Goal: Task Accomplishment & Management: Use online tool/utility

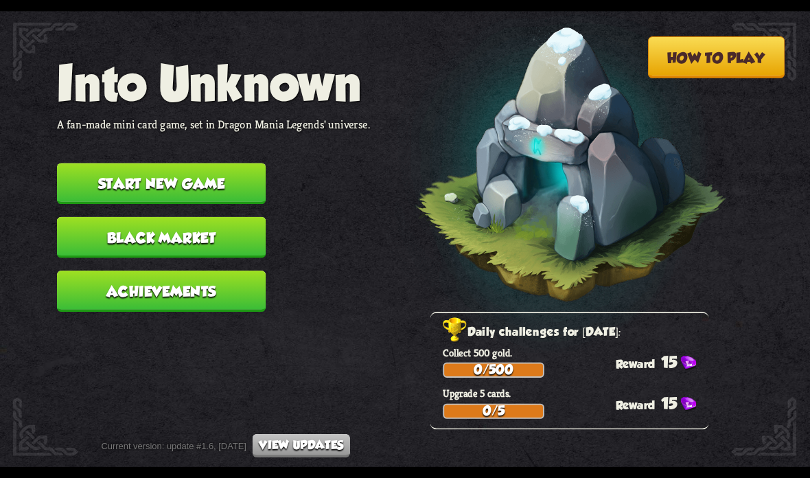
click at [235, 290] on button "Achievements" at bounding box center [161, 290] width 209 height 41
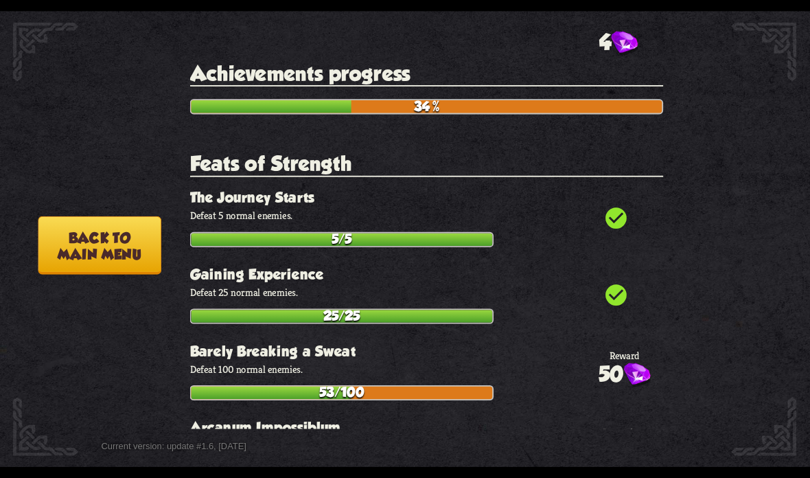
click at [138, 250] on button "Back to main menu" at bounding box center [99, 245] width 123 height 58
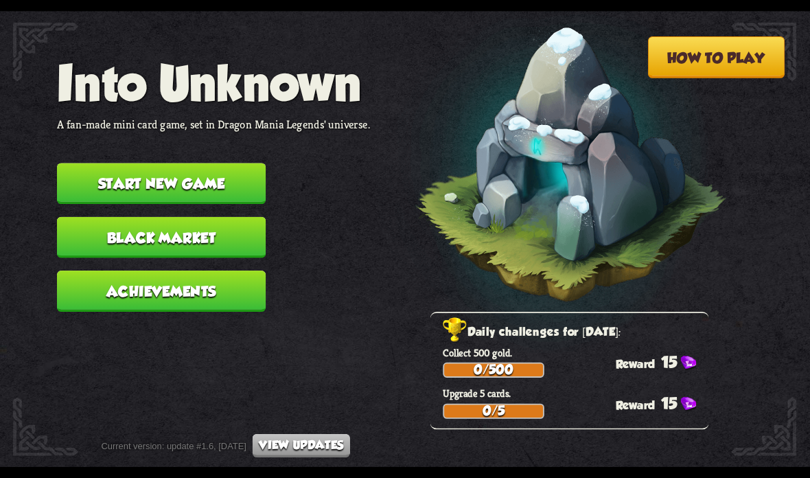
click at [223, 163] on button "Start new game" at bounding box center [161, 183] width 209 height 41
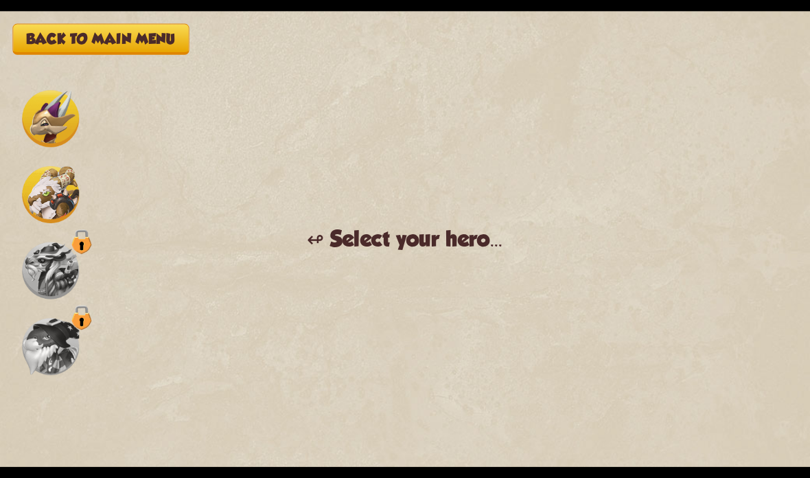
click at [58, 131] on img at bounding box center [50, 118] width 57 height 57
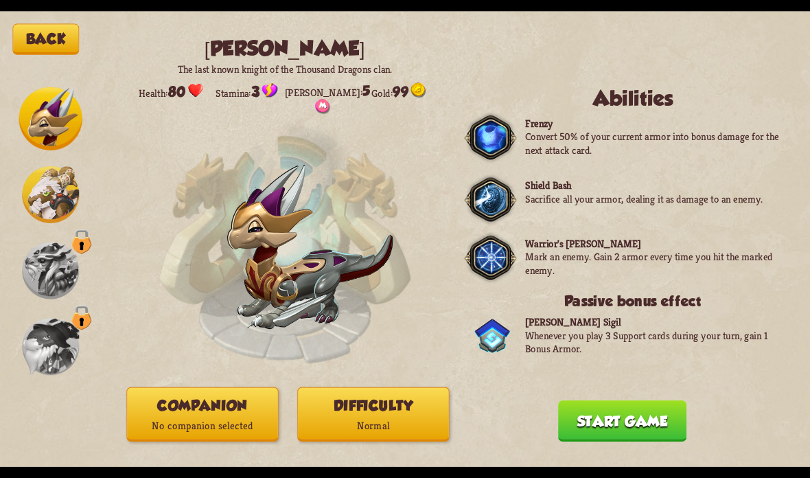
click at [239, 398] on button "Companion No companion selected" at bounding box center [202, 414] width 152 height 54
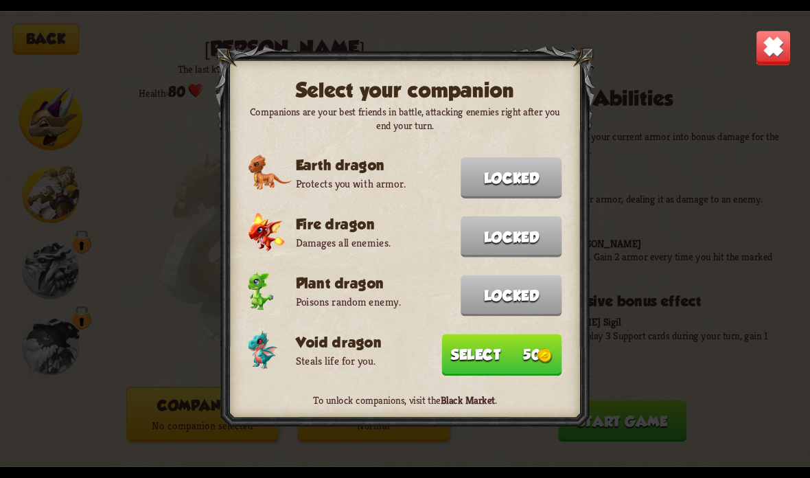
click at [488, 353] on button "Select 50" at bounding box center [501, 354] width 120 height 41
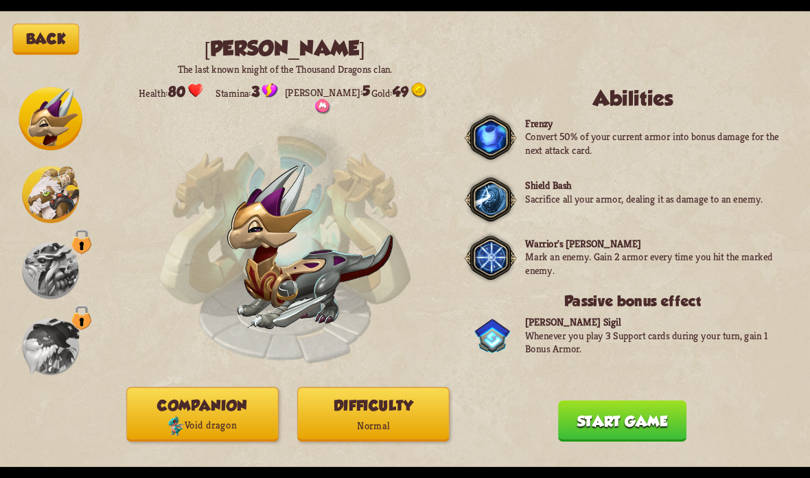
click at [407, 408] on button "Difficulty Normal" at bounding box center [373, 414] width 152 height 54
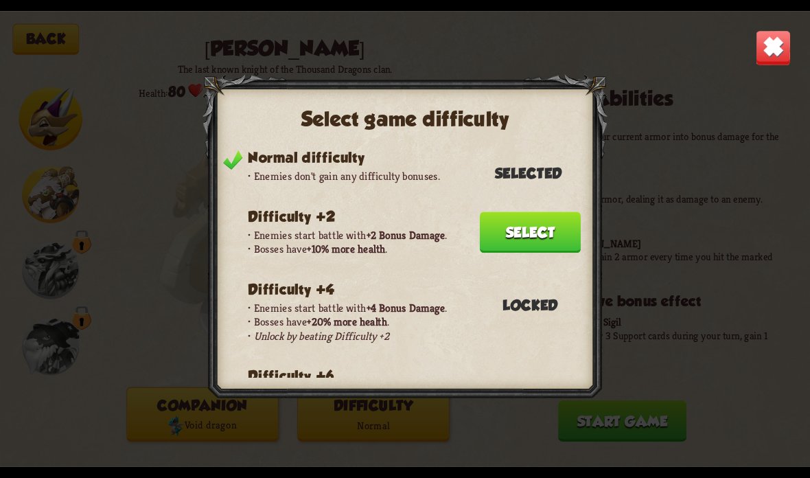
click at [783, 40] on img at bounding box center [774, 48] width 36 height 36
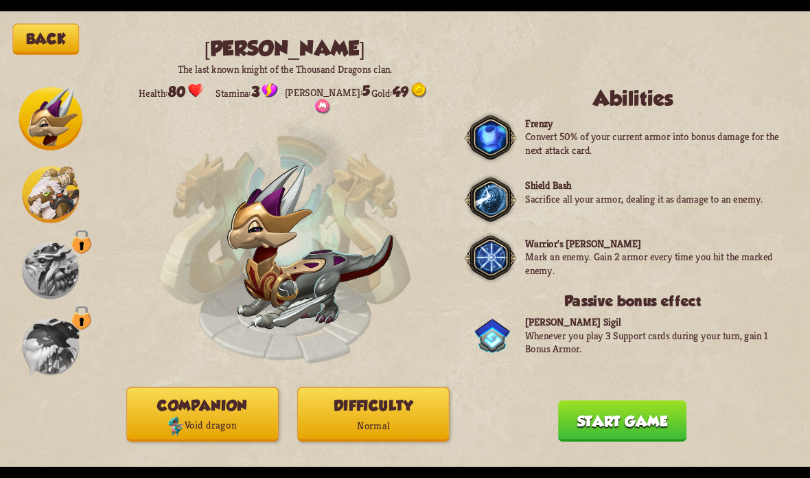
click at [377, 410] on button "Difficulty Normal" at bounding box center [373, 414] width 152 height 54
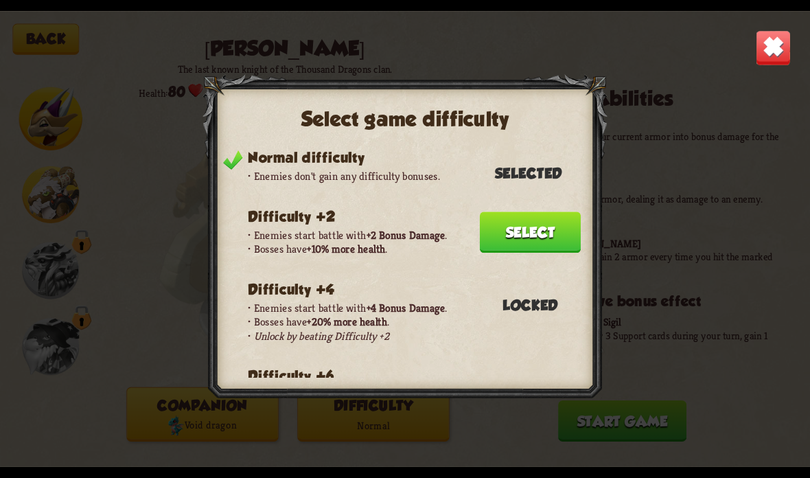
click at [518, 218] on button "Select" at bounding box center [531, 231] width 102 height 41
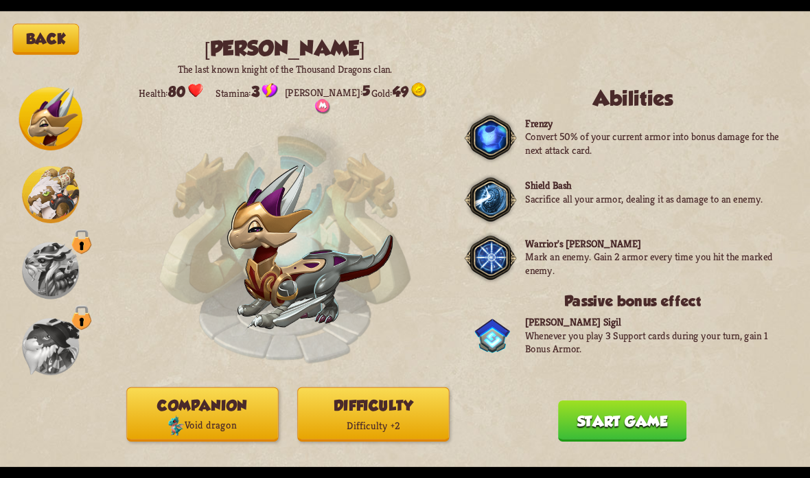
click at [660, 424] on button "Start game" at bounding box center [622, 420] width 128 height 41
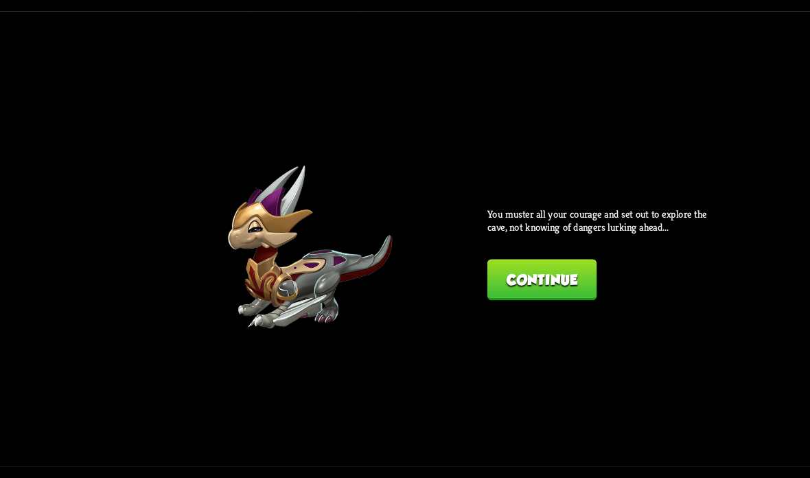
click at [577, 266] on button "Continue" at bounding box center [541, 279] width 109 height 41
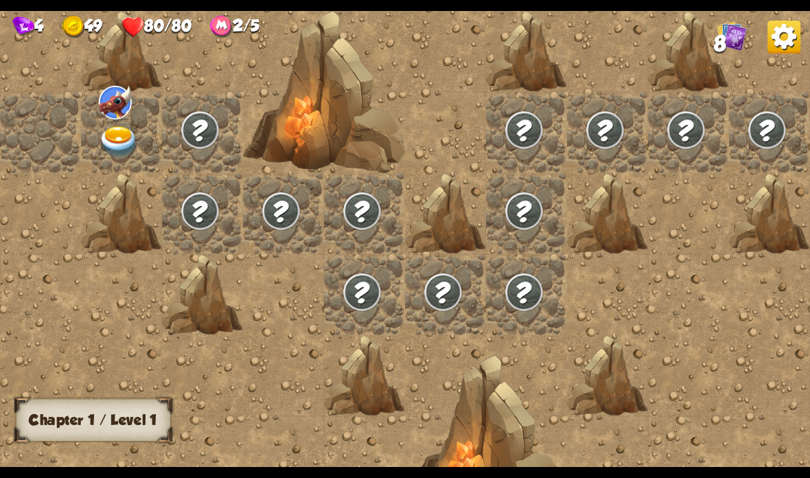
click at [138, 128] on img at bounding box center [119, 142] width 40 height 32
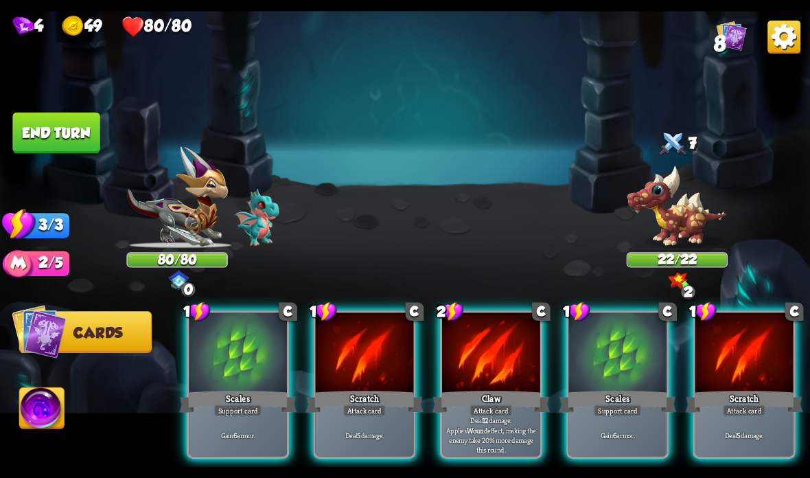
click at [599, 384] on div at bounding box center [617, 353] width 98 height 82
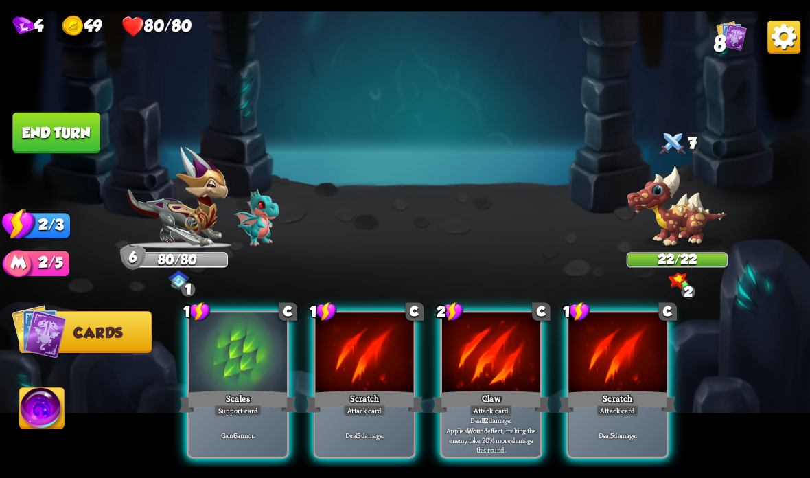
click at [488, 390] on div "Claw" at bounding box center [490, 401] width 117 height 26
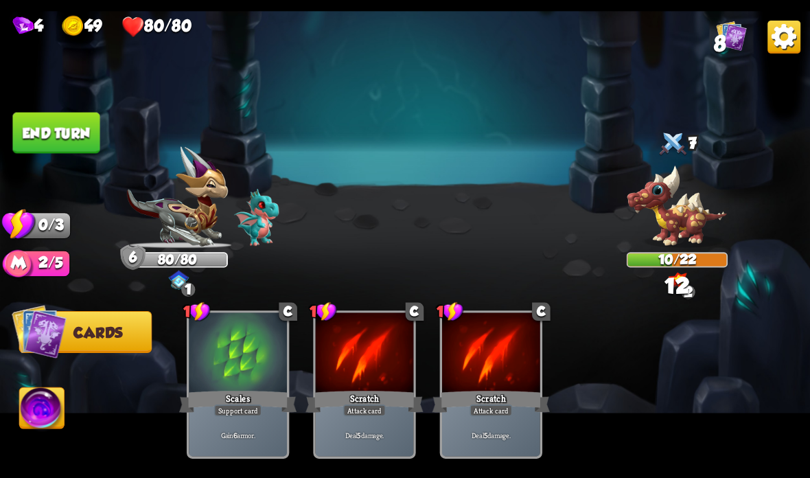
click at [70, 140] on button "End turn" at bounding box center [55, 133] width 87 height 41
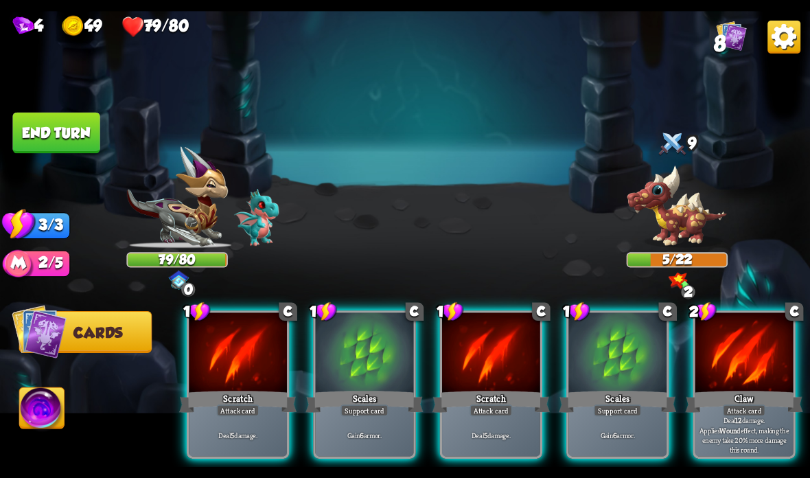
click at [482, 399] on div "Scratch" at bounding box center [490, 401] width 117 height 26
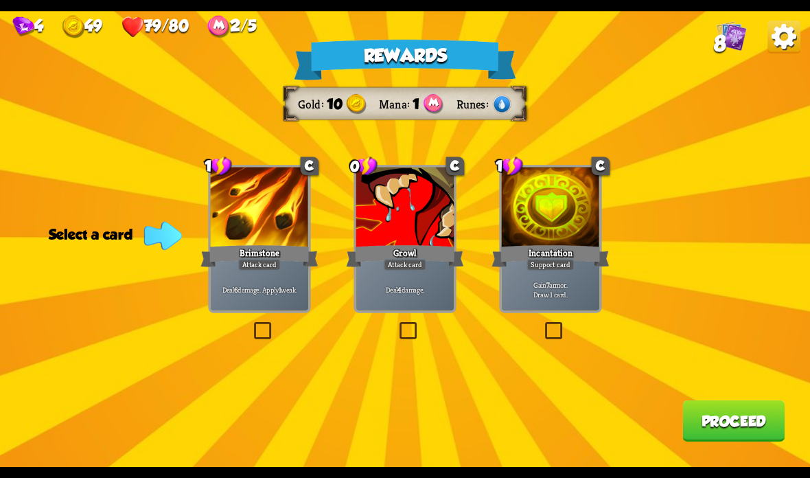
click at [524, 288] on p "Gain 7 armor. Draw 1 card." at bounding box center [550, 288] width 93 height 19
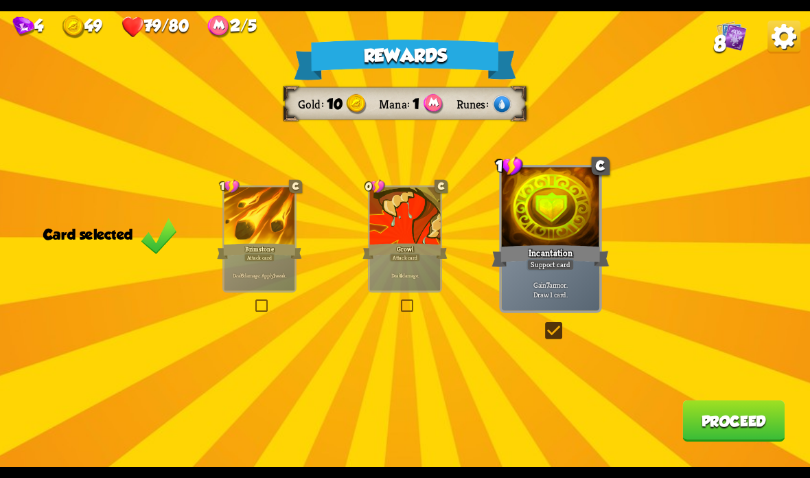
click at [726, 420] on button "Proceed" at bounding box center [733, 420] width 102 height 41
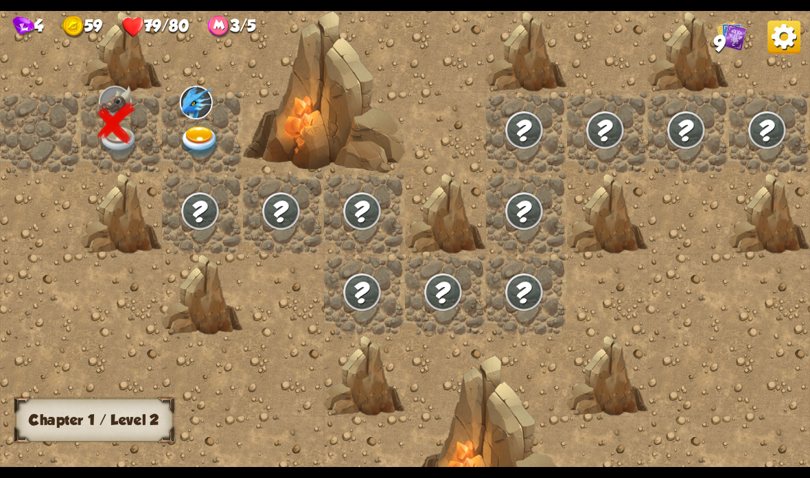
click at [210, 129] on img at bounding box center [200, 142] width 40 height 32
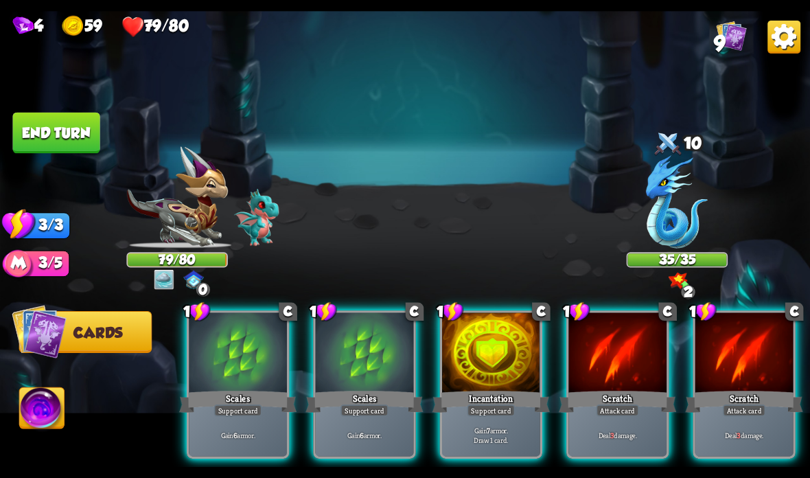
click at [511, 337] on div at bounding box center [491, 353] width 98 height 82
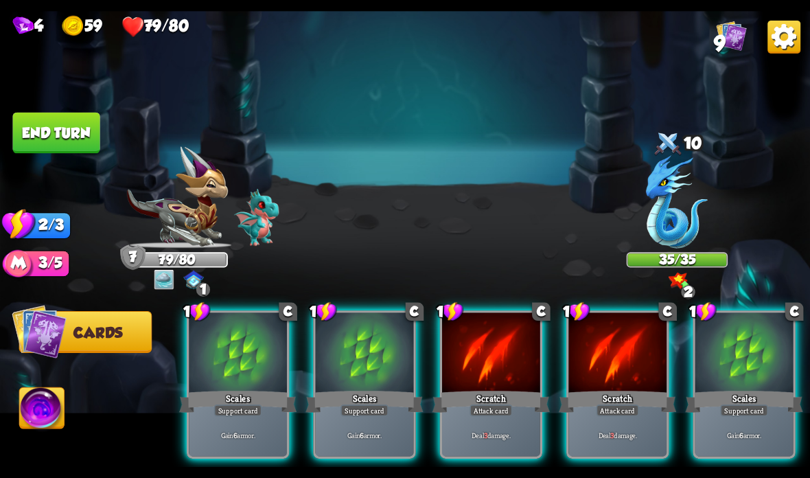
click at [740, 383] on div at bounding box center [744, 353] width 98 height 82
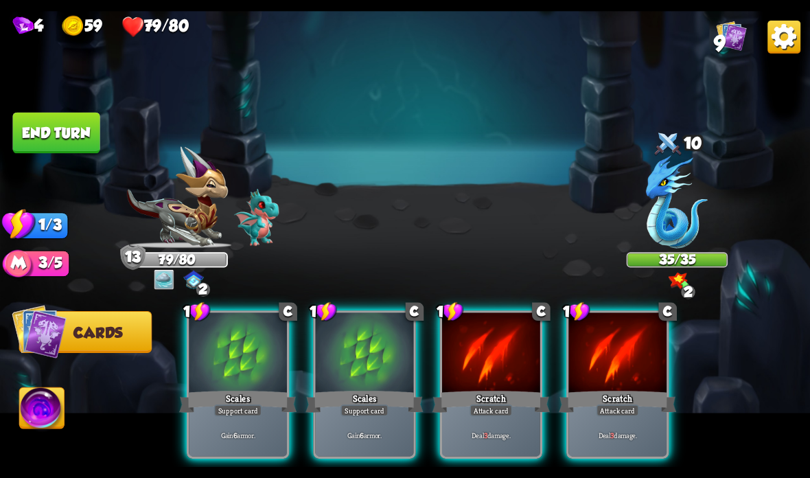
click at [623, 386] on div at bounding box center [617, 353] width 98 height 82
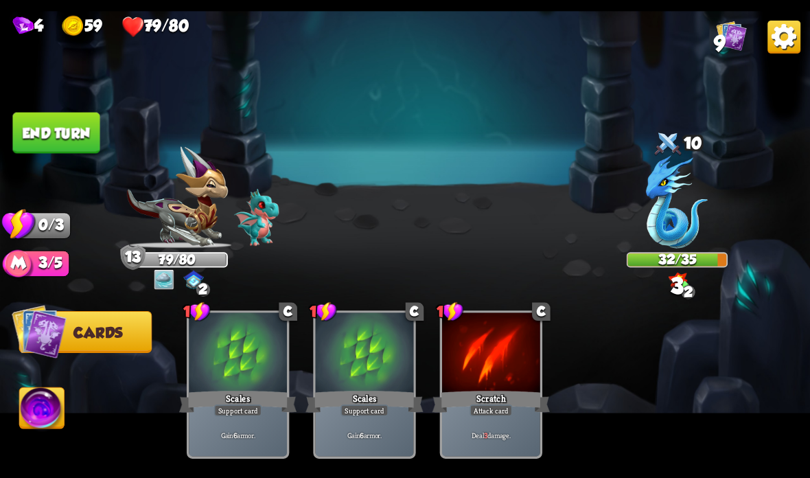
click at [75, 131] on button "End turn" at bounding box center [55, 133] width 87 height 41
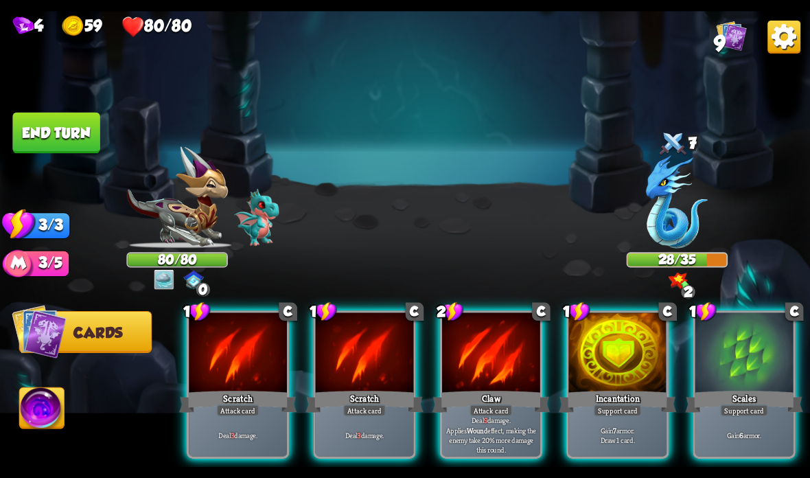
click at [623, 373] on div at bounding box center [617, 353] width 98 height 82
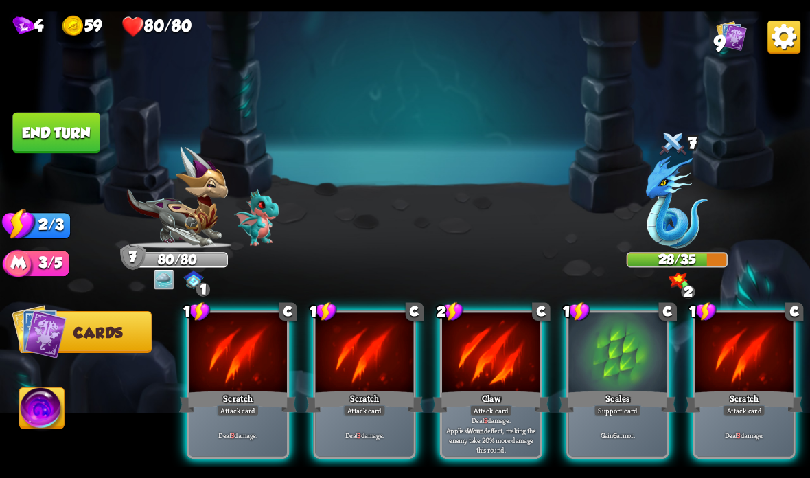
click at [510, 397] on div "Claw" at bounding box center [490, 401] width 117 height 26
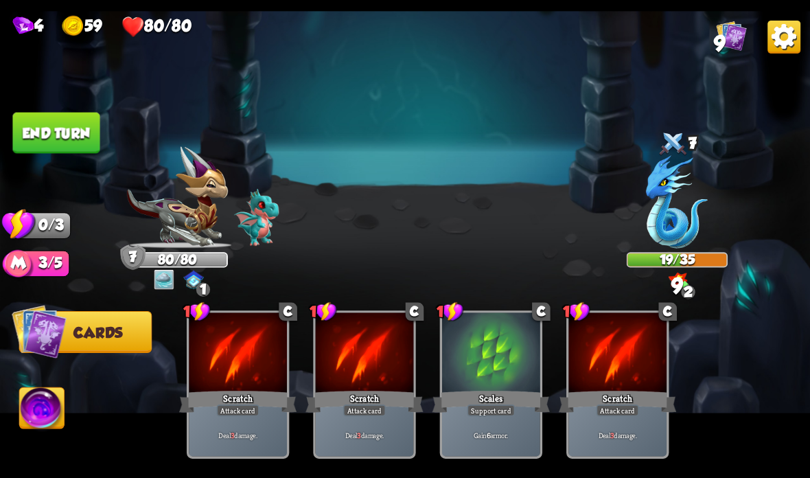
click at [77, 117] on button "End turn" at bounding box center [55, 133] width 87 height 41
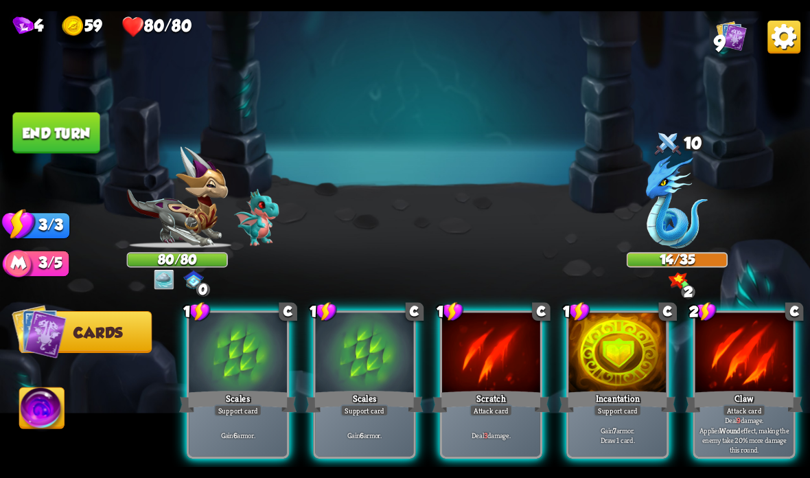
click at [745, 369] on div at bounding box center [744, 353] width 98 height 82
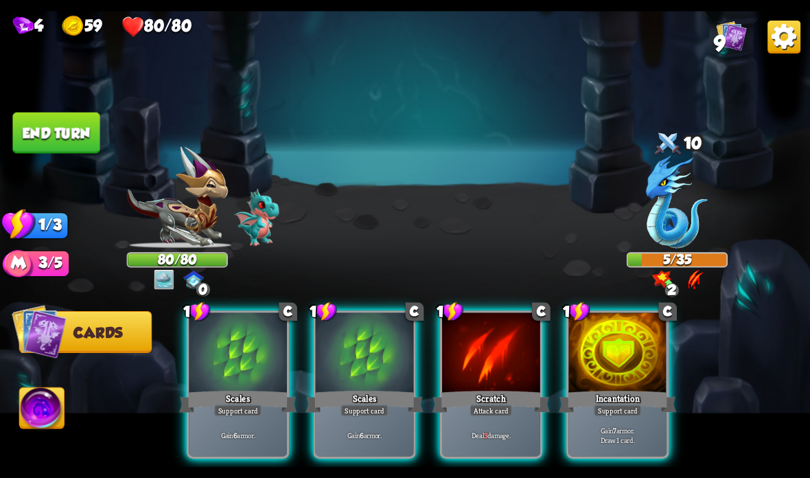
click at [506, 359] on div at bounding box center [491, 353] width 98 height 82
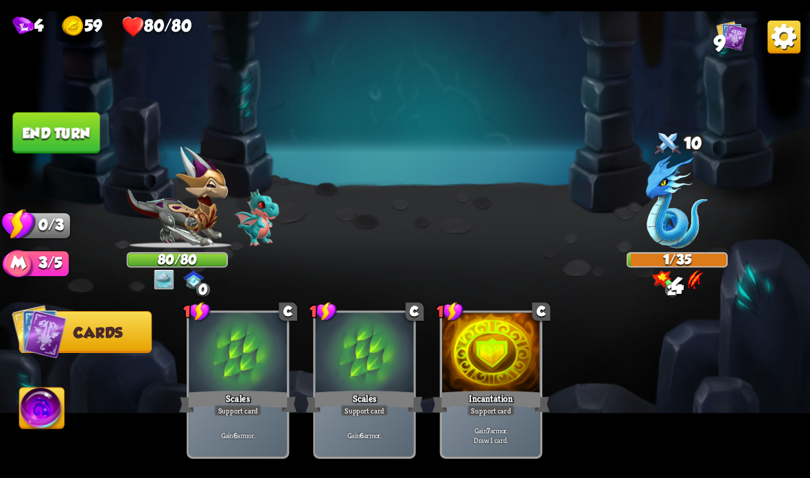
click at [56, 119] on button "End turn" at bounding box center [55, 133] width 87 height 41
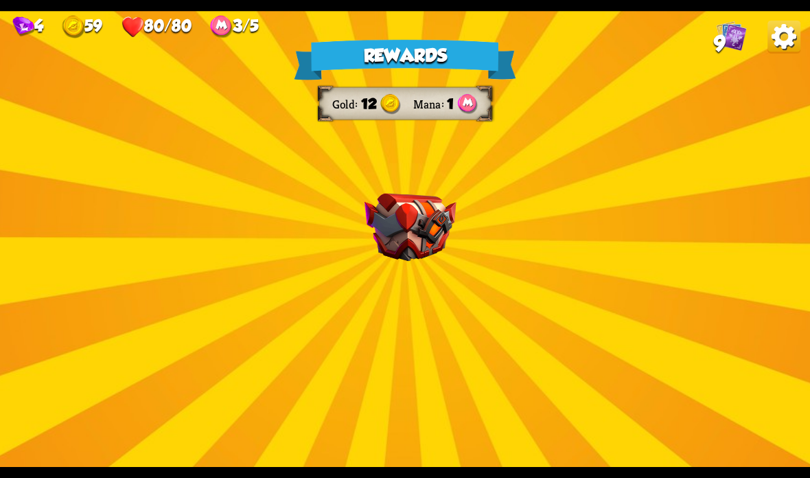
click at [410, 225] on img at bounding box center [410, 228] width 92 height 68
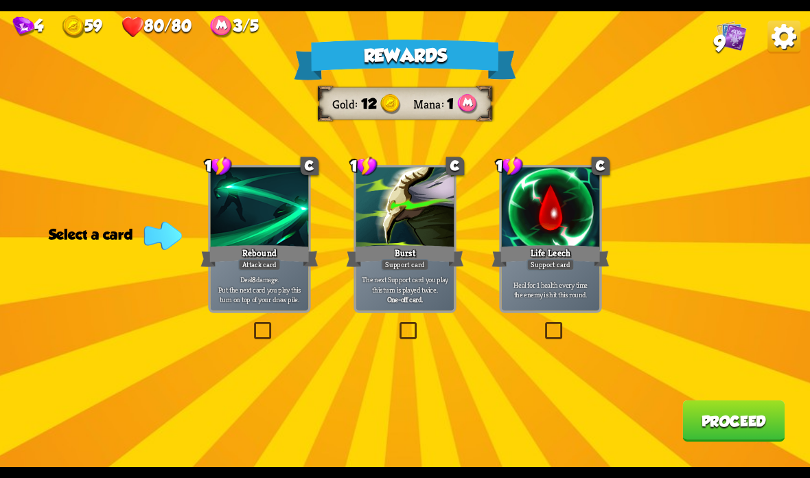
click at [542, 211] on div at bounding box center [551, 208] width 98 height 82
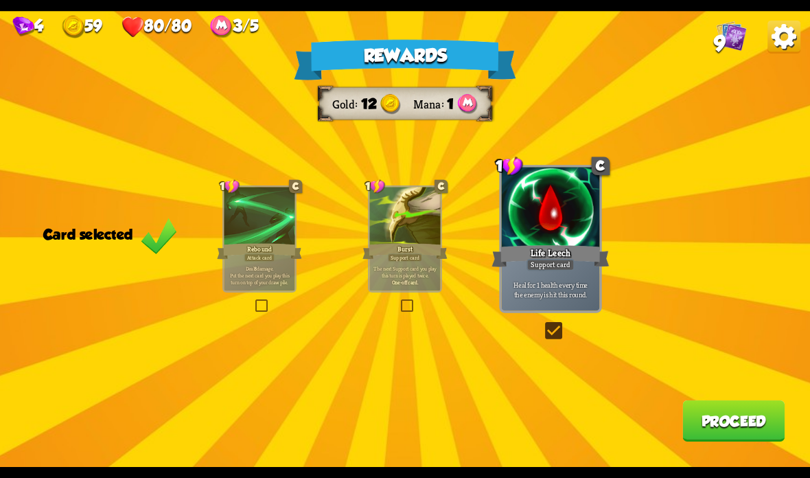
click at [725, 403] on button "Proceed" at bounding box center [733, 420] width 102 height 41
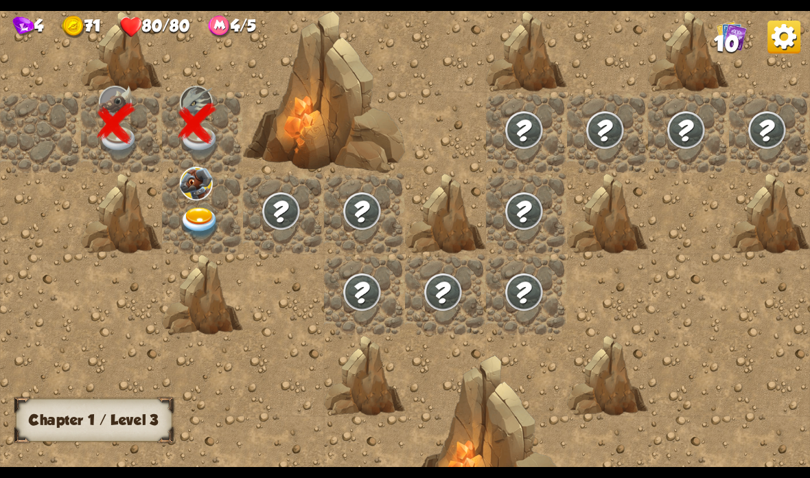
click at [212, 189] on img at bounding box center [196, 184] width 33 height 34
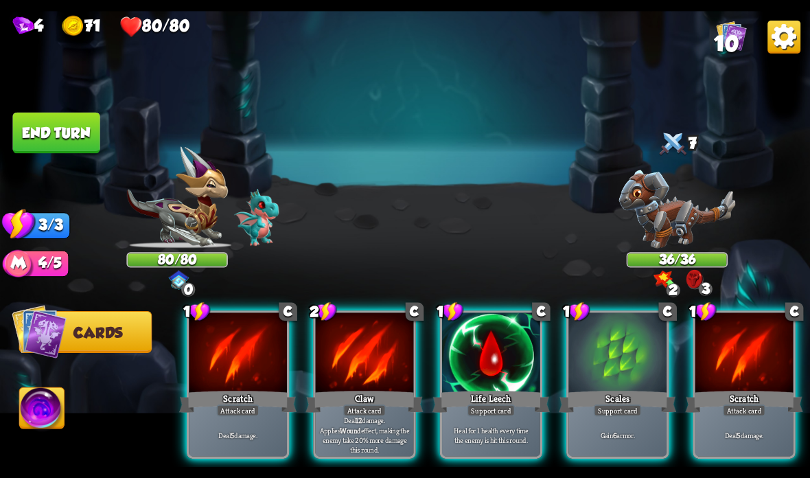
click at [608, 358] on div at bounding box center [617, 353] width 98 height 82
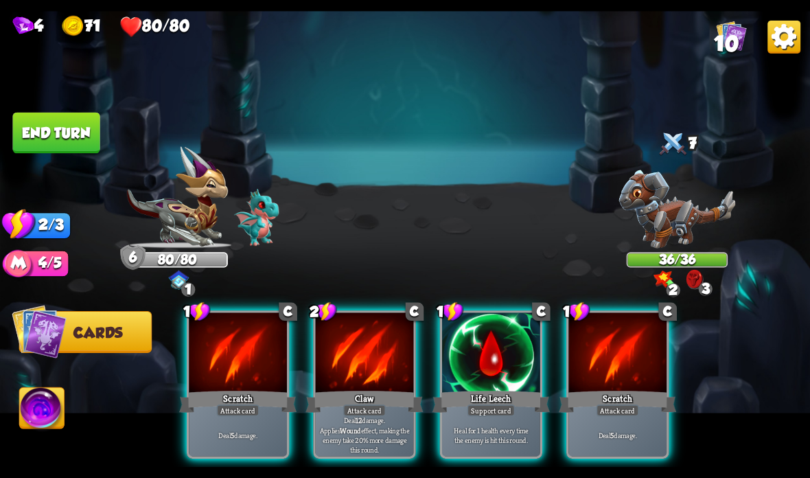
click at [385, 375] on div at bounding box center [365, 353] width 98 height 82
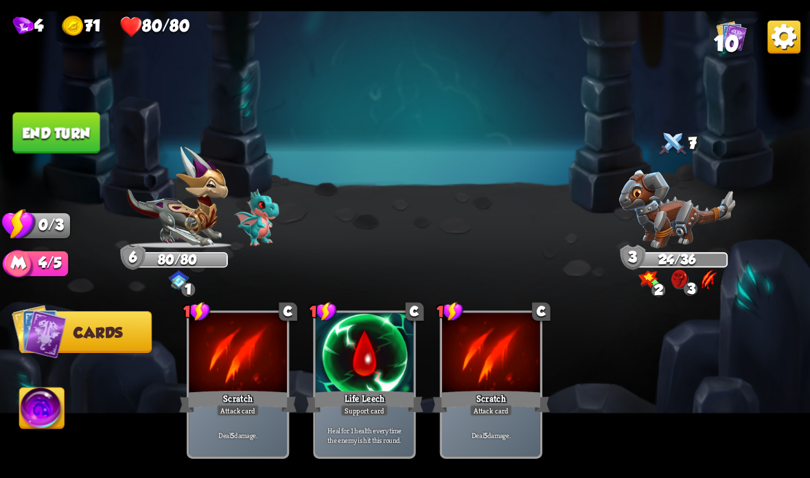
click at [71, 126] on button "End turn" at bounding box center [55, 133] width 87 height 41
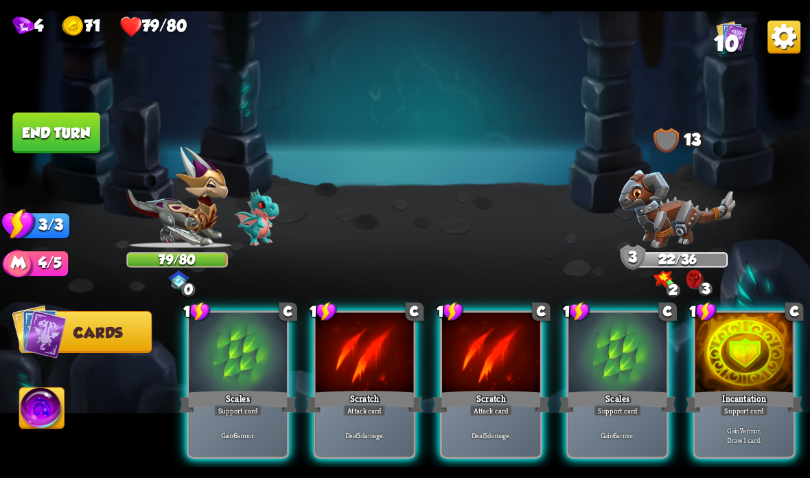
click at [485, 384] on div at bounding box center [491, 353] width 98 height 82
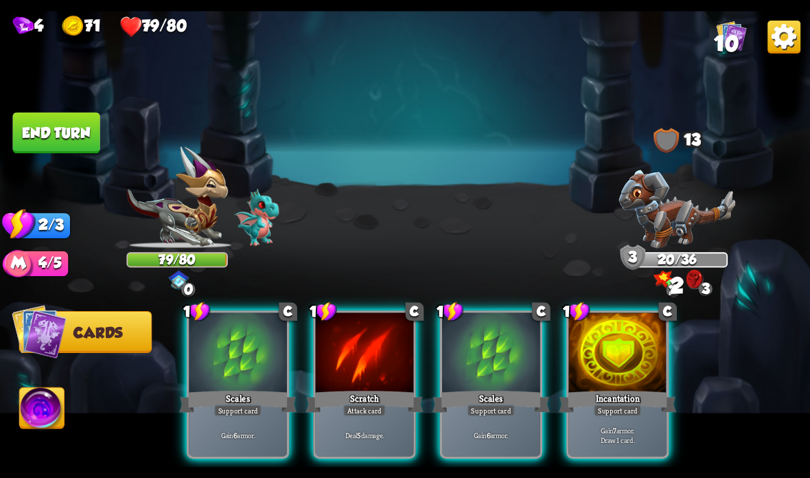
click at [378, 390] on div "Scratch" at bounding box center [363, 401] width 117 height 26
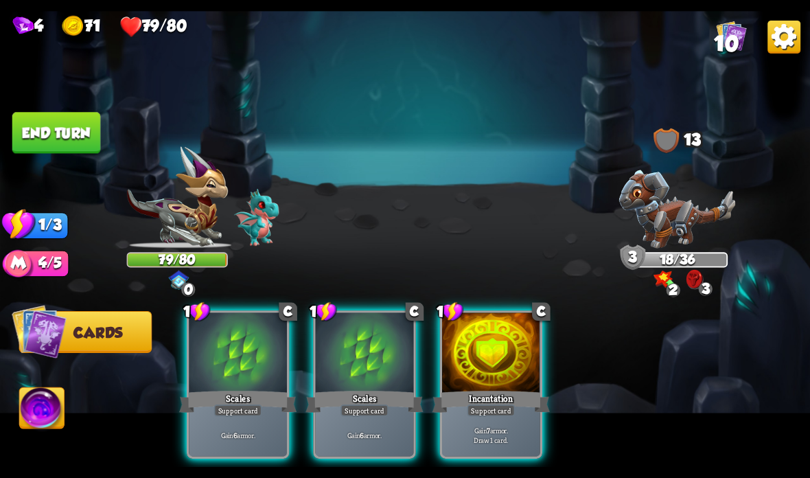
click at [72, 128] on button "End turn" at bounding box center [55, 133] width 87 height 41
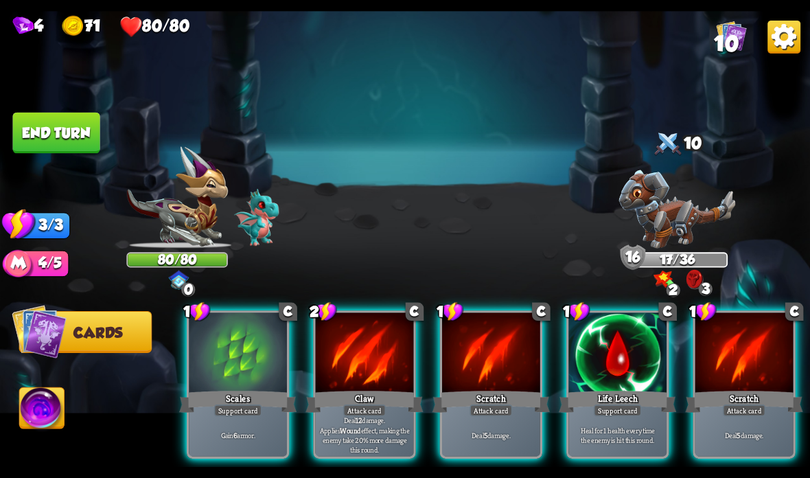
click at [369, 391] on div "Claw" at bounding box center [363, 401] width 117 height 26
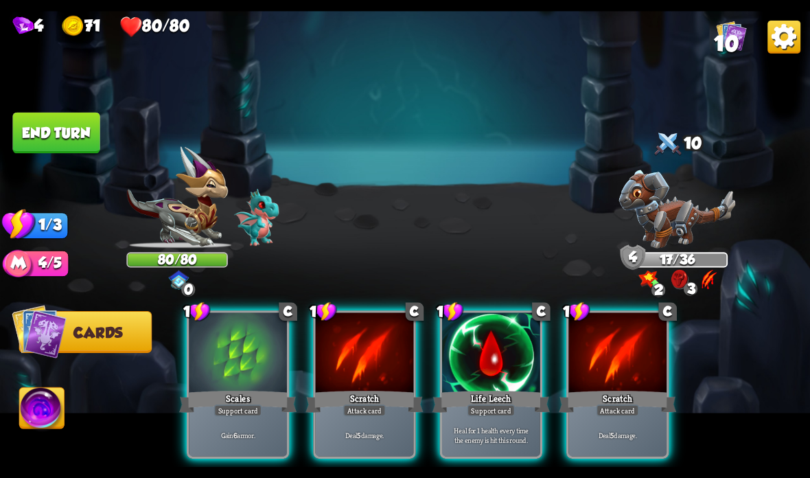
click at [240, 412] on div "Support card" at bounding box center [238, 410] width 48 height 12
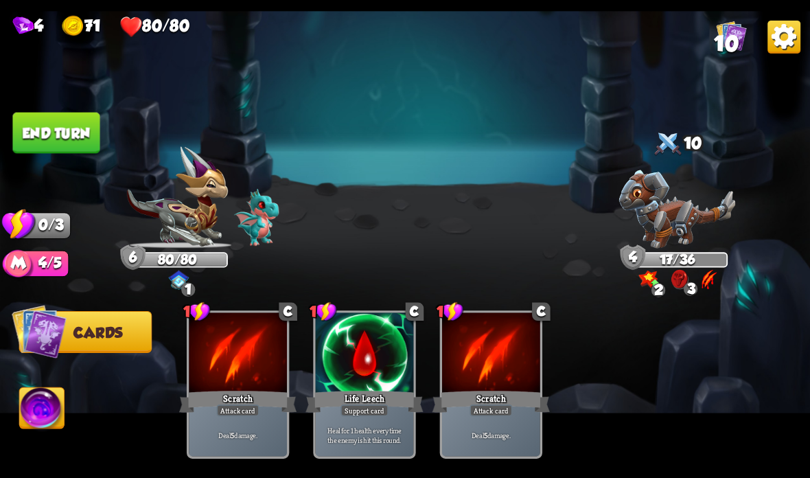
click at [71, 148] on button "End turn" at bounding box center [55, 133] width 87 height 41
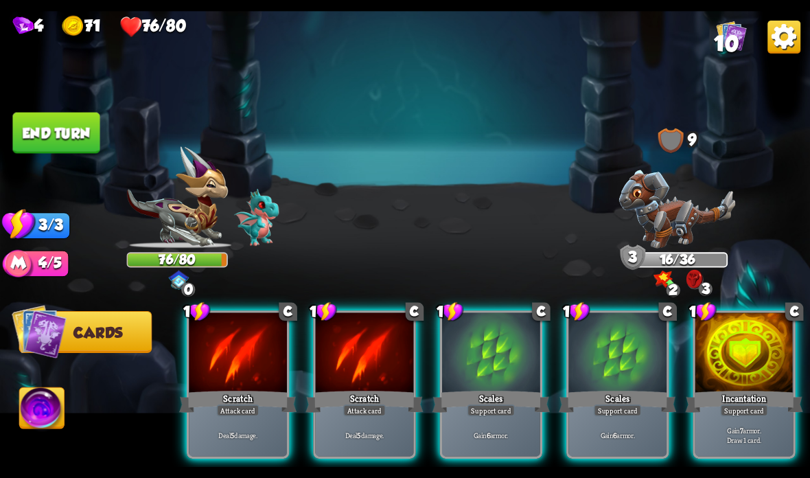
click at [382, 383] on div at bounding box center [365, 353] width 98 height 82
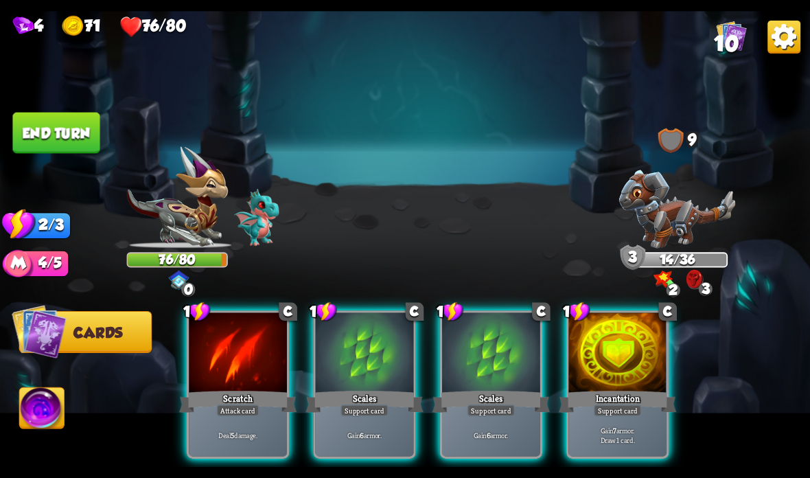
click at [218, 418] on div "Deal 5 damage." at bounding box center [238, 434] width 98 height 43
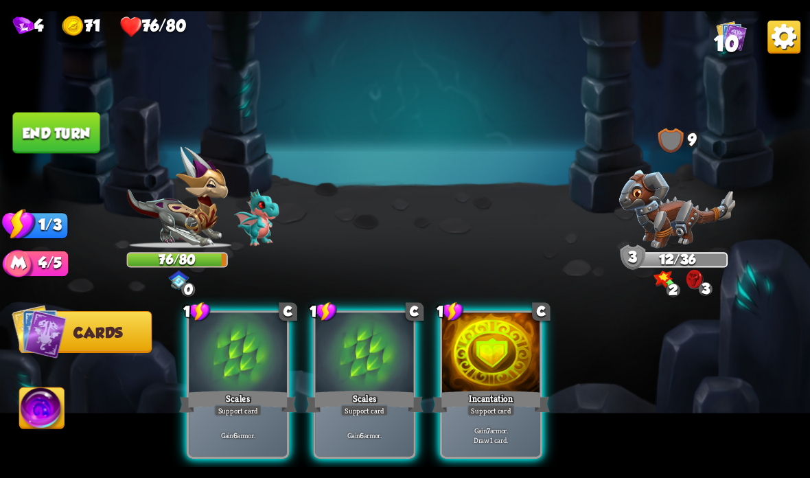
click at [56, 121] on button "End turn" at bounding box center [55, 133] width 87 height 41
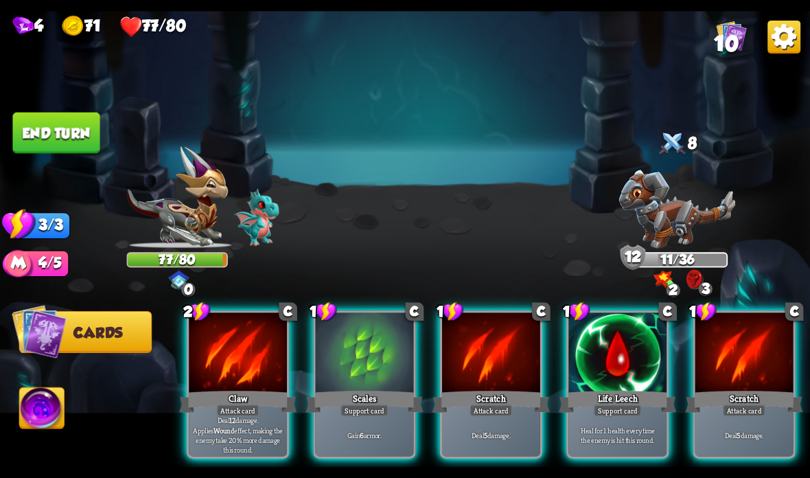
click at [364, 390] on div "Scales" at bounding box center [363, 401] width 117 height 26
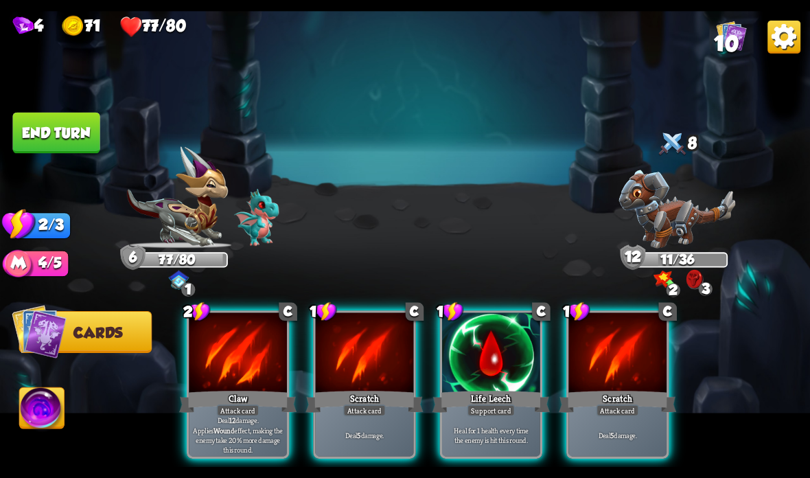
click at [476, 407] on div "Support card" at bounding box center [491, 410] width 48 height 12
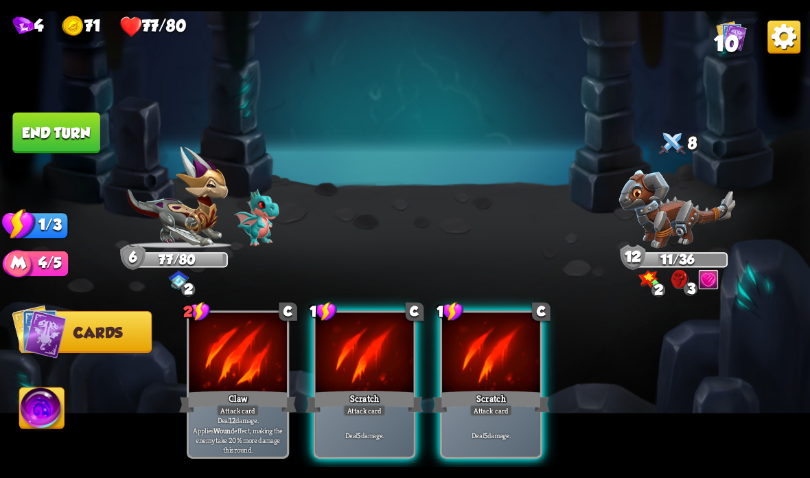
click at [372, 408] on div "Attack card" at bounding box center [364, 410] width 43 height 12
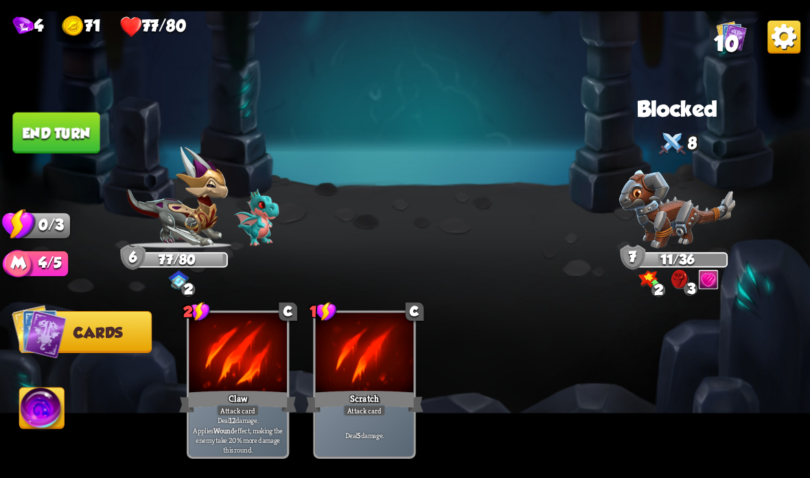
click at [81, 126] on button "End turn" at bounding box center [55, 133] width 87 height 41
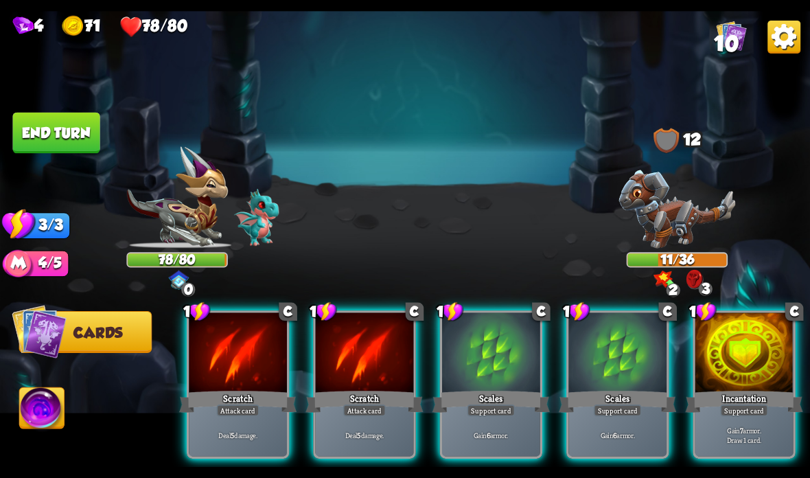
click at [745, 419] on div "Gain 7 armor. Draw 1 card." at bounding box center [744, 434] width 98 height 43
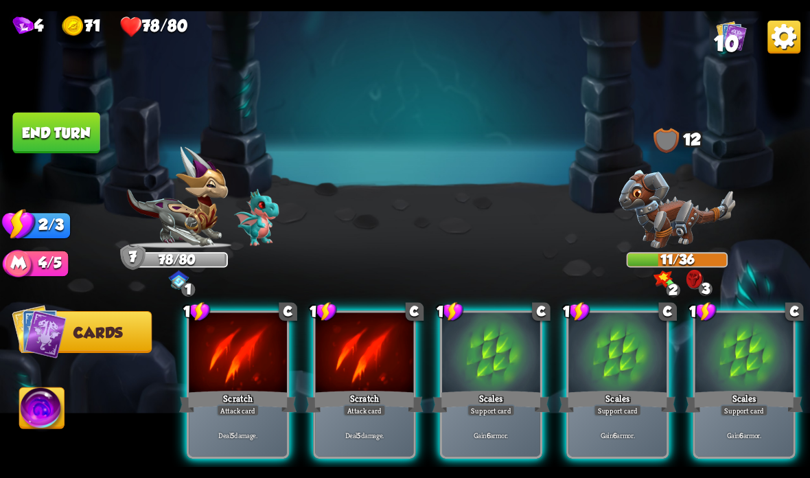
click at [307, 397] on div "Scratch" at bounding box center [363, 401] width 117 height 26
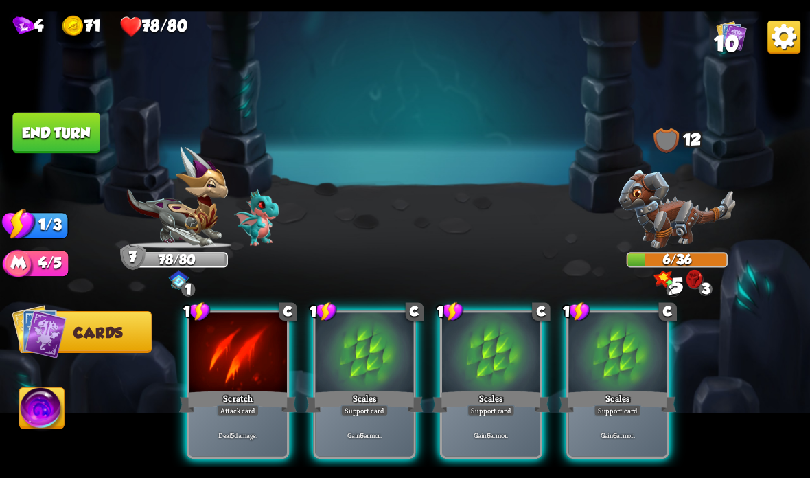
click at [226, 398] on div "Scratch" at bounding box center [237, 401] width 117 height 26
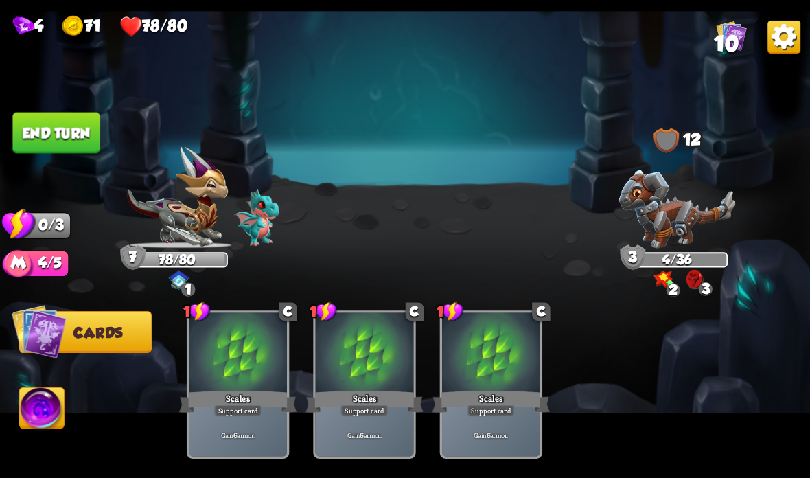
click at [69, 139] on button "End turn" at bounding box center [55, 133] width 87 height 41
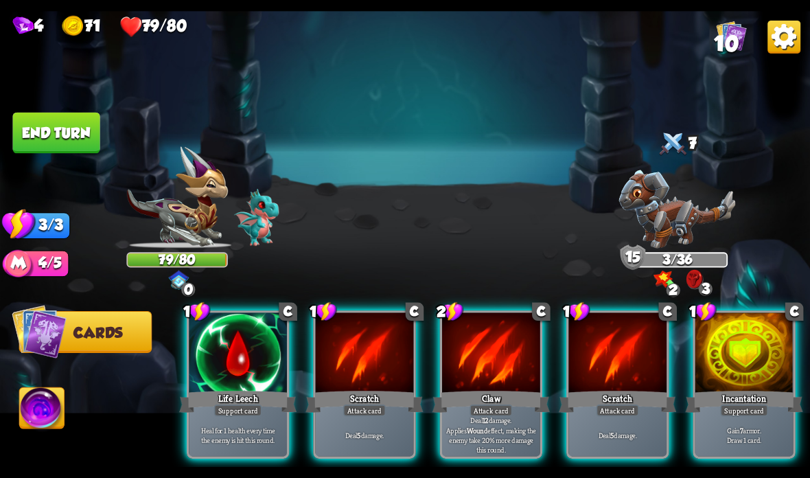
click at [754, 384] on div at bounding box center [744, 353] width 98 height 82
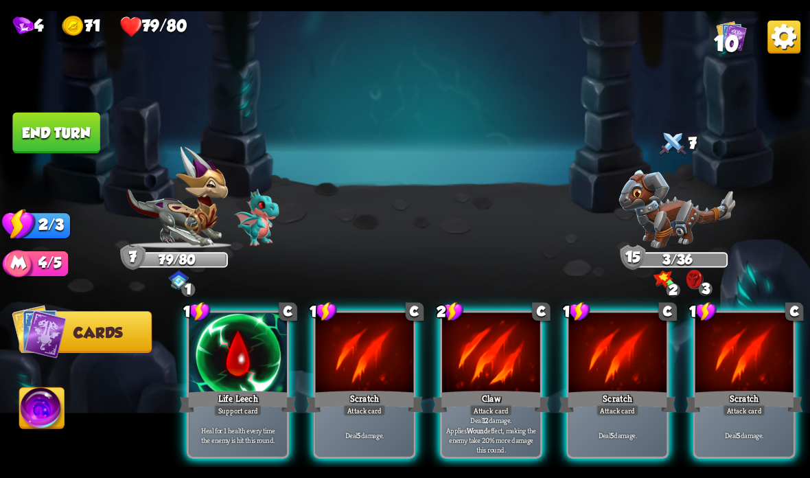
click at [511, 406] on div "Attack card" at bounding box center [490, 410] width 43 height 12
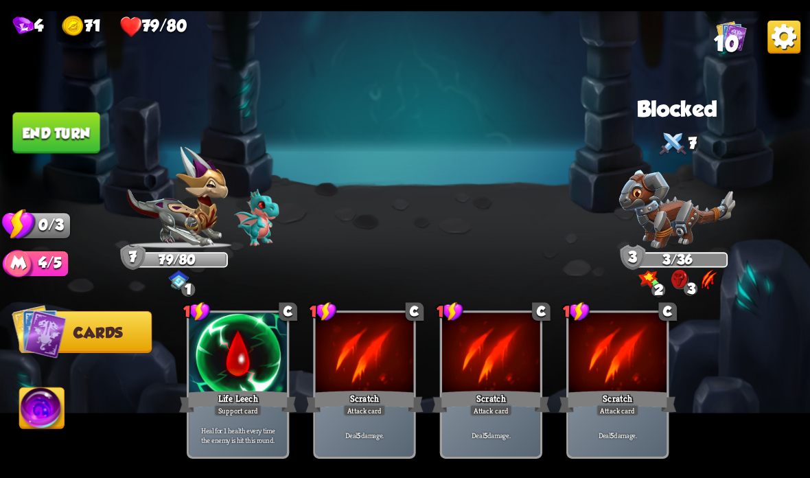
click at [65, 122] on button "End turn" at bounding box center [55, 133] width 87 height 41
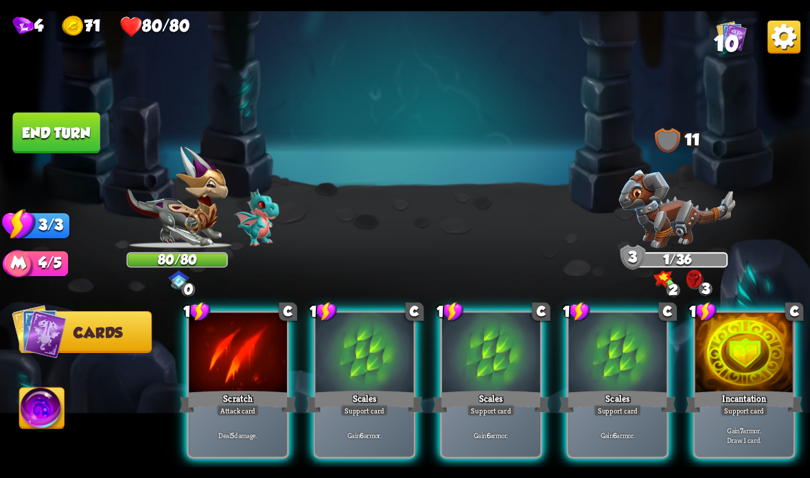
click at [237, 389] on div "Scratch" at bounding box center [237, 401] width 117 height 26
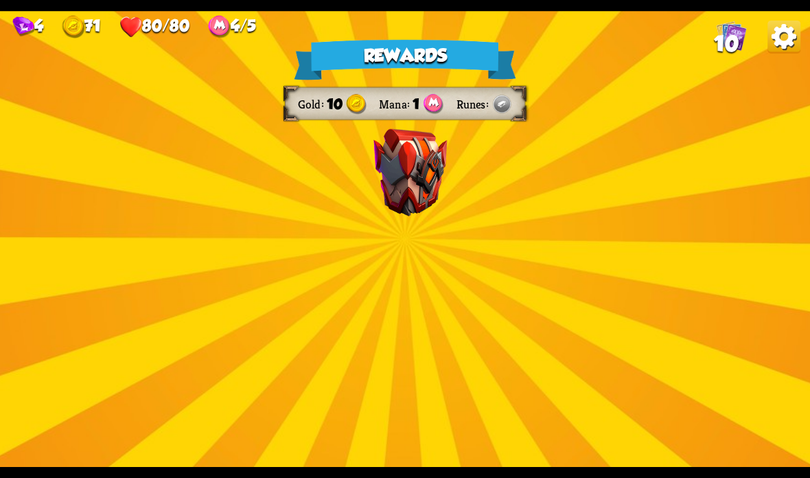
click at [427, 221] on img at bounding box center [410, 228] width 92 height 68
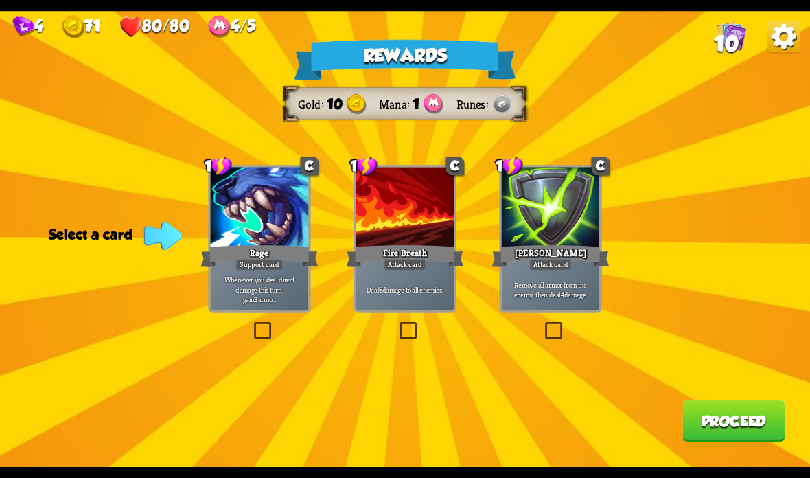
click at [553, 213] on div at bounding box center [551, 208] width 98 height 82
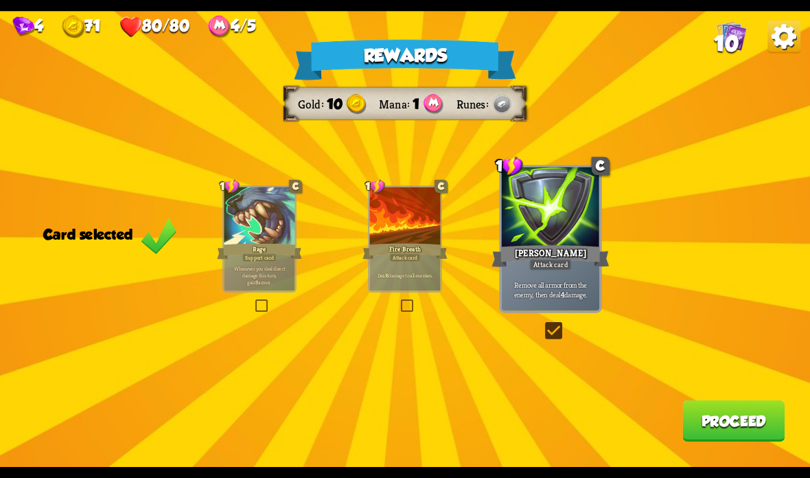
click at [717, 416] on button "Proceed" at bounding box center [733, 420] width 102 height 41
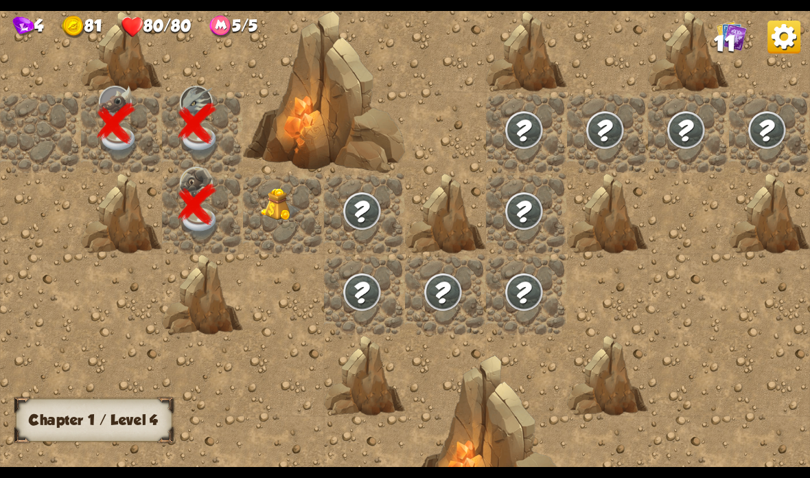
click at [284, 221] on img at bounding box center [281, 204] width 40 height 33
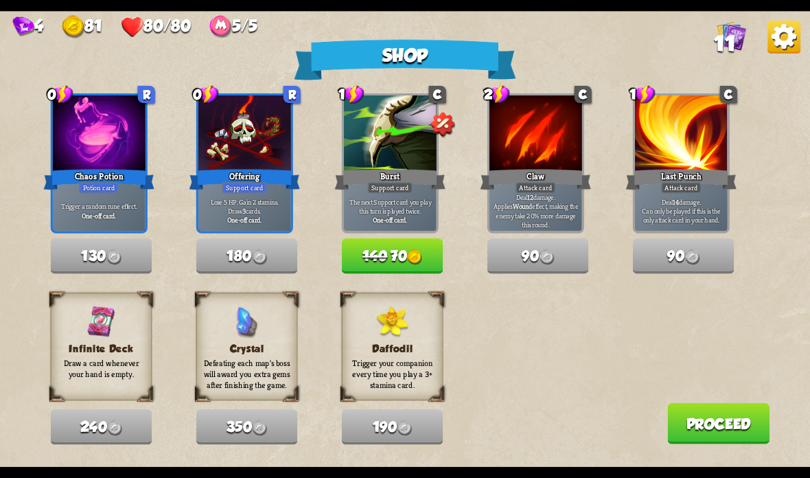
click at [716, 424] on button "Proceed" at bounding box center [718, 423] width 102 height 41
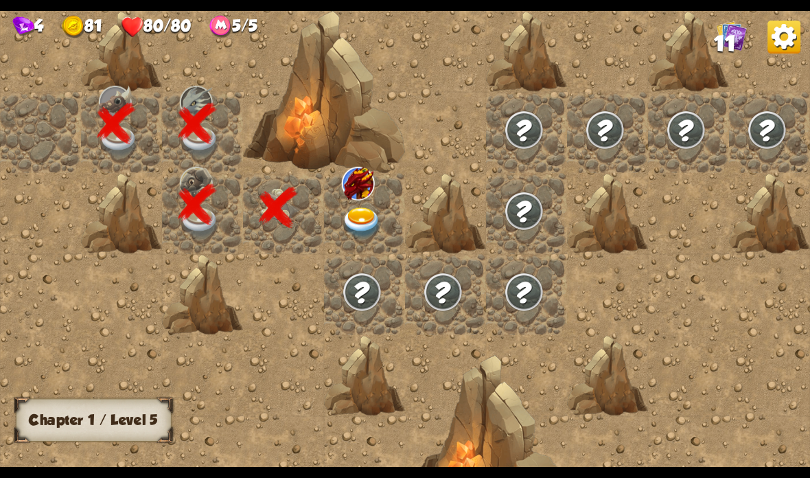
click at [342, 218] on img at bounding box center [362, 223] width 40 height 32
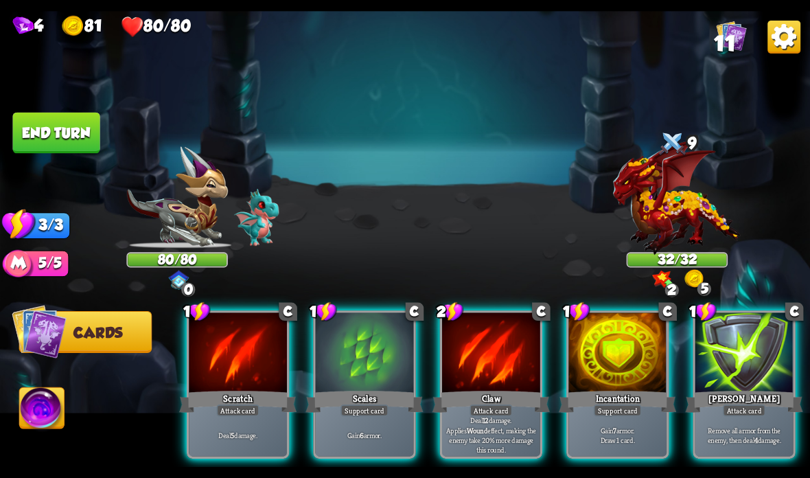
click at [607, 384] on div at bounding box center [617, 353] width 98 height 82
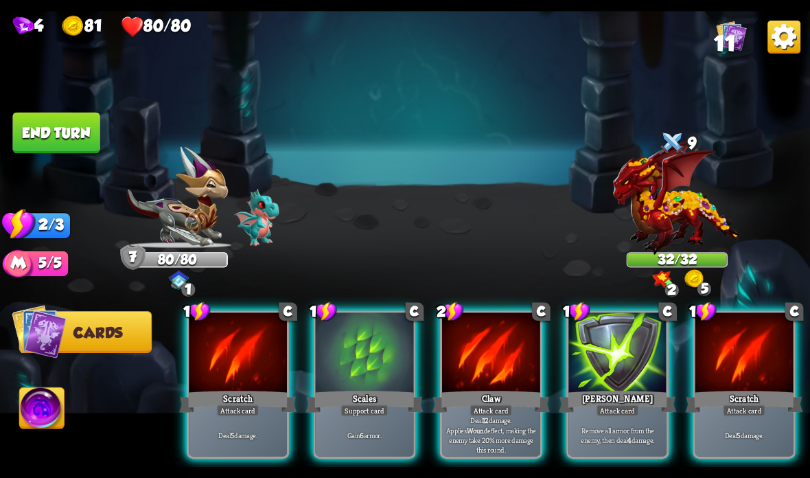
click at [386, 407] on div "Support card" at bounding box center [364, 410] width 48 height 12
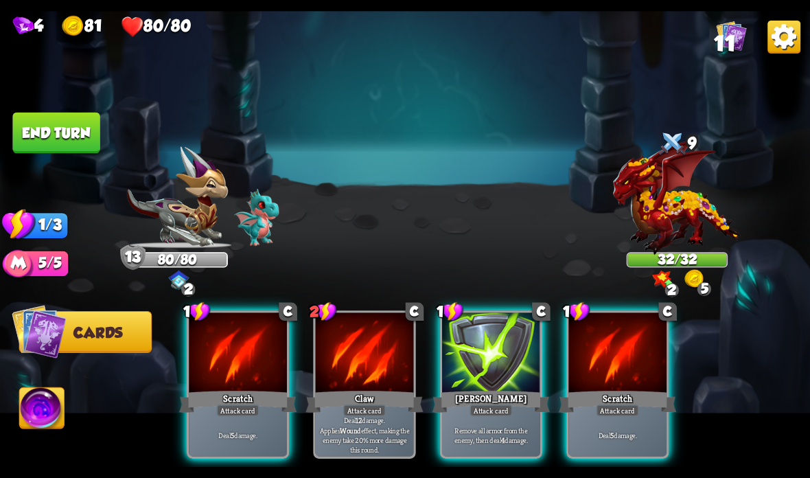
click at [627, 358] on div at bounding box center [617, 353] width 98 height 82
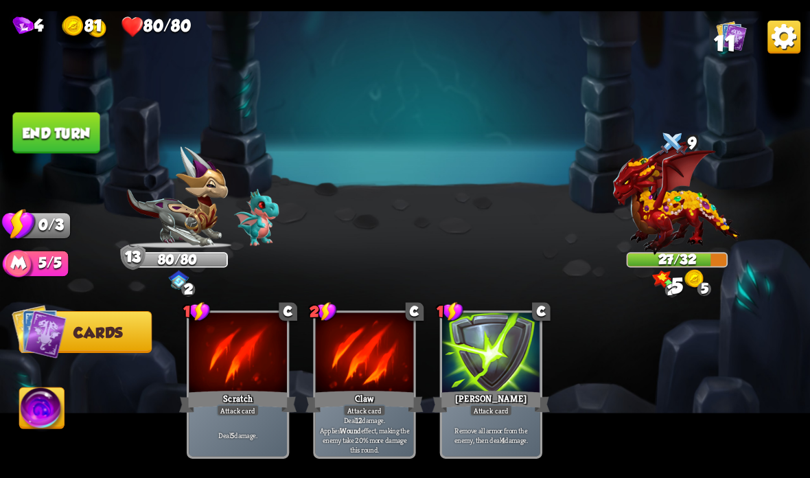
click at [78, 127] on button "End turn" at bounding box center [55, 133] width 87 height 41
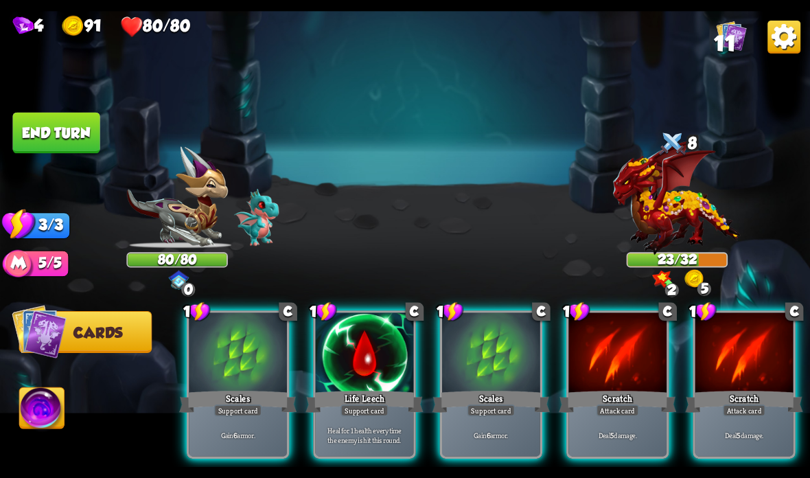
click at [492, 335] on div at bounding box center [491, 353] width 98 height 82
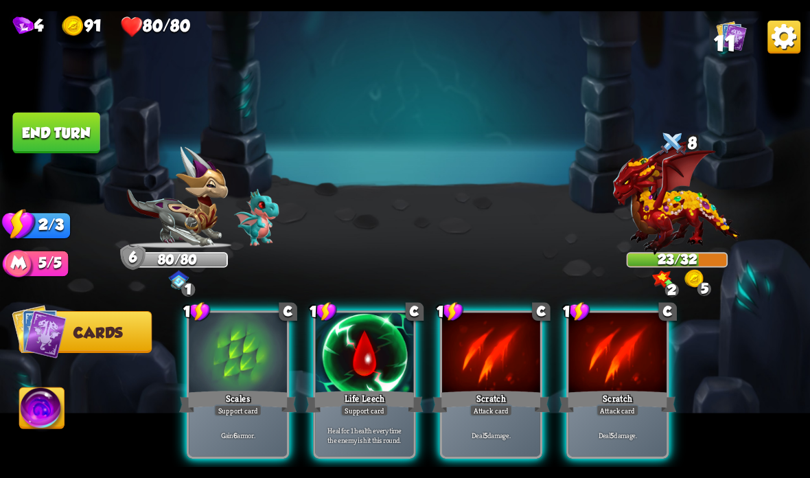
click at [226, 404] on div "Scales" at bounding box center [237, 401] width 117 height 26
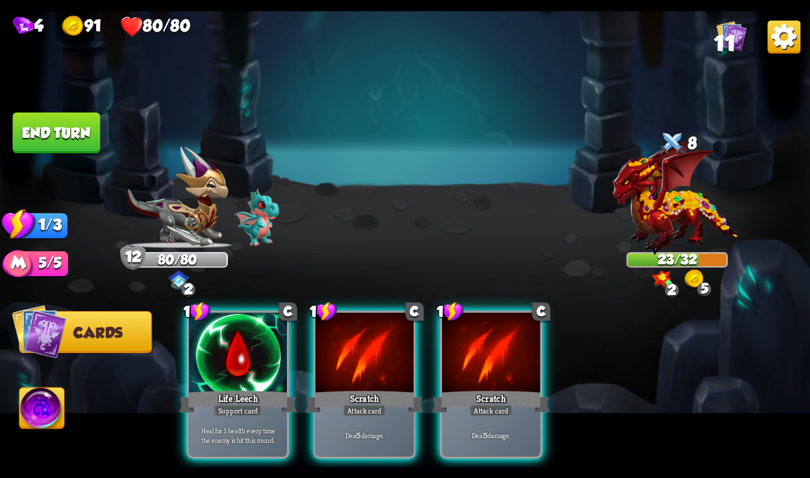
click at [336, 408] on div "Scratch" at bounding box center [363, 401] width 117 height 26
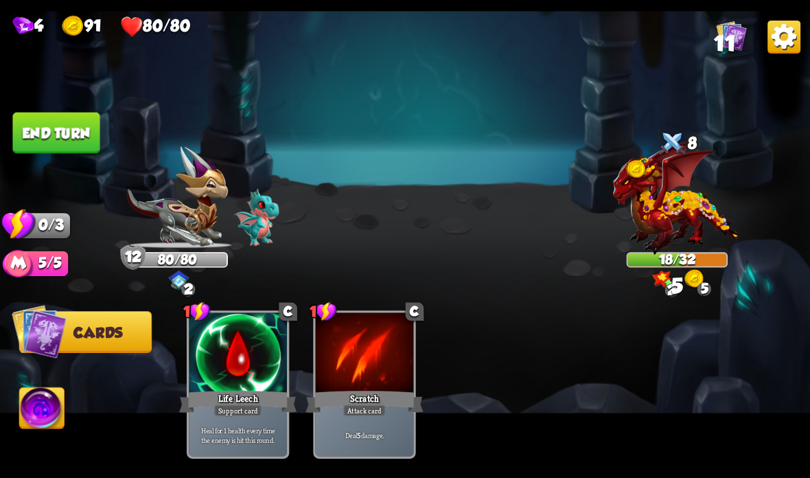
click at [77, 124] on button "End turn" at bounding box center [55, 133] width 87 height 41
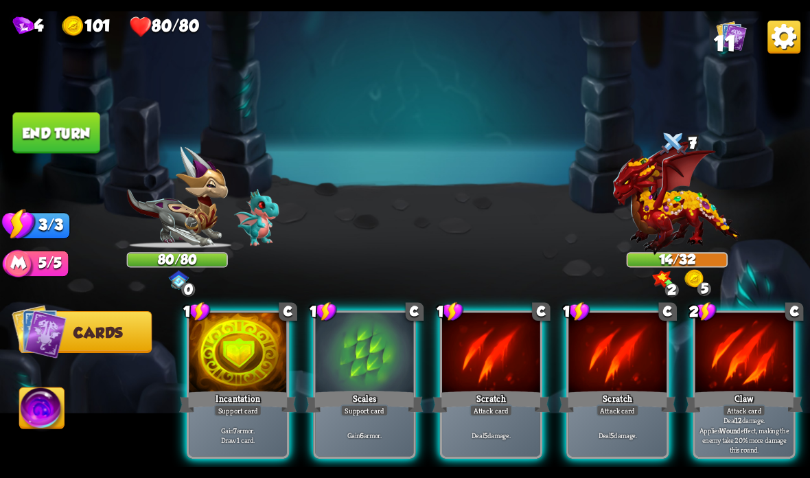
click at [224, 367] on div at bounding box center [238, 353] width 98 height 82
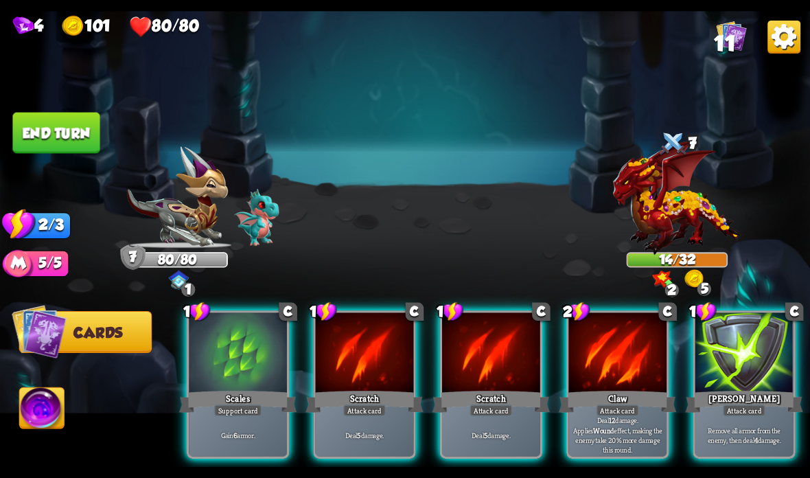
click at [379, 372] on div at bounding box center [365, 353] width 98 height 82
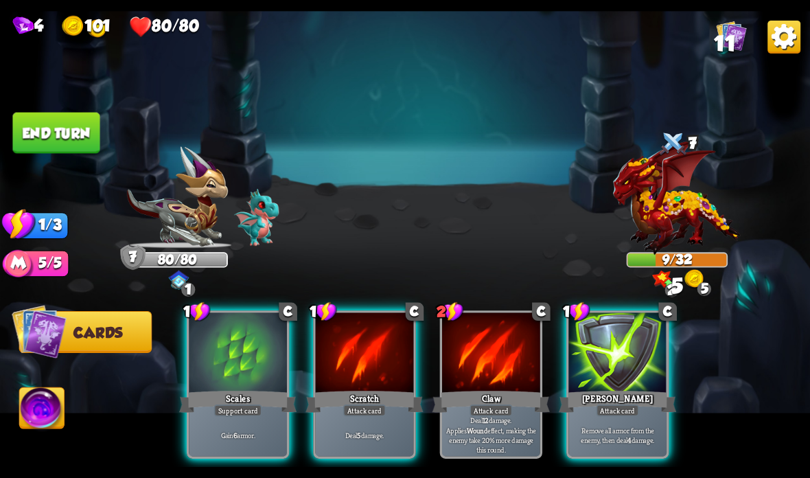
click at [68, 121] on button "End turn" at bounding box center [55, 133] width 87 height 41
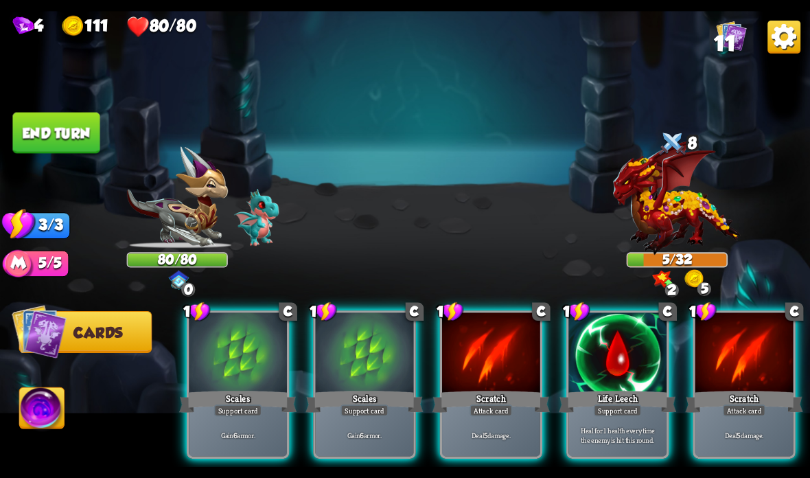
click at [361, 334] on div at bounding box center [365, 353] width 98 height 82
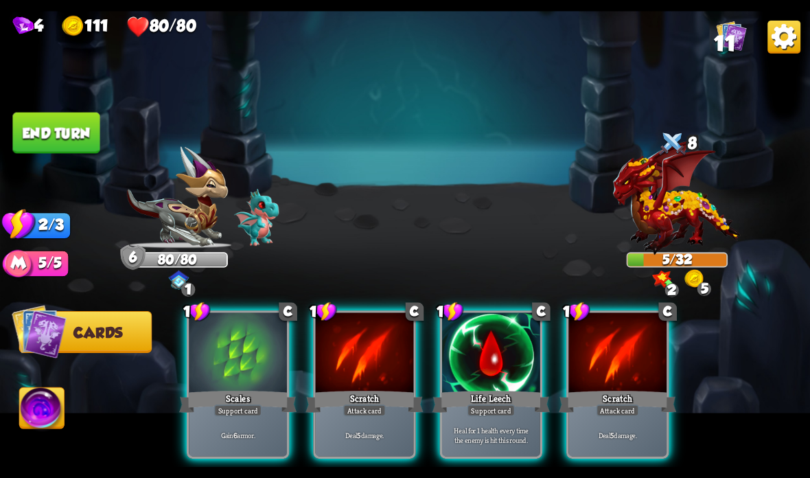
click at [215, 389] on div "Scales" at bounding box center [237, 401] width 117 height 26
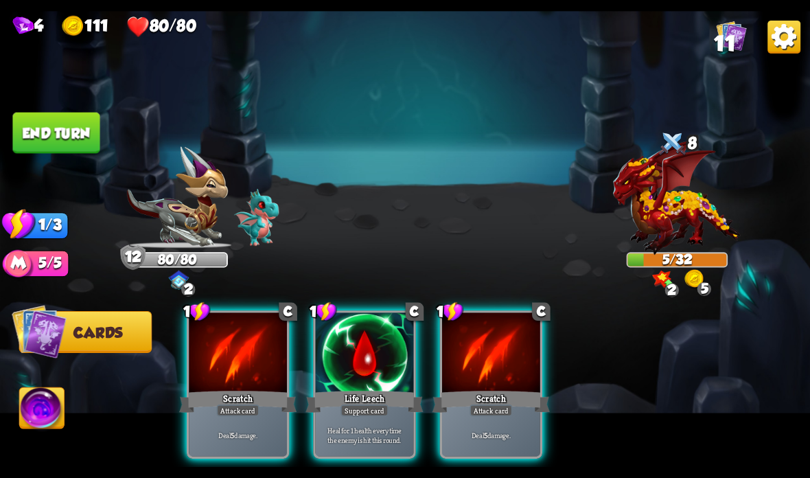
click at [68, 141] on button "End turn" at bounding box center [55, 133] width 87 height 41
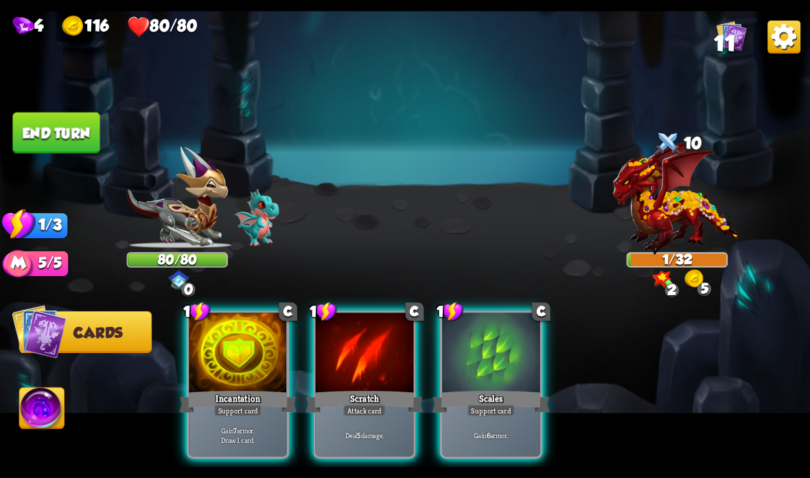
click at [86, 131] on button "End turn" at bounding box center [55, 133] width 87 height 41
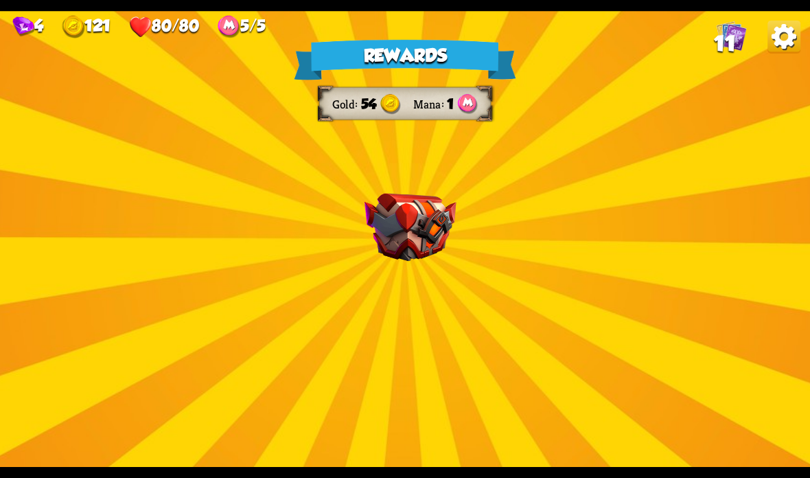
click at [408, 238] on img at bounding box center [410, 228] width 92 height 68
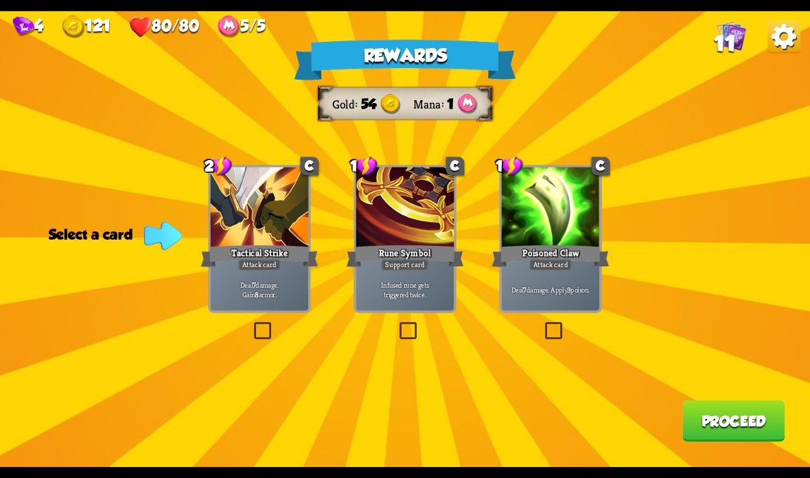
click at [258, 257] on div "Tactical Strike" at bounding box center [258, 256] width 117 height 26
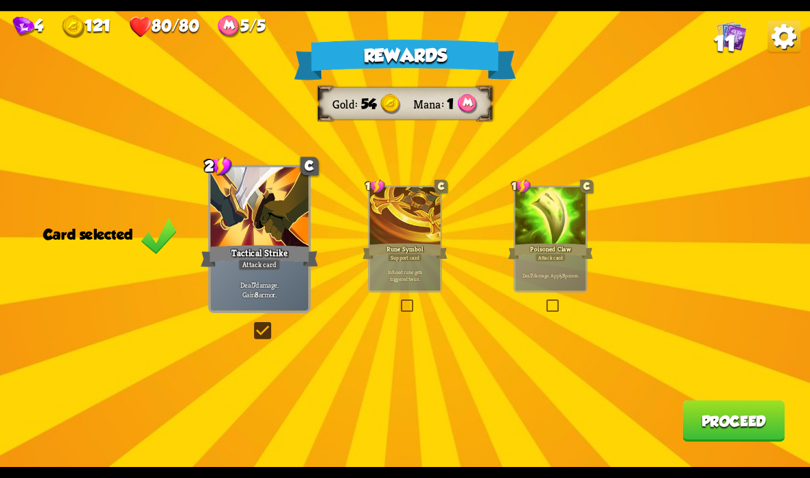
click at [730, 419] on button "Proceed" at bounding box center [733, 420] width 102 height 41
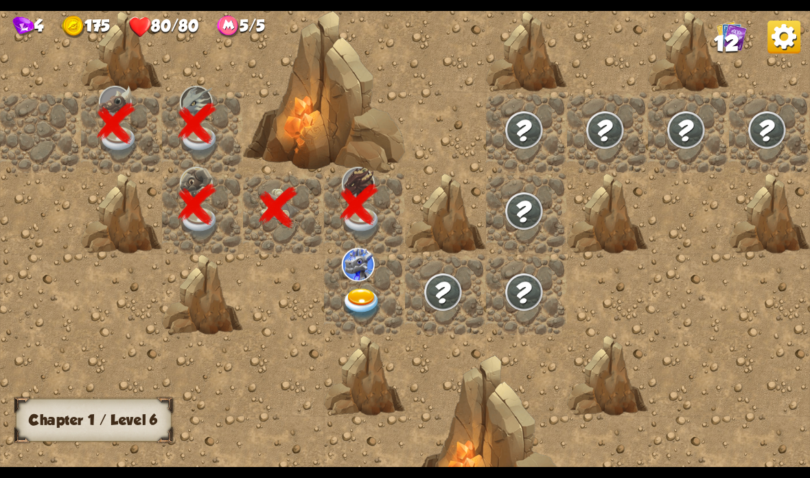
click at [372, 290] on img at bounding box center [362, 304] width 40 height 32
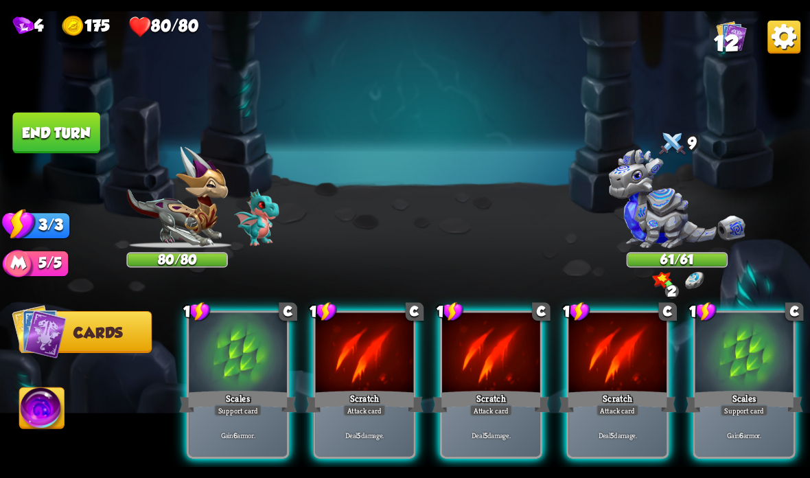
click at [654, 231] on div "Player turn" at bounding box center [405, 238] width 810 height 125
click at [677, 211] on img at bounding box center [677, 199] width 137 height 100
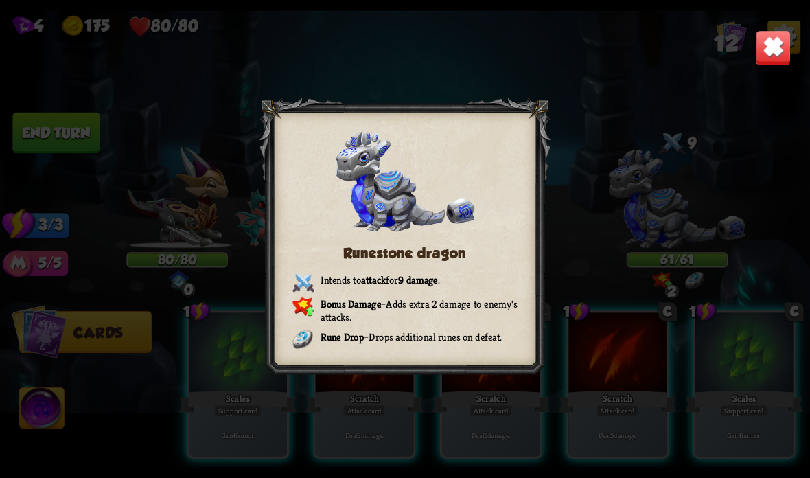
click at [773, 35] on img at bounding box center [774, 48] width 36 height 36
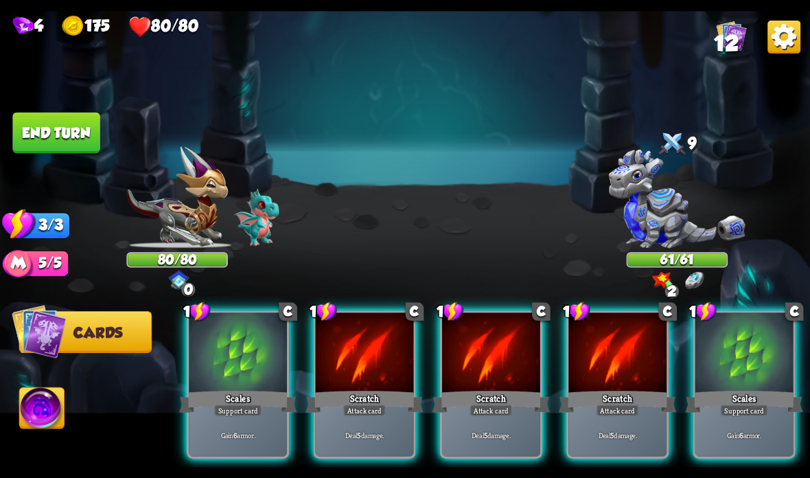
click at [246, 387] on div at bounding box center [238, 353] width 98 height 82
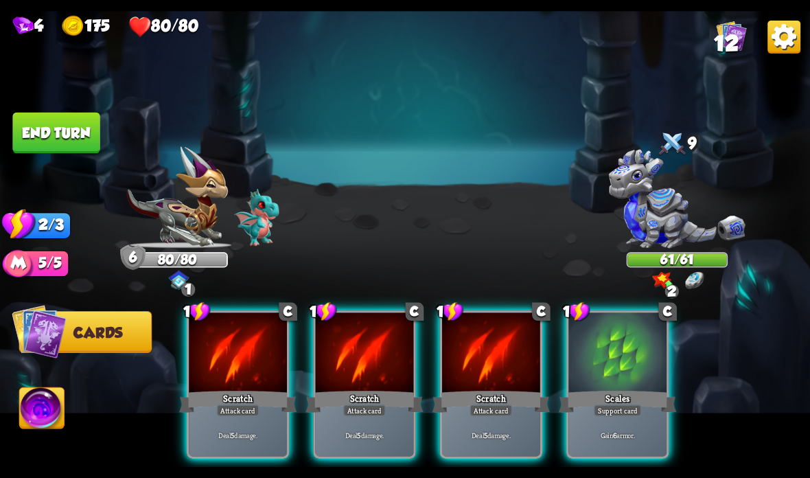
click at [588, 372] on div at bounding box center [617, 353] width 98 height 82
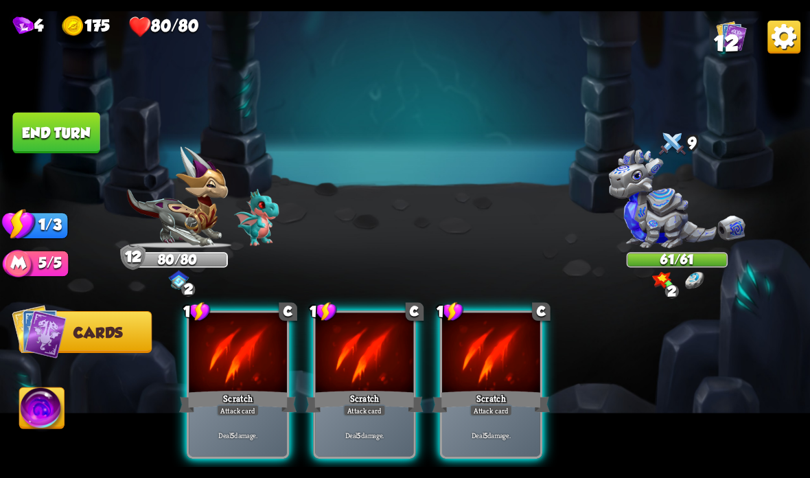
click at [237, 379] on div at bounding box center [238, 353] width 98 height 82
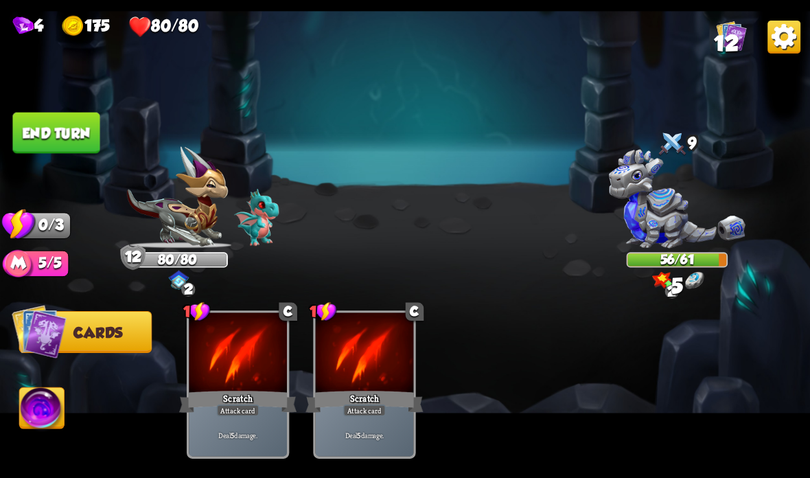
click at [76, 141] on button "End turn" at bounding box center [55, 133] width 87 height 41
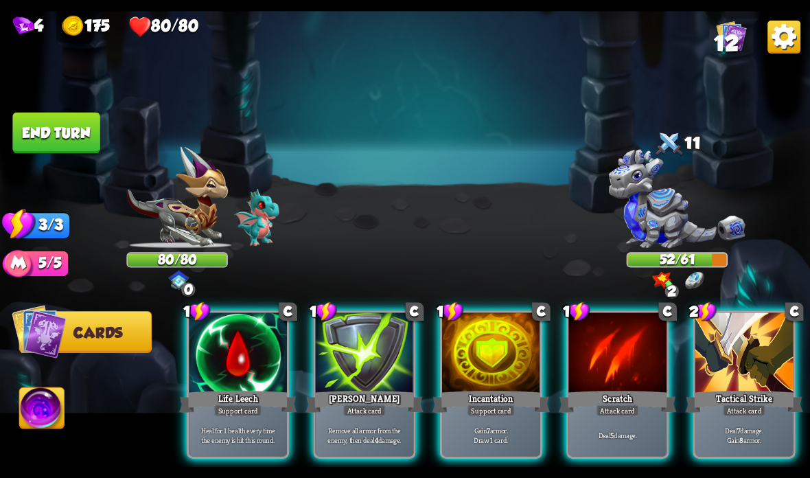
click at [494, 360] on div at bounding box center [491, 353] width 98 height 82
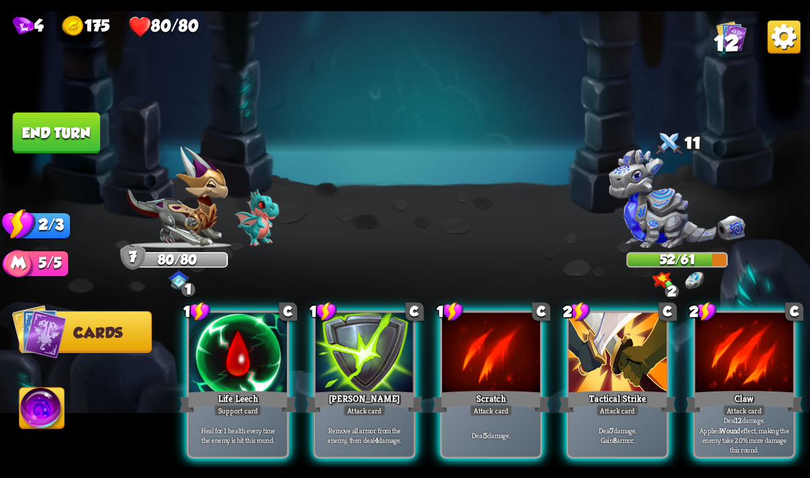
click at [655, 371] on div at bounding box center [617, 353] width 98 height 82
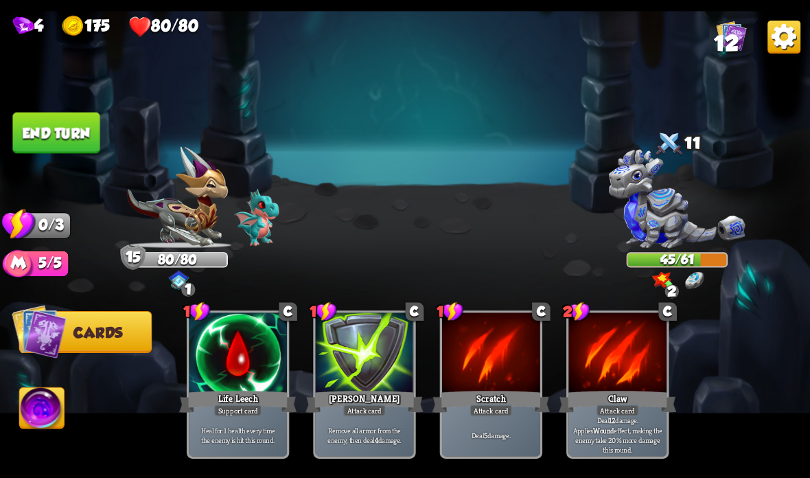
click at [57, 137] on button "End turn" at bounding box center [55, 133] width 87 height 41
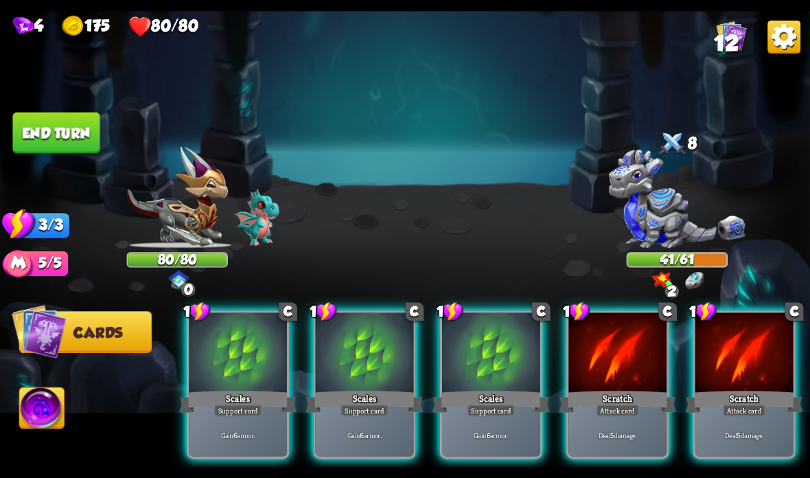
click at [484, 361] on div at bounding box center [491, 353] width 98 height 82
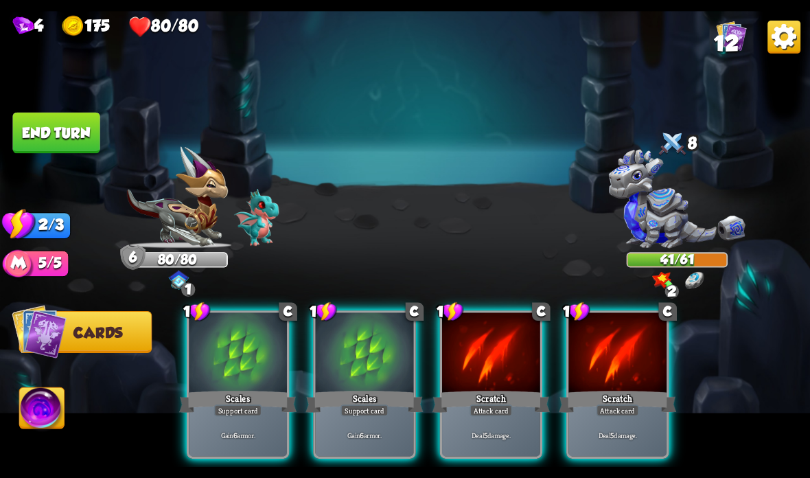
click at [474, 371] on div at bounding box center [491, 353] width 98 height 82
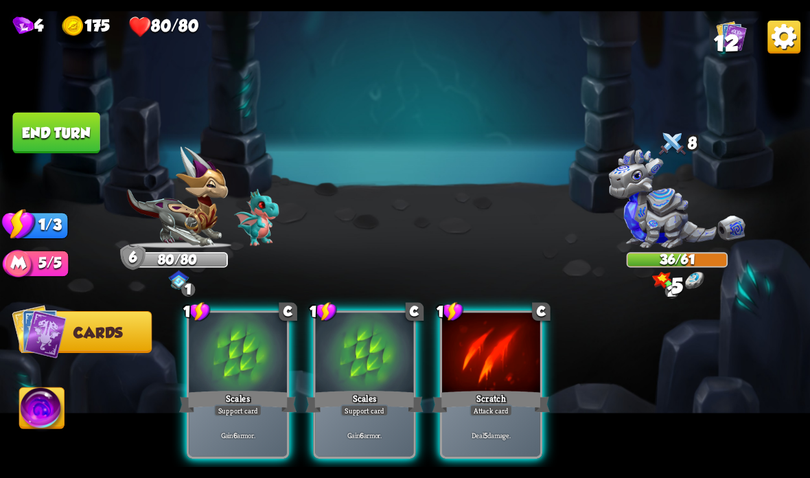
click at [490, 384] on div at bounding box center [491, 353] width 98 height 82
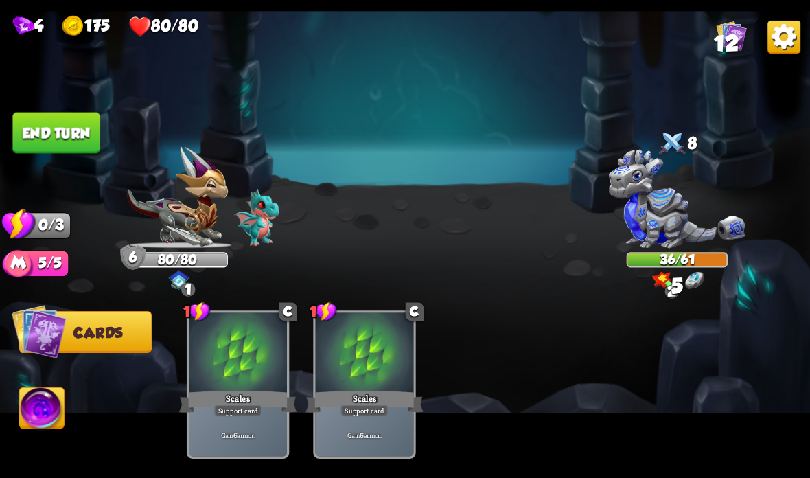
click at [53, 124] on button "End turn" at bounding box center [55, 133] width 87 height 41
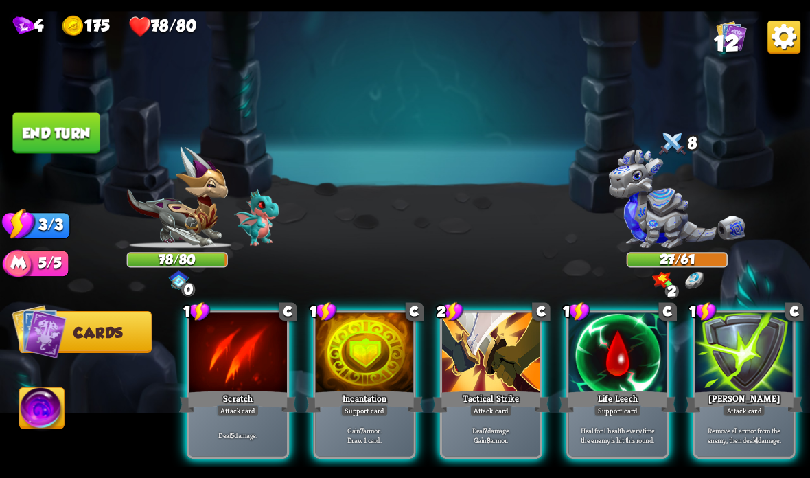
click at [594, 362] on div at bounding box center [617, 353] width 98 height 82
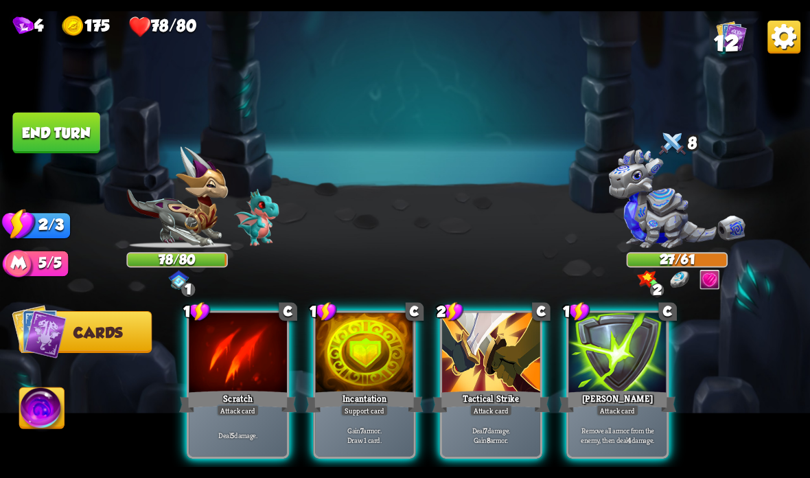
click at [487, 388] on div at bounding box center [491, 353] width 98 height 82
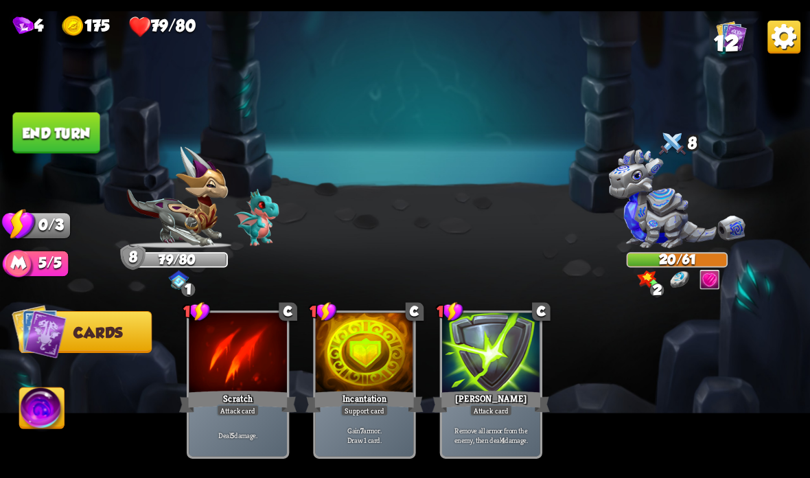
click at [61, 126] on button "End turn" at bounding box center [55, 133] width 87 height 41
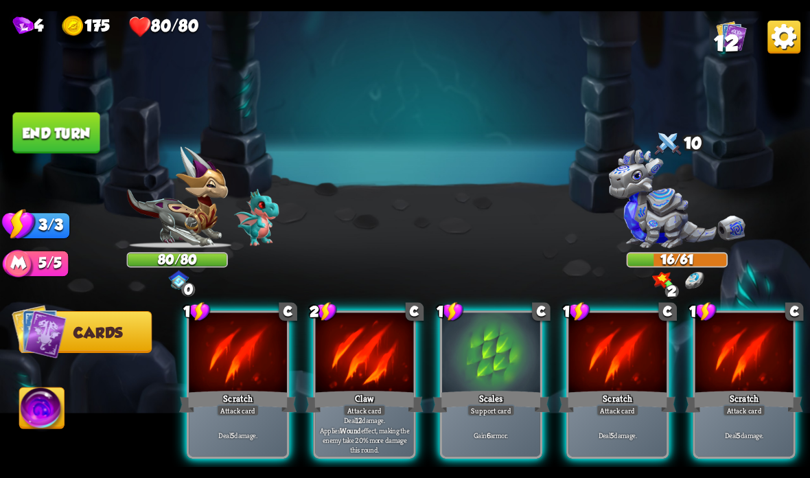
click at [364, 338] on div at bounding box center [365, 353] width 98 height 82
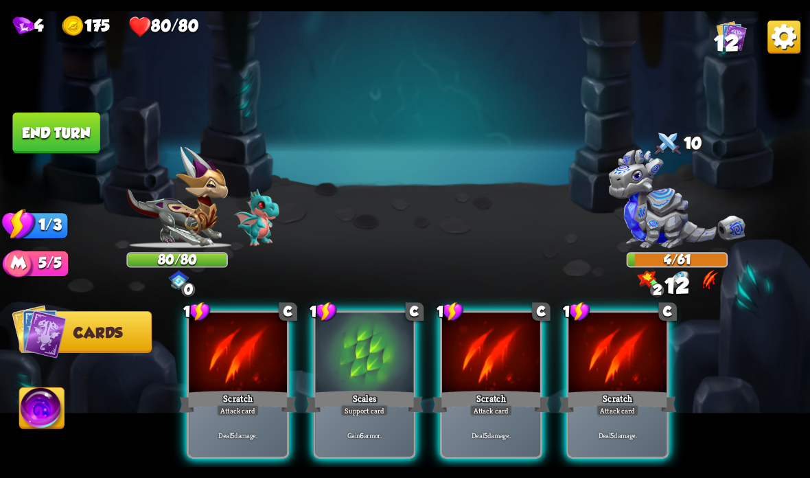
click at [487, 382] on div at bounding box center [491, 353] width 98 height 82
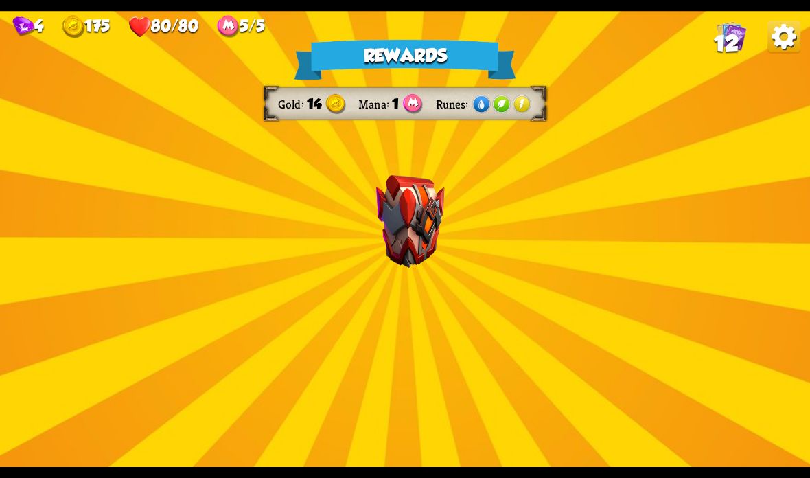
click at [419, 220] on img at bounding box center [410, 228] width 92 height 68
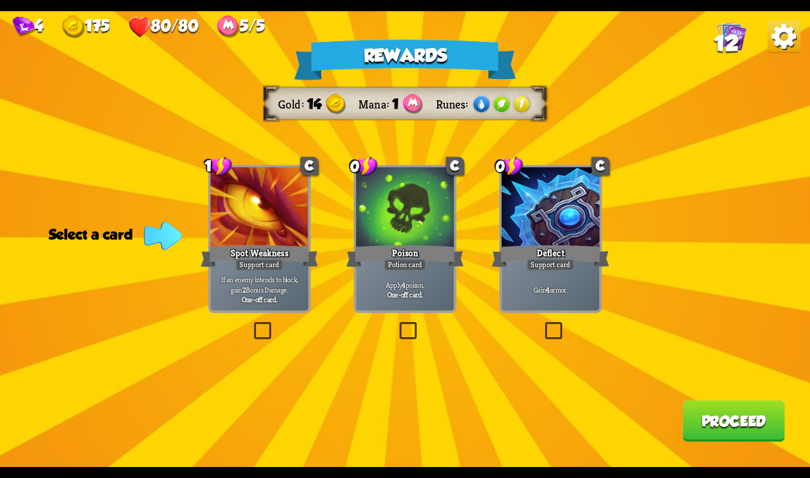
click at [403, 278] on div "Apply 4 poison. One-off card." at bounding box center [405, 289] width 98 height 43
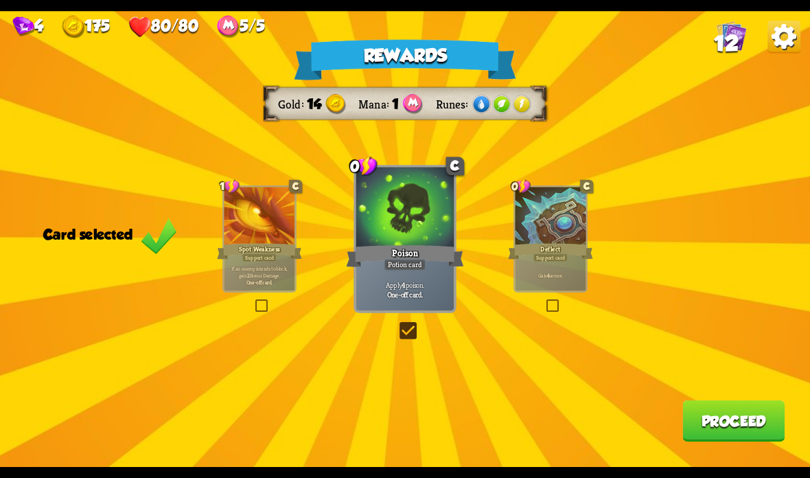
click at [726, 407] on button "Proceed" at bounding box center [733, 420] width 102 height 41
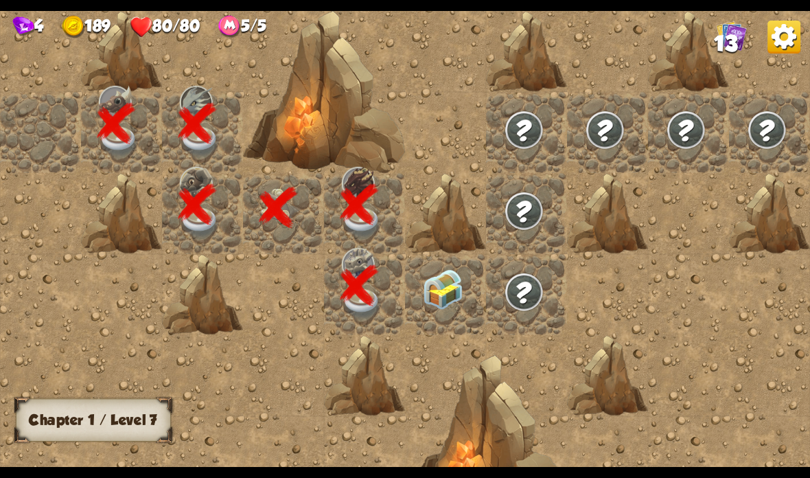
click at [458, 286] on img at bounding box center [443, 289] width 40 height 40
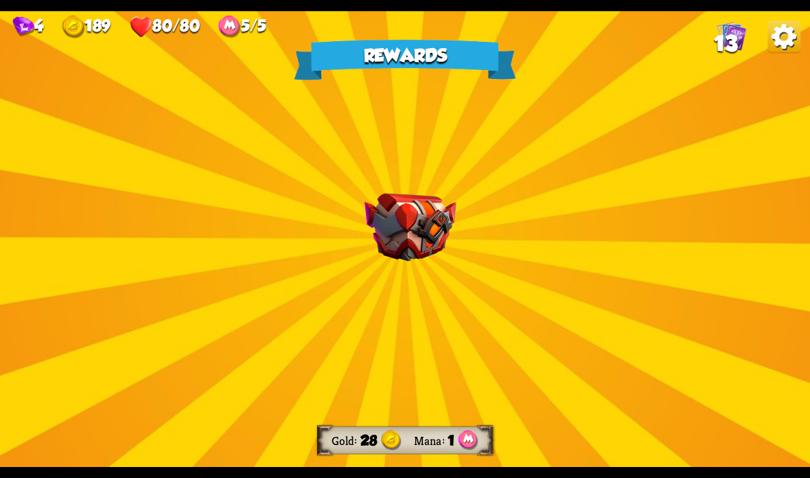
click at [405, 229] on img at bounding box center [410, 228] width 92 height 68
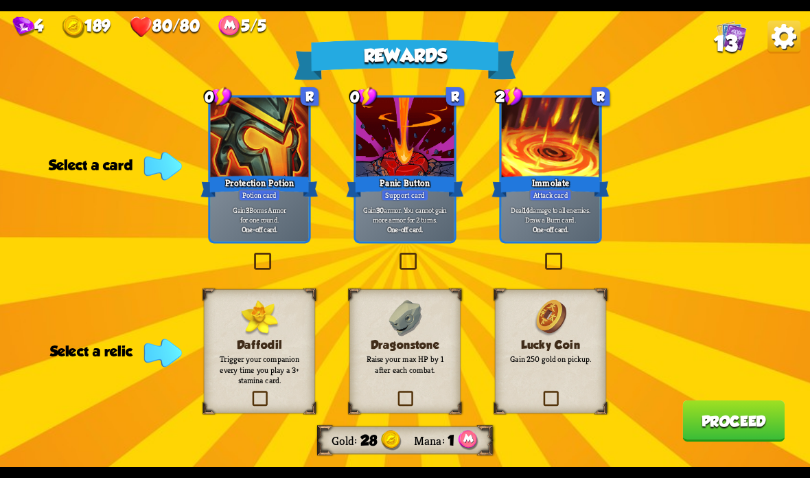
click at [251, 255] on label at bounding box center [251, 255] width 0 height 0
click at [0, 0] on input "checkbox" at bounding box center [0, 0] width 0 height 0
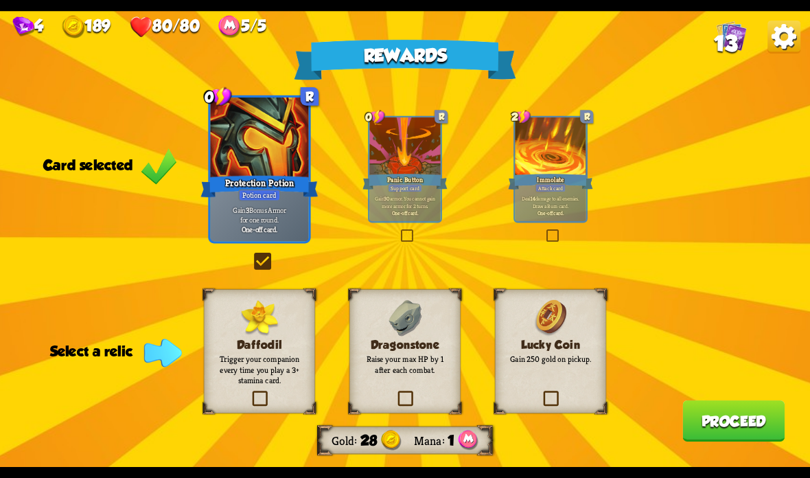
click at [391, 389] on div "Dragonstone Raise your max HP by 1 after each combat." at bounding box center [404, 351] width 111 height 124
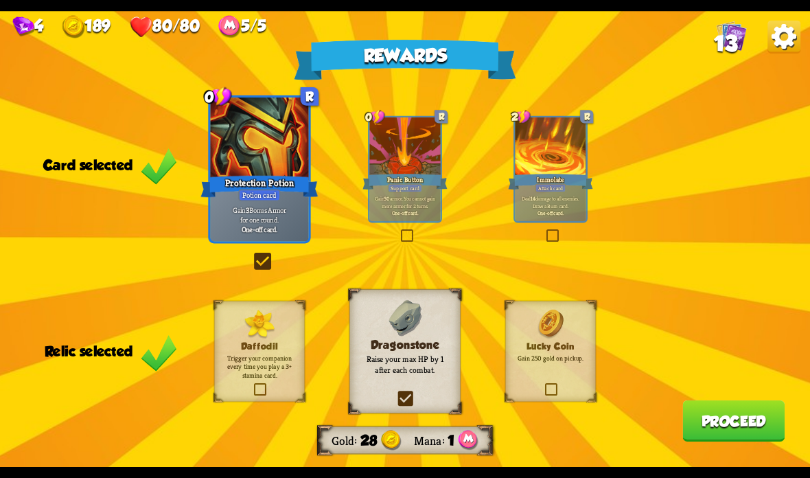
click at [726, 423] on button "Proceed" at bounding box center [733, 420] width 102 height 41
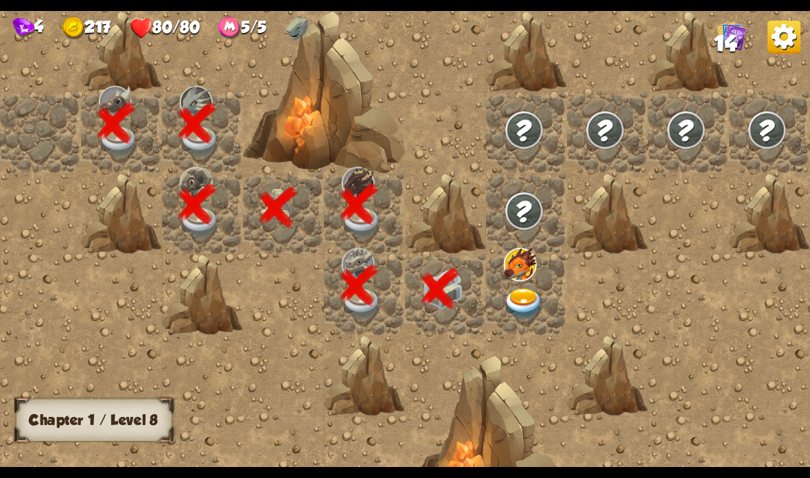
click at [522, 307] on img at bounding box center [524, 304] width 40 height 32
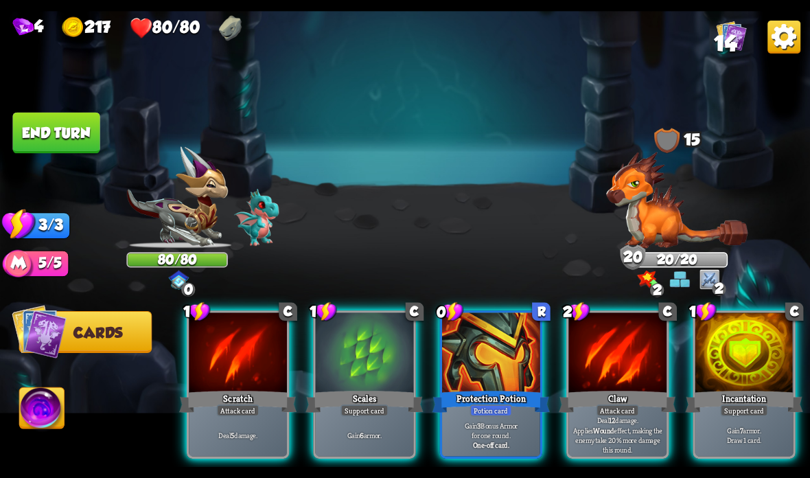
click at [734, 354] on div at bounding box center [744, 353] width 98 height 82
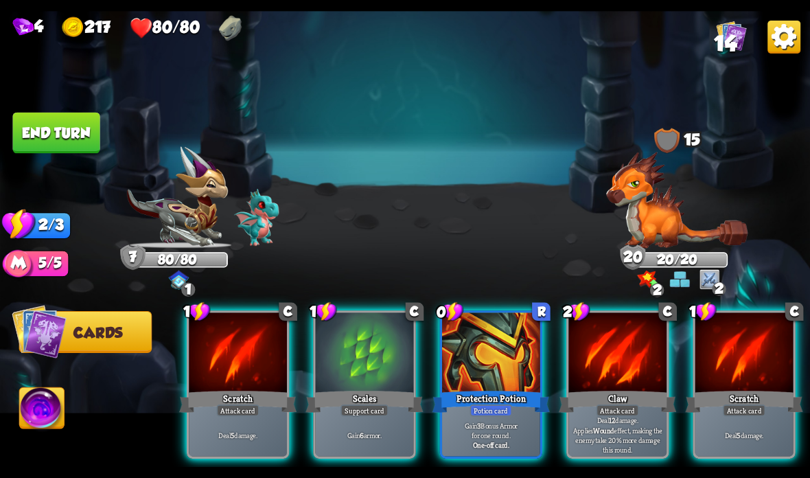
click at [611, 373] on div at bounding box center [617, 353] width 98 height 82
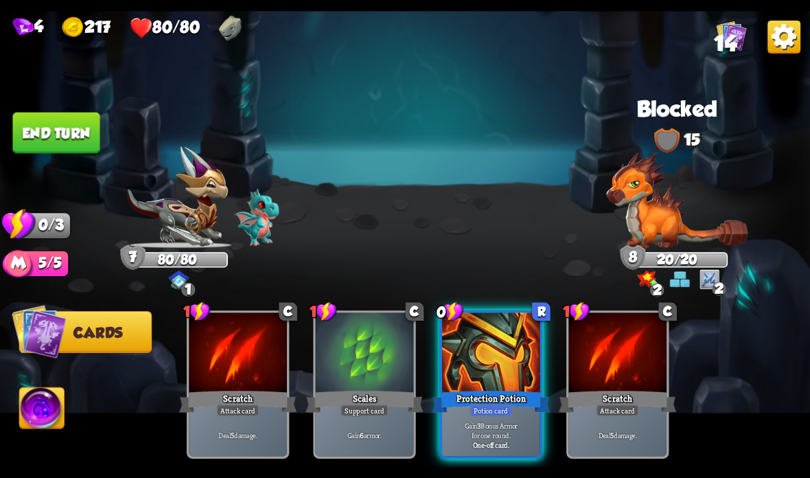
click at [77, 128] on button "End turn" at bounding box center [55, 133] width 87 height 41
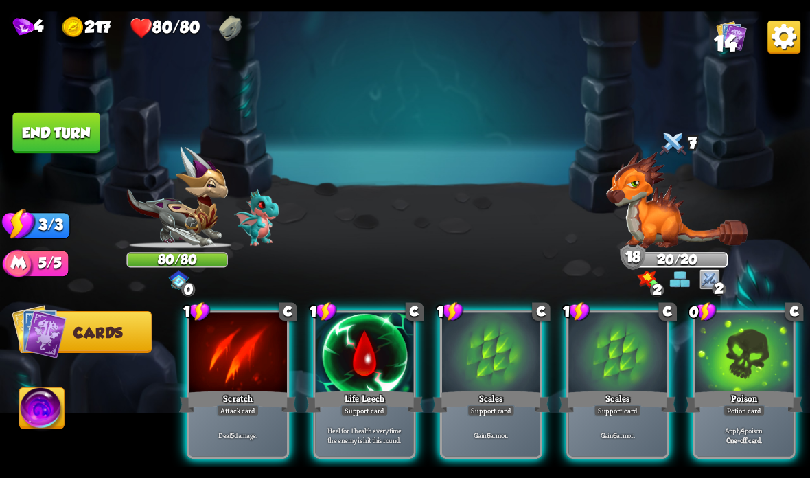
click at [498, 373] on div at bounding box center [491, 353] width 98 height 82
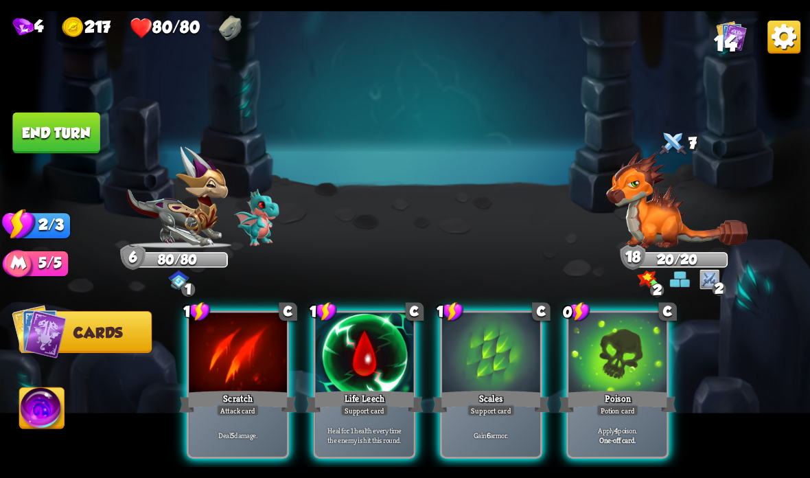
click at [500, 388] on div at bounding box center [491, 353] width 98 height 82
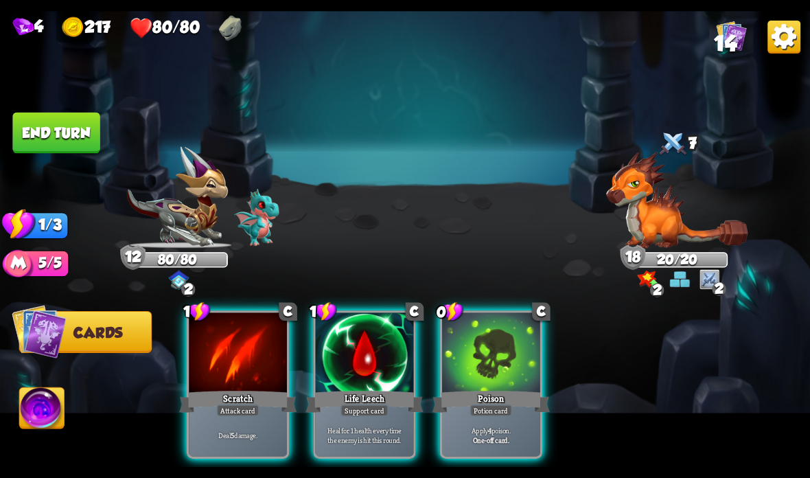
click at [503, 393] on div "Poison" at bounding box center [490, 401] width 117 height 26
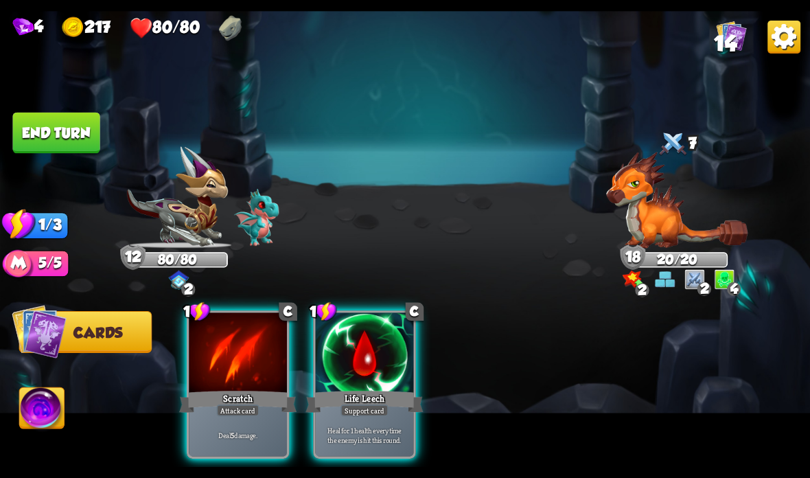
click at [241, 379] on div at bounding box center [238, 353] width 98 height 82
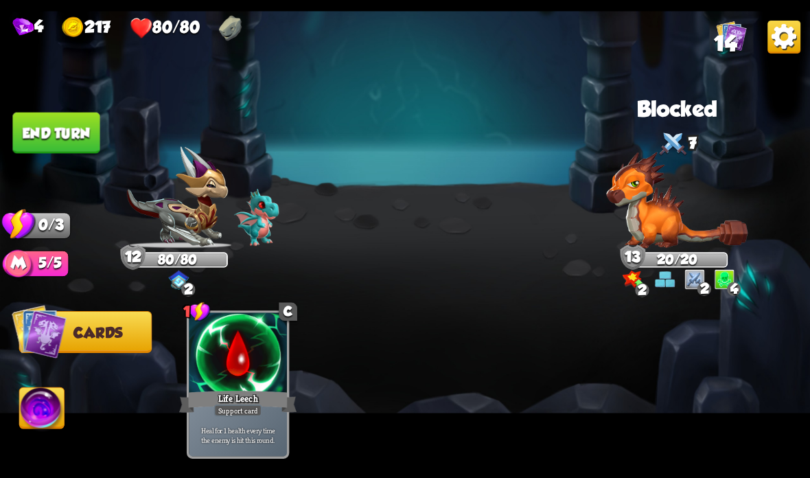
click at [64, 137] on button "End turn" at bounding box center [55, 133] width 87 height 41
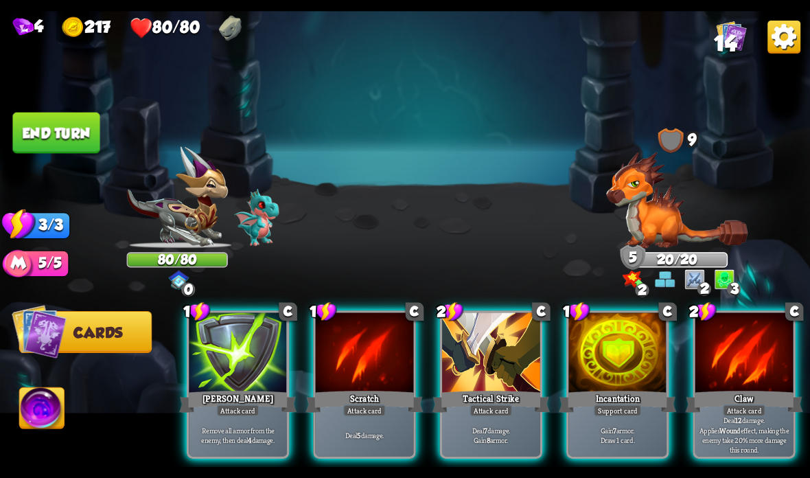
click at [502, 419] on div "Deal 7 damage. Gain 8 armor." at bounding box center [491, 434] width 98 height 43
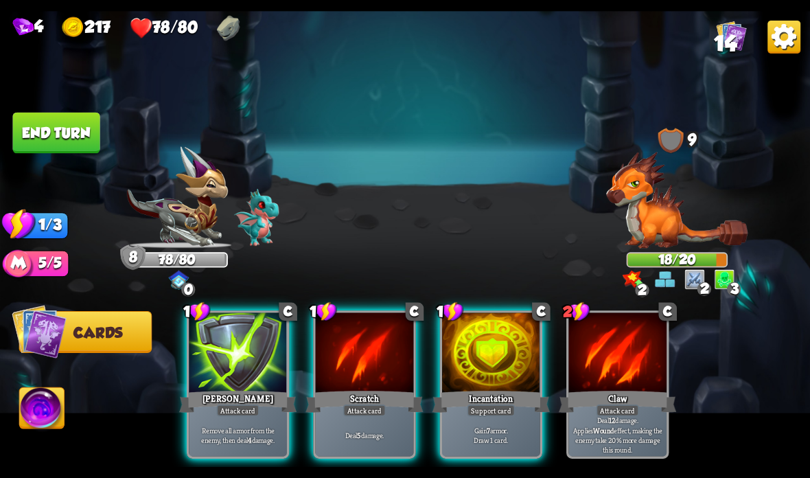
click at [221, 388] on div at bounding box center [238, 353] width 98 height 82
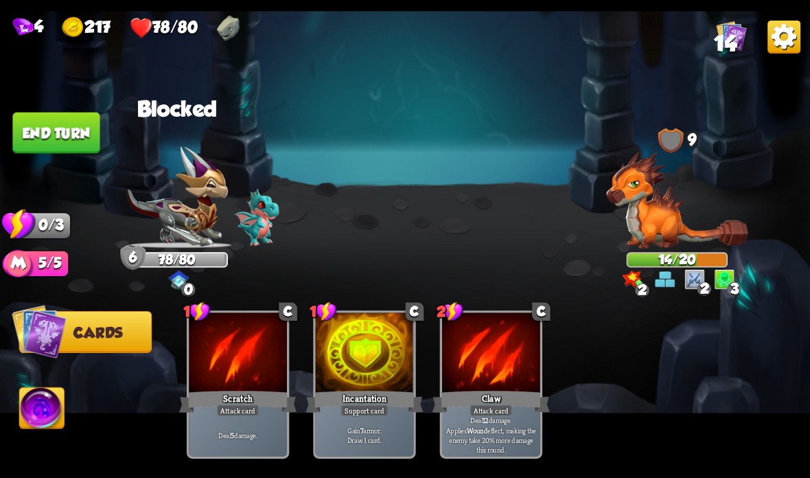
click at [75, 123] on button "End turn" at bounding box center [55, 133] width 87 height 41
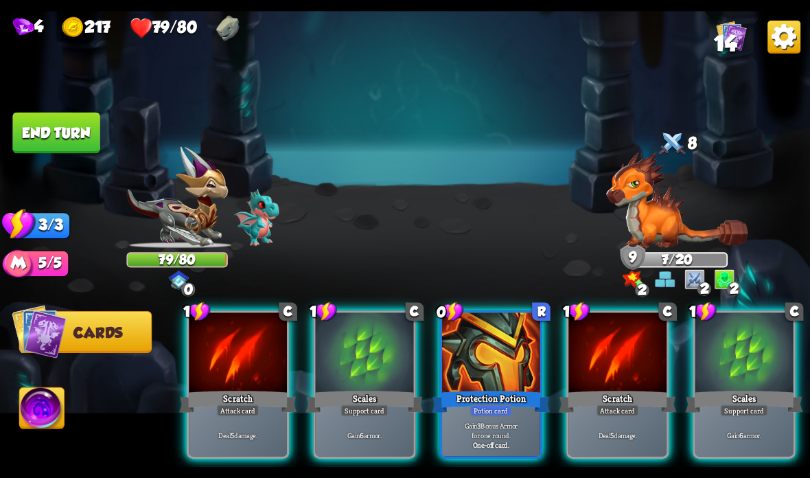
click at [482, 379] on div at bounding box center [491, 353] width 98 height 82
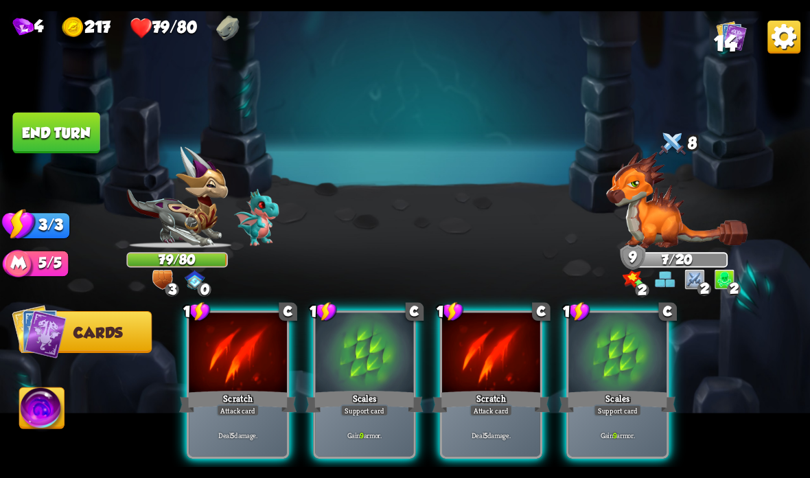
click at [377, 376] on div at bounding box center [365, 353] width 98 height 82
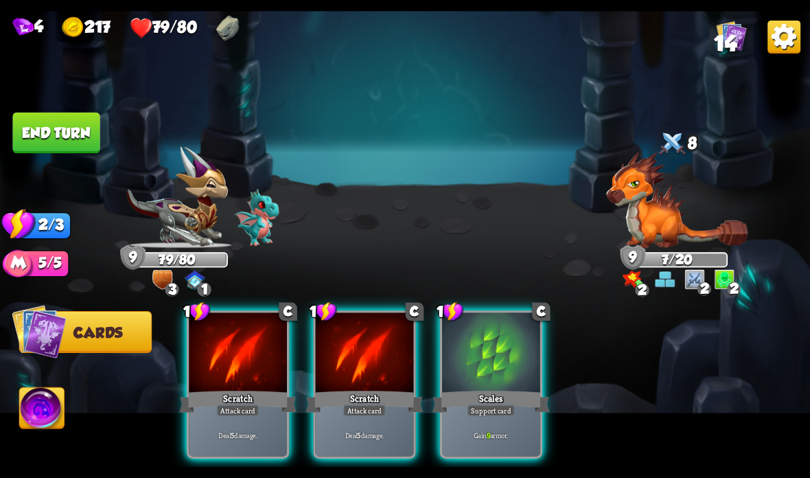
click at [248, 411] on div "Attack card" at bounding box center [238, 410] width 43 height 12
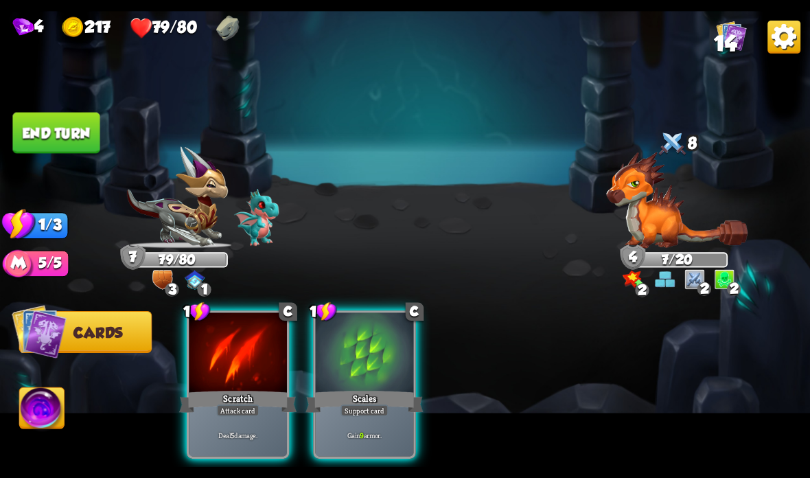
click at [25, 123] on button "End turn" at bounding box center [55, 133] width 87 height 41
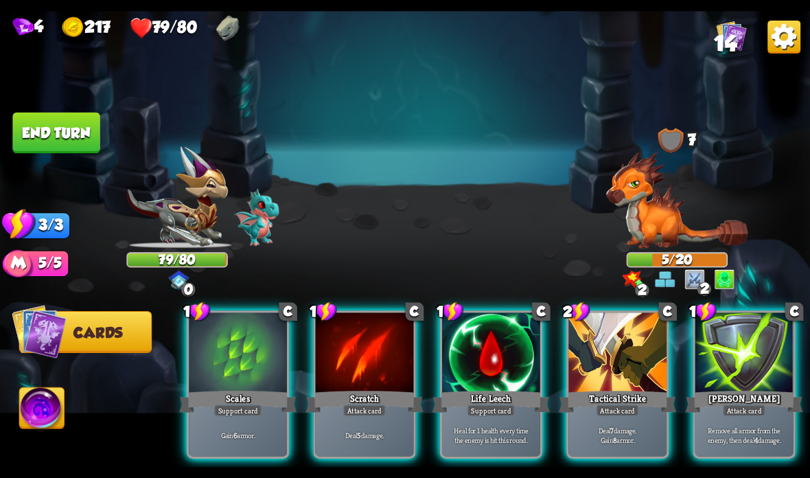
click at [228, 369] on div at bounding box center [238, 353] width 98 height 82
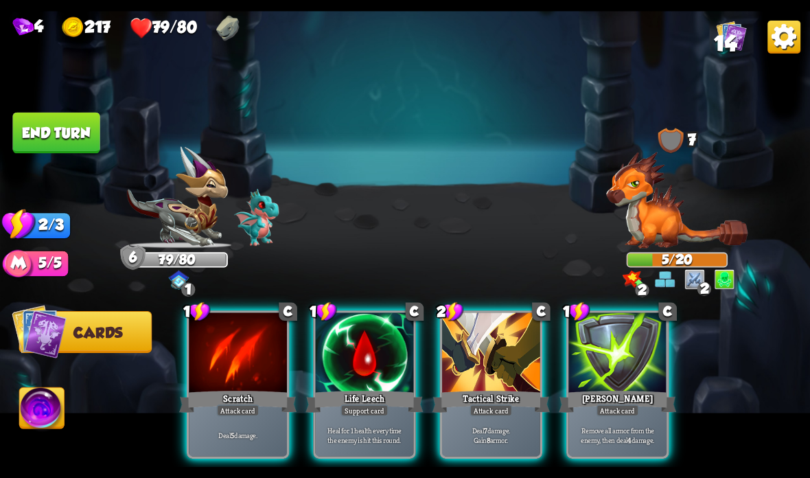
click at [43, 140] on button "End turn" at bounding box center [55, 133] width 87 height 41
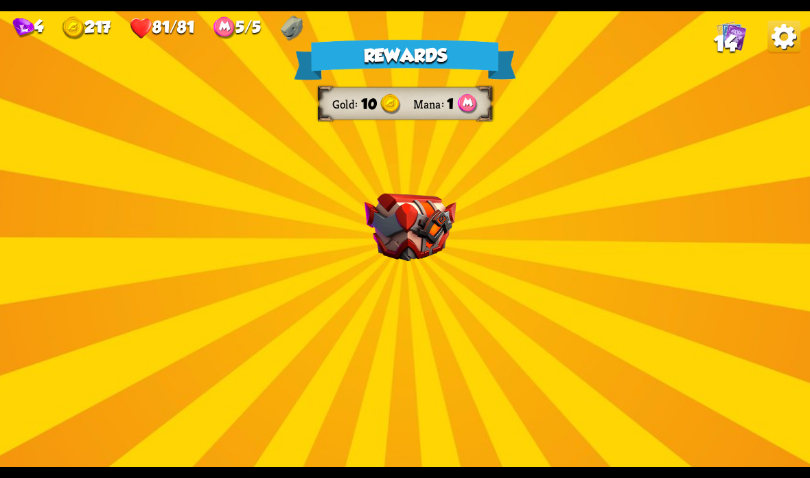
click at [419, 215] on img at bounding box center [410, 228] width 92 height 68
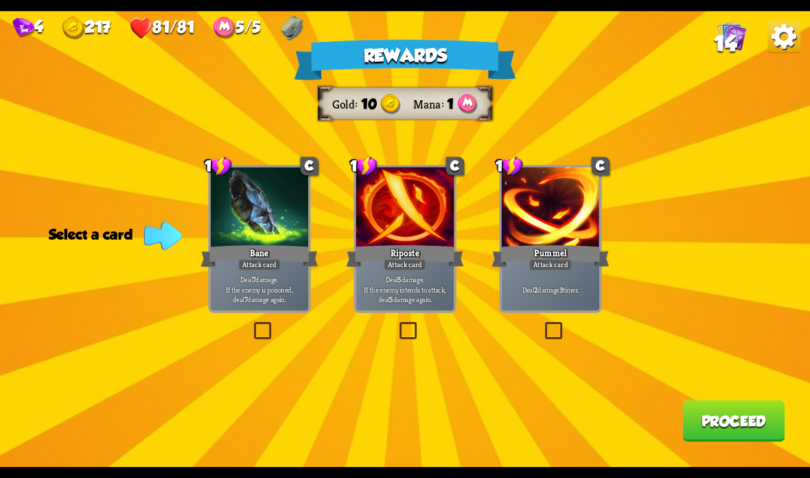
click at [261, 220] on div at bounding box center [260, 208] width 98 height 82
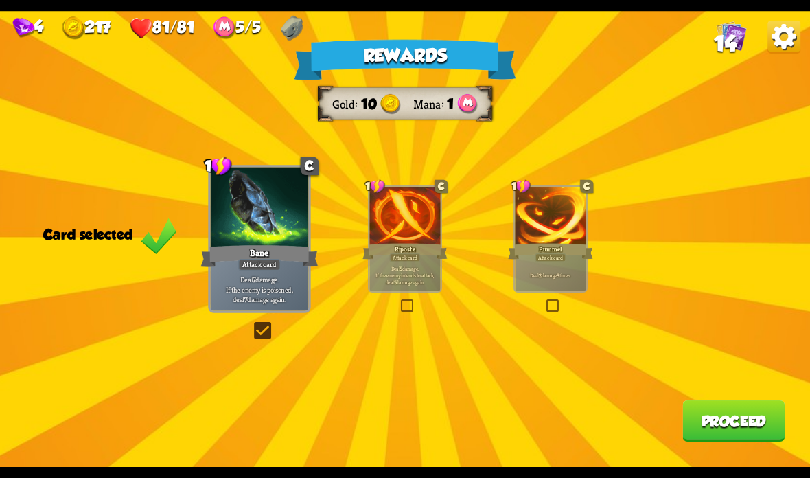
click at [409, 234] on div at bounding box center [404, 217] width 71 height 60
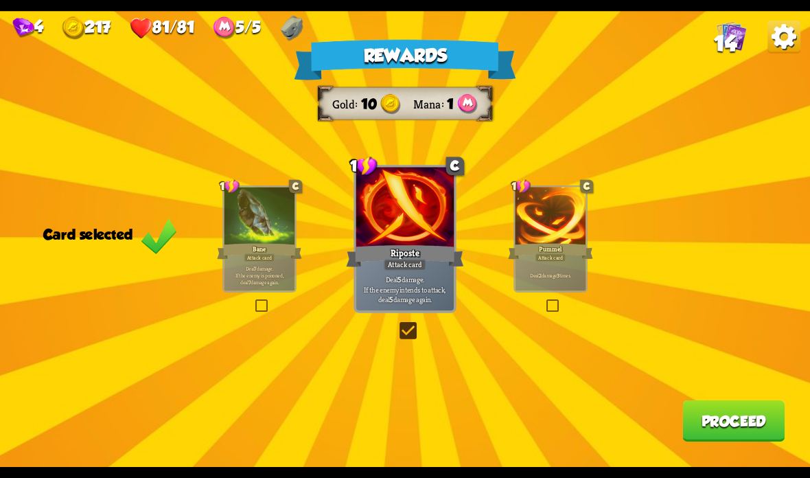
click at [725, 414] on button "Proceed" at bounding box center [733, 420] width 102 height 41
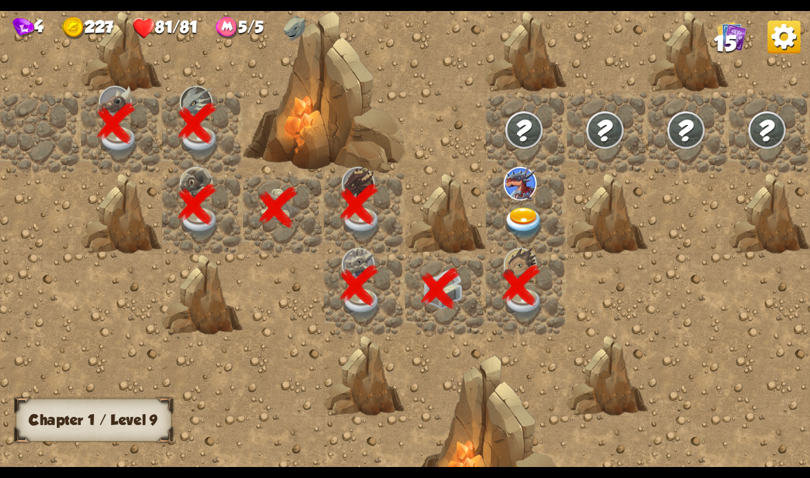
click at [540, 210] on img at bounding box center [524, 223] width 40 height 32
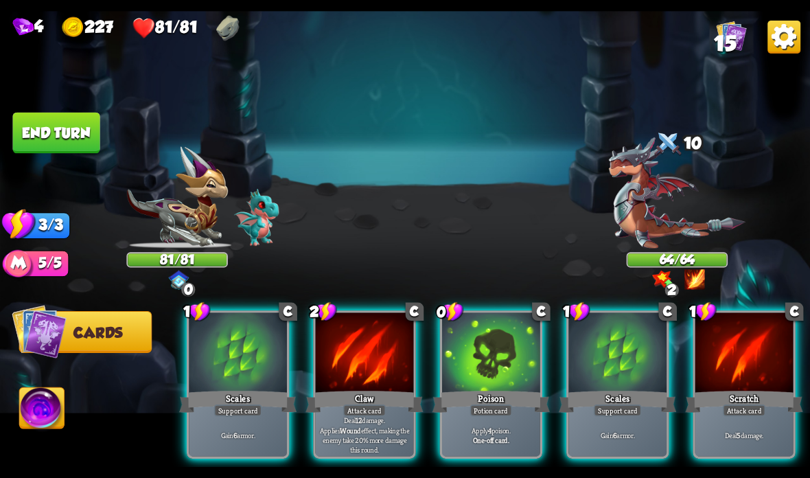
click at [592, 359] on div at bounding box center [617, 353] width 98 height 82
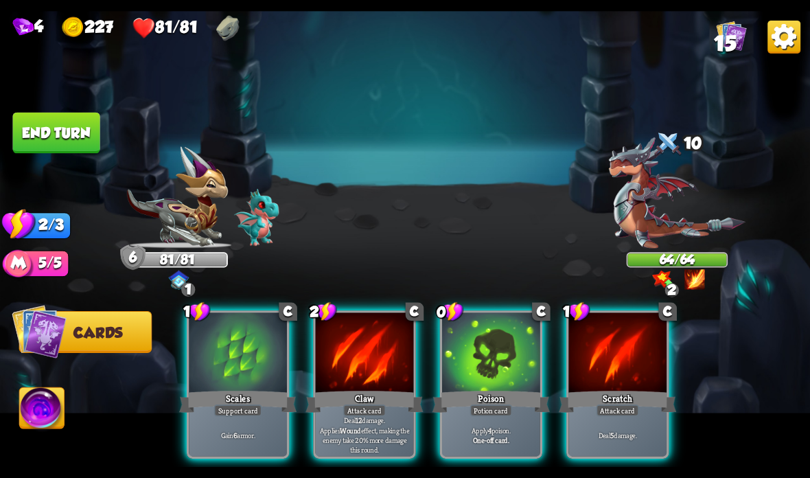
click at [211, 389] on div "Scales" at bounding box center [237, 401] width 117 height 26
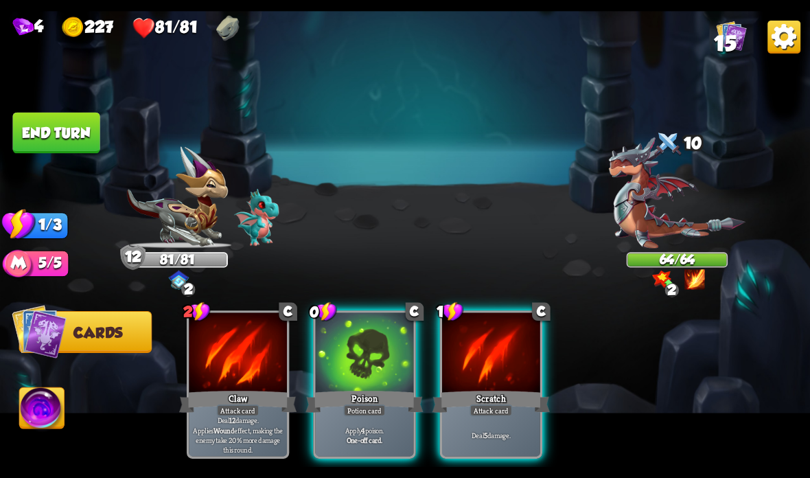
click at [358, 392] on div "Poison" at bounding box center [363, 401] width 117 height 26
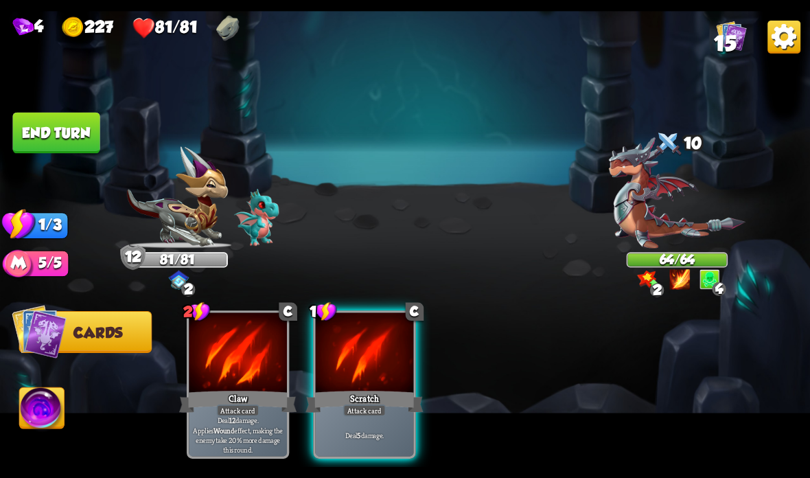
click at [358, 394] on div "Scratch" at bounding box center [363, 401] width 117 height 26
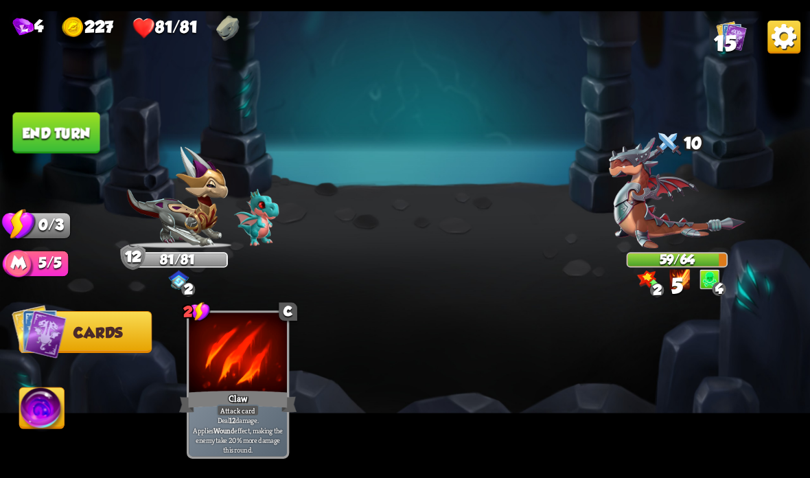
click at [74, 137] on button "End turn" at bounding box center [55, 133] width 87 height 41
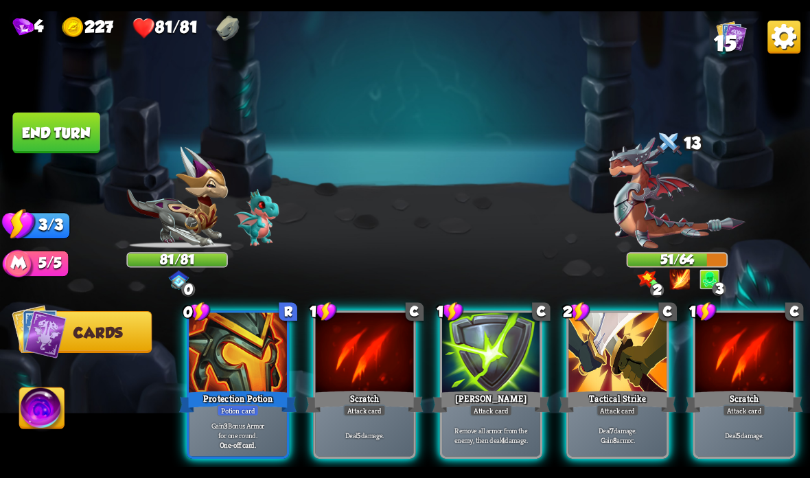
click at [744, 365] on div at bounding box center [744, 353] width 98 height 82
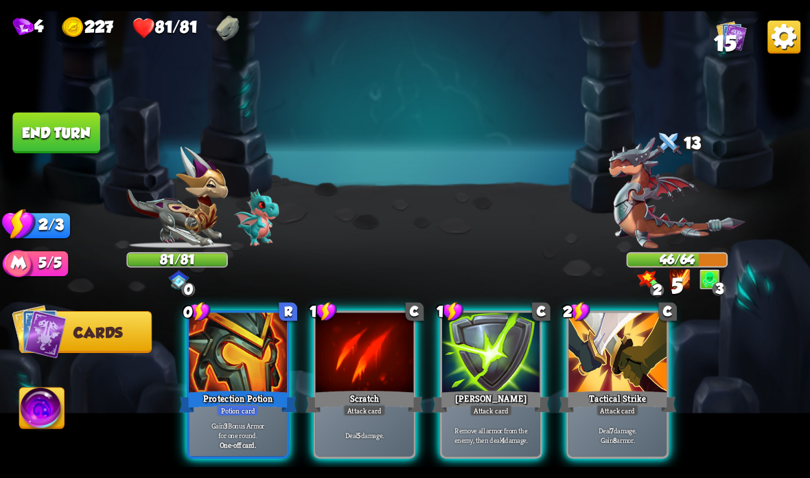
click at [367, 414] on div "Attack card" at bounding box center [364, 410] width 43 height 12
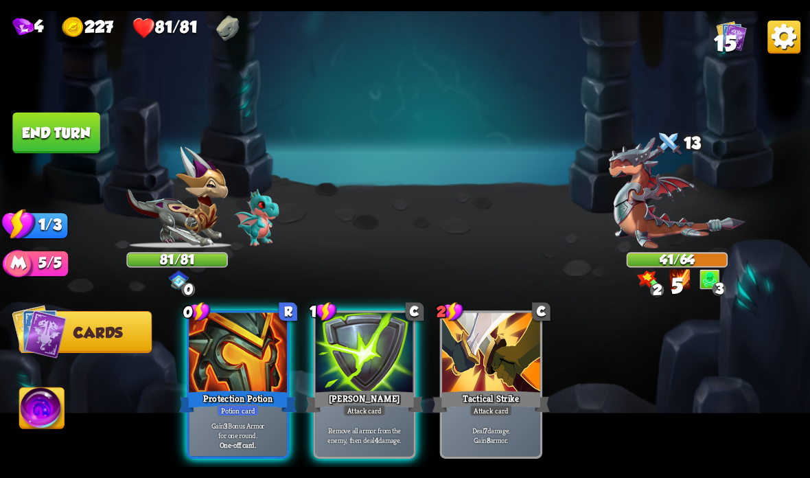
click at [354, 401] on div "[PERSON_NAME]" at bounding box center [363, 401] width 117 height 26
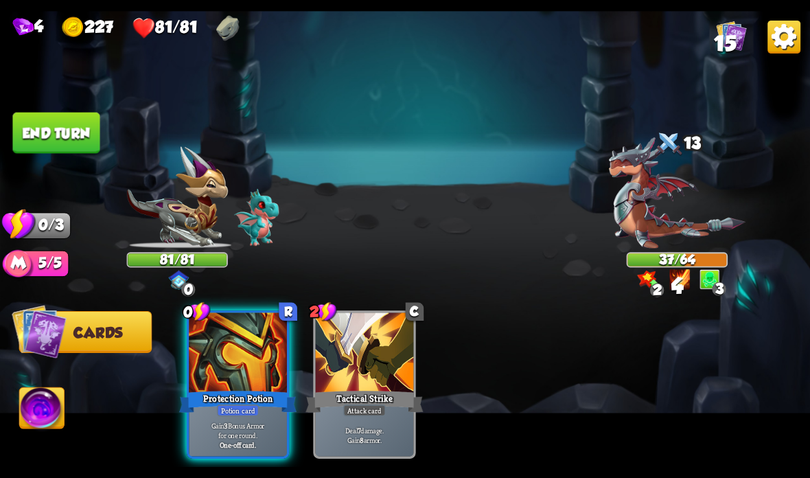
click at [78, 142] on button "End turn" at bounding box center [55, 133] width 87 height 41
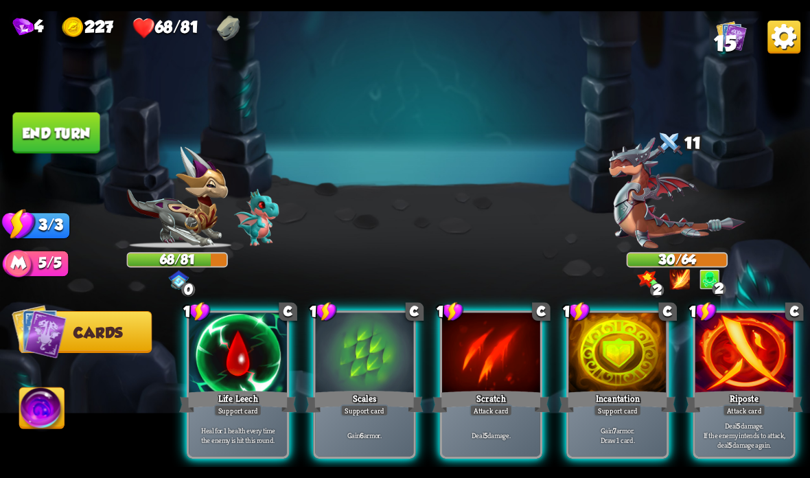
click at [232, 388] on div at bounding box center [238, 353] width 98 height 82
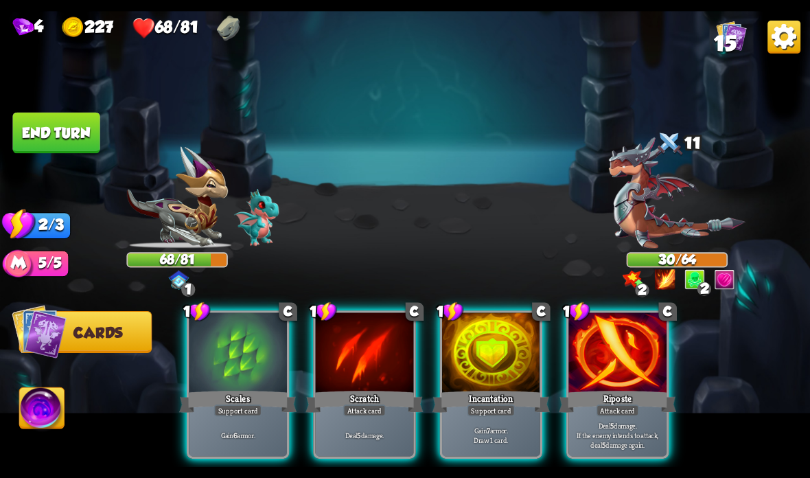
click at [498, 346] on div at bounding box center [491, 353] width 98 height 82
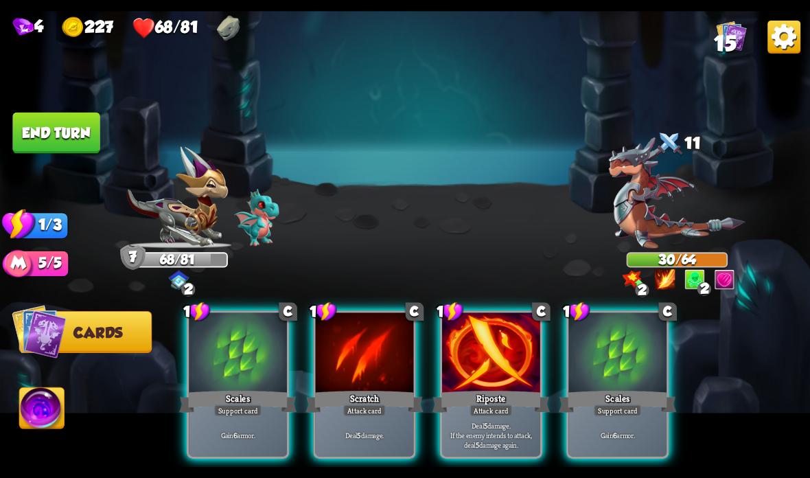
click at [460, 385] on div at bounding box center [491, 353] width 98 height 82
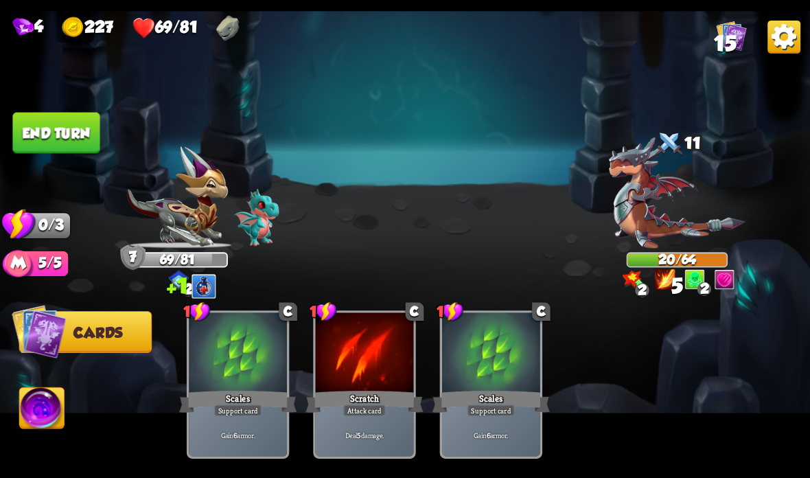
click at [66, 134] on button "End turn" at bounding box center [55, 133] width 87 height 41
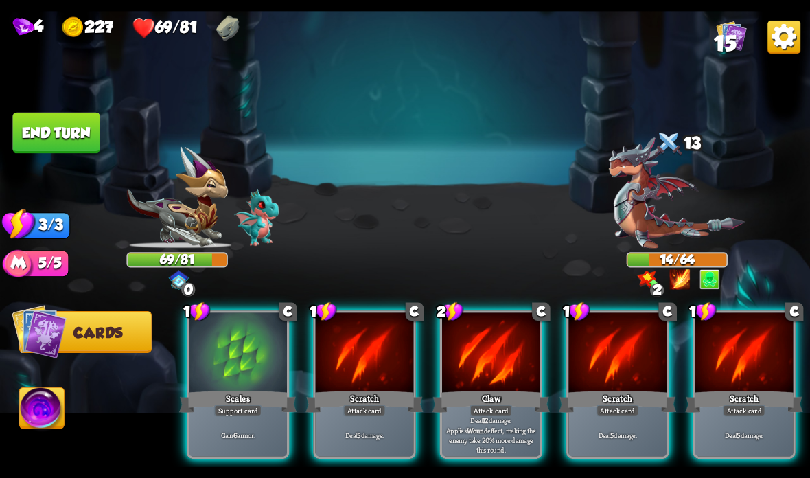
click at [488, 351] on div at bounding box center [491, 353] width 98 height 82
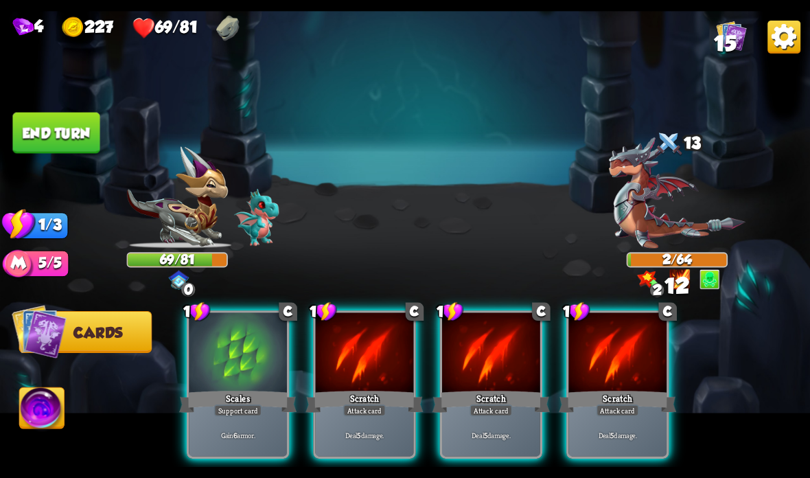
click at [66, 130] on button "End turn" at bounding box center [55, 133] width 87 height 41
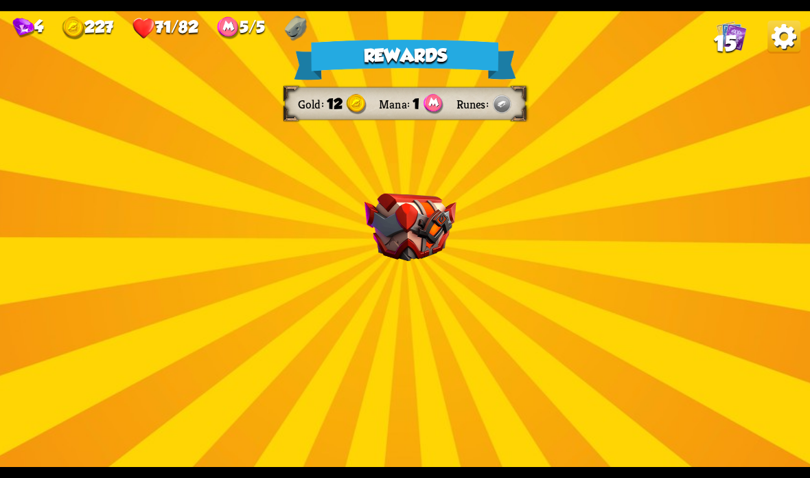
click at [386, 210] on img at bounding box center [410, 228] width 92 height 68
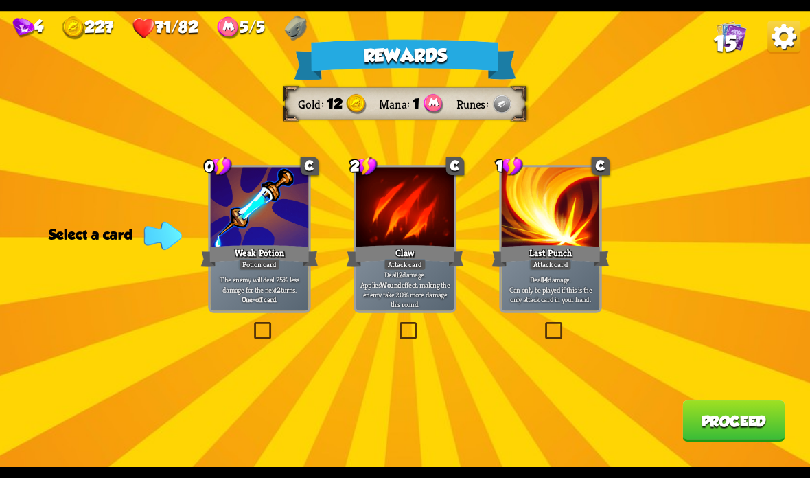
click at [265, 195] on div at bounding box center [260, 208] width 98 height 82
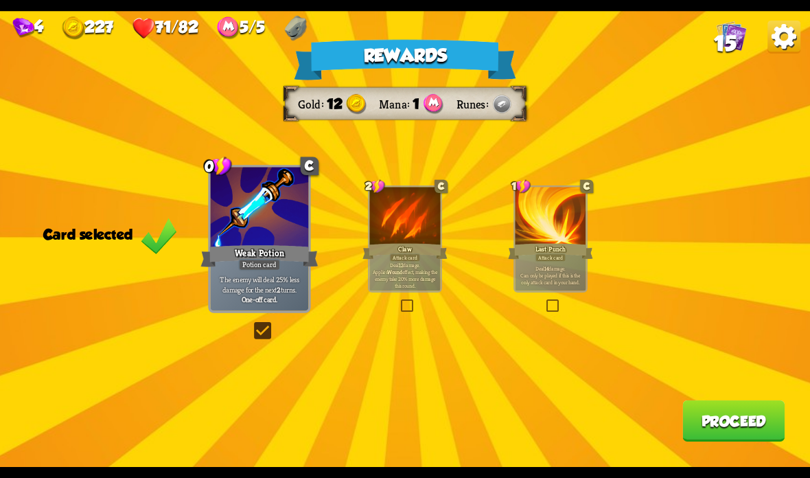
click at [720, 412] on button "Proceed" at bounding box center [733, 420] width 102 height 41
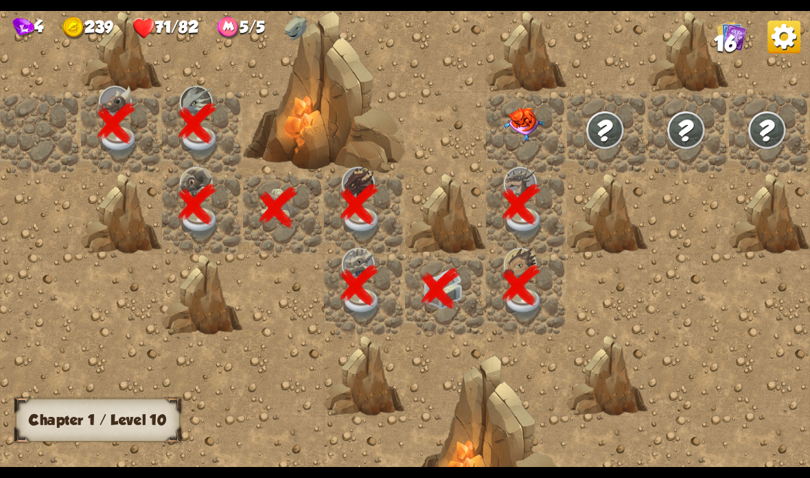
click at [527, 128] on img at bounding box center [524, 124] width 40 height 34
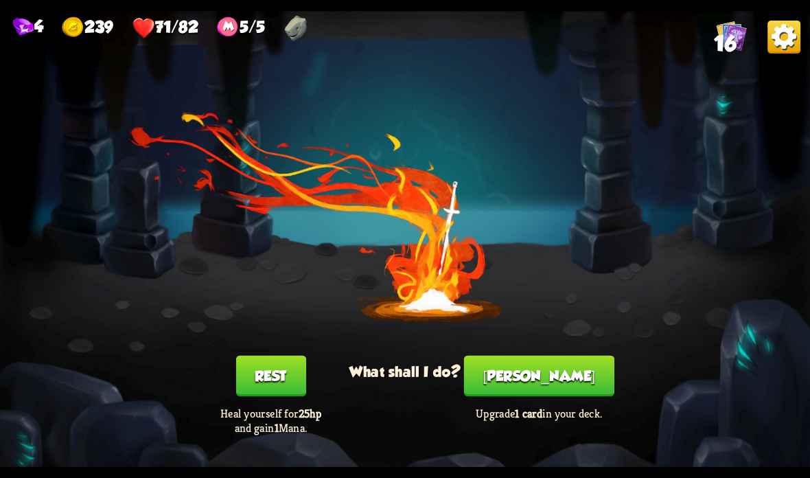
click at [554, 371] on button "[PERSON_NAME]" at bounding box center [539, 375] width 150 height 41
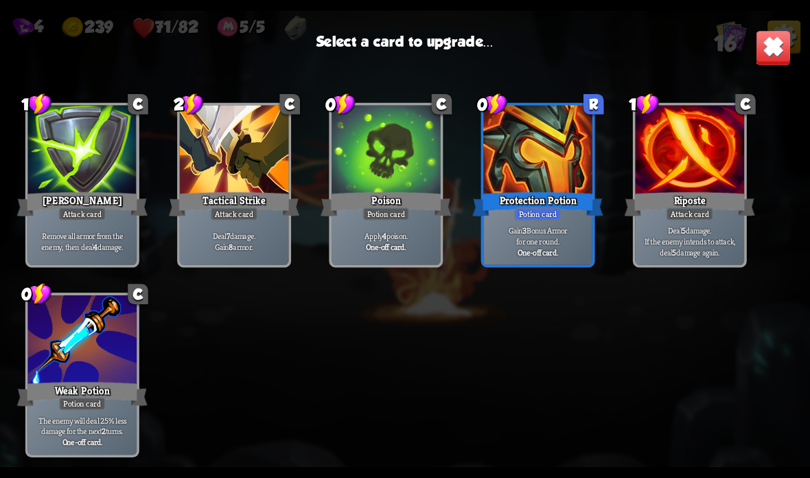
scroll to position [432, 0]
click at [560, 231] on p "Gain 3 Bonus Armor for one round." at bounding box center [538, 235] width 104 height 21
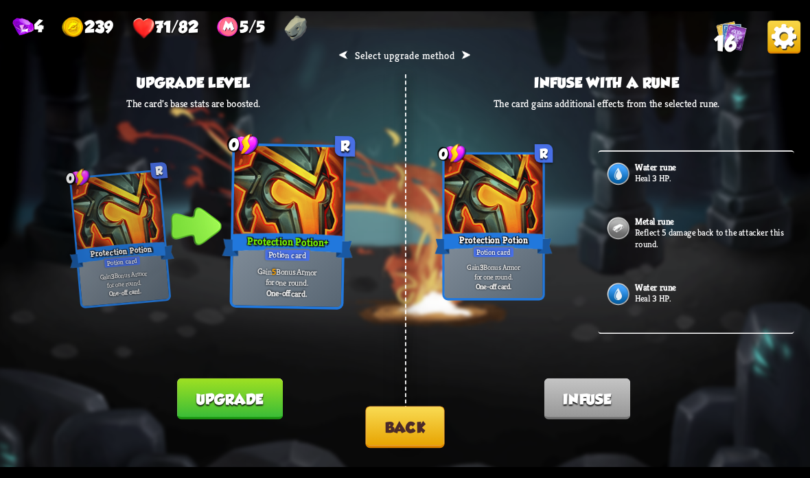
click at [414, 412] on button "Back" at bounding box center [404, 427] width 79 height 42
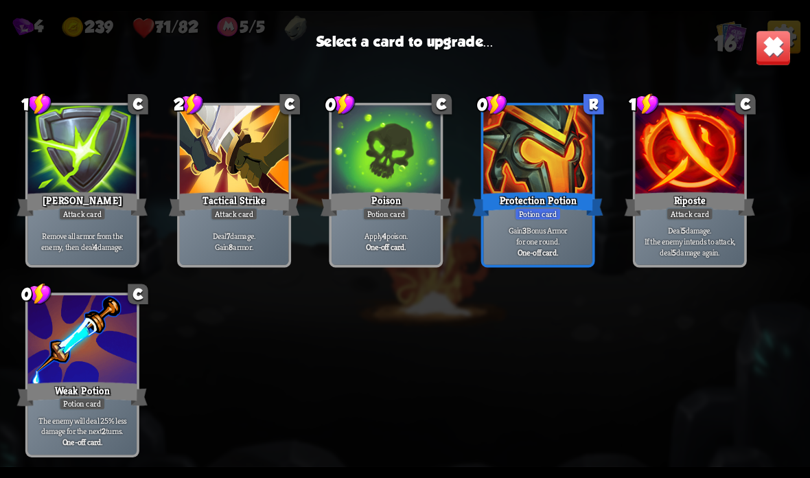
click at [618, 161] on div "1 C Scratch Attack card Deal 5 damage. 1 C Scratch Attack card Deal 5 damage. 1…" at bounding box center [405, 270] width 810 height 373
click at [264, 235] on p "Deal 7 damage. Gain 8 armor." at bounding box center [235, 241] width 104 height 21
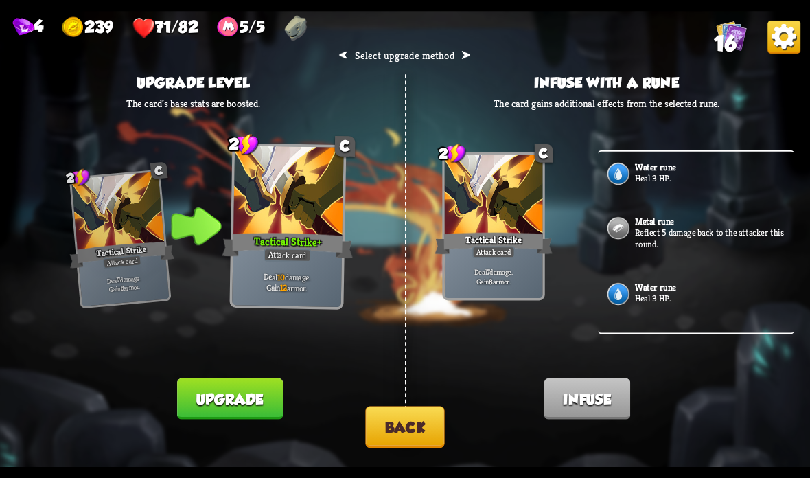
click at [397, 423] on button "Back" at bounding box center [404, 427] width 79 height 42
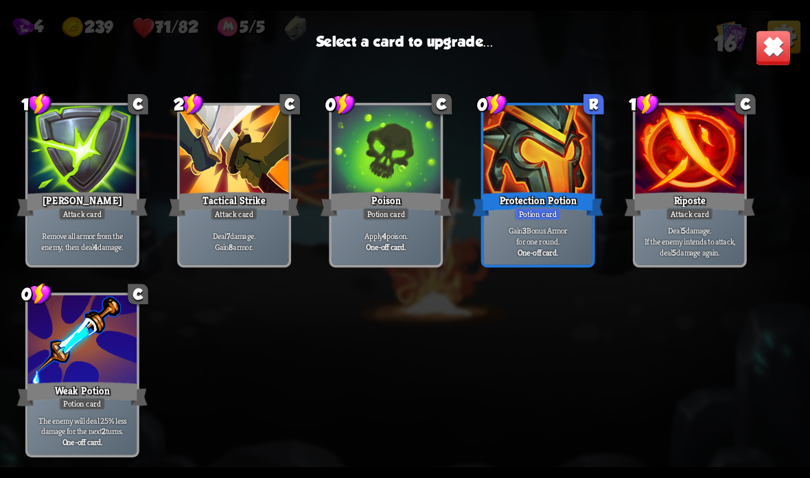
click at [398, 200] on div "Poison" at bounding box center [385, 203] width 130 height 29
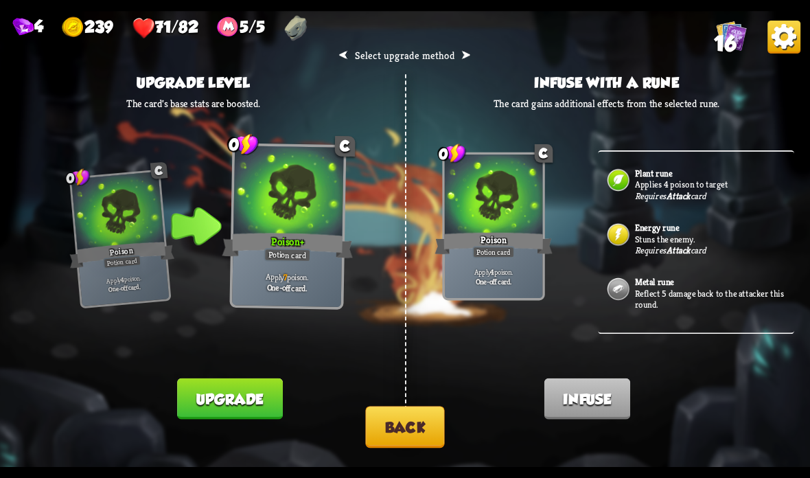
scroll to position [192, 0]
click at [415, 446] on button "Back" at bounding box center [404, 427] width 79 height 42
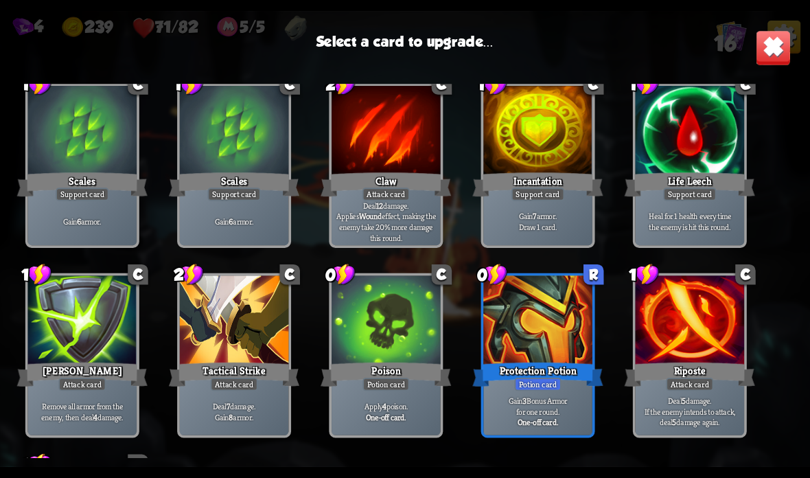
scroll to position [248, 0]
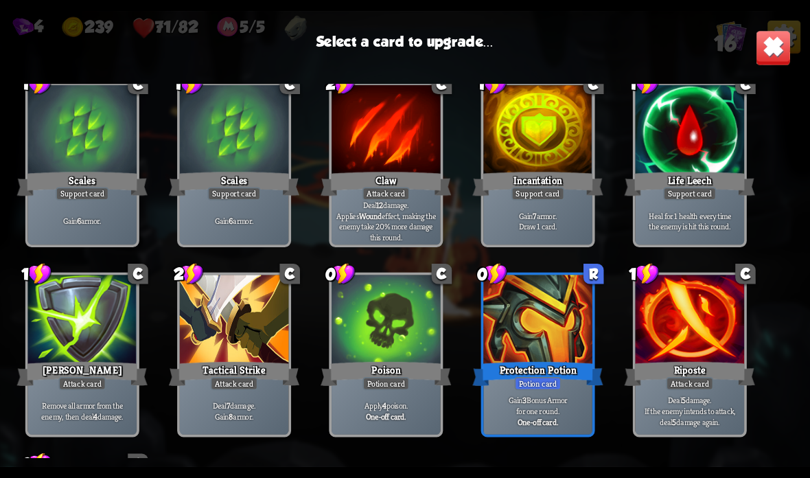
click at [417, 179] on div "Claw" at bounding box center [385, 183] width 130 height 29
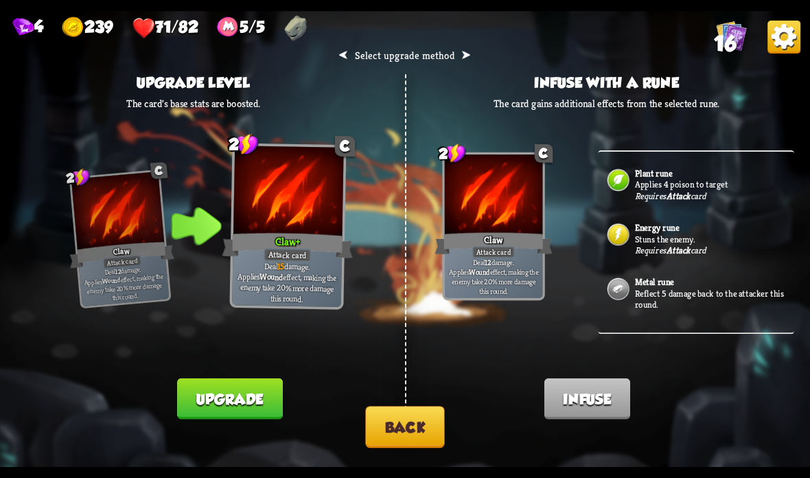
scroll to position [192, 0]
click at [682, 233] on p "Stuns the enemy." at bounding box center [713, 239] width 156 height 12
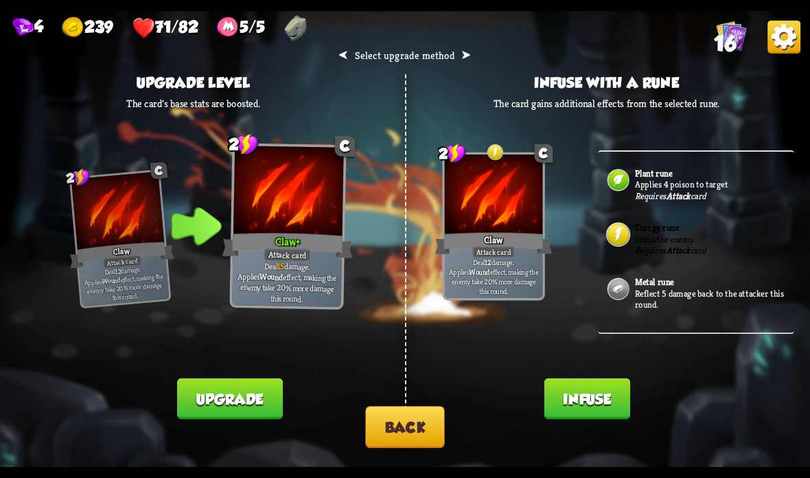
click at [591, 390] on button "Infuse" at bounding box center [587, 398] width 86 height 41
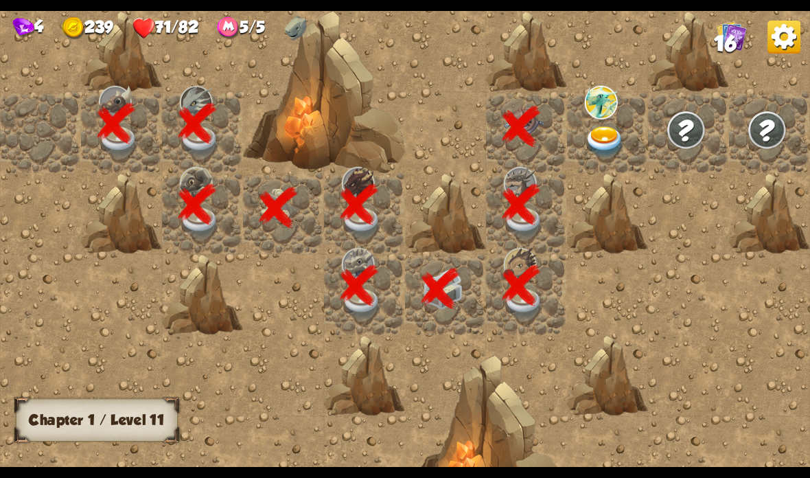
scroll to position [0, 264]
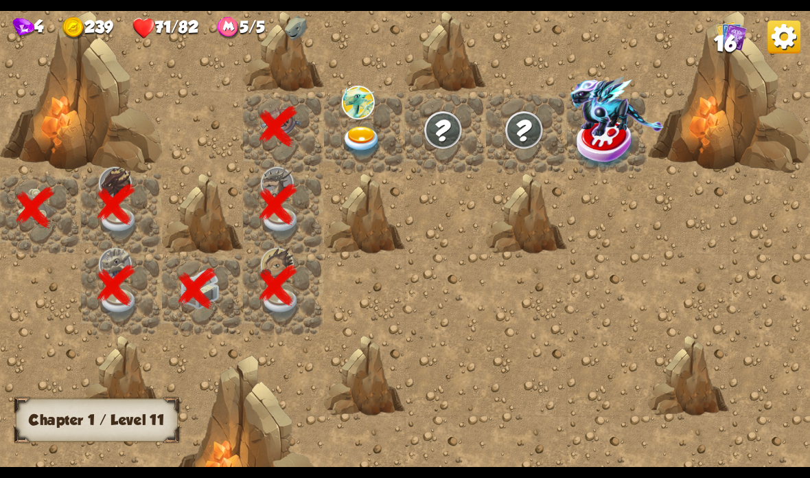
click at [443, 356] on div at bounding box center [283, 239] width 1053 height 618
click at [359, 132] on img at bounding box center [362, 142] width 40 height 32
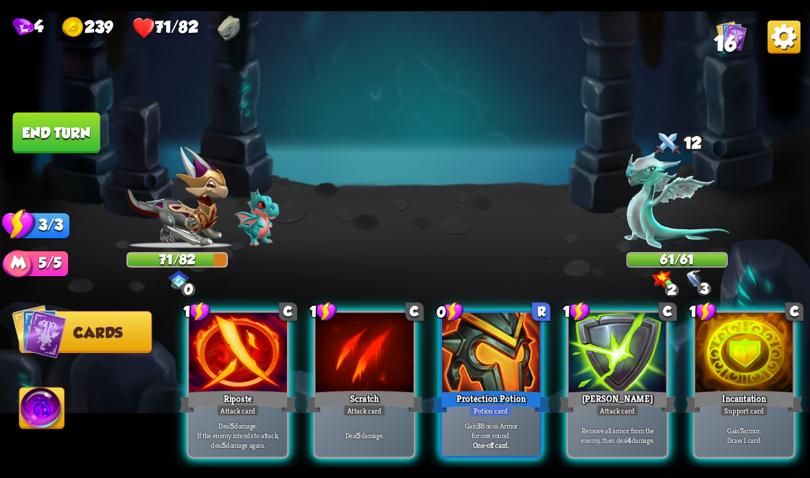
click at [501, 349] on div at bounding box center [491, 353] width 98 height 82
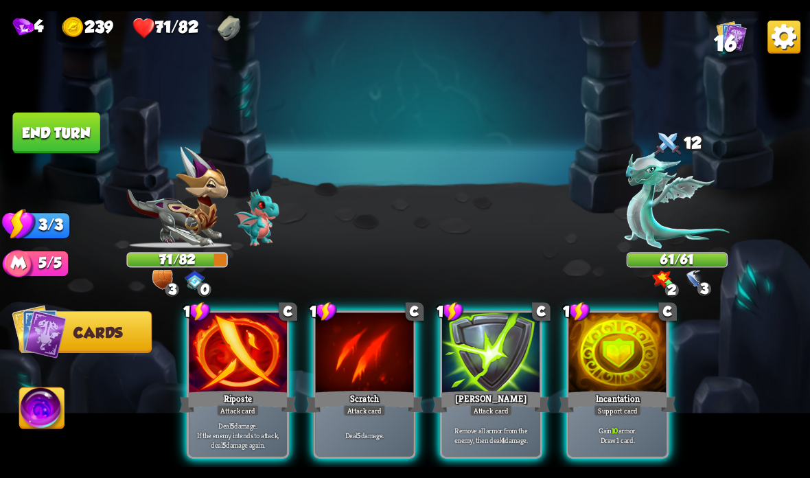
click at [618, 403] on div "Incantation" at bounding box center [617, 401] width 117 height 26
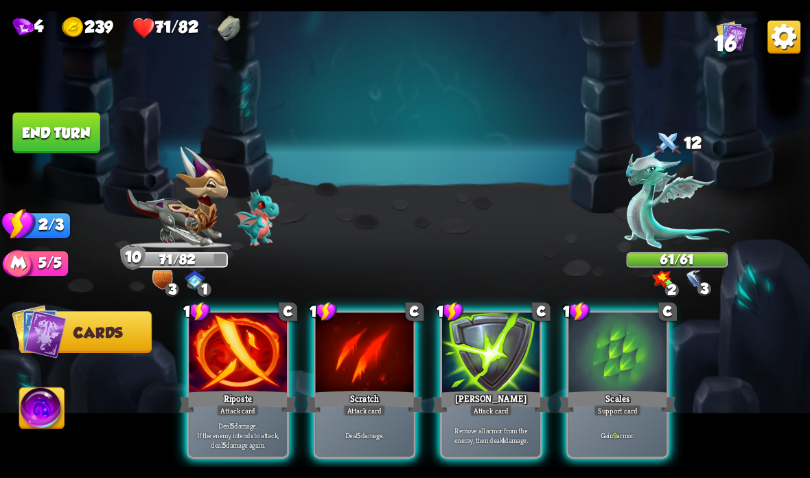
click at [628, 399] on div "Scales" at bounding box center [617, 401] width 117 height 26
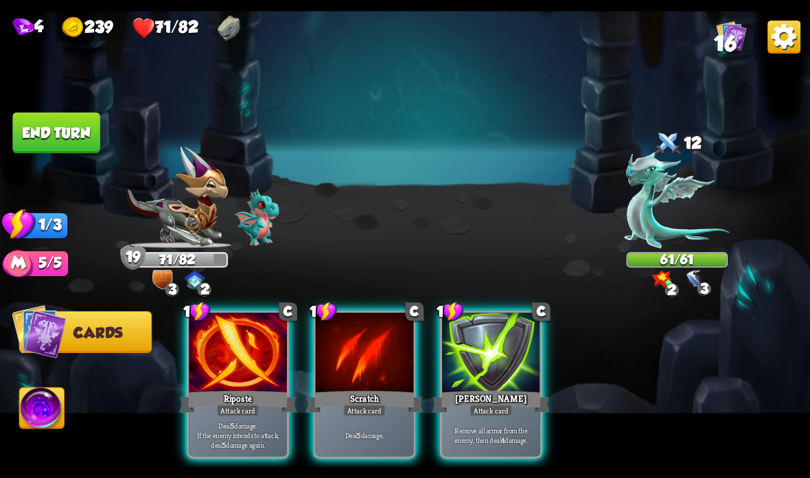
click at [213, 403] on div "Riposte" at bounding box center [237, 401] width 117 height 26
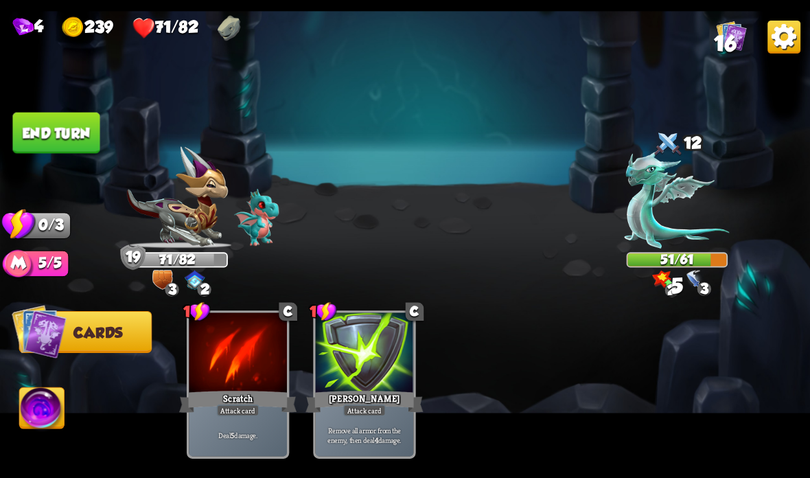
click at [65, 130] on button "End turn" at bounding box center [55, 133] width 87 height 41
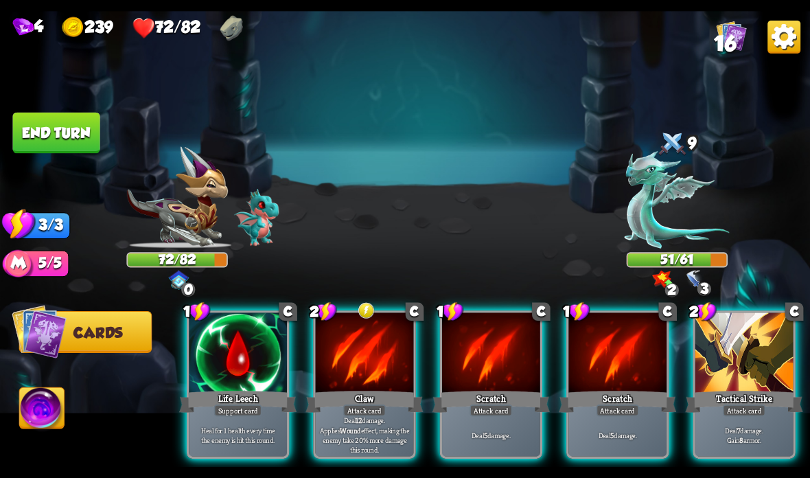
click at [239, 396] on div "Life Leech" at bounding box center [237, 401] width 117 height 26
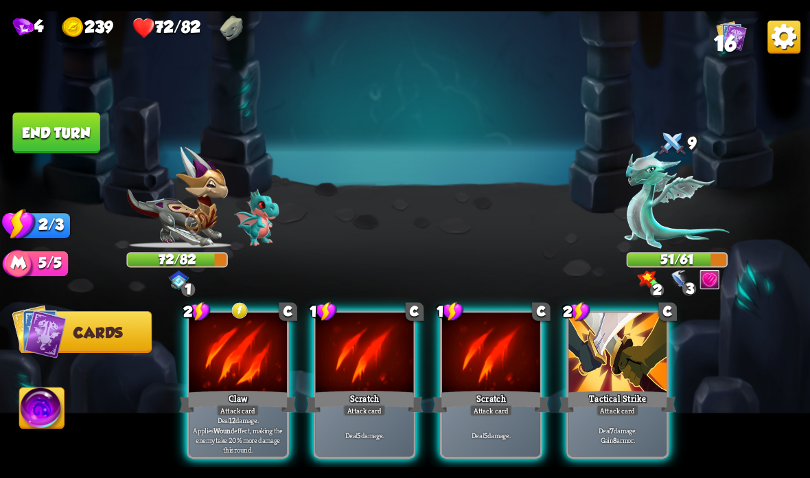
click at [229, 393] on div "Claw" at bounding box center [237, 401] width 117 height 26
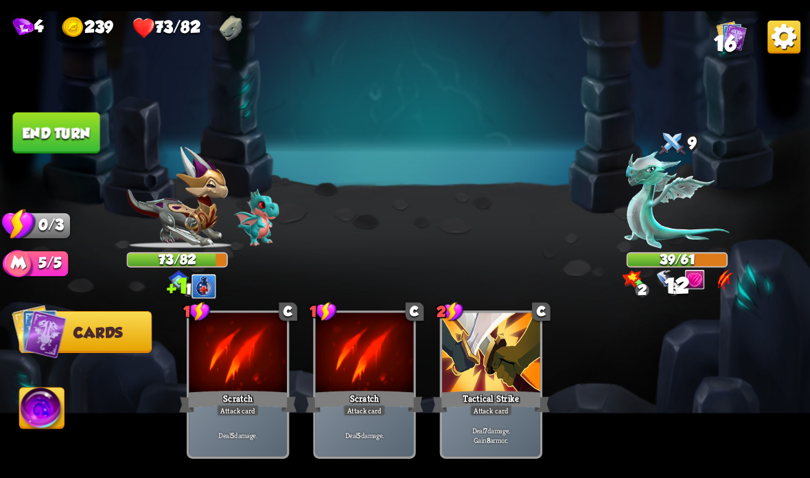
click at [62, 134] on button "End turn" at bounding box center [55, 133] width 87 height 41
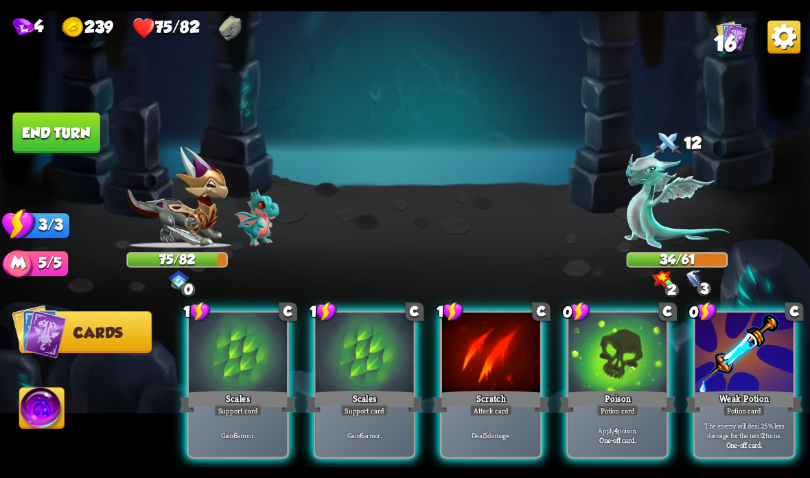
click at [751, 356] on div at bounding box center [744, 353] width 98 height 82
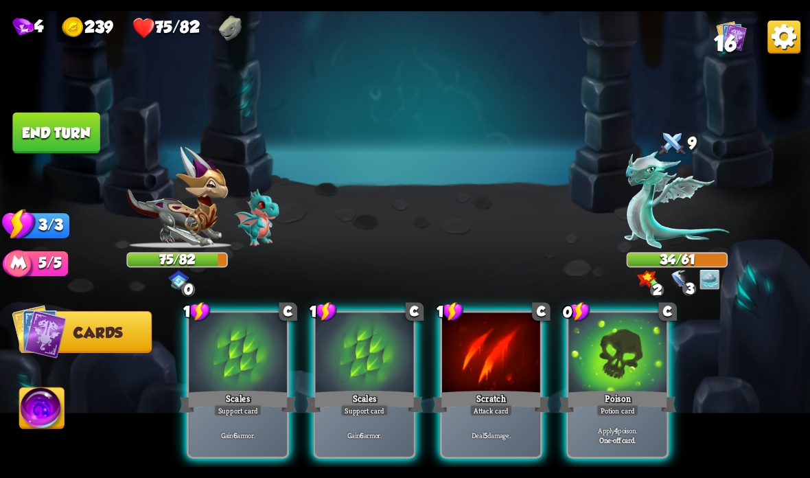
click at [353, 396] on div "Scales" at bounding box center [363, 401] width 117 height 26
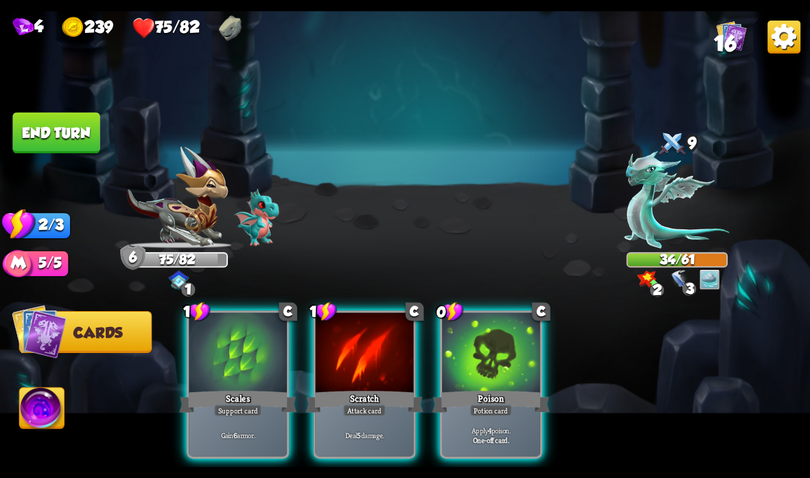
click at [226, 395] on div "Scales" at bounding box center [237, 401] width 117 height 26
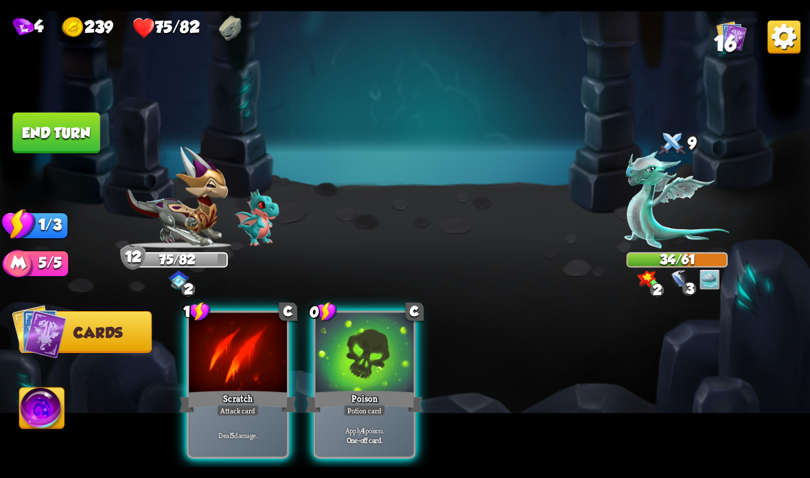
click at [355, 397] on div "Poison" at bounding box center [363, 401] width 117 height 26
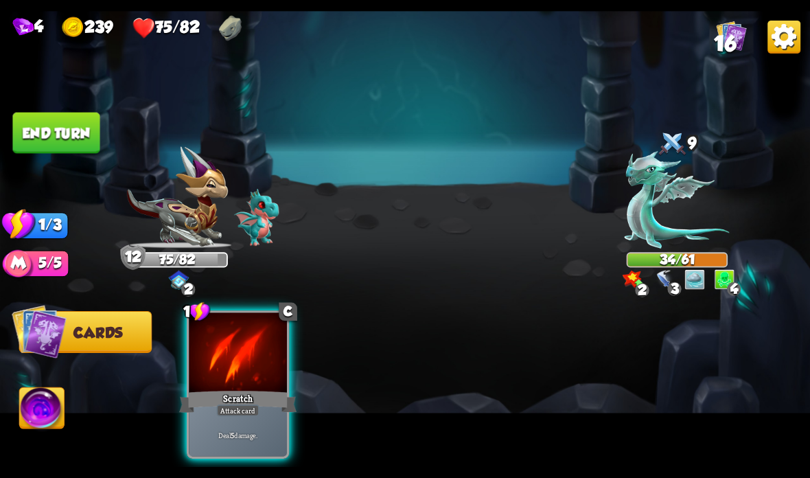
click at [75, 125] on button "End turn" at bounding box center [55, 133] width 87 height 41
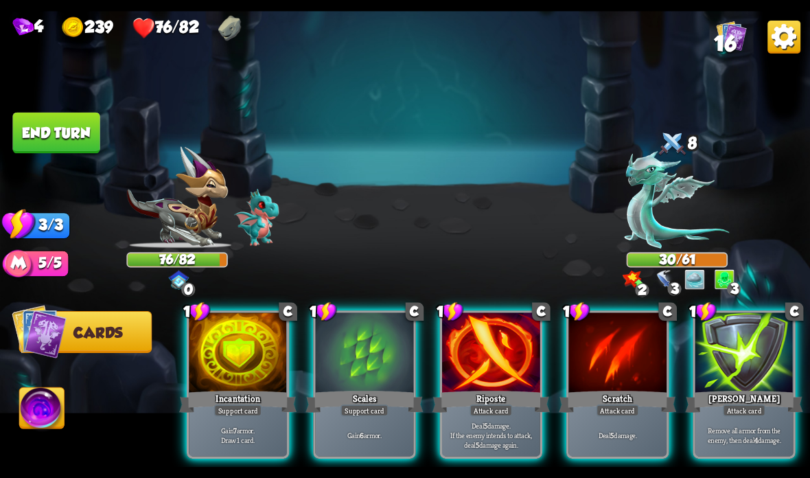
click at [231, 377] on div at bounding box center [238, 353] width 98 height 82
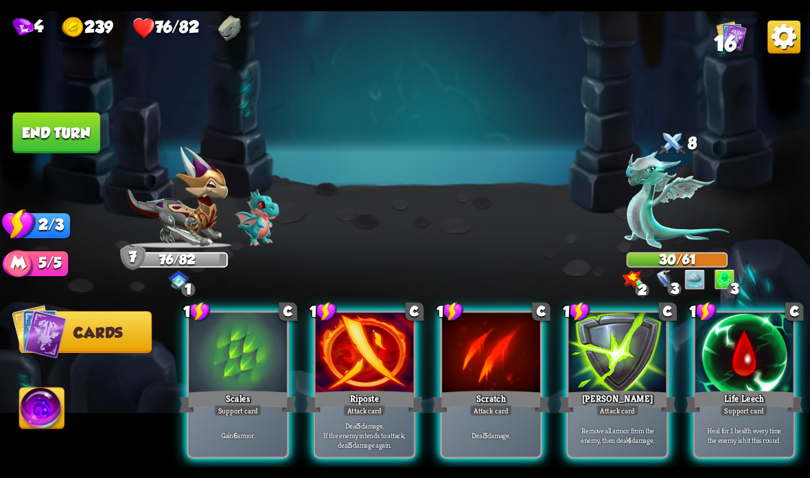
click at [743, 373] on div at bounding box center [744, 353] width 98 height 82
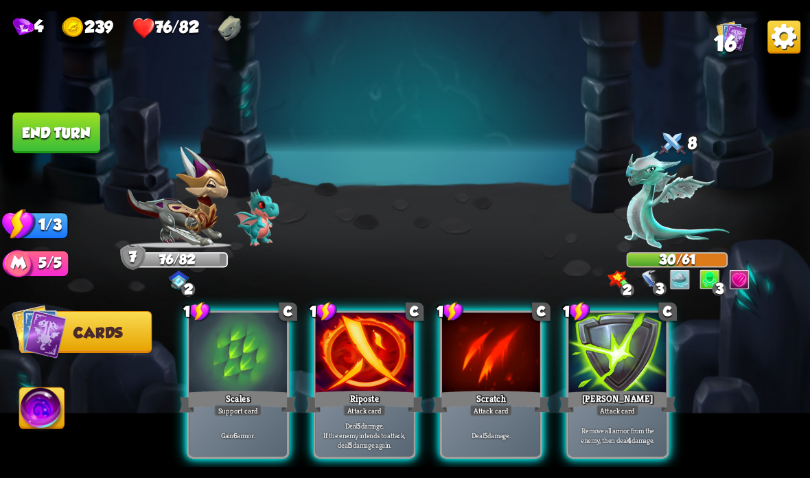
click at [347, 398] on div "Riposte" at bounding box center [363, 401] width 117 height 26
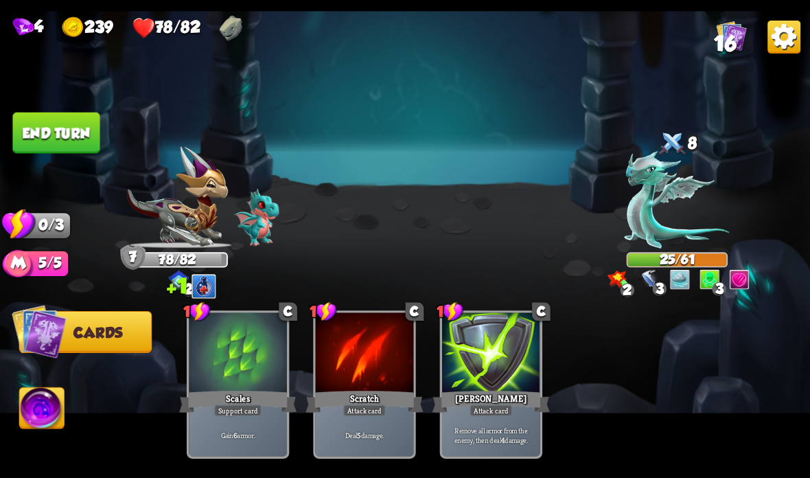
click at [65, 128] on button "End turn" at bounding box center [55, 133] width 87 height 41
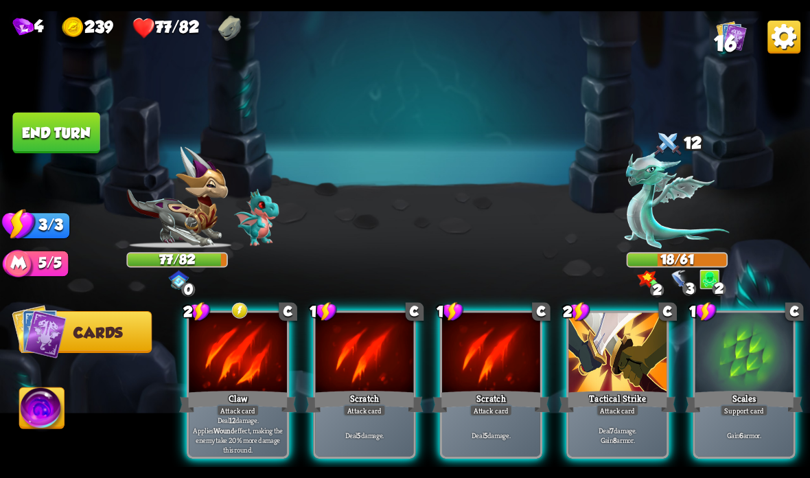
click at [211, 398] on div "Claw" at bounding box center [237, 401] width 117 height 26
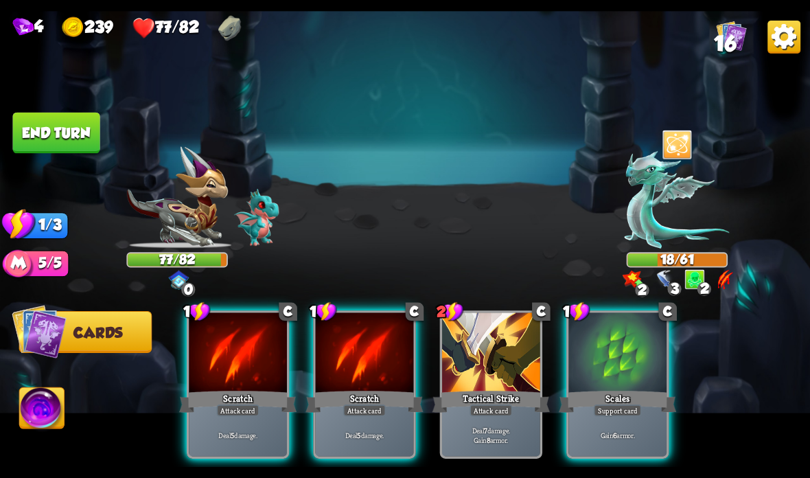
click at [355, 362] on div at bounding box center [365, 353] width 98 height 82
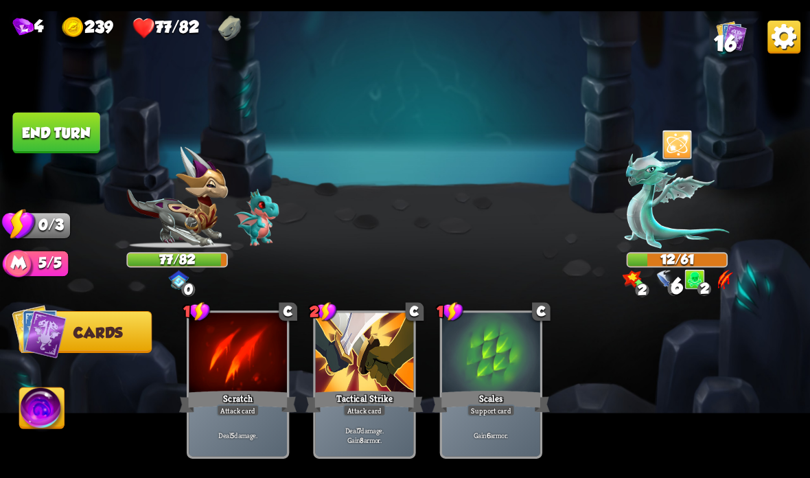
click at [73, 130] on button "End turn" at bounding box center [55, 133] width 87 height 41
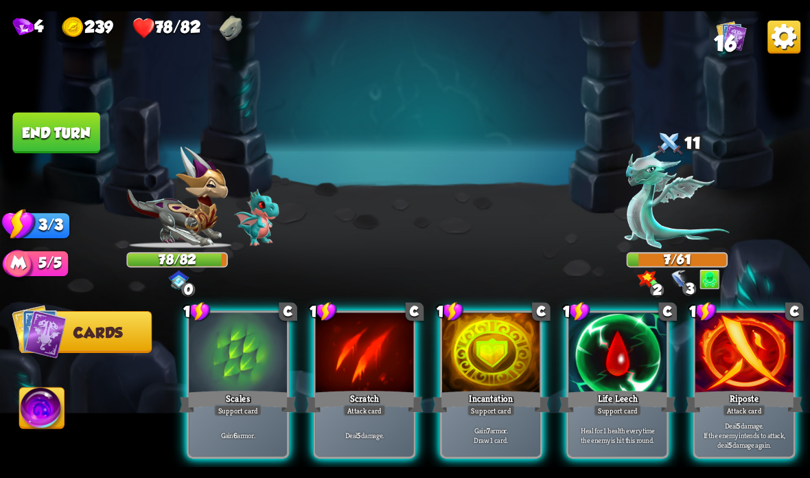
click at [328, 365] on div at bounding box center [365, 353] width 98 height 82
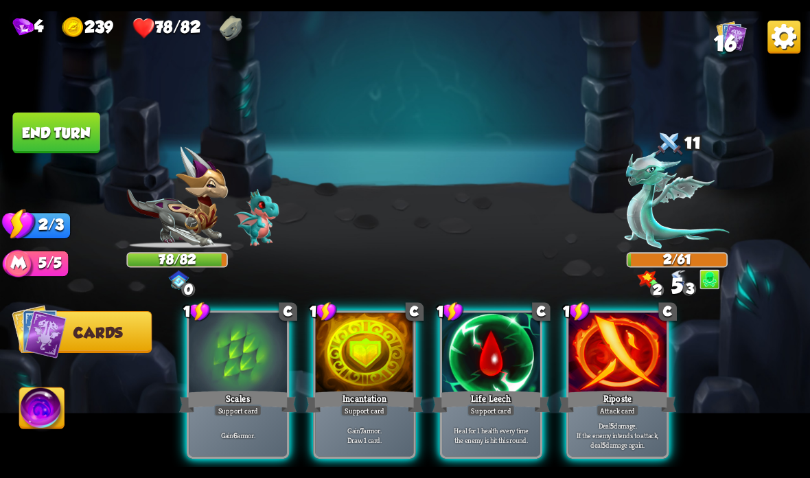
click at [37, 128] on button "End turn" at bounding box center [55, 133] width 87 height 41
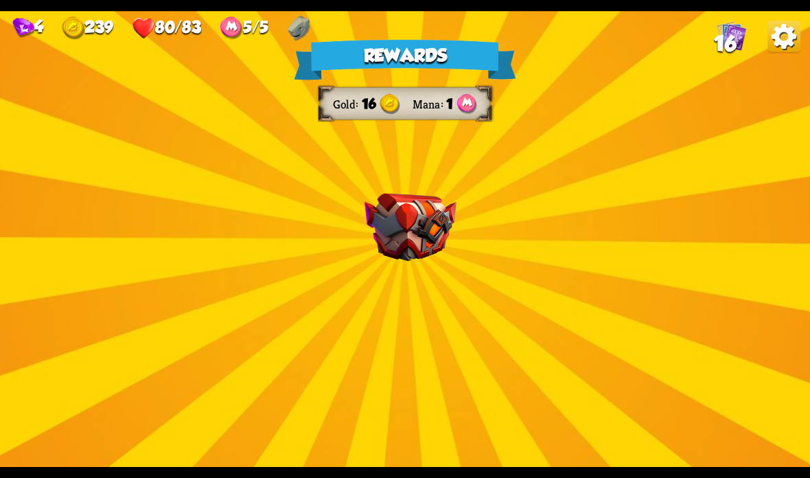
click at [417, 220] on img at bounding box center [410, 228] width 92 height 68
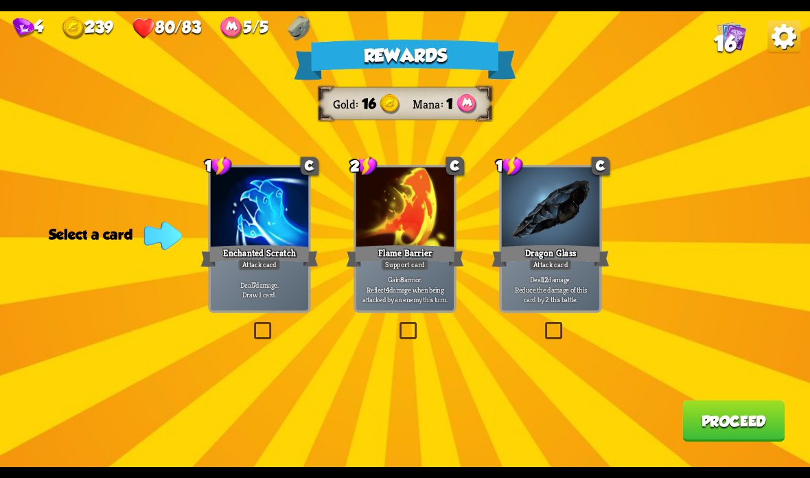
click at [397, 229] on div at bounding box center [405, 208] width 98 height 82
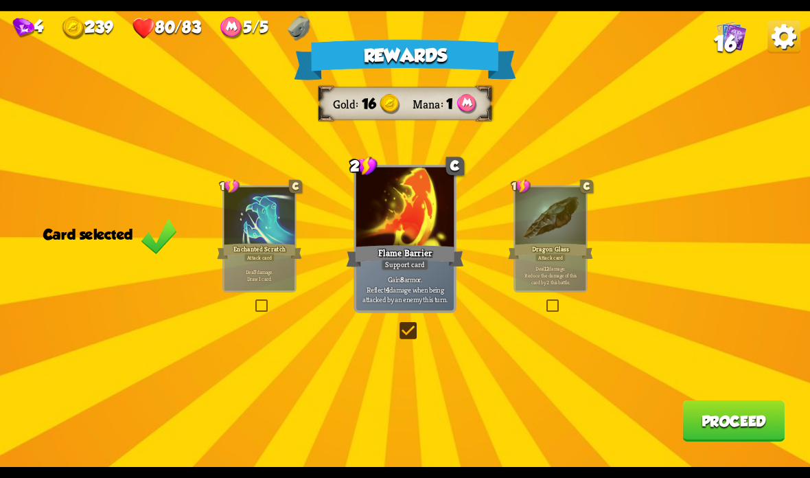
click at [732, 418] on button "Proceed" at bounding box center [733, 420] width 102 height 41
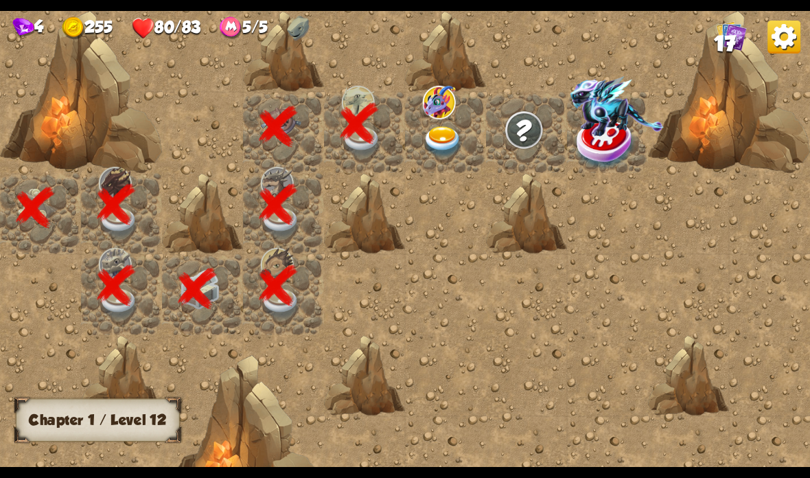
click at [439, 132] on img at bounding box center [443, 142] width 40 height 32
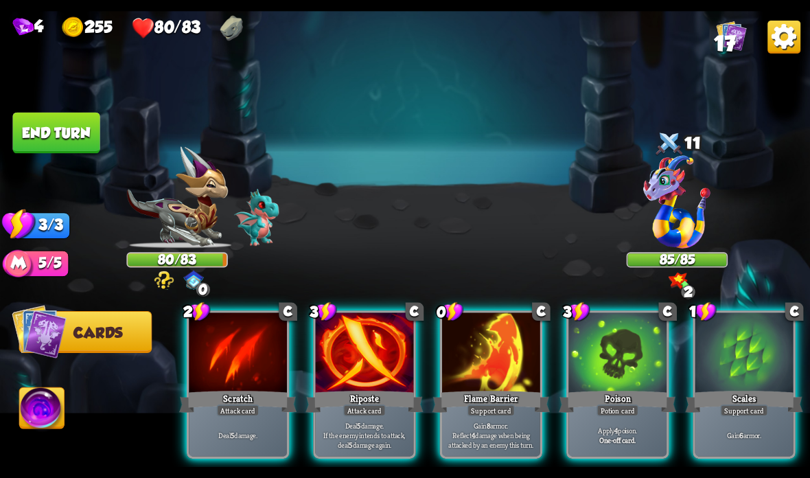
click at [484, 380] on div at bounding box center [491, 353] width 98 height 82
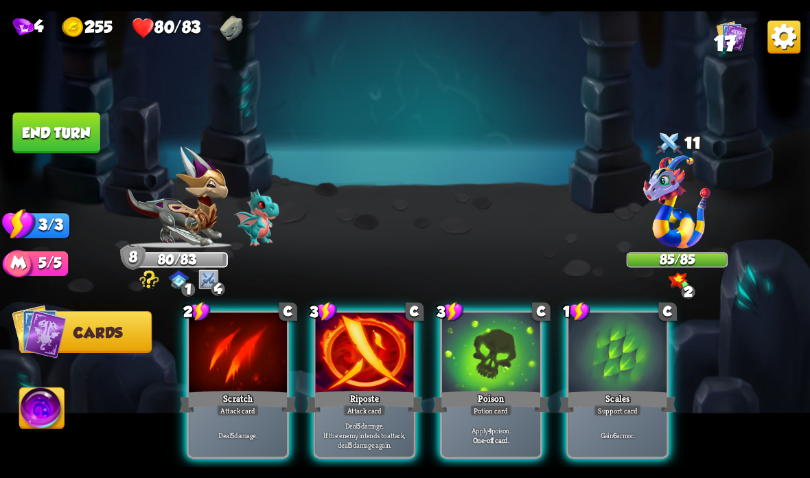
click at [628, 346] on div at bounding box center [617, 353] width 98 height 82
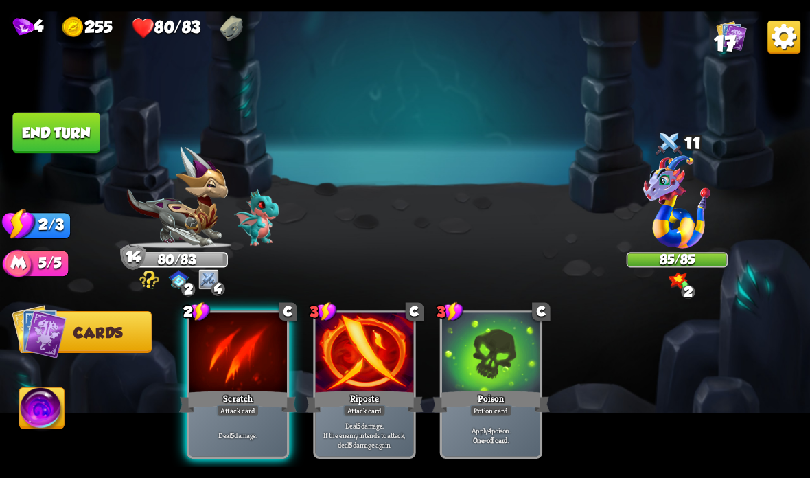
click at [224, 390] on div "Scratch" at bounding box center [237, 401] width 117 height 26
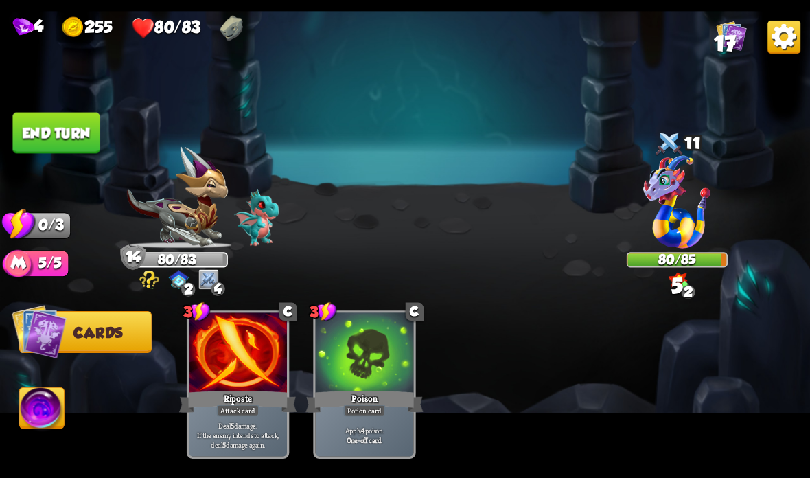
click at [69, 137] on button "End turn" at bounding box center [55, 133] width 87 height 41
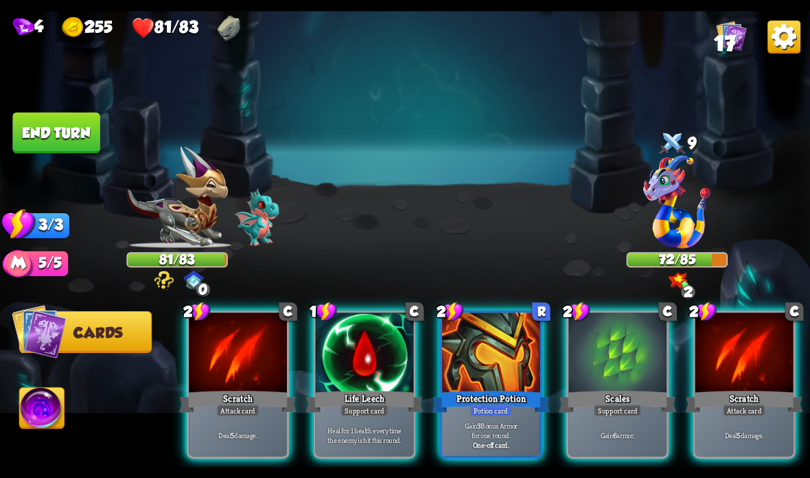
click at [592, 397] on div "Scales" at bounding box center [617, 401] width 117 height 26
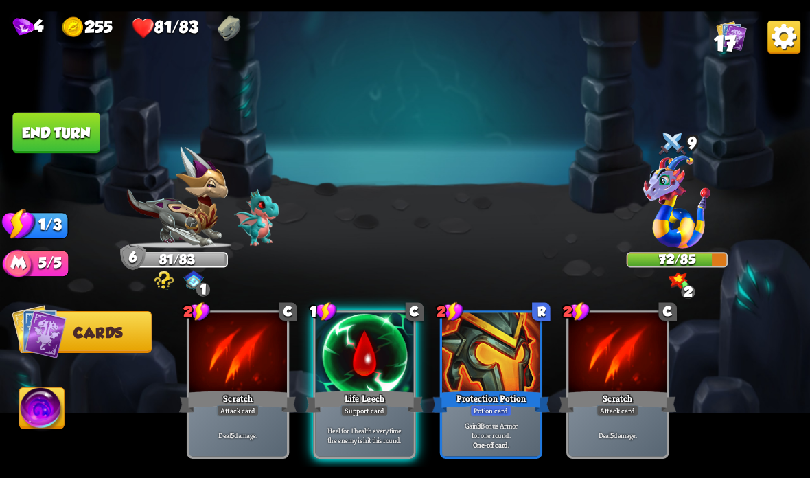
click at [352, 337] on div at bounding box center [365, 353] width 98 height 82
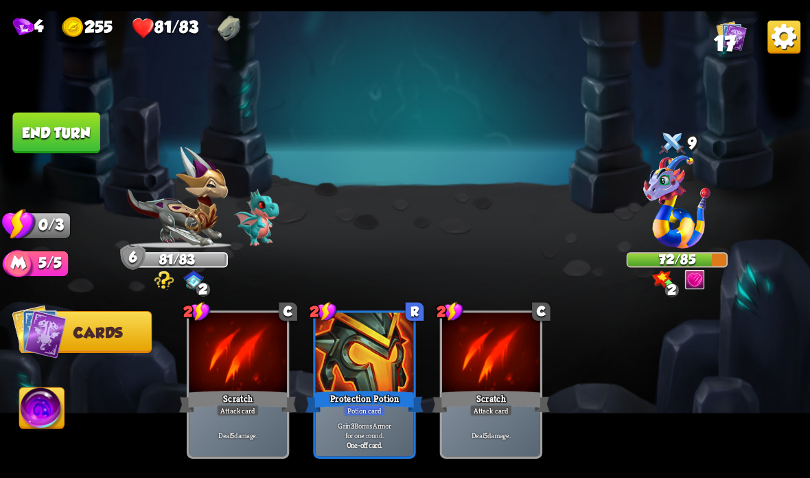
click at [65, 133] on button "End turn" at bounding box center [55, 133] width 87 height 41
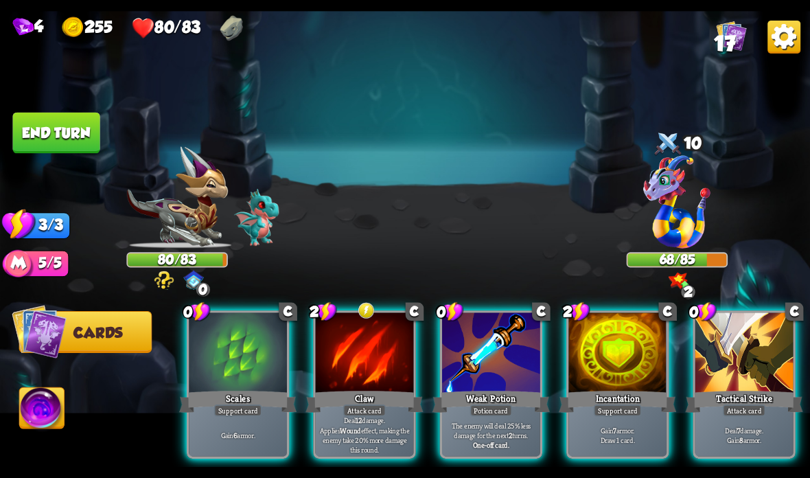
click at [378, 397] on div "Claw" at bounding box center [363, 401] width 117 height 26
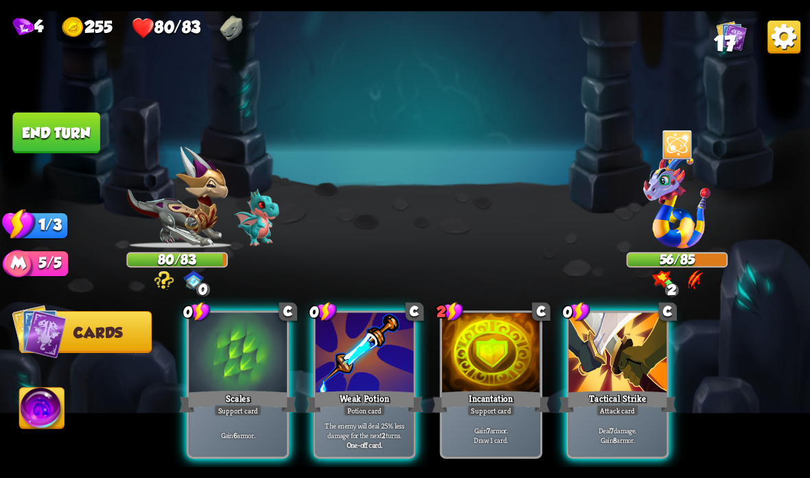
click at [611, 406] on div "Attack card" at bounding box center [617, 410] width 43 height 12
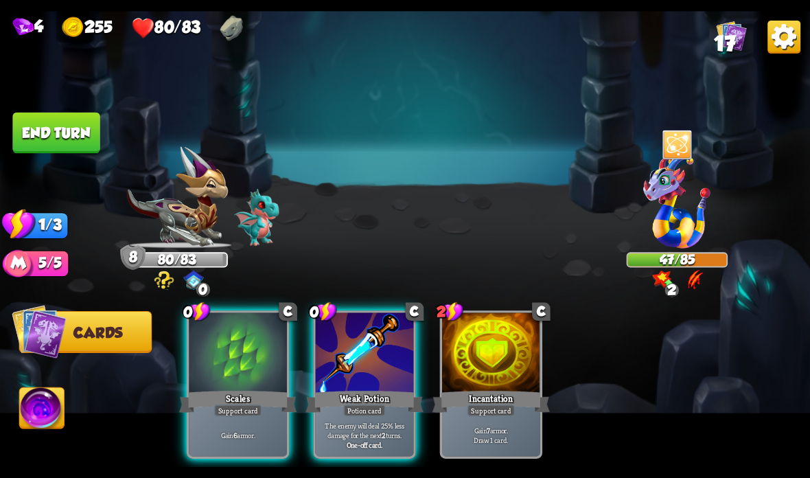
click at [65, 121] on button "End turn" at bounding box center [55, 133] width 87 height 41
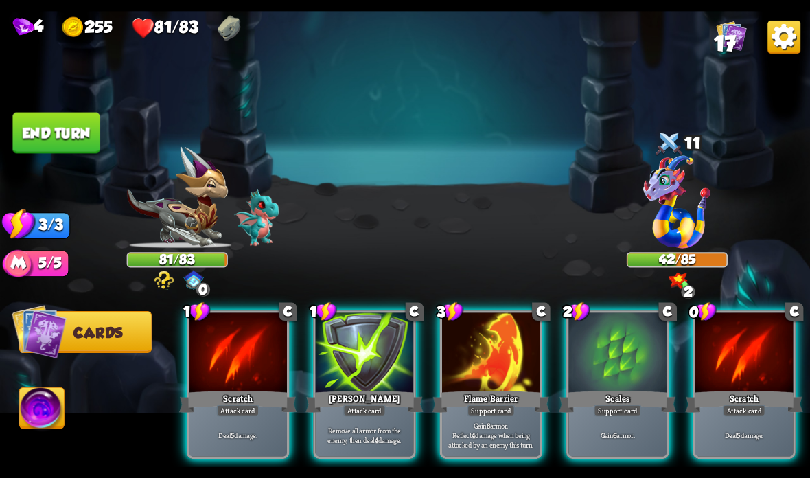
click at [712, 389] on div "Scratch" at bounding box center [744, 401] width 117 height 26
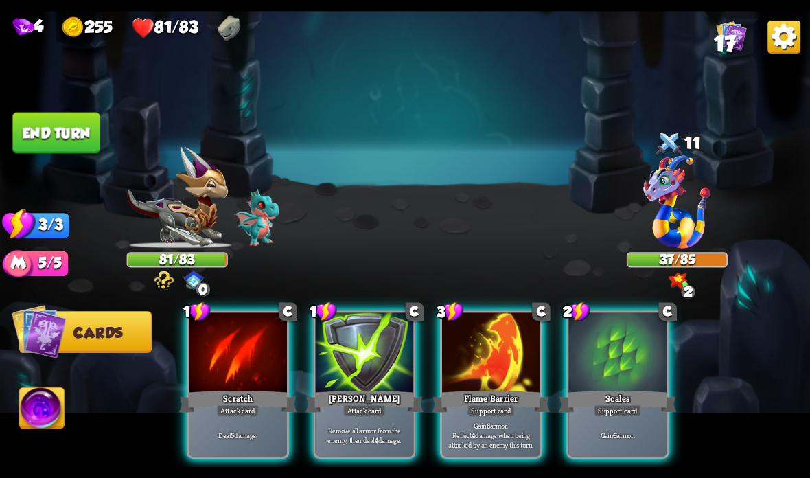
click at [502, 396] on div "Flame Barrier" at bounding box center [490, 401] width 117 height 26
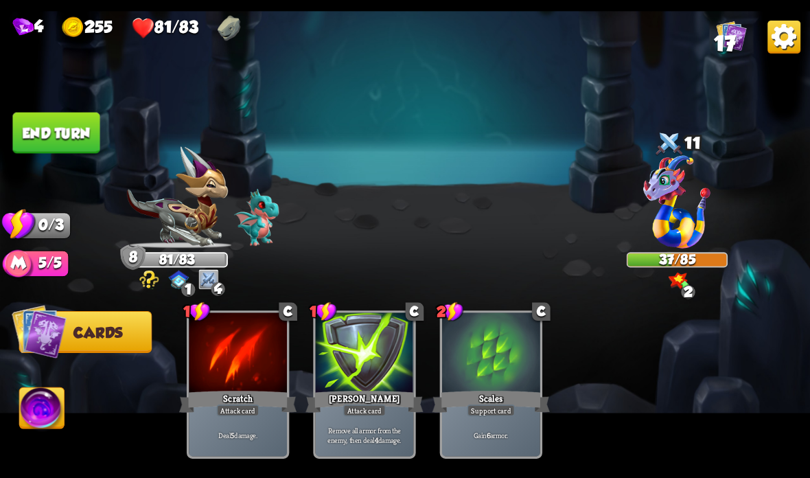
click at [73, 123] on button "End turn" at bounding box center [55, 133] width 87 height 41
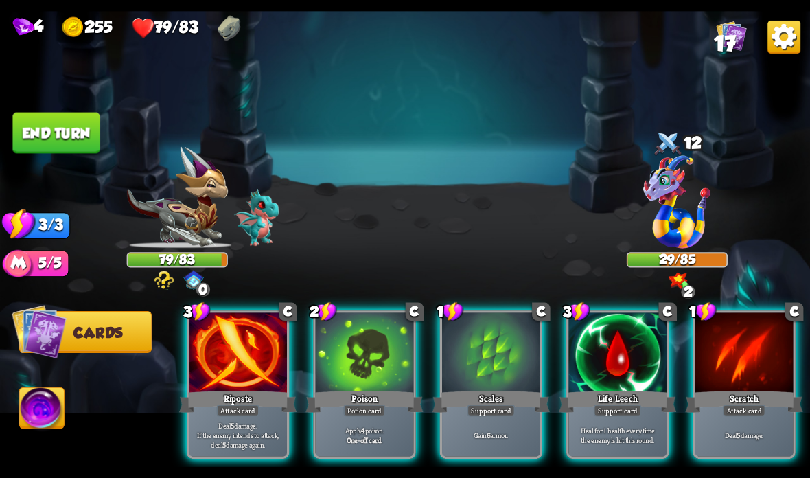
click at [480, 354] on div at bounding box center [491, 353] width 98 height 82
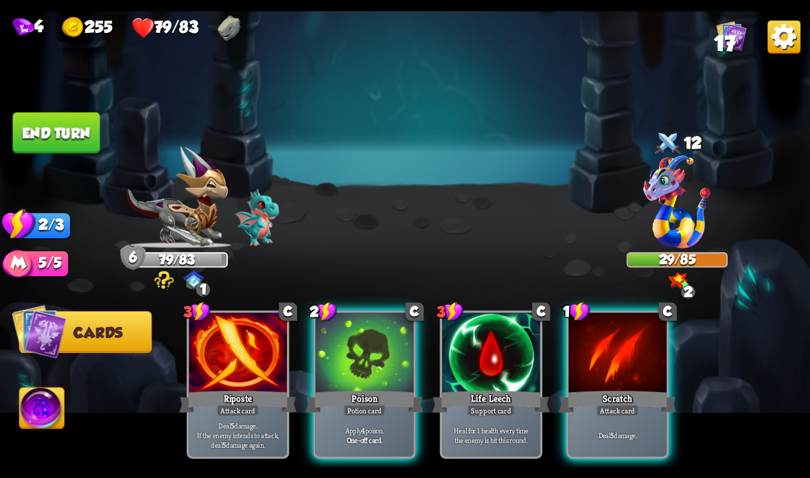
click at [370, 423] on div "Apply 4 poison. One-off card." at bounding box center [365, 434] width 98 height 43
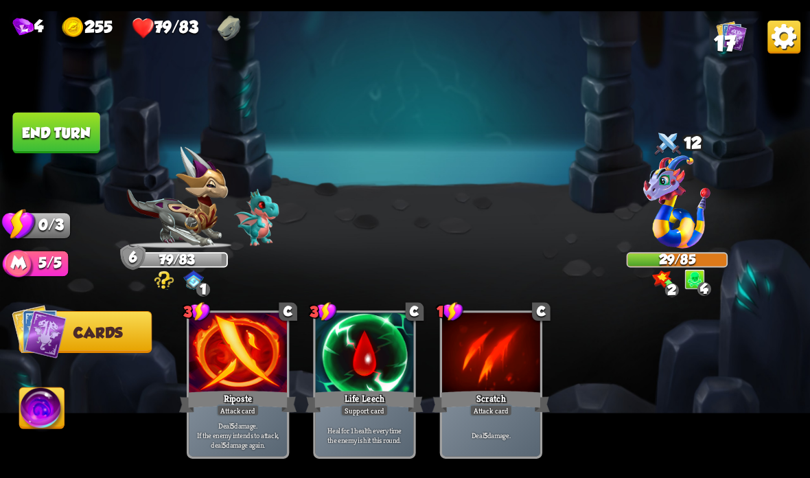
click at [73, 128] on button "End turn" at bounding box center [55, 133] width 87 height 41
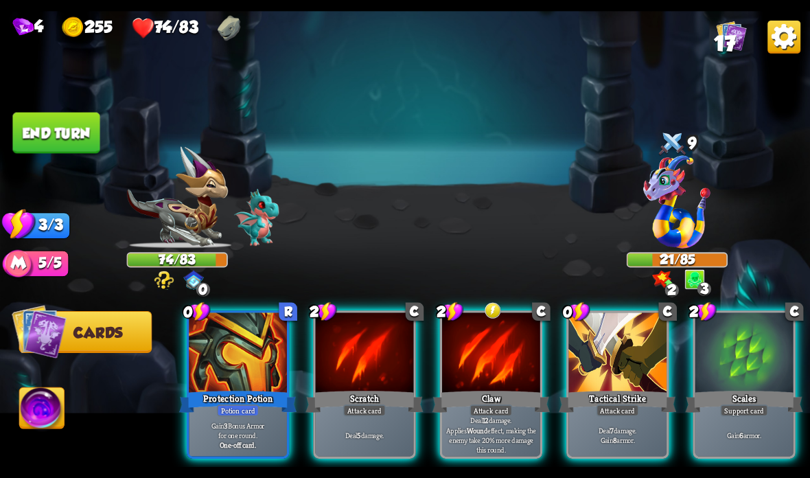
click at [476, 374] on div at bounding box center [491, 353] width 98 height 82
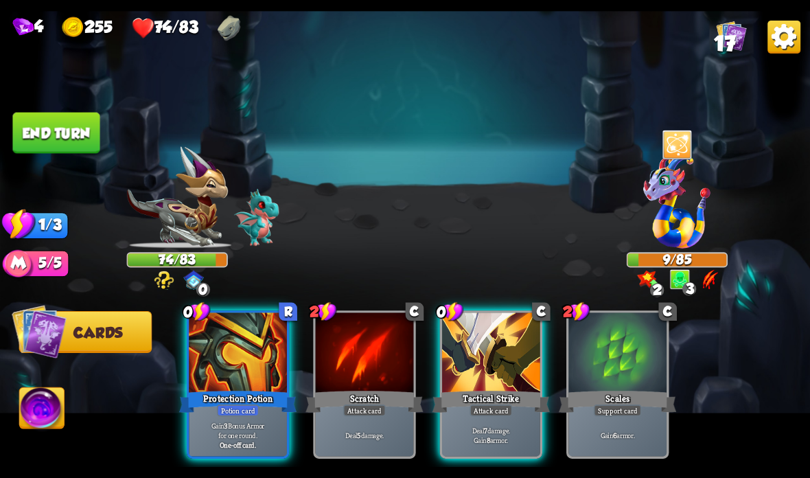
click at [480, 386] on div at bounding box center [491, 353] width 98 height 82
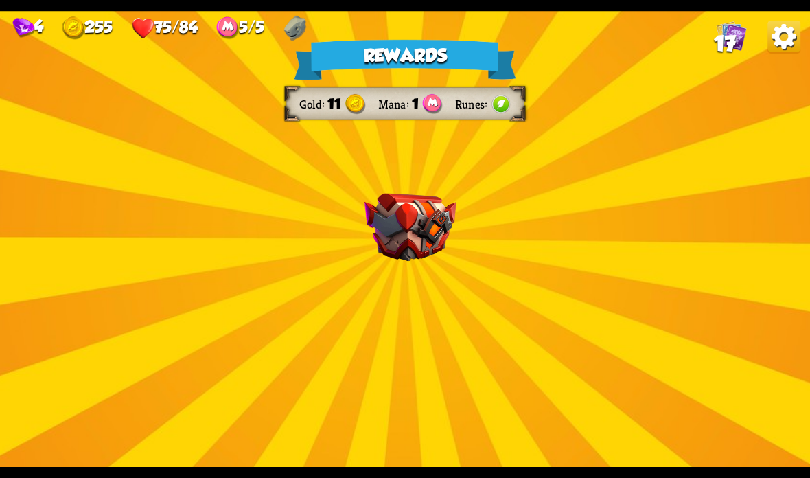
click at [421, 214] on img at bounding box center [410, 228] width 92 height 68
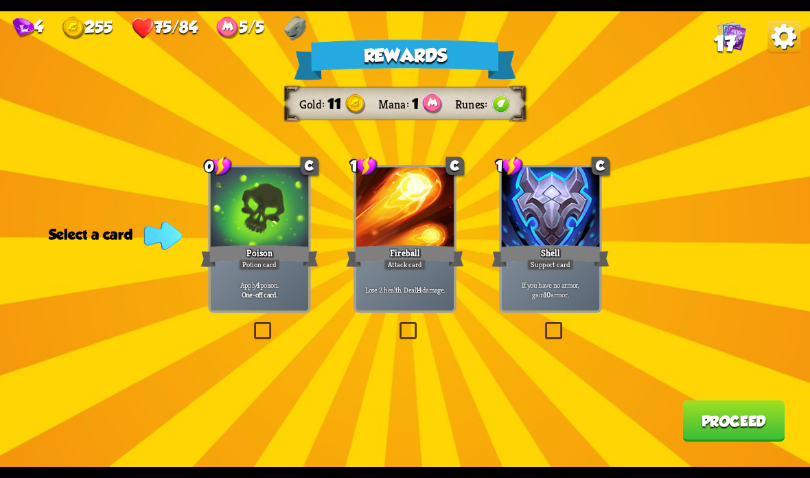
click at [572, 183] on div at bounding box center [551, 208] width 98 height 82
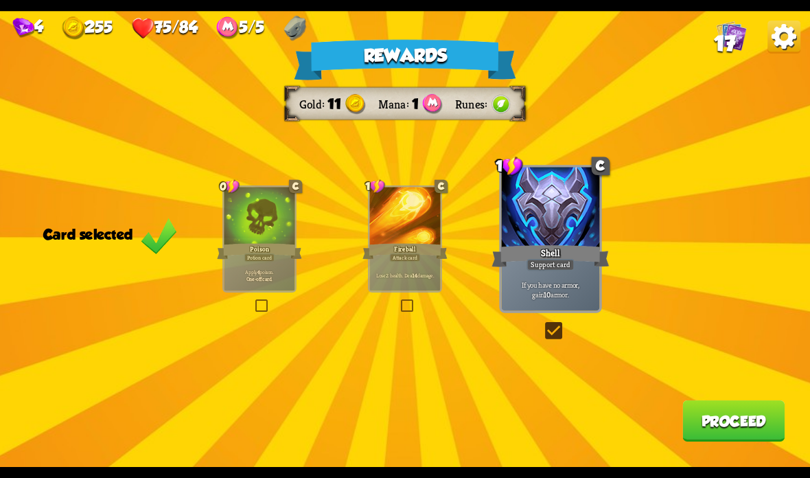
click at [714, 421] on button "Proceed" at bounding box center [733, 420] width 102 height 41
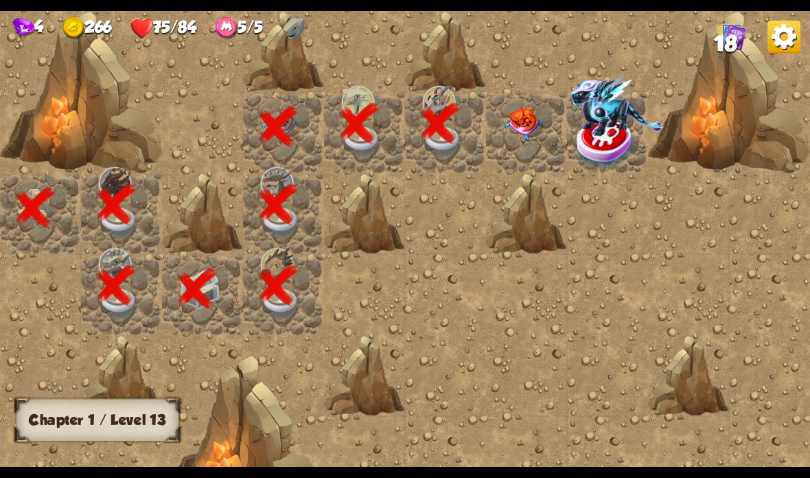
click at [531, 119] on img at bounding box center [524, 124] width 40 height 34
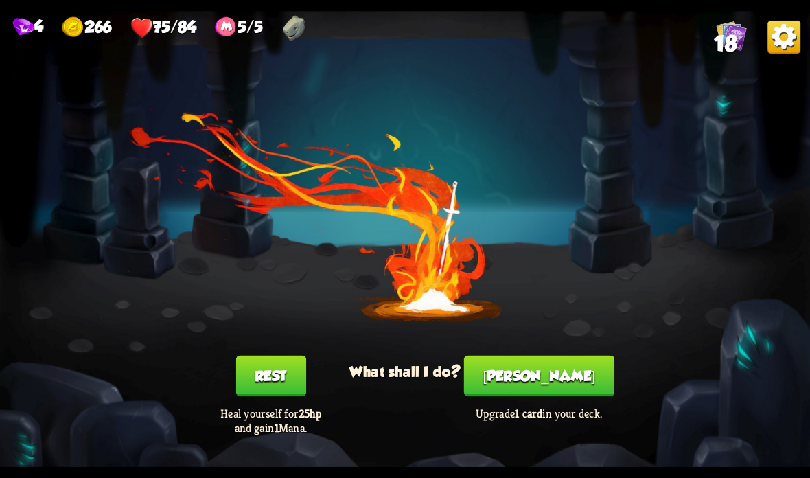
click at [543, 380] on button "[PERSON_NAME]" at bounding box center [539, 375] width 150 height 41
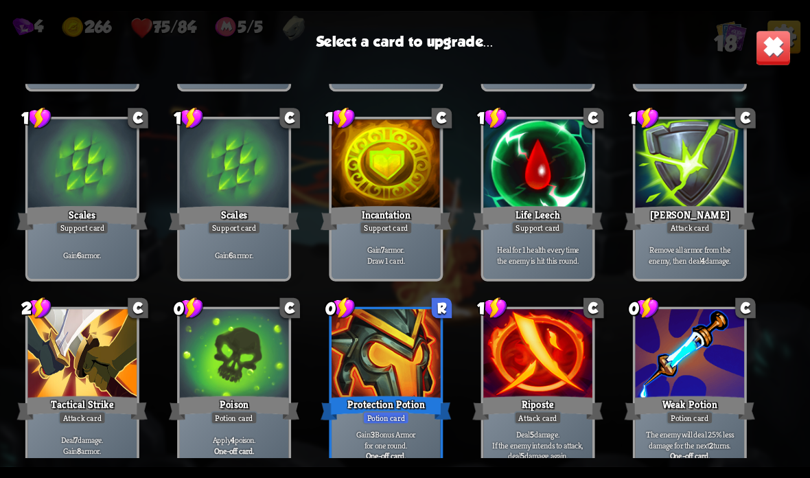
scroll to position [198, 0]
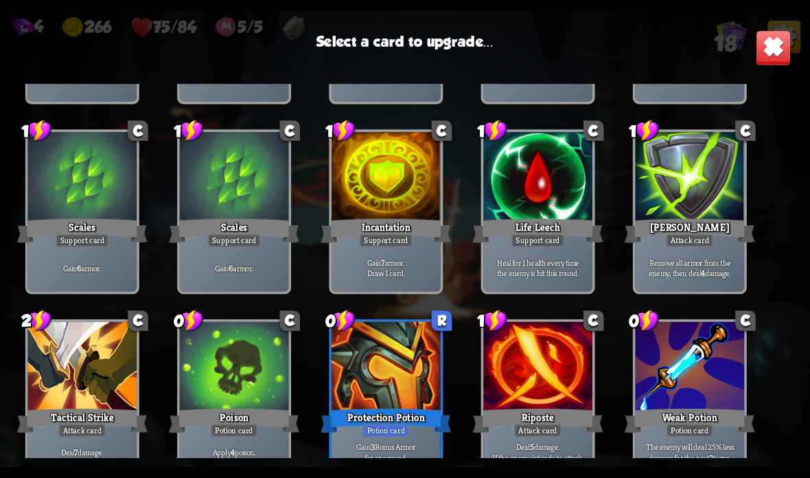
click at [694, 189] on div at bounding box center [689, 178] width 109 height 92
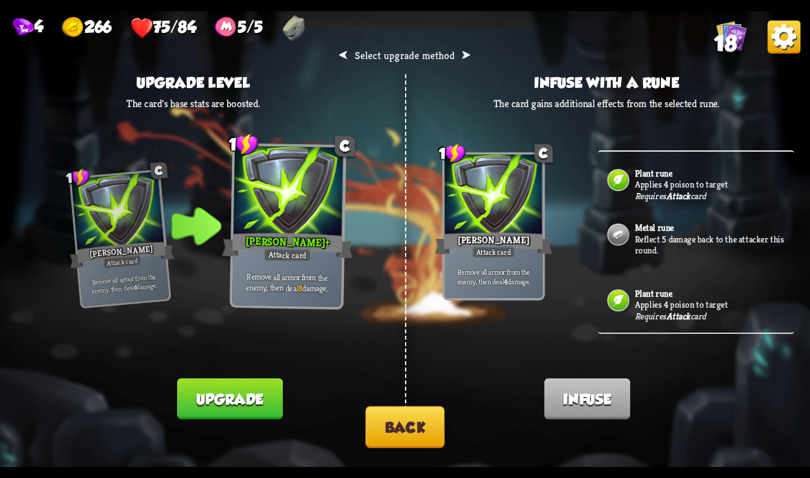
scroll to position [192, 0]
click at [412, 417] on button "Back" at bounding box center [404, 427] width 79 height 42
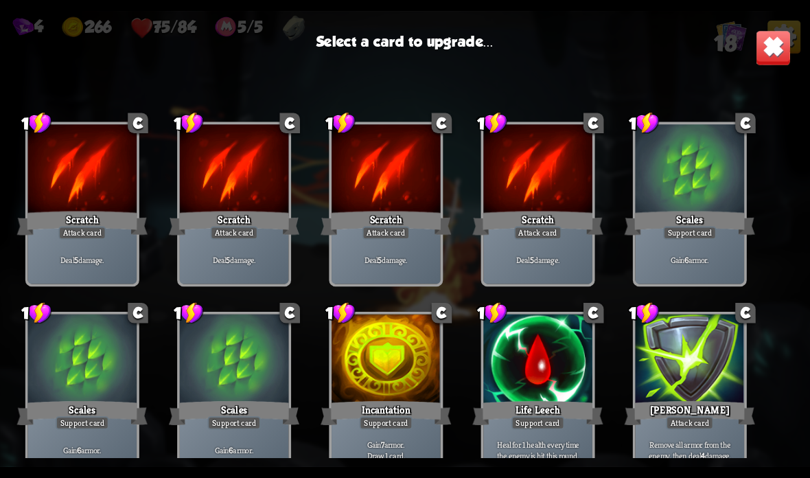
scroll to position [0, 0]
click at [684, 212] on div "Scales" at bounding box center [689, 223] width 130 height 29
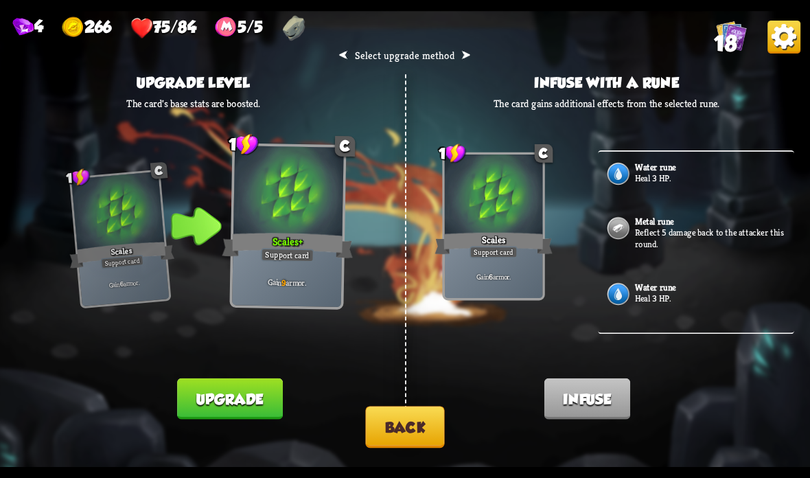
click at [432, 443] on button "Back" at bounding box center [404, 427] width 79 height 42
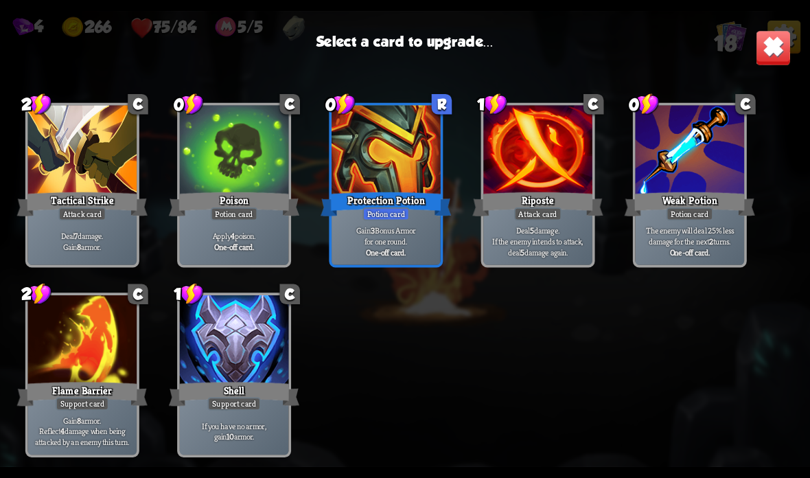
scroll to position [432, 0]
click at [250, 334] on div at bounding box center [234, 341] width 109 height 92
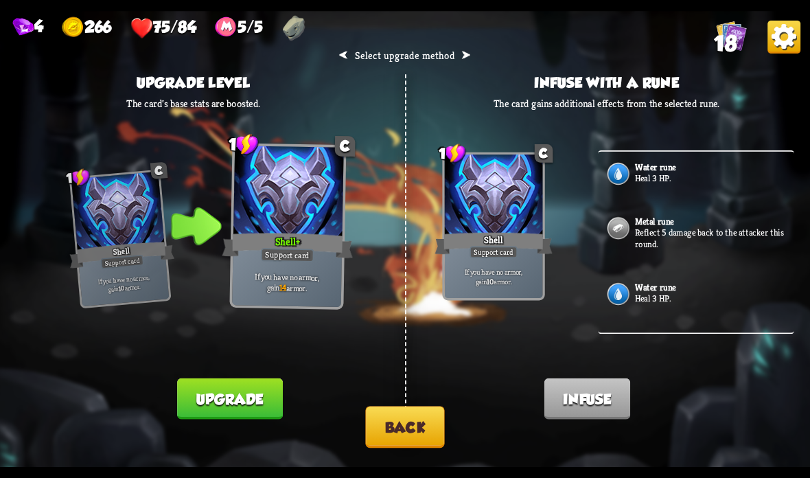
click at [408, 421] on button "Back" at bounding box center [404, 427] width 79 height 42
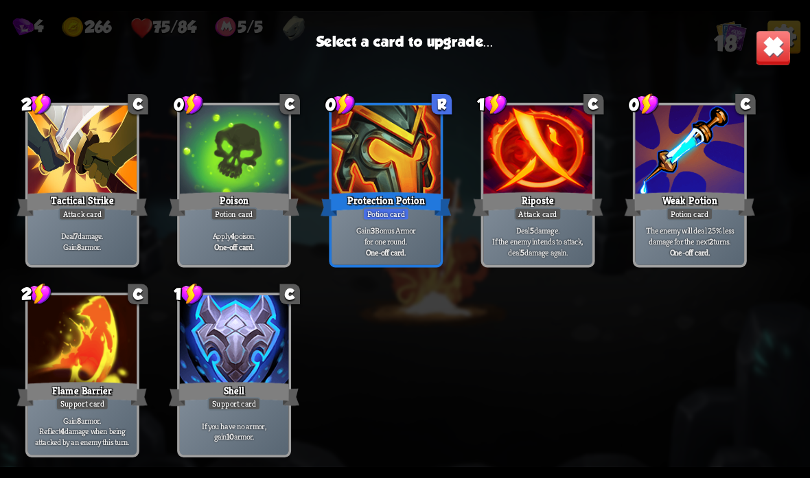
click at [239, 355] on div at bounding box center [234, 341] width 109 height 92
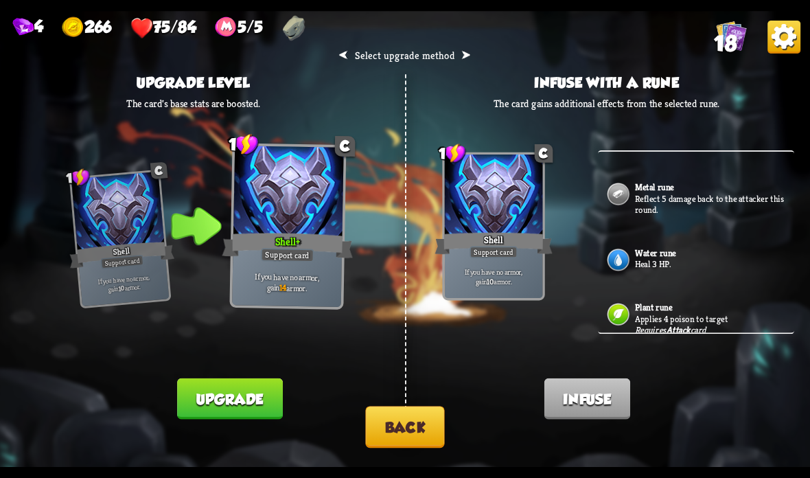
scroll to position [35, 0]
click at [630, 256] on img at bounding box center [617, 261] width 25 height 25
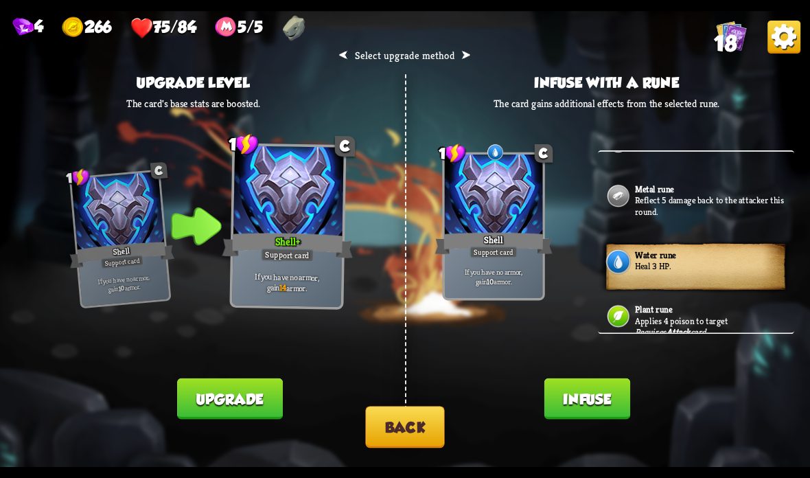
click at [586, 388] on button "Infuse" at bounding box center [587, 398] width 86 height 41
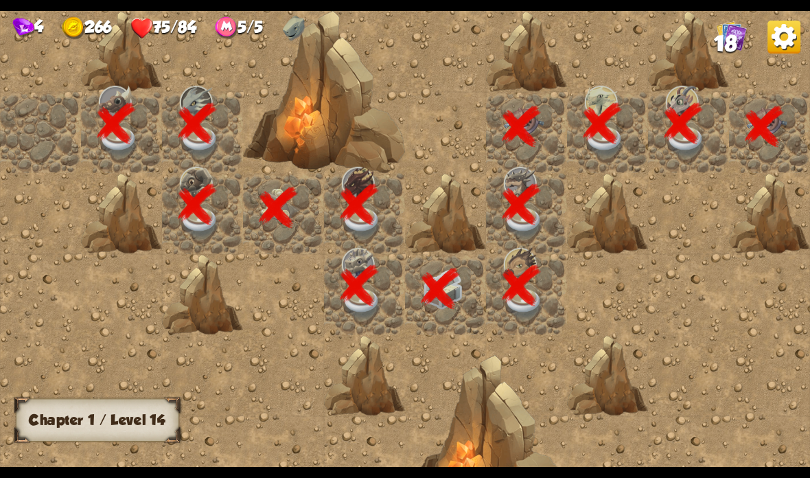
scroll to position [0, 264]
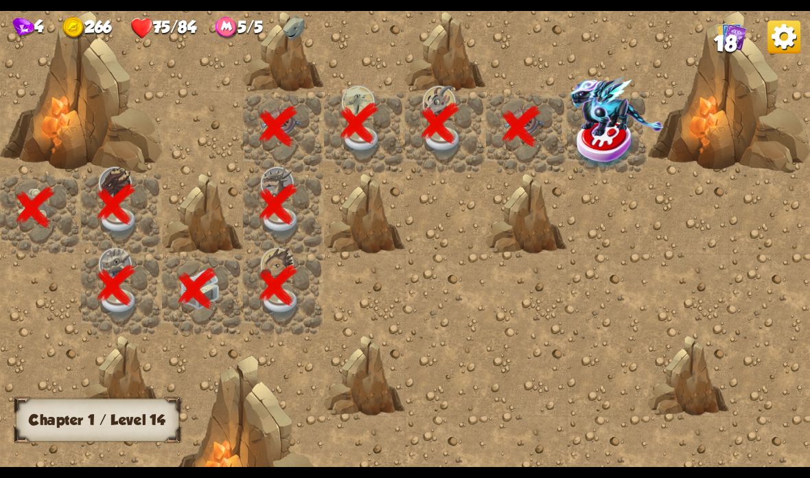
click at [608, 131] on img at bounding box center [616, 106] width 93 height 60
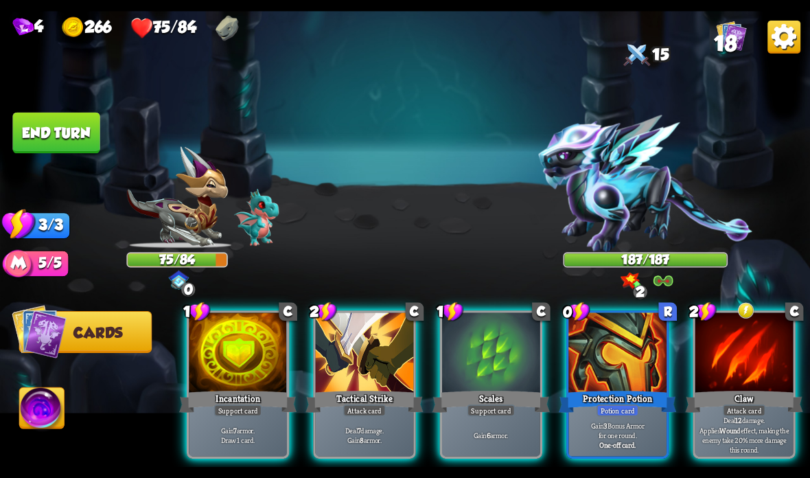
click at [651, 177] on img at bounding box center [646, 183] width 214 height 137
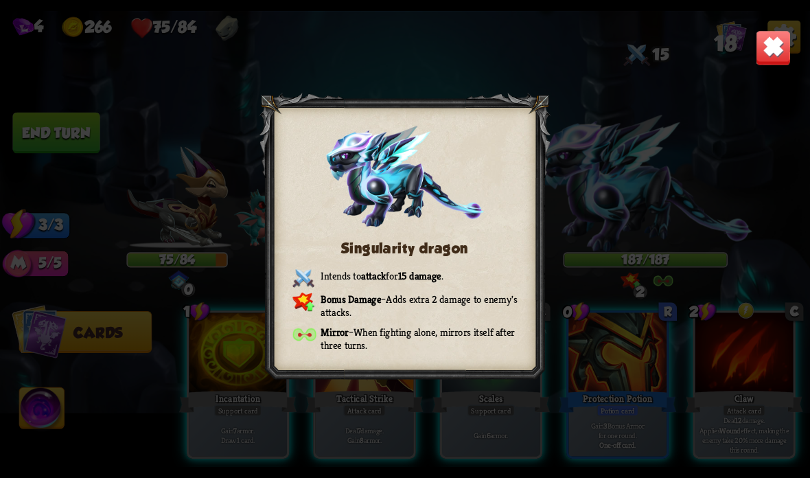
click at [775, 52] on img at bounding box center [774, 48] width 36 height 36
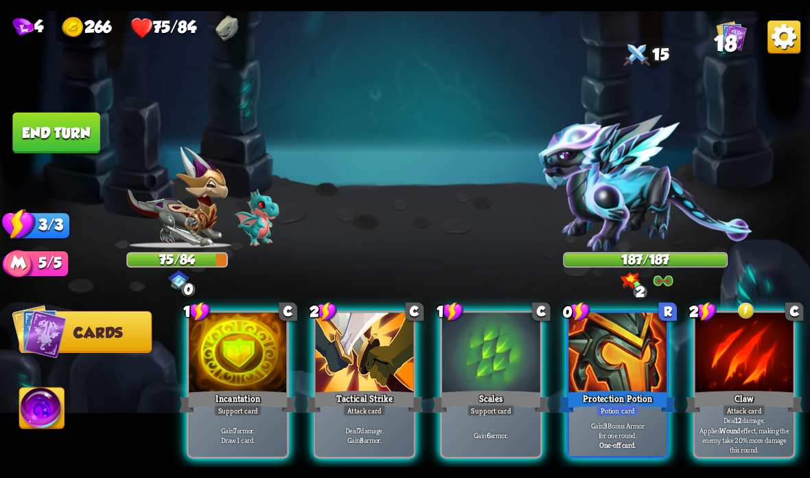
click at [758, 347] on div at bounding box center [744, 353] width 98 height 82
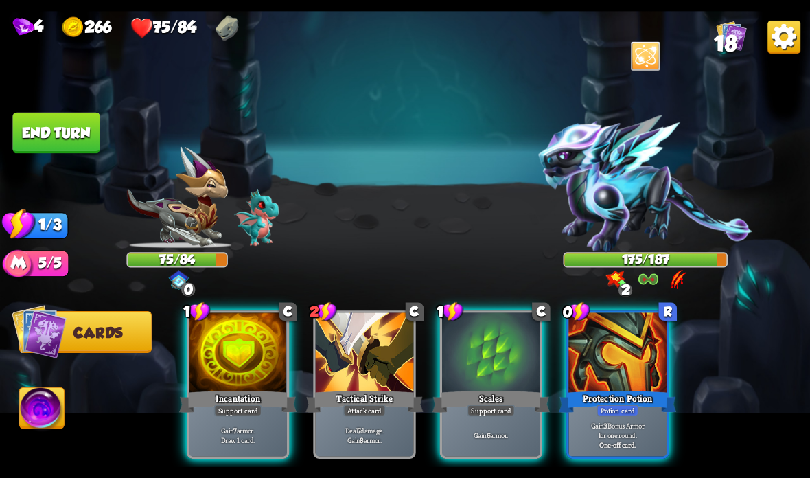
click at [246, 416] on div "Support card" at bounding box center [238, 410] width 48 height 12
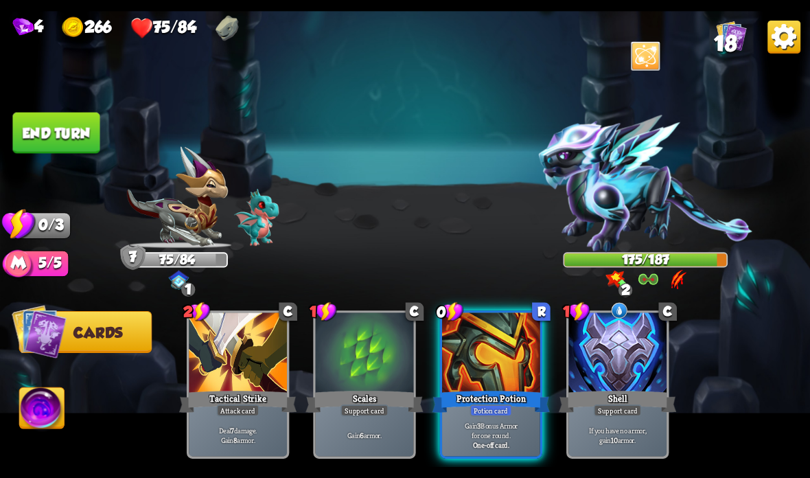
click at [78, 141] on button "End turn" at bounding box center [55, 133] width 87 height 41
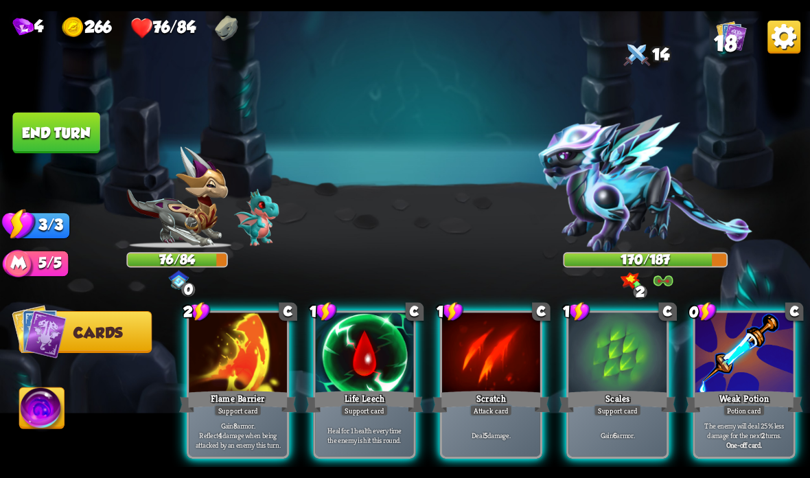
click at [589, 362] on div at bounding box center [617, 353] width 98 height 82
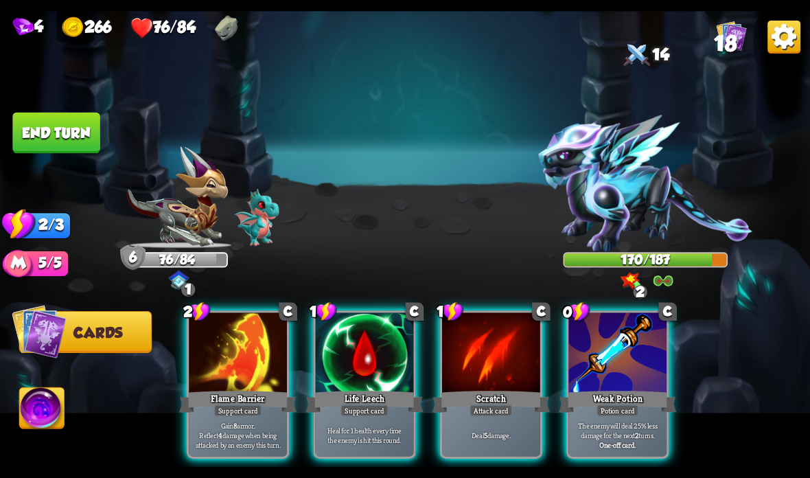
click at [236, 393] on div "Flame Barrier" at bounding box center [237, 401] width 117 height 26
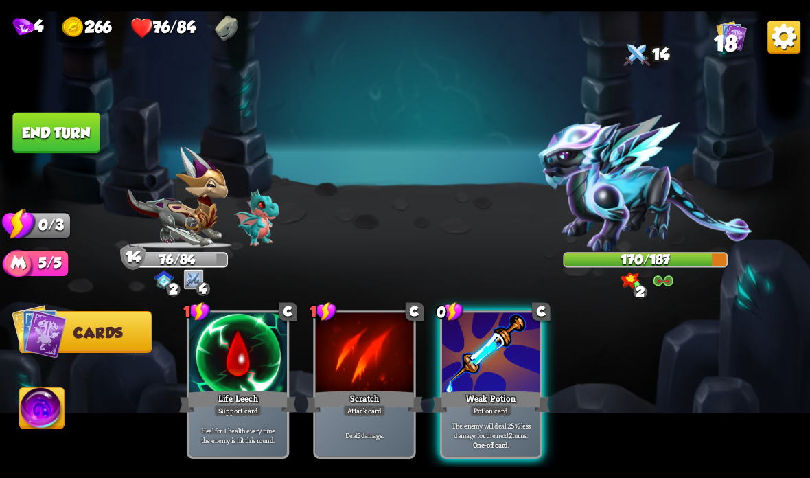
click at [67, 129] on button "End turn" at bounding box center [55, 133] width 87 height 41
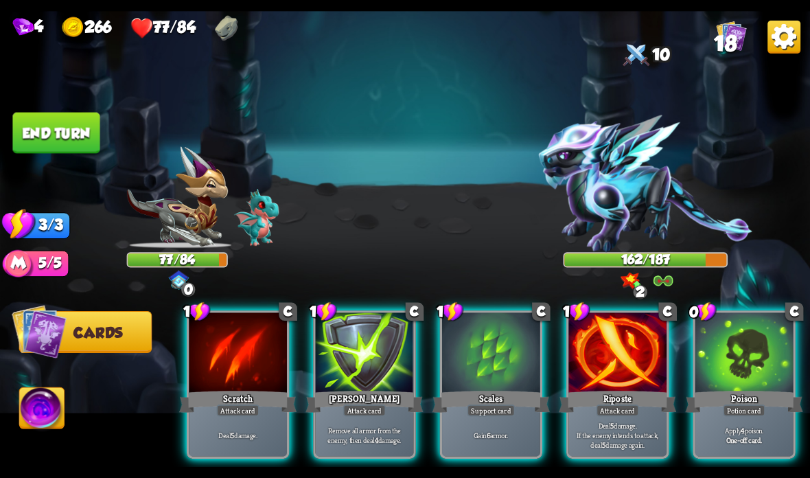
click at [728, 391] on div "Poison" at bounding box center [744, 401] width 117 height 26
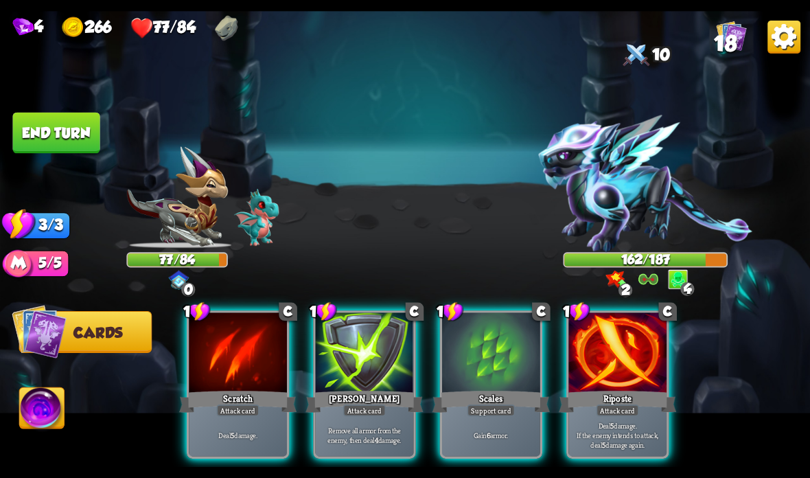
click at [487, 391] on div "Scales" at bounding box center [490, 401] width 117 height 26
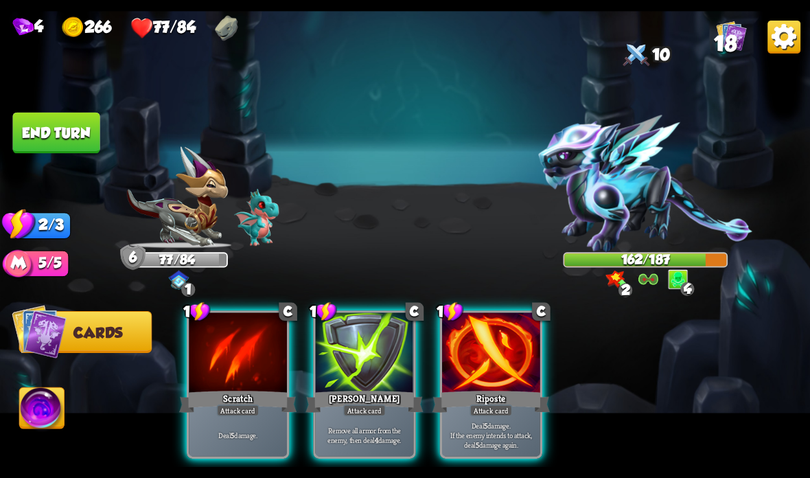
click at [486, 393] on div "Riposte" at bounding box center [490, 401] width 117 height 26
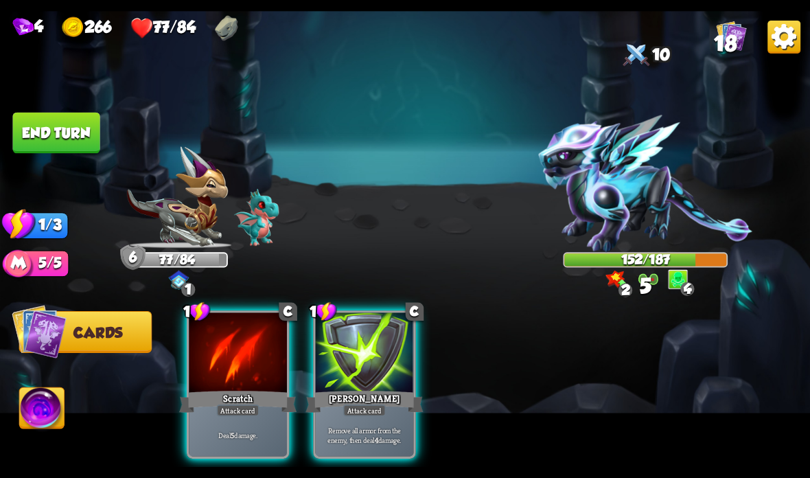
click at [254, 379] on div at bounding box center [238, 353] width 98 height 82
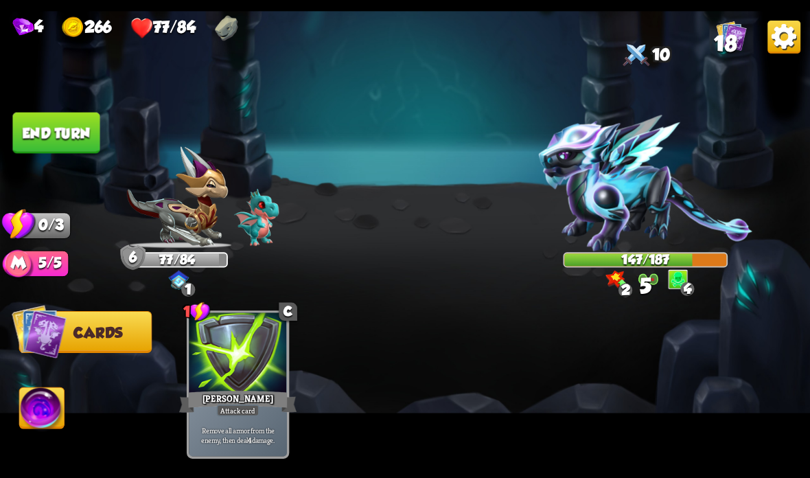
click at [68, 125] on button "End turn" at bounding box center [55, 133] width 87 height 41
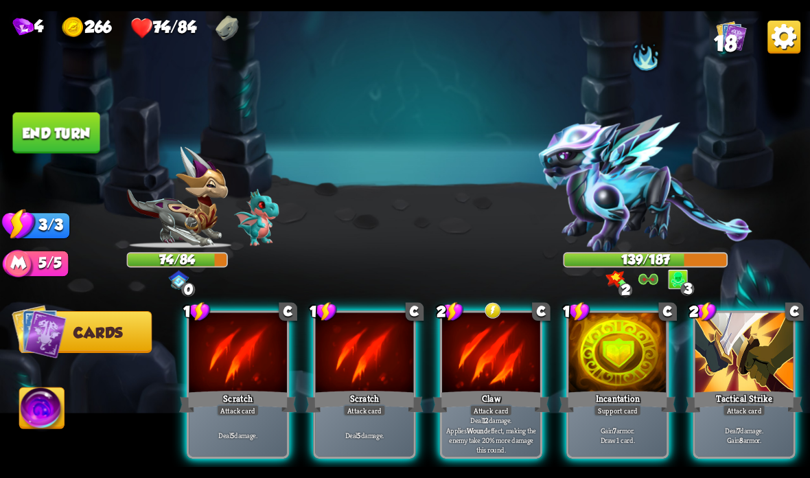
click at [476, 382] on div at bounding box center [491, 353] width 98 height 82
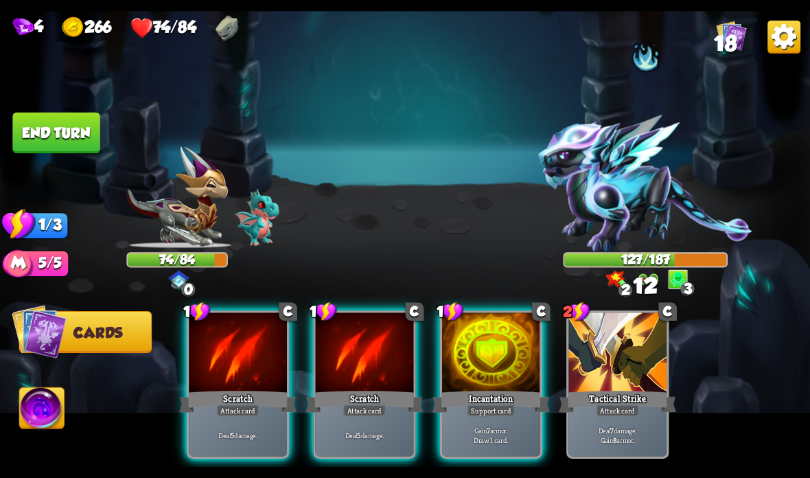
click at [364, 373] on div at bounding box center [365, 353] width 98 height 82
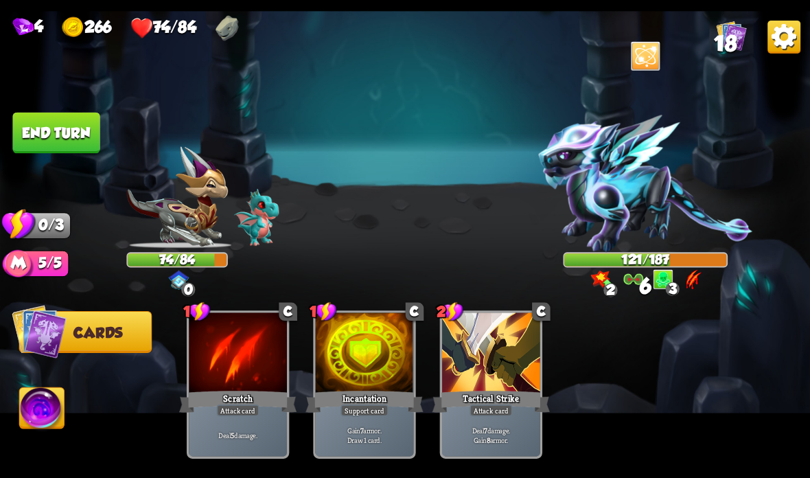
click at [49, 125] on button "End turn" at bounding box center [55, 133] width 87 height 41
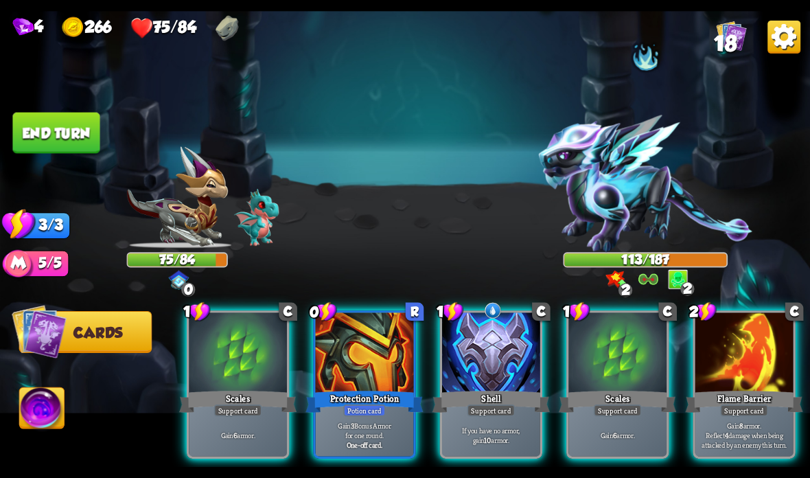
click at [478, 391] on div "Shell" at bounding box center [490, 401] width 117 height 26
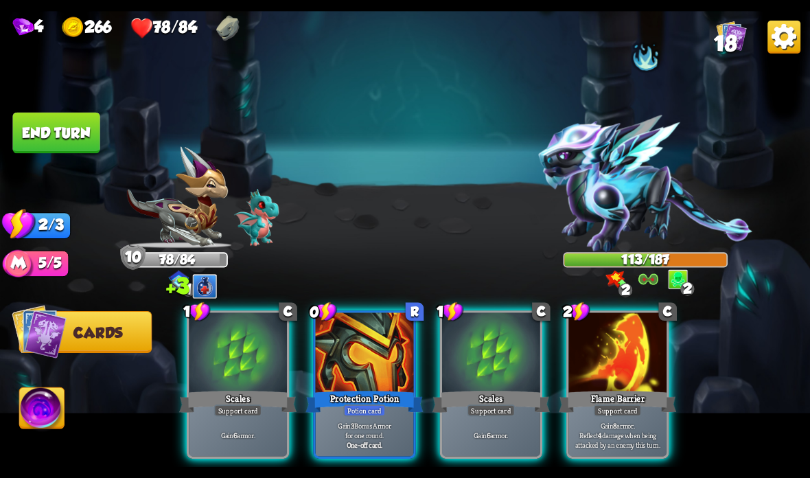
click at [51, 144] on button "End turn" at bounding box center [55, 133] width 87 height 41
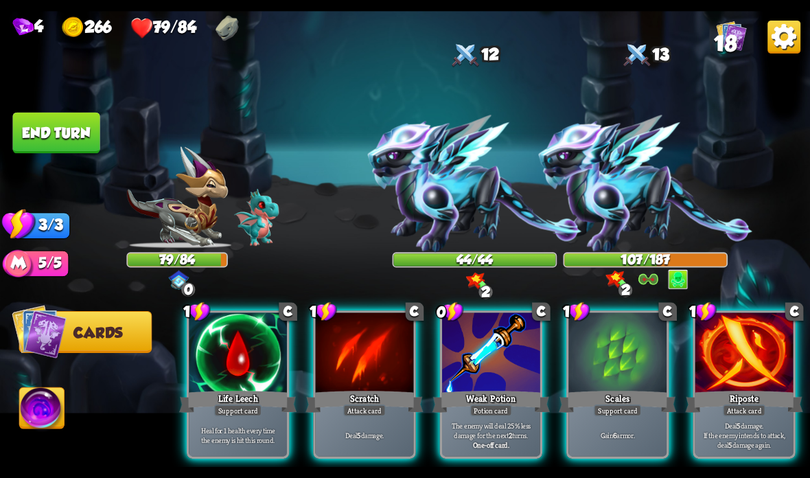
click at [598, 369] on div at bounding box center [617, 353] width 98 height 82
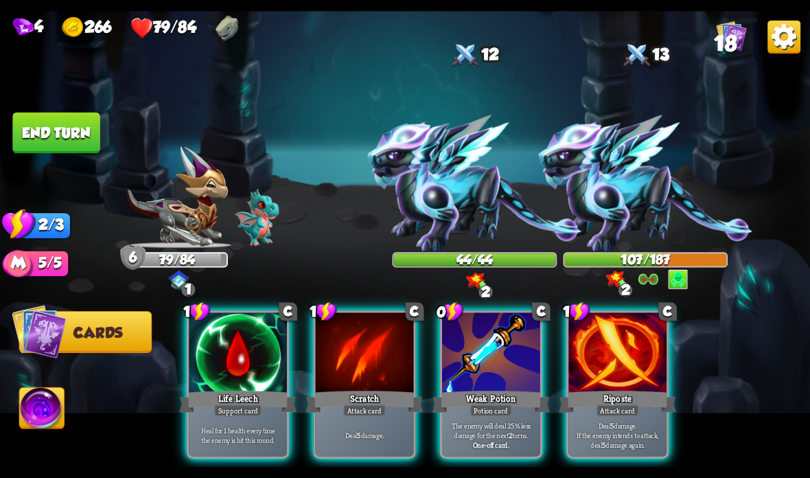
click at [483, 393] on div "Weak Potion" at bounding box center [490, 401] width 117 height 26
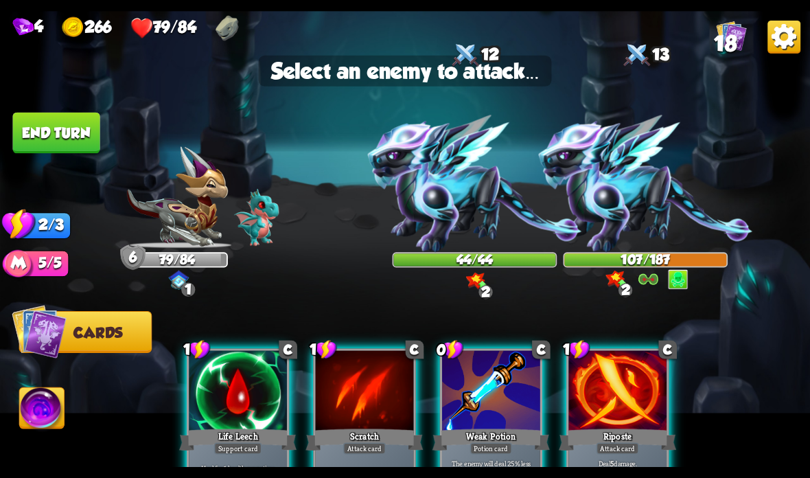
click at [640, 204] on img at bounding box center [646, 183] width 214 height 137
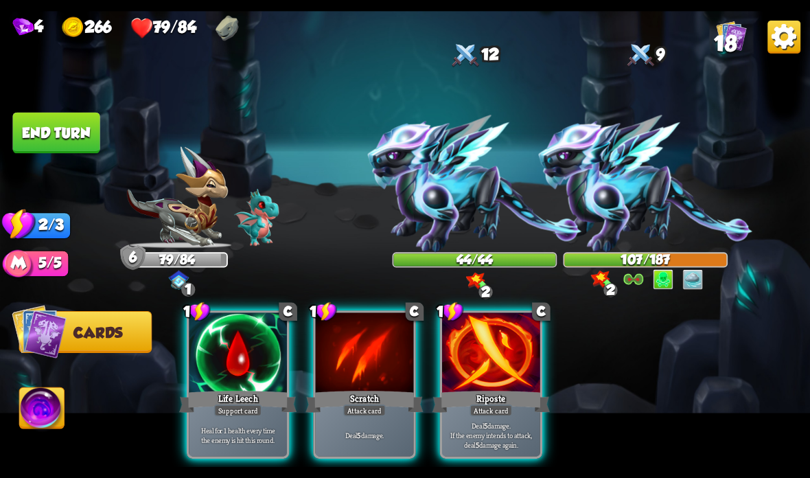
click at [222, 386] on div at bounding box center [238, 353] width 98 height 82
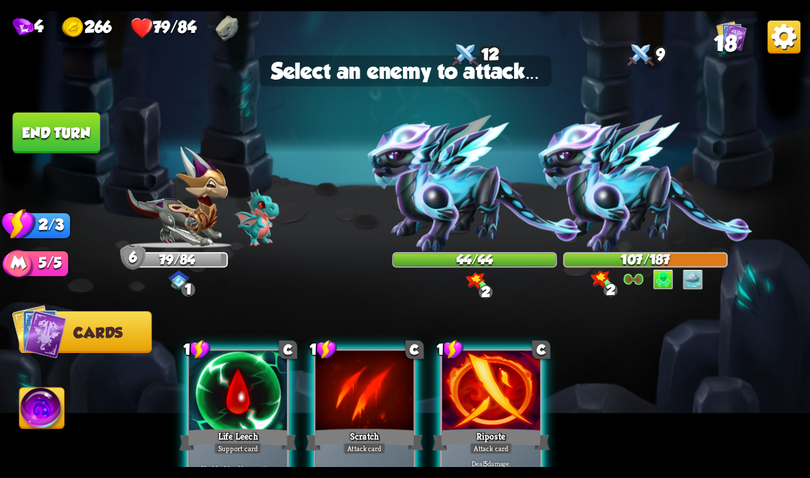
click at [474, 220] on img at bounding box center [475, 183] width 214 height 137
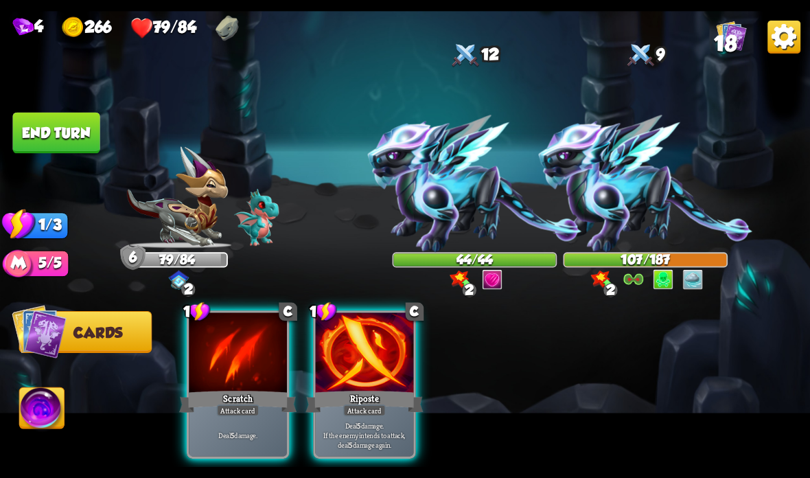
click at [371, 387] on div at bounding box center [365, 353] width 98 height 82
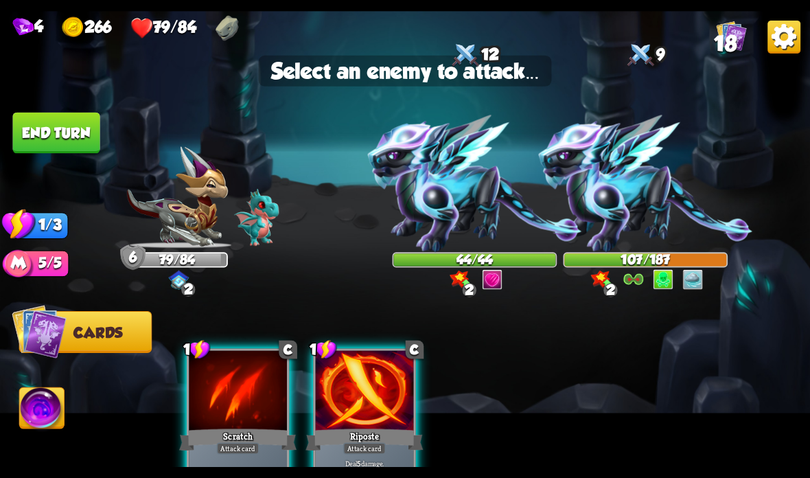
click at [467, 224] on img at bounding box center [475, 183] width 214 height 137
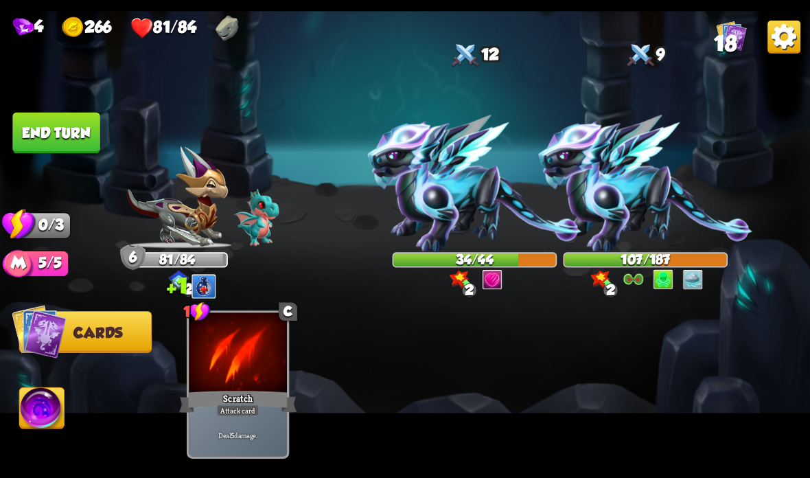
click at [80, 131] on button "End turn" at bounding box center [55, 133] width 87 height 41
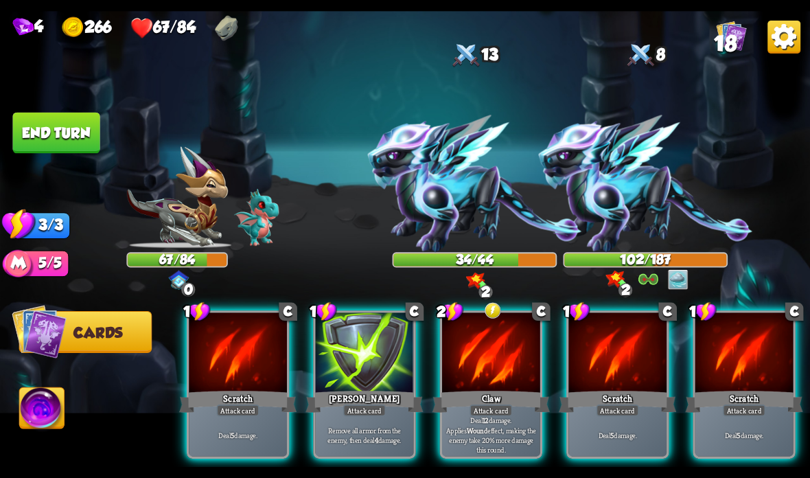
click at [504, 401] on div "Claw" at bounding box center [490, 401] width 117 height 26
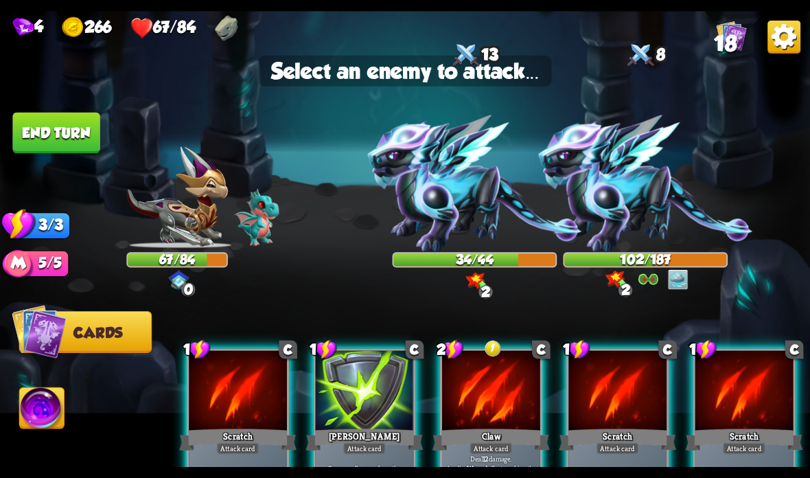
click at [480, 216] on img at bounding box center [475, 183] width 214 height 137
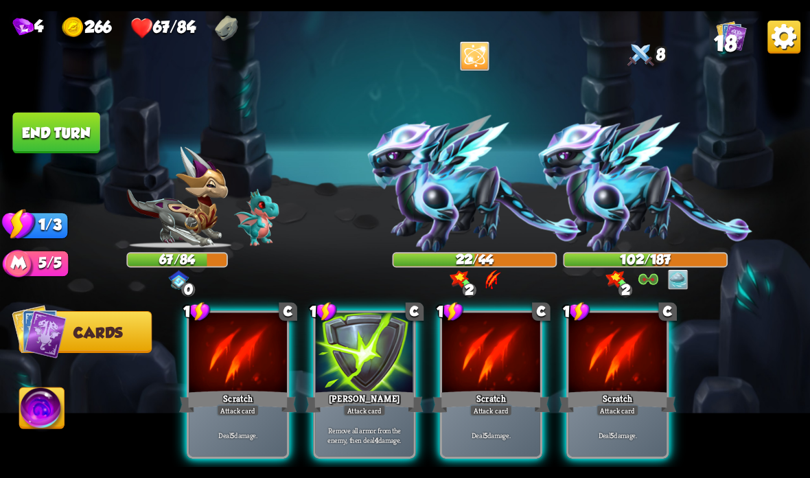
click at [477, 403] on div "Scratch" at bounding box center [490, 401] width 117 height 26
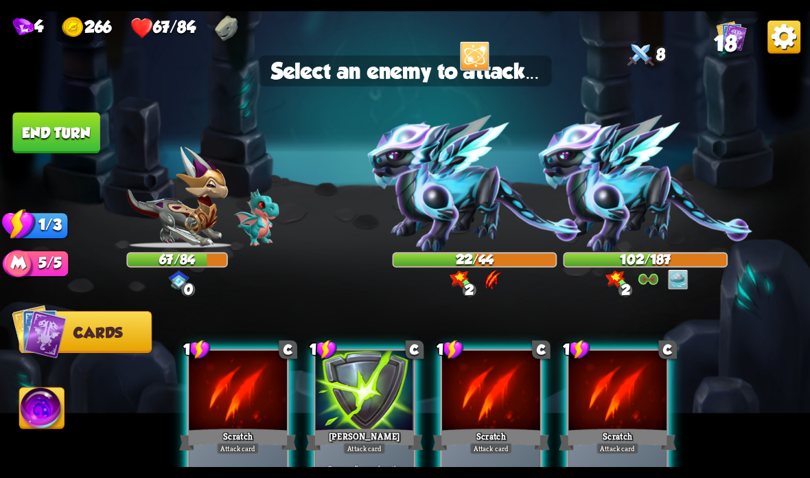
click at [634, 212] on img at bounding box center [646, 183] width 214 height 137
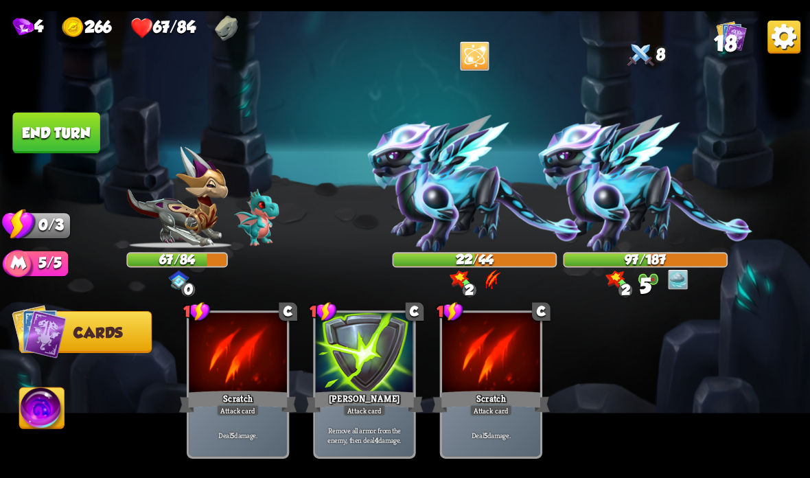
click at [71, 121] on button "End turn" at bounding box center [55, 133] width 87 height 41
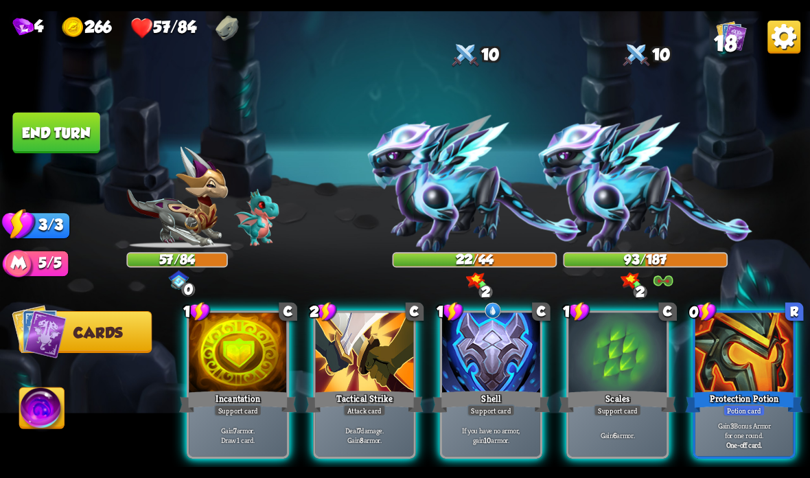
click at [753, 379] on div at bounding box center [744, 353] width 98 height 82
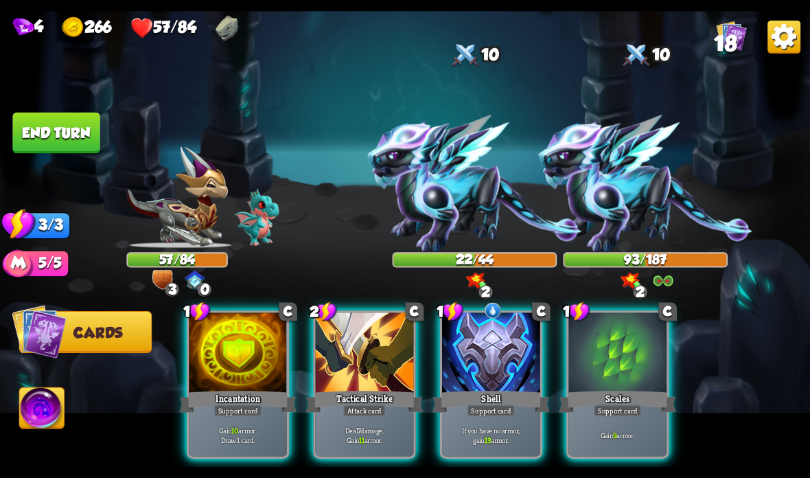
click at [482, 382] on div at bounding box center [491, 353] width 98 height 82
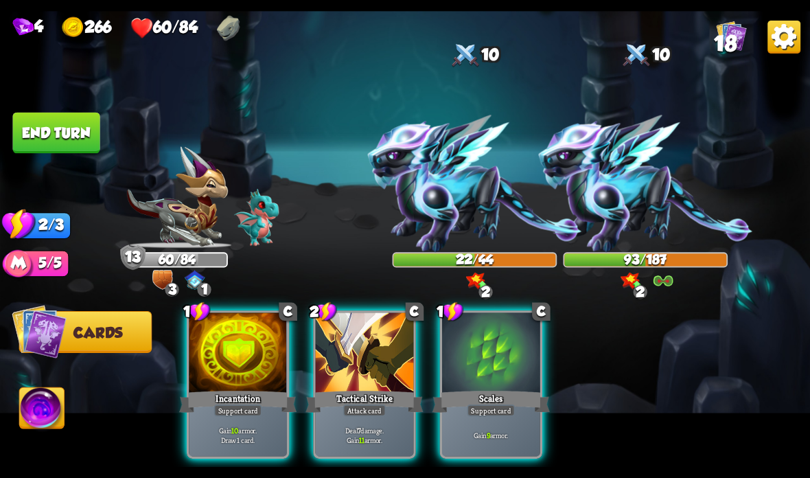
click at [358, 379] on div at bounding box center [365, 353] width 98 height 82
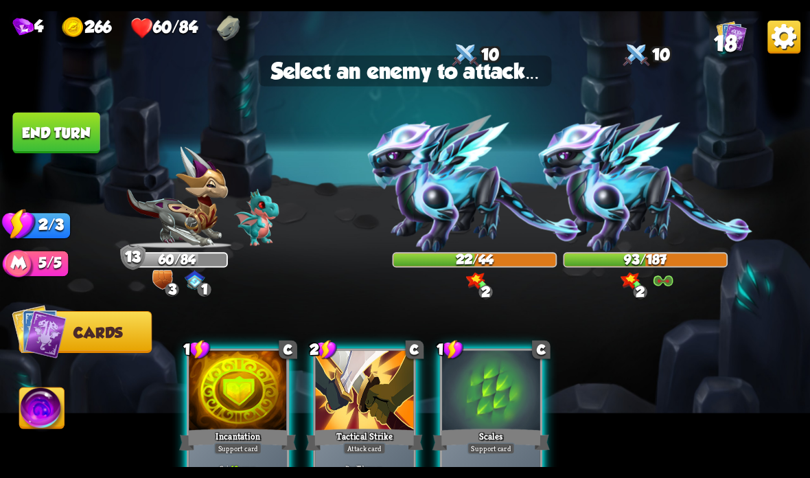
click at [467, 194] on img at bounding box center [475, 183] width 214 height 137
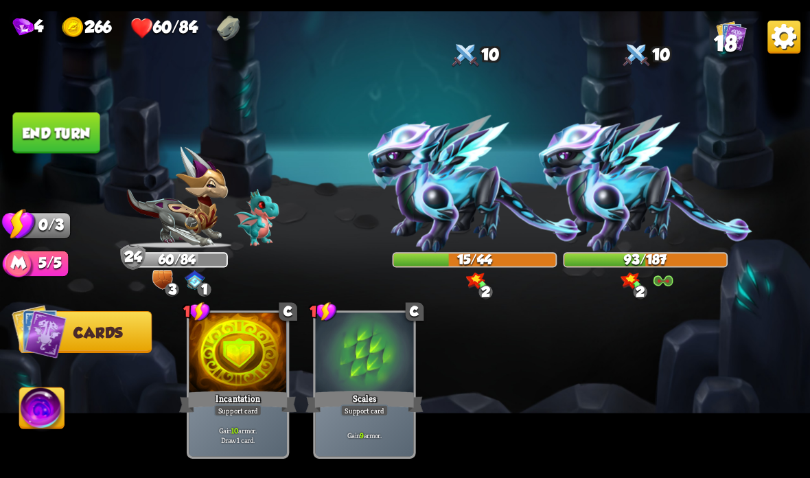
click at [71, 124] on button "End turn" at bounding box center [55, 133] width 87 height 41
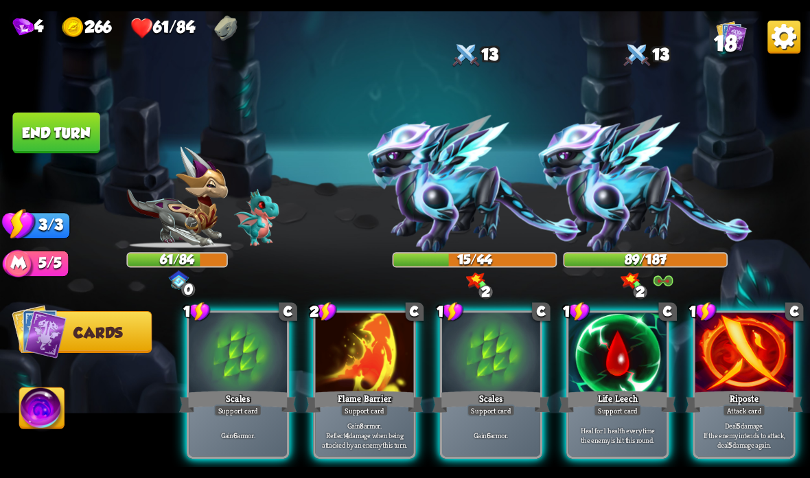
click at [374, 386] on div at bounding box center [365, 353] width 98 height 82
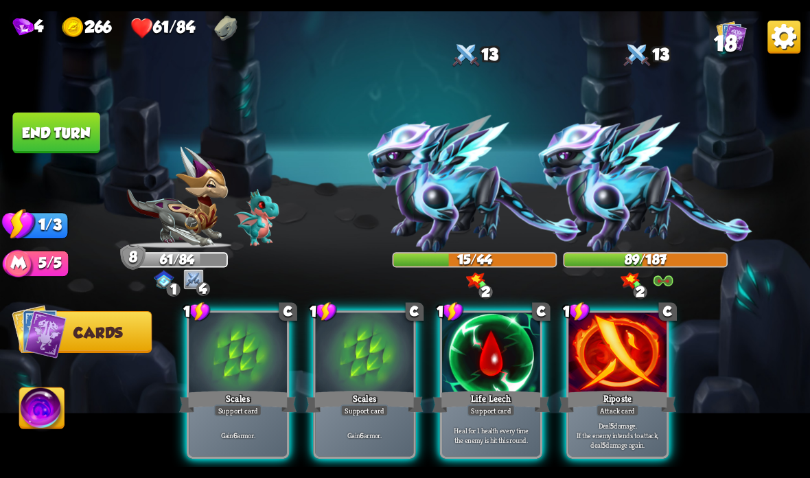
click at [346, 384] on div at bounding box center [365, 353] width 98 height 82
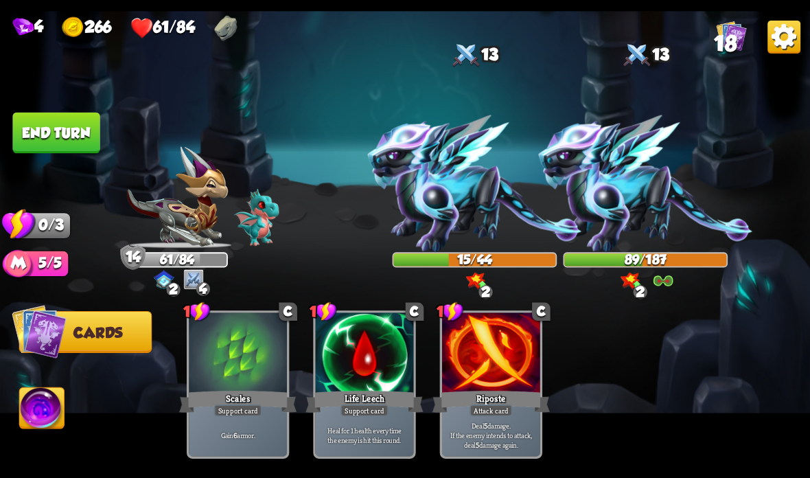
click at [71, 142] on button "End turn" at bounding box center [55, 133] width 87 height 41
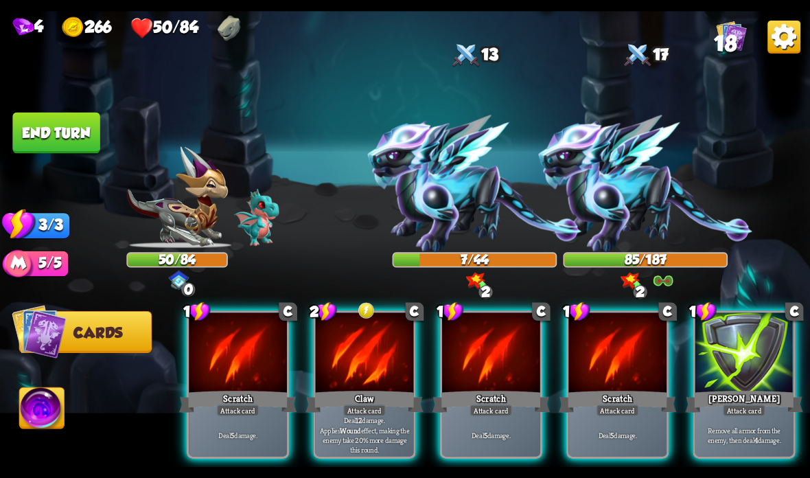
click at [345, 375] on div at bounding box center [365, 353] width 98 height 82
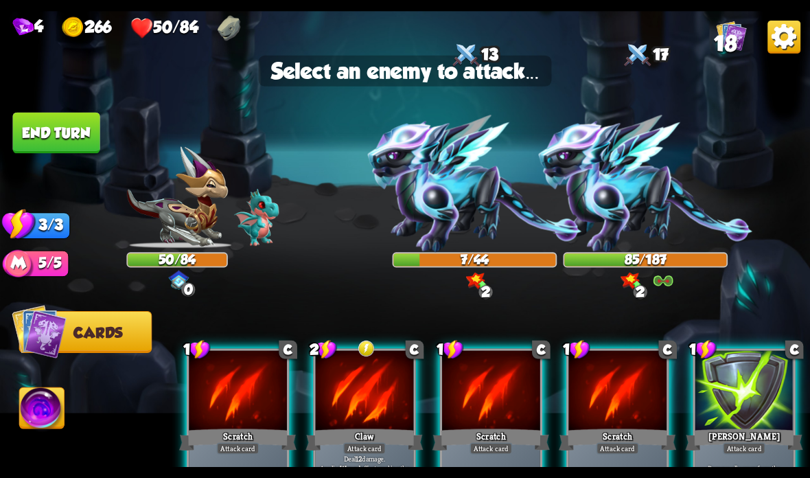
click at [671, 202] on img at bounding box center [646, 183] width 214 height 137
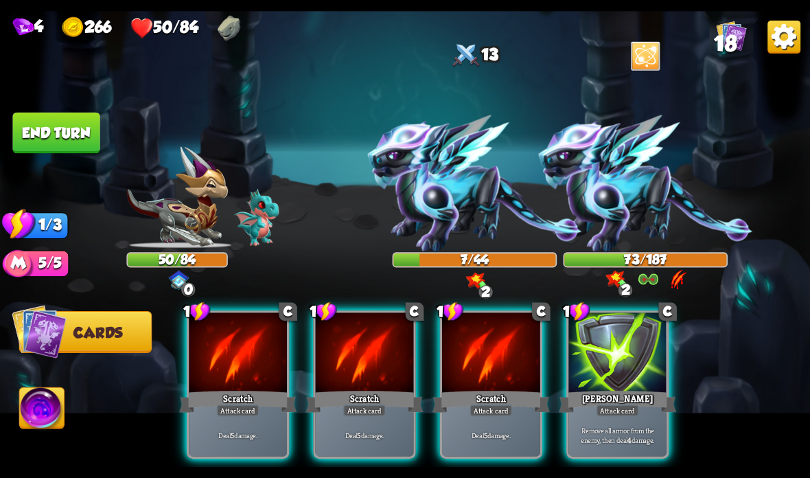
click at [334, 377] on div at bounding box center [365, 353] width 98 height 82
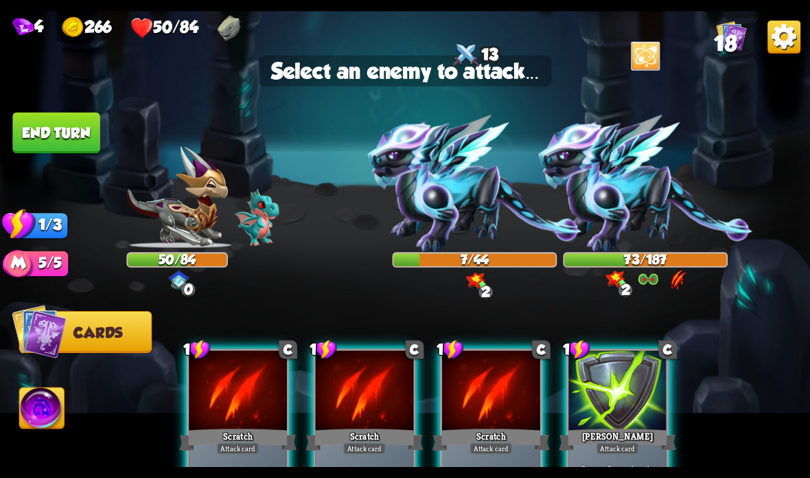
click at [476, 203] on img at bounding box center [475, 183] width 214 height 137
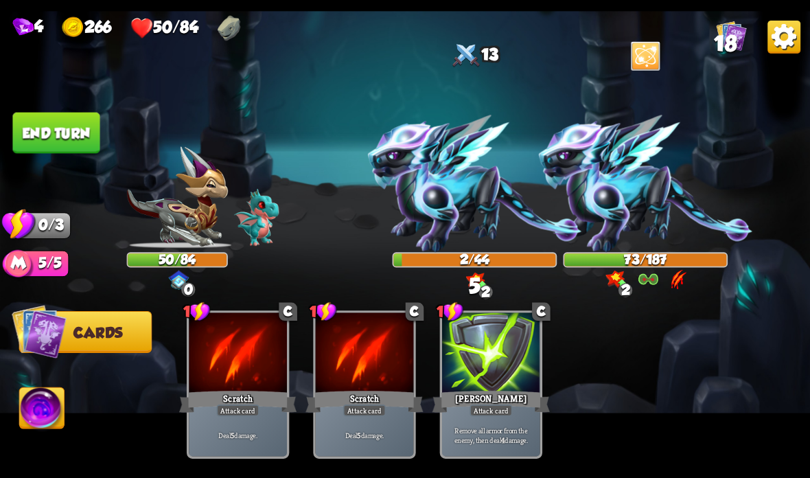
click at [61, 138] on button "End turn" at bounding box center [55, 133] width 87 height 41
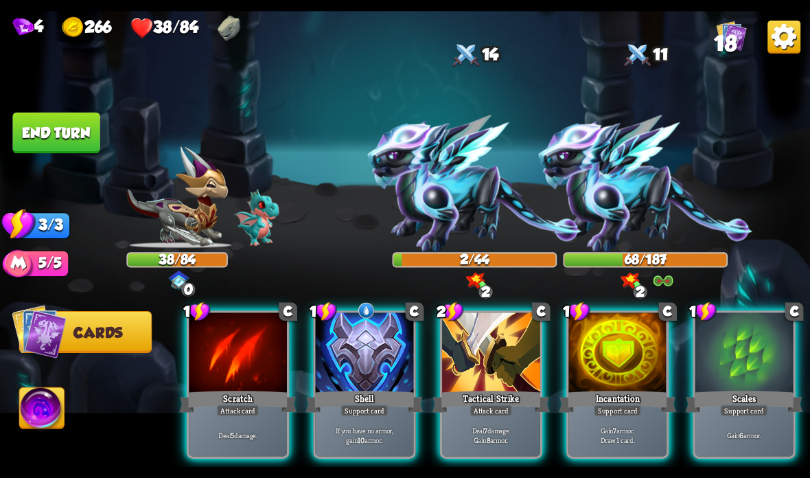
click at [361, 378] on div at bounding box center [365, 353] width 98 height 82
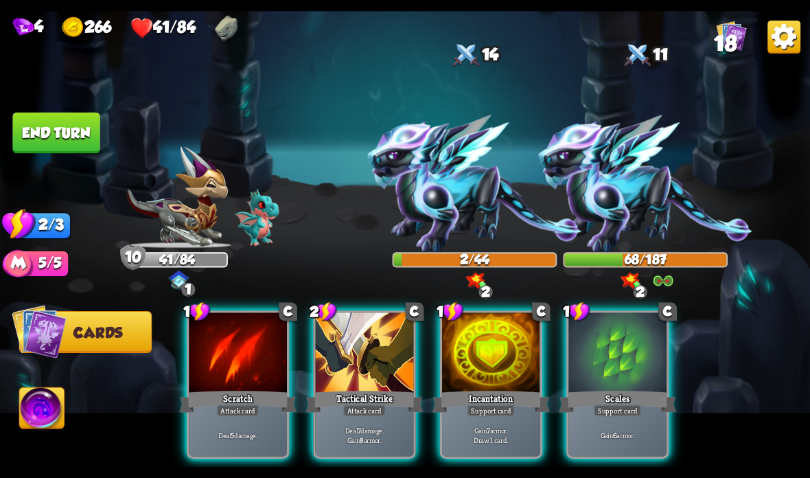
click at [473, 372] on div at bounding box center [491, 353] width 98 height 82
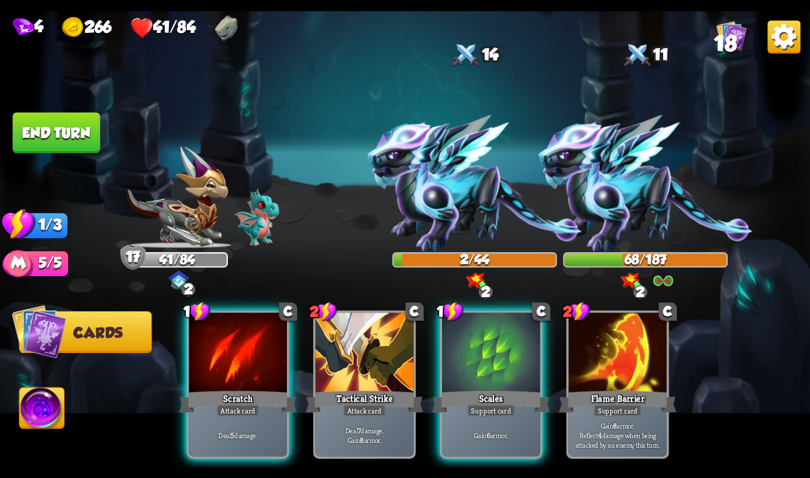
click at [234, 412] on div "Attack card" at bounding box center [238, 410] width 43 height 12
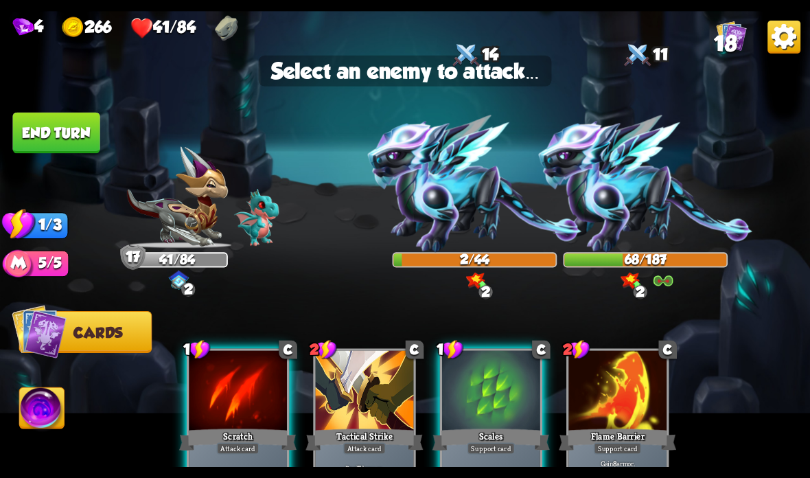
click at [466, 211] on img at bounding box center [475, 183] width 214 height 137
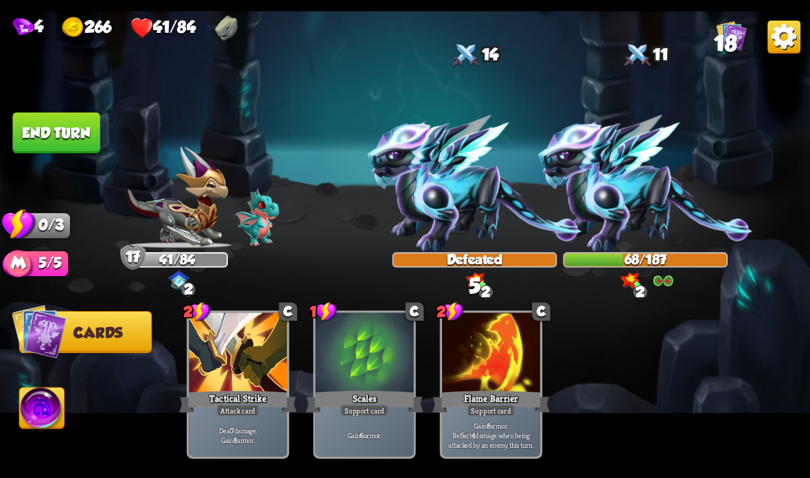
click at [76, 129] on button "End turn" at bounding box center [55, 133] width 87 height 41
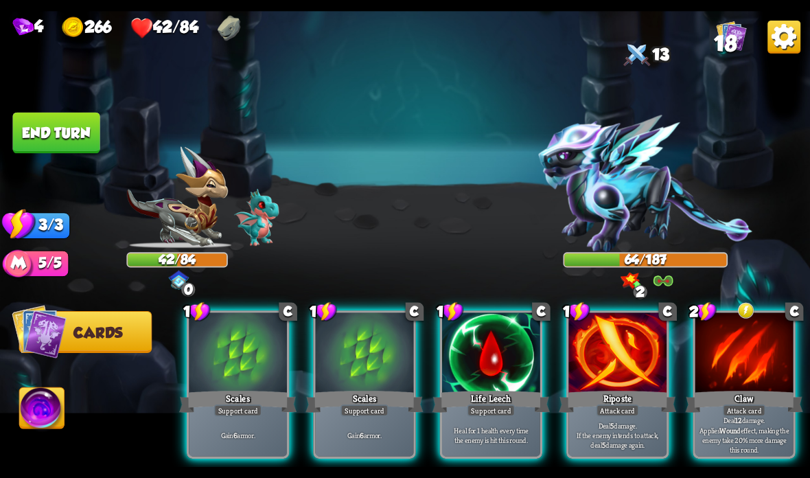
click at [469, 402] on div "Life Leech" at bounding box center [490, 401] width 117 height 26
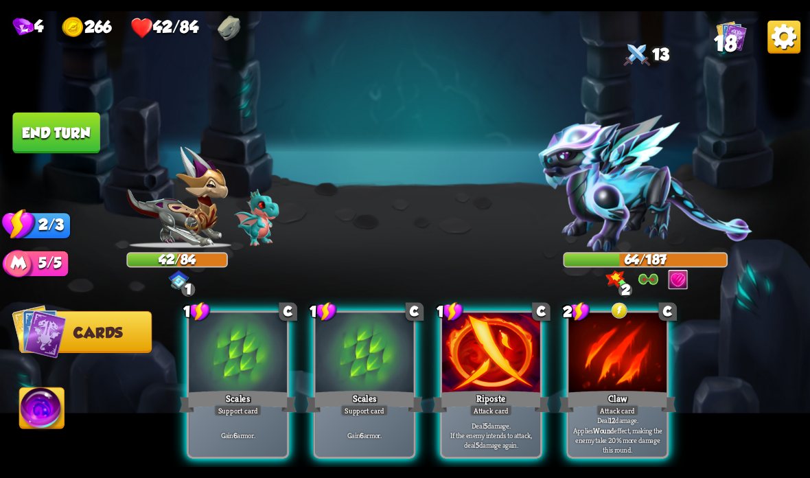
click at [600, 397] on div "Claw" at bounding box center [617, 401] width 117 height 26
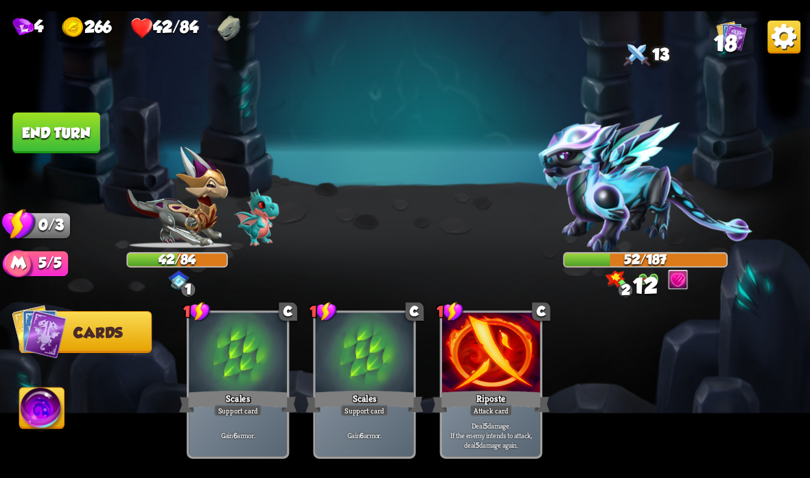
click at [77, 111] on img at bounding box center [405, 239] width 810 height 456
click at [75, 121] on button "End turn" at bounding box center [55, 133] width 87 height 41
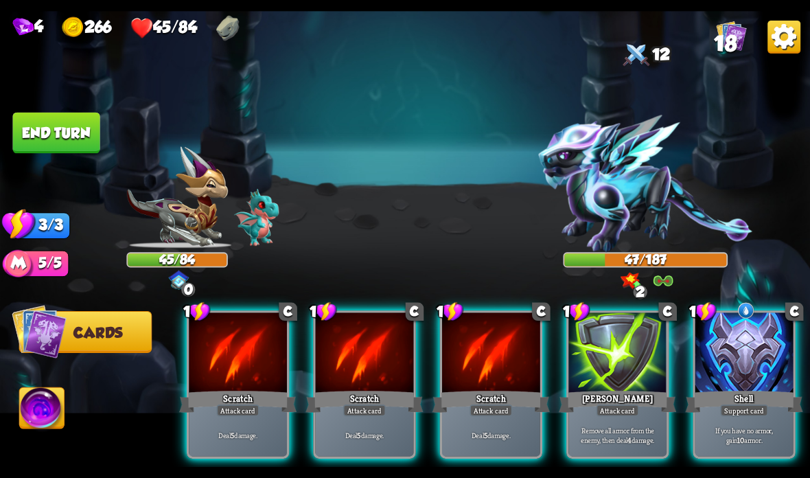
click at [734, 386] on div at bounding box center [744, 353] width 98 height 82
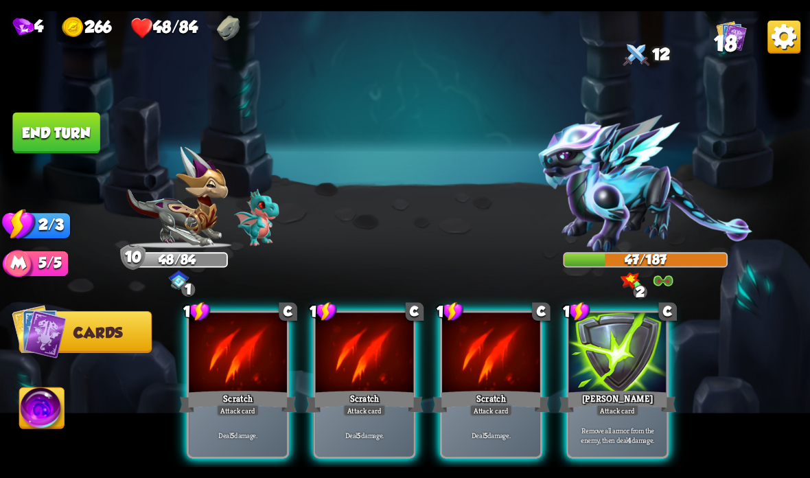
click at [457, 408] on div "Scratch" at bounding box center [490, 401] width 117 height 26
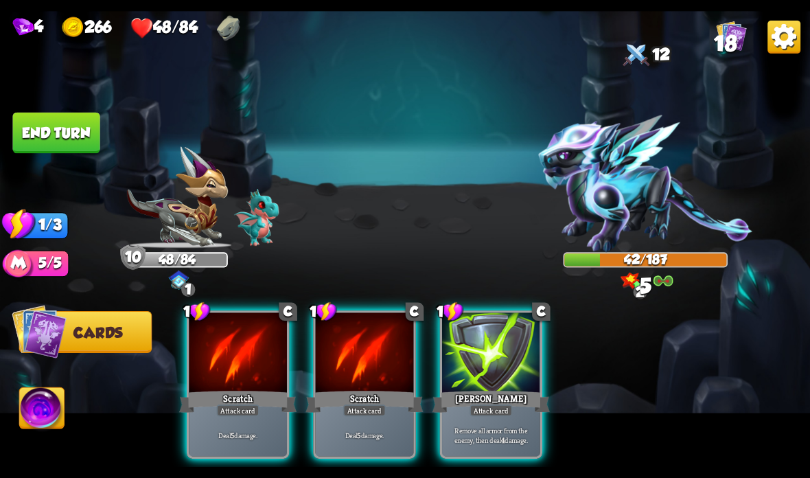
click at [347, 395] on div "Scratch" at bounding box center [363, 401] width 117 height 26
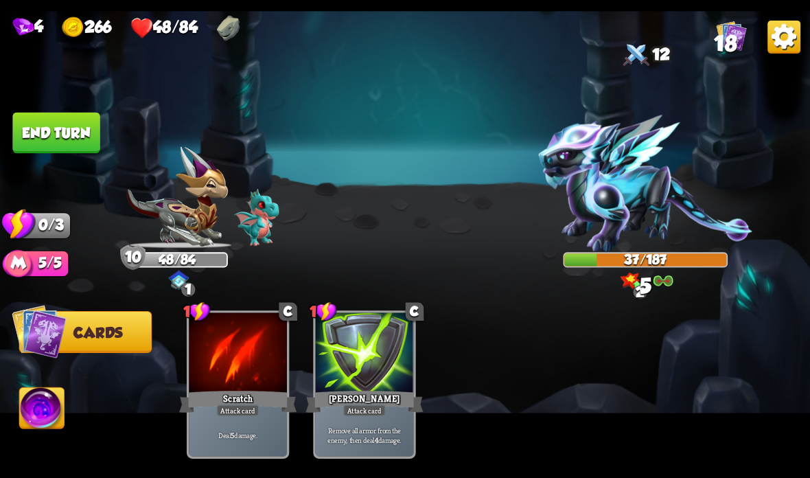
click at [79, 130] on button "End turn" at bounding box center [55, 133] width 87 height 41
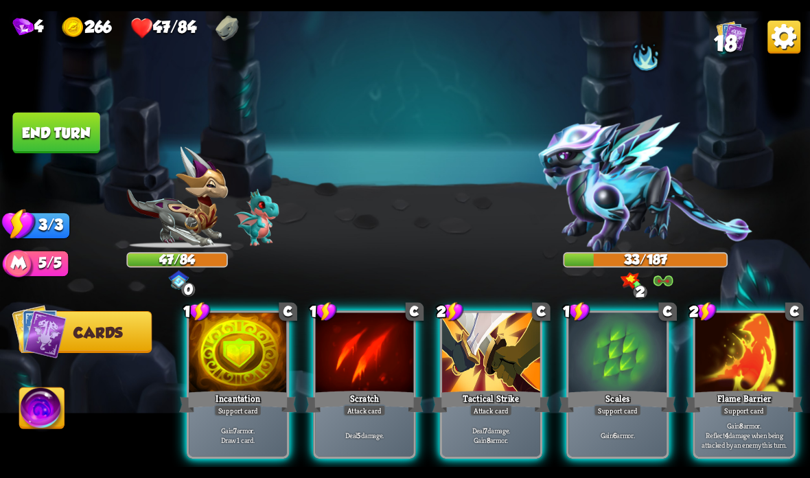
click at [250, 369] on div at bounding box center [238, 353] width 98 height 82
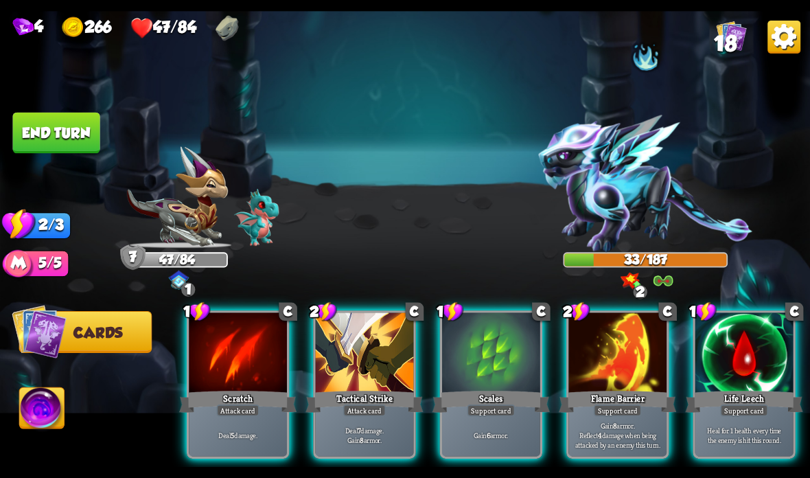
click at [725, 358] on div at bounding box center [744, 353] width 98 height 82
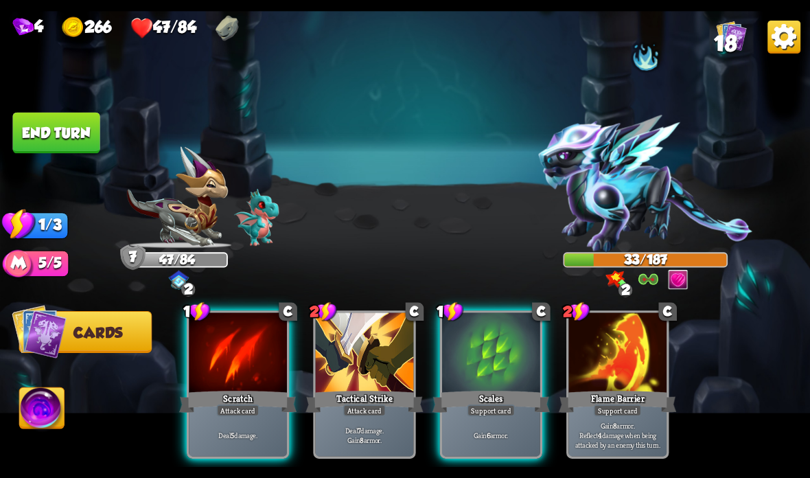
click at [224, 375] on div at bounding box center [238, 353] width 98 height 82
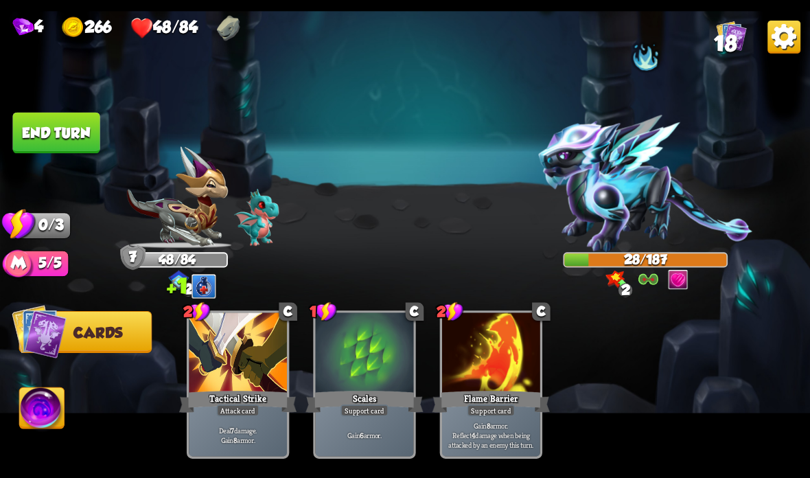
click at [70, 116] on button "End turn" at bounding box center [55, 133] width 87 height 41
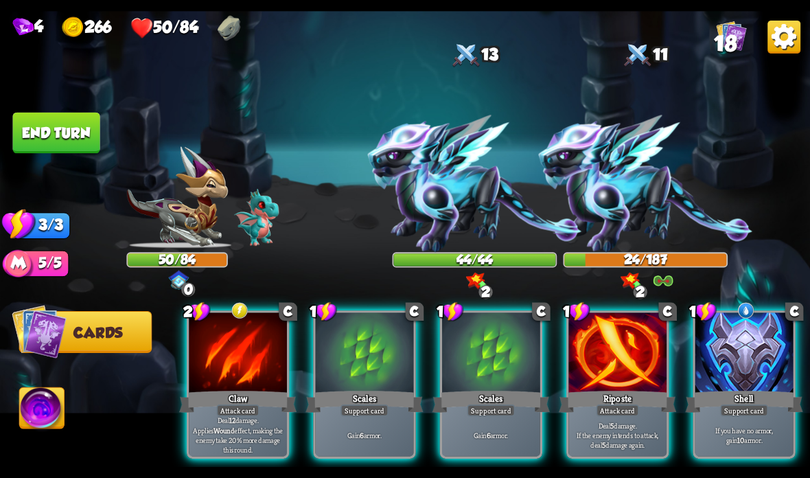
click at [739, 360] on div at bounding box center [744, 353] width 98 height 82
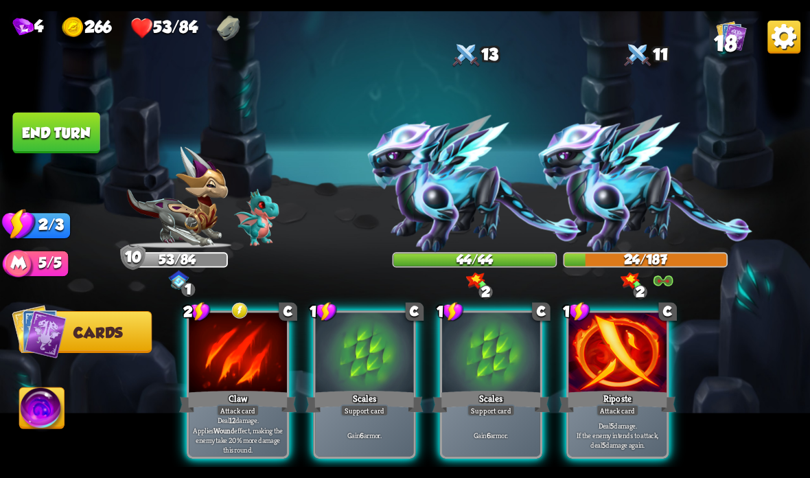
click at [241, 407] on div "Attack card" at bounding box center [238, 410] width 43 height 12
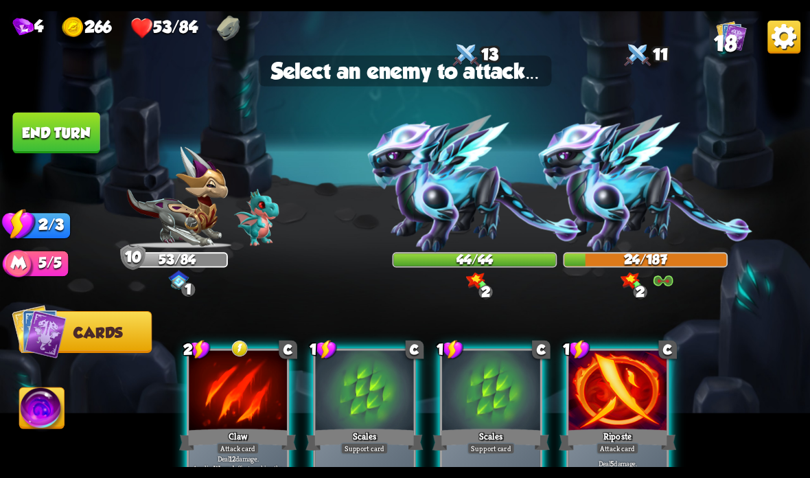
click at [477, 212] on img at bounding box center [475, 183] width 214 height 137
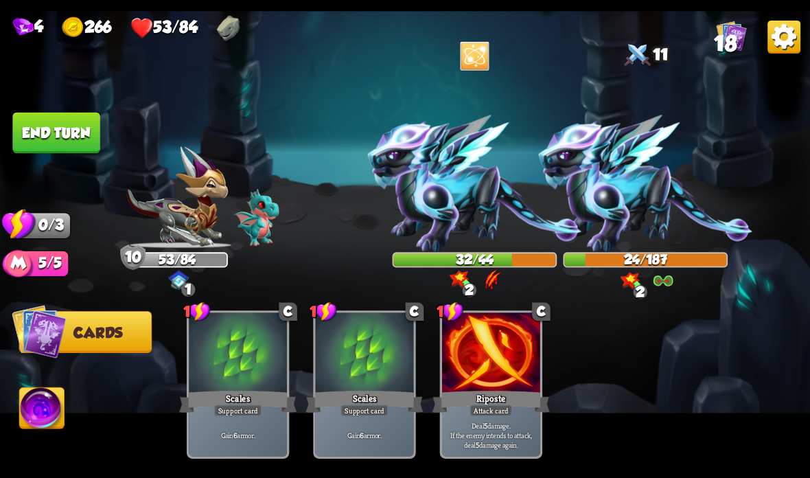
click at [81, 143] on button "End turn" at bounding box center [55, 133] width 87 height 41
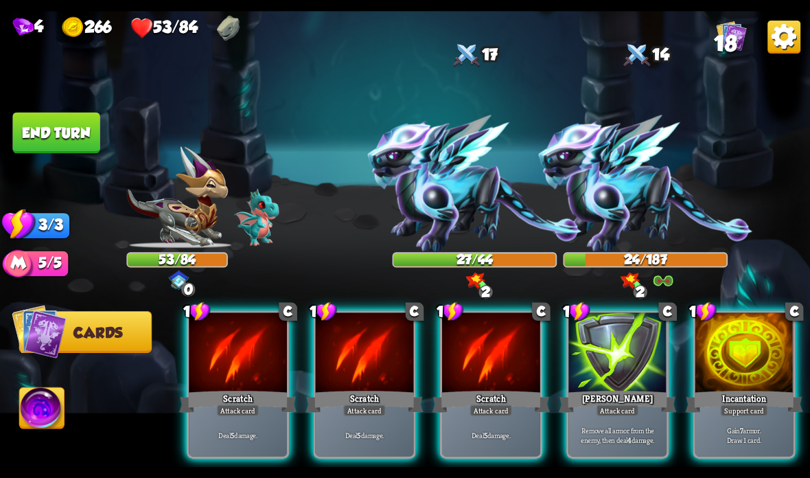
click at [733, 346] on div at bounding box center [744, 353] width 98 height 82
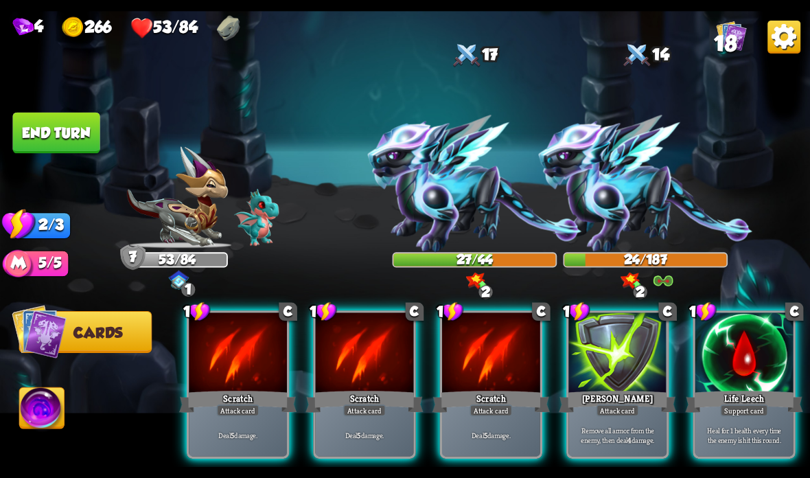
click at [738, 386] on div at bounding box center [744, 353] width 98 height 82
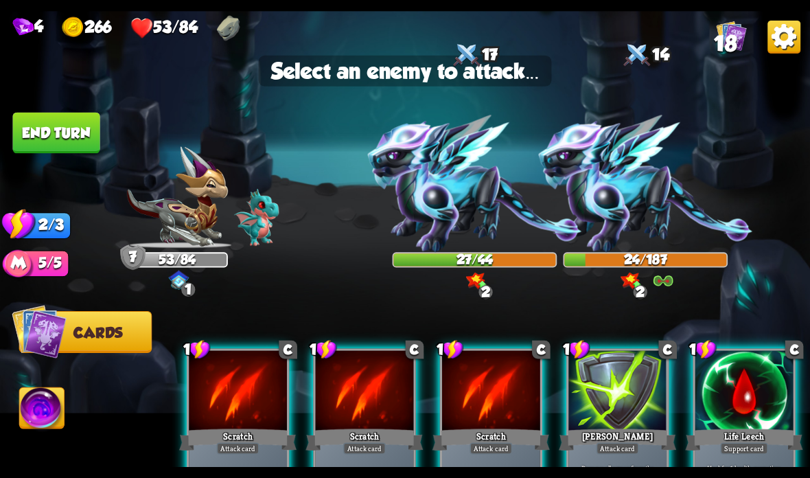
click at [628, 202] on img at bounding box center [646, 183] width 214 height 137
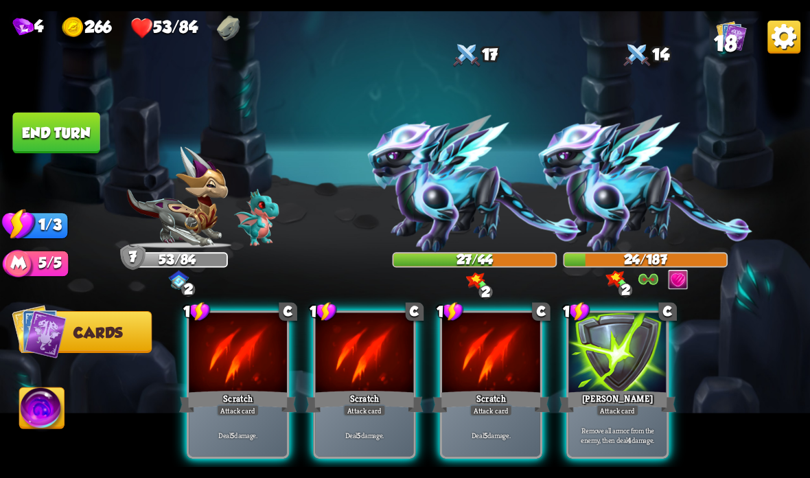
click at [465, 389] on div "Scratch" at bounding box center [490, 401] width 117 height 26
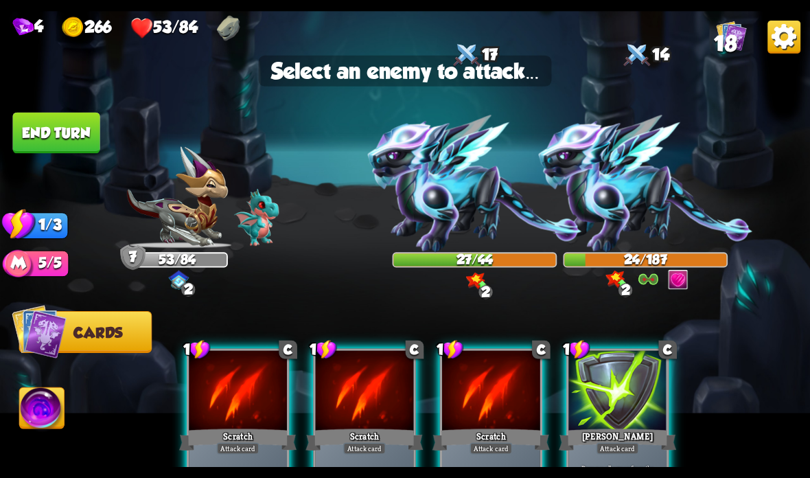
click at [640, 211] on img at bounding box center [646, 183] width 214 height 137
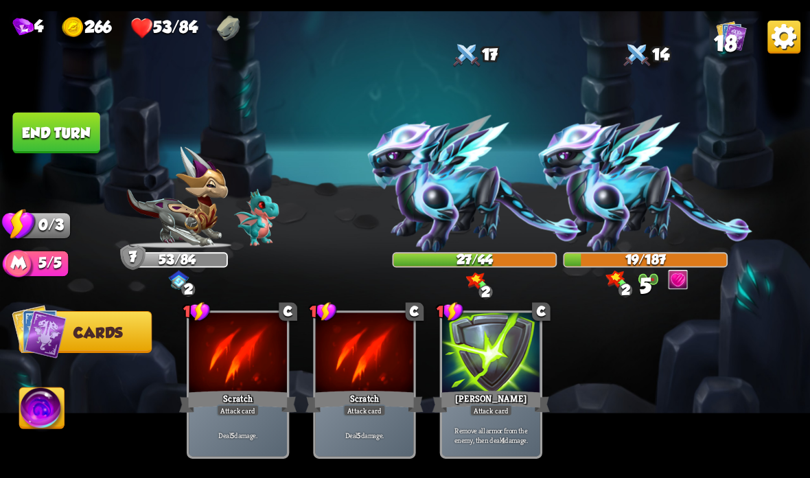
click at [68, 130] on button "End turn" at bounding box center [55, 133] width 87 height 41
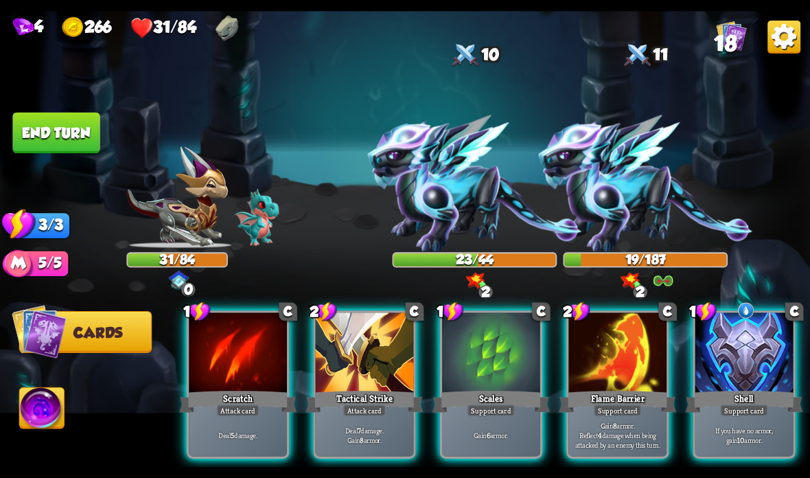
click at [755, 361] on div at bounding box center [744, 353] width 98 height 82
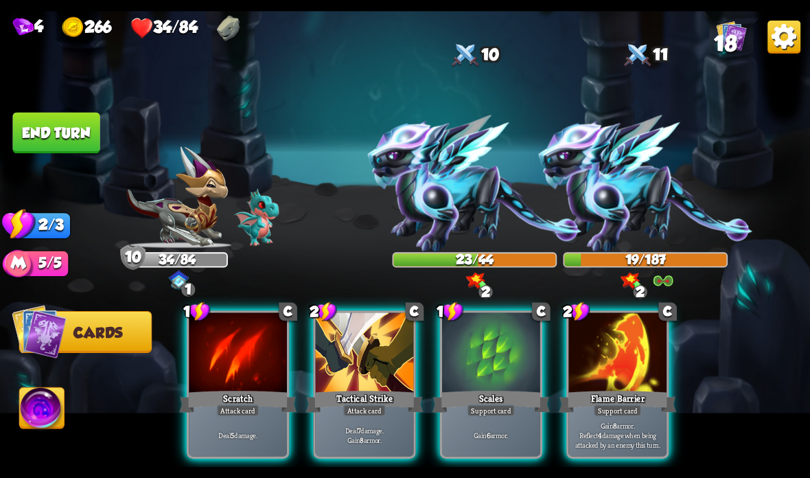
click at [375, 401] on div "Tactical Strike" at bounding box center [363, 401] width 117 height 26
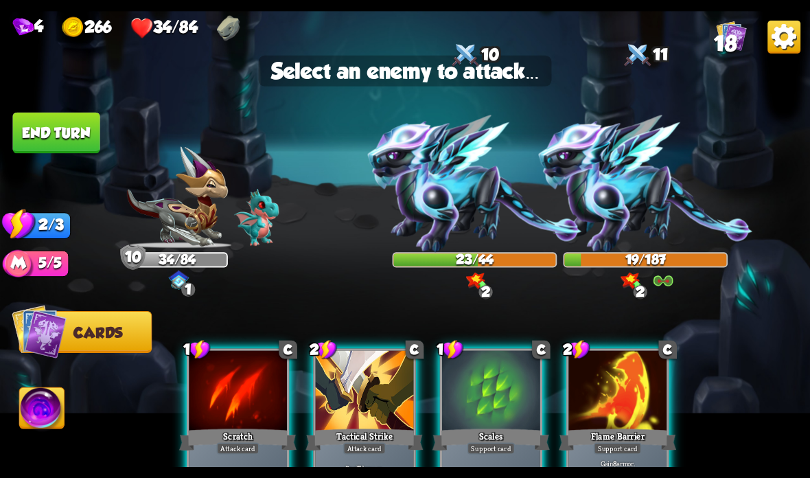
click at [645, 191] on img at bounding box center [646, 183] width 214 height 137
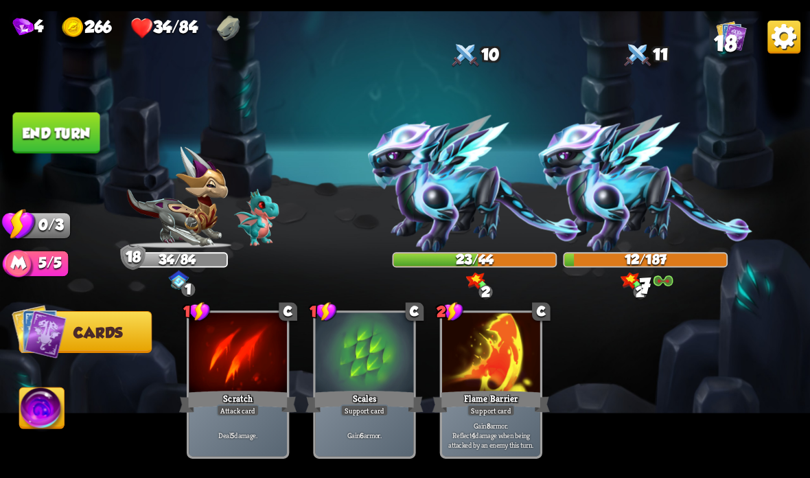
click at [75, 126] on button "End turn" at bounding box center [55, 133] width 87 height 41
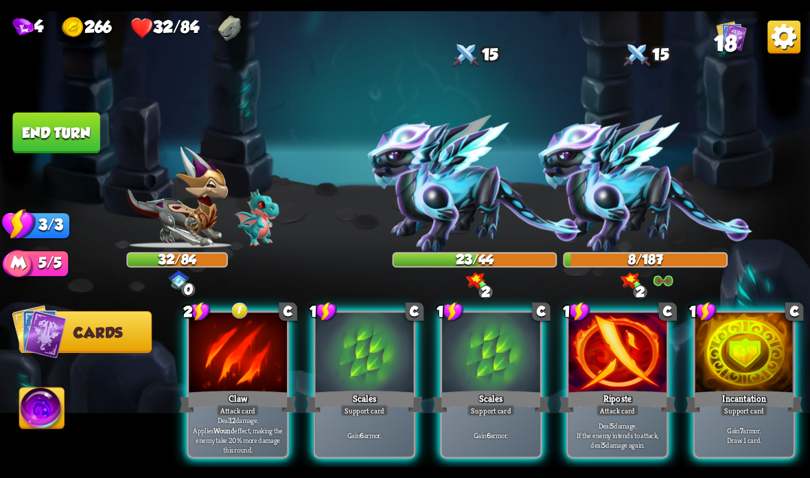
click at [619, 390] on div "Riposte" at bounding box center [617, 401] width 117 height 26
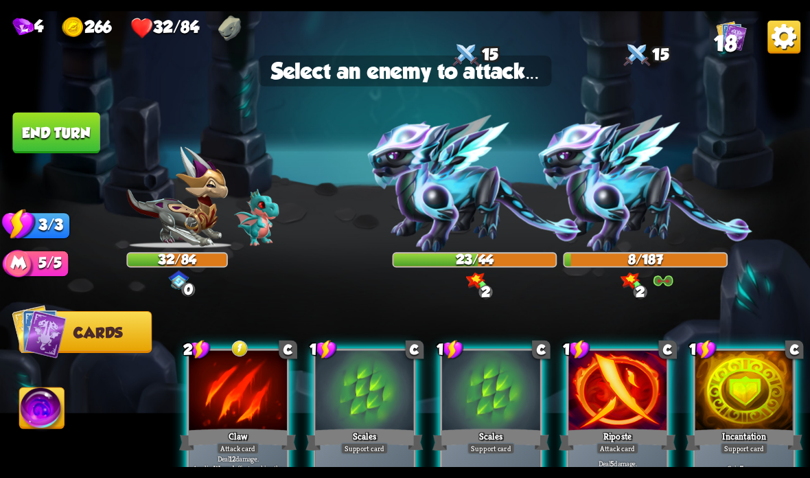
click at [630, 216] on img at bounding box center [646, 183] width 214 height 137
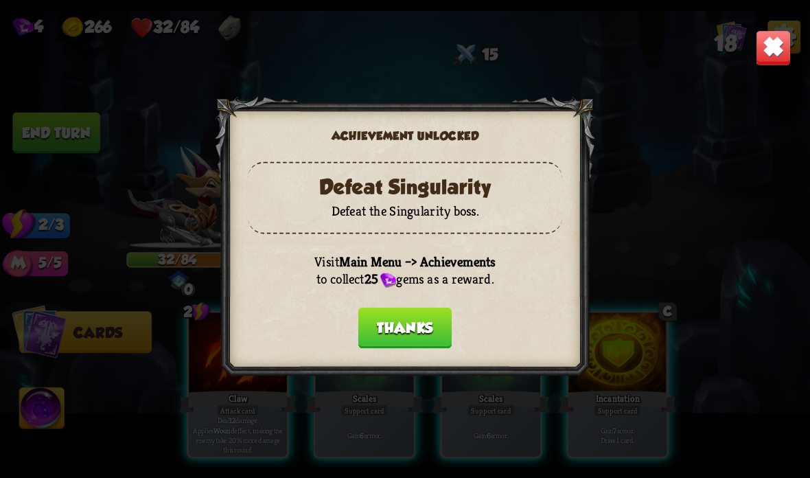
click at [408, 307] on button "Thanks" at bounding box center [404, 327] width 93 height 41
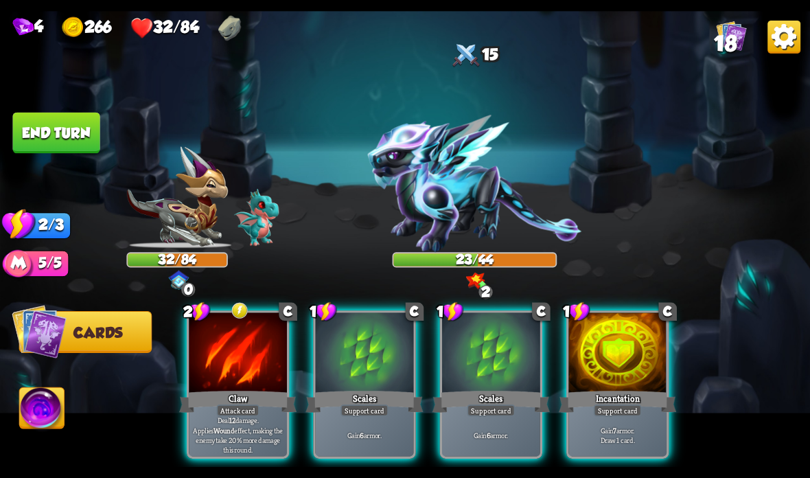
click at [224, 395] on div "Claw" at bounding box center [237, 401] width 117 height 26
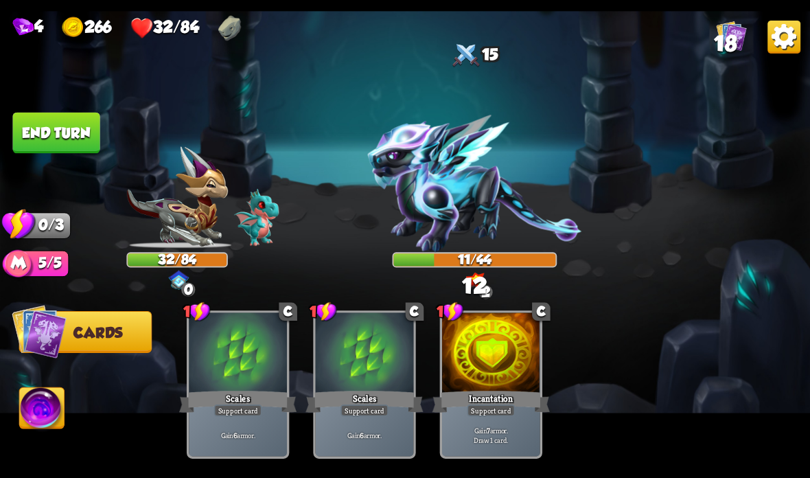
click at [64, 125] on button "End turn" at bounding box center [55, 133] width 87 height 41
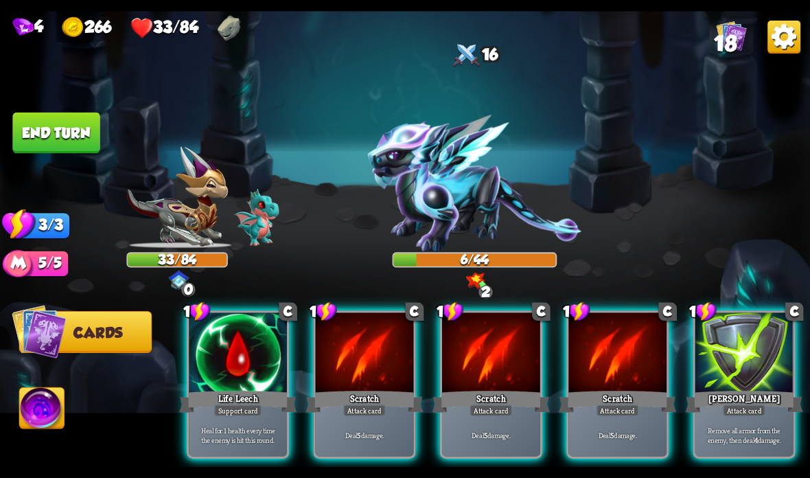
click at [241, 369] on div at bounding box center [238, 353] width 98 height 82
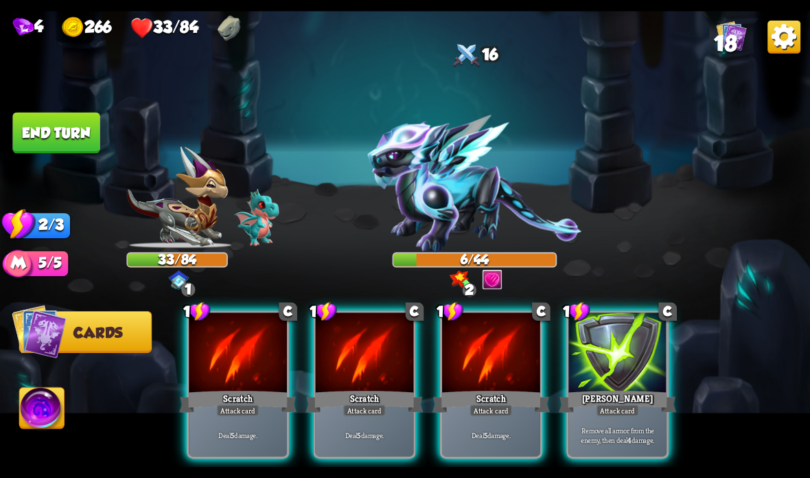
click at [244, 419] on div "Deal 5 damage." at bounding box center [238, 434] width 98 height 43
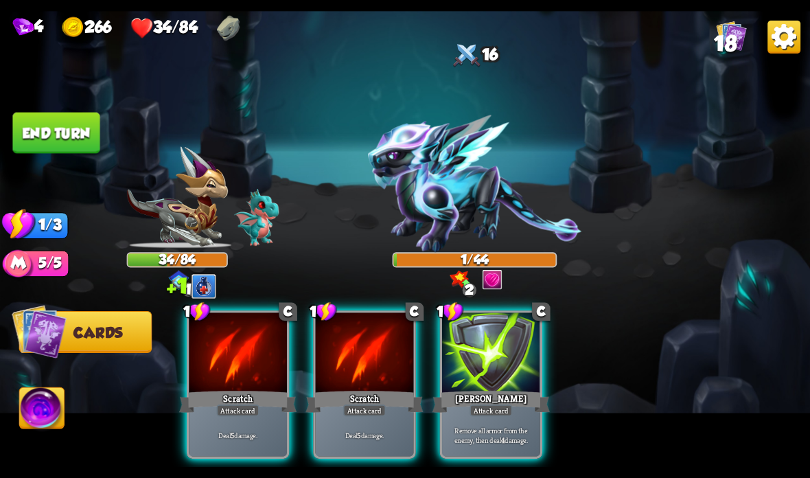
click at [59, 126] on button "End turn" at bounding box center [55, 133] width 87 height 41
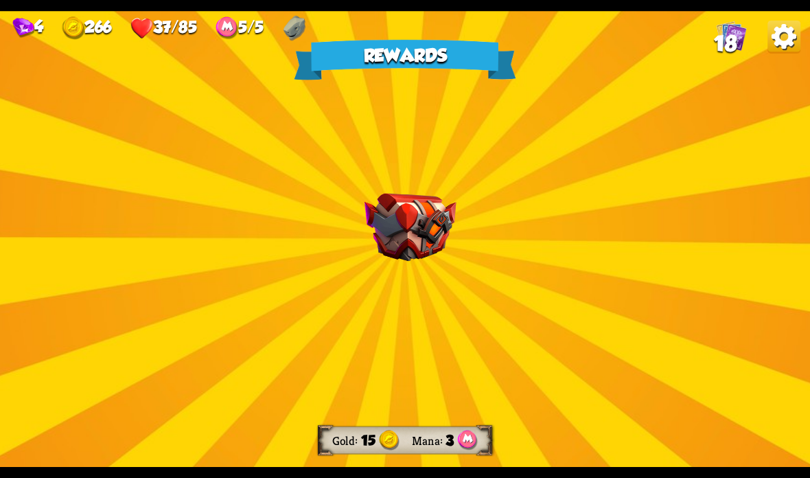
click at [412, 218] on img at bounding box center [410, 228] width 92 height 68
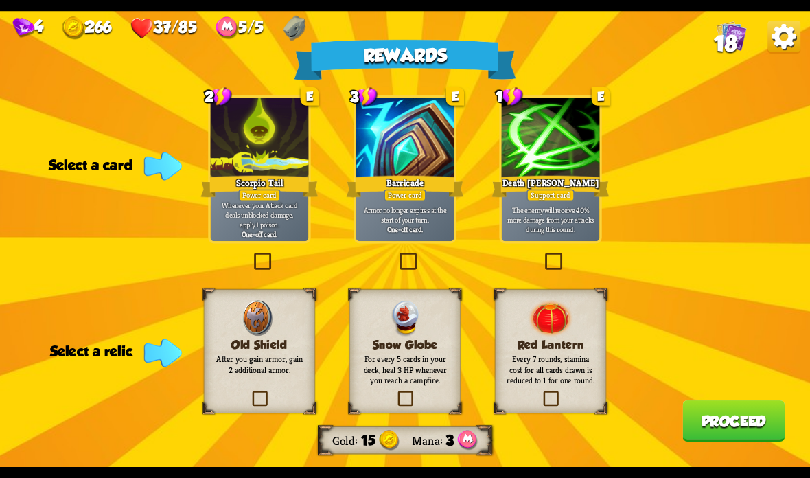
click at [556, 219] on p "The enemy will receive 40% more damage from your attacks during this round." at bounding box center [550, 219] width 93 height 29
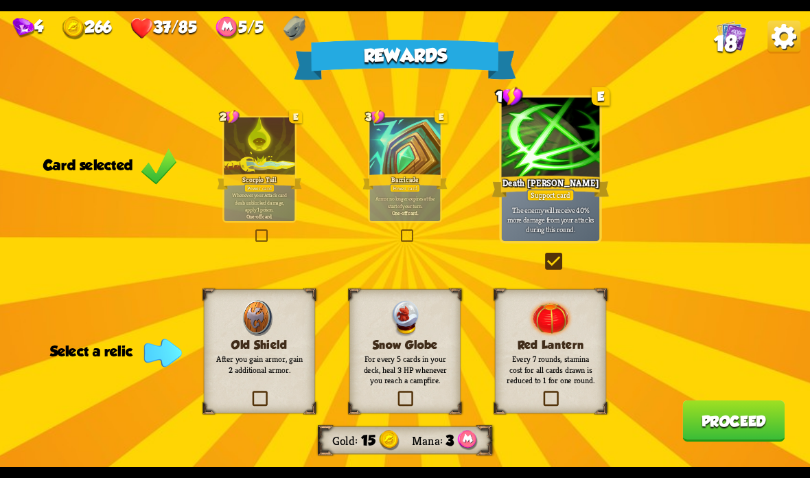
click at [430, 320] on div "Snow Globe For every 5 cards in your deck, heal 3 HP whenever you reach a campf…" at bounding box center [404, 351] width 111 height 124
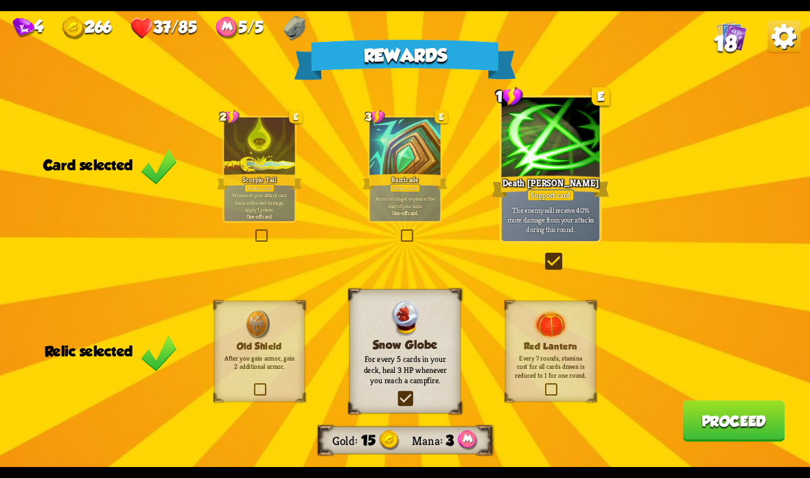
click at [720, 436] on button "Proceed" at bounding box center [733, 420] width 102 height 41
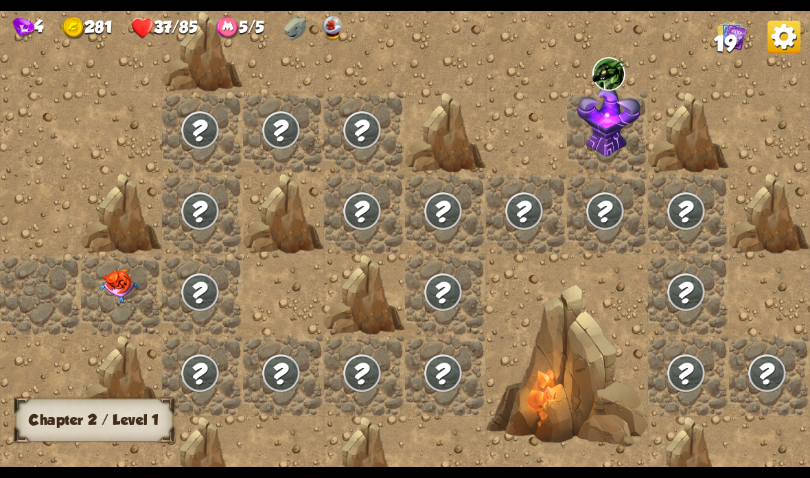
click at [102, 315] on div at bounding box center [121, 294] width 81 height 81
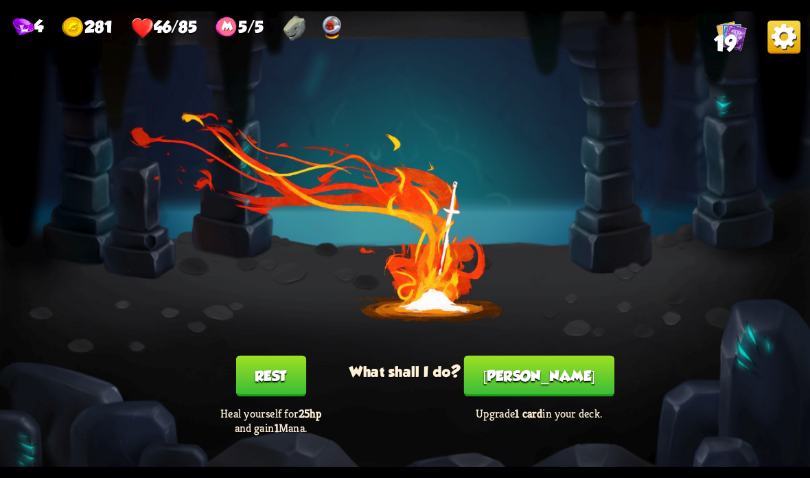
click at [285, 379] on button "Rest" at bounding box center [270, 375] width 70 height 41
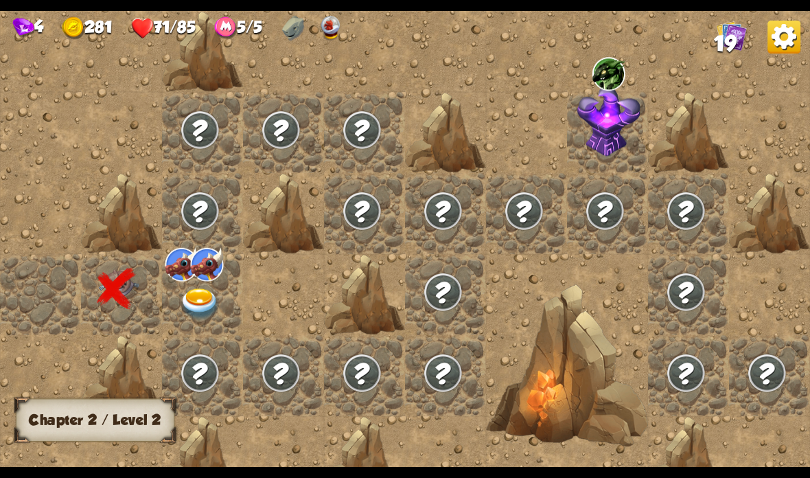
click at [202, 294] on img at bounding box center [200, 304] width 40 height 32
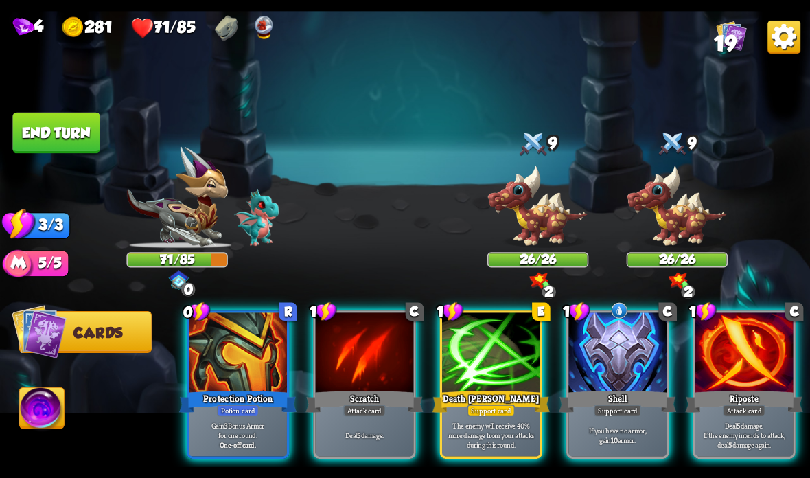
click at [211, 386] on div at bounding box center [238, 353] width 98 height 82
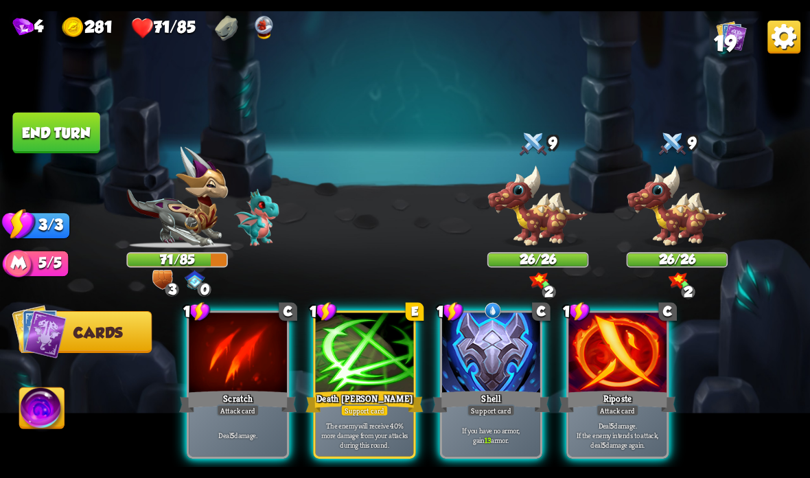
click at [496, 376] on div at bounding box center [491, 353] width 98 height 82
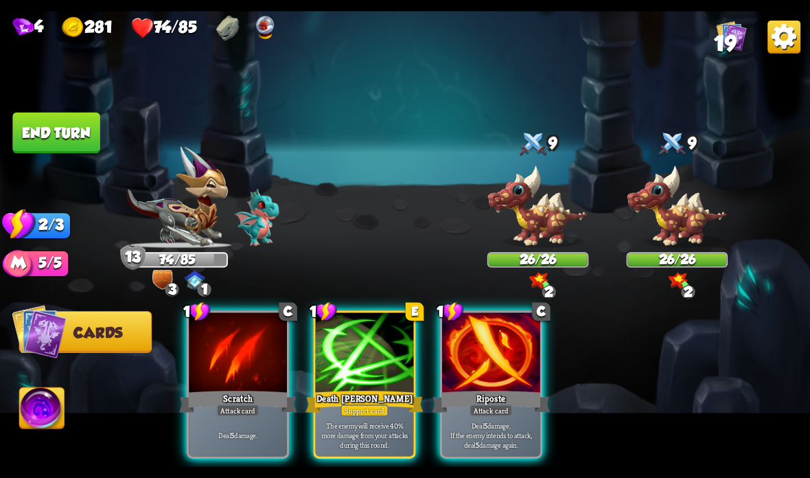
click at [366, 392] on div "Death [PERSON_NAME]" at bounding box center [363, 401] width 117 height 26
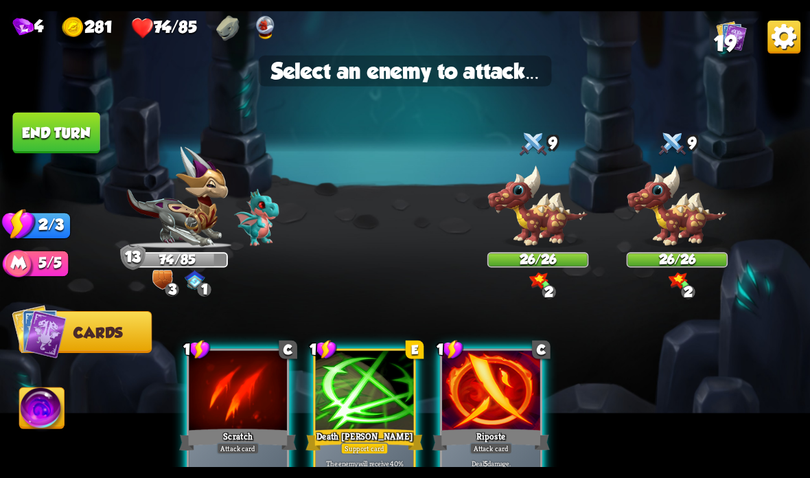
click at [530, 224] on img at bounding box center [538, 207] width 102 height 84
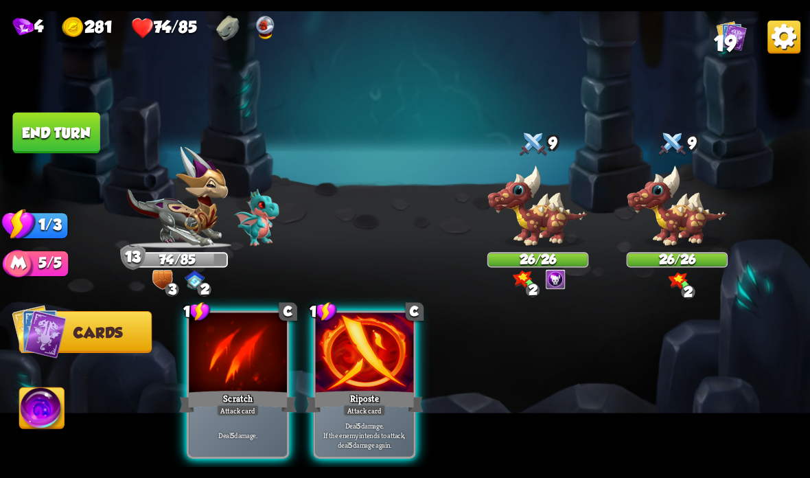
click at [371, 395] on div "Riposte" at bounding box center [363, 401] width 117 height 26
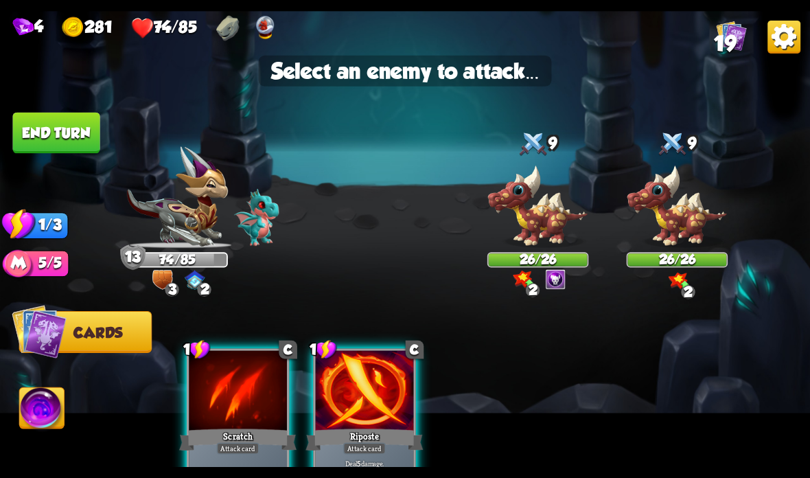
click at [536, 235] on img at bounding box center [538, 207] width 102 height 84
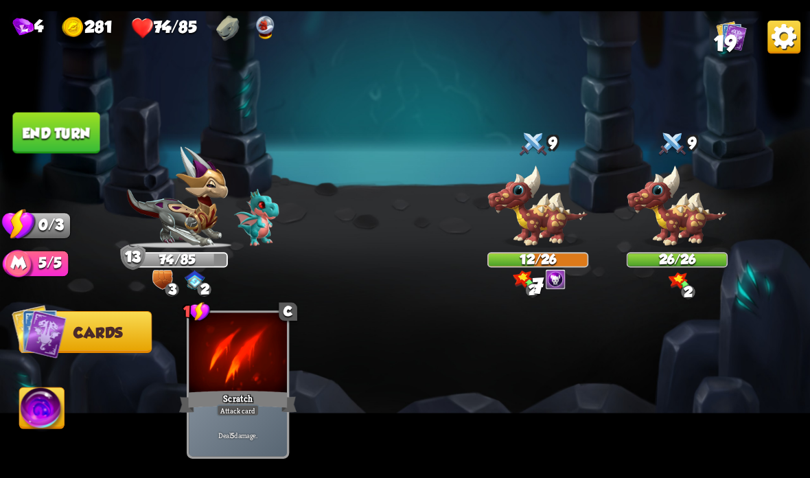
click at [84, 133] on button "End turn" at bounding box center [55, 133] width 87 height 41
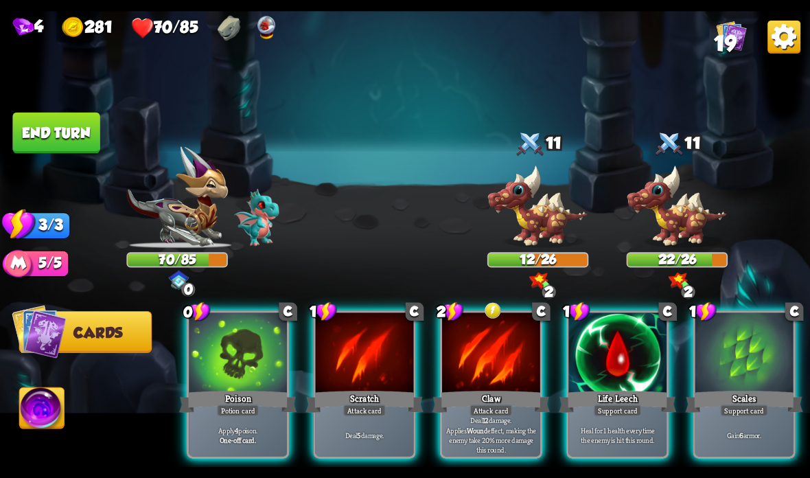
click at [739, 347] on div at bounding box center [744, 353] width 98 height 82
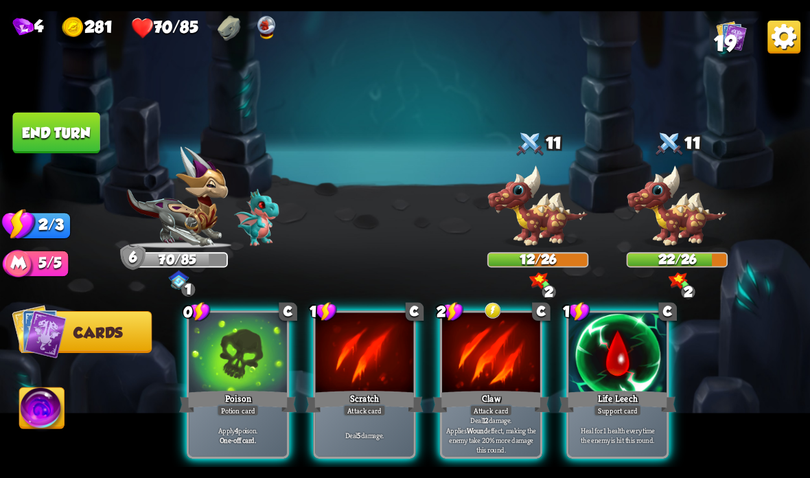
click at [465, 375] on div at bounding box center [491, 353] width 98 height 82
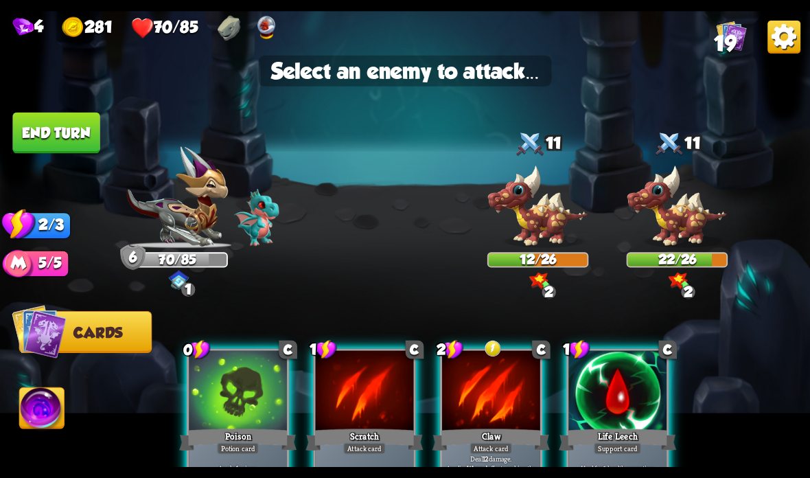
click at [530, 224] on img at bounding box center [538, 207] width 102 height 84
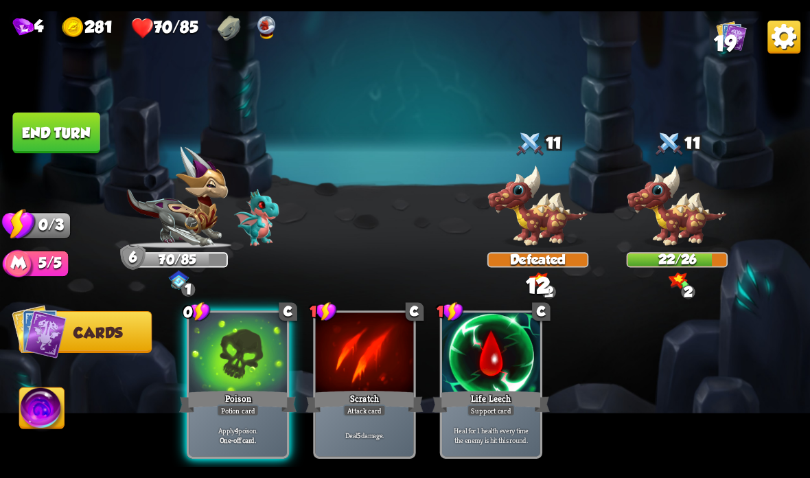
click at [214, 391] on div "Poison" at bounding box center [237, 401] width 117 height 26
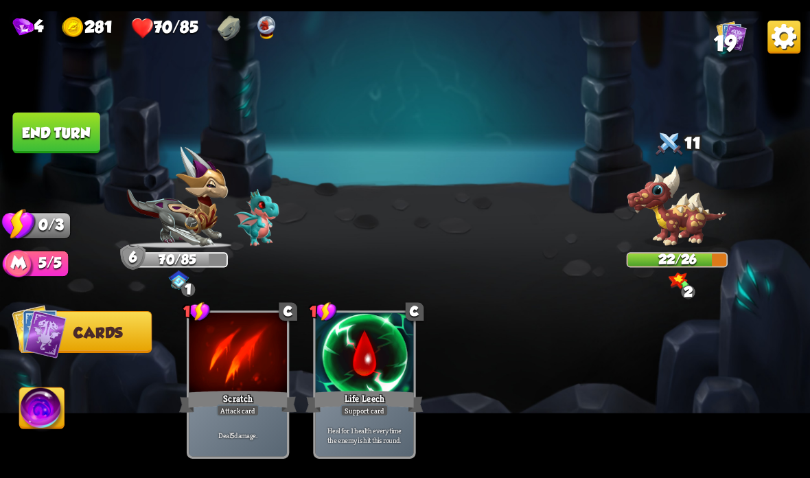
click at [681, 203] on img at bounding box center [678, 207] width 102 height 84
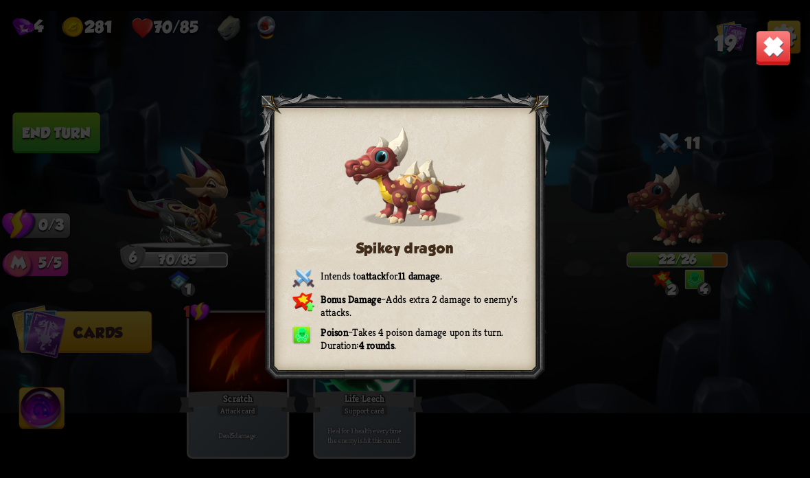
click at [775, 46] on img at bounding box center [774, 48] width 36 height 36
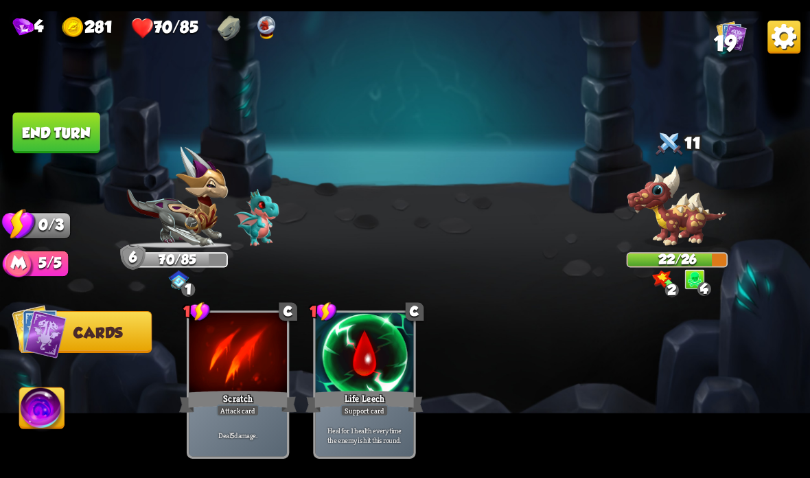
click at [62, 120] on button "End turn" at bounding box center [55, 133] width 87 height 41
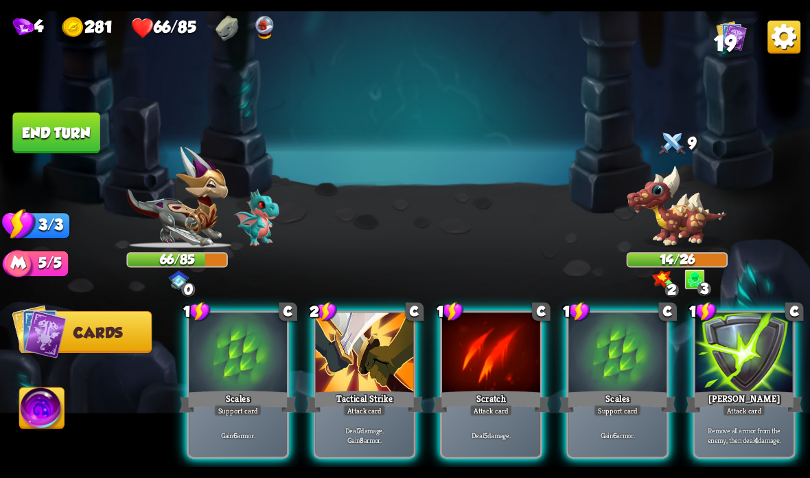
click at [353, 397] on div "Tactical Strike" at bounding box center [363, 401] width 117 height 26
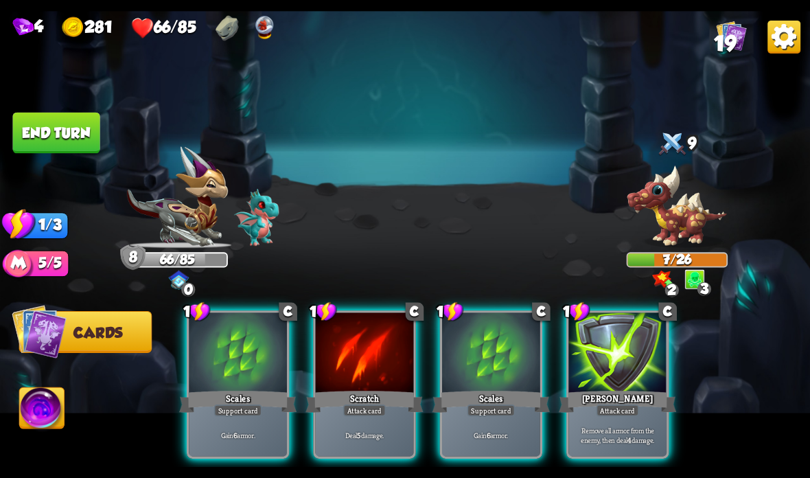
click at [506, 399] on div "Scales" at bounding box center [490, 401] width 117 height 26
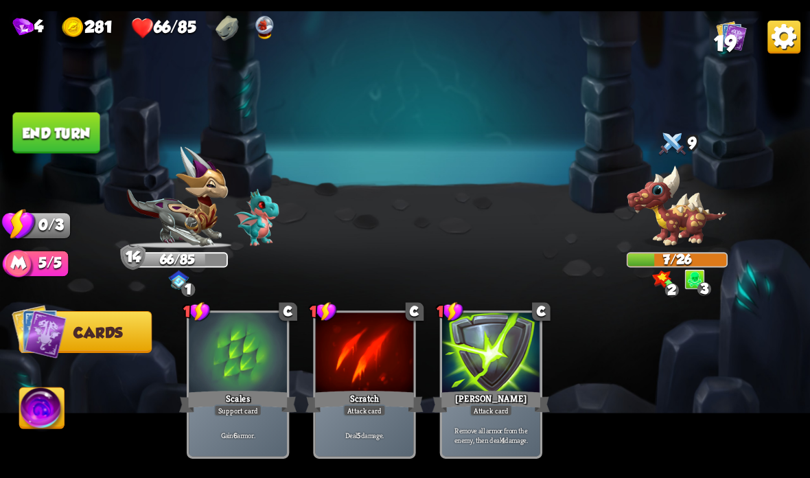
click at [81, 121] on button "End turn" at bounding box center [55, 133] width 87 height 41
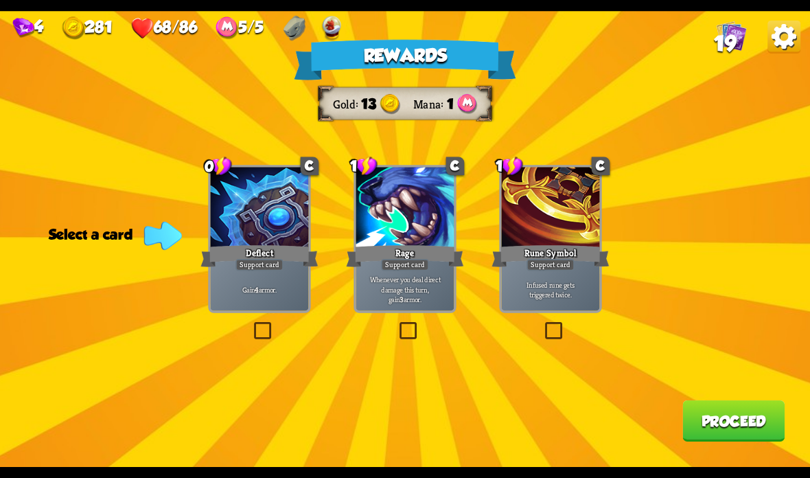
click at [254, 303] on div "Gain 4 armor." at bounding box center [260, 289] width 98 height 43
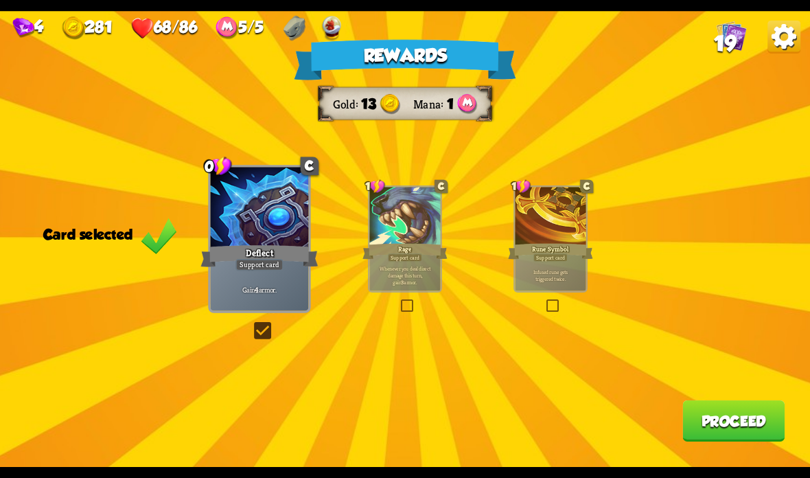
click at [734, 403] on button "Proceed" at bounding box center [733, 420] width 102 height 41
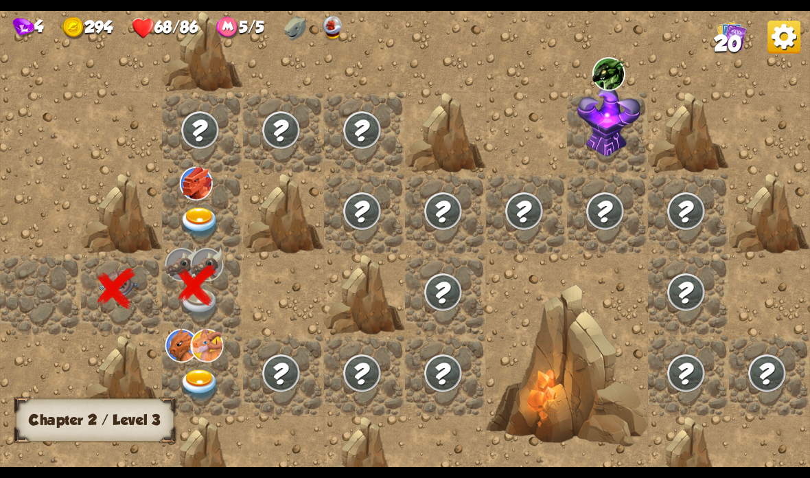
click at [208, 226] on img at bounding box center [200, 223] width 40 height 32
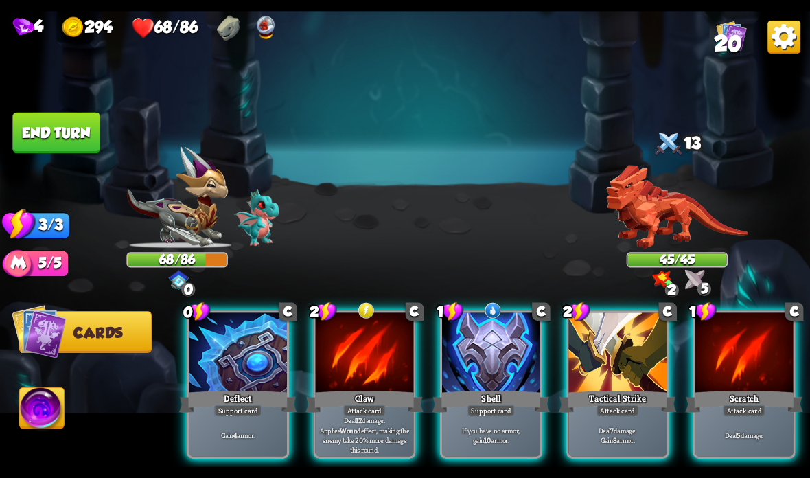
click at [497, 394] on div "Shell" at bounding box center [490, 401] width 117 height 26
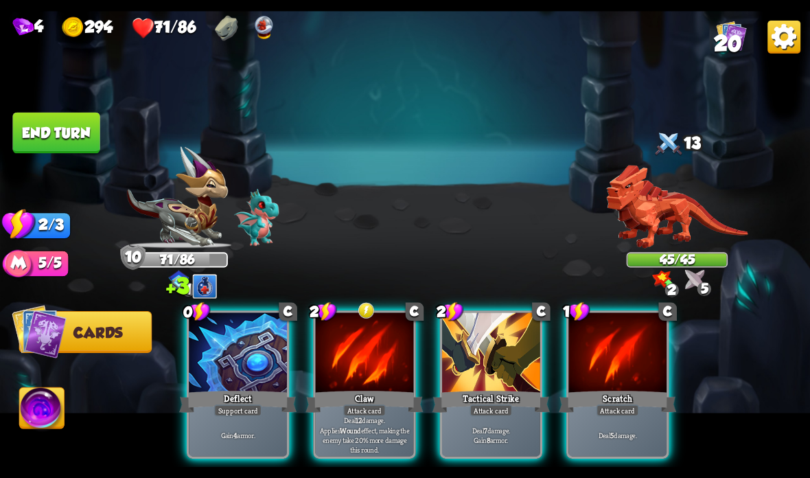
click at [239, 397] on div "Deflect" at bounding box center [237, 401] width 117 height 26
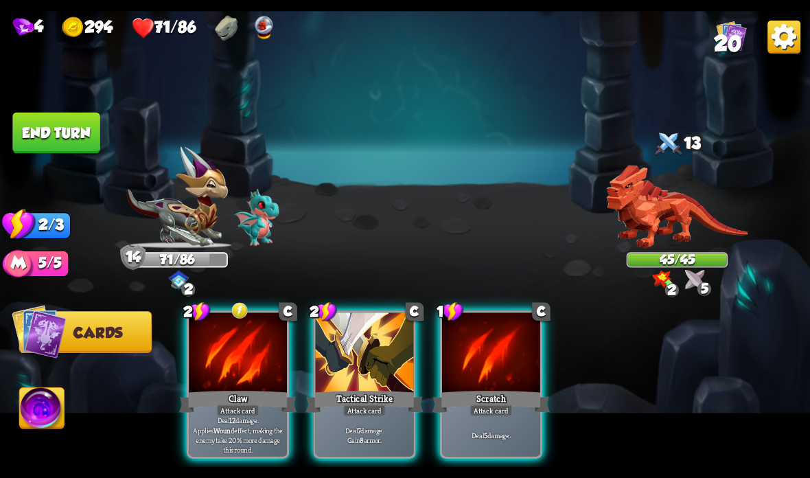
click at [252, 427] on p "Deal 12 damage. Applies Wound effect, making the enemy take 20% more damage thi…" at bounding box center [237, 434] width 93 height 38
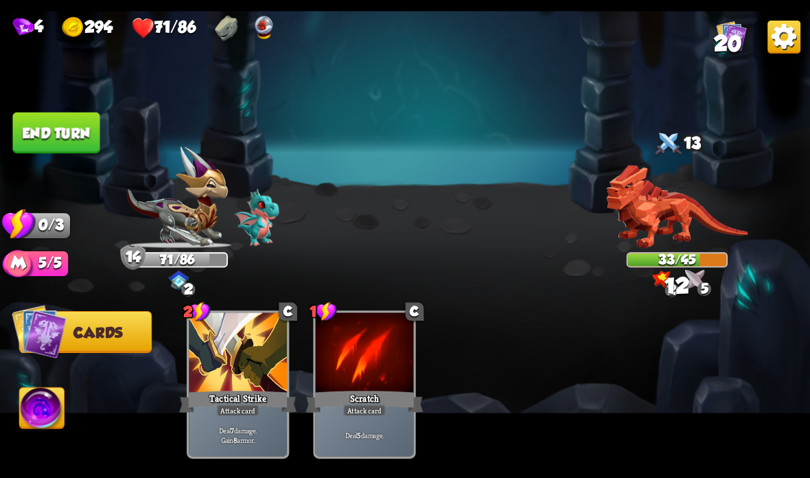
click at [78, 132] on button "End turn" at bounding box center [55, 133] width 87 height 41
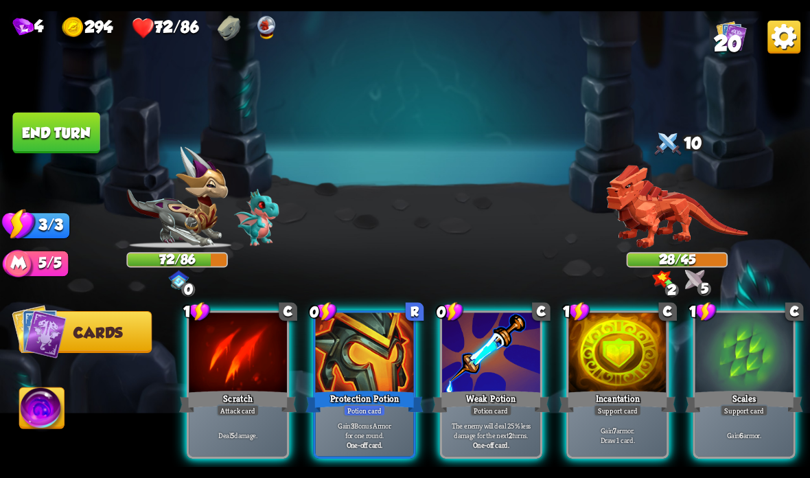
click at [377, 372] on div at bounding box center [365, 353] width 98 height 82
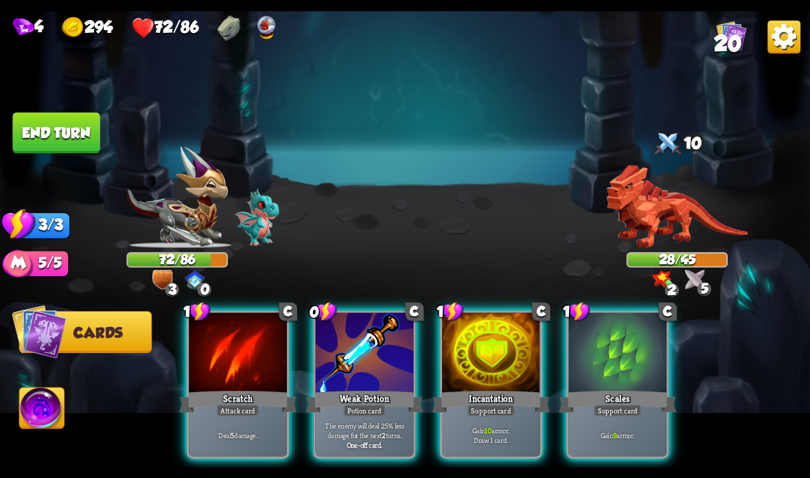
click at [471, 358] on div at bounding box center [491, 353] width 98 height 82
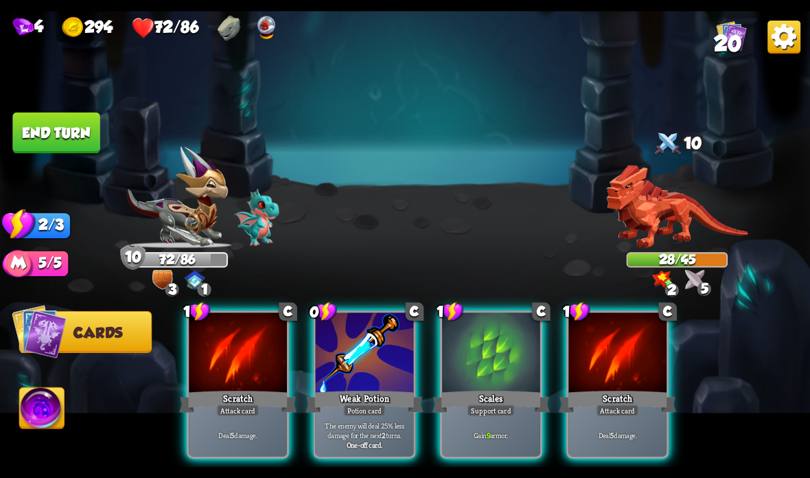
click at [613, 355] on div at bounding box center [617, 353] width 98 height 82
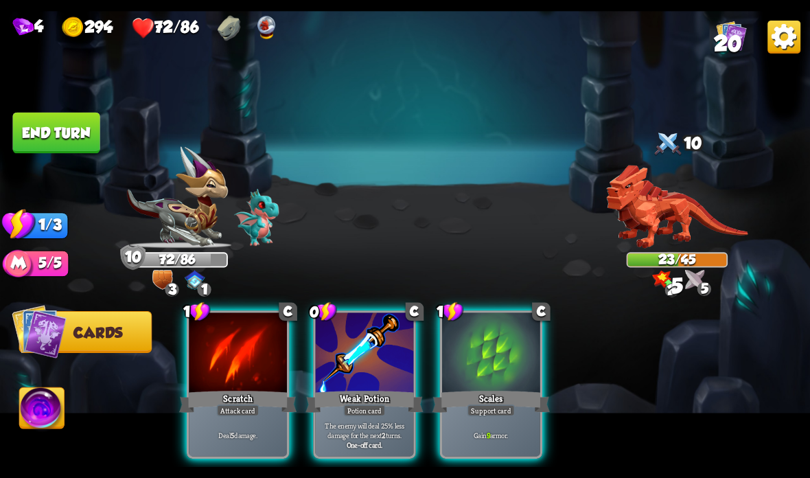
click at [259, 392] on div "Scratch" at bounding box center [237, 401] width 117 height 26
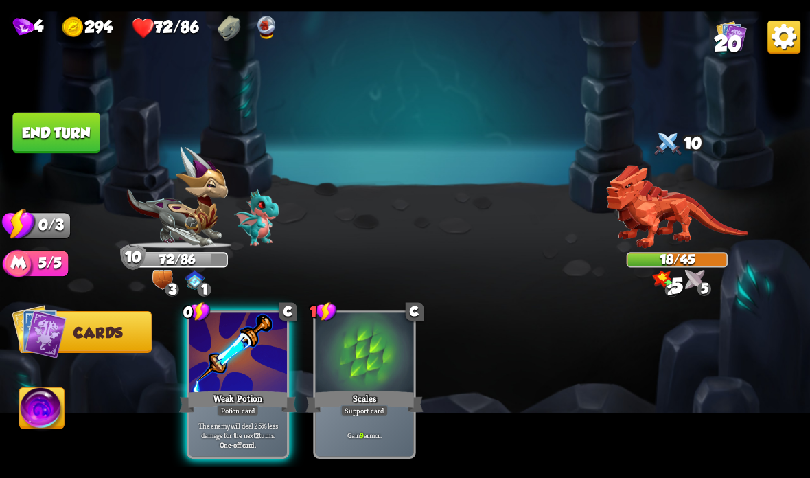
click at [70, 123] on button "End turn" at bounding box center [55, 133] width 87 height 41
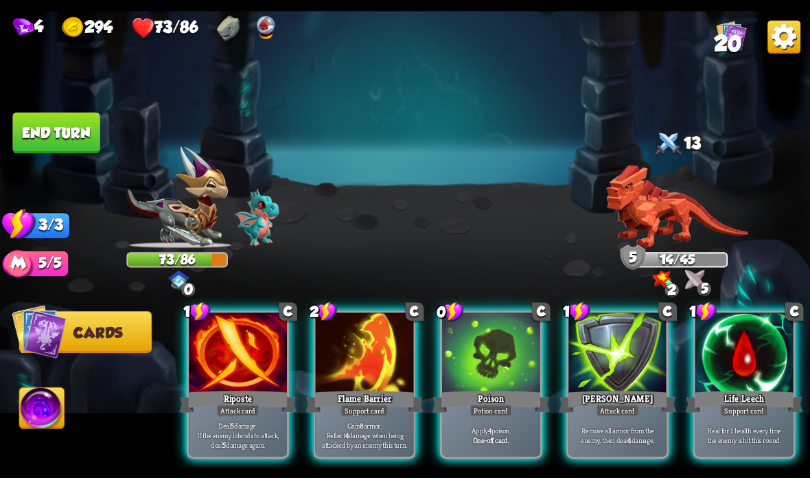
click at [745, 404] on div "Life Leech" at bounding box center [744, 401] width 117 height 26
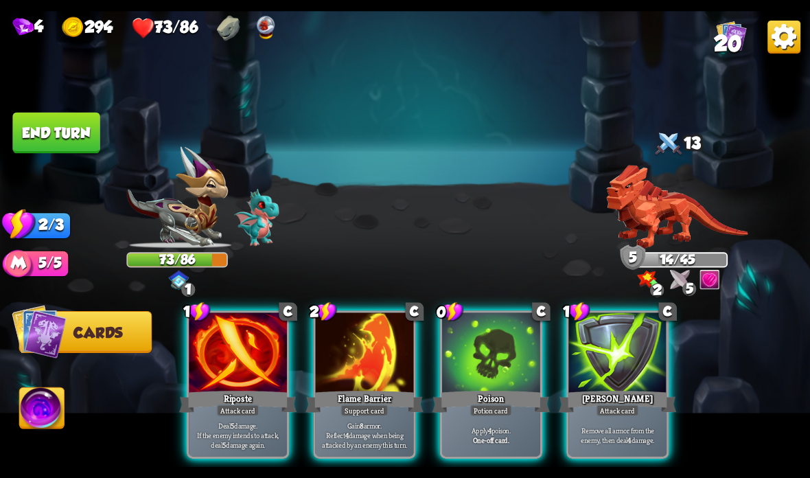
click at [493, 386] on div at bounding box center [491, 353] width 98 height 82
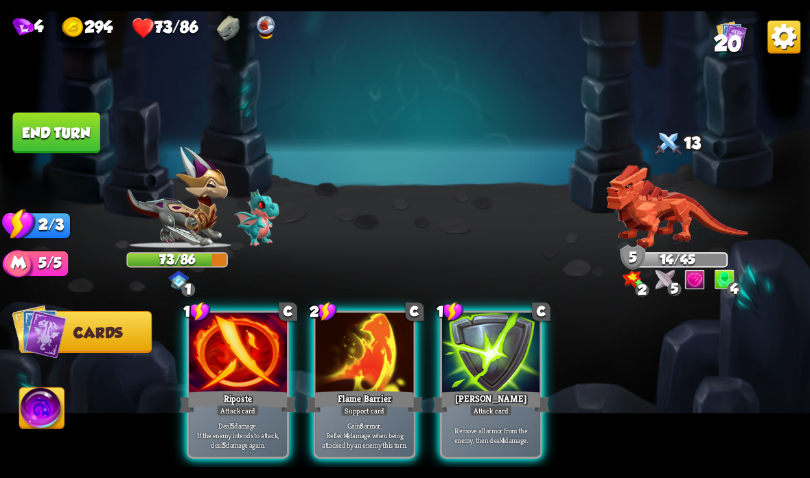
click at [341, 391] on div "Flame Barrier" at bounding box center [363, 401] width 117 height 26
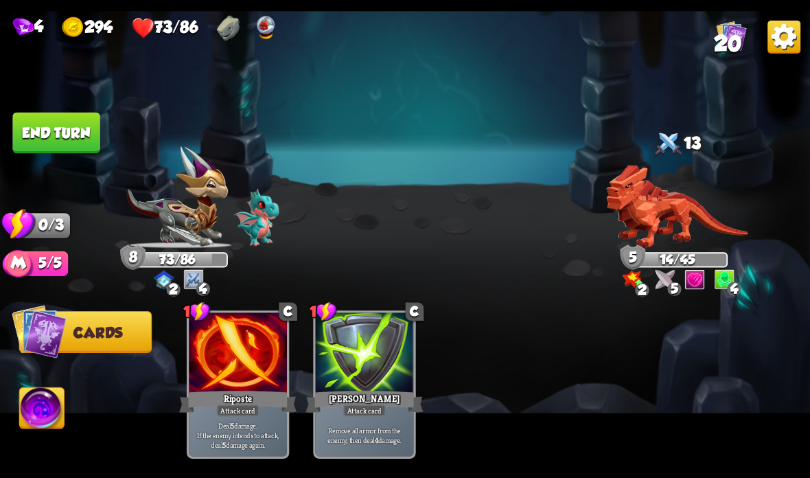
click at [65, 129] on button "End turn" at bounding box center [55, 133] width 87 height 41
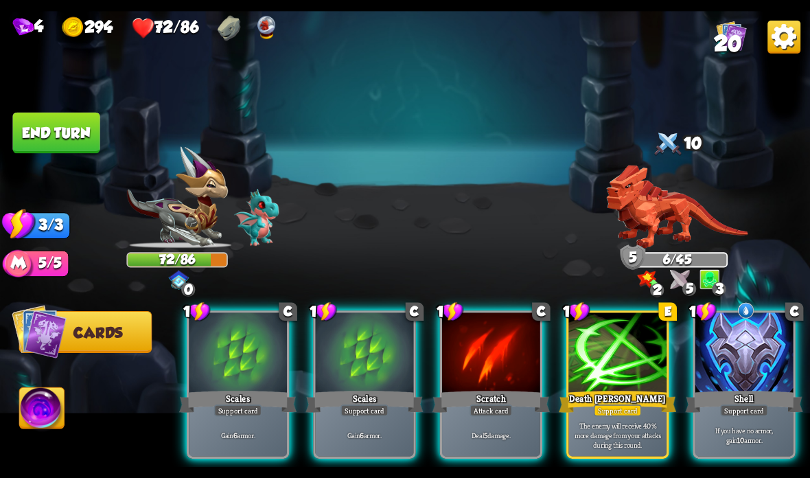
click at [746, 399] on div "Shell" at bounding box center [744, 401] width 117 height 26
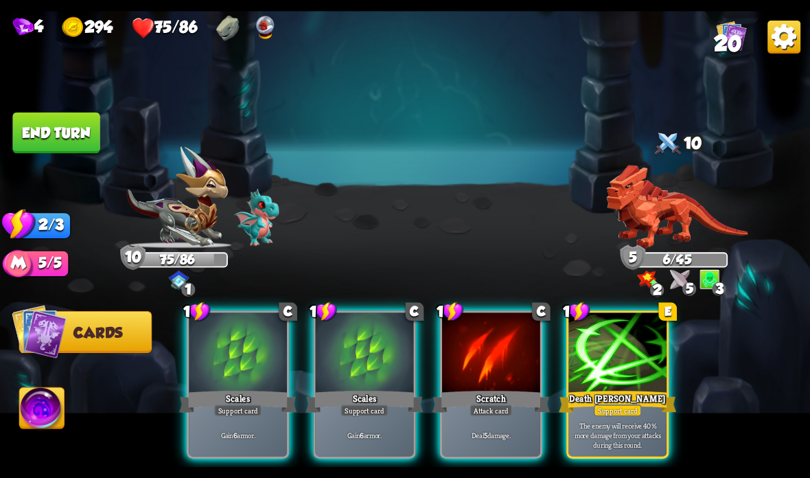
click at [631, 426] on p "The enemy will receive 40% more damage from your attacks during this round." at bounding box center [617, 434] width 93 height 29
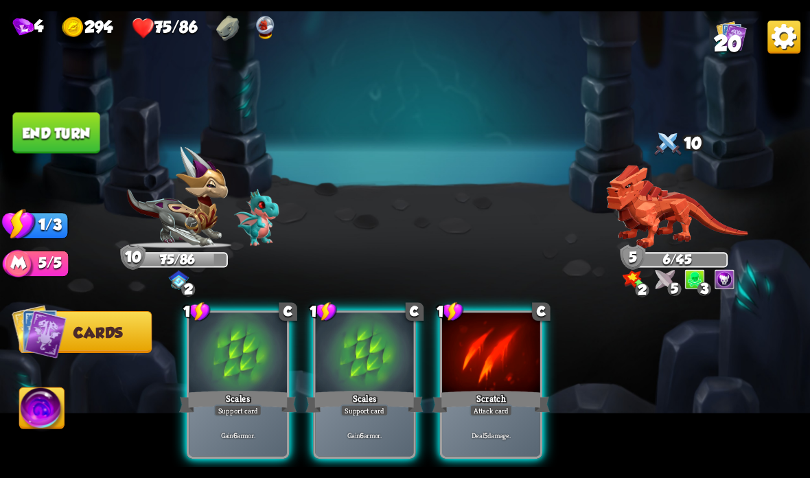
click at [48, 115] on button "End turn" at bounding box center [55, 133] width 87 height 41
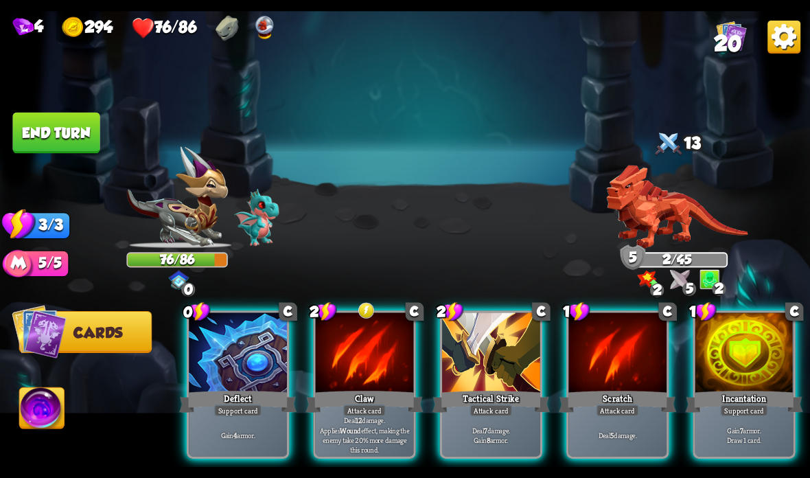
click at [675, 394] on div "Scratch" at bounding box center [617, 401] width 117 height 26
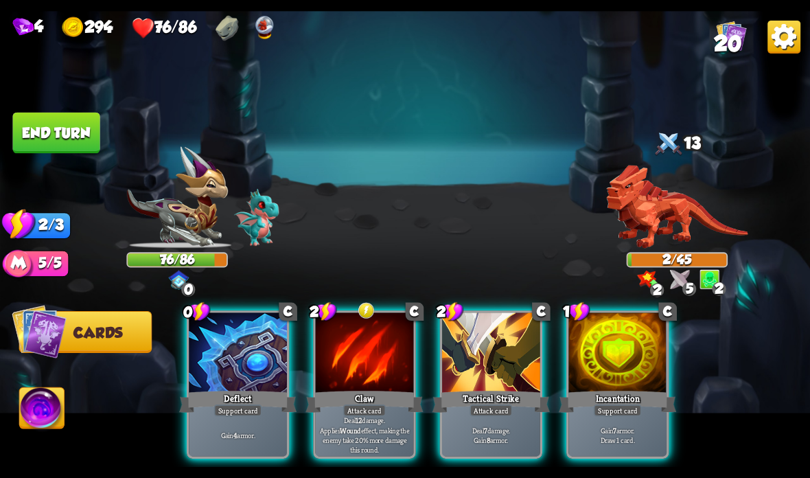
click at [75, 115] on button "End turn" at bounding box center [55, 133] width 87 height 41
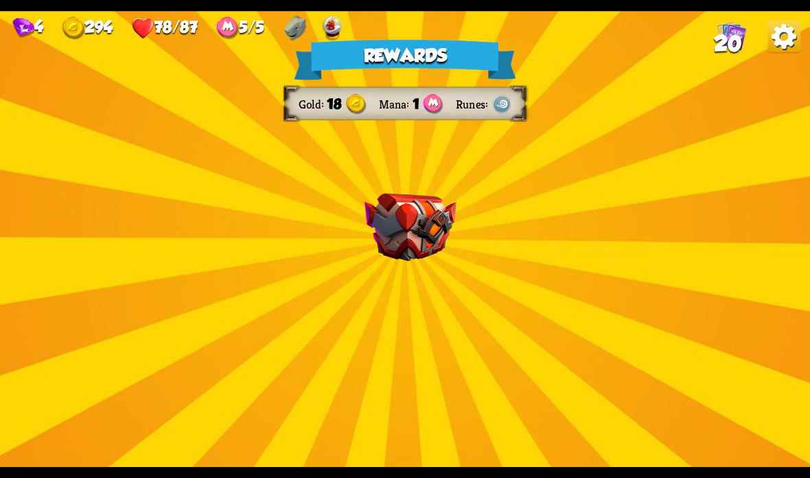
click at [438, 207] on img at bounding box center [410, 228] width 92 height 68
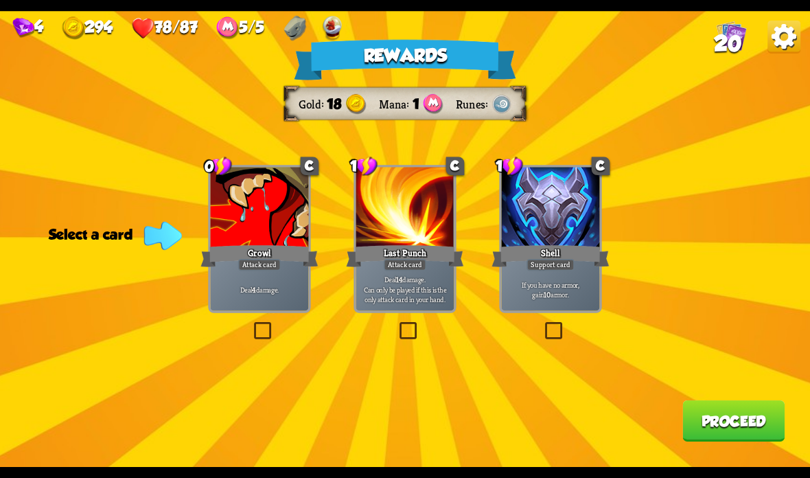
click at [279, 292] on p "Deal 4 damage." at bounding box center [259, 289] width 93 height 10
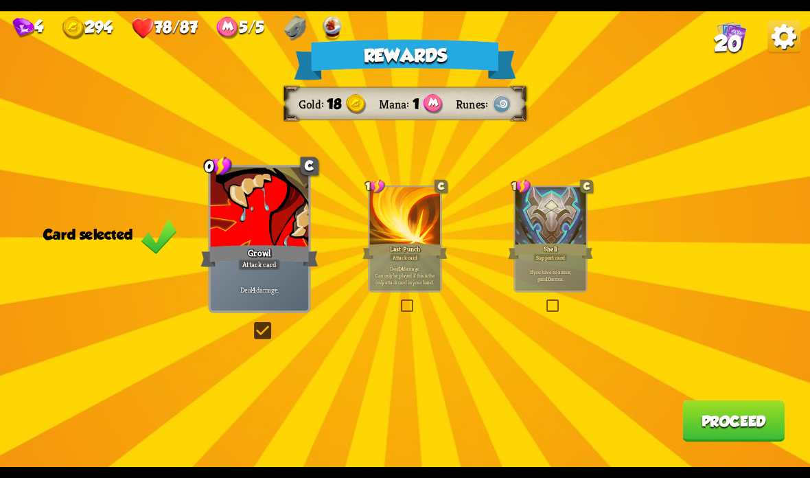
click at [725, 427] on button "Proceed" at bounding box center [733, 420] width 102 height 41
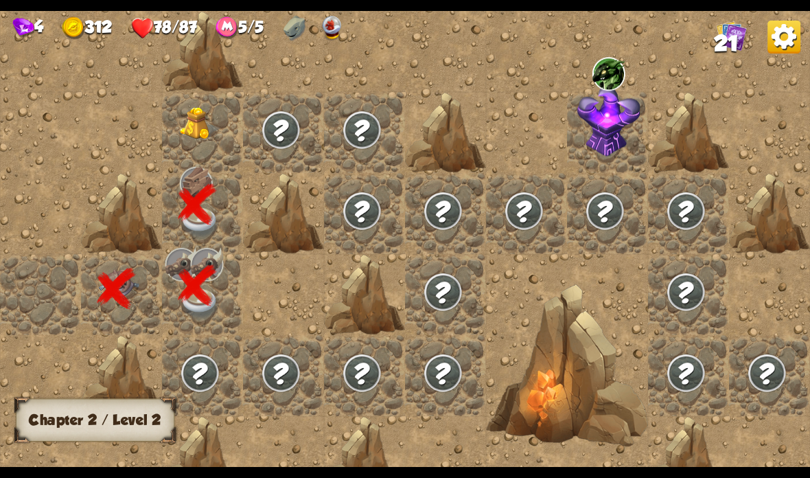
click at [191, 113] on img at bounding box center [200, 123] width 40 height 33
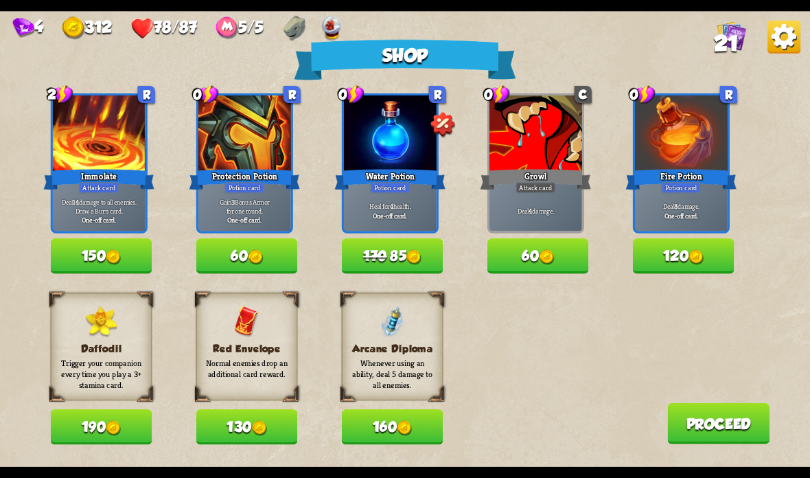
click at [421, 261] on img at bounding box center [413, 257] width 15 height 15
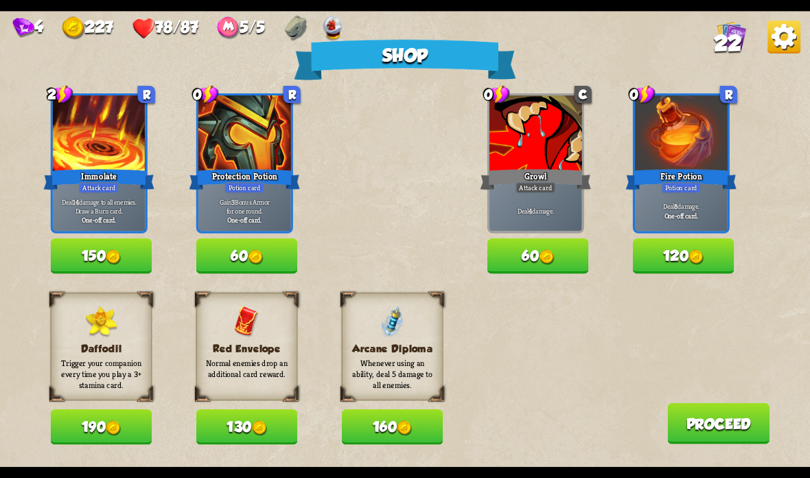
click at [267, 423] on img at bounding box center [259, 428] width 15 height 15
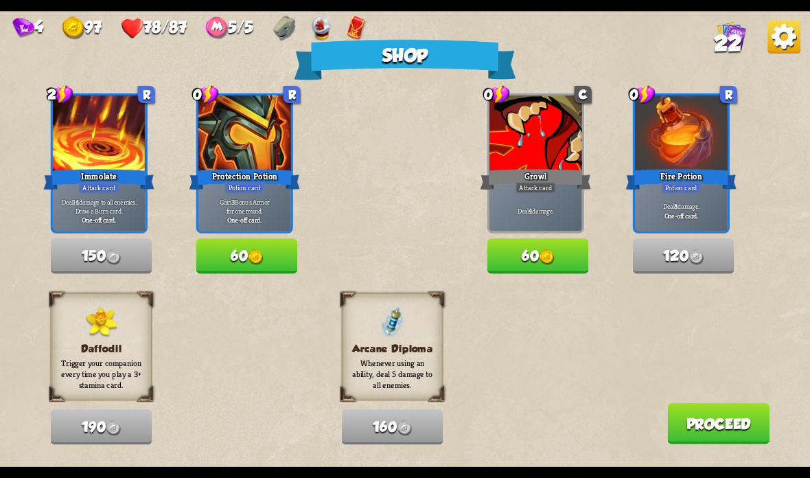
click at [720, 417] on button "Proceed" at bounding box center [718, 423] width 102 height 41
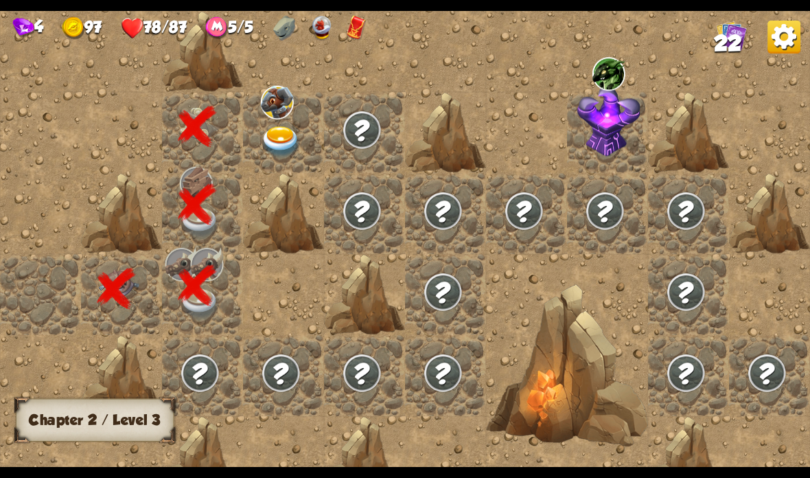
click at [288, 135] on img at bounding box center [281, 142] width 40 height 32
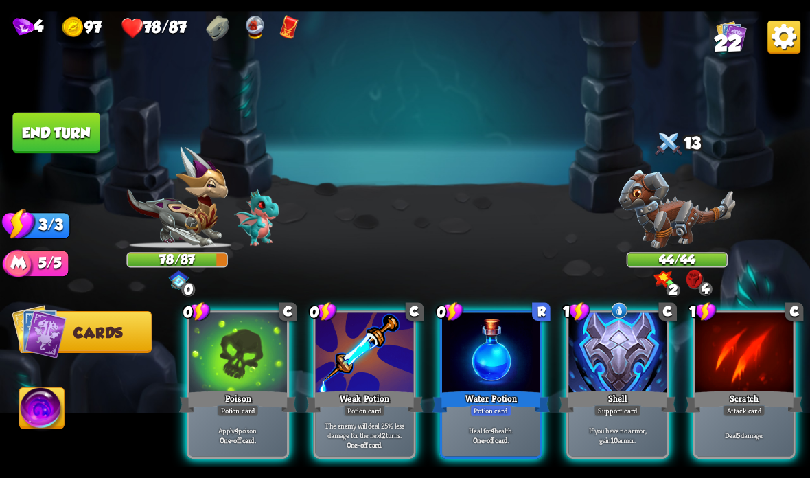
click at [633, 360] on div at bounding box center [617, 353] width 98 height 82
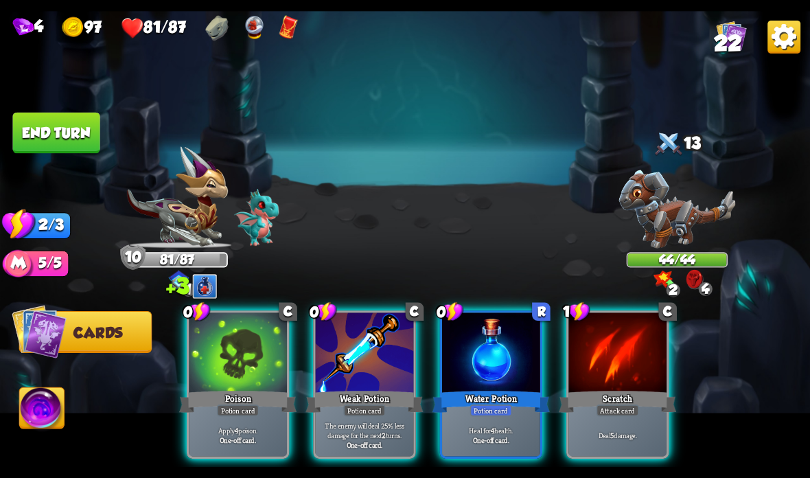
click at [484, 393] on div "Water Potion" at bounding box center [490, 401] width 117 height 26
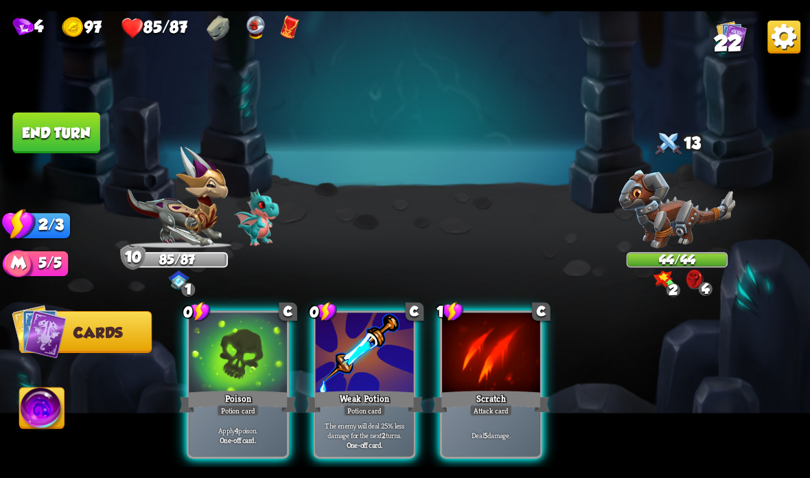
click at [374, 395] on div "Weak Potion" at bounding box center [363, 401] width 117 height 26
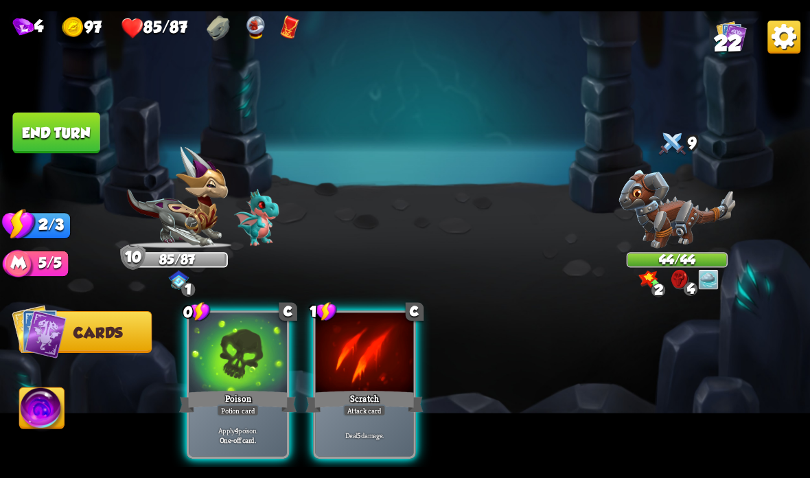
click at [233, 402] on div "Poison" at bounding box center [237, 401] width 117 height 26
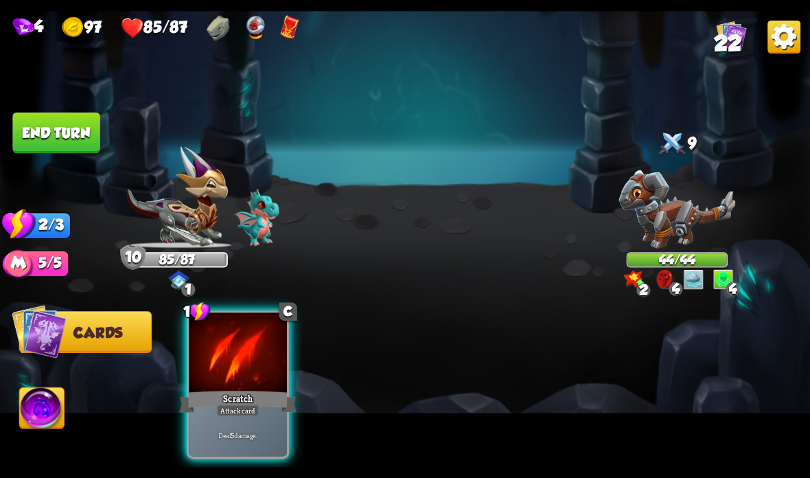
click at [234, 400] on div "Scratch" at bounding box center [237, 401] width 117 height 26
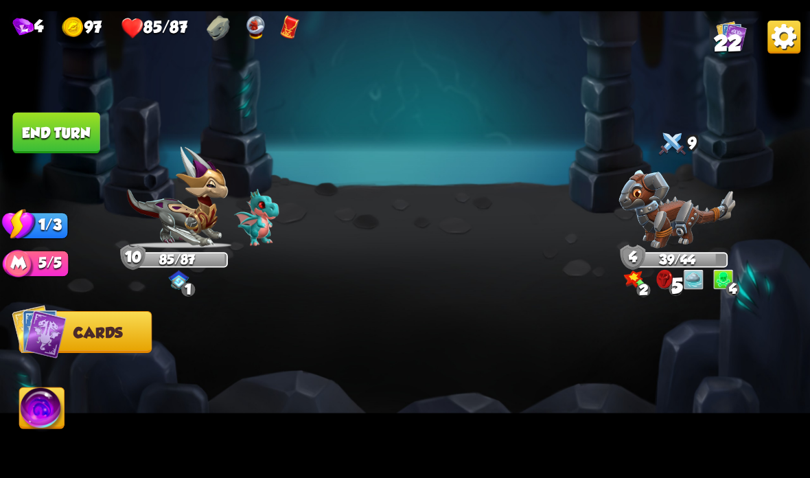
click at [72, 131] on button "End turn" at bounding box center [55, 133] width 87 height 41
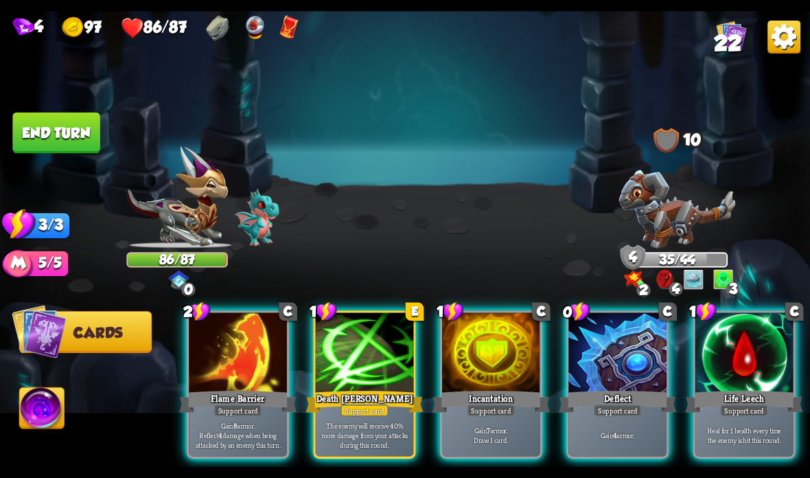
click at [745, 407] on div "Support card" at bounding box center [744, 410] width 48 height 12
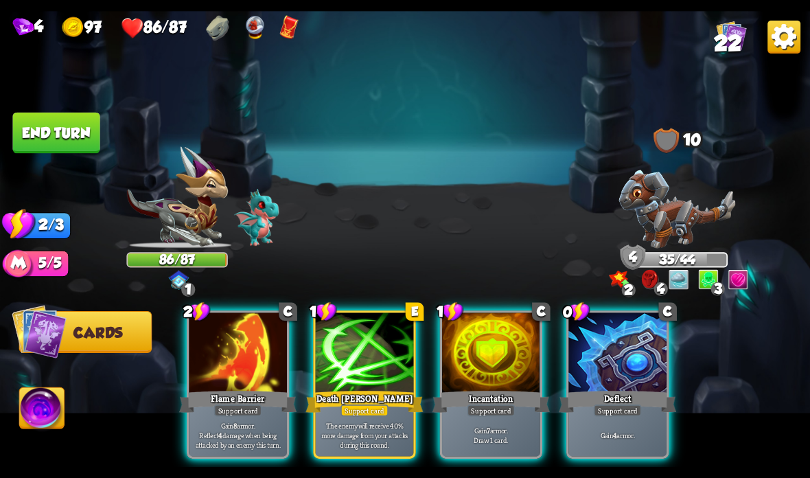
click at [479, 368] on div at bounding box center [491, 353] width 98 height 82
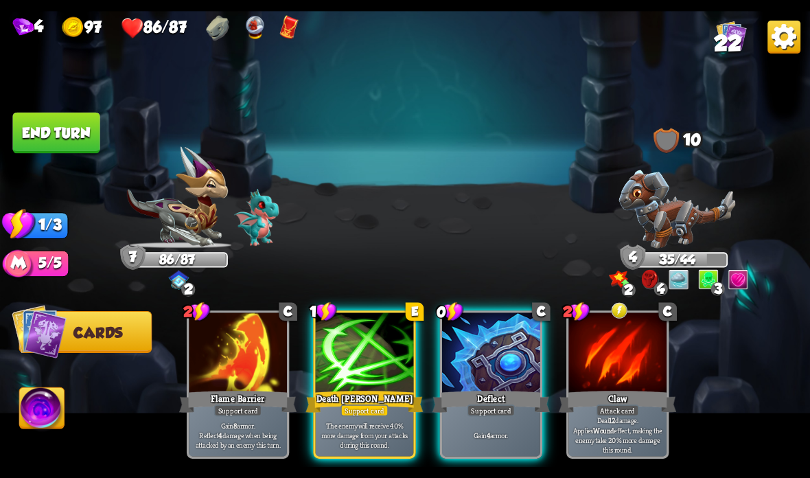
click at [400, 379] on div at bounding box center [365, 353] width 98 height 82
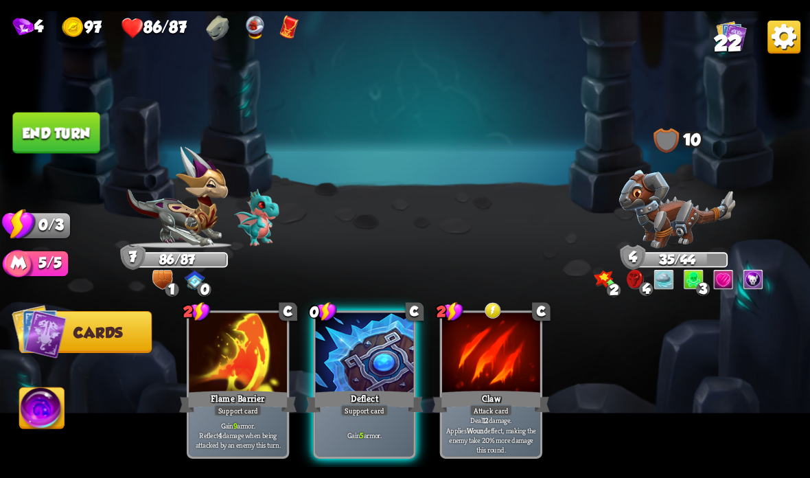
click at [69, 140] on button "End turn" at bounding box center [55, 133] width 87 height 41
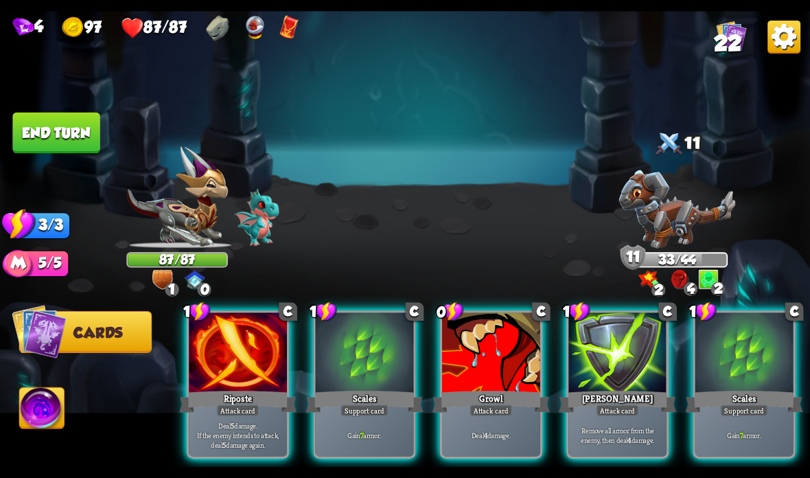
click at [751, 356] on div at bounding box center [744, 353] width 98 height 82
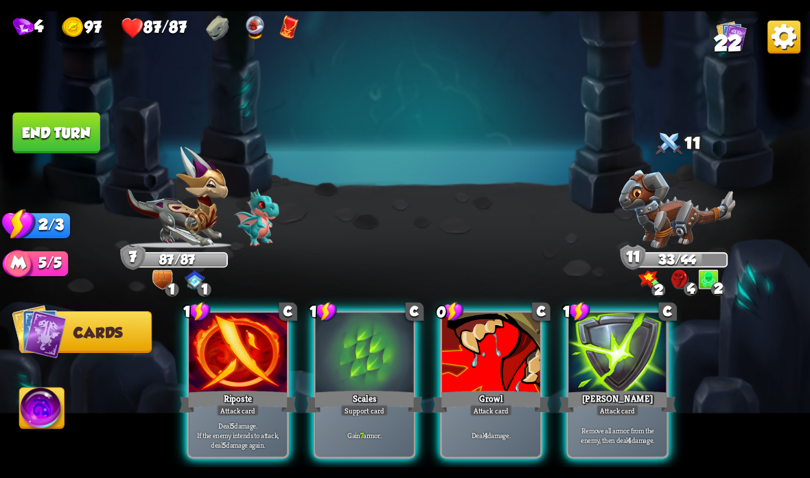
click at [361, 420] on div "Gain 7 armor." at bounding box center [365, 434] width 98 height 43
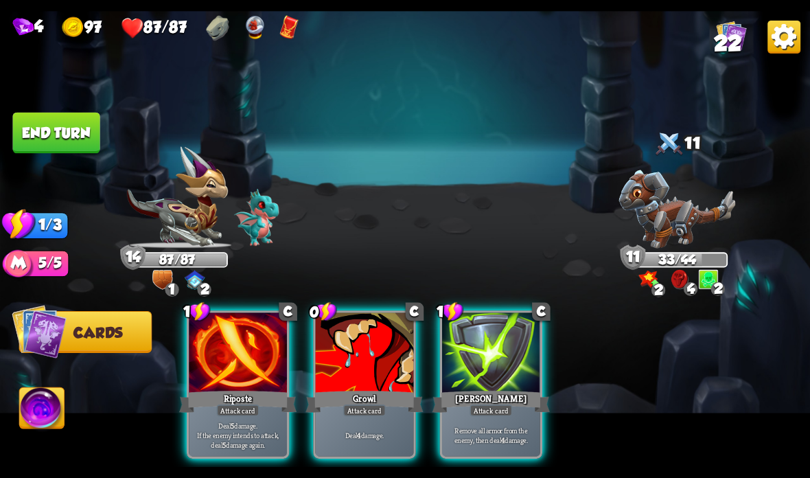
click at [491, 385] on div at bounding box center [491, 353] width 98 height 82
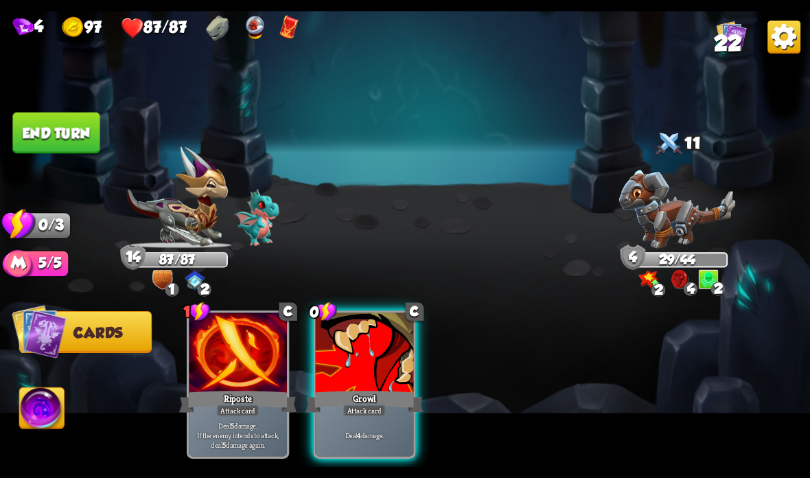
click at [378, 380] on div at bounding box center [365, 353] width 98 height 82
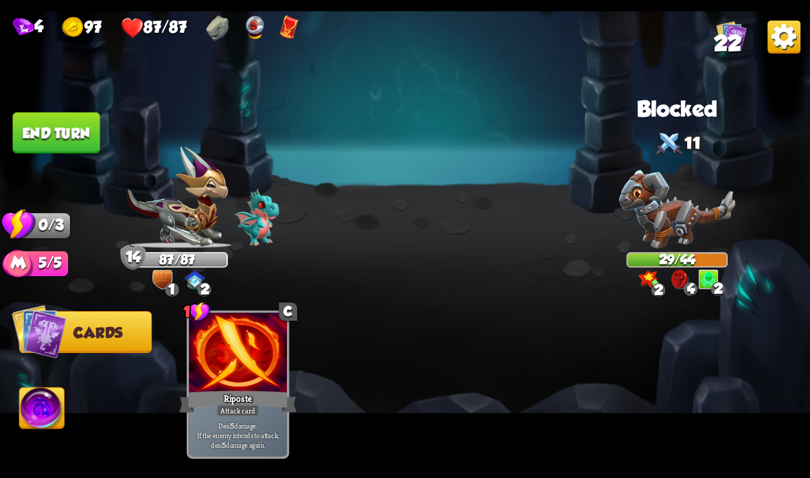
click at [62, 128] on button "End turn" at bounding box center [55, 133] width 87 height 41
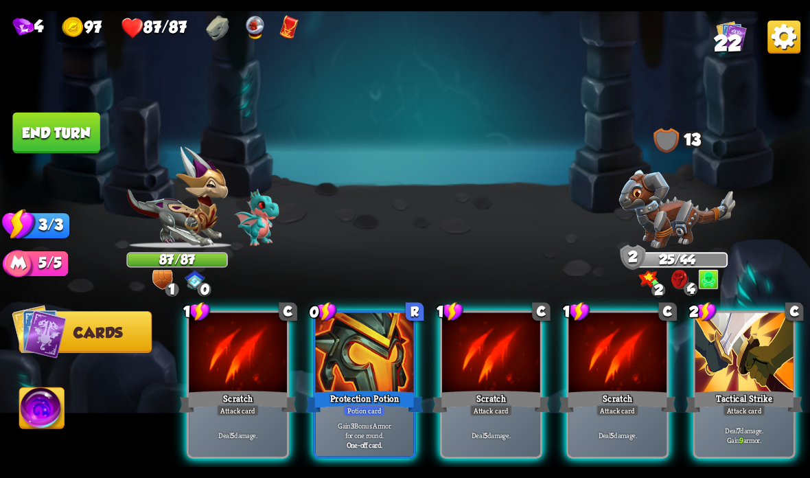
click at [603, 358] on div at bounding box center [617, 353] width 98 height 82
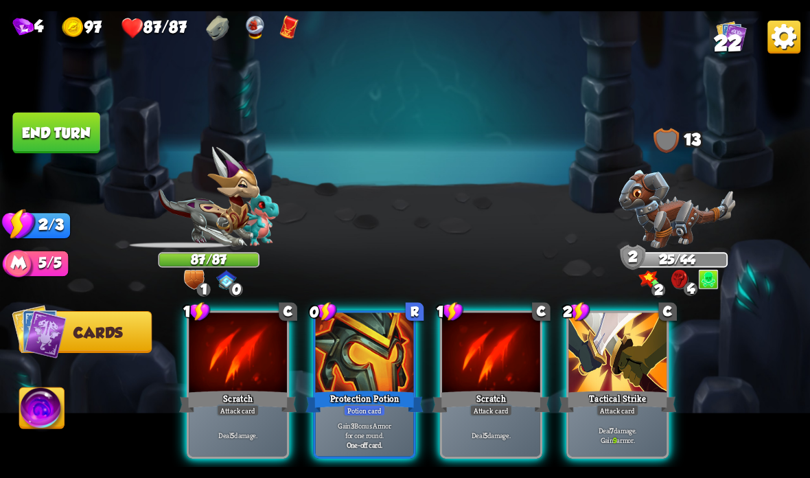
click at [494, 378] on div at bounding box center [491, 353] width 98 height 82
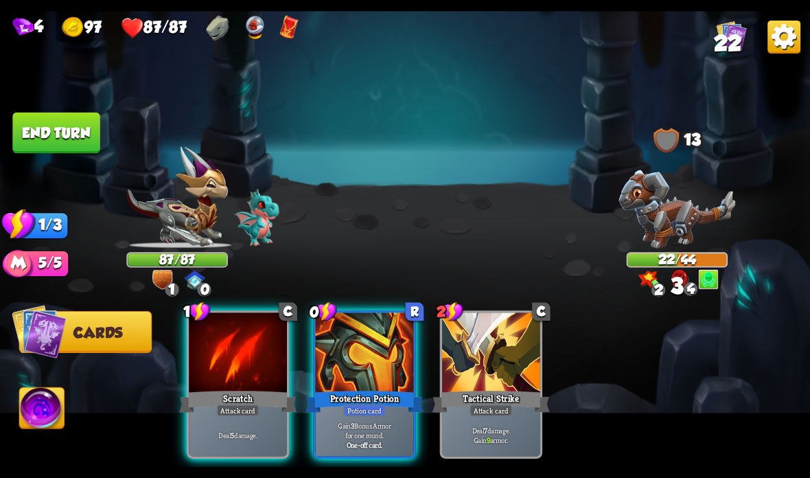
click at [220, 420] on div "Deal 5 damage." at bounding box center [238, 434] width 98 height 43
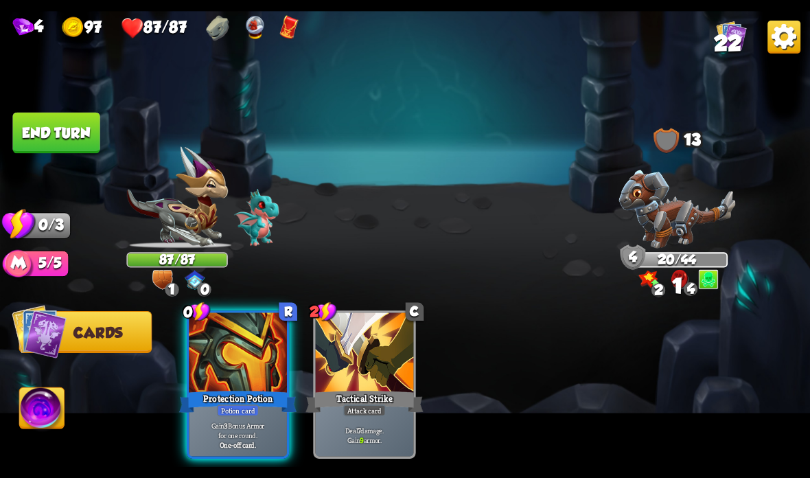
click at [73, 124] on button "End turn" at bounding box center [55, 133] width 87 height 41
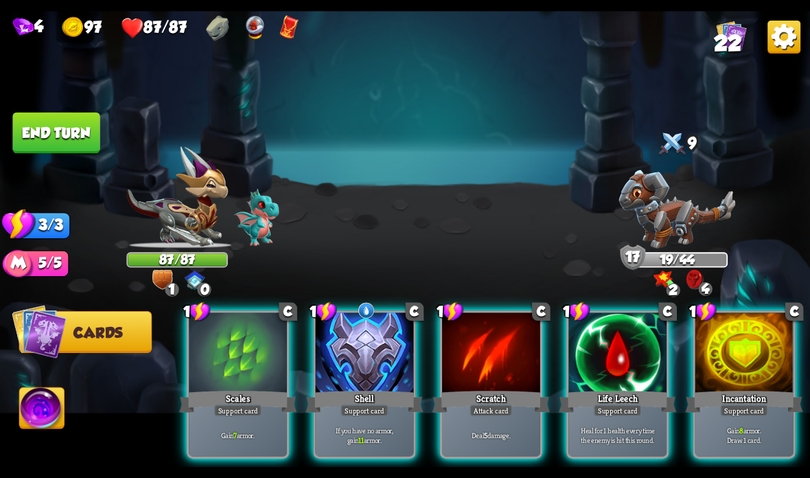
click at [603, 349] on div at bounding box center [617, 353] width 98 height 82
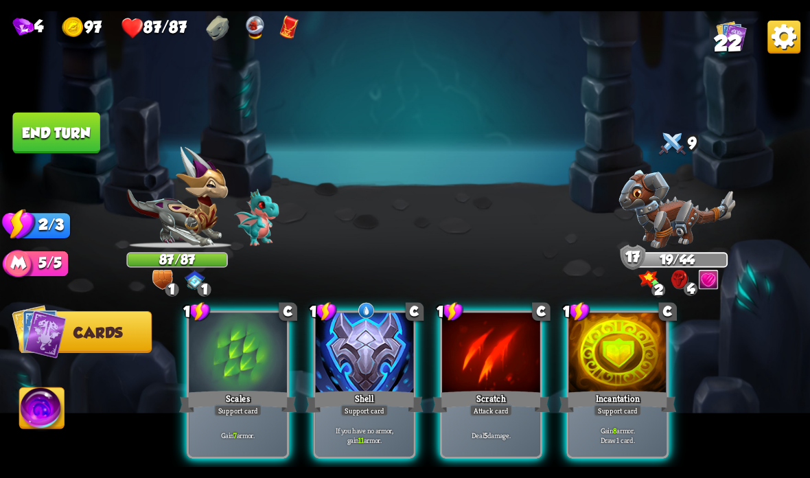
click at [370, 318] on img at bounding box center [366, 310] width 19 height 19
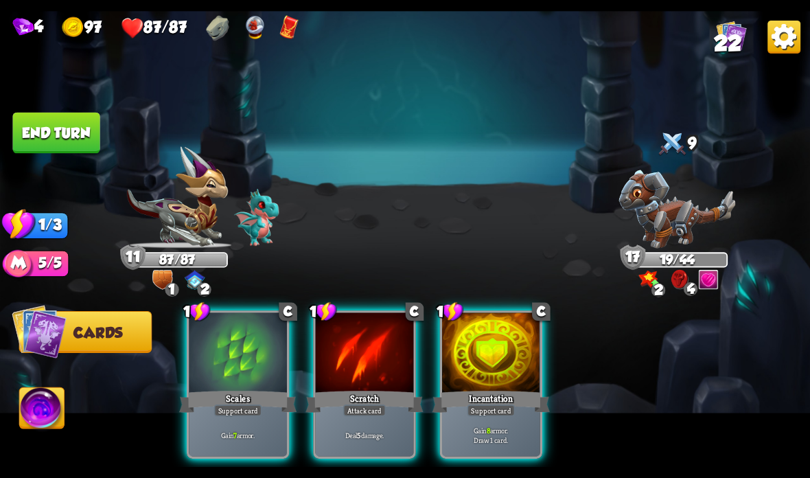
click at [373, 355] on div at bounding box center [365, 353] width 98 height 82
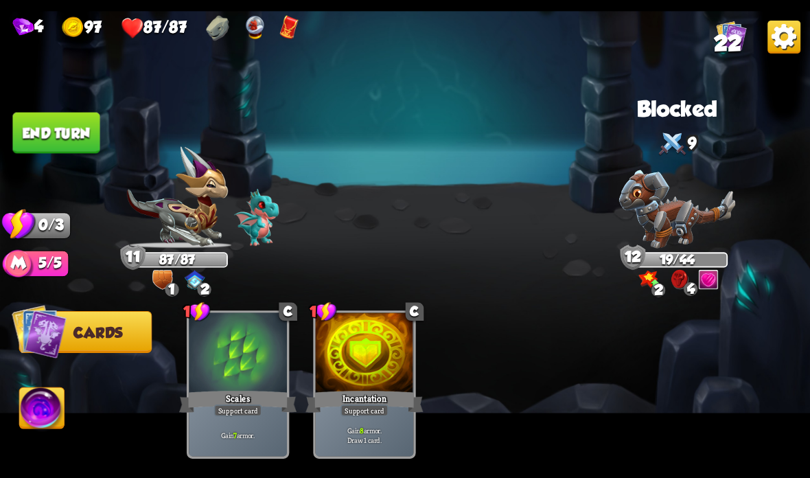
click at [73, 135] on button "End turn" at bounding box center [55, 133] width 87 height 41
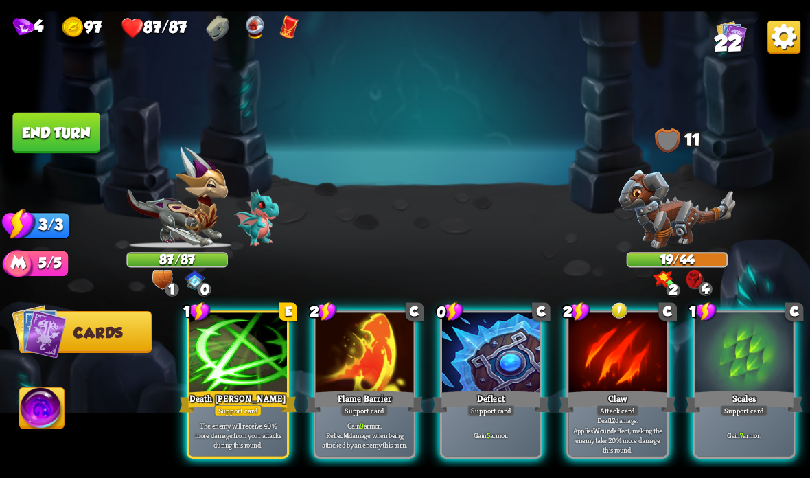
click at [239, 408] on div "Support card" at bounding box center [238, 410] width 48 height 12
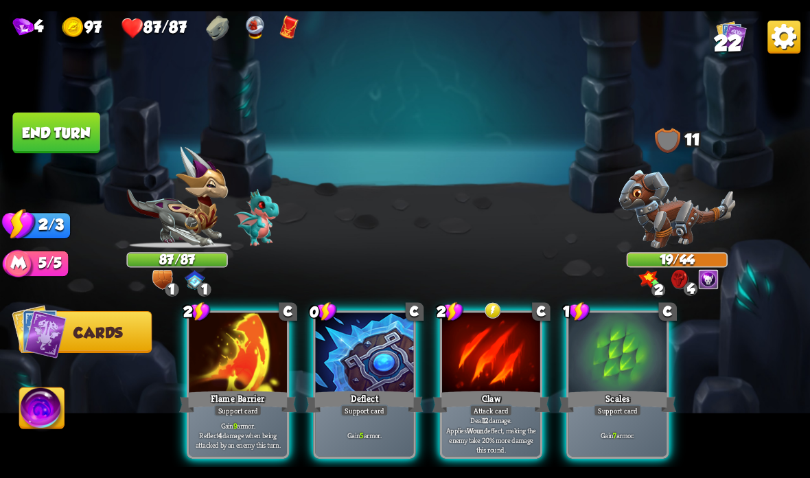
click at [509, 408] on div "Attack card" at bounding box center [490, 410] width 43 height 12
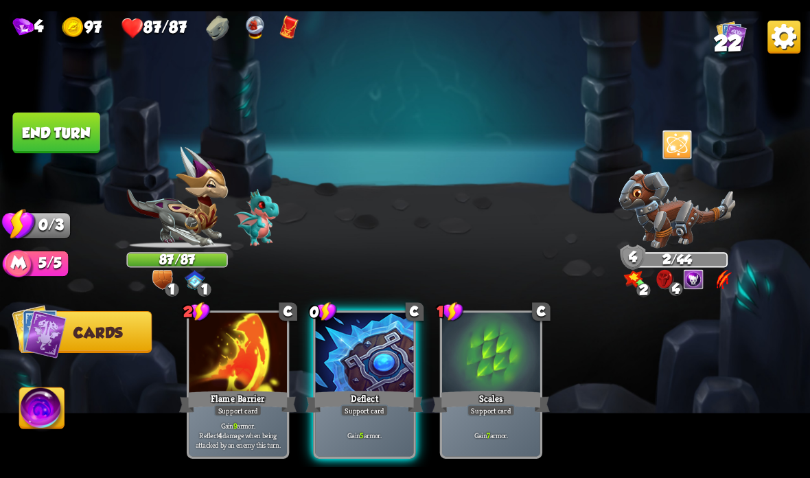
click at [75, 116] on button "End turn" at bounding box center [55, 133] width 87 height 41
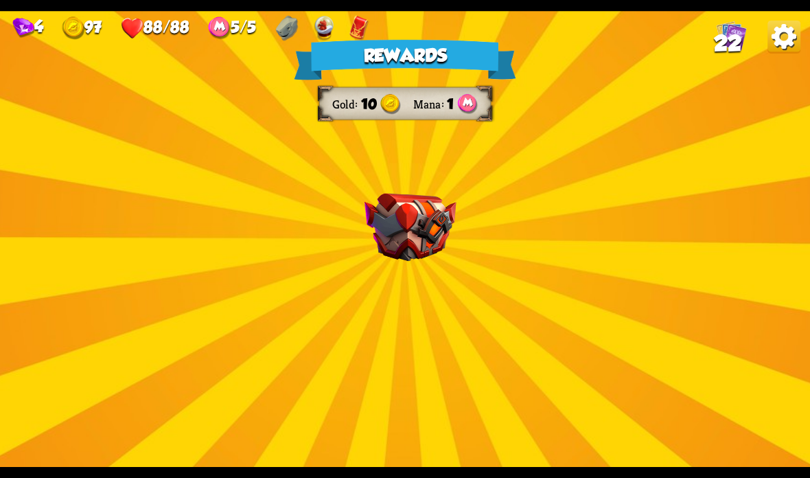
click at [403, 197] on img at bounding box center [410, 228] width 92 height 68
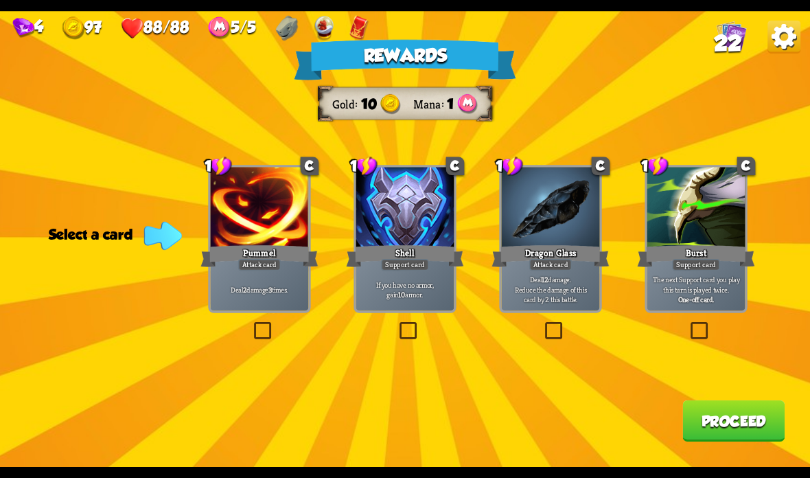
click at [540, 202] on div at bounding box center [551, 208] width 98 height 82
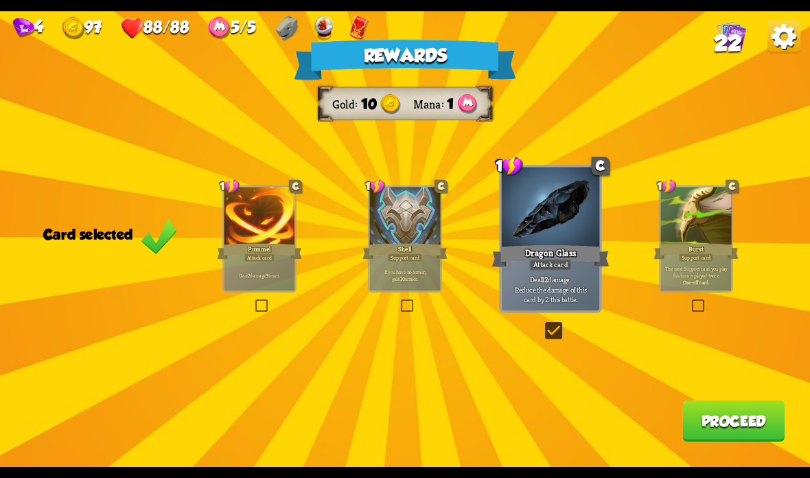
click at [718, 417] on button "Proceed" at bounding box center [733, 420] width 102 height 41
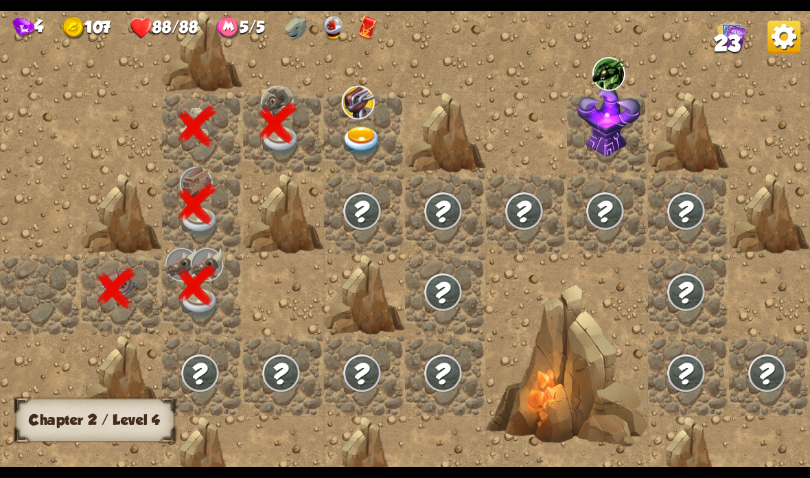
click at [354, 134] on img at bounding box center [362, 142] width 40 height 32
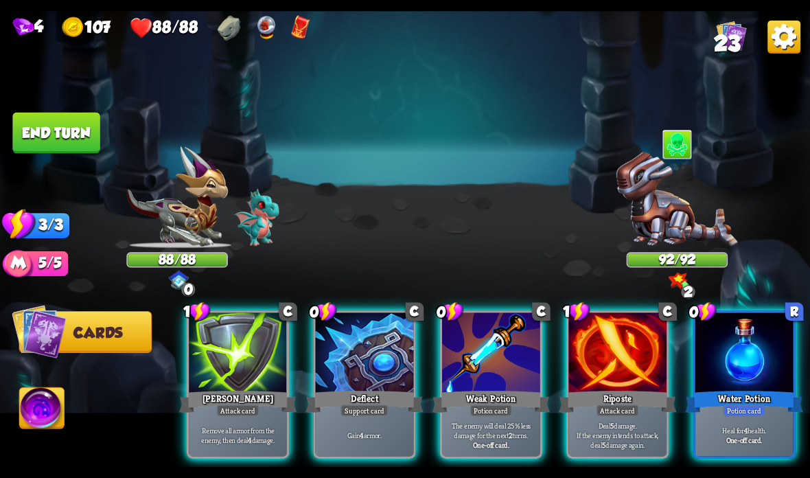
click at [358, 351] on div at bounding box center [365, 353] width 98 height 82
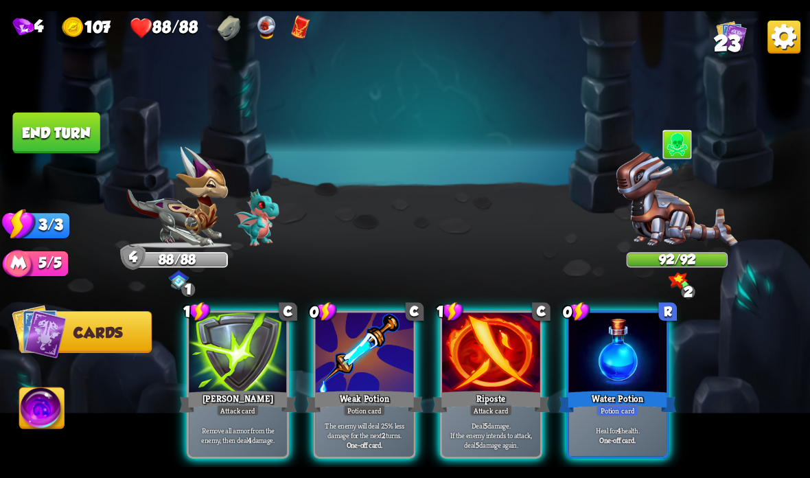
click at [493, 353] on div at bounding box center [491, 353] width 98 height 82
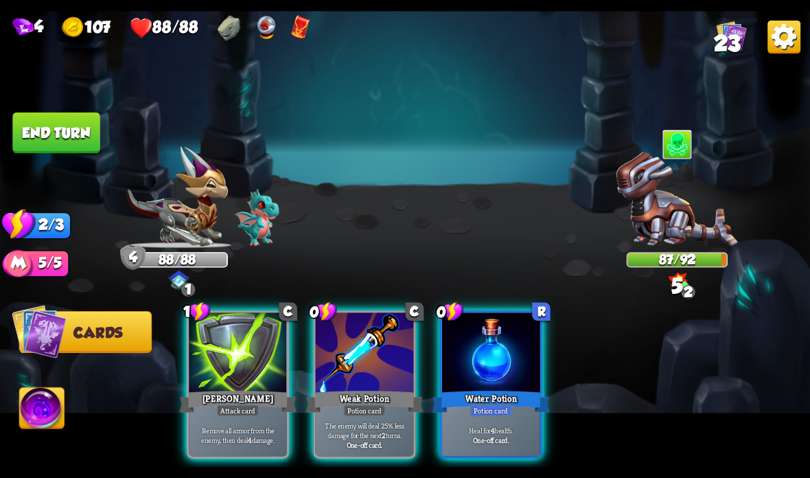
click at [232, 349] on div at bounding box center [238, 353] width 98 height 82
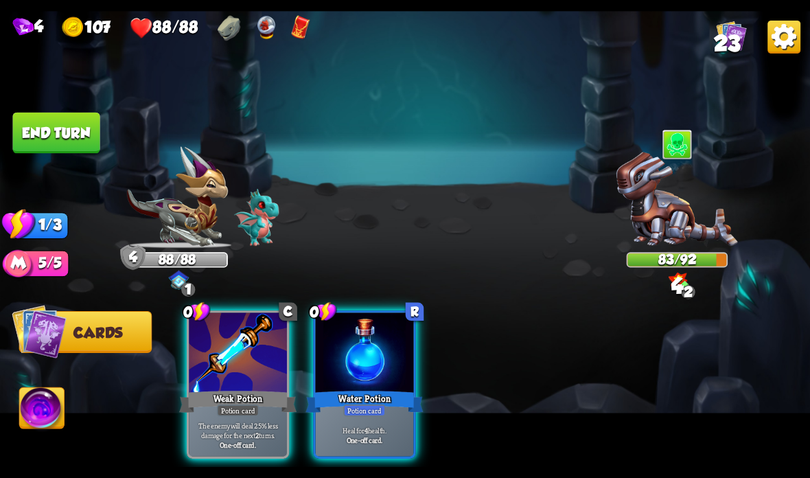
click at [86, 128] on button "End turn" at bounding box center [55, 133] width 87 height 41
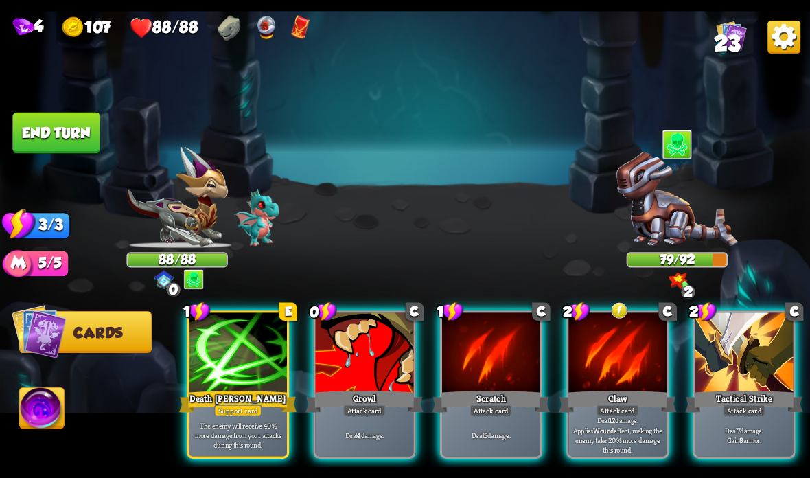
click at [195, 344] on div at bounding box center [238, 353] width 98 height 82
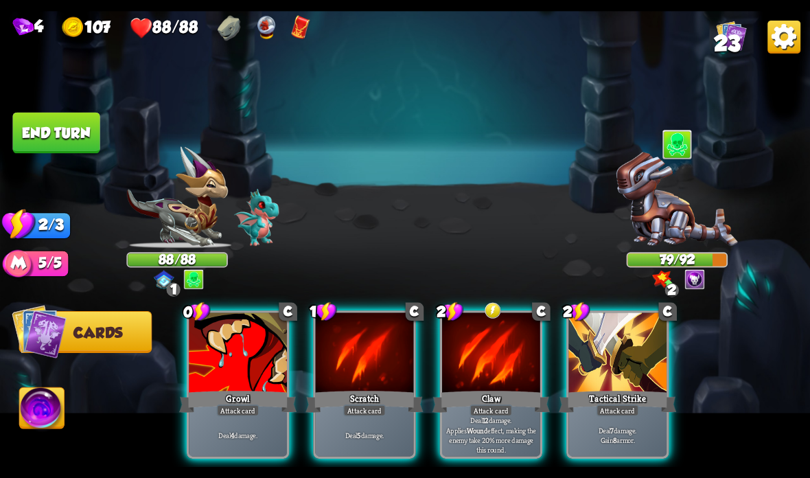
click at [491, 365] on div at bounding box center [491, 353] width 98 height 82
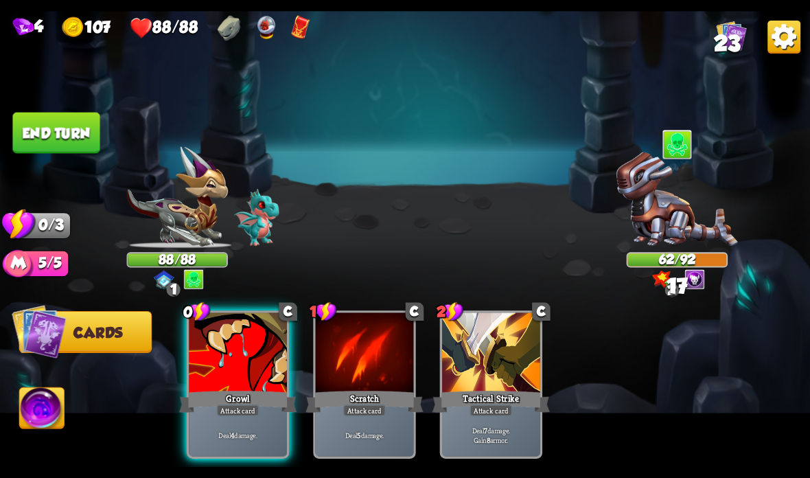
click at [224, 351] on div at bounding box center [238, 353] width 98 height 82
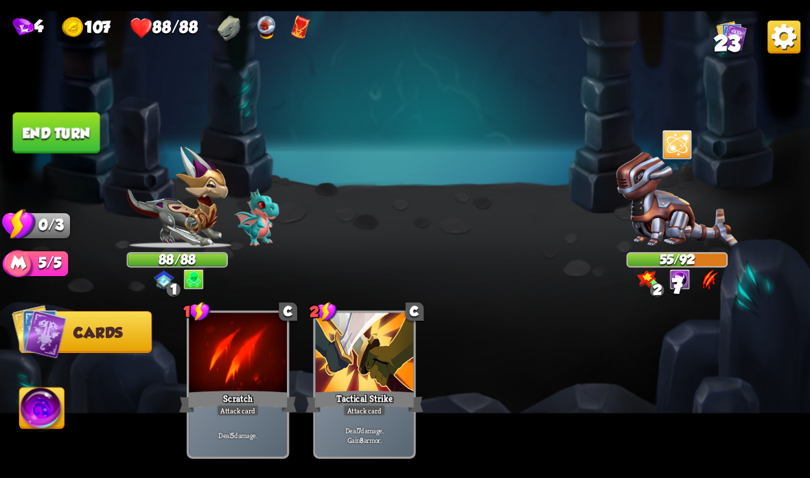
click at [64, 128] on button "End turn" at bounding box center [55, 133] width 87 height 41
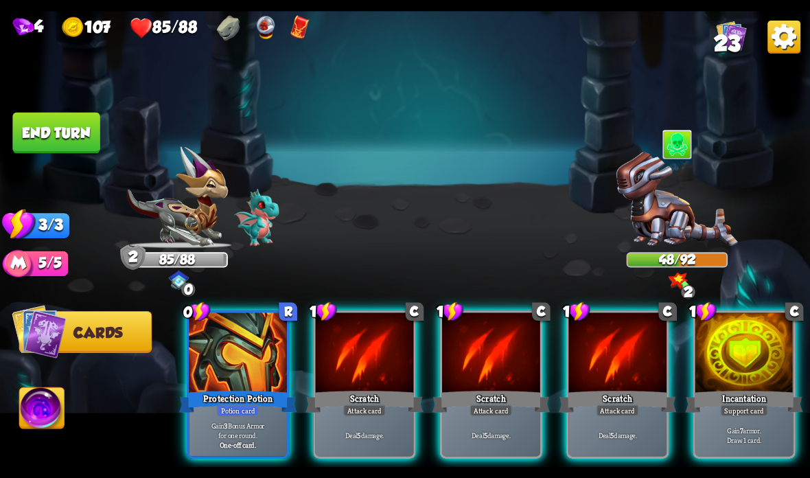
click at [719, 371] on div at bounding box center [744, 353] width 98 height 82
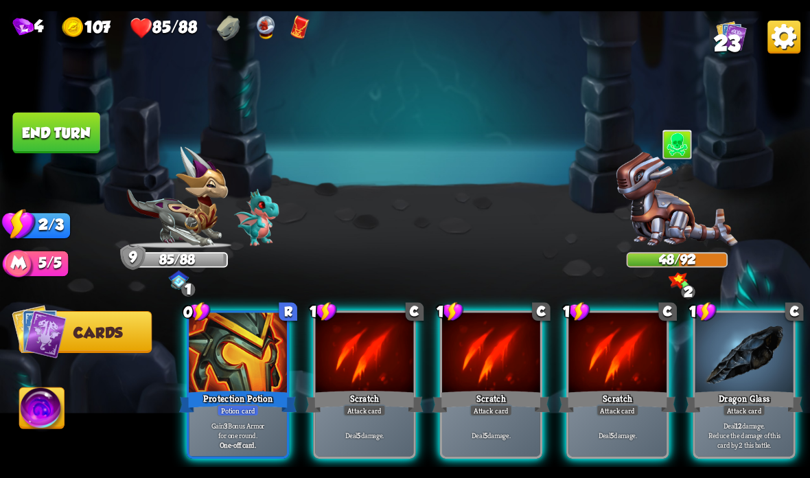
click at [725, 378] on div at bounding box center [744, 353] width 98 height 82
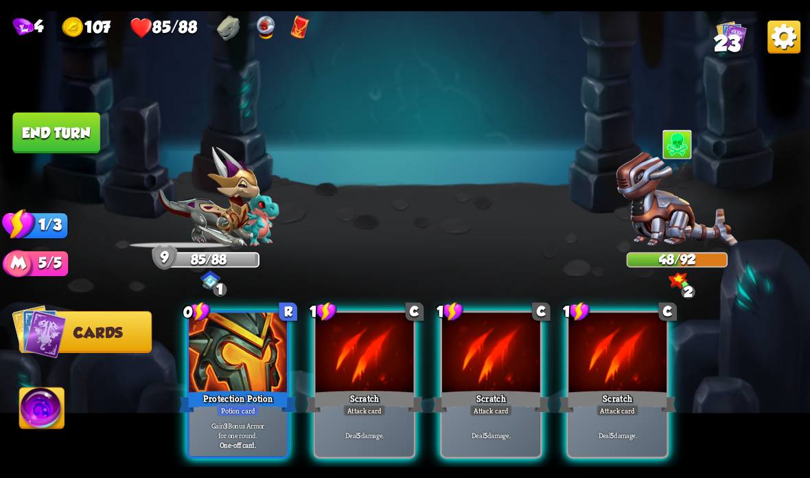
click at [615, 391] on div "Scratch" at bounding box center [617, 401] width 117 height 26
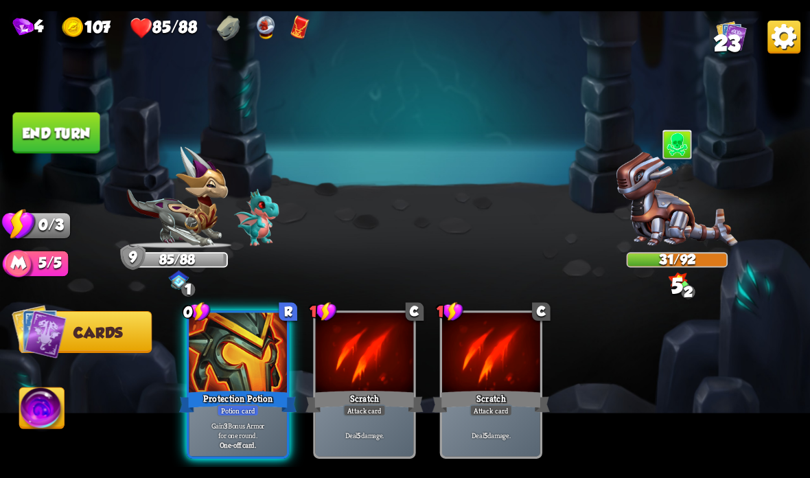
click at [68, 120] on button "End turn" at bounding box center [55, 133] width 87 height 41
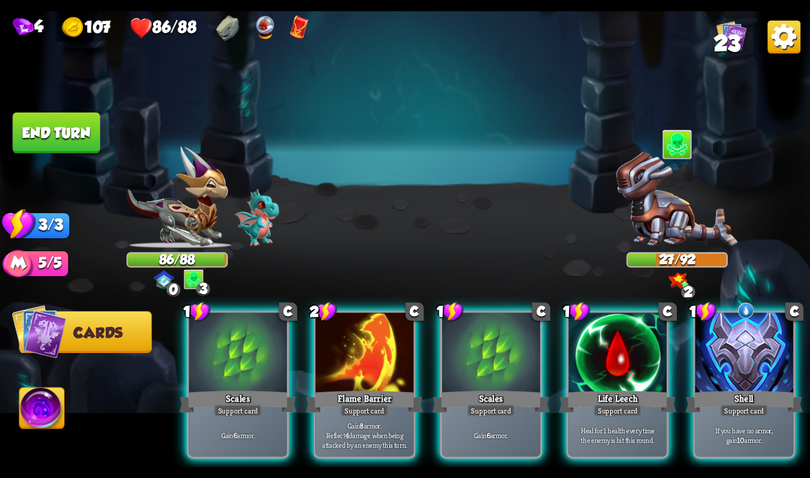
click at [751, 370] on div at bounding box center [744, 353] width 98 height 82
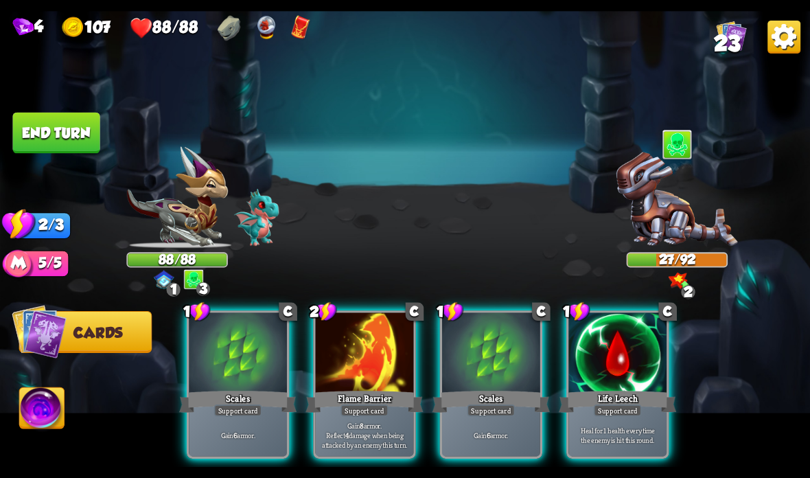
click at [347, 382] on div at bounding box center [365, 353] width 98 height 82
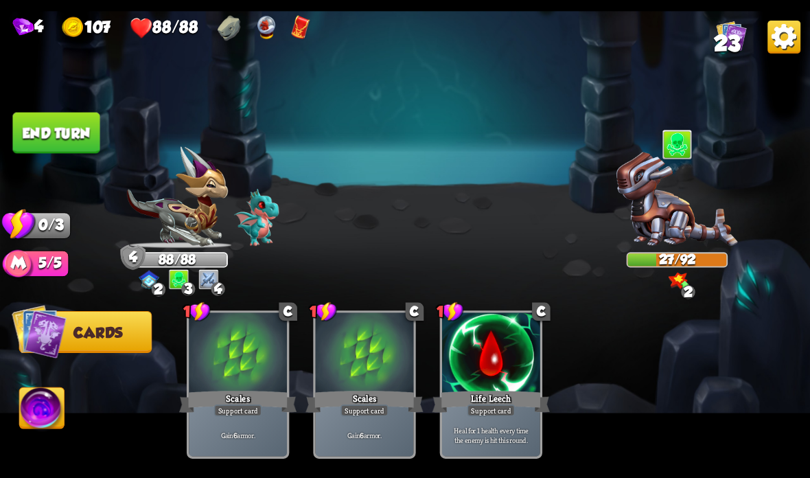
click at [80, 148] on button "End turn" at bounding box center [55, 133] width 87 height 41
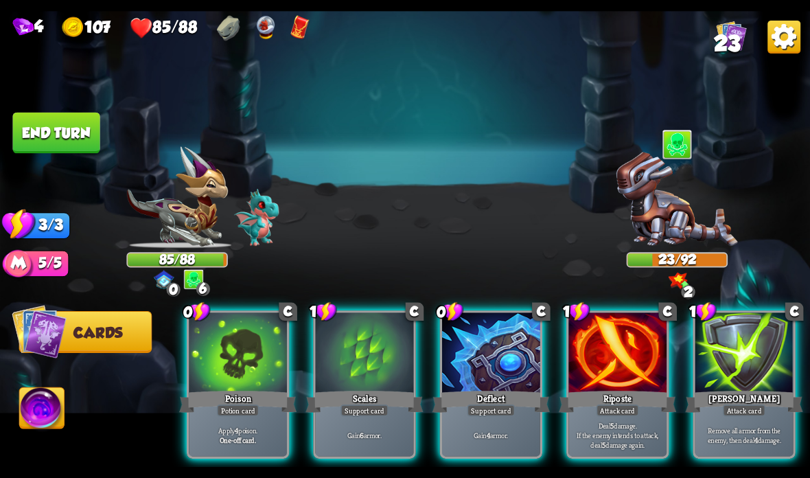
click at [358, 390] on div "Scales" at bounding box center [363, 401] width 117 height 26
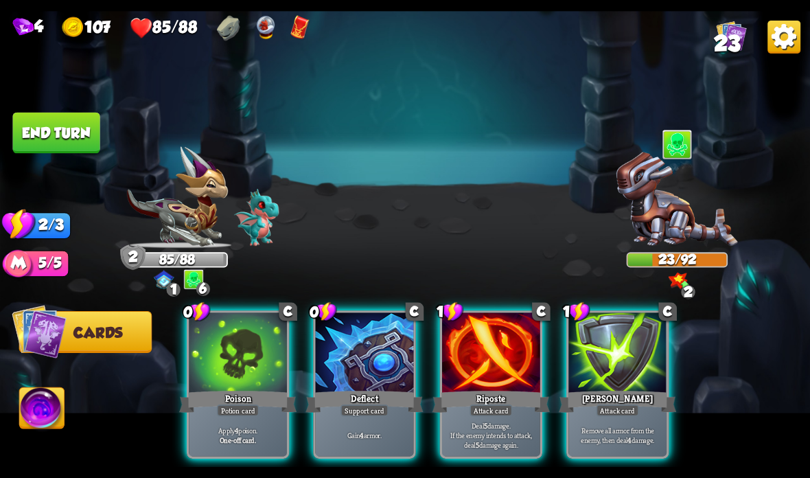
click at [349, 401] on div "Deflect" at bounding box center [363, 401] width 117 height 26
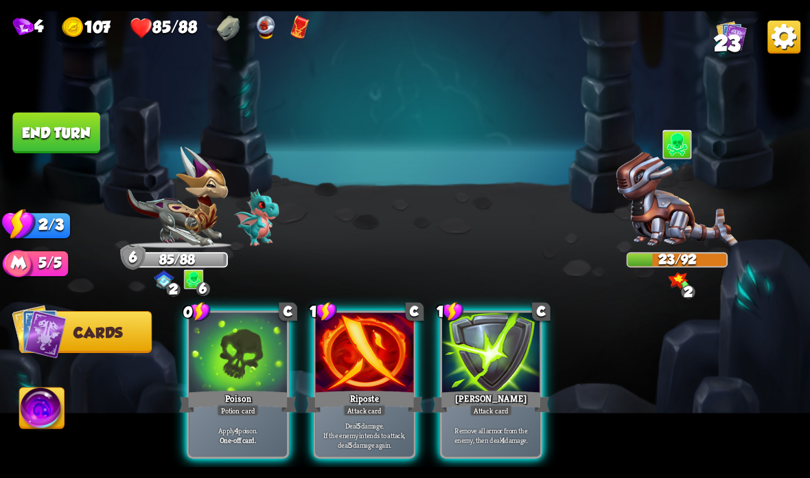
click at [355, 412] on div "Attack card" at bounding box center [364, 410] width 43 height 12
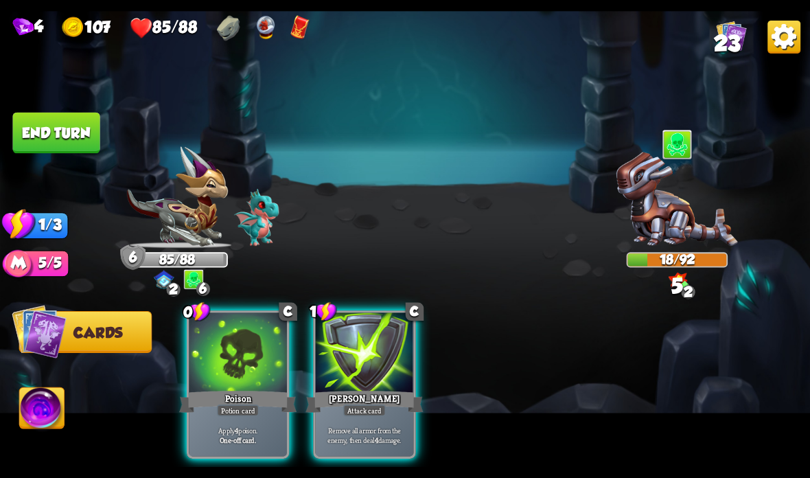
click at [331, 395] on div "[PERSON_NAME]" at bounding box center [363, 401] width 117 height 26
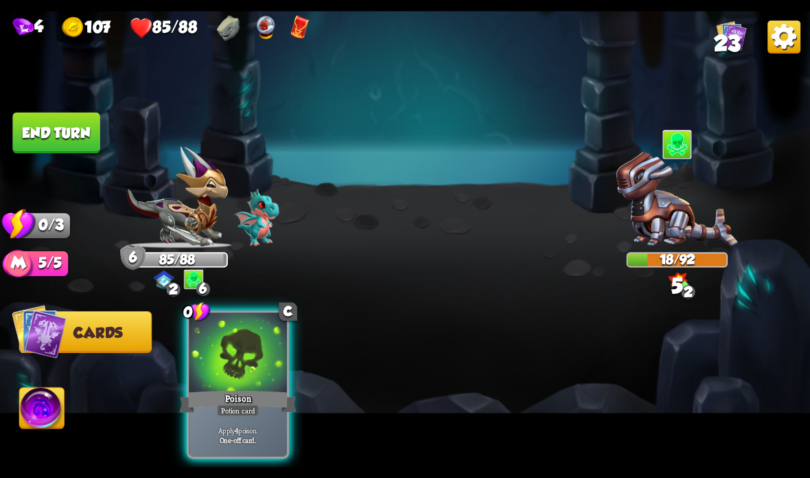
click at [237, 395] on div "Poison" at bounding box center [237, 401] width 117 height 26
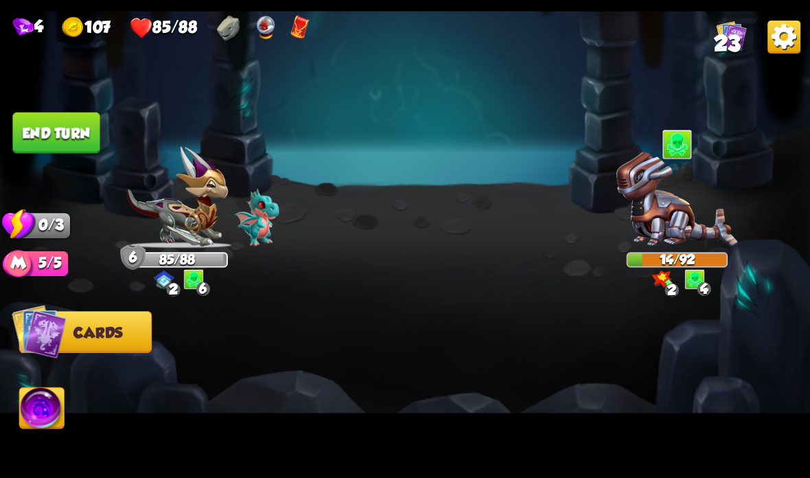
click at [87, 130] on button "End turn" at bounding box center [55, 133] width 87 height 41
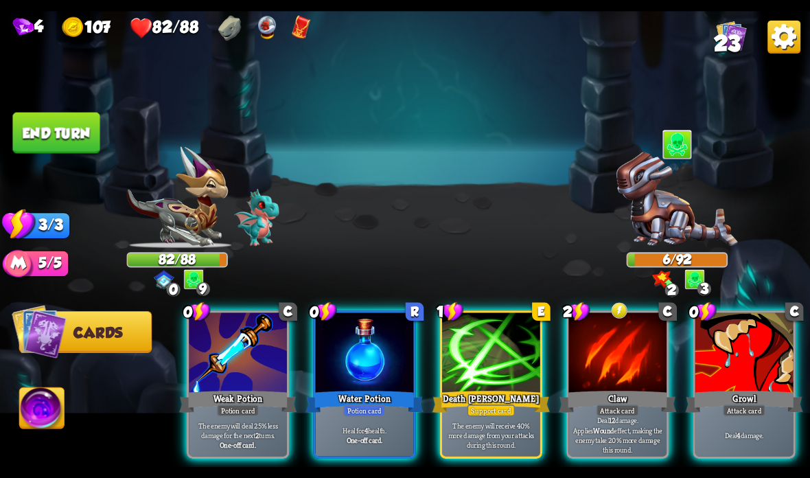
click at [343, 386] on div at bounding box center [365, 353] width 98 height 82
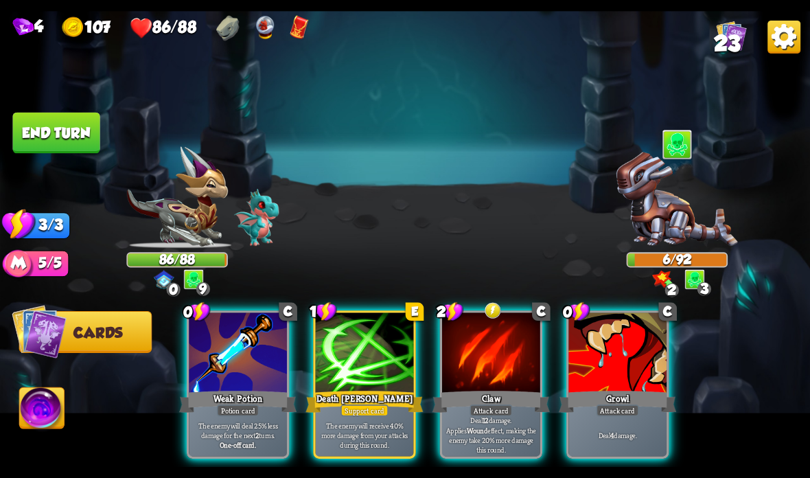
click at [57, 125] on button "End turn" at bounding box center [55, 133] width 87 height 41
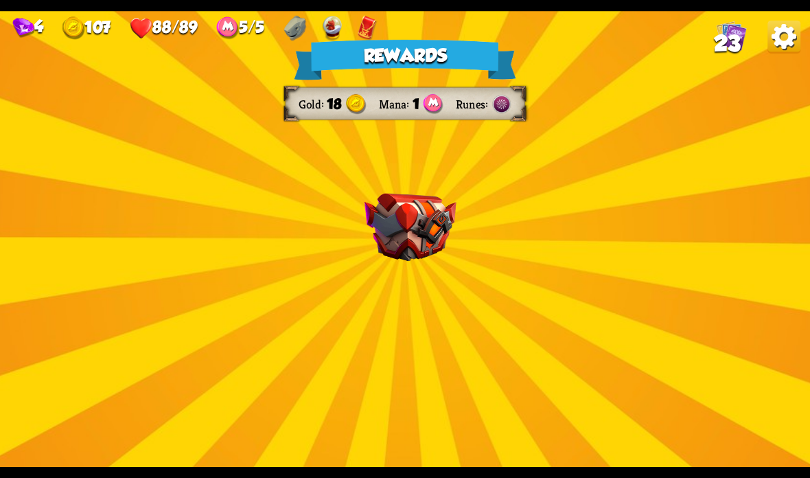
click at [409, 220] on img at bounding box center [410, 228] width 92 height 68
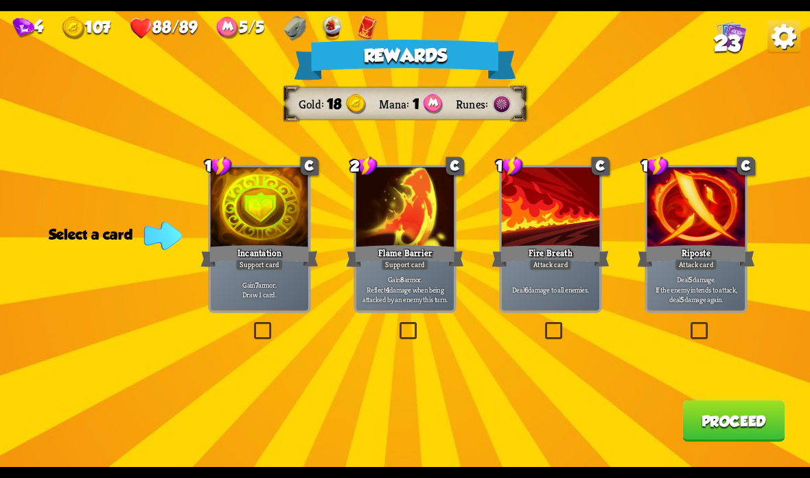
click at [557, 244] on div "Fire Breath" at bounding box center [549, 256] width 117 height 26
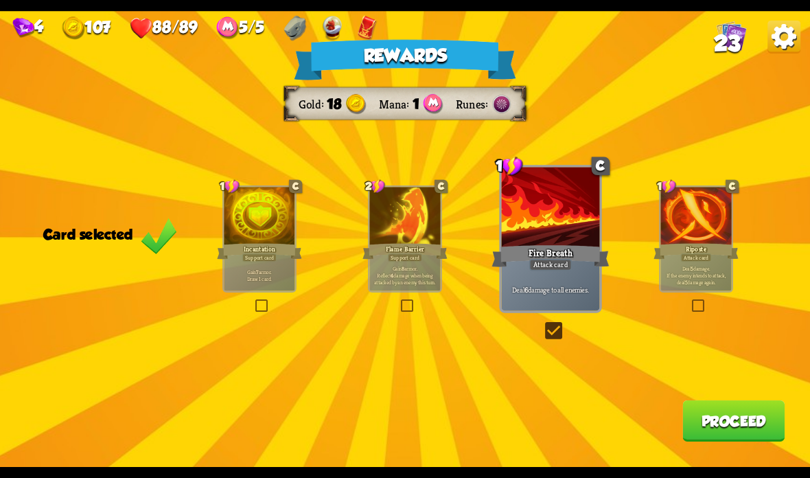
click at [718, 434] on button "Proceed" at bounding box center [733, 420] width 102 height 41
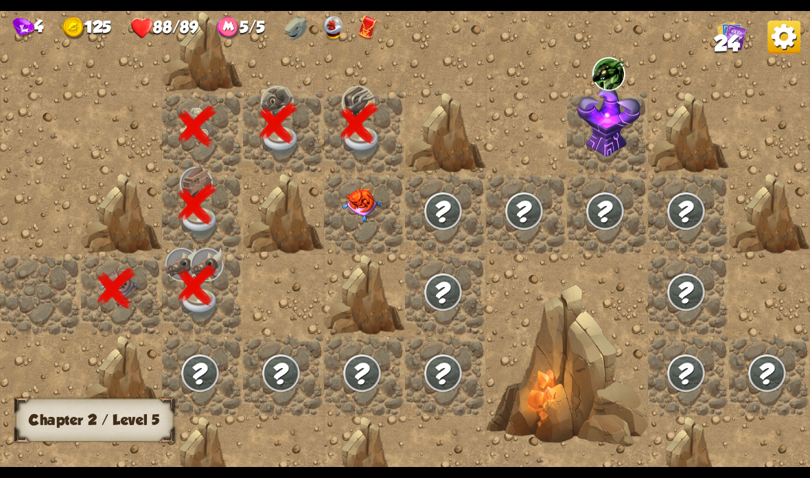
click at [366, 207] on img at bounding box center [362, 205] width 40 height 34
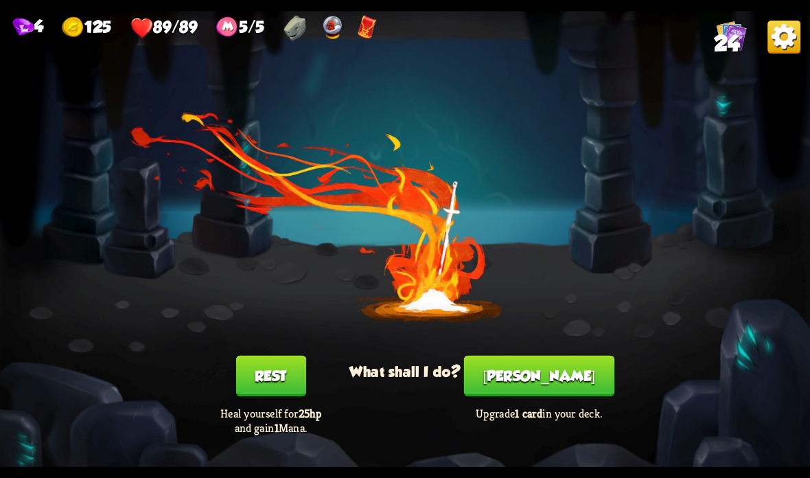
click at [540, 369] on button "[PERSON_NAME]" at bounding box center [539, 375] width 150 height 41
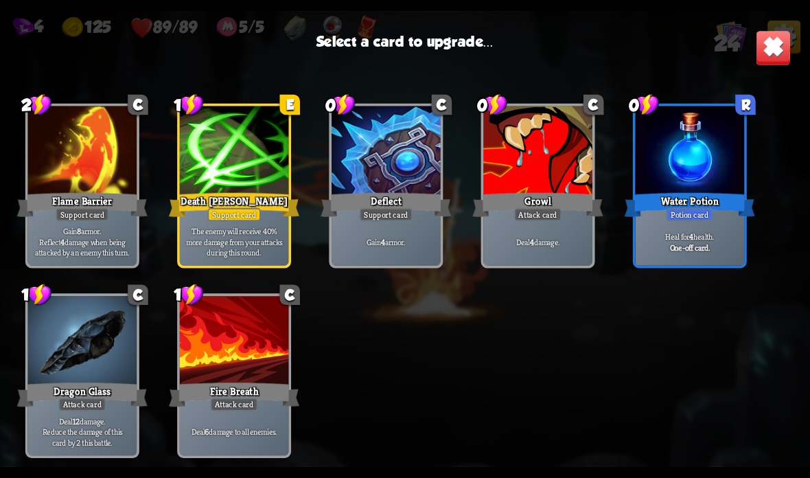
scroll to position [635, 0]
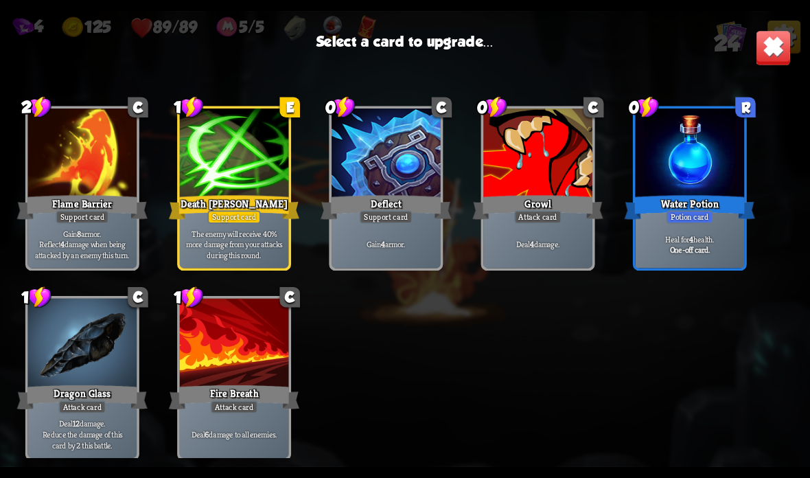
click at [239, 169] on div at bounding box center [234, 154] width 109 height 92
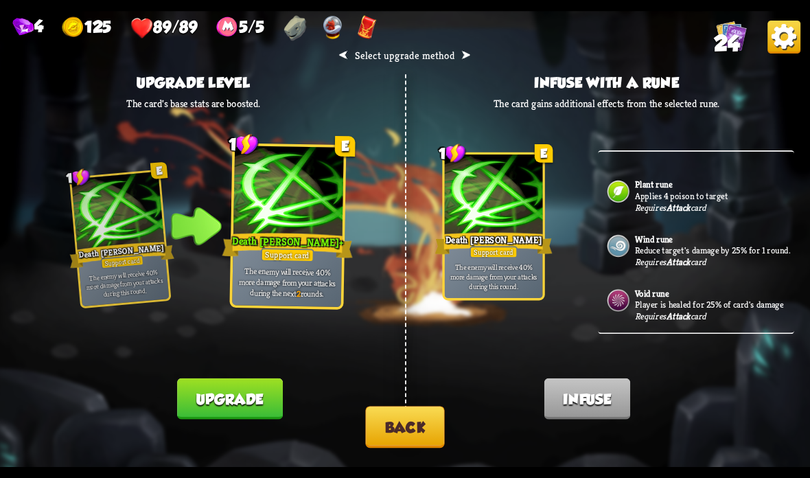
scroll to position [266, 0]
click at [416, 421] on button "Back" at bounding box center [404, 427] width 79 height 42
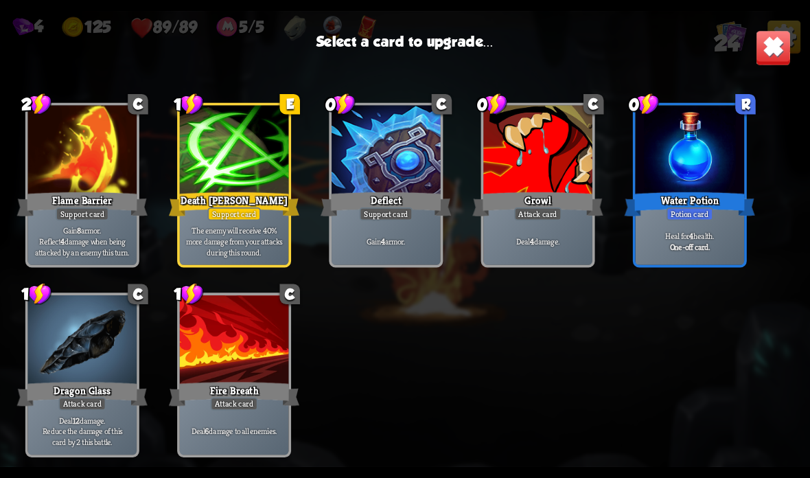
scroll to position [638, 0]
click at [245, 183] on div at bounding box center [234, 152] width 109 height 92
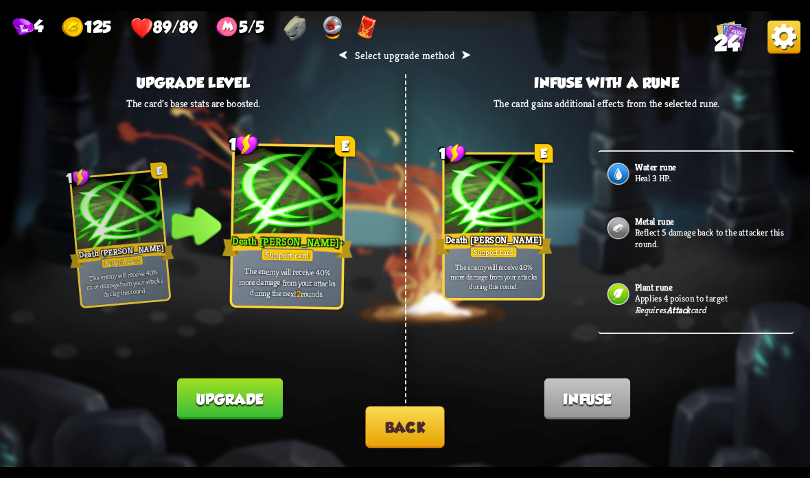
click at [255, 397] on button "Upgrade" at bounding box center [229, 398] width 105 height 41
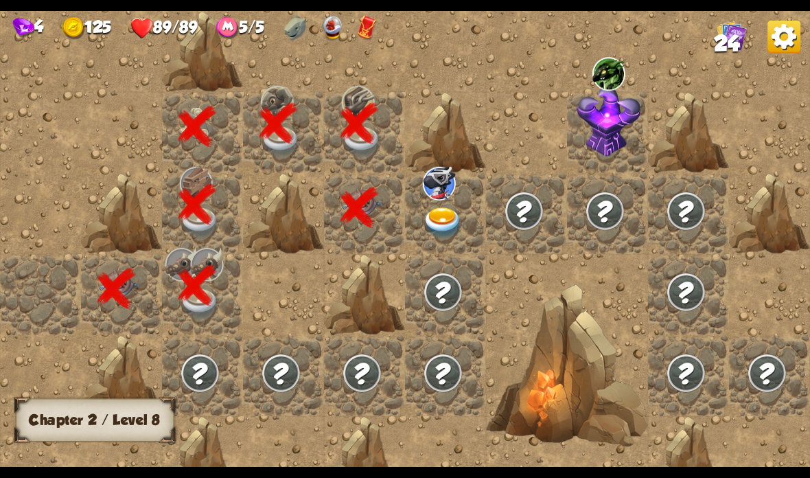
click at [403, 410] on div at bounding box center [364, 375] width 81 height 81
click at [451, 226] on img at bounding box center [443, 223] width 40 height 32
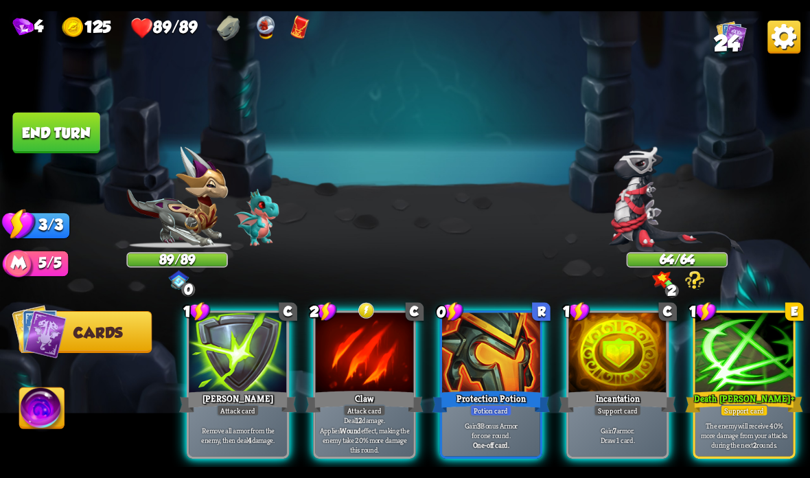
click at [714, 389] on div "Death Mark +" at bounding box center [744, 401] width 117 height 26
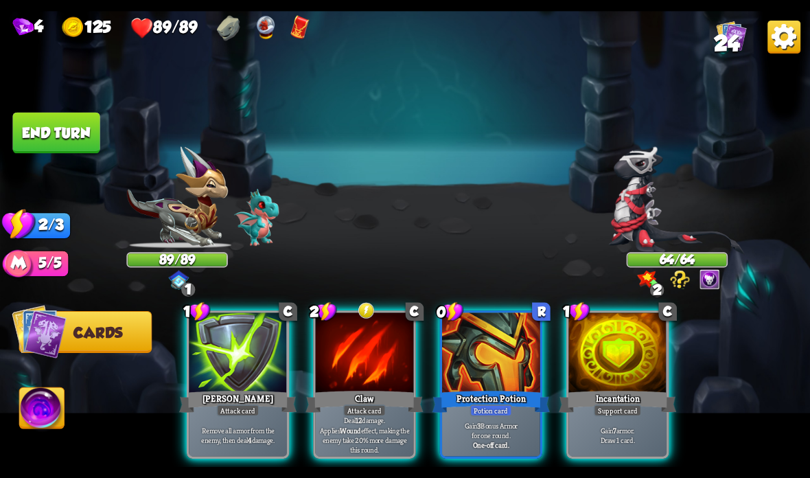
click at [365, 386] on div at bounding box center [365, 353] width 98 height 82
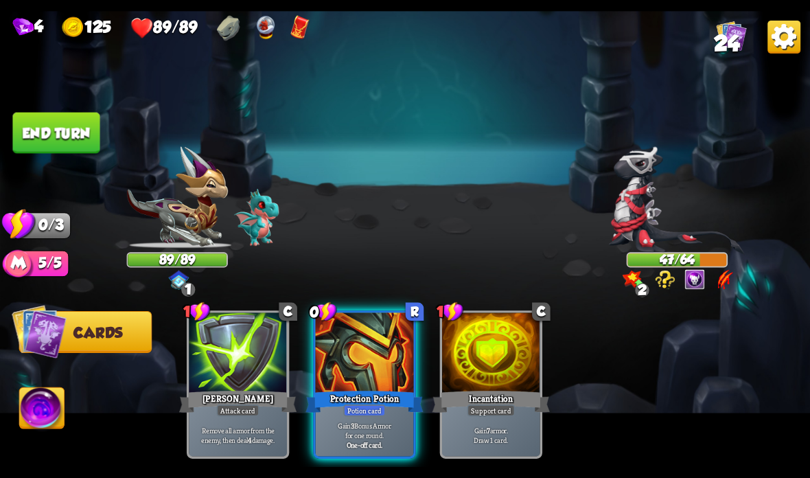
click at [87, 116] on button "End turn" at bounding box center [55, 133] width 87 height 41
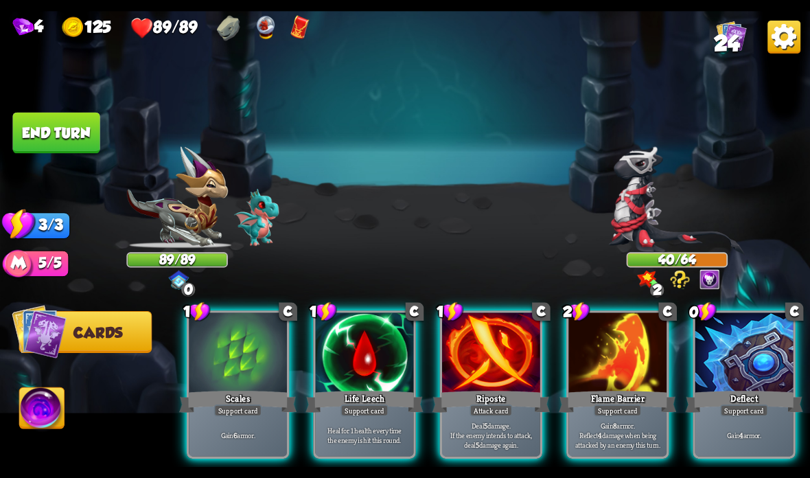
click at [585, 386] on div at bounding box center [617, 353] width 98 height 82
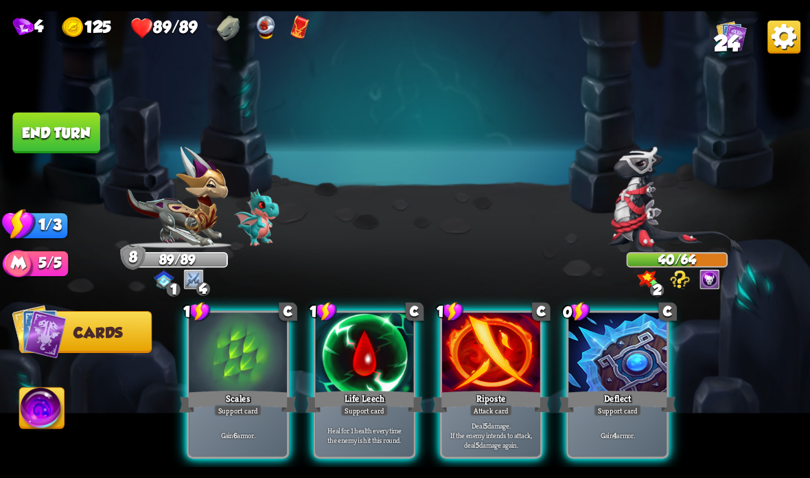
click at [607, 397] on div "Deflect" at bounding box center [617, 401] width 117 height 26
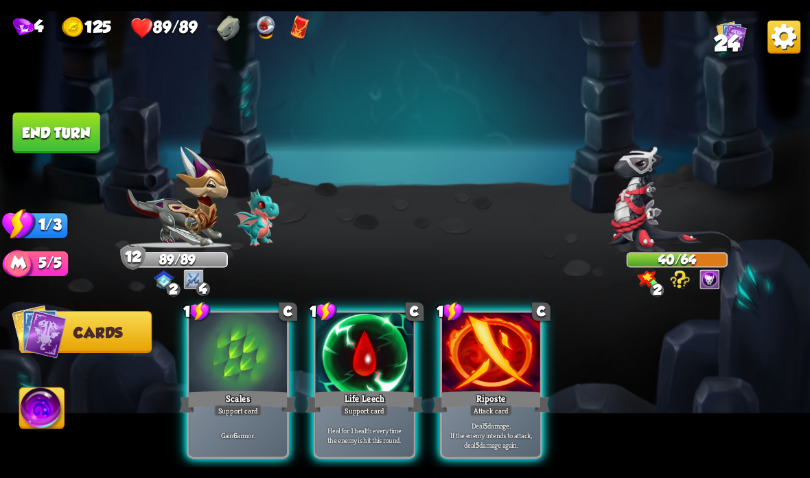
click at [469, 367] on div at bounding box center [491, 353] width 98 height 82
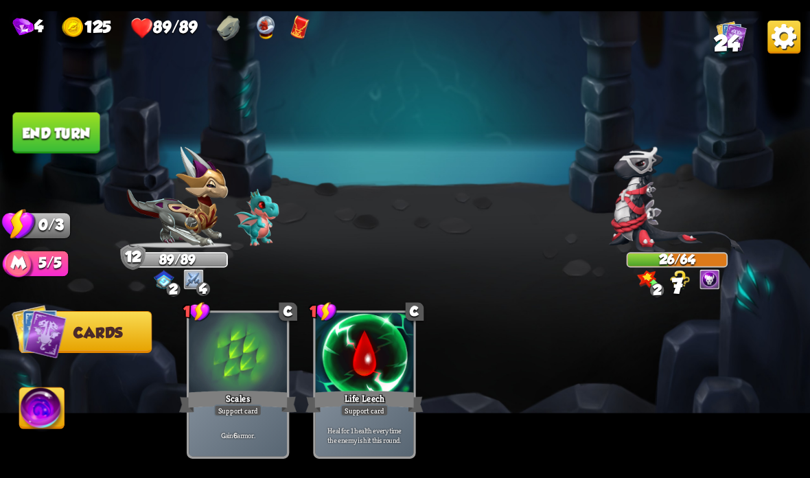
click at [48, 117] on button "End turn" at bounding box center [55, 133] width 87 height 41
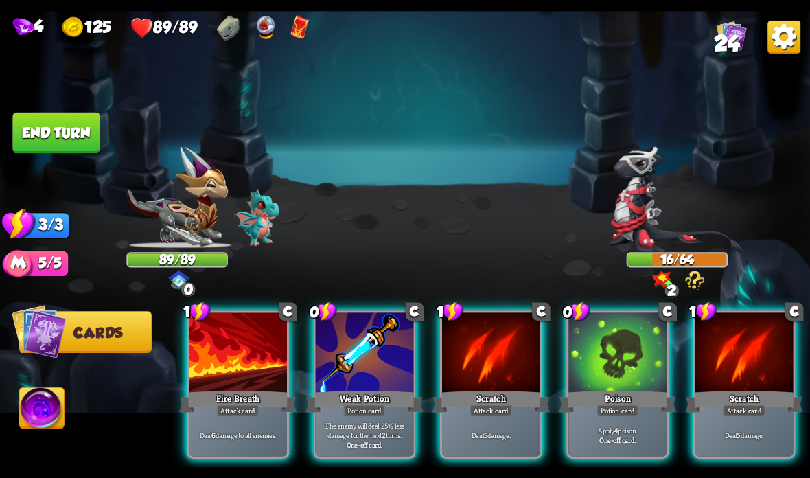
click at [238, 401] on div "Fire Breath" at bounding box center [237, 401] width 117 height 26
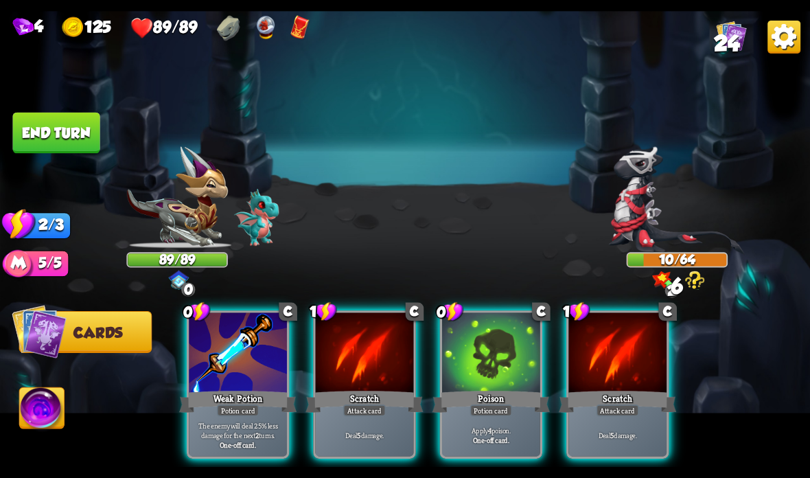
click at [342, 393] on div "Scratch" at bounding box center [363, 401] width 117 height 26
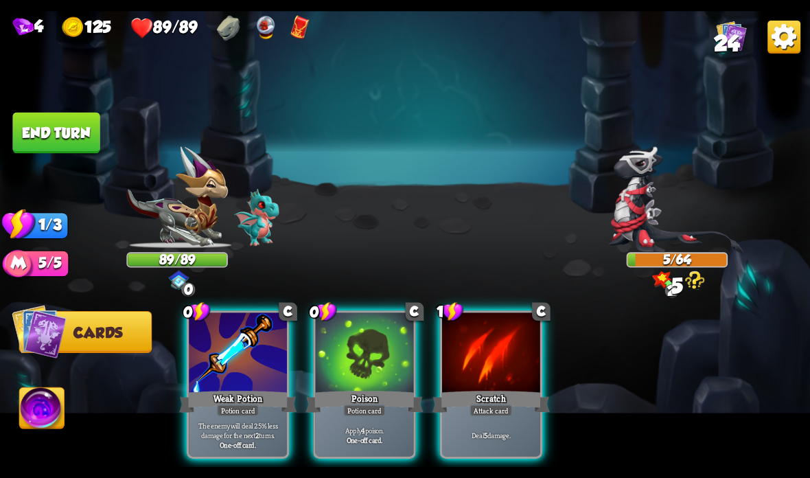
click at [474, 403] on div "Scratch" at bounding box center [490, 401] width 117 height 26
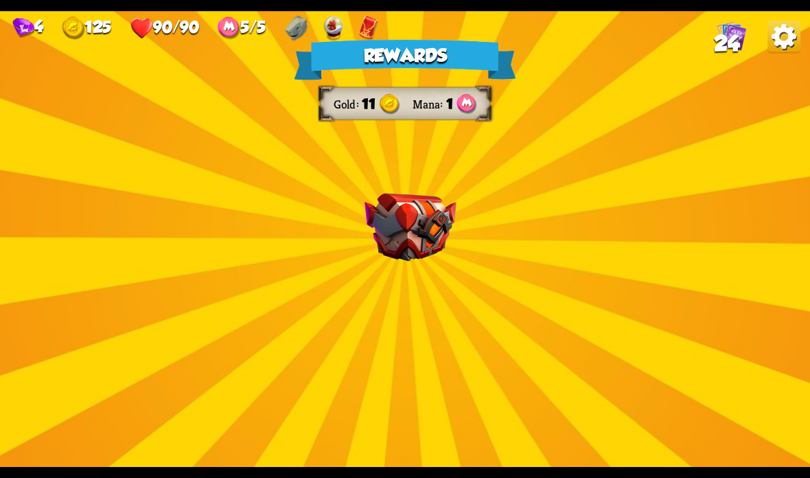
click at [428, 212] on img at bounding box center [410, 228] width 92 height 68
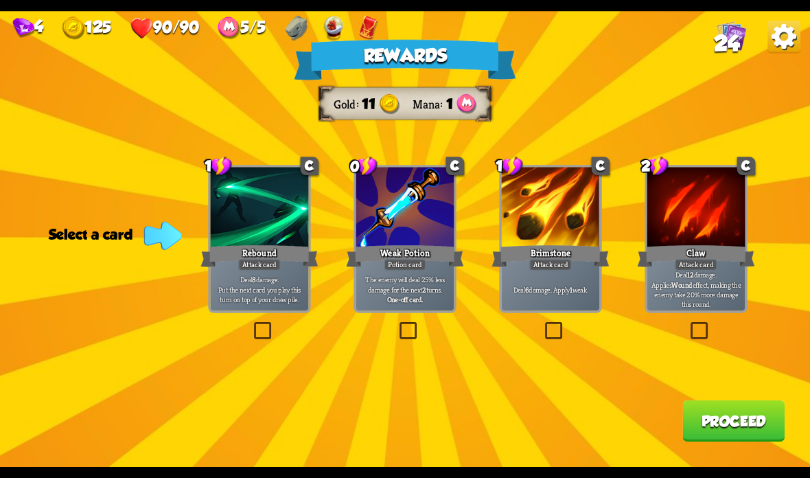
click at [555, 262] on div "Attack card" at bounding box center [550, 265] width 43 height 12
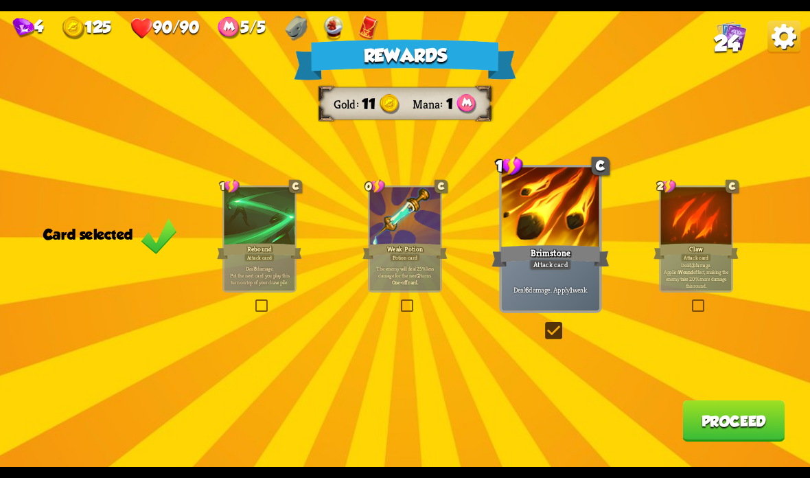
click at [729, 428] on button "Proceed" at bounding box center [733, 420] width 102 height 41
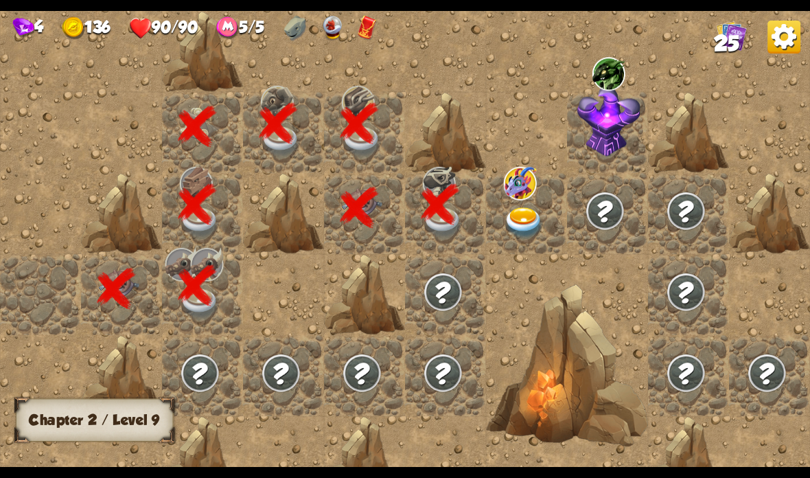
click at [541, 207] on img at bounding box center [524, 223] width 40 height 32
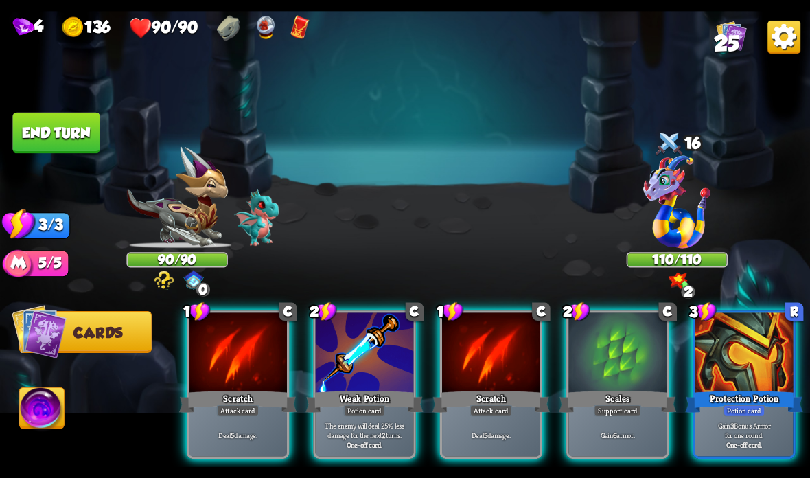
click at [611, 366] on div at bounding box center [617, 353] width 98 height 82
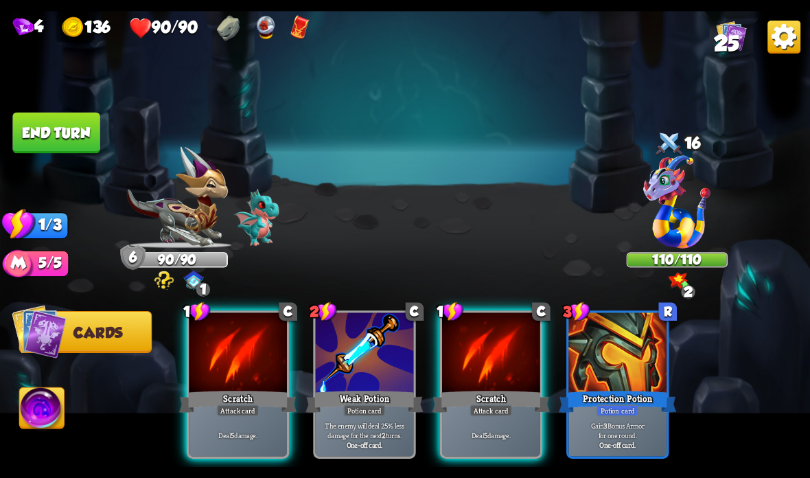
click at [508, 355] on div at bounding box center [491, 353] width 98 height 82
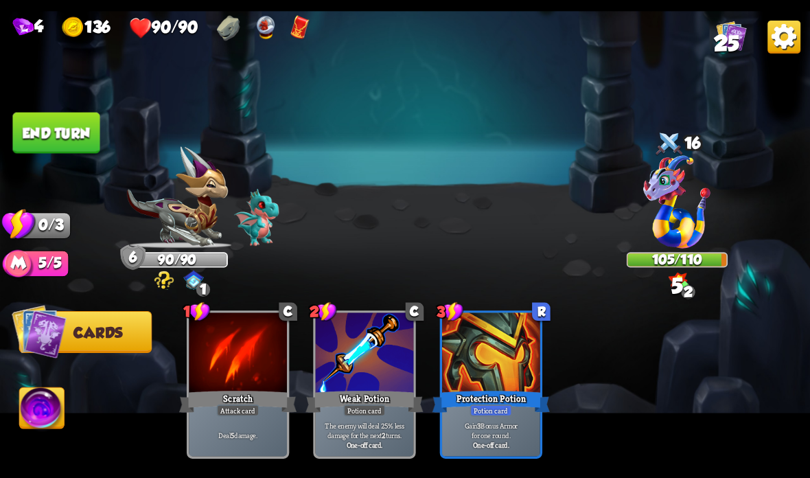
click at [64, 118] on button "End turn" at bounding box center [55, 133] width 87 height 41
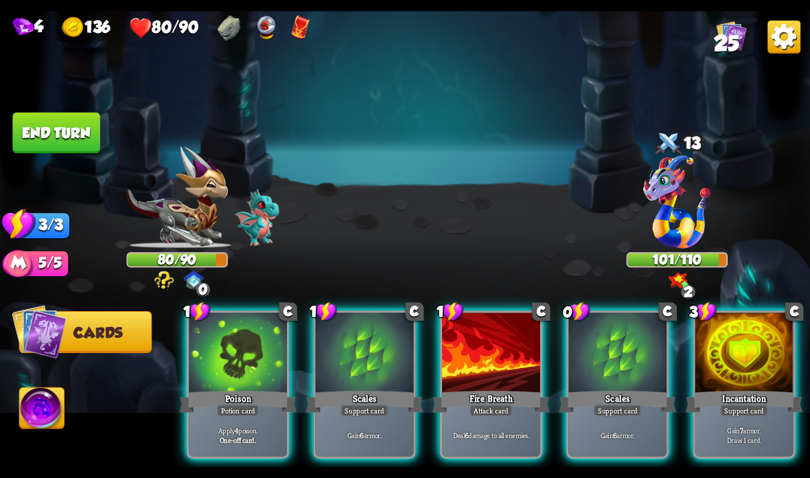
click at [612, 390] on div "Scales" at bounding box center [617, 401] width 117 height 26
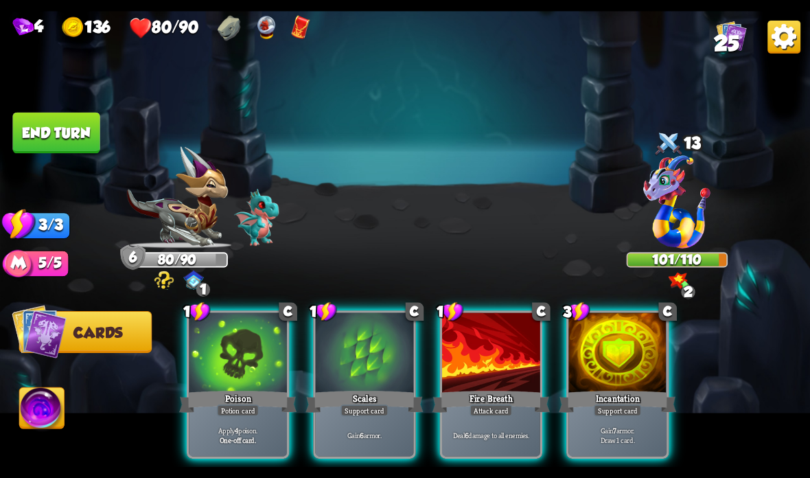
click at [357, 395] on div "Scales" at bounding box center [363, 401] width 117 height 26
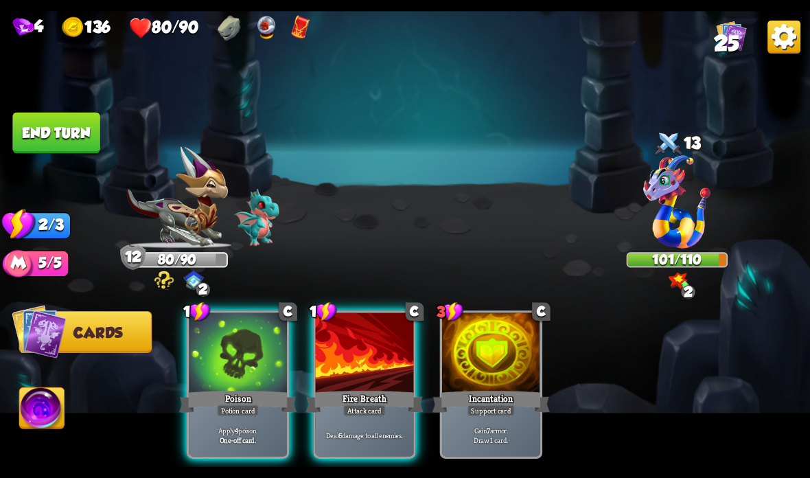
click at [352, 406] on div "Attack card" at bounding box center [364, 410] width 43 height 12
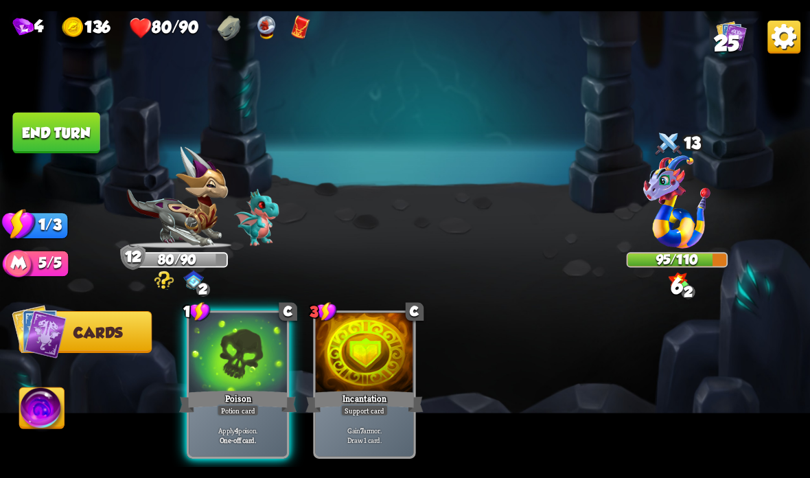
click at [229, 414] on div "Potion card" at bounding box center [238, 410] width 42 height 12
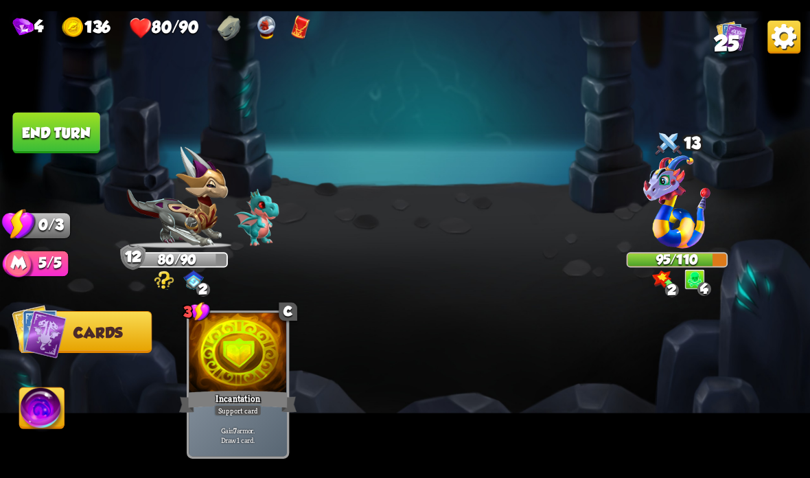
click at [57, 143] on button "End turn" at bounding box center [55, 133] width 87 height 41
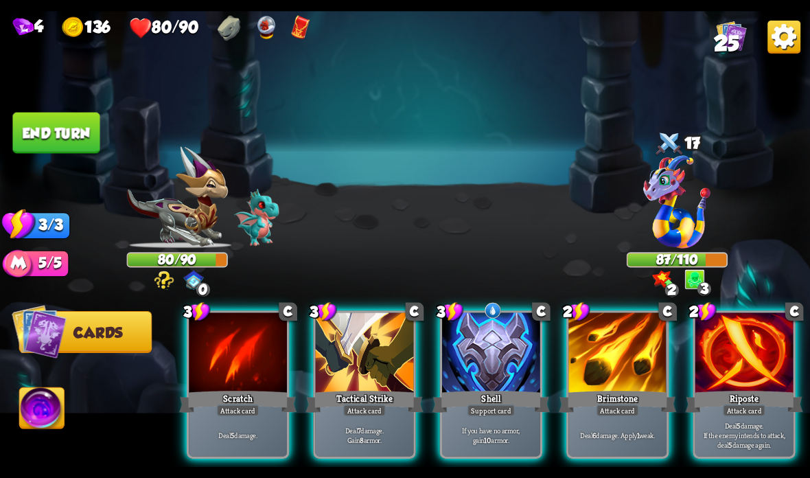
click at [489, 315] on img at bounding box center [493, 310] width 19 height 19
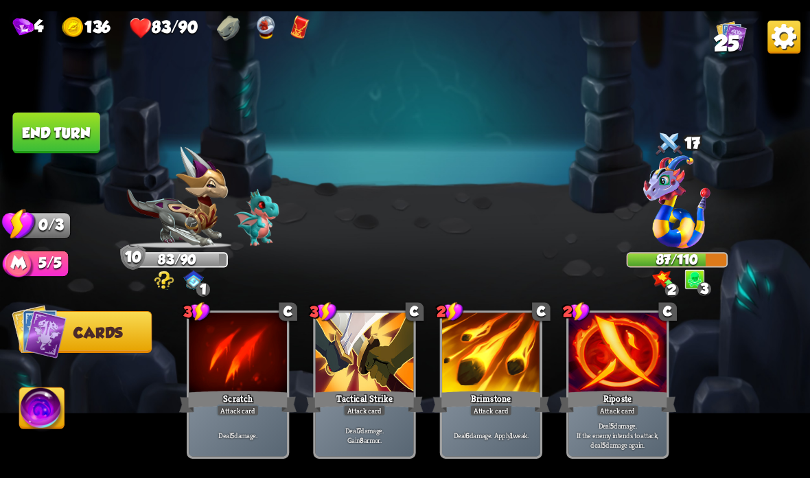
click at [73, 138] on button "End turn" at bounding box center [55, 133] width 87 height 41
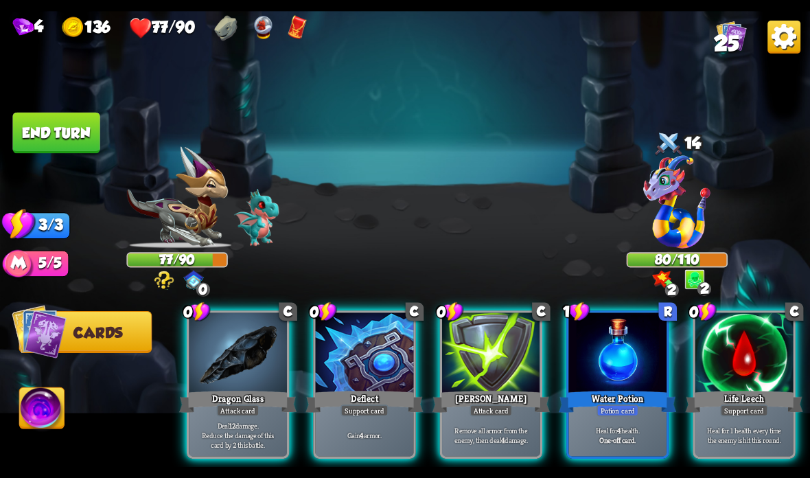
click at [726, 395] on div "Life Leech" at bounding box center [744, 401] width 117 height 26
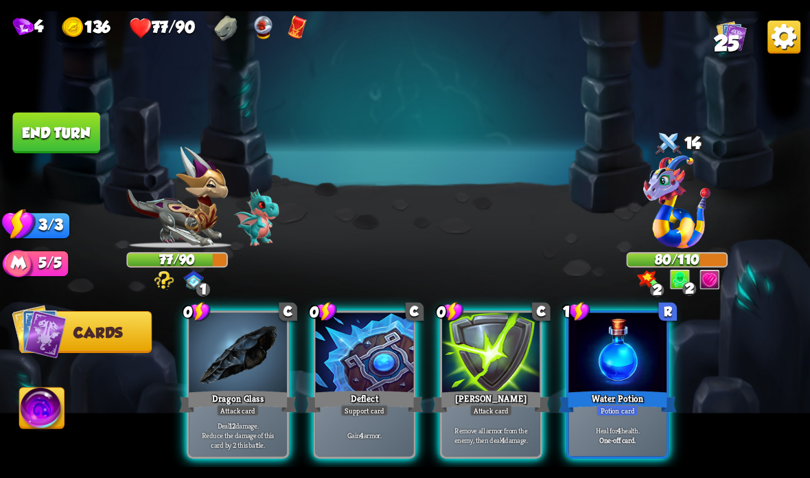
click at [616, 410] on div "Potion card" at bounding box center [617, 410] width 42 height 12
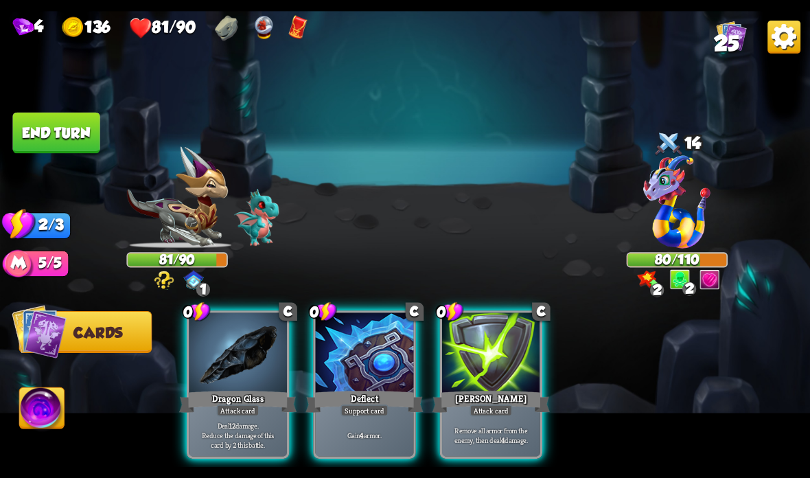
click at [469, 411] on div "[PERSON_NAME]" at bounding box center [490, 401] width 117 height 26
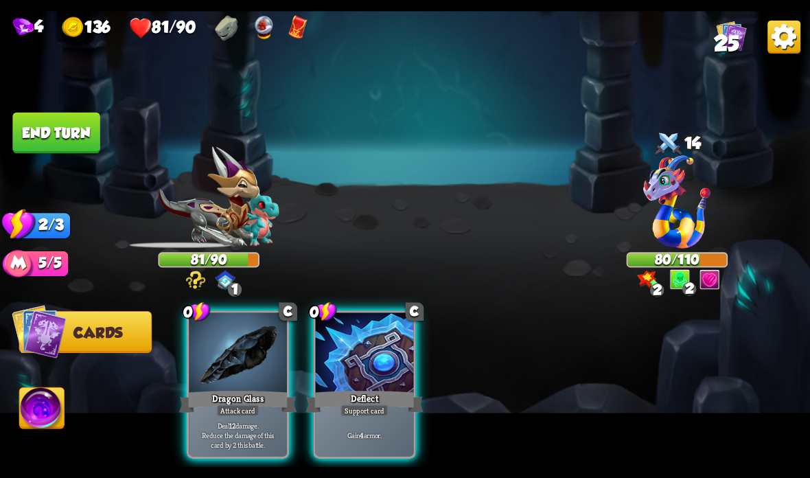
click at [352, 411] on div "Support card" at bounding box center [364, 410] width 48 height 12
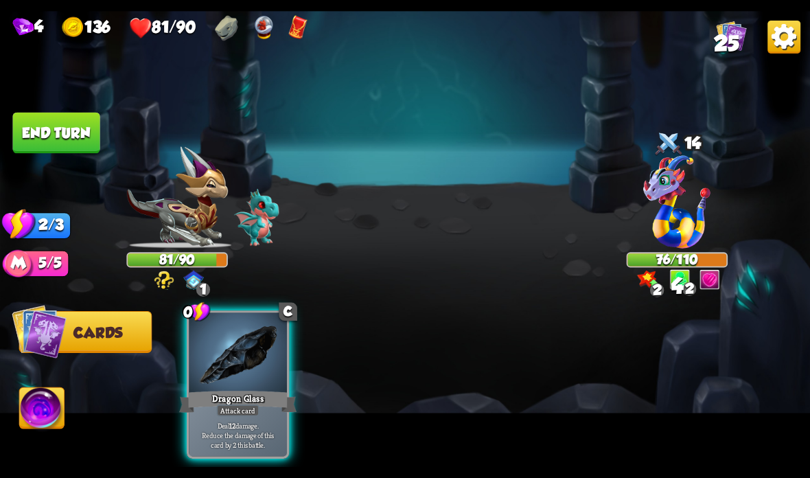
click at [229, 410] on div "Attack card" at bounding box center [238, 410] width 43 height 12
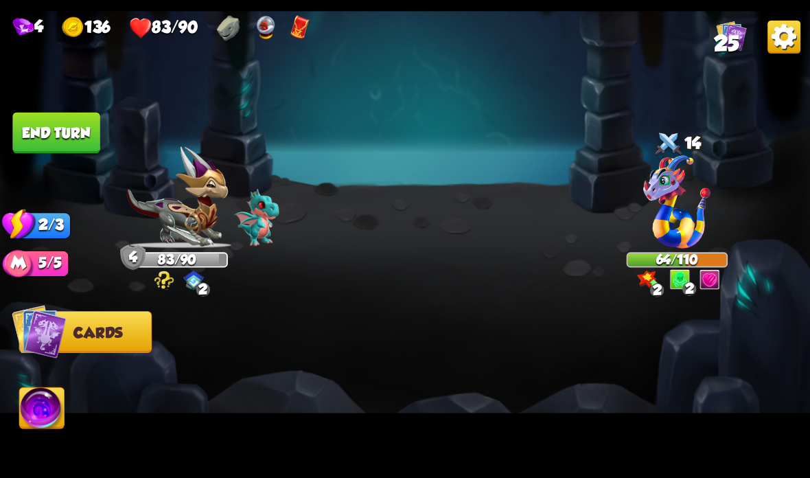
click at [71, 124] on button "End turn" at bounding box center [55, 133] width 87 height 41
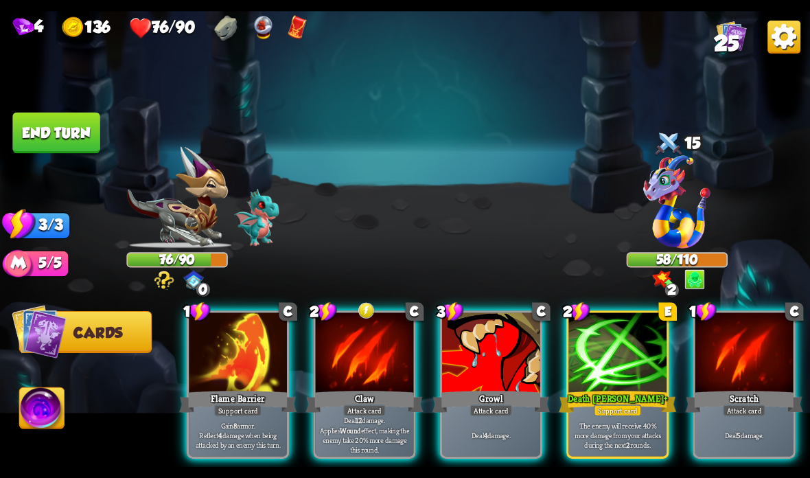
click at [338, 360] on div at bounding box center [365, 353] width 98 height 82
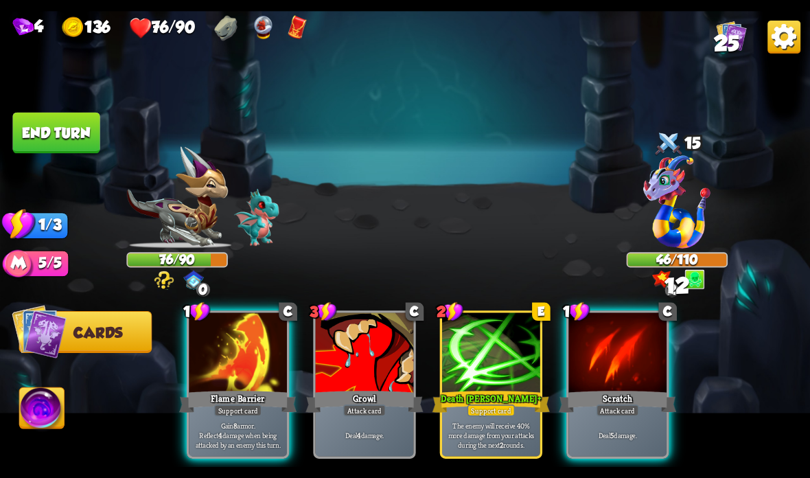
click at [586, 377] on div at bounding box center [617, 353] width 98 height 82
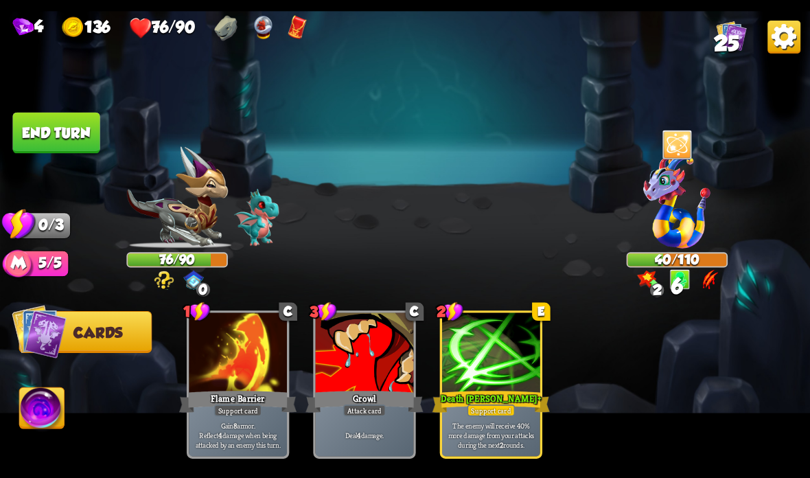
click at [81, 117] on button "End turn" at bounding box center [55, 133] width 87 height 41
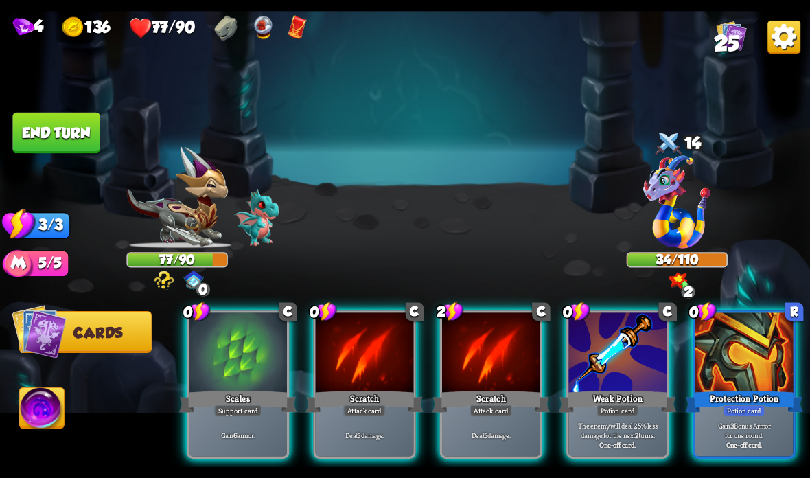
click at [735, 380] on div at bounding box center [744, 353] width 98 height 82
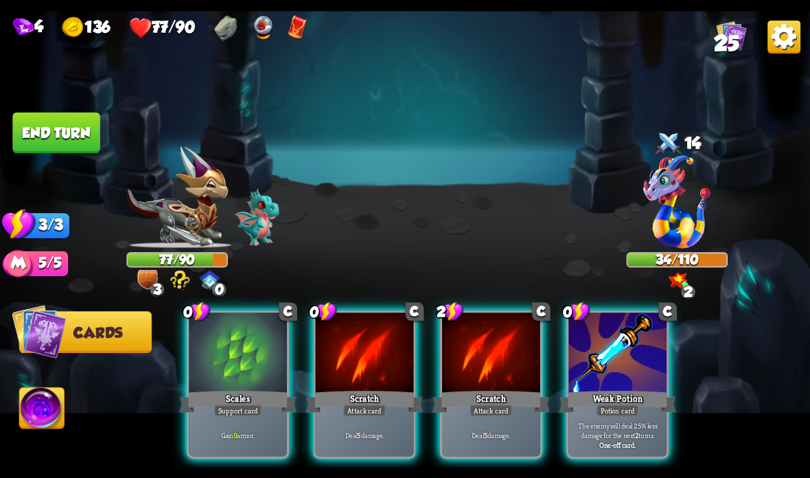
click at [242, 404] on div "Scales" at bounding box center [237, 401] width 117 height 26
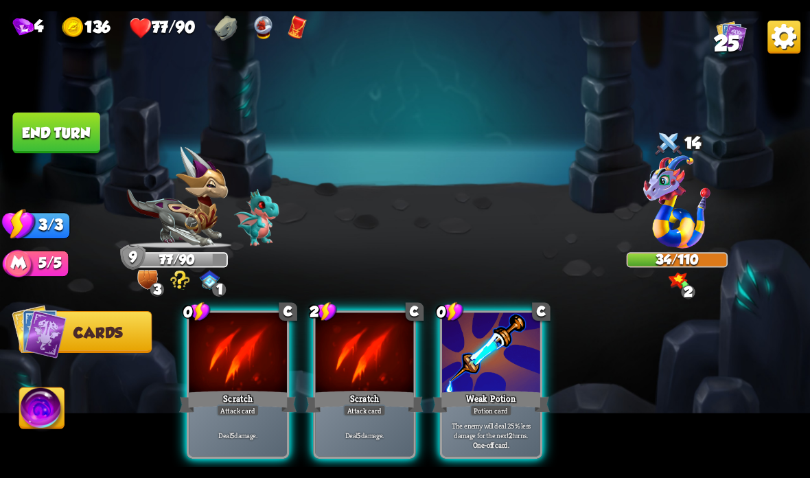
click at [483, 389] on div "Weak Potion" at bounding box center [490, 401] width 117 height 26
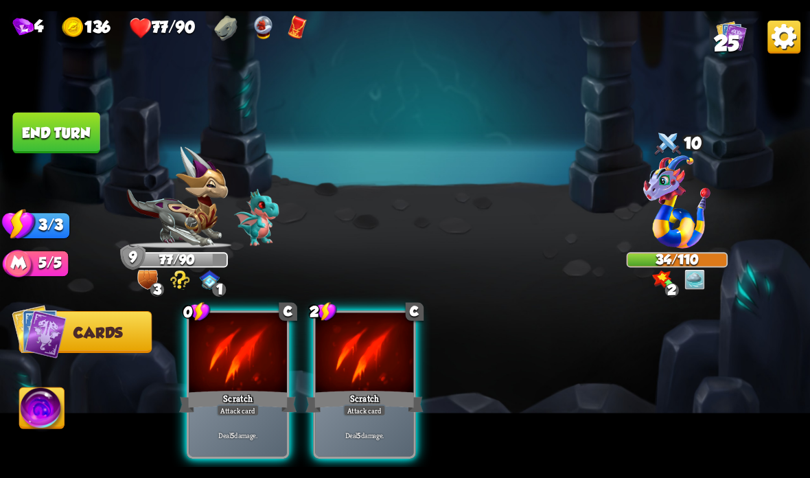
click at [207, 369] on div at bounding box center [238, 353] width 98 height 82
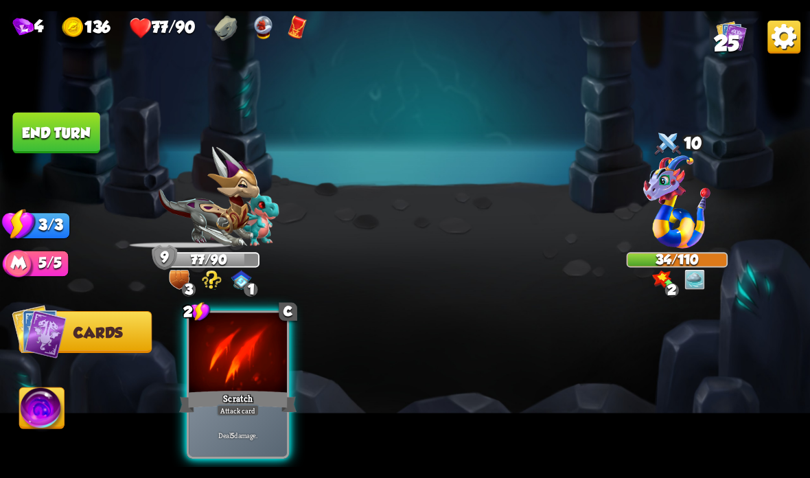
click at [208, 371] on div at bounding box center [238, 353] width 98 height 82
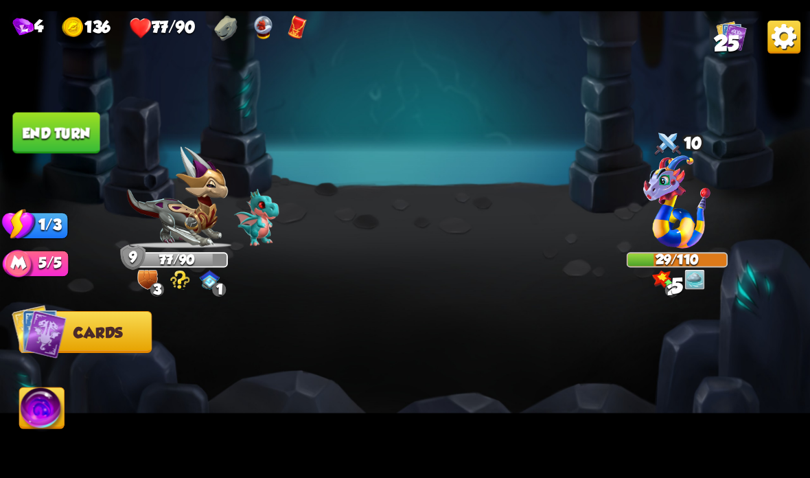
click at [28, 123] on button "End turn" at bounding box center [55, 133] width 87 height 41
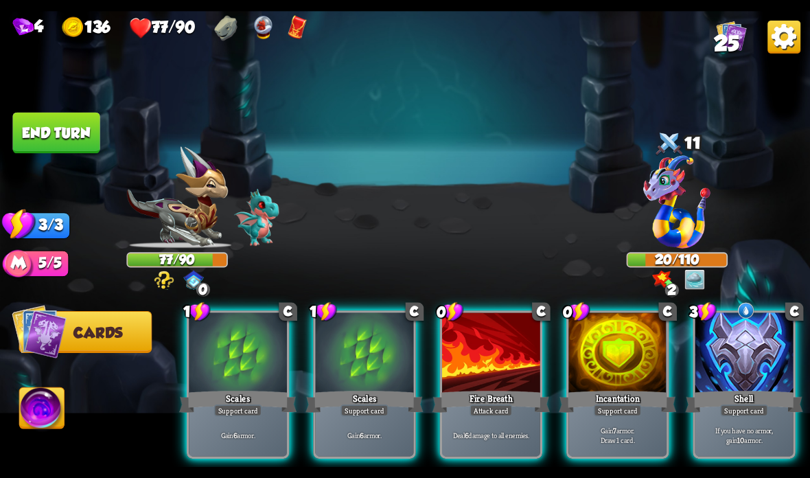
click at [718, 376] on div at bounding box center [744, 353] width 98 height 82
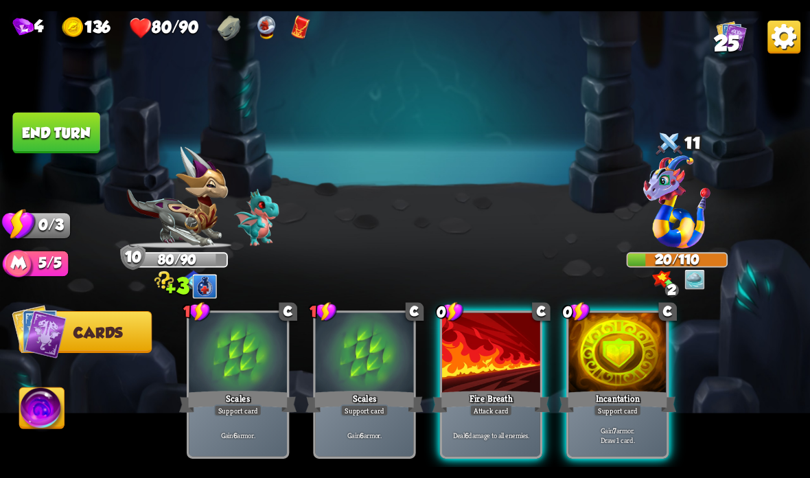
click at [585, 371] on div at bounding box center [617, 353] width 98 height 82
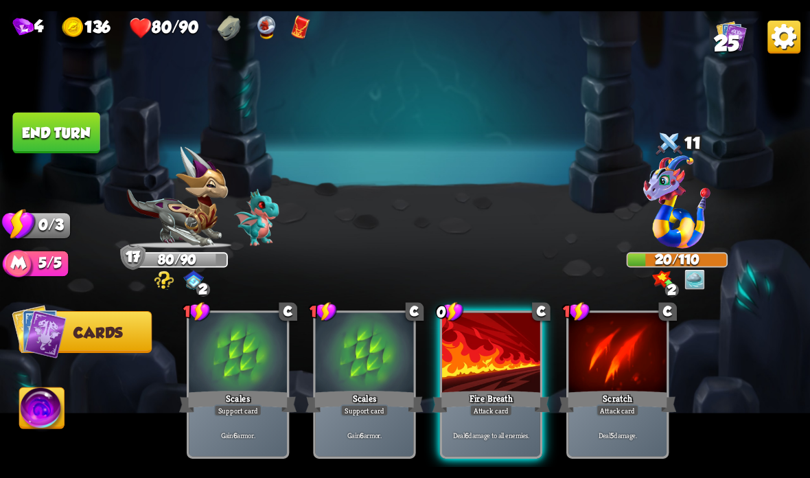
click at [509, 397] on div "Fire Breath" at bounding box center [490, 401] width 117 height 26
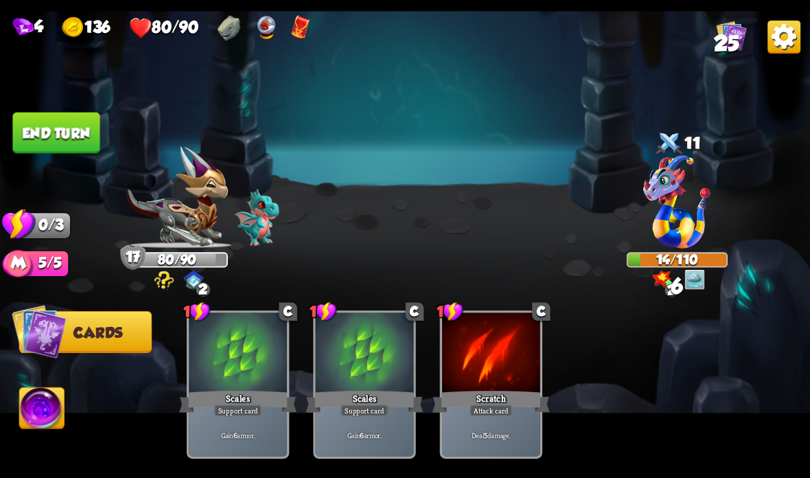
click at [37, 128] on button "End turn" at bounding box center [55, 133] width 87 height 41
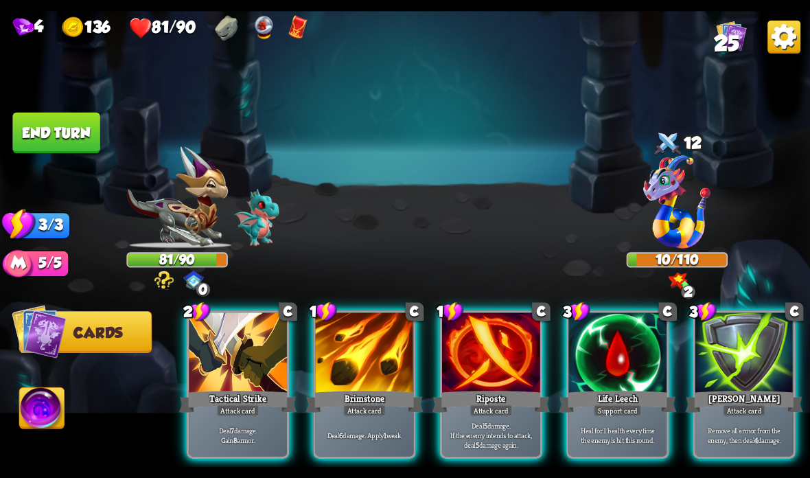
click at [237, 397] on div "Tactical Strike" at bounding box center [237, 401] width 117 height 26
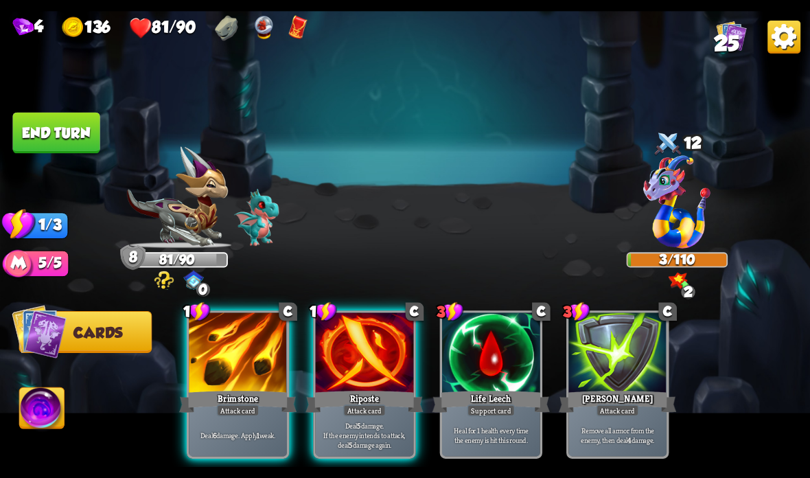
click at [59, 115] on button "End turn" at bounding box center [55, 133] width 87 height 41
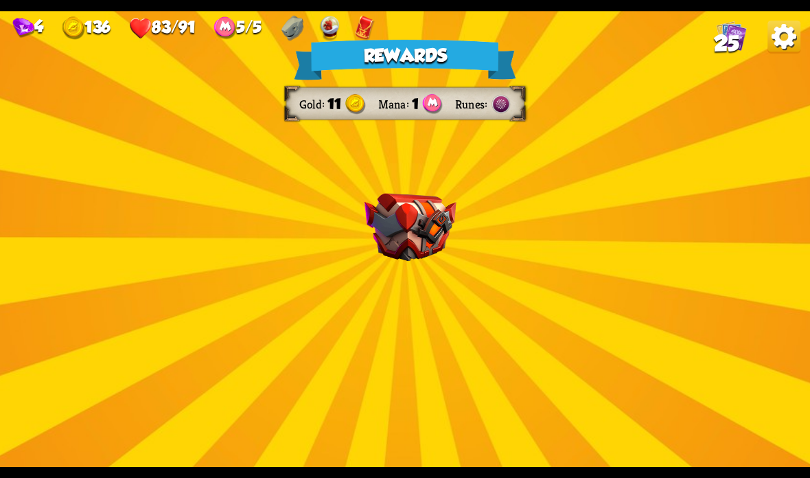
click at [408, 242] on img at bounding box center [410, 228] width 92 height 68
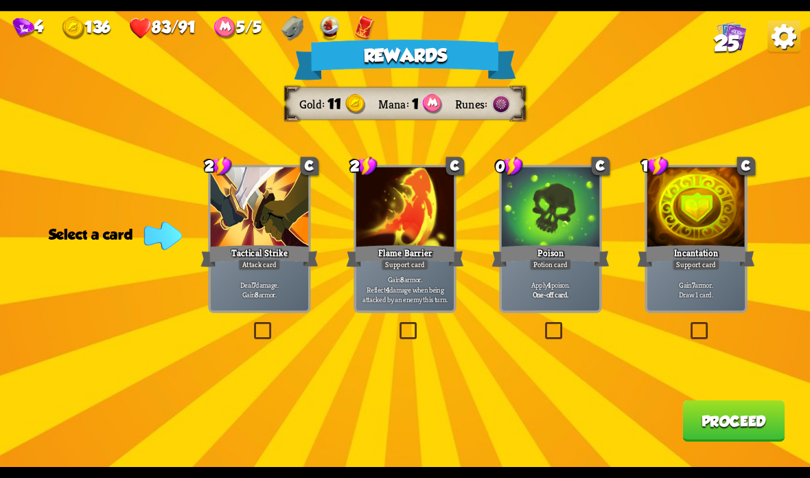
click at [519, 257] on div "Poison" at bounding box center [549, 256] width 117 height 26
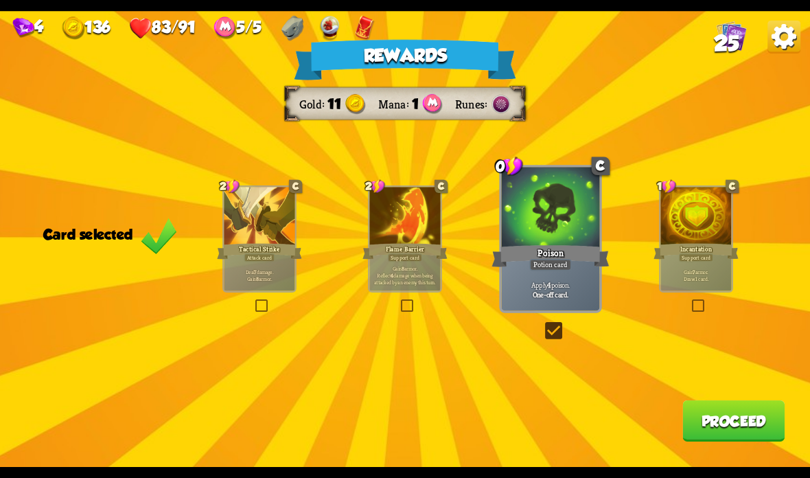
click at [712, 403] on button "Proceed" at bounding box center [733, 420] width 102 height 41
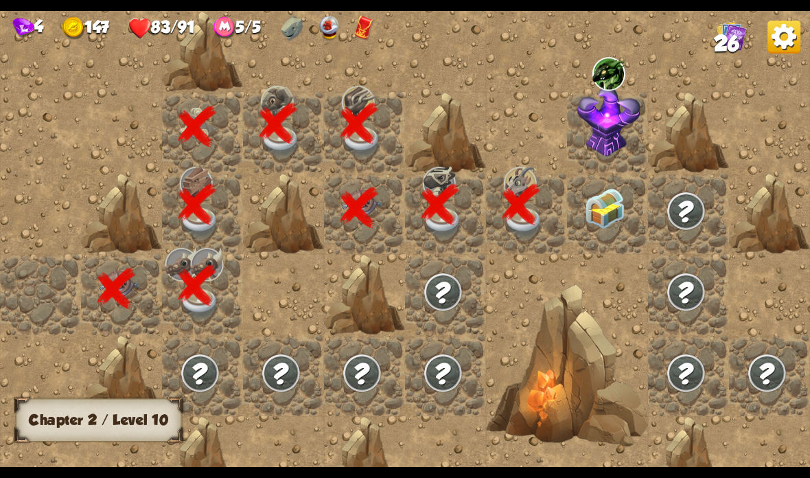
click at [597, 191] on img at bounding box center [605, 208] width 40 height 40
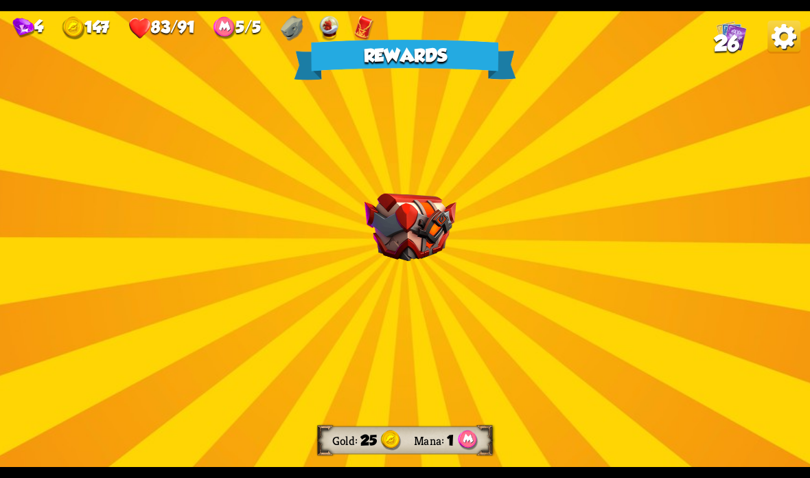
click at [425, 203] on img at bounding box center [410, 228] width 92 height 68
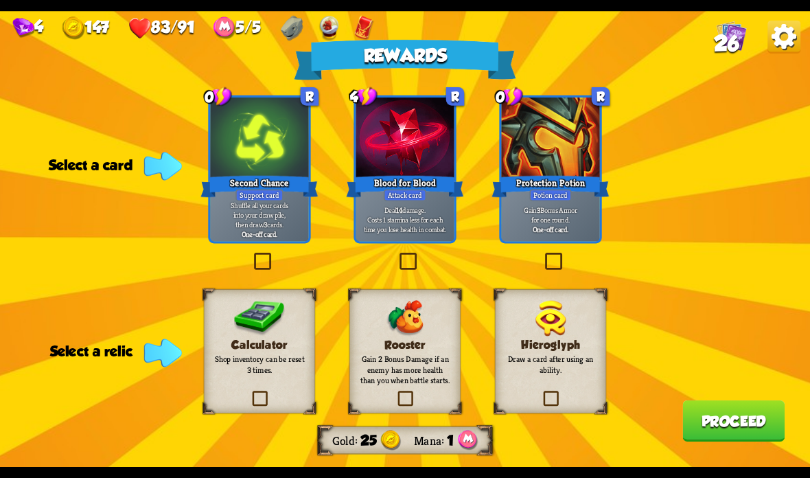
click at [420, 176] on div "Blood for Blood" at bounding box center [404, 186] width 117 height 26
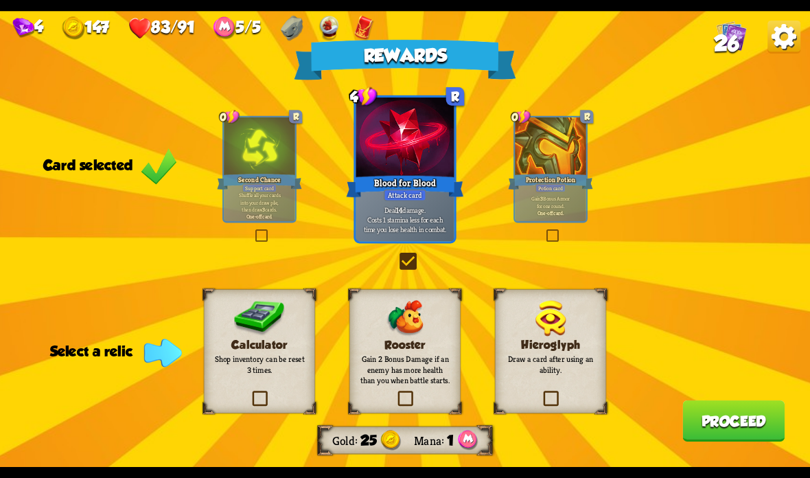
click at [423, 322] on img at bounding box center [405, 318] width 38 height 36
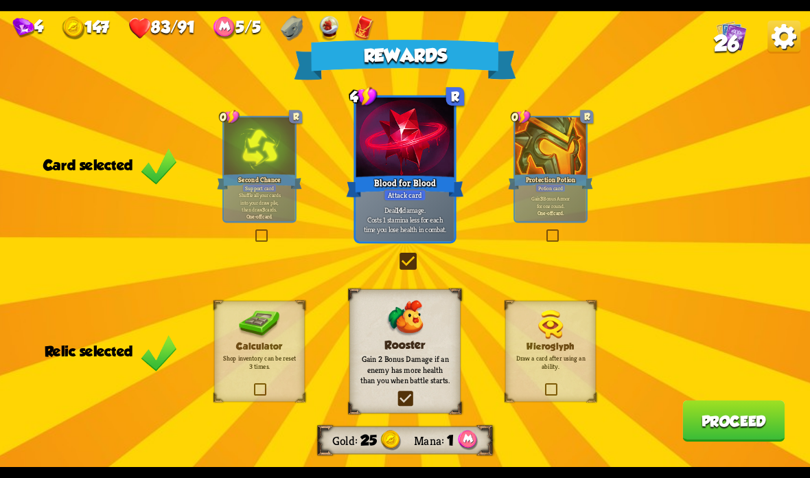
click at [702, 419] on button "Proceed" at bounding box center [733, 420] width 102 height 41
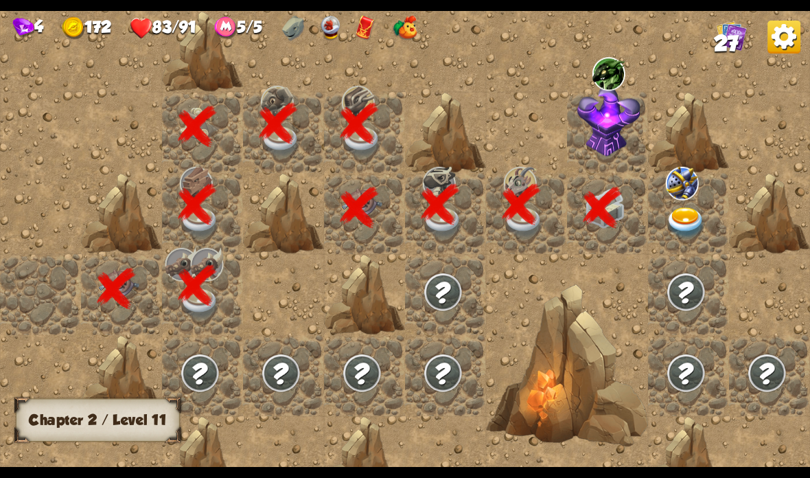
scroll to position [0, 264]
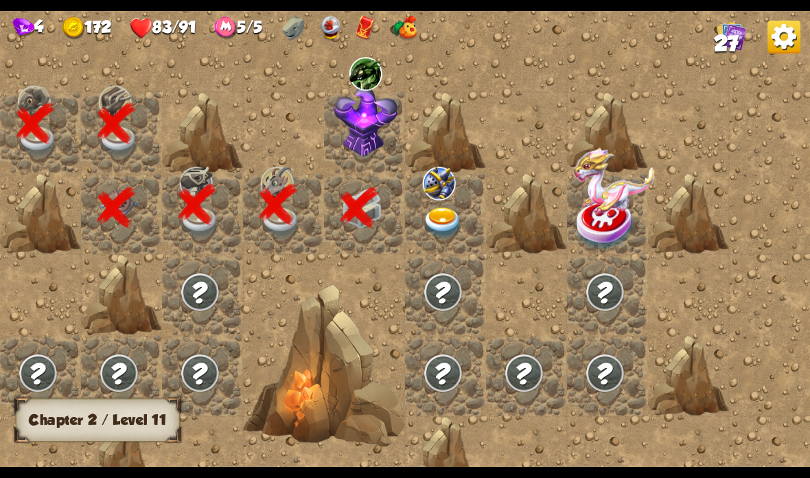
click at [360, 105] on img at bounding box center [365, 121] width 63 height 71
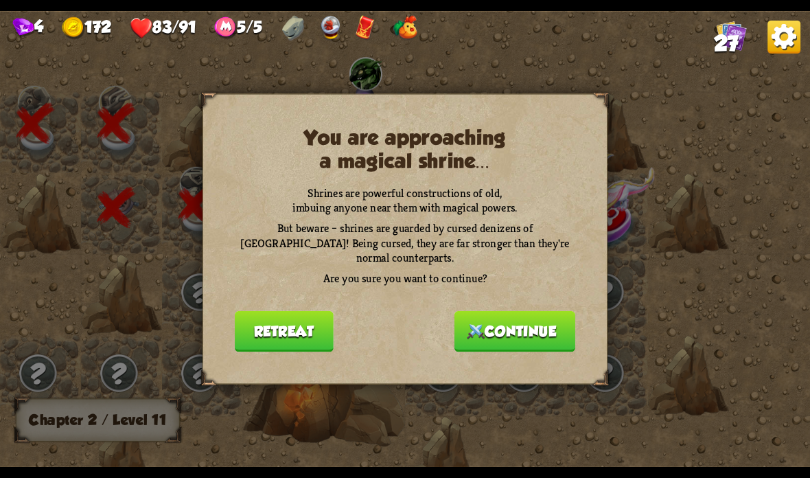
click at [535, 335] on button "Continue" at bounding box center [514, 331] width 121 height 41
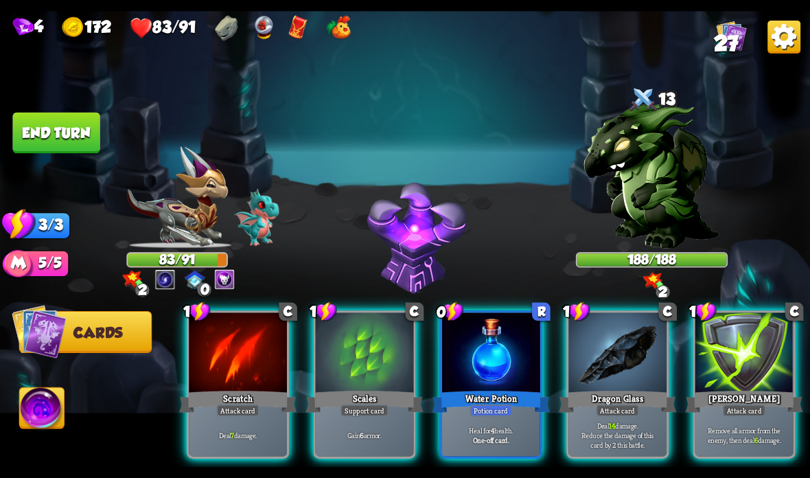
click at [506, 349] on div at bounding box center [491, 353] width 98 height 82
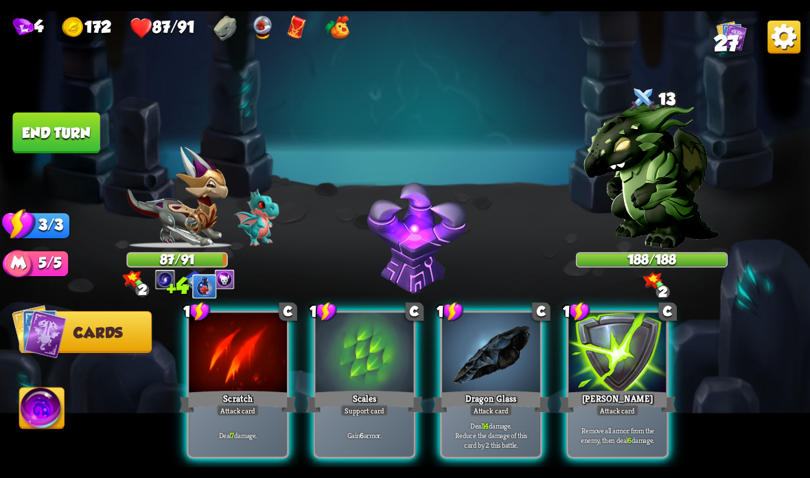
click at [361, 384] on div at bounding box center [365, 353] width 98 height 82
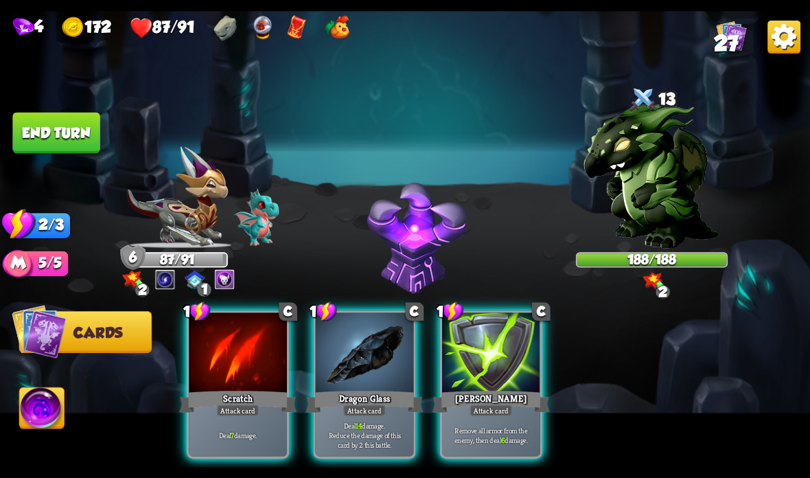
click at [371, 426] on p "Deal 14 damage. Reduce the damage of this card by 2 this battle." at bounding box center [364, 434] width 93 height 29
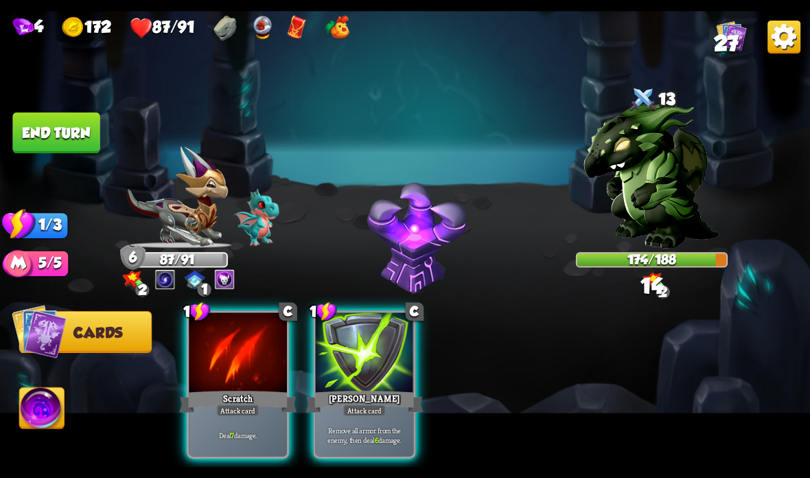
click at [237, 409] on div "Attack card" at bounding box center [238, 410] width 43 height 12
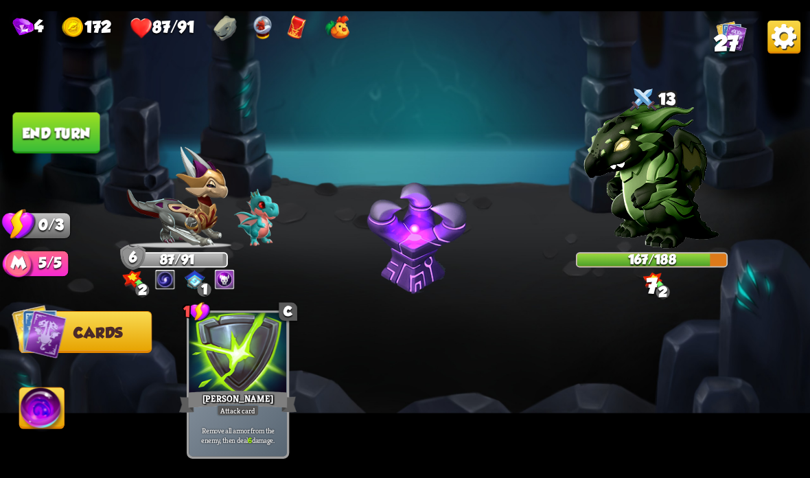
click at [77, 128] on button "End turn" at bounding box center [55, 133] width 87 height 41
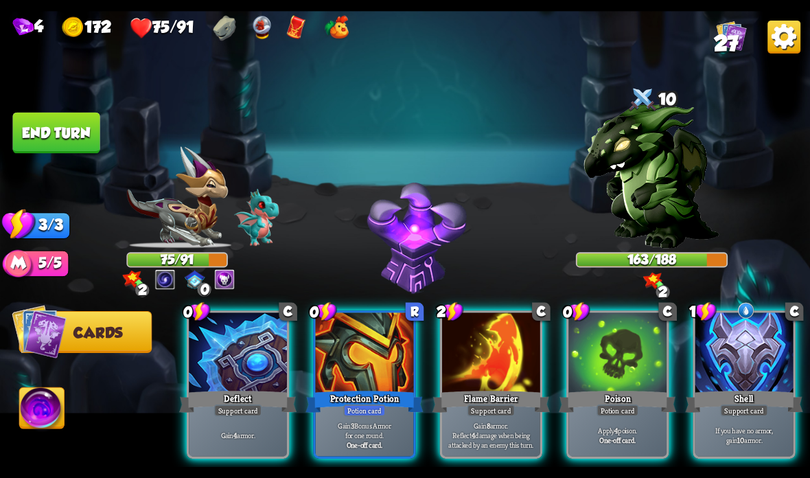
click at [354, 387] on div at bounding box center [365, 353] width 98 height 82
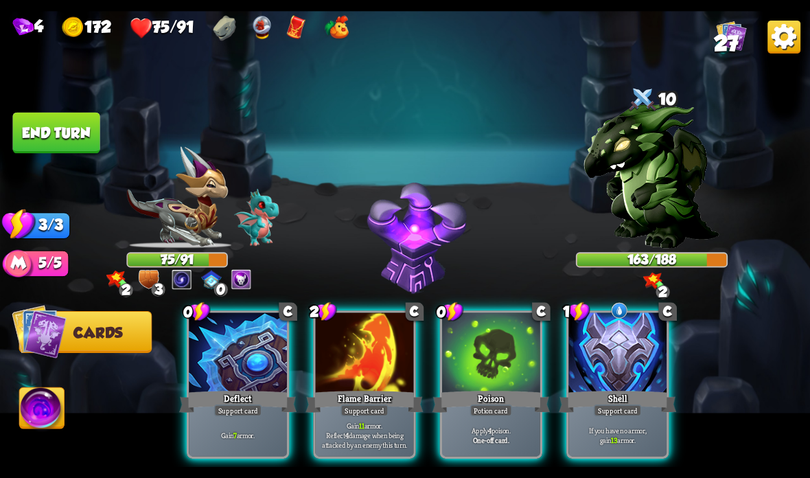
click at [600, 409] on div "Support card" at bounding box center [618, 410] width 48 height 12
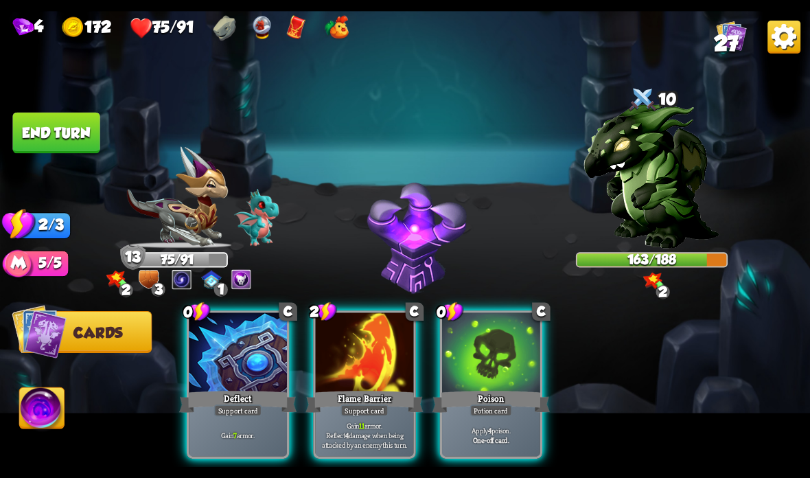
click at [231, 393] on div "Deflect" at bounding box center [237, 401] width 117 height 26
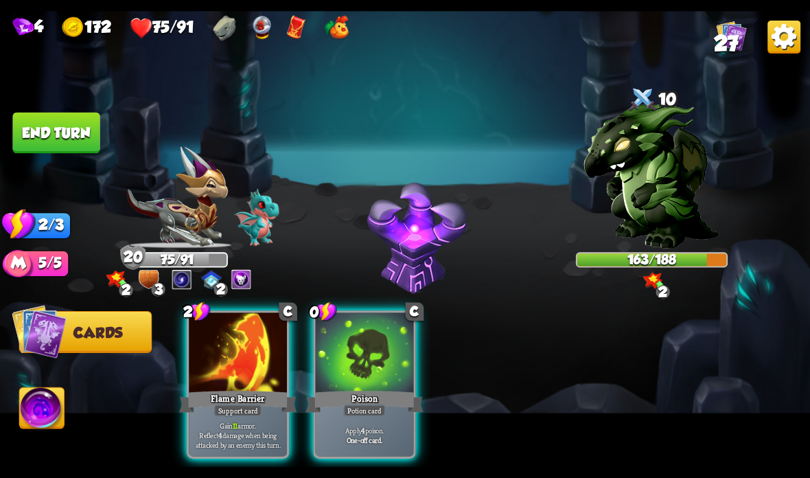
click at [243, 403] on div "Flame Barrier" at bounding box center [237, 401] width 117 height 26
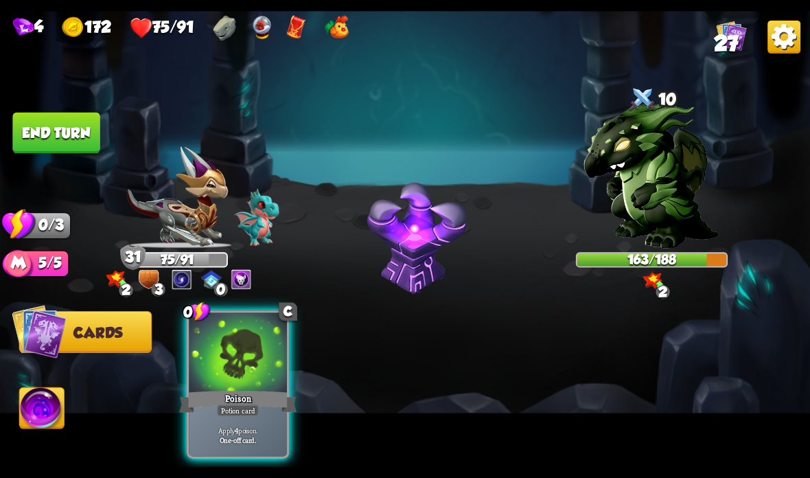
click at [238, 399] on div "Poison" at bounding box center [237, 401] width 117 height 26
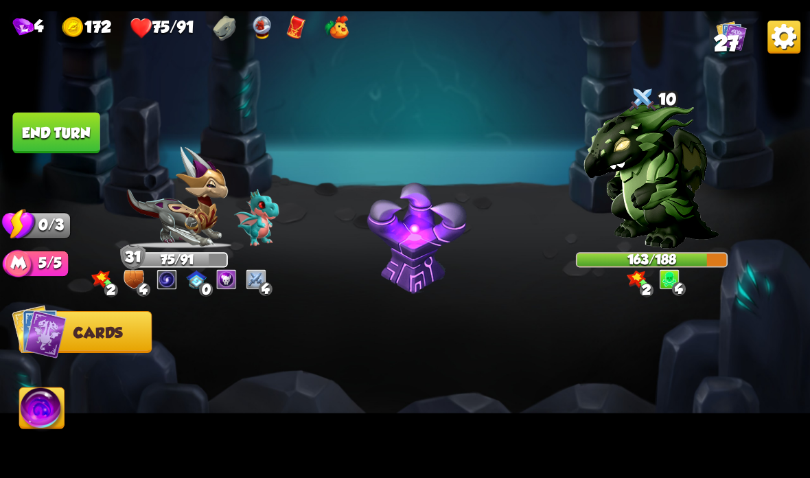
click at [89, 126] on button "End turn" at bounding box center [55, 133] width 87 height 41
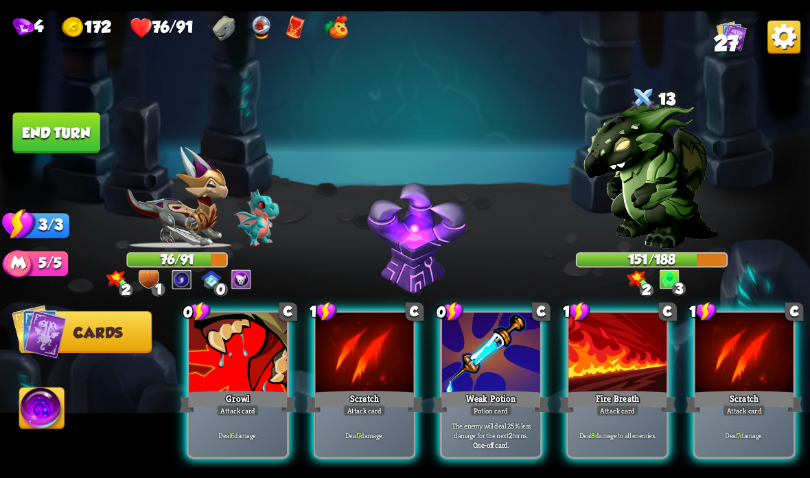
click at [493, 382] on div at bounding box center [491, 353] width 98 height 82
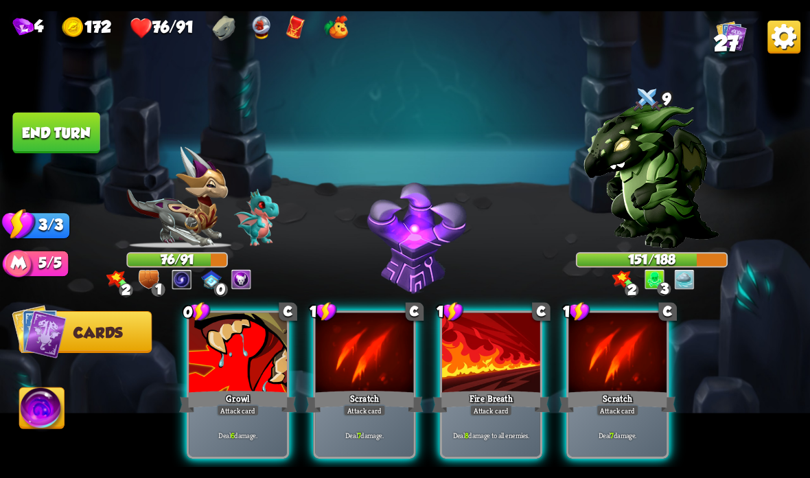
click at [234, 414] on div "Attack card" at bounding box center [238, 410] width 43 height 12
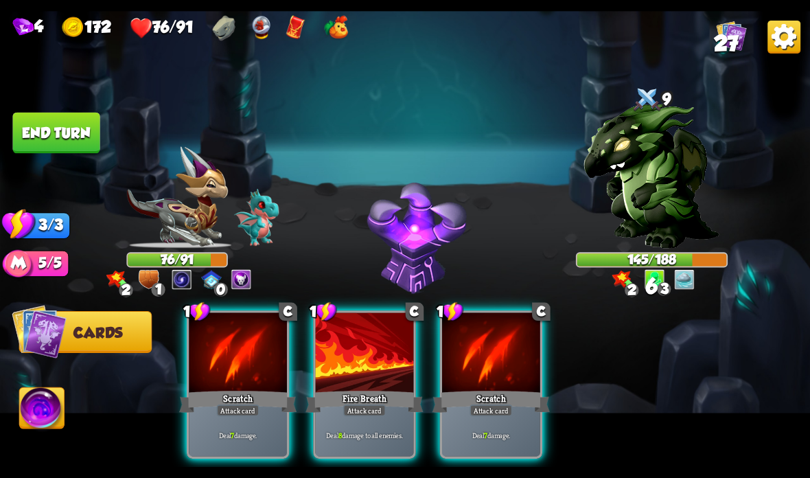
click at [247, 409] on div "Attack card" at bounding box center [238, 410] width 43 height 12
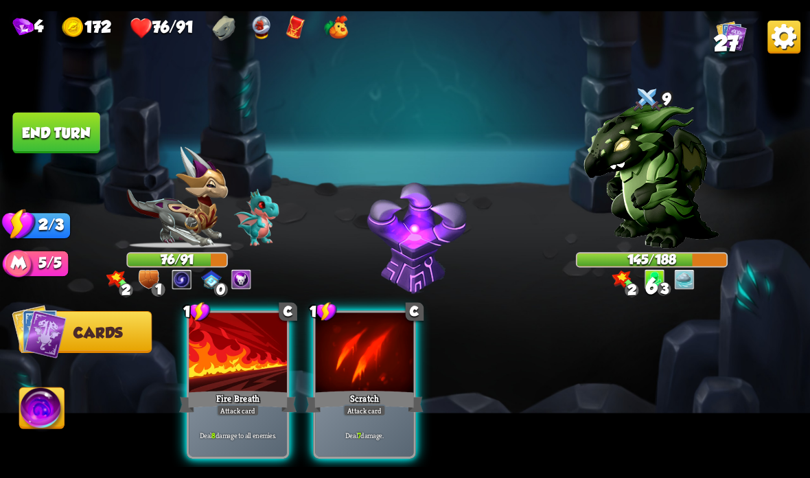
click at [238, 407] on div "Attack card" at bounding box center [238, 410] width 43 height 12
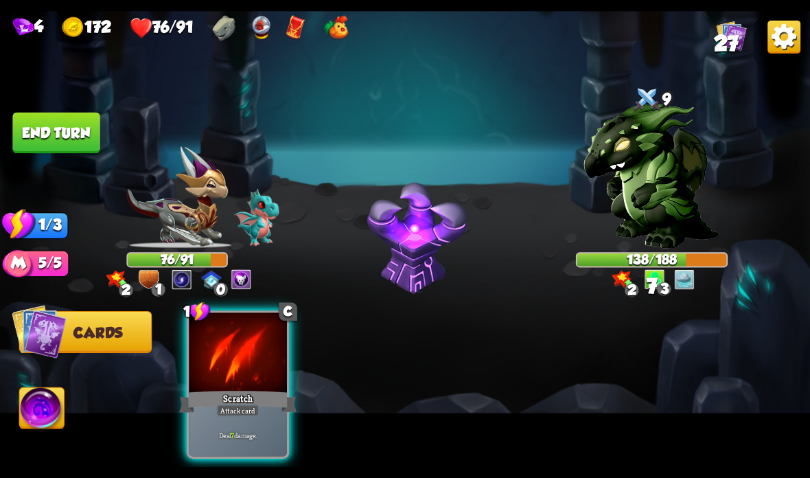
click at [235, 406] on div "Attack card" at bounding box center [238, 410] width 43 height 12
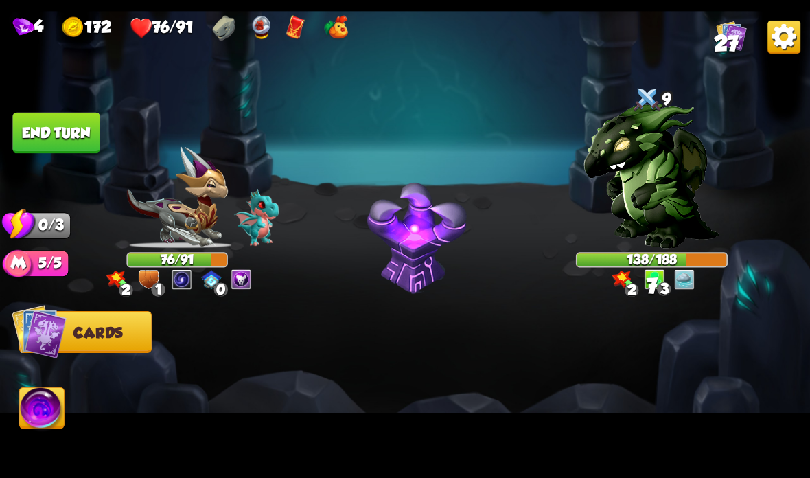
click at [72, 123] on button "End turn" at bounding box center [55, 133] width 87 height 41
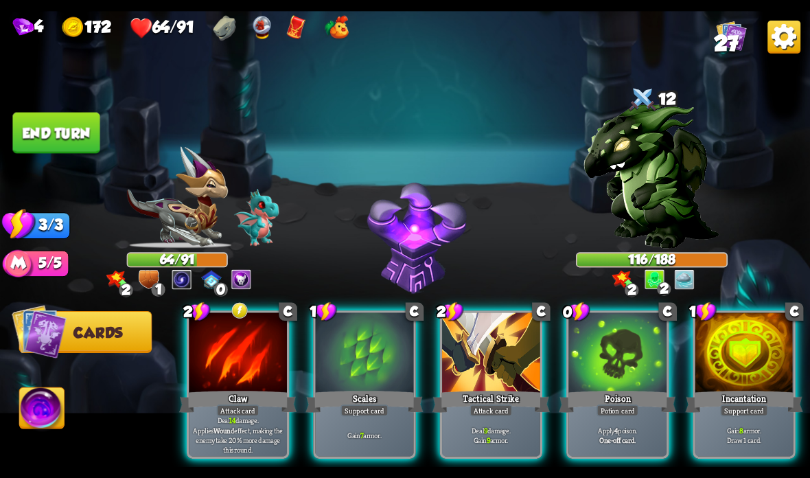
click at [603, 395] on div "Poison" at bounding box center [617, 401] width 117 height 26
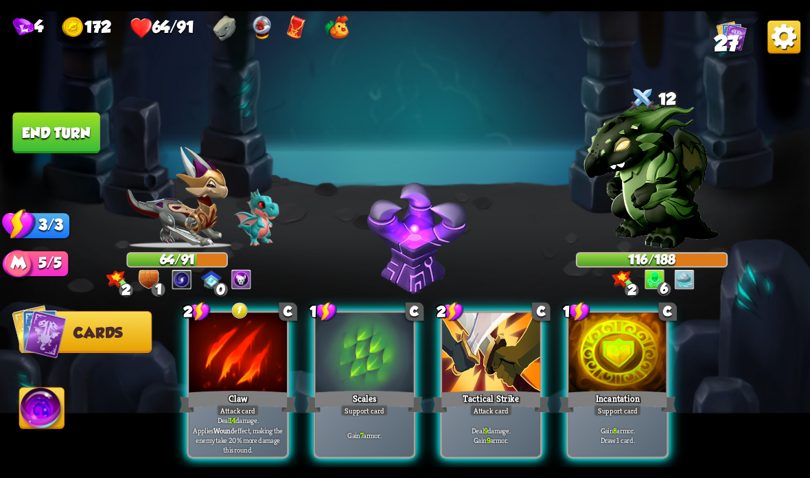
click at [602, 394] on div "Incantation" at bounding box center [617, 401] width 117 height 26
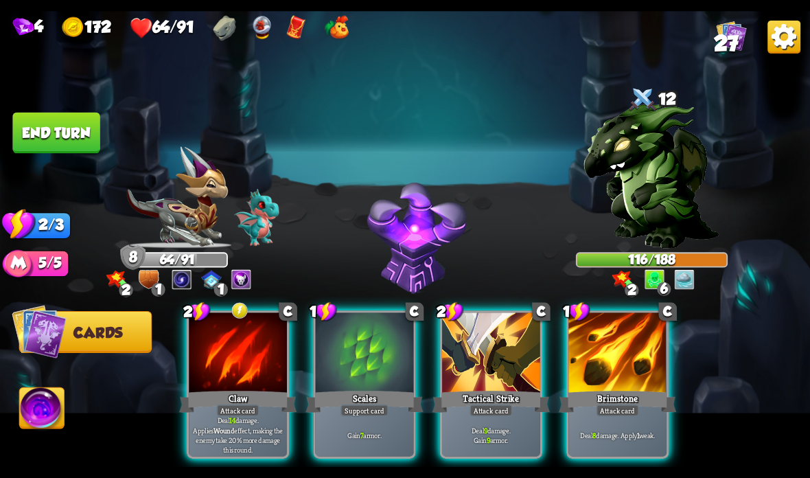
click at [242, 412] on div "Attack card" at bounding box center [238, 410] width 43 height 12
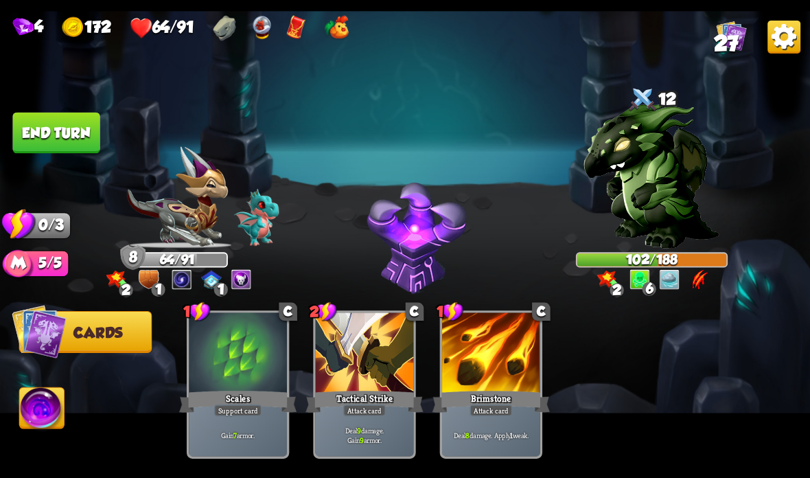
click at [67, 131] on button "End turn" at bounding box center [55, 133] width 87 height 41
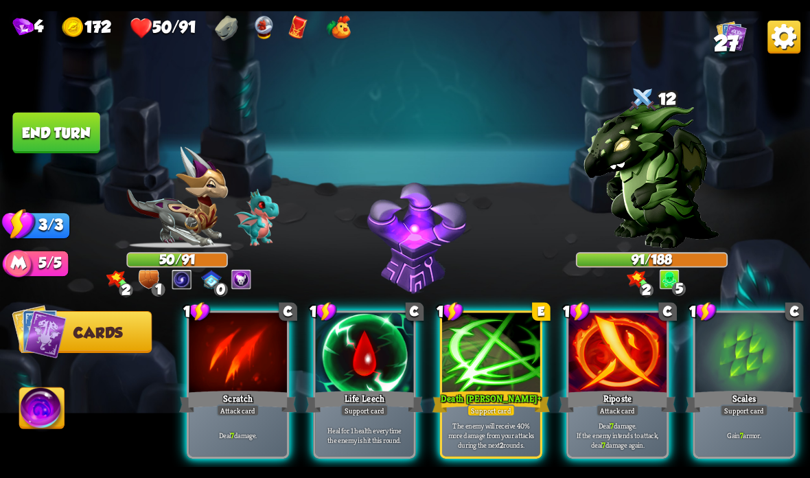
click at [745, 363] on div at bounding box center [744, 353] width 98 height 82
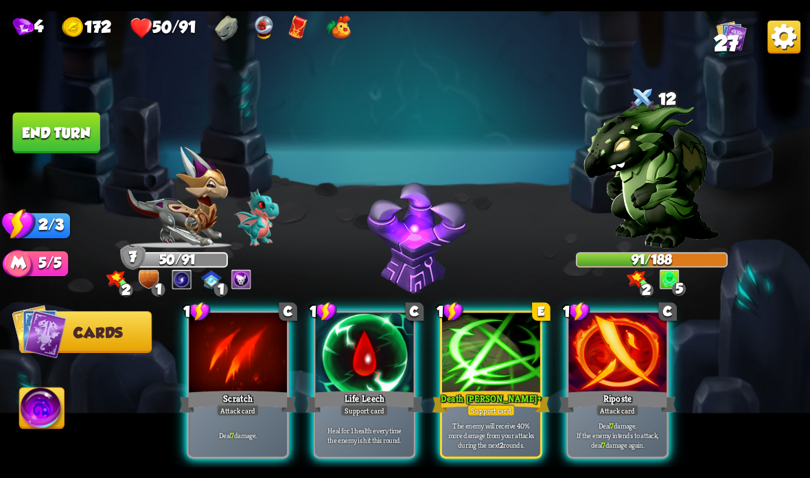
click at [384, 420] on div "Heal for 1 health every time the enemy is hit this round." at bounding box center [365, 434] width 98 height 43
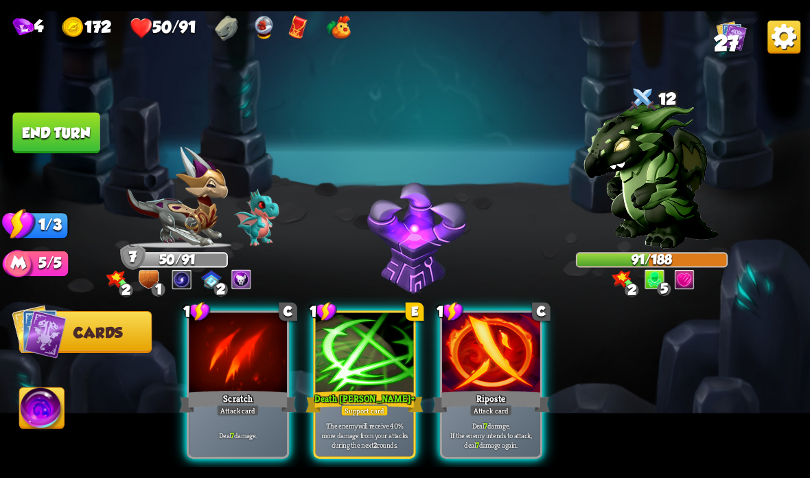
click at [500, 406] on div "Attack card" at bounding box center [490, 410] width 43 height 12
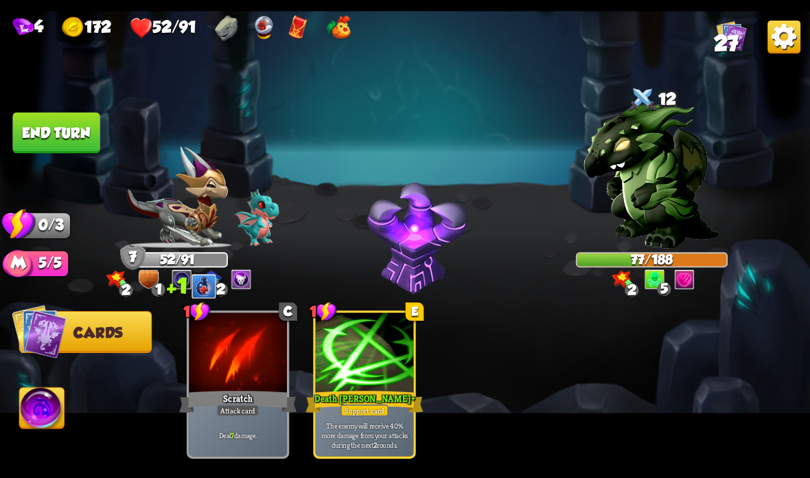
click at [65, 134] on button "End turn" at bounding box center [55, 133] width 87 height 41
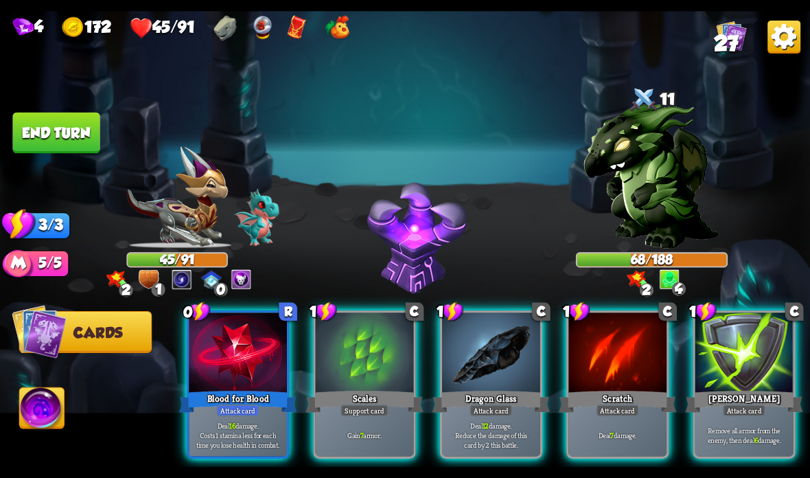
click at [223, 362] on div at bounding box center [238, 353] width 98 height 82
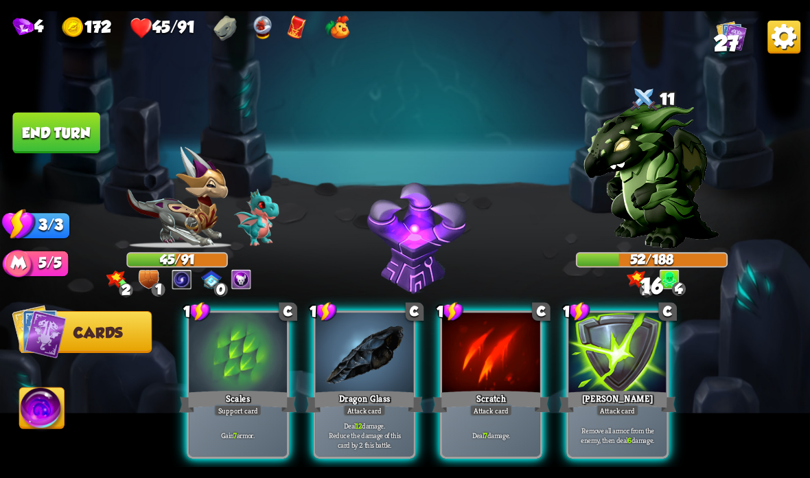
click at [229, 394] on div "Scales" at bounding box center [237, 401] width 117 height 26
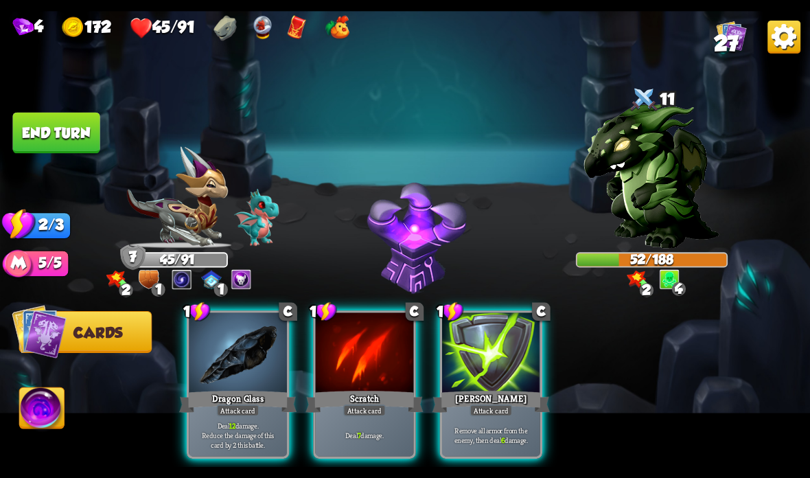
click at [221, 425] on p "Deal 12 damage. Reduce the damage of this card by 2 this battle." at bounding box center [237, 434] width 93 height 29
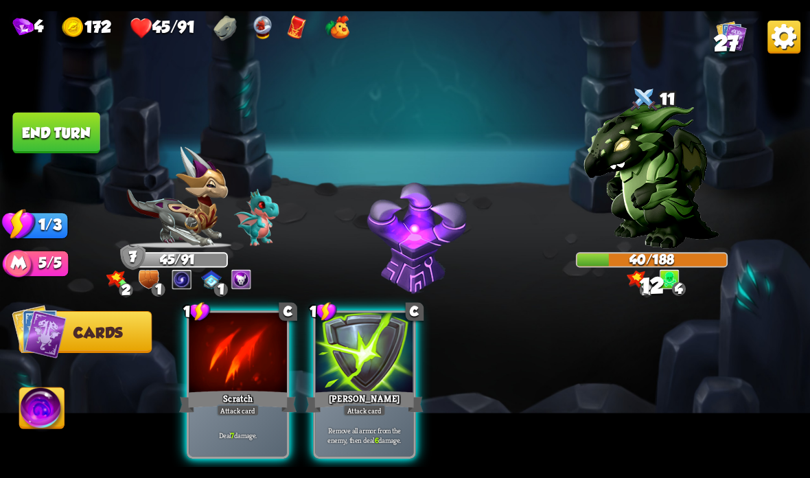
click at [228, 415] on div "Attack card" at bounding box center [238, 410] width 43 height 12
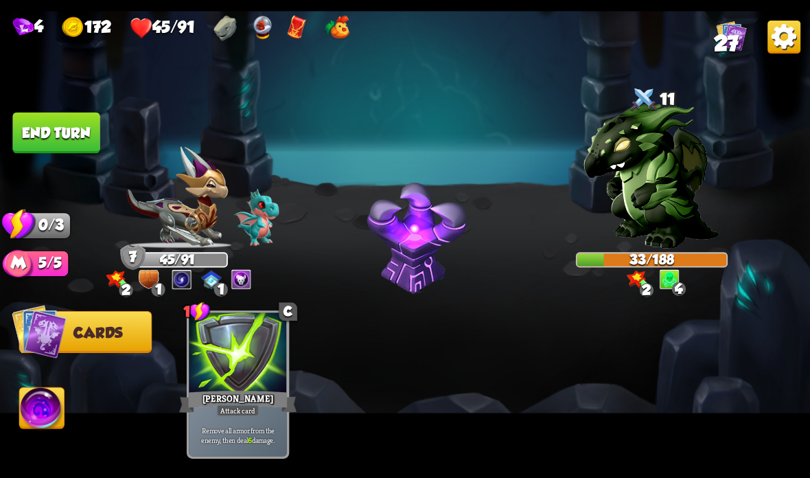
click at [58, 136] on button "End turn" at bounding box center [55, 133] width 87 height 41
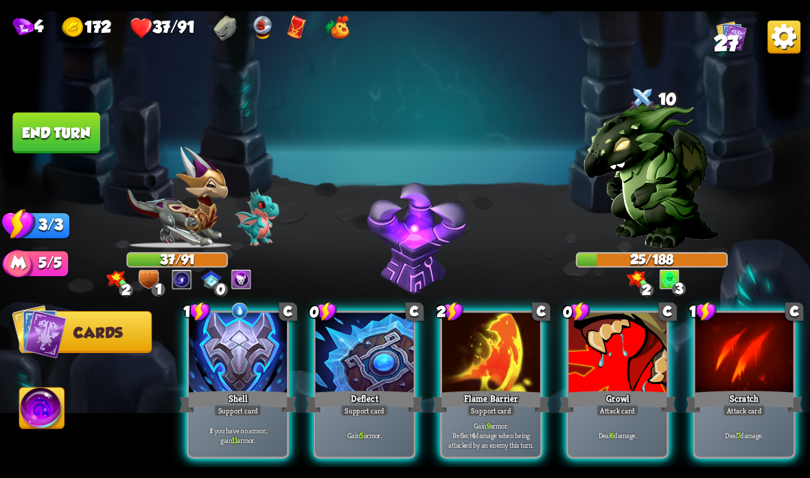
click at [242, 387] on div at bounding box center [238, 353] width 98 height 82
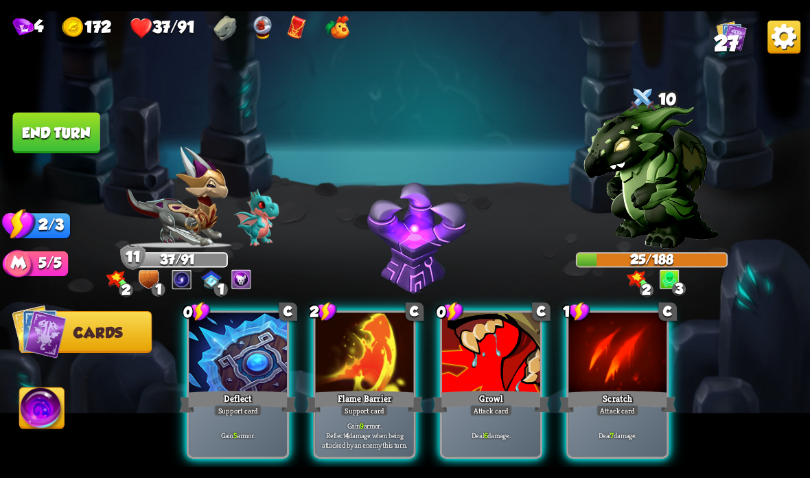
click at [237, 408] on div "Support card" at bounding box center [238, 410] width 48 height 12
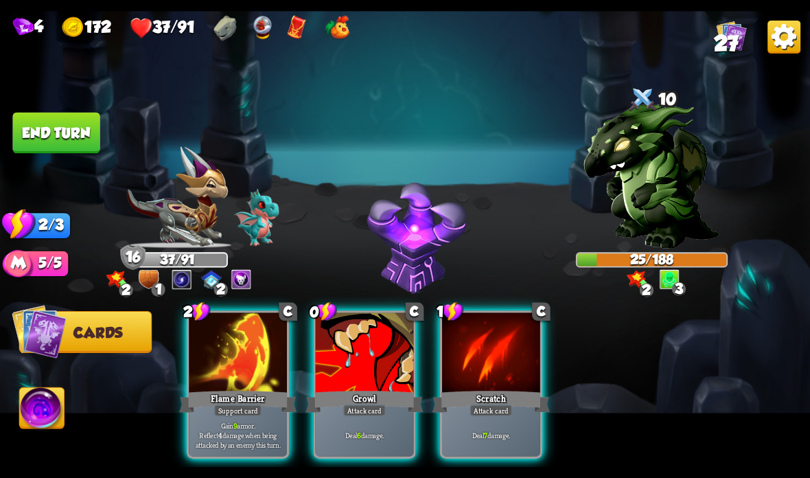
click at [352, 377] on div at bounding box center [365, 353] width 98 height 82
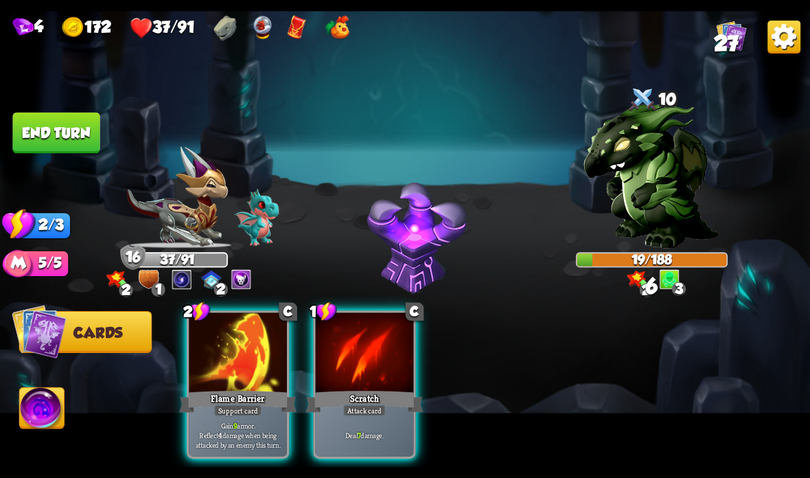
click at [364, 395] on div "Scratch" at bounding box center [363, 401] width 117 height 26
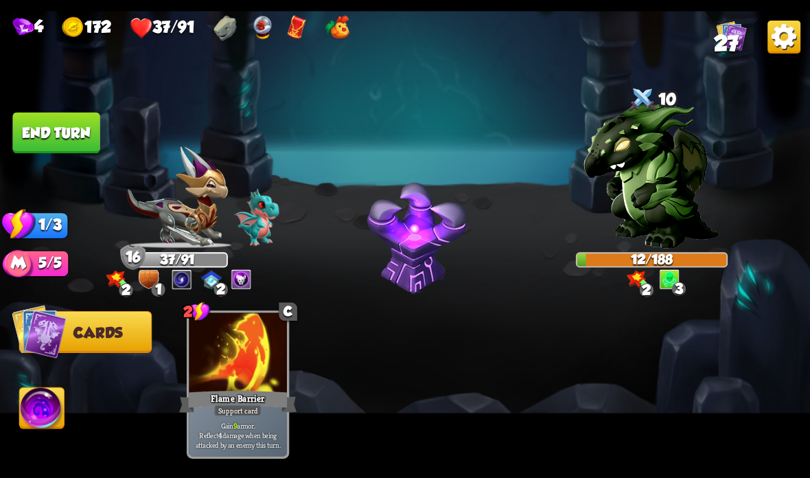
click at [75, 110] on img at bounding box center [405, 239] width 810 height 456
click at [77, 130] on button "End turn" at bounding box center [55, 133] width 87 height 41
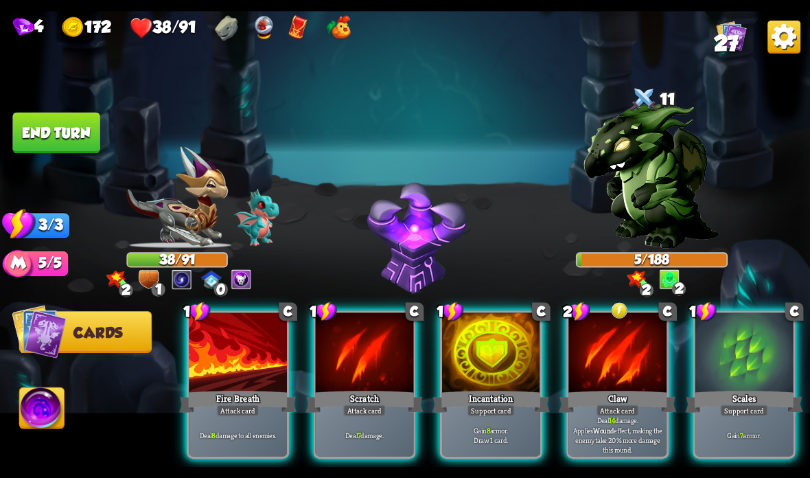
click at [71, 128] on button "End turn" at bounding box center [55, 133] width 87 height 41
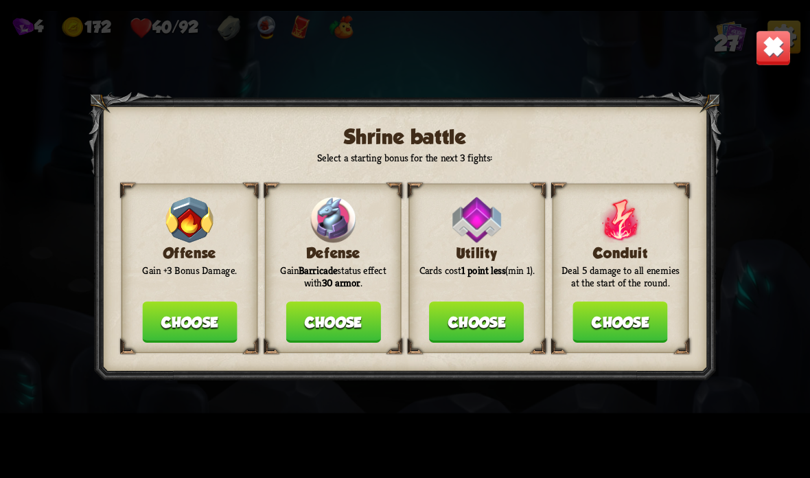
click at [342, 325] on button "Choose" at bounding box center [332, 321] width 95 height 41
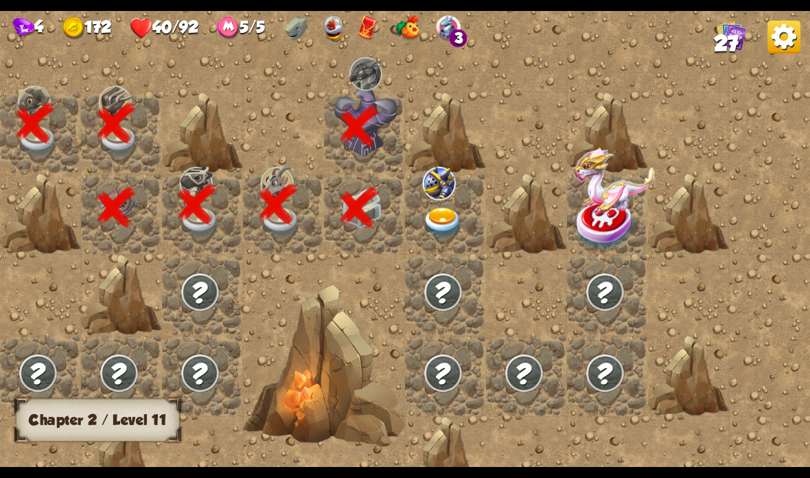
click at [443, 222] on img at bounding box center [443, 223] width 40 height 32
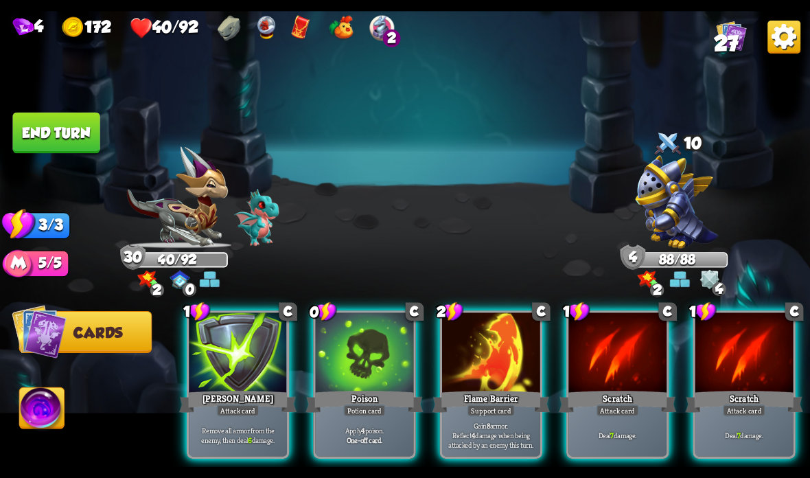
click at [344, 384] on div at bounding box center [365, 353] width 98 height 82
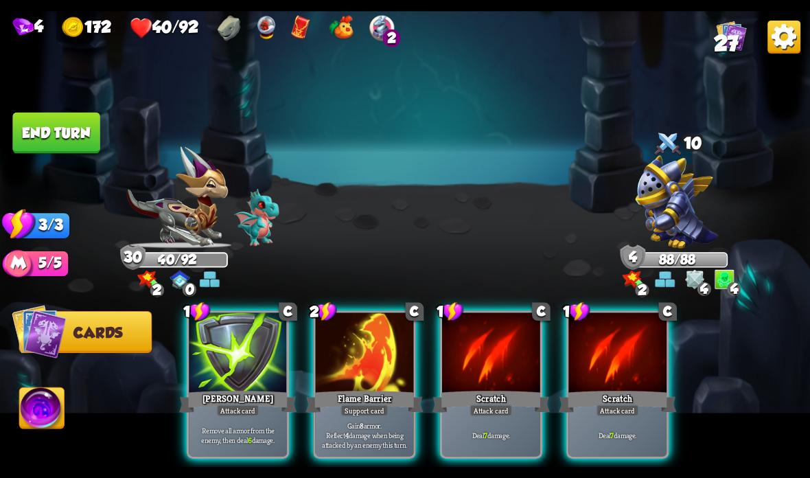
click at [353, 399] on div "Flame Barrier" at bounding box center [363, 401] width 117 height 26
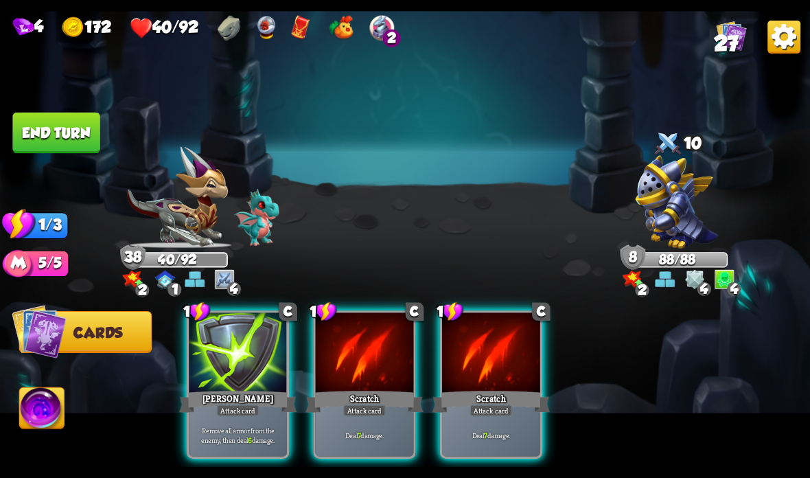
click at [241, 389] on div "[PERSON_NAME]" at bounding box center [237, 401] width 117 height 26
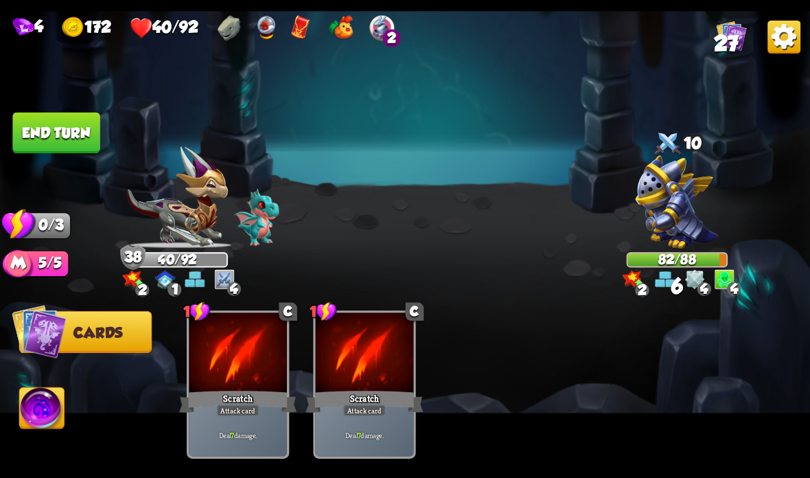
click at [45, 126] on button "End turn" at bounding box center [55, 133] width 87 height 41
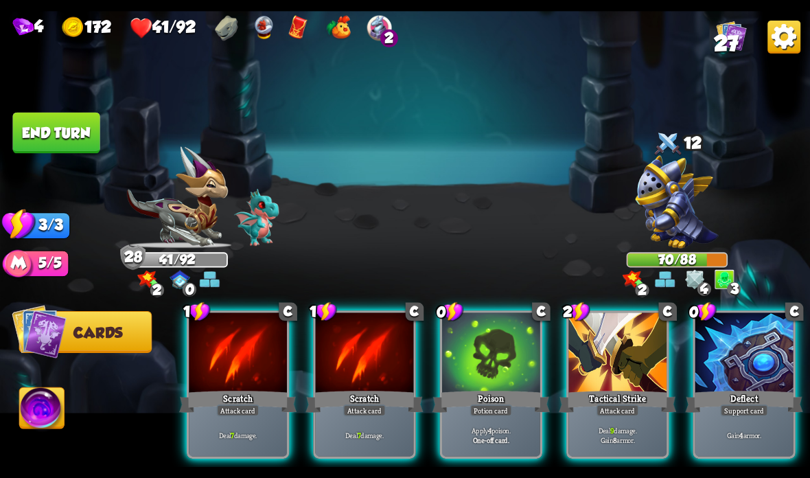
click at [598, 395] on div "Tactical Strike" at bounding box center [617, 401] width 117 height 26
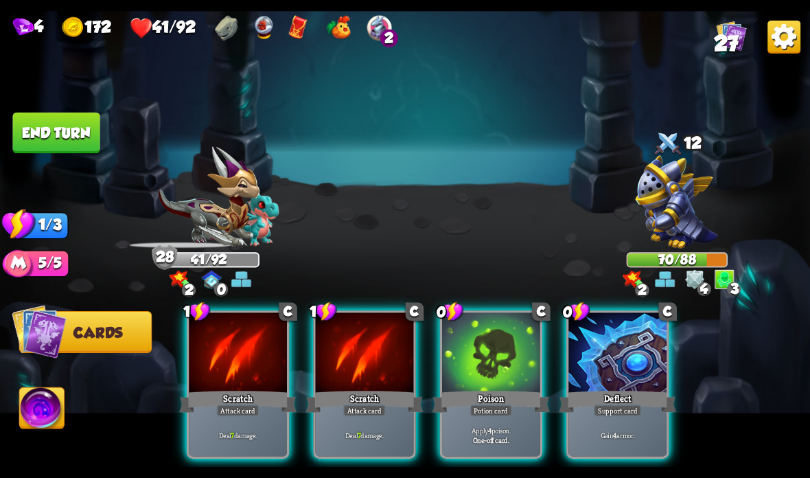
click at [598, 413] on div "Support card" at bounding box center [618, 410] width 48 height 12
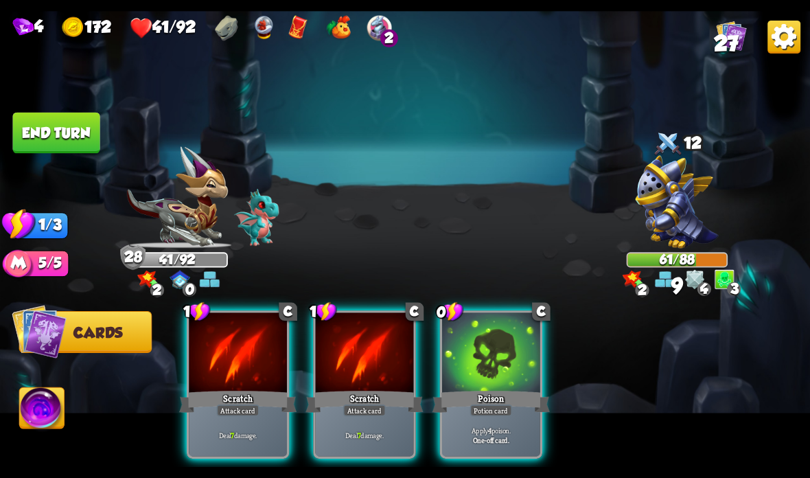
click at [484, 382] on div at bounding box center [491, 353] width 98 height 82
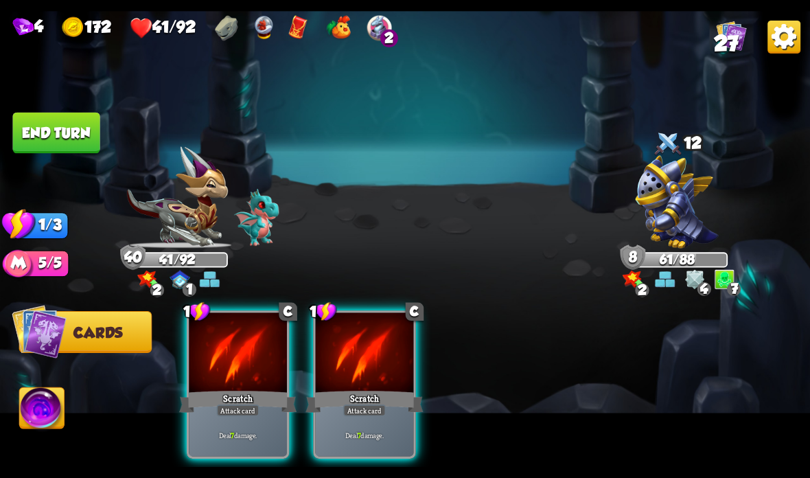
click at [359, 389] on div "Scratch" at bounding box center [363, 401] width 117 height 26
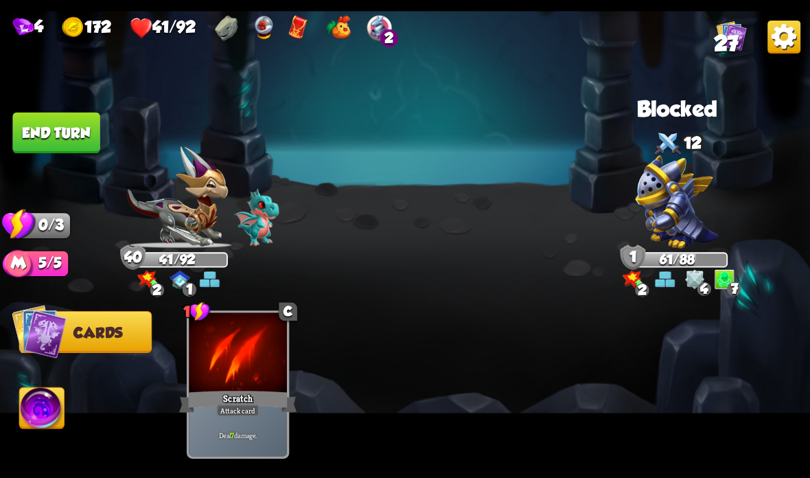
click at [57, 123] on button "End turn" at bounding box center [55, 133] width 87 height 41
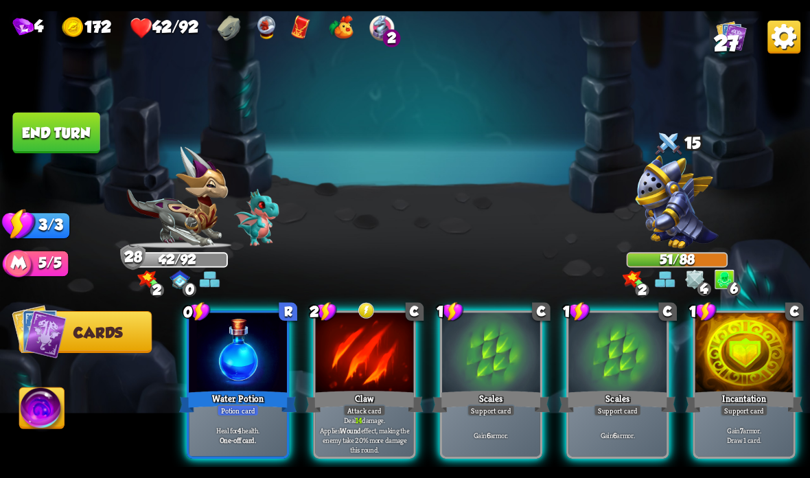
click at [230, 380] on div at bounding box center [238, 353] width 98 height 82
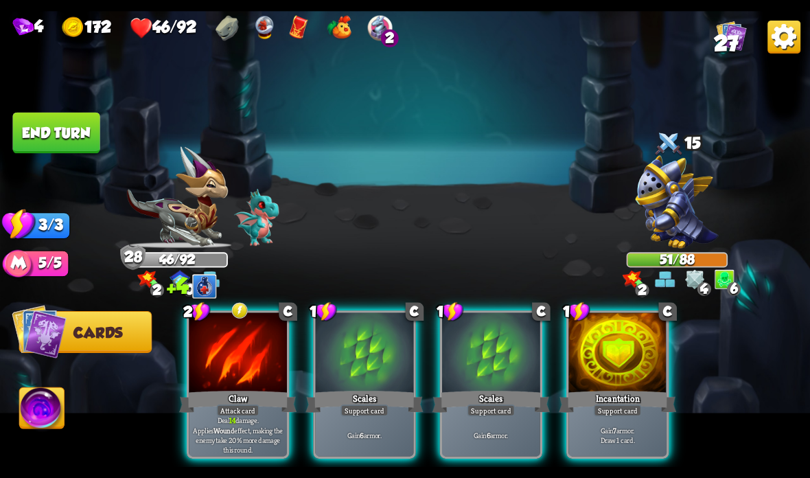
click at [242, 406] on div "Attack card" at bounding box center [238, 410] width 43 height 12
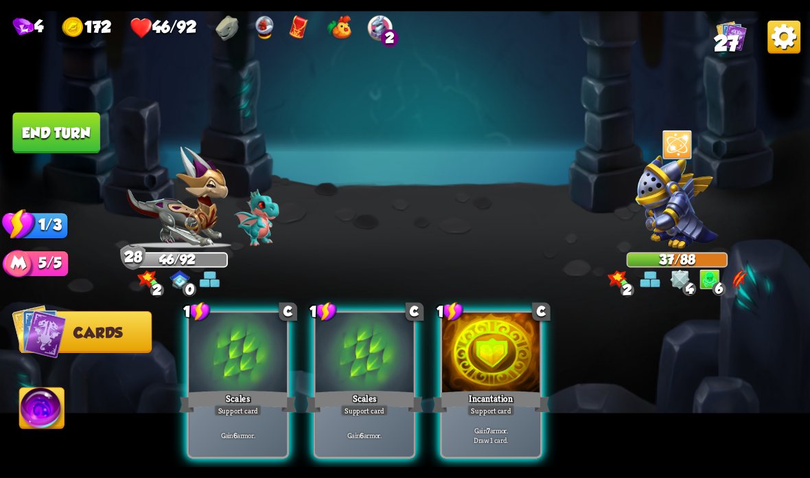
click at [502, 410] on div "Support card" at bounding box center [491, 410] width 48 height 12
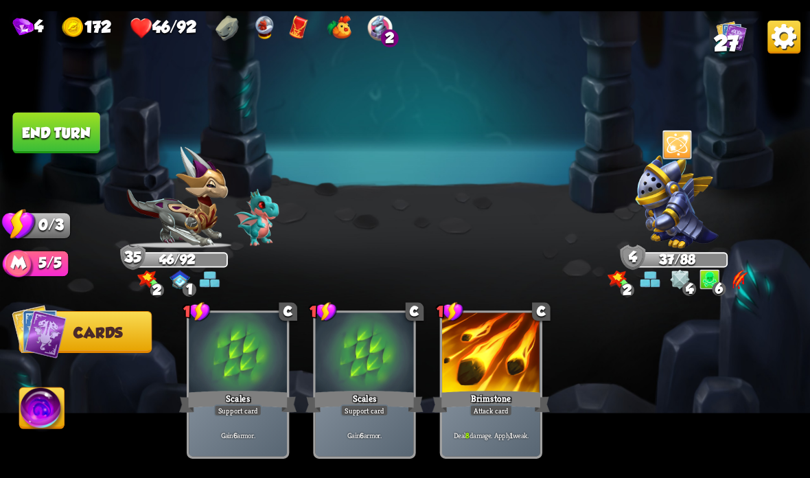
click at [66, 147] on button "End turn" at bounding box center [55, 133] width 87 height 41
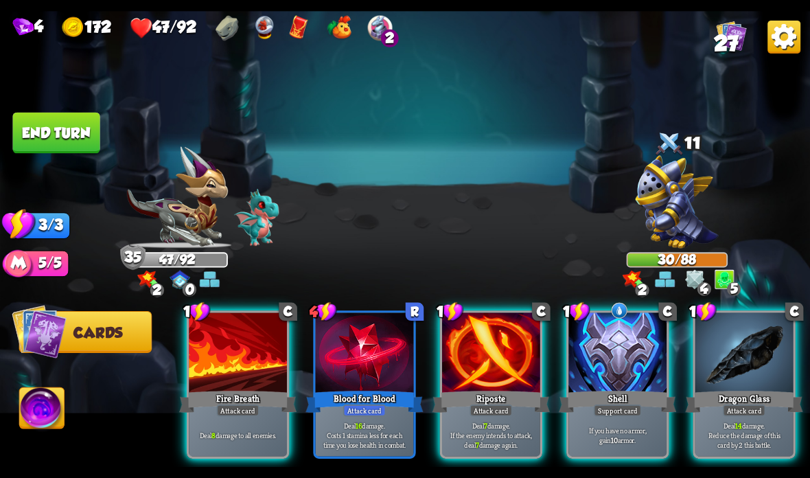
click at [599, 373] on div at bounding box center [617, 353] width 98 height 82
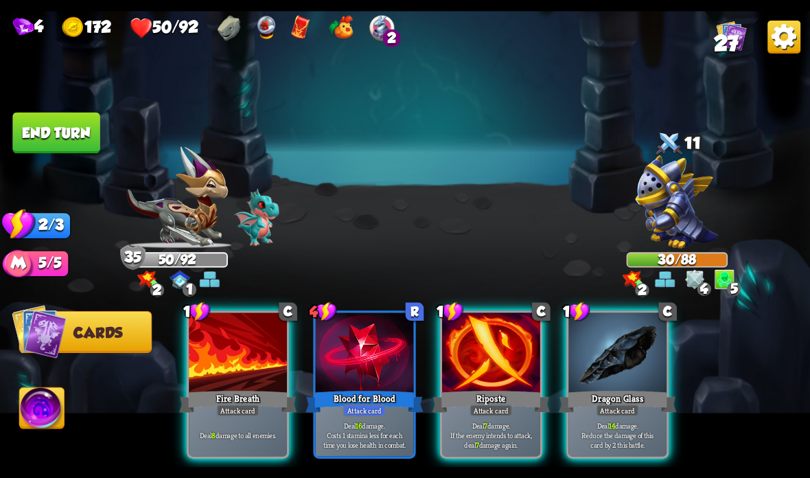
click at [629, 397] on div "Dragon Glass" at bounding box center [617, 401] width 117 height 26
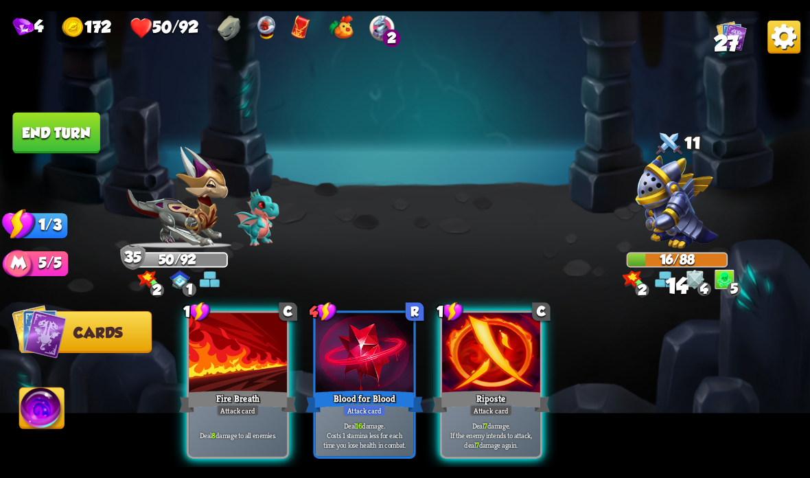
click at [485, 382] on div at bounding box center [491, 353] width 98 height 82
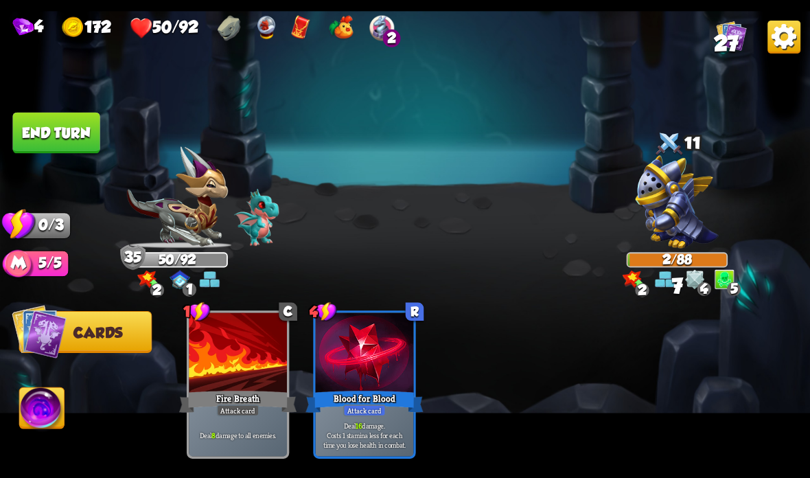
click at [73, 122] on button "End turn" at bounding box center [55, 133] width 87 height 41
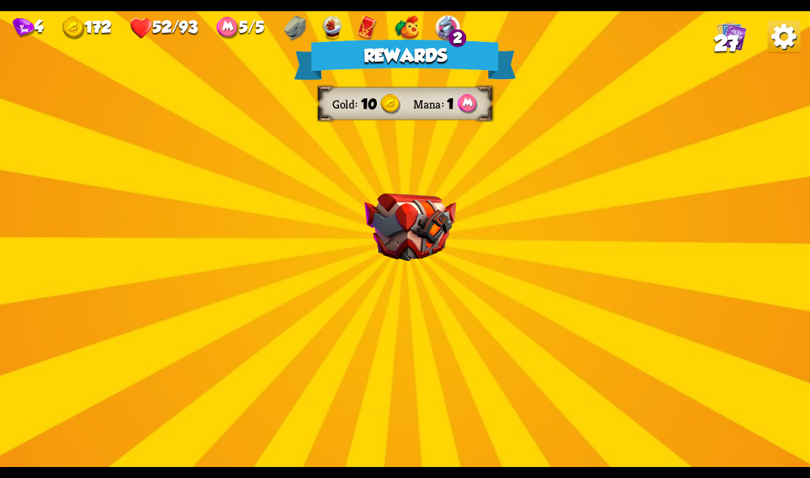
click at [422, 224] on img at bounding box center [410, 228] width 92 height 68
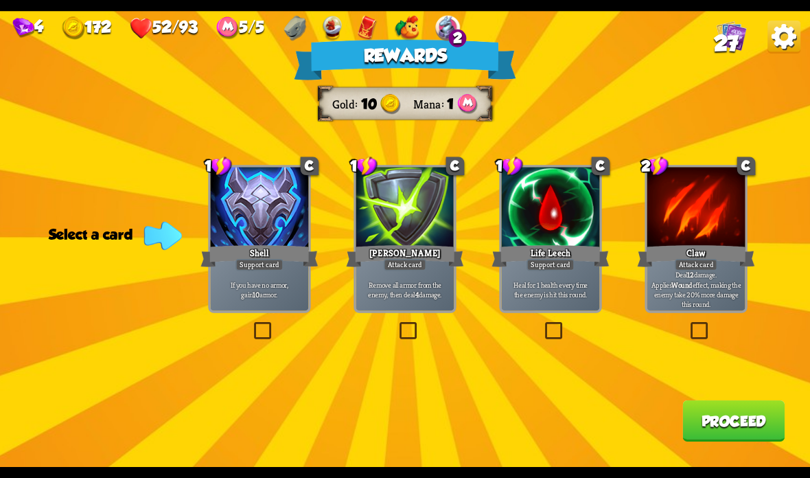
click at [558, 222] on div at bounding box center [551, 208] width 98 height 82
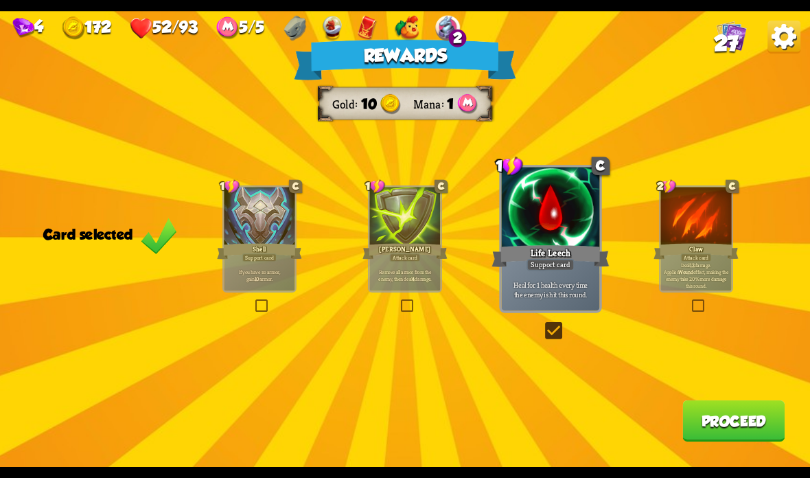
click at [727, 424] on button "Proceed" at bounding box center [733, 420] width 102 height 41
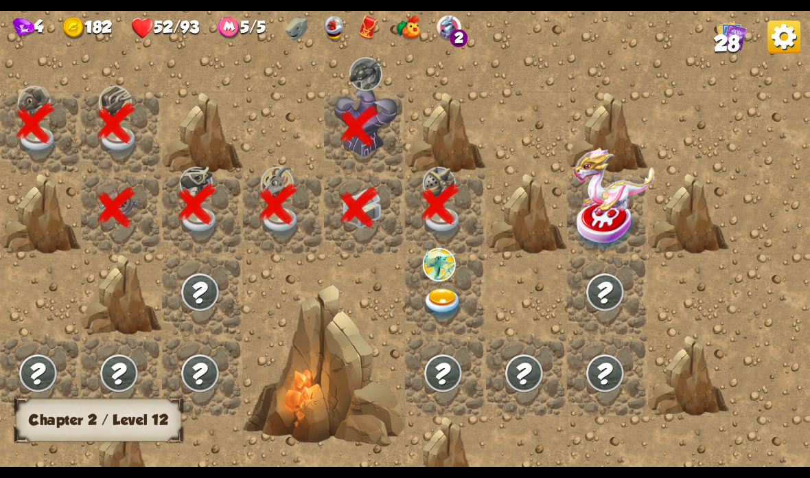
click at [443, 294] on img at bounding box center [443, 304] width 40 height 32
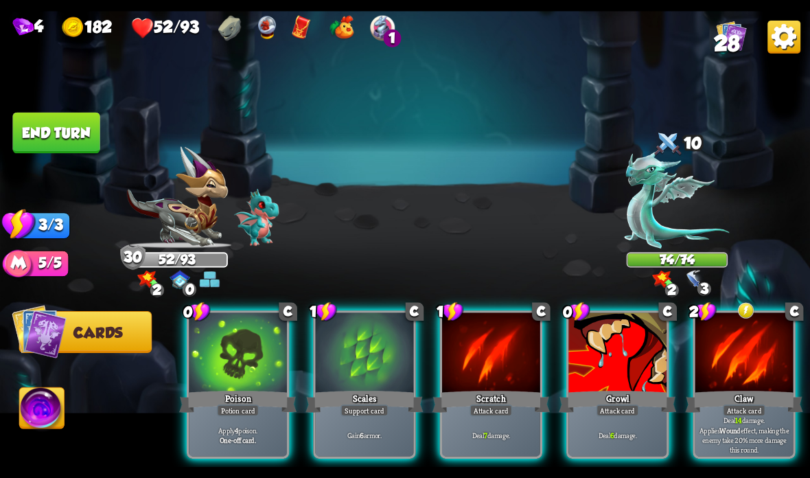
click at [747, 384] on div at bounding box center [744, 353] width 98 height 82
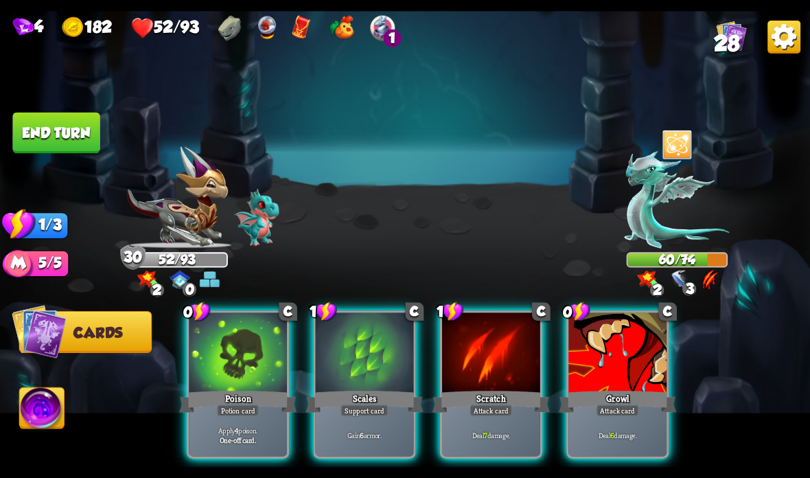
click at [480, 420] on div "Deal 7 damage." at bounding box center [491, 434] width 98 height 43
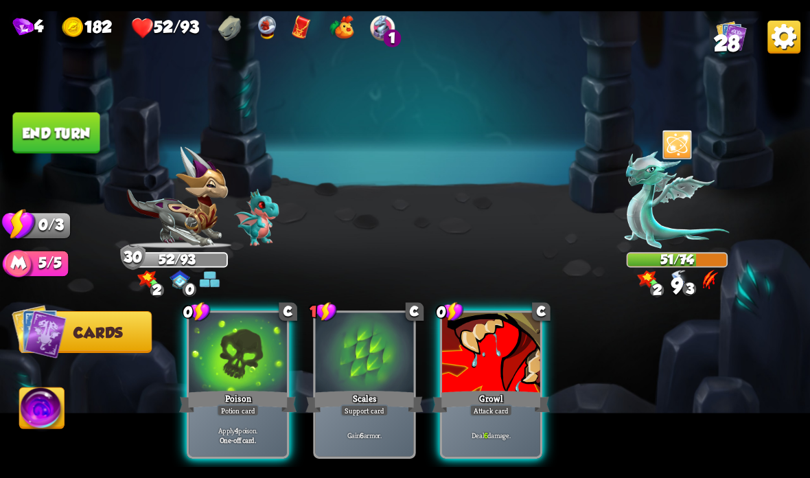
click at [479, 373] on div at bounding box center [491, 353] width 98 height 82
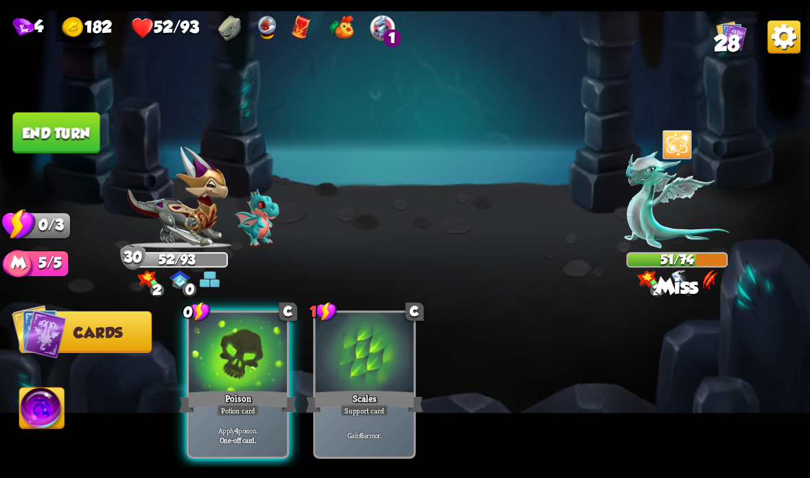
click at [226, 395] on div "Poison" at bounding box center [237, 401] width 117 height 26
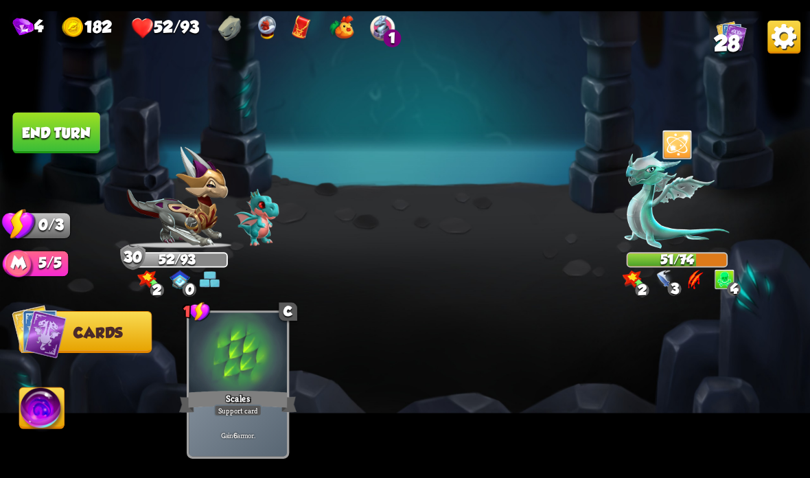
click at [75, 139] on button "End turn" at bounding box center [55, 133] width 87 height 41
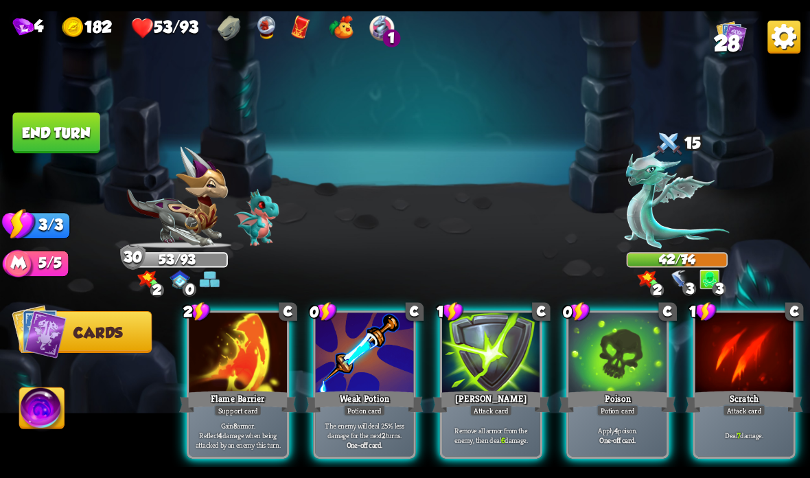
click at [486, 412] on div "Attack card" at bounding box center [490, 410] width 43 height 12
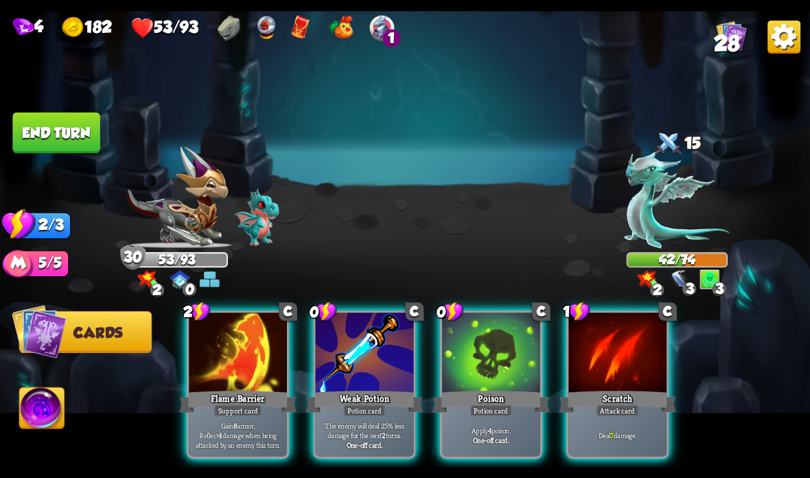
click at [351, 415] on div "Potion card" at bounding box center [364, 410] width 42 height 12
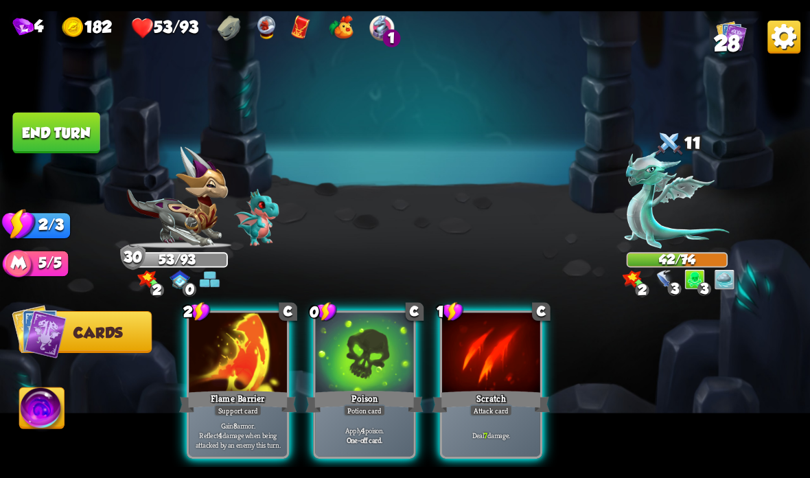
click at [471, 408] on div "Attack card" at bounding box center [490, 410] width 43 height 12
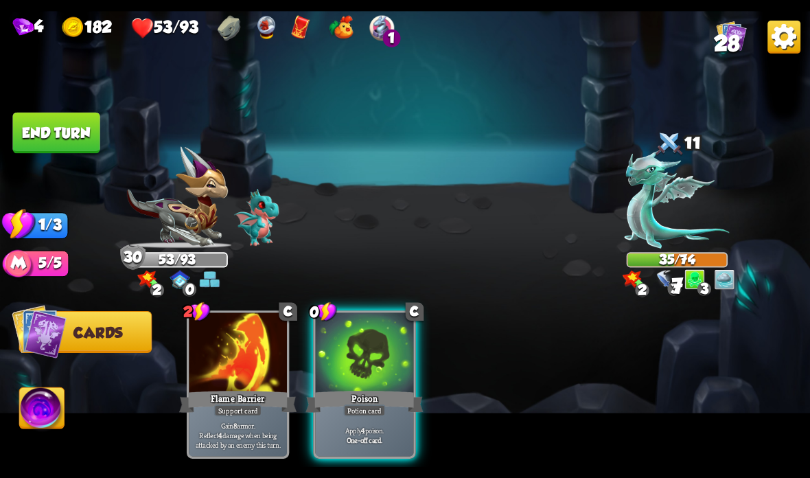
click at [376, 410] on div "Potion card" at bounding box center [364, 410] width 42 height 12
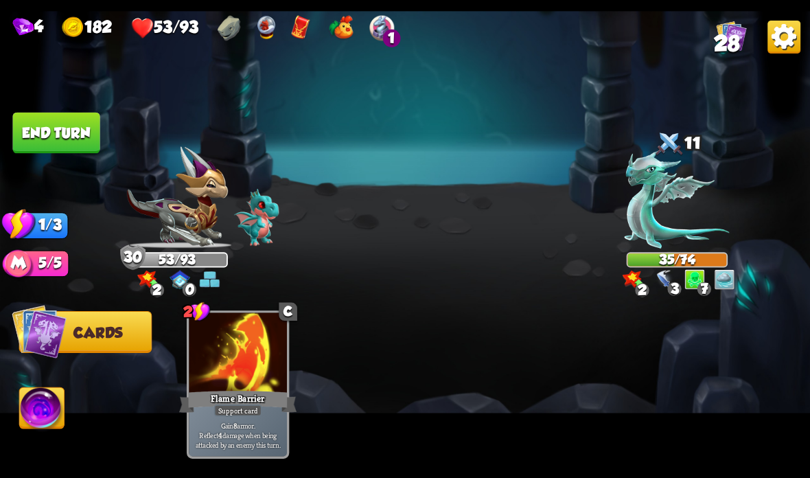
click at [56, 128] on button "End turn" at bounding box center [55, 133] width 87 height 41
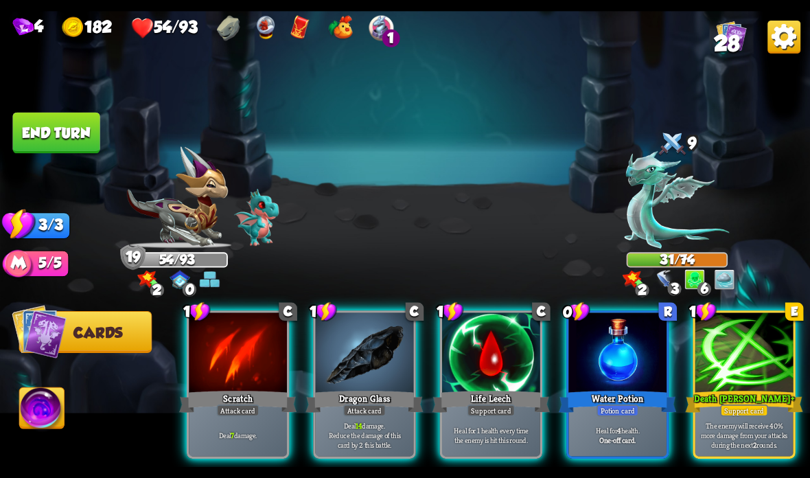
click at [484, 407] on div "Support card" at bounding box center [491, 410] width 48 height 12
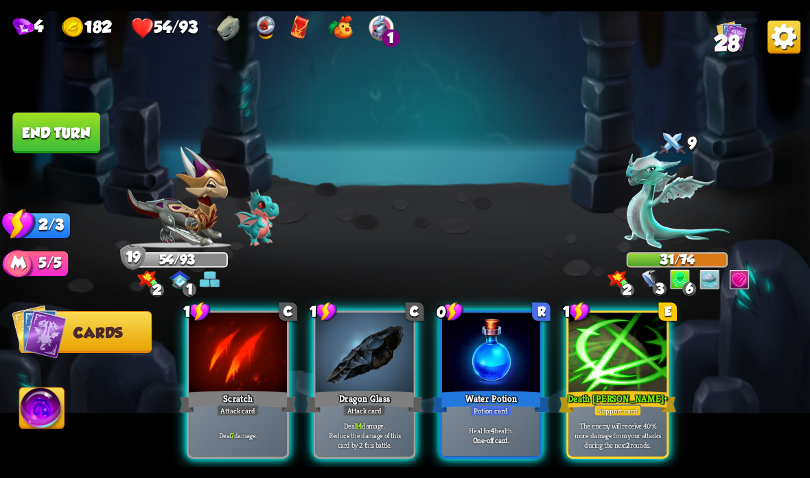
click at [493, 409] on div "Potion card" at bounding box center [491, 410] width 42 height 12
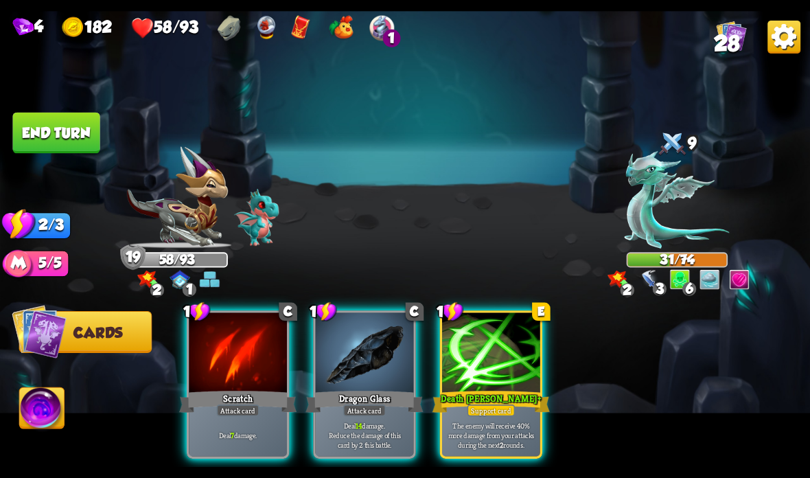
click at [347, 392] on div "Dragon Glass" at bounding box center [363, 401] width 117 height 26
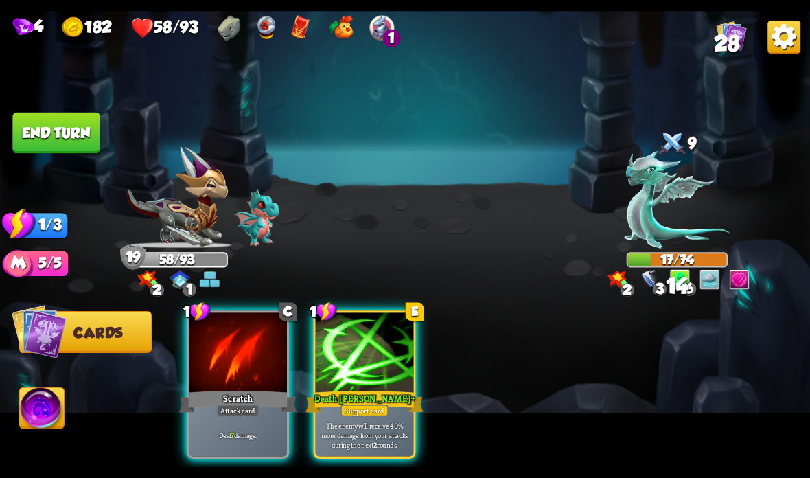
click at [222, 414] on div "Attack card" at bounding box center [238, 410] width 43 height 12
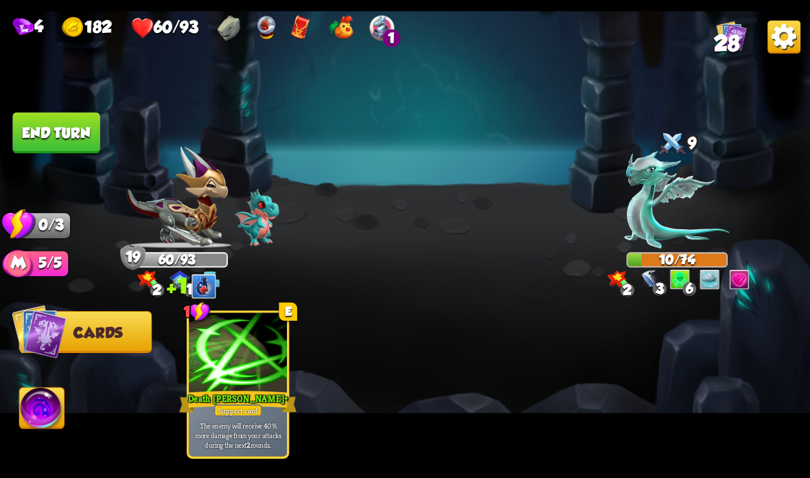
click at [66, 124] on button "End turn" at bounding box center [55, 133] width 87 height 41
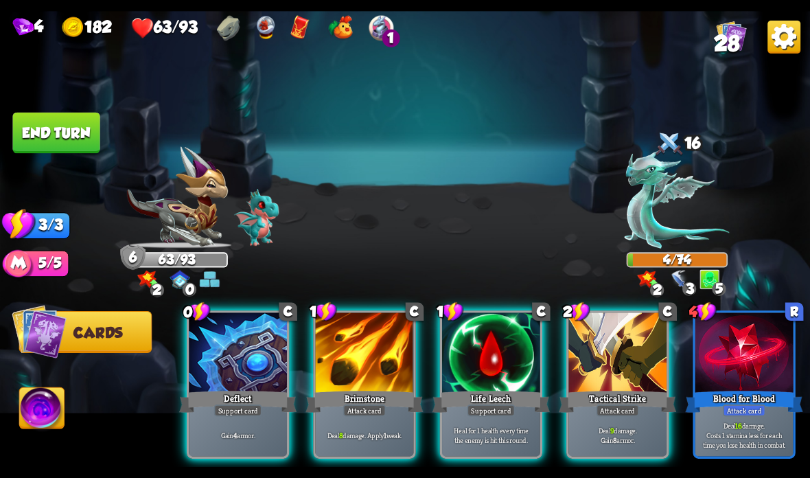
click at [472, 333] on div at bounding box center [491, 353] width 98 height 82
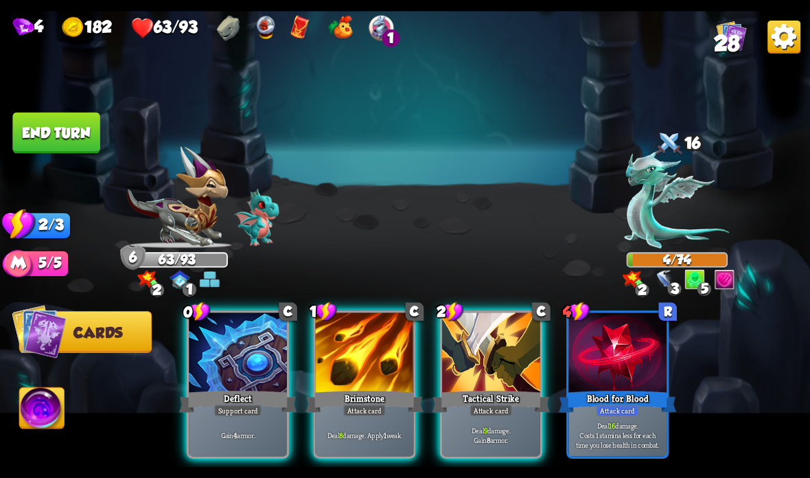
click at [51, 112] on img at bounding box center [405, 239] width 810 height 456
click at [61, 124] on button "End turn" at bounding box center [55, 133] width 87 height 41
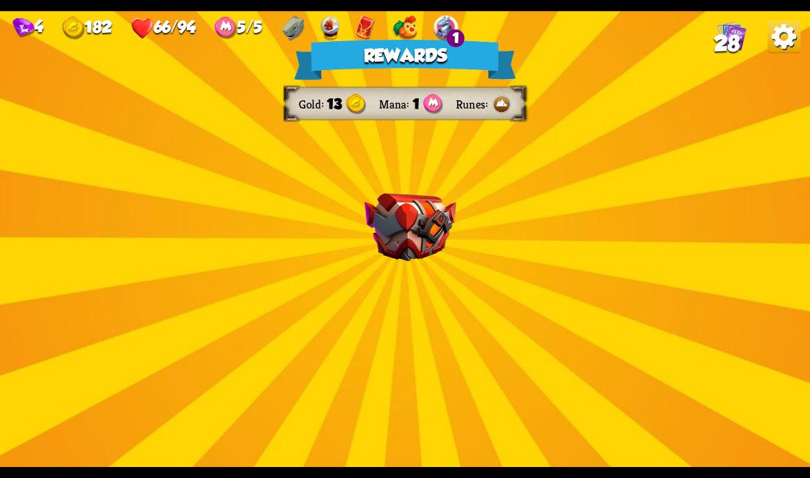
click at [384, 223] on img at bounding box center [410, 228] width 92 height 68
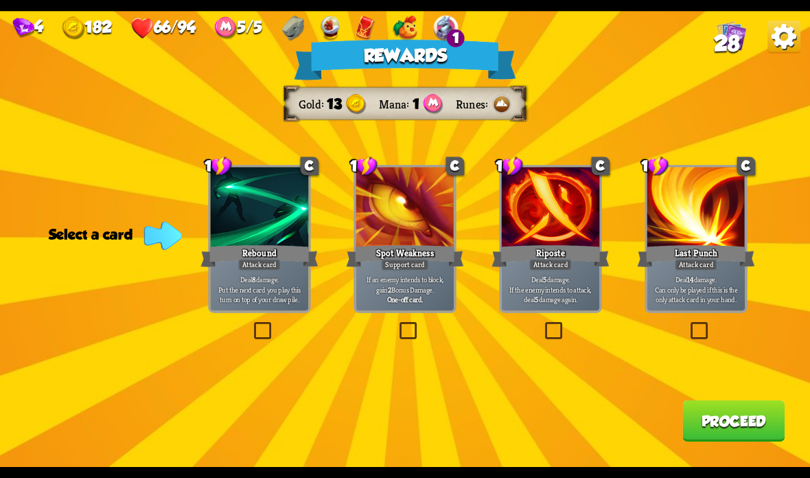
click at [422, 222] on div at bounding box center [405, 208] width 98 height 82
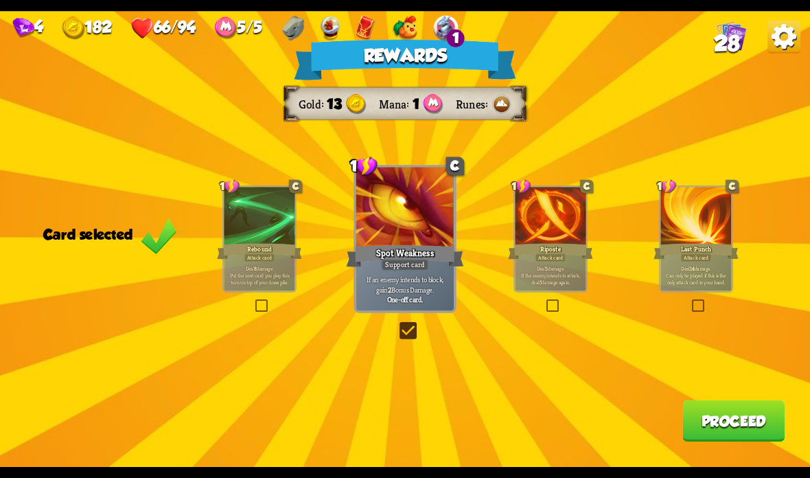
click at [573, 231] on div at bounding box center [550, 217] width 71 height 60
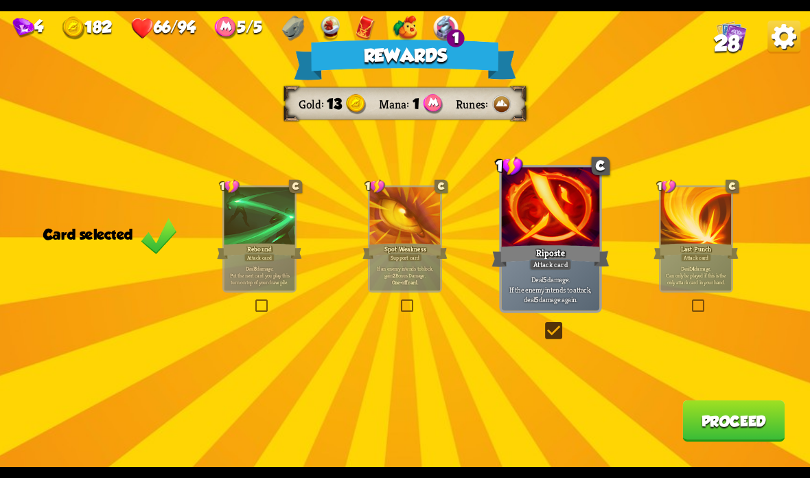
click at [728, 406] on button "Proceed" at bounding box center [733, 420] width 102 height 41
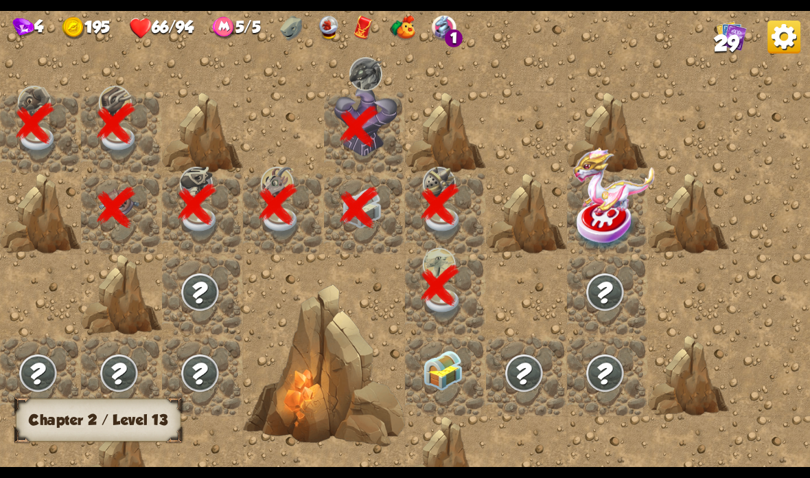
click at [454, 362] on img at bounding box center [443, 370] width 40 height 40
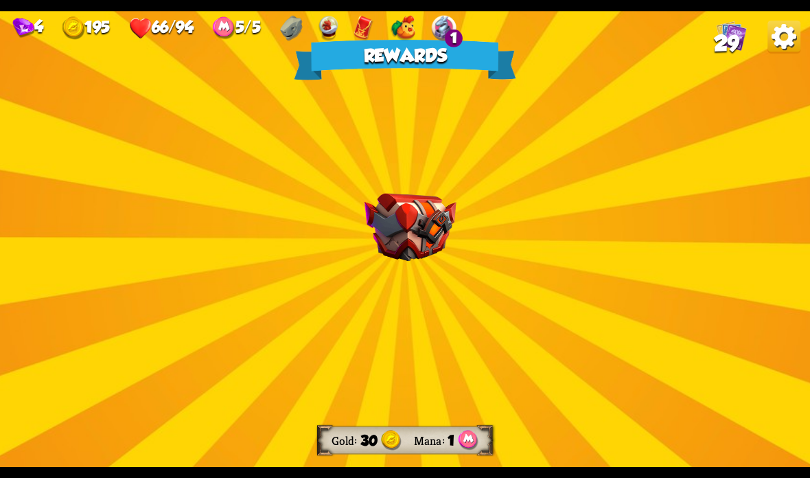
click at [430, 229] on img at bounding box center [410, 228] width 92 height 68
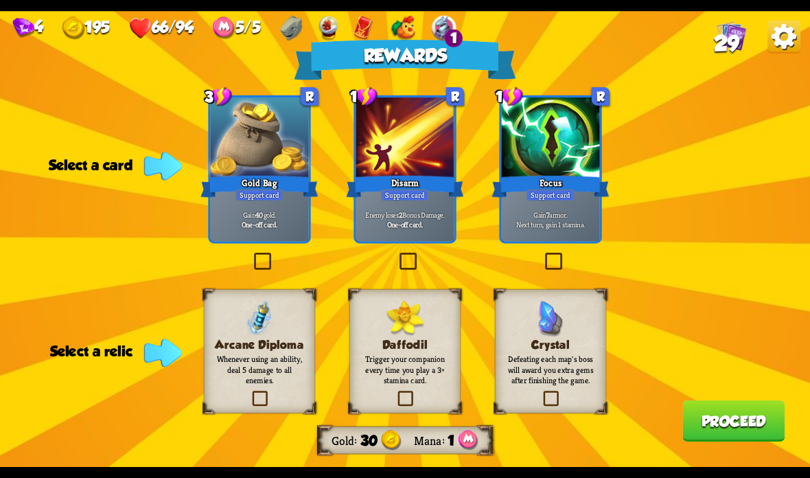
click at [435, 191] on div "Disarm" at bounding box center [404, 186] width 117 height 26
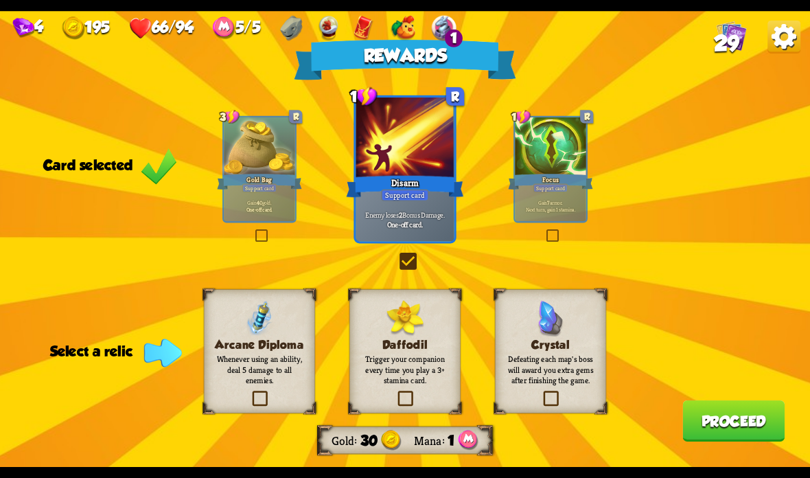
click at [561, 318] on img at bounding box center [550, 318] width 27 height 36
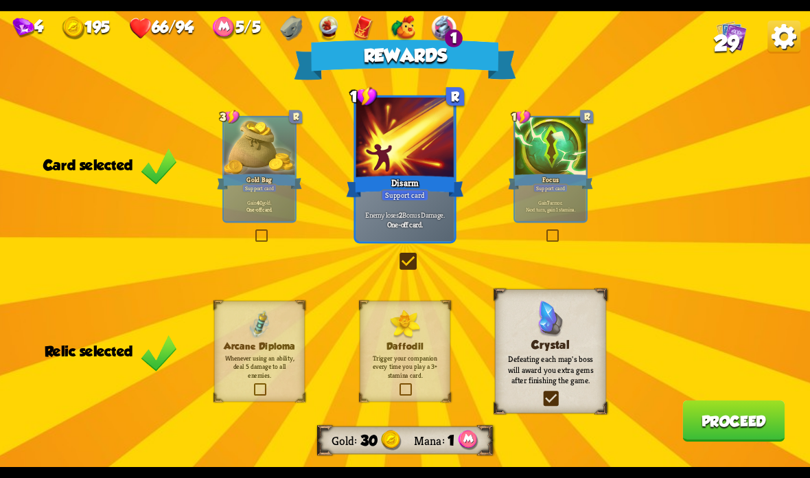
click at [527, 158] on div at bounding box center [550, 147] width 71 height 60
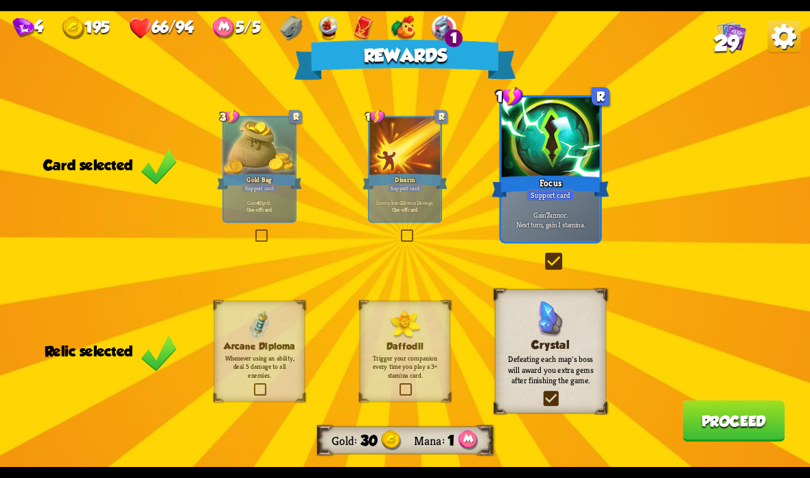
click at [428, 159] on div at bounding box center [404, 147] width 71 height 60
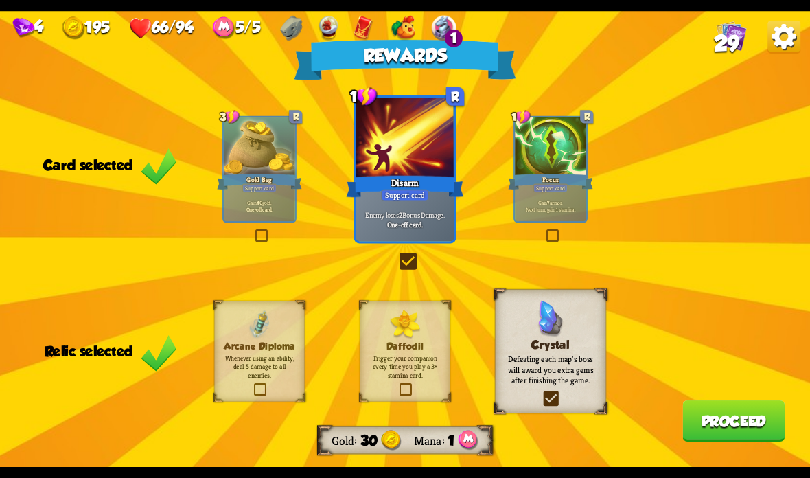
click at [734, 424] on button "Proceed" at bounding box center [733, 420] width 102 height 41
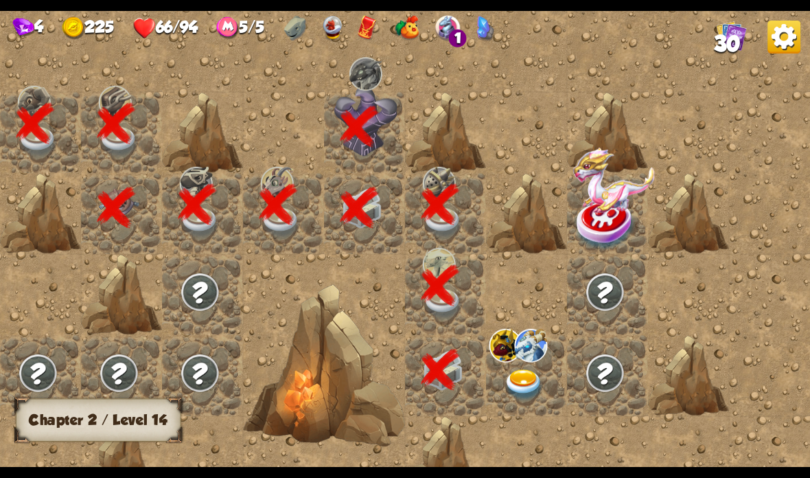
click at [524, 385] on img at bounding box center [524, 385] width 40 height 32
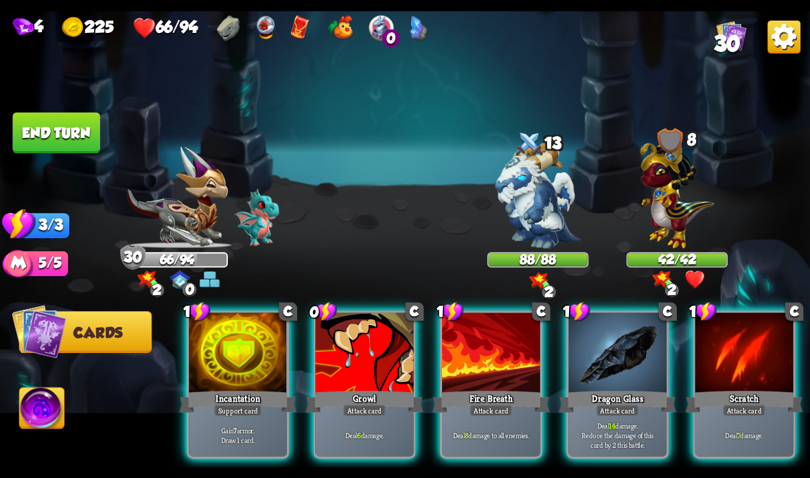
click at [226, 376] on div at bounding box center [238, 353] width 98 height 82
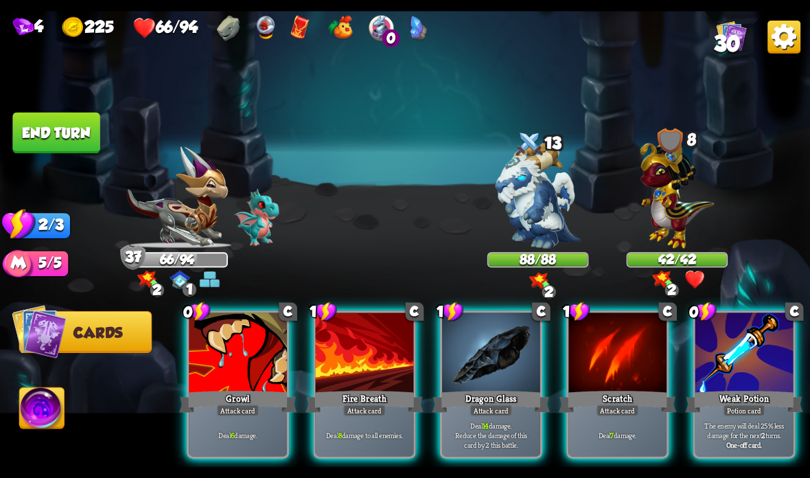
click at [738, 395] on div "Weak Potion" at bounding box center [744, 401] width 117 height 26
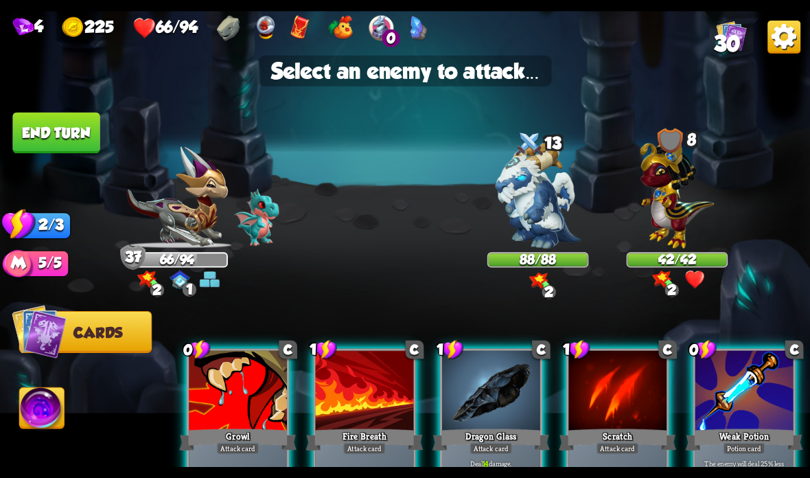
click at [553, 204] on img at bounding box center [537, 195] width 85 height 106
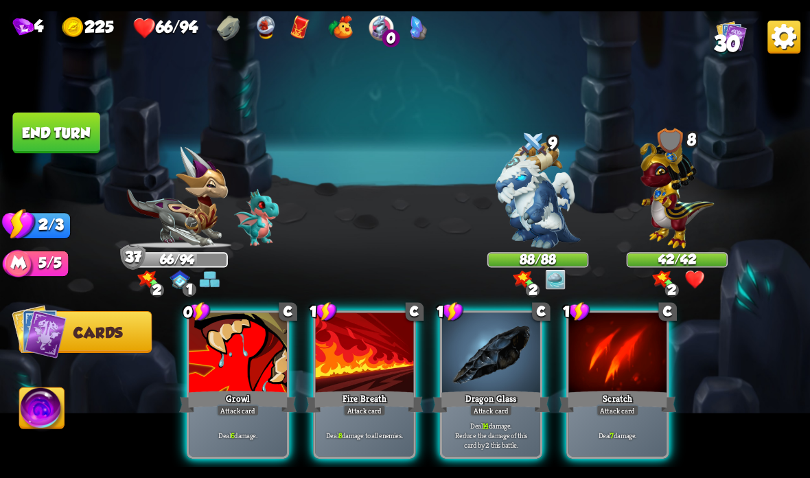
click at [237, 397] on div "Growl" at bounding box center [237, 401] width 117 height 26
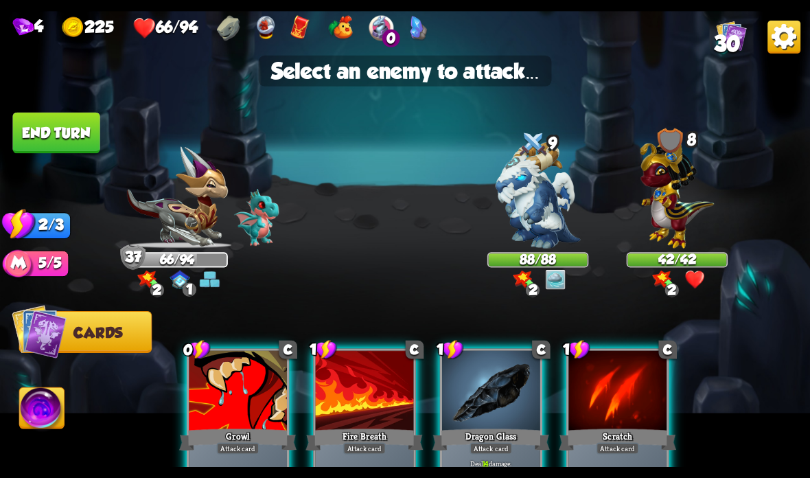
click at [664, 218] on img at bounding box center [677, 190] width 74 height 115
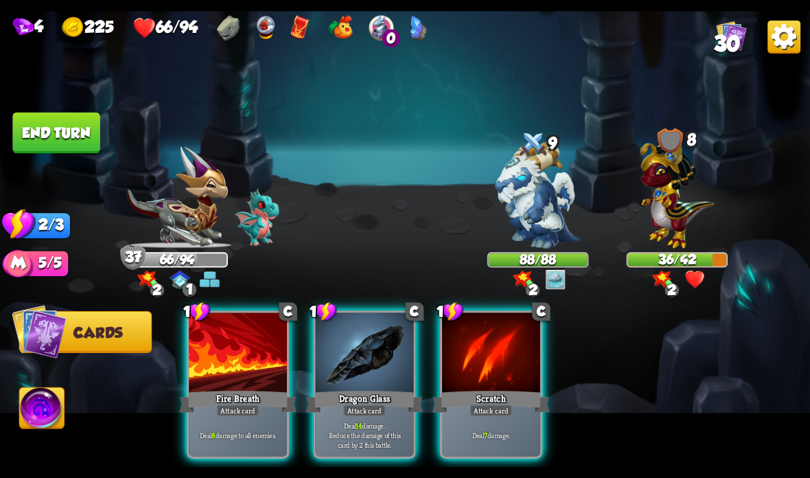
click at [366, 428] on p "Deal 14 damage. Reduce the damage of this card by 2 this battle." at bounding box center [364, 434] width 93 height 29
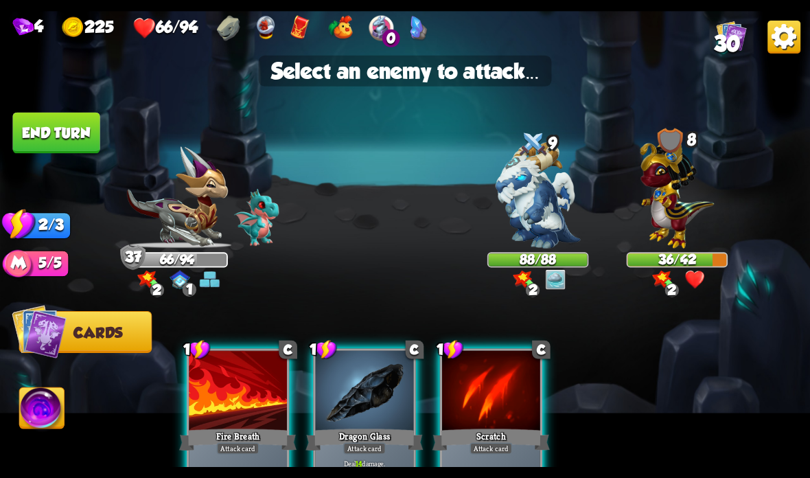
click at [669, 228] on img at bounding box center [677, 190] width 74 height 115
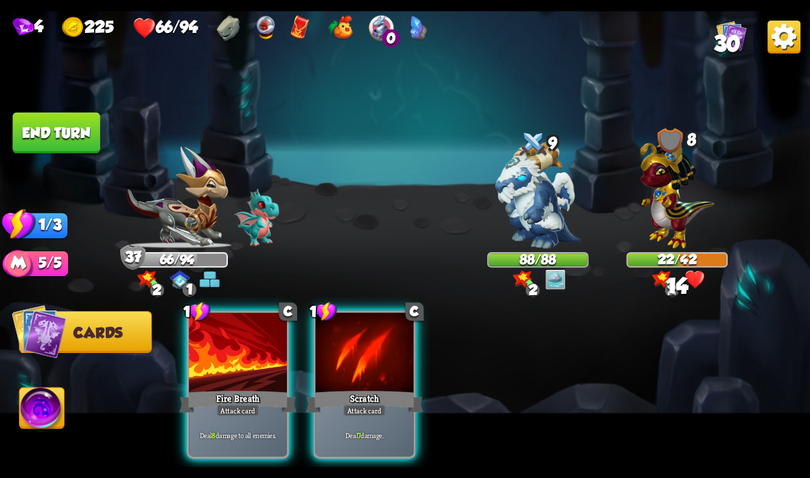
click at [231, 386] on div at bounding box center [238, 353] width 98 height 82
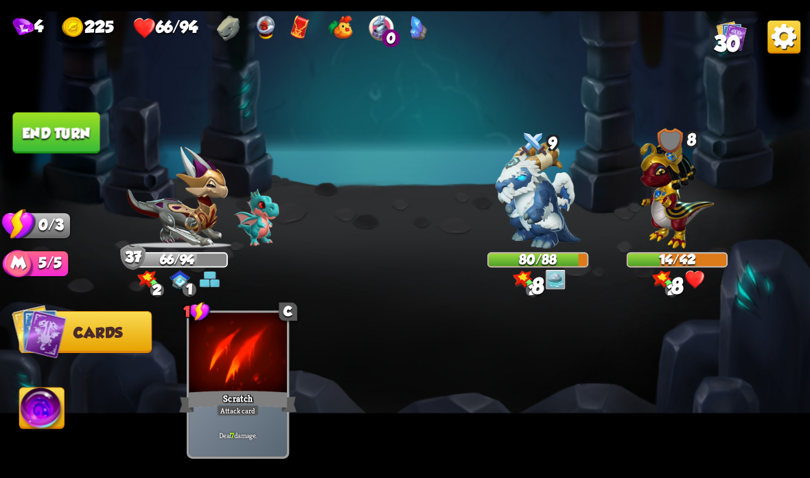
click at [48, 117] on button "End turn" at bounding box center [55, 133] width 87 height 41
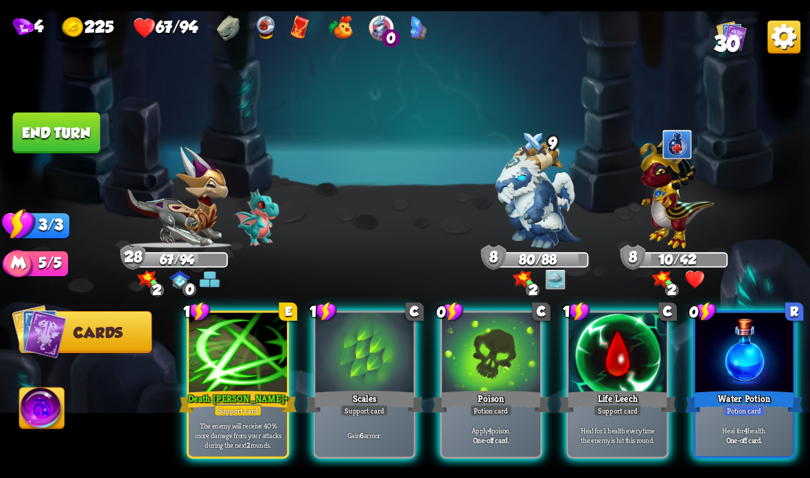
click at [732, 358] on div at bounding box center [744, 353] width 98 height 82
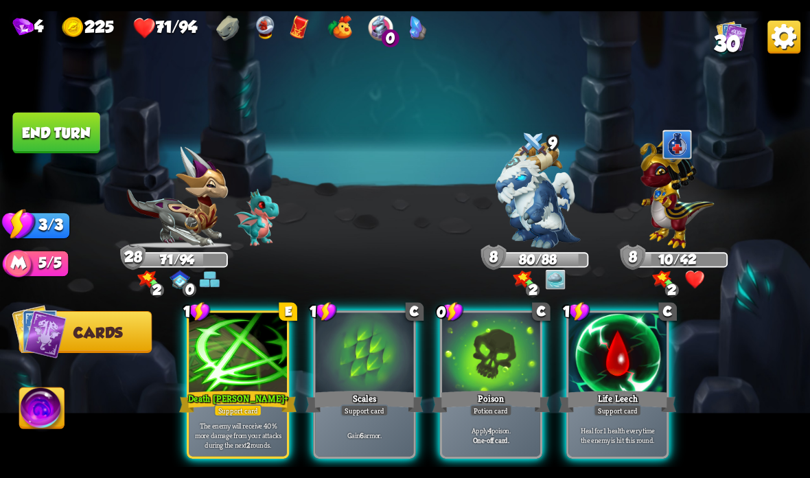
click at [629, 348] on div at bounding box center [617, 353] width 98 height 82
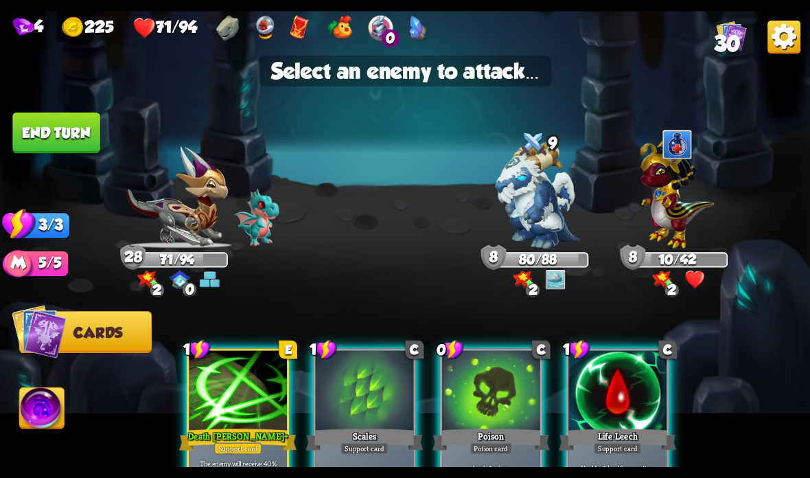
click at [686, 207] on img at bounding box center [677, 190] width 74 height 115
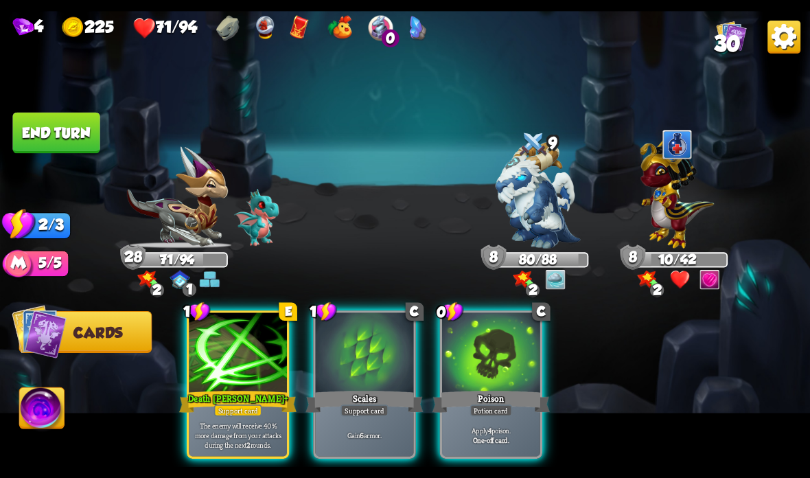
click at [495, 373] on div at bounding box center [491, 353] width 98 height 82
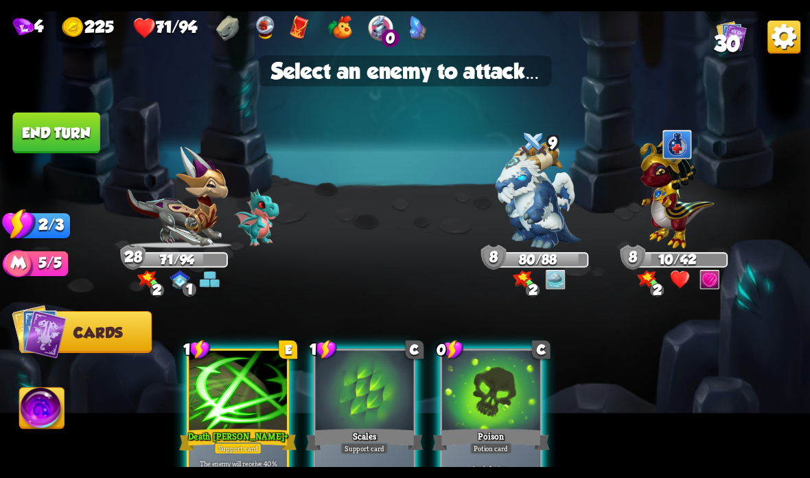
click at [690, 208] on img at bounding box center [677, 190] width 74 height 115
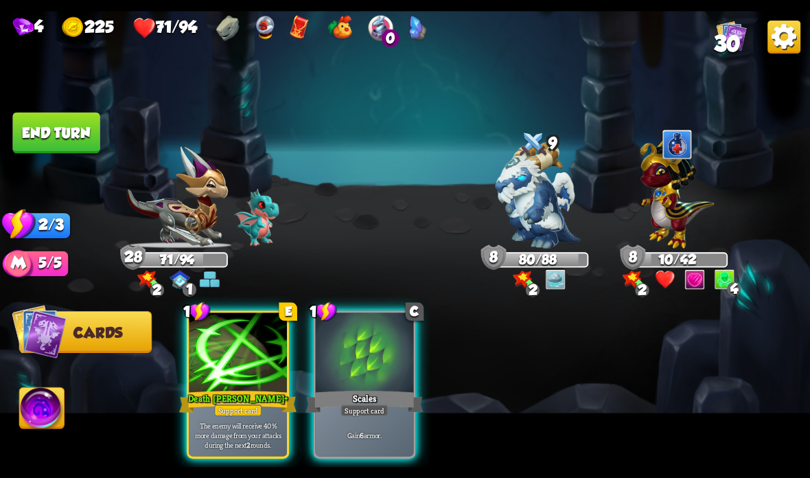
click at [235, 396] on div "Death Mark +" at bounding box center [237, 401] width 117 height 26
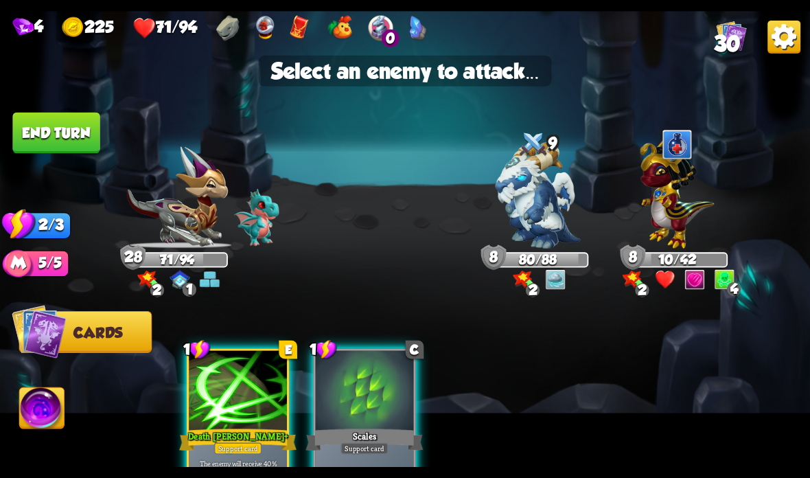
click at [672, 210] on img at bounding box center [677, 190] width 74 height 115
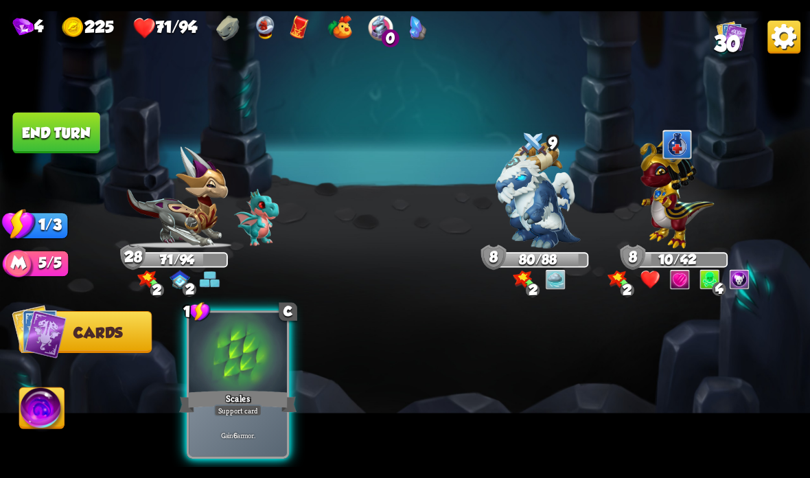
click at [61, 121] on button "End turn" at bounding box center [55, 133] width 87 height 41
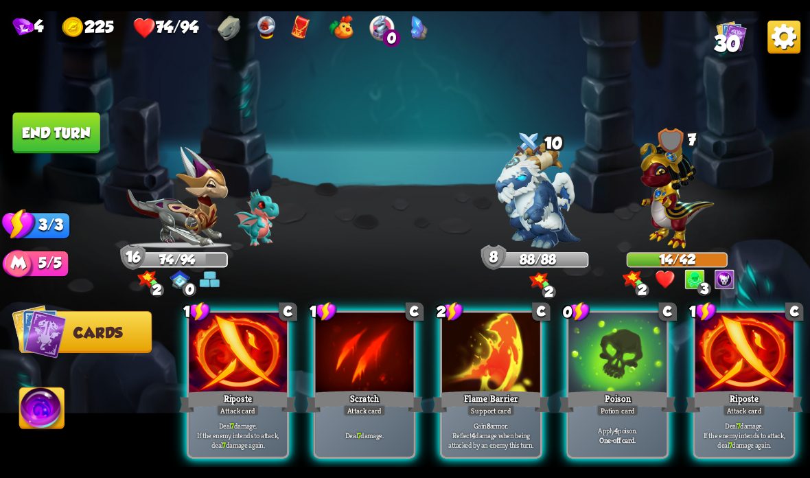
click at [710, 366] on div at bounding box center [744, 353] width 98 height 82
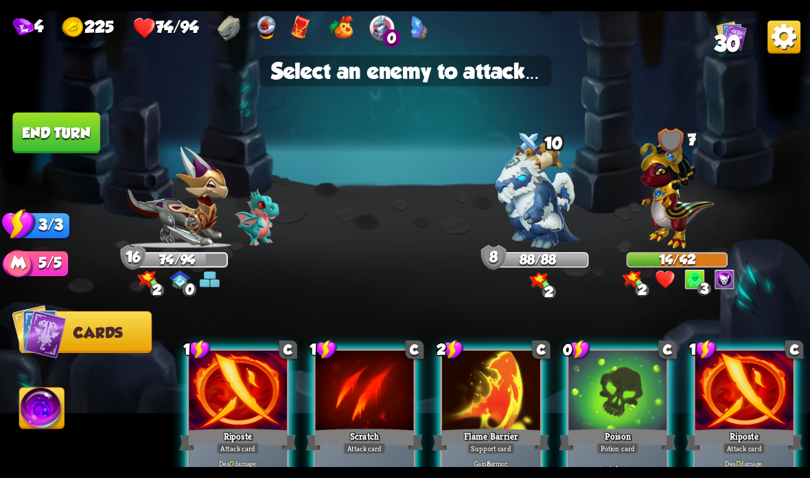
click at [391, 393] on div at bounding box center [365, 392] width 98 height 82
click at [375, 413] on div at bounding box center [365, 392] width 98 height 82
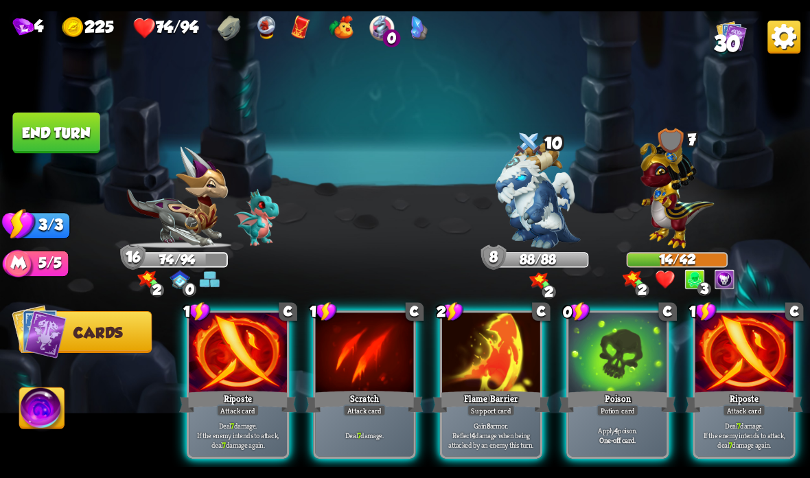
click at [372, 381] on div at bounding box center [365, 353] width 98 height 82
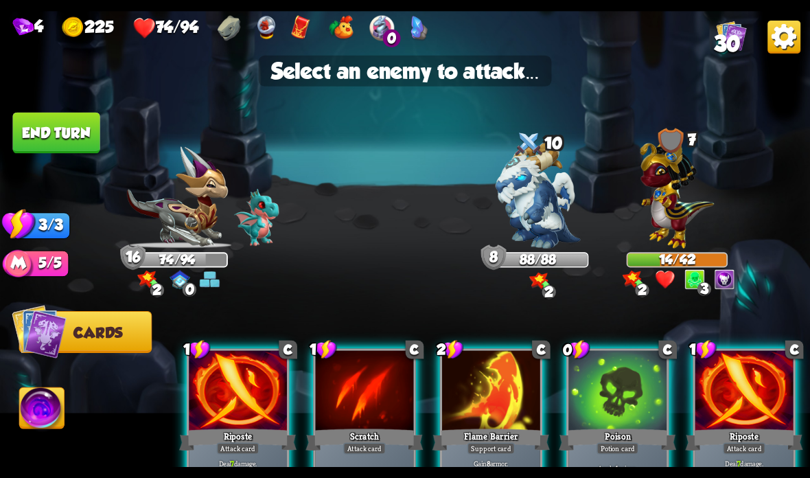
click at [677, 216] on img at bounding box center [677, 190] width 74 height 115
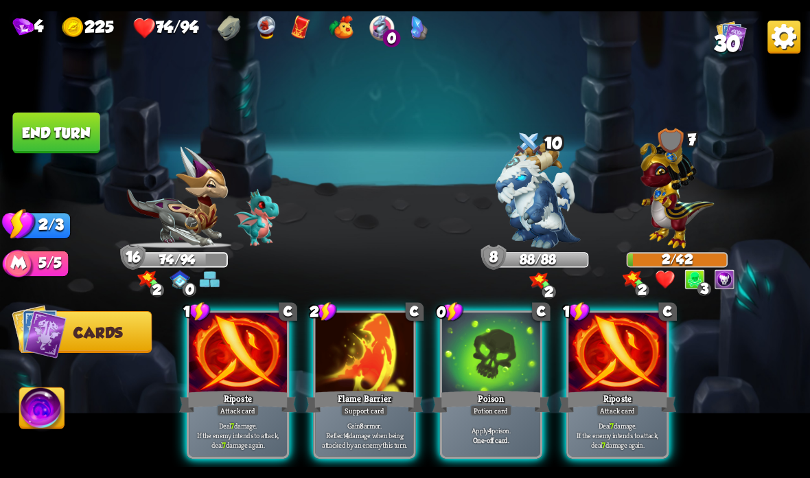
click at [615, 404] on div "Riposte" at bounding box center [617, 401] width 117 height 26
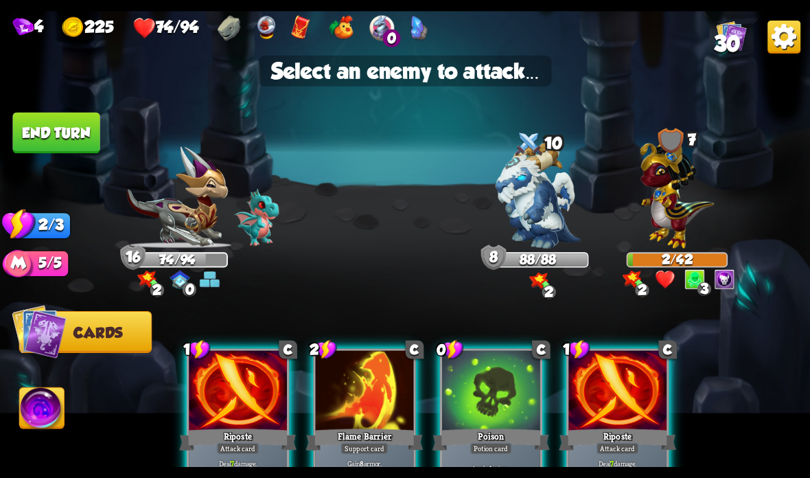
click at [537, 202] on img at bounding box center [537, 195] width 85 height 106
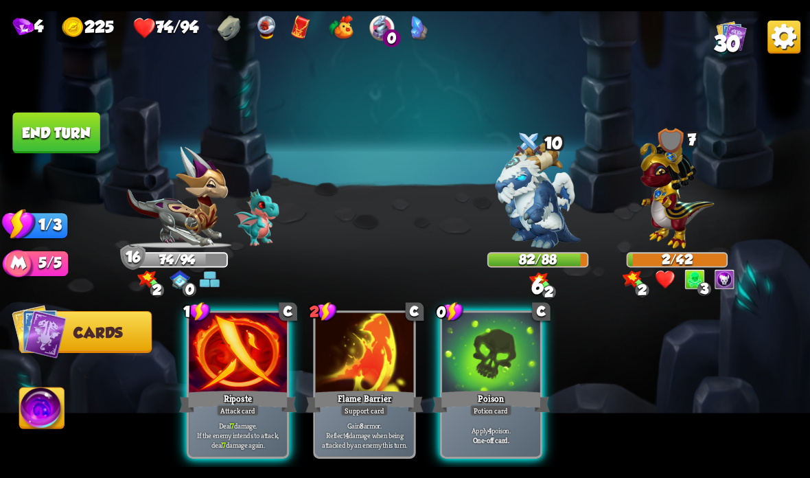
click at [500, 388] on div at bounding box center [491, 353] width 98 height 82
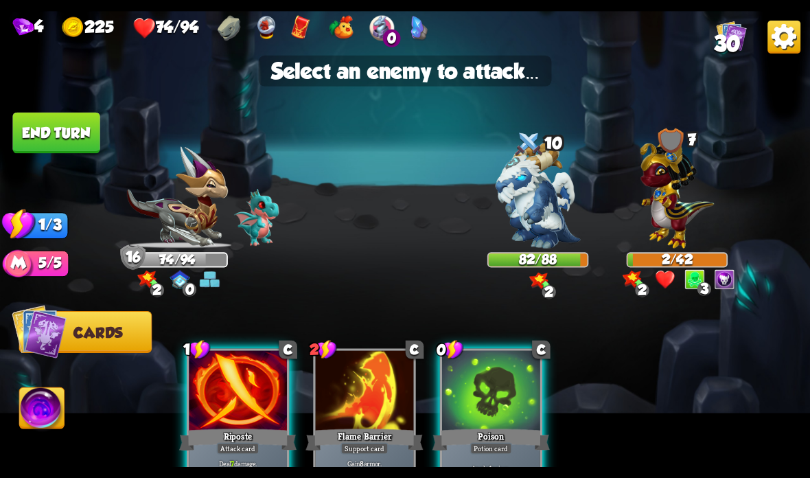
click at [540, 206] on img at bounding box center [537, 195] width 85 height 106
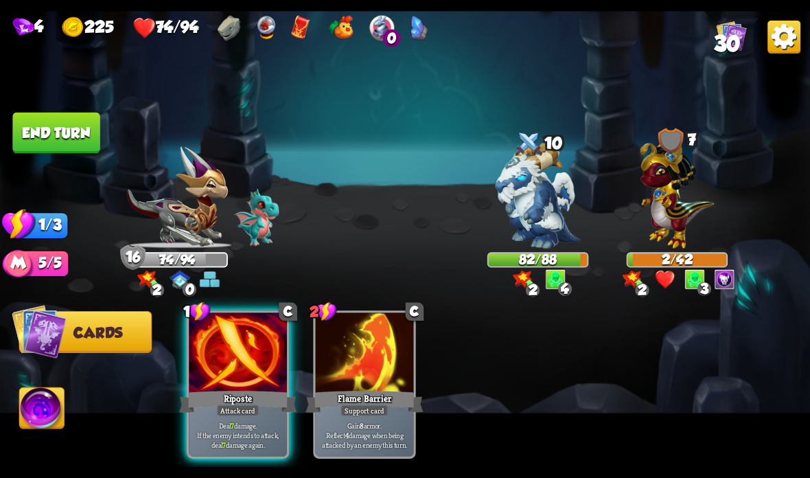
click at [239, 390] on div "Riposte" at bounding box center [237, 401] width 117 height 26
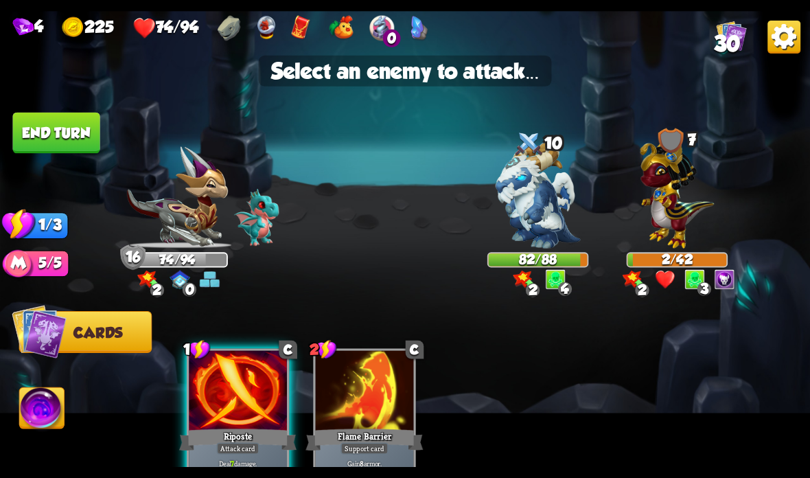
click at [534, 224] on img at bounding box center [537, 195] width 85 height 106
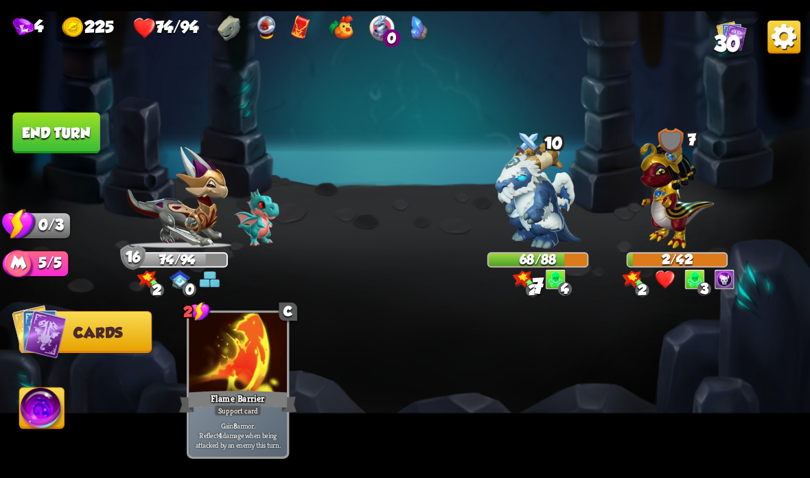
click at [60, 123] on button "End turn" at bounding box center [55, 133] width 87 height 41
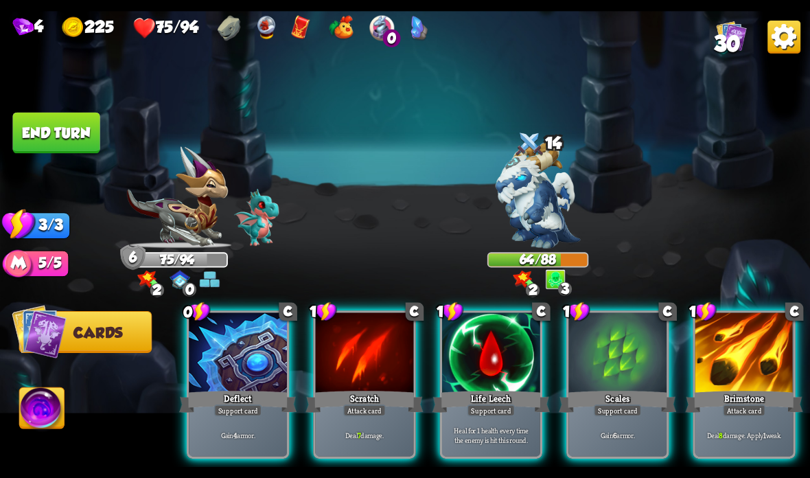
click at [521, 386] on div at bounding box center [491, 353] width 98 height 82
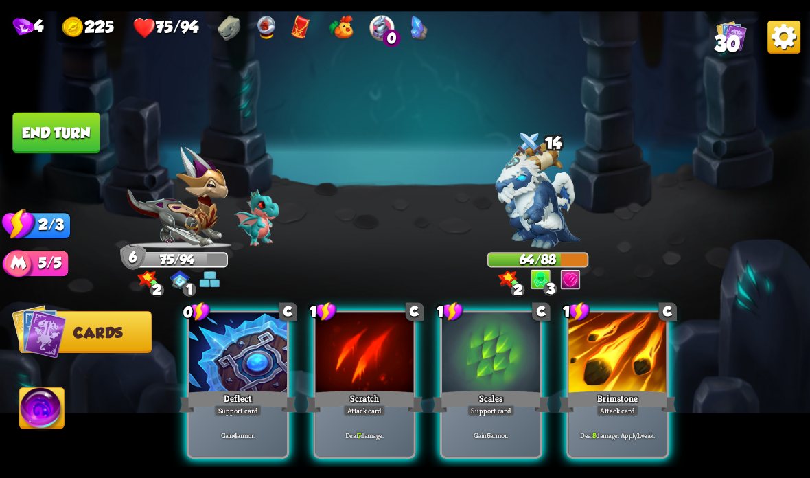
click at [489, 413] on div "Support card" at bounding box center [491, 410] width 48 height 12
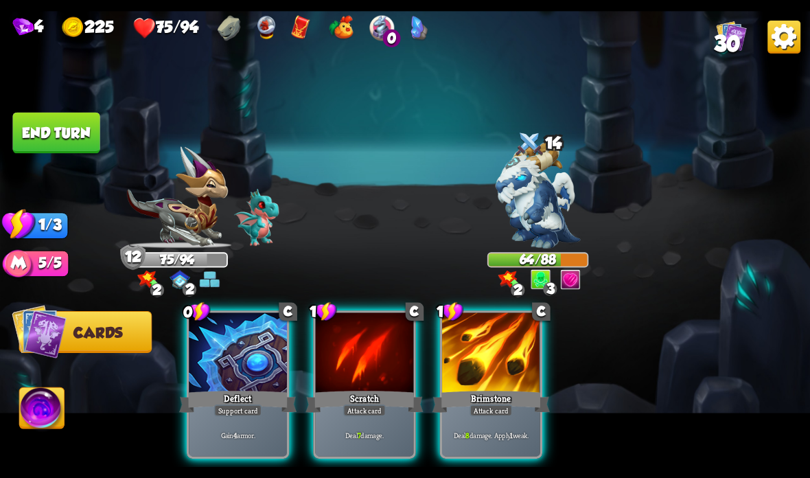
click at [491, 402] on div "Brimstone" at bounding box center [490, 401] width 117 height 26
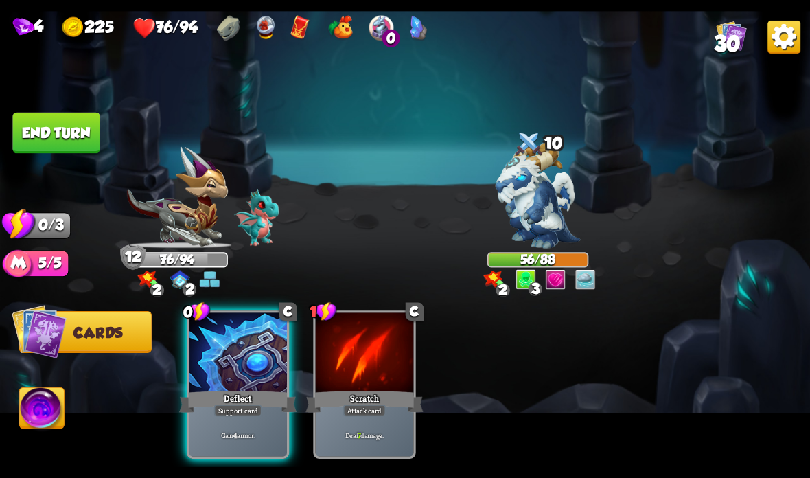
click at [247, 411] on div "Support card" at bounding box center [238, 410] width 48 height 12
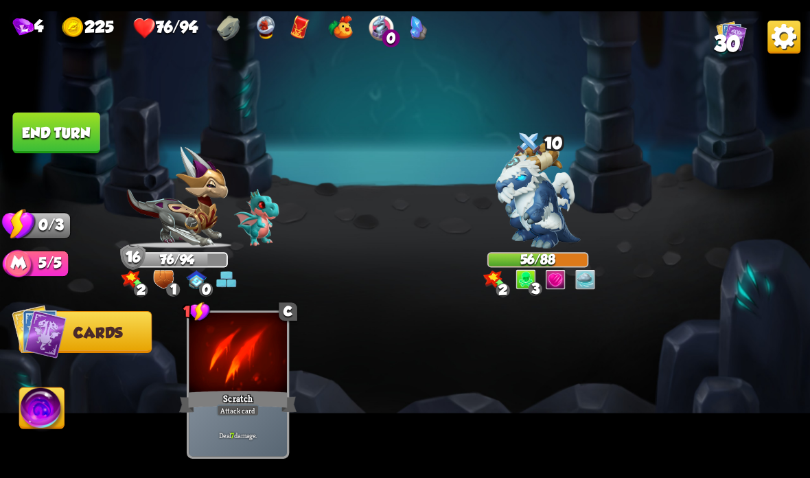
click at [65, 135] on button "End turn" at bounding box center [55, 133] width 87 height 41
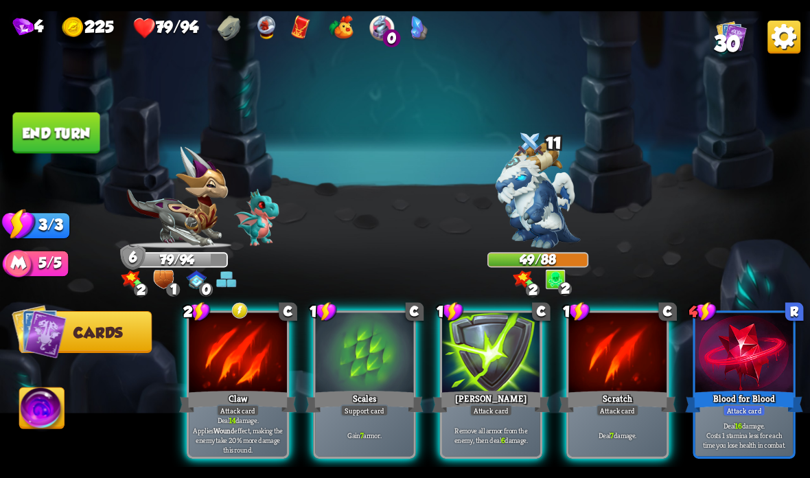
click at [229, 397] on div "Claw" at bounding box center [237, 401] width 117 height 26
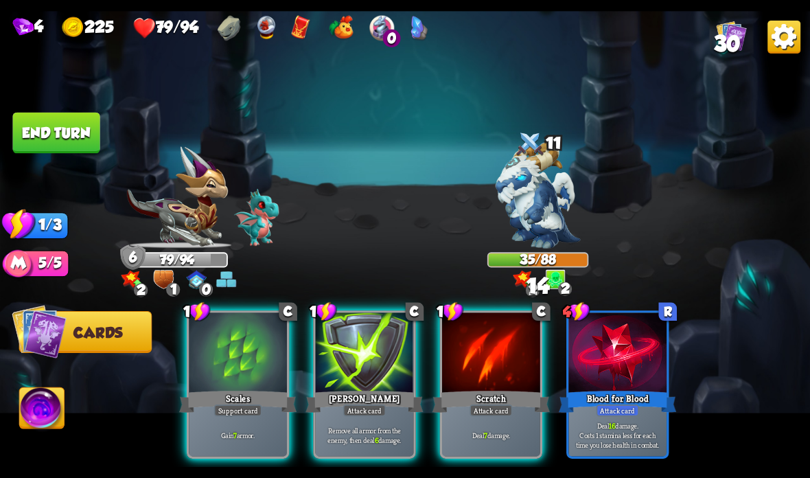
click at [472, 405] on div "Attack card" at bounding box center [490, 410] width 43 height 12
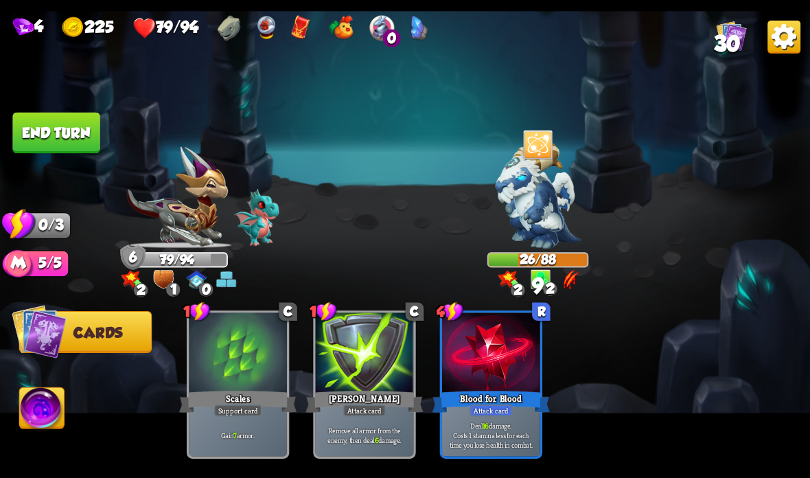
click at [80, 125] on button "End turn" at bounding box center [55, 133] width 87 height 41
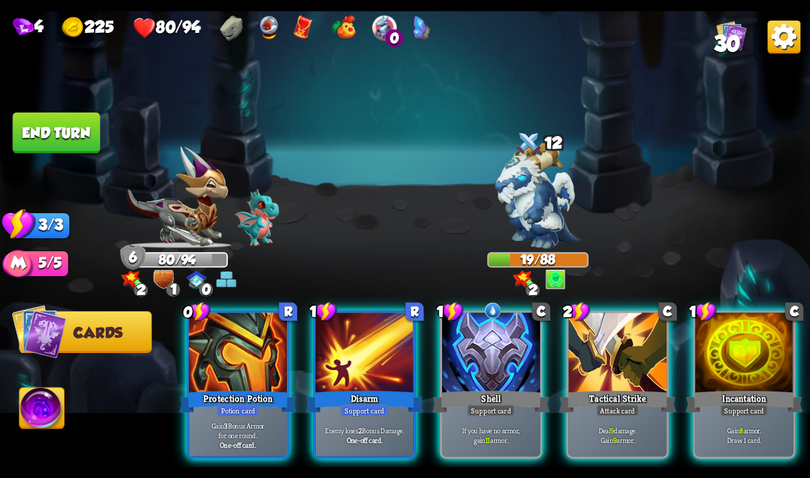
click at [474, 367] on div at bounding box center [491, 353] width 98 height 82
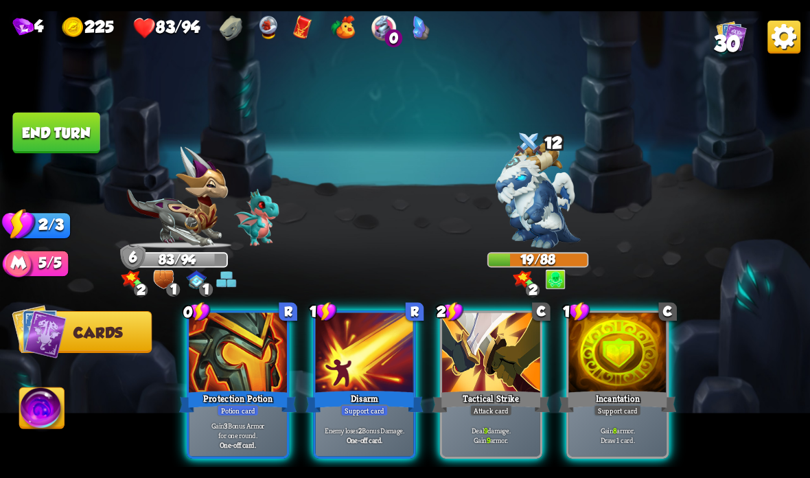
click at [362, 407] on div "Support card" at bounding box center [364, 410] width 48 height 12
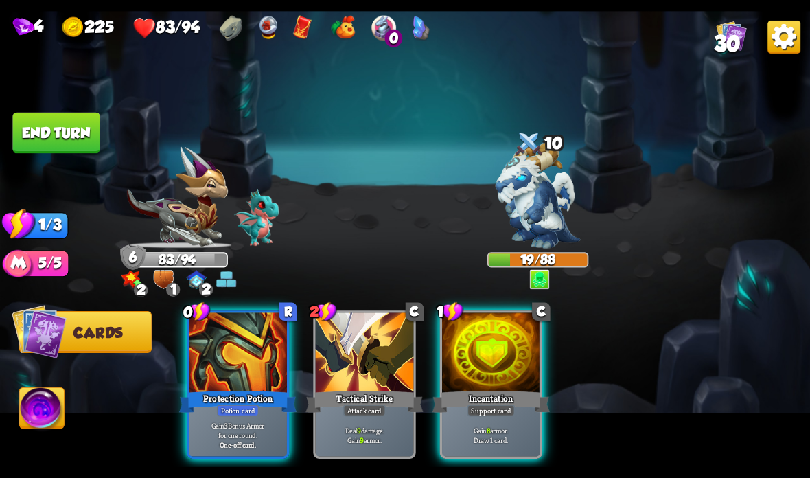
click at [494, 388] on div "Incantation" at bounding box center [490, 401] width 117 height 26
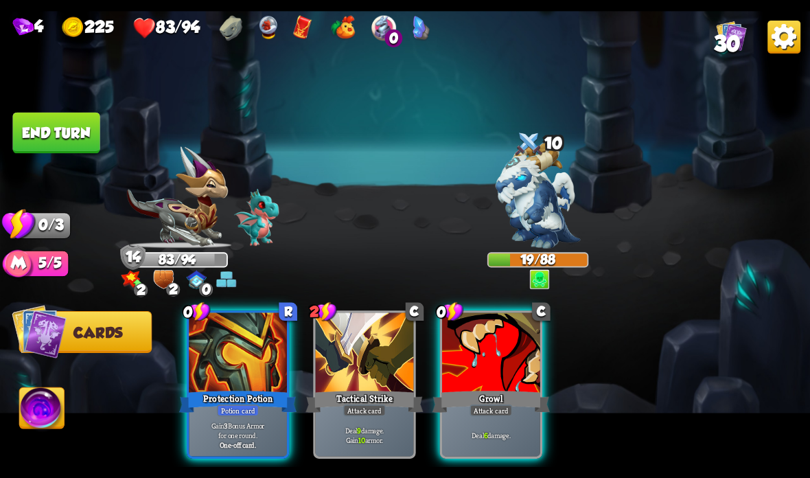
click at [483, 389] on div "Growl" at bounding box center [490, 401] width 117 height 26
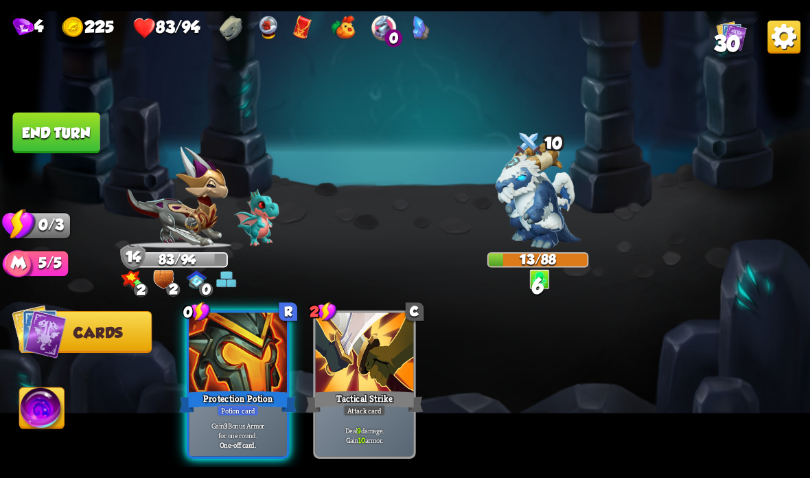
click at [66, 137] on button "End turn" at bounding box center [55, 133] width 87 height 41
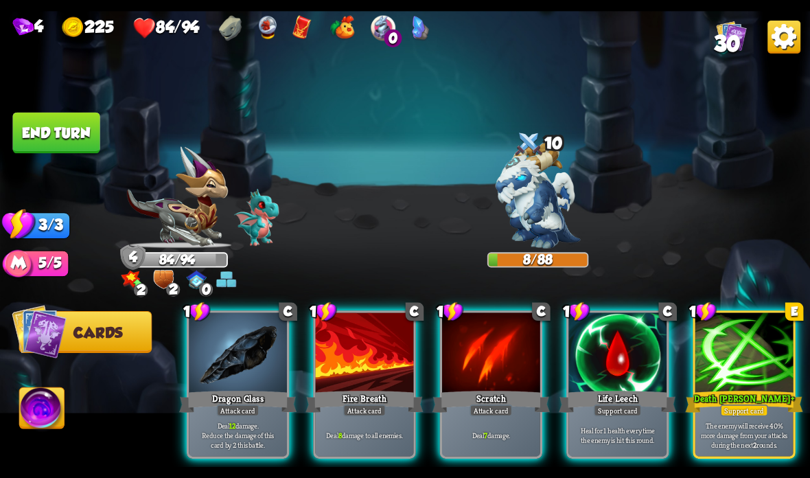
click at [637, 349] on div at bounding box center [617, 353] width 98 height 82
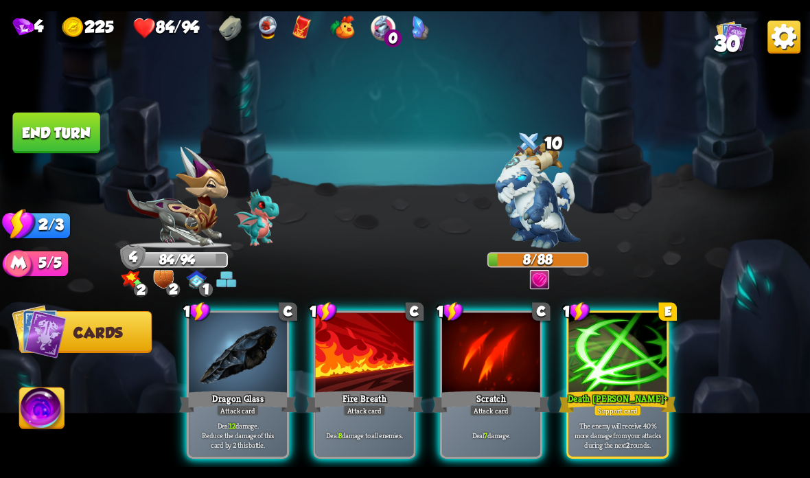
click at [498, 378] on div at bounding box center [491, 353] width 98 height 82
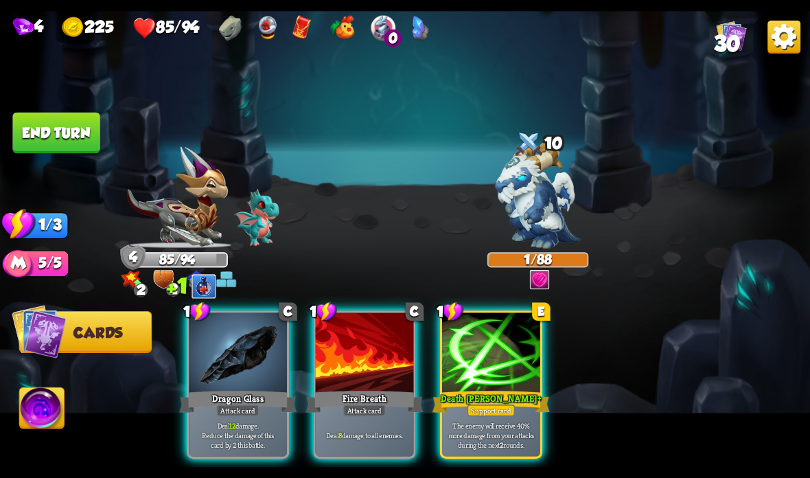
click at [60, 138] on button "End turn" at bounding box center [55, 133] width 87 height 41
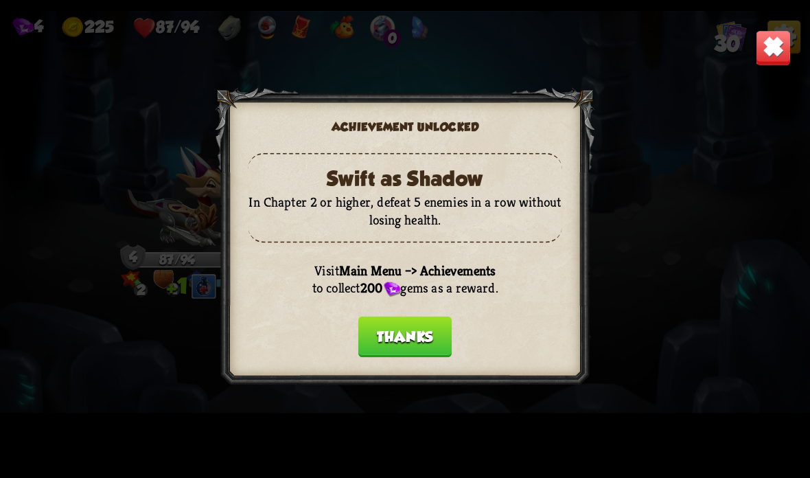
click at [428, 327] on button "Thanks" at bounding box center [404, 336] width 93 height 41
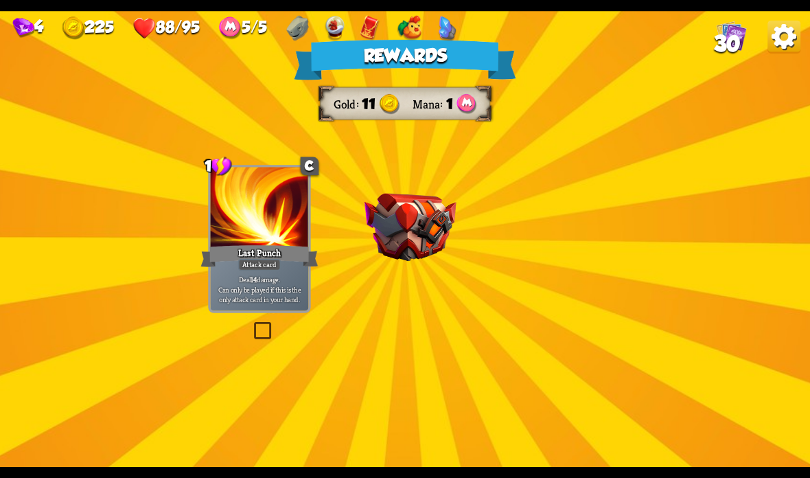
click at [428, 231] on img at bounding box center [410, 228] width 92 height 68
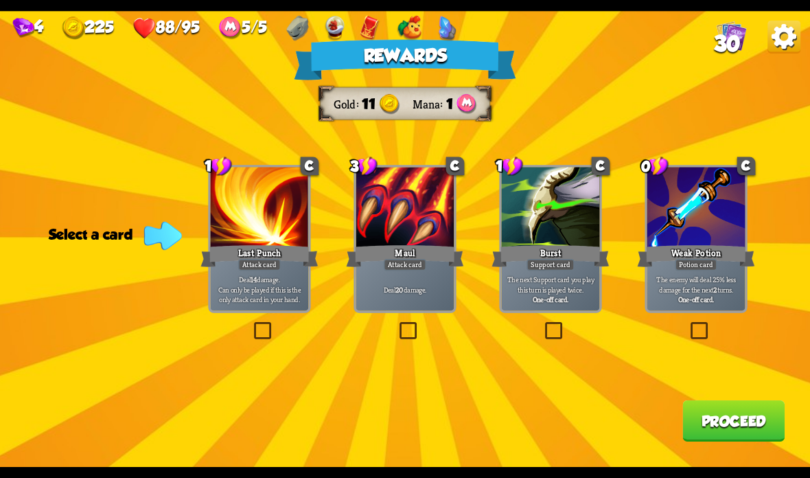
click at [403, 195] on div at bounding box center [405, 208] width 98 height 82
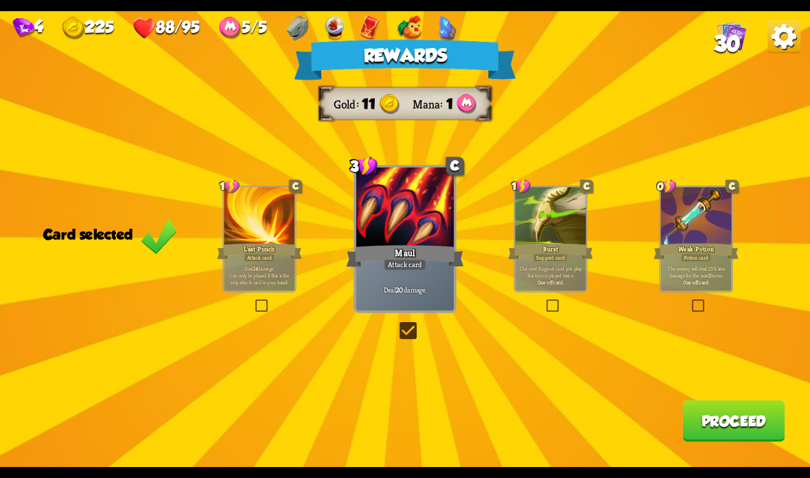
click at [728, 421] on button "Proceed" at bounding box center [733, 420] width 102 height 41
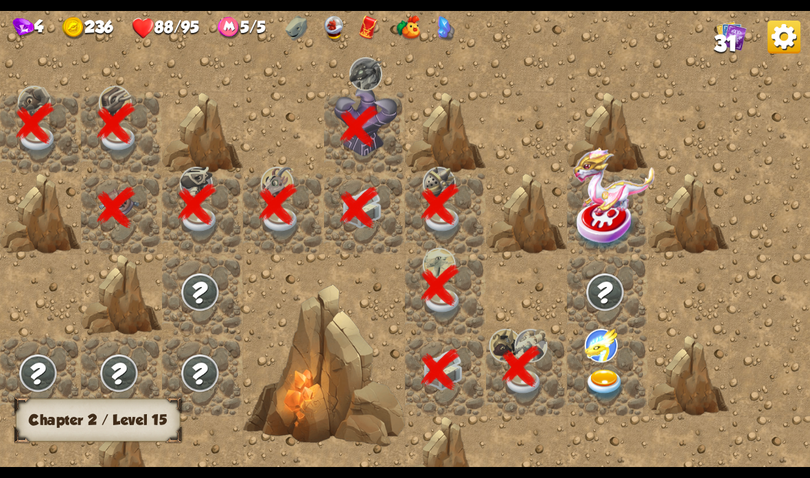
click at [607, 370] on img at bounding box center [605, 385] width 40 height 32
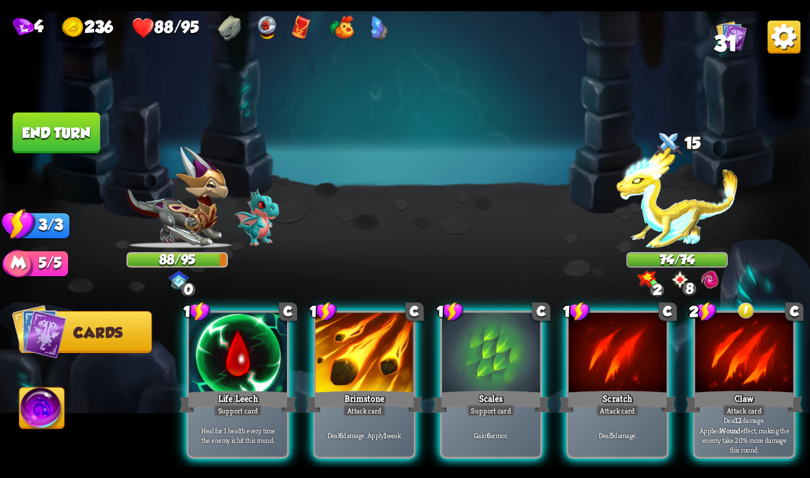
click at [475, 397] on div "Scales" at bounding box center [490, 401] width 117 height 26
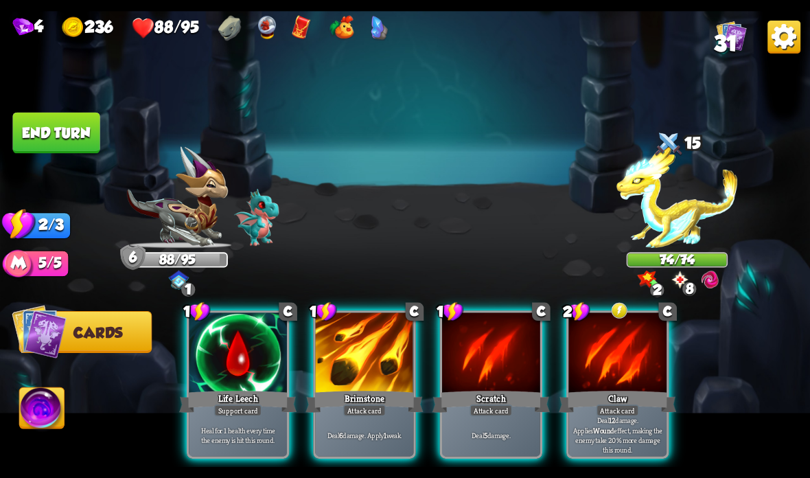
click at [605, 379] on div at bounding box center [617, 353] width 98 height 82
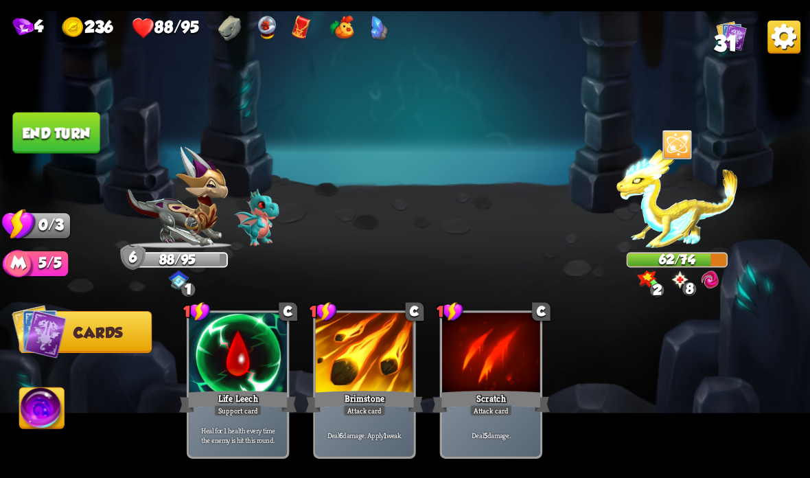
click at [73, 124] on button "End turn" at bounding box center [55, 133] width 87 height 41
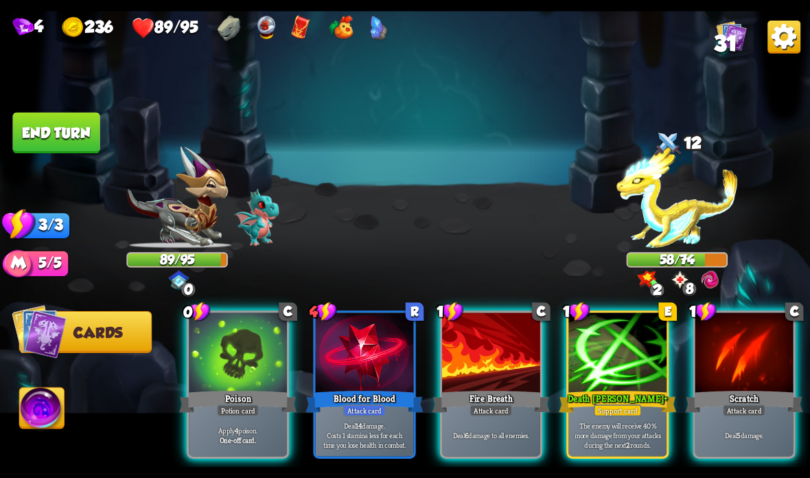
click at [636, 390] on div "Death Mark +" at bounding box center [617, 401] width 117 height 26
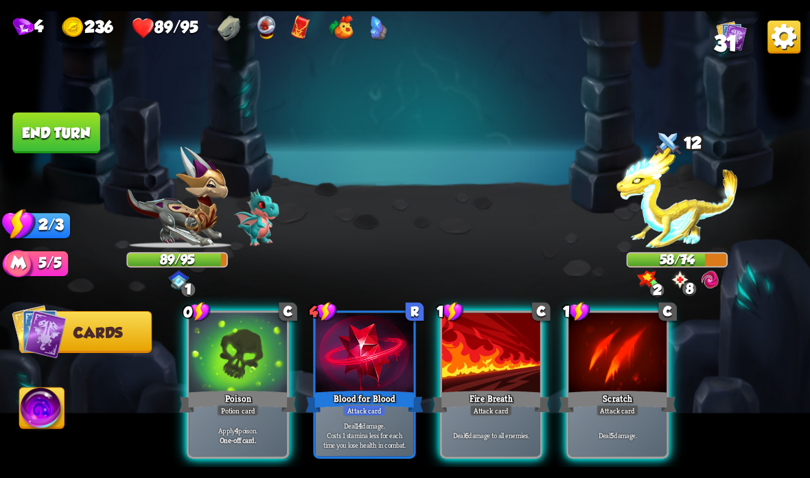
click at [475, 363] on div at bounding box center [491, 353] width 98 height 82
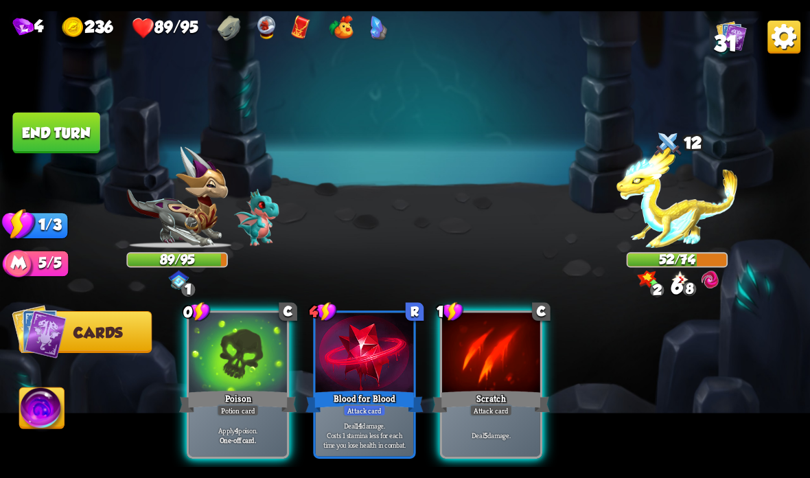
click at [517, 331] on div at bounding box center [491, 353] width 98 height 82
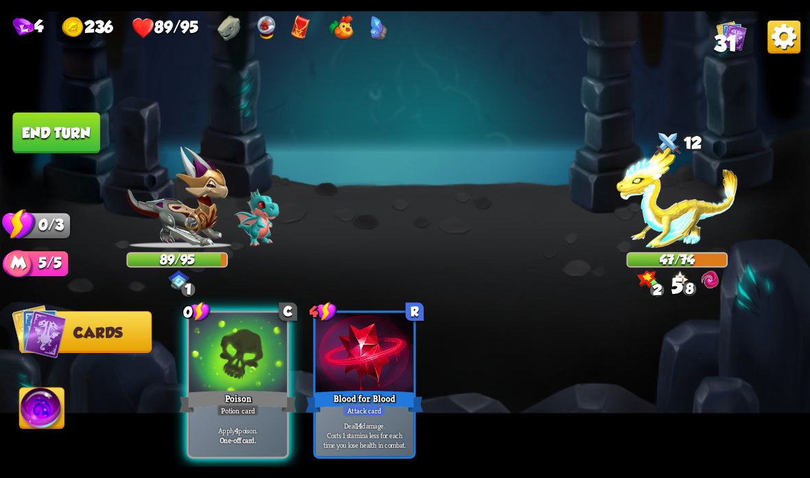
click at [250, 338] on div at bounding box center [238, 353] width 98 height 82
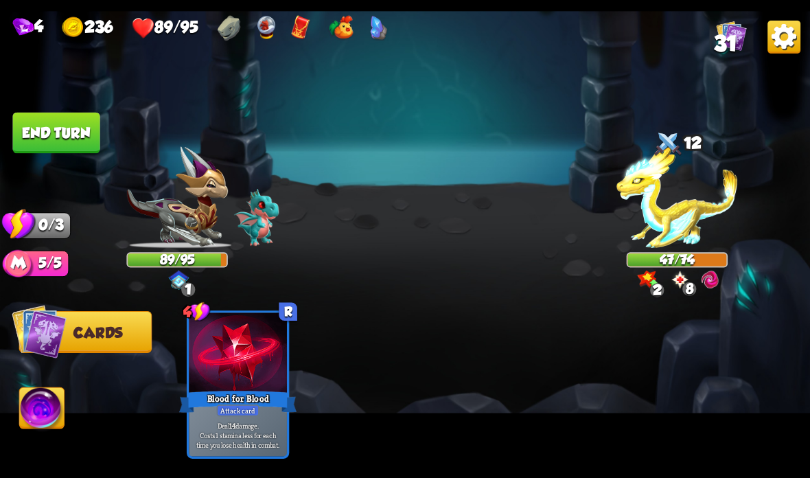
click at [73, 137] on button "End turn" at bounding box center [55, 133] width 87 height 41
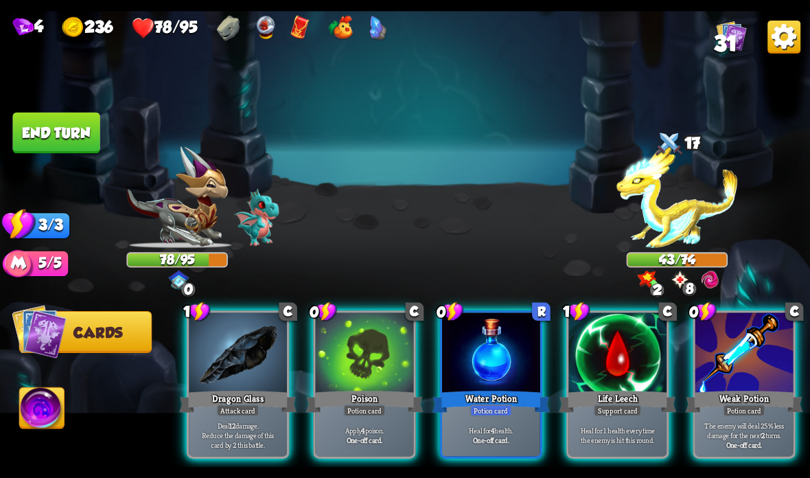
click at [598, 378] on div at bounding box center [617, 353] width 98 height 82
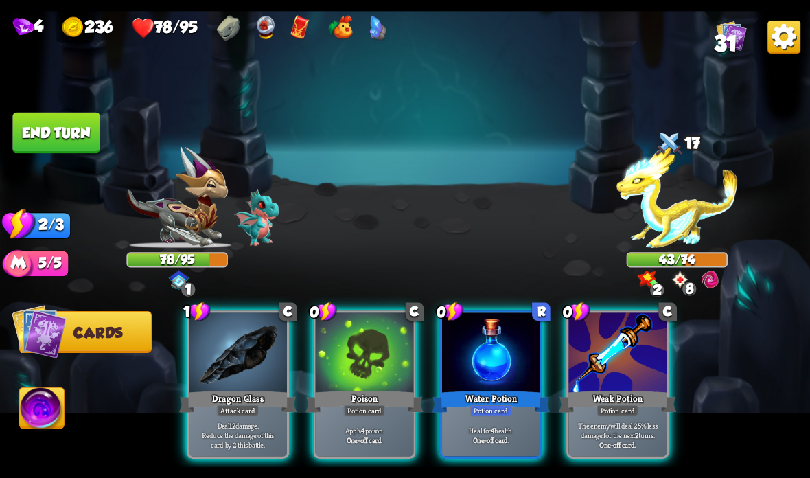
click at [481, 410] on div "Potion card" at bounding box center [491, 410] width 42 height 12
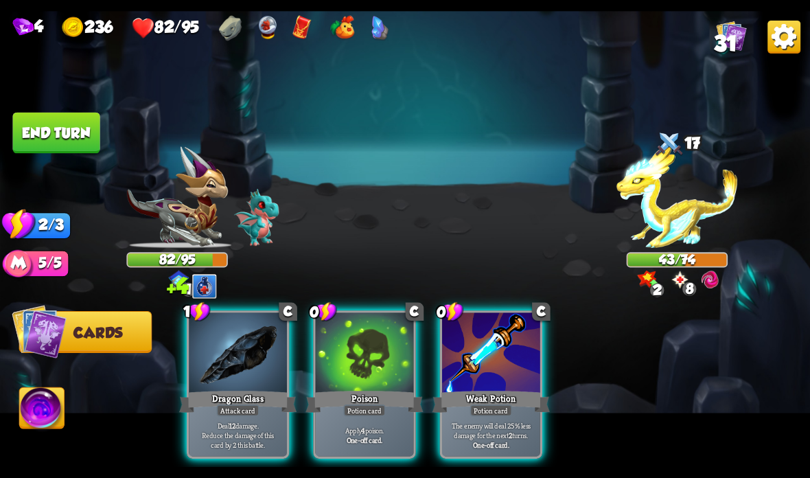
click at [237, 399] on div "Dragon Glass" at bounding box center [237, 401] width 117 height 26
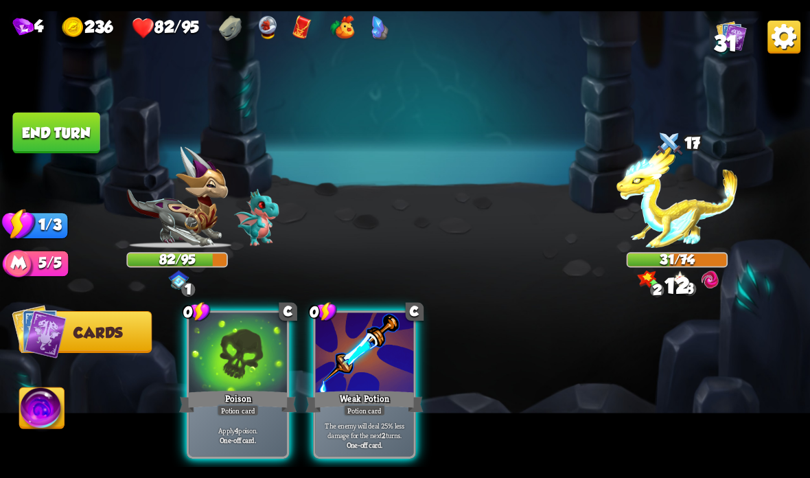
click at [62, 111] on img at bounding box center [405, 239] width 810 height 456
click at [82, 129] on button "End turn" at bounding box center [55, 133] width 87 height 41
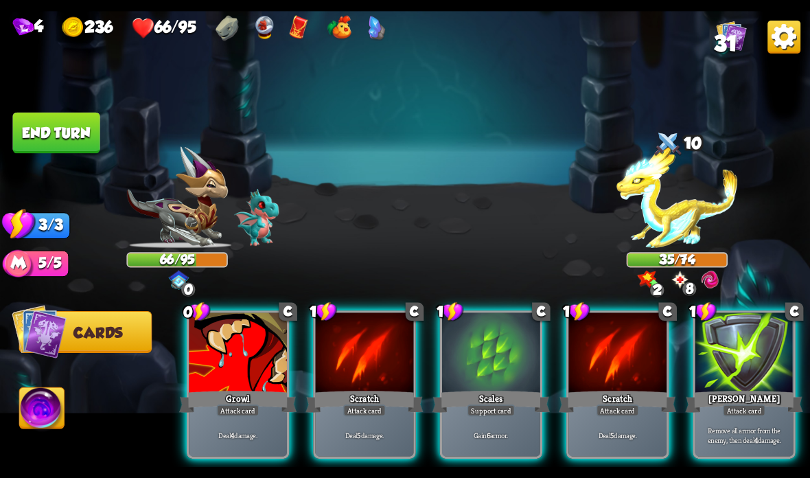
click at [476, 389] on div "Scales" at bounding box center [490, 401] width 117 height 26
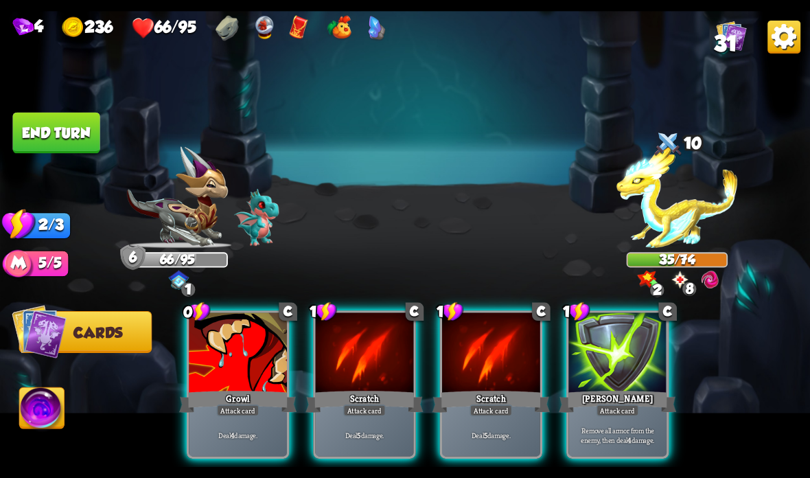
click at [618, 409] on div "Attack card" at bounding box center [617, 410] width 43 height 12
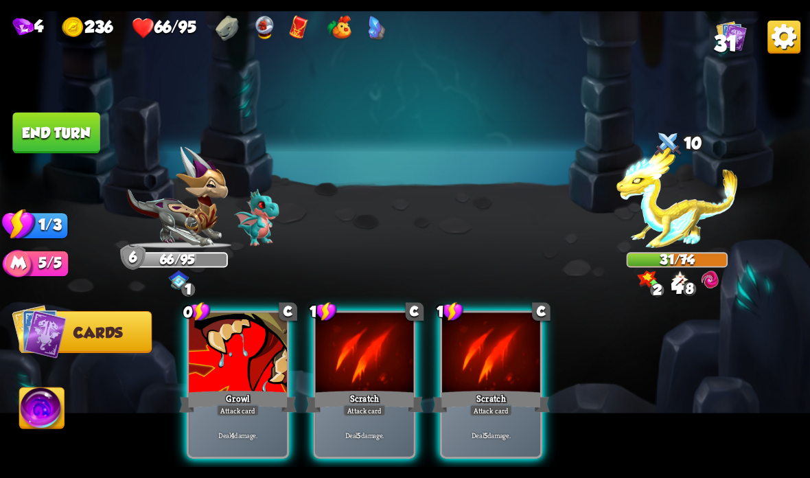
click at [493, 416] on div "Attack card" at bounding box center [490, 410] width 43 height 12
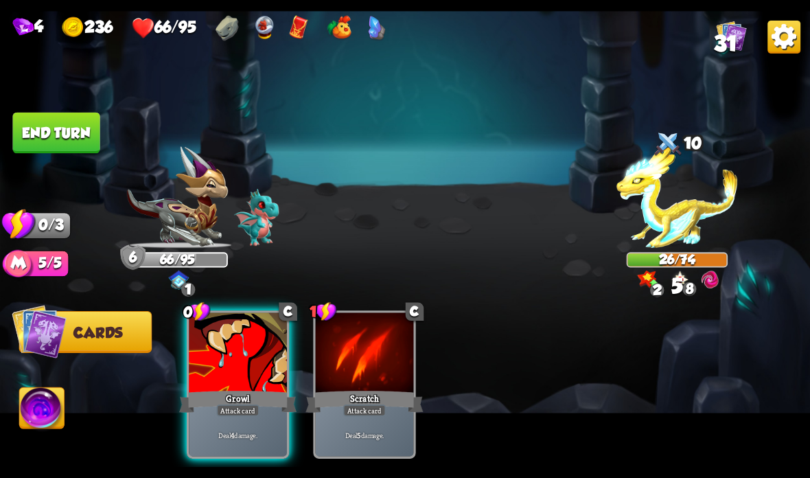
click at [243, 416] on div "Attack card" at bounding box center [238, 410] width 43 height 12
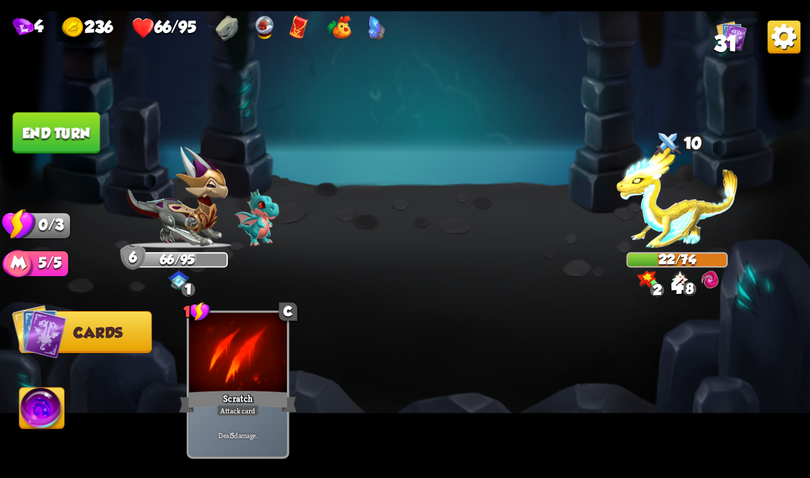
click at [61, 113] on button "End turn" at bounding box center [55, 133] width 87 height 41
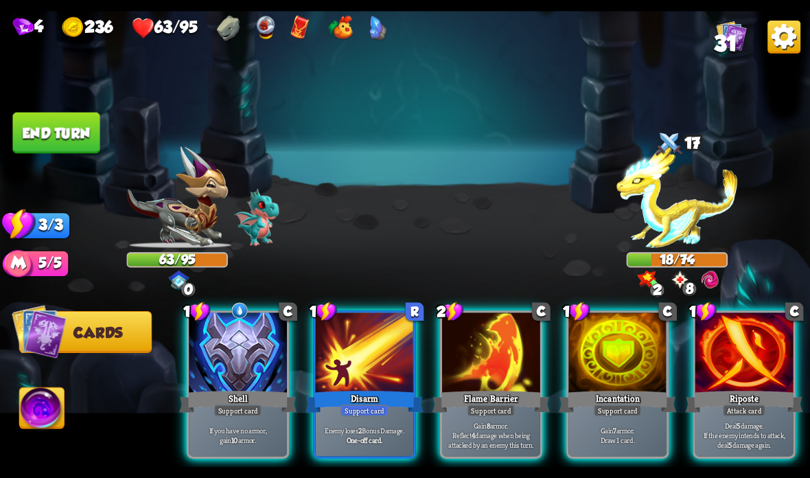
click at [212, 372] on div at bounding box center [238, 353] width 98 height 82
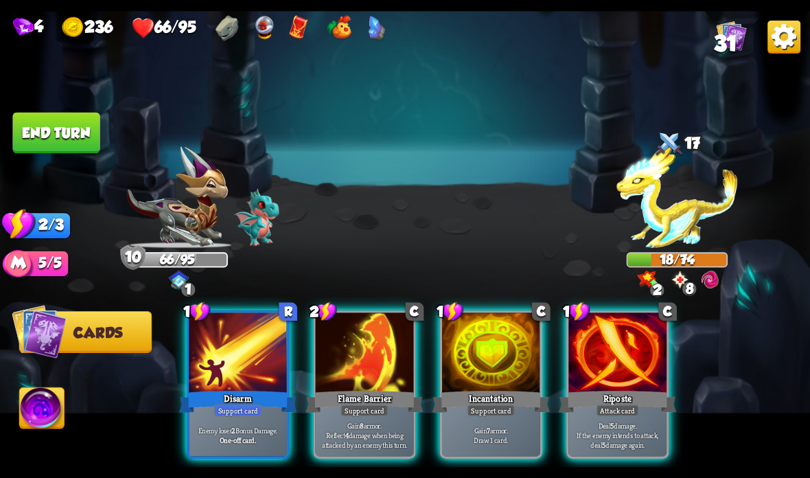
click at [492, 406] on div "Support card" at bounding box center [491, 410] width 48 height 12
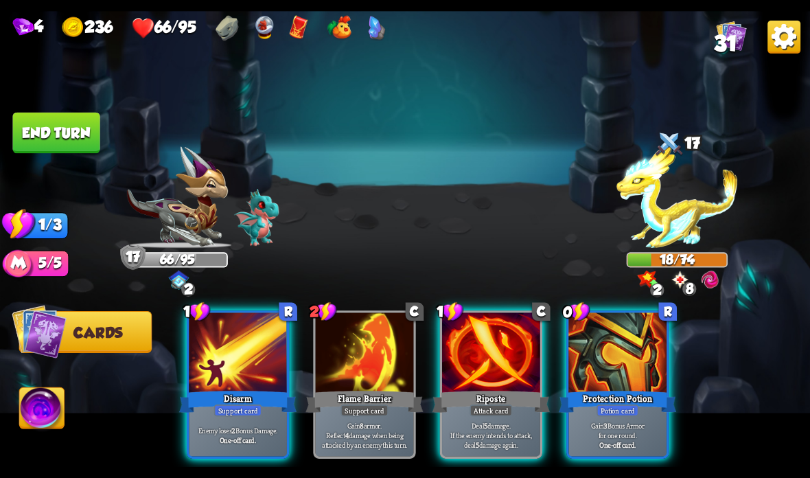
click at [477, 405] on div "Attack card" at bounding box center [490, 410] width 43 height 12
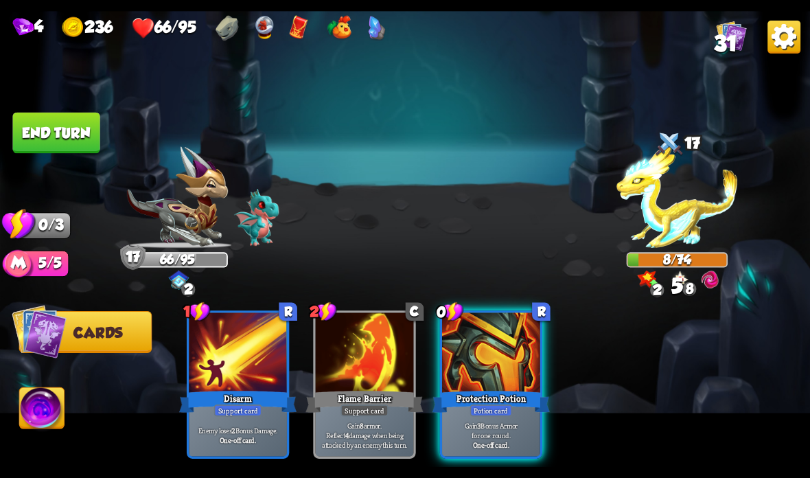
click at [59, 127] on button "End turn" at bounding box center [55, 133] width 87 height 41
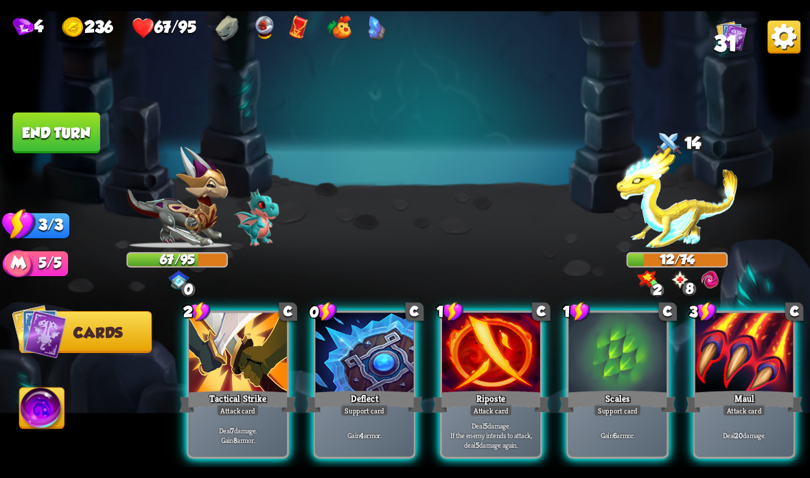
click at [484, 374] on div at bounding box center [491, 353] width 98 height 82
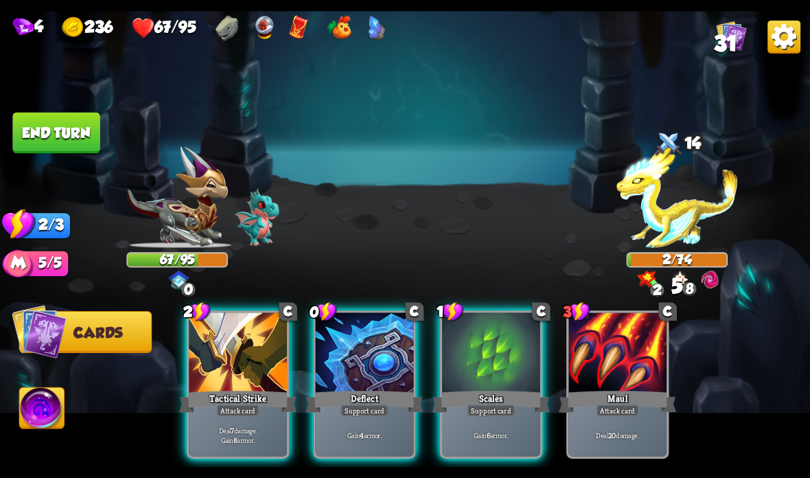
click at [63, 114] on button "End turn" at bounding box center [55, 133] width 87 height 41
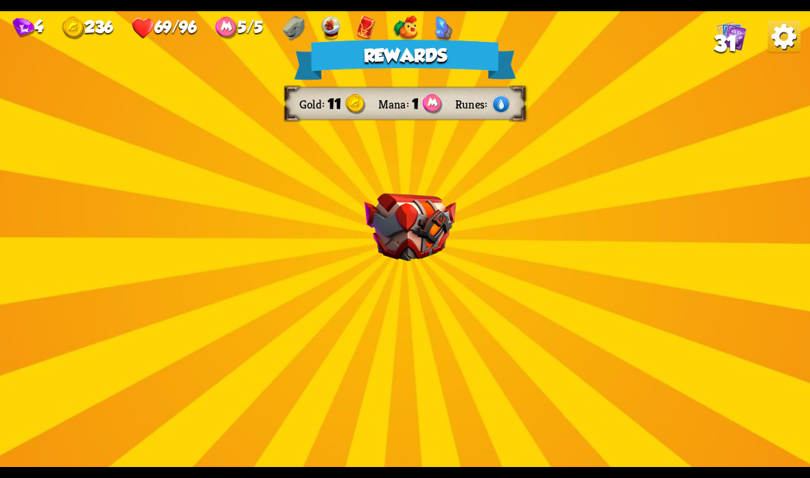
click at [412, 208] on img at bounding box center [410, 228] width 92 height 68
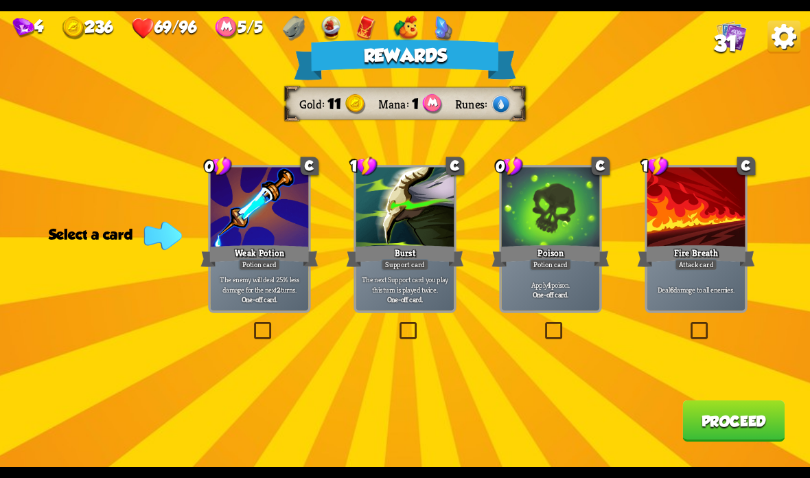
click at [419, 180] on div at bounding box center [405, 208] width 98 height 82
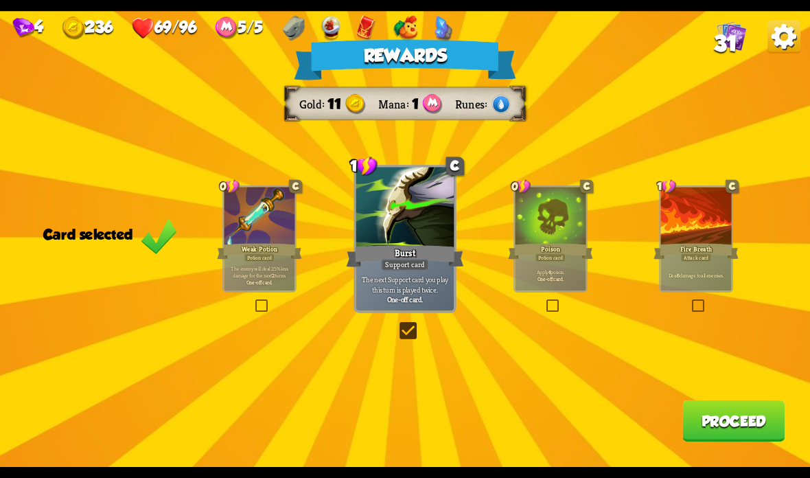
click at [722, 423] on button "Proceed" at bounding box center [733, 420] width 102 height 41
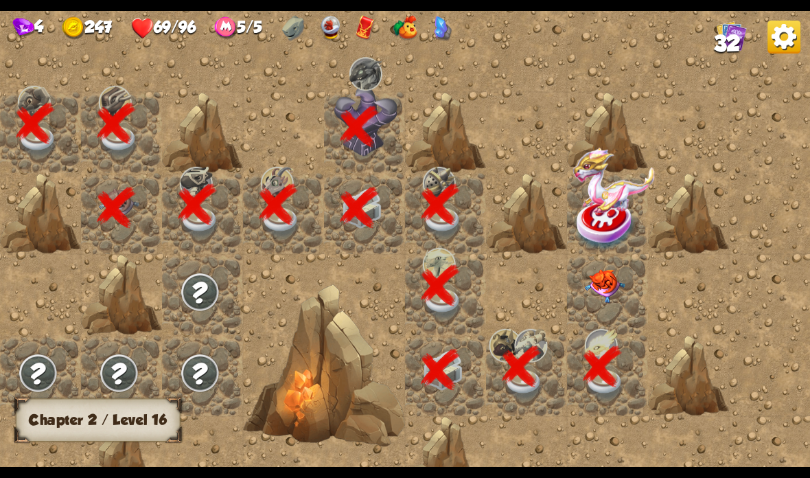
click at [609, 283] on img at bounding box center [605, 286] width 40 height 34
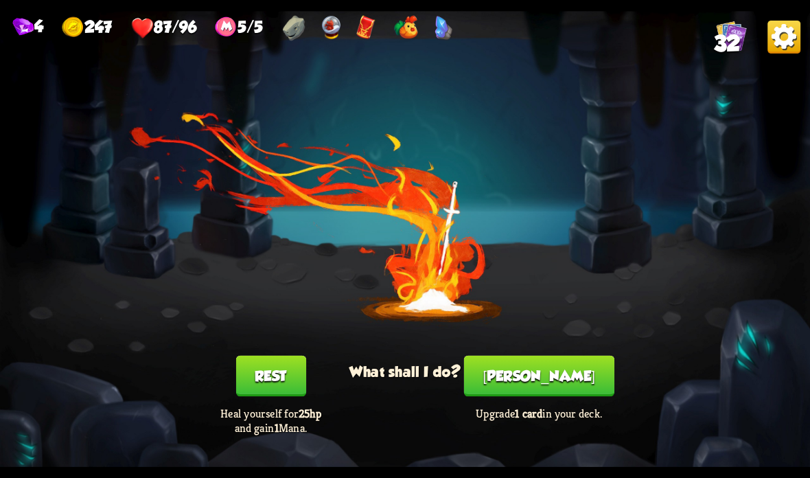
click at [549, 382] on button "[PERSON_NAME]" at bounding box center [539, 375] width 150 height 41
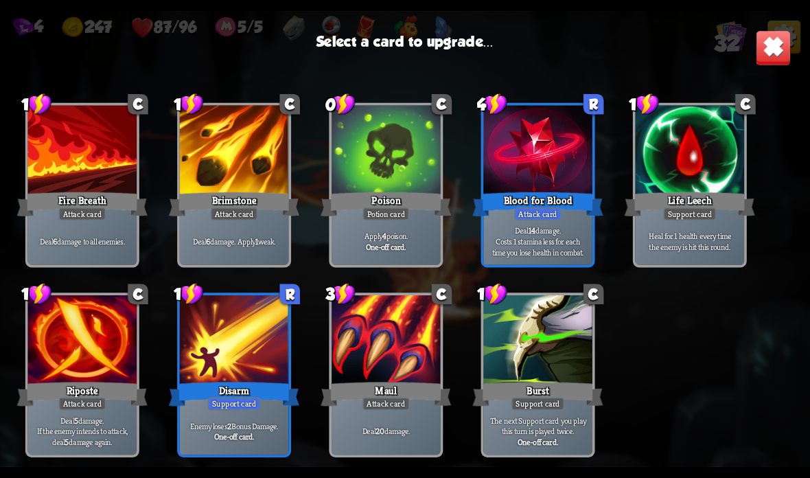
scroll to position [844, 0]
click at [391, 382] on div "Maul" at bounding box center [385, 393] width 130 height 29
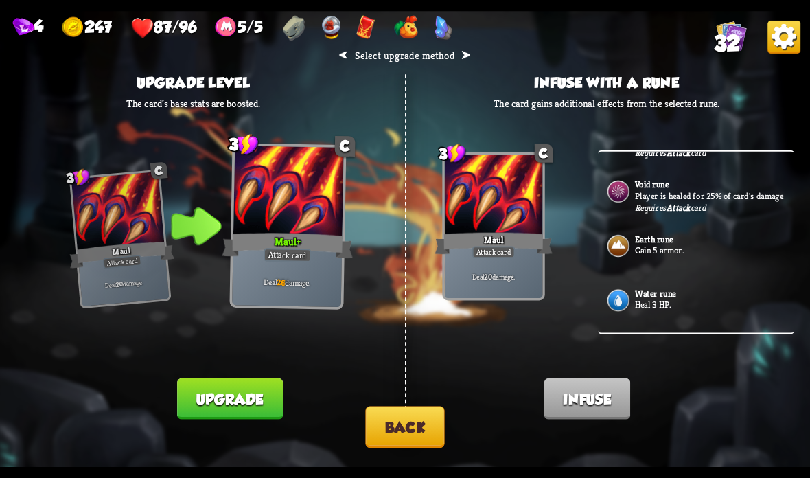
scroll to position [439, 0]
click at [408, 419] on button "Back" at bounding box center [404, 427] width 79 height 42
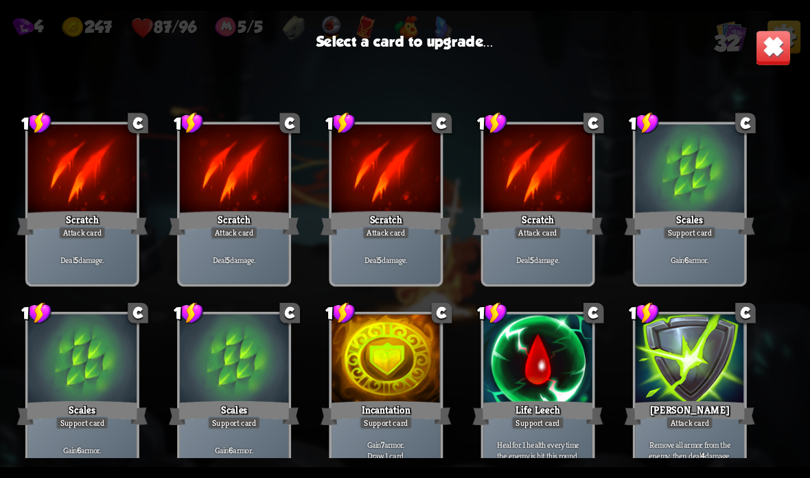
scroll to position [844, 0]
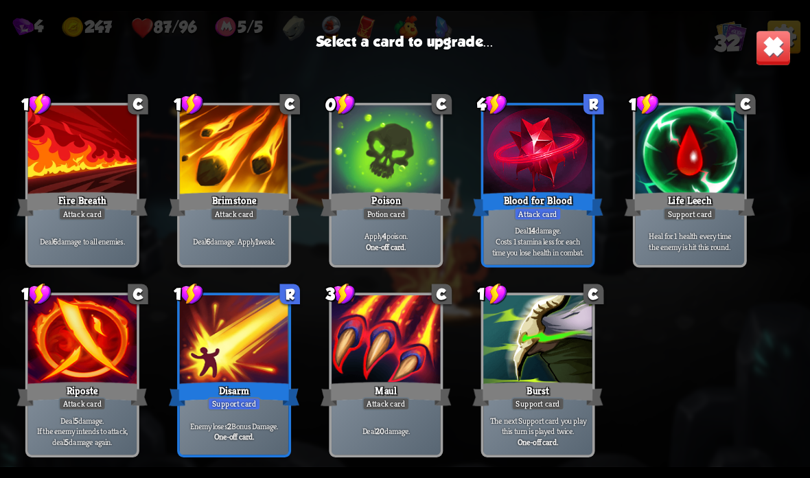
click at [371, 382] on div "Maul" at bounding box center [385, 393] width 130 height 29
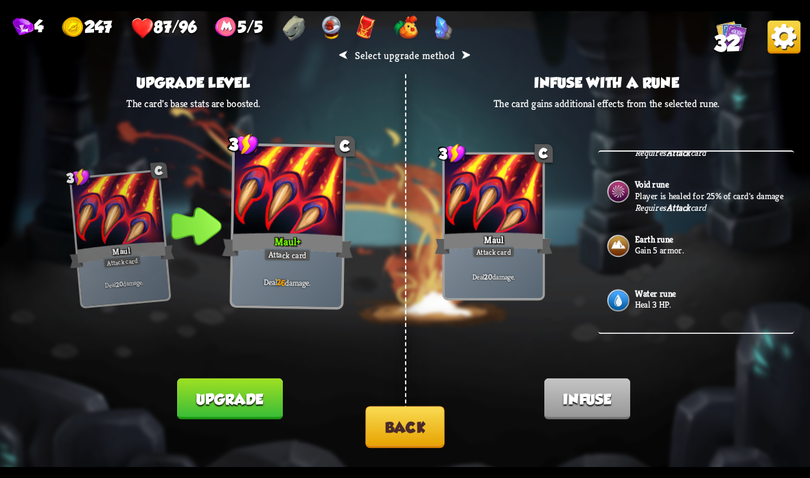
scroll to position [447, 0]
click at [653, 253] on p "Gain 5 armor." at bounding box center [713, 250] width 156 height 12
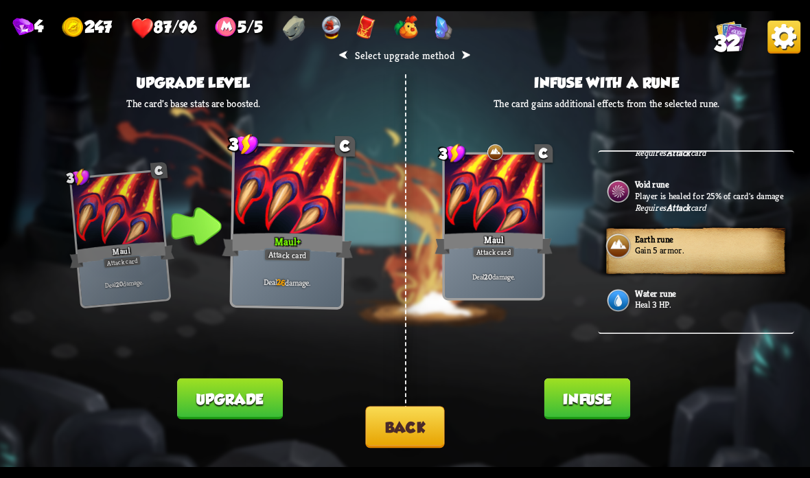
click at [574, 387] on button "Infuse" at bounding box center [587, 398] width 86 height 41
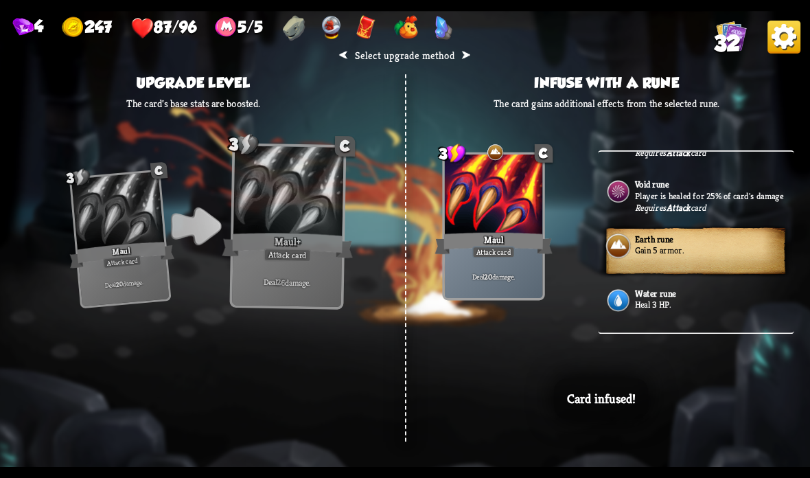
click at [412, 397] on div "⮜ Select upgrade method ⮞ Upgrade level The card's base stats are boosted. 3 C …" at bounding box center [405, 239] width 810 height 456
click at [393, 397] on div "⮜ Select upgrade method ⮞ Upgrade level The card's base stats are boosted. 3 C …" at bounding box center [405, 239] width 810 height 456
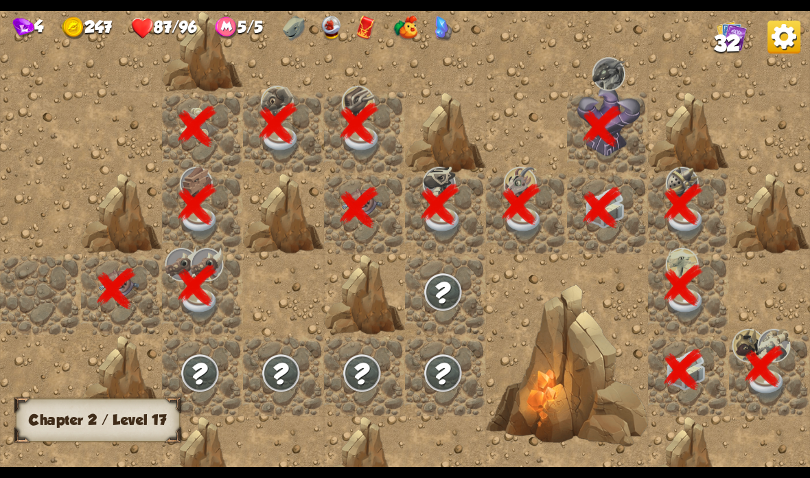
scroll to position [0, 264]
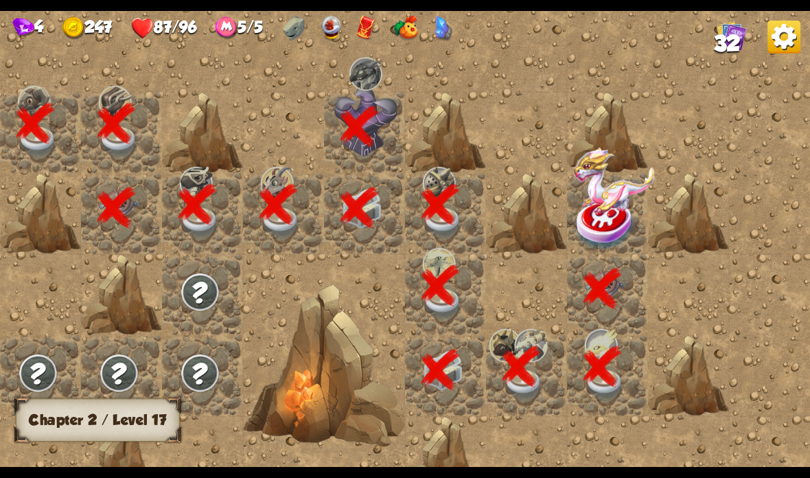
click at [598, 194] on img at bounding box center [613, 180] width 81 height 65
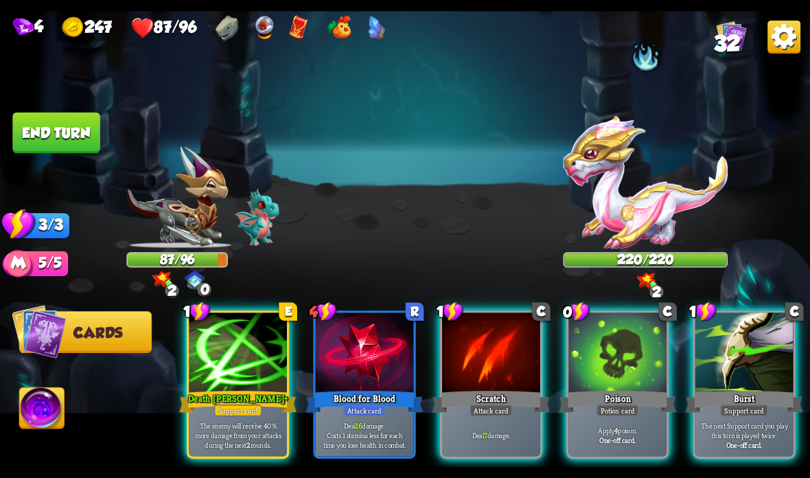
click at [641, 176] on img at bounding box center [645, 182] width 165 height 132
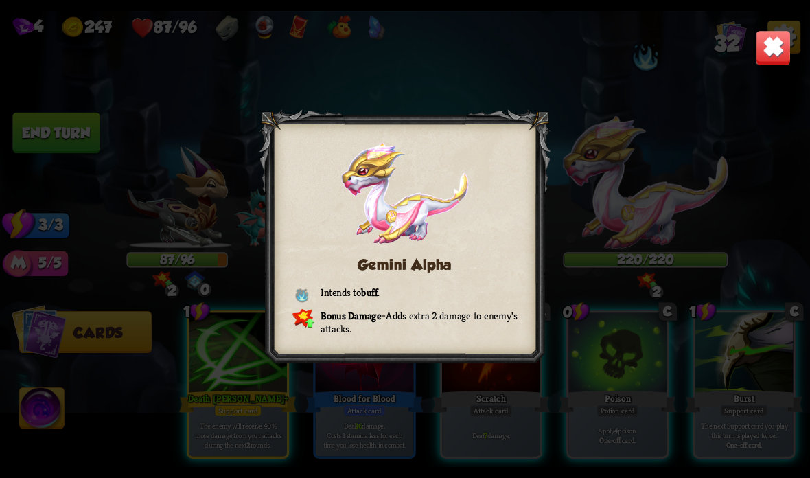
click at [771, 47] on img at bounding box center [774, 48] width 36 height 36
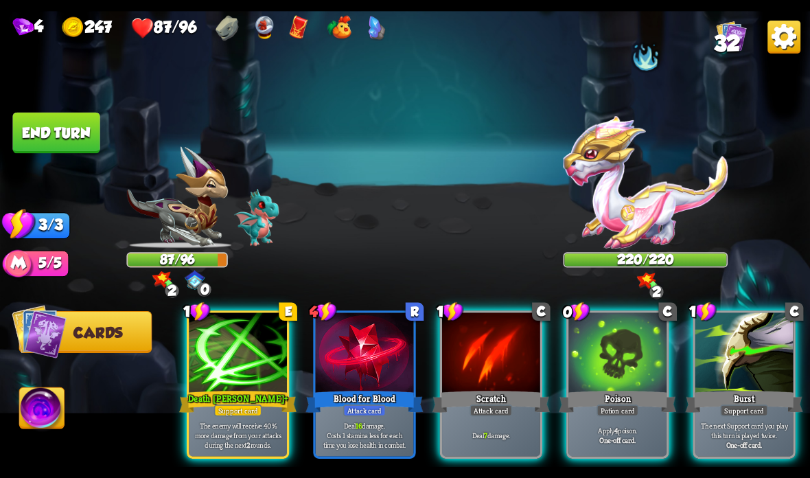
click at [734, 346] on div at bounding box center [744, 353] width 98 height 82
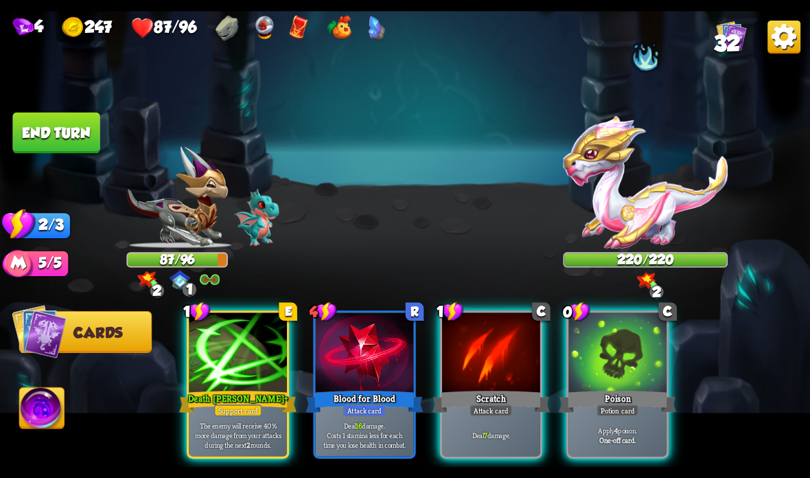
click at [246, 417] on div "The enemy will receive 40% more damage from your attacks during the next 2 roun…" at bounding box center [238, 434] width 98 height 43
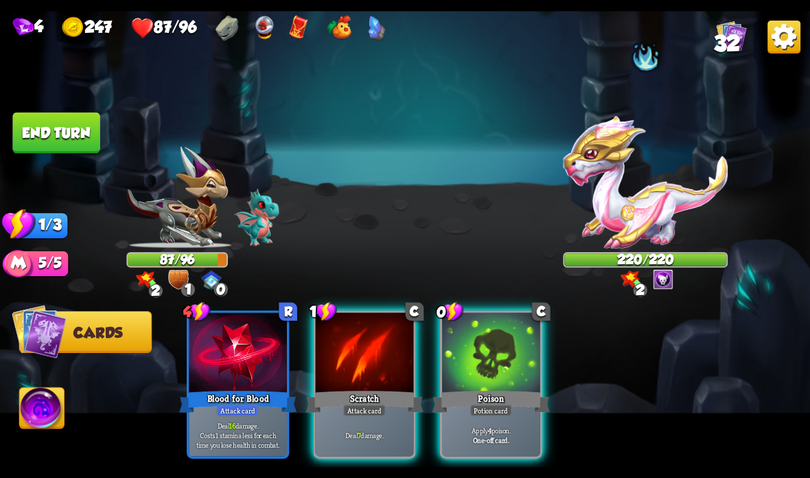
click at [371, 395] on div "Scratch" at bounding box center [363, 401] width 117 height 26
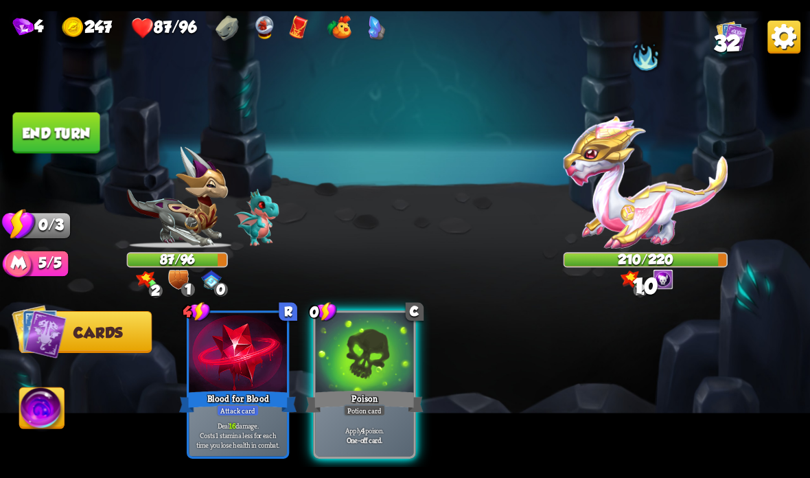
click at [362, 406] on div "Potion card" at bounding box center [364, 410] width 42 height 12
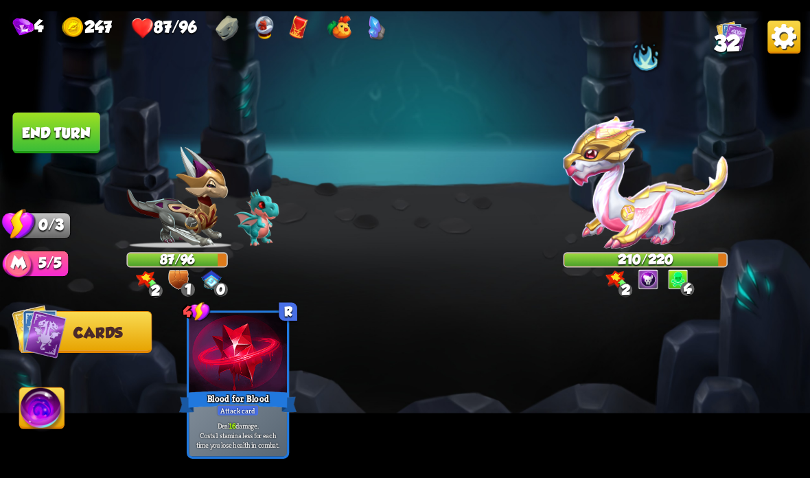
click at [61, 126] on button "End turn" at bounding box center [55, 133] width 87 height 41
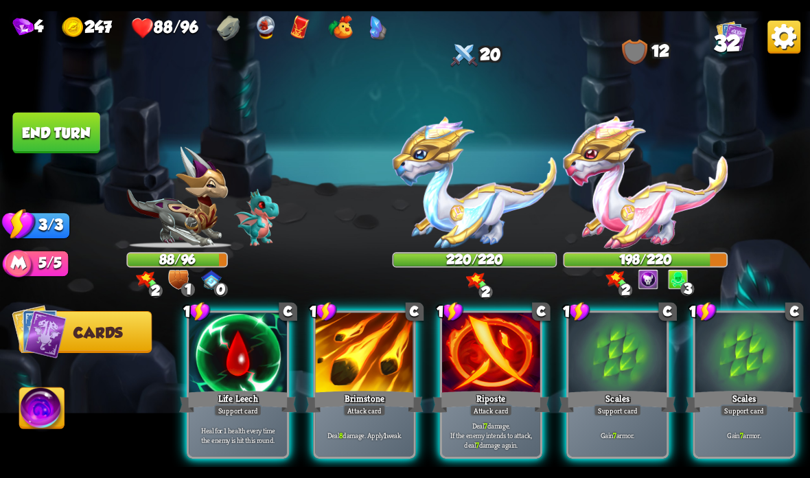
click at [613, 390] on div "Scales" at bounding box center [617, 401] width 117 height 26
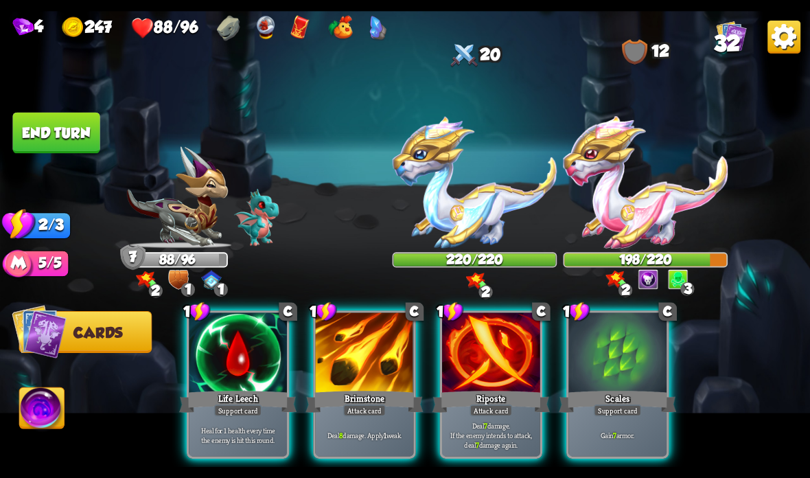
click at [592, 406] on div "Scales" at bounding box center [617, 401] width 117 height 26
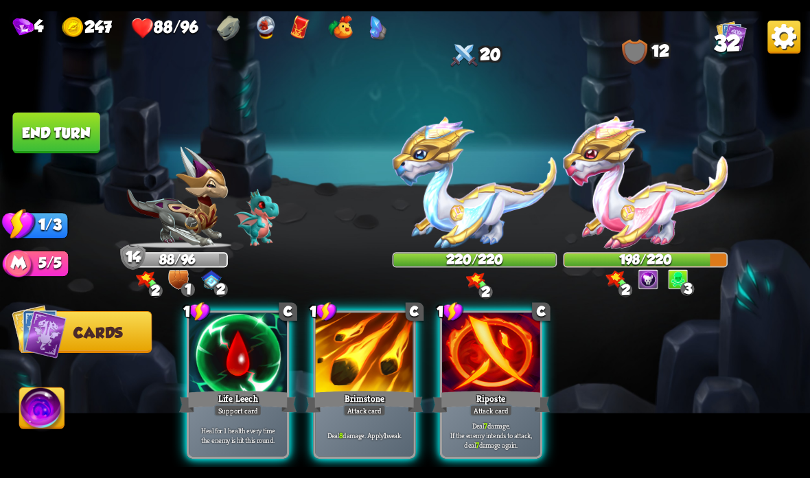
click at [356, 420] on div "Deal 8 damage. Apply 1 weak." at bounding box center [365, 434] width 98 height 43
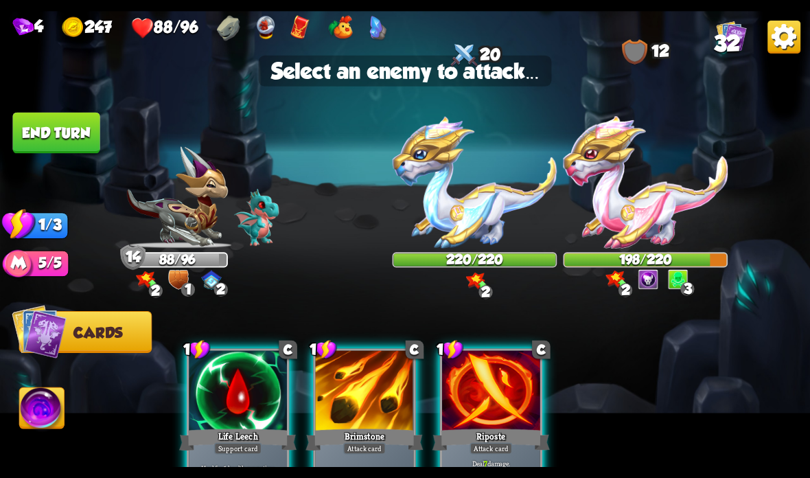
click at [473, 198] on img at bounding box center [475, 182] width 165 height 132
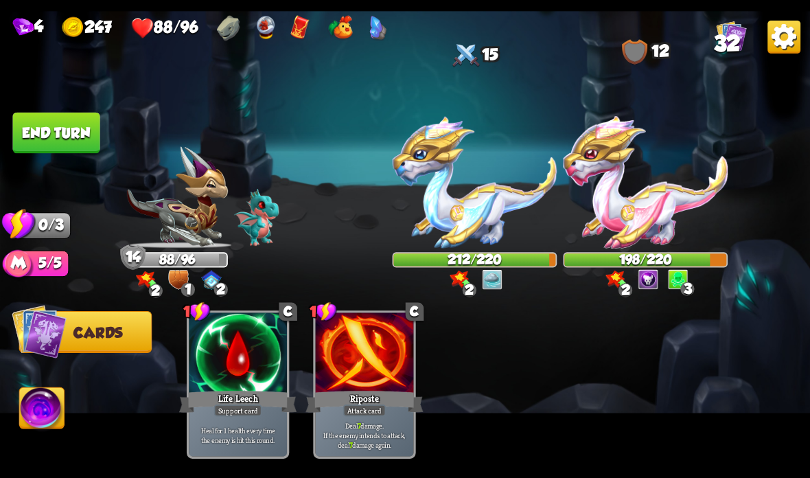
click at [83, 139] on button "End turn" at bounding box center [55, 133] width 87 height 41
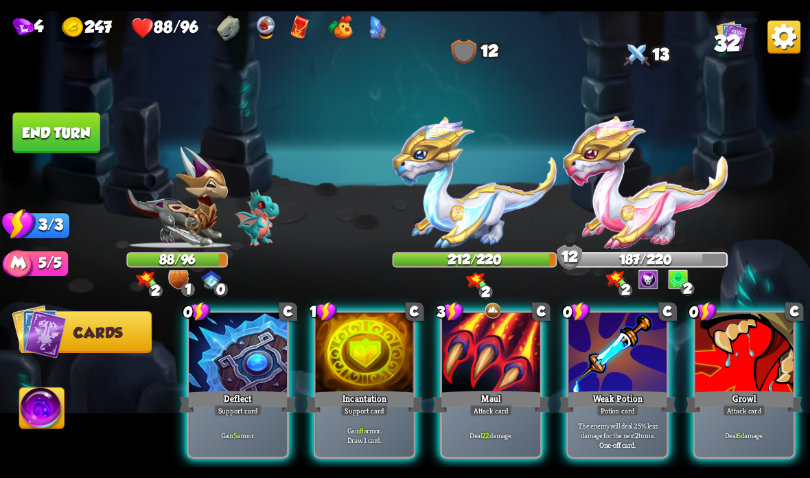
click at [495, 412] on div "Attack card" at bounding box center [490, 410] width 43 height 12
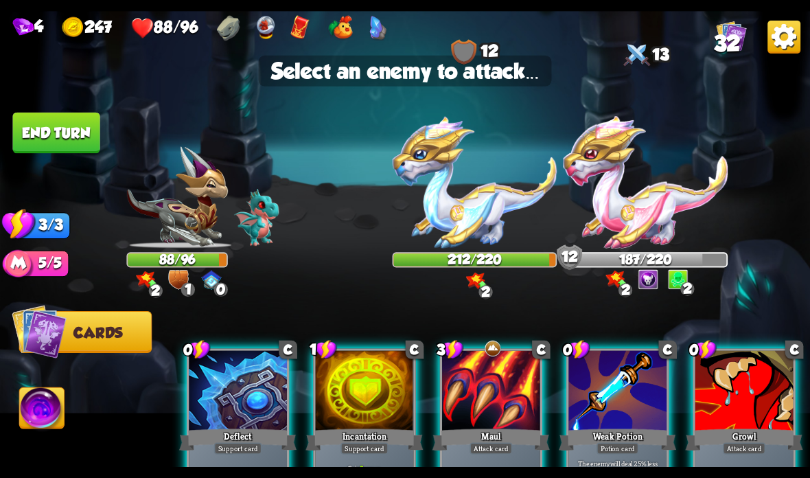
click at [645, 206] on img at bounding box center [645, 182] width 165 height 132
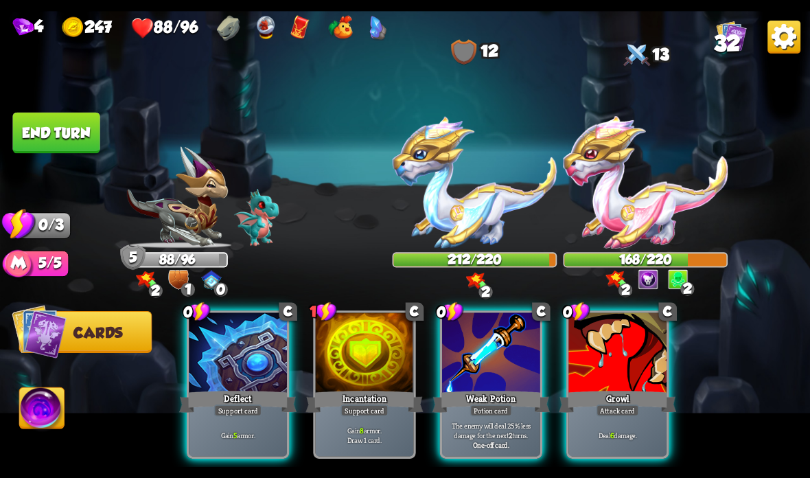
click at [243, 404] on div "Deflect" at bounding box center [237, 401] width 117 height 26
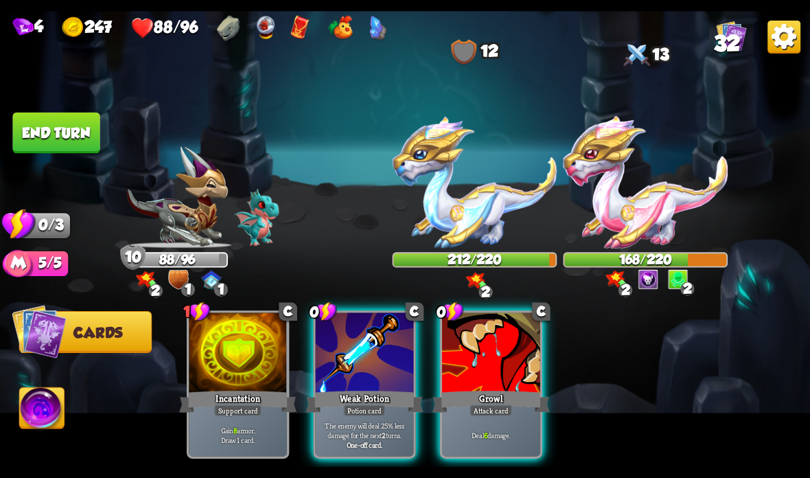
click at [359, 390] on div "Weak Potion" at bounding box center [363, 401] width 117 height 26
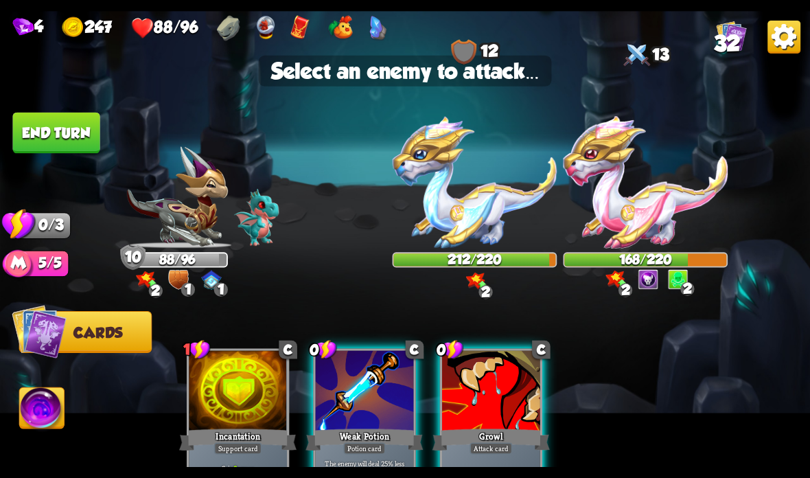
click at [680, 194] on img at bounding box center [645, 182] width 165 height 132
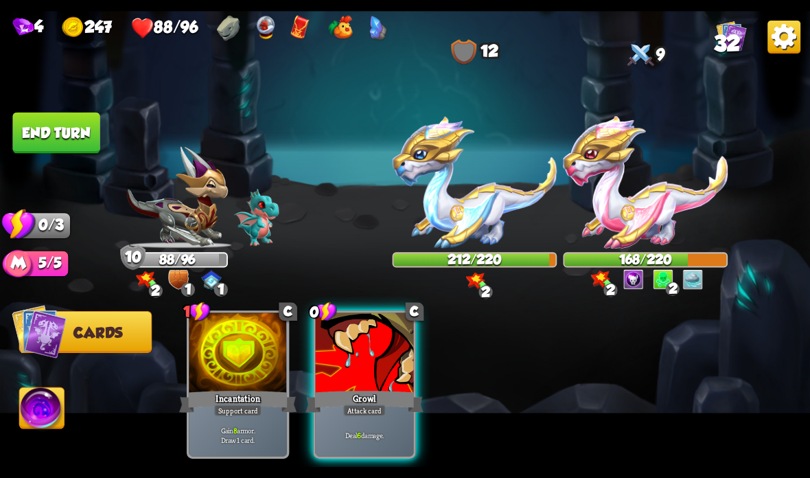
click at [356, 393] on div "Growl" at bounding box center [363, 401] width 117 height 26
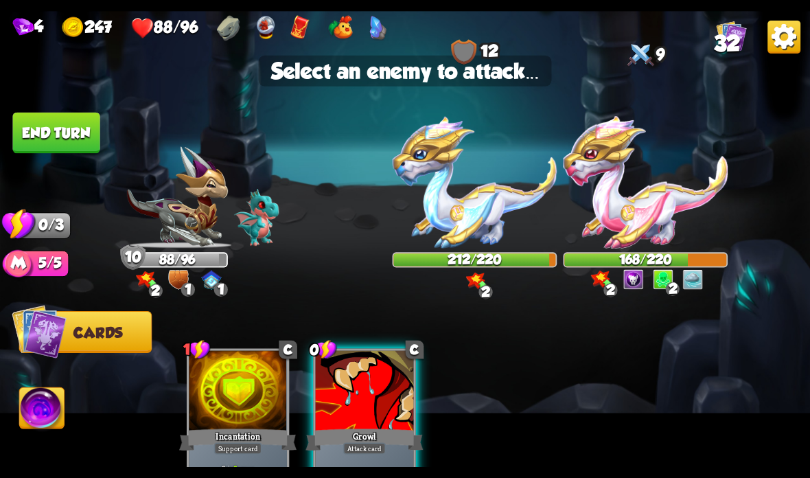
click at [648, 199] on img at bounding box center [645, 182] width 165 height 132
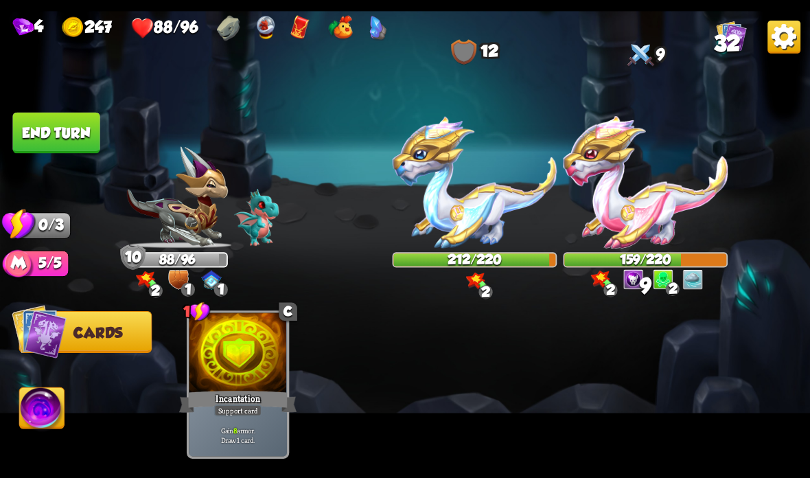
click at [58, 132] on button "End turn" at bounding box center [55, 133] width 87 height 41
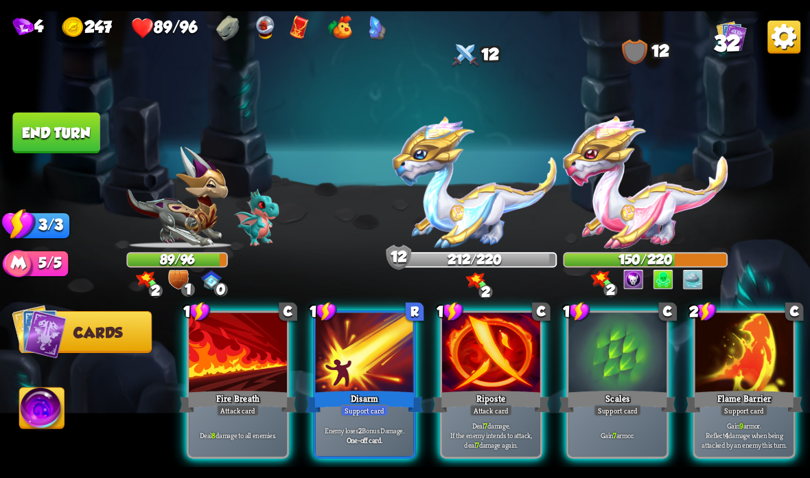
click at [723, 355] on div at bounding box center [744, 353] width 98 height 82
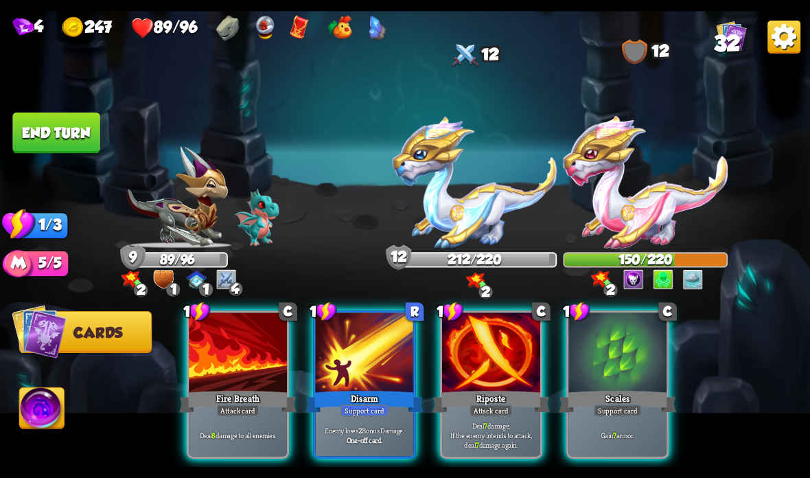
click at [355, 375] on div at bounding box center [365, 353] width 98 height 82
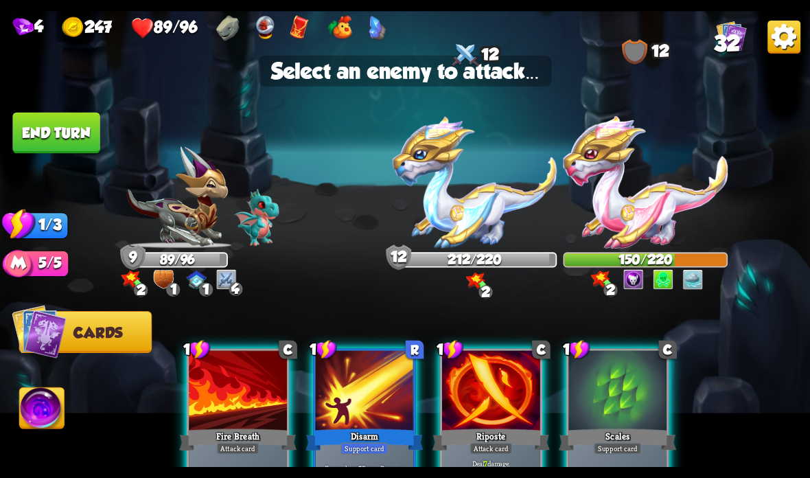
click at [484, 198] on img at bounding box center [475, 182] width 165 height 132
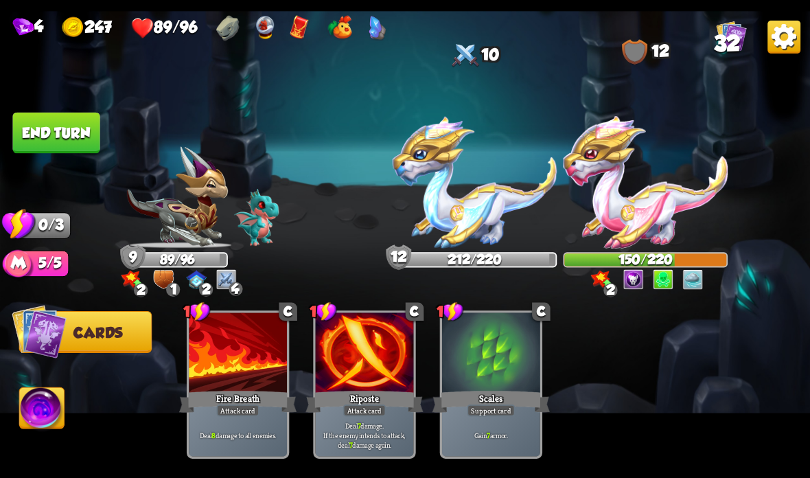
click at [58, 137] on button "End turn" at bounding box center [55, 133] width 87 height 41
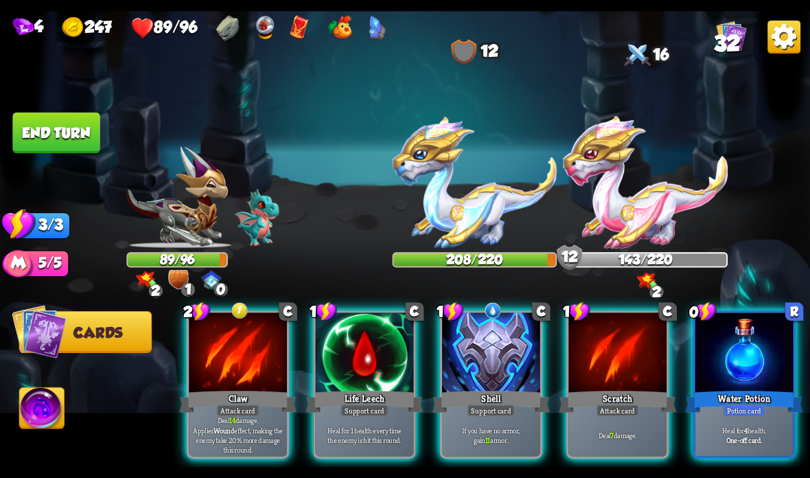
click at [483, 373] on div at bounding box center [491, 353] width 98 height 82
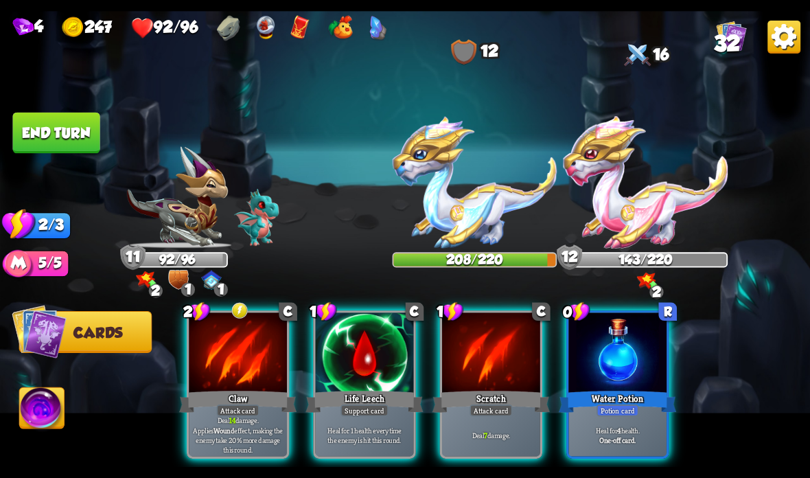
click at [220, 401] on div "Claw" at bounding box center [237, 401] width 117 height 26
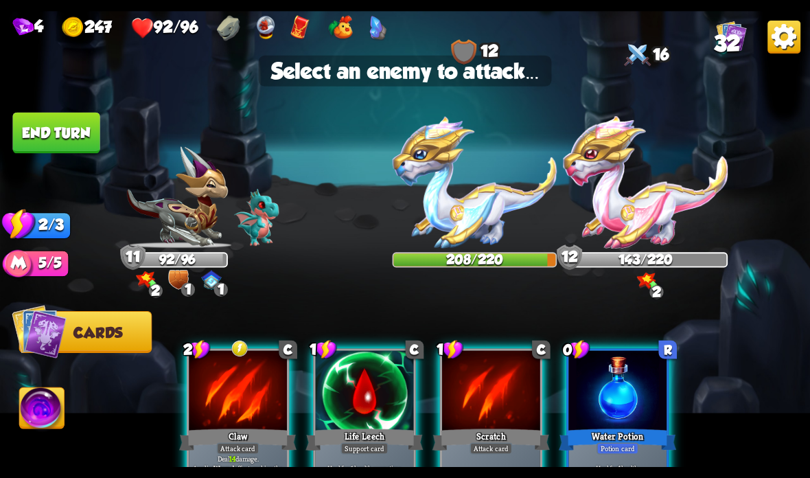
click at [636, 211] on img at bounding box center [645, 182] width 165 height 132
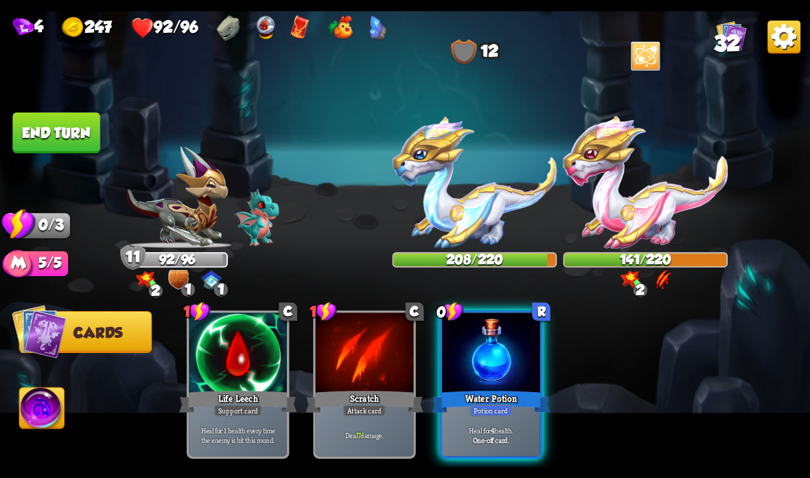
click at [456, 393] on div "Water Potion" at bounding box center [490, 401] width 117 height 26
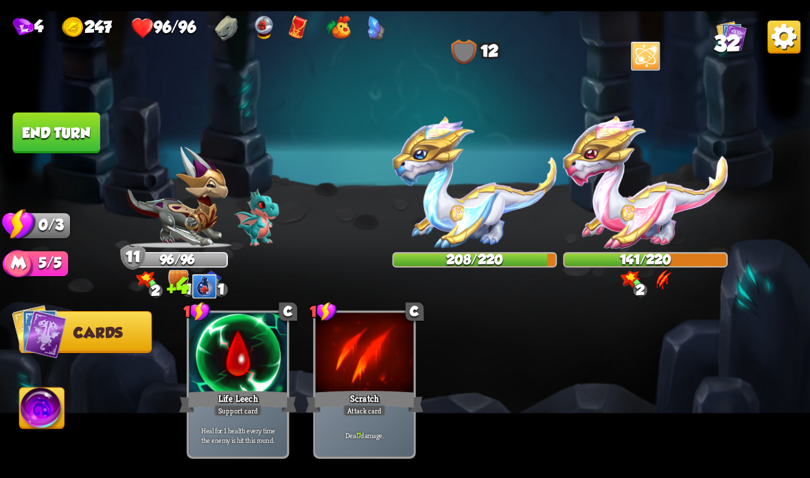
click at [82, 139] on button "End turn" at bounding box center [55, 133] width 87 height 41
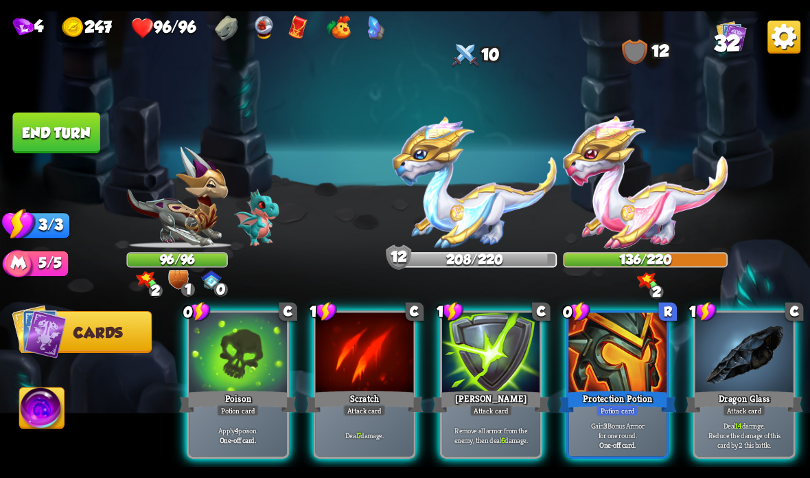
click at [717, 393] on div "Dragon Glass" at bounding box center [744, 401] width 117 height 26
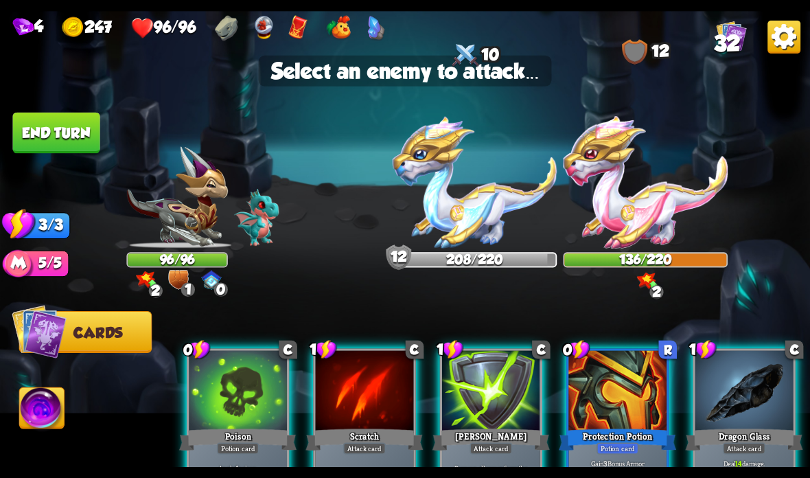
click at [643, 232] on img at bounding box center [645, 182] width 165 height 132
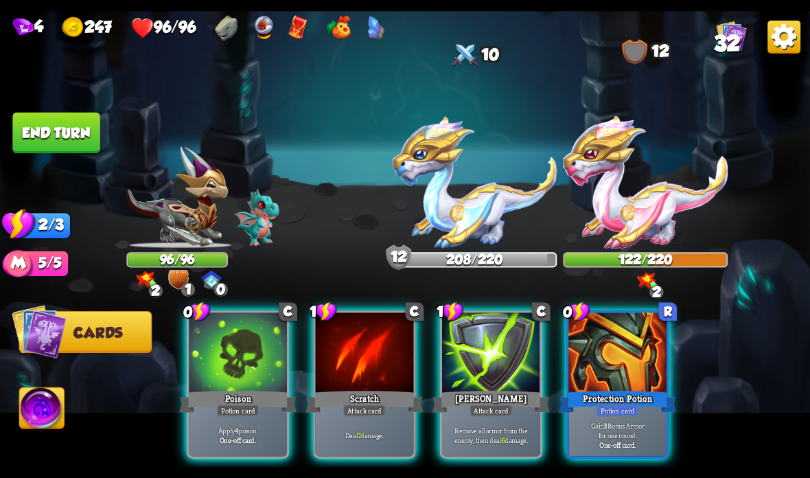
click at [362, 412] on div "Attack card" at bounding box center [364, 410] width 43 height 12
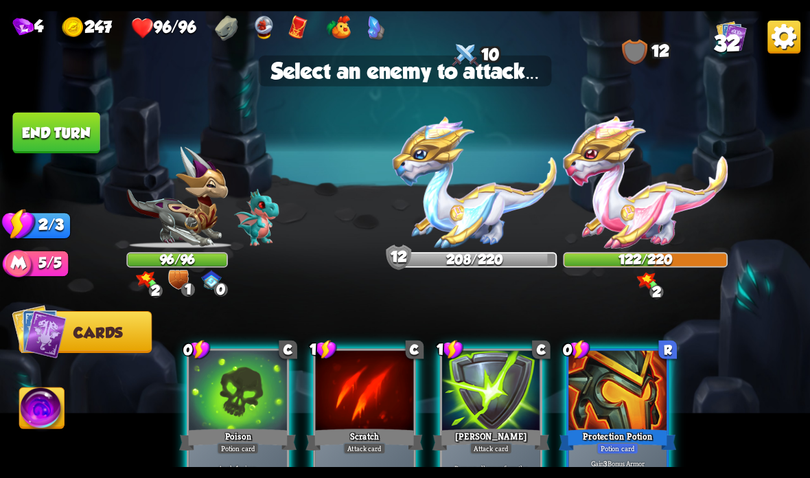
click at [644, 250] on img at bounding box center [405, 239] width 810 height 456
click at [620, 211] on img at bounding box center [645, 182] width 165 height 132
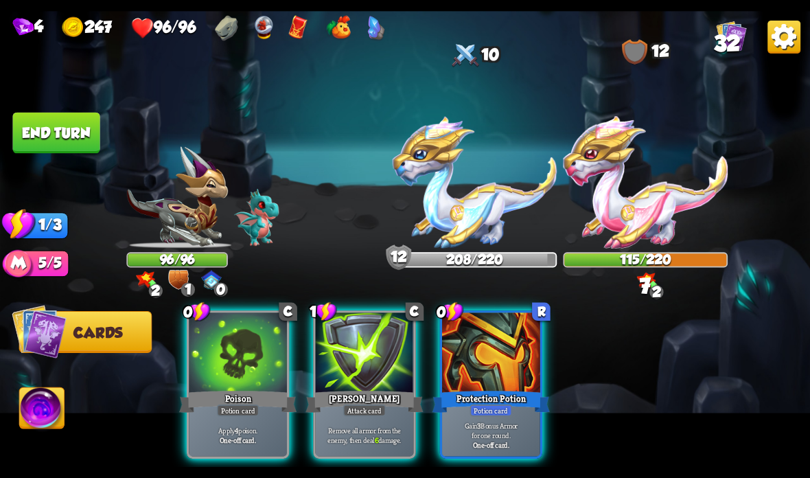
click at [360, 399] on div "[PERSON_NAME]" at bounding box center [363, 401] width 117 height 26
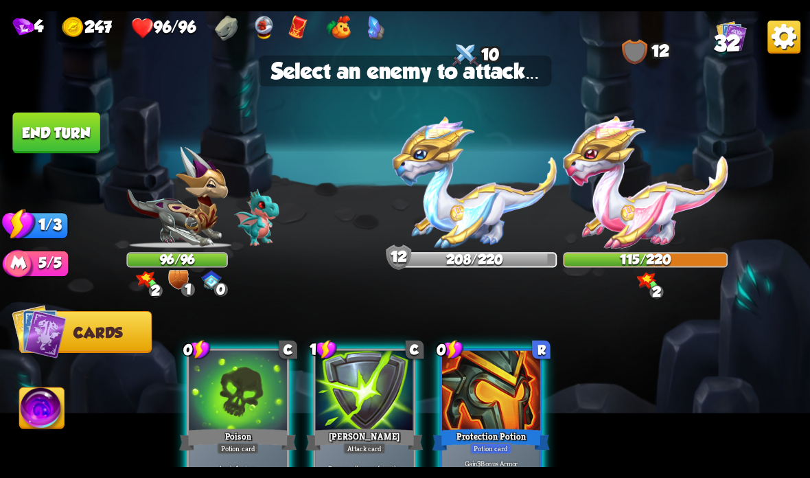
click at [479, 229] on img at bounding box center [475, 182] width 165 height 132
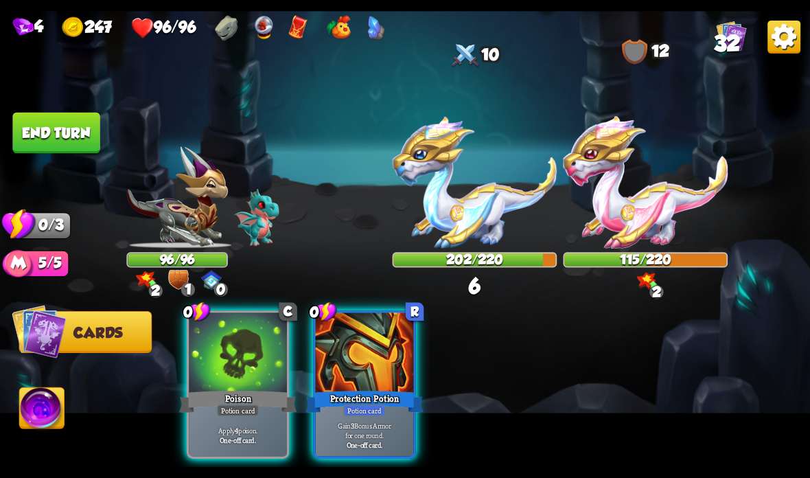
click at [237, 425] on b "4" at bounding box center [236, 430] width 3 height 10
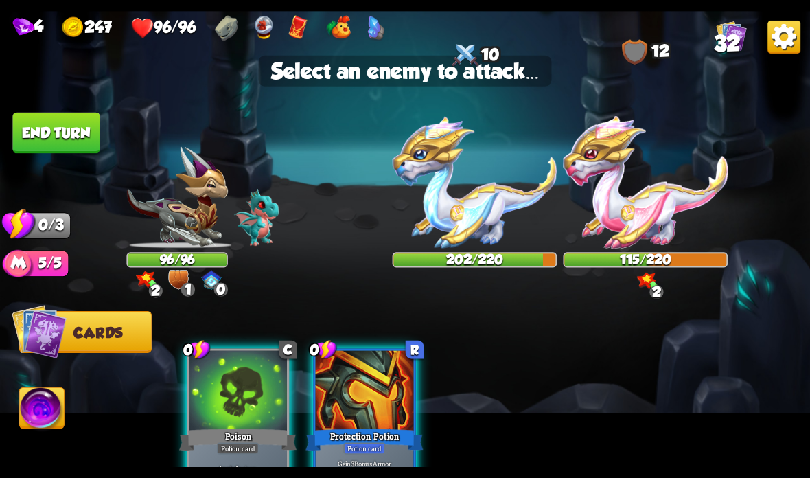
click at [653, 213] on img at bounding box center [645, 182] width 165 height 132
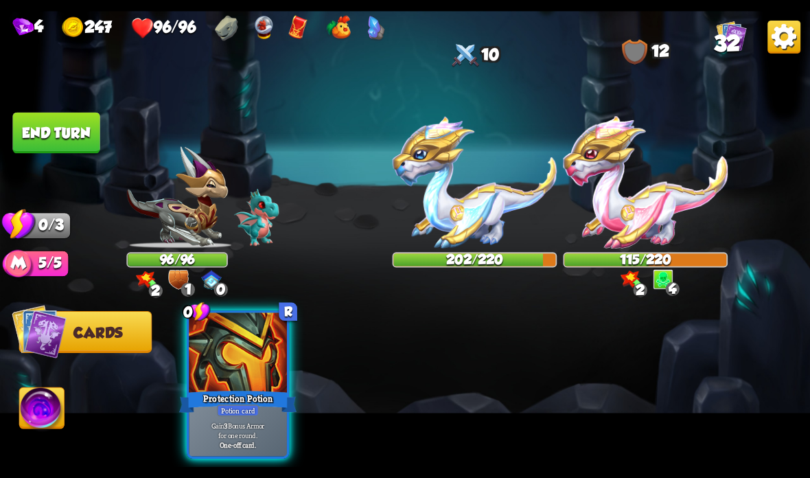
click at [71, 132] on button "End turn" at bounding box center [55, 133] width 87 height 41
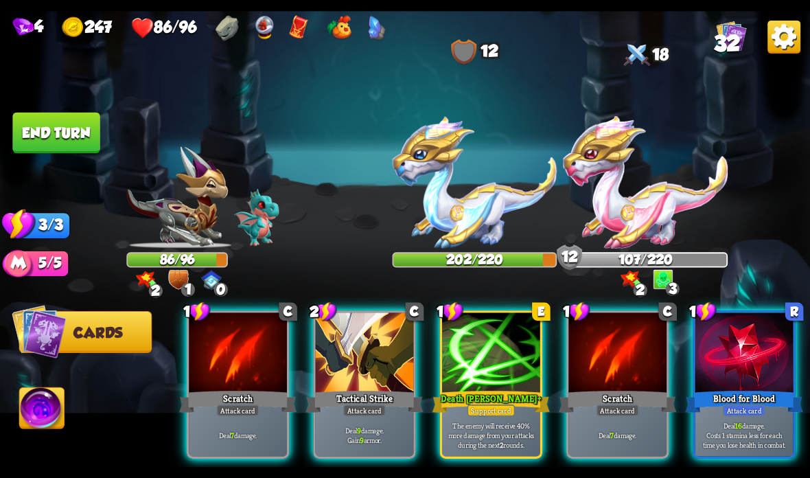
click at [510, 371] on div at bounding box center [491, 353] width 98 height 82
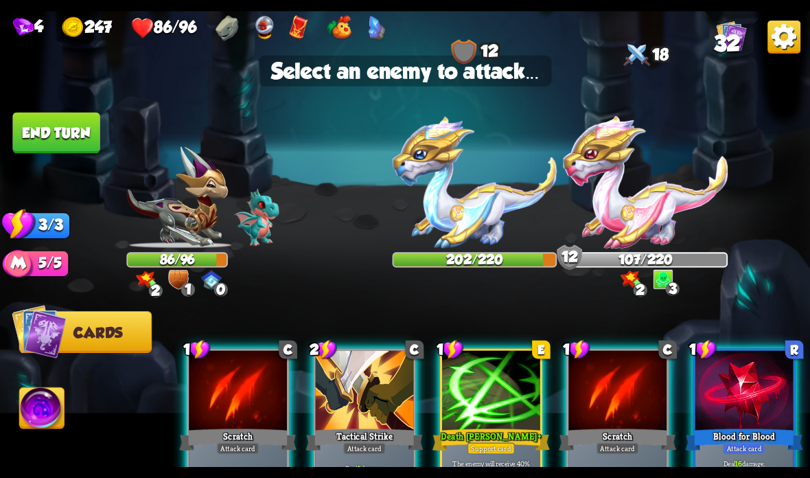
click at [509, 207] on img at bounding box center [475, 182] width 165 height 132
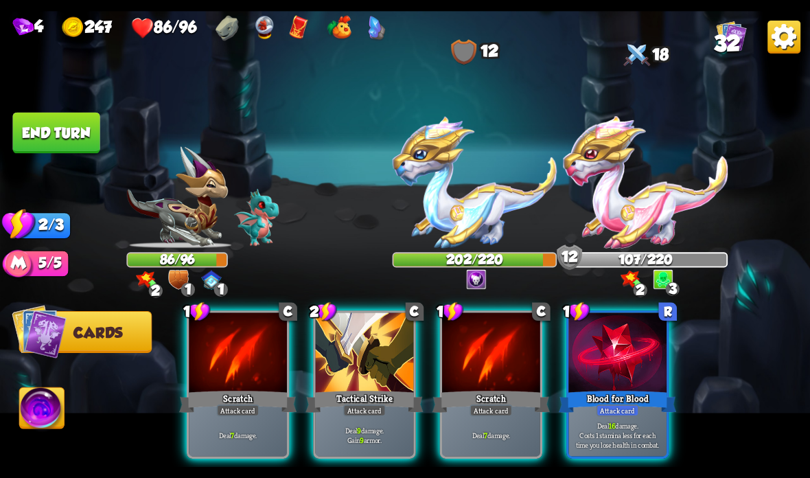
click at [356, 367] on div at bounding box center [365, 353] width 98 height 82
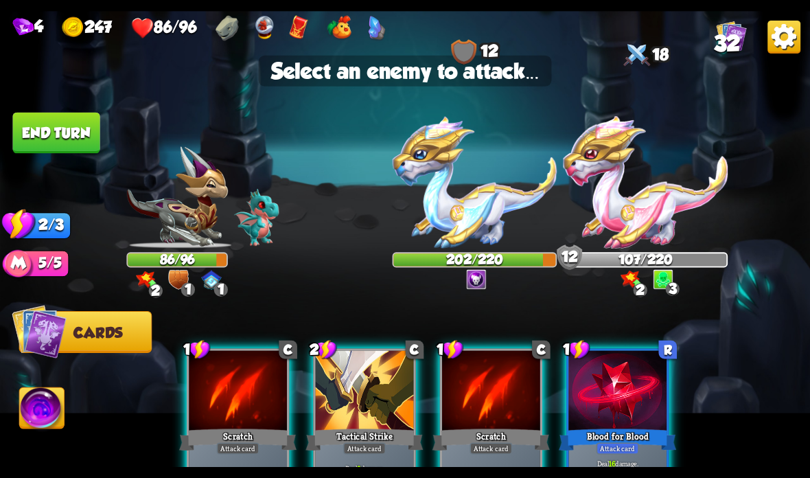
click at [465, 184] on img at bounding box center [475, 182] width 165 height 132
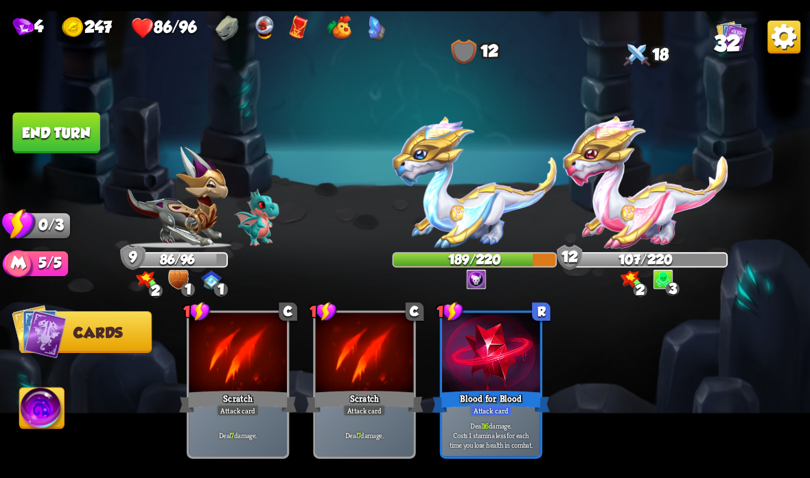
click at [58, 120] on button "End turn" at bounding box center [55, 133] width 87 height 41
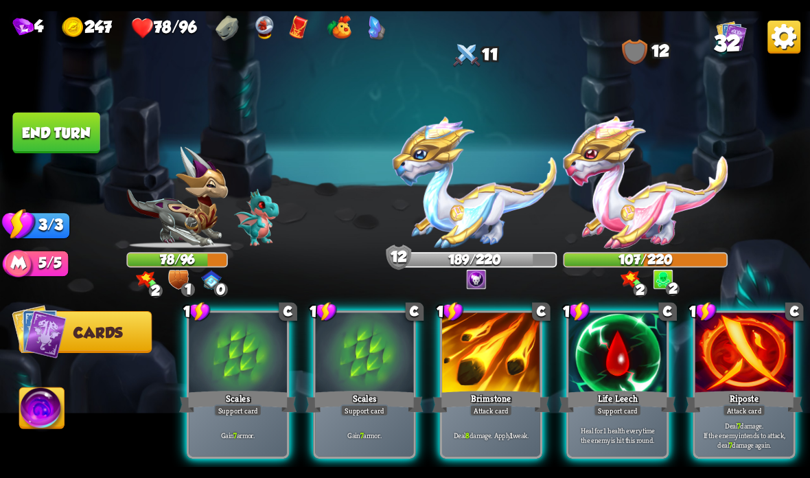
click at [622, 375] on div at bounding box center [617, 353] width 98 height 82
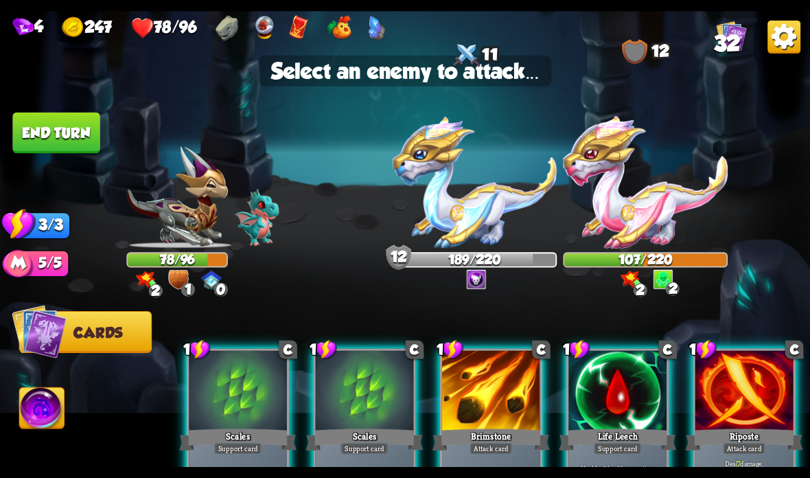
click at [373, 415] on div at bounding box center [365, 392] width 98 height 82
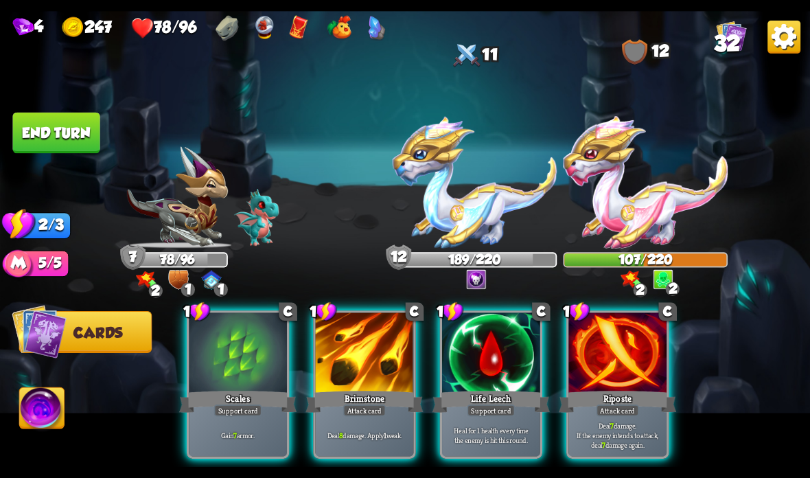
click at [225, 410] on div "Support card" at bounding box center [238, 410] width 48 height 12
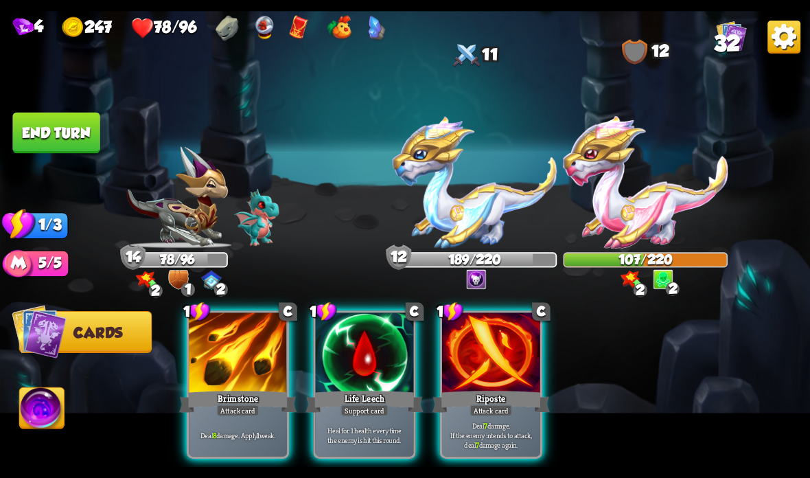
click at [375, 419] on div "Heal for 1 health every time the enemy is hit this round." at bounding box center [365, 434] width 98 height 43
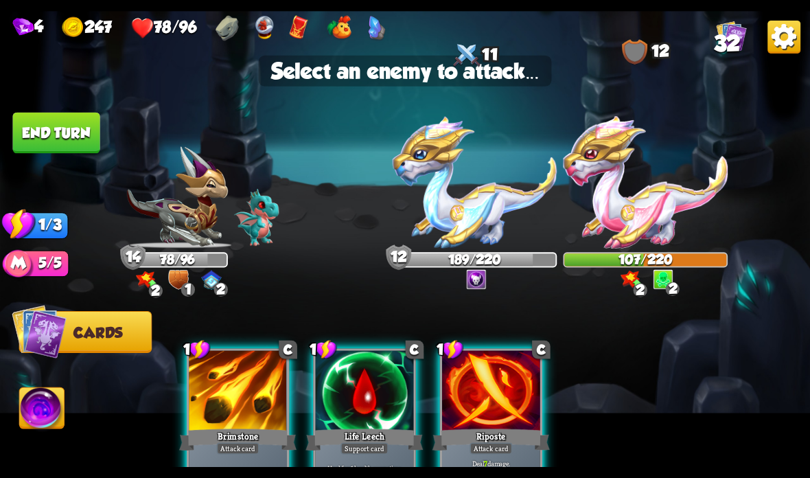
click at [459, 195] on img at bounding box center [475, 182] width 165 height 132
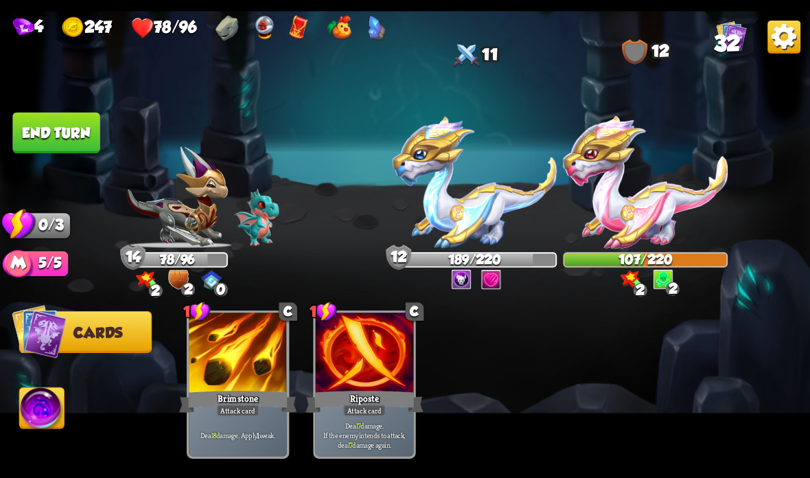
click at [68, 114] on button "End turn" at bounding box center [55, 133] width 87 height 41
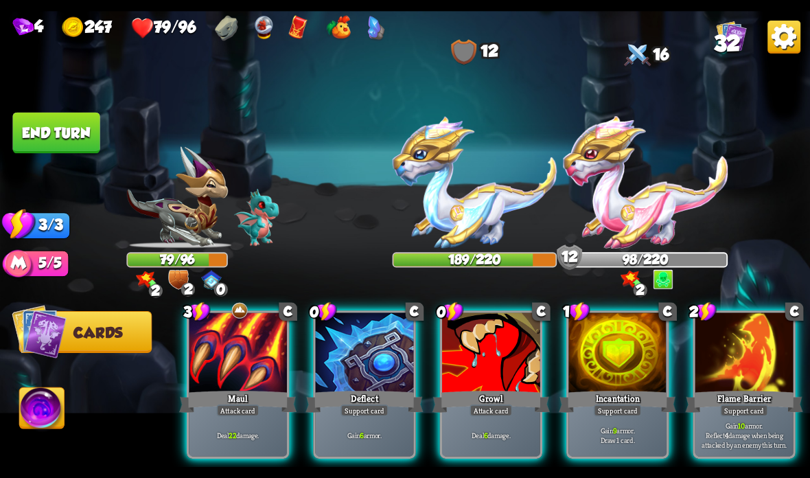
click at [191, 405] on div "Maul" at bounding box center [237, 401] width 117 height 26
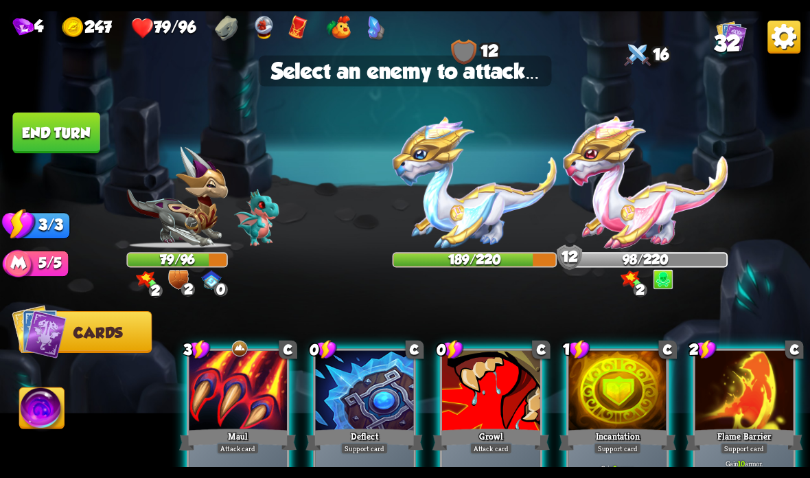
click at [654, 198] on img at bounding box center [645, 182] width 165 height 132
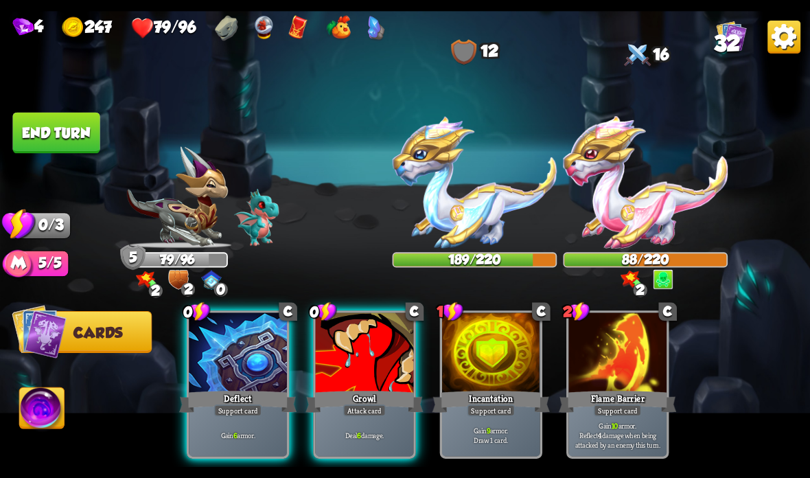
click at [335, 382] on div at bounding box center [365, 353] width 98 height 82
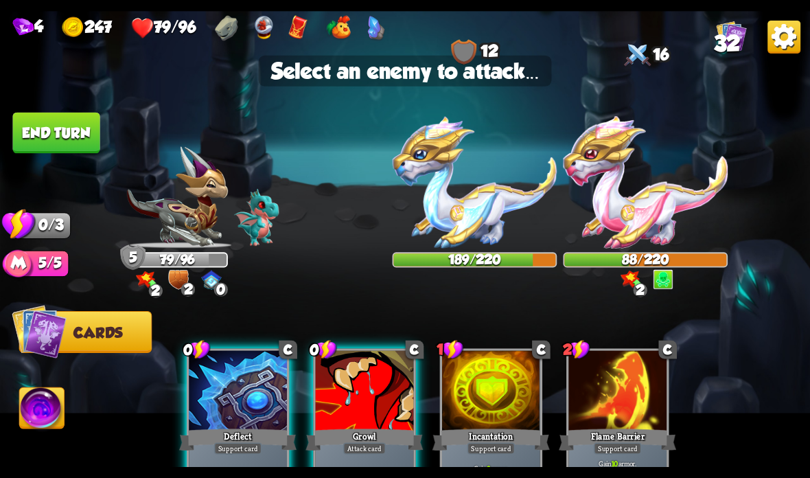
click at [638, 209] on img at bounding box center [645, 182] width 165 height 132
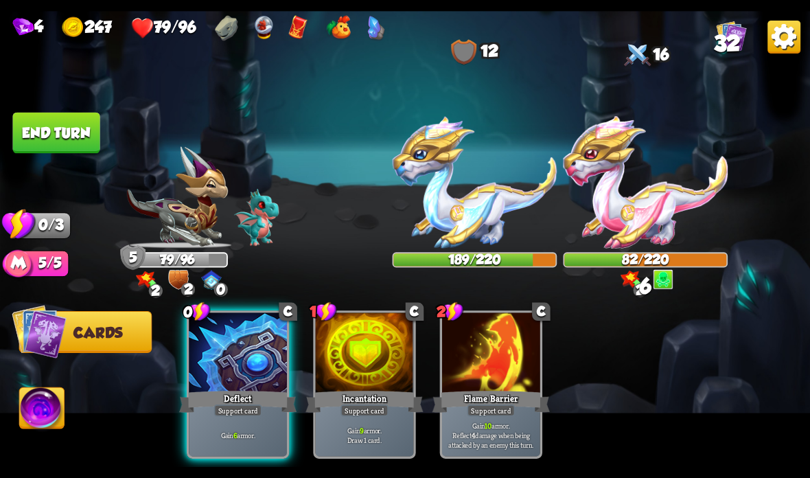
click at [212, 401] on div "Deflect" at bounding box center [237, 401] width 117 height 26
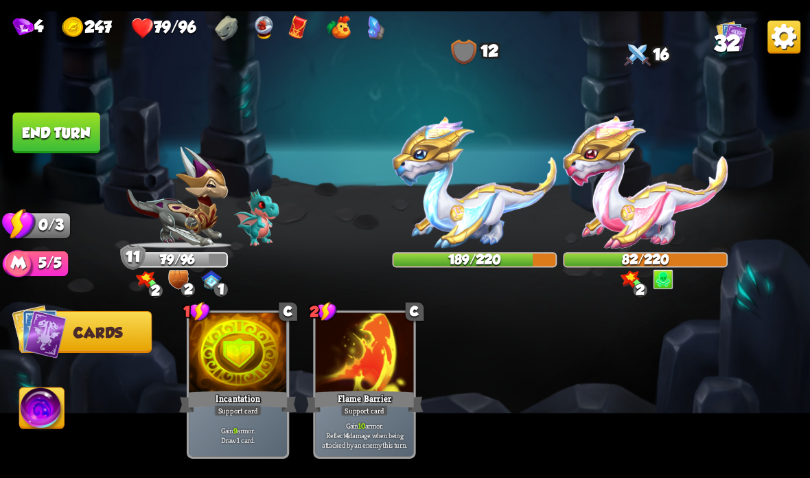
click at [75, 130] on button "End turn" at bounding box center [55, 133] width 87 height 41
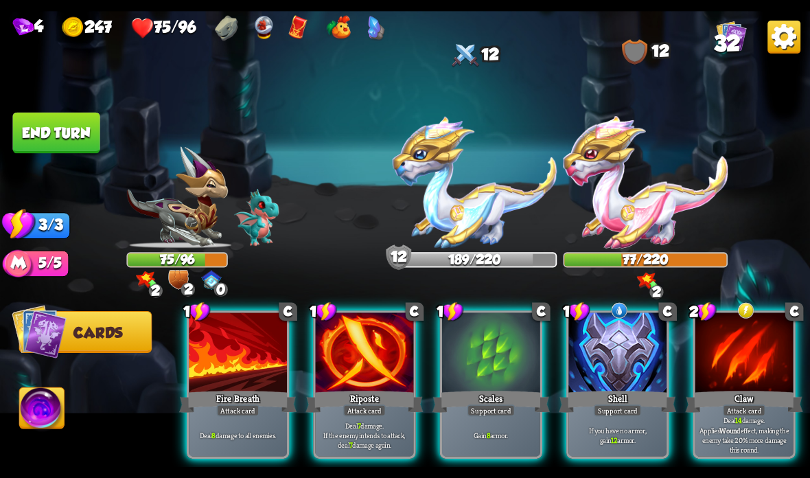
click at [613, 366] on div at bounding box center [617, 353] width 98 height 82
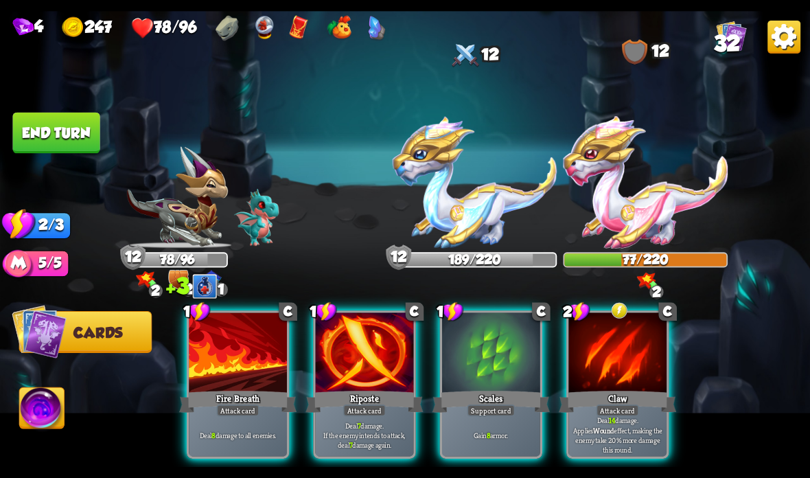
click at [621, 399] on div "Claw" at bounding box center [617, 401] width 117 height 26
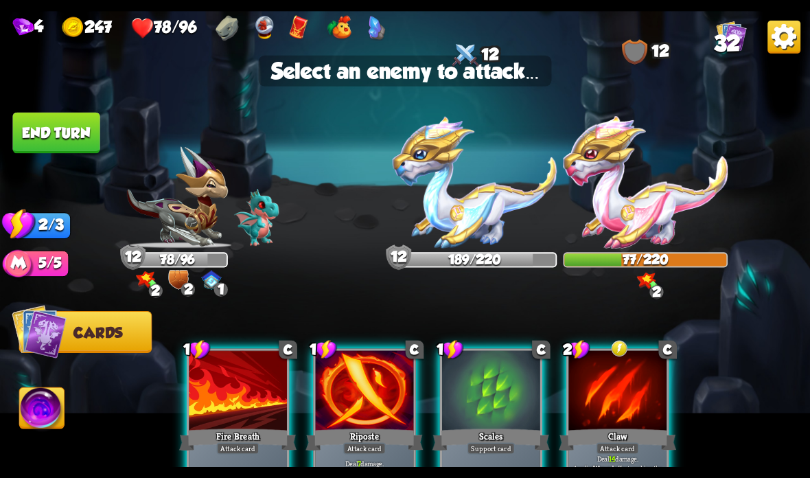
click at [650, 213] on img at bounding box center [645, 182] width 165 height 132
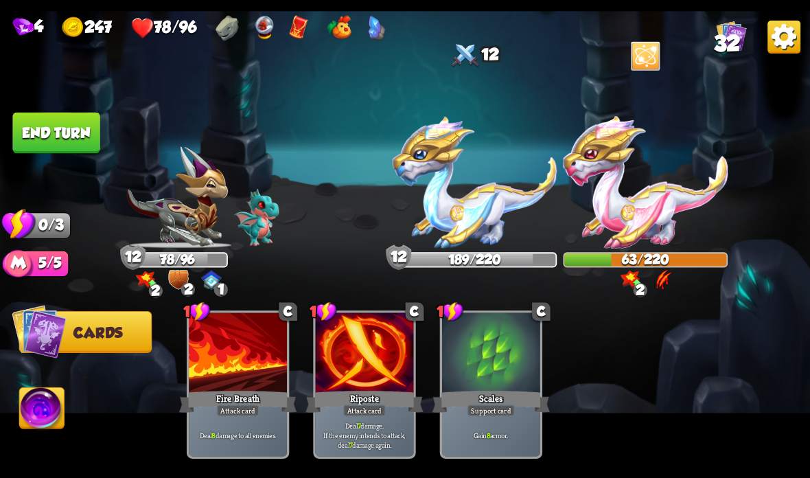
click at [48, 126] on button "End turn" at bounding box center [55, 133] width 87 height 41
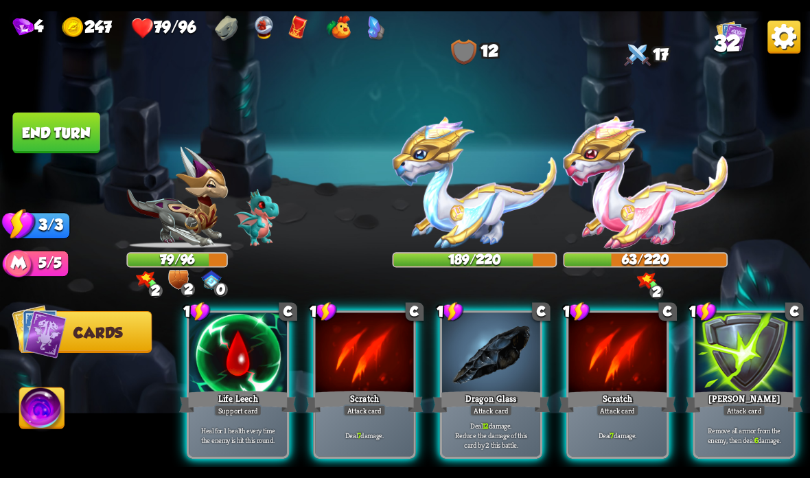
click at [231, 393] on div "Life Leech" at bounding box center [237, 401] width 117 height 26
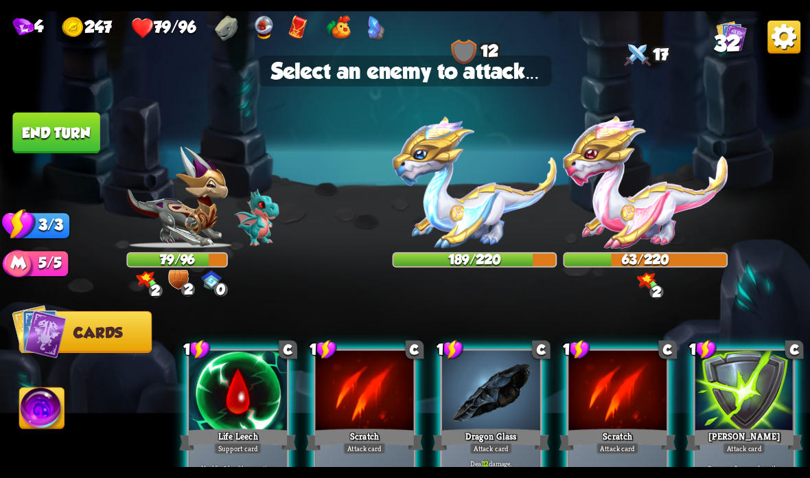
click at [648, 191] on img at bounding box center [645, 182] width 165 height 132
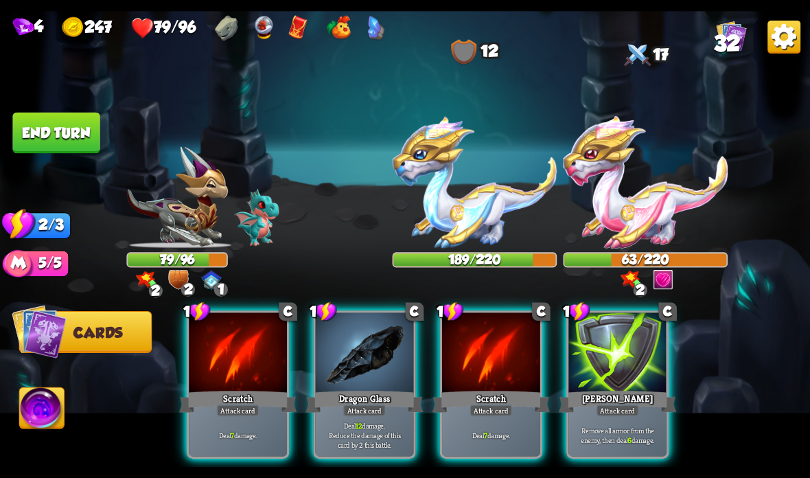
click at [359, 387] on div at bounding box center [365, 353] width 98 height 82
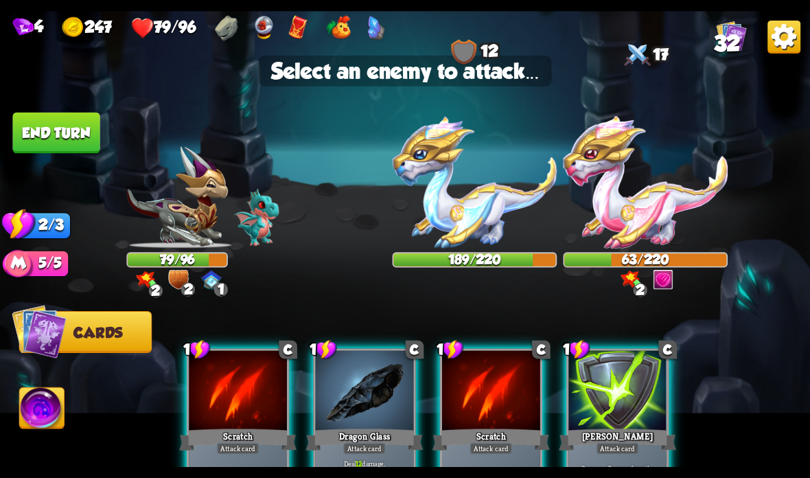
click at [629, 188] on img at bounding box center [645, 182] width 165 height 132
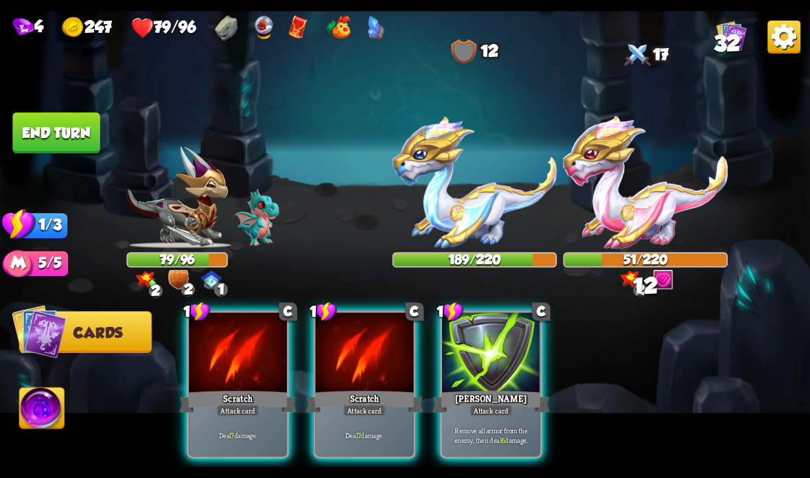
click at [253, 389] on div "Scratch" at bounding box center [237, 401] width 117 height 26
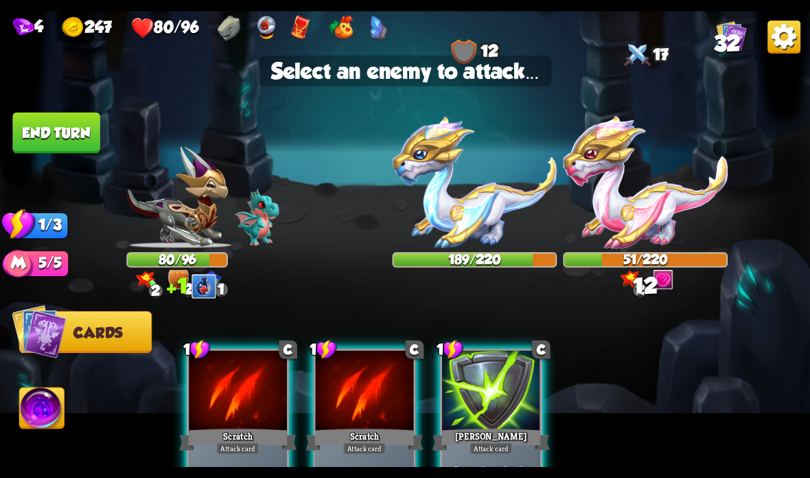
click at [655, 215] on img at bounding box center [645, 182] width 165 height 132
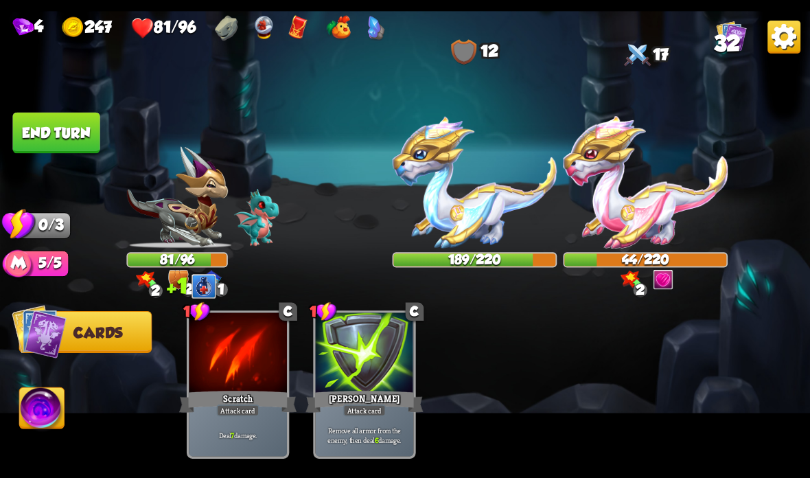
click at [48, 141] on button "End turn" at bounding box center [55, 133] width 87 height 41
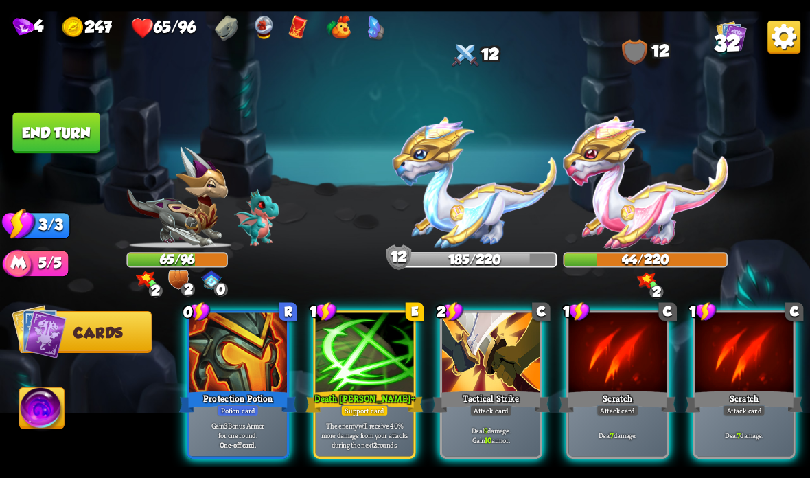
click at [237, 361] on div at bounding box center [238, 353] width 98 height 82
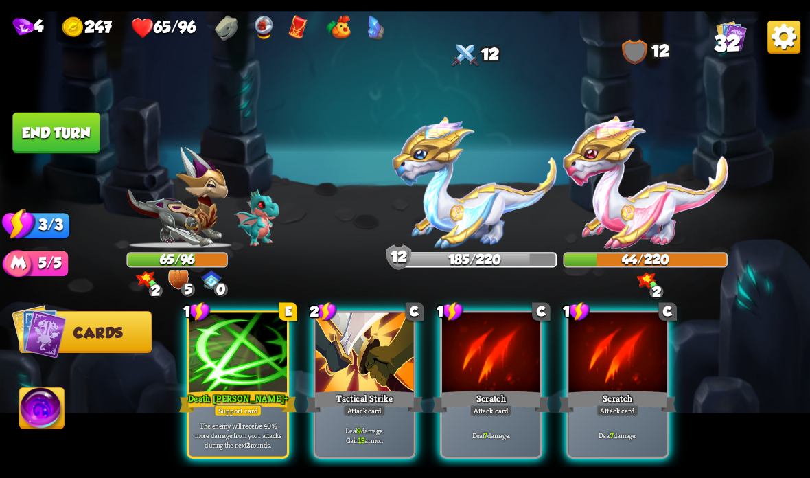
click at [335, 403] on div "Tactical Strike" at bounding box center [363, 401] width 117 height 26
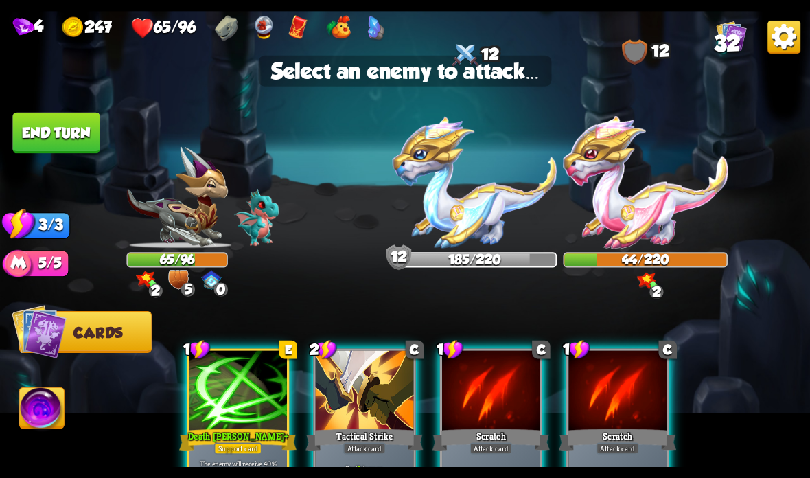
click at [656, 223] on img at bounding box center [645, 182] width 165 height 132
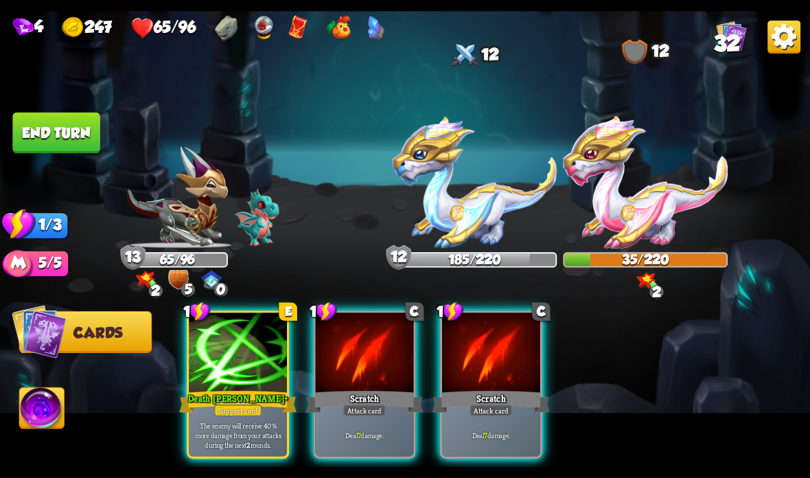
click at [340, 382] on div at bounding box center [365, 353] width 98 height 82
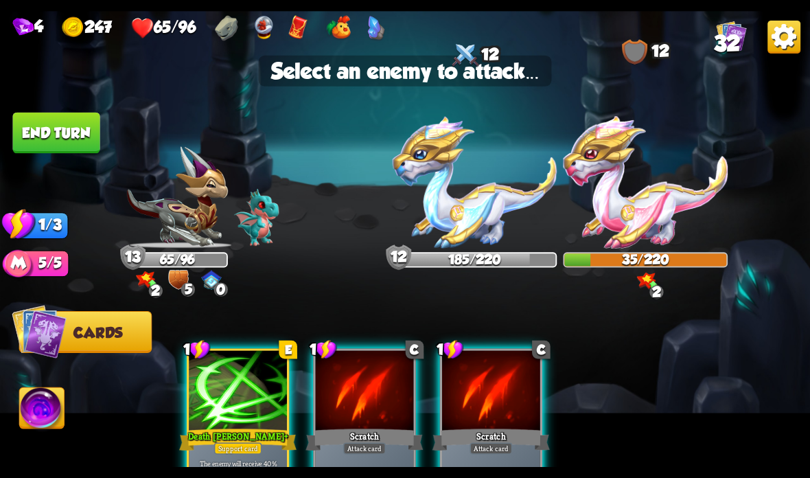
click at [648, 207] on img at bounding box center [645, 182] width 165 height 132
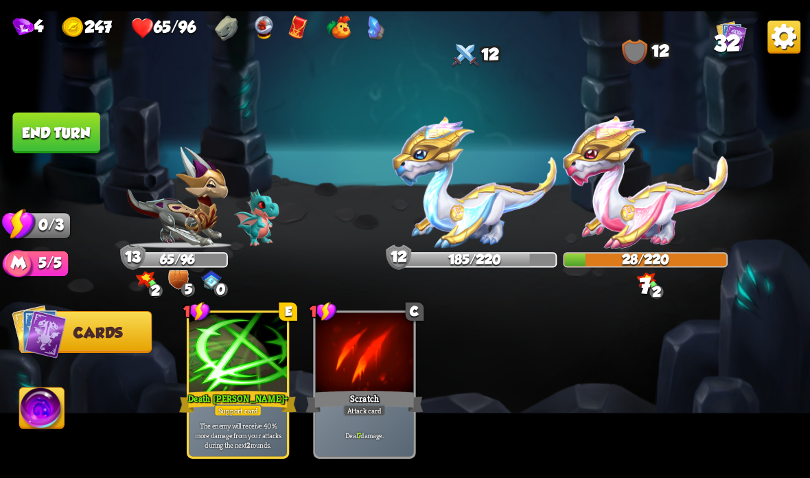
click at [65, 119] on button "End turn" at bounding box center [55, 133] width 87 height 41
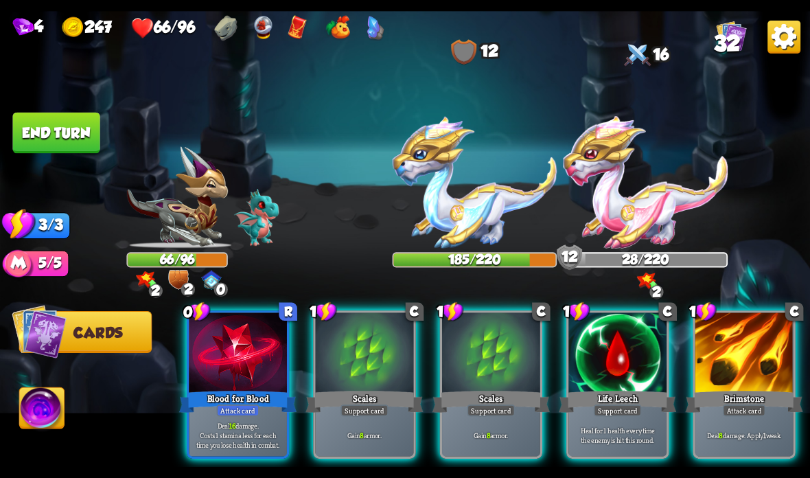
click at [628, 353] on div at bounding box center [617, 353] width 98 height 82
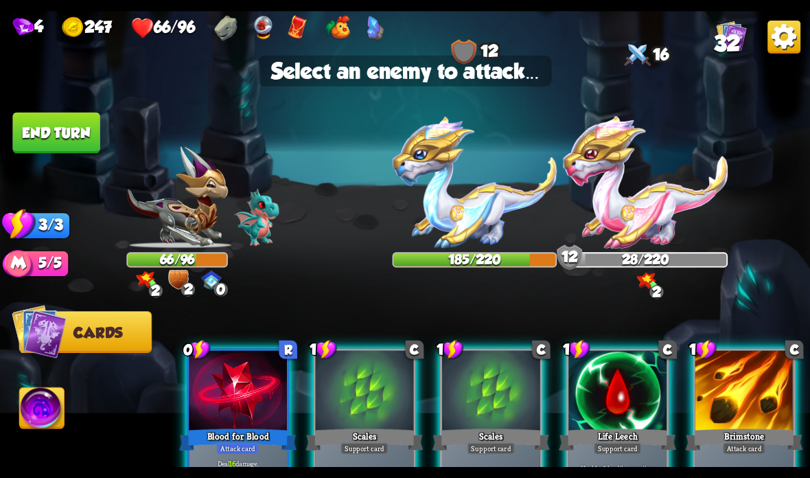
click at [657, 202] on img at bounding box center [645, 182] width 165 height 132
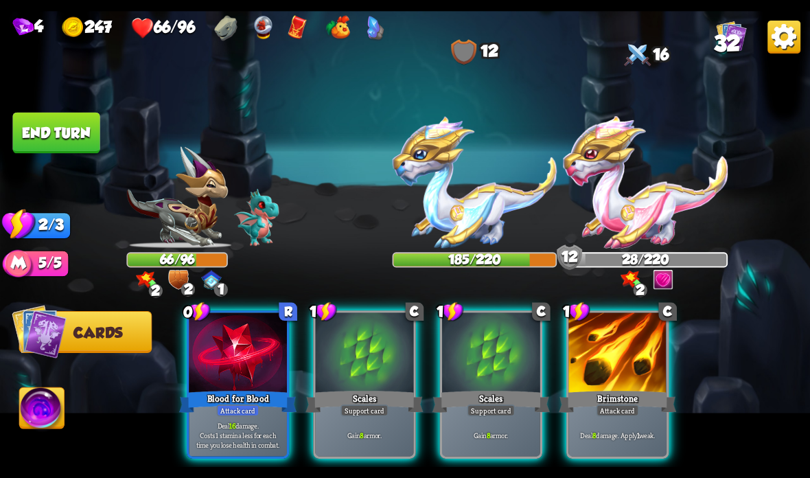
click at [469, 403] on div "Scales" at bounding box center [490, 401] width 117 height 26
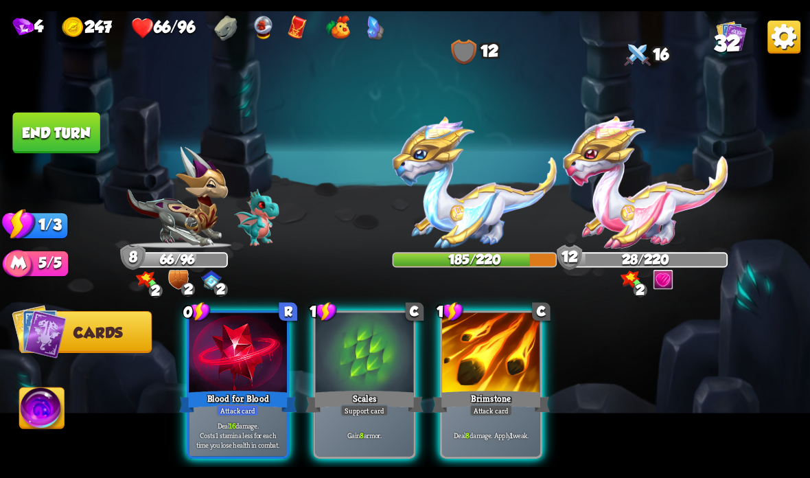
click at [331, 397] on div "Scales" at bounding box center [363, 401] width 117 height 26
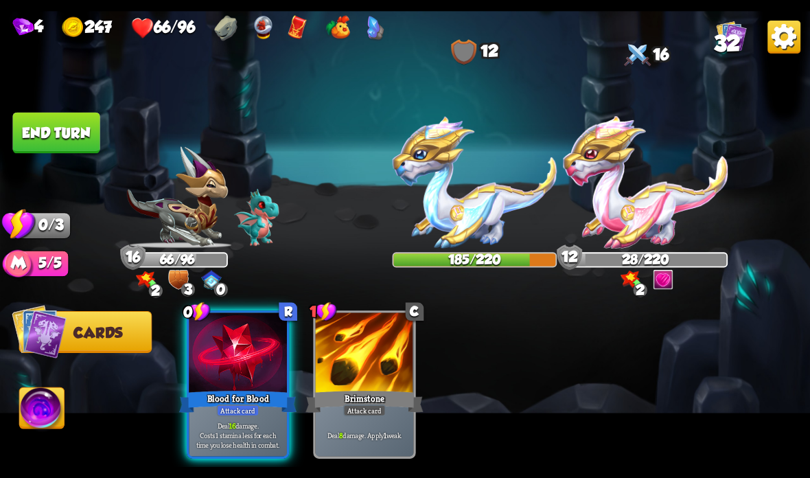
click at [233, 400] on div "Blood for Blood" at bounding box center [237, 401] width 117 height 26
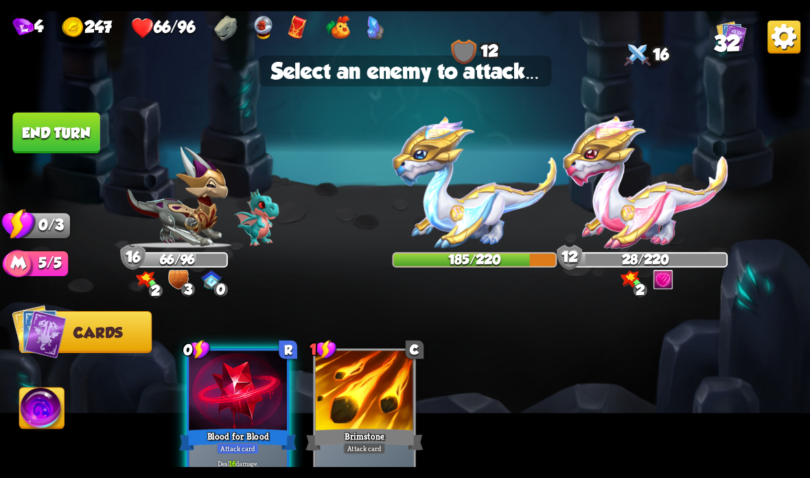
click at [631, 224] on img at bounding box center [645, 182] width 165 height 132
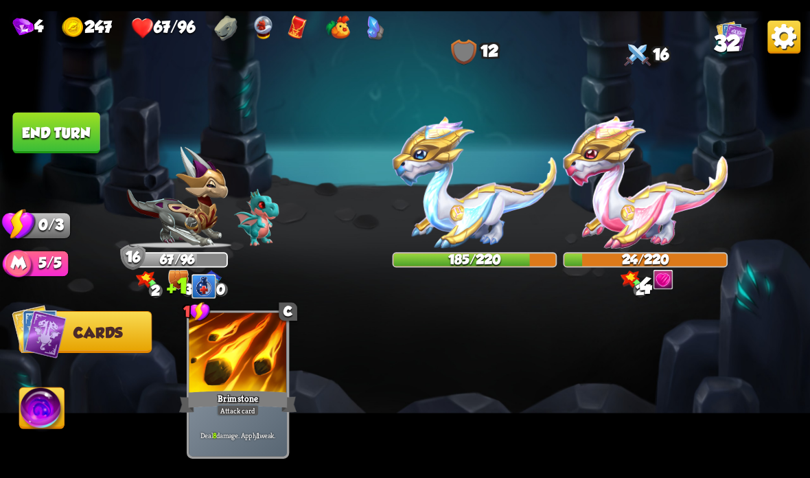
click at [45, 138] on button "End turn" at bounding box center [55, 133] width 87 height 41
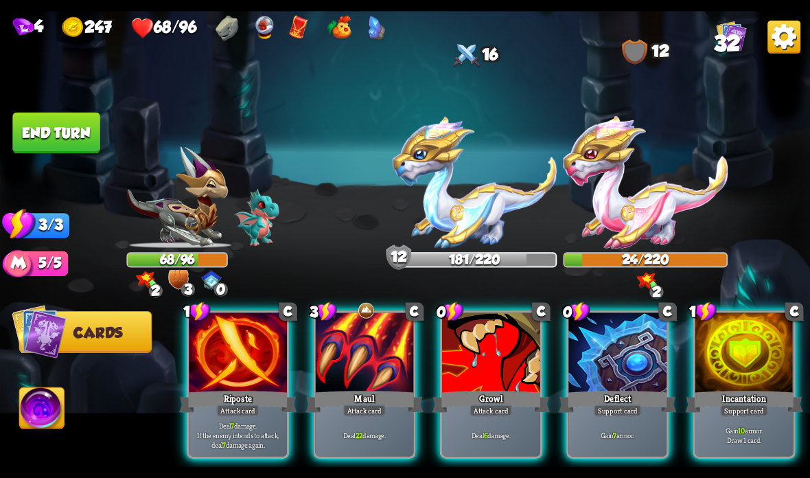
click at [751, 375] on div at bounding box center [744, 353] width 98 height 82
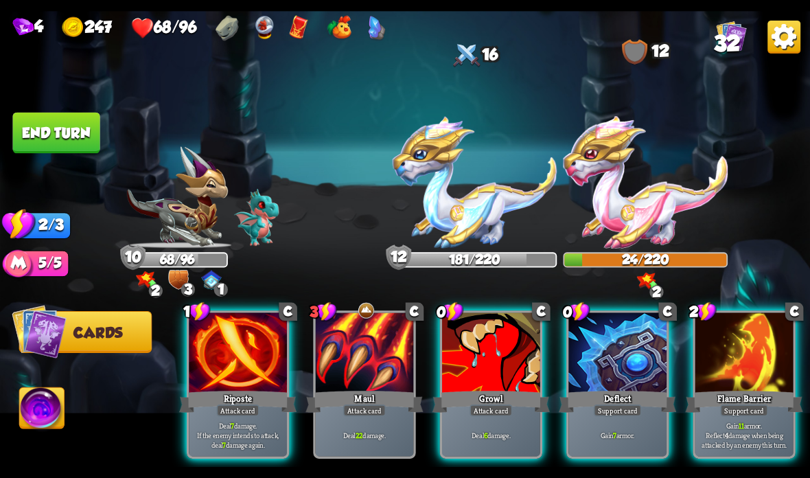
click at [600, 371] on div at bounding box center [617, 353] width 98 height 82
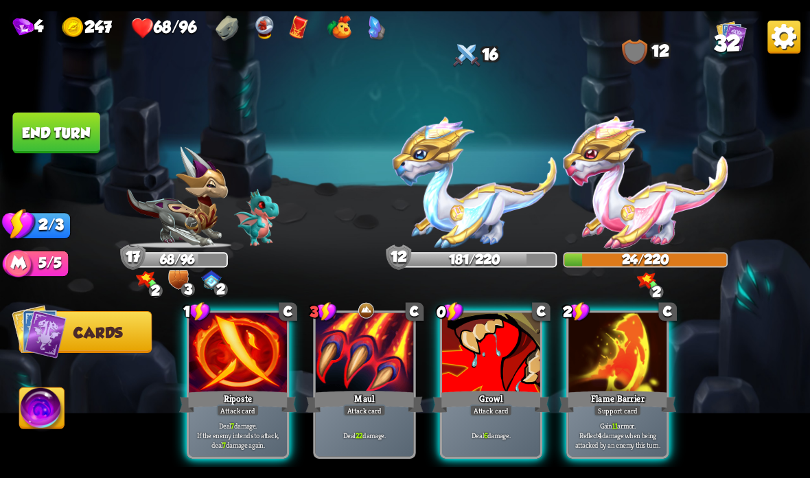
click at [489, 403] on div "Growl" at bounding box center [490, 401] width 117 height 26
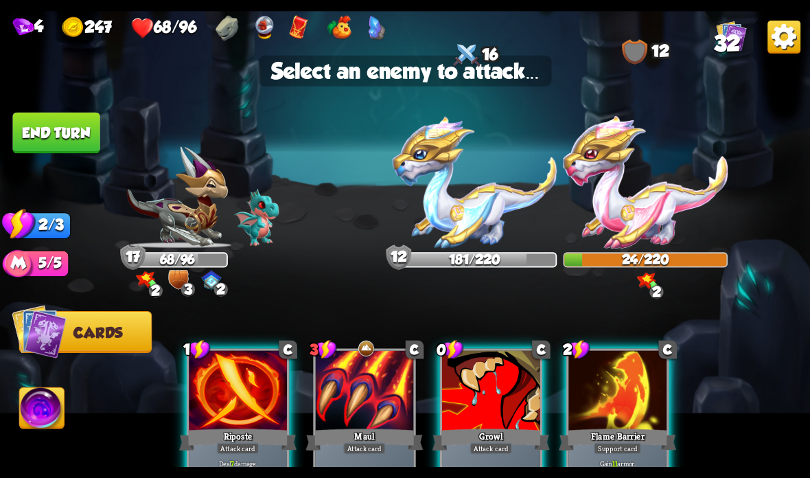
click at [637, 201] on img at bounding box center [645, 182] width 165 height 132
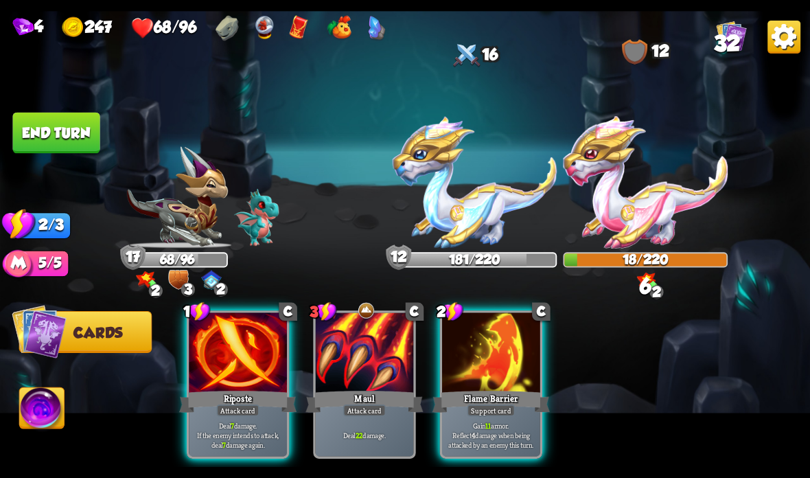
click at [205, 401] on div "Riposte" at bounding box center [237, 401] width 117 height 26
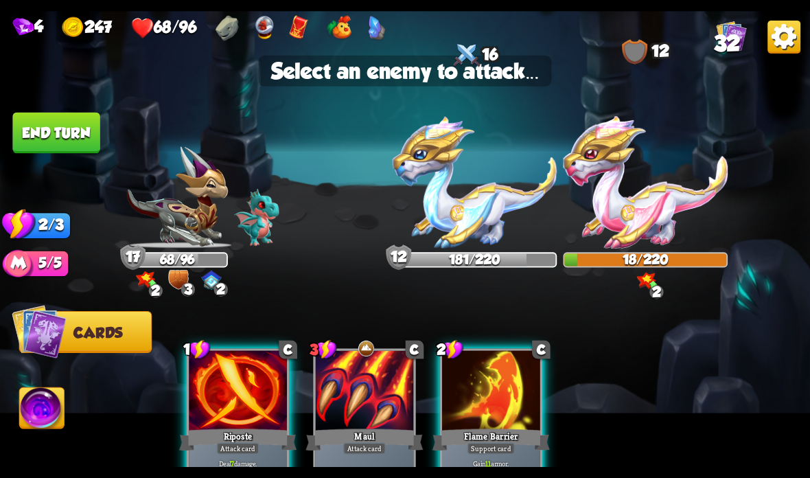
click at [627, 218] on img at bounding box center [645, 182] width 165 height 132
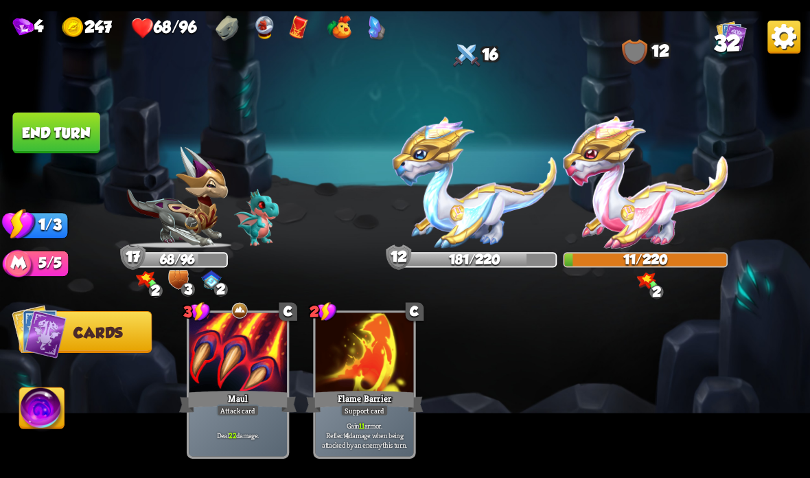
click at [66, 150] on button "End turn" at bounding box center [55, 133] width 87 height 41
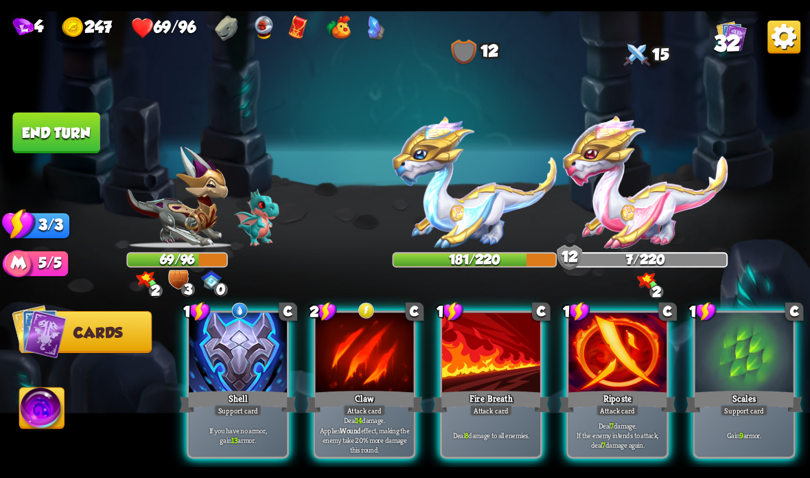
click at [224, 393] on div "Shell" at bounding box center [237, 401] width 117 height 26
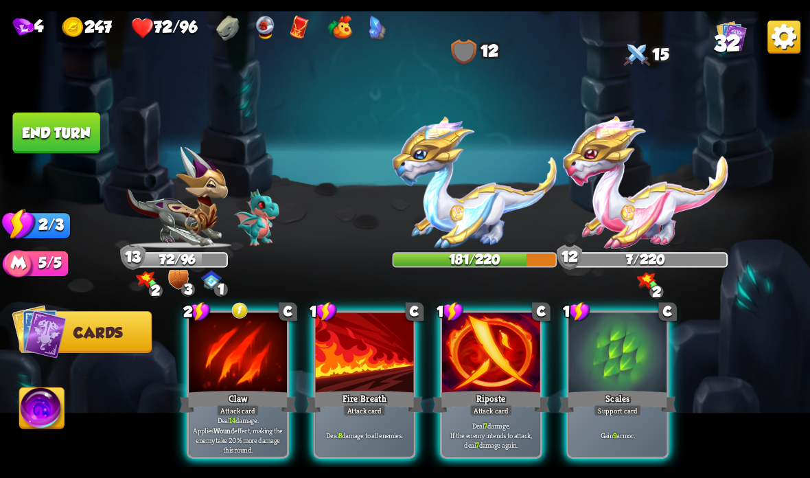
click at [242, 408] on div "Attack card" at bounding box center [238, 410] width 43 height 12
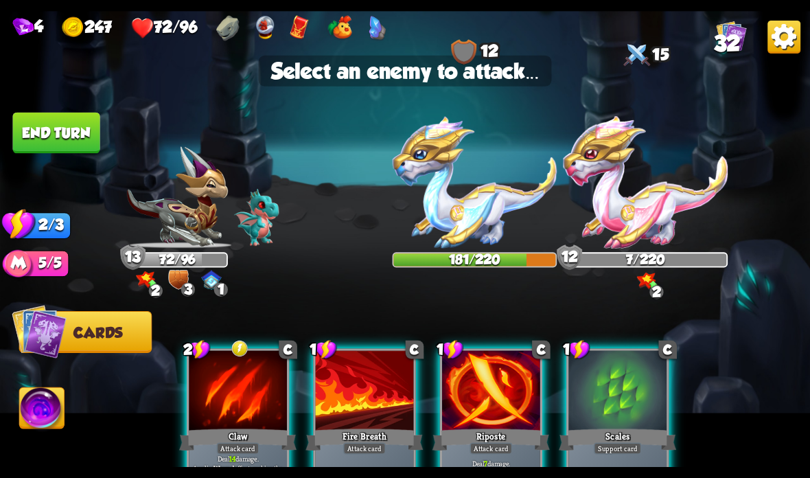
click at [637, 197] on img at bounding box center [645, 182] width 165 height 132
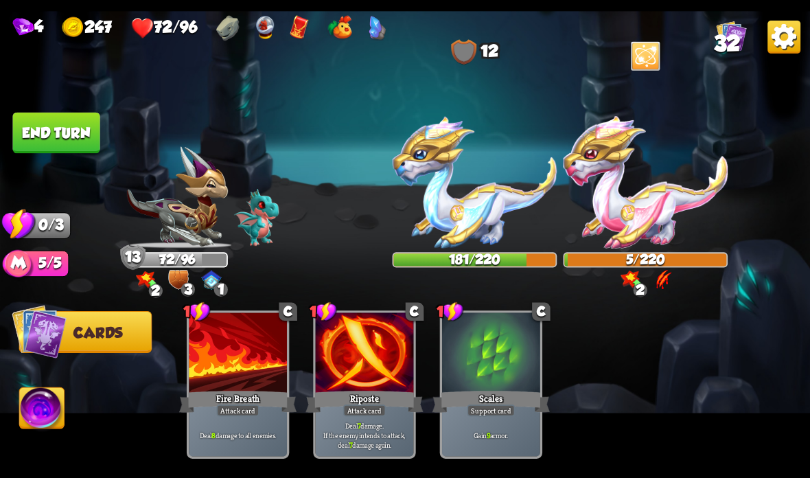
click at [77, 132] on button "End turn" at bounding box center [55, 133] width 87 height 41
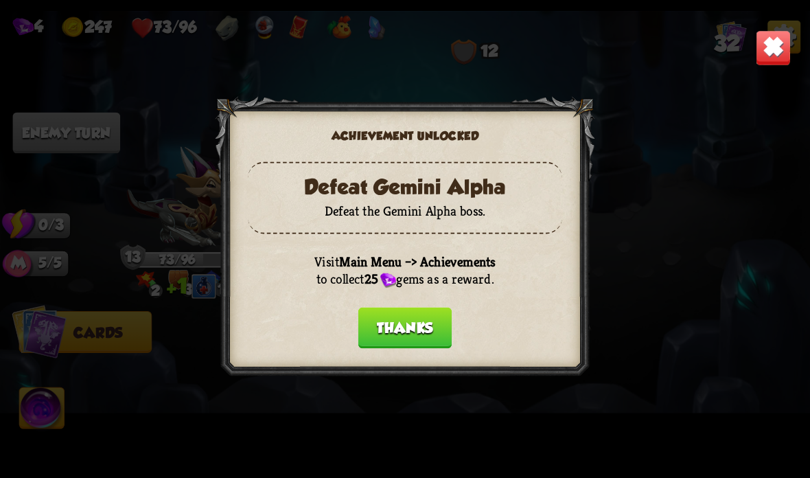
click at [406, 322] on button "Thanks" at bounding box center [404, 327] width 93 height 41
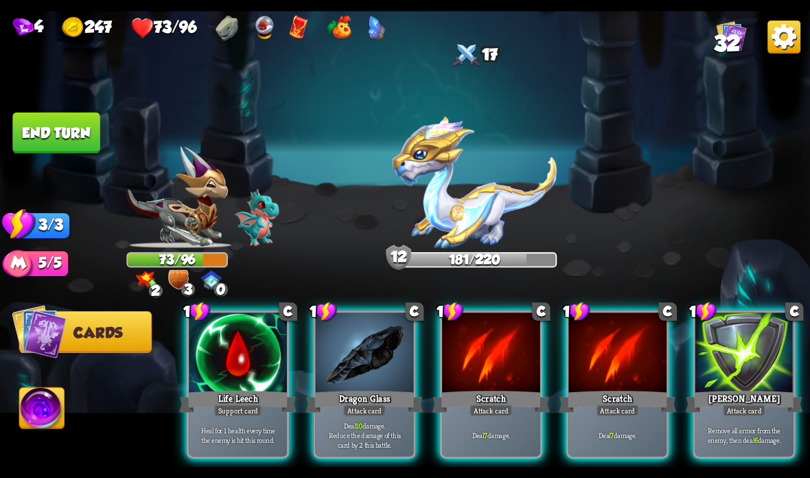
click at [217, 404] on div "Life Leech" at bounding box center [237, 401] width 117 height 26
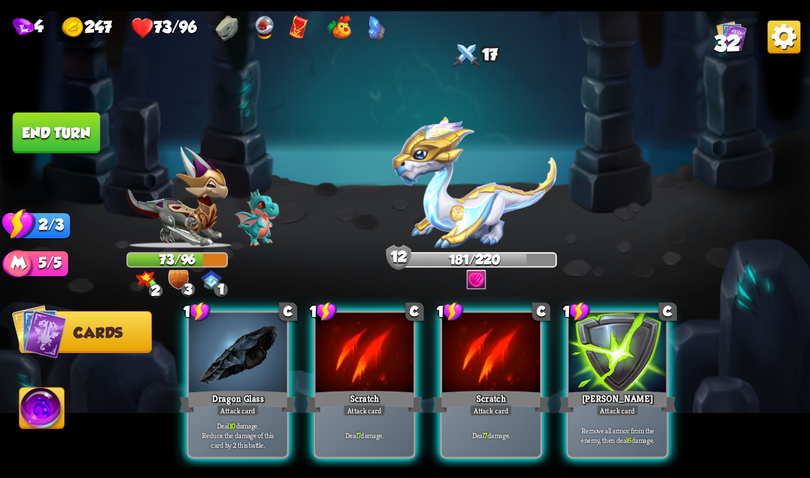
click at [224, 379] on div at bounding box center [238, 353] width 98 height 82
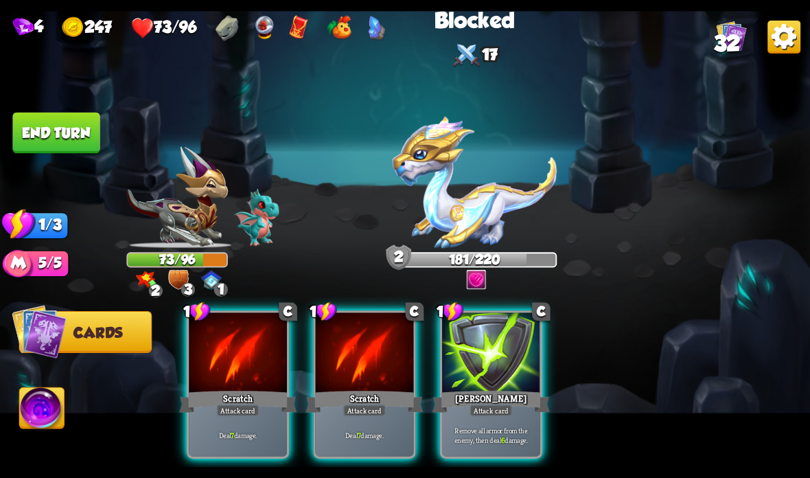
click at [234, 417] on div "Deal 7 damage." at bounding box center [238, 434] width 98 height 43
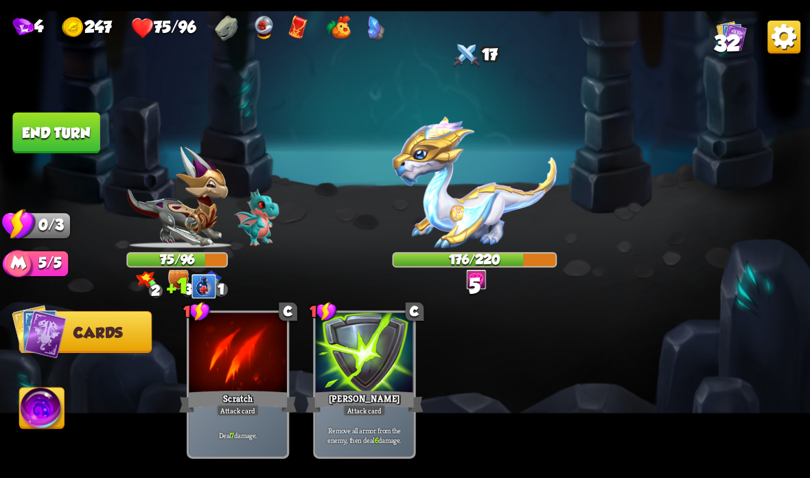
click at [54, 126] on button "End turn" at bounding box center [55, 133] width 87 height 41
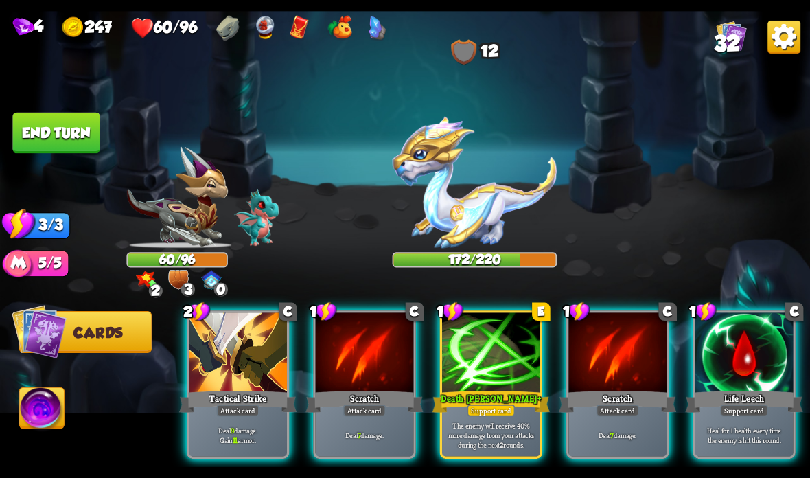
click at [728, 368] on div at bounding box center [744, 353] width 98 height 82
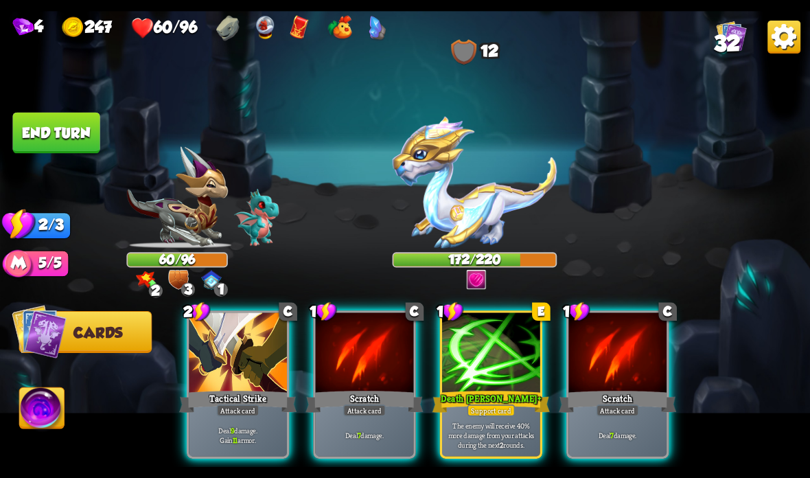
click at [487, 378] on div at bounding box center [491, 353] width 98 height 82
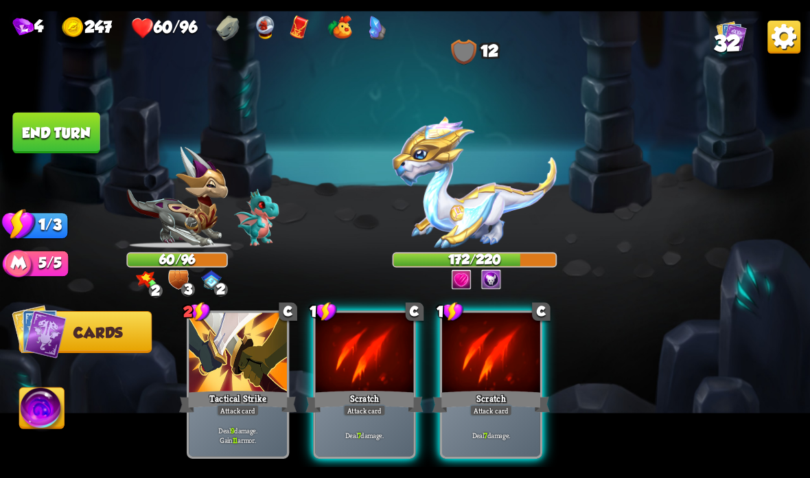
click at [353, 381] on div at bounding box center [365, 353] width 98 height 82
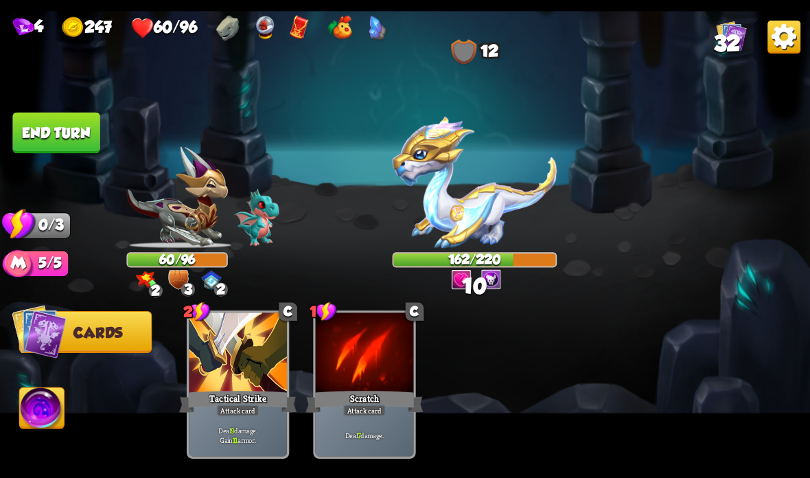
click at [63, 156] on img at bounding box center [405, 239] width 810 height 456
click at [60, 137] on button "End turn" at bounding box center [55, 133] width 87 height 41
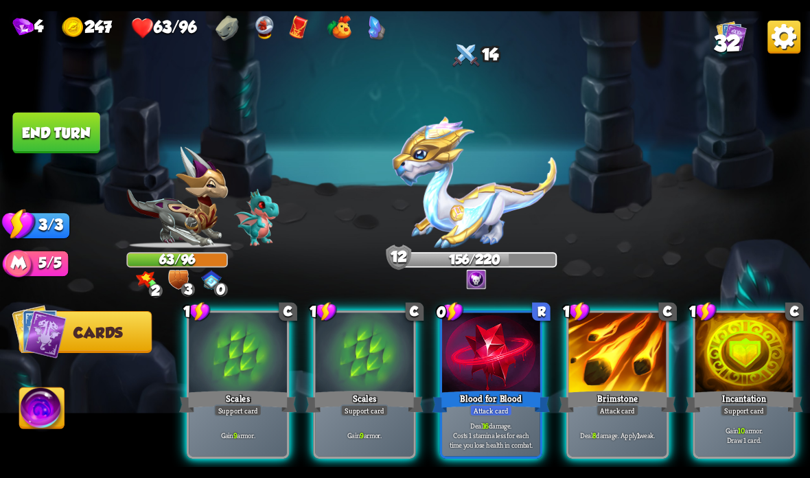
click at [751, 386] on div at bounding box center [744, 353] width 98 height 82
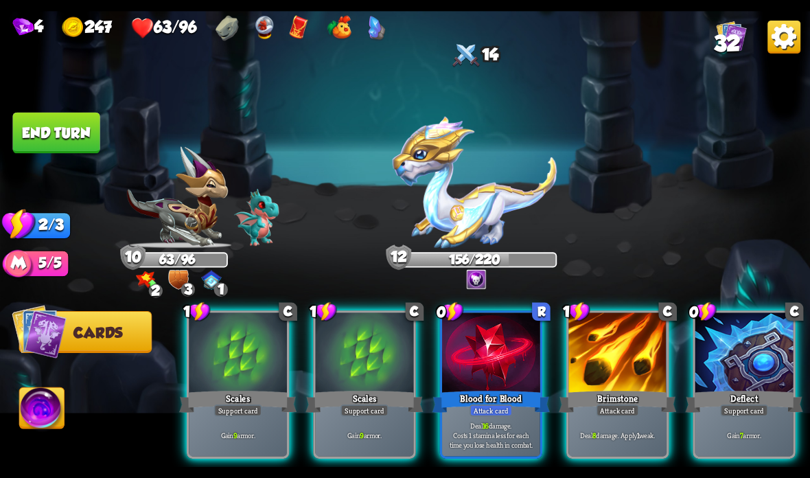
click at [502, 380] on div at bounding box center [491, 353] width 98 height 82
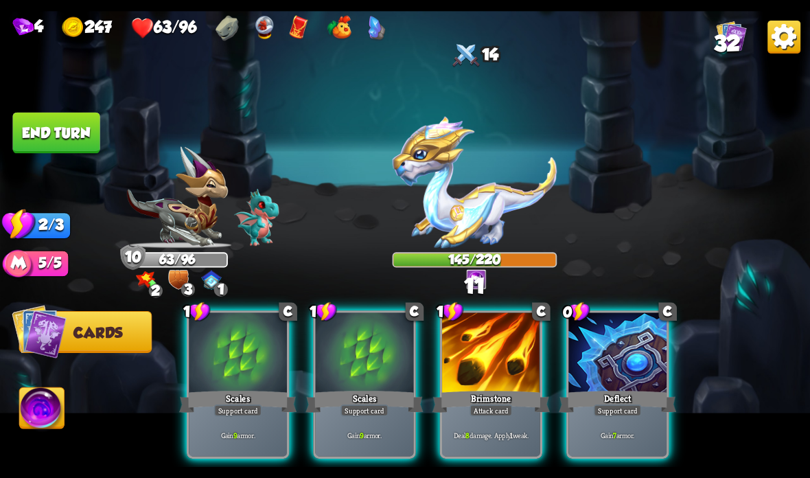
click at [573, 406] on div "Deflect" at bounding box center [617, 401] width 117 height 26
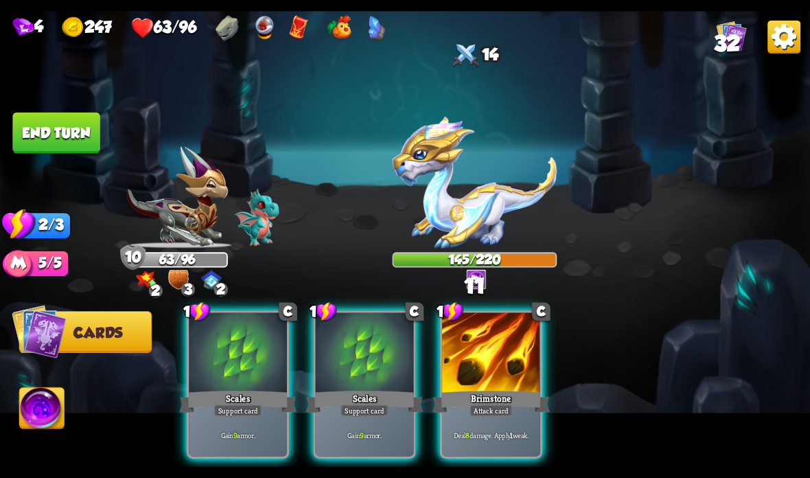
click at [480, 402] on div "Brimstone" at bounding box center [490, 401] width 117 height 26
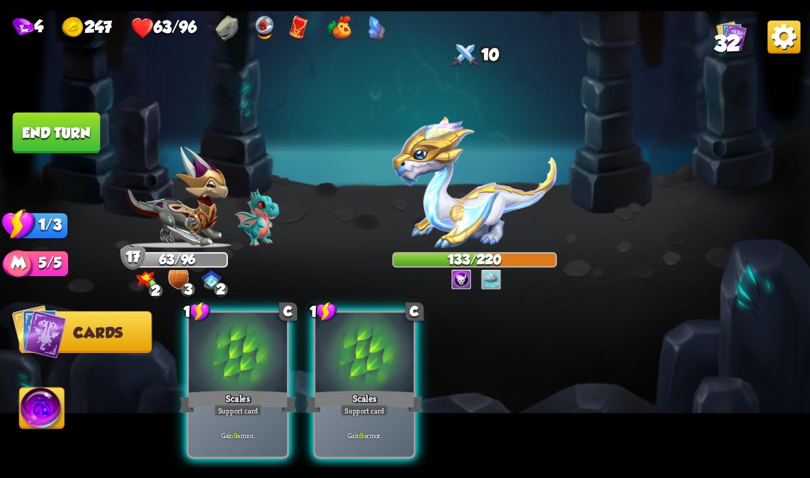
click at [51, 131] on button "End turn" at bounding box center [55, 133] width 87 height 41
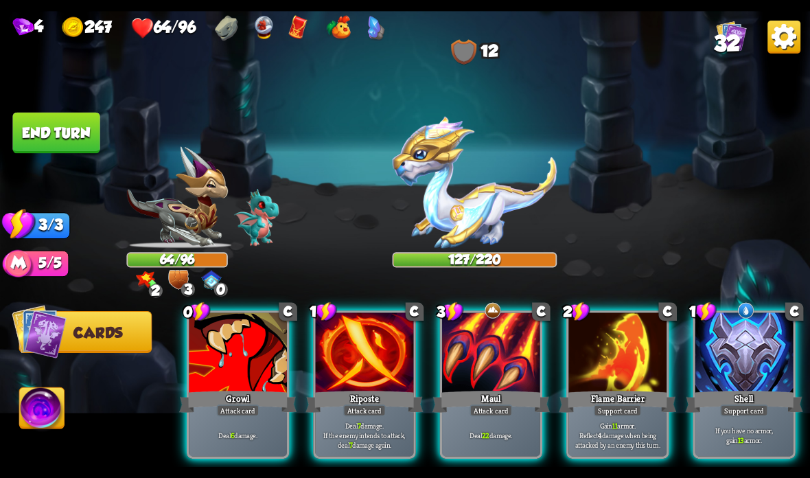
click at [719, 357] on div at bounding box center [744, 353] width 98 height 82
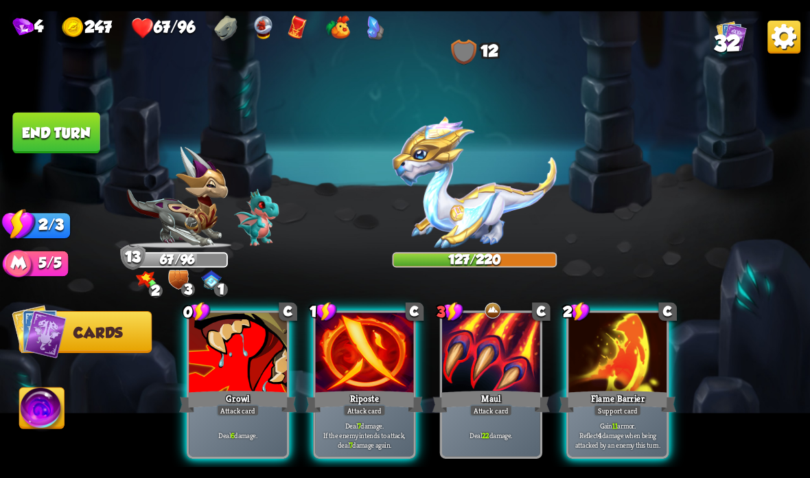
click at [354, 375] on div at bounding box center [365, 353] width 98 height 82
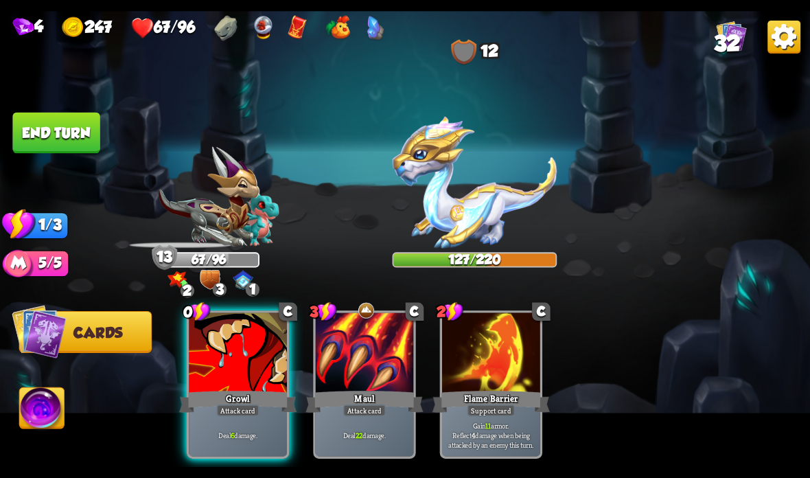
click at [244, 400] on div "Growl" at bounding box center [237, 401] width 117 height 26
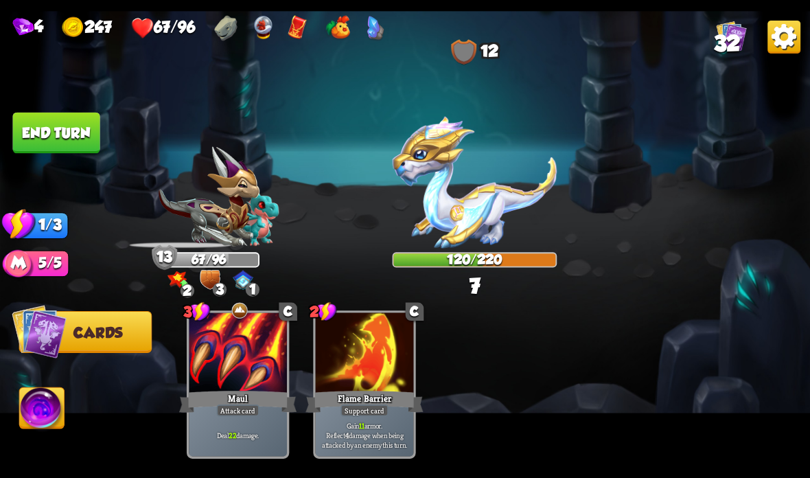
click at [54, 143] on button "End turn" at bounding box center [55, 133] width 87 height 41
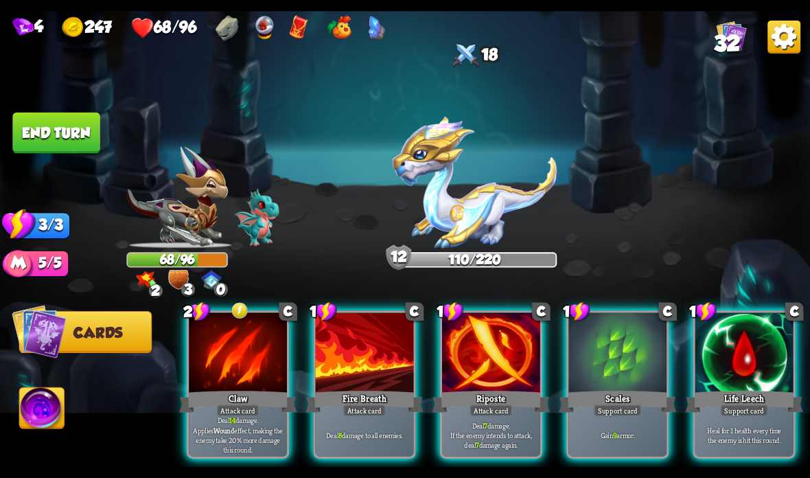
click at [736, 347] on div at bounding box center [744, 353] width 98 height 82
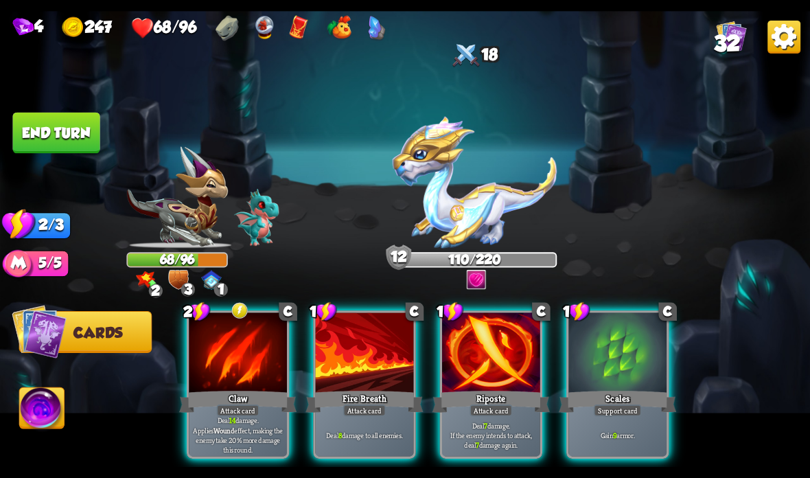
click at [226, 362] on div at bounding box center [238, 353] width 98 height 82
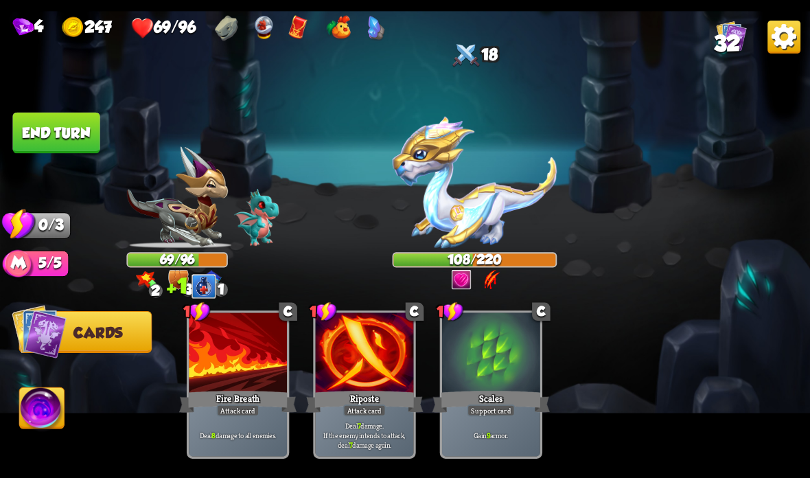
click at [61, 121] on button "End turn" at bounding box center [55, 133] width 87 height 41
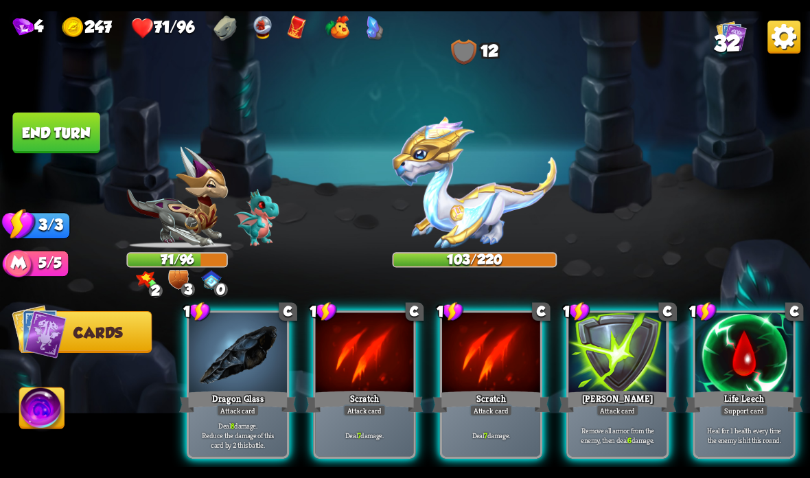
click at [749, 362] on div at bounding box center [744, 353] width 98 height 82
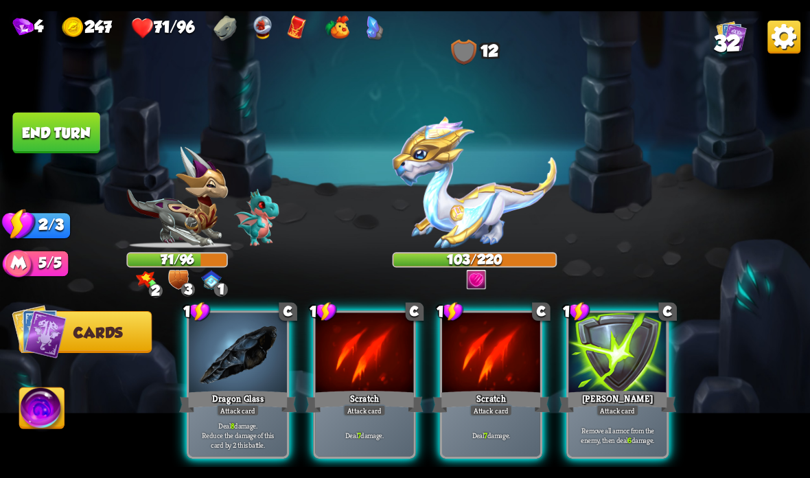
click at [228, 361] on div at bounding box center [238, 353] width 98 height 82
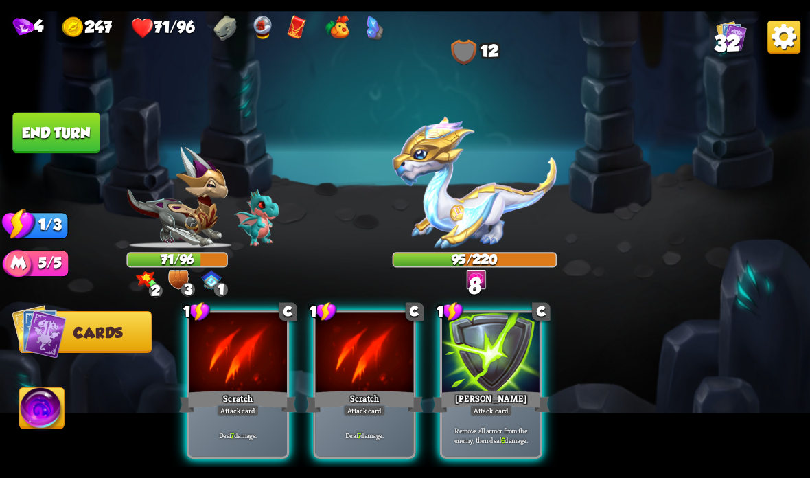
click at [243, 397] on div "Scratch" at bounding box center [237, 401] width 117 height 26
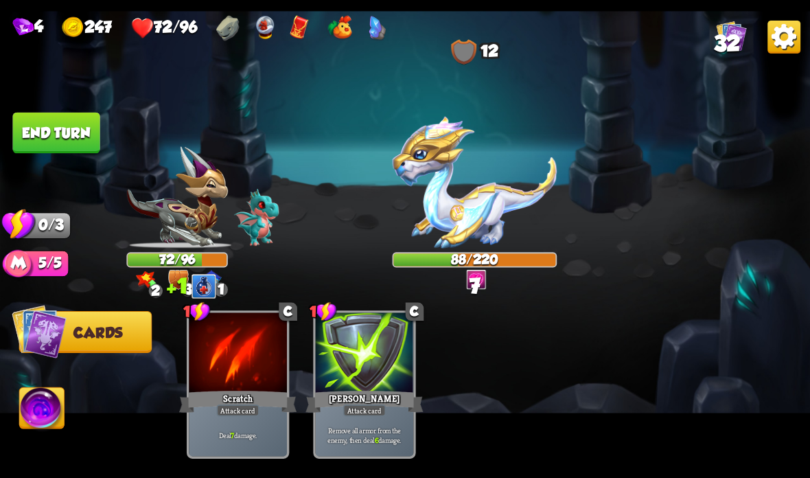
click at [69, 137] on button "End turn" at bounding box center [55, 133] width 87 height 41
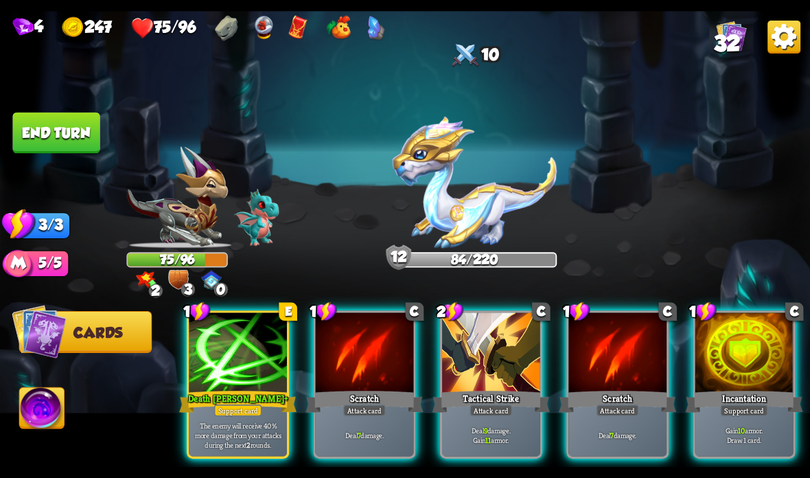
click at [221, 401] on div "Death Mark +" at bounding box center [237, 401] width 117 height 26
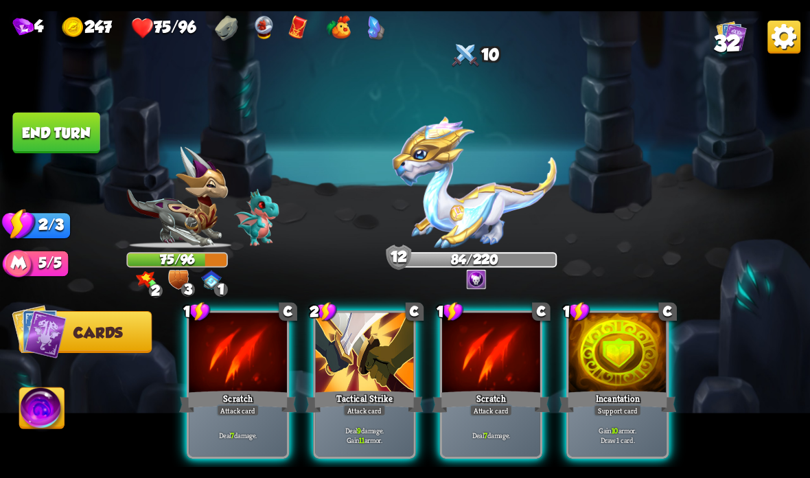
click at [353, 406] on div "Attack card" at bounding box center [364, 410] width 43 height 12
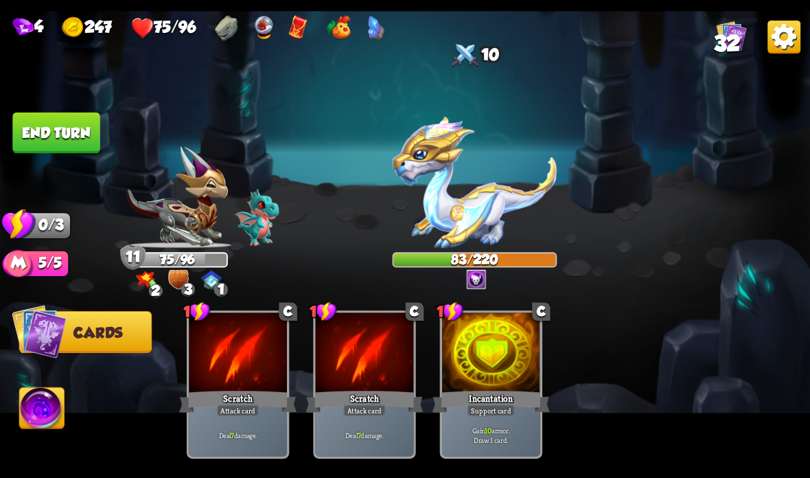
click at [64, 128] on button "End turn" at bounding box center [55, 133] width 87 height 41
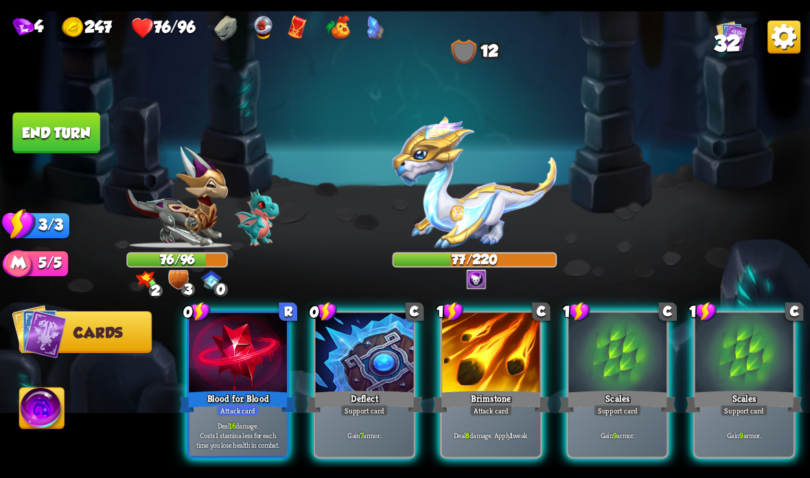
click at [465, 349] on div at bounding box center [491, 353] width 98 height 82
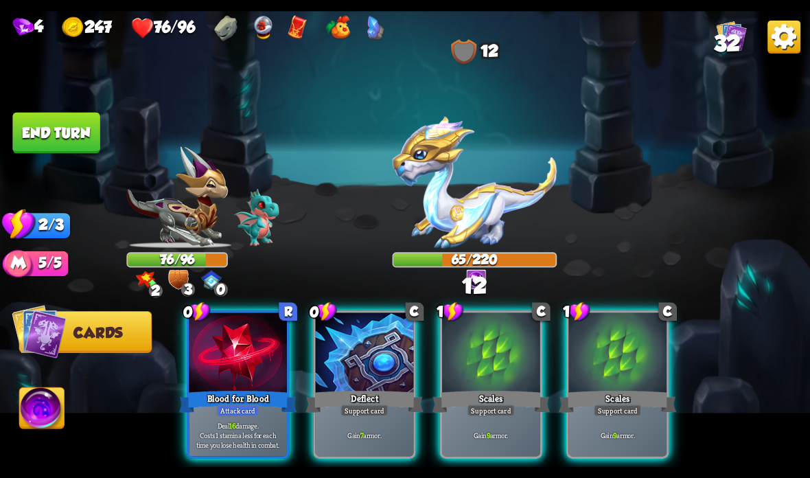
click at [224, 384] on div at bounding box center [238, 353] width 98 height 82
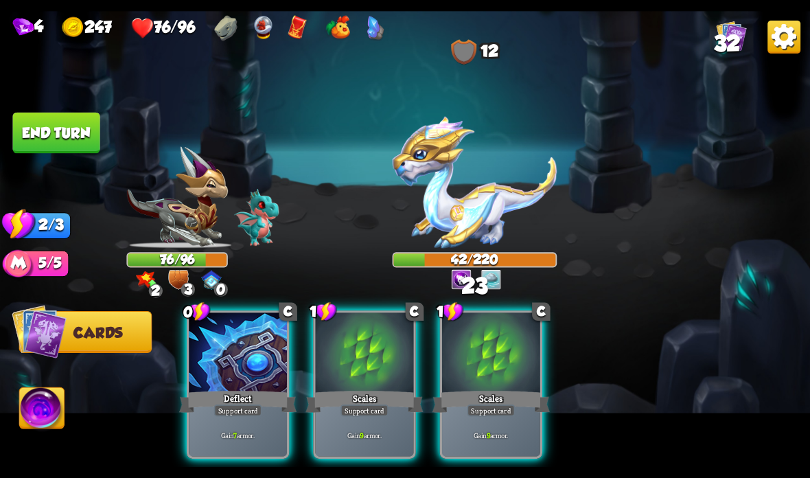
click at [72, 134] on button "End turn" at bounding box center [55, 133] width 87 height 41
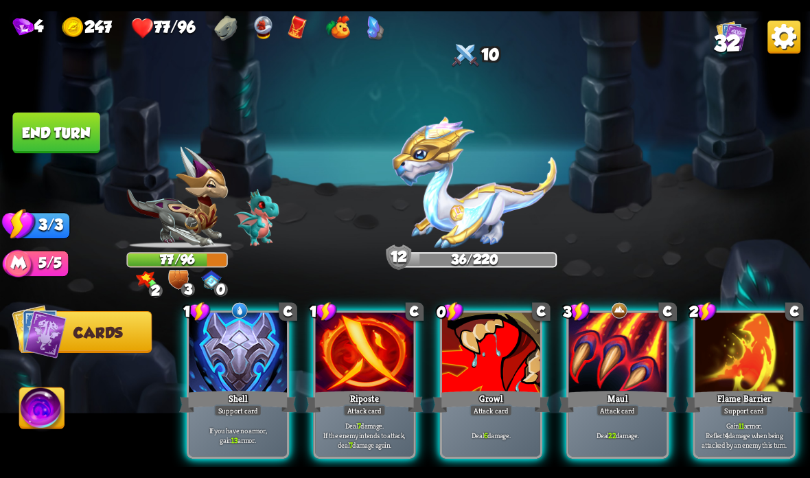
click at [213, 436] on p "If you have no armor, gain 13 armor." at bounding box center [237, 434] width 93 height 19
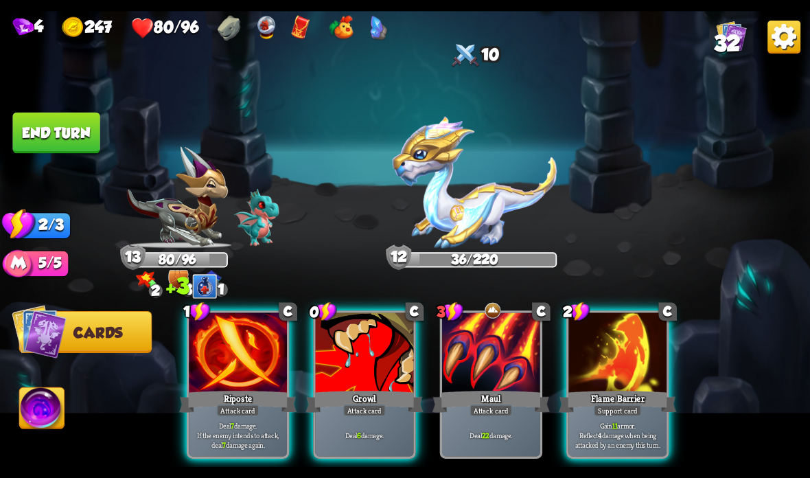
click at [335, 406] on div "Growl" at bounding box center [363, 401] width 117 height 26
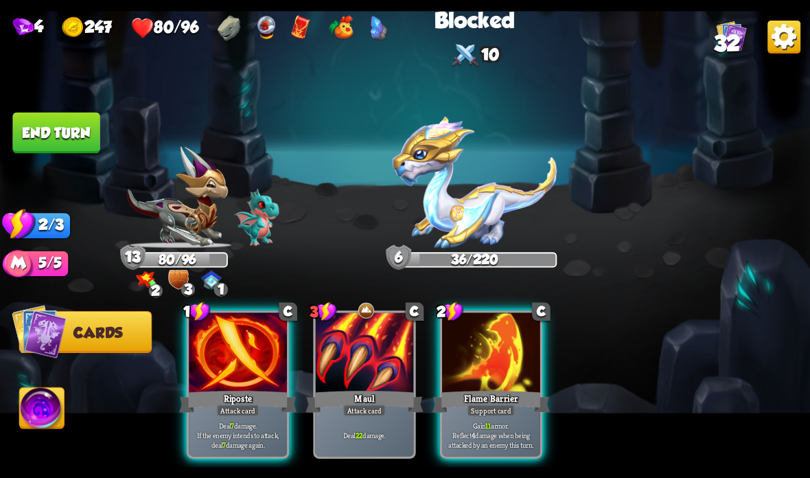
click at [235, 418] on div "Deal 7 damage. If the enemy intends to attack, deal 7 damage again." at bounding box center [238, 434] width 98 height 43
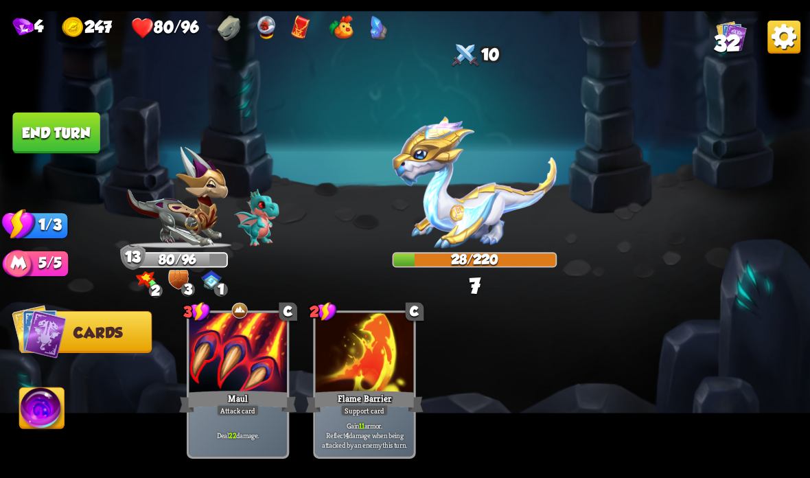
click at [69, 131] on button "End turn" at bounding box center [55, 133] width 87 height 41
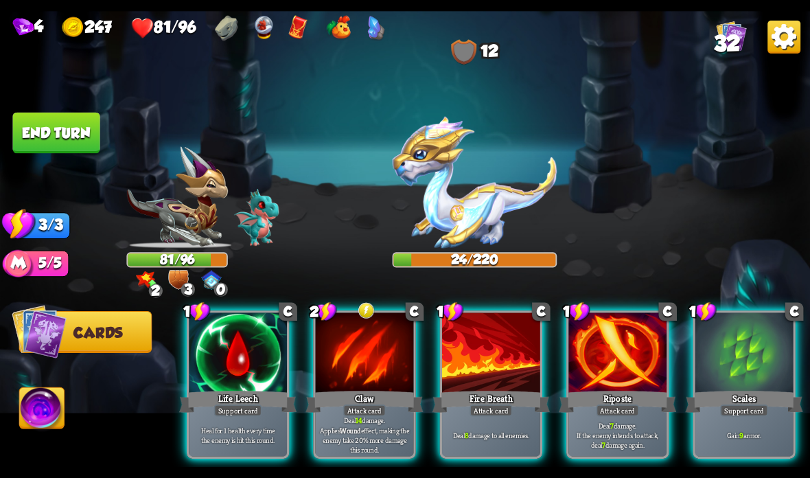
click at [216, 406] on div "Support card" at bounding box center [238, 410] width 48 height 12
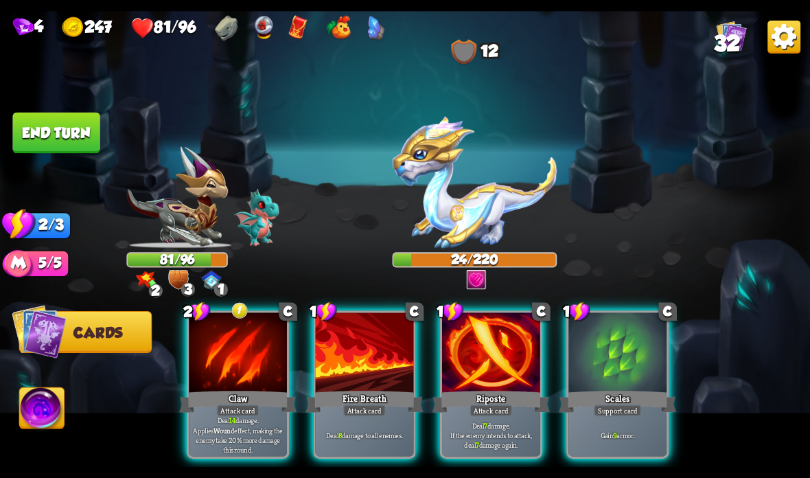
click at [484, 388] on div "Riposte" at bounding box center [490, 401] width 117 height 26
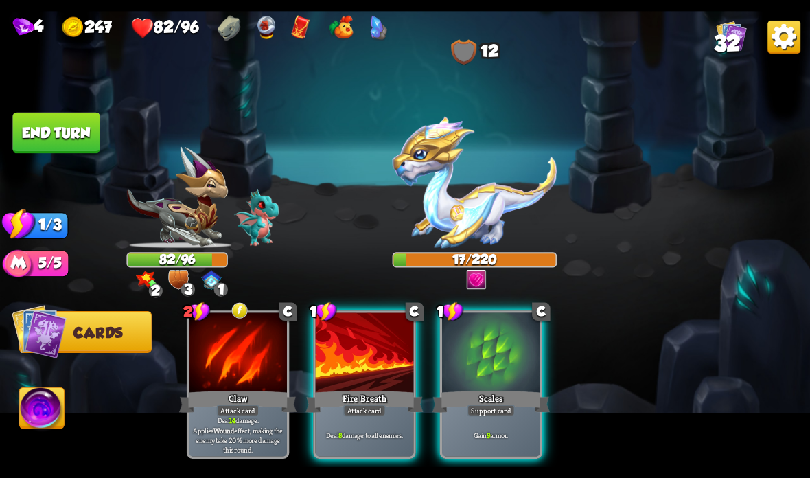
click at [344, 408] on div "Attack card" at bounding box center [364, 410] width 43 height 12
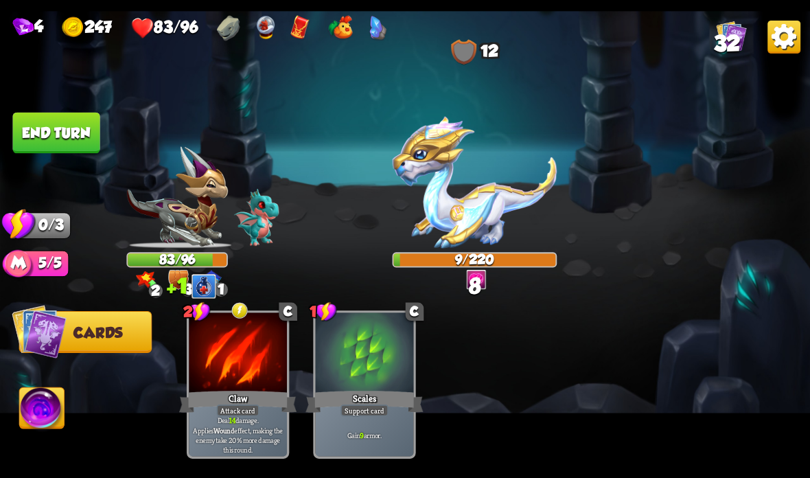
click at [60, 129] on button "End turn" at bounding box center [55, 133] width 87 height 41
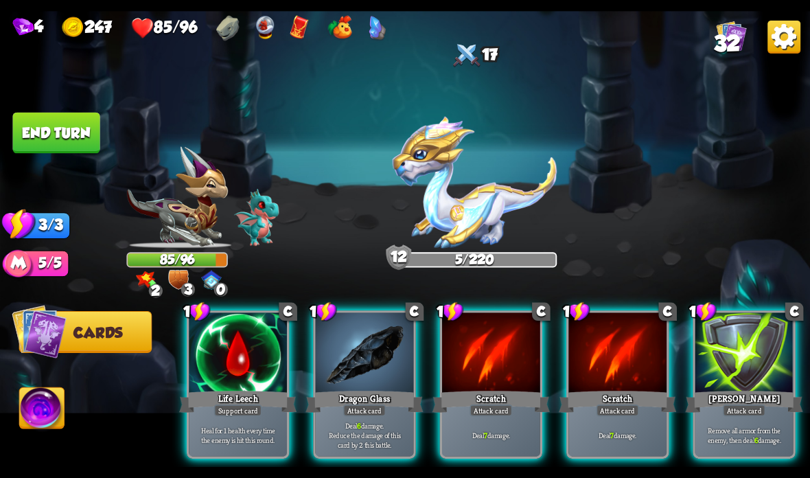
click at [180, 401] on div "Life Leech" at bounding box center [237, 401] width 117 height 26
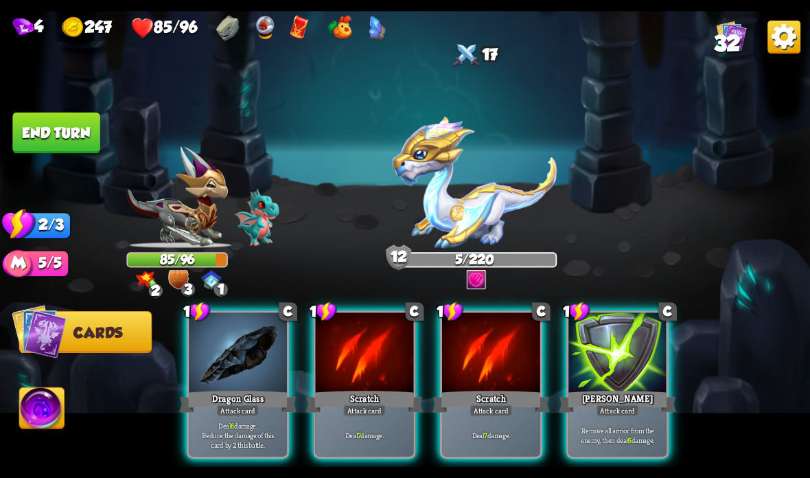
click at [231, 421] on b "6" at bounding box center [232, 425] width 3 height 10
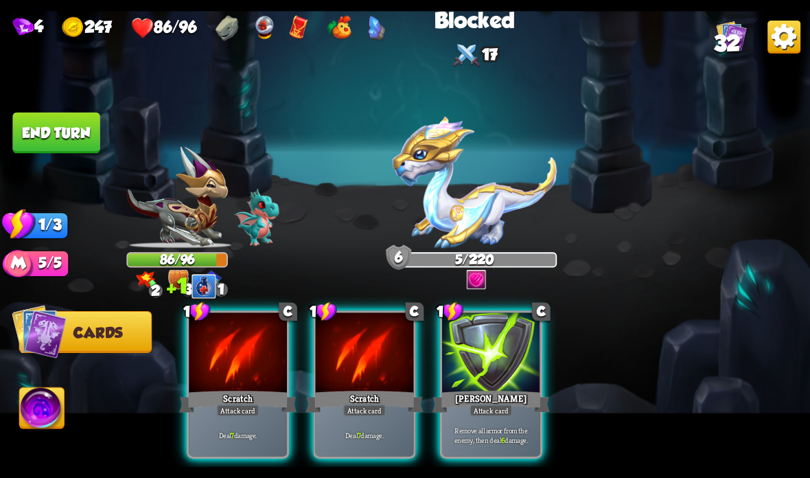
click at [231, 412] on div "Attack card" at bounding box center [238, 410] width 43 height 12
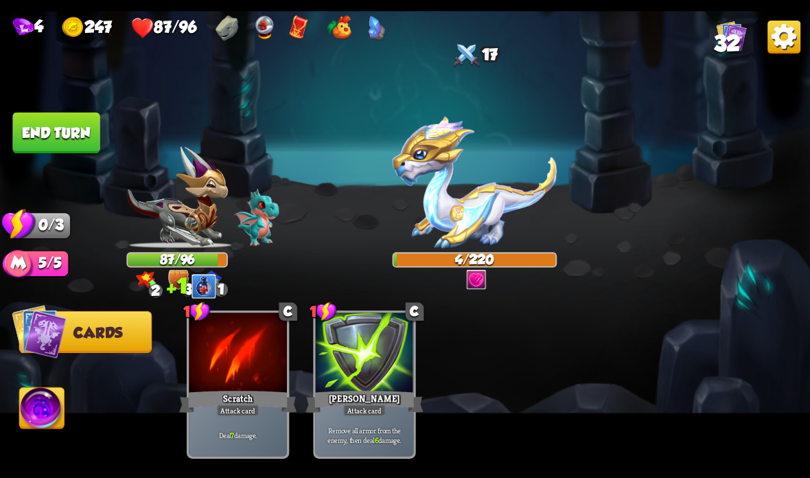
click at [59, 131] on button "End turn" at bounding box center [55, 133] width 87 height 41
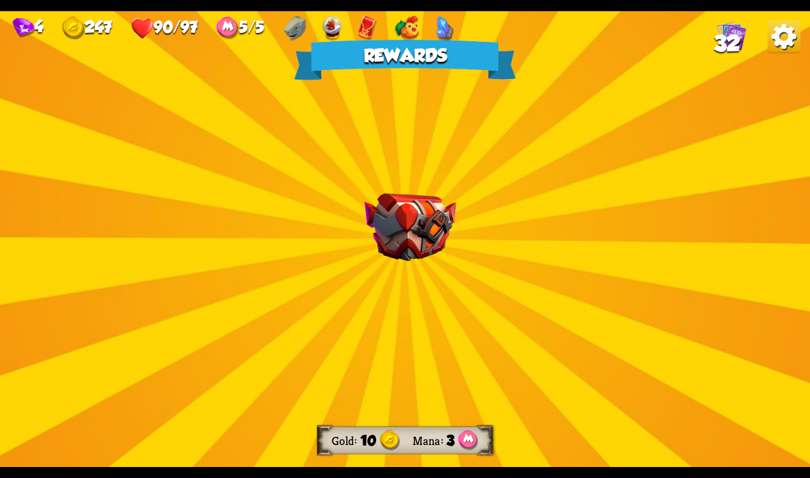
click at [425, 232] on img at bounding box center [410, 228] width 92 height 68
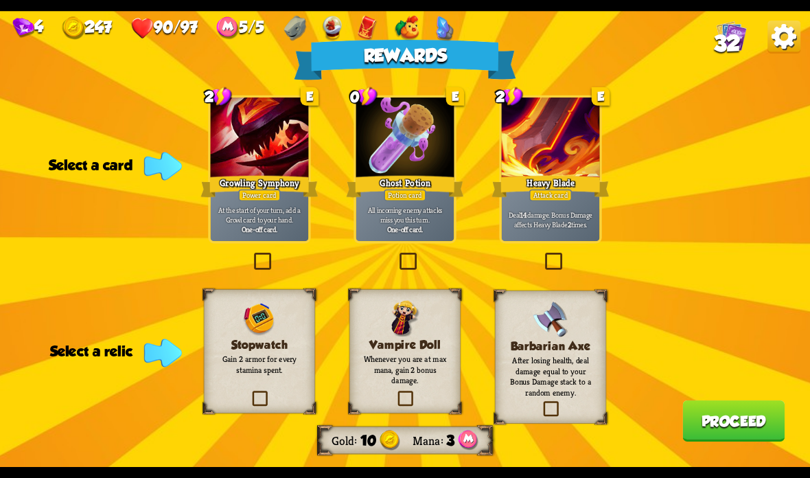
click at [417, 189] on div "Ghost Potion" at bounding box center [404, 186] width 117 height 26
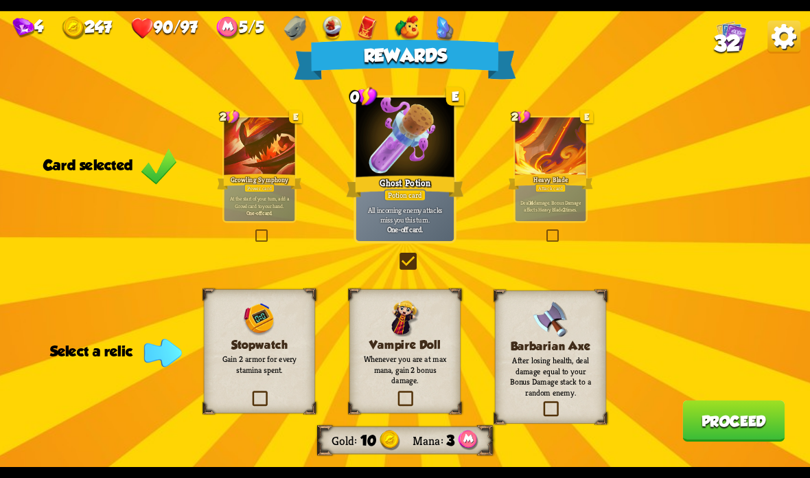
click at [416, 334] on img at bounding box center [404, 318] width 29 height 36
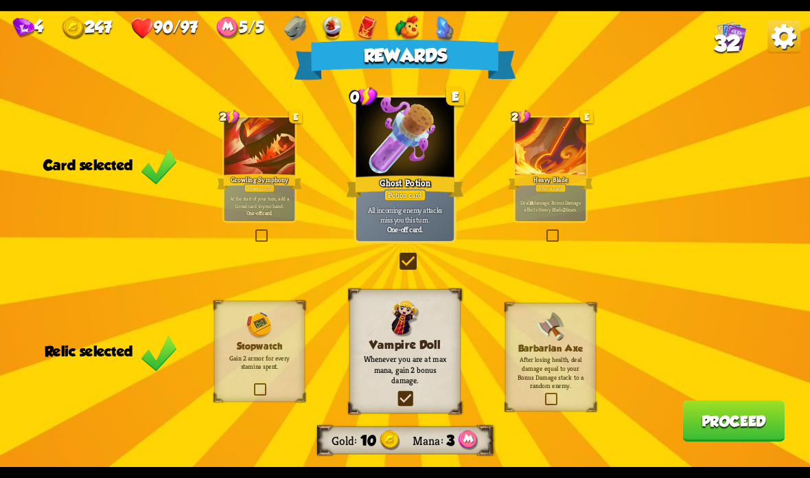
click at [736, 428] on button "Proceed" at bounding box center [733, 420] width 102 height 41
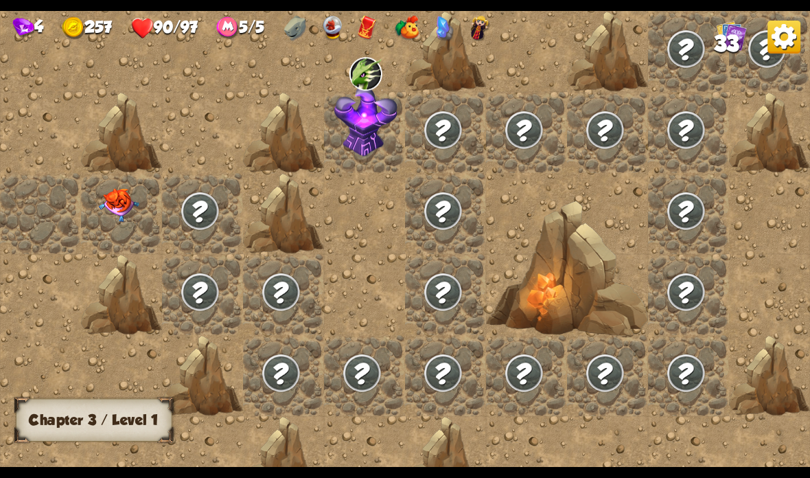
click at [115, 200] on img at bounding box center [119, 205] width 40 height 34
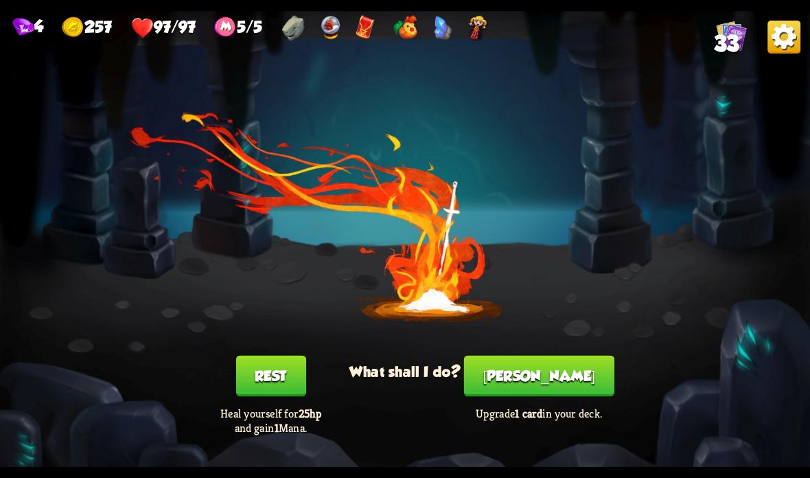
click at [554, 378] on button "[PERSON_NAME]" at bounding box center [539, 375] width 150 height 41
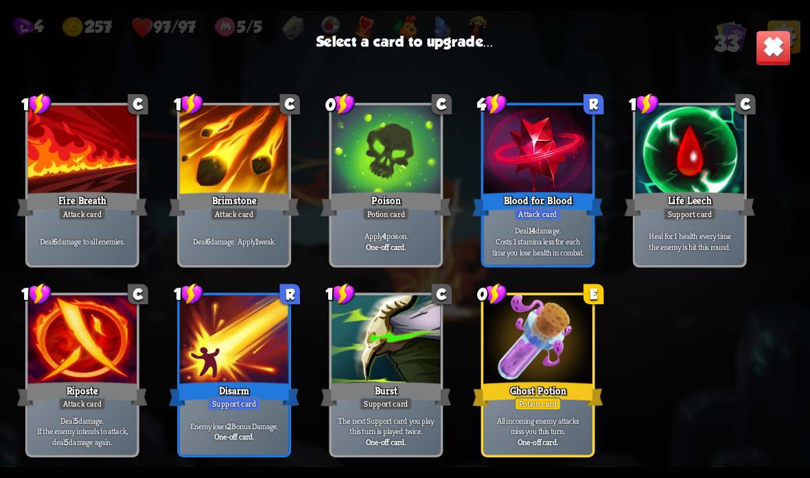
scroll to position [844, 0]
click at [556, 347] on div at bounding box center [537, 341] width 109 height 92
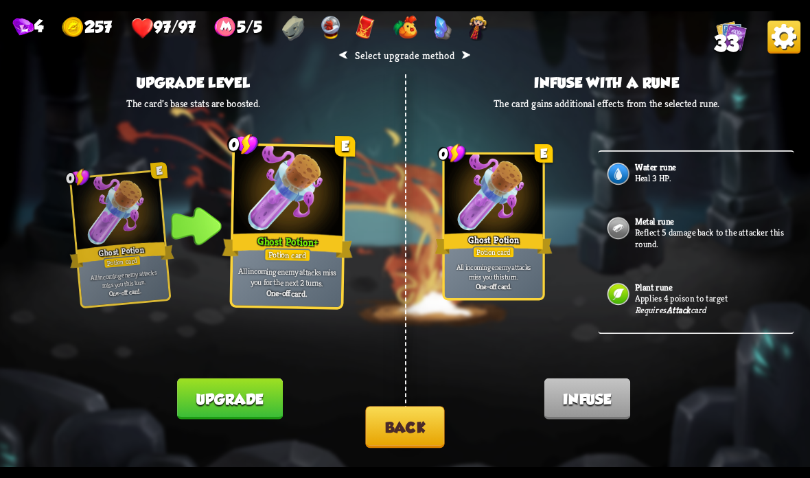
click at [231, 397] on button "Upgrade" at bounding box center [229, 398] width 105 height 41
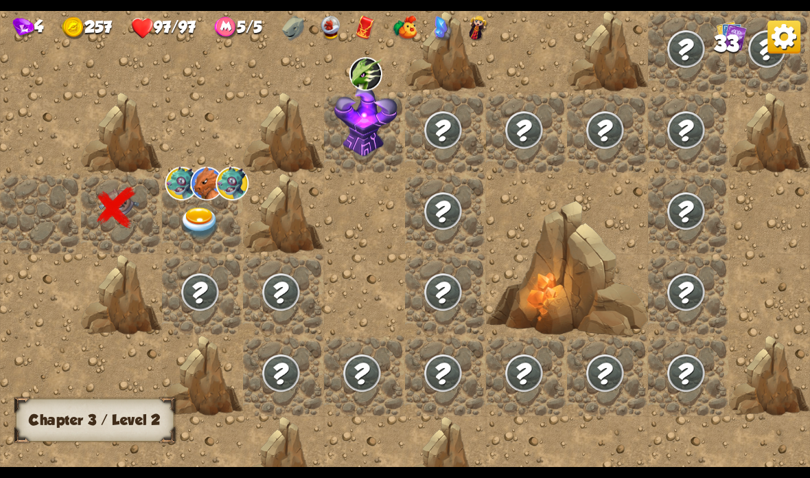
click at [210, 215] on img at bounding box center [200, 223] width 40 height 32
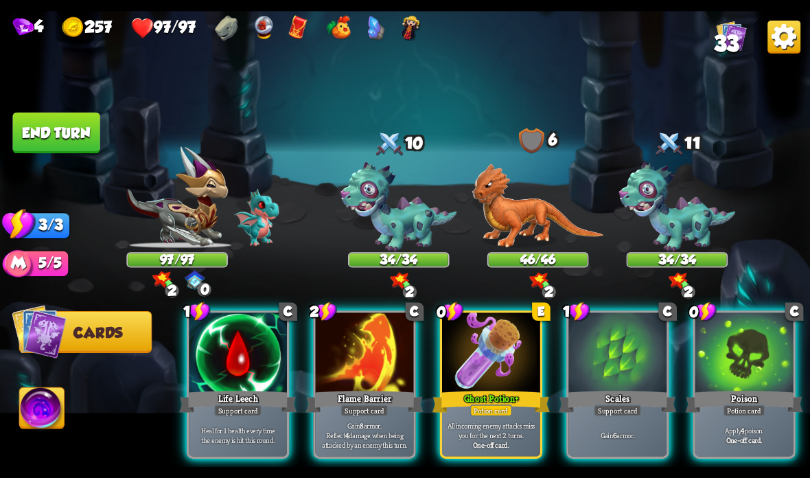
click at [471, 369] on div at bounding box center [491, 353] width 98 height 82
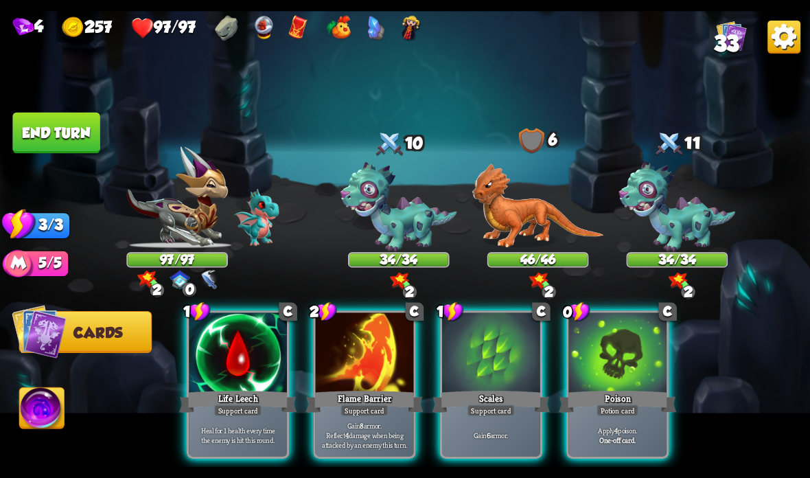
click at [598, 391] on div "Poison" at bounding box center [617, 401] width 117 height 26
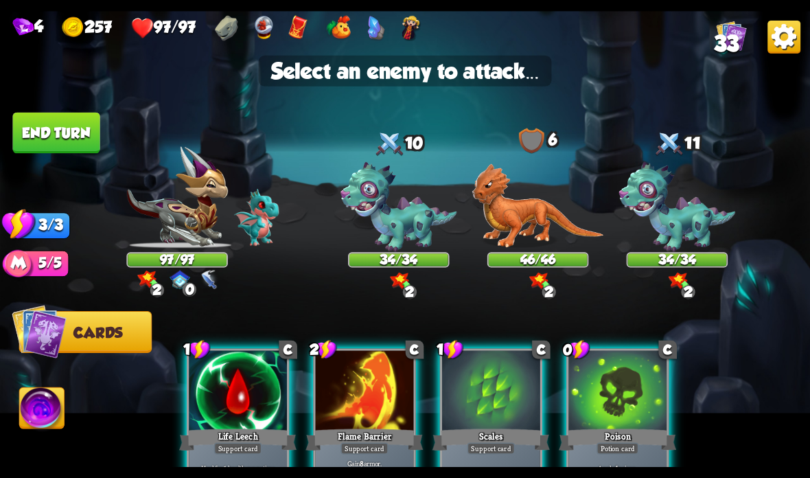
click at [404, 210] on img at bounding box center [398, 207] width 117 height 90
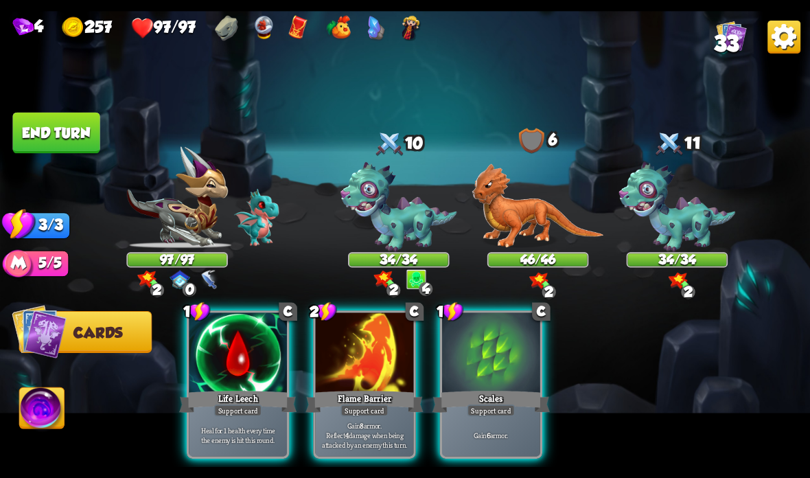
click at [363, 373] on div at bounding box center [365, 353] width 98 height 82
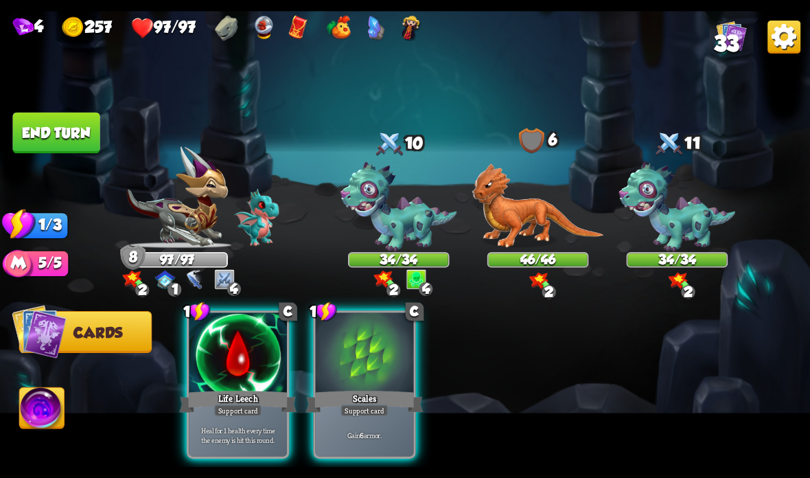
click at [55, 147] on button "End turn" at bounding box center [55, 133] width 87 height 41
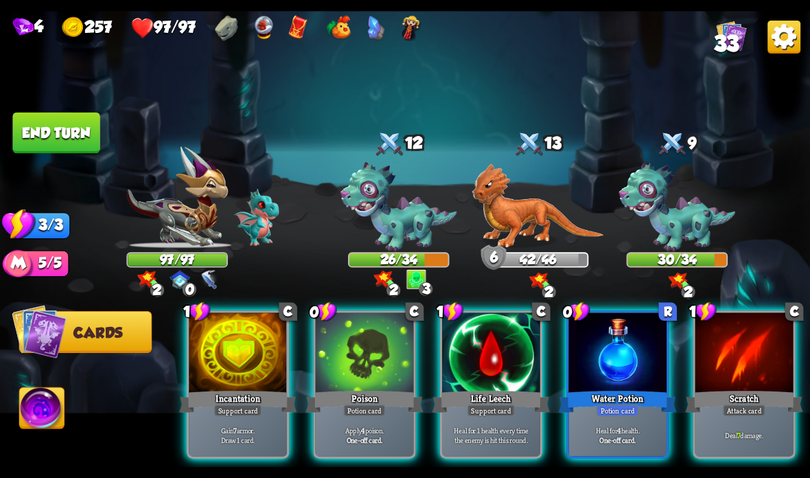
click at [231, 361] on div at bounding box center [238, 353] width 98 height 82
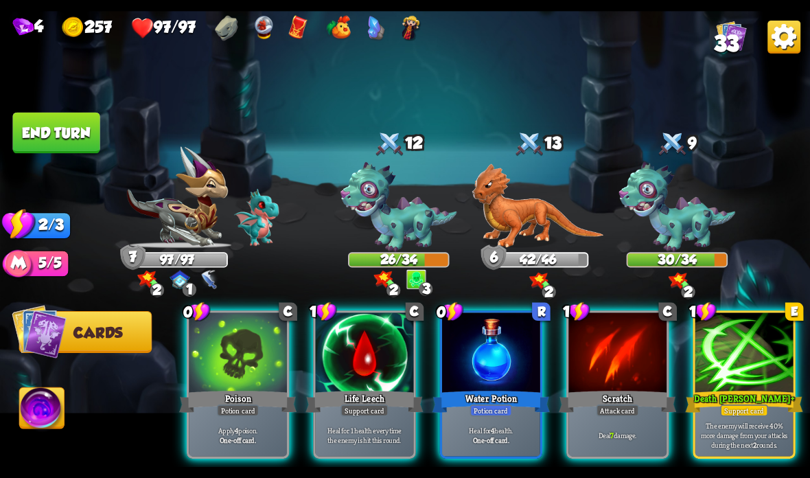
click at [738, 365] on div at bounding box center [744, 353] width 98 height 82
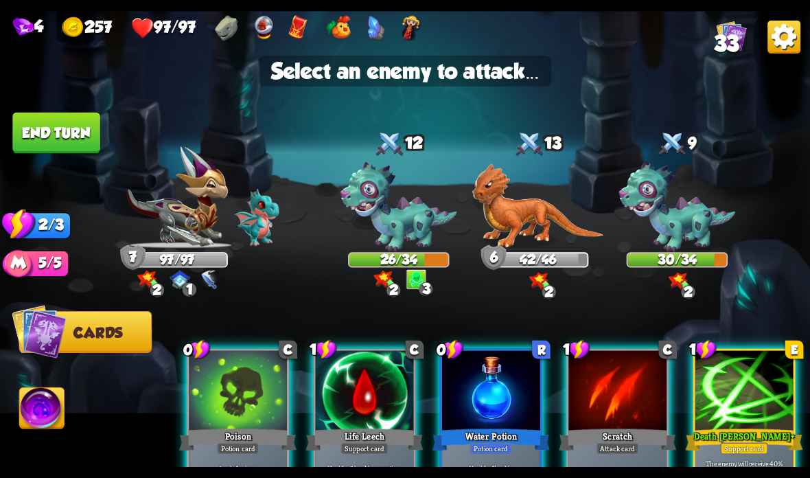
click at [375, 223] on img at bounding box center [398, 207] width 117 height 90
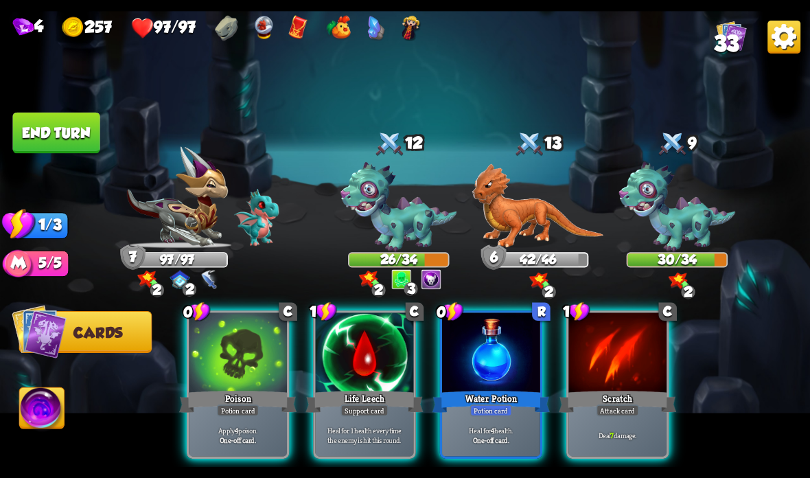
click at [608, 378] on div at bounding box center [617, 353] width 98 height 82
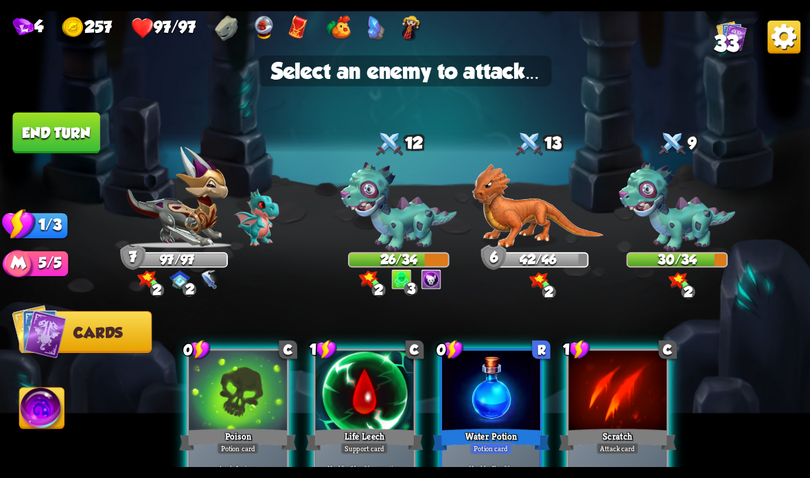
click at [407, 194] on img at bounding box center [398, 207] width 117 height 90
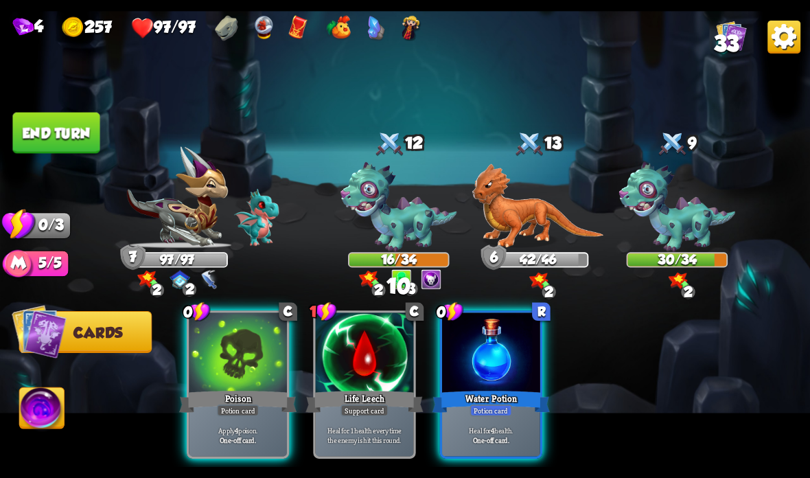
click at [215, 376] on div at bounding box center [238, 353] width 98 height 82
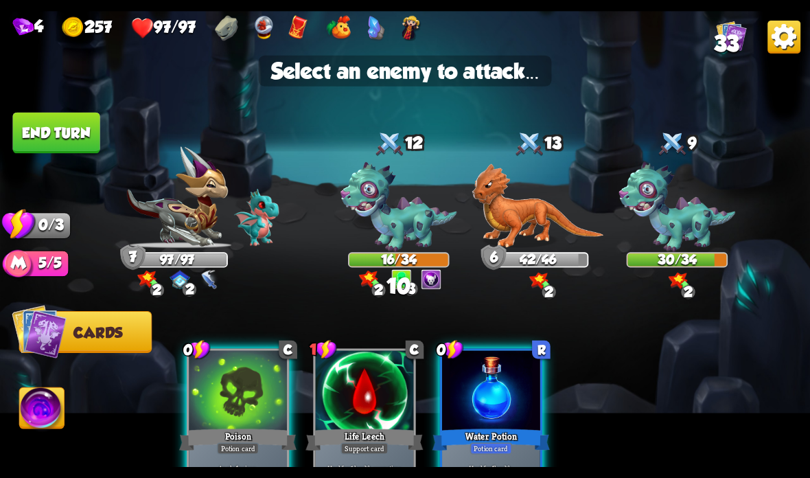
click at [393, 220] on img at bounding box center [398, 207] width 117 height 90
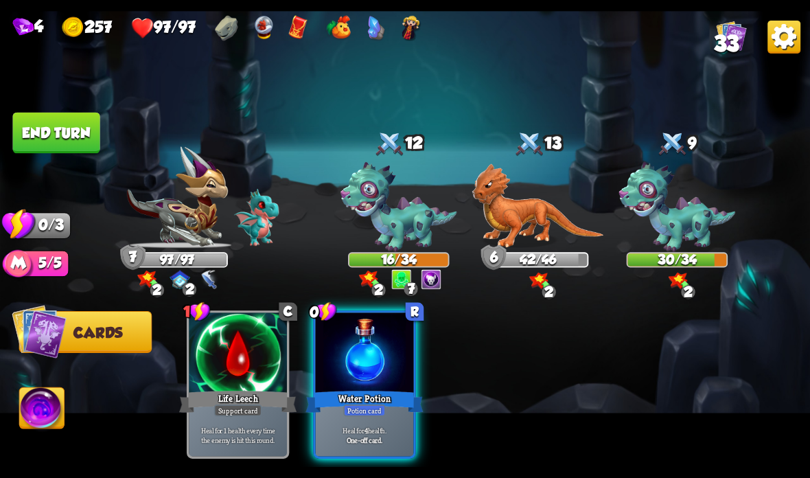
click at [44, 137] on button "End turn" at bounding box center [55, 133] width 87 height 41
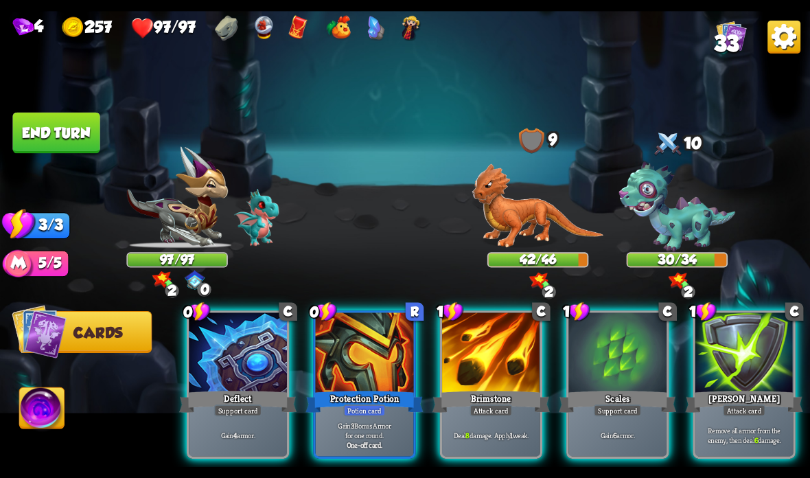
click at [623, 350] on div at bounding box center [617, 353] width 98 height 82
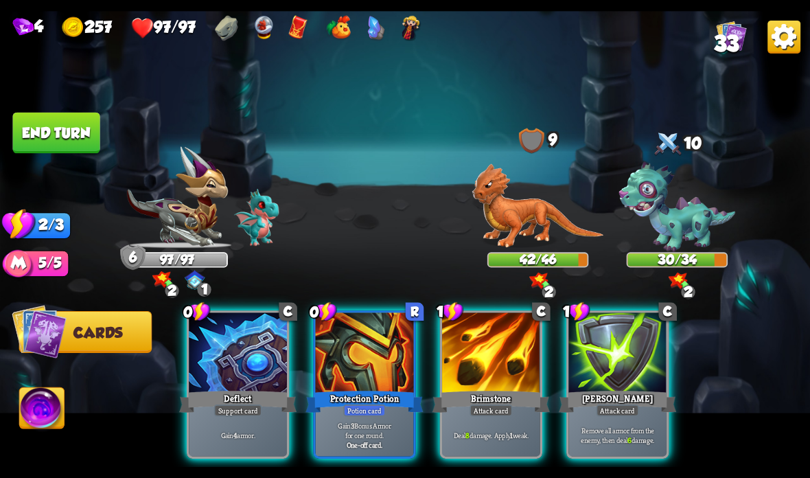
click at [247, 366] on div at bounding box center [238, 353] width 98 height 82
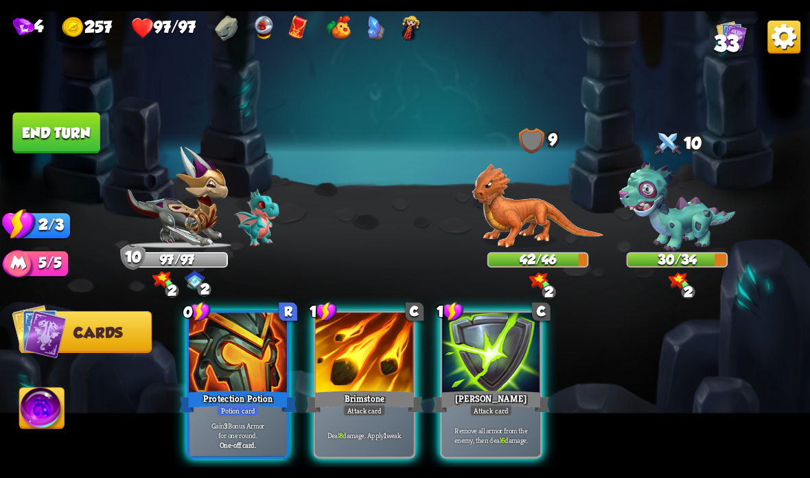
click at [338, 383] on div at bounding box center [365, 353] width 98 height 82
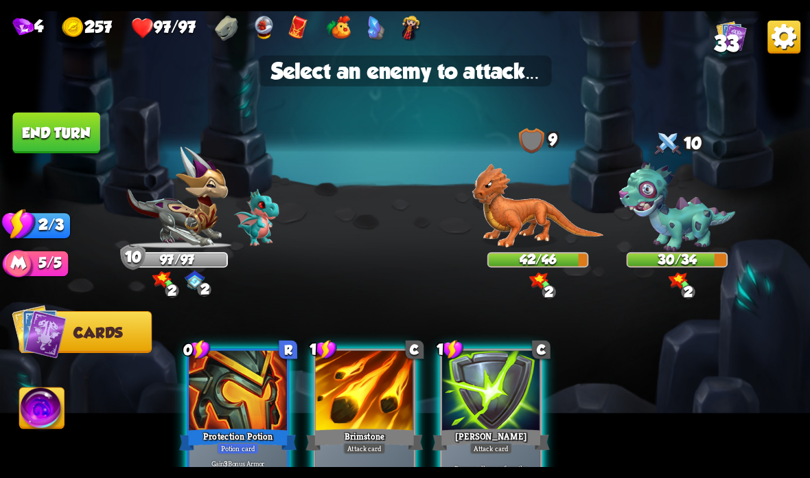
click at [688, 211] on img at bounding box center [677, 207] width 117 height 90
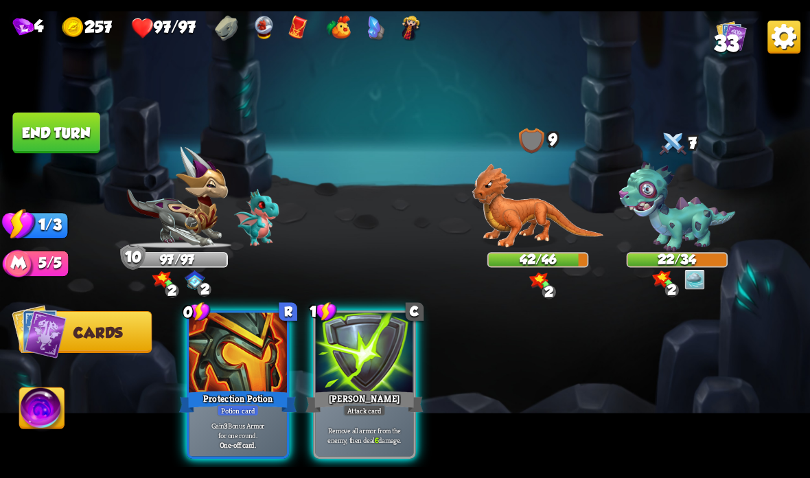
click at [53, 118] on button "End turn" at bounding box center [55, 133] width 87 height 41
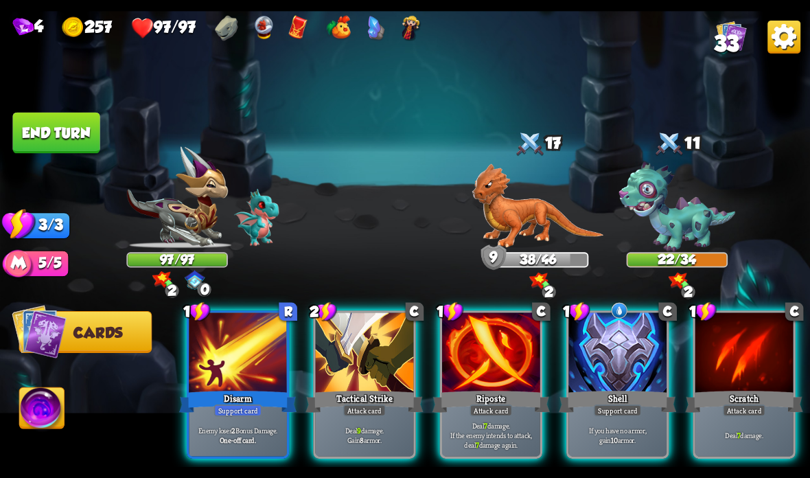
click at [612, 368] on div at bounding box center [617, 353] width 98 height 82
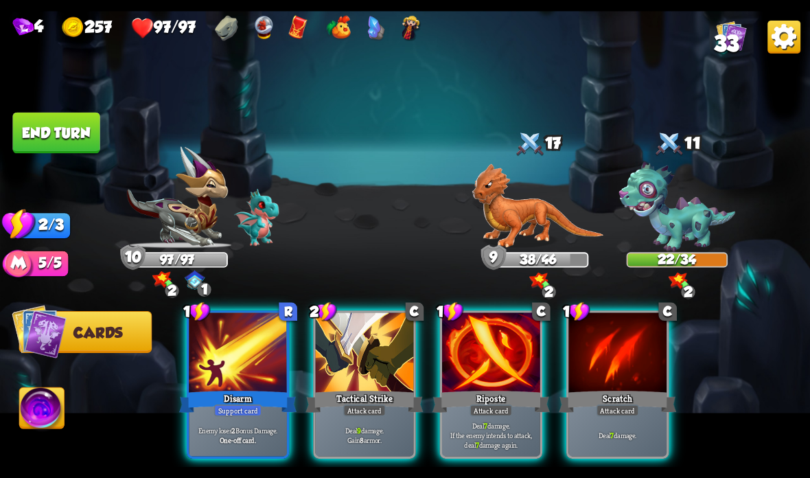
click at [239, 383] on div at bounding box center [238, 353] width 98 height 82
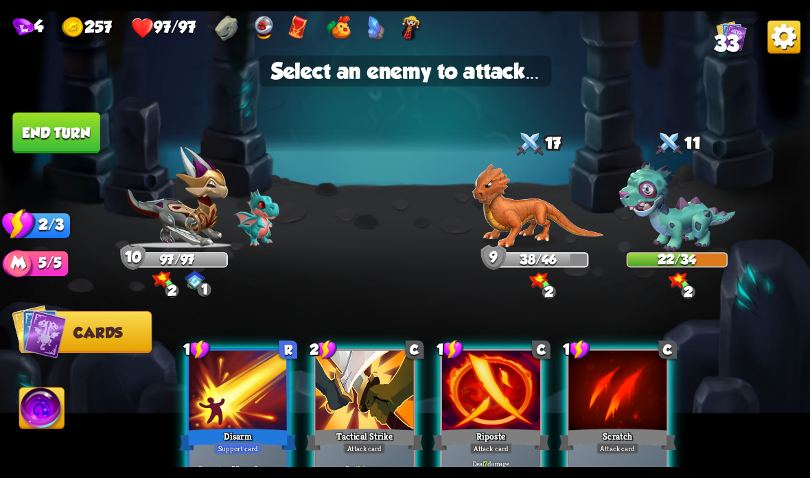
click at [530, 222] on img at bounding box center [538, 205] width 132 height 85
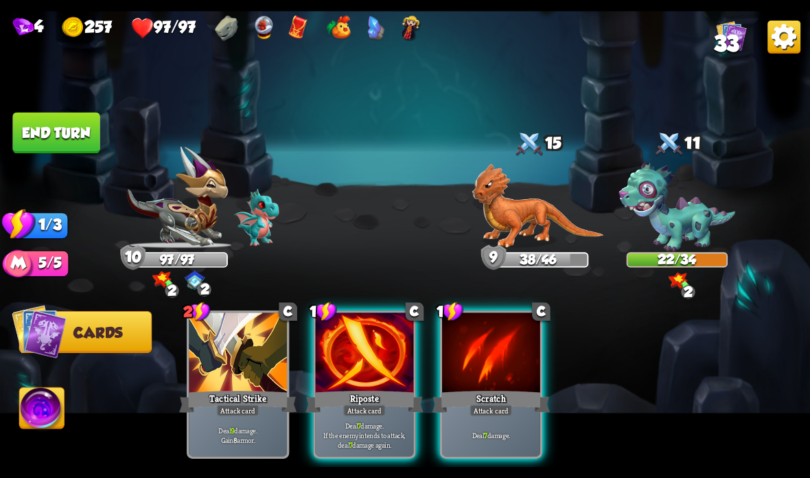
click at [361, 410] on div "Attack card" at bounding box center [364, 410] width 43 height 12
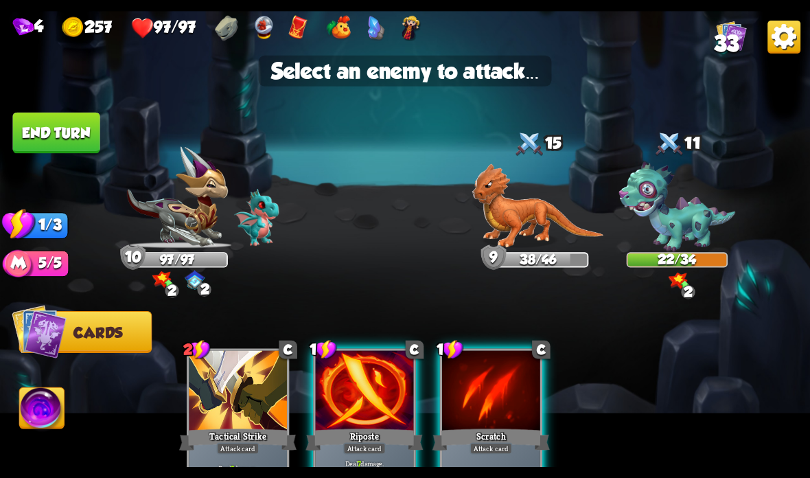
click at [689, 215] on img at bounding box center [677, 207] width 117 height 90
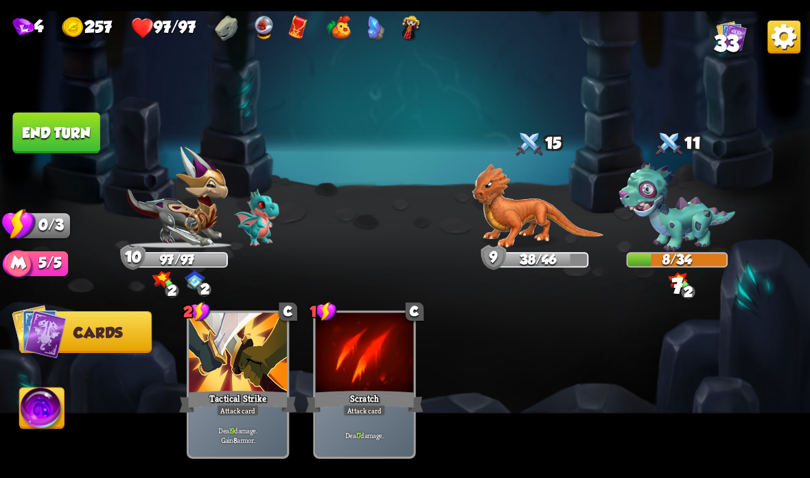
click at [37, 137] on button "End turn" at bounding box center [55, 133] width 87 height 41
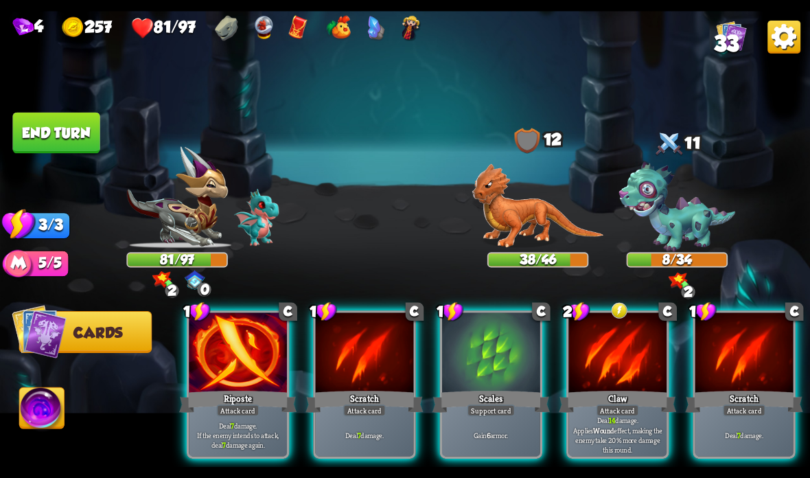
click at [235, 390] on div "Riposte" at bounding box center [237, 401] width 117 height 26
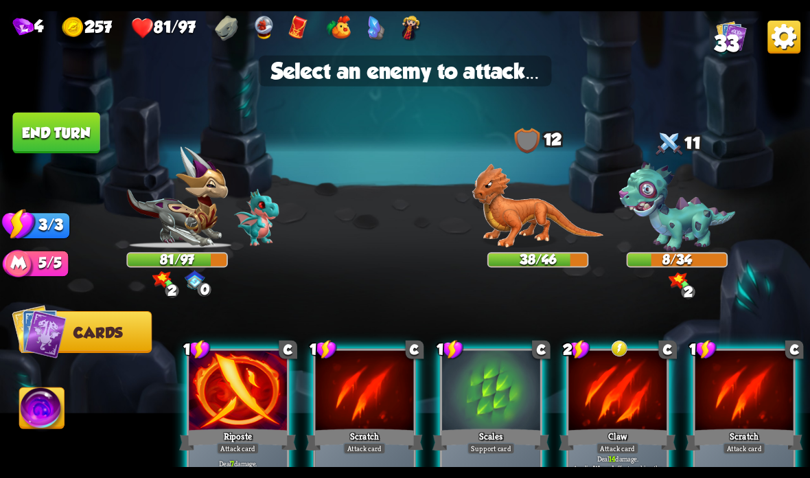
click at [675, 232] on img at bounding box center [677, 207] width 117 height 90
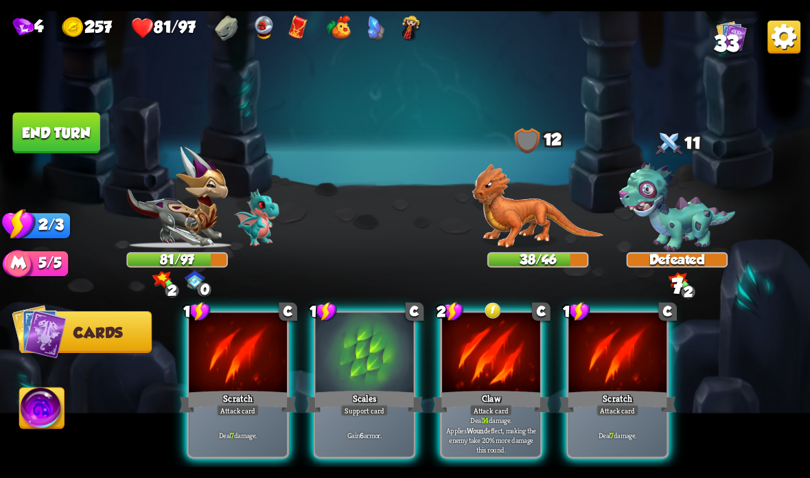
click at [463, 401] on div "Claw" at bounding box center [490, 401] width 117 height 26
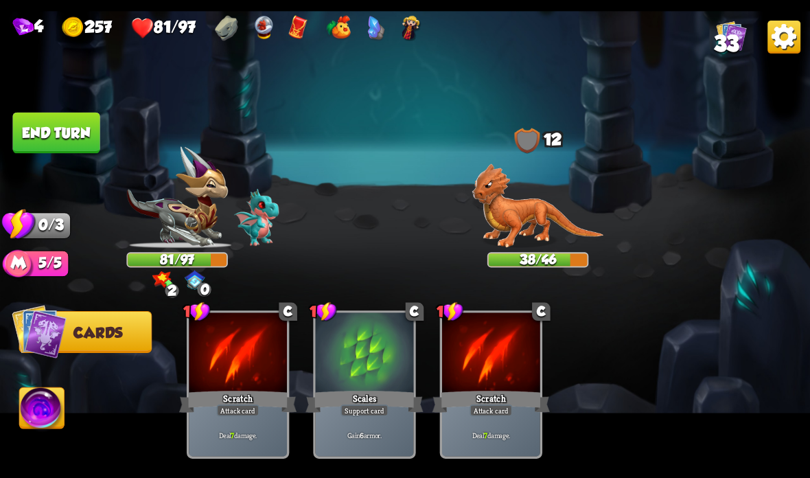
click at [542, 210] on img at bounding box center [538, 205] width 132 height 85
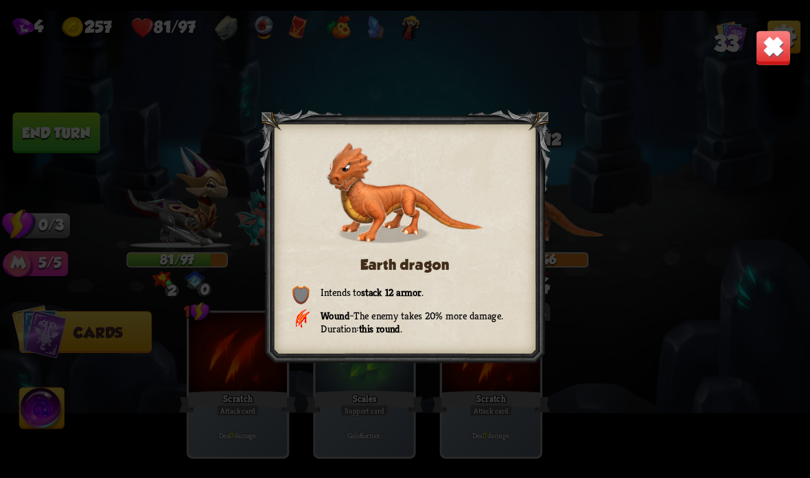
click at [764, 51] on img at bounding box center [774, 48] width 36 height 36
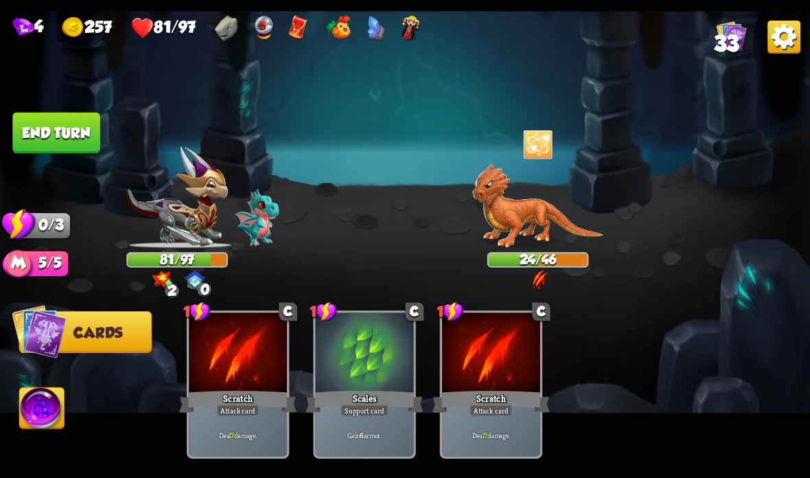
click at [517, 223] on img at bounding box center [538, 205] width 132 height 85
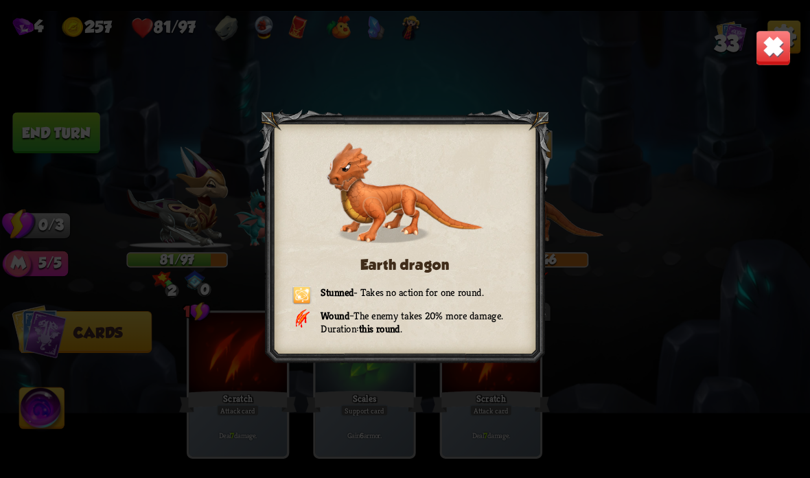
click at [770, 49] on img at bounding box center [774, 48] width 36 height 36
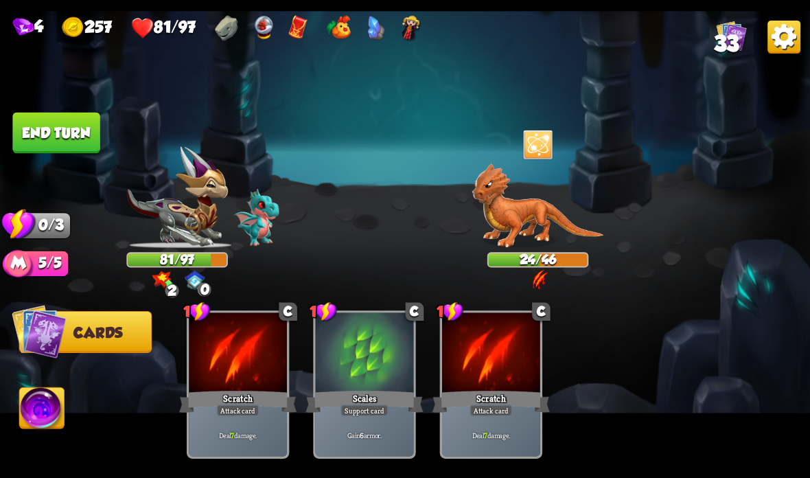
click at [30, 120] on button "End turn" at bounding box center [55, 133] width 87 height 41
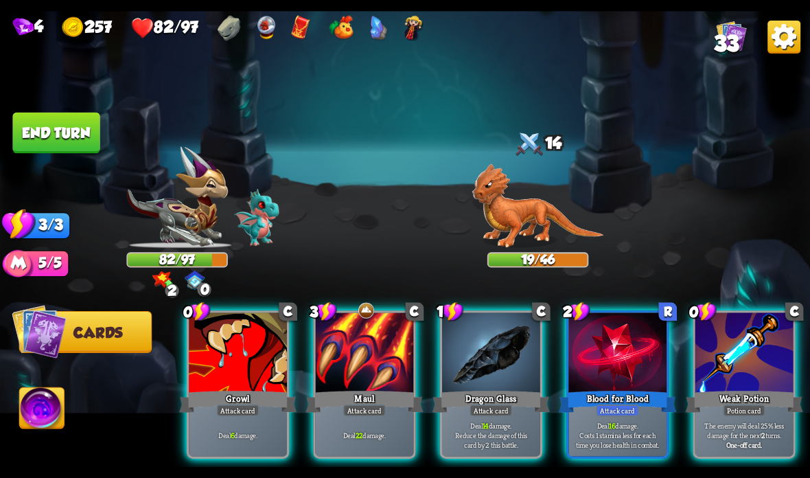
click at [601, 377] on div at bounding box center [617, 353] width 98 height 82
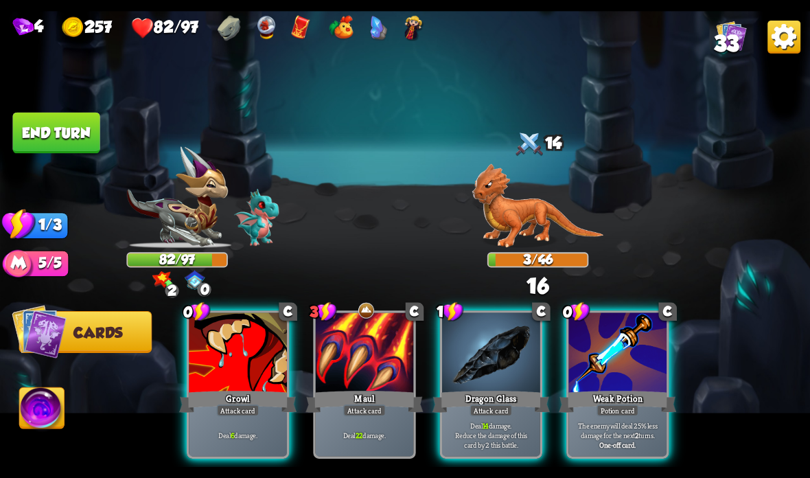
click at [52, 121] on button "End turn" at bounding box center [55, 133] width 87 height 41
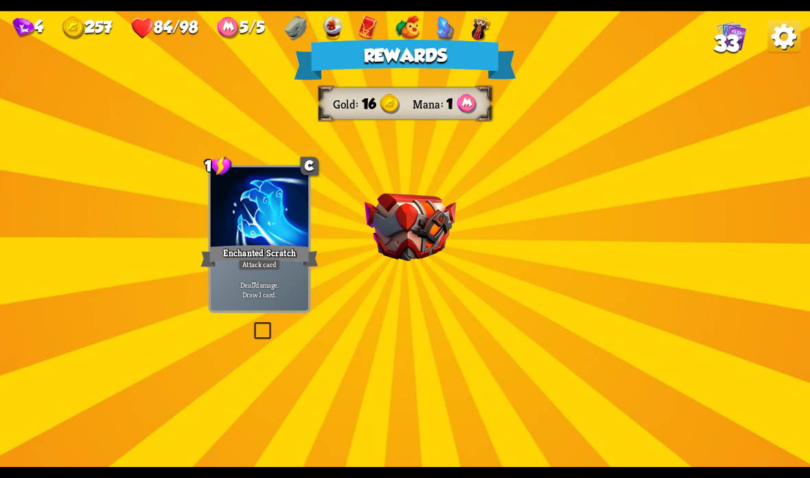
click at [407, 209] on img at bounding box center [410, 228] width 92 height 68
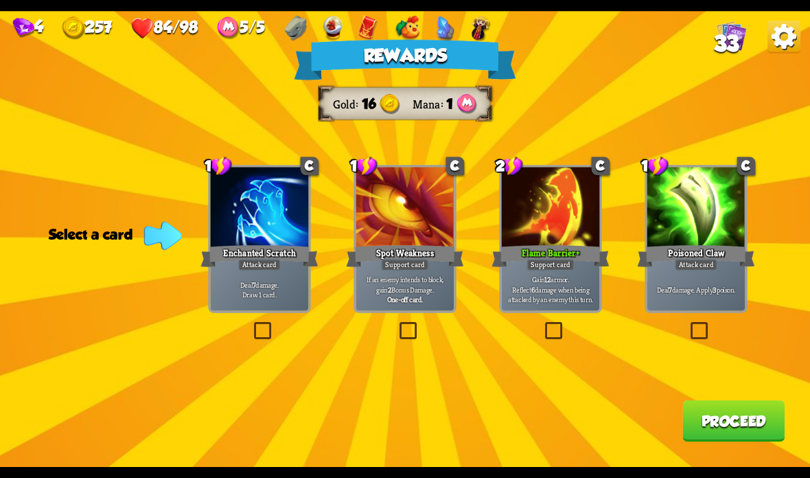
click at [688, 224] on div at bounding box center [696, 208] width 98 height 82
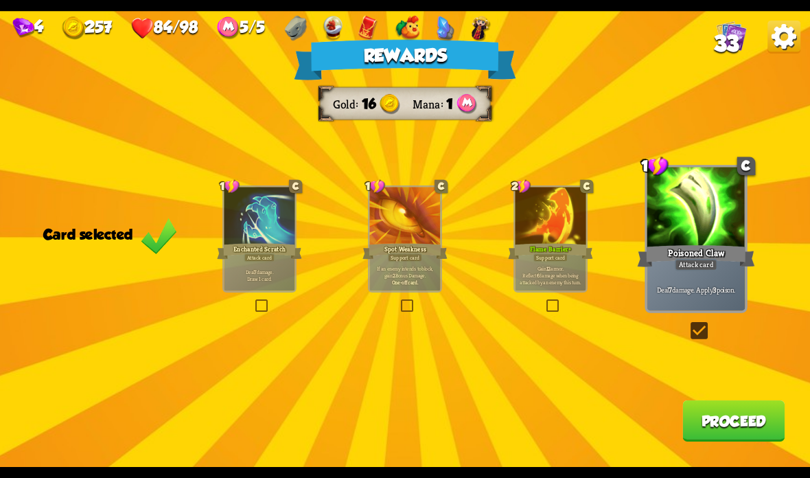
click at [736, 428] on button "Proceed" at bounding box center [733, 420] width 102 height 41
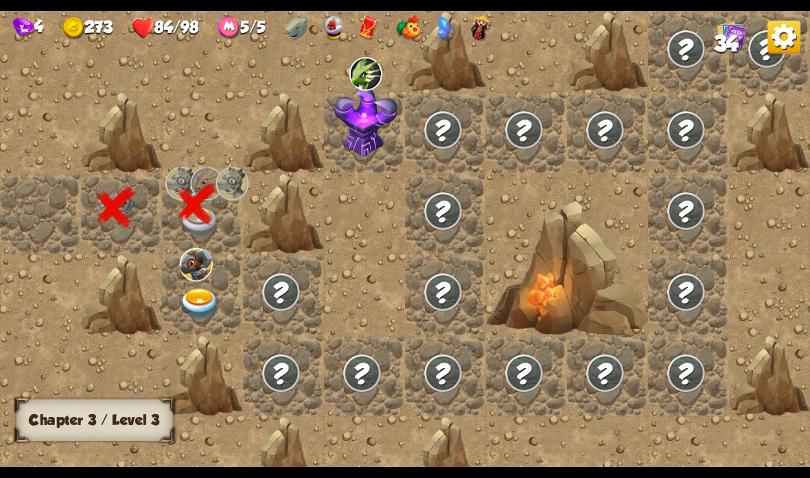
click at [203, 305] on img at bounding box center [200, 304] width 40 height 32
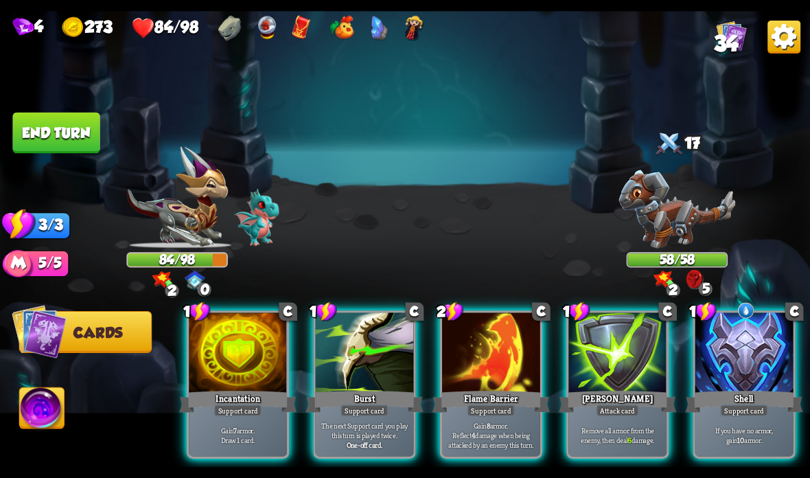
click at [731, 353] on div at bounding box center [744, 353] width 98 height 82
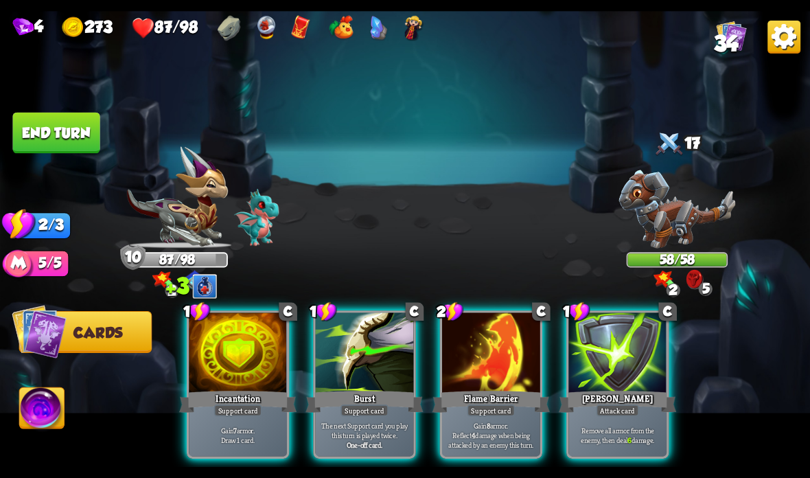
click at [221, 375] on div at bounding box center [238, 353] width 98 height 82
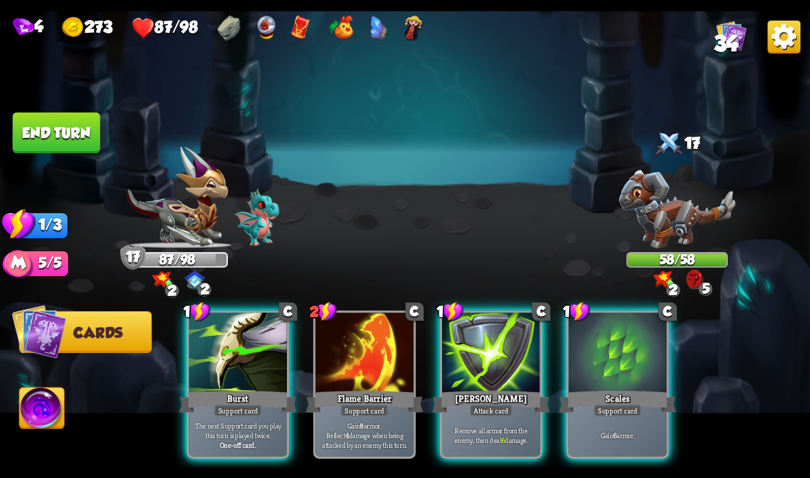
click at [471, 405] on div "Attack card" at bounding box center [490, 410] width 43 height 12
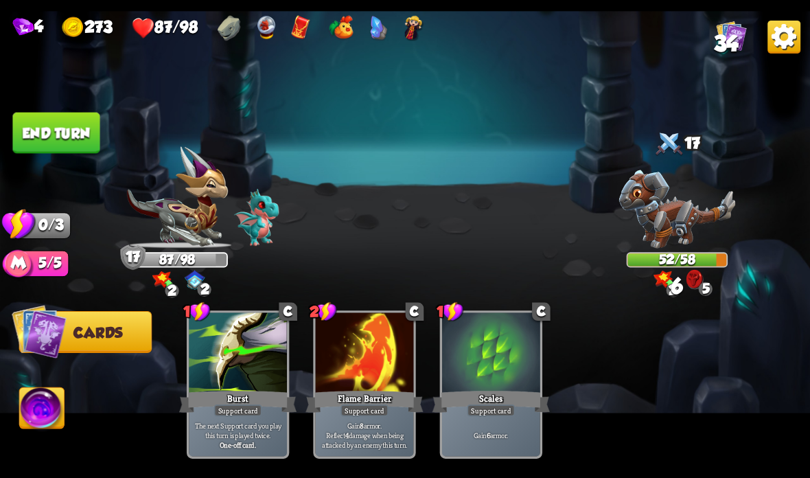
click at [71, 126] on button "End turn" at bounding box center [55, 133] width 87 height 41
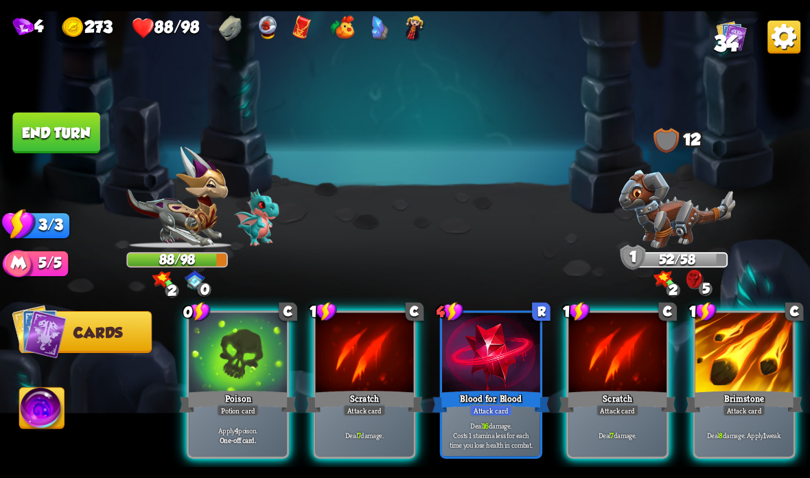
click at [620, 366] on div at bounding box center [617, 353] width 98 height 82
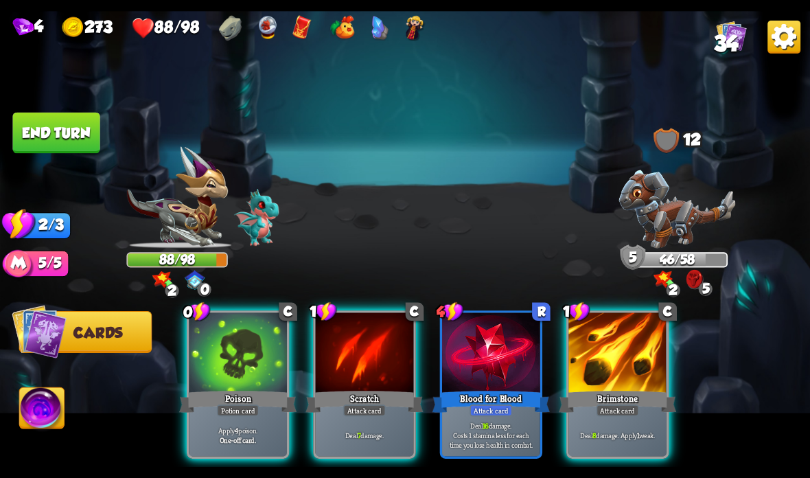
click at [646, 384] on div at bounding box center [617, 353] width 98 height 82
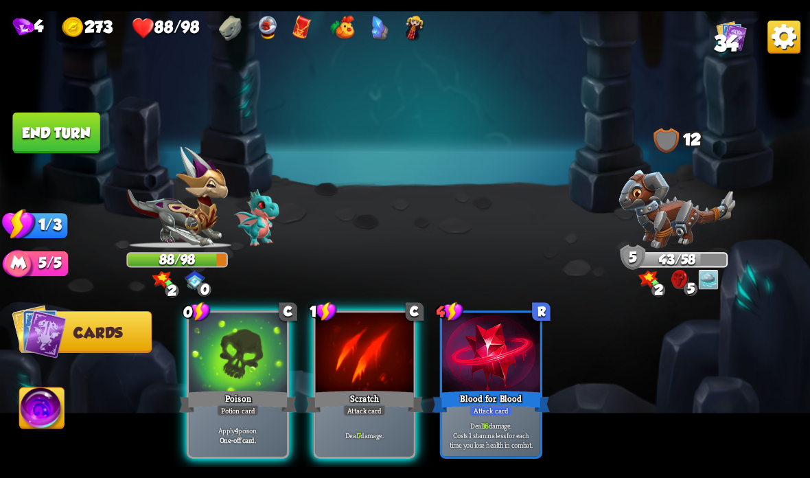
click at [361, 368] on div at bounding box center [365, 353] width 98 height 82
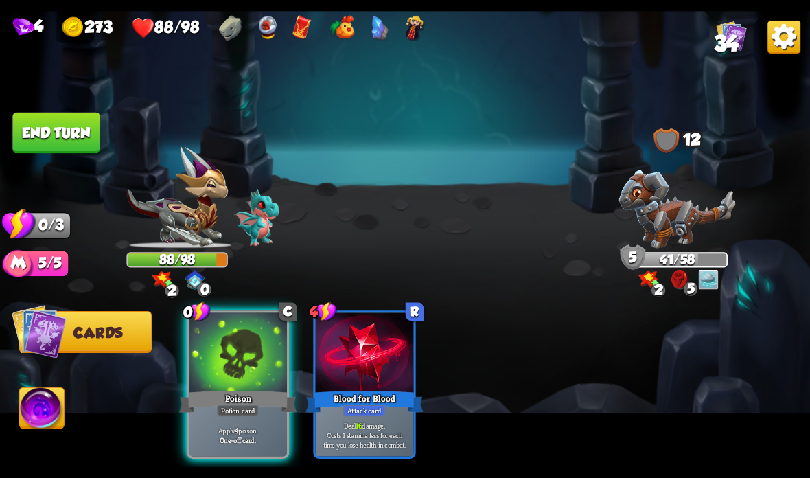
click at [235, 390] on div "Poison" at bounding box center [237, 401] width 117 height 26
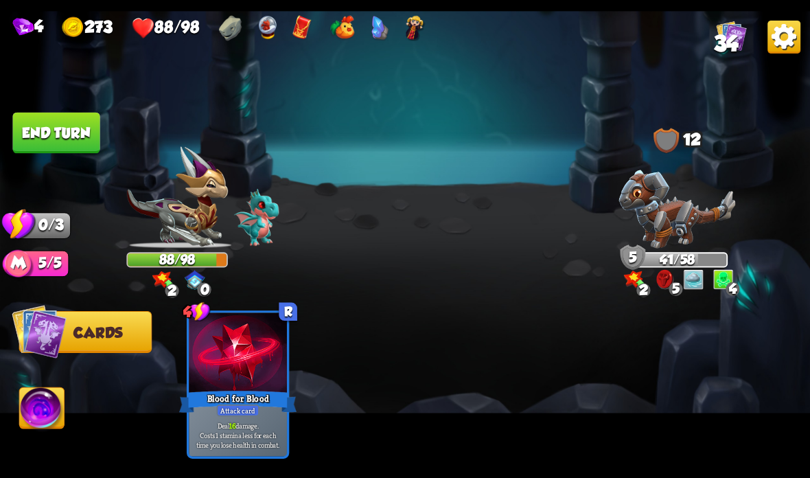
click at [64, 130] on button "End turn" at bounding box center [55, 133] width 87 height 41
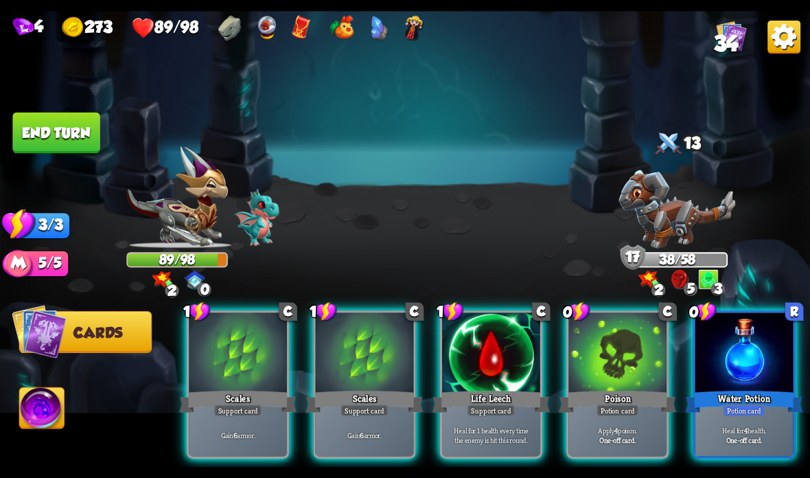
click at [717, 379] on div at bounding box center [744, 353] width 98 height 82
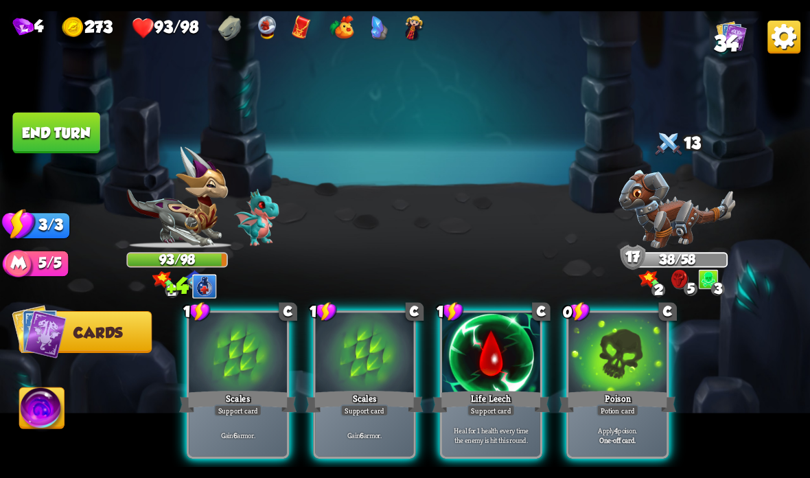
click at [620, 384] on div at bounding box center [617, 353] width 98 height 82
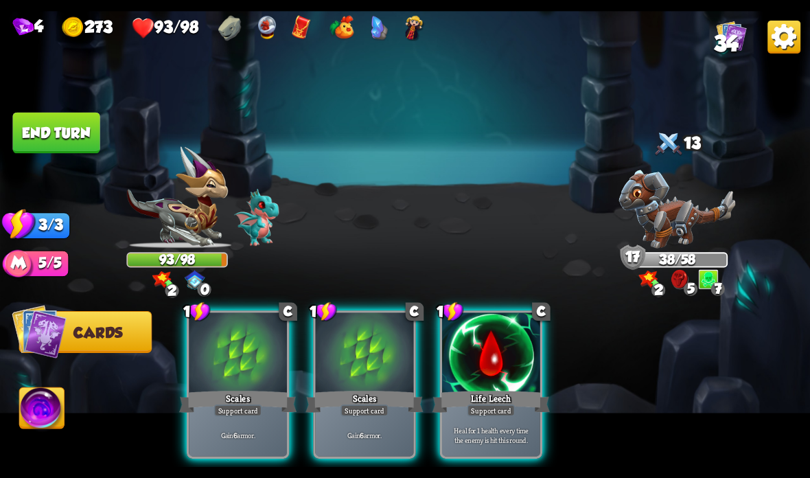
click at [499, 367] on div at bounding box center [491, 353] width 98 height 82
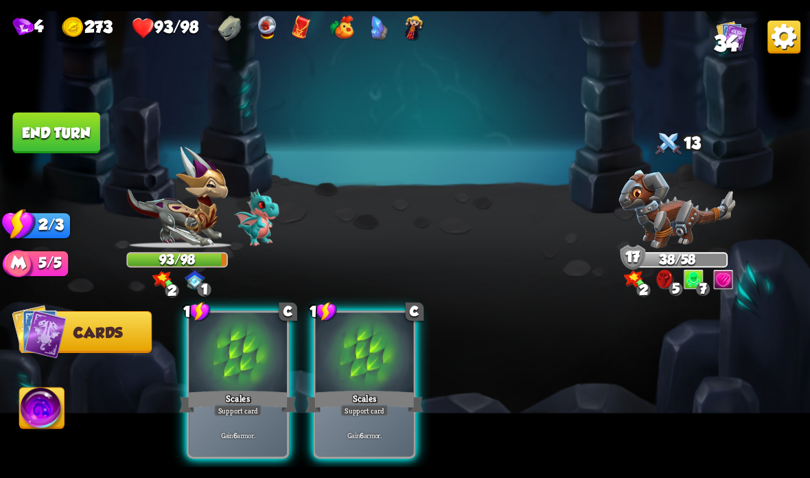
click at [350, 382] on div at bounding box center [365, 353] width 98 height 82
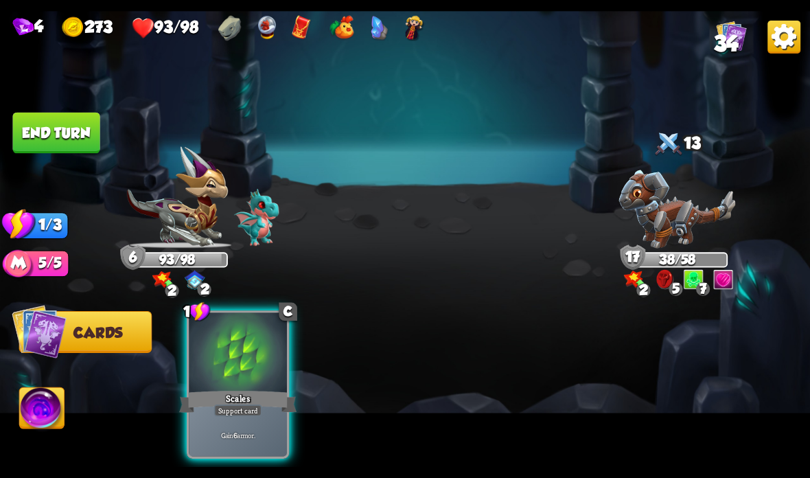
click at [250, 382] on div at bounding box center [238, 353] width 98 height 82
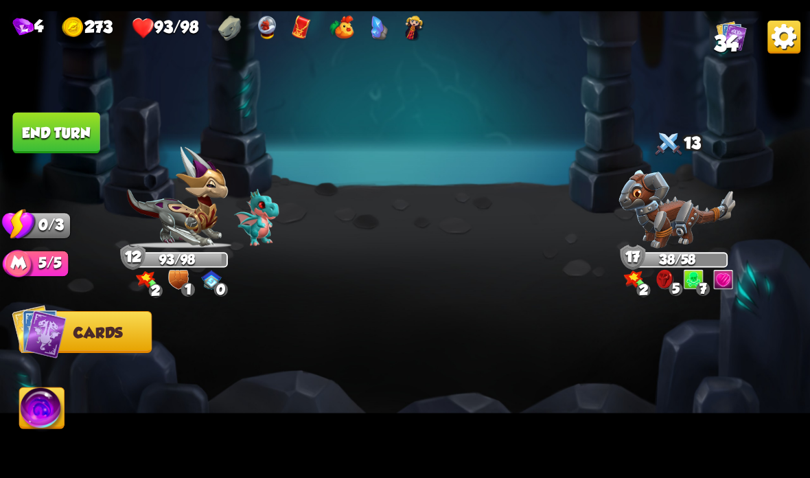
click at [63, 132] on button "End turn" at bounding box center [55, 133] width 87 height 41
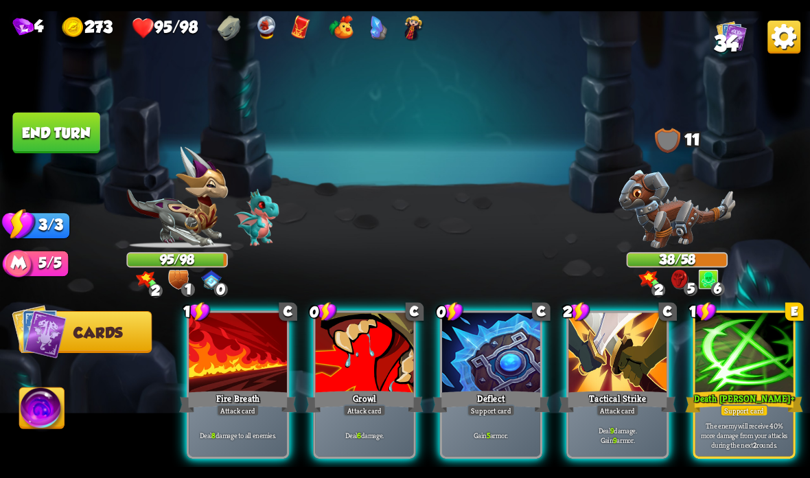
click at [742, 384] on div at bounding box center [744, 353] width 98 height 82
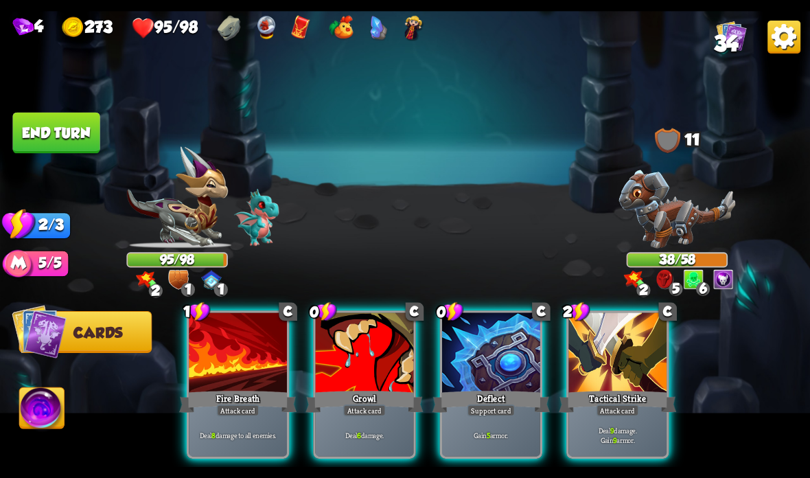
click at [635, 356] on div at bounding box center [617, 353] width 98 height 82
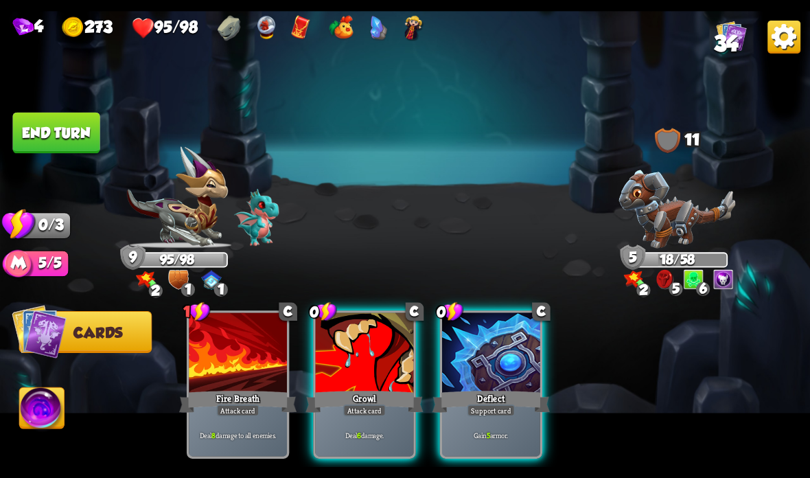
click at [347, 399] on div "Growl" at bounding box center [363, 401] width 117 height 26
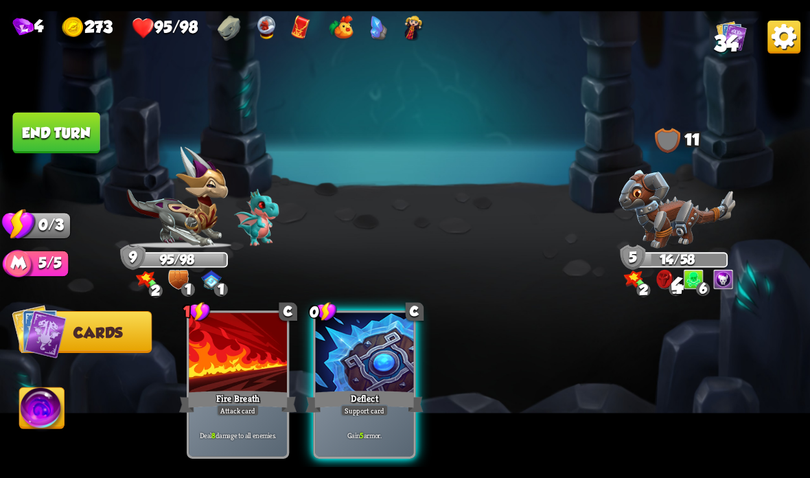
click at [250, 393] on div "Fire Breath" at bounding box center [237, 401] width 117 height 26
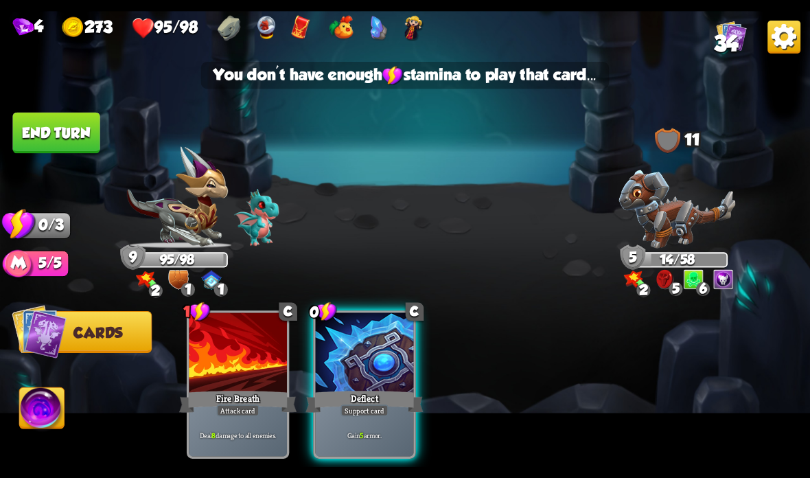
click at [62, 121] on button "End turn" at bounding box center [55, 133] width 87 height 41
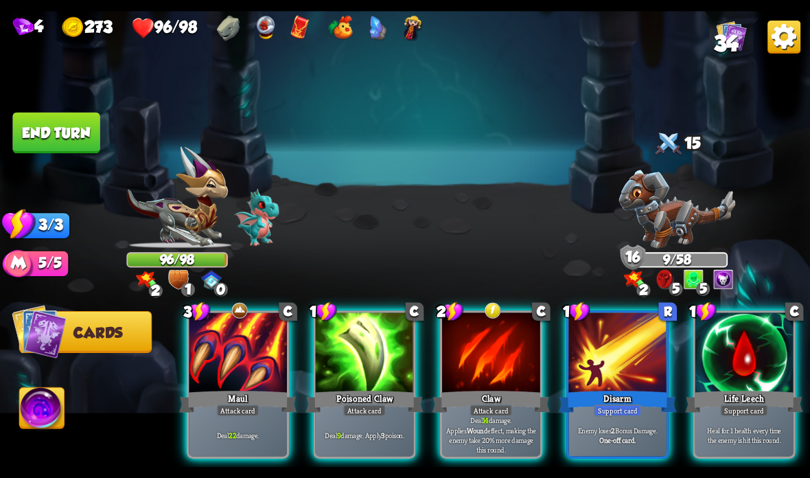
click at [482, 362] on div at bounding box center [491, 353] width 98 height 82
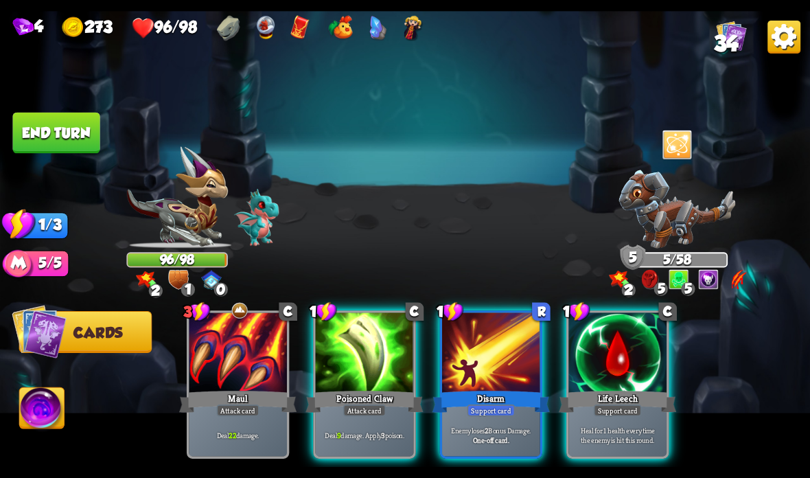
click at [378, 387] on div at bounding box center [365, 353] width 98 height 82
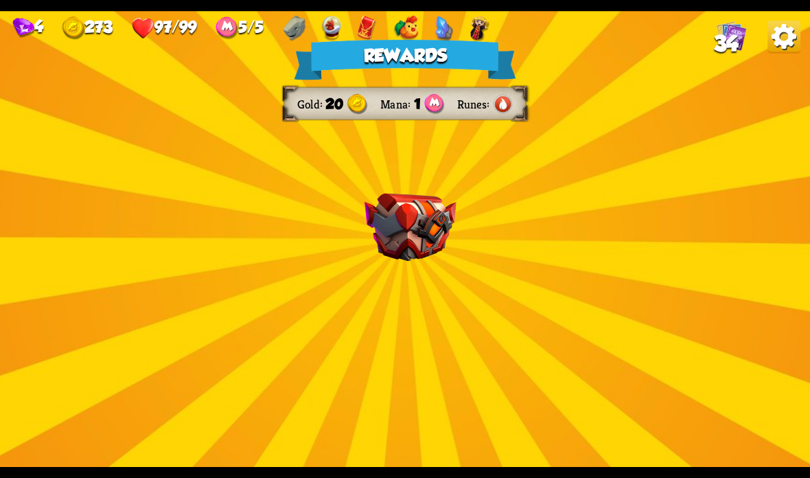
click at [425, 226] on img at bounding box center [410, 228] width 92 height 68
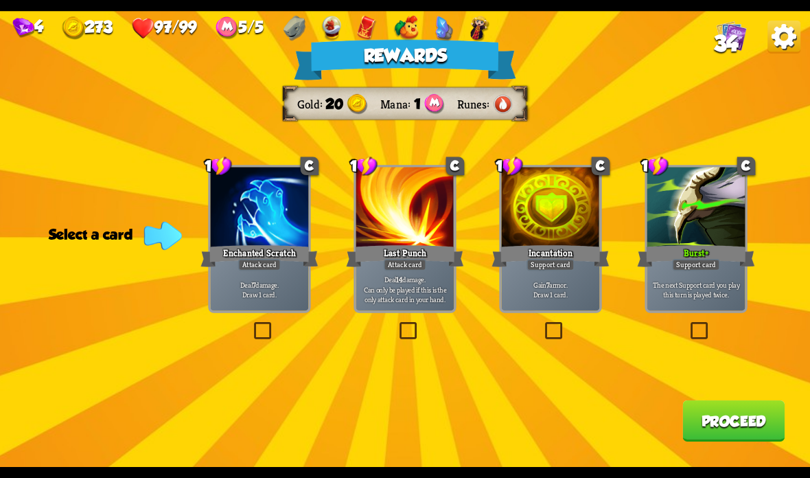
click at [547, 240] on div at bounding box center [551, 208] width 98 height 82
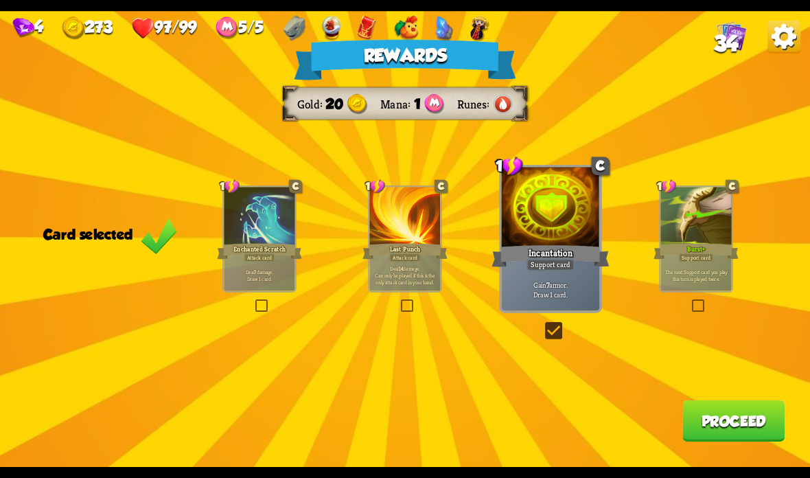
click at [235, 235] on div at bounding box center [259, 217] width 71 height 60
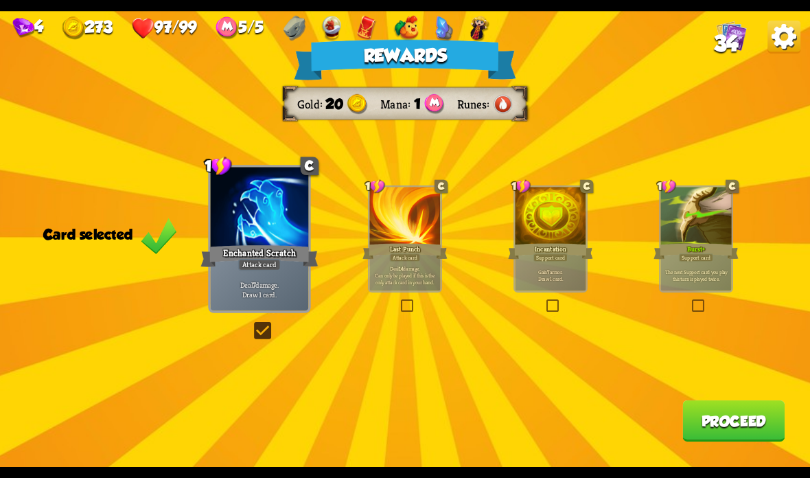
click at [727, 425] on button "Proceed" at bounding box center [733, 420] width 102 height 41
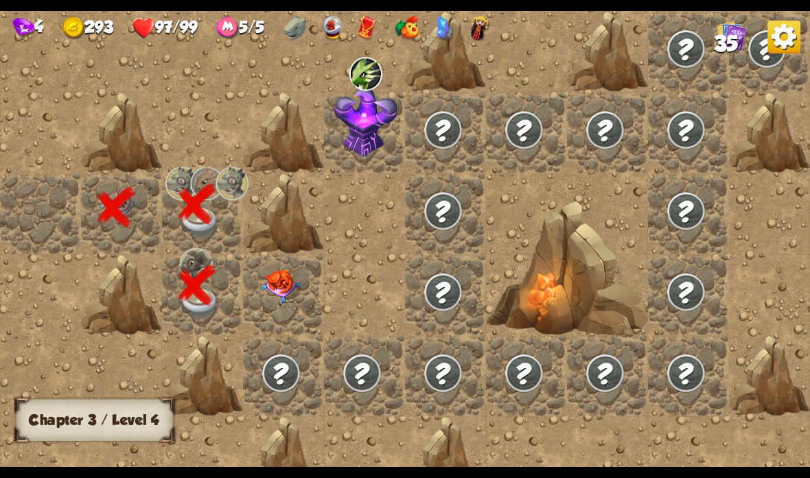
click at [281, 295] on img at bounding box center [281, 286] width 40 height 34
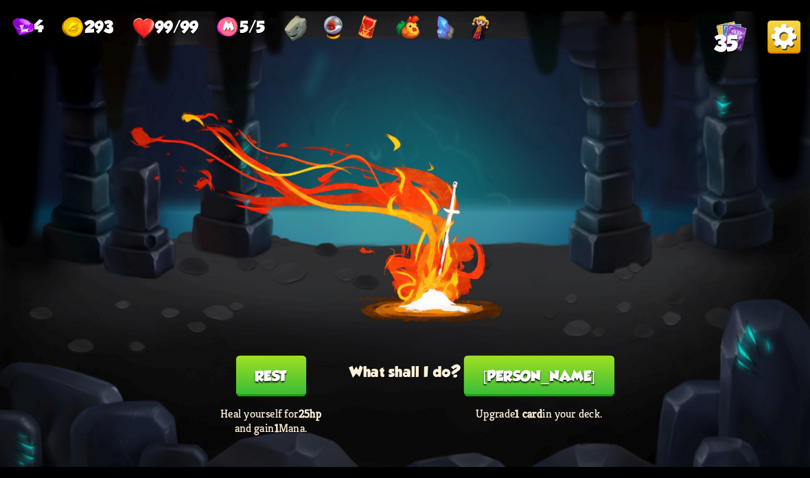
click at [546, 358] on button "[PERSON_NAME]" at bounding box center [539, 375] width 150 height 41
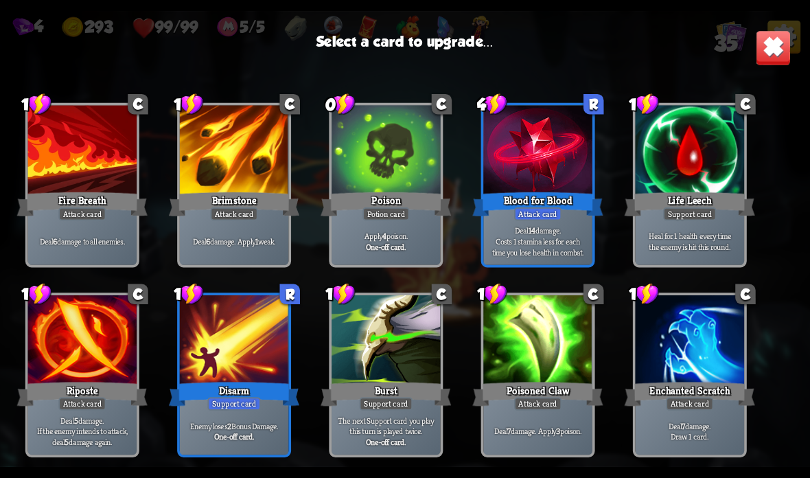
click at [244, 353] on div at bounding box center [234, 341] width 109 height 92
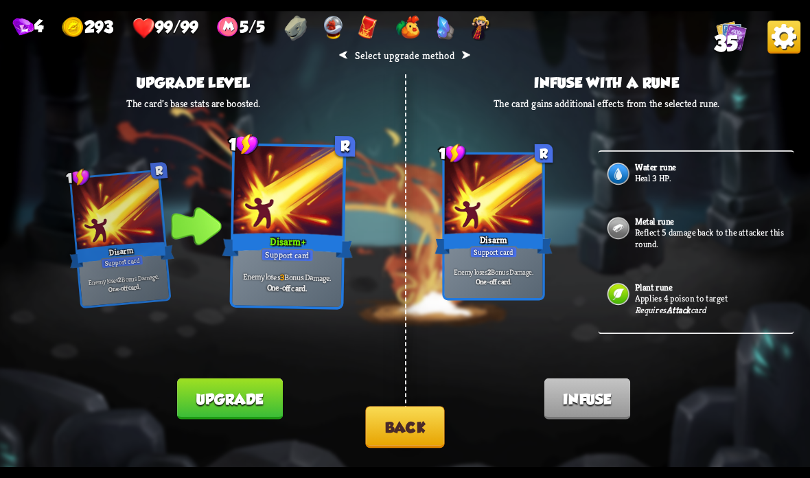
click at [239, 383] on button "Upgrade" at bounding box center [229, 398] width 105 height 41
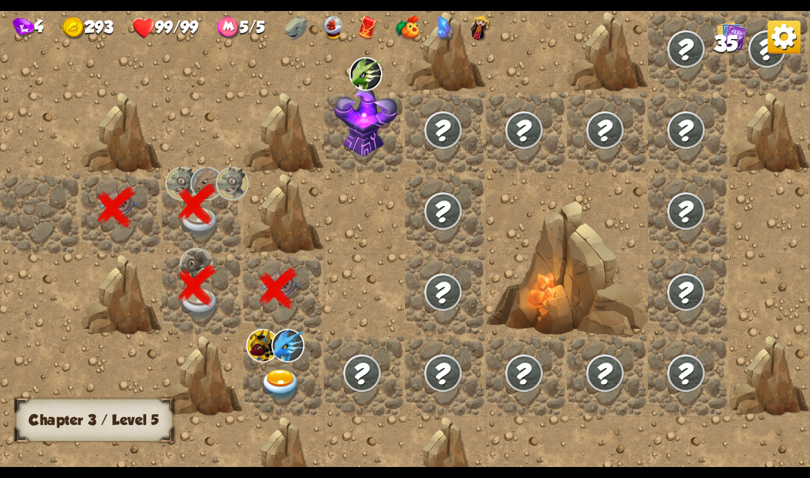
click at [286, 371] on img at bounding box center [281, 385] width 40 height 32
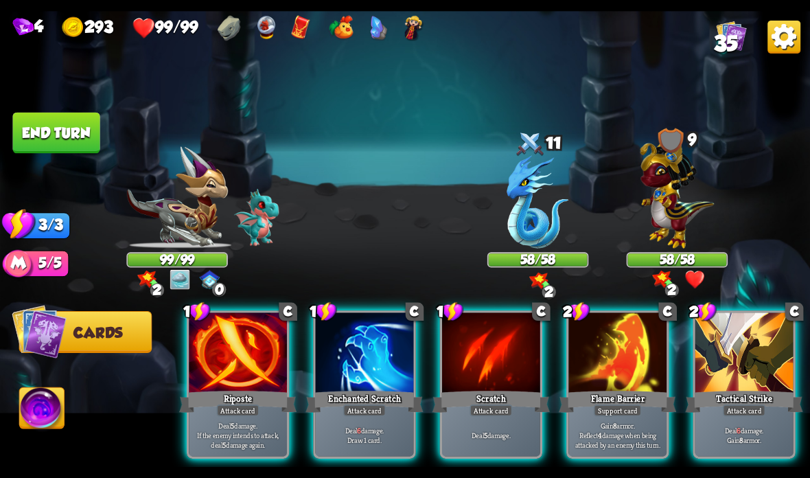
click at [733, 340] on div at bounding box center [744, 353] width 98 height 82
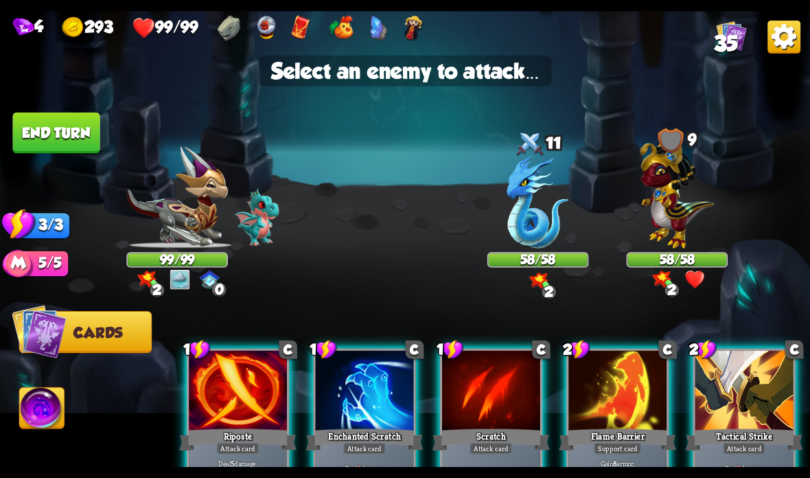
click at [677, 213] on img at bounding box center [677, 190] width 74 height 115
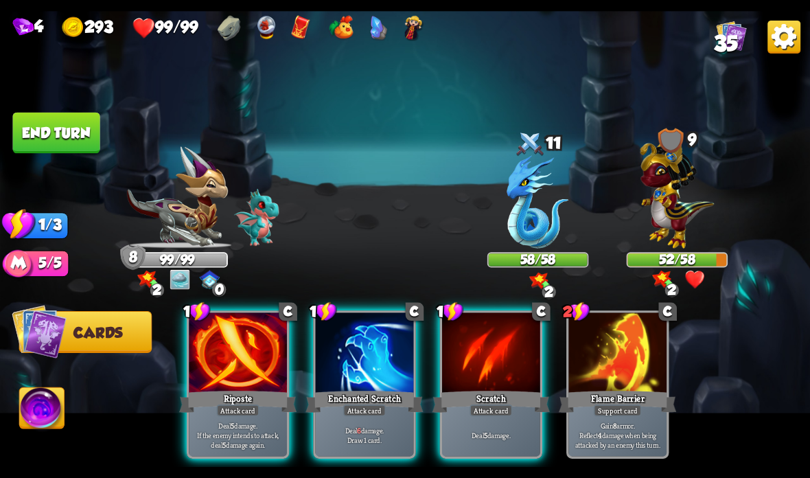
click at [499, 388] on div "Scratch" at bounding box center [490, 401] width 117 height 26
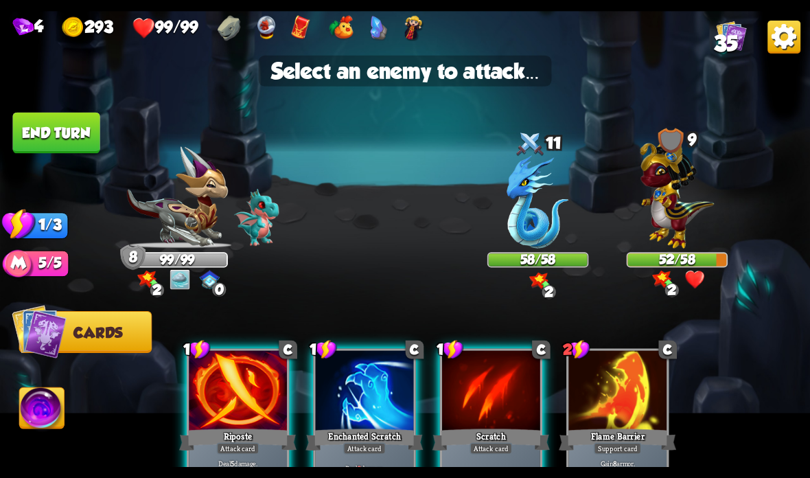
click at [364, 406] on div at bounding box center [365, 392] width 98 height 82
click at [375, 410] on div at bounding box center [365, 392] width 98 height 82
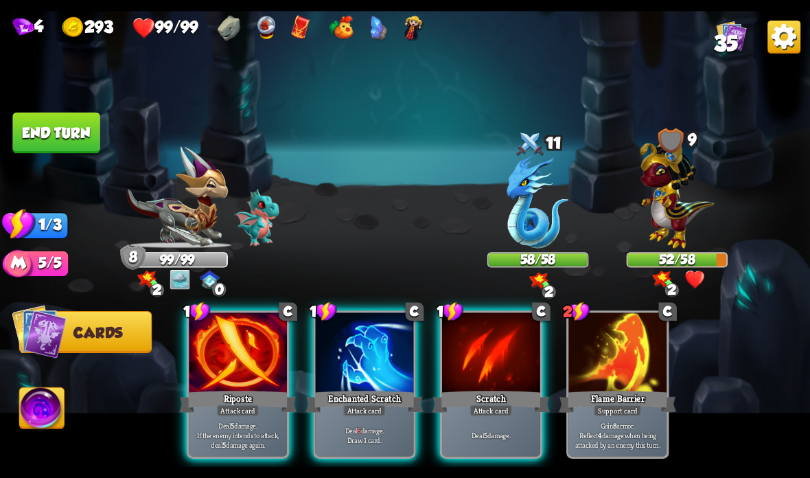
click at [375, 419] on div "Deal 6 damage. Draw 1 card." at bounding box center [365, 434] width 98 height 43
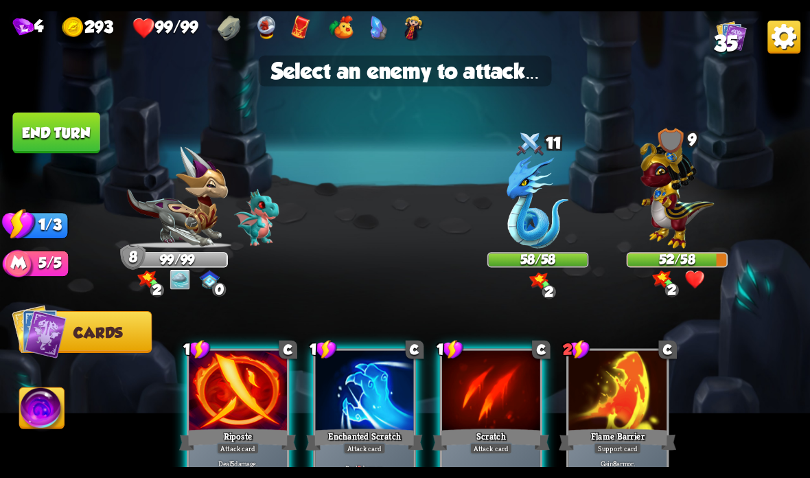
click at [695, 212] on img at bounding box center [677, 190] width 74 height 115
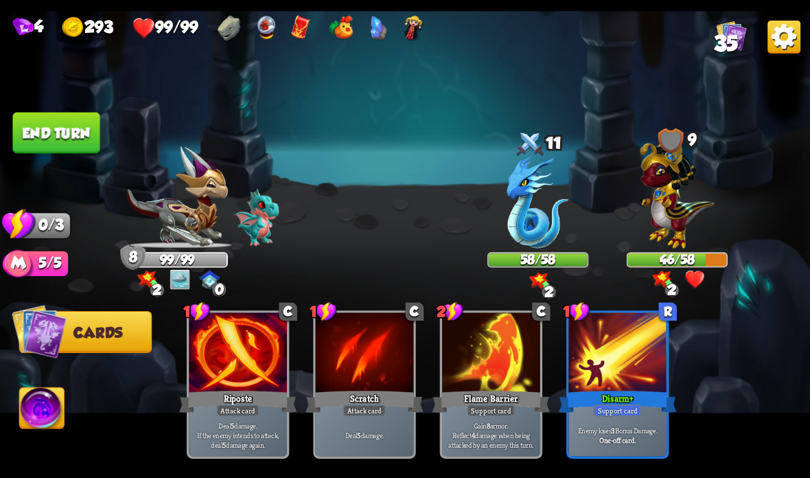
click at [79, 126] on button "End turn" at bounding box center [55, 133] width 87 height 41
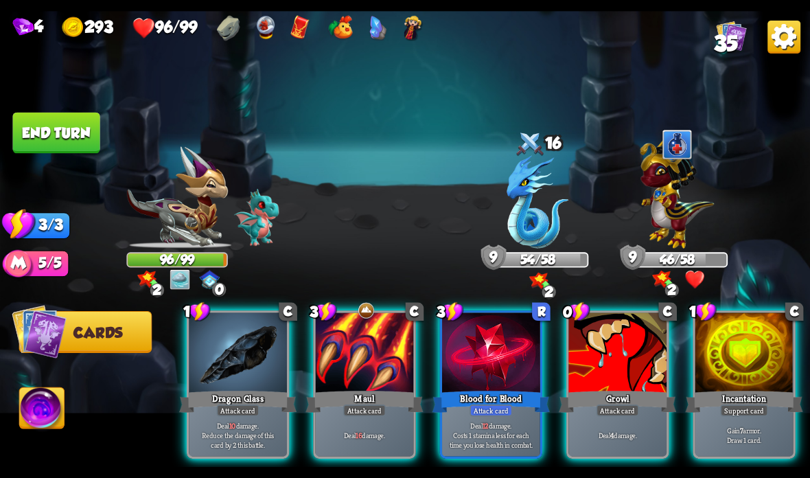
click at [759, 357] on div at bounding box center [744, 353] width 98 height 82
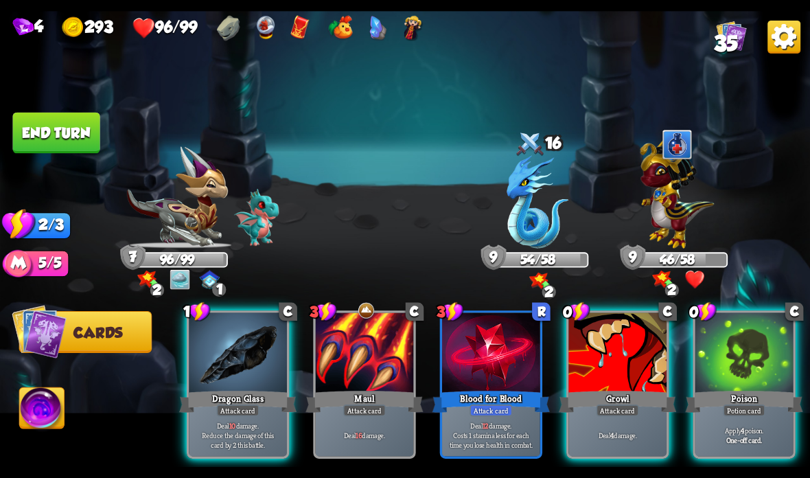
click at [753, 339] on div at bounding box center [744, 353] width 98 height 82
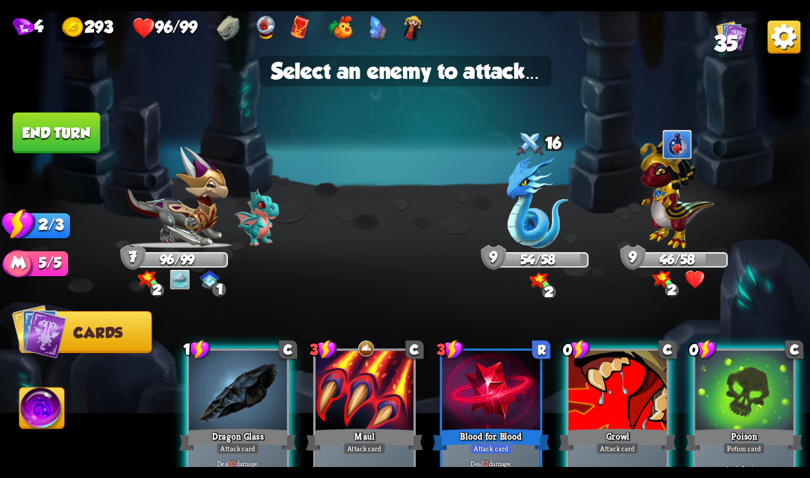
click at [667, 238] on img at bounding box center [677, 190] width 74 height 115
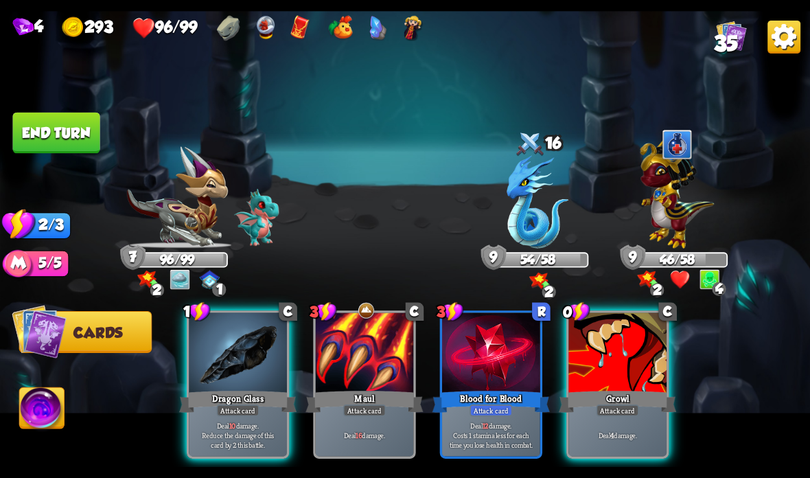
click at [626, 359] on div at bounding box center [617, 353] width 98 height 82
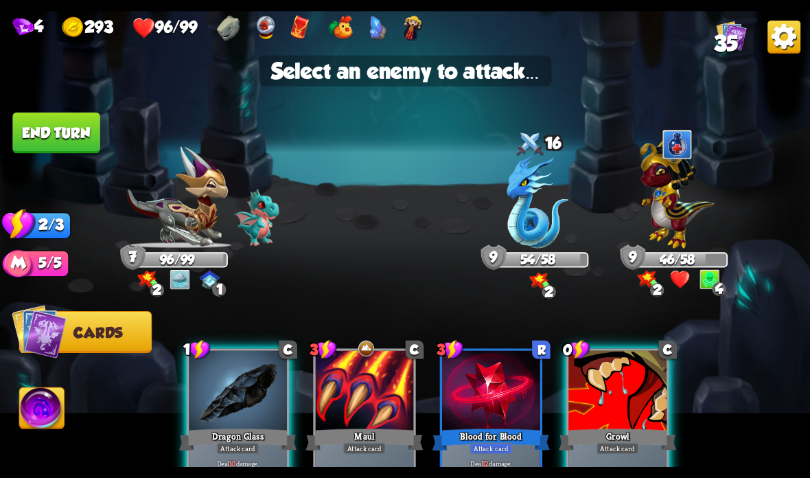
click at [688, 239] on img at bounding box center [677, 190] width 74 height 115
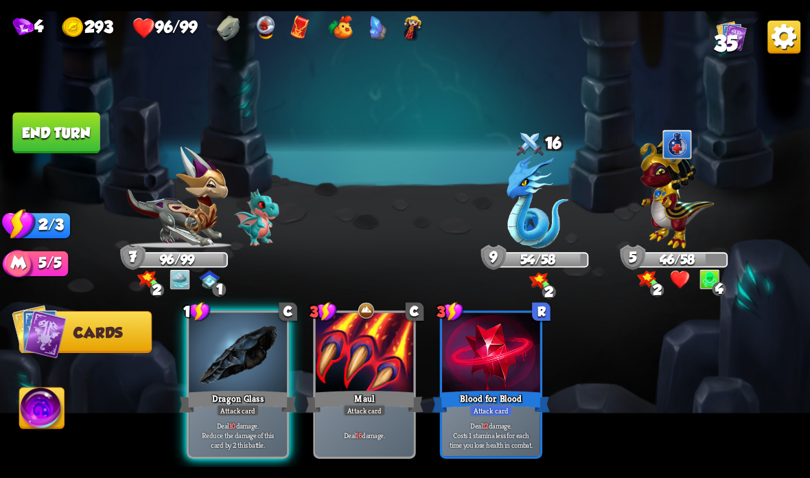
click at [221, 367] on div at bounding box center [238, 353] width 98 height 82
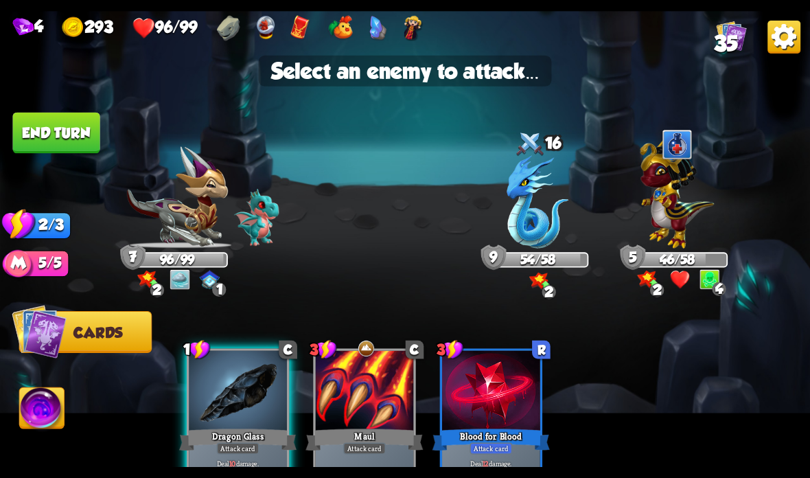
click at [661, 200] on img at bounding box center [677, 190] width 74 height 115
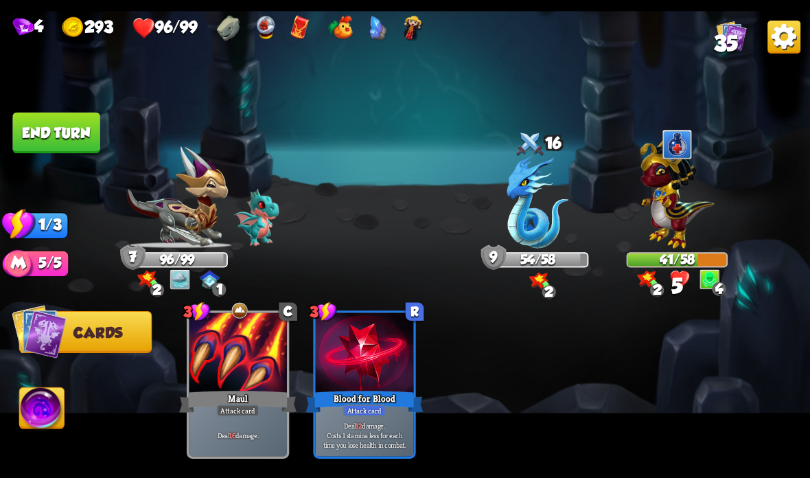
click at [69, 127] on button "End turn" at bounding box center [55, 133] width 87 height 41
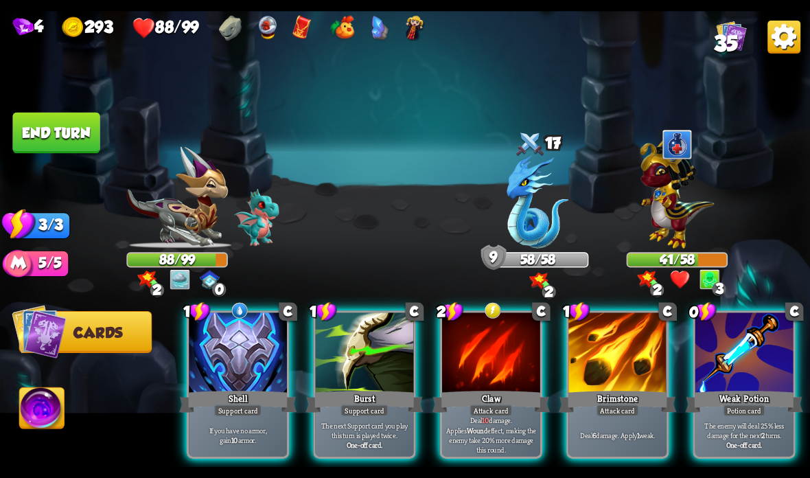
click at [234, 371] on div at bounding box center [238, 353] width 98 height 82
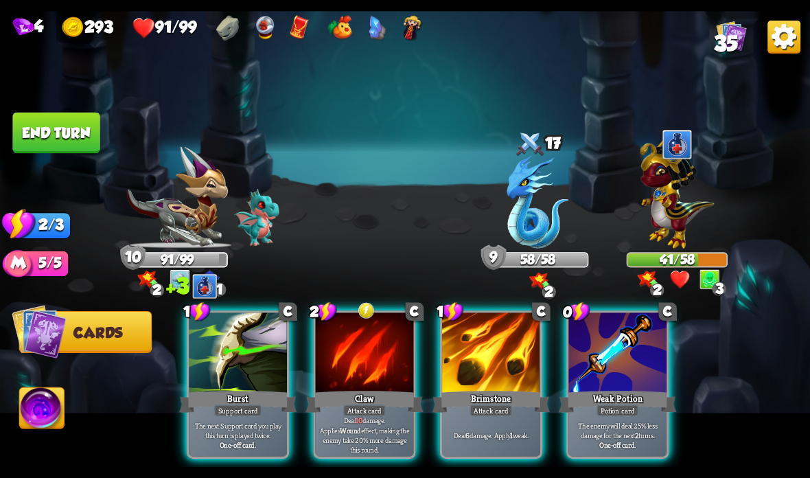
click at [337, 384] on div at bounding box center [365, 353] width 98 height 82
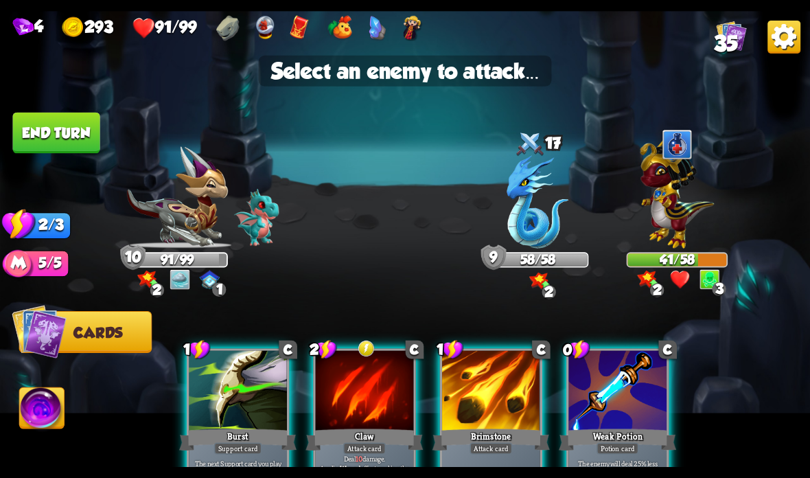
click at [528, 216] on img at bounding box center [537, 201] width 62 height 93
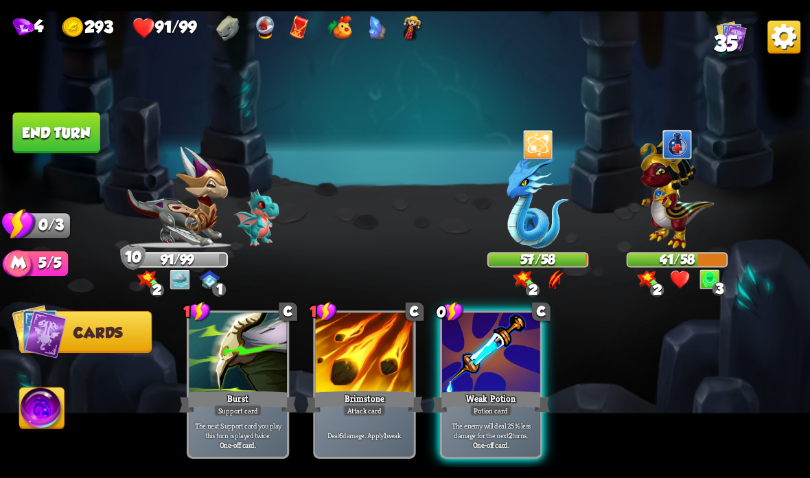
click at [66, 123] on button "End turn" at bounding box center [55, 133] width 87 height 41
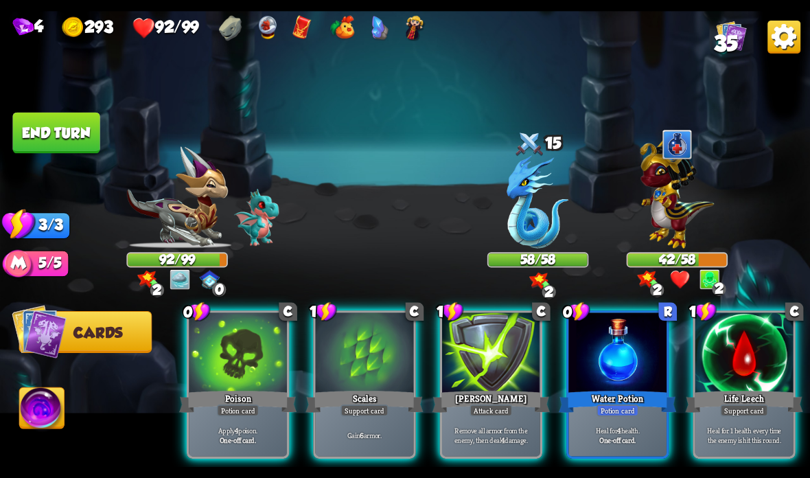
click at [609, 347] on div at bounding box center [617, 353] width 98 height 82
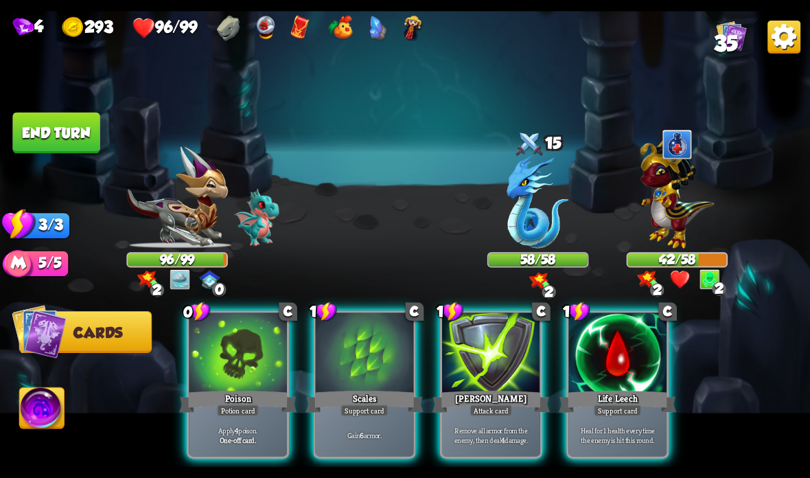
click at [624, 377] on div at bounding box center [617, 353] width 98 height 82
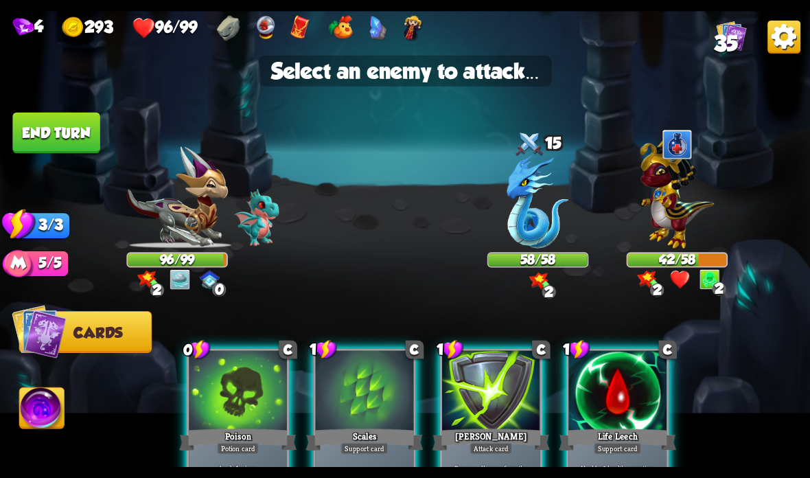
click at [687, 210] on img at bounding box center [677, 190] width 74 height 115
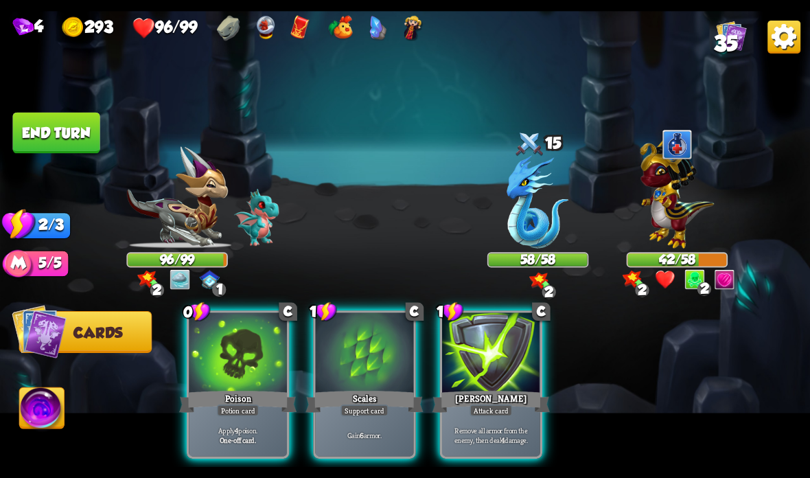
click at [354, 383] on div at bounding box center [365, 353] width 98 height 82
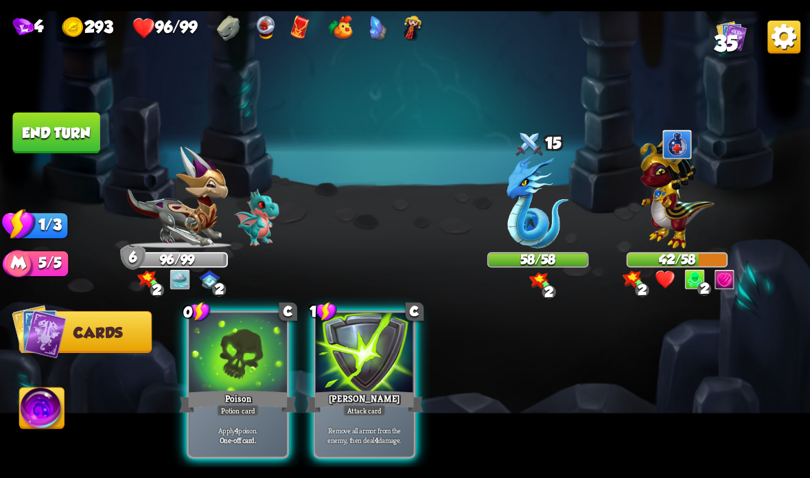
click at [361, 399] on div "[PERSON_NAME]" at bounding box center [363, 401] width 117 height 26
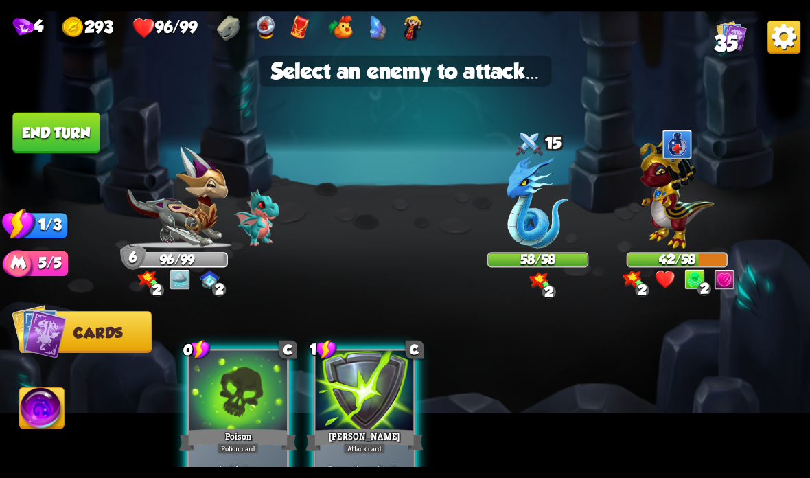
click at [673, 209] on img at bounding box center [677, 190] width 74 height 115
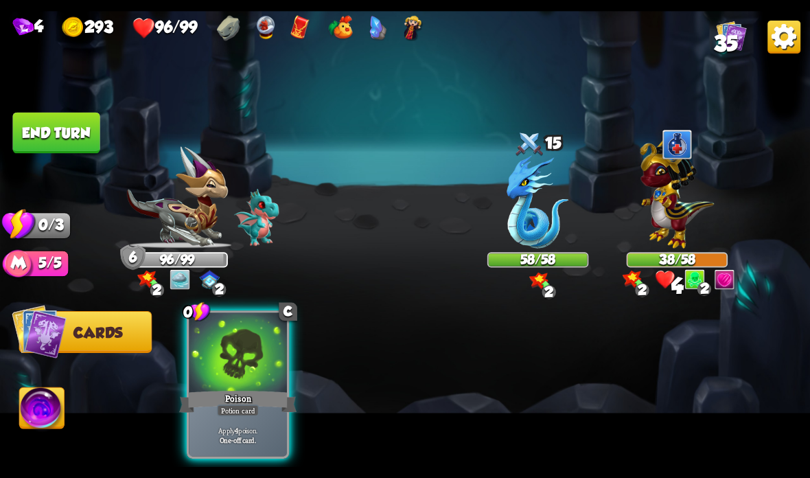
click at [245, 383] on div at bounding box center [238, 353] width 98 height 82
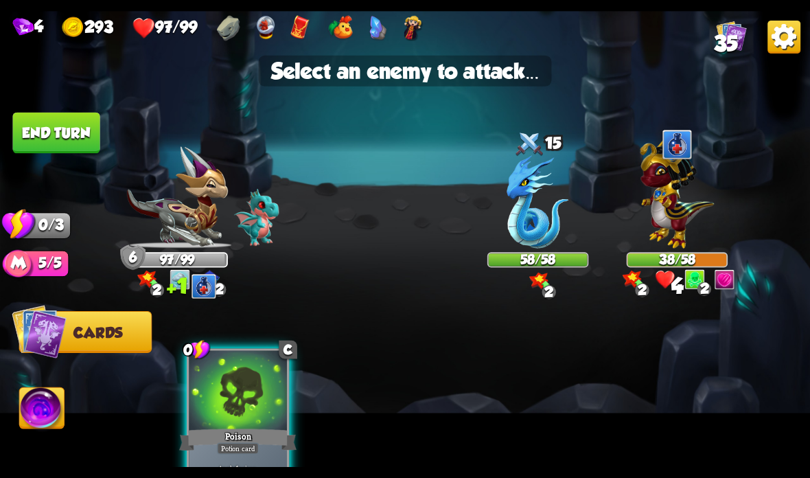
click at [664, 218] on img at bounding box center [677, 190] width 74 height 115
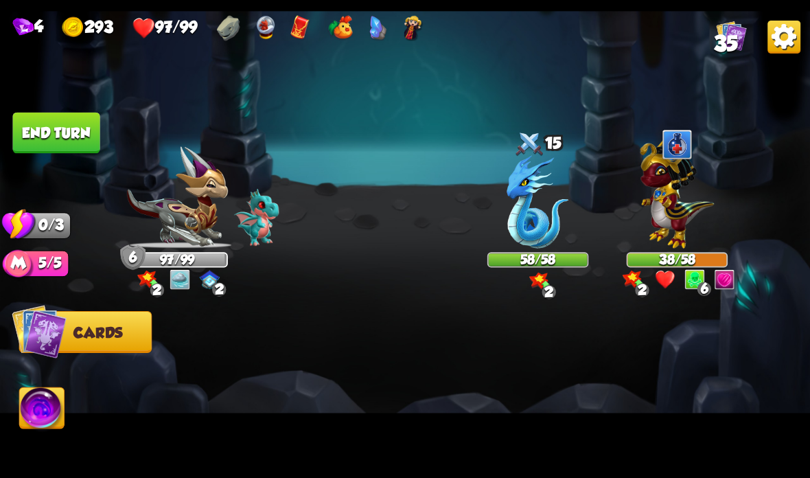
click at [77, 134] on button "End turn" at bounding box center [55, 133] width 87 height 41
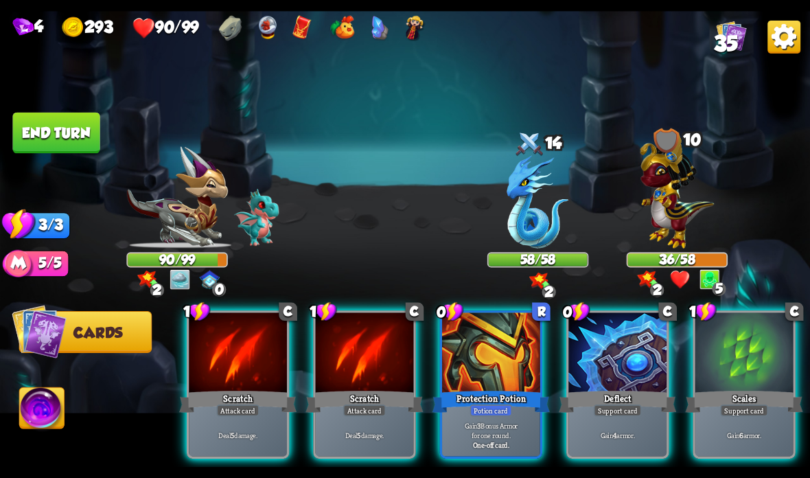
click at [508, 370] on div at bounding box center [491, 353] width 98 height 82
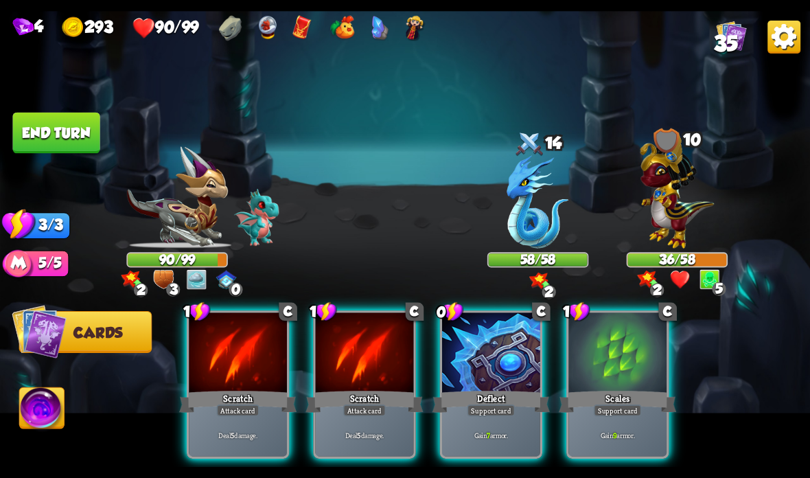
click at [612, 366] on div at bounding box center [617, 353] width 98 height 82
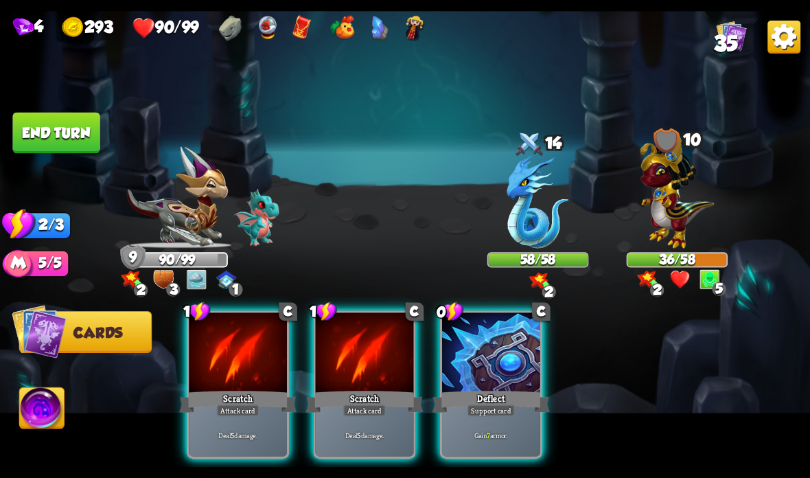
click at [497, 378] on div at bounding box center [491, 353] width 98 height 82
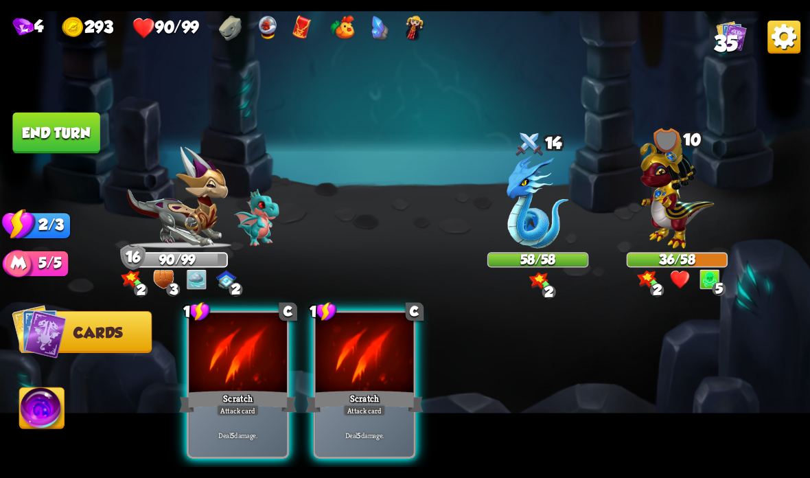
click at [346, 386] on div at bounding box center [365, 353] width 98 height 82
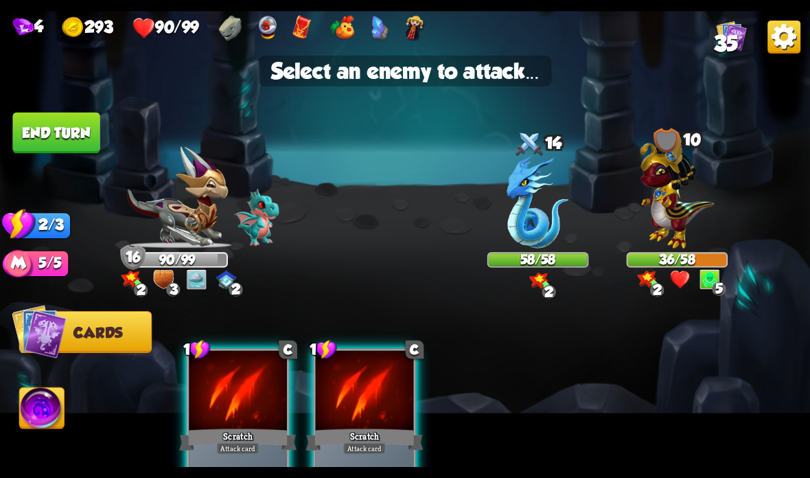
click at [687, 207] on img at bounding box center [677, 190] width 74 height 115
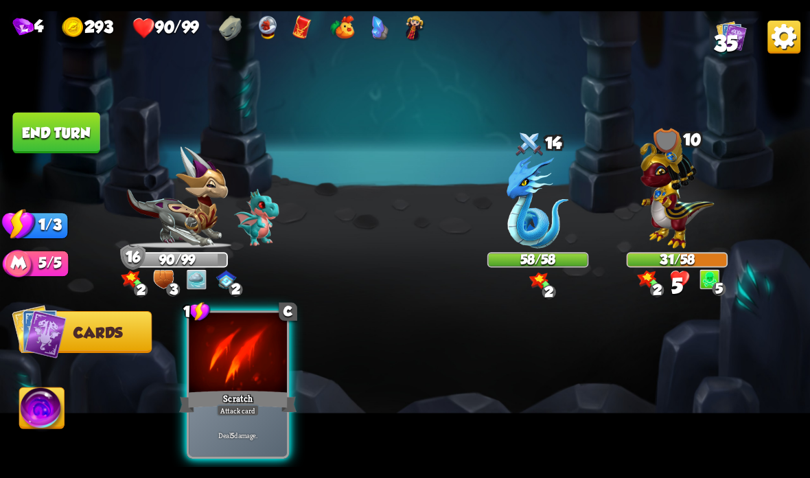
click at [231, 399] on div "Scratch" at bounding box center [237, 401] width 117 height 26
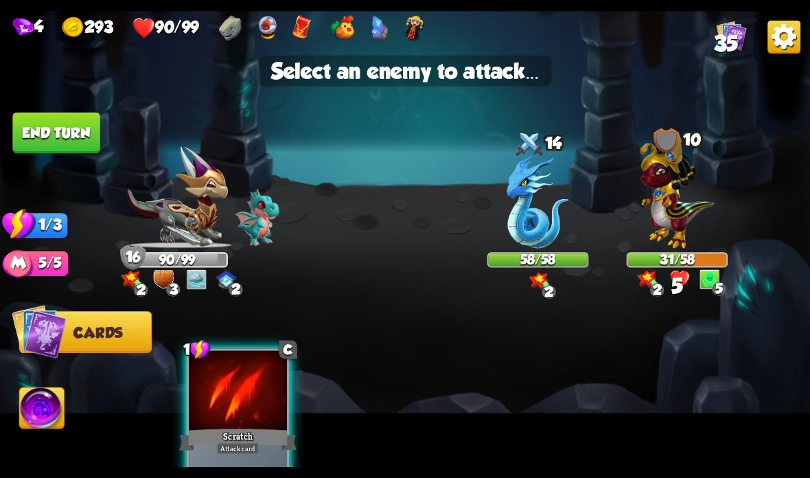
click at [672, 216] on img at bounding box center [677, 190] width 74 height 115
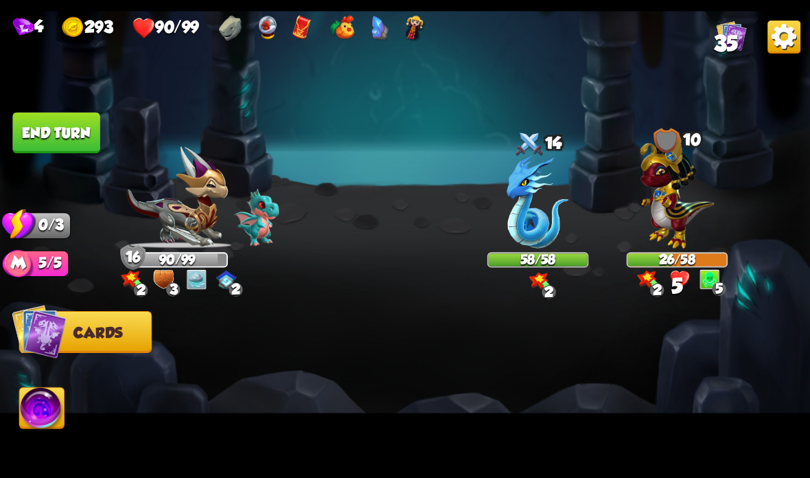
click at [45, 136] on button "End turn" at bounding box center [55, 133] width 87 height 41
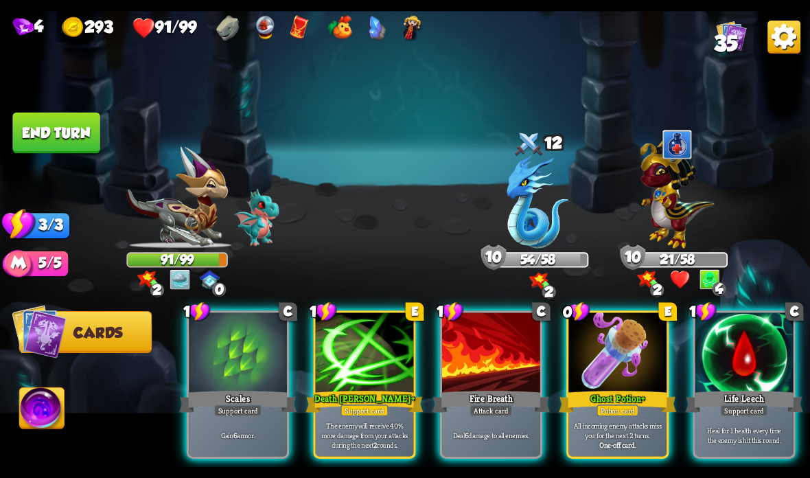
click at [596, 377] on div at bounding box center [617, 353] width 98 height 82
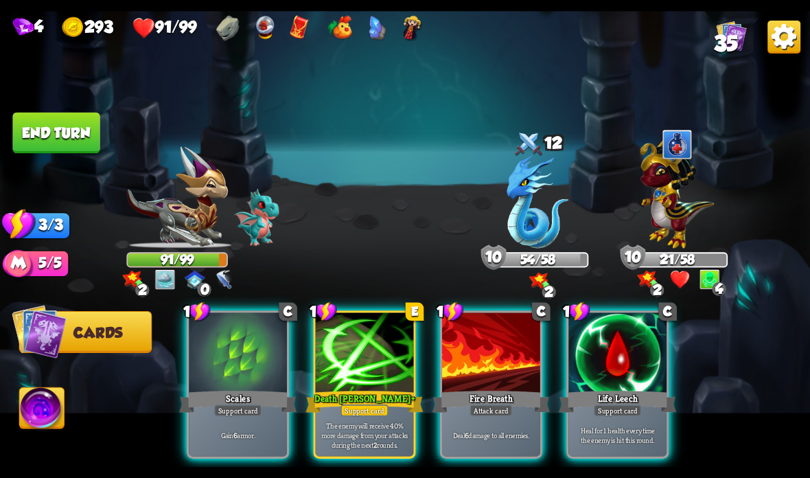
click at [371, 392] on div "Death Mark +" at bounding box center [363, 401] width 117 height 26
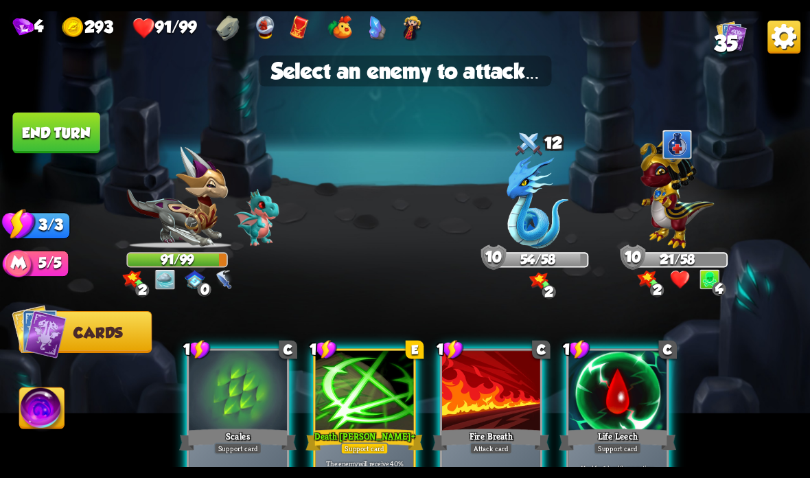
click at [662, 209] on img at bounding box center [677, 190] width 74 height 115
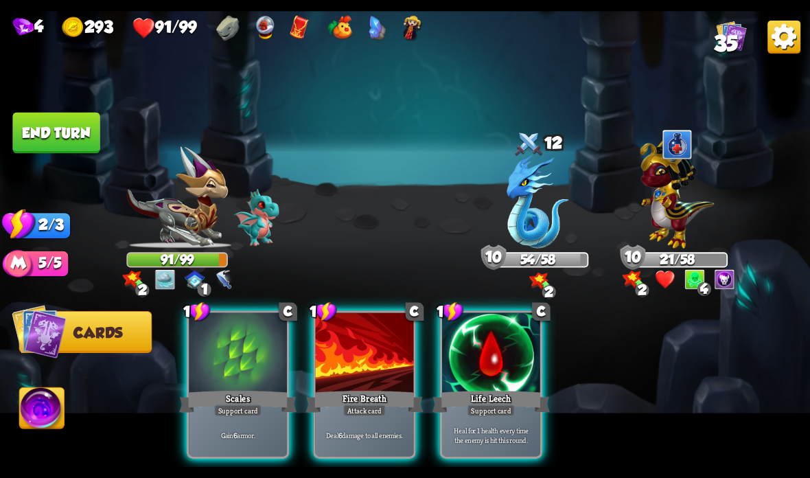
click at [478, 406] on div "Support card" at bounding box center [491, 410] width 48 height 12
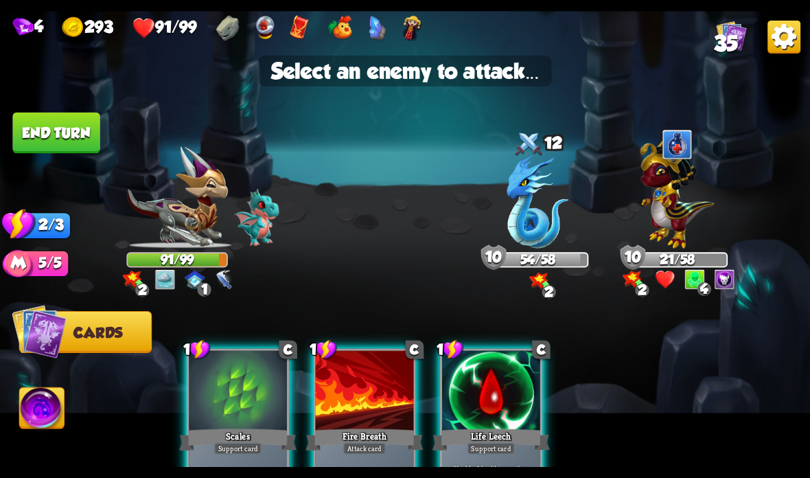
click at [688, 228] on img at bounding box center [677, 190] width 74 height 115
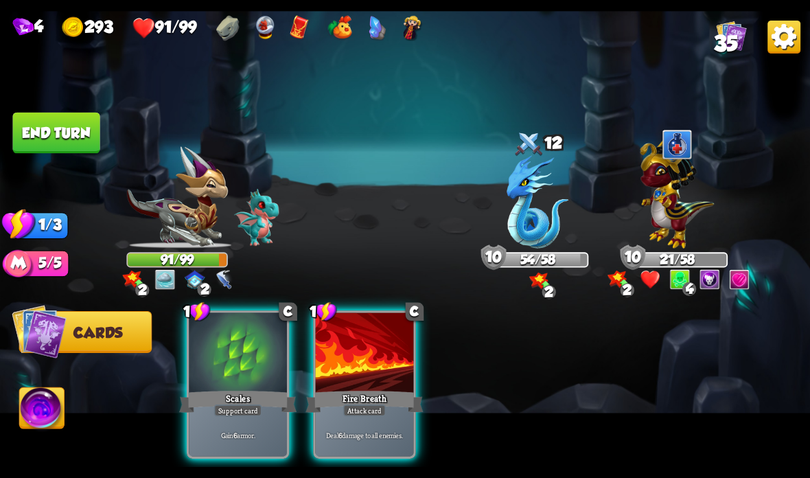
click at [352, 372] on div at bounding box center [365, 353] width 98 height 82
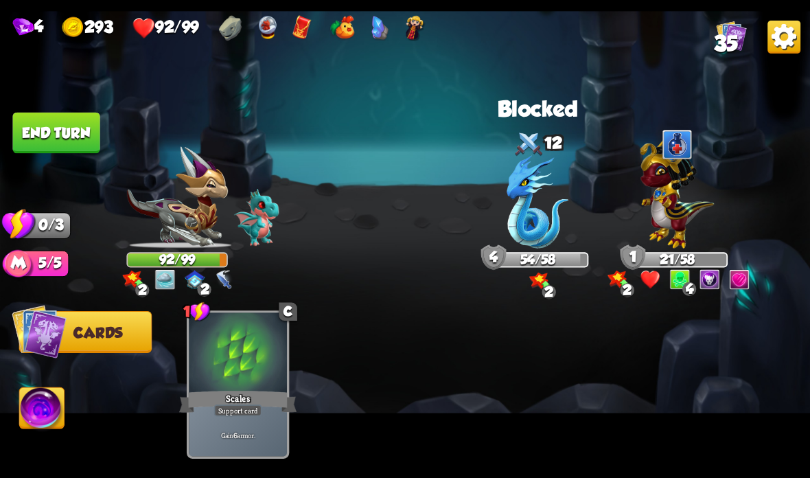
click at [62, 126] on button "End turn" at bounding box center [55, 133] width 87 height 41
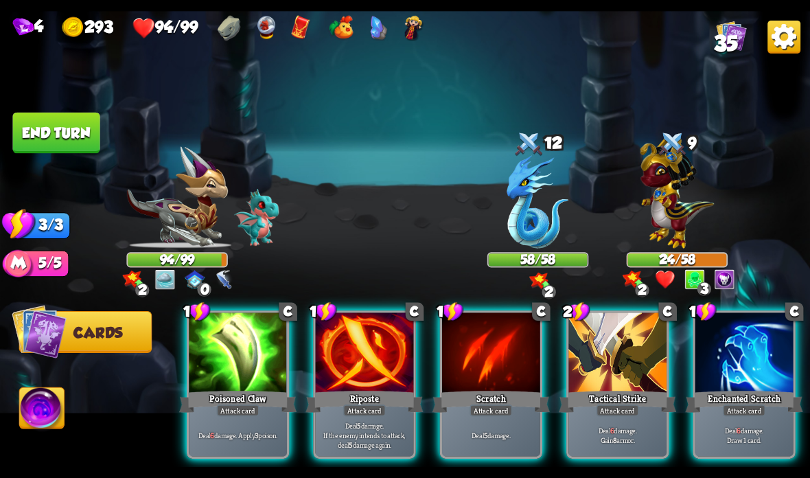
click at [243, 407] on div "Attack card" at bounding box center [238, 410] width 43 height 12
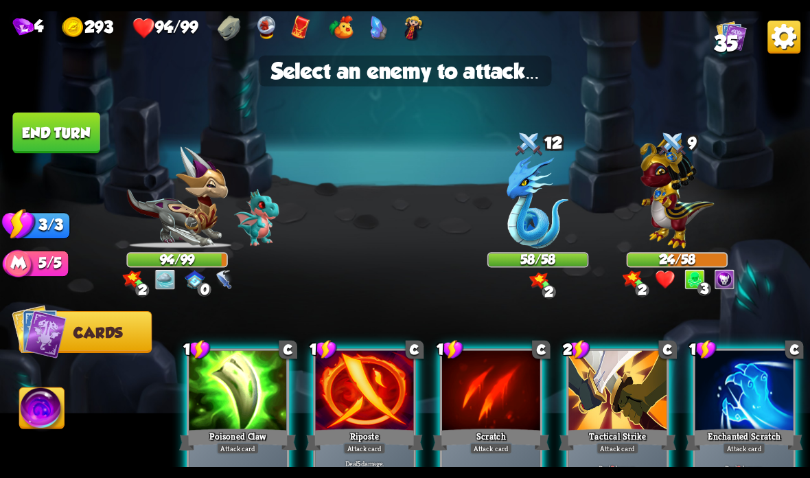
click at [678, 211] on img at bounding box center [677, 190] width 74 height 115
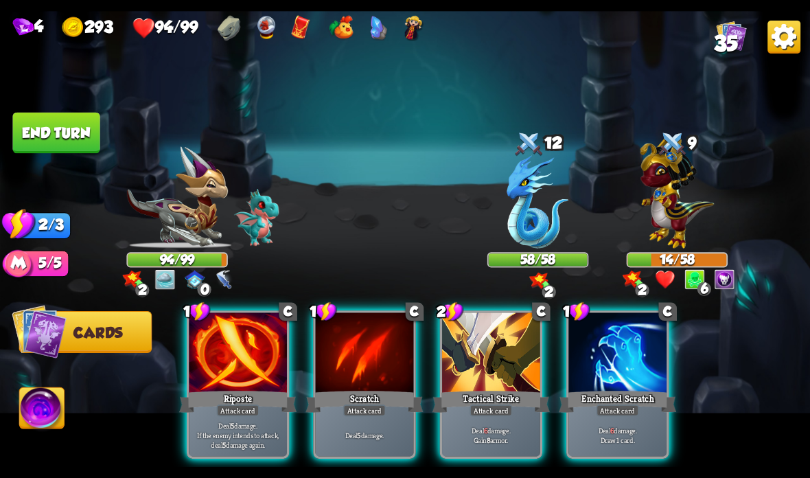
click at [224, 411] on div "Attack card" at bounding box center [238, 410] width 43 height 12
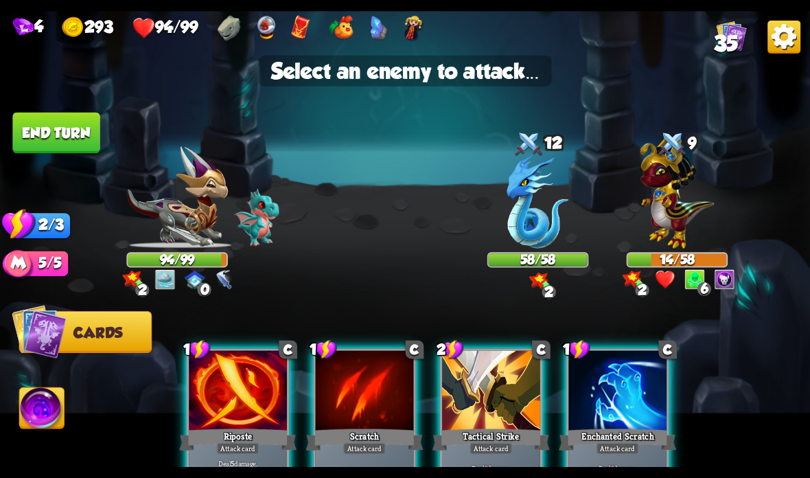
click at [668, 223] on img at bounding box center [677, 190] width 74 height 115
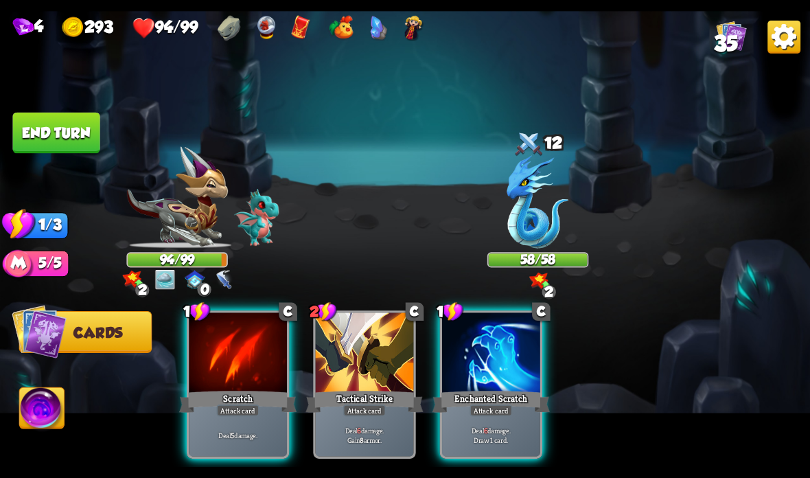
click at [467, 405] on div "Enchanted Scratch" at bounding box center [490, 401] width 117 height 26
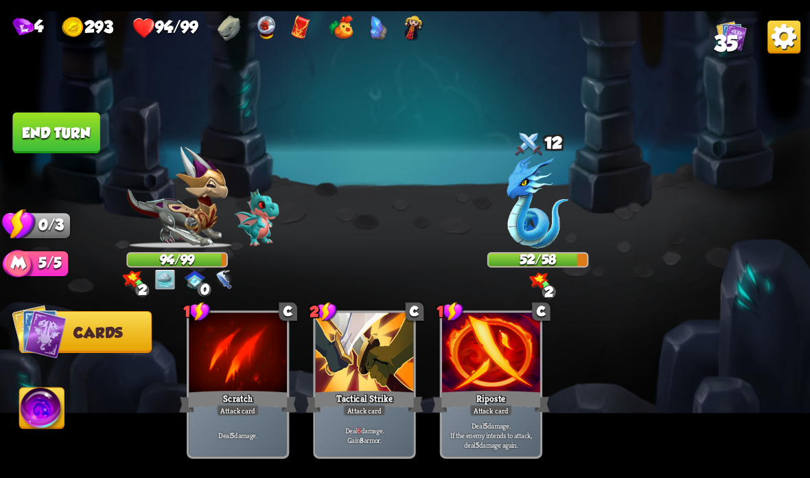
click at [68, 122] on button "End turn" at bounding box center [55, 133] width 87 height 41
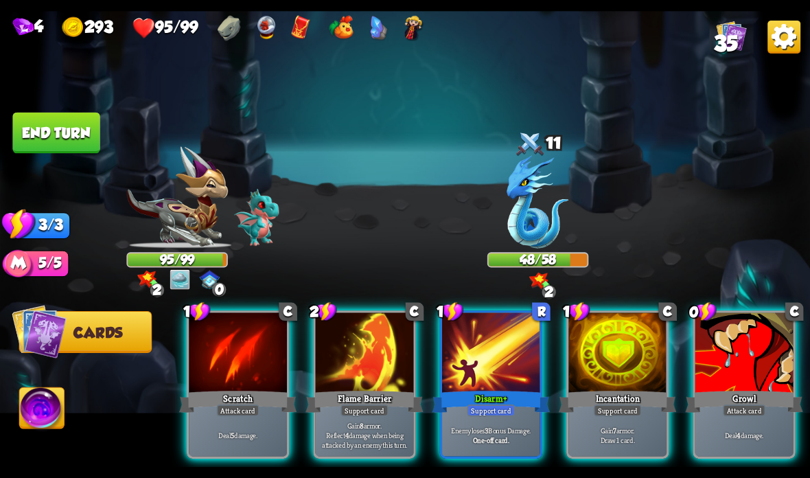
click at [620, 351] on div at bounding box center [617, 353] width 98 height 82
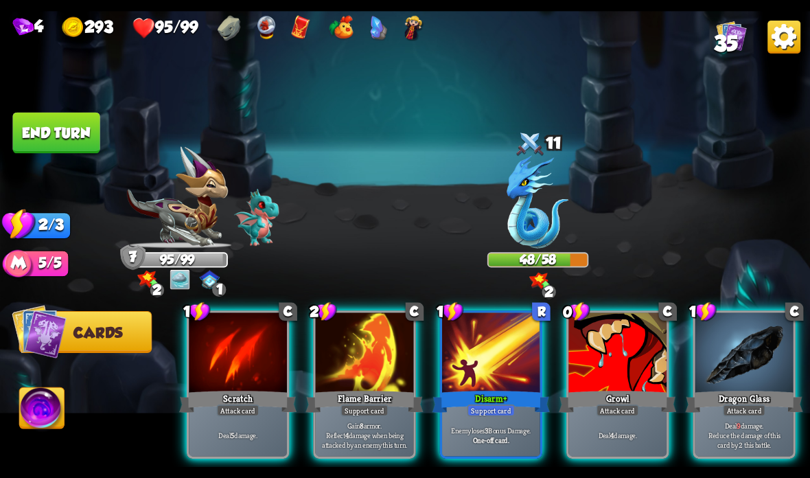
click at [492, 366] on div at bounding box center [491, 353] width 98 height 82
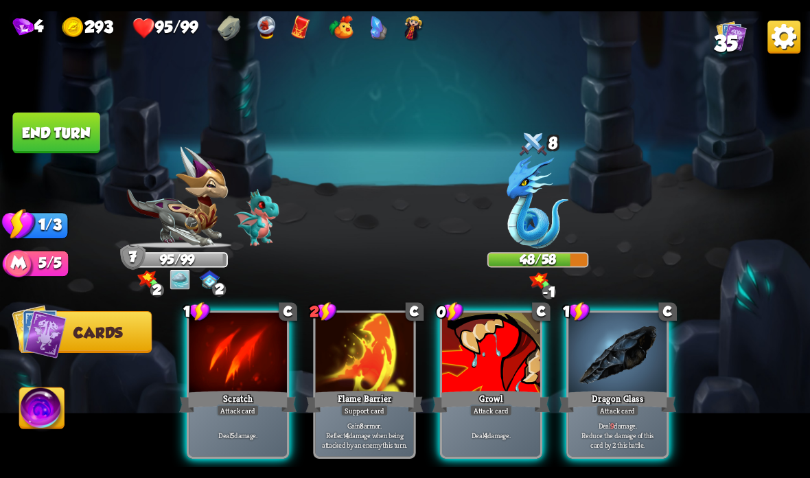
click at [621, 371] on div at bounding box center [617, 353] width 98 height 82
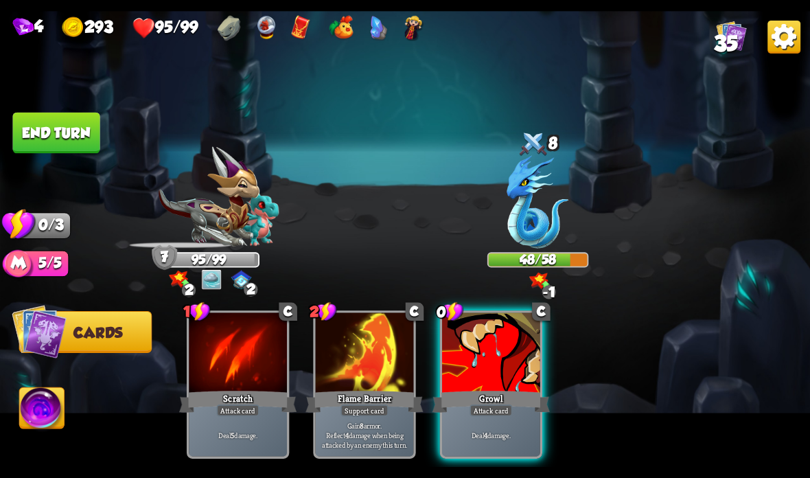
click at [502, 370] on div at bounding box center [491, 353] width 98 height 82
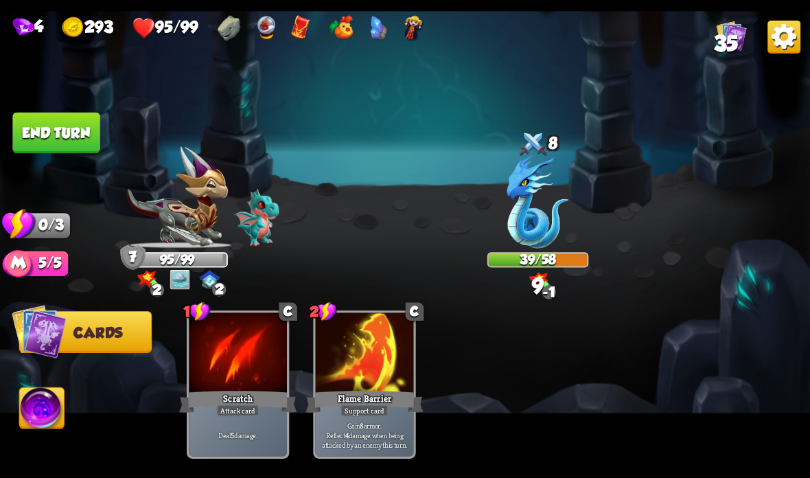
click at [57, 124] on button "End turn" at bounding box center [55, 133] width 87 height 41
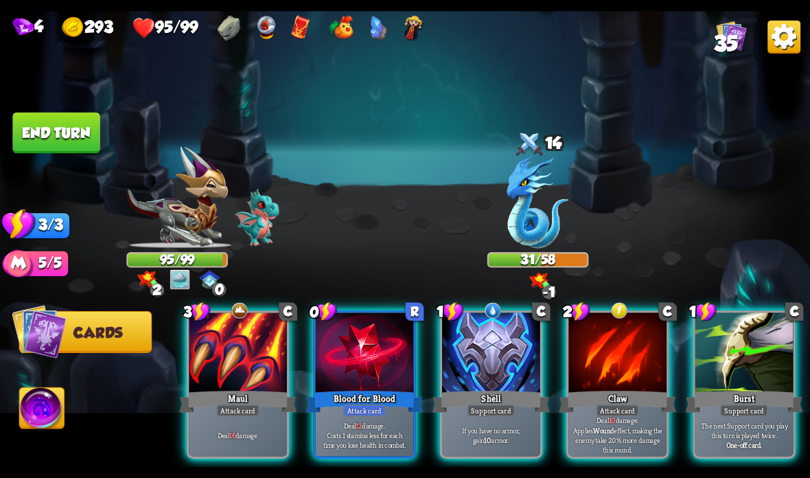
click at [489, 359] on div at bounding box center [491, 353] width 98 height 82
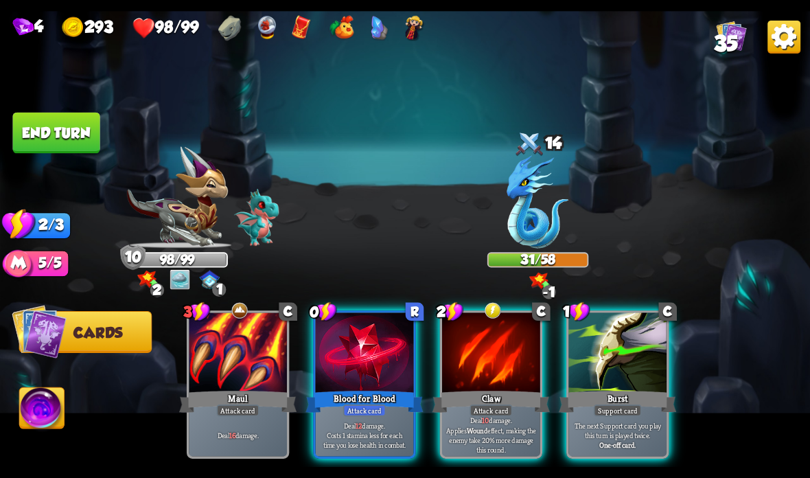
click at [475, 366] on div at bounding box center [491, 353] width 98 height 82
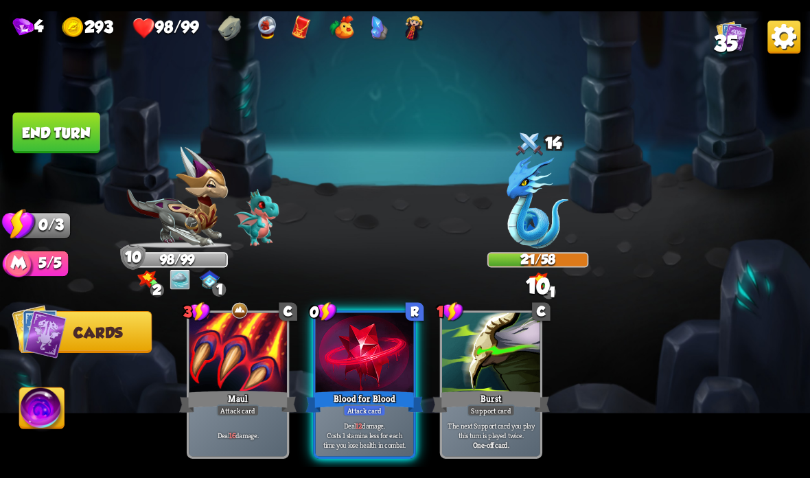
click at [355, 400] on div "Blood for Blood" at bounding box center [363, 401] width 117 height 26
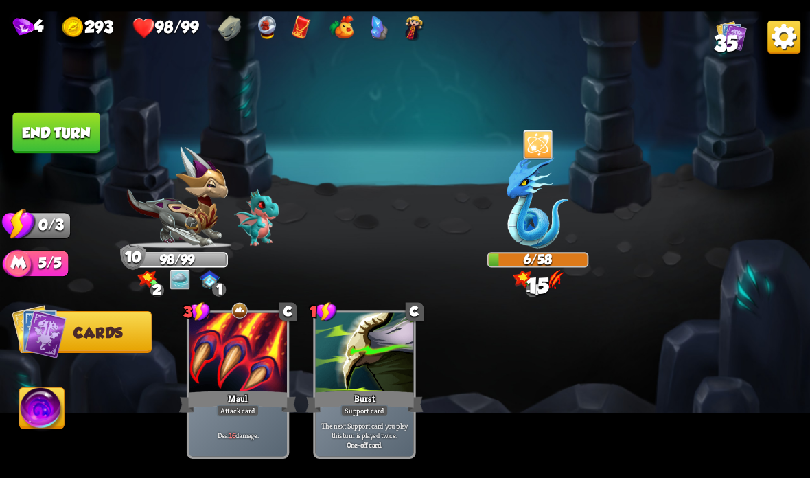
click at [43, 124] on button "End turn" at bounding box center [55, 133] width 87 height 41
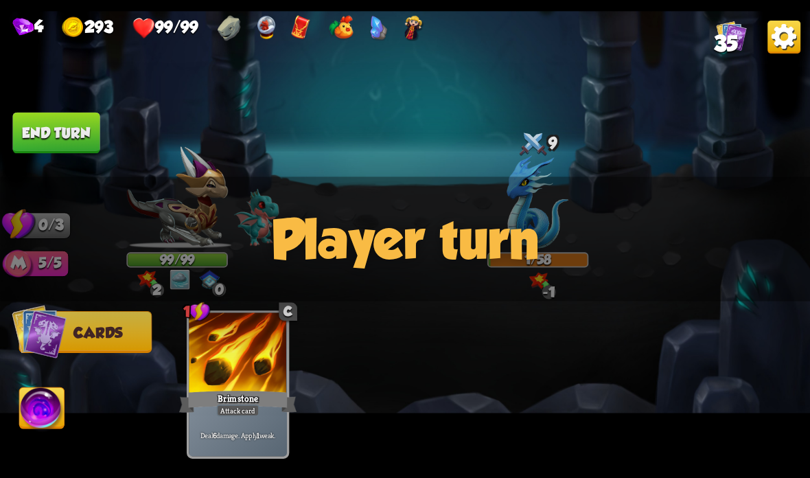
click at [61, 135] on button "End turn" at bounding box center [55, 133] width 87 height 41
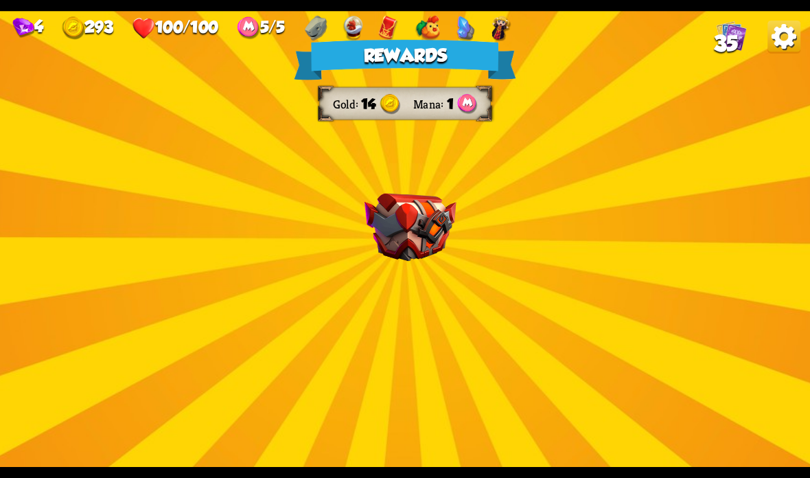
click at [427, 222] on img at bounding box center [410, 228] width 92 height 68
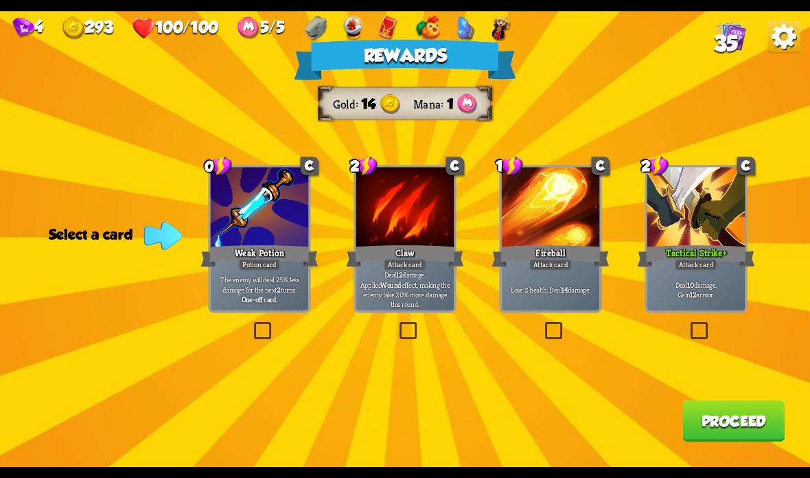
click at [395, 231] on div at bounding box center [405, 208] width 98 height 82
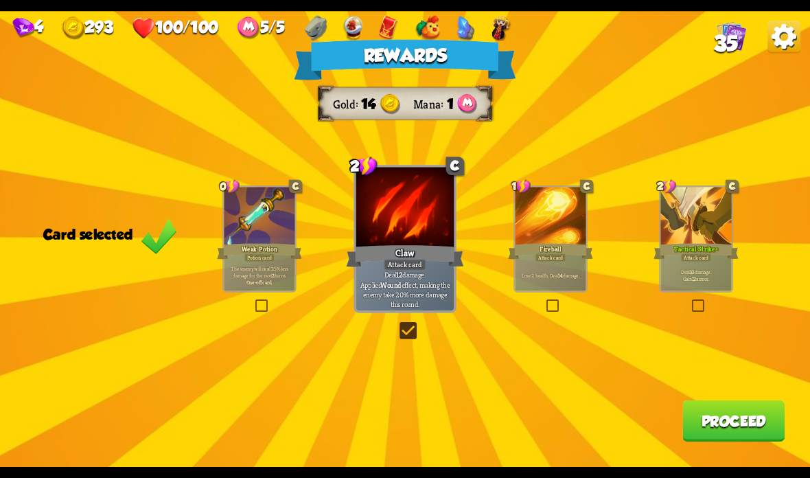
click at [698, 417] on button "Proceed" at bounding box center [733, 420] width 102 height 41
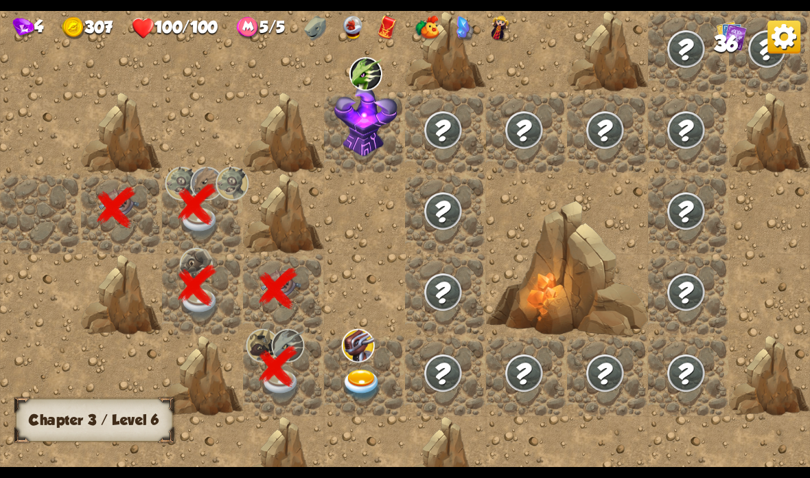
click at [353, 389] on img at bounding box center [362, 385] width 40 height 32
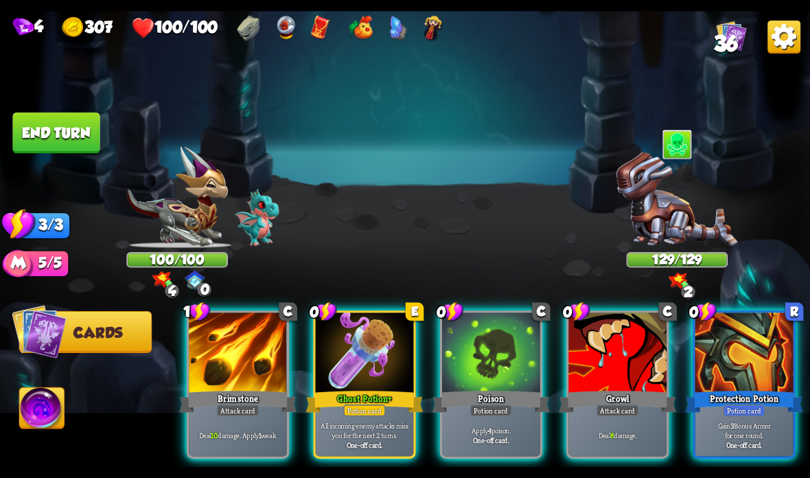
click at [375, 358] on div at bounding box center [365, 353] width 98 height 82
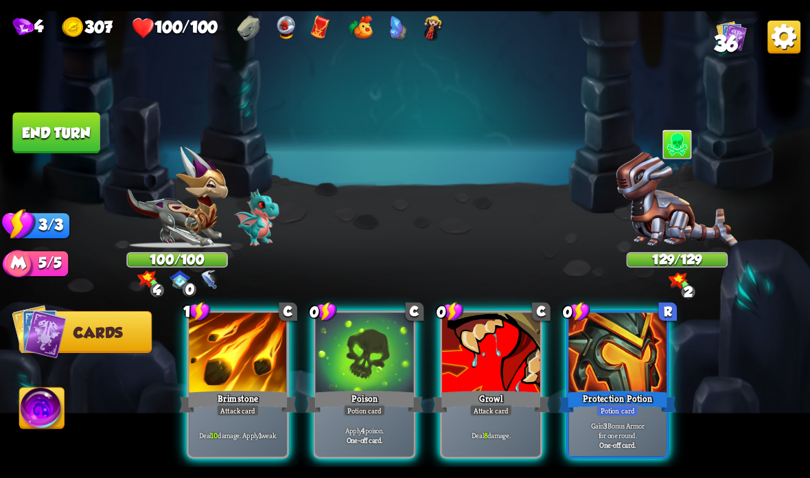
click at [467, 382] on div at bounding box center [491, 353] width 98 height 82
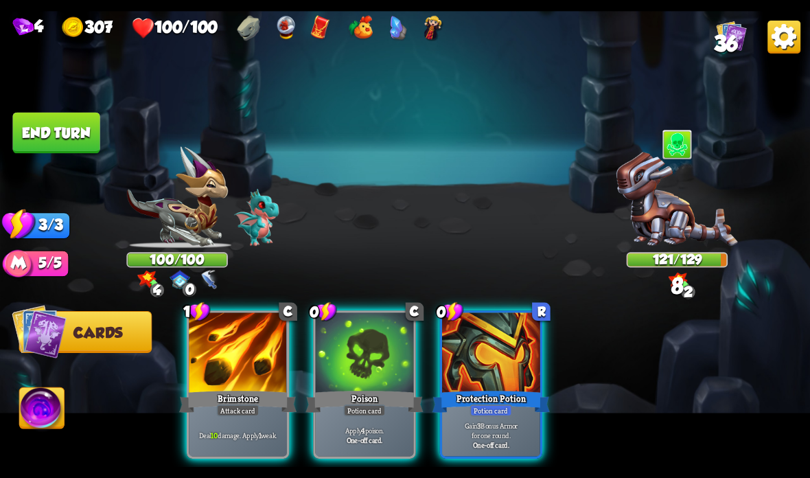
click at [355, 399] on div "Poison" at bounding box center [363, 401] width 117 height 26
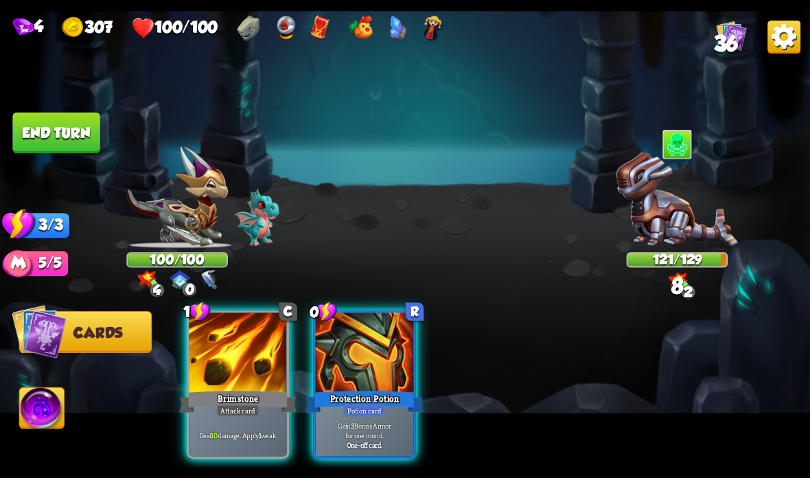
click at [248, 403] on div "Brimstone" at bounding box center [237, 401] width 117 height 26
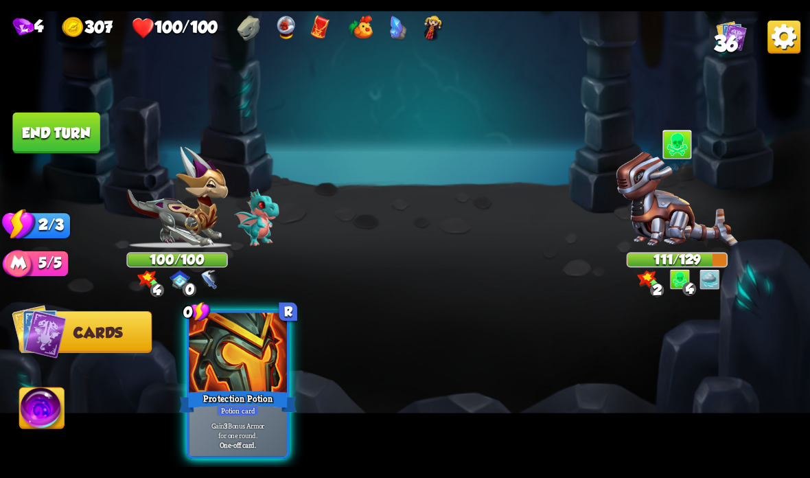
click at [67, 115] on button "End turn" at bounding box center [55, 133] width 87 height 41
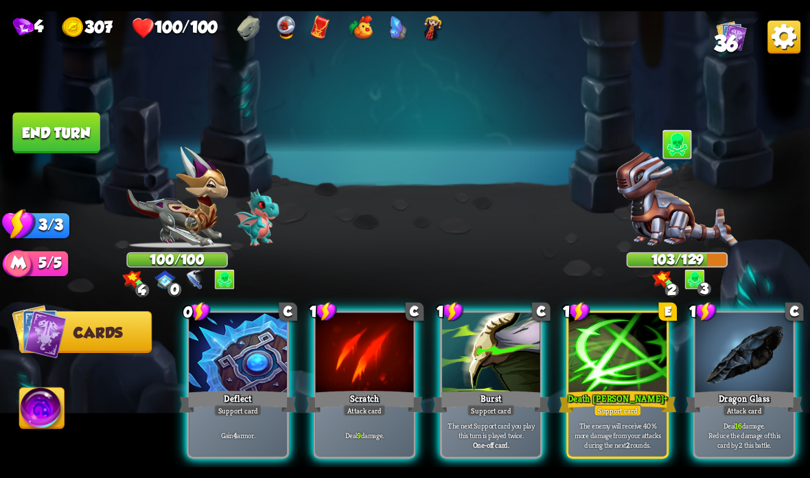
click at [604, 355] on div at bounding box center [617, 353] width 98 height 82
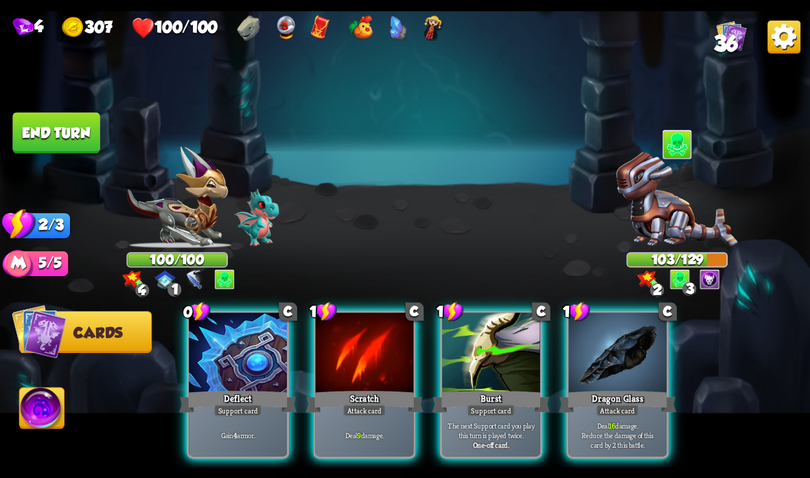
click at [588, 401] on div "Dragon Glass" at bounding box center [617, 401] width 117 height 26
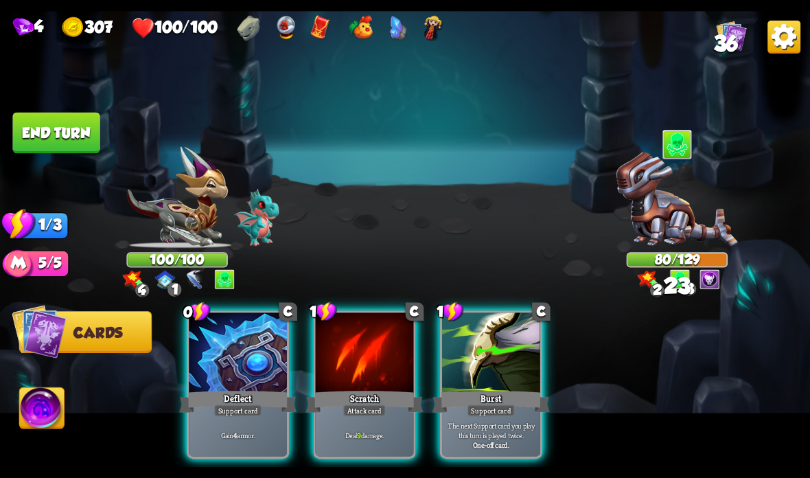
click at [344, 366] on div at bounding box center [365, 353] width 98 height 82
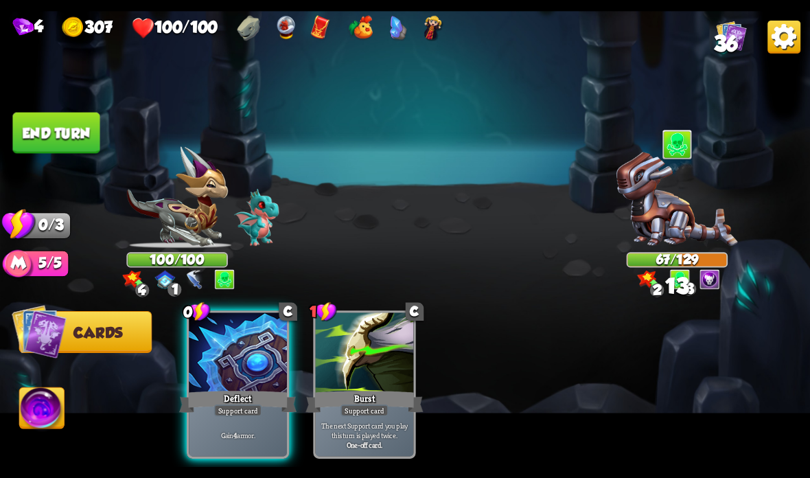
click at [75, 138] on button "End turn" at bounding box center [55, 133] width 87 height 41
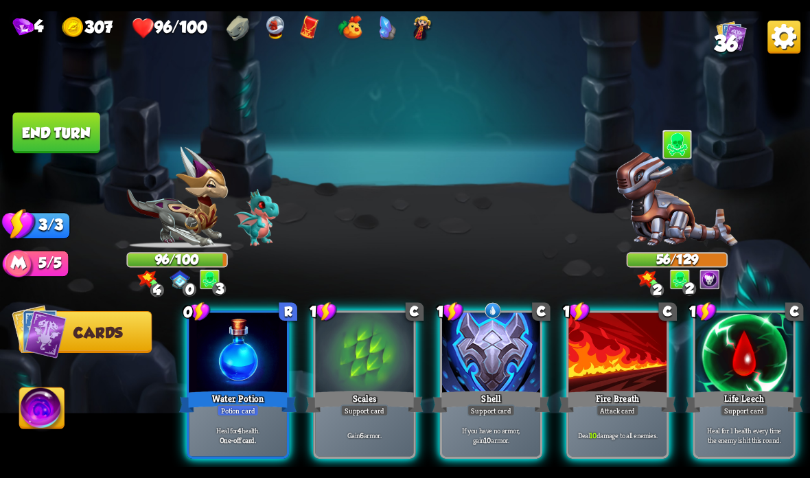
click at [480, 414] on div "Support card" at bounding box center [491, 410] width 48 height 12
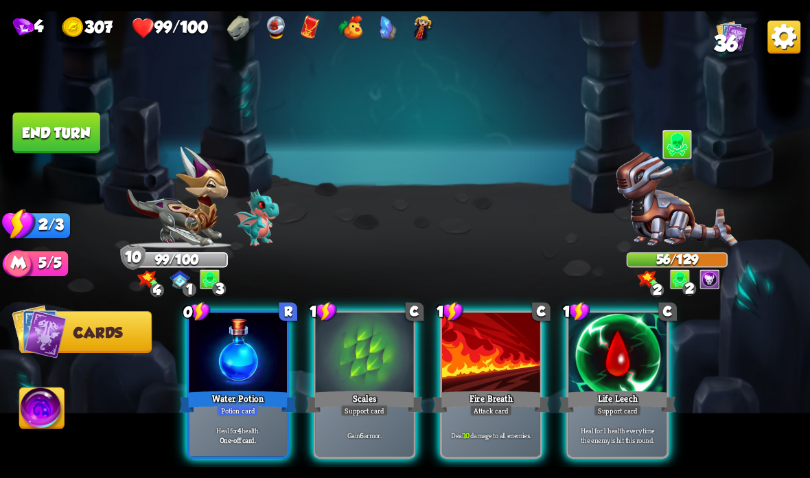
click at [459, 419] on div "Deal 10 damage to all enemies." at bounding box center [491, 434] width 98 height 43
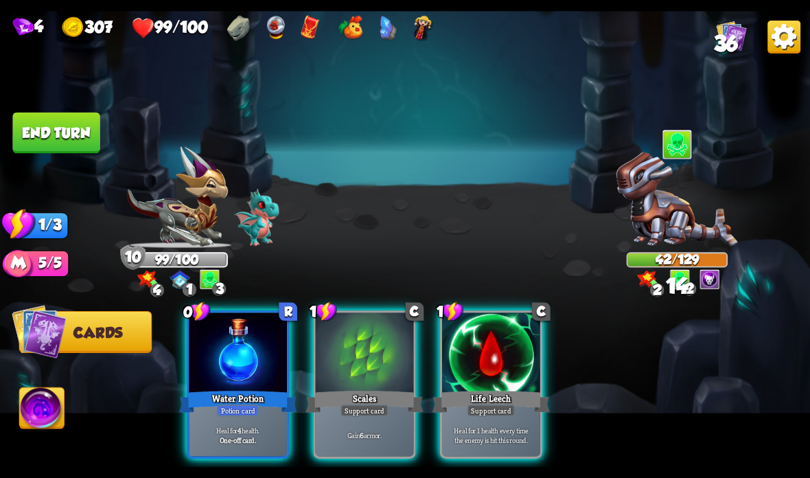
click at [67, 112] on img at bounding box center [405, 239] width 810 height 456
click at [67, 130] on button "End turn" at bounding box center [55, 133] width 87 height 41
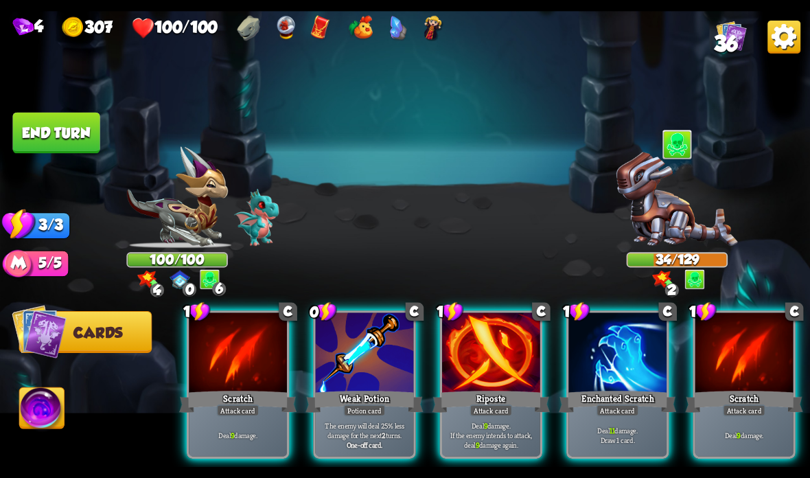
click at [613, 404] on div "Enchanted Scratch" at bounding box center [617, 401] width 117 height 26
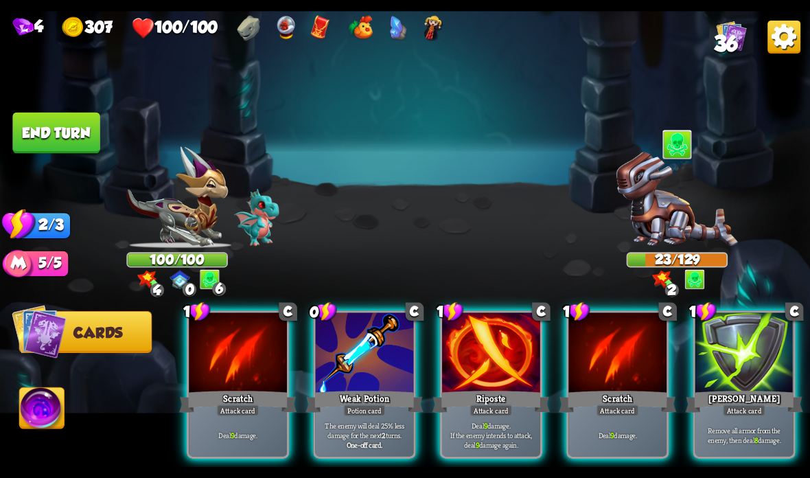
click at [507, 373] on div at bounding box center [491, 353] width 98 height 82
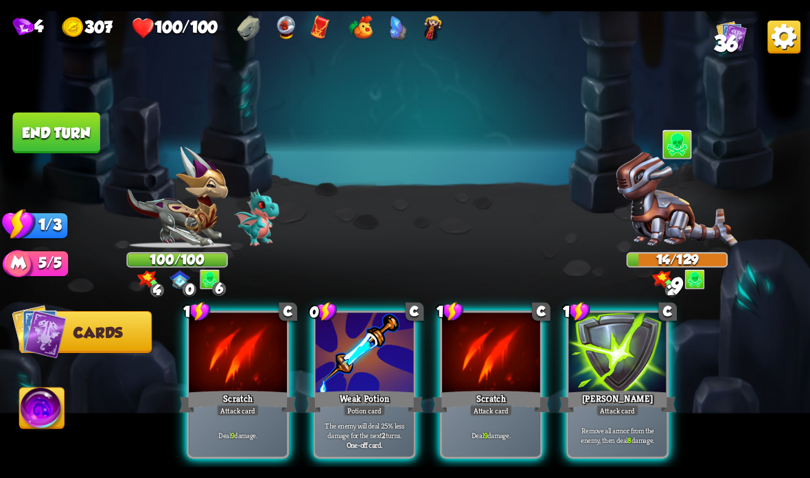
click at [502, 386] on div at bounding box center [491, 353] width 98 height 82
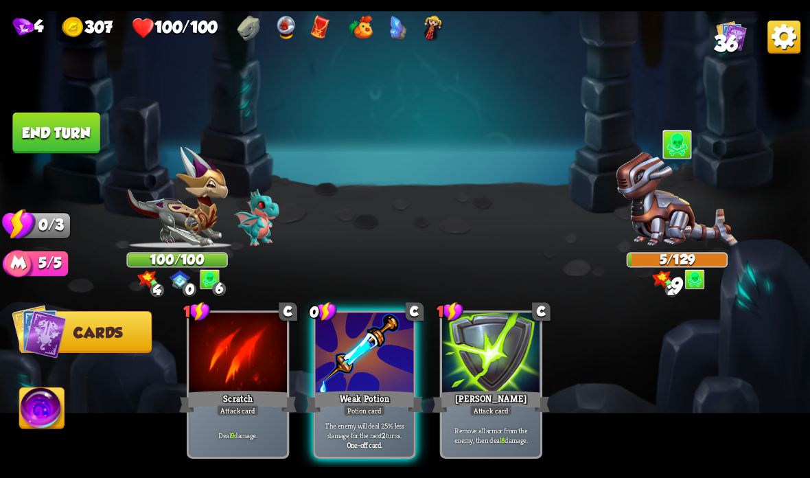
click at [54, 122] on button "End turn" at bounding box center [55, 133] width 87 height 41
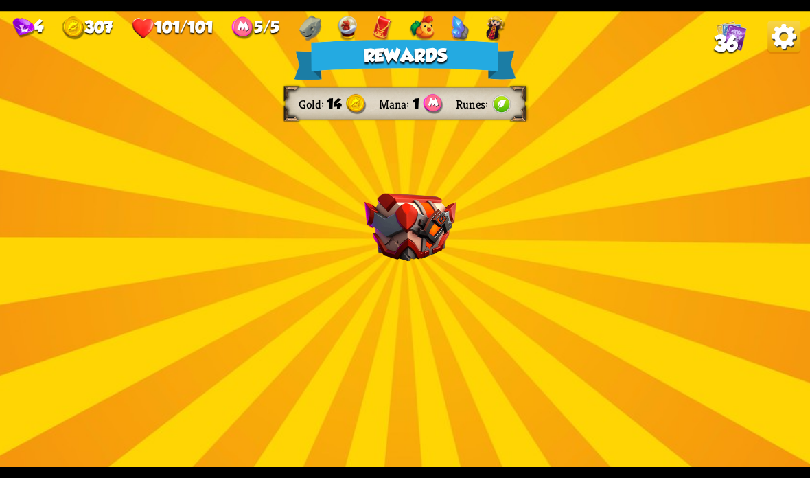
click at [419, 209] on img at bounding box center [410, 228] width 92 height 68
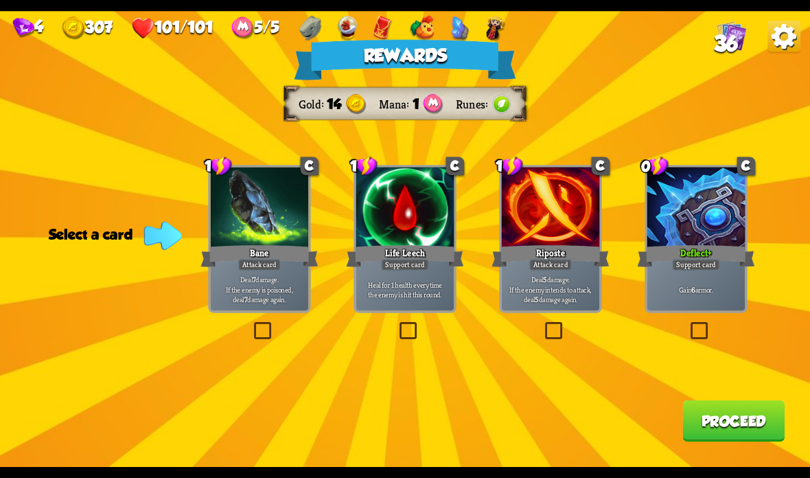
click at [275, 200] on div at bounding box center [260, 208] width 98 height 82
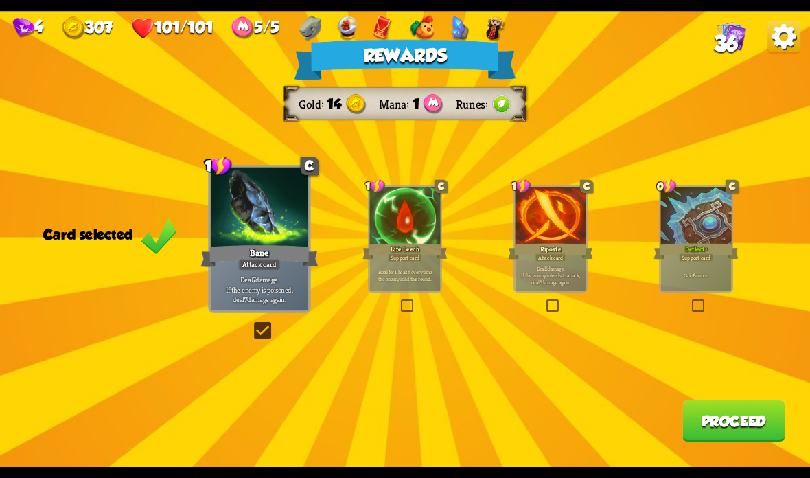
click at [738, 430] on button "Proceed" at bounding box center [733, 420] width 102 height 41
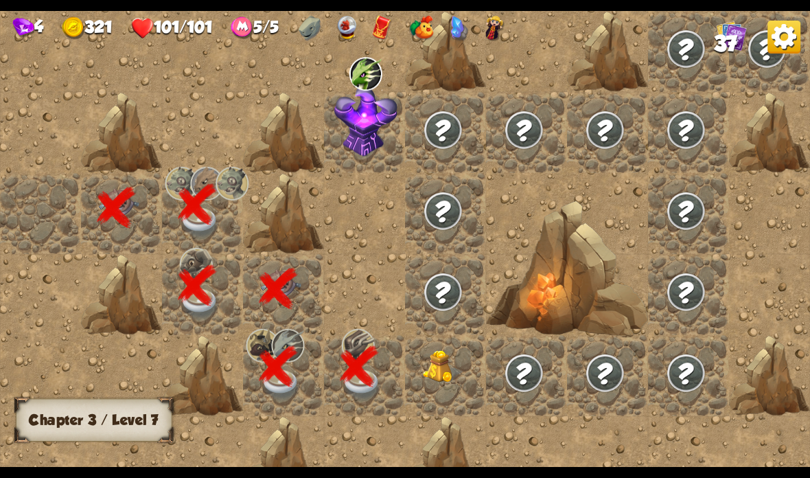
click at [441, 378] on img at bounding box center [443, 366] width 40 height 33
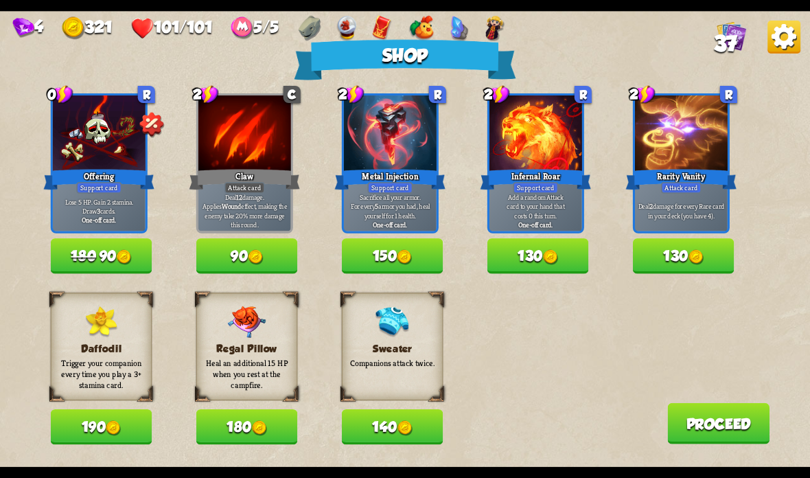
click at [393, 438] on button "140" at bounding box center [393, 426] width 102 height 35
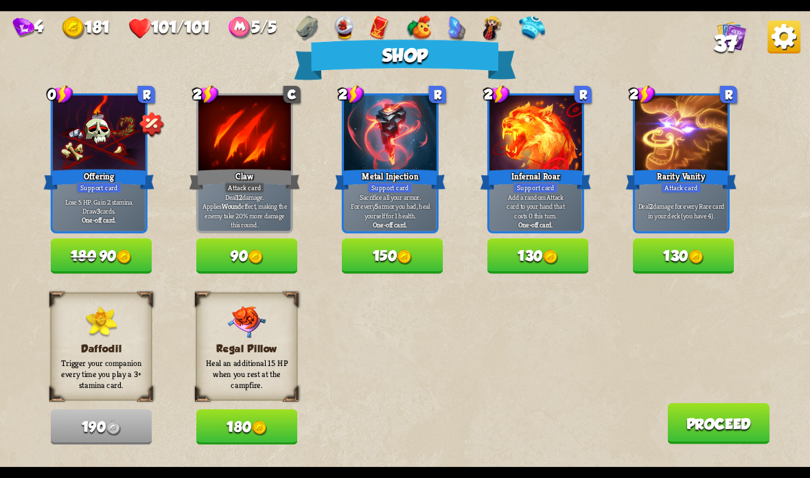
click at [546, 252] on img at bounding box center [550, 257] width 15 height 15
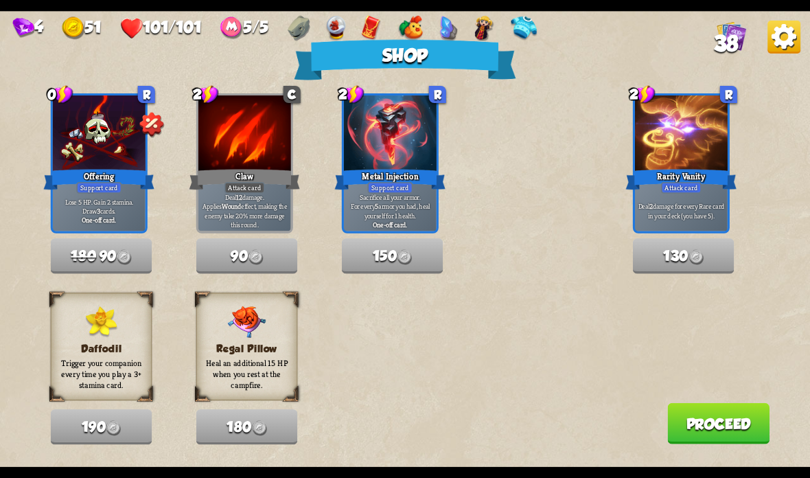
click at [713, 416] on button "Proceed" at bounding box center [718, 423] width 102 height 41
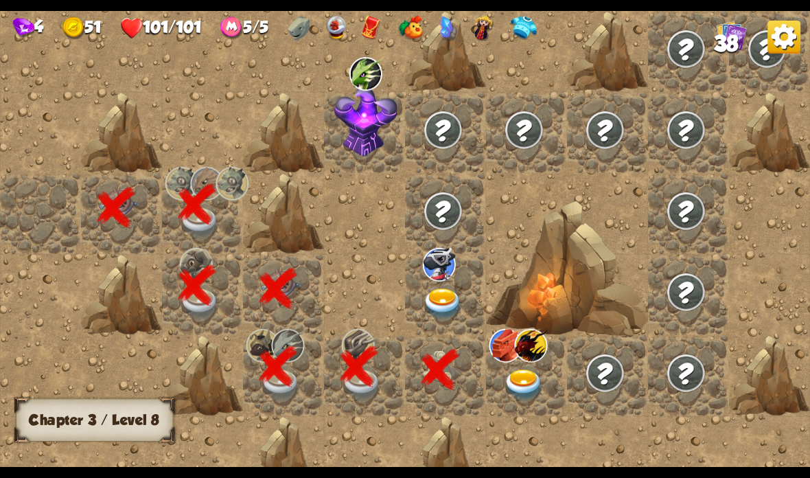
click at [447, 311] on img at bounding box center [443, 304] width 40 height 32
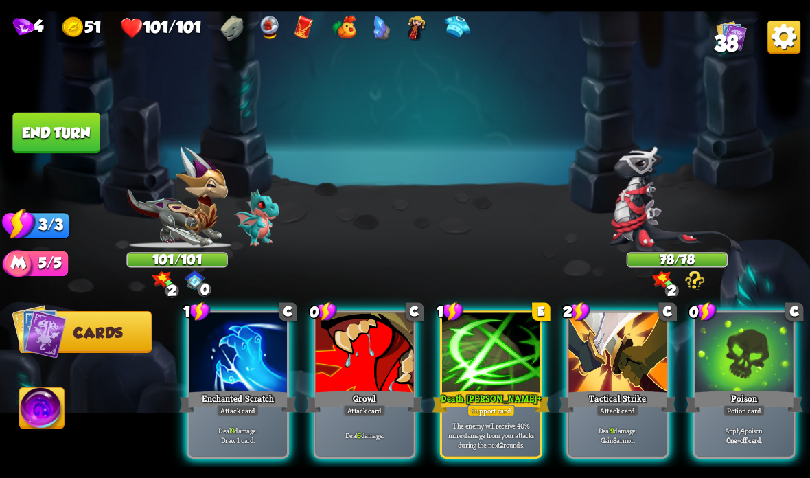
click at [235, 412] on div "Attack card" at bounding box center [238, 410] width 43 height 12
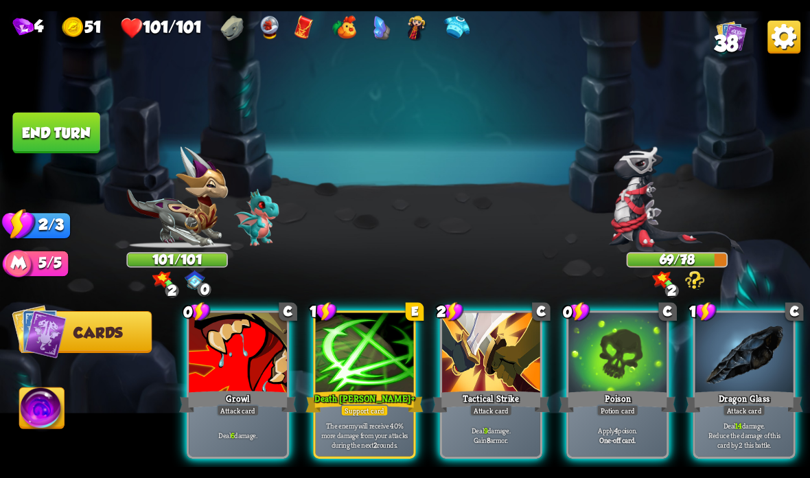
click at [452, 378] on div at bounding box center [491, 353] width 98 height 82
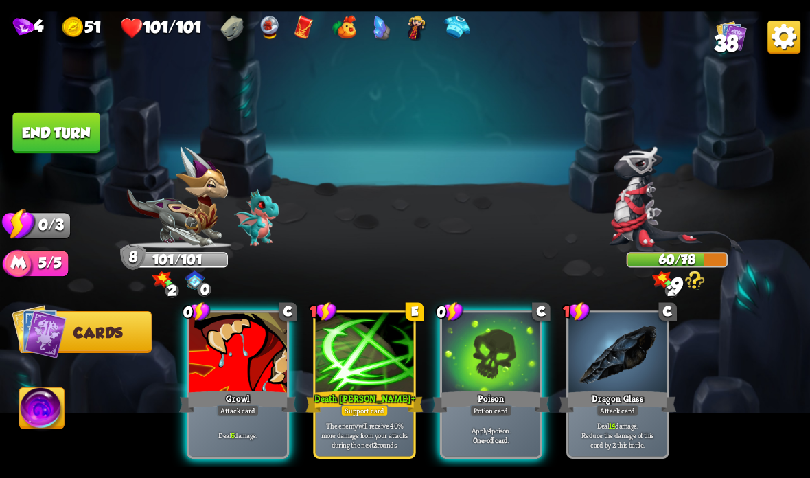
click at [218, 396] on div "Growl" at bounding box center [237, 401] width 117 height 26
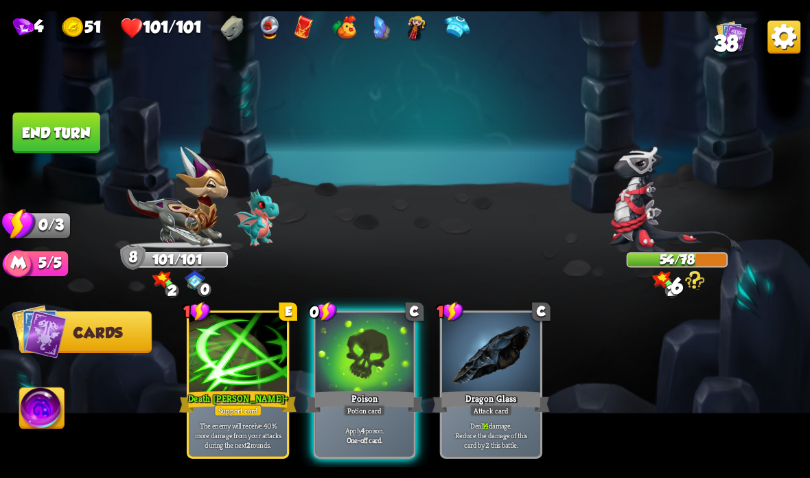
click at [356, 412] on div "Potion card" at bounding box center [364, 410] width 42 height 12
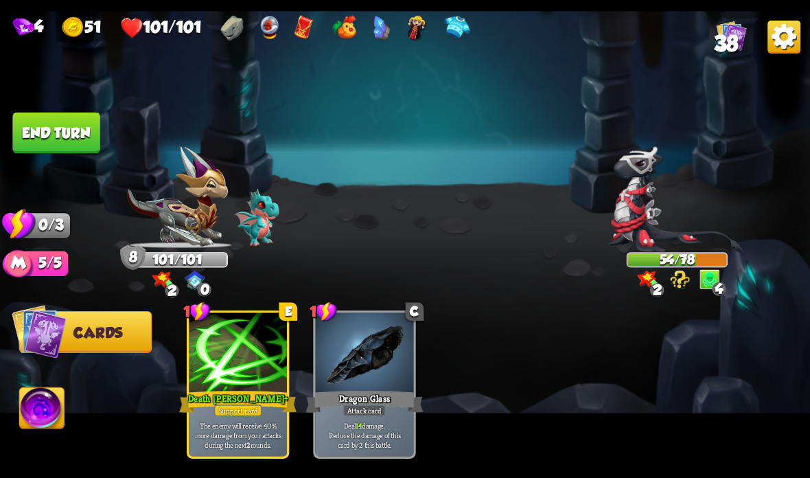
click at [63, 127] on button "End turn" at bounding box center [55, 133] width 87 height 41
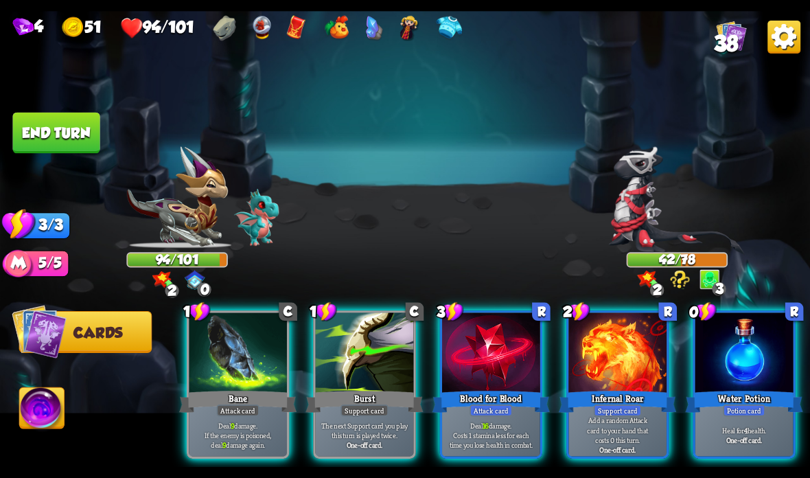
click at [349, 422] on p "The next Support card you play this turn is played twice." at bounding box center [364, 429] width 93 height 19
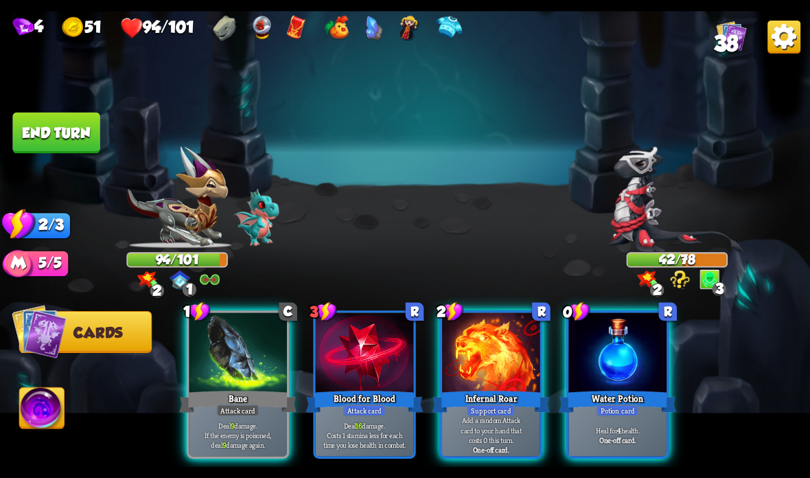
click at [483, 398] on div "Infernal Roar" at bounding box center [490, 401] width 117 height 26
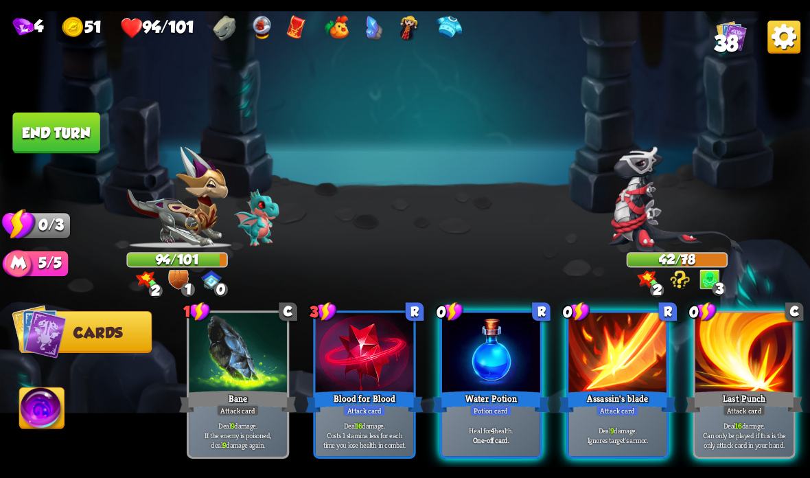
click at [597, 351] on div at bounding box center [617, 353] width 98 height 82
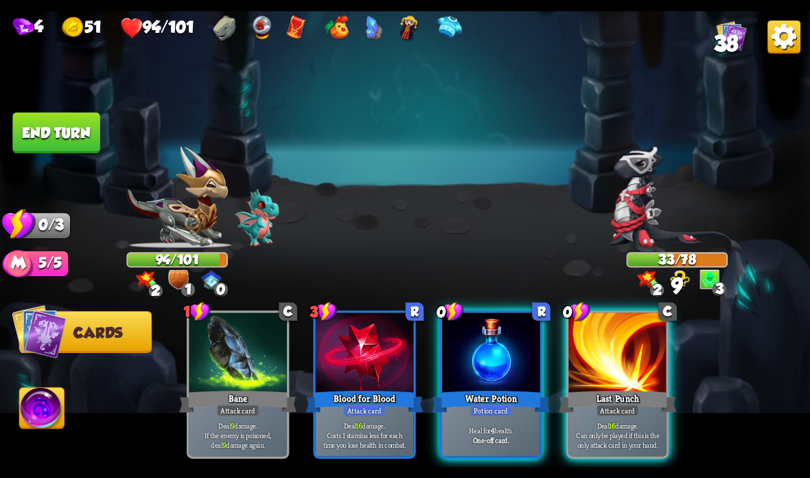
click at [616, 379] on div at bounding box center [617, 353] width 98 height 82
click at [460, 384] on div at bounding box center [491, 353] width 98 height 82
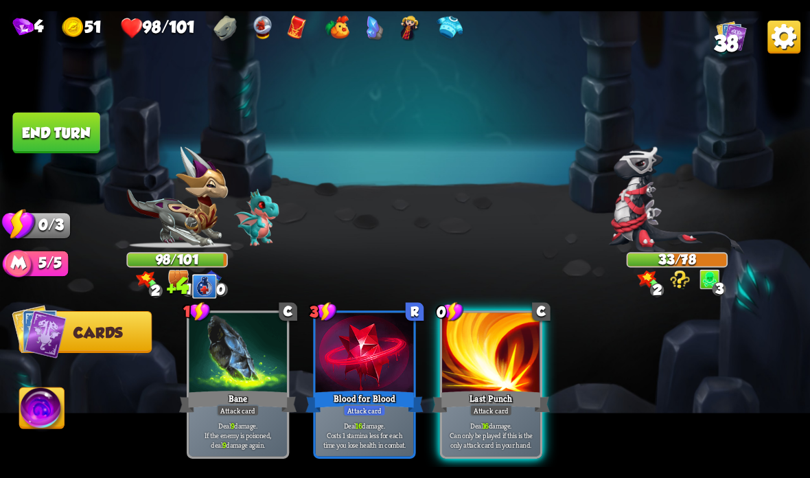
click at [74, 134] on button "End turn" at bounding box center [55, 133] width 87 height 41
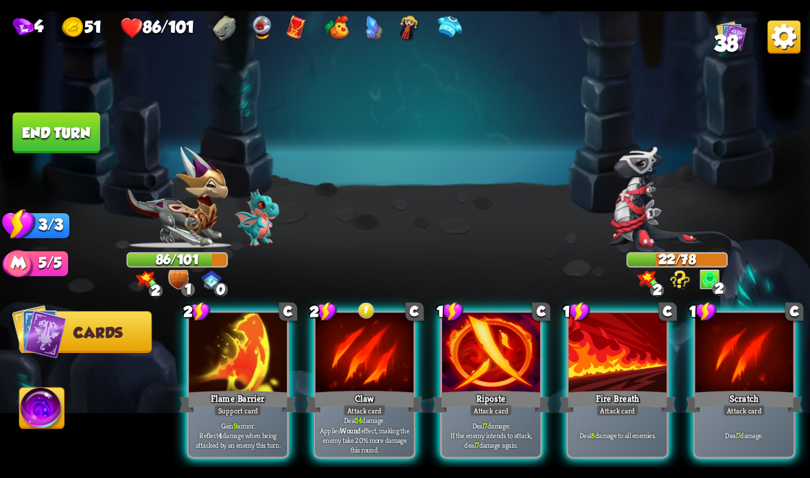
click at [360, 397] on div "Claw" at bounding box center [363, 401] width 117 height 26
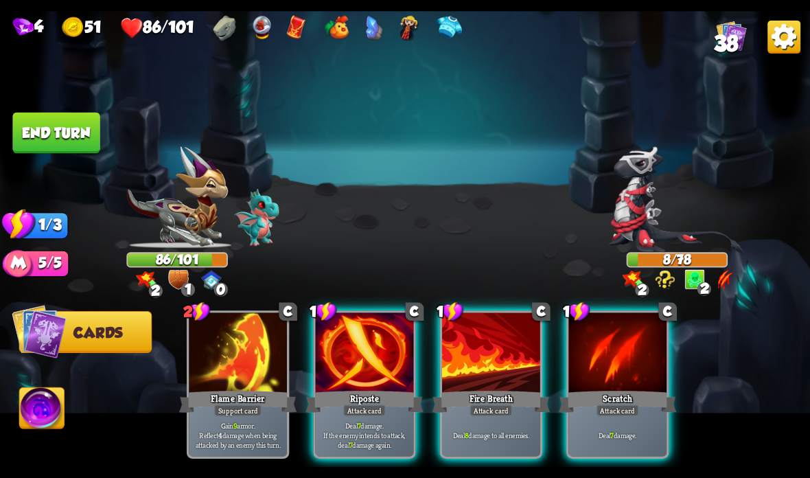
click at [71, 121] on button "End turn" at bounding box center [55, 133] width 87 height 41
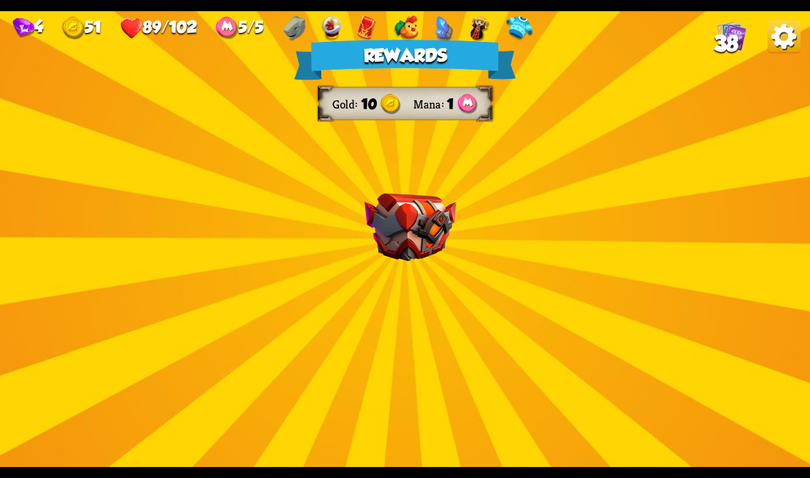
click at [399, 226] on img at bounding box center [410, 228] width 92 height 68
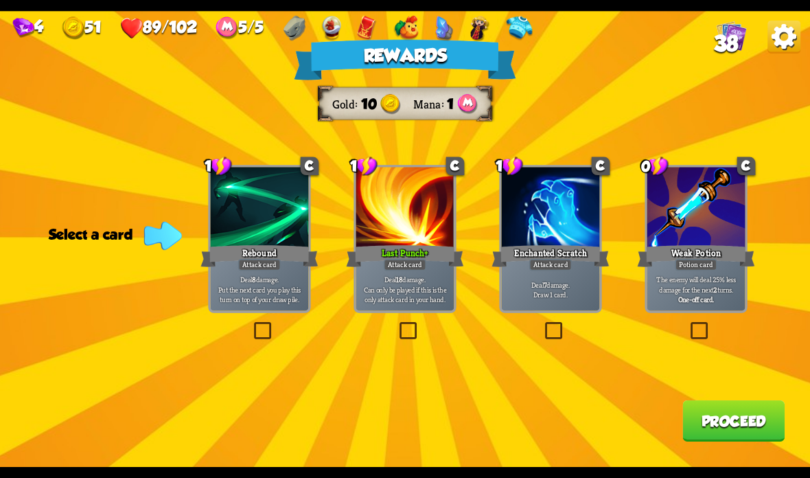
click at [220, 230] on div at bounding box center [260, 208] width 98 height 82
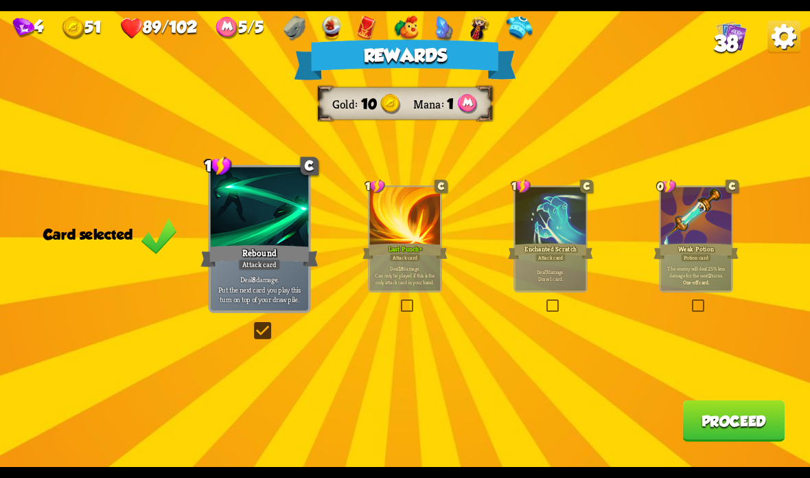
click at [727, 421] on button "Proceed" at bounding box center [733, 420] width 102 height 41
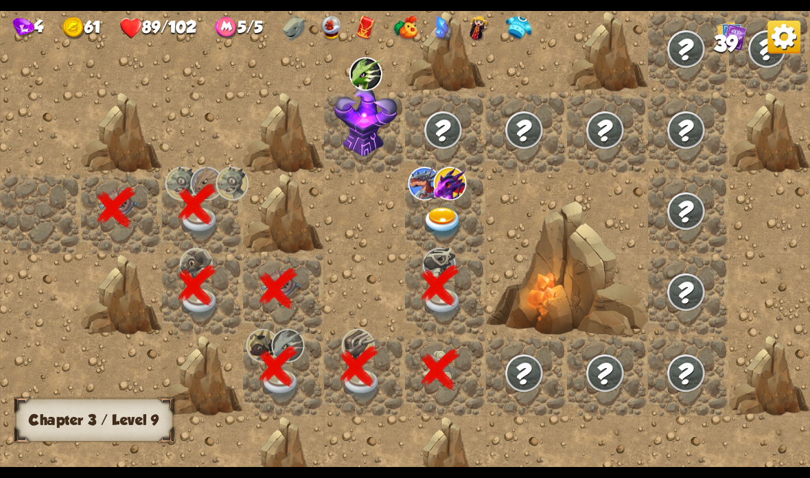
click at [447, 222] on img at bounding box center [443, 223] width 40 height 32
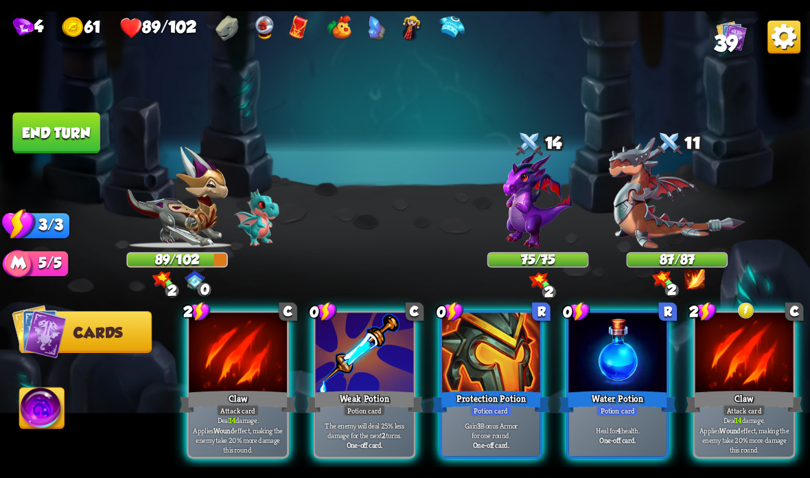
click at [614, 397] on div "Water Potion" at bounding box center [617, 401] width 117 height 26
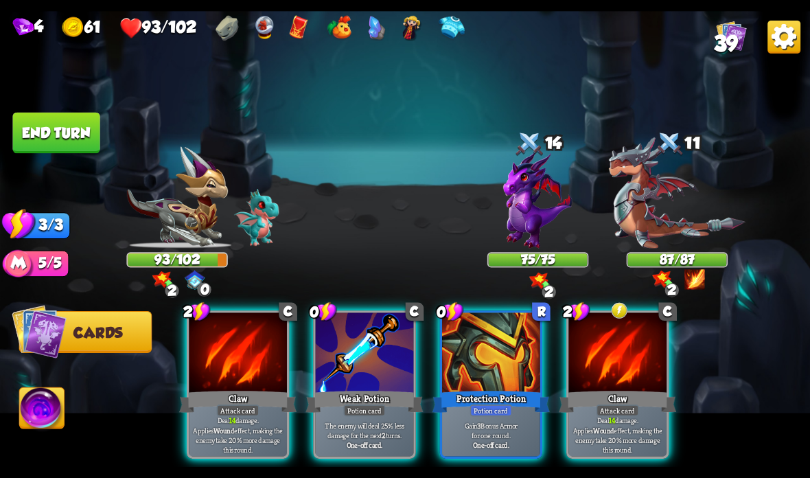
click at [358, 387] on div at bounding box center [365, 353] width 98 height 82
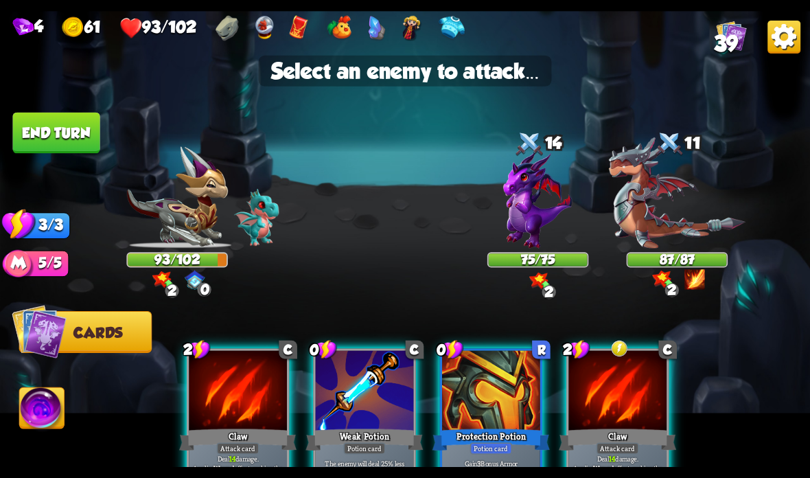
click at [549, 211] on img at bounding box center [537, 199] width 69 height 97
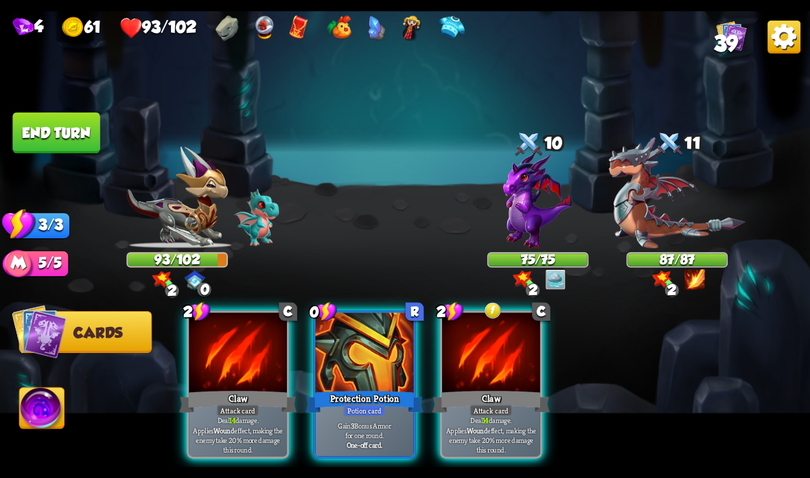
click at [469, 404] on div "Claw" at bounding box center [490, 401] width 117 height 26
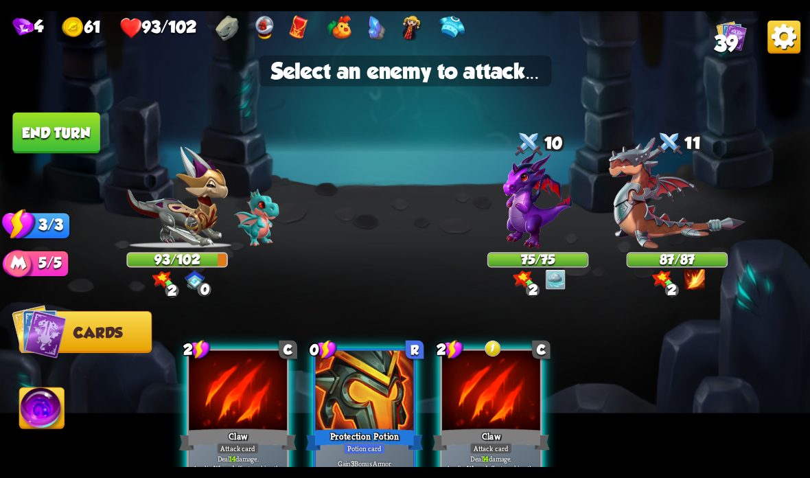
click at [655, 226] on img at bounding box center [677, 192] width 137 height 111
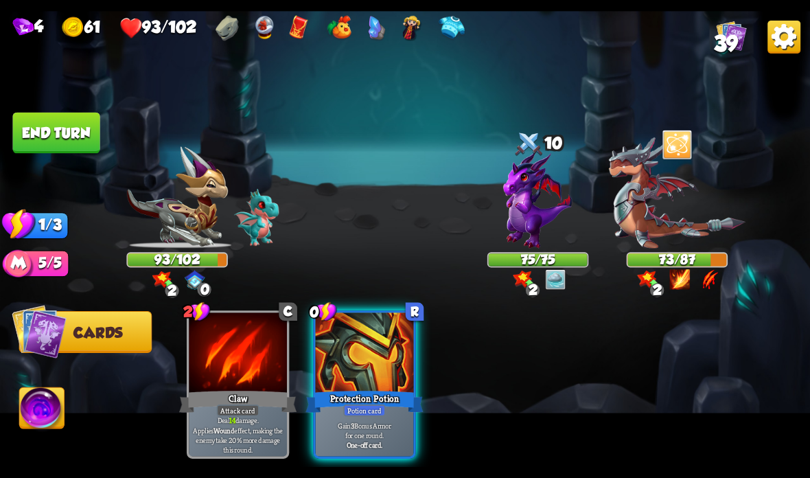
click at [678, 227] on img at bounding box center [677, 192] width 137 height 111
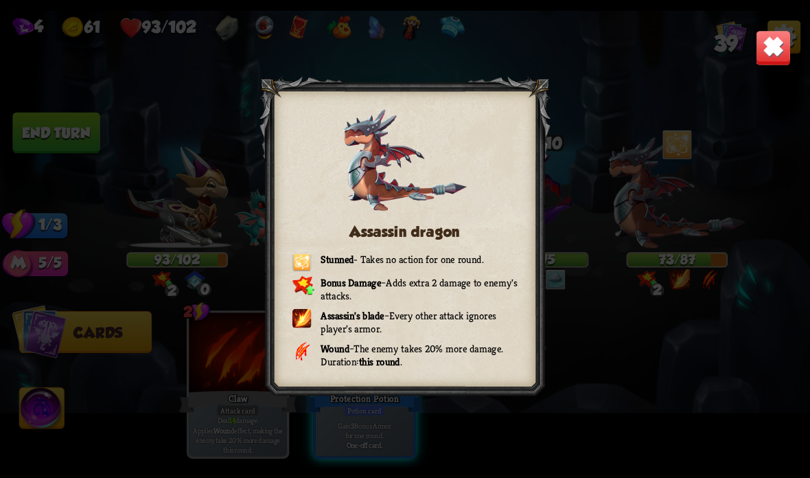
click at [768, 40] on img at bounding box center [774, 48] width 36 height 36
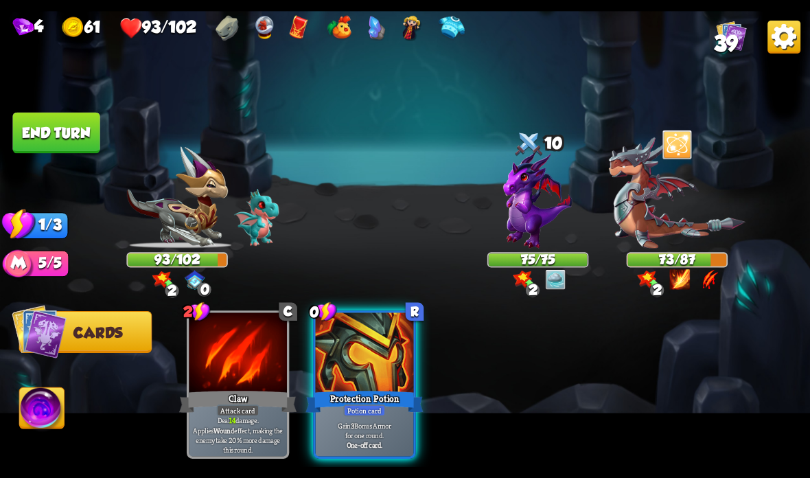
click at [59, 136] on button "End turn" at bounding box center [55, 133] width 87 height 41
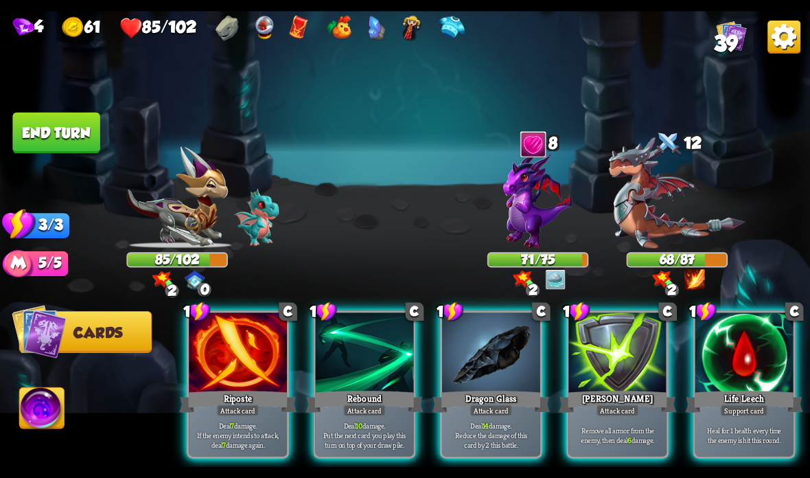
click at [746, 371] on div at bounding box center [744, 353] width 98 height 82
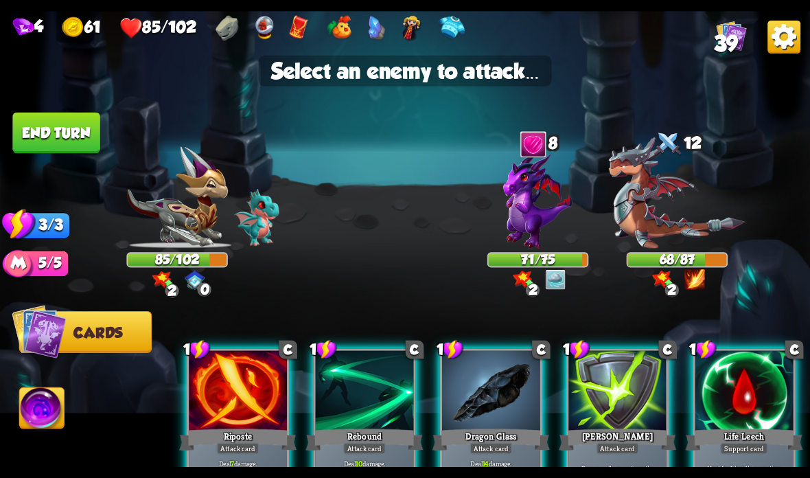
click at [676, 233] on img at bounding box center [677, 192] width 137 height 111
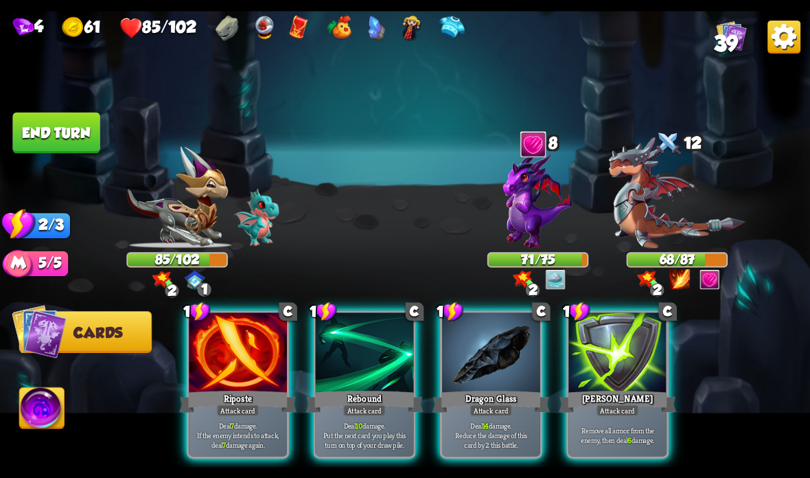
click at [489, 373] on div at bounding box center [491, 353] width 98 height 82
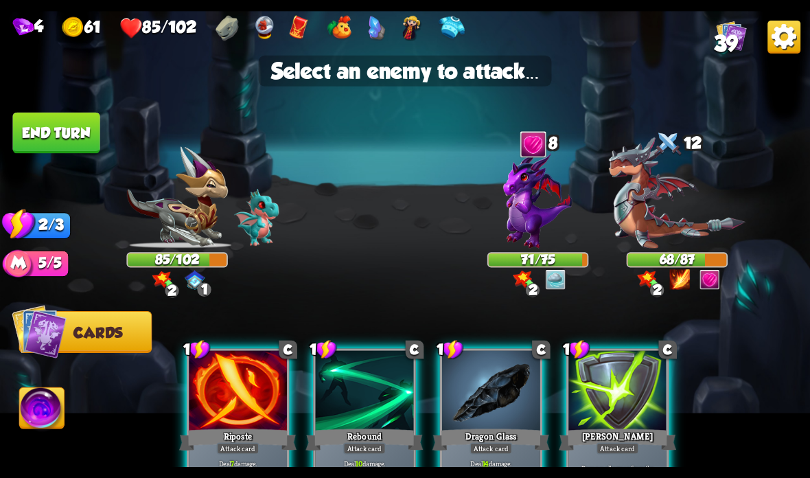
click at [670, 207] on img at bounding box center [677, 192] width 137 height 111
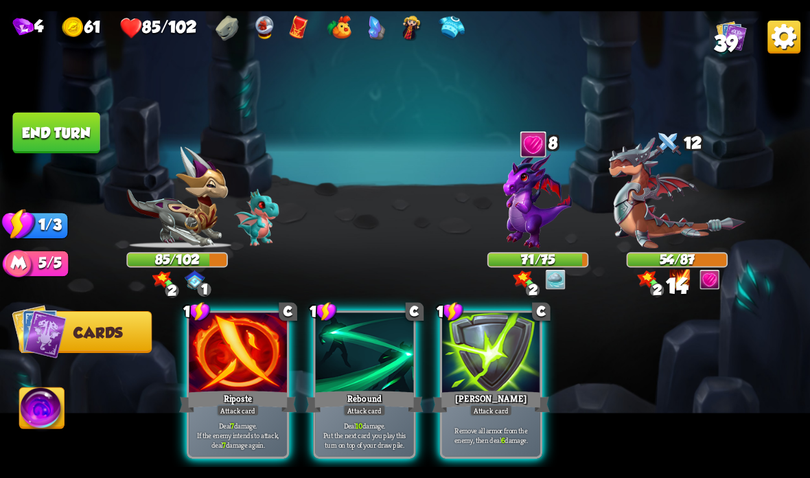
click at [231, 385] on div at bounding box center [238, 353] width 98 height 82
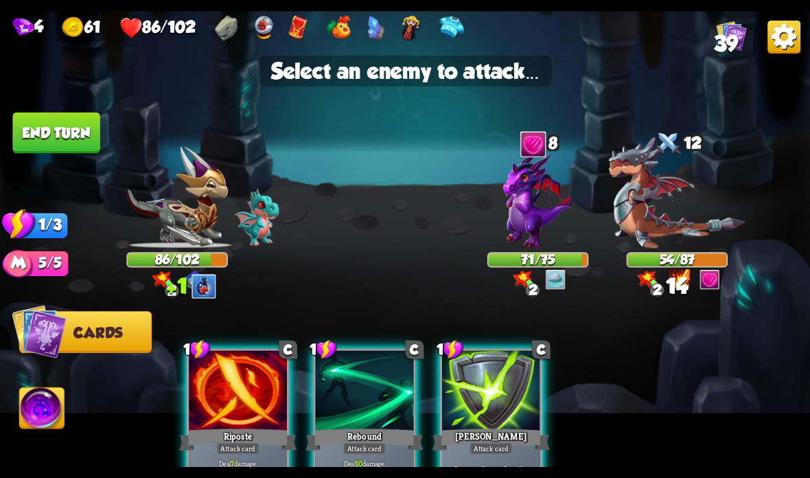
click at [667, 223] on img at bounding box center [677, 192] width 137 height 111
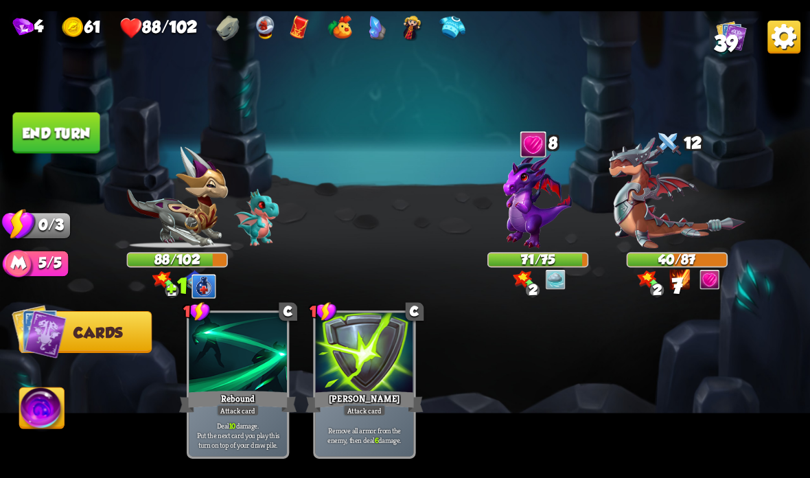
click at [58, 123] on button "End turn" at bounding box center [55, 133] width 87 height 41
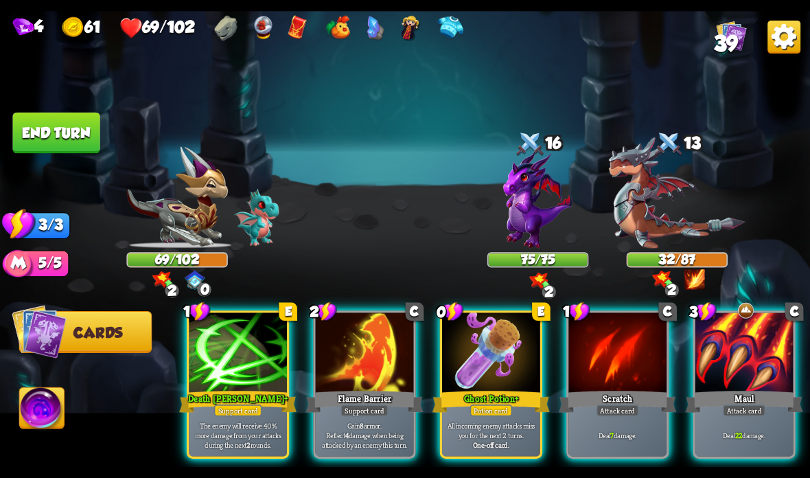
click at [491, 380] on div at bounding box center [491, 353] width 98 height 82
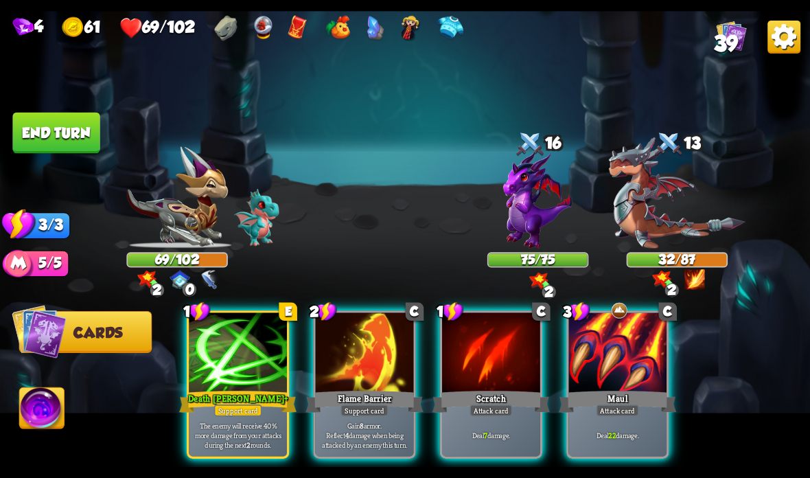
click at [627, 377] on div at bounding box center [617, 353] width 98 height 82
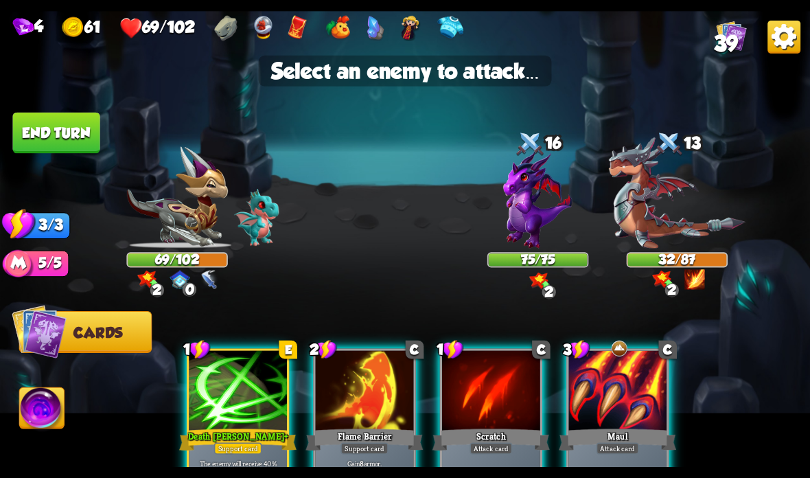
click at [676, 221] on img at bounding box center [677, 192] width 137 height 111
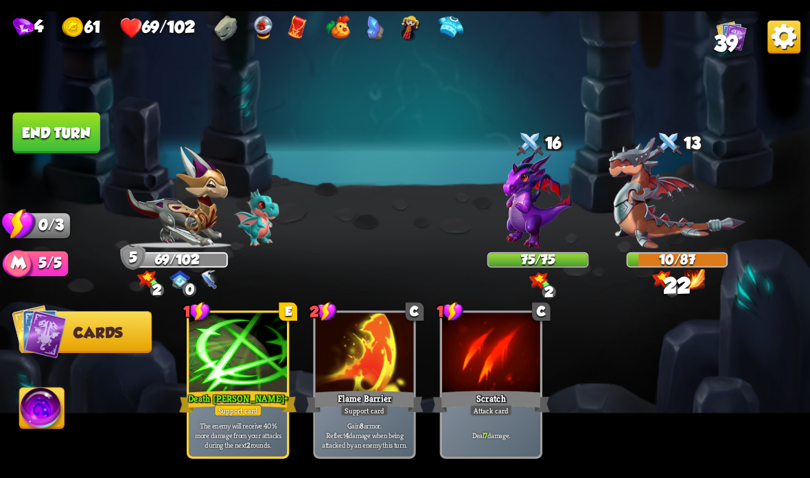
click at [51, 132] on button "End turn" at bounding box center [55, 133] width 87 height 41
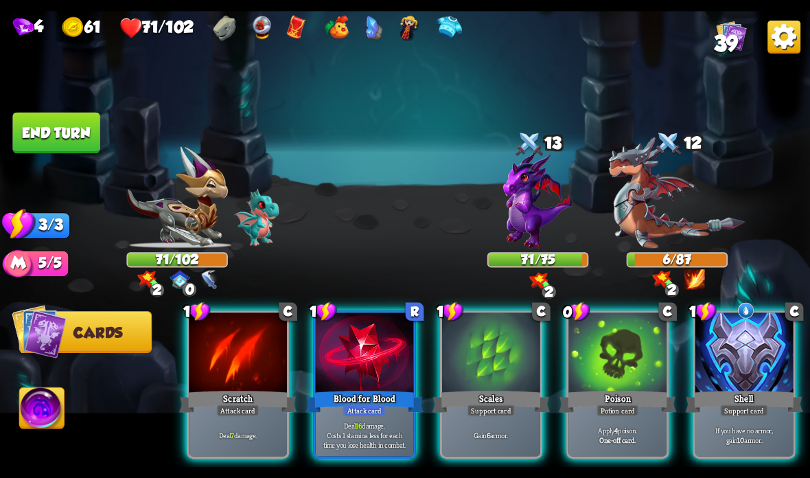
click at [739, 342] on div at bounding box center [744, 353] width 98 height 82
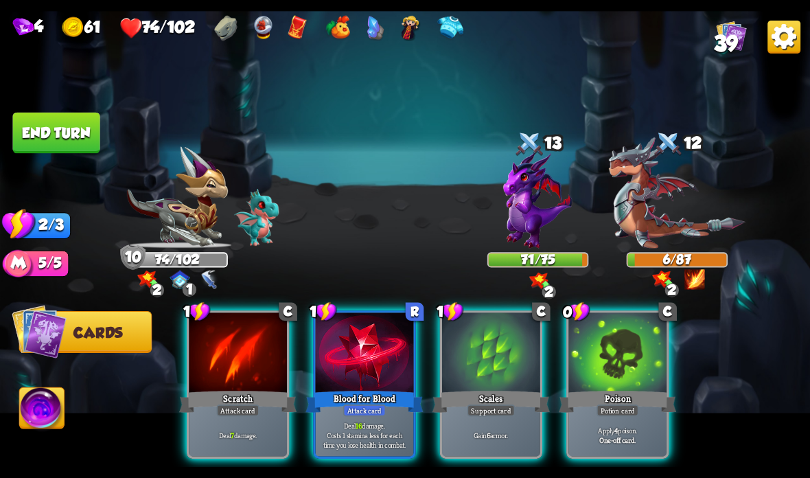
click at [598, 380] on div at bounding box center [617, 353] width 98 height 82
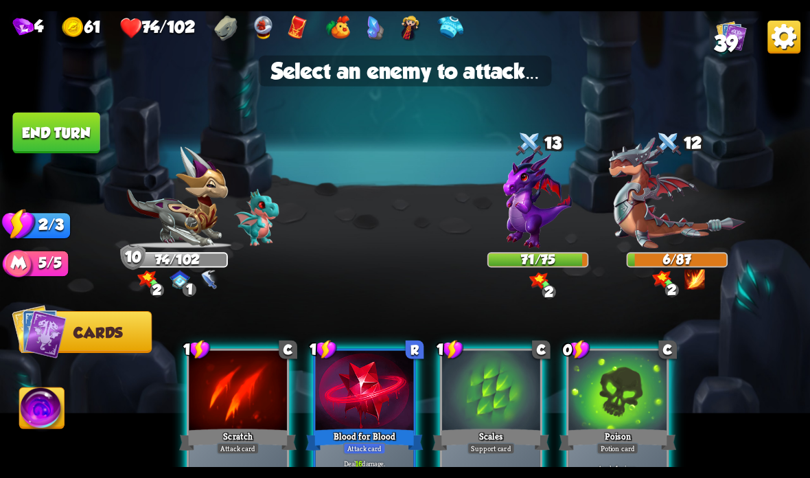
click at [532, 204] on img at bounding box center [537, 199] width 69 height 97
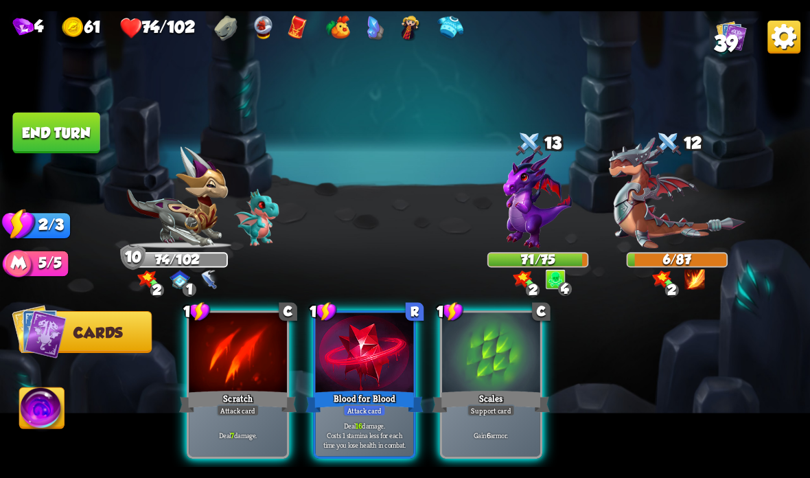
click at [246, 413] on div "Attack card" at bounding box center [238, 410] width 43 height 12
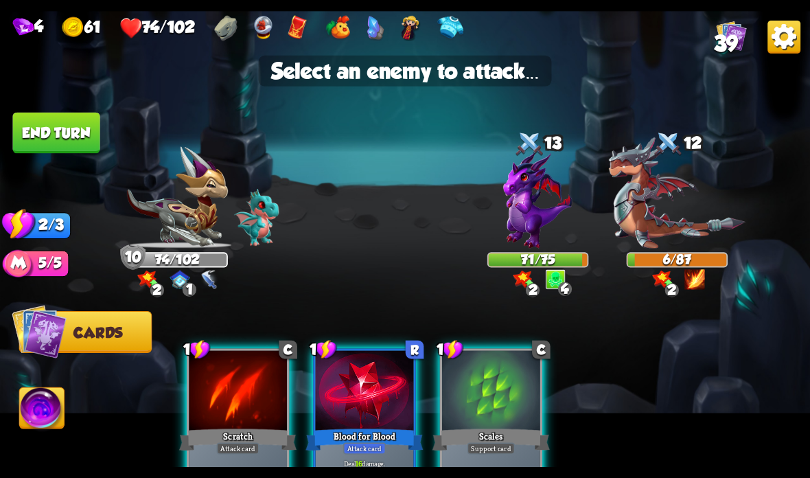
click at [680, 212] on img at bounding box center [677, 192] width 137 height 111
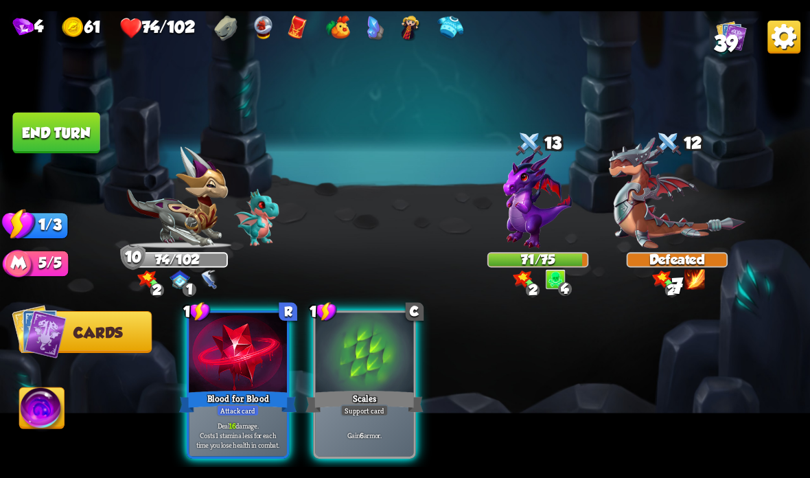
click at [233, 403] on div "Blood for Blood" at bounding box center [237, 401] width 117 height 26
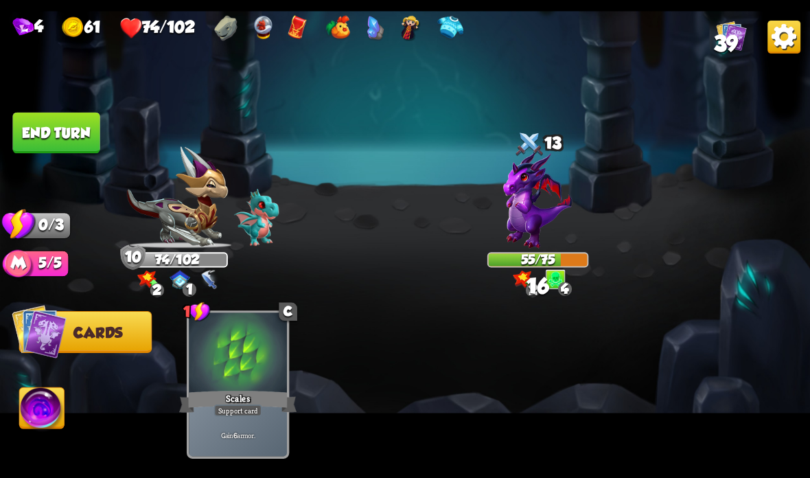
click at [75, 126] on button "End turn" at bounding box center [55, 133] width 87 height 41
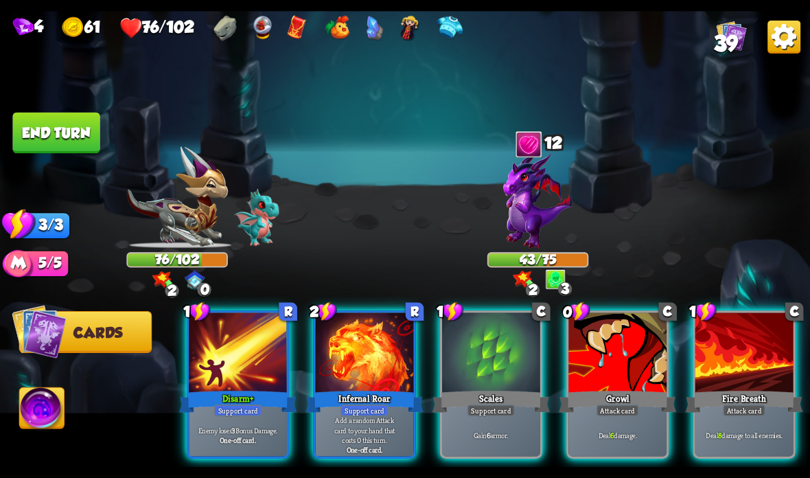
click at [468, 407] on div "Support card" at bounding box center [491, 410] width 48 height 12
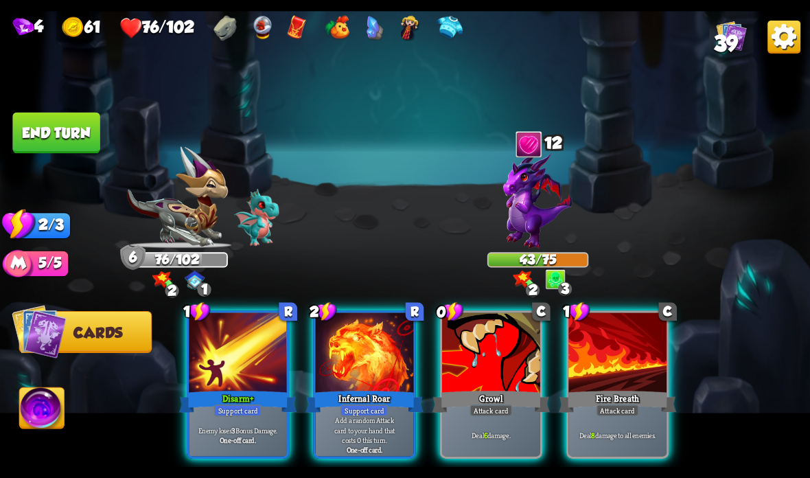
click at [246, 406] on div "Support card" at bounding box center [238, 410] width 48 height 12
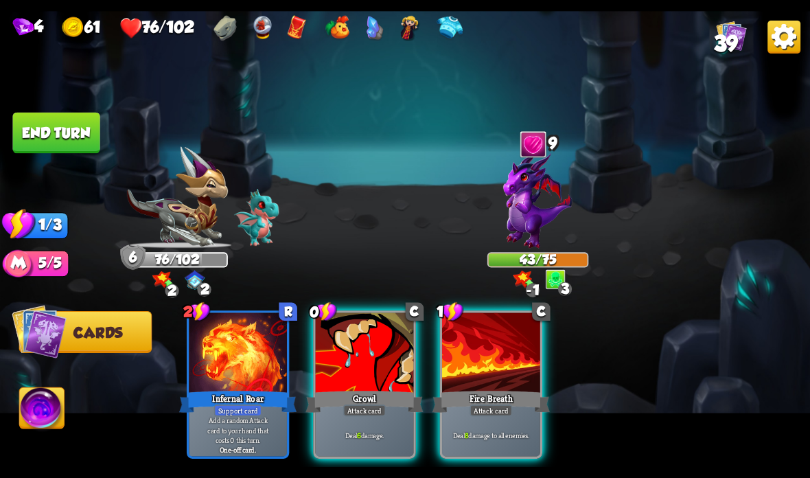
click at [474, 379] on div at bounding box center [491, 353] width 98 height 82
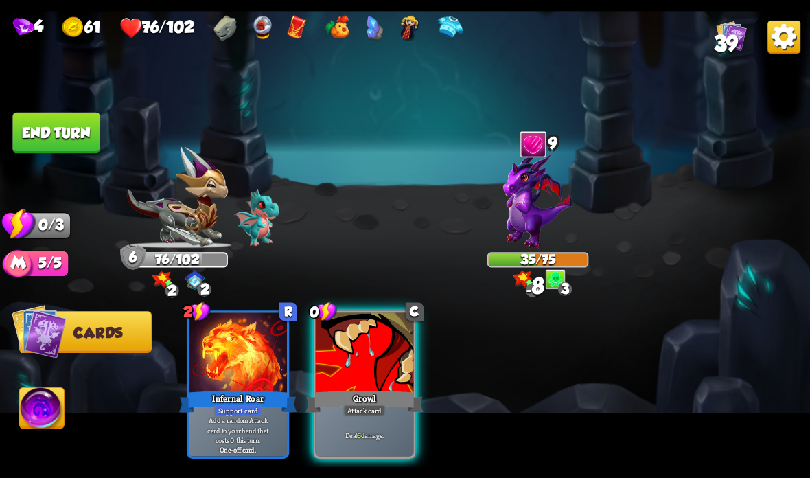
click at [358, 396] on div "Growl" at bounding box center [363, 401] width 117 height 26
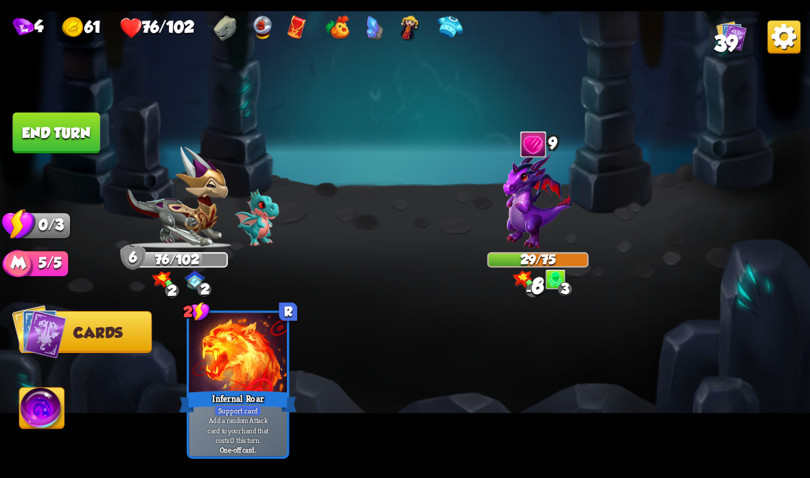
click at [61, 131] on button "End turn" at bounding box center [55, 133] width 87 height 41
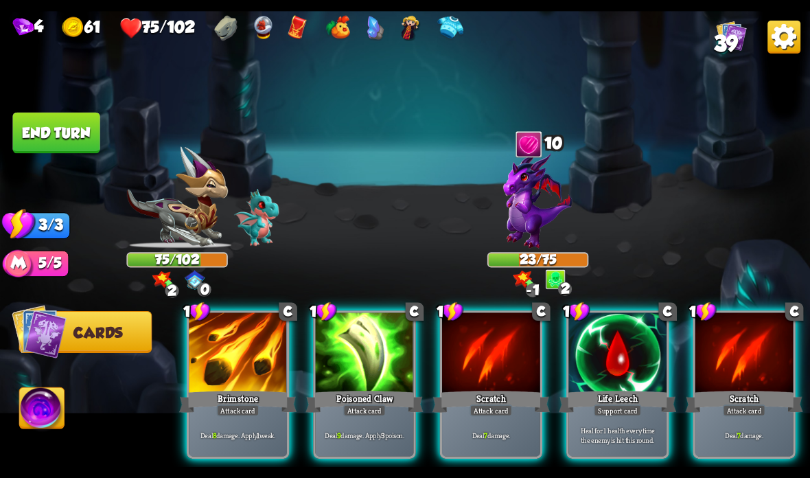
click at [601, 372] on div at bounding box center [617, 353] width 98 height 82
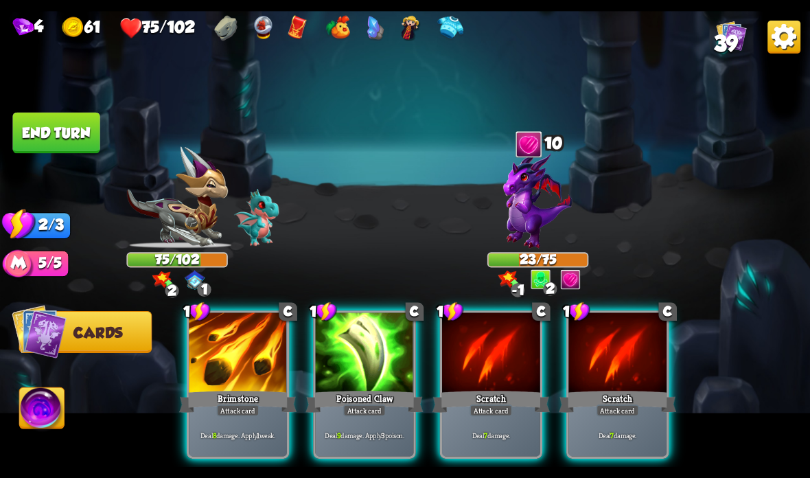
click at [237, 399] on div "Brimstone" at bounding box center [237, 401] width 117 height 26
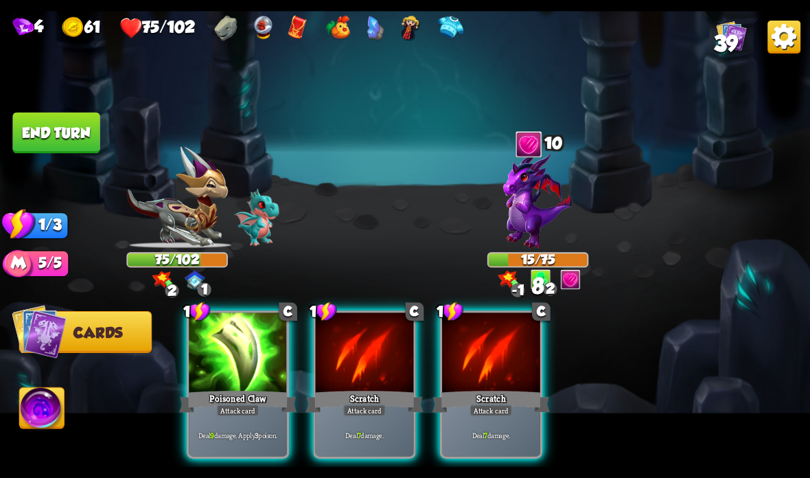
click at [230, 412] on div "Attack card" at bounding box center [238, 410] width 43 height 12
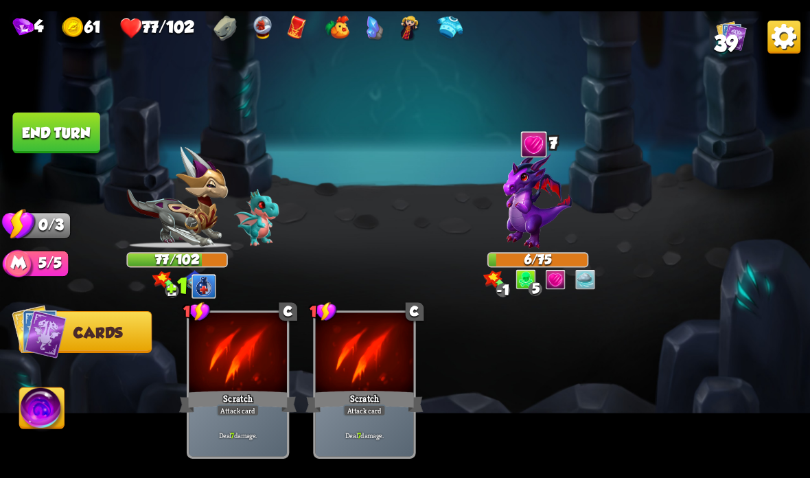
click at [59, 141] on button "End turn" at bounding box center [55, 133] width 87 height 41
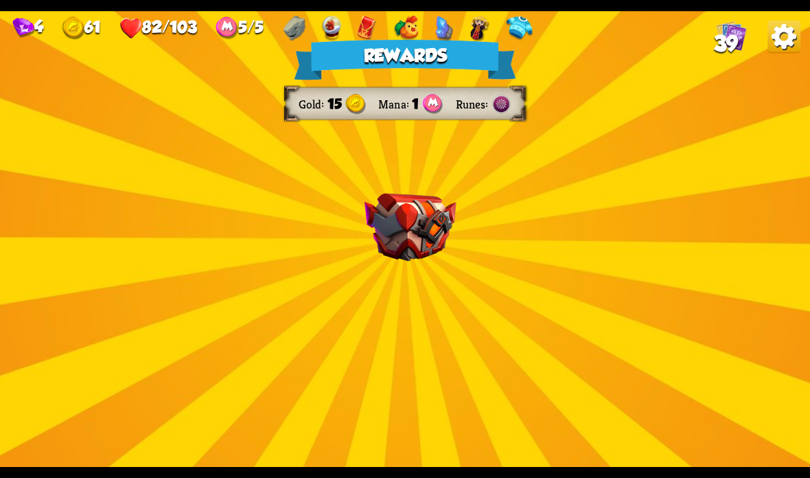
click at [424, 202] on img at bounding box center [410, 228] width 92 height 68
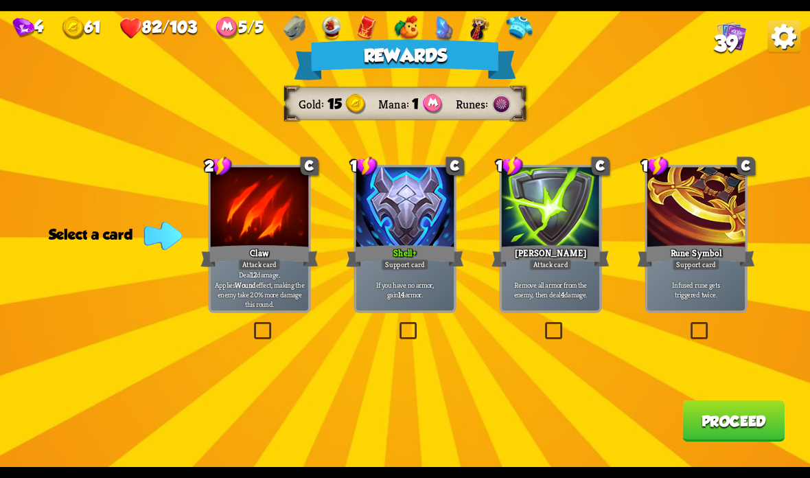
click at [419, 297] on p "If you have no armor, gain 14 armor." at bounding box center [404, 288] width 93 height 19
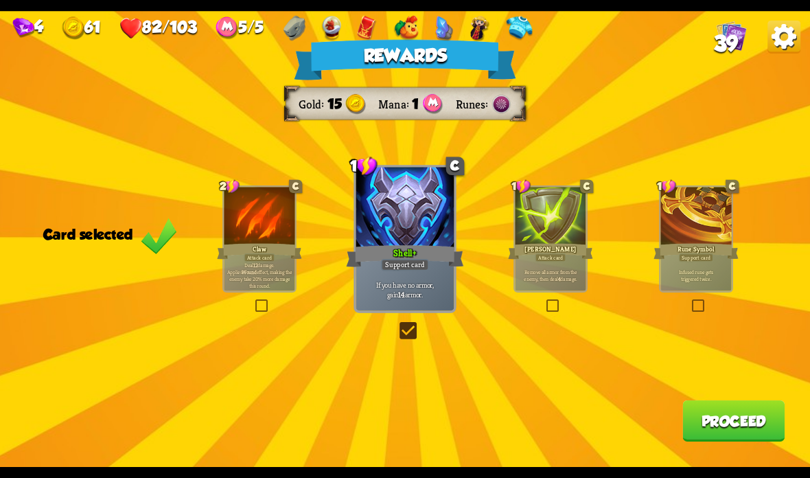
click at [692, 427] on button "Proceed" at bounding box center [733, 420] width 102 height 41
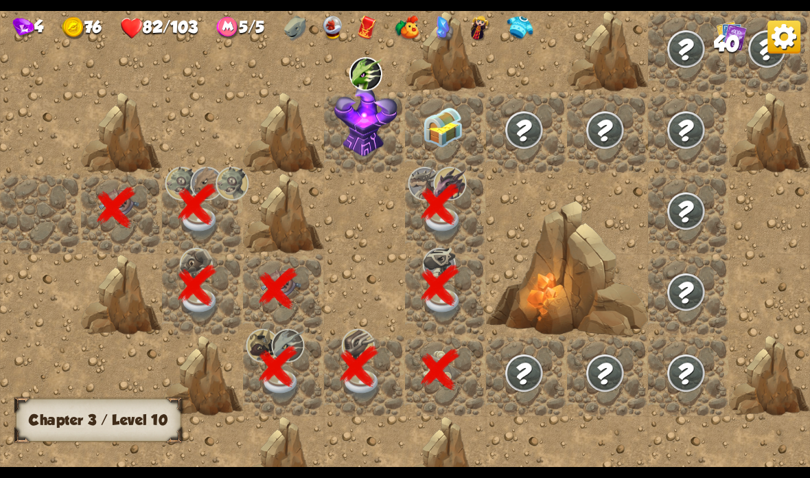
click at [452, 133] on img at bounding box center [443, 127] width 40 height 40
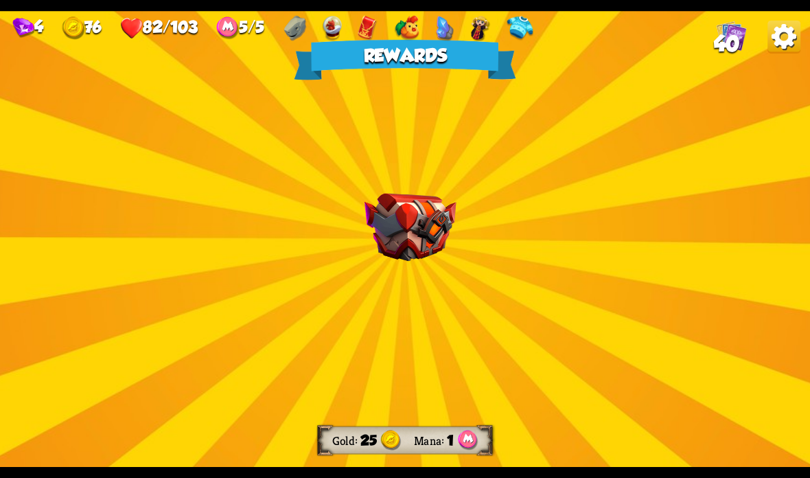
click at [406, 237] on img at bounding box center [410, 228] width 92 height 68
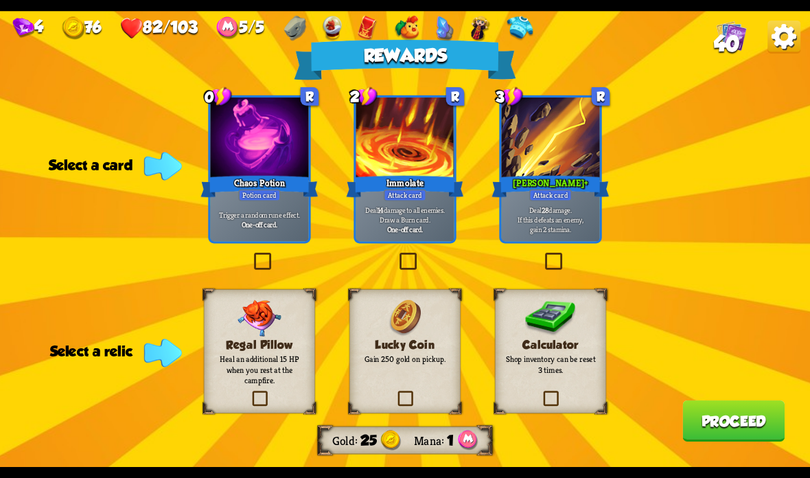
click at [542, 255] on label at bounding box center [542, 255] width 0 height 0
click at [0, 0] on input "checkbox" at bounding box center [0, 0] width 0 height 0
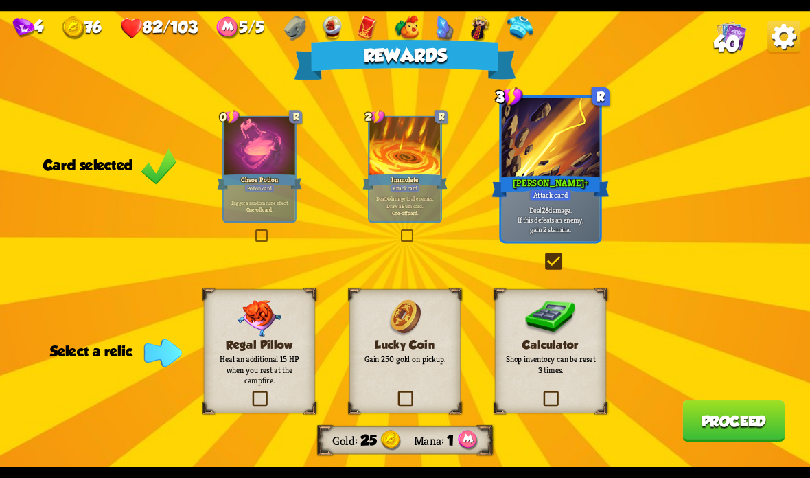
click at [395, 393] on label at bounding box center [395, 393] width 0 height 0
click at [0, 0] on input "checkbox" at bounding box center [0, 0] width 0 height 0
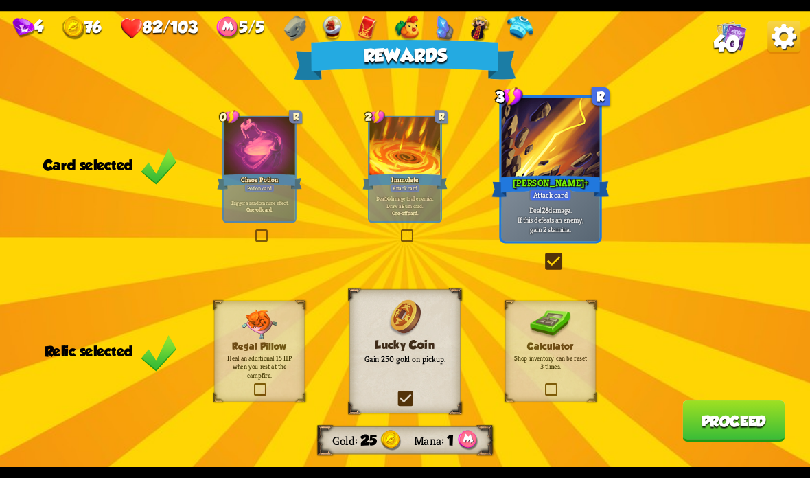
click at [721, 421] on button "Proceed" at bounding box center [733, 420] width 102 height 41
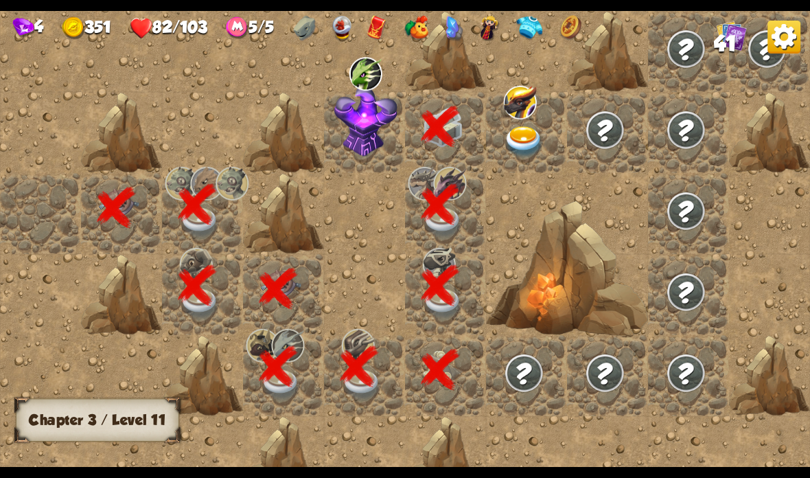
scroll to position [0, 264]
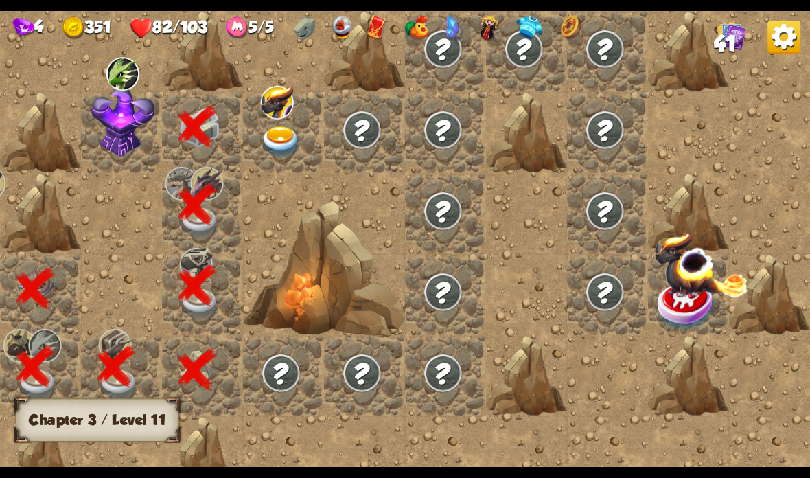
click at [107, 139] on img at bounding box center [122, 121] width 63 height 71
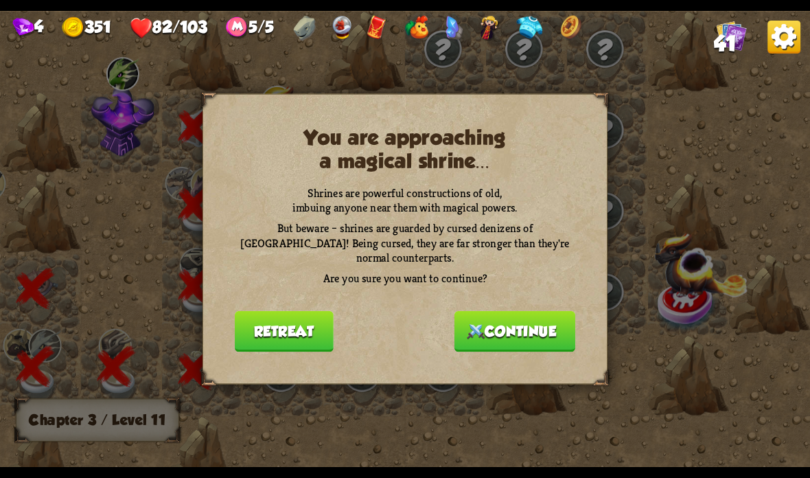
click at [500, 322] on button "Continue" at bounding box center [514, 331] width 121 height 41
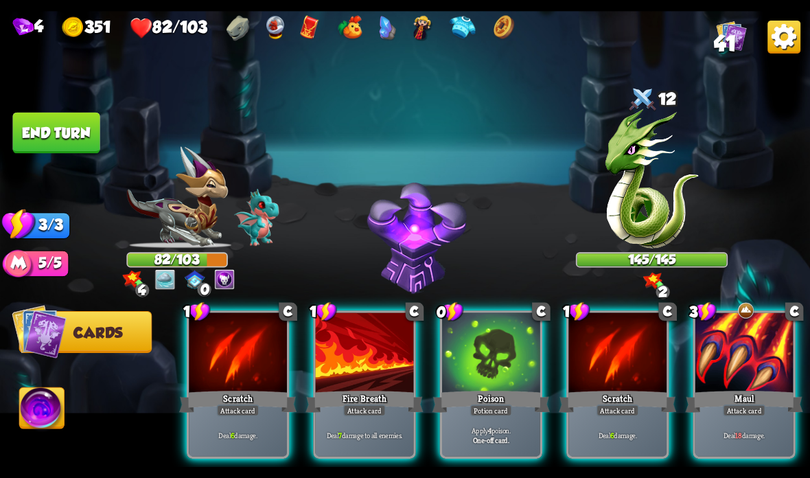
click at [637, 207] on img at bounding box center [651, 178] width 93 height 139
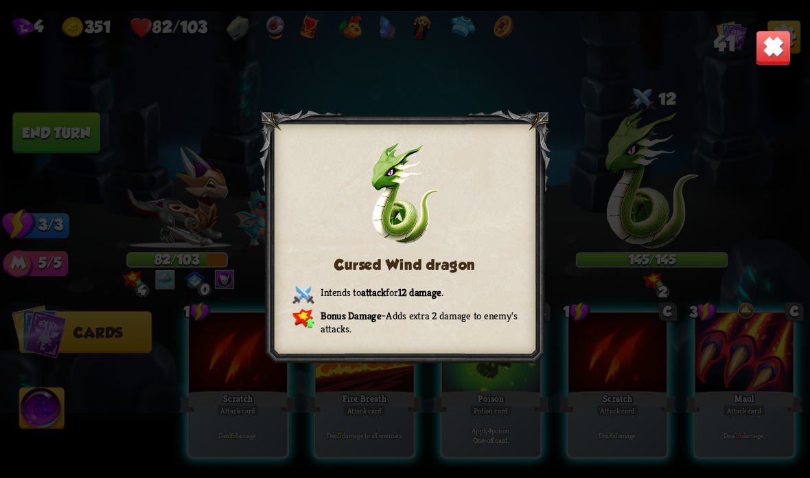
click at [771, 56] on img at bounding box center [774, 48] width 36 height 36
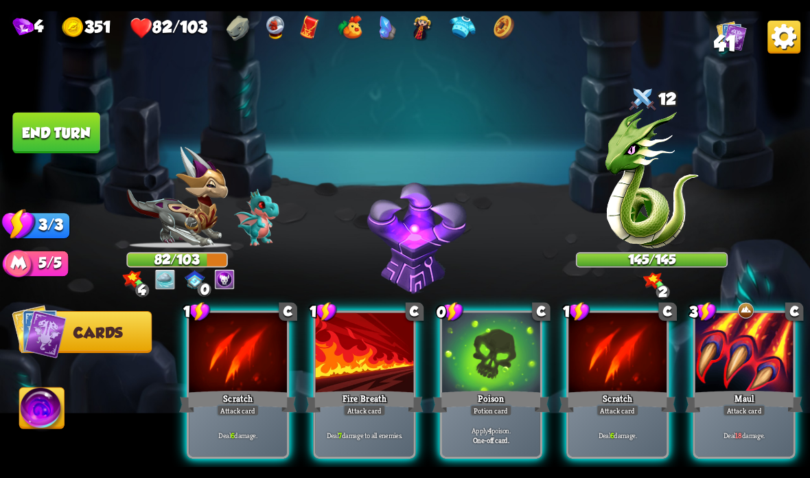
click at [744, 349] on div at bounding box center [744, 353] width 98 height 82
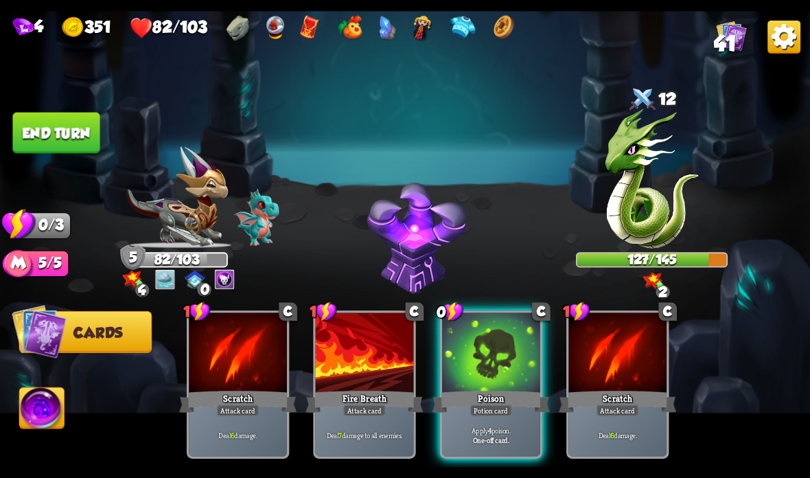
click at [498, 386] on div at bounding box center [491, 353] width 98 height 82
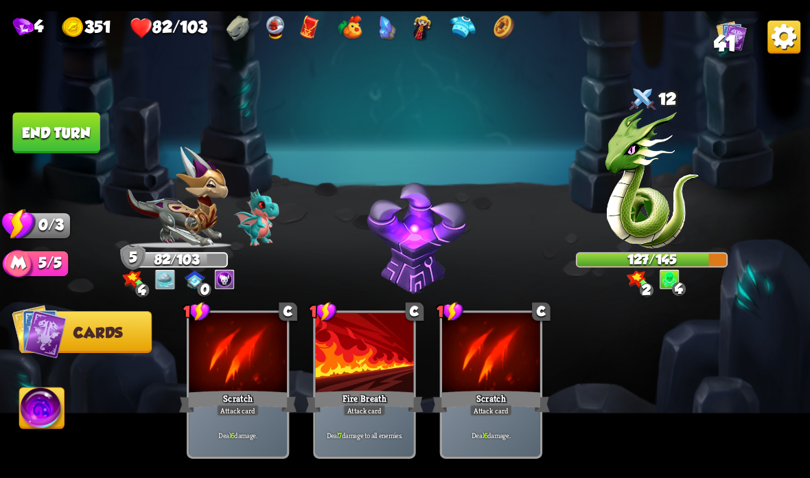
click at [78, 126] on button "End turn" at bounding box center [55, 133] width 87 height 41
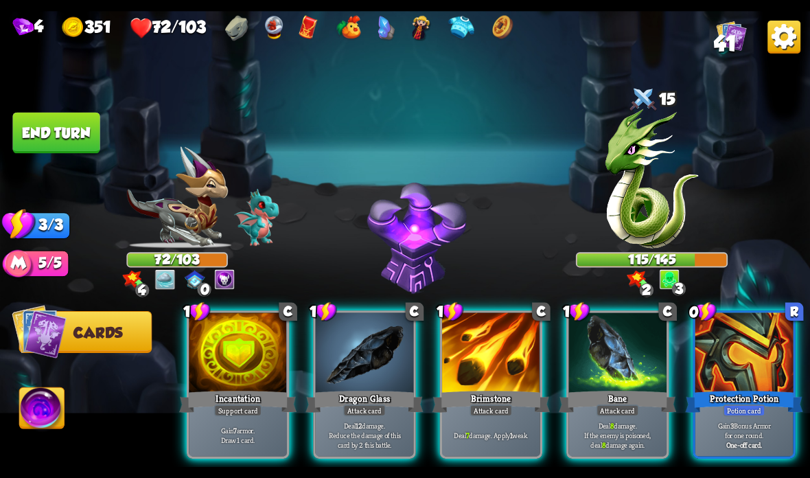
click at [710, 418] on div "Gain 3 Bonus Armor for one round. One-off card." at bounding box center [744, 434] width 98 height 43
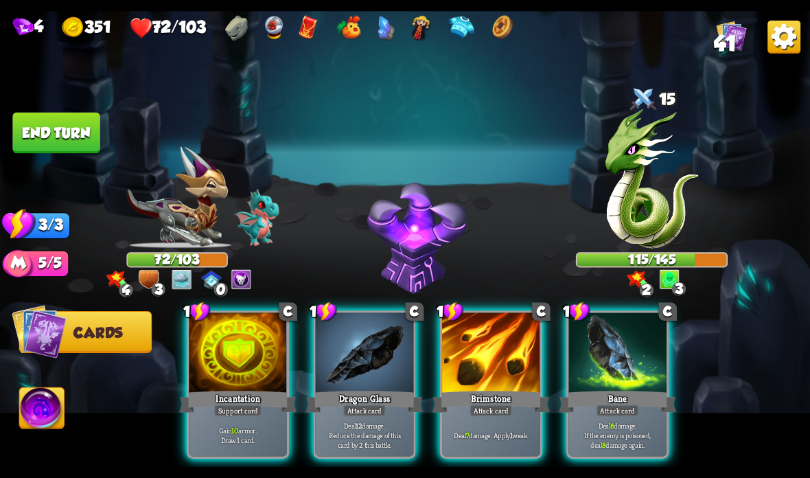
click at [224, 408] on div "Support card" at bounding box center [238, 410] width 48 height 12
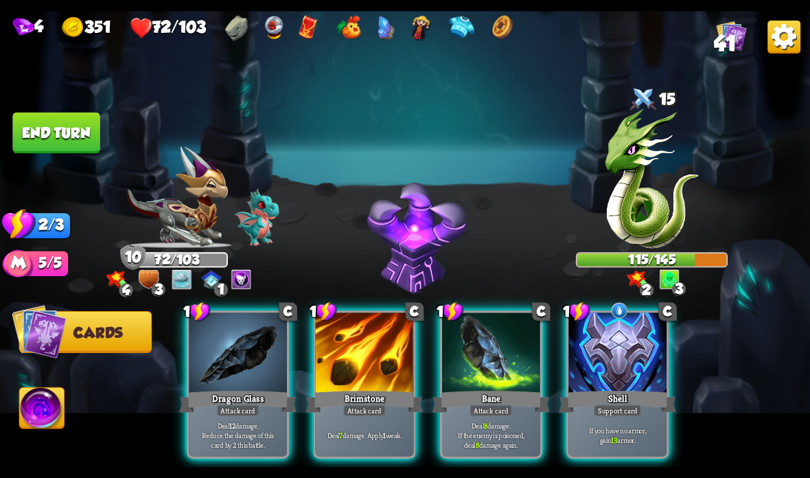
click at [616, 410] on div "Support card" at bounding box center [618, 410] width 48 height 12
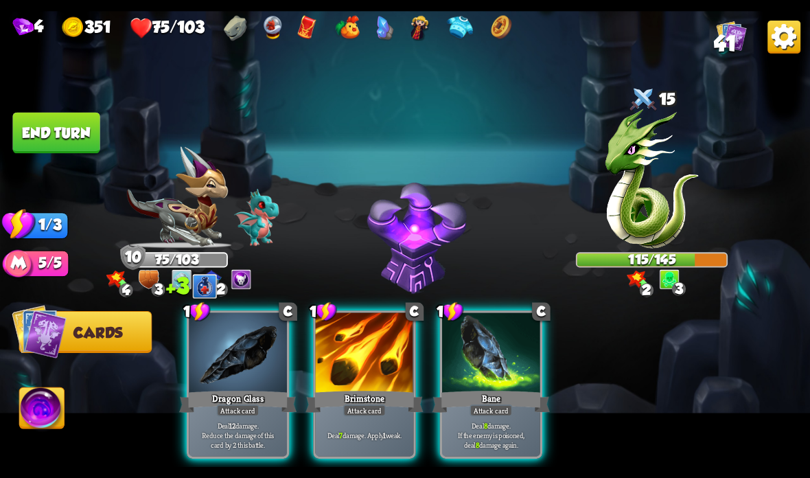
click at [364, 407] on div "Attack card" at bounding box center [364, 410] width 43 height 12
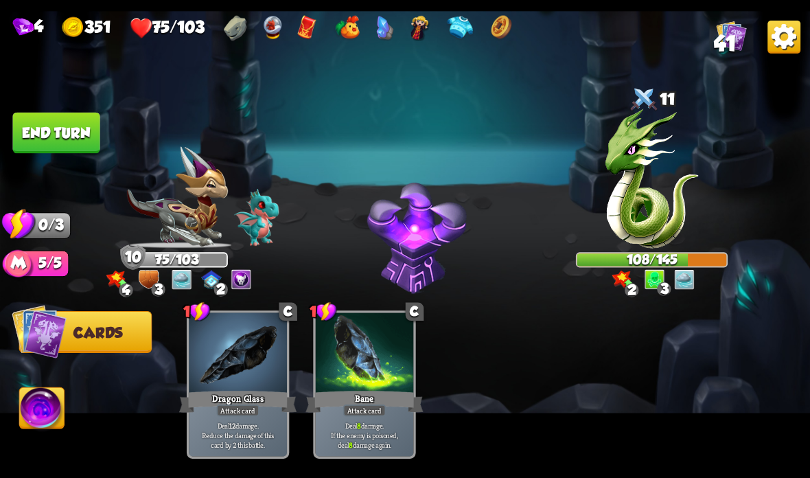
click at [64, 123] on button "End turn" at bounding box center [55, 133] width 87 height 41
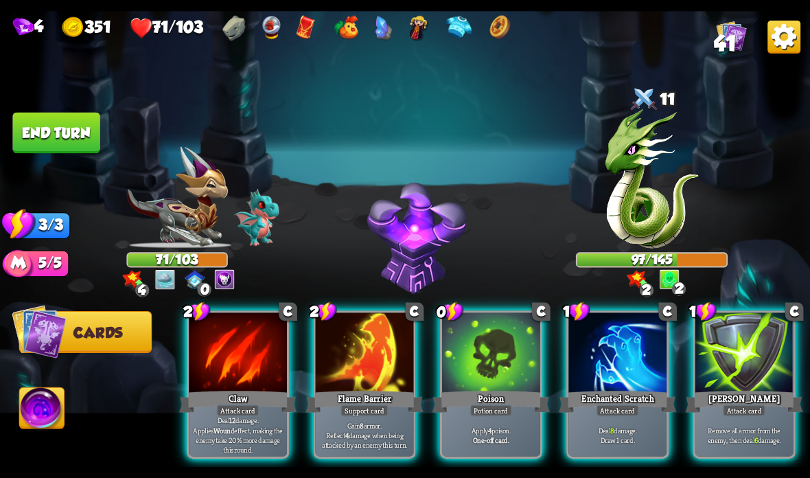
click at [359, 375] on div at bounding box center [365, 353] width 98 height 82
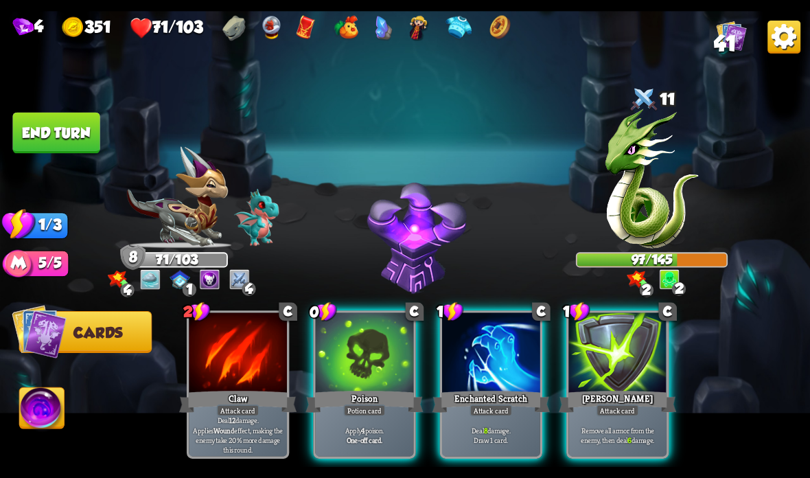
click at [498, 390] on div "Enchanted Scratch" at bounding box center [490, 401] width 117 height 26
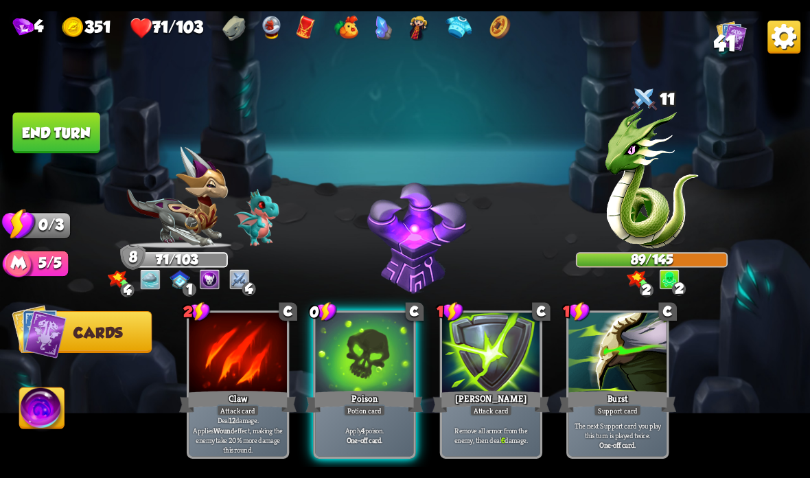
click at [371, 397] on div "Poison" at bounding box center [363, 401] width 117 height 26
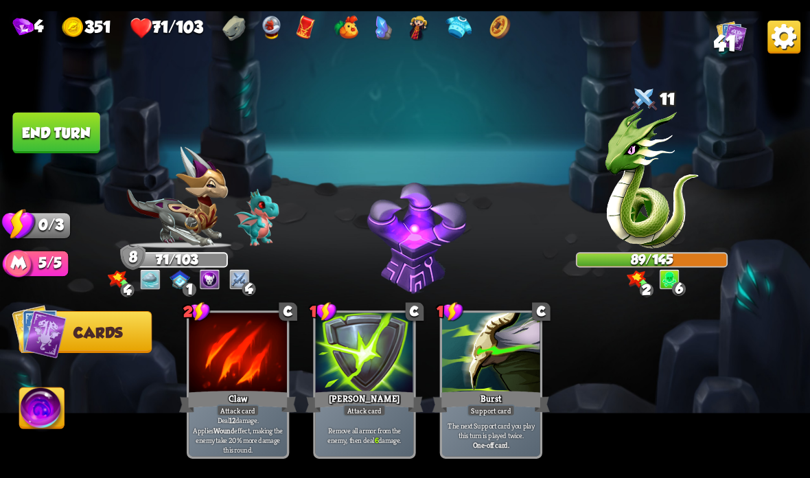
click at [72, 139] on button "End turn" at bounding box center [55, 133] width 87 height 41
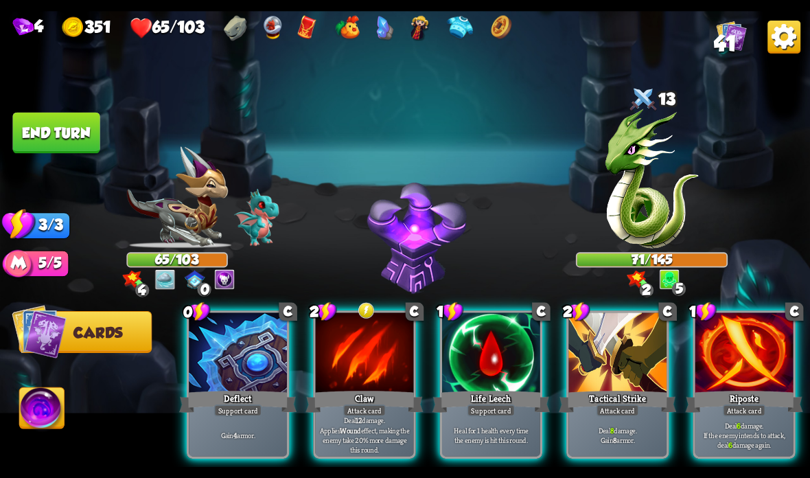
click at [497, 381] on div at bounding box center [491, 353] width 98 height 82
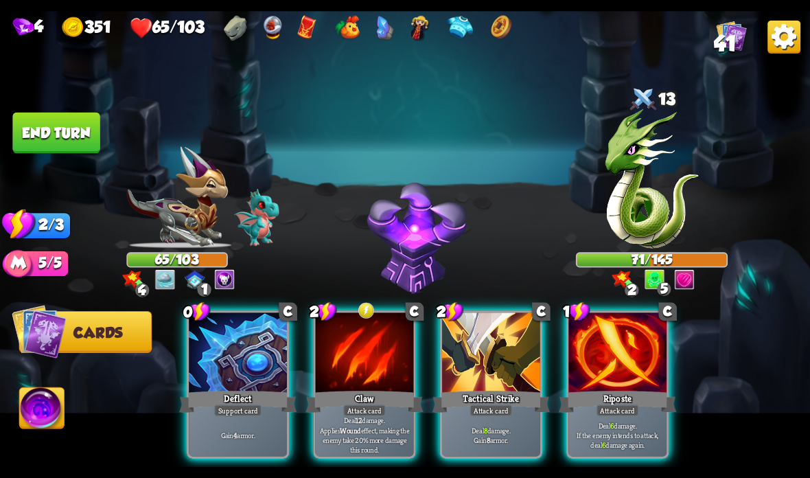
click at [388, 398] on div "Claw" at bounding box center [363, 401] width 117 height 26
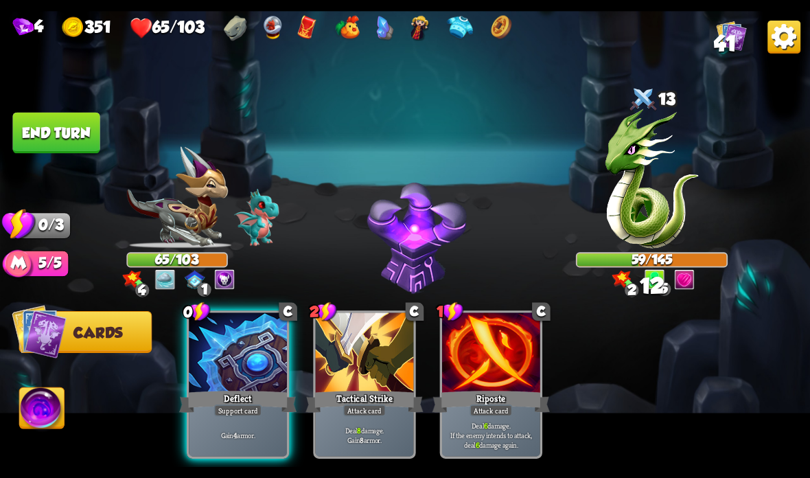
click at [67, 123] on button "End turn" at bounding box center [55, 133] width 87 height 41
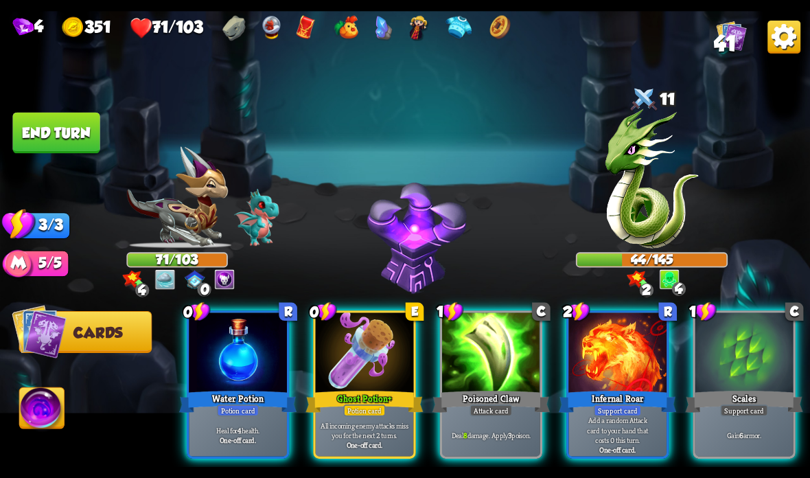
click at [338, 399] on div "Ghost Potion +" at bounding box center [363, 401] width 117 height 26
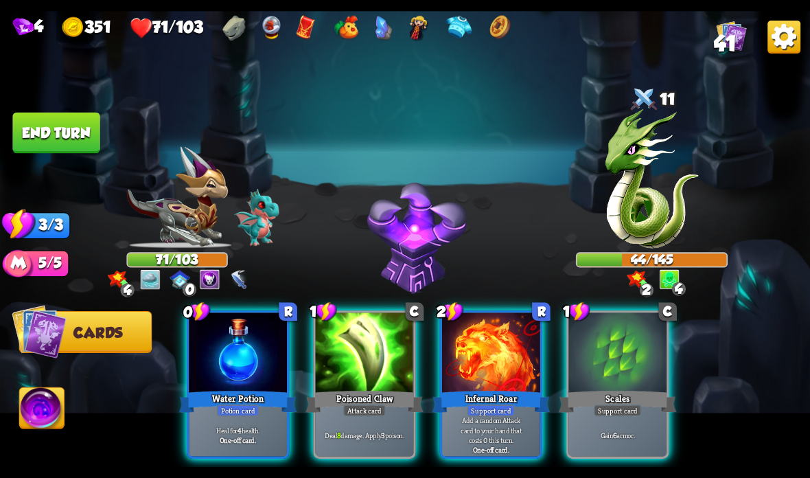
click at [215, 394] on div "Water Potion" at bounding box center [237, 401] width 117 height 26
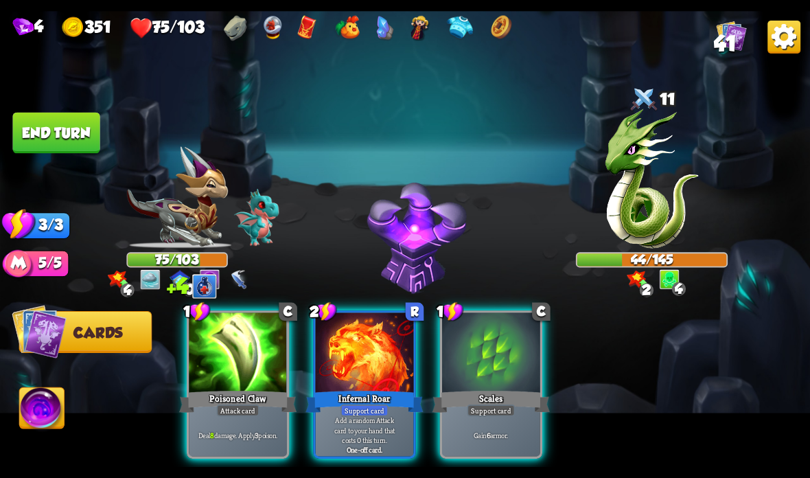
click at [351, 406] on div "Support card" at bounding box center [364, 410] width 48 height 12
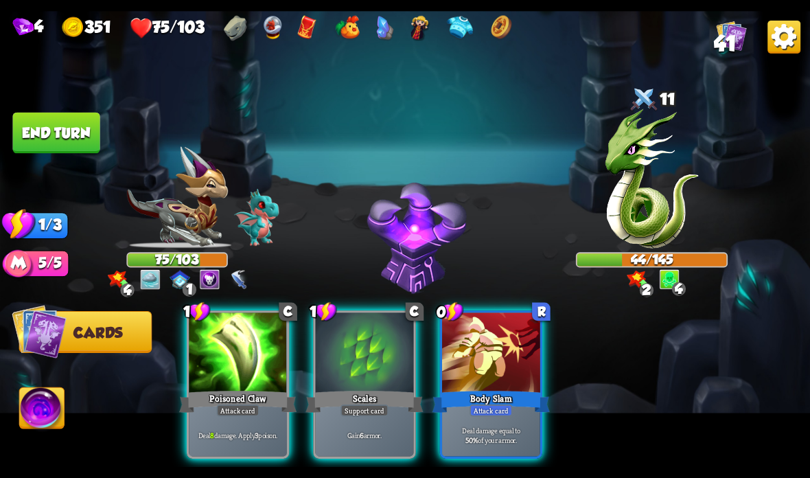
click at [220, 390] on div "Poisoned Claw" at bounding box center [237, 401] width 117 height 26
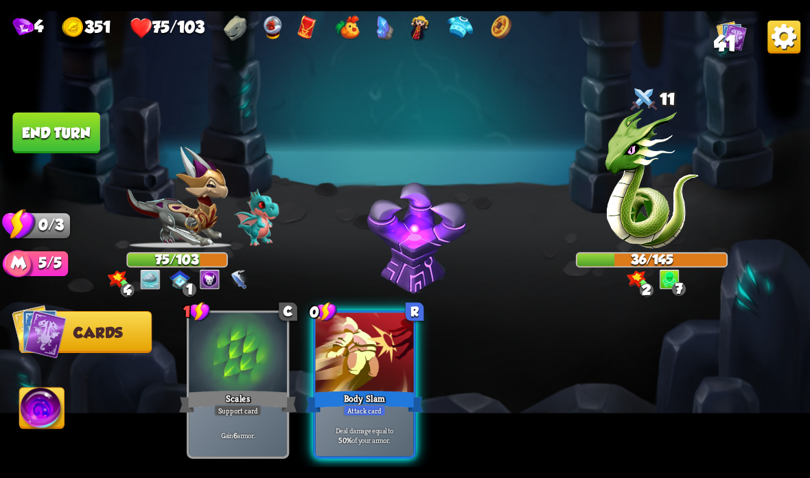
click at [82, 127] on button "End turn" at bounding box center [55, 133] width 87 height 41
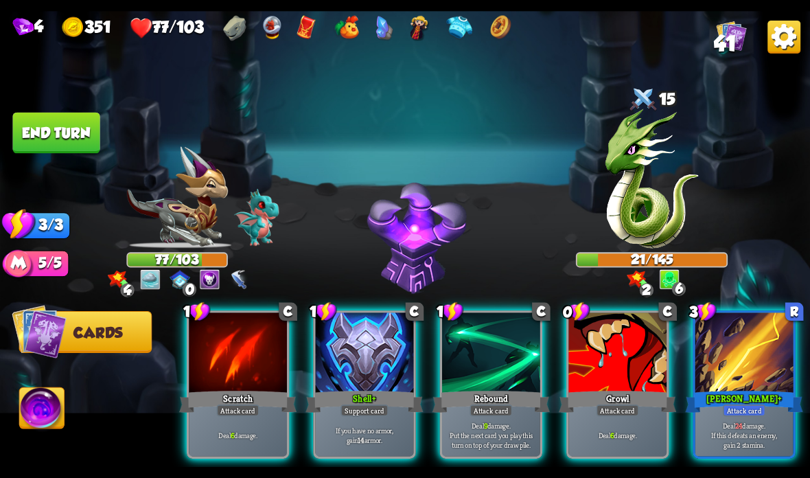
click at [738, 383] on div at bounding box center [744, 353] width 98 height 82
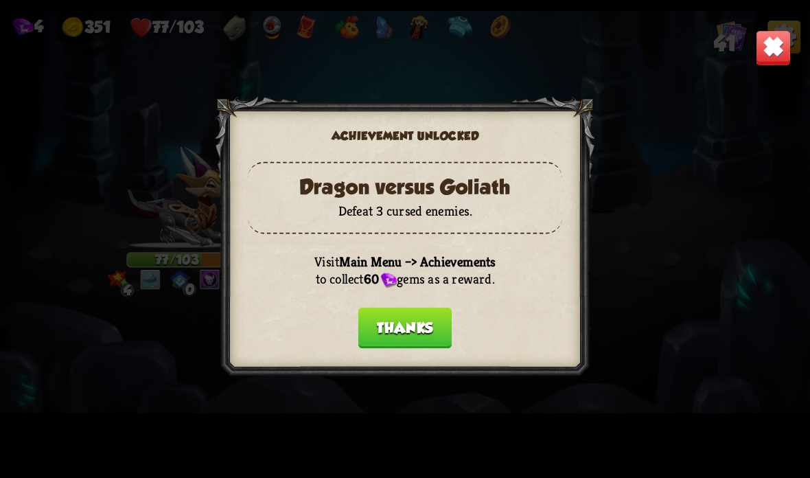
click at [422, 324] on button "Thanks" at bounding box center [404, 327] width 93 height 41
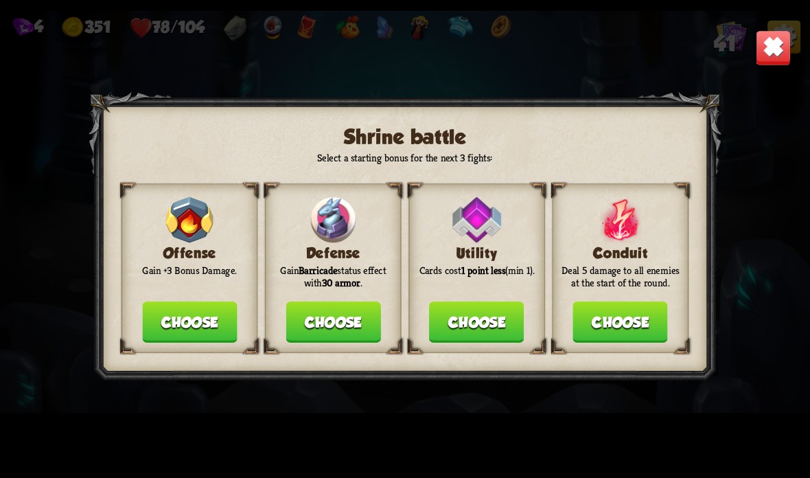
click at [338, 320] on button "Choose" at bounding box center [332, 321] width 95 height 41
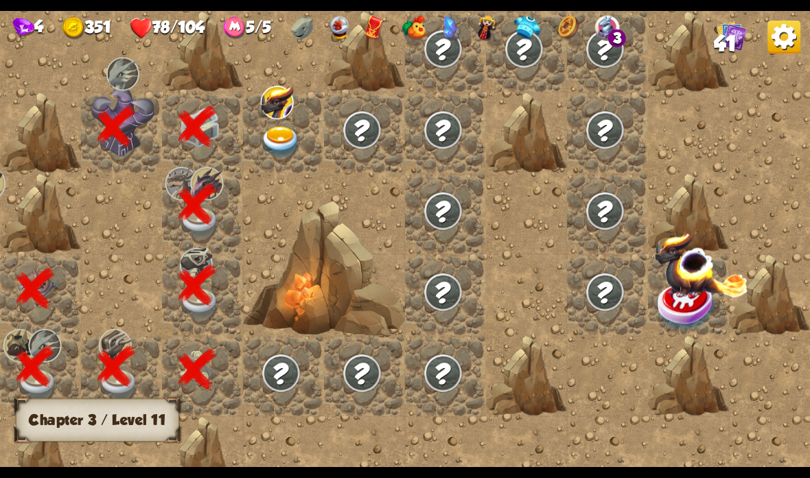
click at [283, 132] on img at bounding box center [281, 142] width 40 height 32
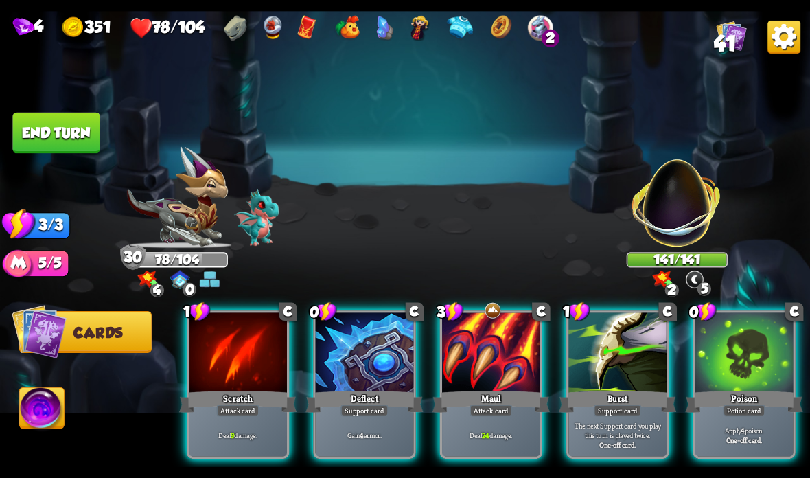
click at [473, 417] on div "Deal 24 damage." at bounding box center [491, 434] width 98 height 43
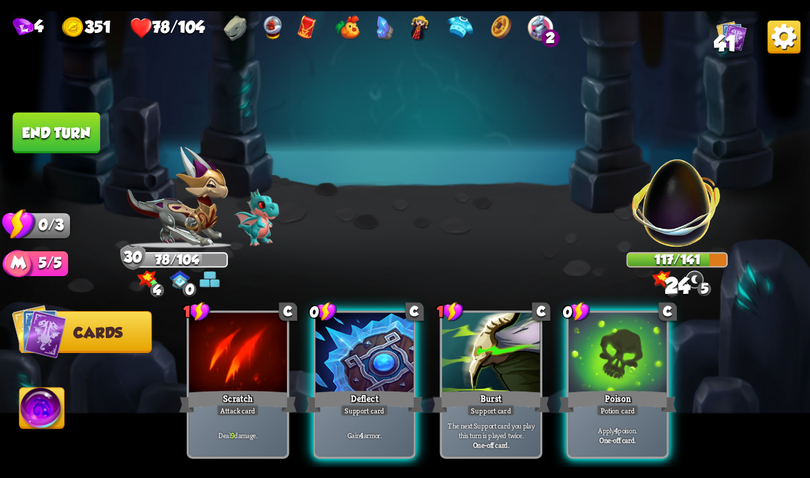
click at [620, 377] on div at bounding box center [617, 353] width 98 height 82
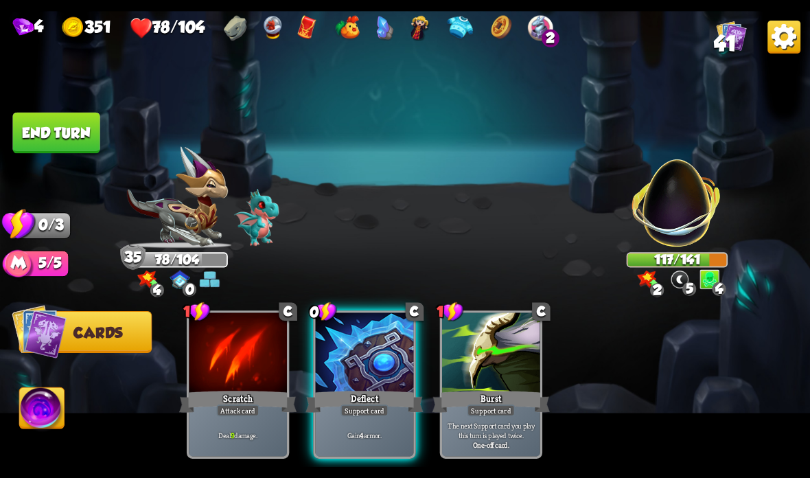
click at [81, 137] on button "End turn" at bounding box center [55, 133] width 87 height 41
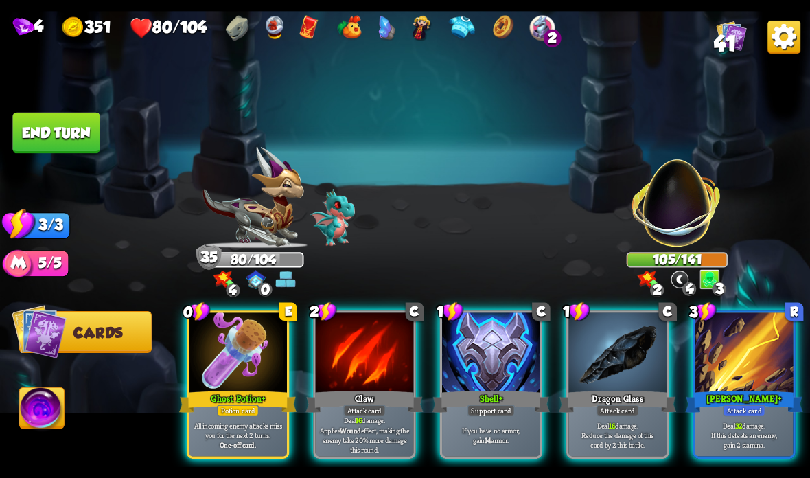
click at [363, 391] on div "Claw" at bounding box center [363, 401] width 117 height 26
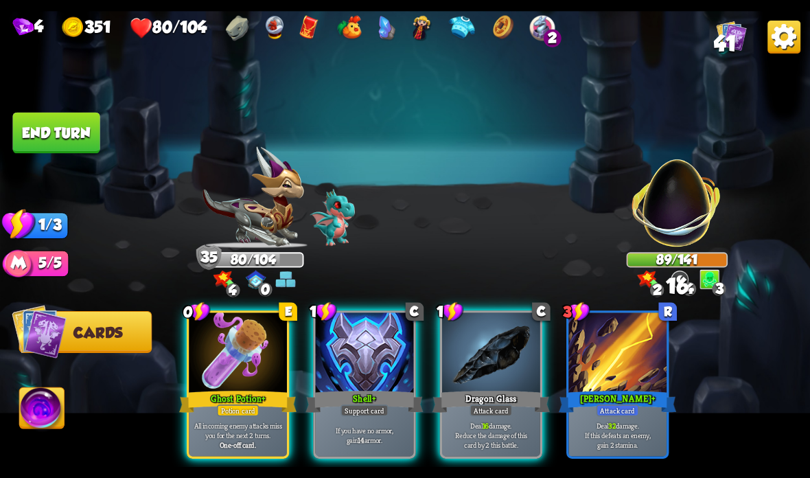
click at [471, 395] on div "Dragon Glass" at bounding box center [490, 401] width 117 height 26
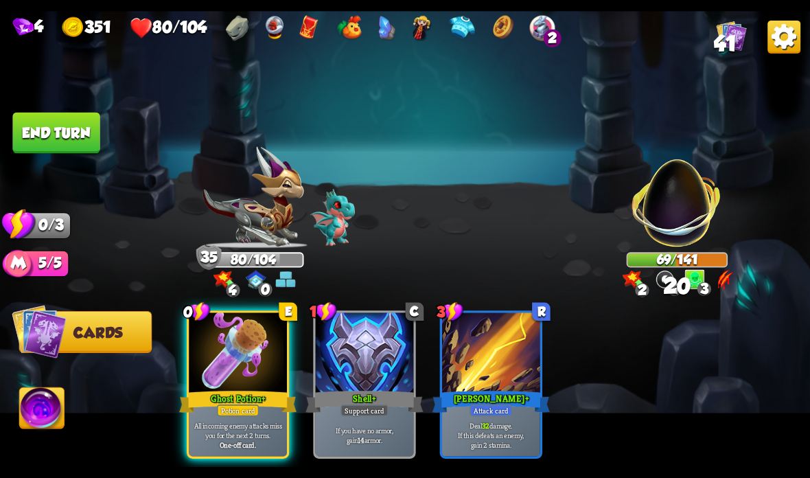
click at [58, 133] on button "End turn" at bounding box center [55, 133] width 87 height 41
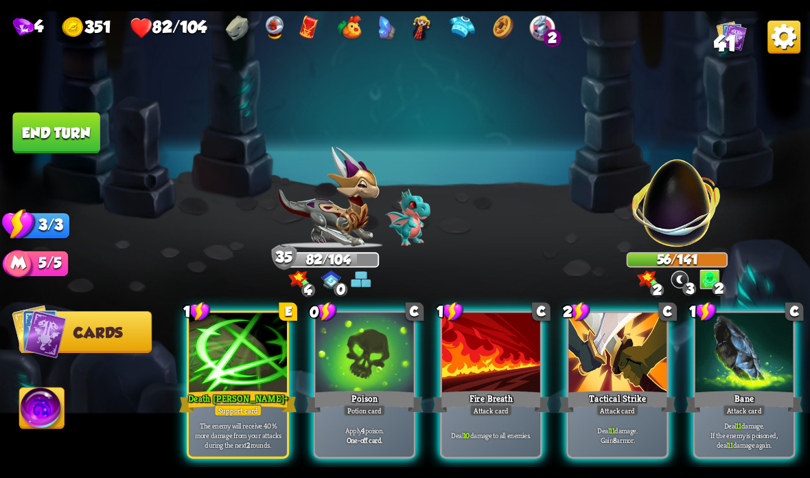
click at [257, 368] on div at bounding box center [238, 353] width 98 height 82
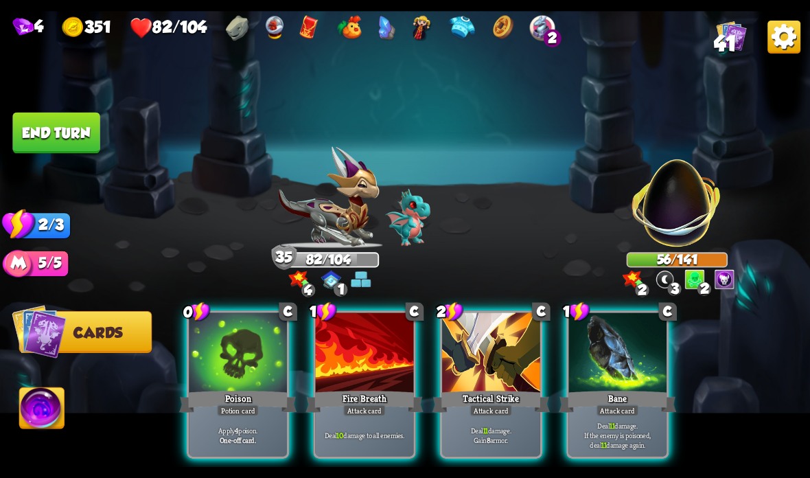
click at [236, 397] on div "Poison" at bounding box center [237, 401] width 117 height 26
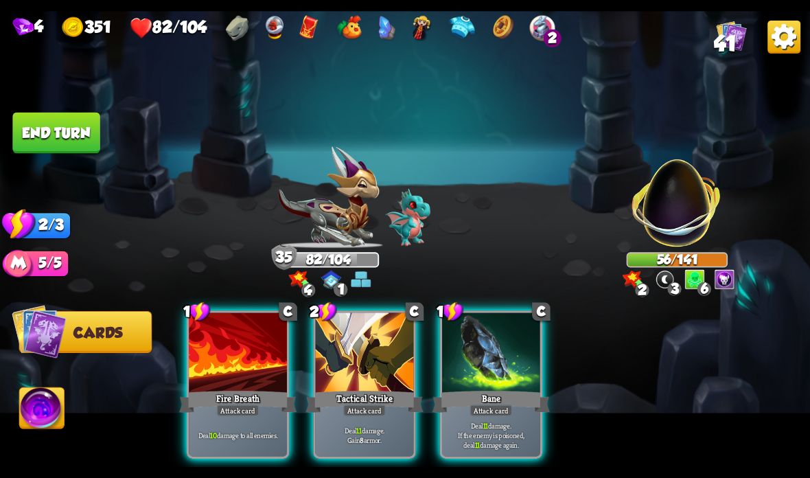
click at [487, 366] on div at bounding box center [491, 353] width 98 height 82
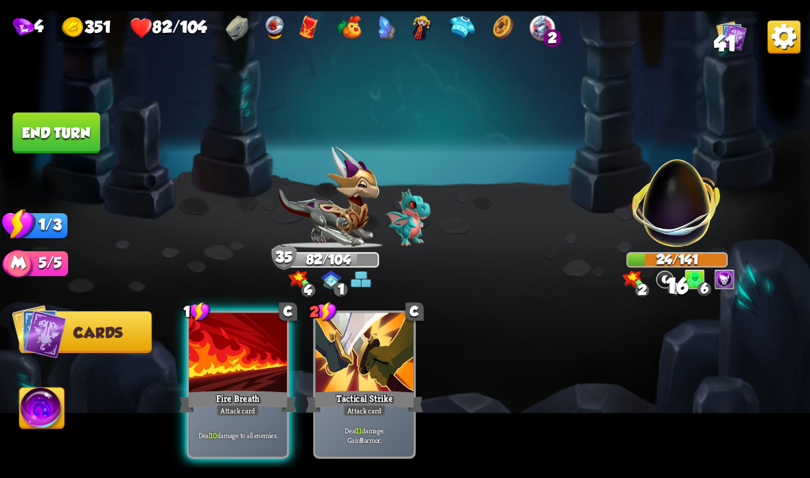
click at [226, 397] on div "Fire Breath" at bounding box center [237, 401] width 117 height 26
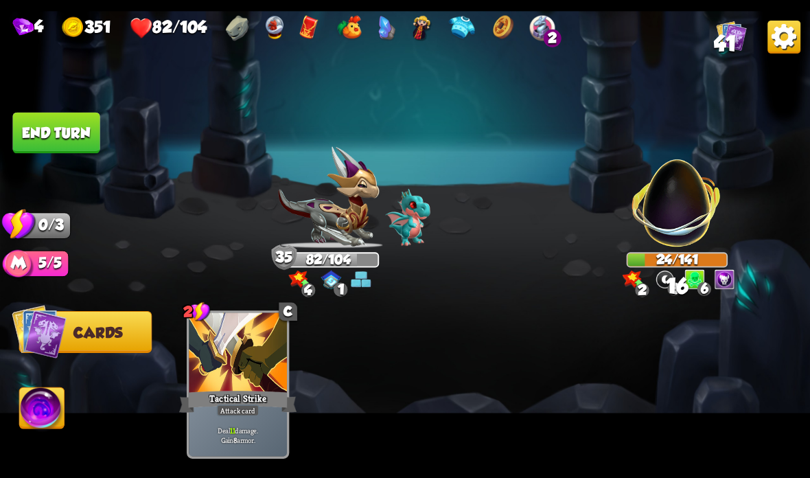
click at [80, 121] on button "End turn" at bounding box center [55, 133] width 87 height 41
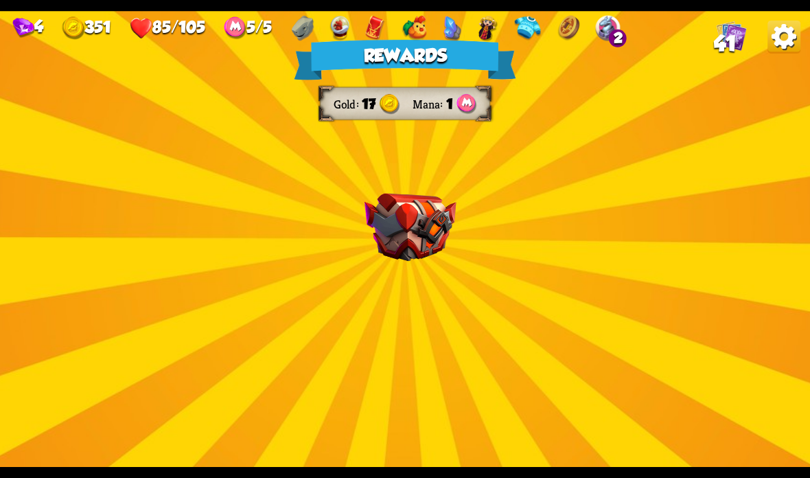
click at [428, 224] on img at bounding box center [410, 228] width 92 height 68
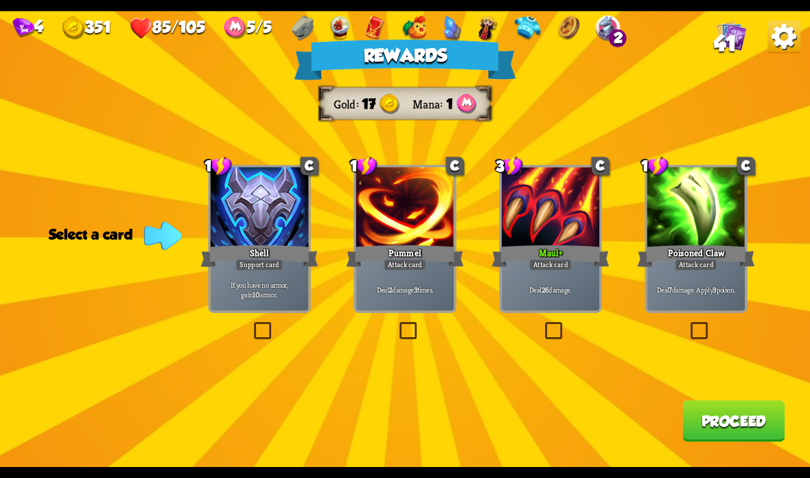
click at [258, 289] on p "If you have no armor, gain 10 armor." at bounding box center [259, 288] width 93 height 19
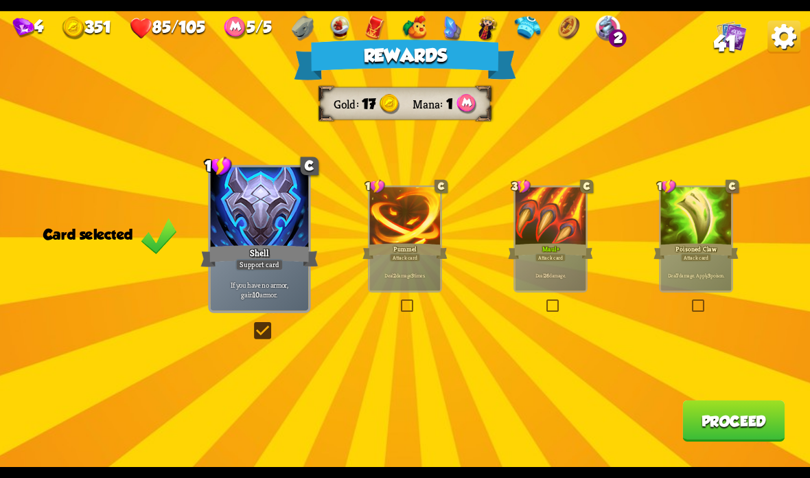
click at [401, 270] on div "Deal 2 damage 3 times." at bounding box center [404, 275] width 71 height 31
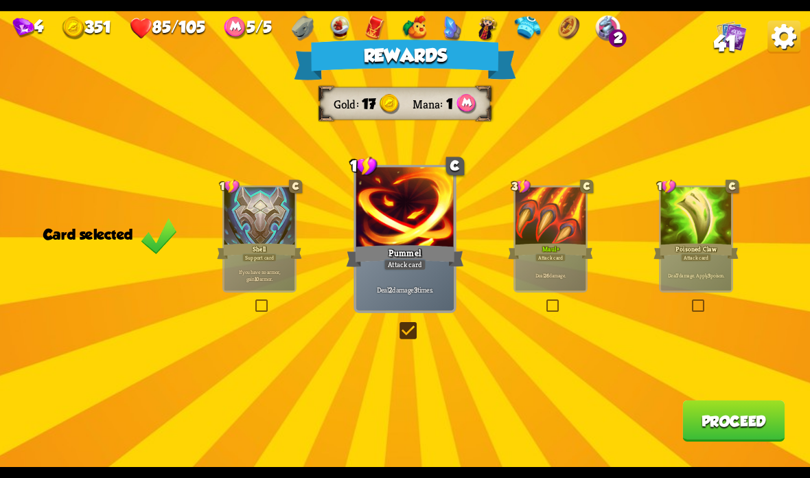
click at [757, 430] on button "Proceed" at bounding box center [733, 420] width 102 height 41
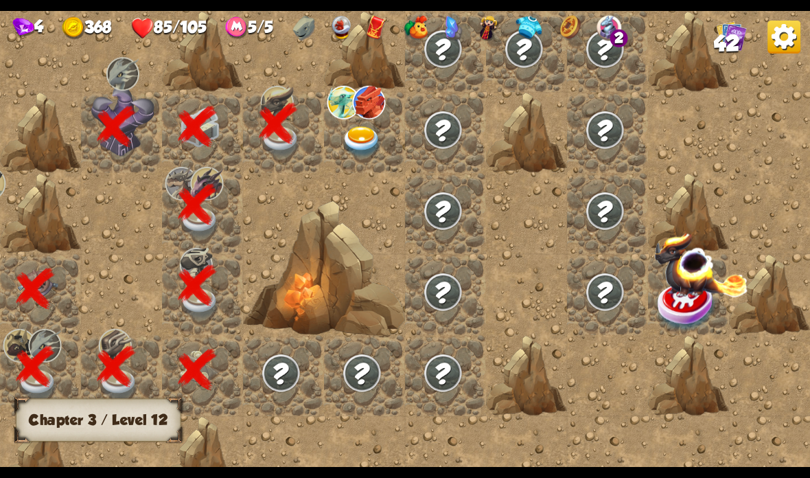
click at [371, 139] on img at bounding box center [362, 142] width 40 height 32
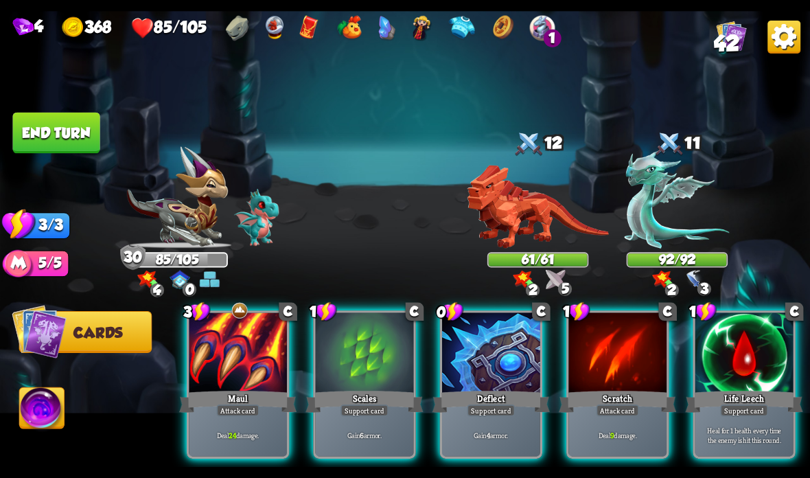
click at [469, 405] on div "Support card" at bounding box center [491, 410] width 48 height 12
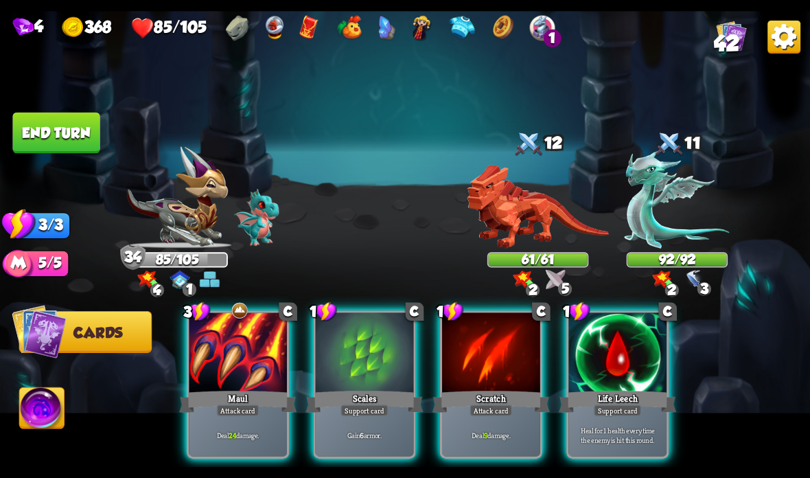
click at [244, 420] on div "Deal 24 damage." at bounding box center [238, 434] width 98 height 43
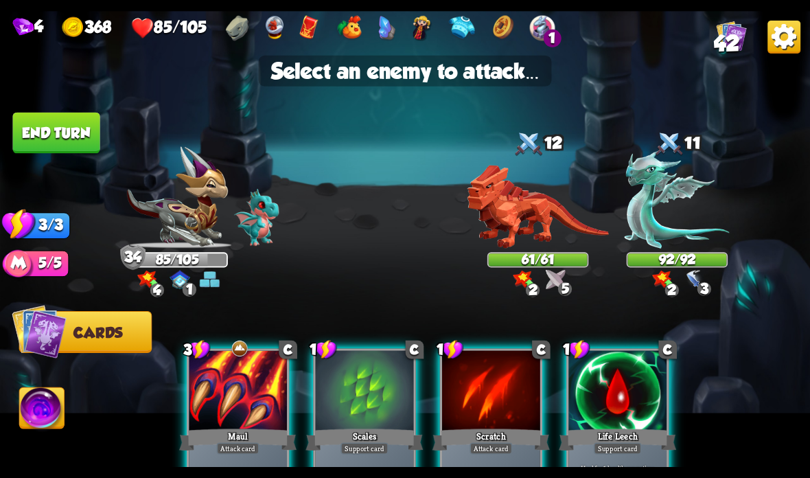
click at [515, 218] on img at bounding box center [538, 207] width 142 height 84
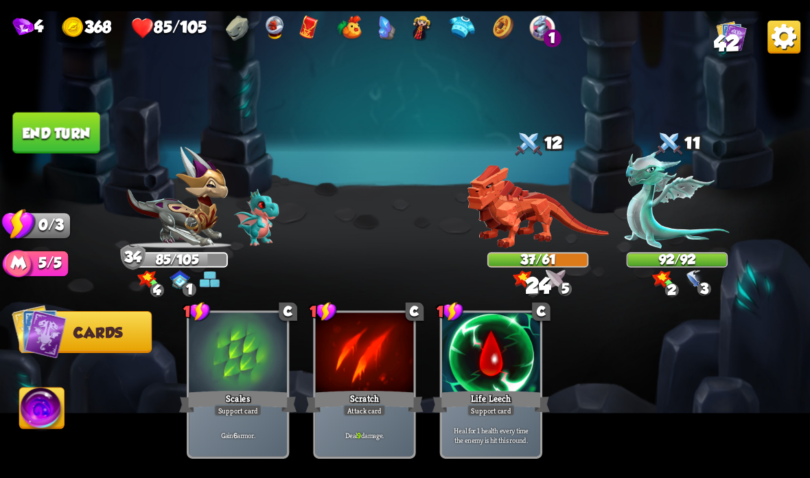
click at [60, 134] on button "End turn" at bounding box center [55, 133] width 87 height 41
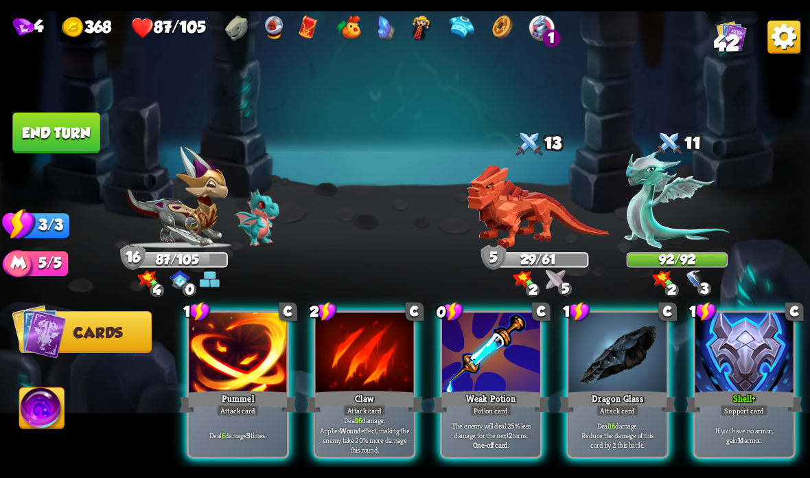
click at [359, 415] on div "Attack card" at bounding box center [364, 410] width 43 height 12
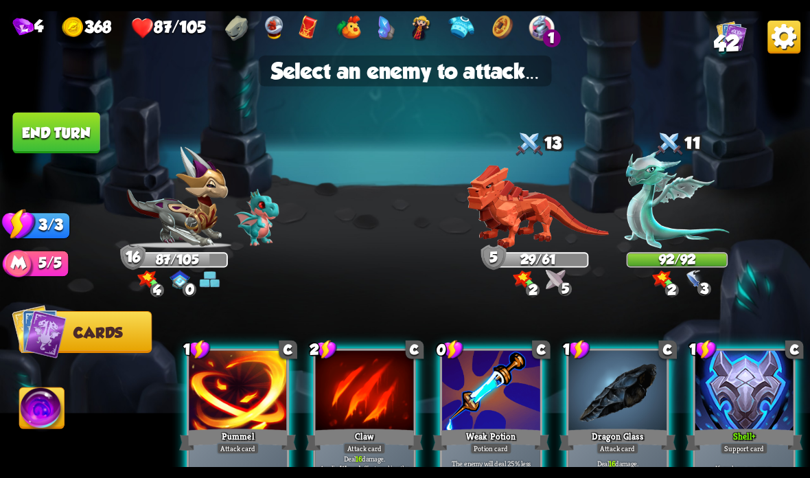
click at [537, 223] on img at bounding box center [538, 207] width 142 height 84
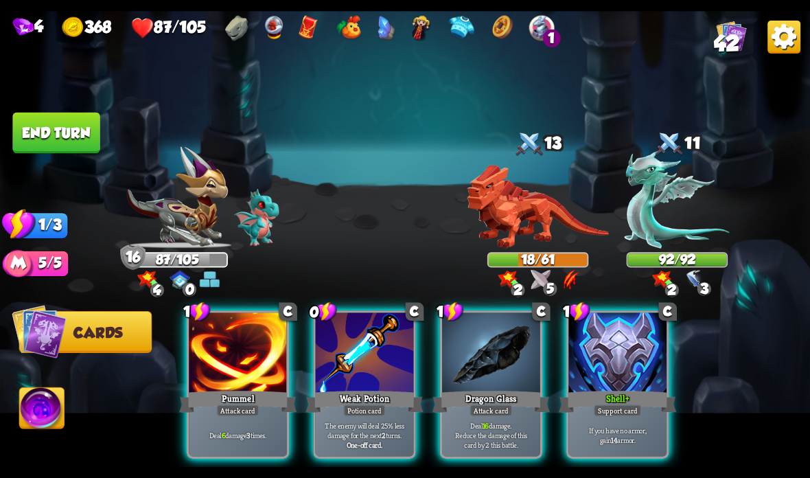
click at [481, 345] on div at bounding box center [491, 353] width 98 height 82
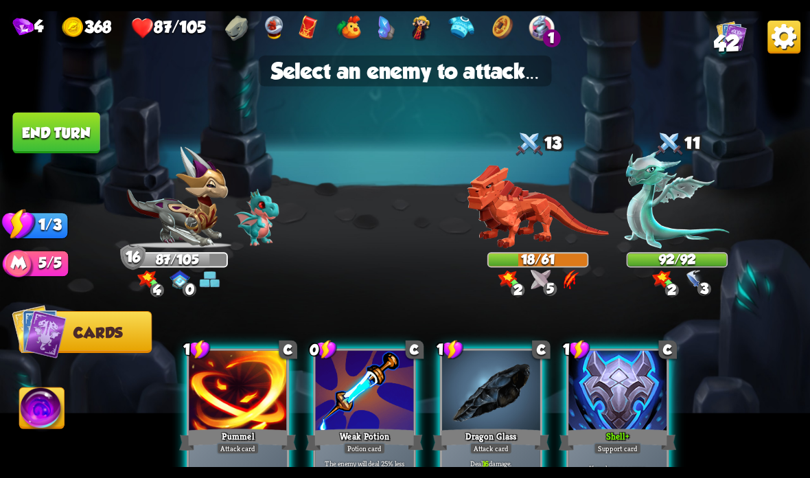
click at [225, 405] on div at bounding box center [238, 392] width 98 height 82
click at [346, 402] on div at bounding box center [365, 392] width 98 height 82
click at [364, 420] on div at bounding box center [365, 392] width 98 height 82
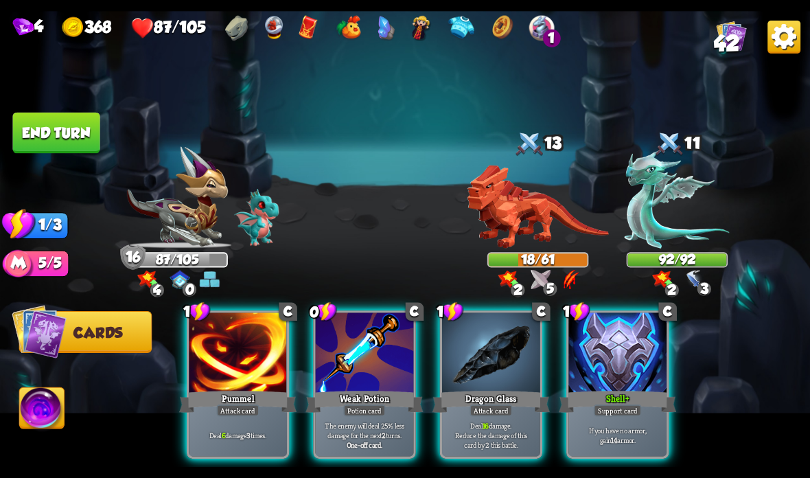
click at [255, 359] on div at bounding box center [238, 353] width 98 height 82
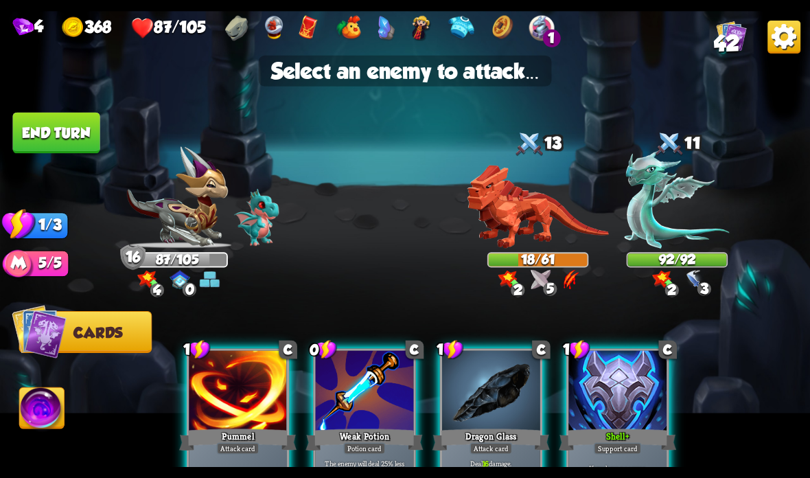
click at [514, 207] on img at bounding box center [538, 207] width 142 height 84
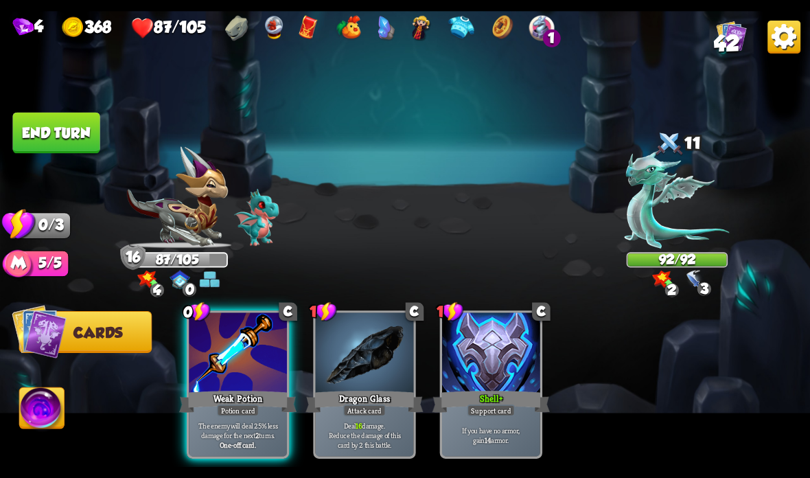
click at [61, 117] on button "End turn" at bounding box center [55, 133] width 87 height 41
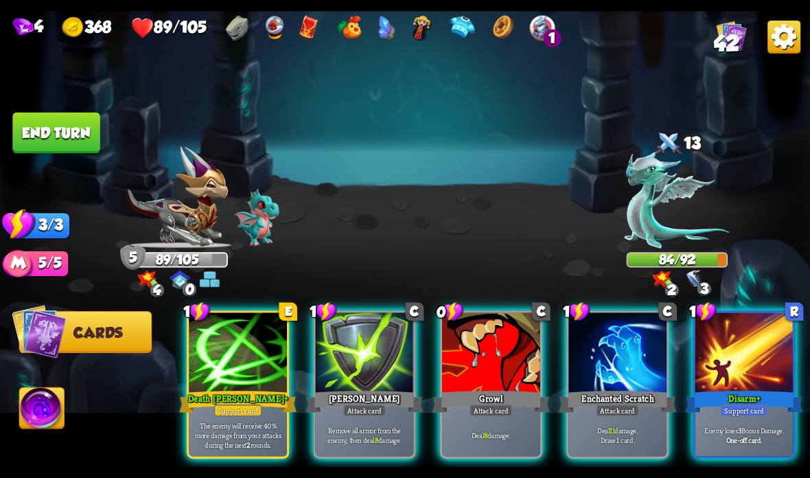
click at [749, 347] on div at bounding box center [744, 353] width 98 height 82
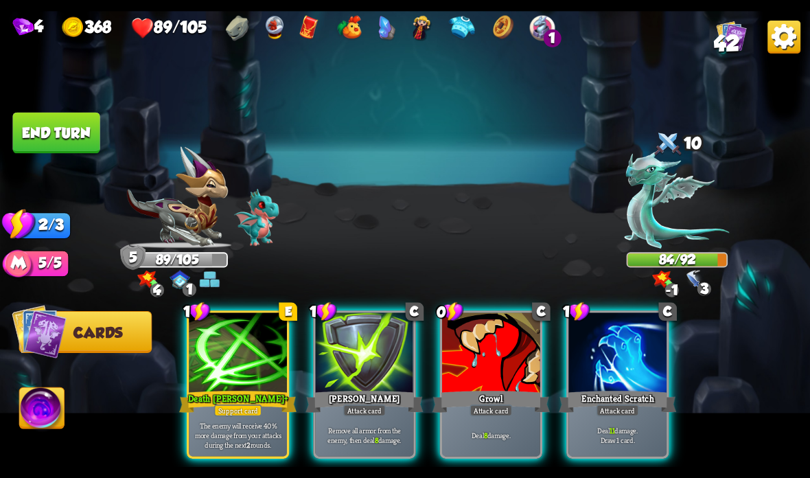
click at [231, 360] on div at bounding box center [238, 353] width 98 height 82
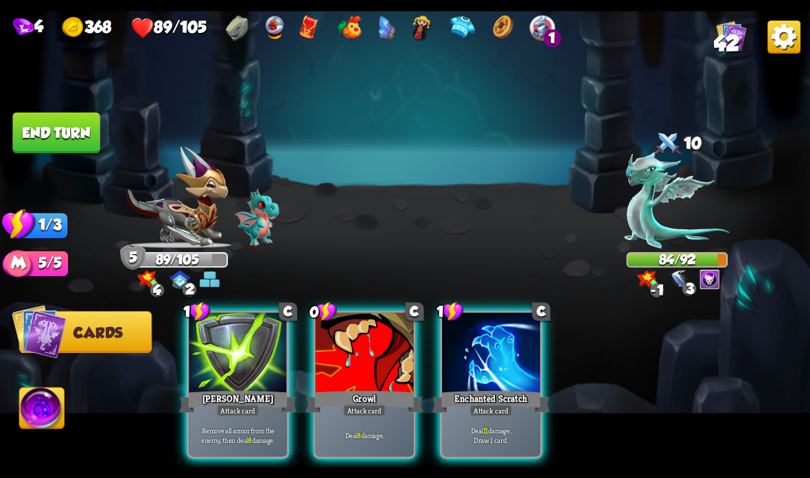
click at [346, 389] on div "Growl" at bounding box center [363, 401] width 117 height 26
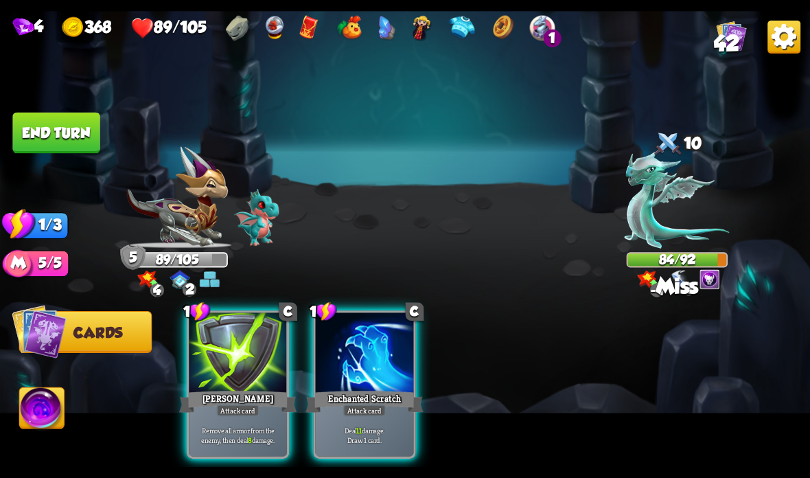
click at [341, 383] on div at bounding box center [365, 353] width 98 height 82
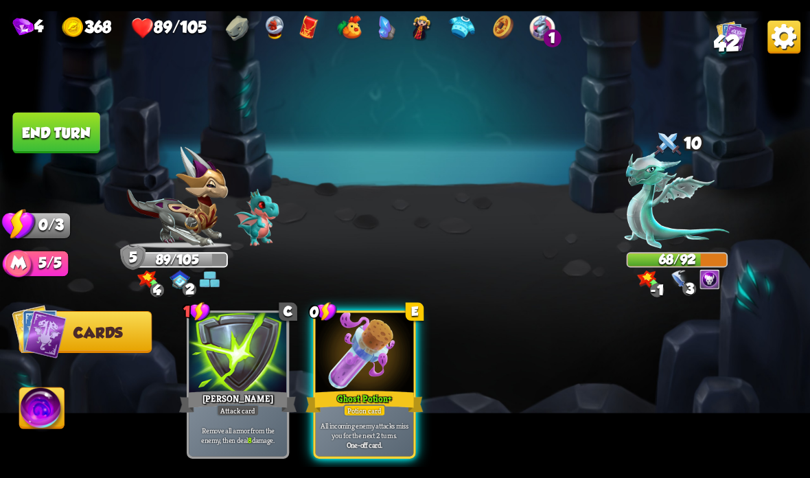
click at [353, 414] on div "Potion card" at bounding box center [364, 410] width 42 height 12
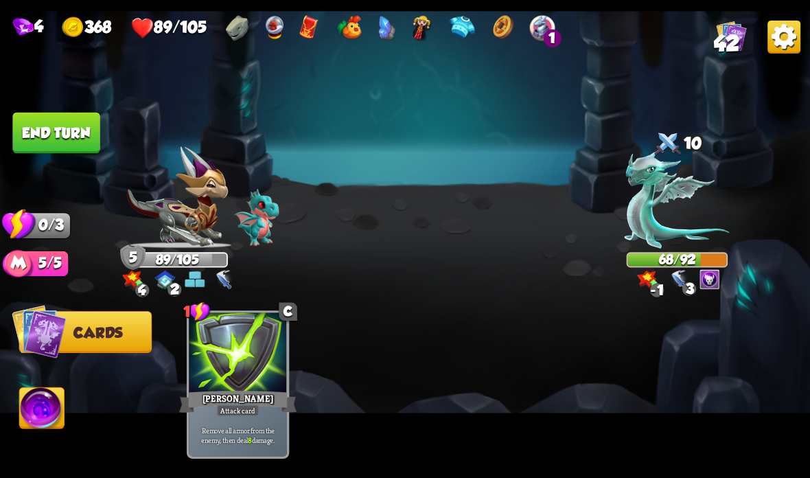
click at [70, 113] on button "End turn" at bounding box center [55, 133] width 87 height 41
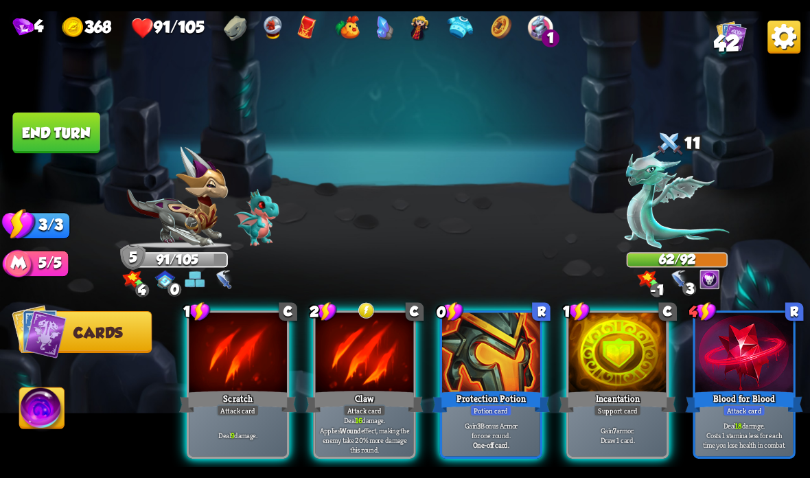
click at [358, 386] on div at bounding box center [365, 353] width 98 height 82
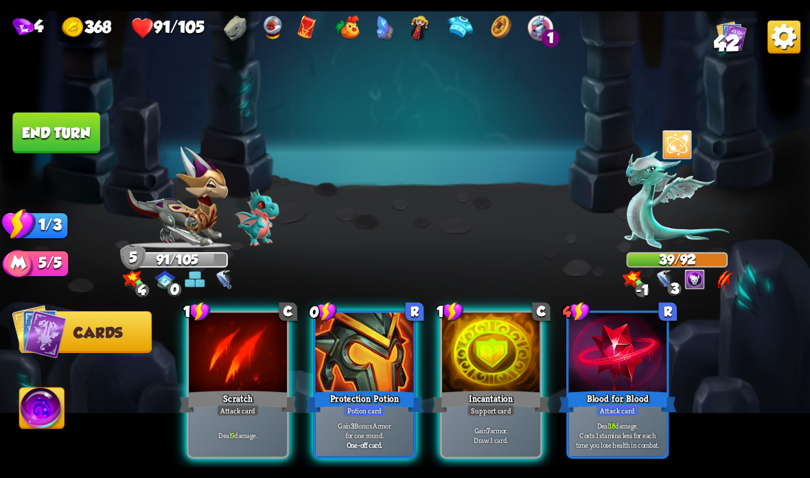
click at [259, 394] on div "Scratch" at bounding box center [237, 401] width 117 height 26
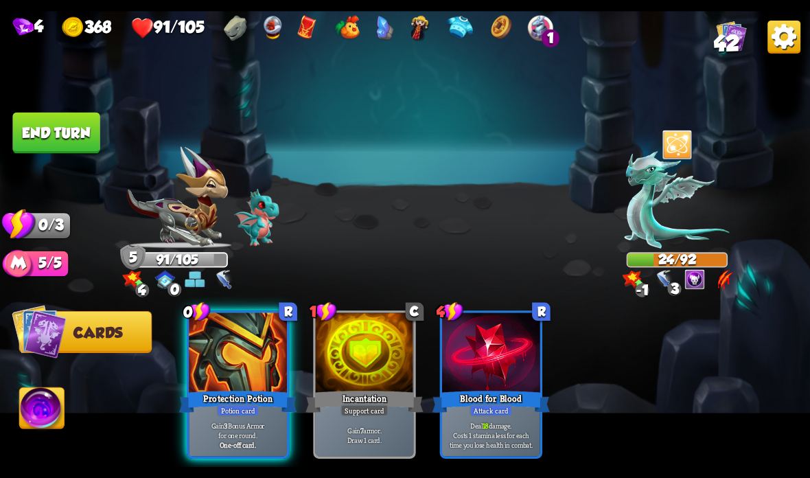
click at [81, 141] on button "End turn" at bounding box center [55, 133] width 87 height 41
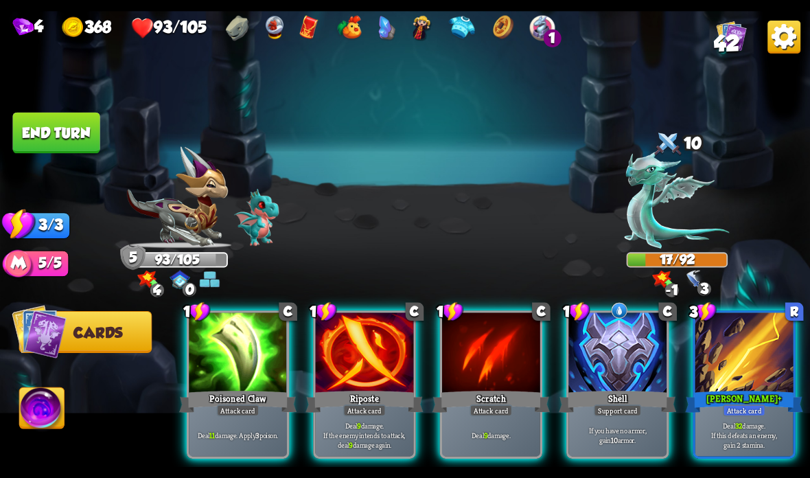
click at [736, 351] on div at bounding box center [744, 353] width 98 height 82
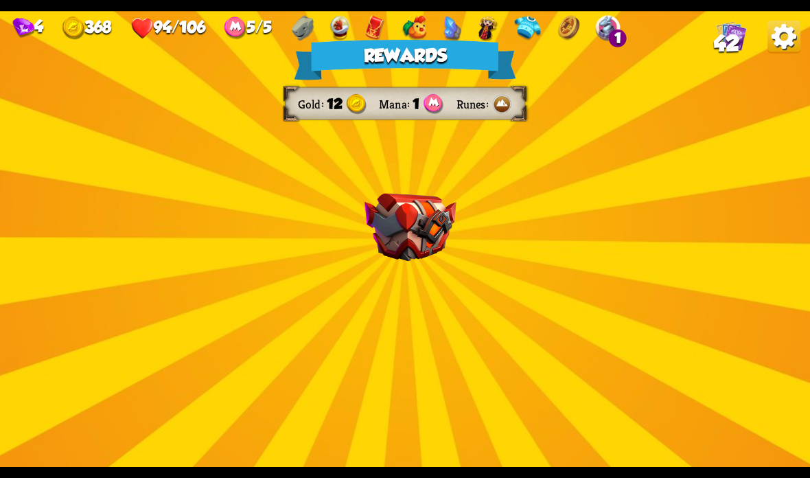
click at [719, 348] on div "Rewards Gold 12 Mana 1 Runes Select a card 0 C Weak Potion Potion card The enem…" at bounding box center [405, 239] width 810 height 456
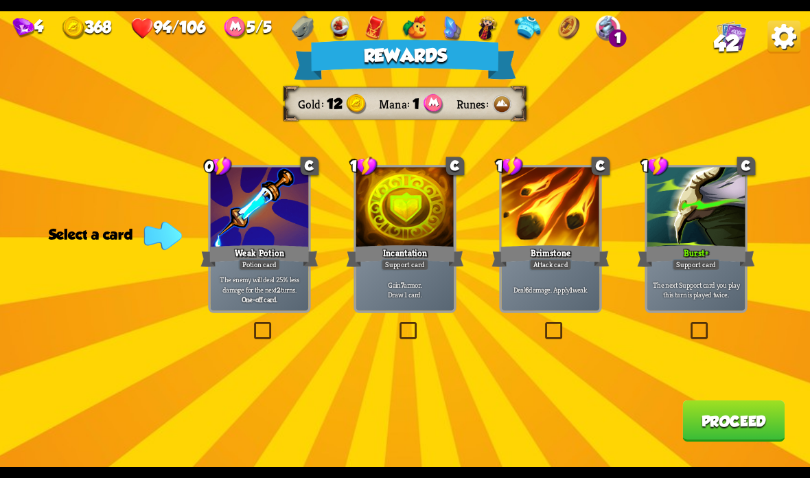
click at [383, 187] on div at bounding box center [405, 208] width 98 height 82
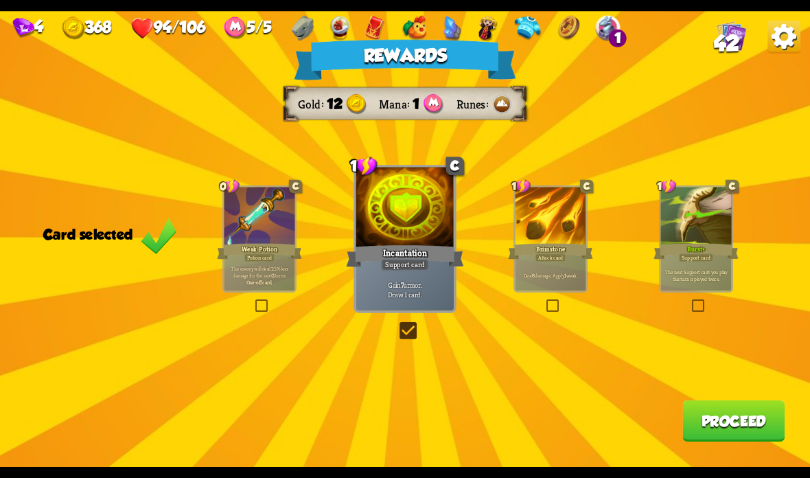
click at [755, 409] on button "Proceed" at bounding box center [733, 420] width 102 height 41
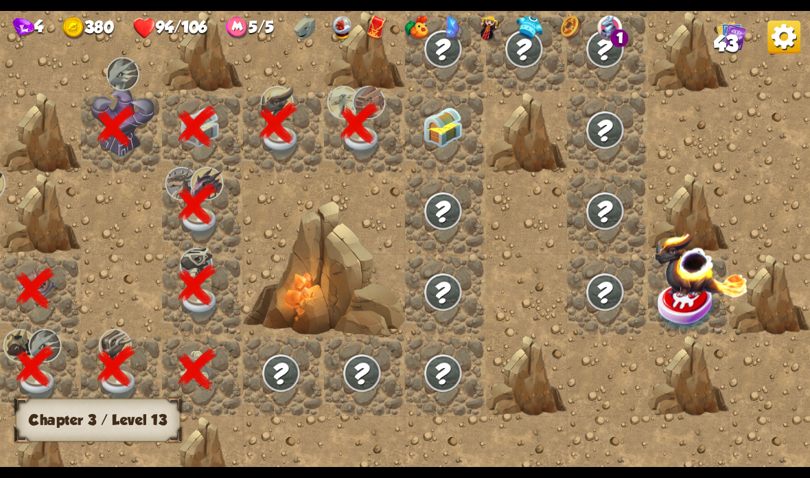
click at [456, 124] on img at bounding box center [443, 127] width 40 height 40
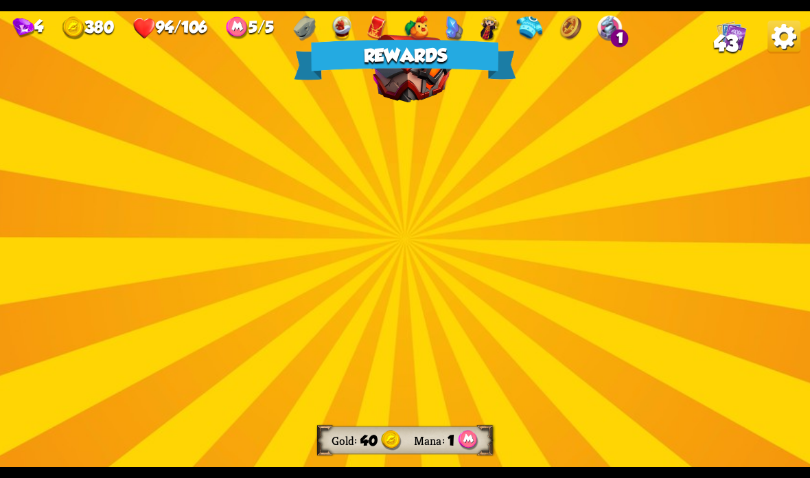
click at [421, 185] on div "Rewards Gold 40 Mana 1 Select a card 0 R Nostalgia + Support card Return a card…" at bounding box center [405, 239] width 810 height 456
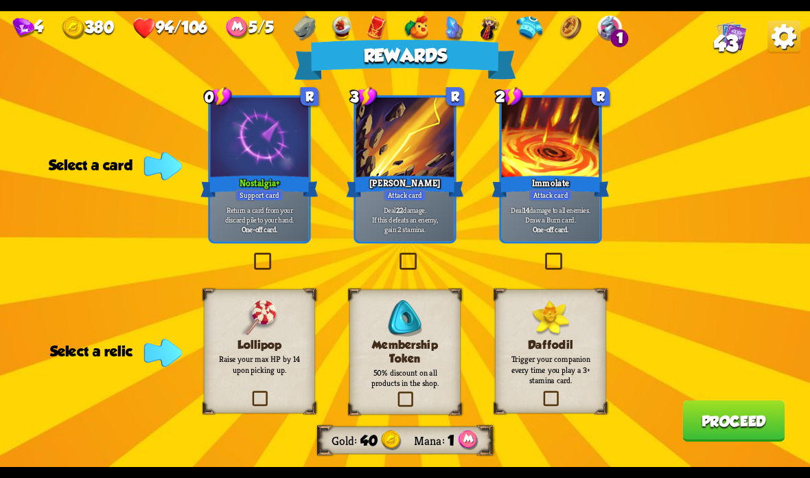
click at [276, 161] on div at bounding box center [260, 138] width 98 height 82
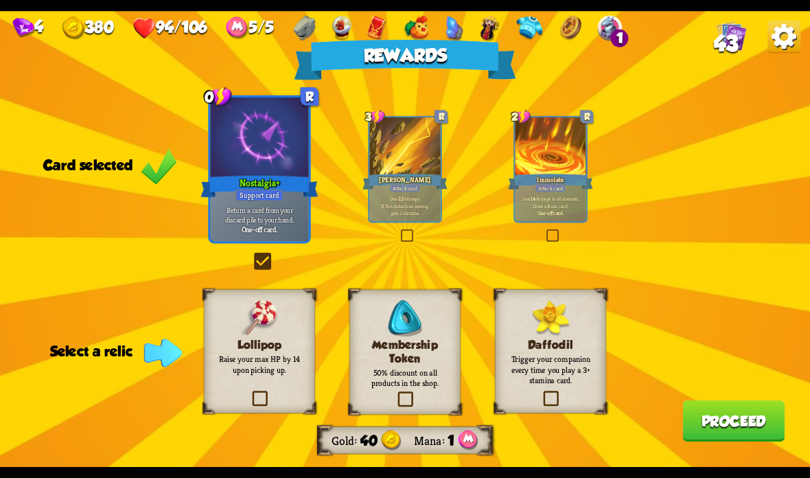
click at [548, 307] on img at bounding box center [550, 318] width 38 height 36
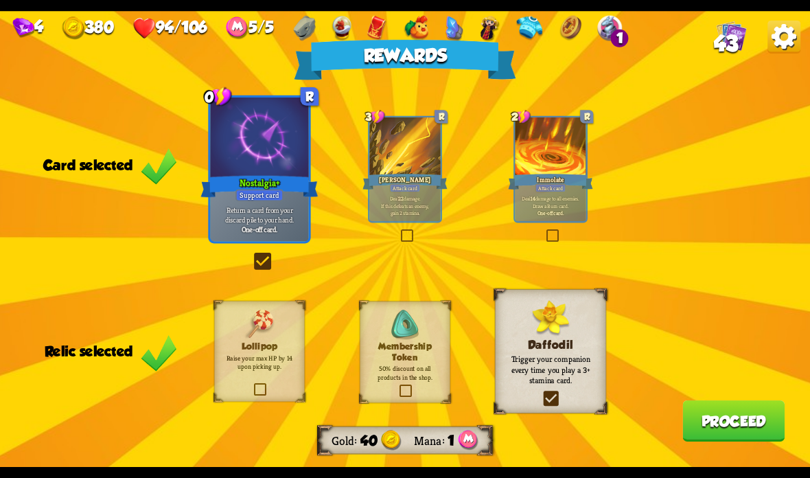
click at [741, 428] on button "Proceed" at bounding box center [733, 420] width 102 height 41
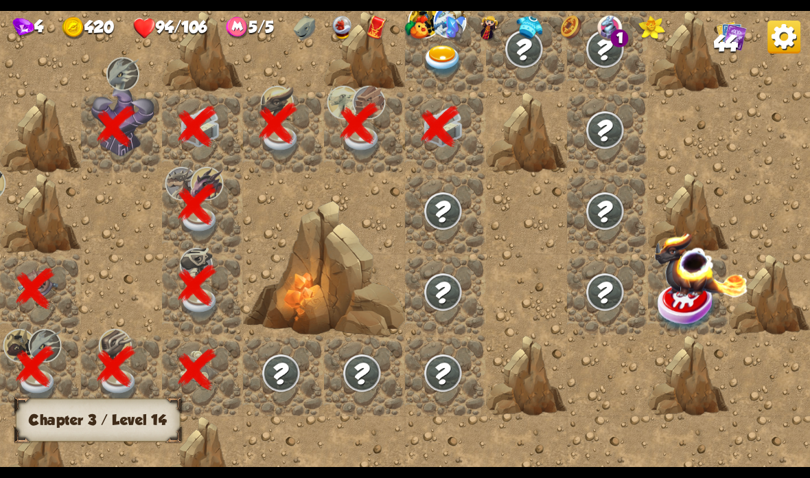
click at [448, 69] on img at bounding box center [443, 61] width 40 height 32
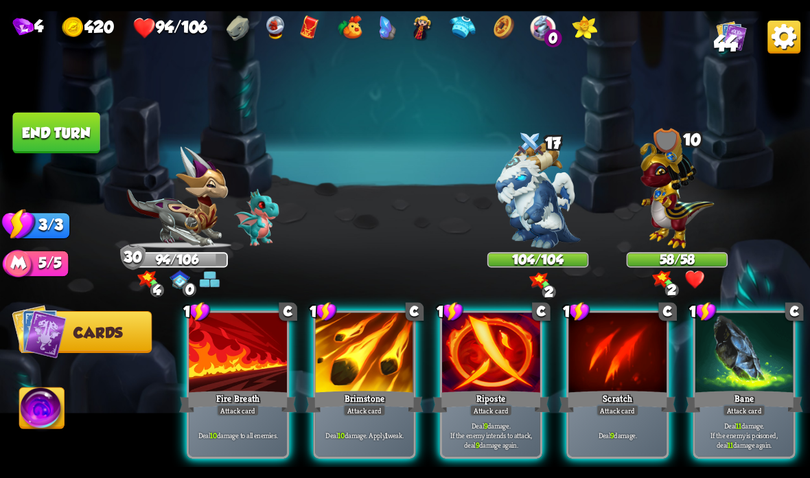
click at [362, 402] on div "Brimstone" at bounding box center [363, 401] width 117 height 26
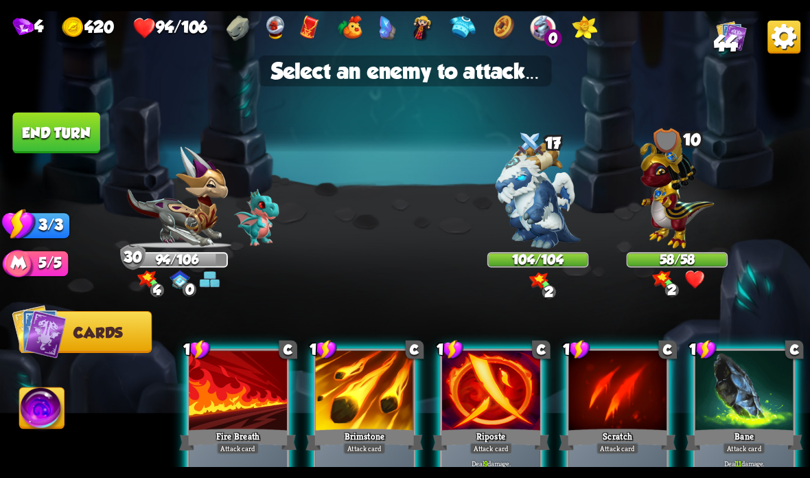
click at [657, 234] on img at bounding box center [677, 190] width 74 height 115
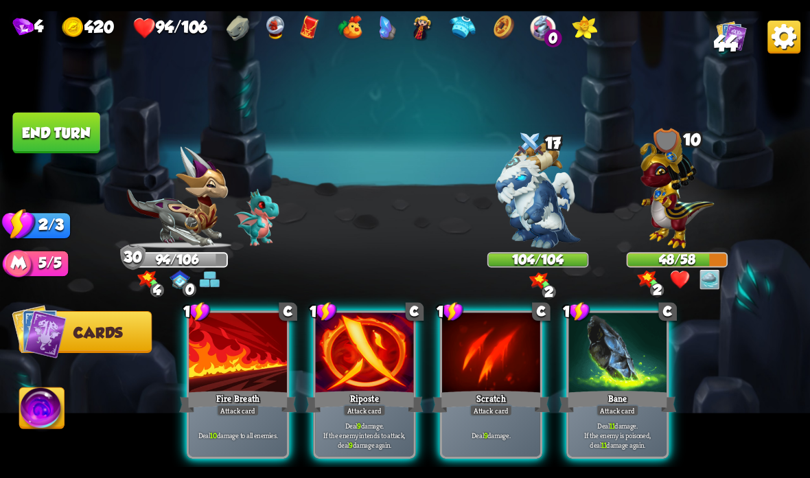
click at [593, 384] on div at bounding box center [617, 353] width 98 height 82
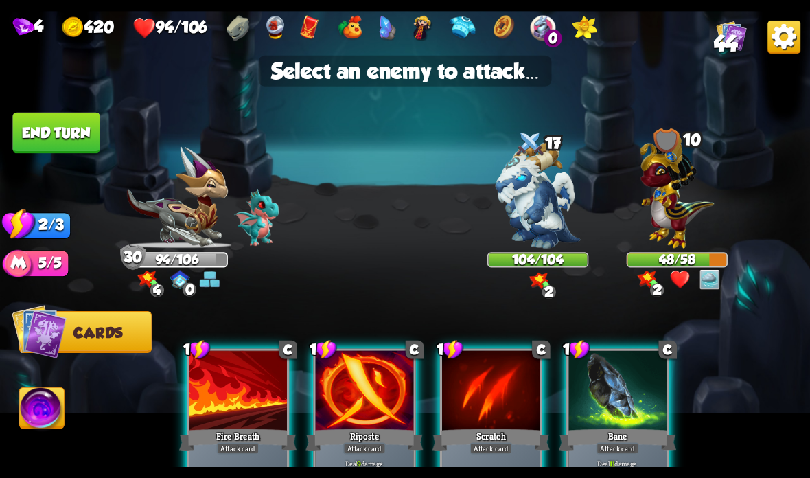
click at [662, 237] on img at bounding box center [677, 190] width 74 height 115
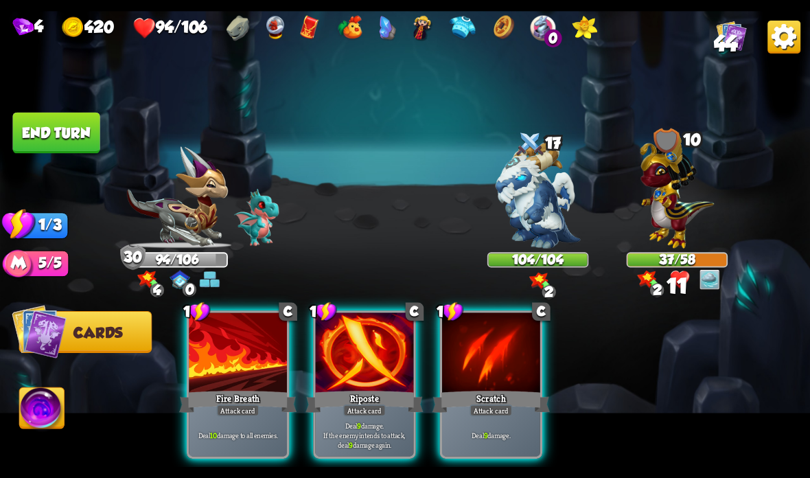
click at [224, 407] on div "Attack card" at bounding box center [238, 410] width 43 height 12
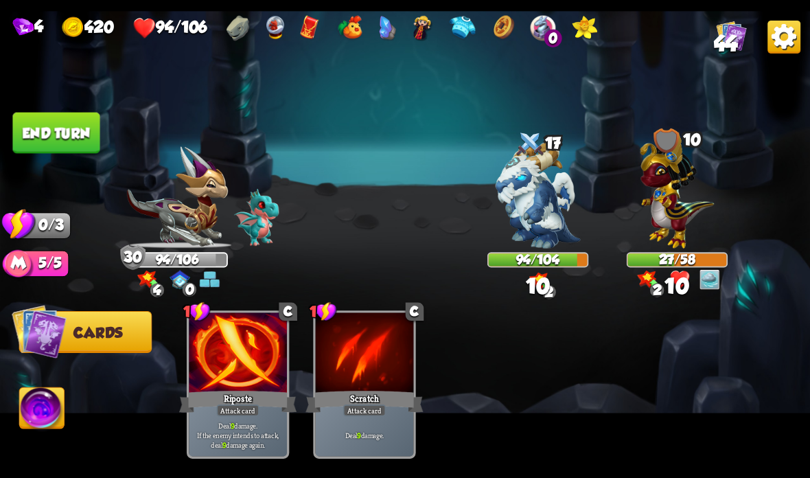
click at [64, 139] on button "End turn" at bounding box center [55, 133] width 87 height 41
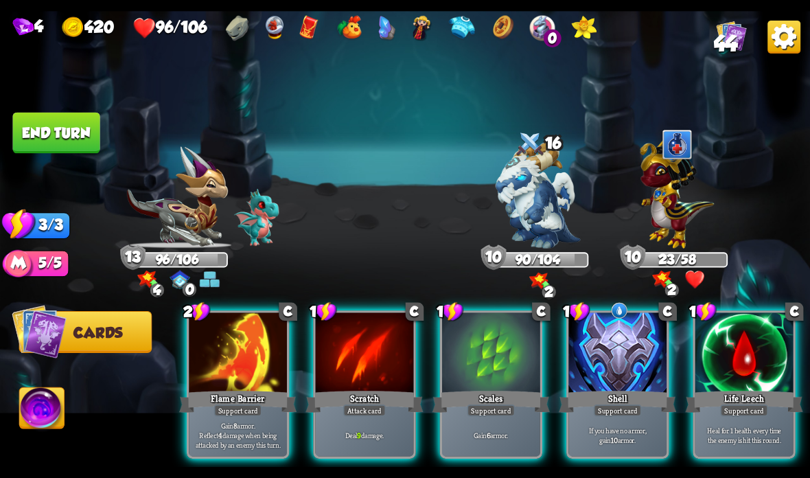
click at [231, 397] on div "Flame Barrier" at bounding box center [237, 401] width 117 height 26
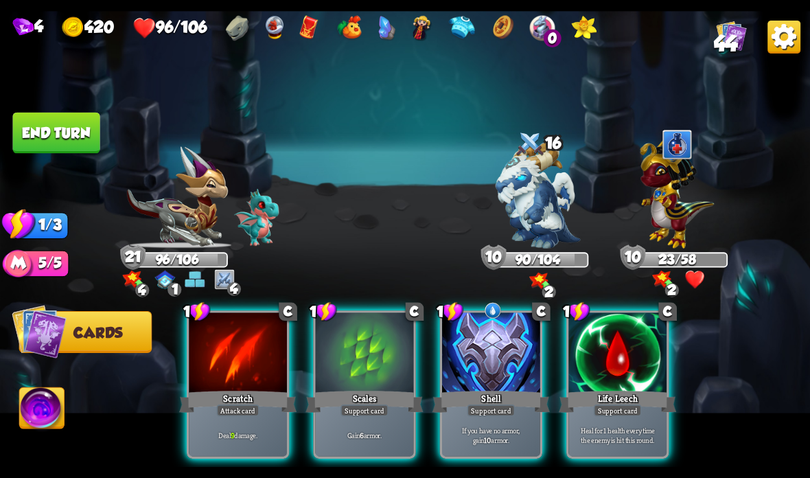
click at [233, 404] on div "Scratch" at bounding box center [237, 401] width 117 height 26
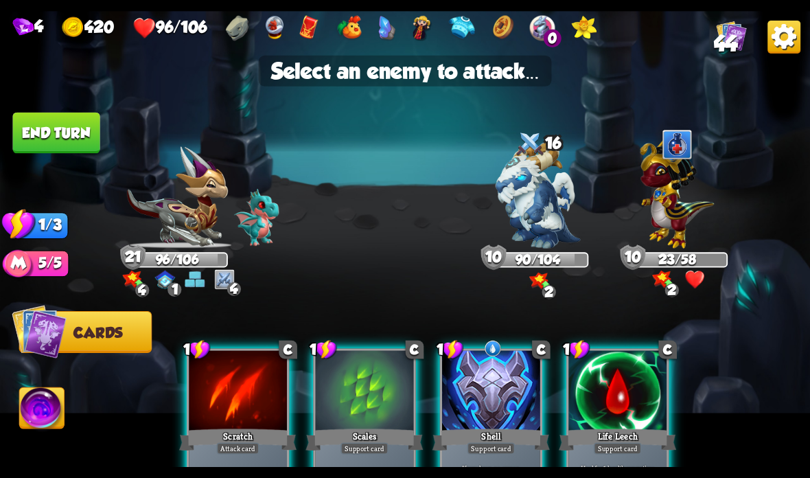
click at [683, 206] on img at bounding box center [677, 190] width 74 height 115
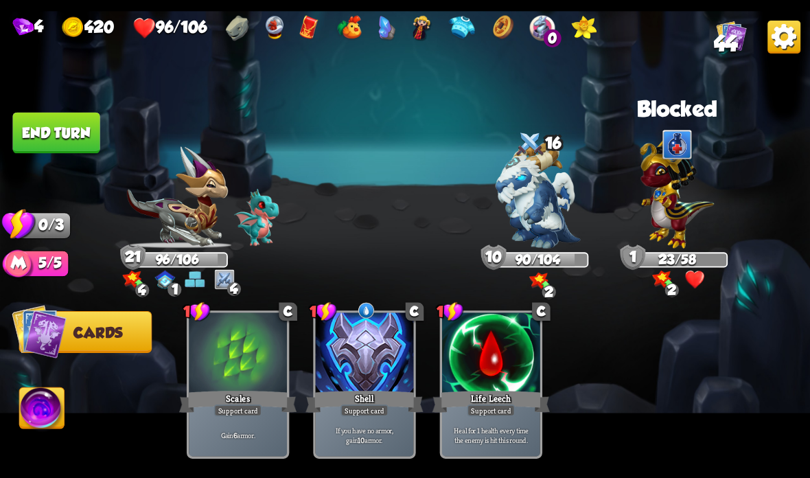
click at [67, 148] on button "End turn" at bounding box center [55, 133] width 87 height 41
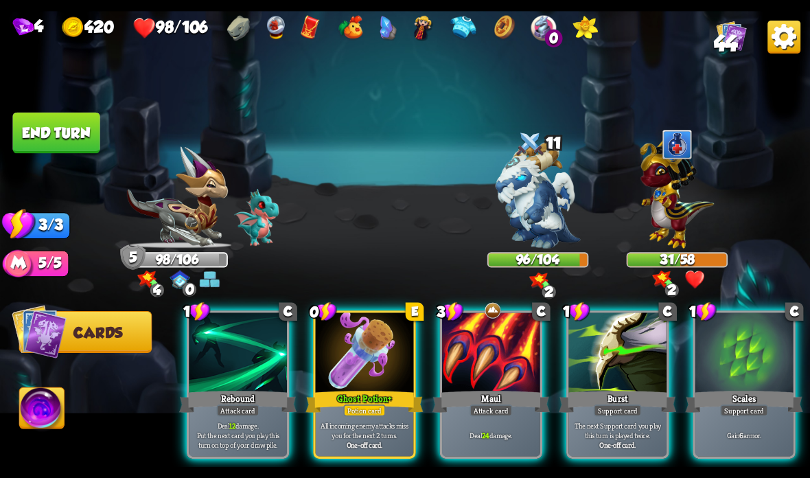
click at [363, 417] on div "All incoming enemy attacks miss you for the next 2 turns. One-off card." at bounding box center [365, 434] width 98 height 43
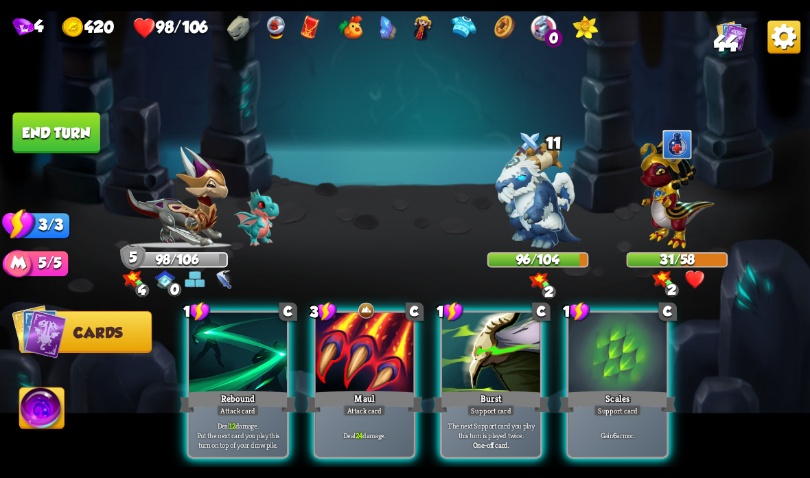
click at [362, 387] on div at bounding box center [365, 353] width 98 height 82
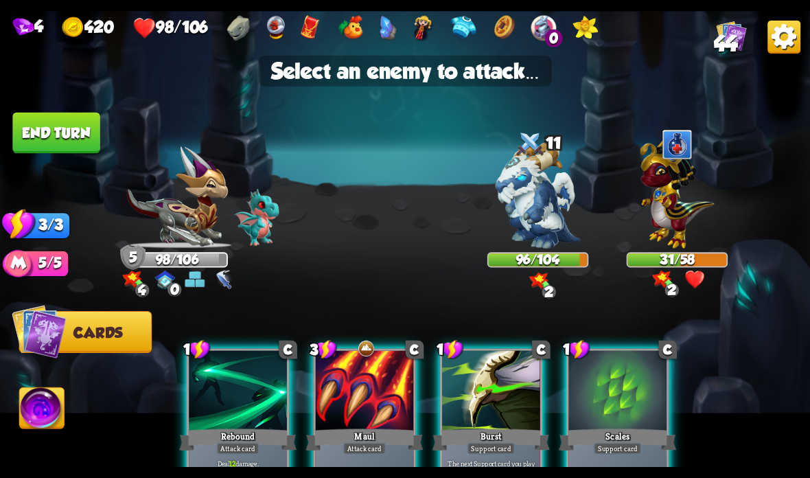
click at [677, 200] on img at bounding box center [677, 190] width 74 height 115
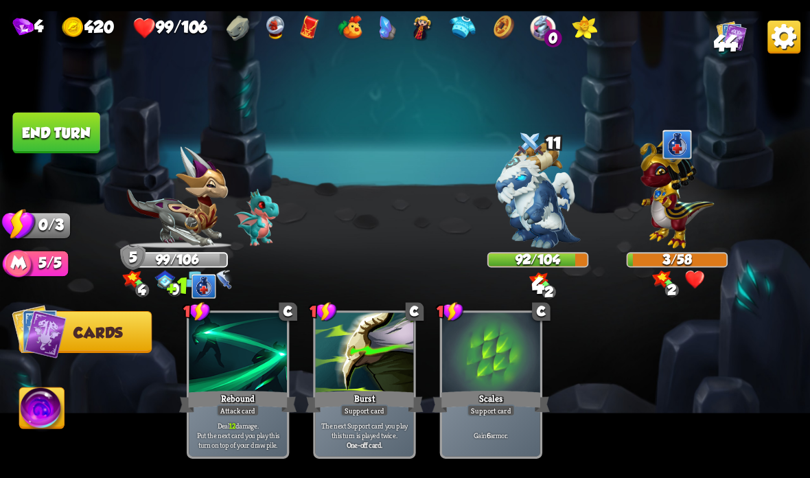
click at [73, 131] on button "End turn" at bounding box center [55, 133] width 87 height 41
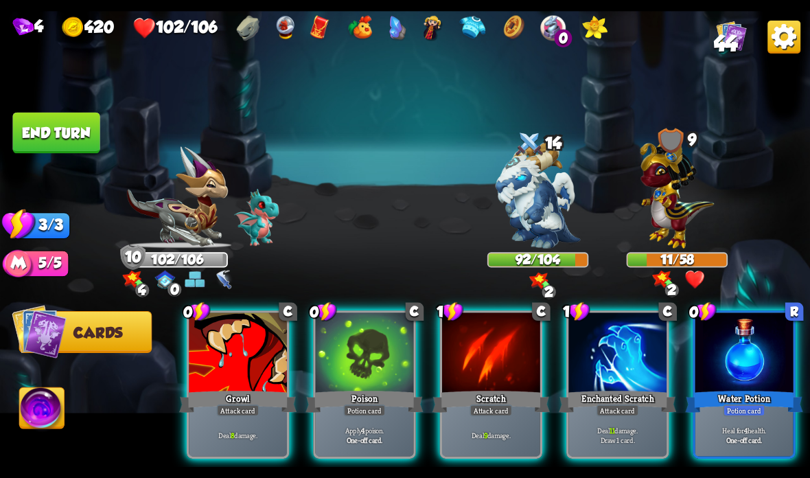
click at [741, 371] on div at bounding box center [744, 353] width 98 height 82
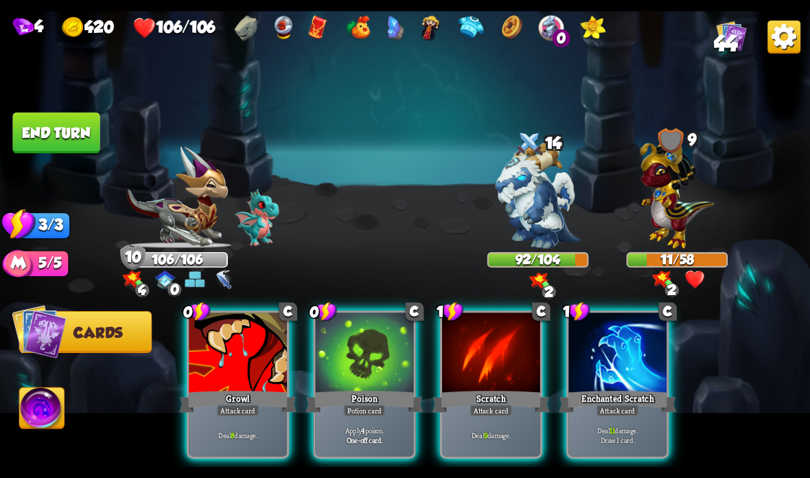
click at [603, 374] on div at bounding box center [617, 353] width 98 height 82
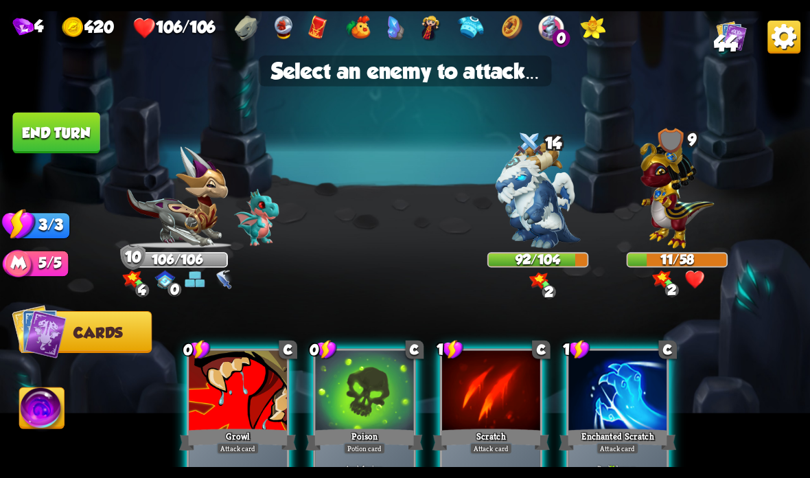
click at [685, 222] on img at bounding box center [677, 190] width 74 height 115
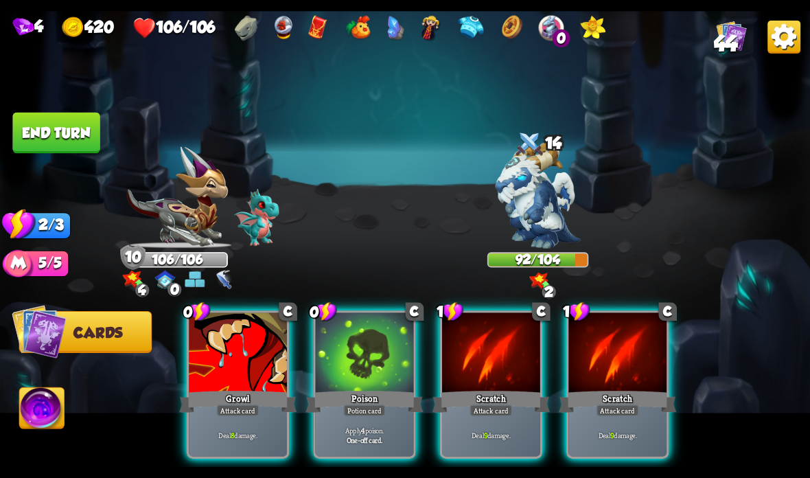
click at [592, 379] on div at bounding box center [617, 353] width 98 height 82
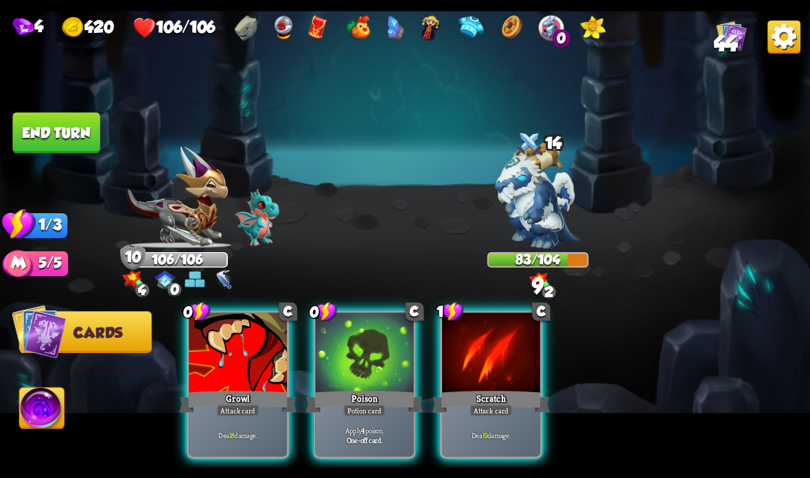
click at [487, 367] on div at bounding box center [491, 353] width 98 height 82
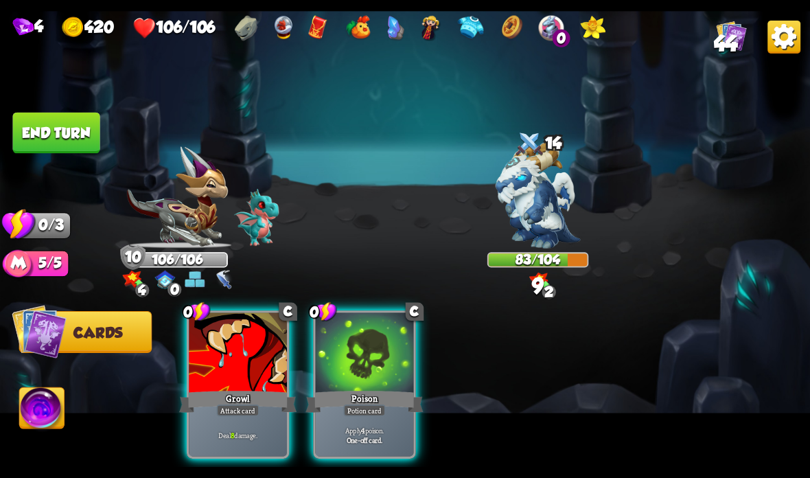
click at [351, 371] on div at bounding box center [365, 353] width 98 height 82
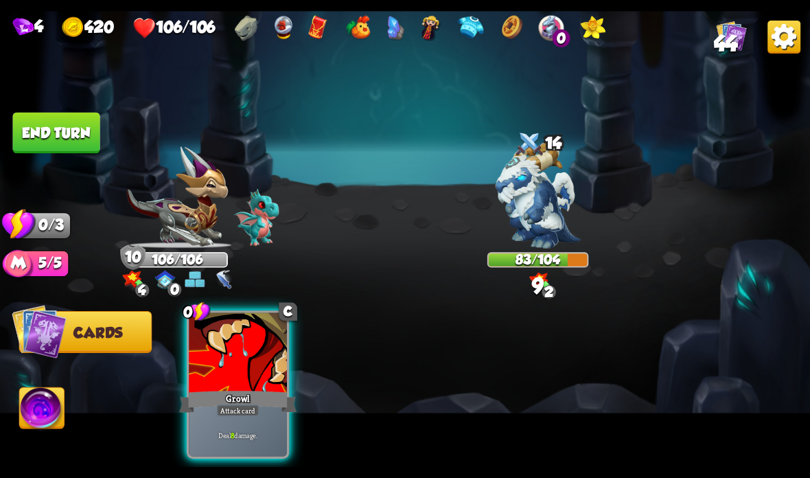
click at [251, 387] on div at bounding box center [238, 353] width 98 height 82
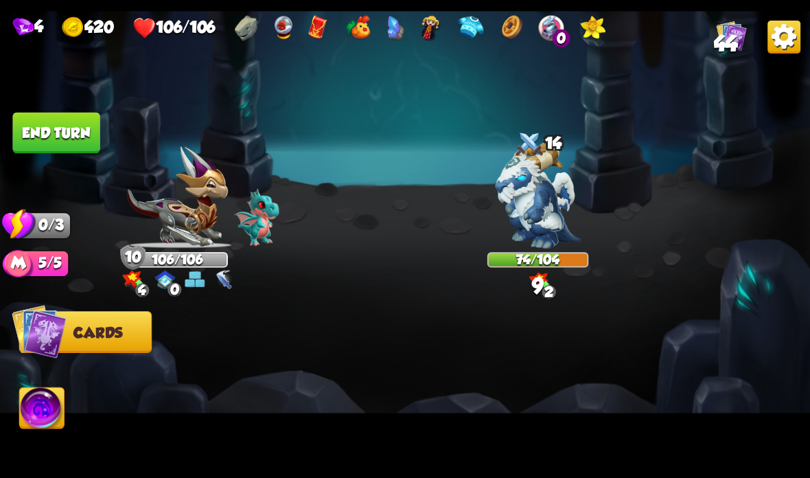
click at [57, 113] on button "End turn" at bounding box center [55, 133] width 87 height 41
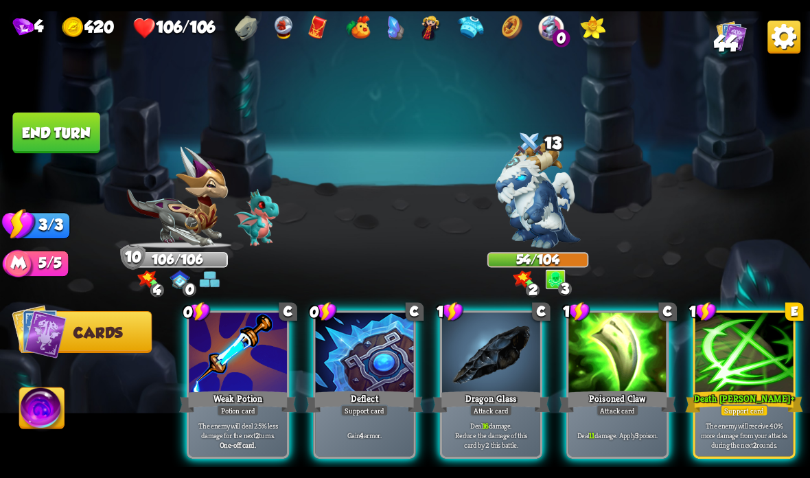
click at [738, 344] on div at bounding box center [744, 353] width 98 height 82
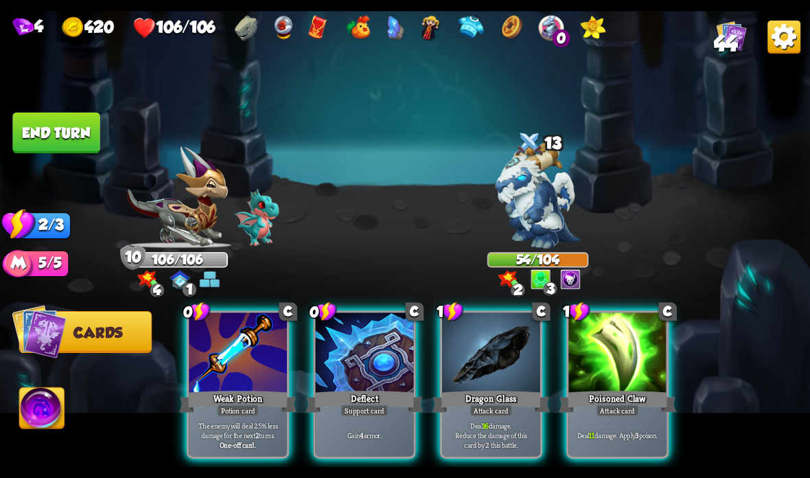
click at [358, 387] on div at bounding box center [365, 353] width 98 height 82
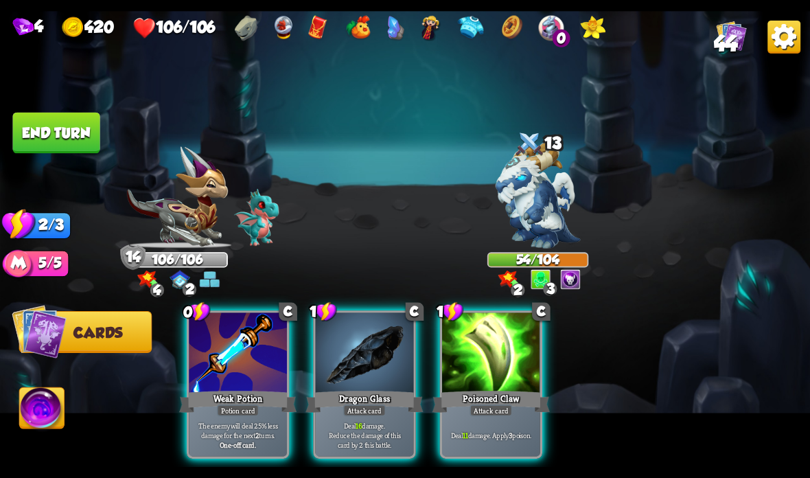
click at [224, 399] on div "Weak Potion" at bounding box center [237, 401] width 117 height 26
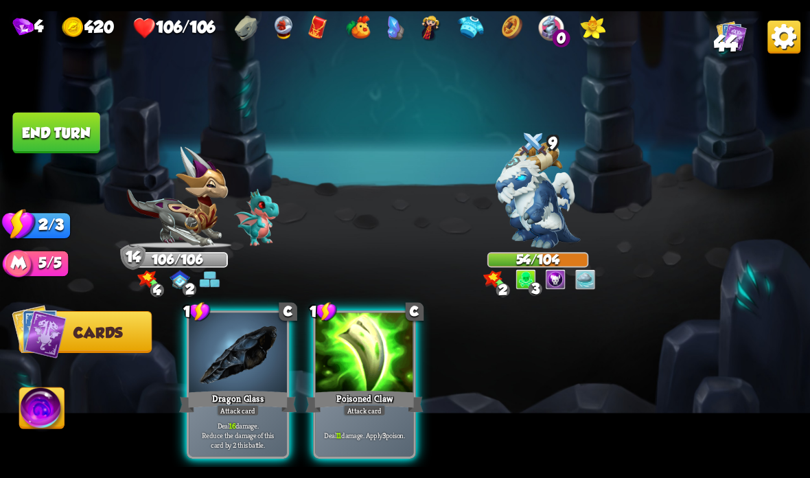
click at [345, 393] on div "Poisoned Claw" at bounding box center [363, 401] width 117 height 26
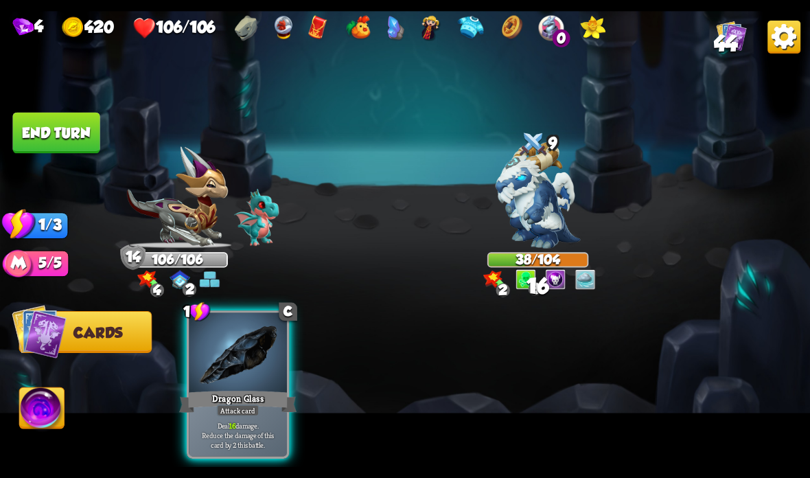
click at [242, 386] on div at bounding box center [238, 353] width 98 height 82
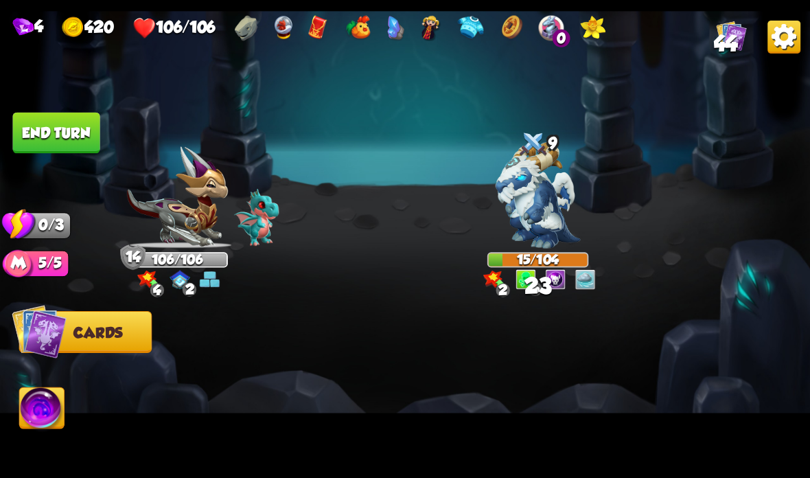
click at [62, 113] on button "End turn" at bounding box center [55, 133] width 87 height 41
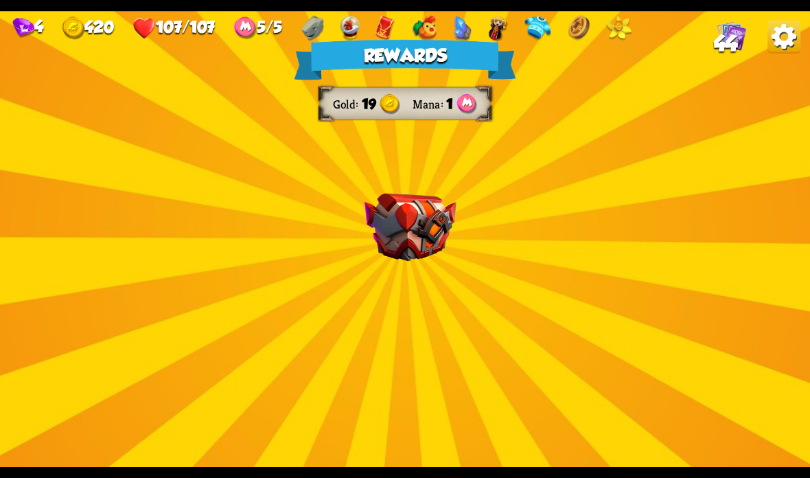
click at [433, 204] on img at bounding box center [410, 228] width 92 height 68
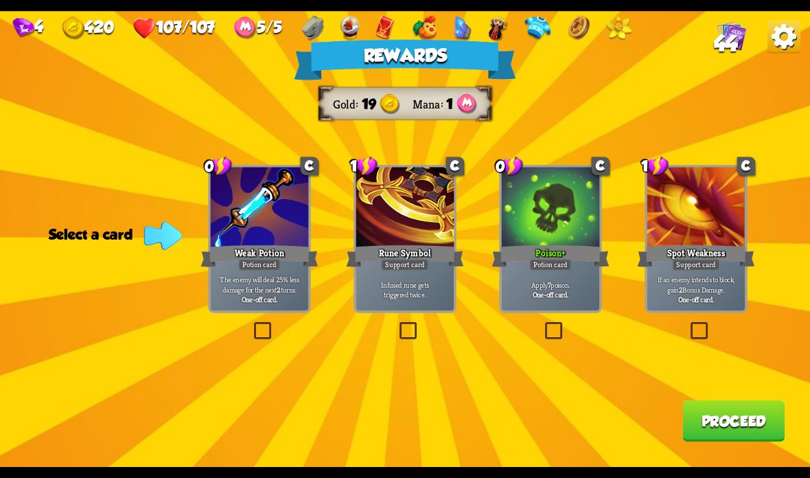
click at [553, 197] on div at bounding box center [551, 208] width 98 height 82
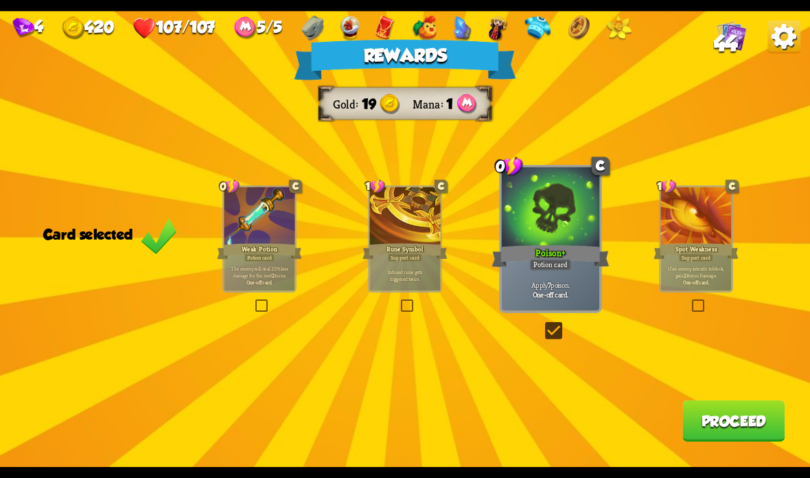
click at [714, 405] on button "Proceed" at bounding box center [733, 420] width 102 height 41
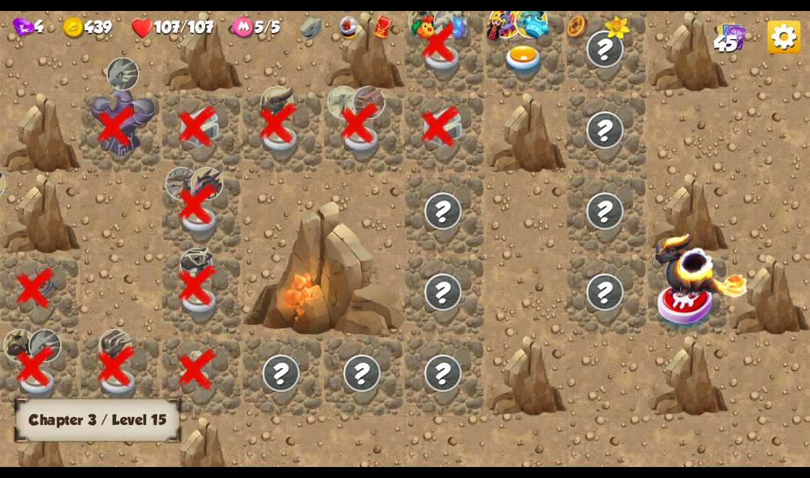
click at [518, 71] on img at bounding box center [524, 61] width 40 height 32
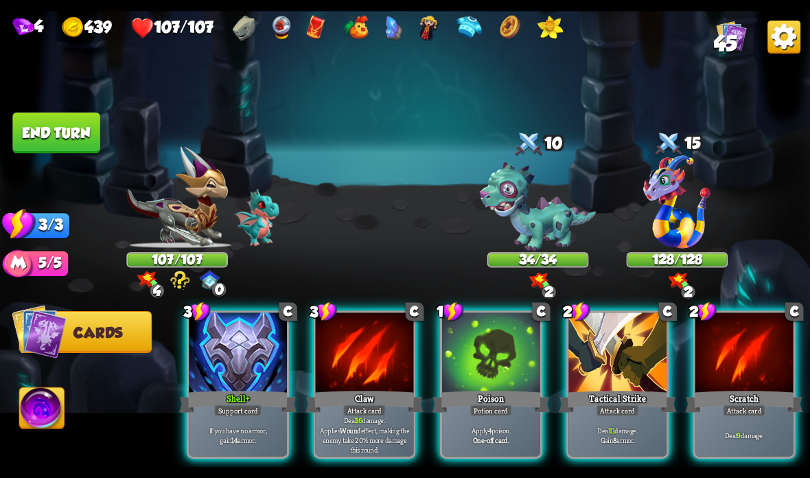
click at [622, 406] on div "Attack card" at bounding box center [617, 410] width 43 height 12
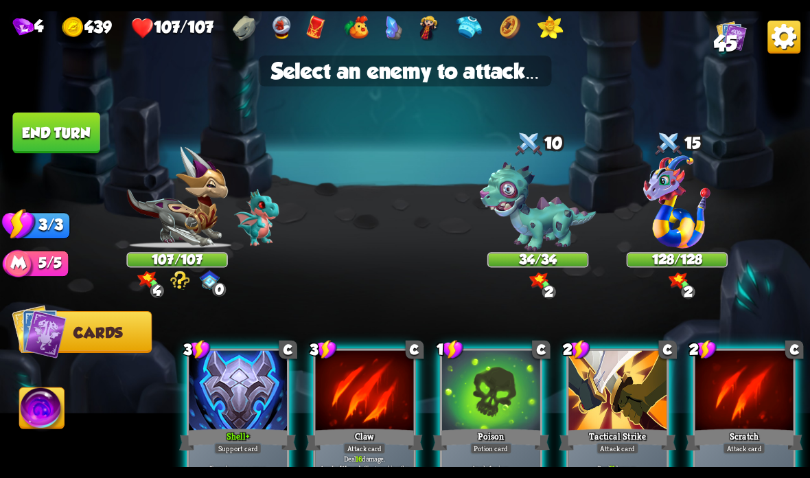
click at [554, 195] on img at bounding box center [538, 207] width 117 height 90
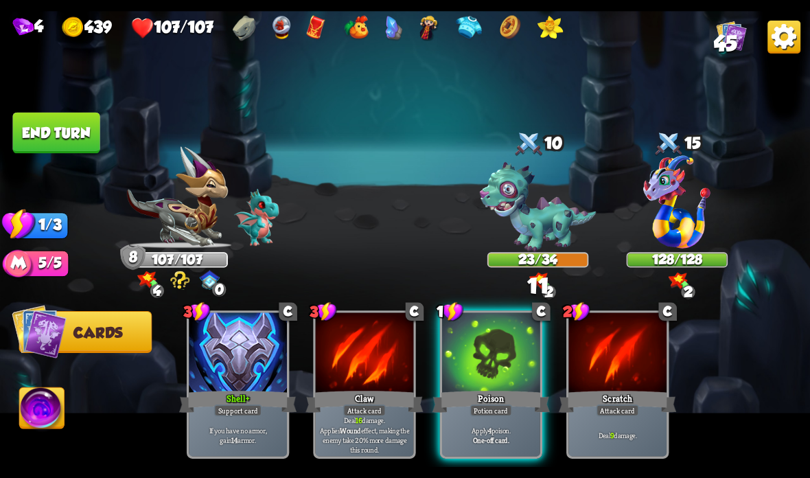
click at [495, 355] on div at bounding box center [491, 353] width 98 height 82
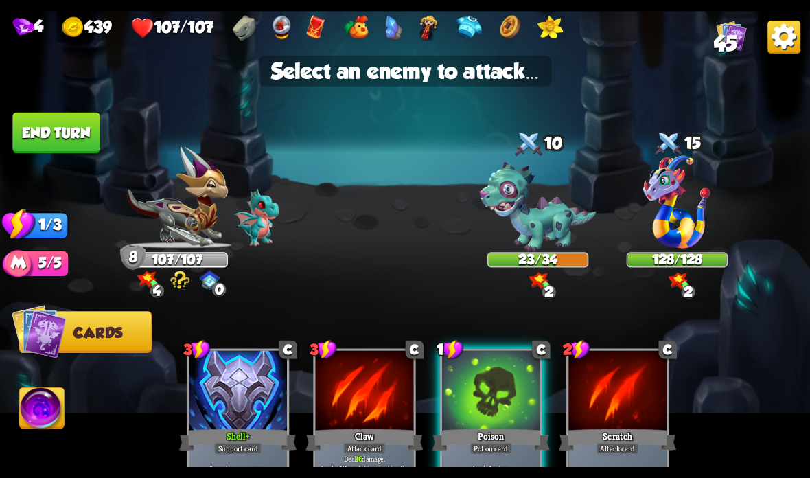
click at [533, 207] on img at bounding box center [538, 207] width 117 height 90
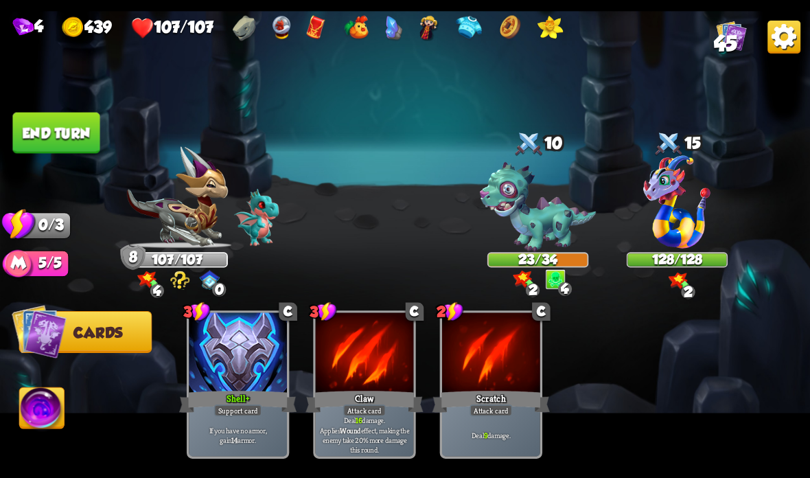
click at [52, 128] on button "End turn" at bounding box center [55, 133] width 87 height 41
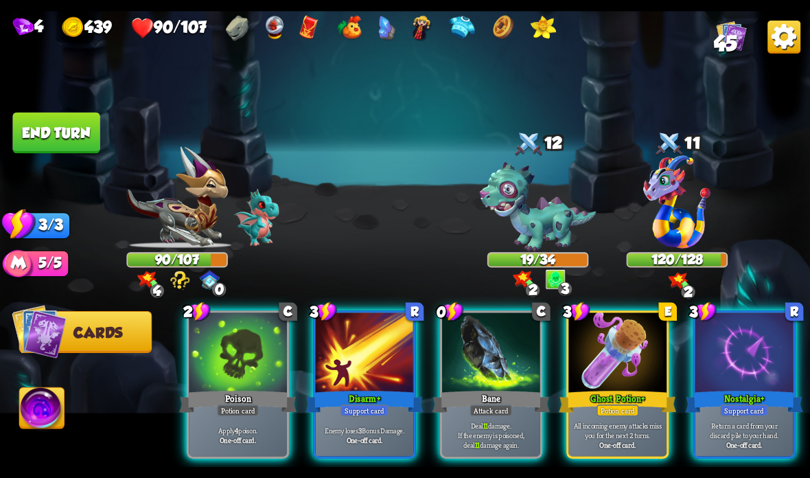
click at [620, 351] on div at bounding box center [617, 353] width 98 height 82
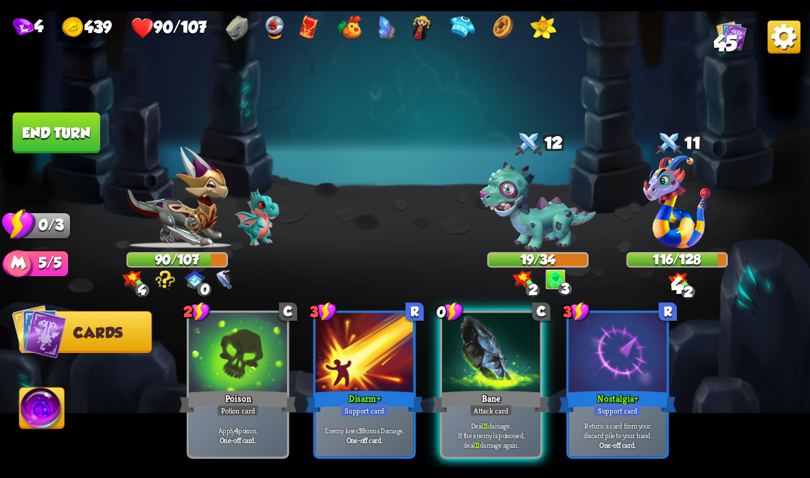
click at [499, 371] on div at bounding box center [491, 353] width 98 height 82
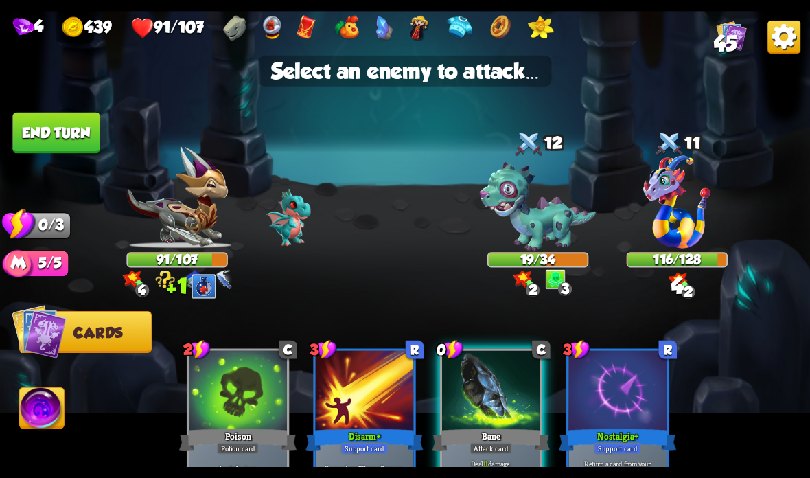
click at [544, 206] on img at bounding box center [538, 207] width 117 height 90
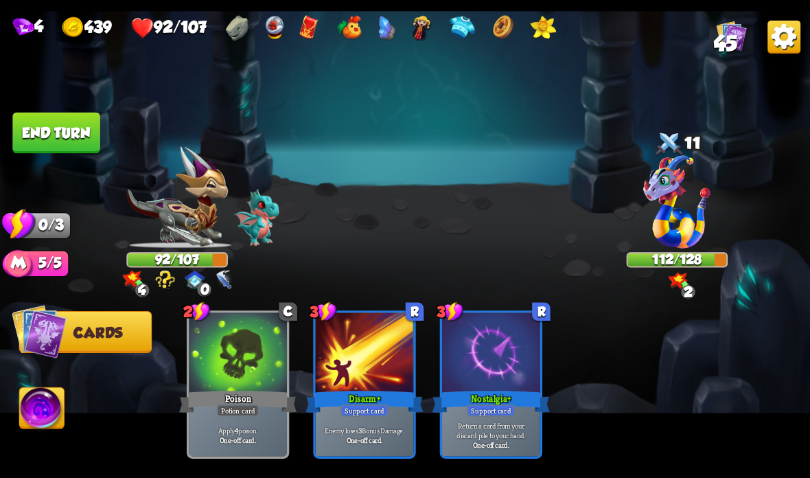
click at [47, 129] on button "End turn" at bounding box center [55, 133] width 87 height 41
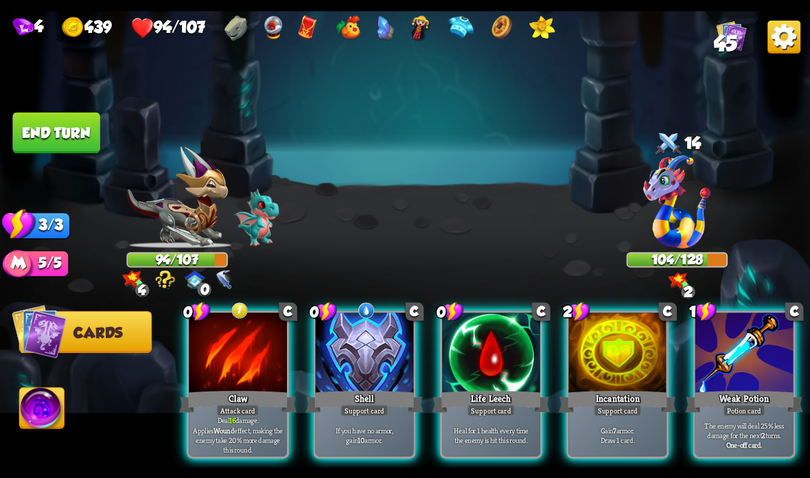
click at [368, 392] on div "Shell" at bounding box center [363, 401] width 117 height 26
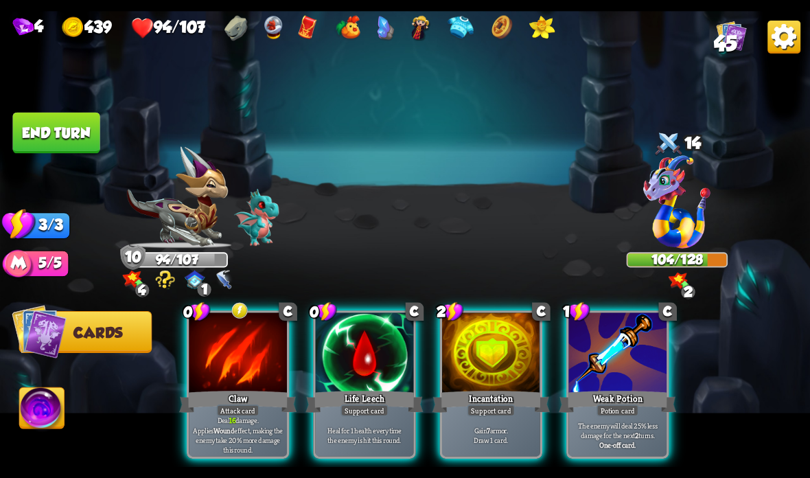
click at [364, 412] on div "Support card" at bounding box center [364, 410] width 48 height 12
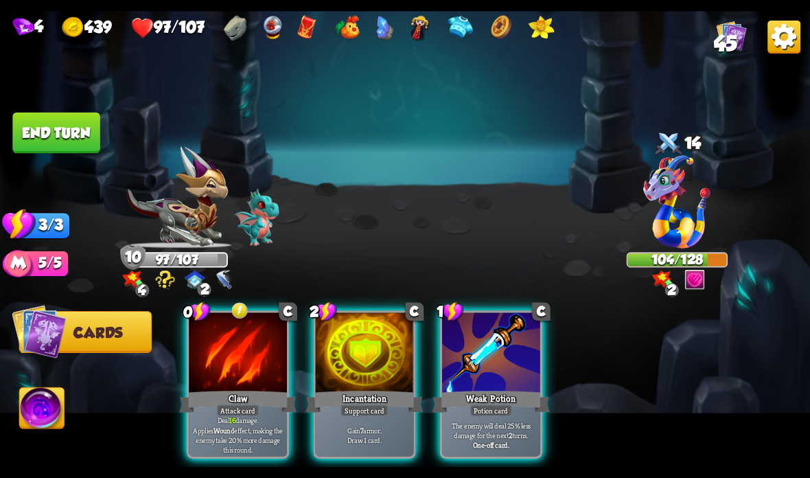
click at [360, 404] on div "Incantation" at bounding box center [363, 401] width 117 height 26
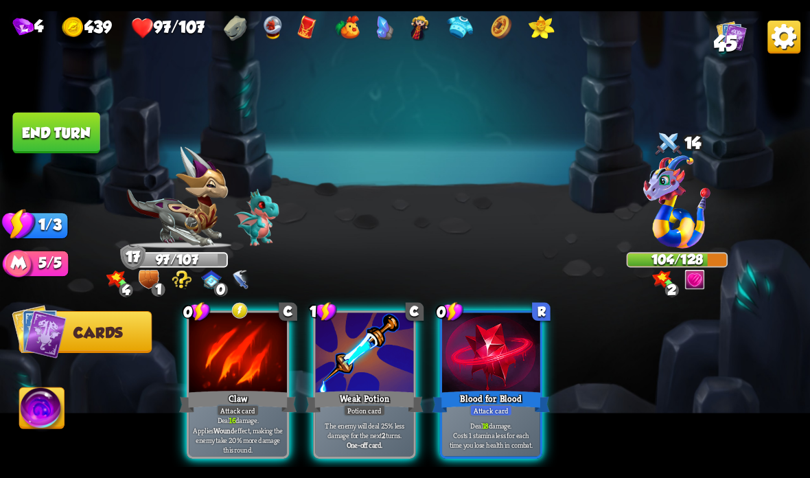
click at [490, 379] on div at bounding box center [491, 353] width 98 height 82
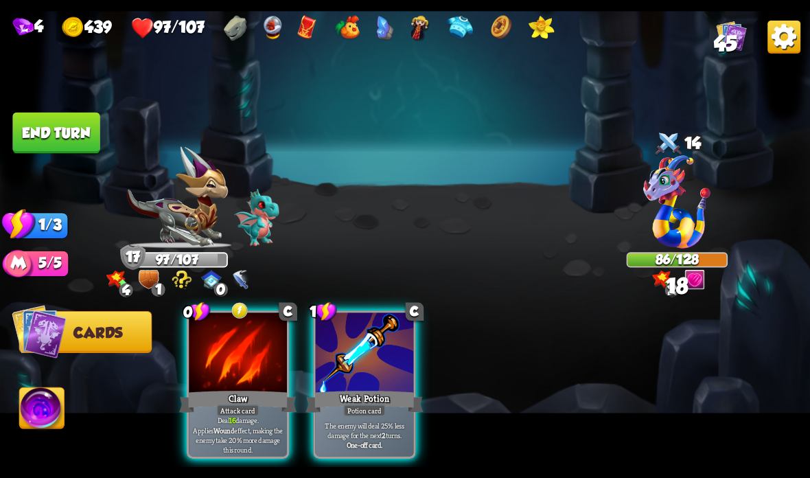
click at [239, 393] on div "Claw" at bounding box center [237, 401] width 117 height 26
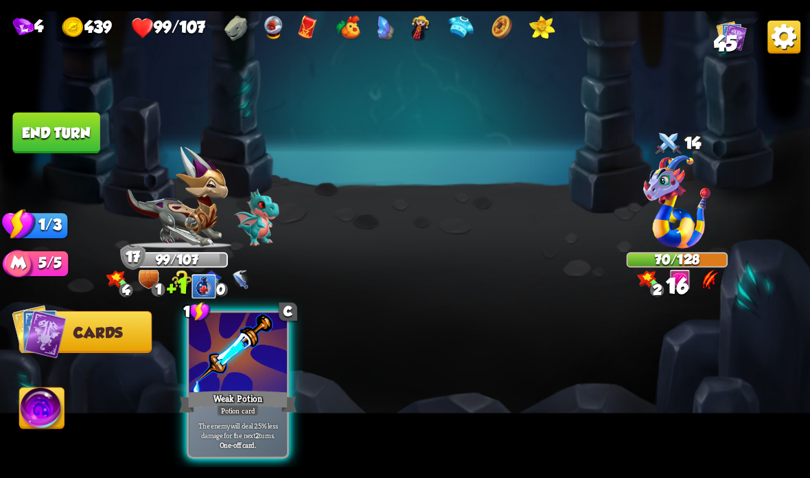
click at [78, 123] on button "End turn" at bounding box center [55, 133] width 87 height 41
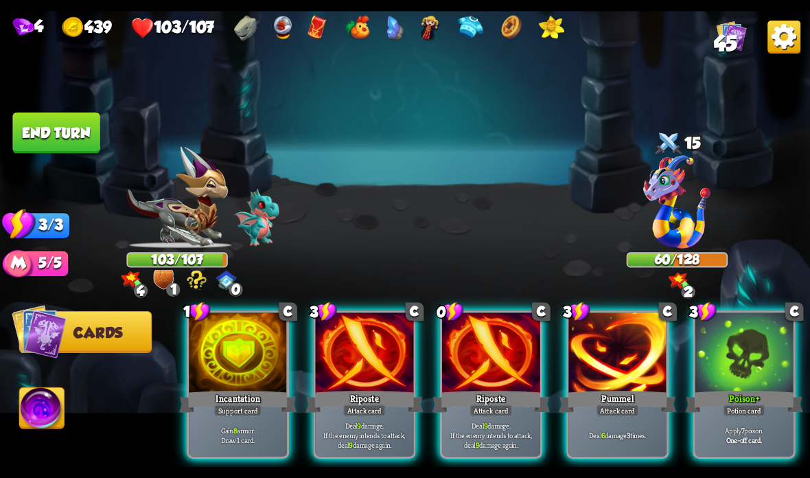
click at [223, 376] on div at bounding box center [238, 353] width 98 height 82
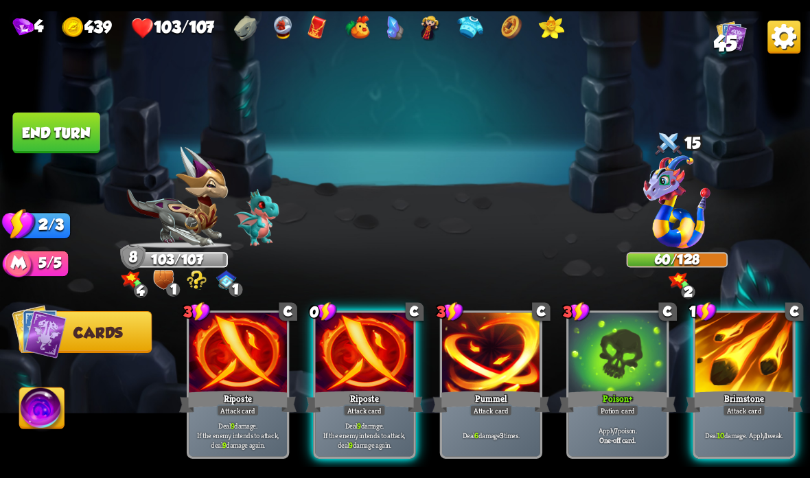
click at [742, 354] on div at bounding box center [744, 353] width 98 height 82
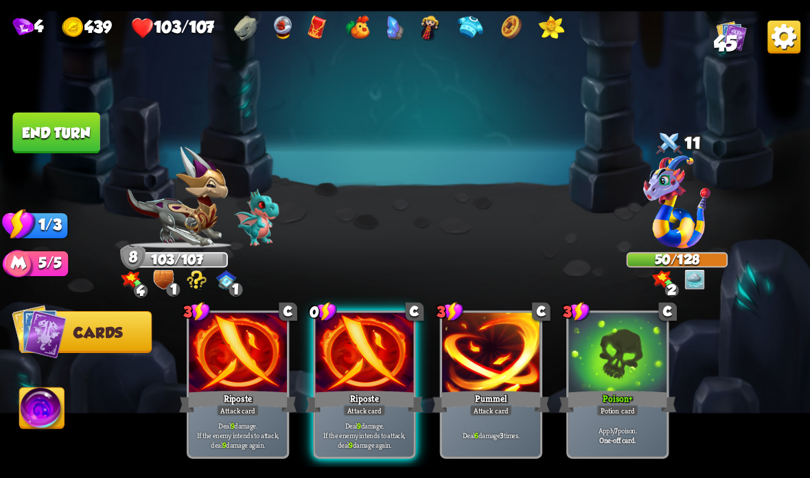
click at [369, 386] on div at bounding box center [365, 353] width 98 height 82
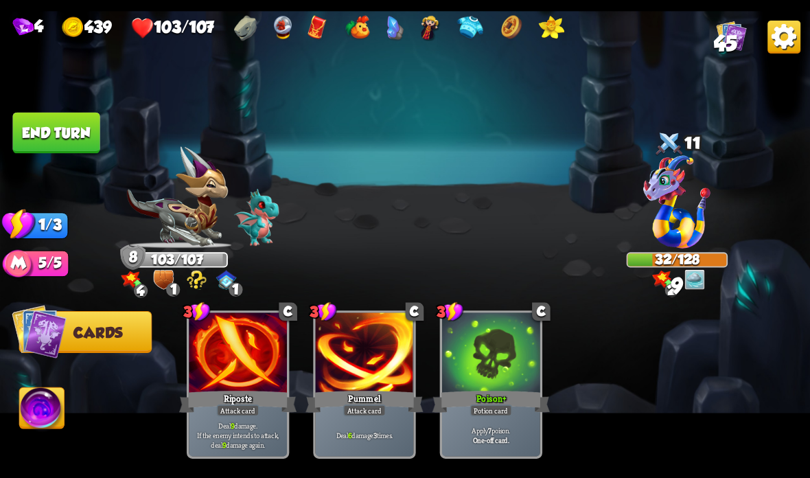
click at [52, 130] on button "End turn" at bounding box center [55, 133] width 87 height 41
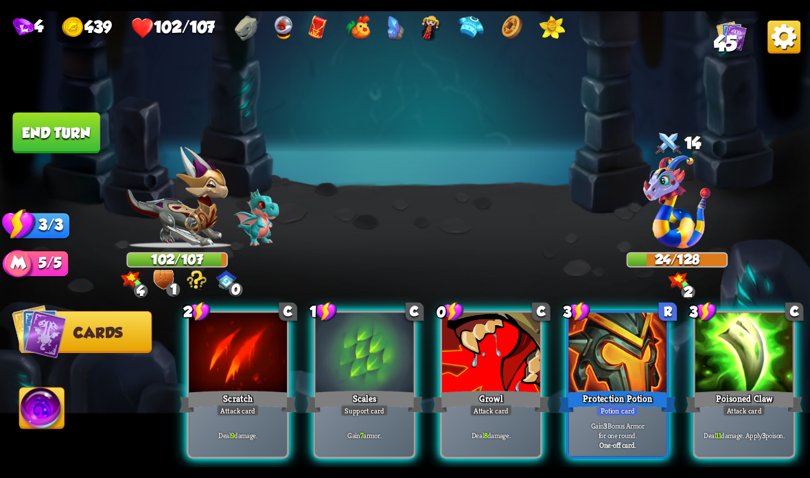
click at [735, 361] on div at bounding box center [744, 353] width 98 height 82
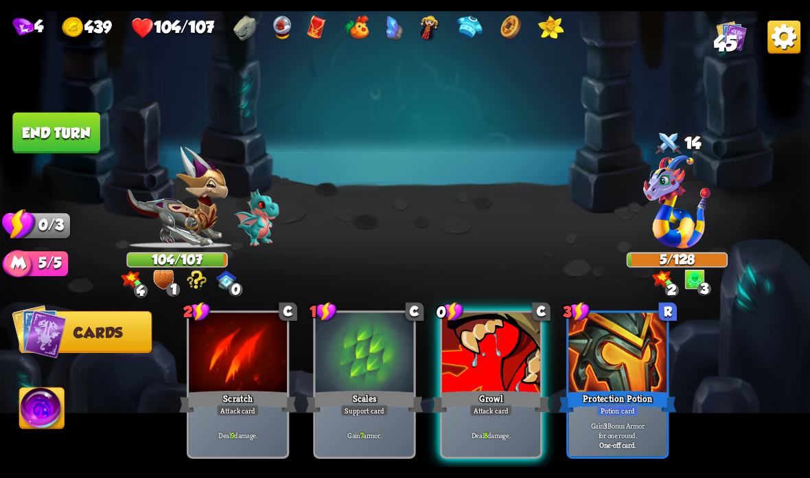
click at [63, 128] on button "End turn" at bounding box center [55, 133] width 87 height 41
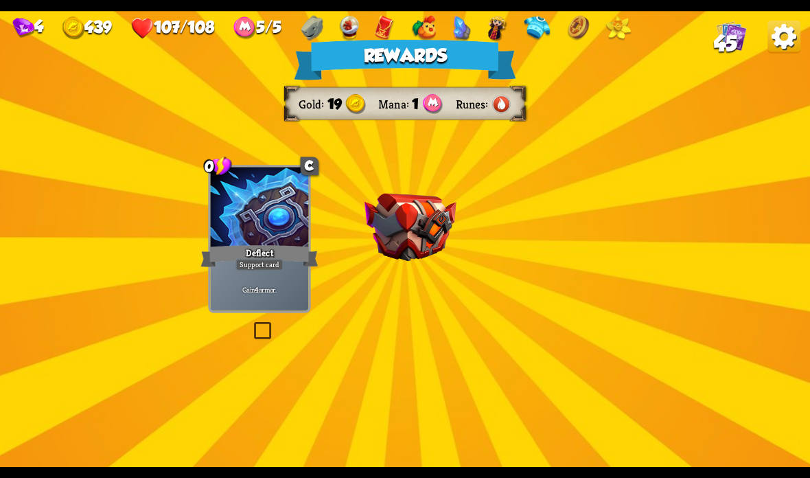
click at [419, 207] on img at bounding box center [410, 228] width 92 height 68
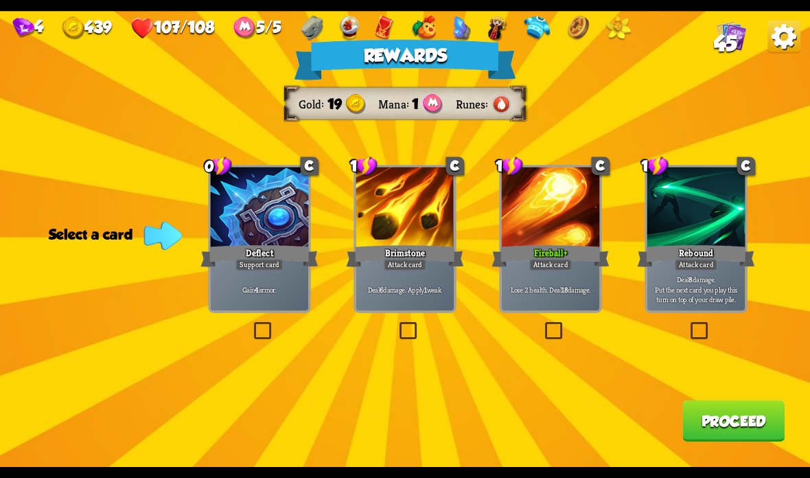
click at [548, 220] on div at bounding box center [551, 208] width 98 height 82
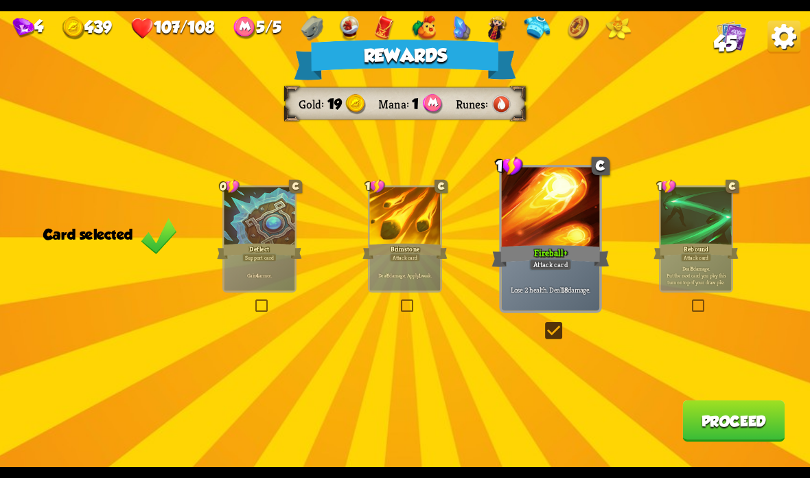
click at [733, 423] on button "Proceed" at bounding box center [733, 420] width 102 height 41
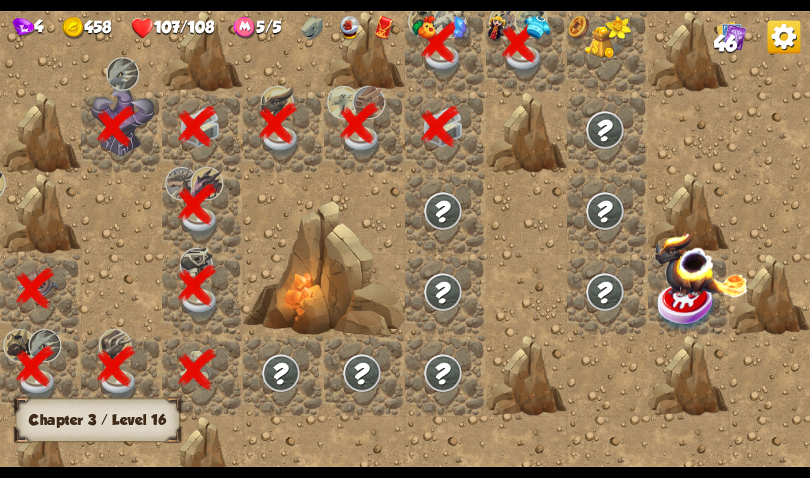
click at [616, 56] on img at bounding box center [605, 42] width 40 height 33
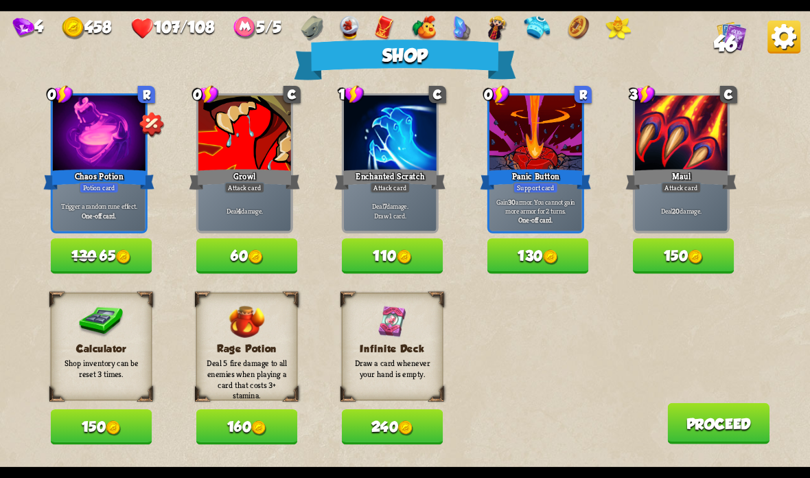
click at [386, 428] on button "240" at bounding box center [393, 426] width 102 height 35
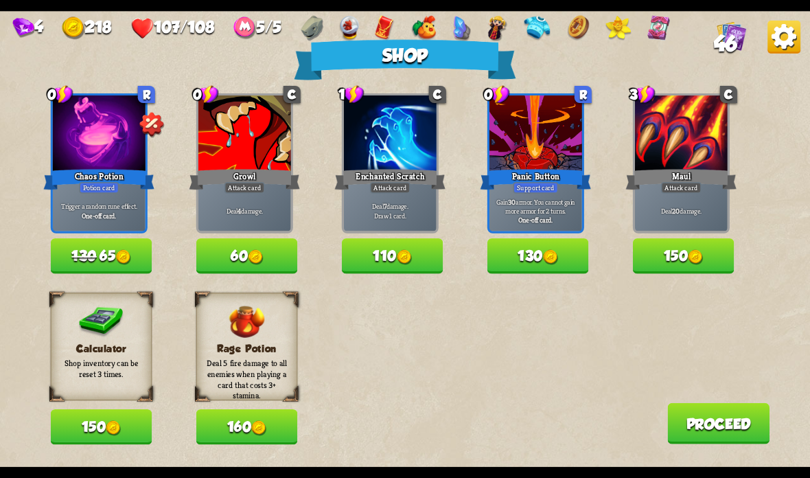
click at [119, 260] on button "130 65" at bounding box center [102, 255] width 102 height 35
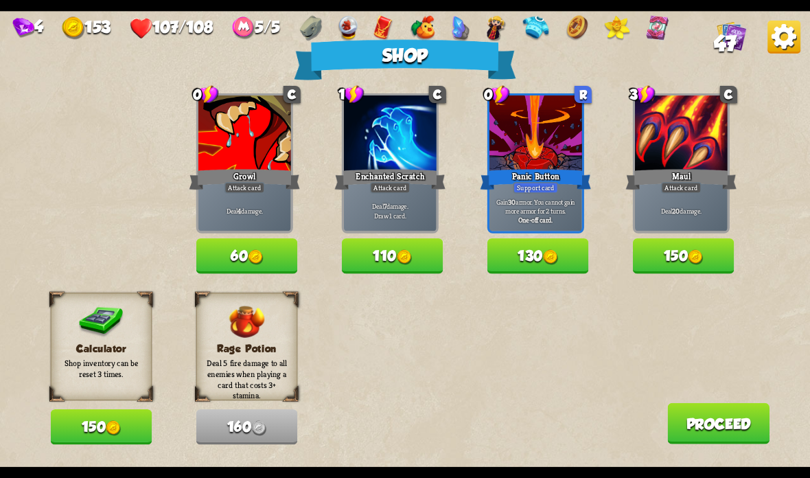
click at [723, 417] on button "Proceed" at bounding box center [718, 423] width 102 height 41
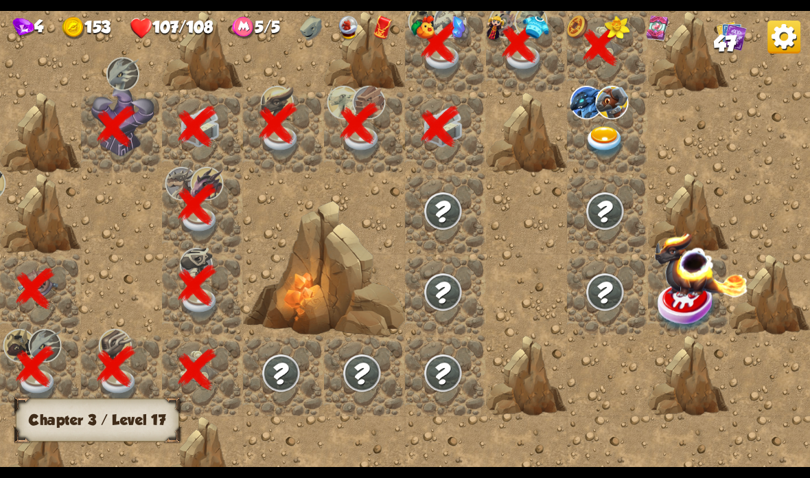
click at [587, 141] on img at bounding box center [605, 142] width 40 height 32
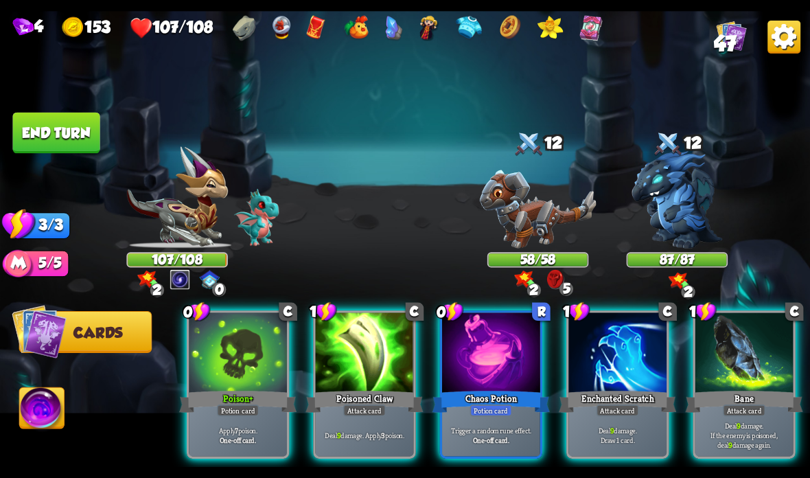
click at [505, 401] on div "Chaos Potion" at bounding box center [490, 401] width 117 height 26
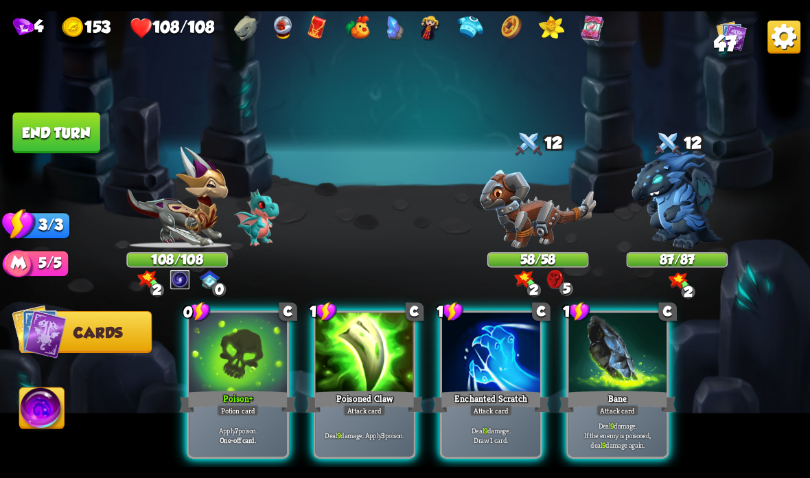
click at [487, 399] on div "Enchanted Scratch" at bounding box center [490, 401] width 117 height 26
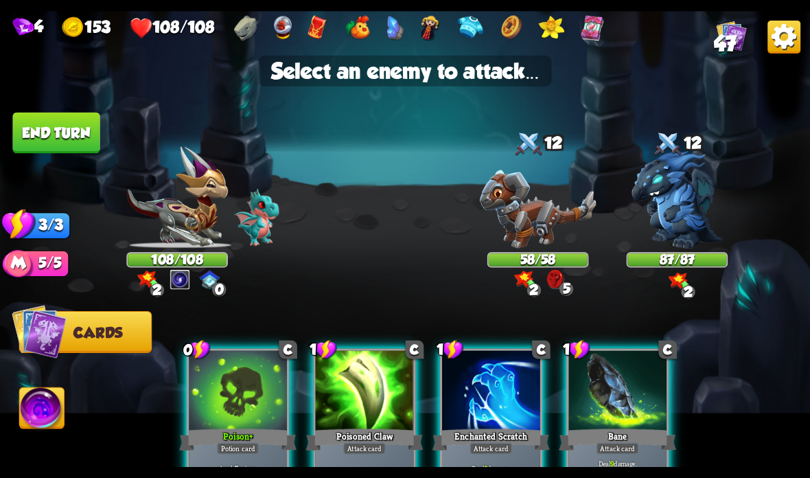
click at [683, 186] on img at bounding box center [676, 199] width 91 height 97
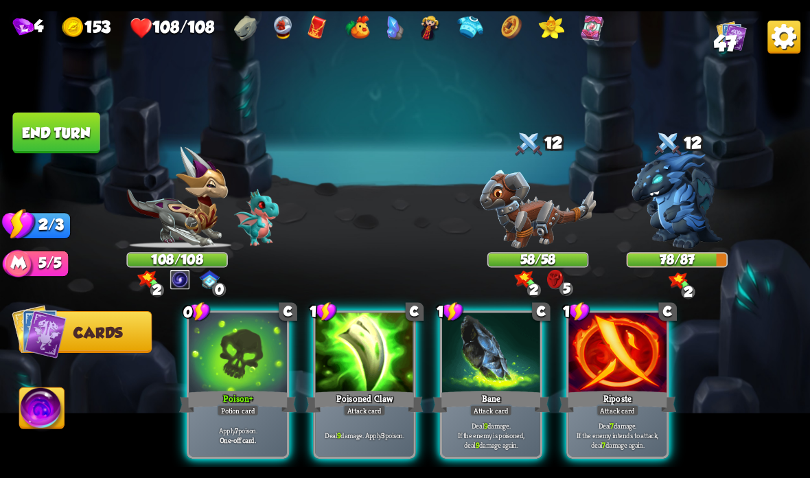
click at [620, 403] on div "Riposte" at bounding box center [617, 401] width 117 height 26
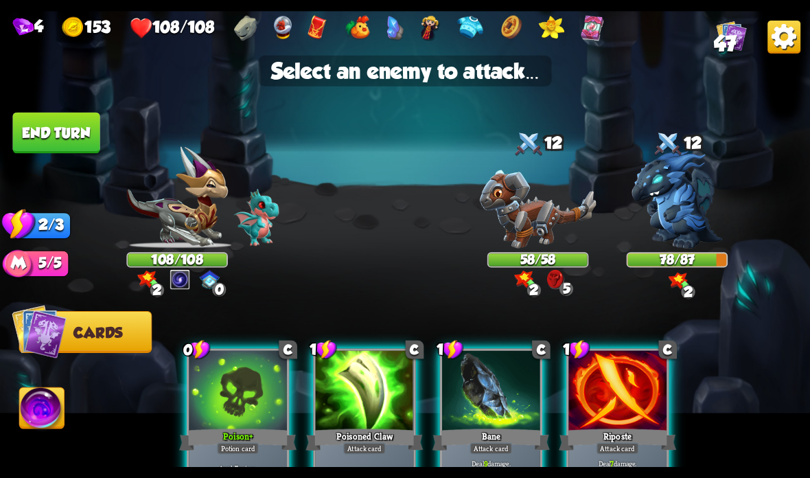
click at [689, 233] on img at bounding box center [676, 199] width 91 height 97
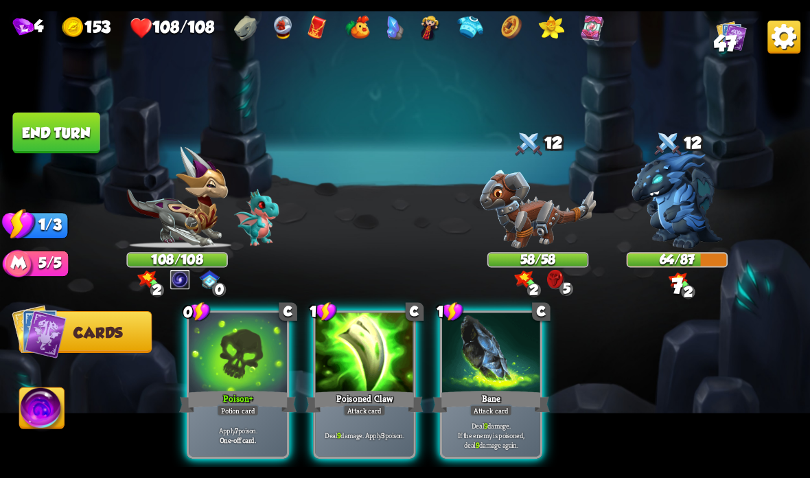
click at [247, 393] on div "Poison +" at bounding box center [237, 401] width 117 height 26
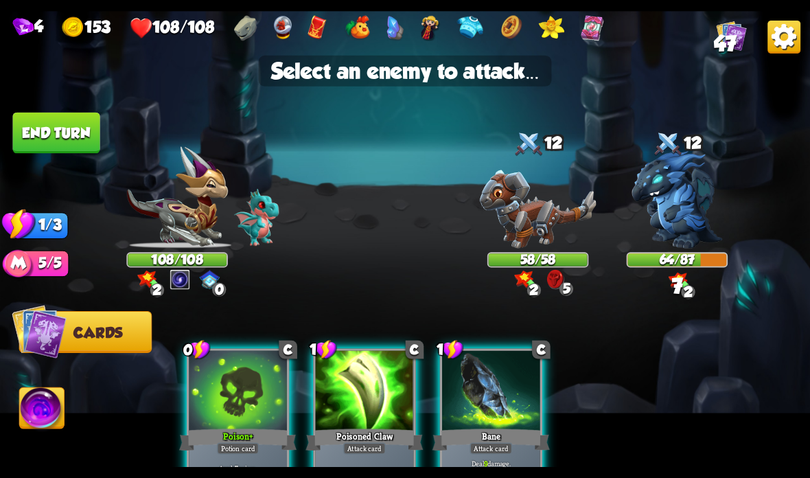
click at [705, 226] on img at bounding box center [676, 199] width 91 height 97
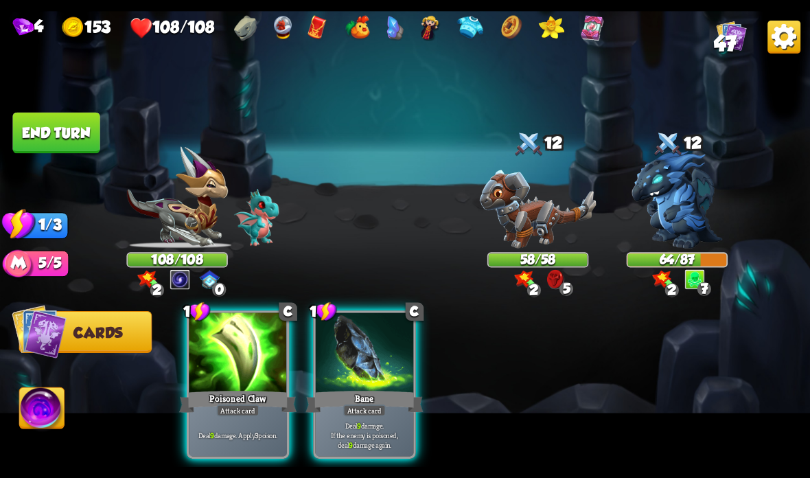
click at [362, 406] on div "Attack card" at bounding box center [364, 410] width 43 height 12
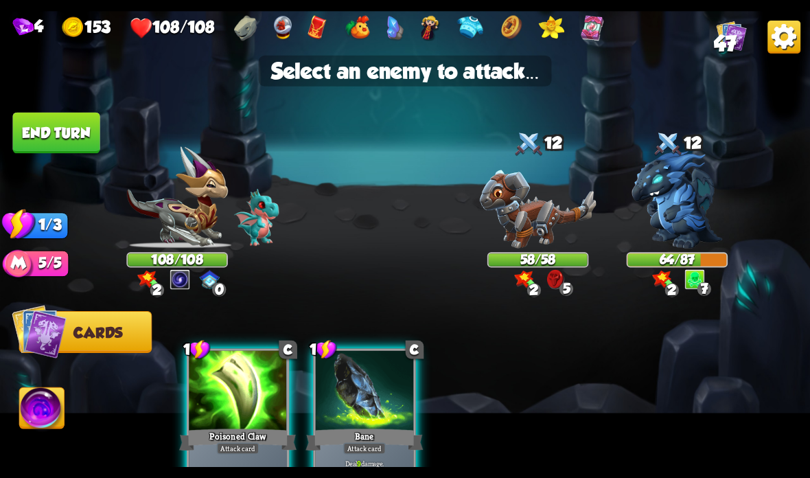
click at [682, 223] on img at bounding box center [676, 199] width 91 height 97
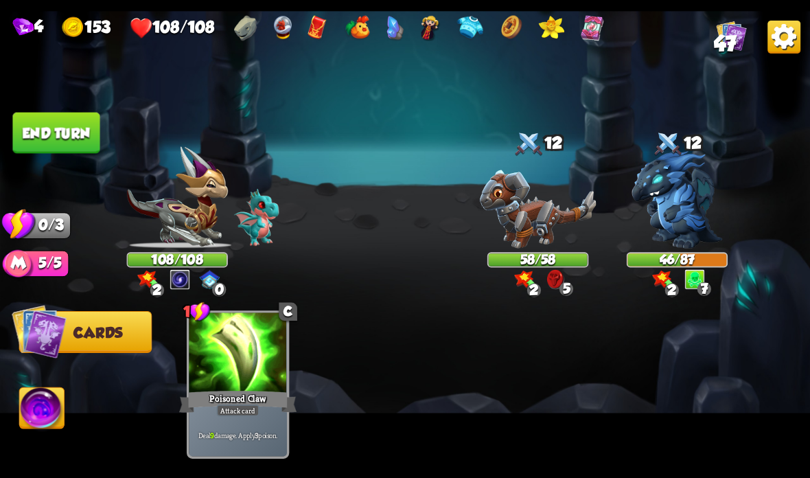
click at [79, 141] on button "End turn" at bounding box center [55, 133] width 87 height 41
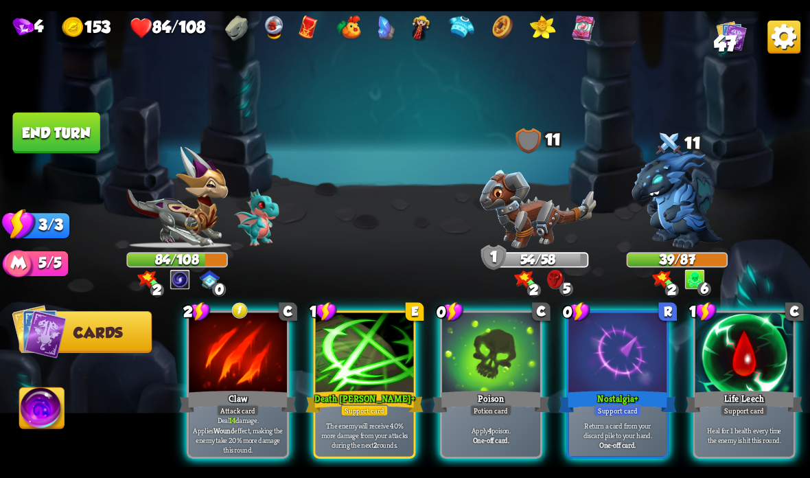
click at [728, 27] on img at bounding box center [731, 36] width 30 height 30
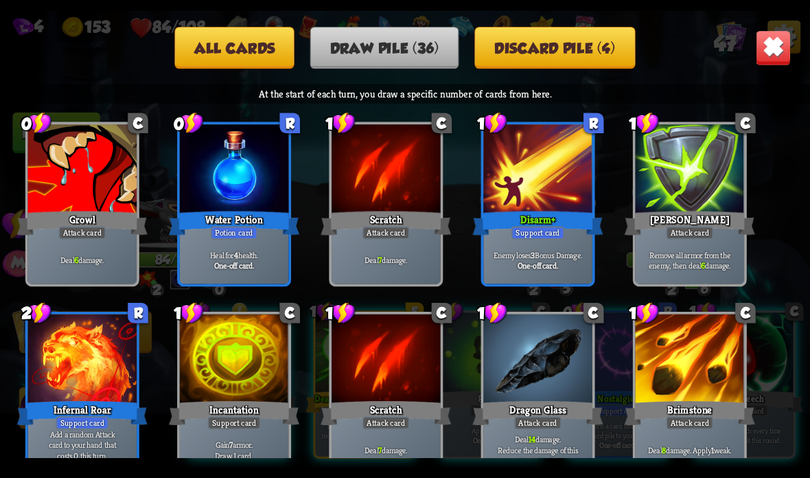
click at [504, 46] on button "Discard pile (4)" at bounding box center [555, 48] width 161 height 42
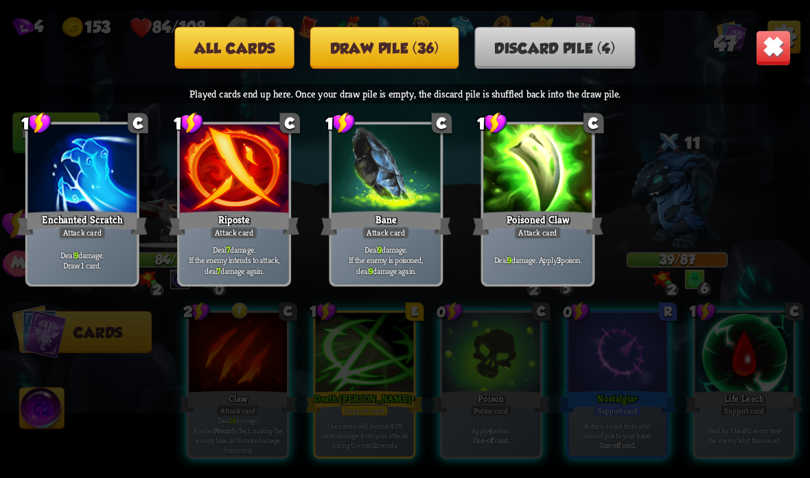
click at [772, 45] on img at bounding box center [774, 48] width 36 height 36
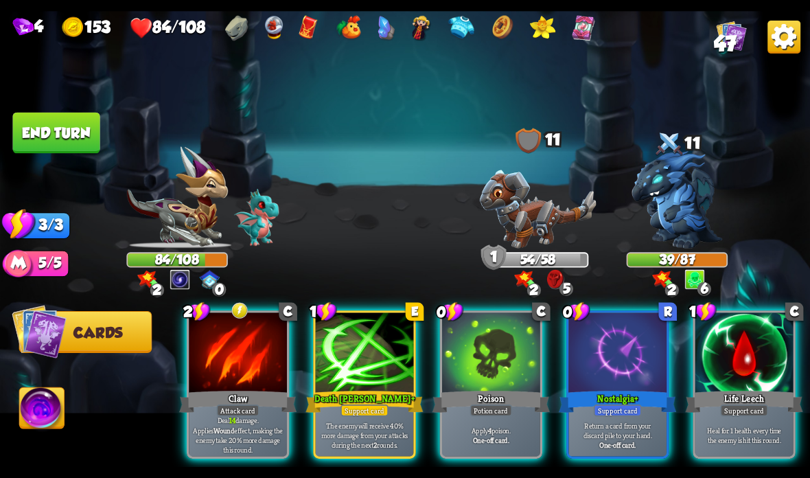
click at [727, 353] on div at bounding box center [744, 353] width 98 height 82
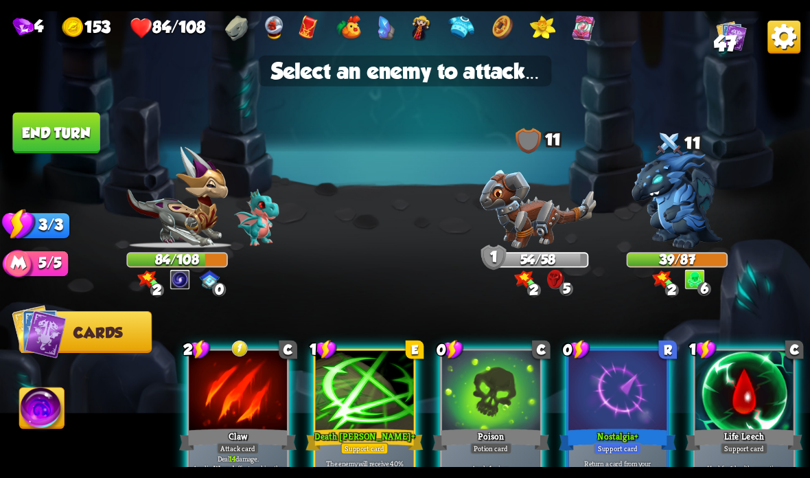
click at [683, 215] on img at bounding box center [676, 199] width 91 height 97
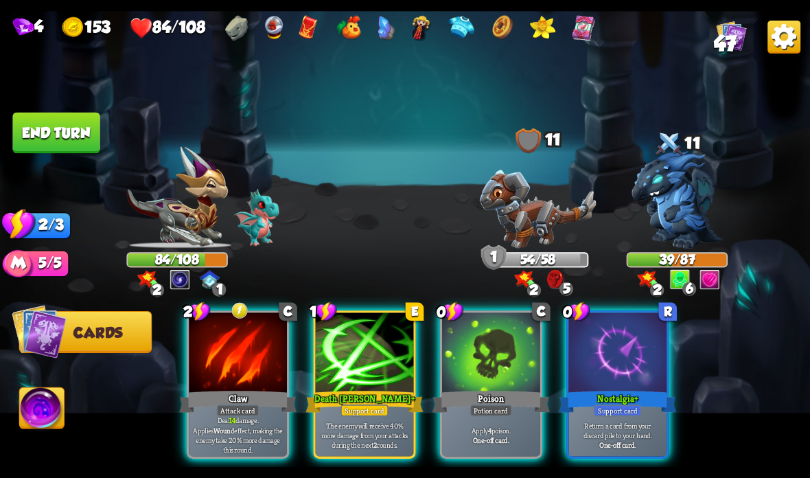
click at [246, 407] on div "Attack card" at bounding box center [238, 410] width 43 height 12
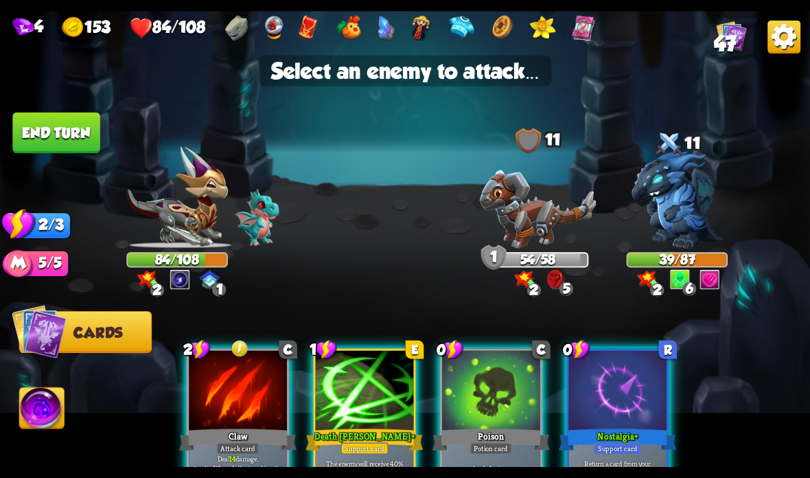
click at [680, 206] on img at bounding box center [676, 199] width 91 height 97
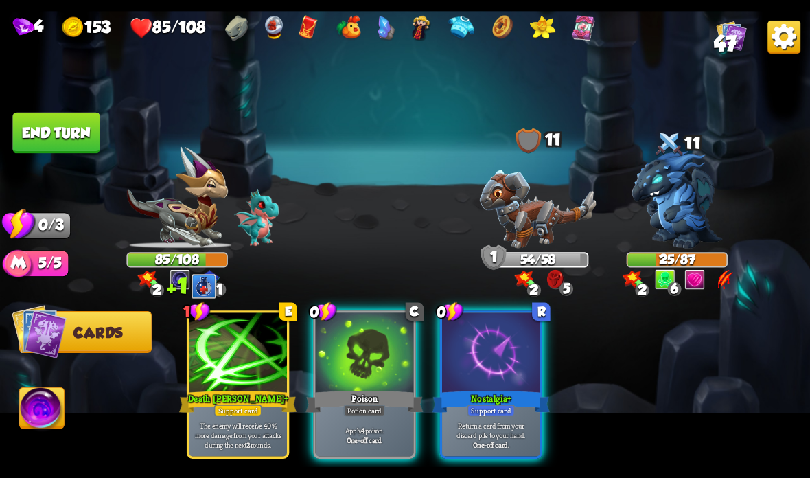
click at [373, 394] on div "Poison" at bounding box center [363, 401] width 117 height 26
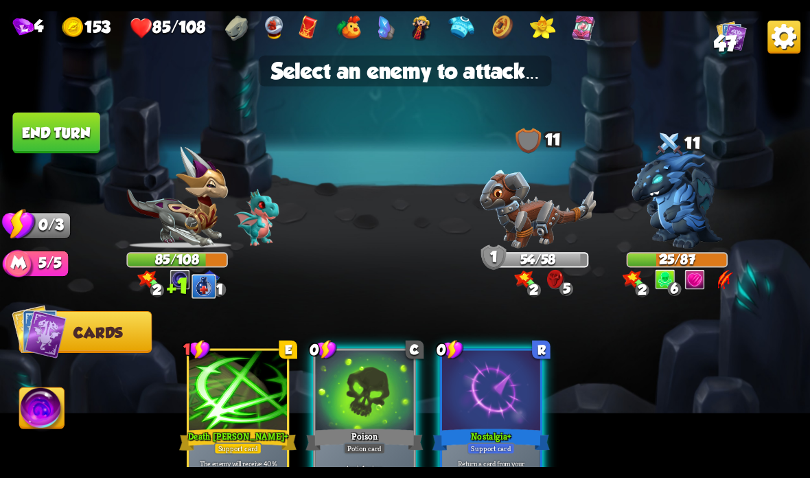
click at [688, 229] on img at bounding box center [676, 199] width 91 height 97
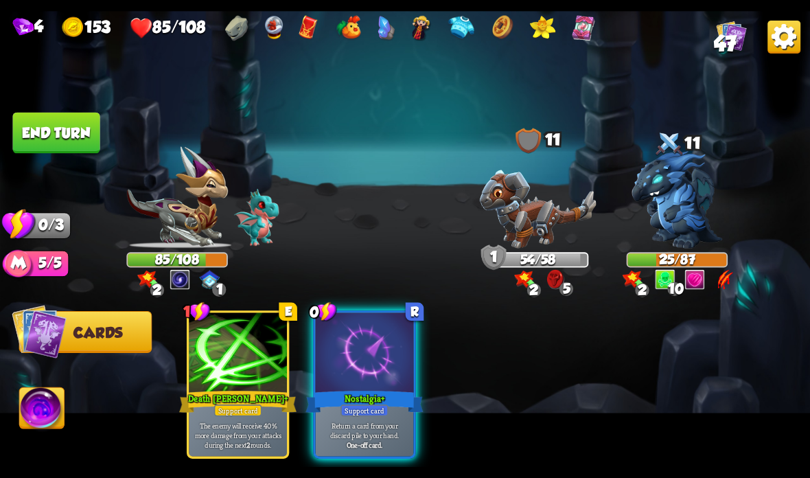
click at [73, 122] on button "End turn" at bounding box center [55, 133] width 87 height 41
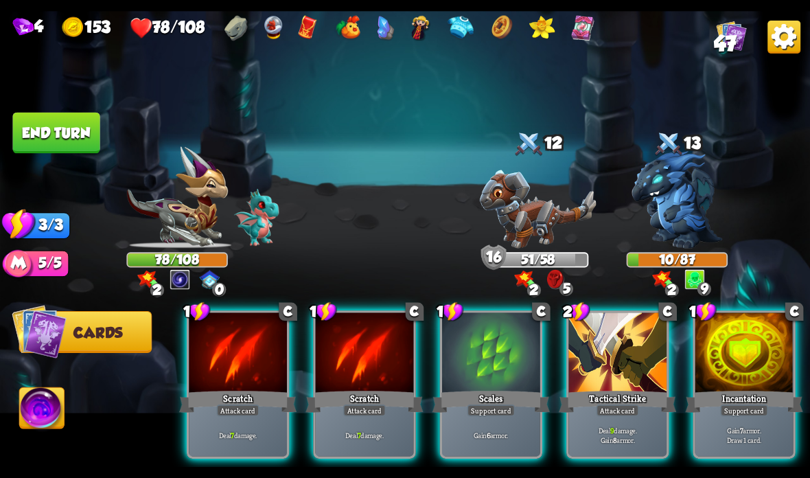
click at [624, 335] on div at bounding box center [617, 353] width 98 height 82
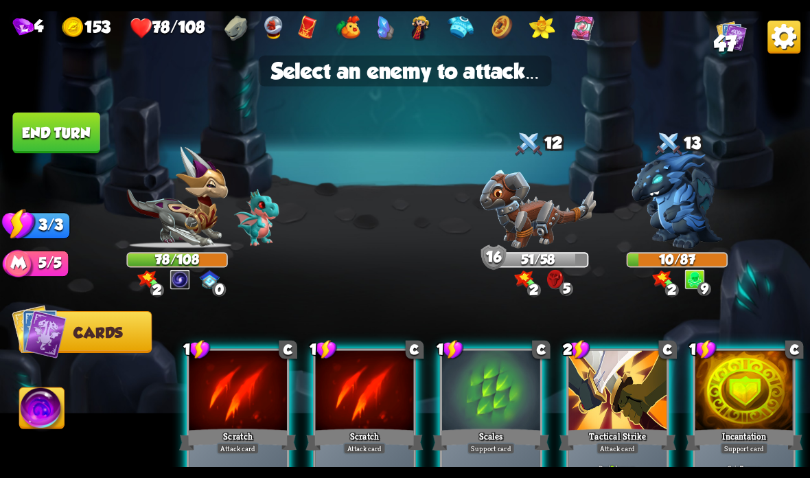
click at [555, 216] on img at bounding box center [538, 208] width 117 height 78
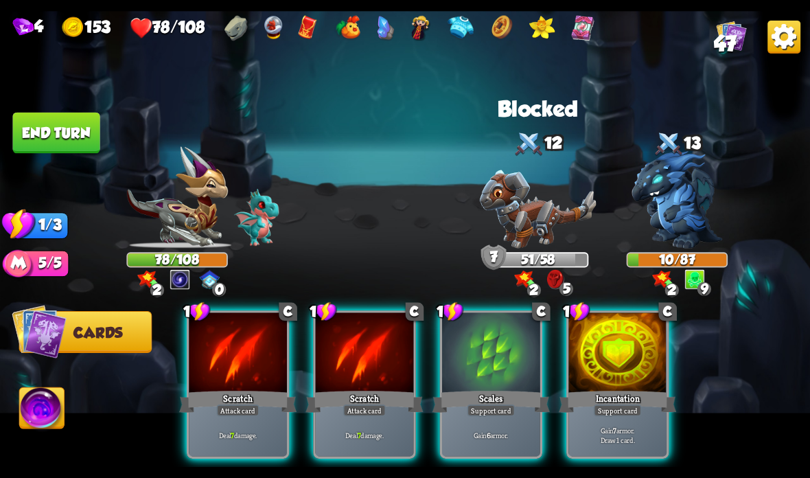
click at [333, 388] on div "Scratch" at bounding box center [363, 401] width 117 height 26
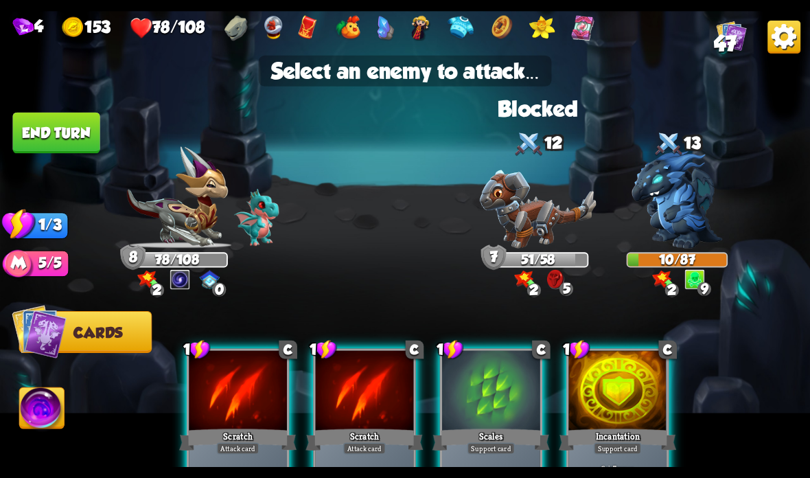
click at [673, 208] on img at bounding box center [676, 199] width 91 height 97
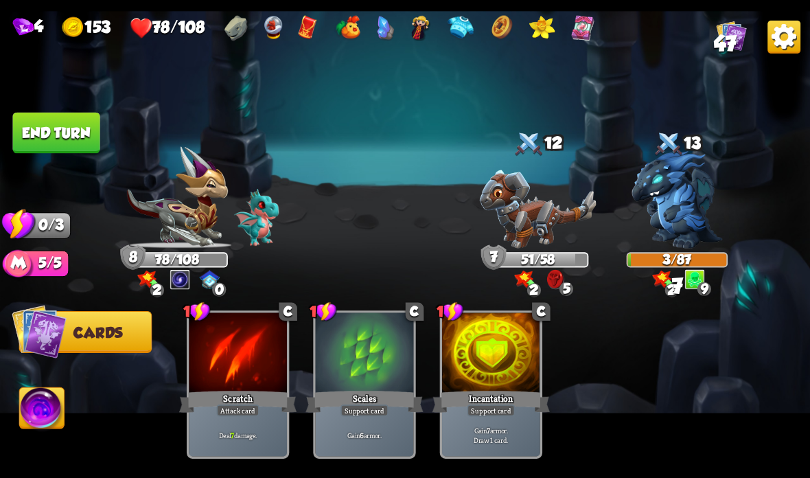
click at [53, 124] on button "End turn" at bounding box center [55, 133] width 87 height 41
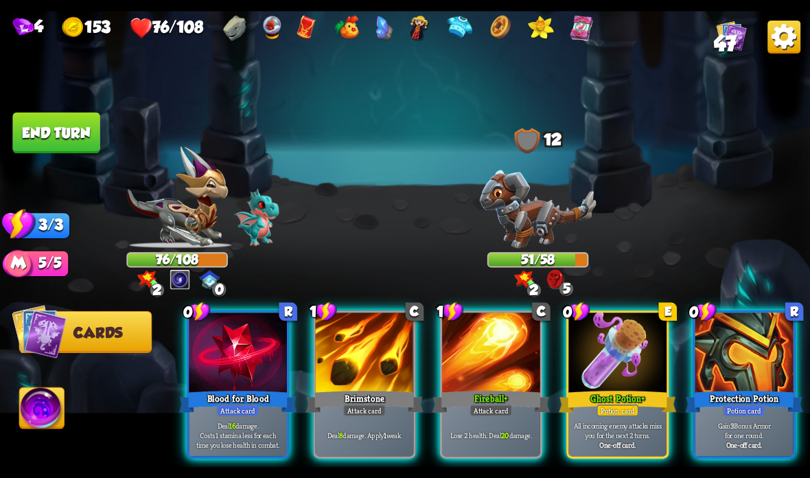
click at [621, 378] on div at bounding box center [617, 353] width 98 height 82
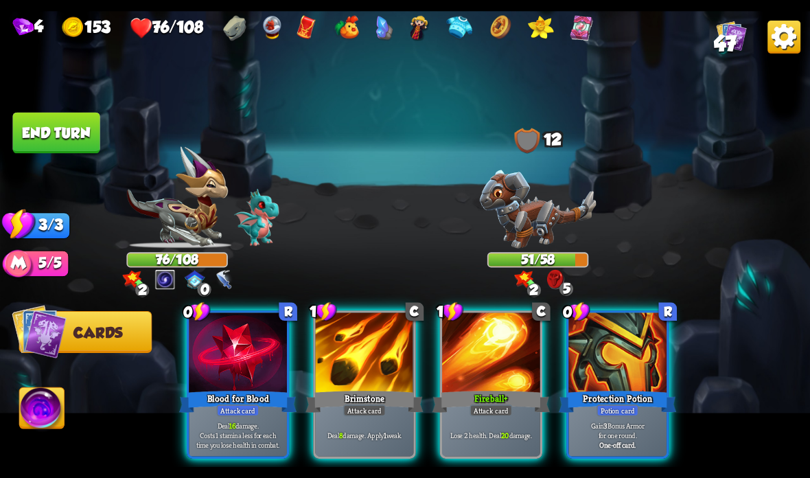
click at [511, 392] on div "Fireball +" at bounding box center [490, 401] width 117 height 26
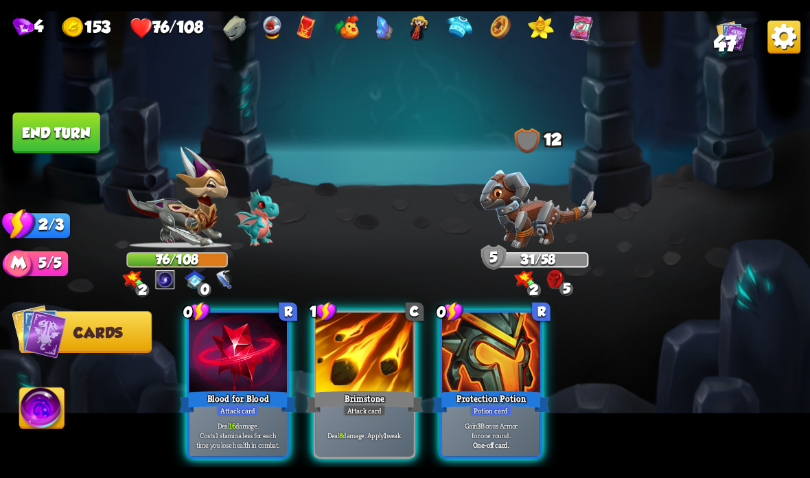
click at [247, 408] on div "Attack card" at bounding box center [238, 410] width 43 height 12
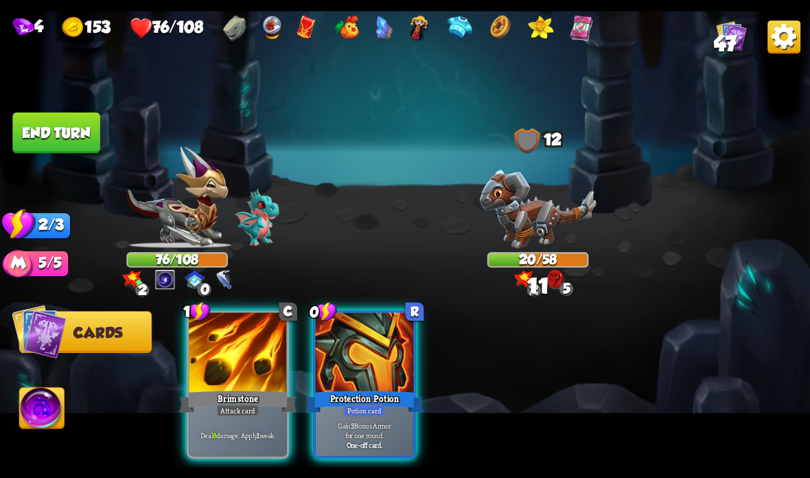
click at [236, 401] on div "Brimstone" at bounding box center [237, 401] width 117 height 26
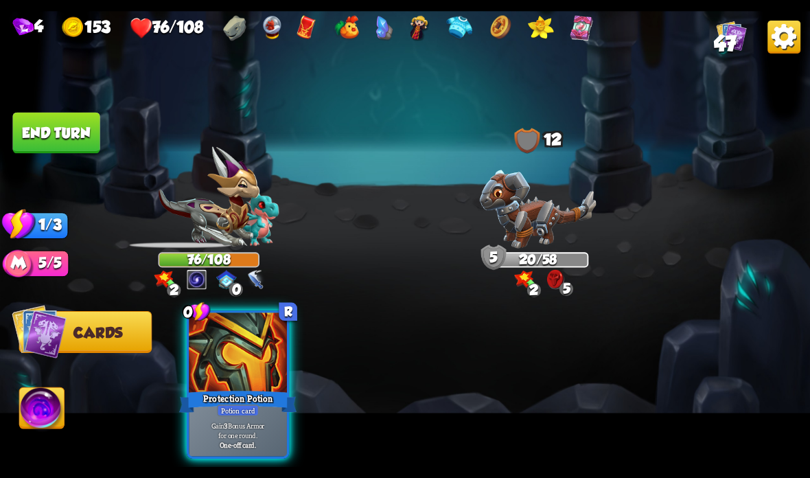
click at [56, 128] on button "End turn" at bounding box center [55, 133] width 87 height 41
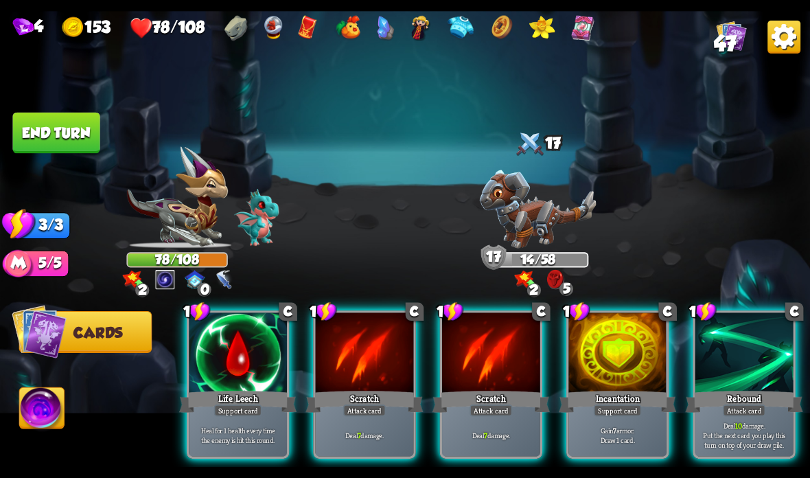
click at [229, 369] on div at bounding box center [238, 353] width 98 height 82
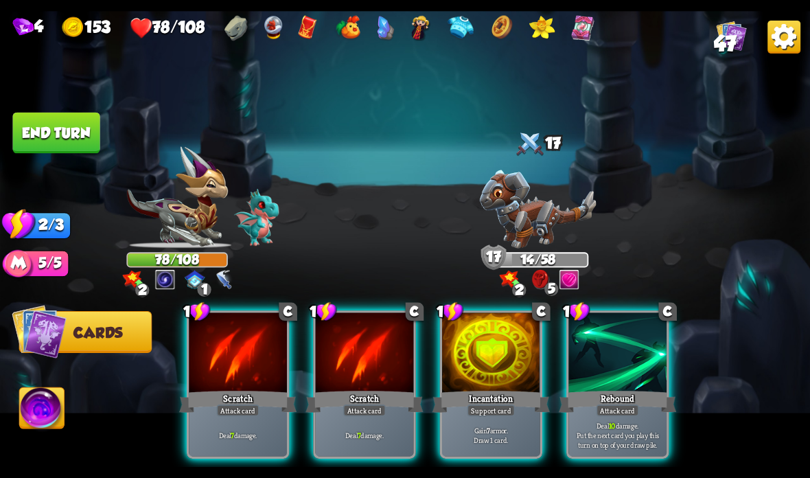
click at [618, 353] on div at bounding box center [617, 353] width 98 height 82
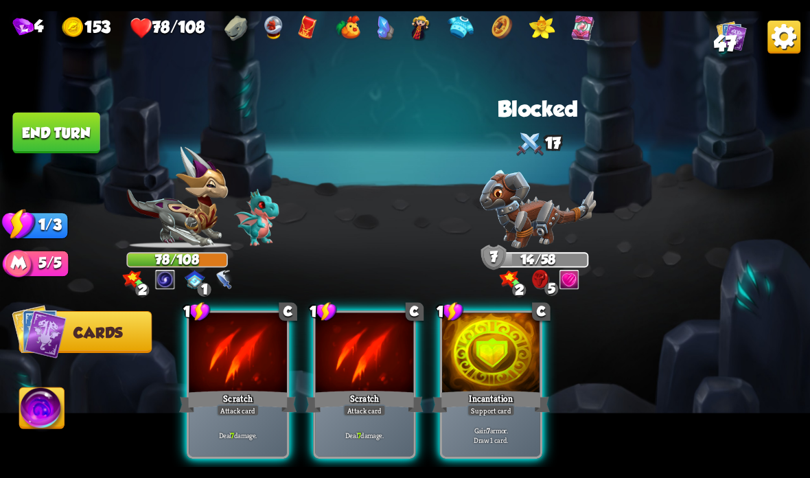
click at [390, 360] on div at bounding box center [365, 353] width 98 height 82
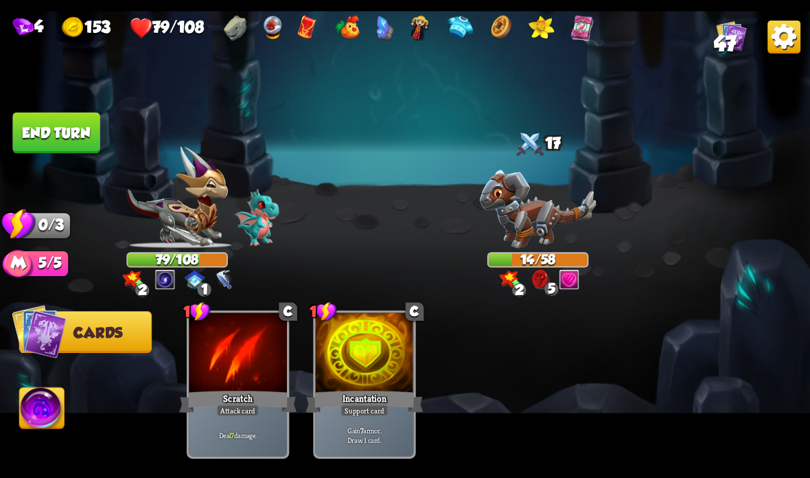
click at [56, 135] on button "End turn" at bounding box center [55, 133] width 87 height 41
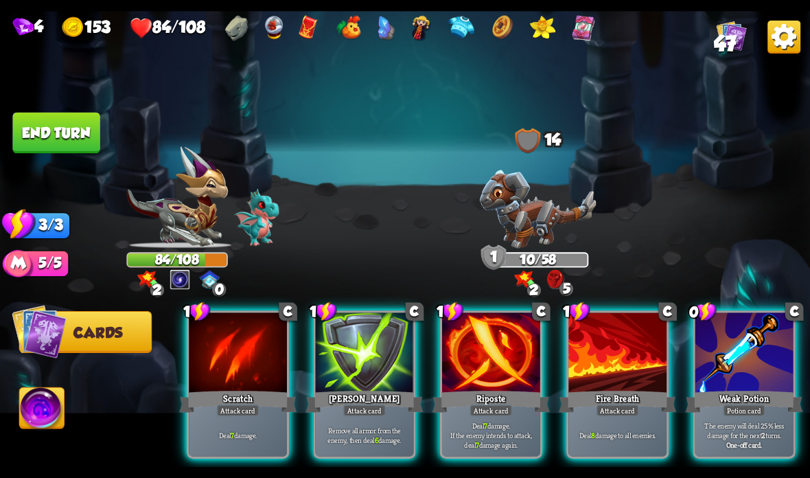
click at [494, 351] on div at bounding box center [491, 353] width 98 height 82
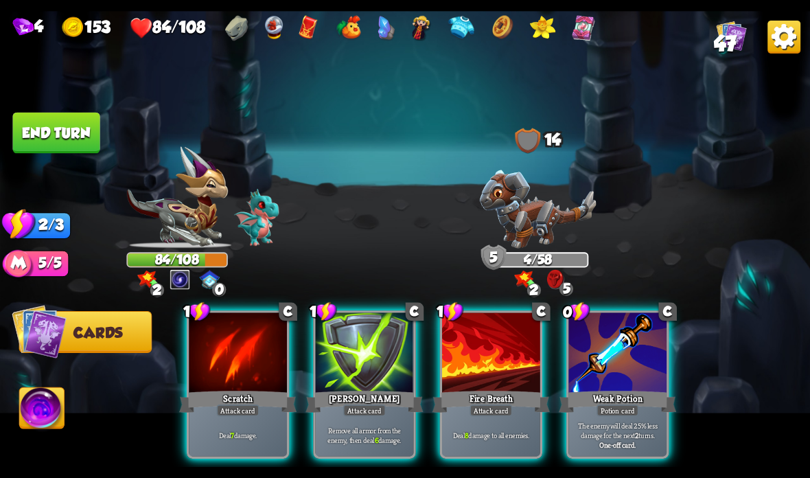
click at [244, 401] on div "Scratch" at bounding box center [237, 401] width 117 height 26
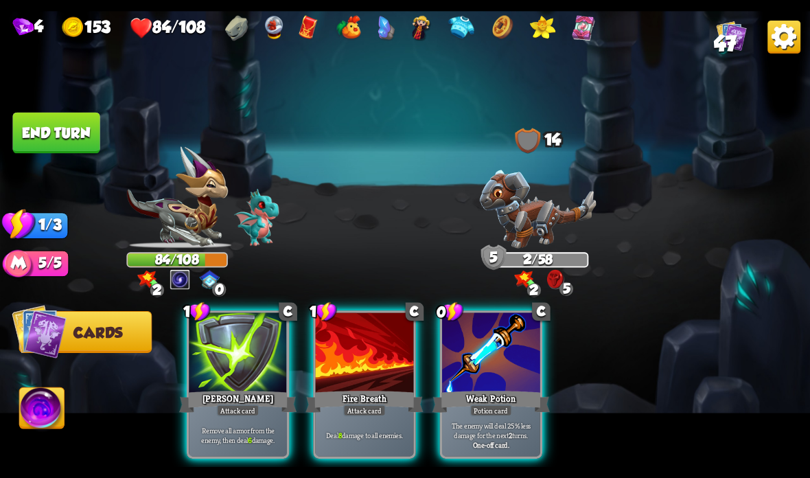
click at [62, 121] on button "End turn" at bounding box center [55, 133] width 87 height 41
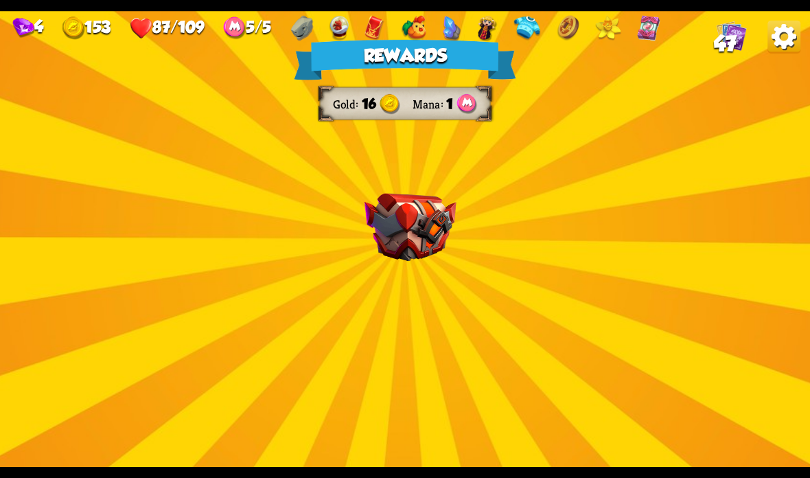
click at [411, 221] on img at bounding box center [410, 228] width 92 height 68
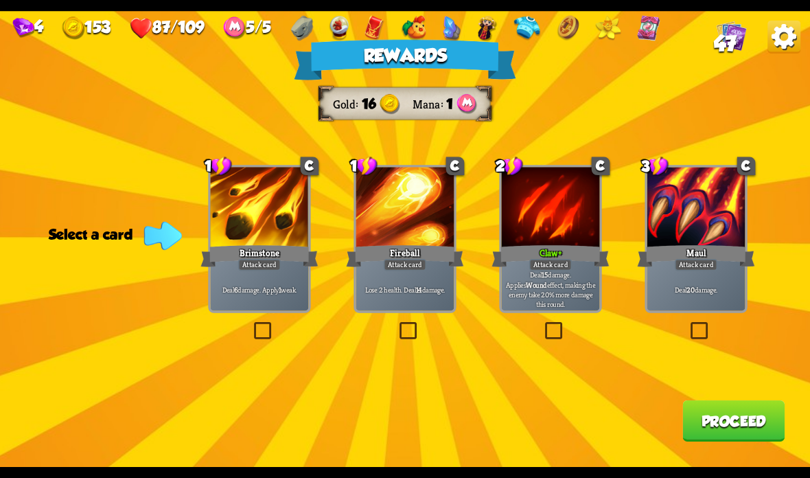
click at [568, 207] on div at bounding box center [551, 208] width 98 height 82
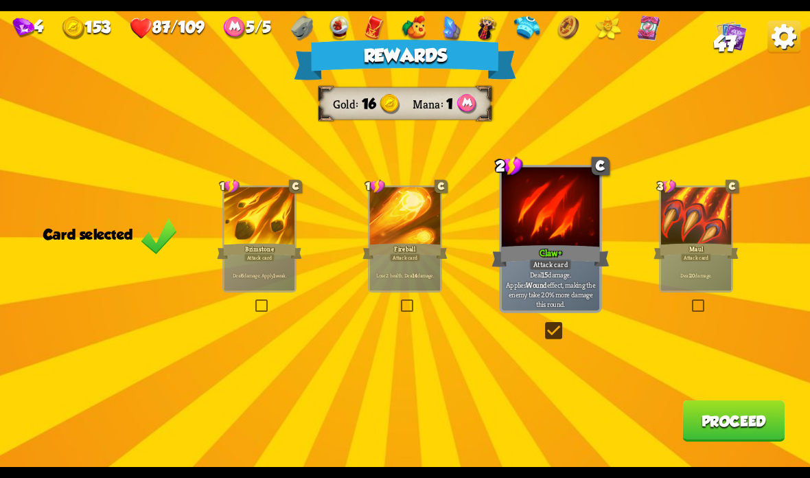
click at [727, 421] on button "Proceed" at bounding box center [733, 420] width 102 height 41
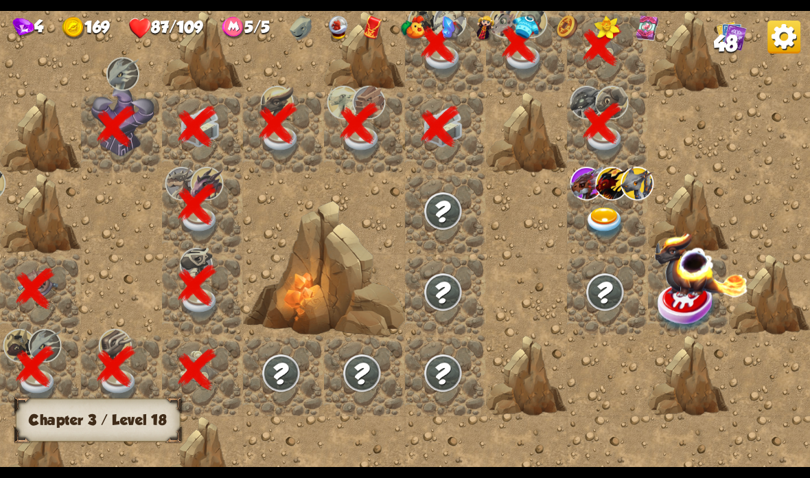
click at [622, 210] on img at bounding box center [605, 223] width 40 height 32
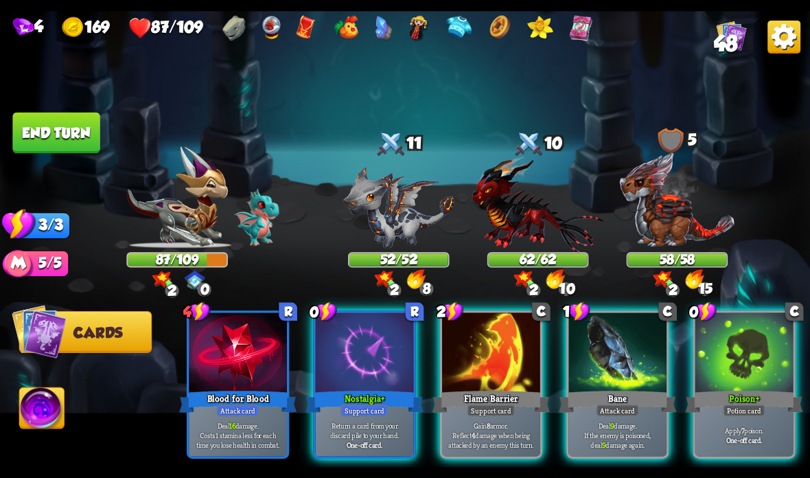
click at [500, 330] on div at bounding box center [491, 353] width 98 height 82
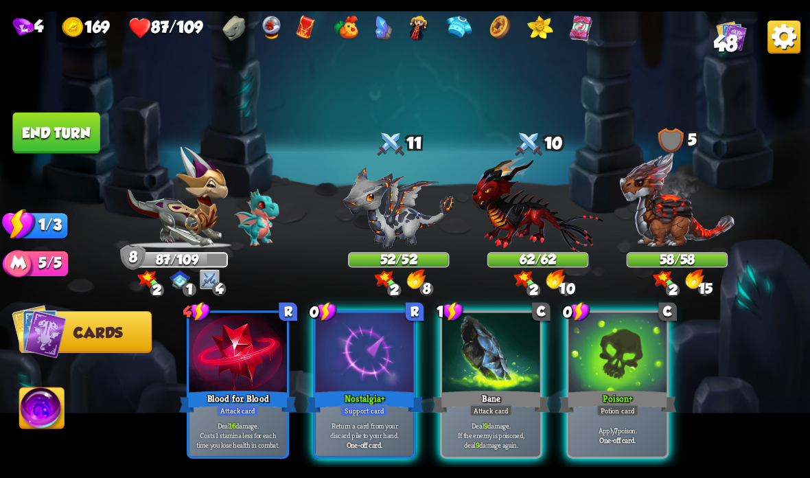
click at [605, 378] on div at bounding box center [617, 353] width 98 height 82
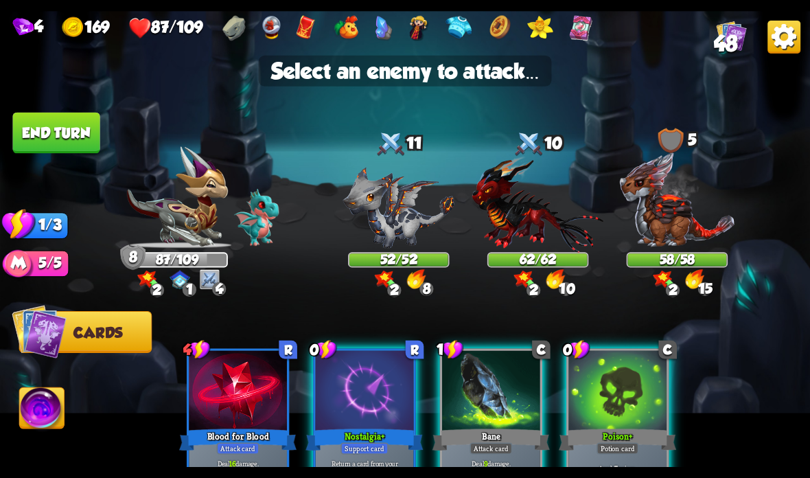
click at [419, 194] on img at bounding box center [398, 208] width 111 height 82
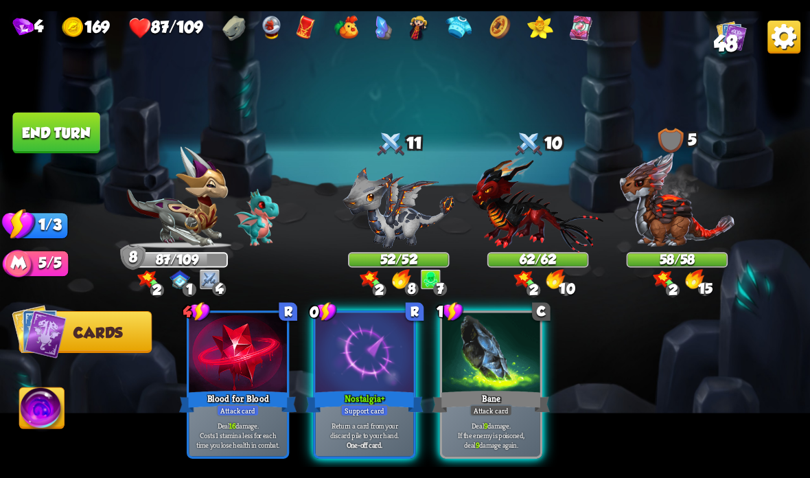
click at [498, 346] on div at bounding box center [491, 353] width 98 height 82
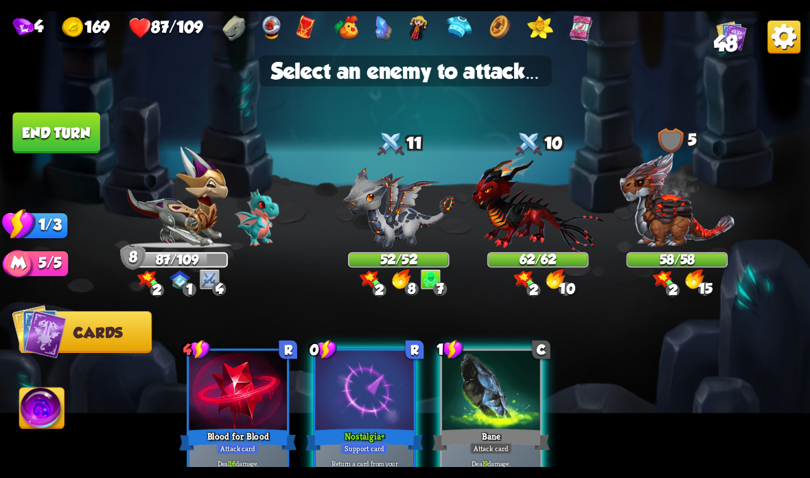
click at [403, 209] on img at bounding box center [398, 208] width 111 height 82
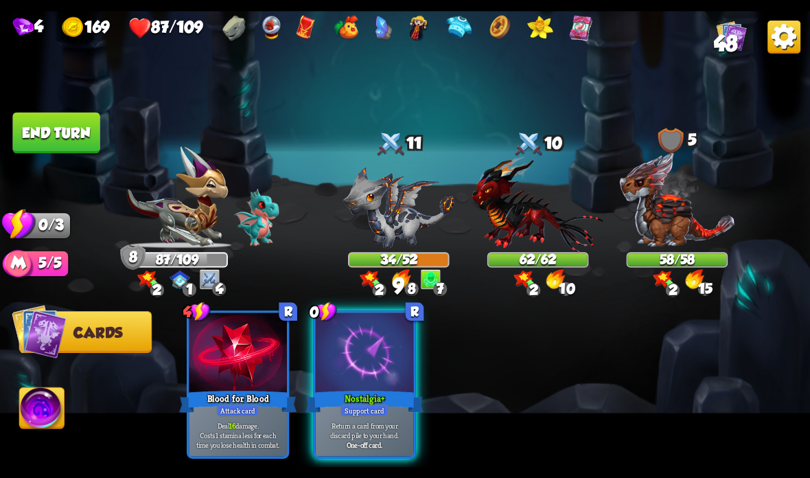
click at [49, 128] on button "End turn" at bounding box center [55, 133] width 87 height 41
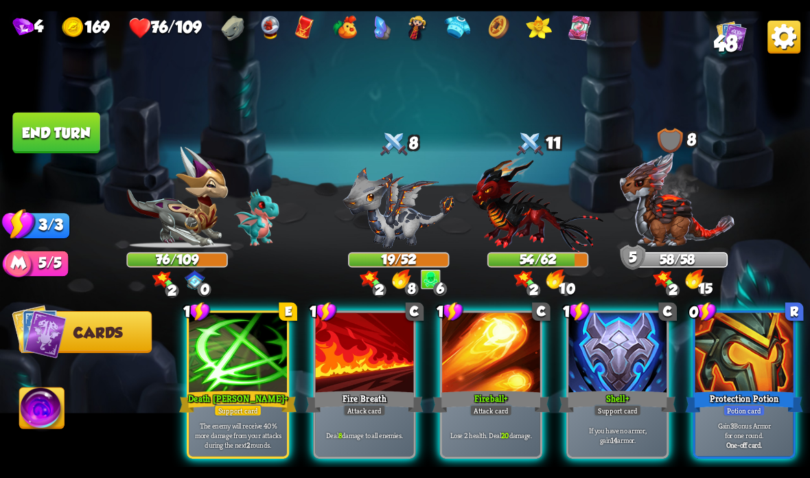
click at [620, 347] on div at bounding box center [617, 353] width 98 height 82
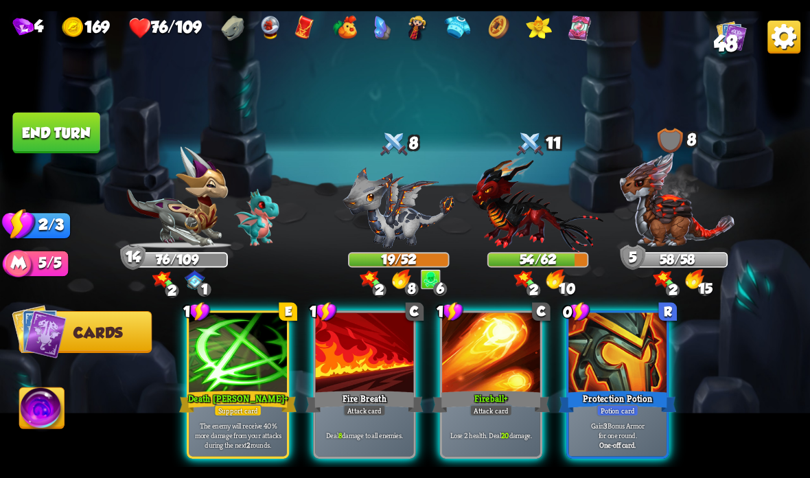
click at [374, 404] on div "Fire Breath" at bounding box center [363, 401] width 117 height 26
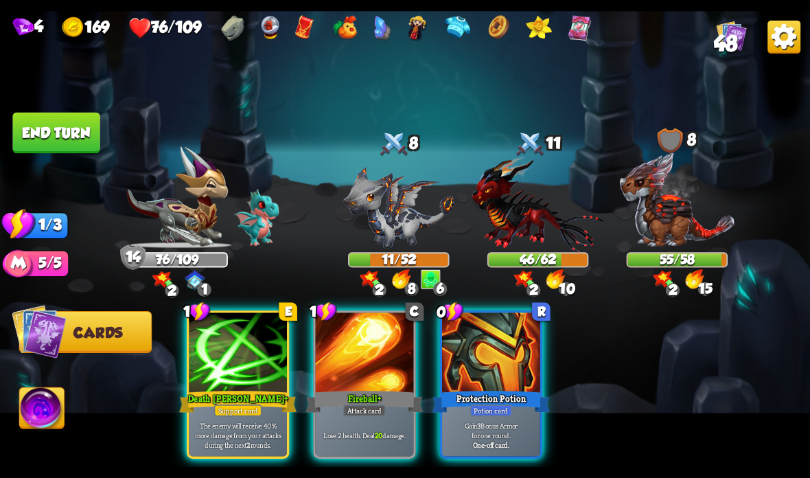
click at [246, 420] on div "The enemy will receive 40% more damage from your attacks during the next 2 roun…" at bounding box center [238, 434] width 98 height 43
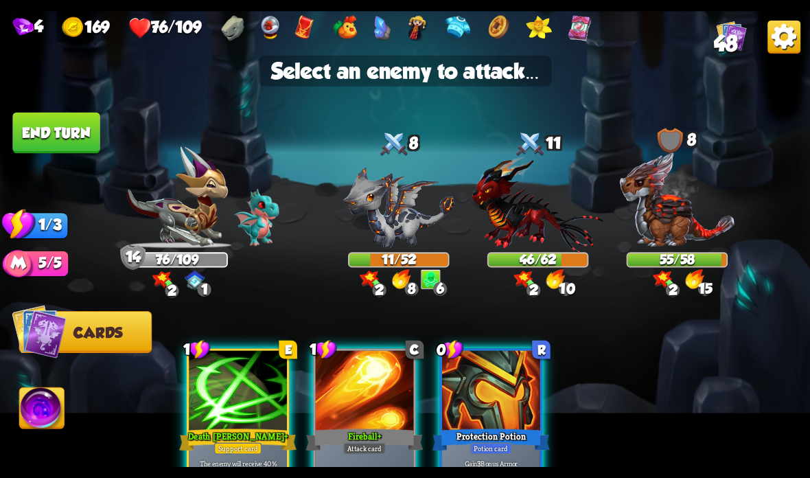
click at [518, 221] on img at bounding box center [538, 204] width 132 height 97
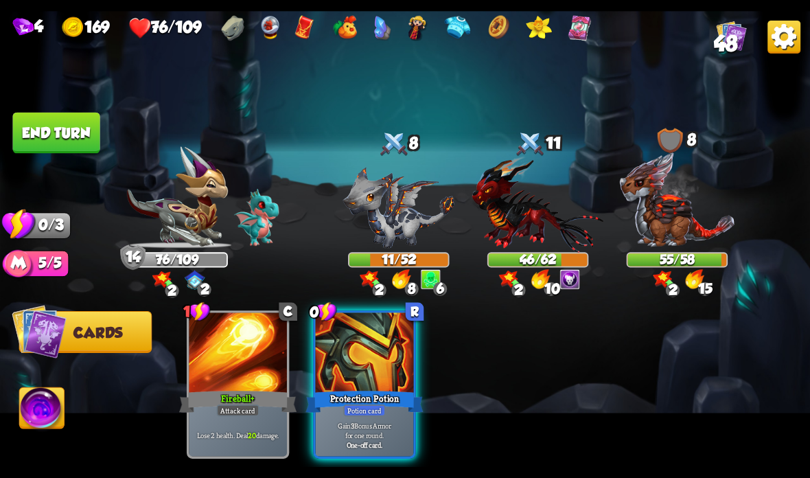
click at [69, 117] on button "End turn" at bounding box center [55, 133] width 87 height 41
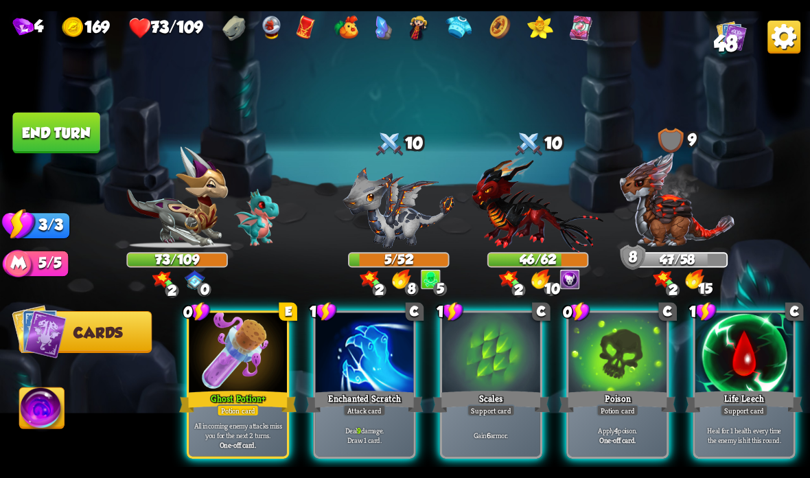
click at [211, 365] on div at bounding box center [238, 353] width 98 height 82
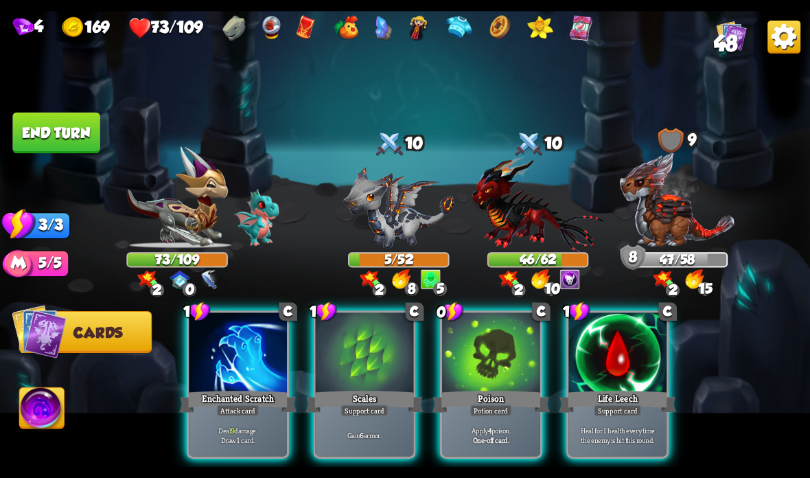
click at [604, 417] on div "Heal for 1 health every time the enemy is hit this round." at bounding box center [617, 434] width 98 height 43
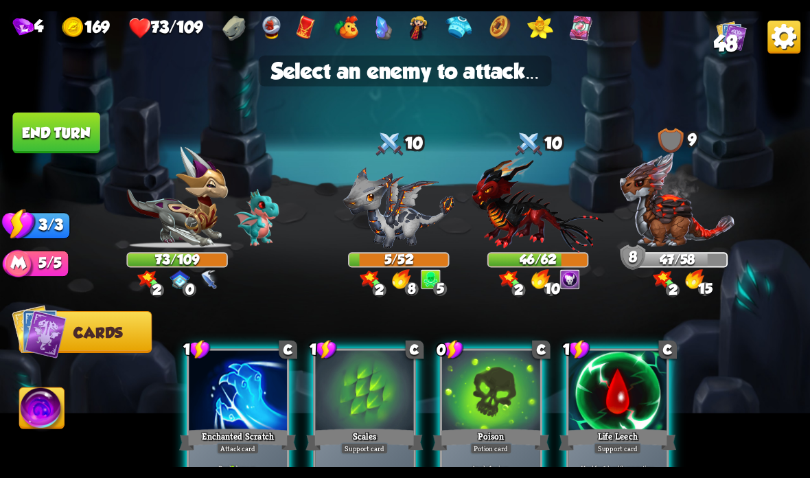
click at [527, 220] on img at bounding box center [538, 204] width 132 height 97
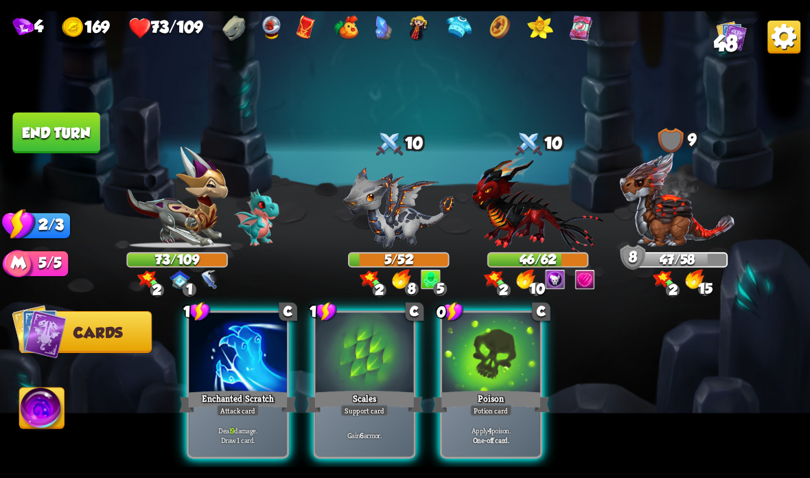
click at [228, 386] on div at bounding box center [238, 353] width 98 height 82
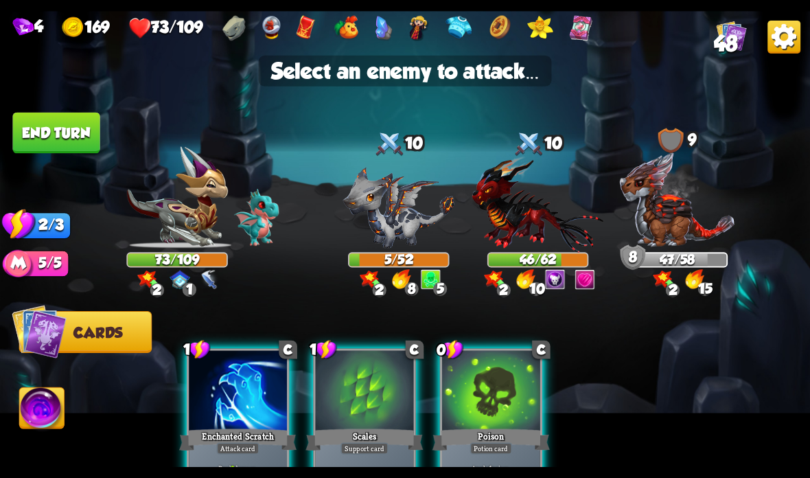
click at [511, 227] on img at bounding box center [538, 204] width 132 height 97
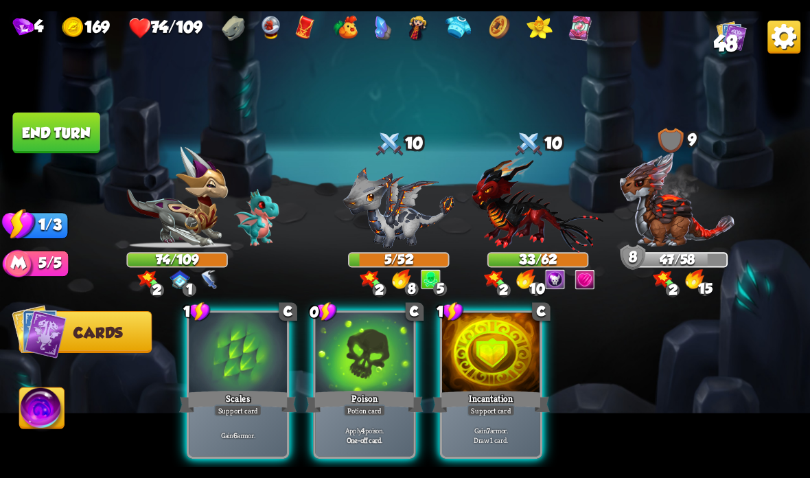
click at [370, 397] on div "Poison" at bounding box center [363, 401] width 117 height 26
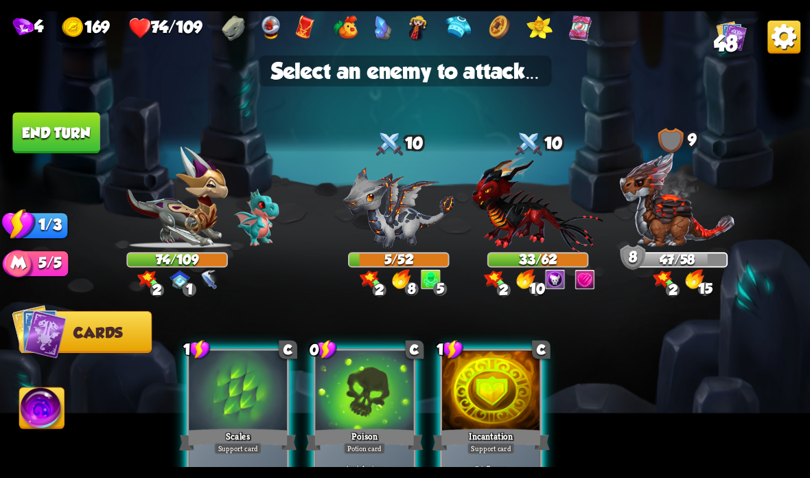
click at [529, 214] on img at bounding box center [538, 204] width 132 height 97
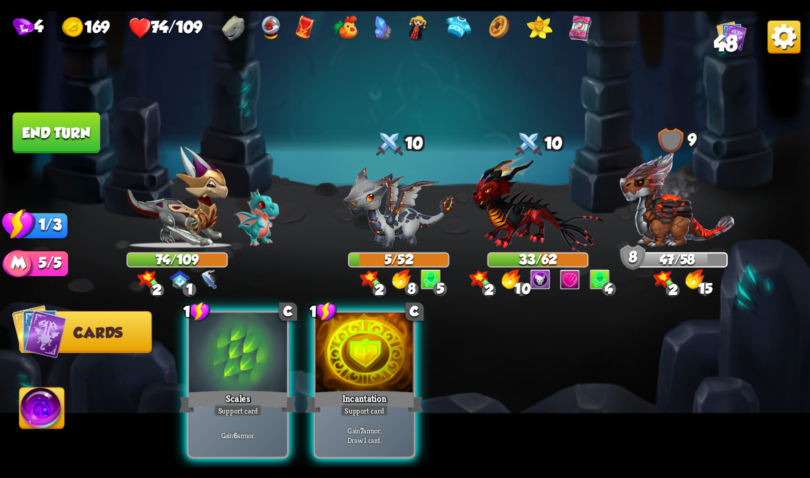
click at [370, 373] on div at bounding box center [365, 353] width 98 height 82
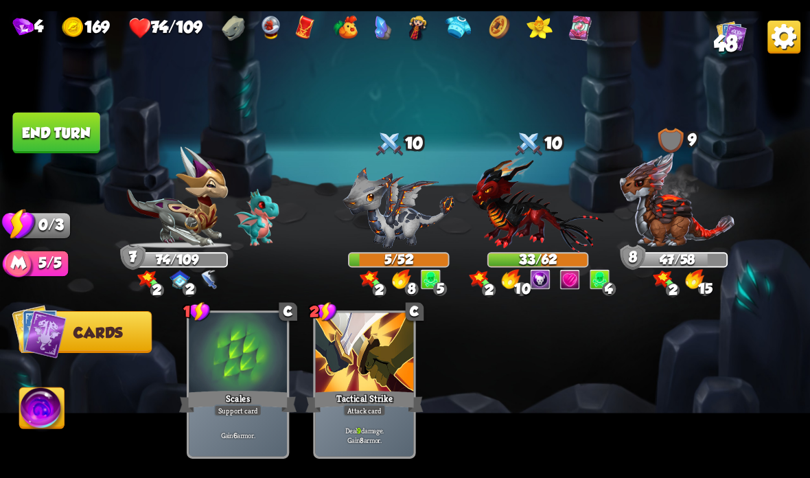
click at [61, 115] on button "End turn" at bounding box center [55, 133] width 87 height 41
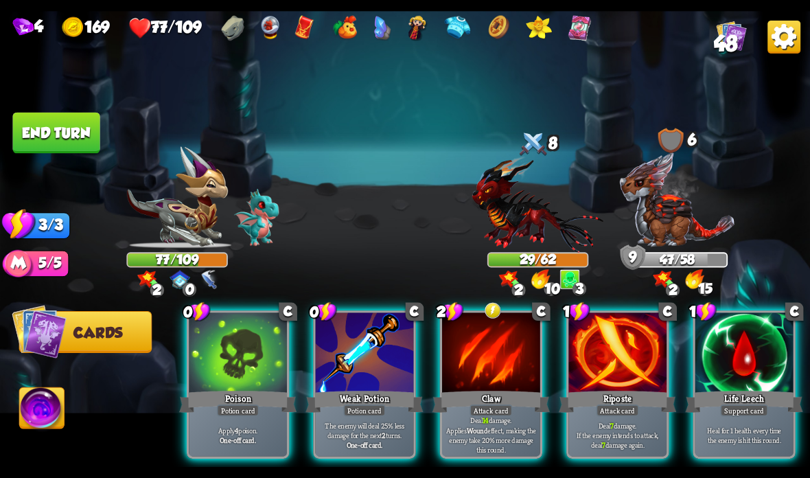
click at [736, 365] on div at bounding box center [744, 353] width 98 height 82
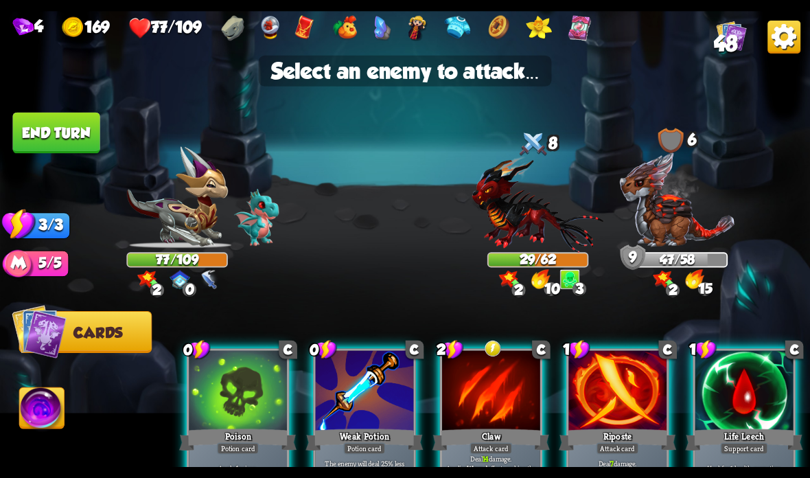
click at [542, 233] on img at bounding box center [538, 204] width 132 height 97
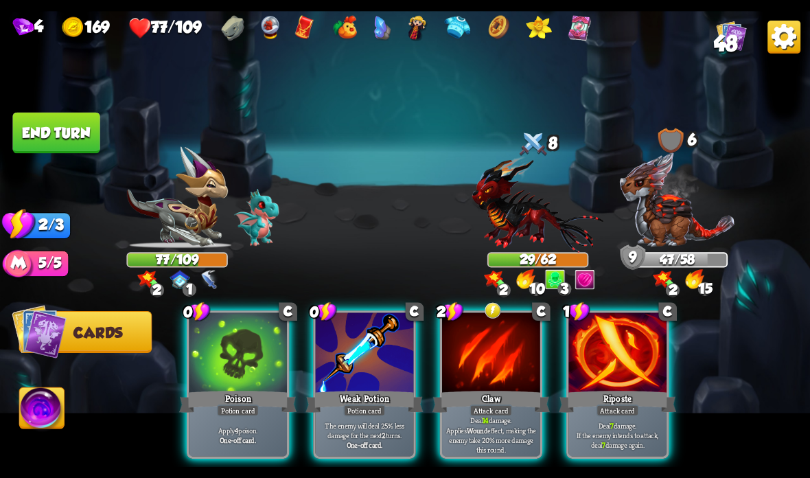
click at [498, 331] on div at bounding box center [491, 353] width 98 height 82
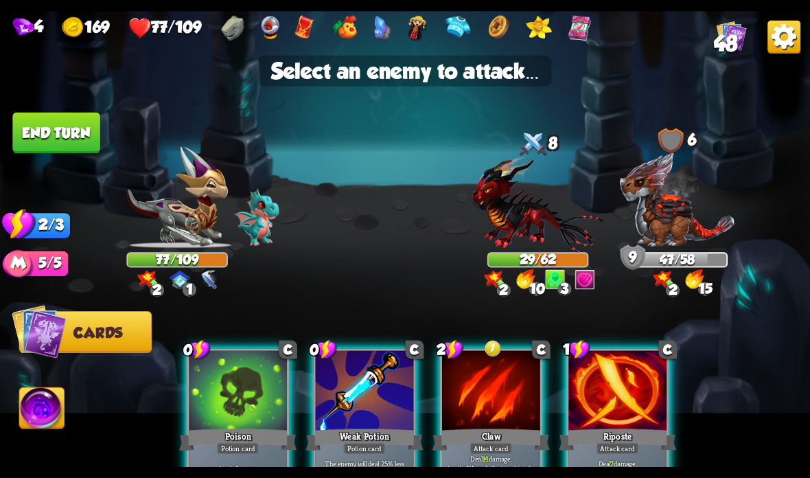
click at [552, 226] on img at bounding box center [538, 204] width 132 height 97
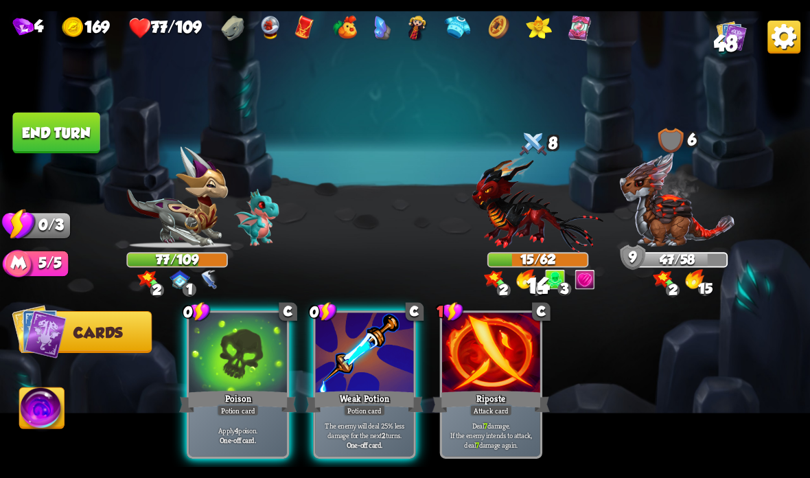
click at [224, 388] on div at bounding box center [238, 353] width 98 height 82
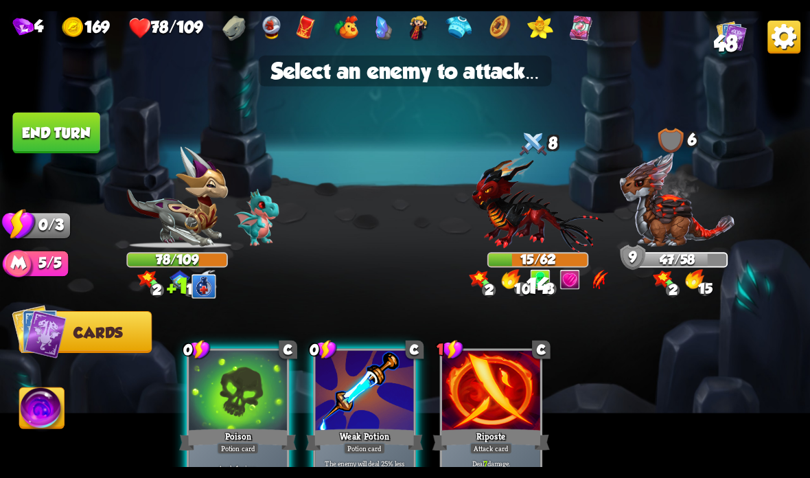
click at [540, 230] on img at bounding box center [538, 204] width 132 height 97
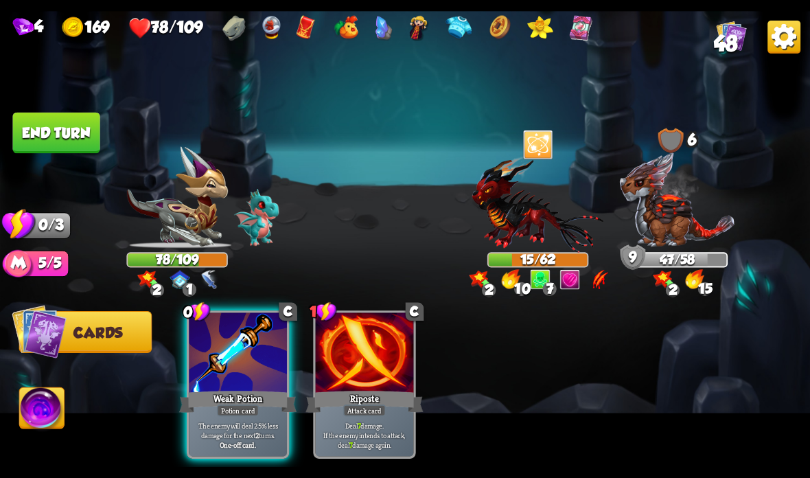
click at [72, 130] on button "End turn" at bounding box center [55, 133] width 87 height 41
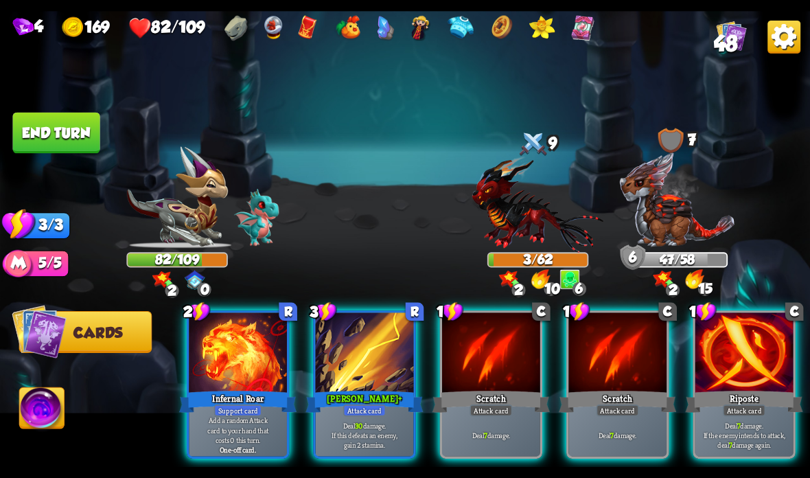
click at [239, 402] on div "Infernal Roar" at bounding box center [237, 401] width 117 height 26
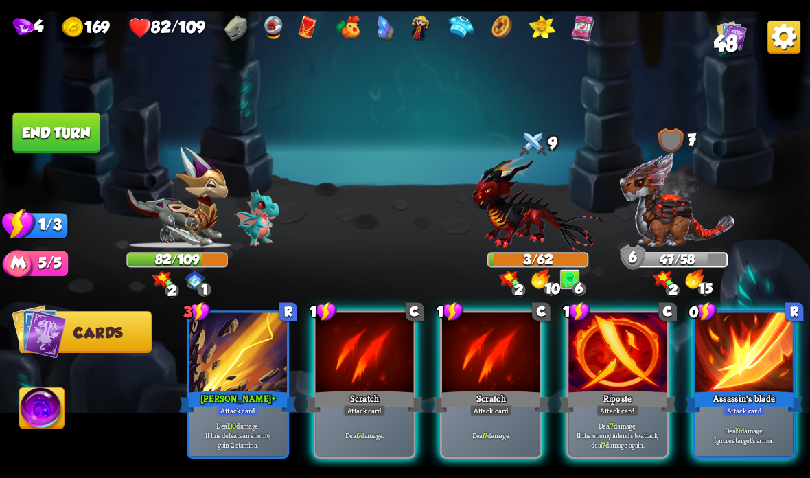
click at [753, 343] on div at bounding box center [744, 353] width 98 height 82
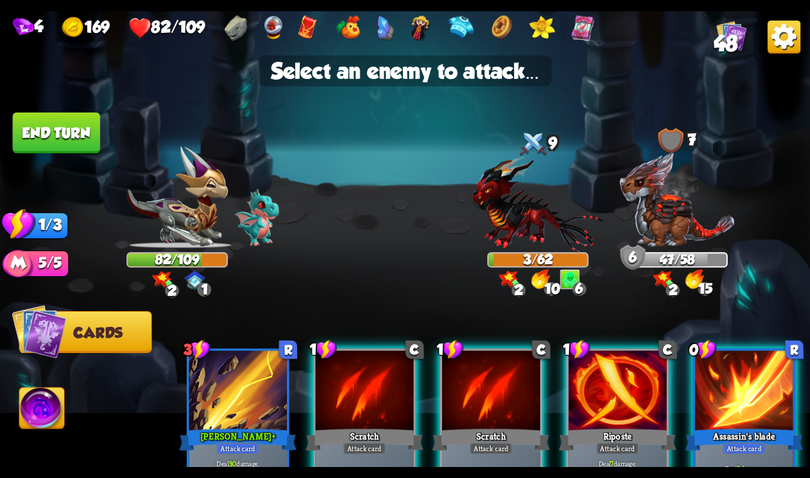
click at [679, 226] on img at bounding box center [677, 199] width 117 height 97
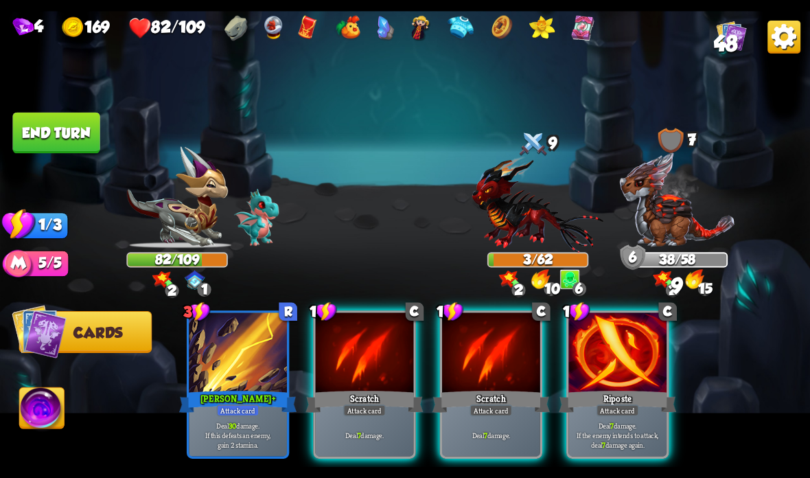
click at [487, 406] on div "Attack card" at bounding box center [490, 410] width 43 height 12
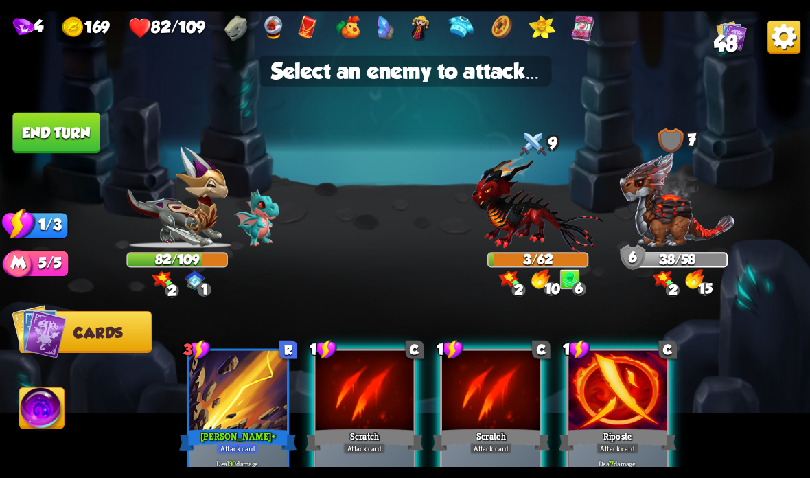
click at [545, 203] on img at bounding box center [538, 204] width 132 height 97
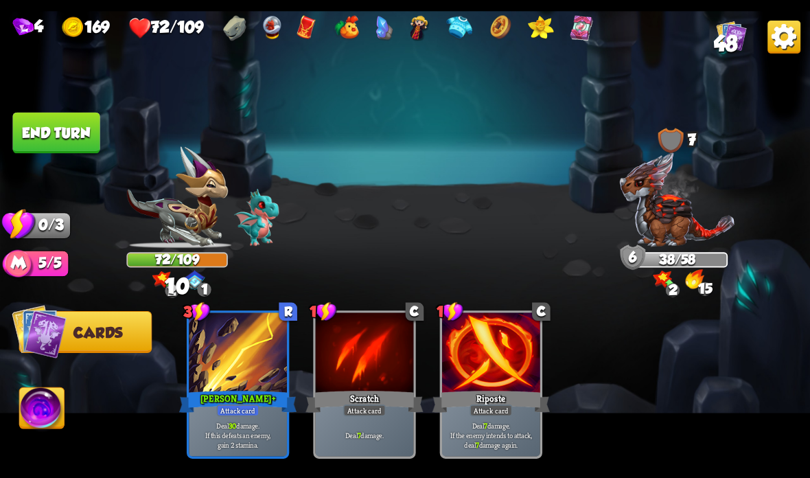
click at [55, 110] on img at bounding box center [405, 239] width 810 height 456
click at [35, 130] on button "End turn" at bounding box center [55, 133] width 87 height 41
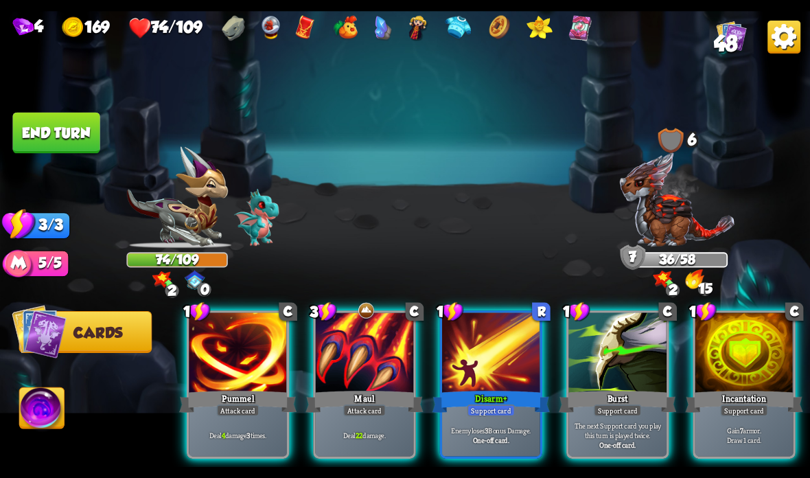
click at [336, 379] on div at bounding box center [365, 353] width 98 height 82
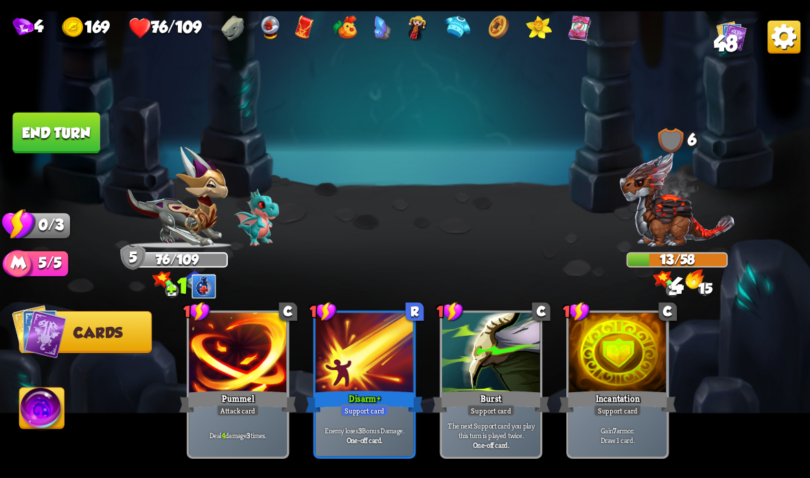
click at [49, 137] on button "End turn" at bounding box center [55, 133] width 87 height 41
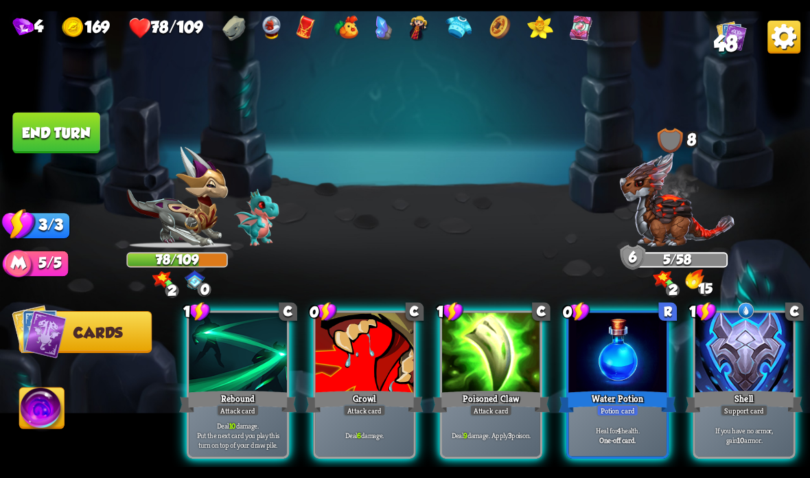
click at [743, 407] on div "Support card" at bounding box center [744, 410] width 48 height 12
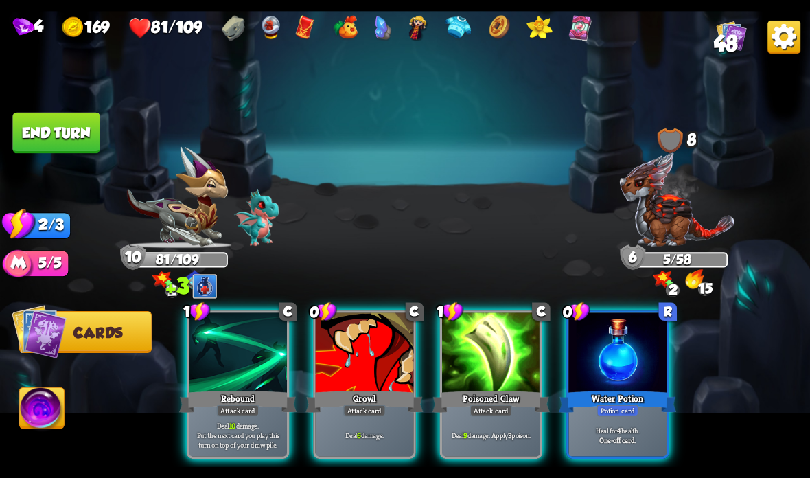
click at [622, 410] on div "Potion card" at bounding box center [617, 410] width 42 height 12
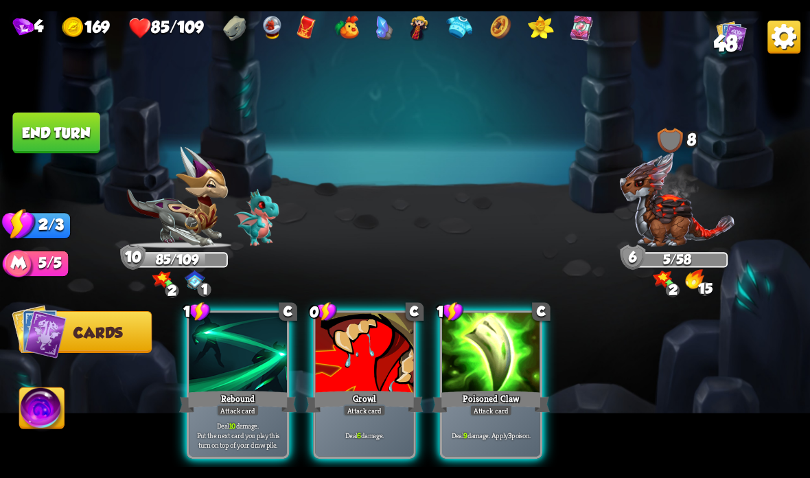
click at [355, 384] on div at bounding box center [365, 353] width 98 height 82
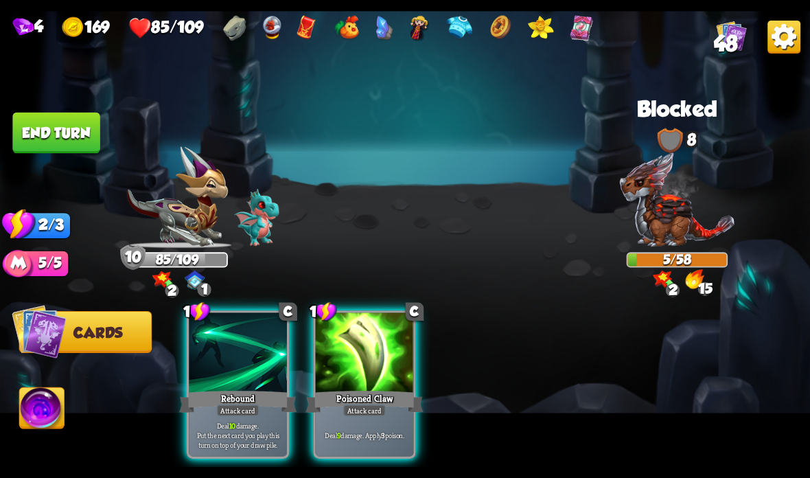
click at [33, 123] on button "End turn" at bounding box center [55, 133] width 87 height 41
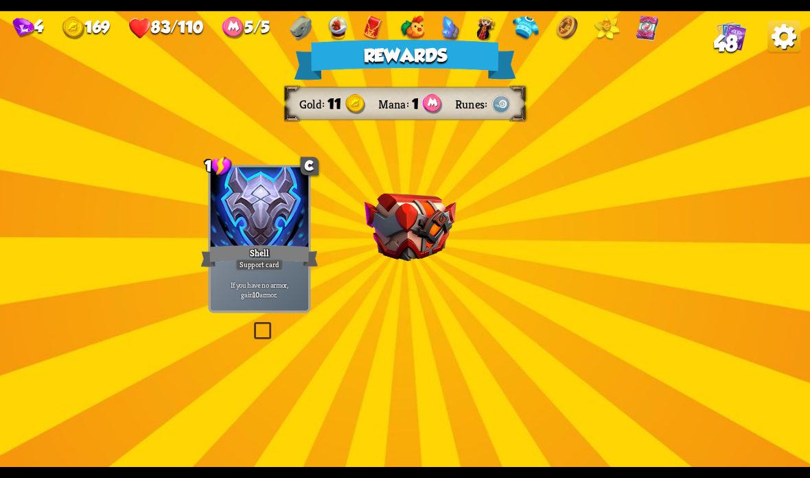
click at [430, 221] on img at bounding box center [410, 228] width 92 height 68
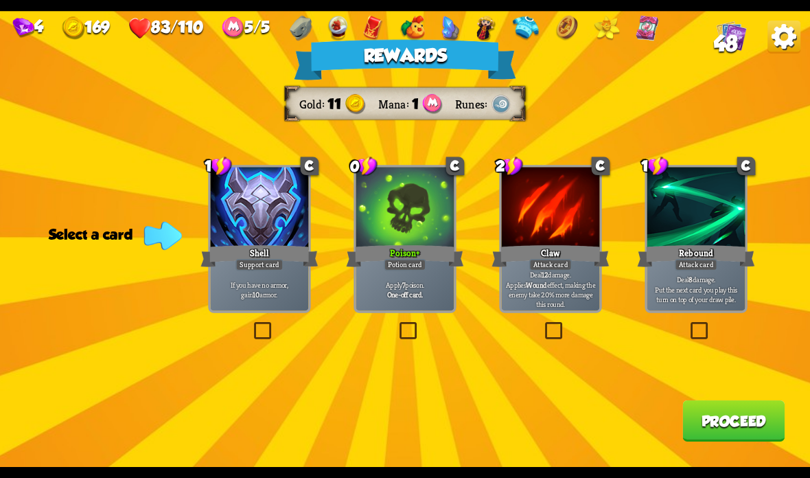
click at [546, 290] on p "Deal 12 damage. Applies Wound effect, making the enemy take 20% more damage thi…" at bounding box center [550, 289] width 93 height 38
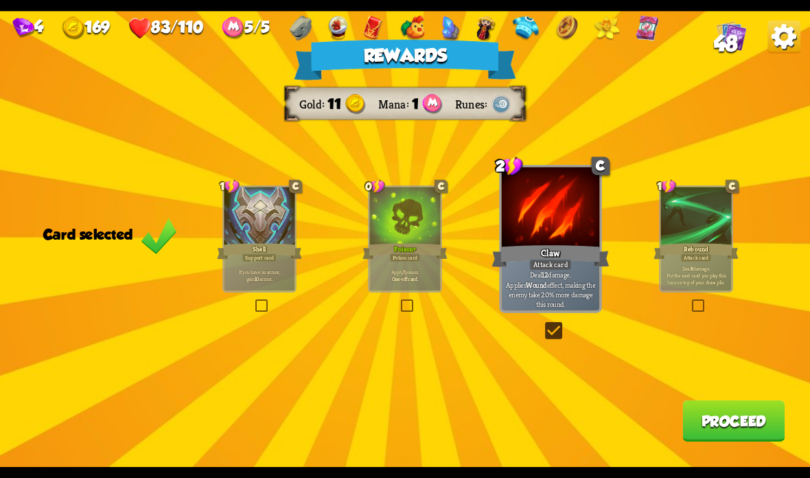
click at [393, 266] on div "Apply 7 poison. One-off card." at bounding box center [404, 275] width 71 height 31
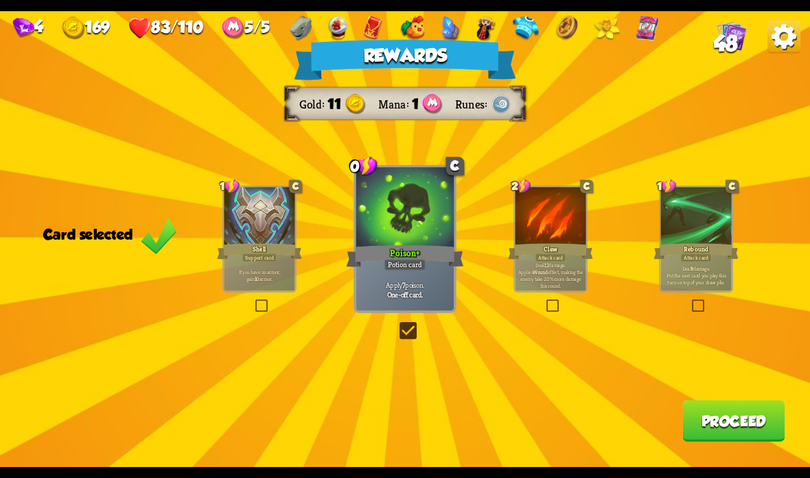
click at [737, 439] on button "Proceed" at bounding box center [733, 420] width 102 height 41
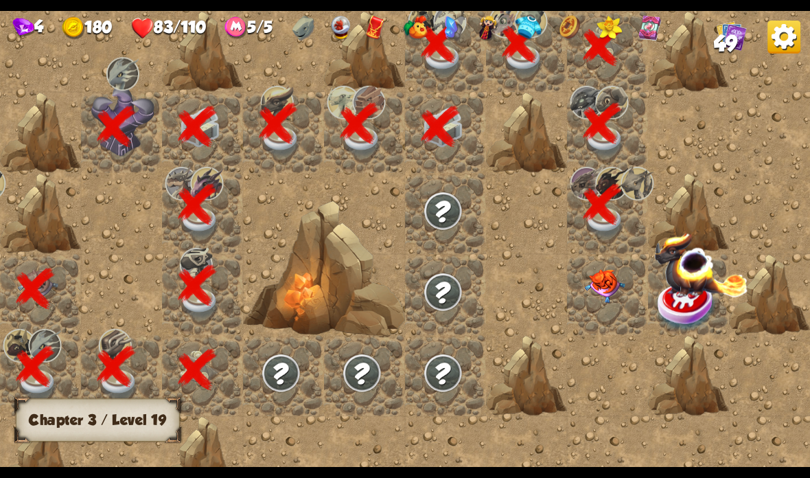
click at [609, 283] on img at bounding box center [605, 286] width 40 height 34
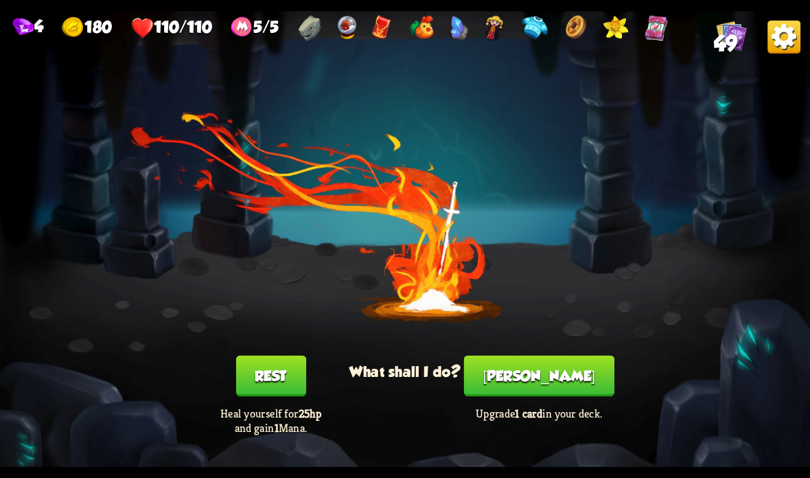
click at [543, 375] on button "[PERSON_NAME]" at bounding box center [539, 375] width 150 height 41
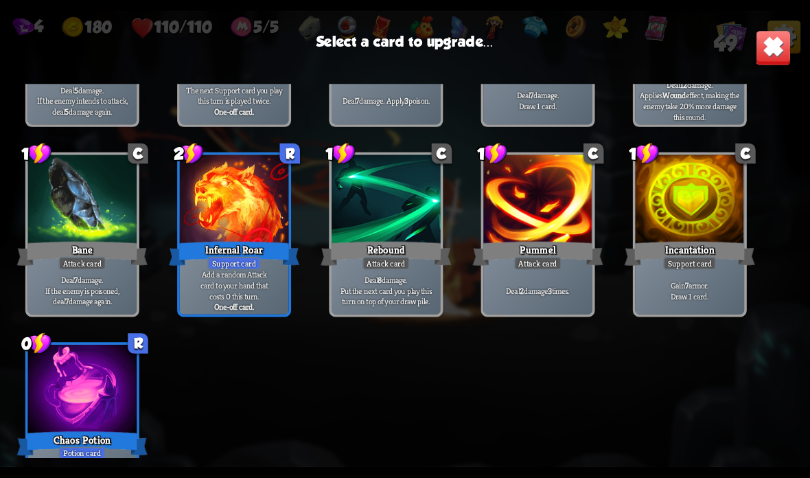
scroll to position [1200, 0]
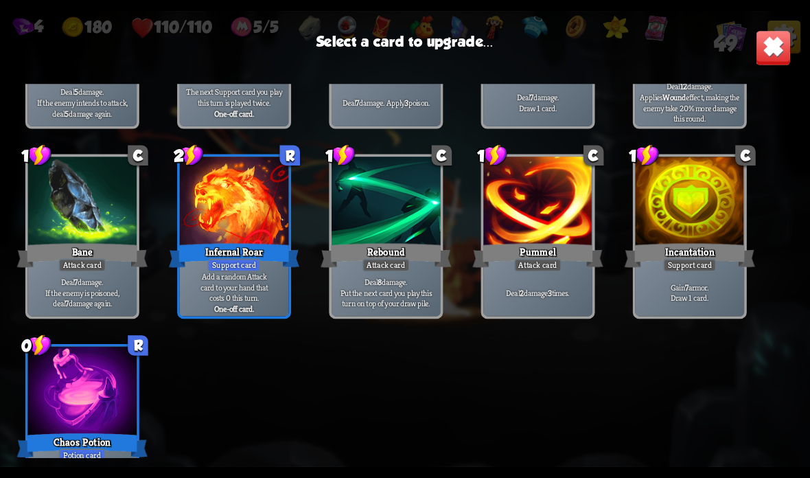
click at [260, 230] on div at bounding box center [234, 202] width 109 height 92
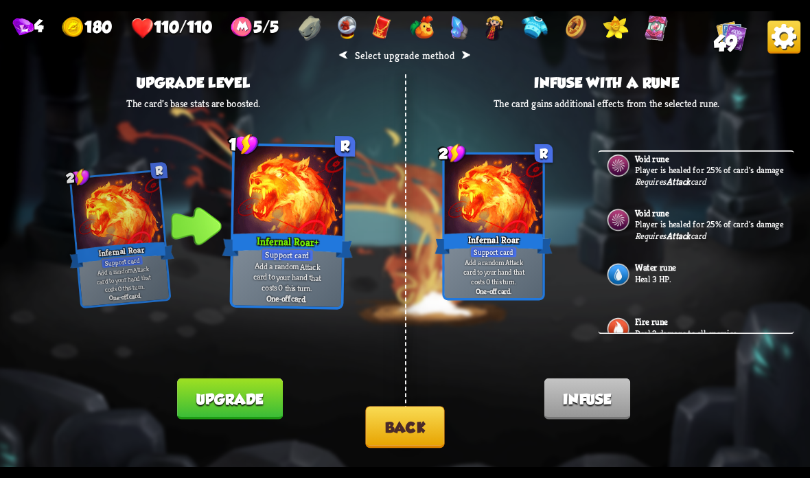
scroll to position [385, 0]
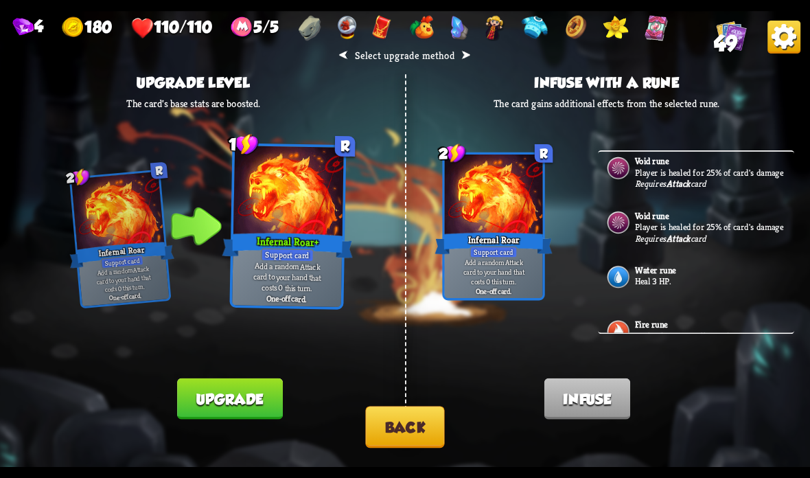
click at [419, 410] on button "Back" at bounding box center [404, 427] width 79 height 42
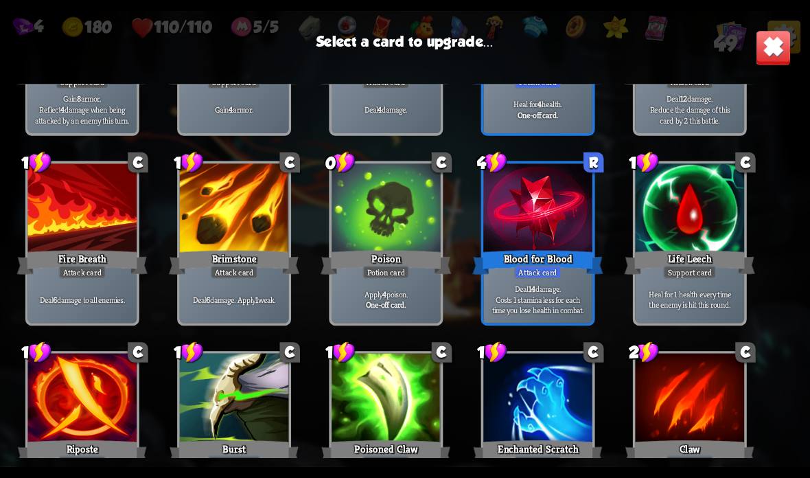
scroll to position [769, 0]
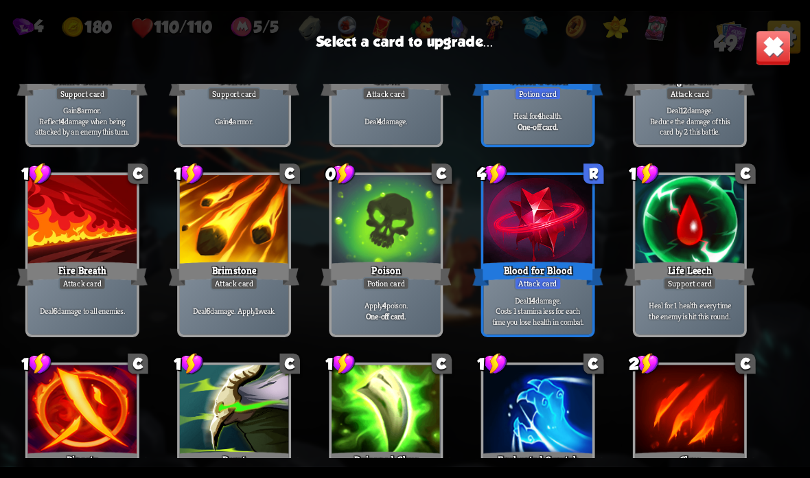
click at [561, 240] on div at bounding box center [537, 221] width 109 height 92
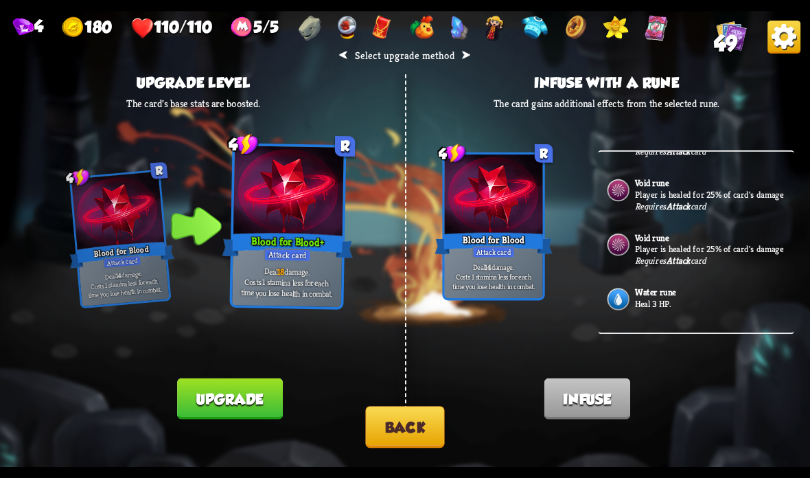
scroll to position [362, 0]
click at [613, 257] on img at bounding box center [617, 243] width 25 height 25
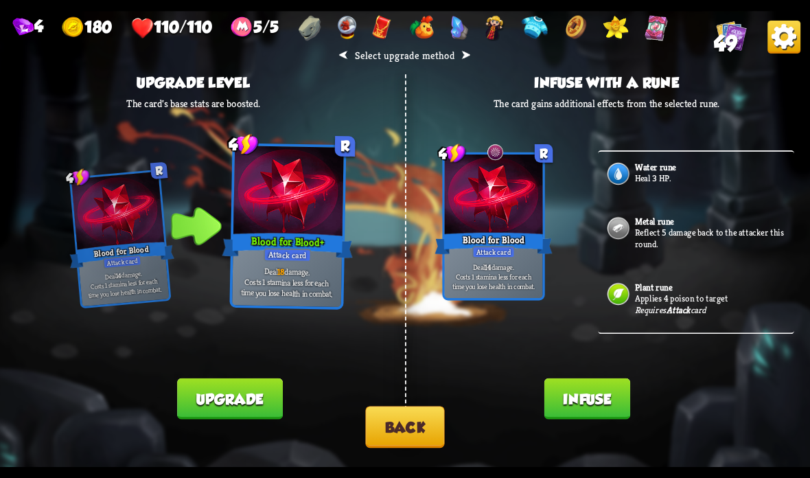
scroll to position [0, 0]
click at [588, 391] on button "Infuse" at bounding box center [587, 398] width 86 height 41
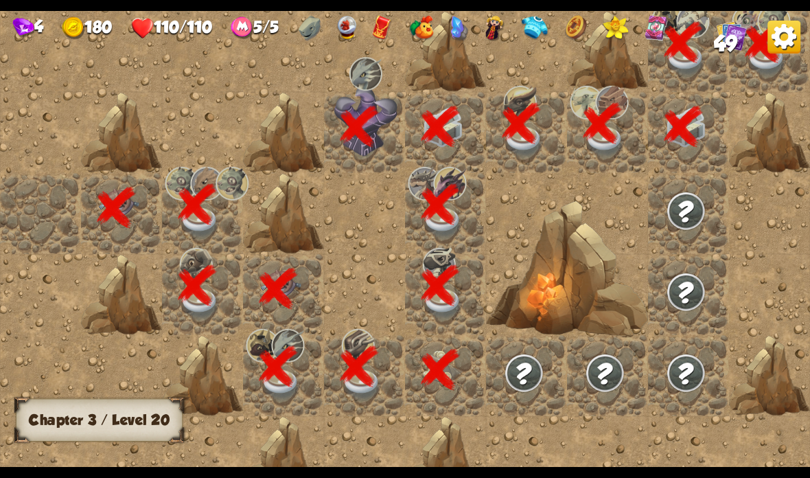
scroll to position [0, 264]
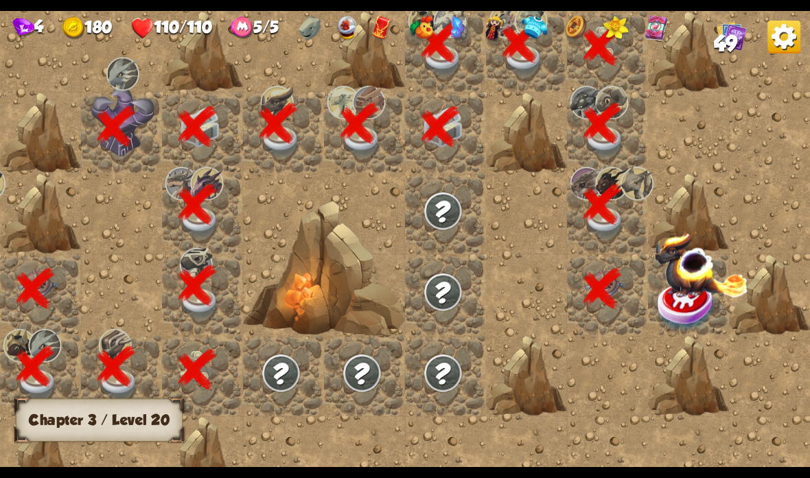
click at [683, 309] on img at bounding box center [687, 305] width 61 height 53
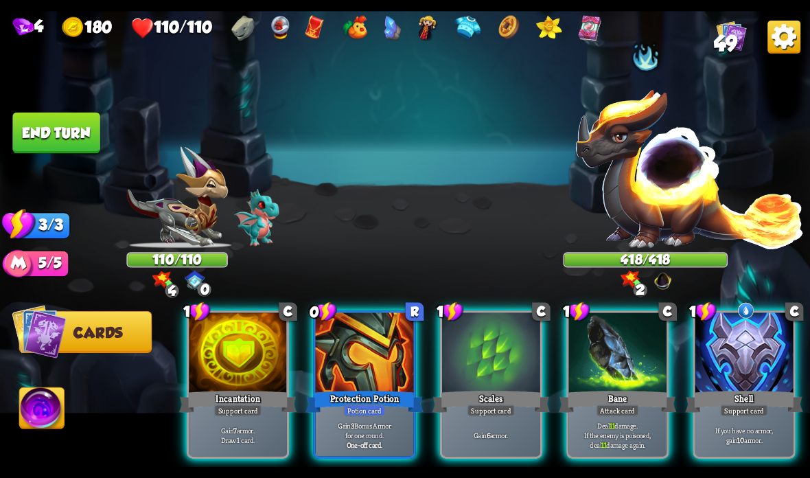
click at [224, 364] on div at bounding box center [238, 353] width 98 height 82
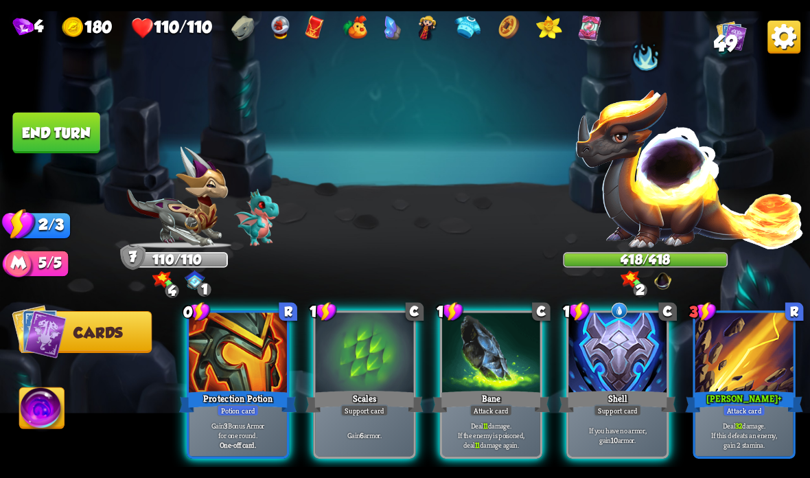
click at [478, 420] on div "Deal 11 damage. If the enemy is poisoned, deal 11 damage again." at bounding box center [491, 434] width 98 height 43
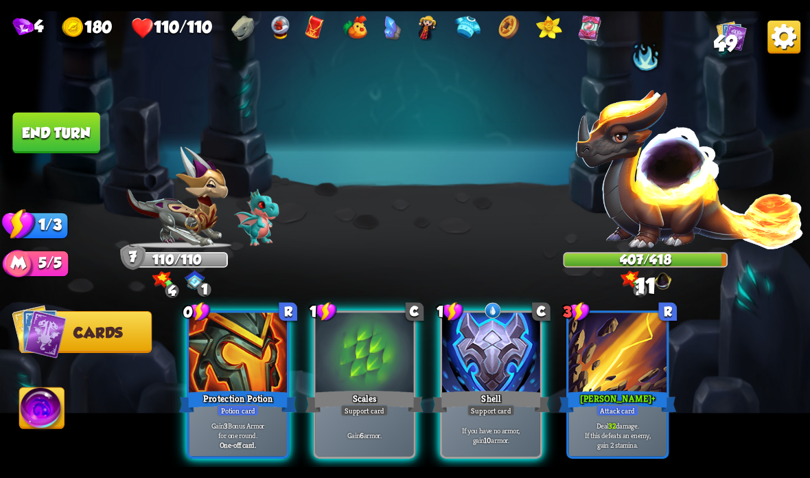
click at [71, 121] on button "End turn" at bounding box center [55, 133] width 87 height 41
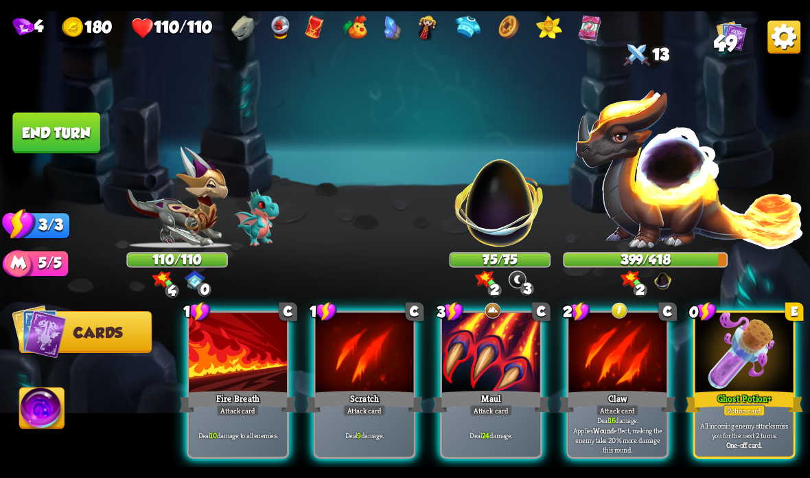
click at [732, 366] on div at bounding box center [744, 353] width 98 height 82
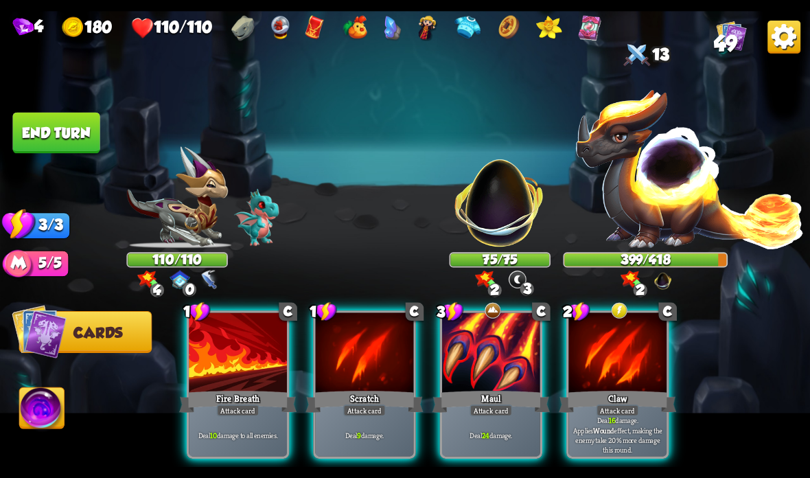
click at [478, 409] on div "Attack card" at bounding box center [490, 410] width 43 height 12
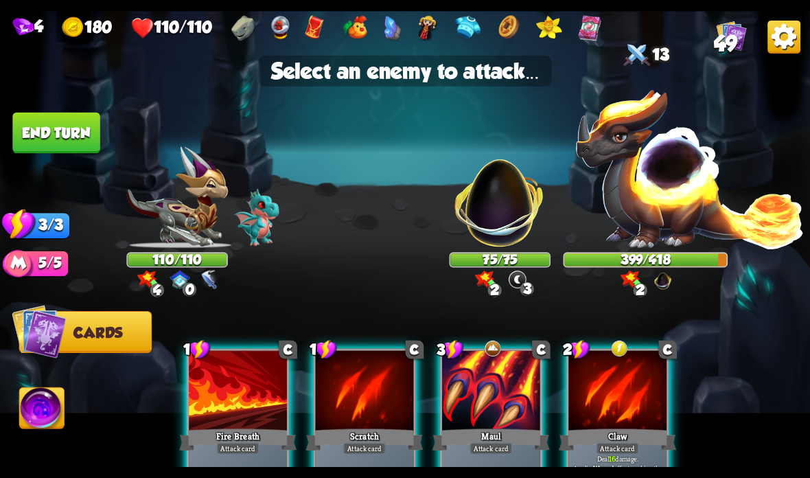
click at [502, 207] on img at bounding box center [500, 195] width 106 height 106
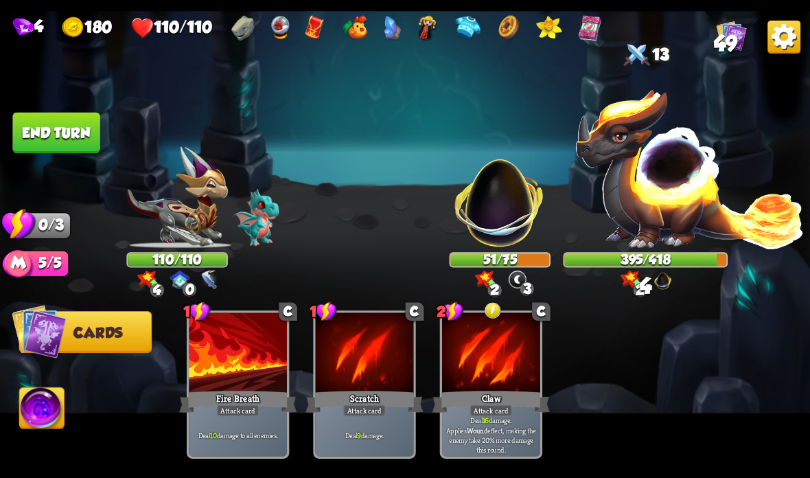
click at [66, 125] on button "End turn" at bounding box center [55, 133] width 87 height 41
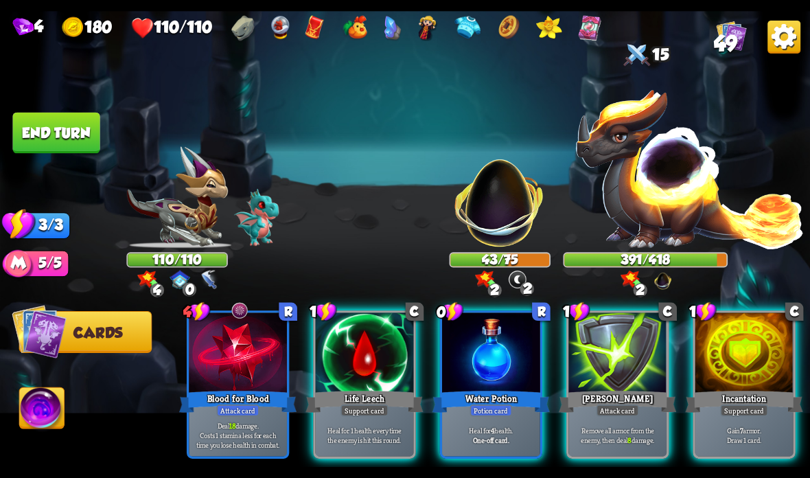
click at [751, 387] on div at bounding box center [744, 353] width 98 height 82
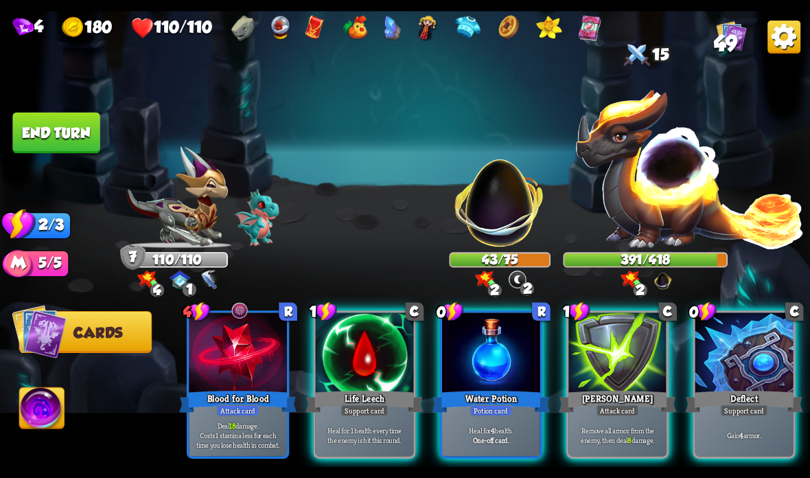
click at [617, 349] on div at bounding box center [617, 353] width 98 height 82
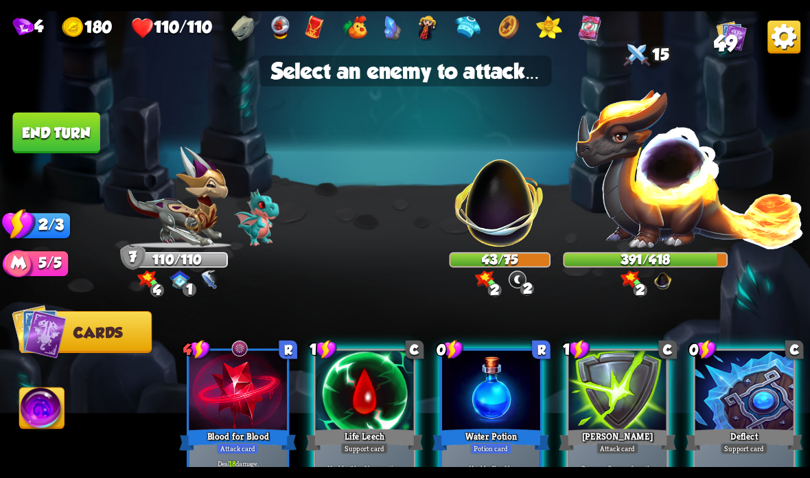
click at [487, 208] on img at bounding box center [500, 195] width 106 height 106
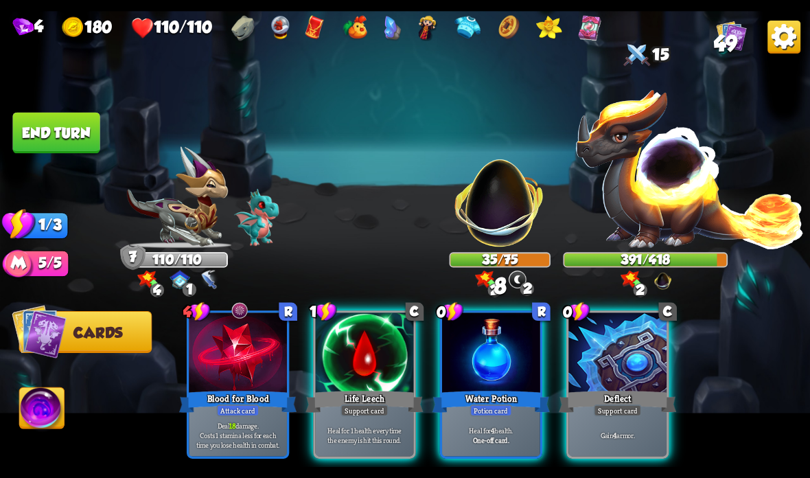
click at [52, 130] on button "End turn" at bounding box center [55, 133] width 87 height 41
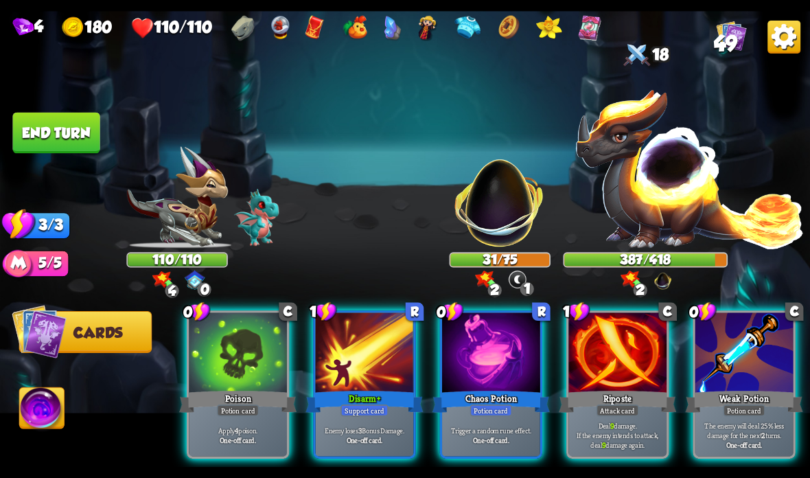
click at [487, 391] on div "Chaos Potion" at bounding box center [490, 401] width 117 height 26
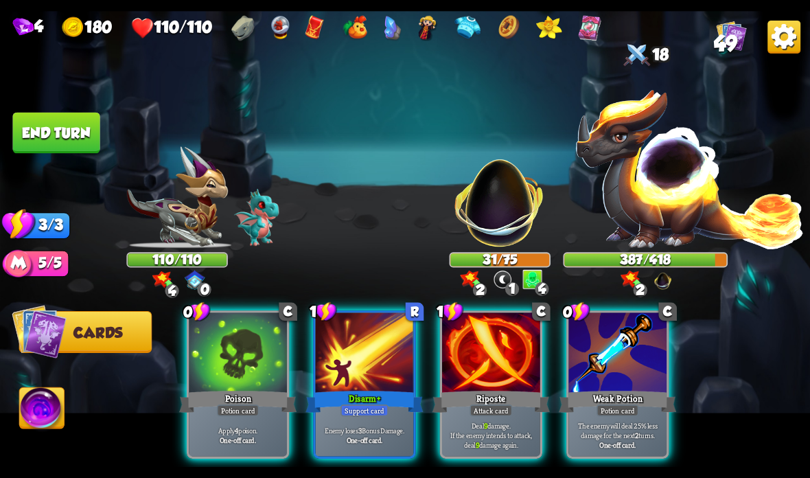
click at [596, 400] on div "Weak Potion" at bounding box center [617, 401] width 117 height 26
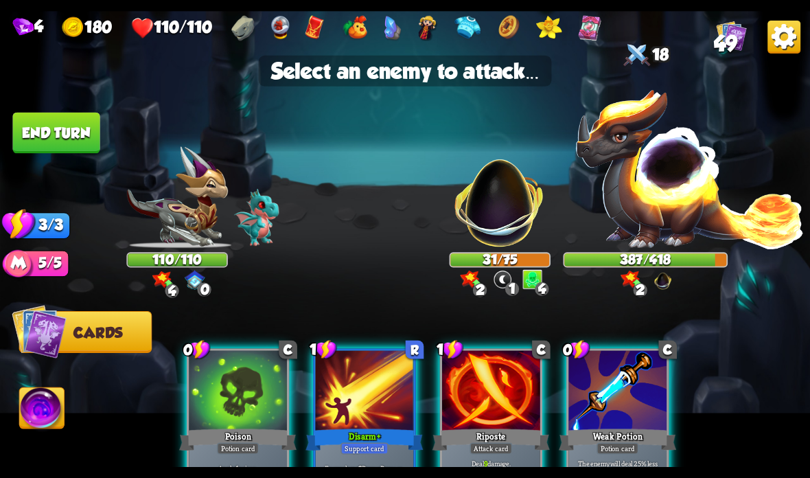
click at [651, 210] on img at bounding box center [689, 168] width 231 height 161
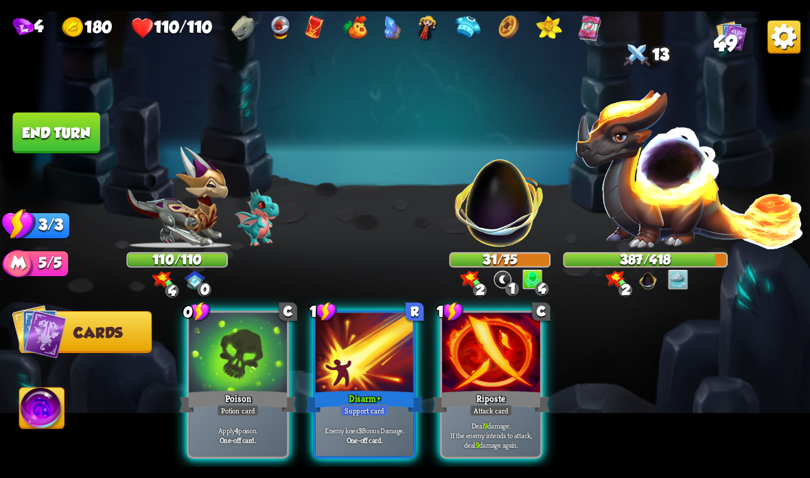
click at [477, 395] on div "Riposte" at bounding box center [490, 401] width 117 height 26
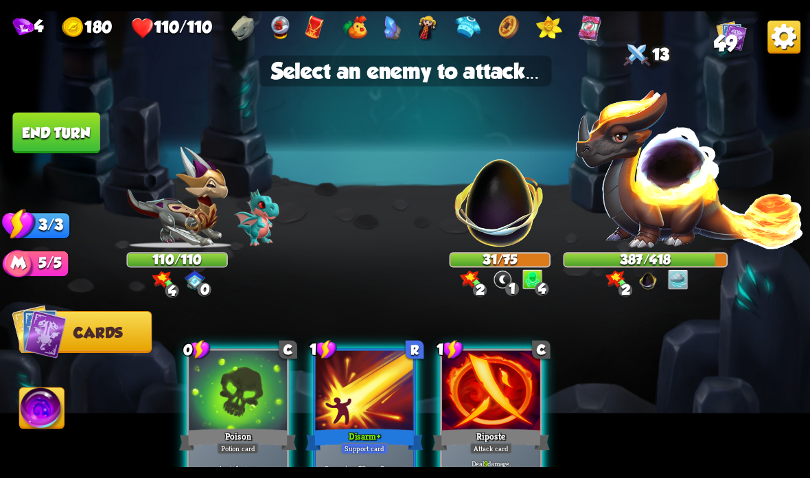
click at [511, 225] on img at bounding box center [500, 195] width 106 height 106
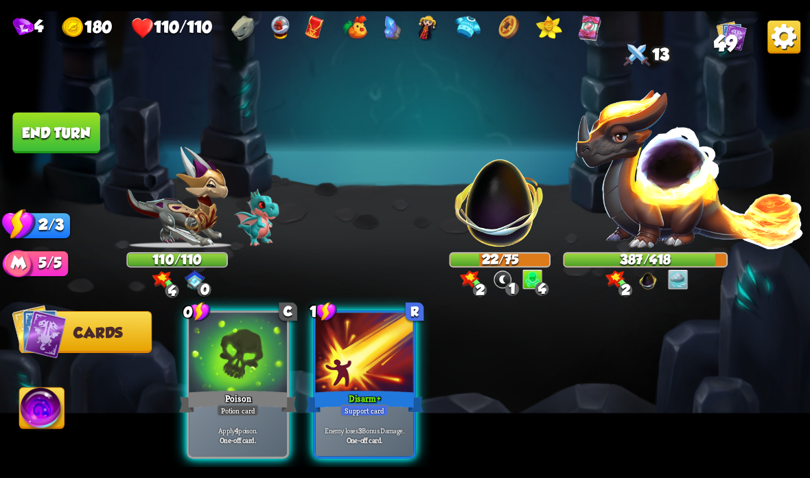
click at [372, 395] on div "Disarm +" at bounding box center [363, 401] width 117 height 26
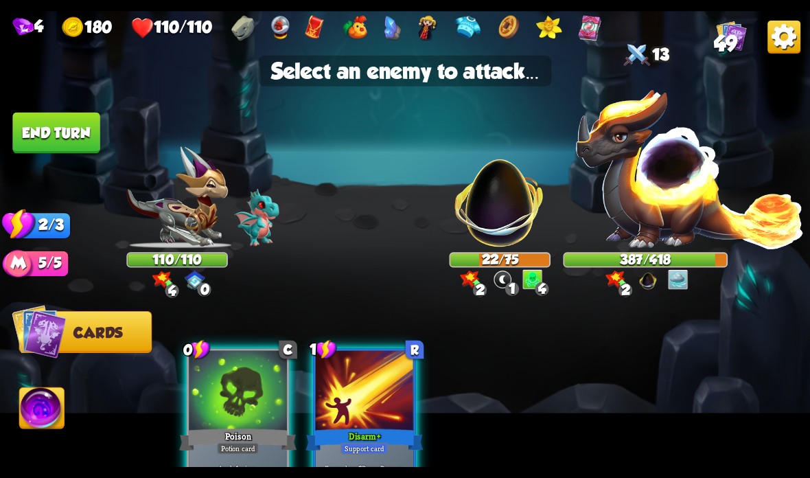
click at [642, 202] on img at bounding box center [689, 168] width 231 height 161
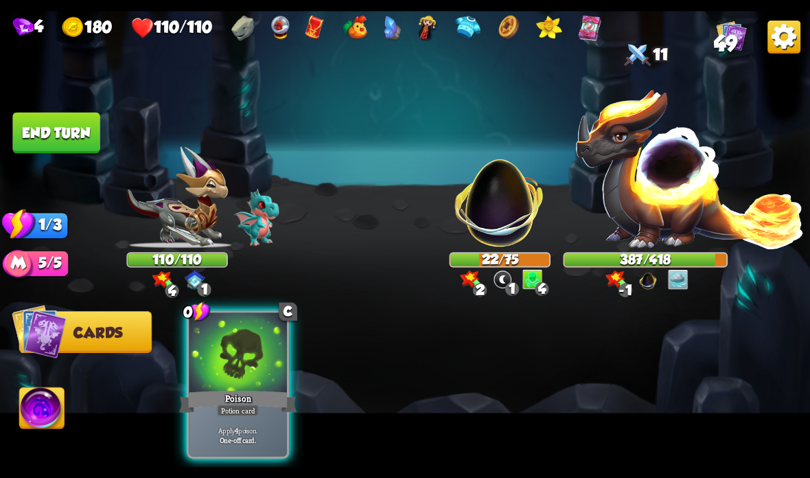
click at [242, 390] on div "Poison" at bounding box center [237, 401] width 117 height 26
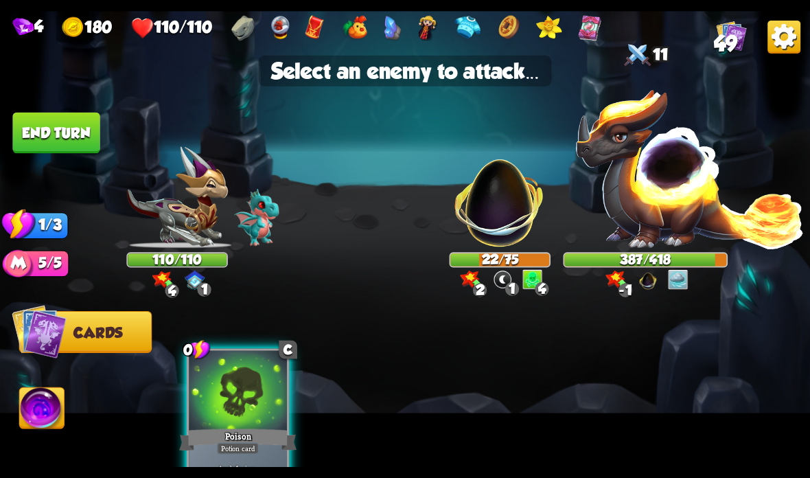
click at [506, 213] on img at bounding box center [500, 195] width 106 height 106
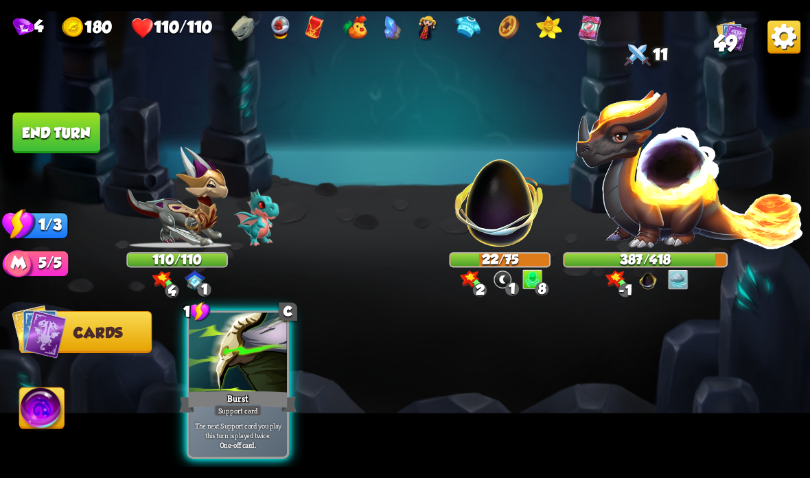
click at [242, 340] on div at bounding box center [238, 353] width 98 height 82
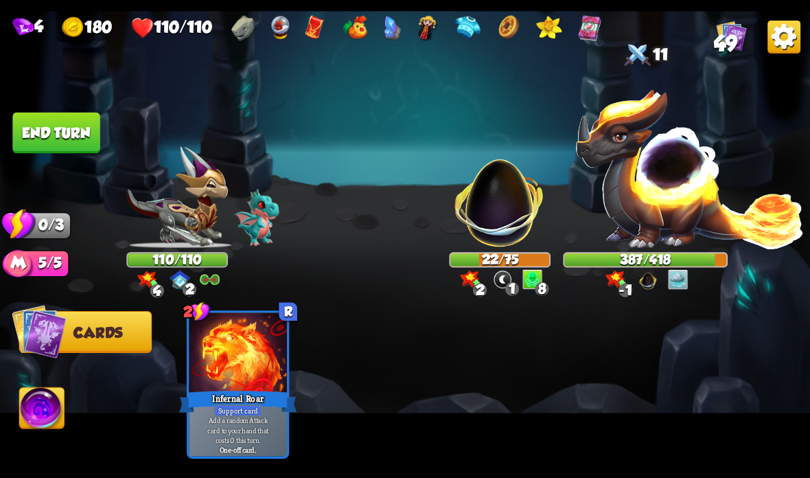
click at [56, 121] on button "End turn" at bounding box center [55, 133] width 87 height 41
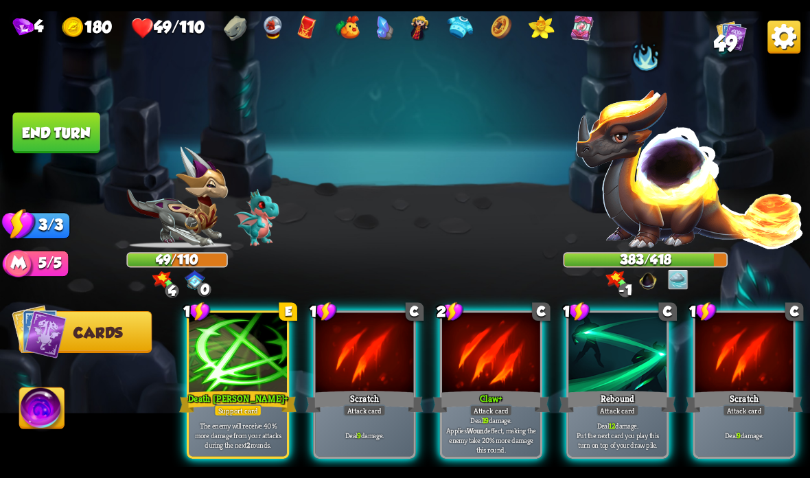
click at [473, 395] on div "Claw +" at bounding box center [490, 401] width 117 height 26
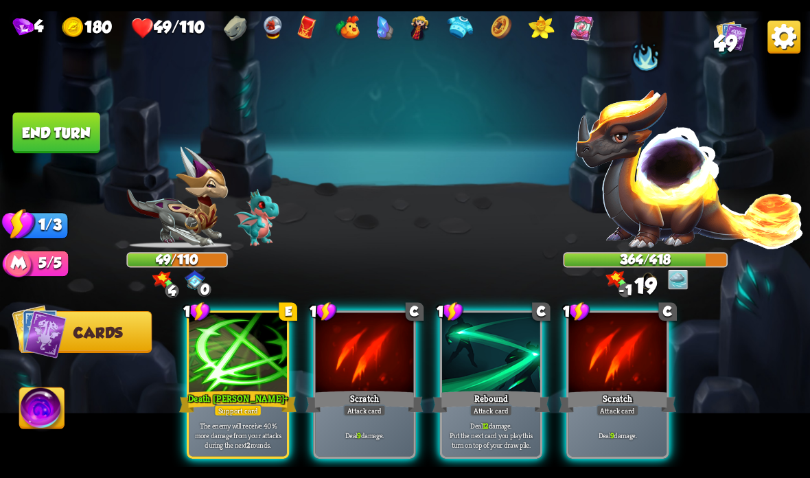
click at [470, 388] on div "Rebound" at bounding box center [490, 401] width 117 height 26
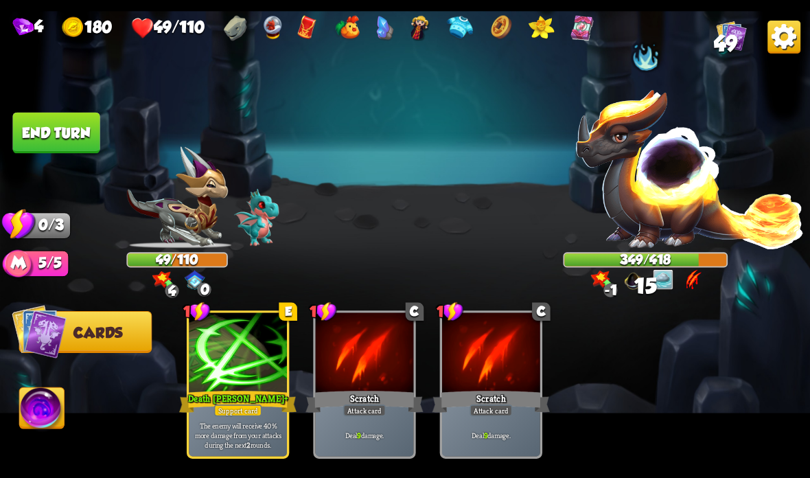
click at [64, 121] on button "End turn" at bounding box center [55, 133] width 87 height 41
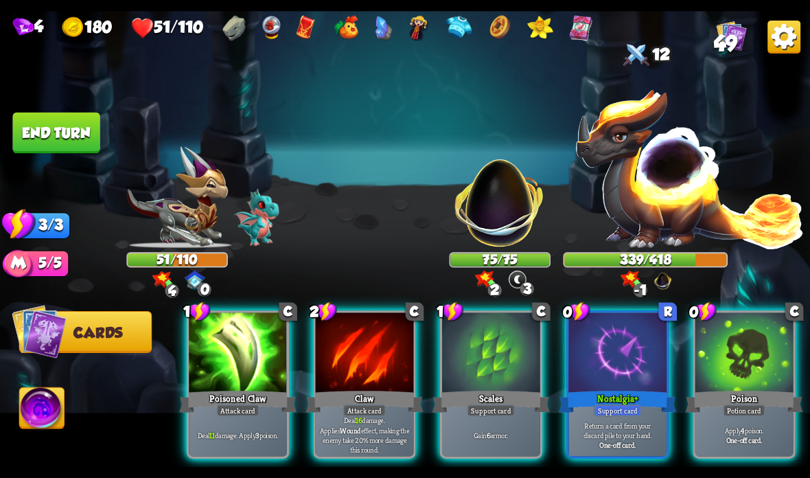
click at [721, 39] on span "49" at bounding box center [725, 44] width 23 height 25
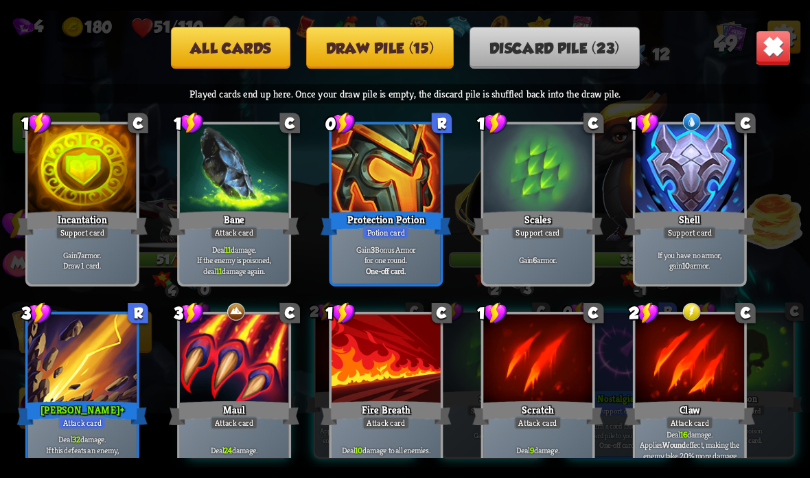
scroll to position [0, 0]
click at [766, 47] on img at bounding box center [774, 48] width 36 height 36
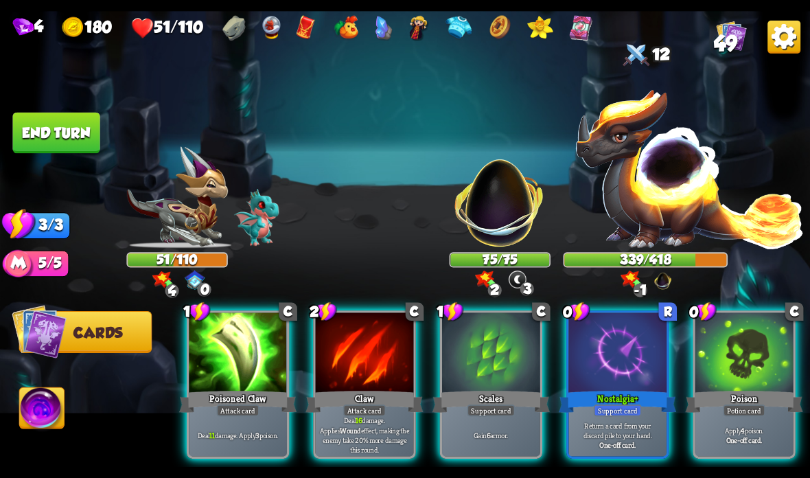
click at [485, 401] on div "Scales" at bounding box center [490, 401] width 117 height 26
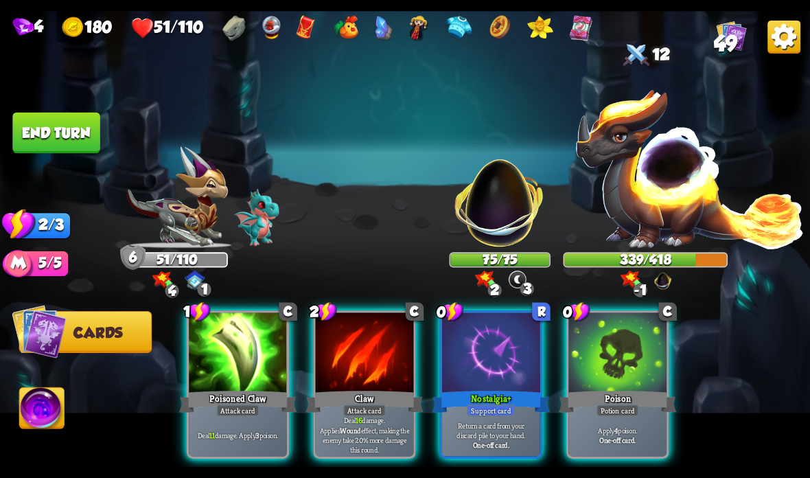
click at [601, 396] on div "Poison" at bounding box center [617, 401] width 117 height 26
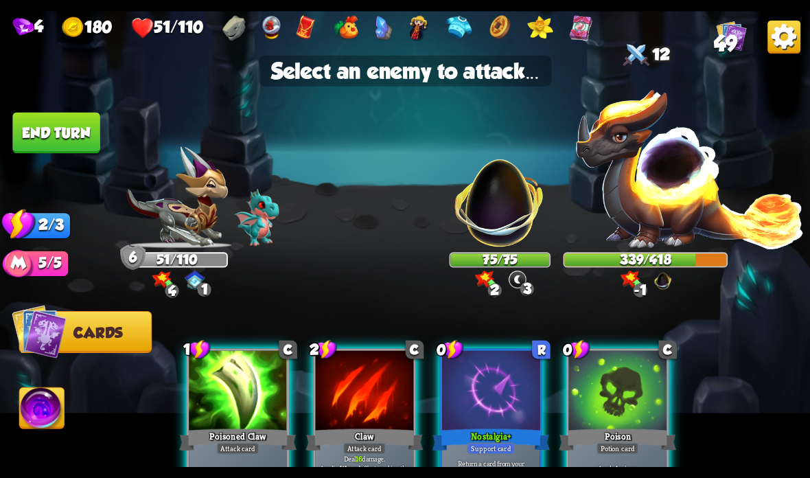
click at [501, 216] on img at bounding box center [500, 195] width 106 height 106
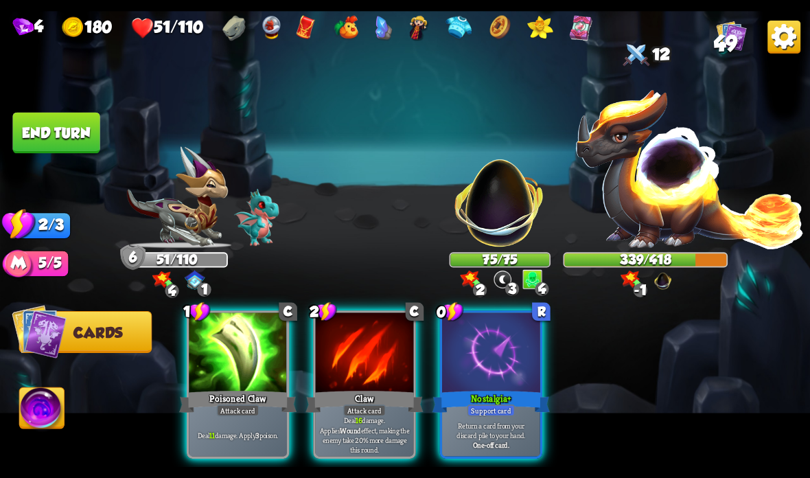
click at [354, 402] on div "Claw" at bounding box center [363, 401] width 117 height 26
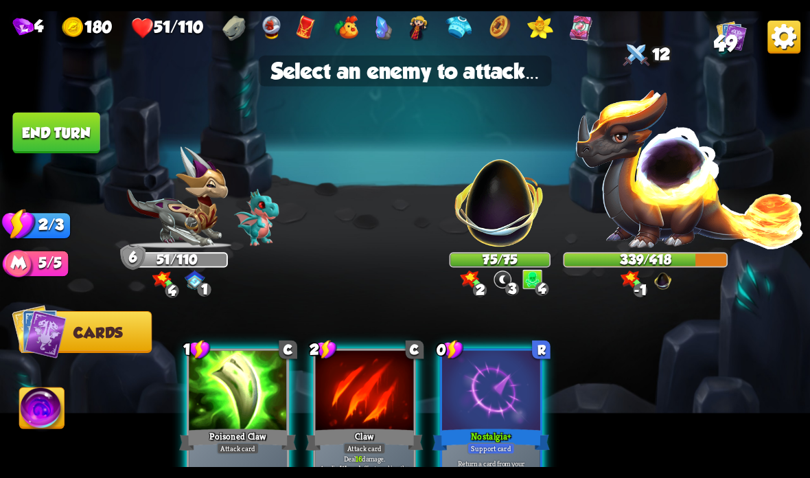
click at [502, 200] on img at bounding box center [500, 195] width 106 height 106
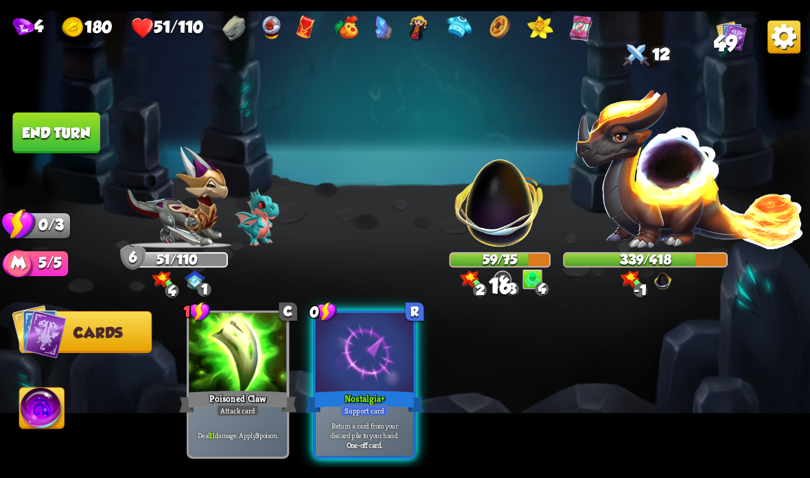
click at [336, 366] on div at bounding box center [365, 353] width 98 height 82
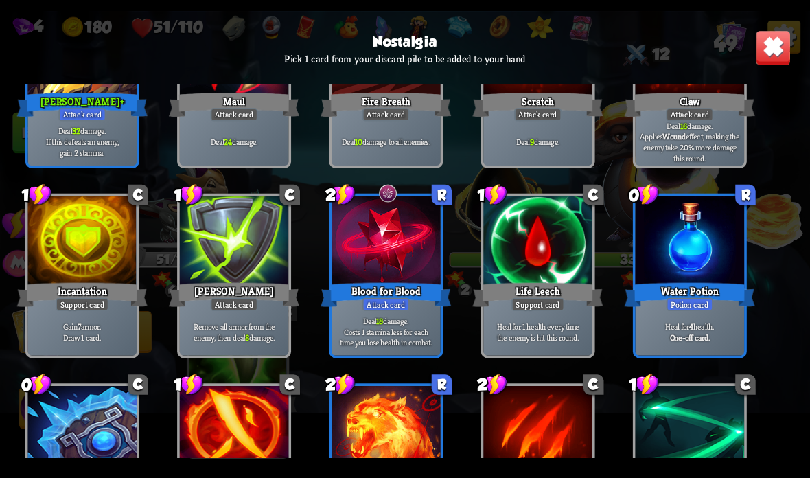
scroll to position [332, 0]
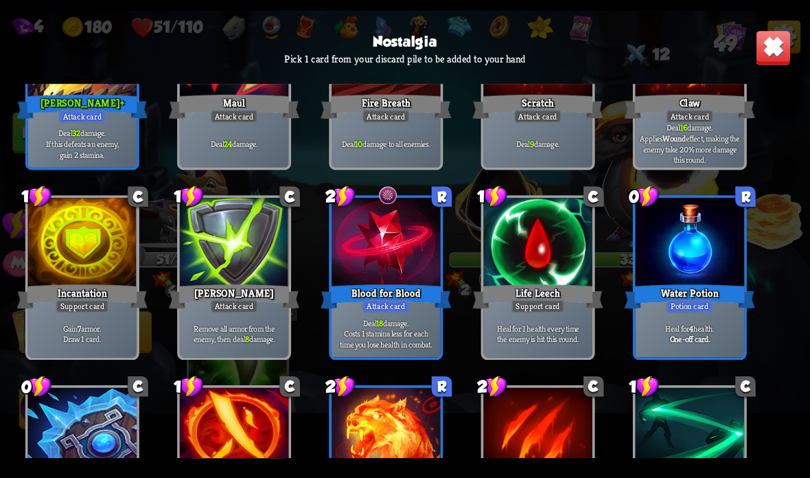
click at [662, 293] on div "Water Potion" at bounding box center [689, 296] width 130 height 29
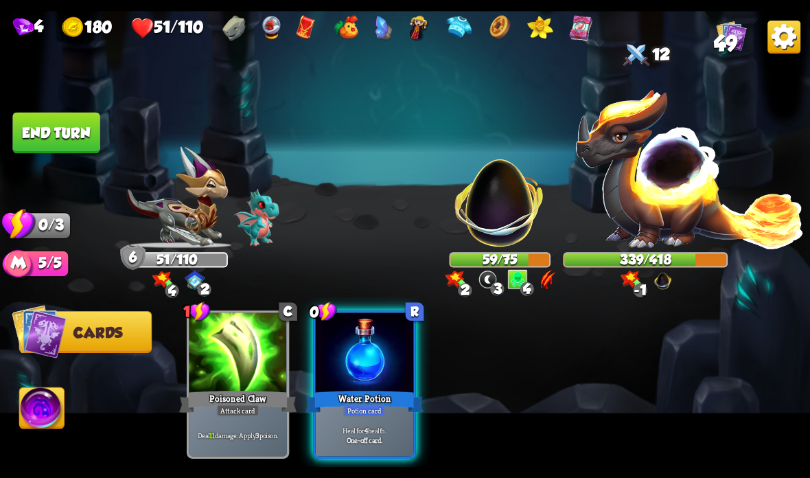
click at [353, 389] on div "Water Potion" at bounding box center [363, 401] width 117 height 26
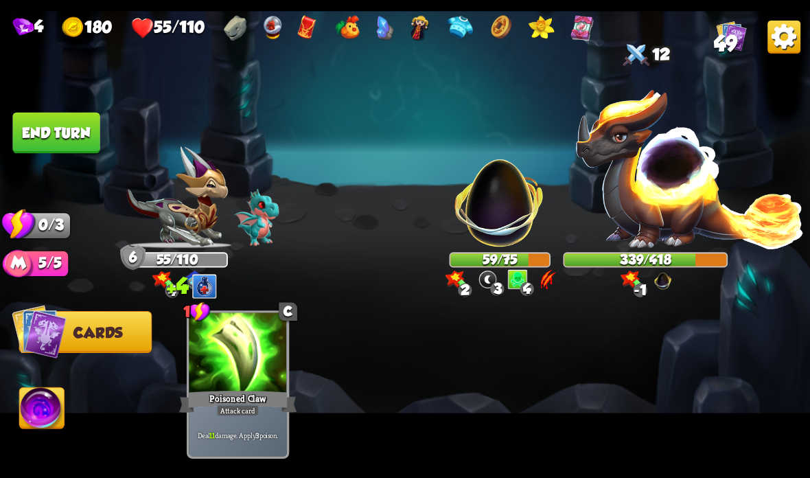
click at [71, 129] on button "End turn" at bounding box center [55, 133] width 87 height 41
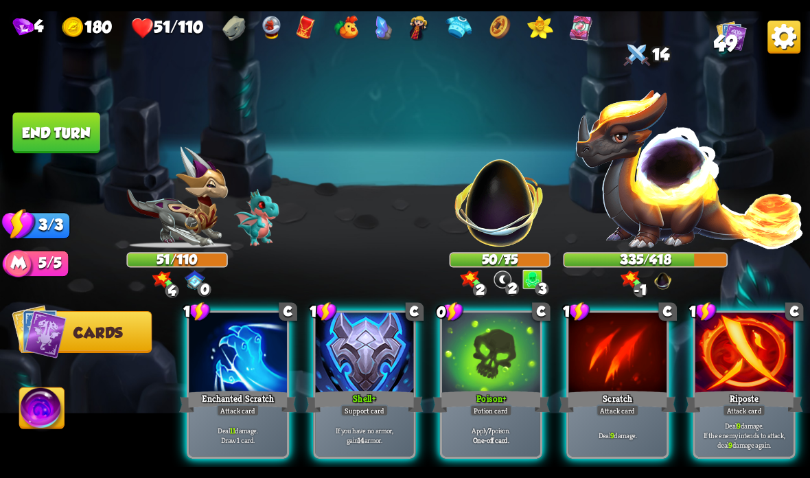
click at [344, 410] on div "Support card" at bounding box center [364, 410] width 48 height 12
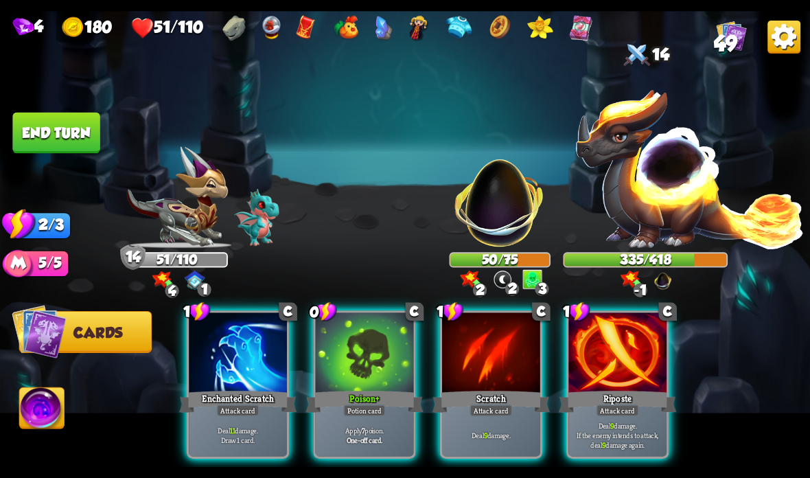
click at [229, 395] on div "Enchanted Scratch" at bounding box center [237, 401] width 117 height 26
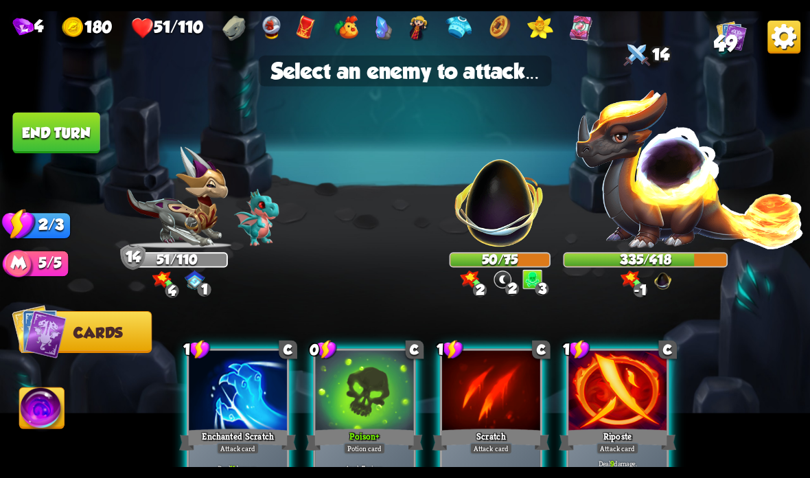
click at [491, 217] on img at bounding box center [500, 195] width 106 height 106
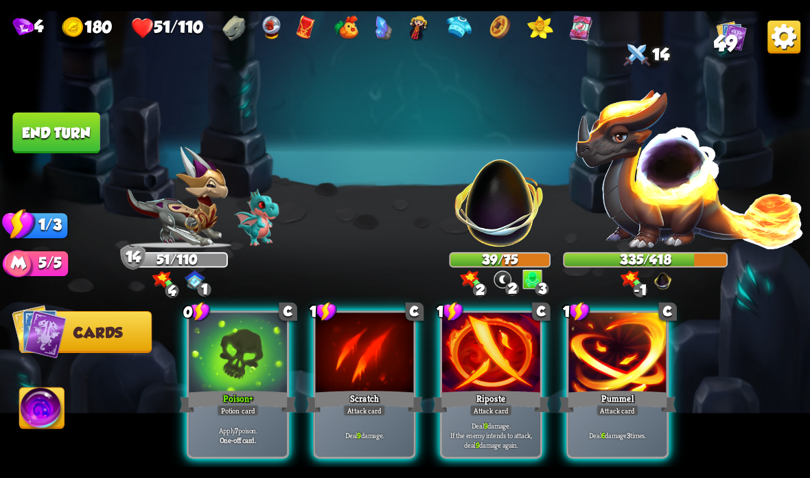
click at [617, 362] on div at bounding box center [617, 353] width 98 height 82
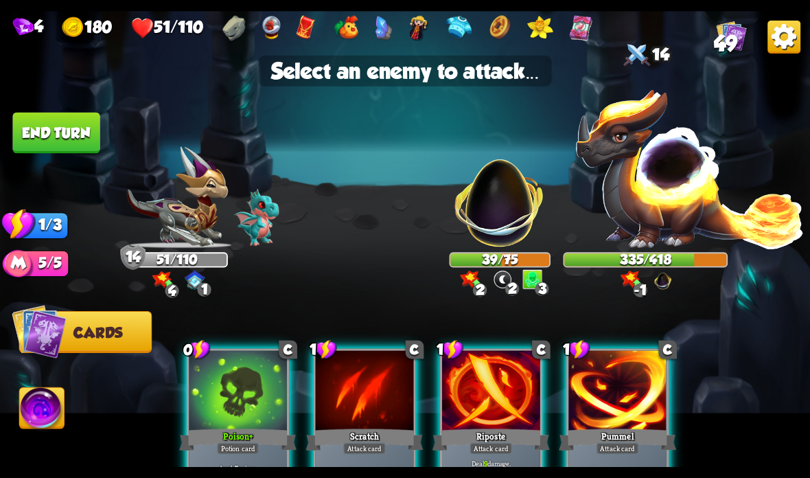
click at [482, 205] on img at bounding box center [500, 195] width 106 height 106
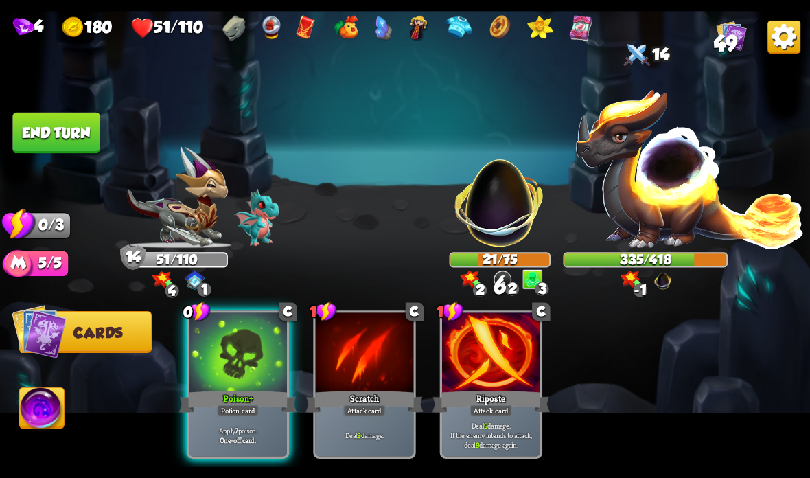
click at [239, 425] on p "Apply 7 poison." at bounding box center [237, 430] width 93 height 10
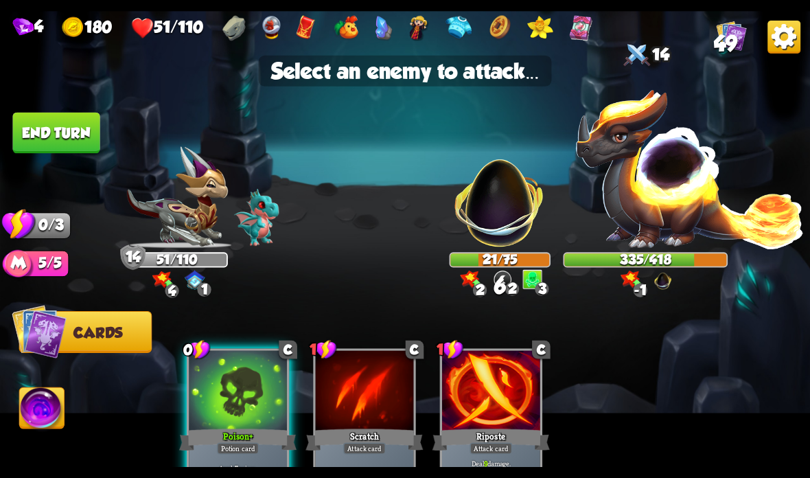
click at [487, 237] on img at bounding box center [500, 195] width 106 height 106
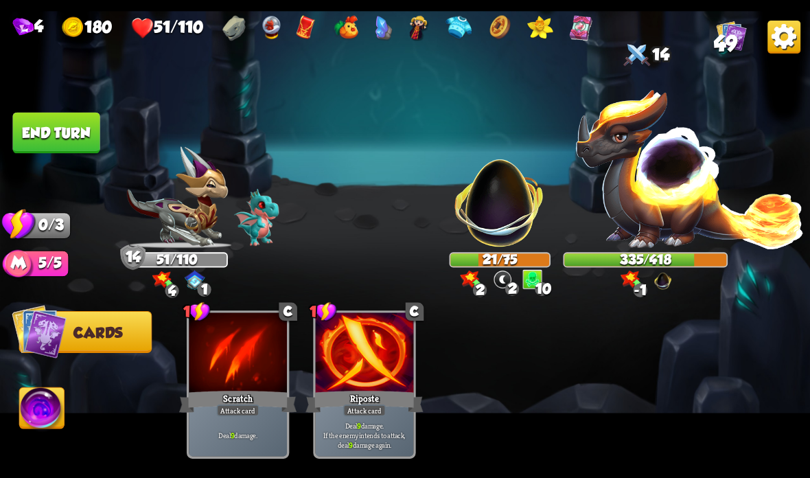
click at [76, 136] on button "End turn" at bounding box center [55, 133] width 87 height 41
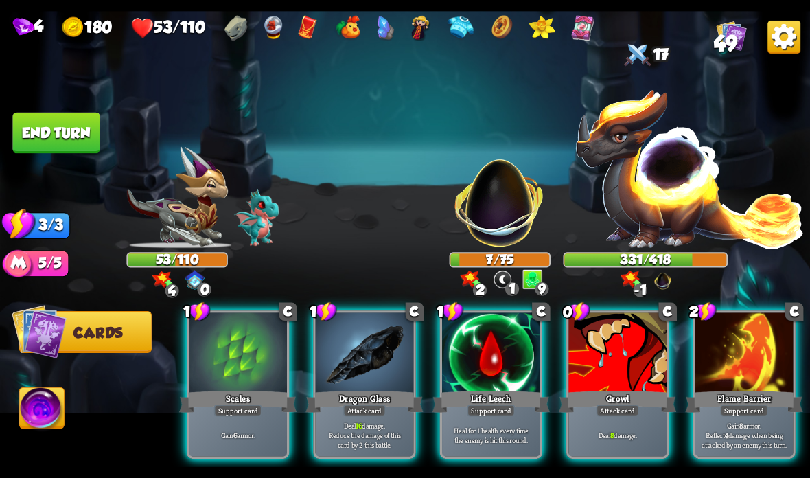
click at [736, 366] on div at bounding box center [744, 353] width 98 height 82
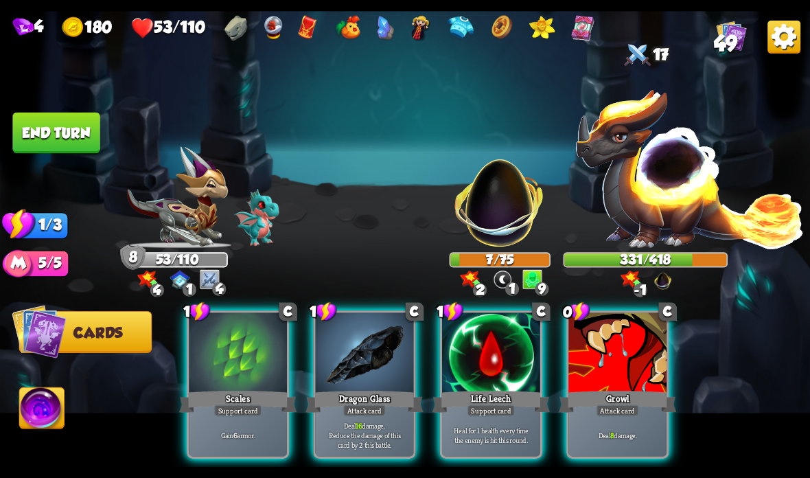
click at [239, 362] on div at bounding box center [238, 353] width 98 height 82
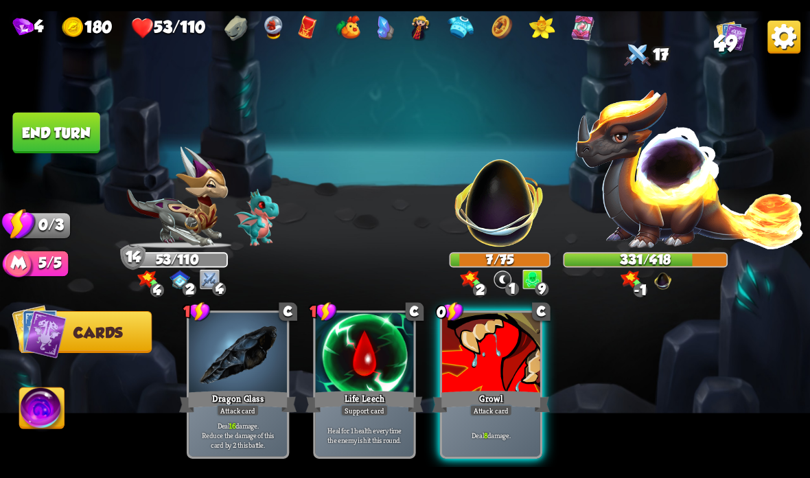
click at [496, 372] on div at bounding box center [491, 353] width 98 height 82
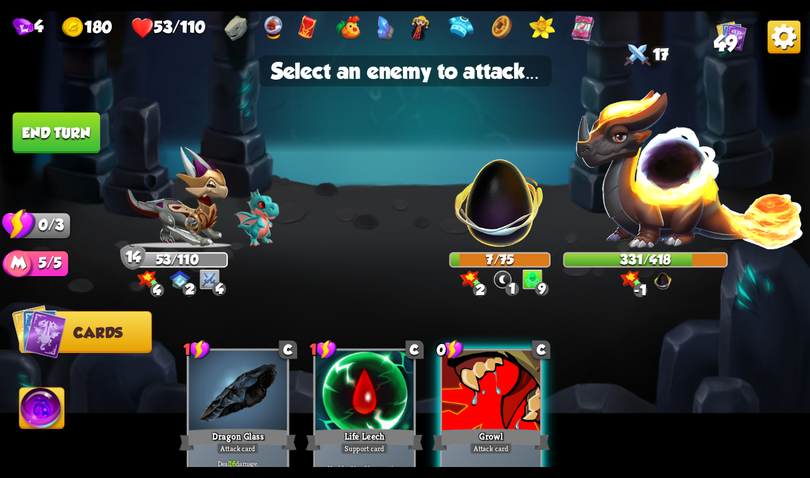
click at [655, 195] on img at bounding box center [689, 168] width 231 height 161
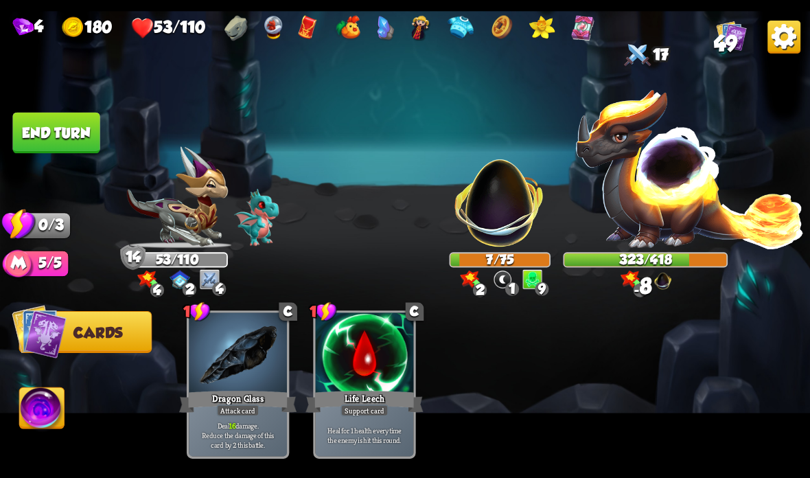
click at [75, 124] on button "End turn" at bounding box center [55, 133] width 87 height 41
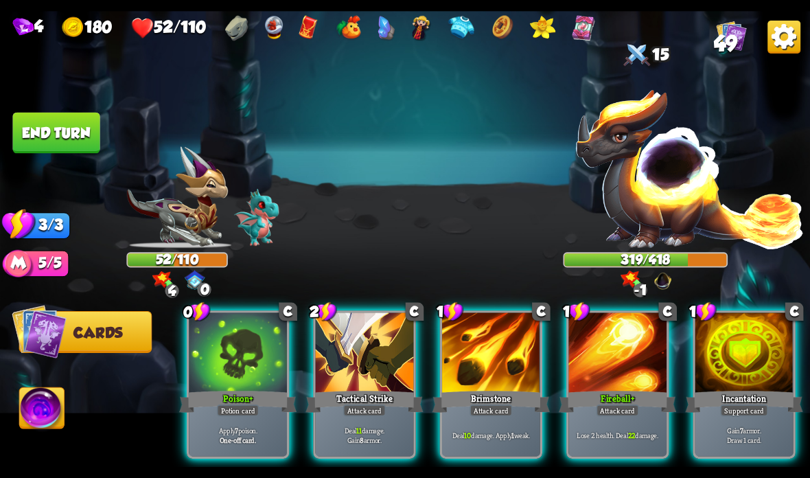
click at [721, 390] on div "Incantation" at bounding box center [744, 401] width 117 height 26
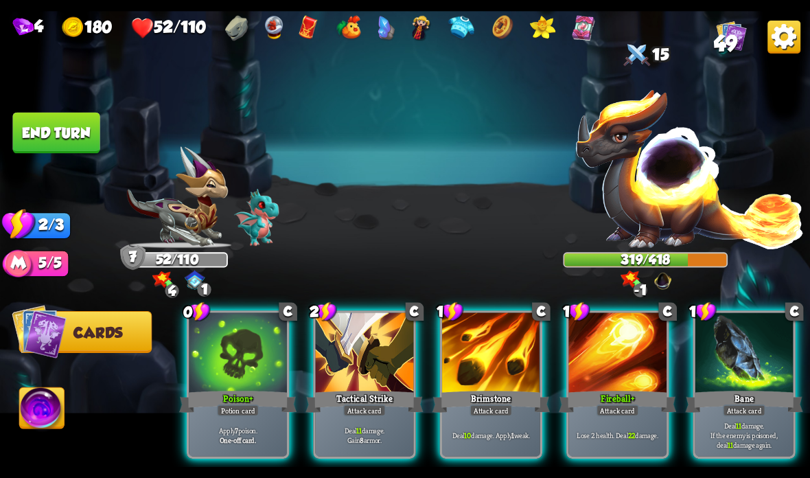
click at [371, 386] on div at bounding box center [365, 353] width 98 height 82
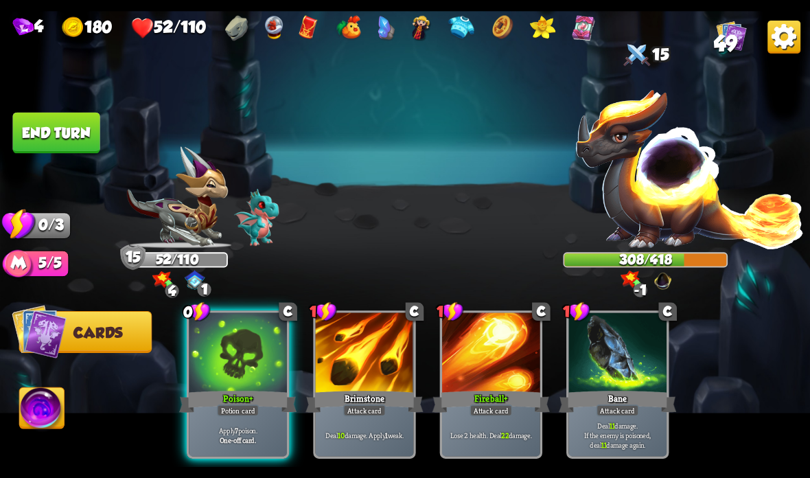
click at [235, 420] on div "Apply 7 poison. One-off card." at bounding box center [238, 434] width 98 height 43
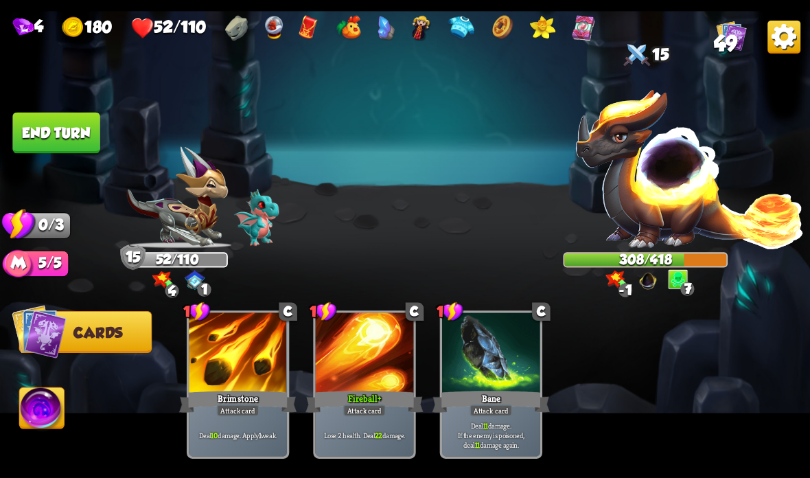
click at [79, 130] on button "End turn" at bounding box center [55, 133] width 87 height 41
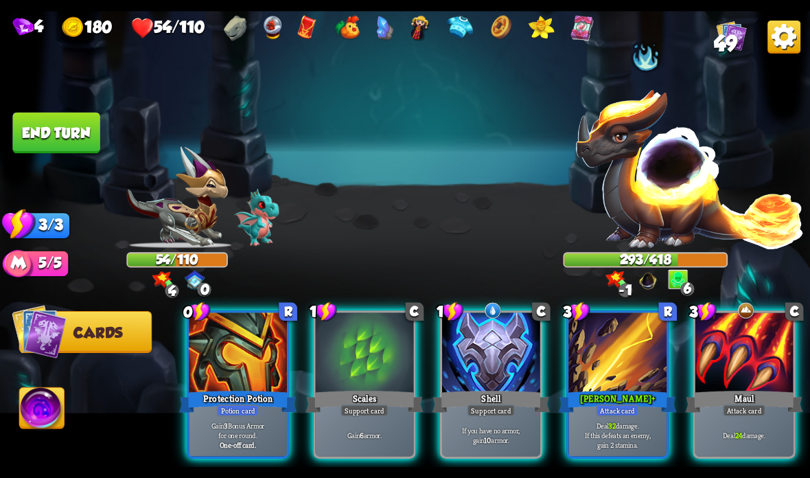
click at [633, 362] on div at bounding box center [617, 353] width 98 height 82
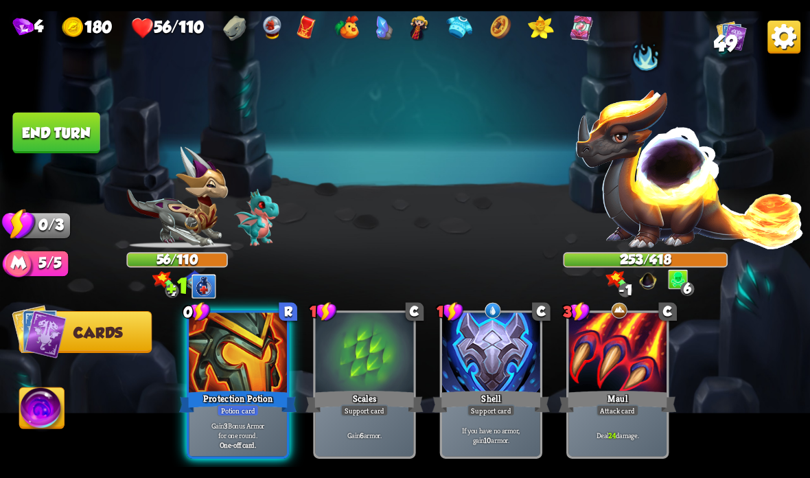
click at [73, 118] on button "End turn" at bounding box center [55, 133] width 87 height 41
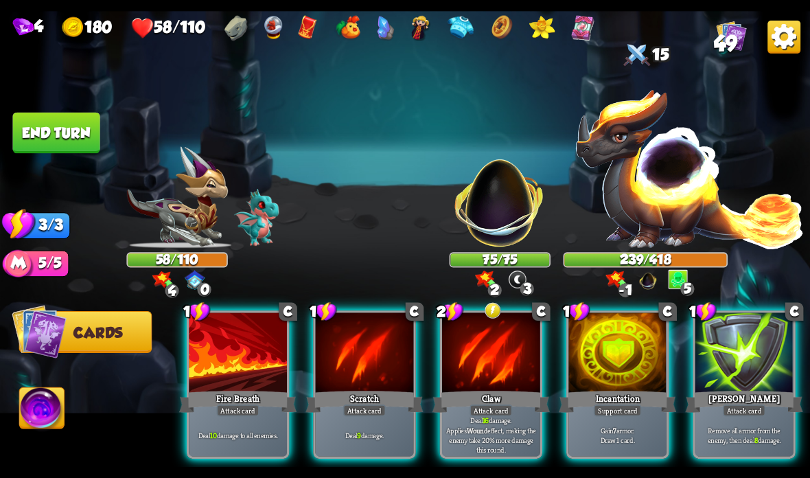
click at [600, 365] on div at bounding box center [617, 353] width 98 height 82
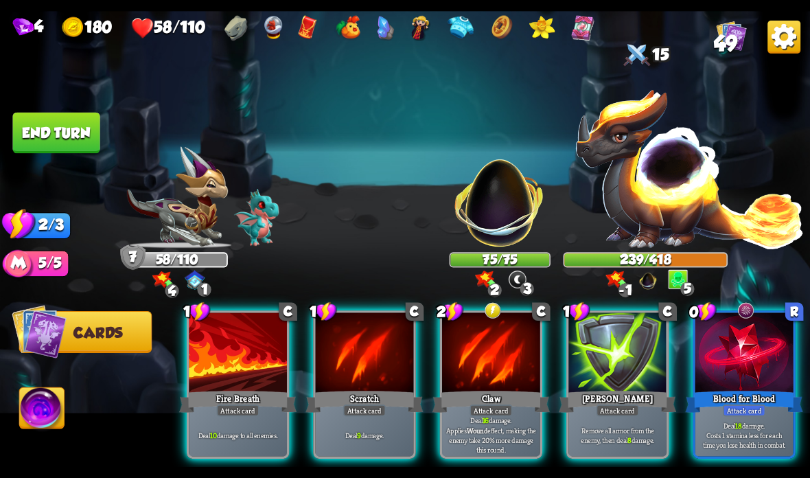
click at [505, 384] on div at bounding box center [491, 353] width 98 height 82
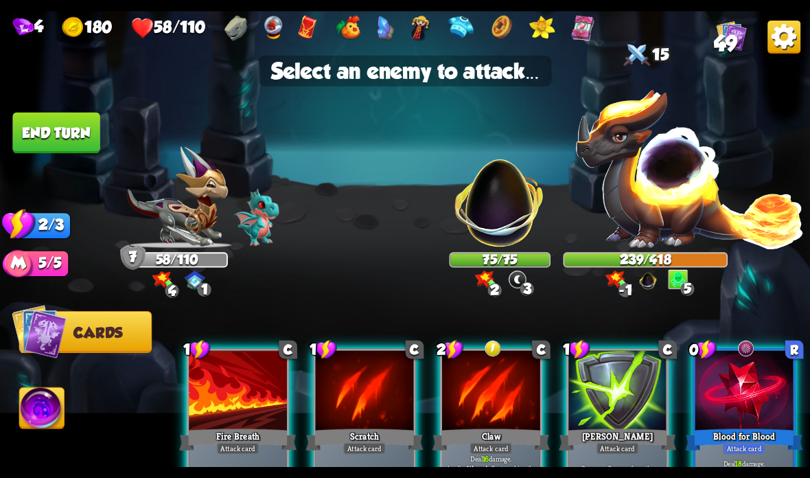
click at [506, 227] on img at bounding box center [500, 195] width 106 height 106
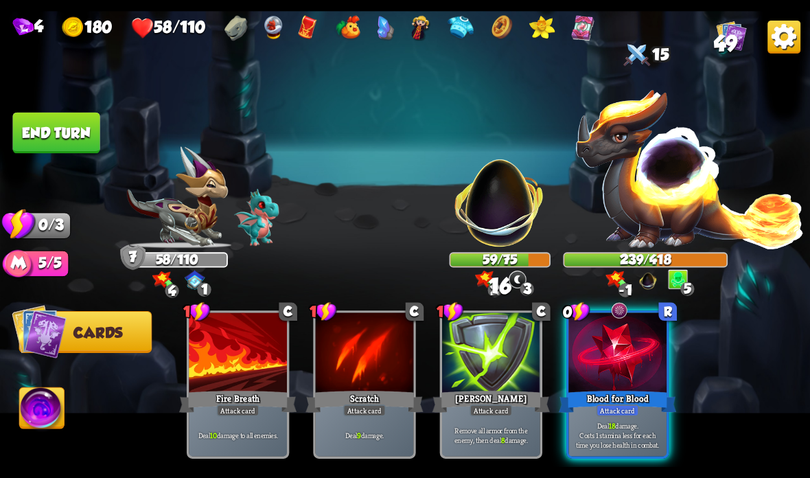
click at [609, 385] on div at bounding box center [617, 353] width 98 height 82
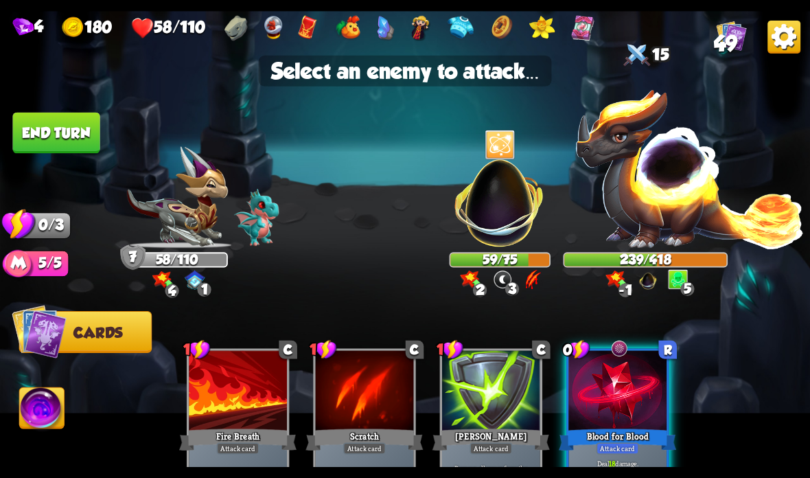
click at [500, 224] on img at bounding box center [500, 195] width 106 height 106
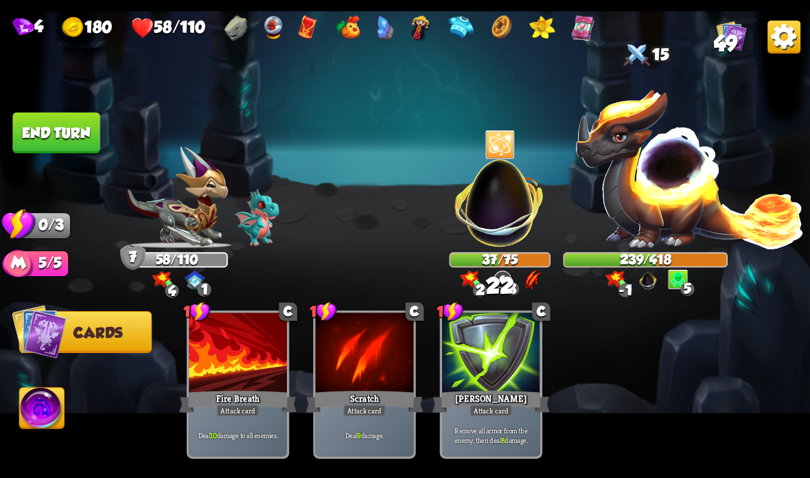
click at [78, 134] on button "End turn" at bounding box center [55, 133] width 87 height 41
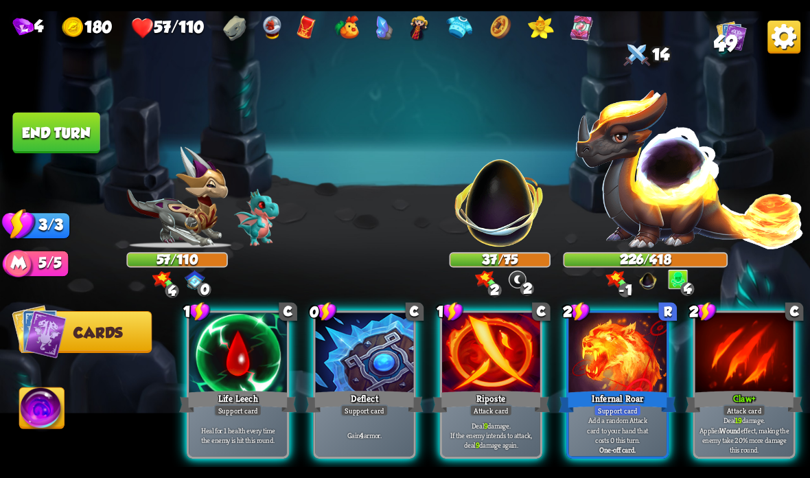
click at [618, 355] on div at bounding box center [617, 353] width 98 height 82
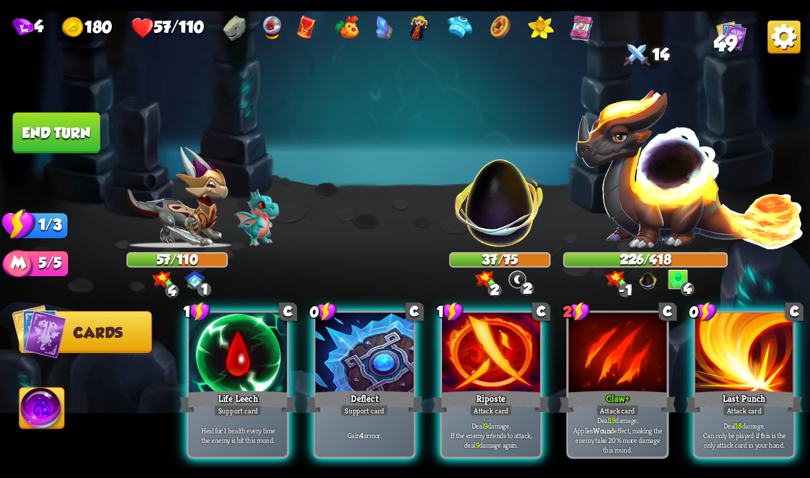
click at [356, 384] on div at bounding box center [365, 353] width 98 height 82
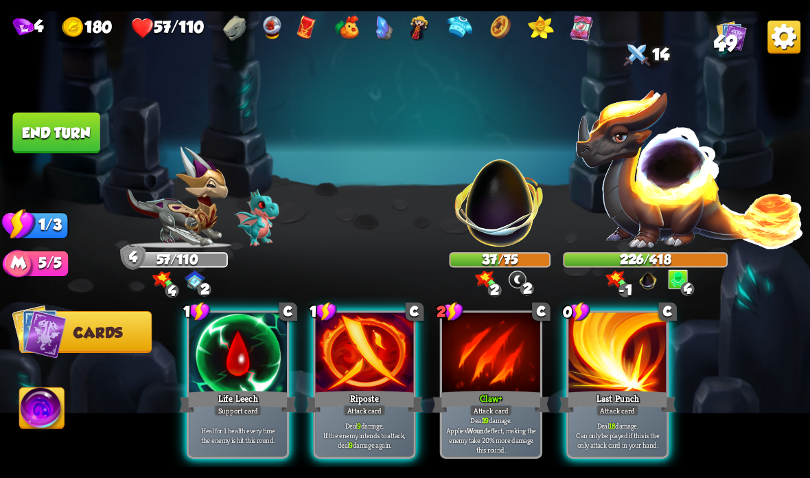
click at [231, 412] on div "Support card" at bounding box center [238, 410] width 48 height 12
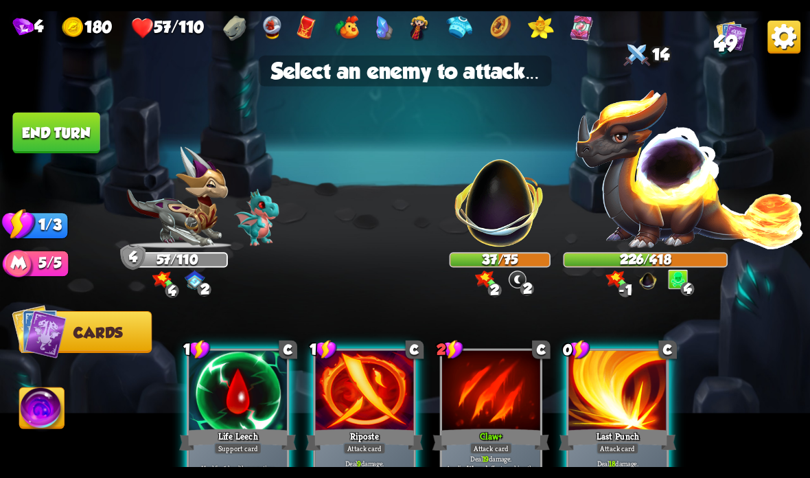
click at [667, 166] on img at bounding box center [689, 168] width 231 height 161
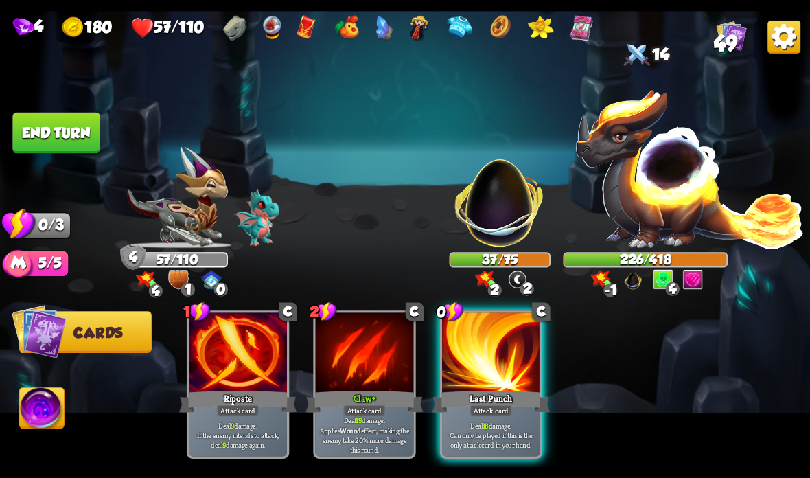
click at [82, 128] on button "End turn" at bounding box center [55, 133] width 87 height 41
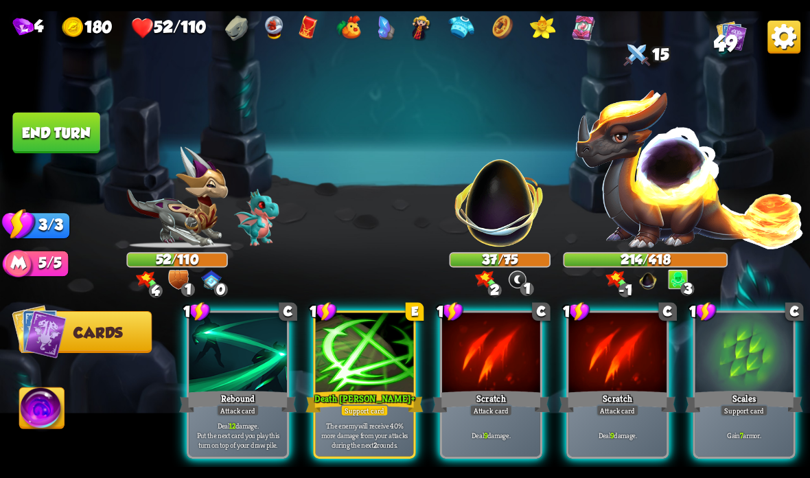
click at [360, 394] on div "Death Mark +" at bounding box center [363, 401] width 117 height 26
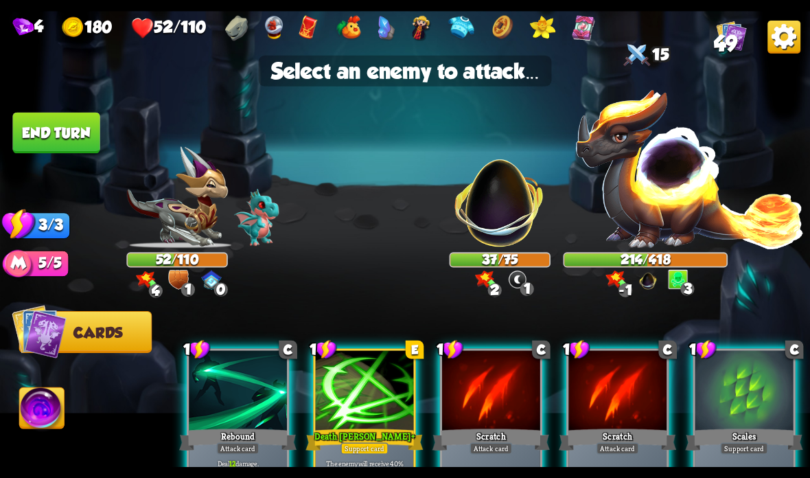
click at [489, 218] on img at bounding box center [500, 195] width 106 height 106
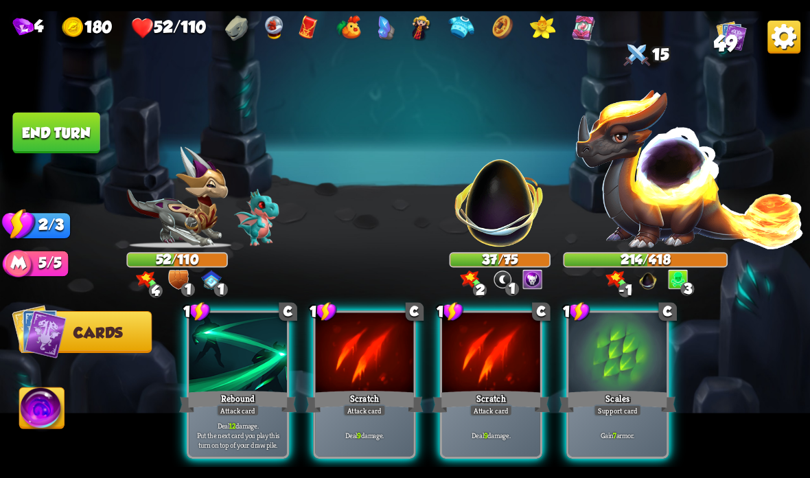
click at [255, 403] on div "Rebound" at bounding box center [237, 401] width 117 height 26
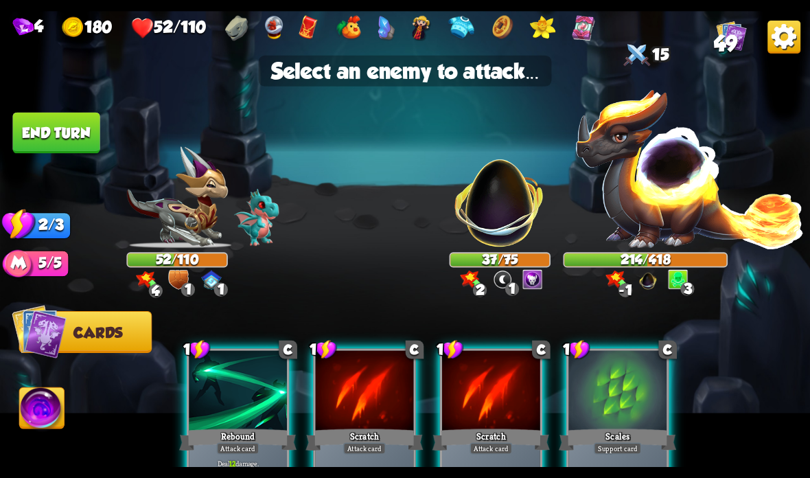
click at [509, 216] on img at bounding box center [500, 195] width 106 height 106
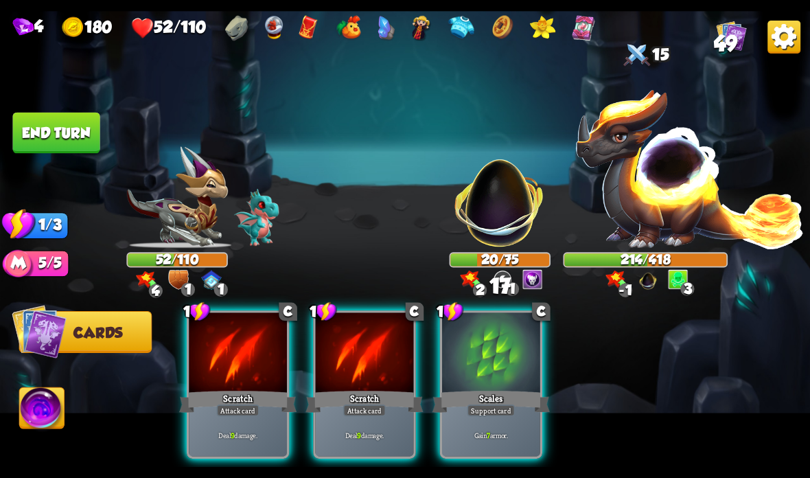
click at [247, 420] on div "Deal 9 damage." at bounding box center [238, 434] width 98 height 43
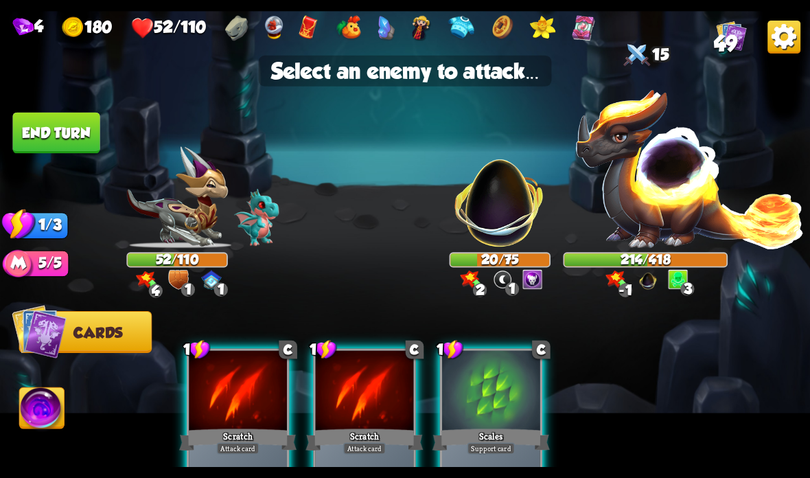
click at [493, 218] on img at bounding box center [500, 195] width 106 height 106
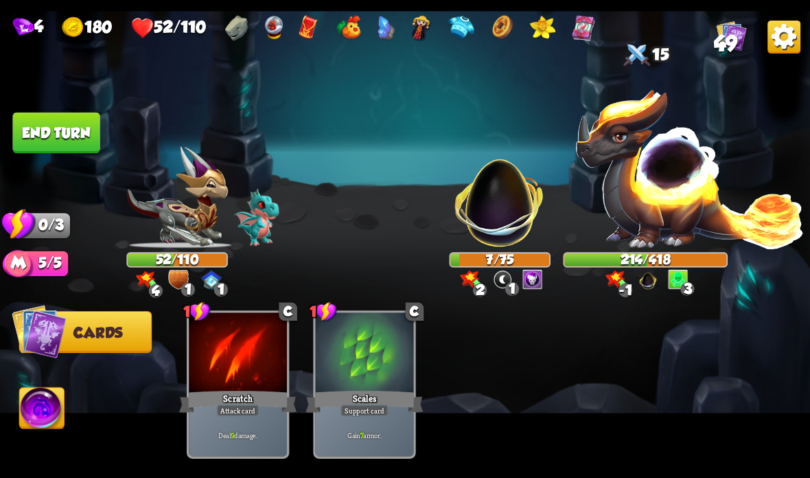
click at [75, 141] on button "End turn" at bounding box center [55, 133] width 87 height 41
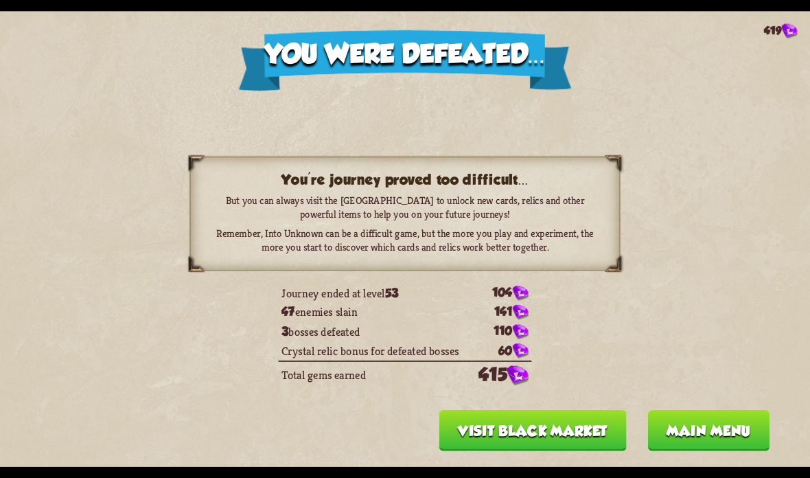
click at [596, 429] on button "Visit Black Market" at bounding box center [532, 430] width 187 height 41
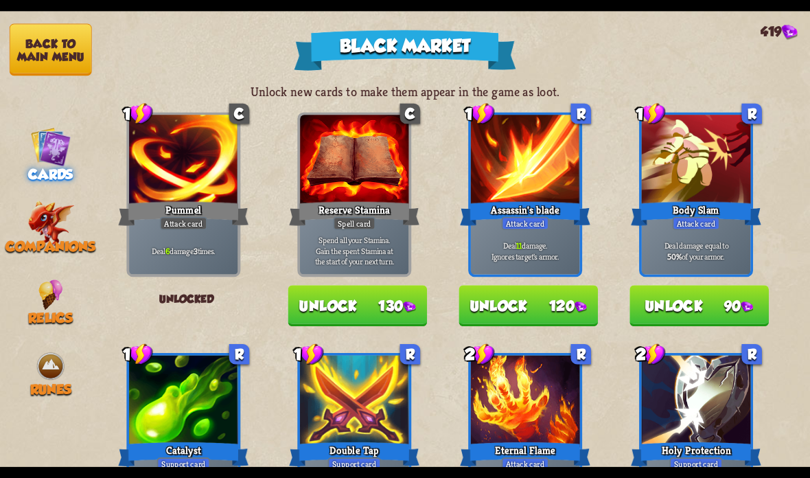
click at [53, 51] on button "Back to main menu" at bounding box center [51, 50] width 82 height 52
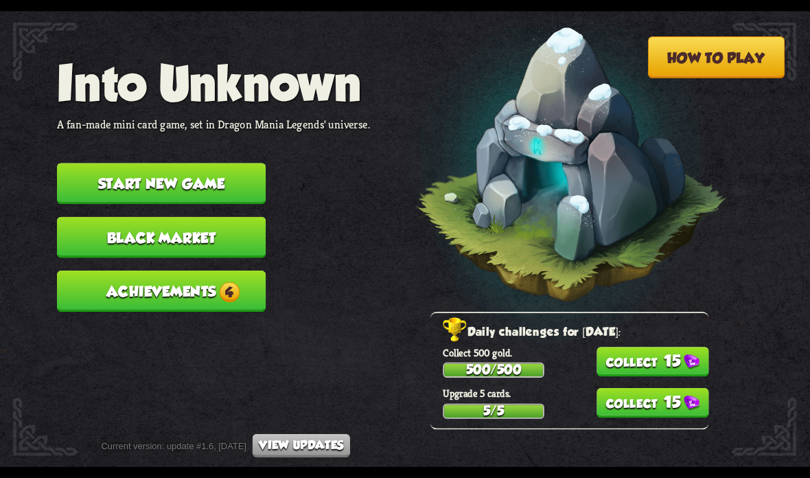
click at [662, 355] on button "15" at bounding box center [652, 362] width 113 height 30
click at [650, 407] on button "15" at bounding box center [652, 403] width 113 height 30
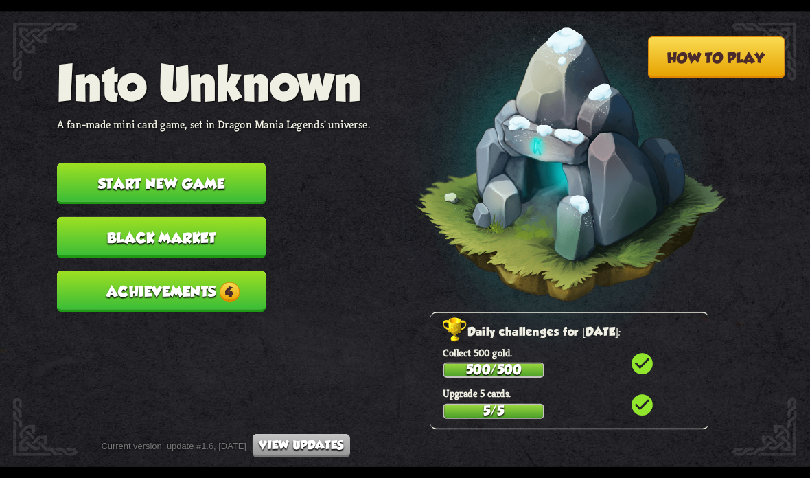
click at [237, 281] on span "4" at bounding box center [229, 291] width 21 height 21
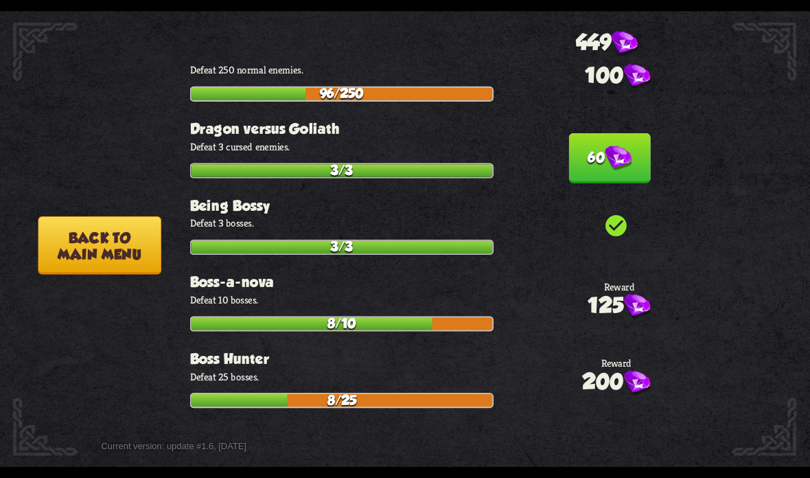
click at [592, 133] on button "60" at bounding box center [609, 158] width 82 height 50
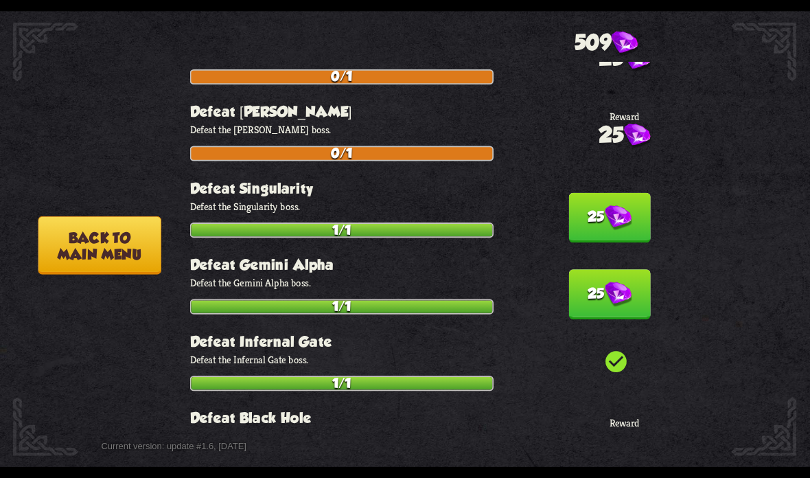
scroll to position [1258, 0]
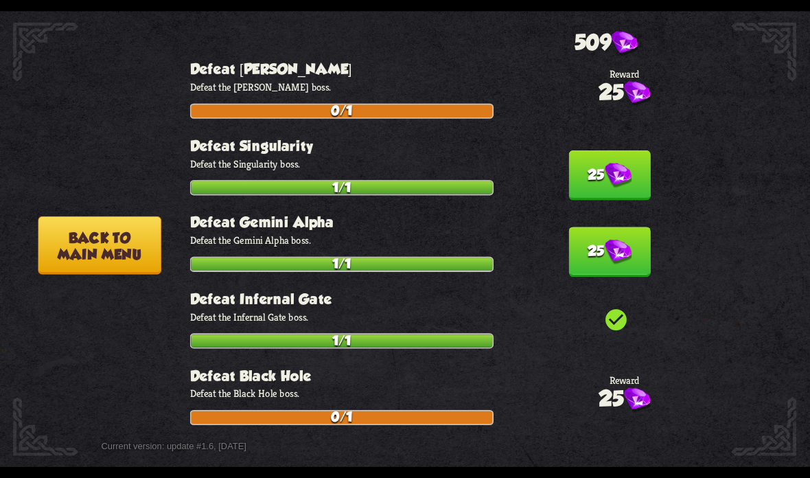
click at [600, 150] on button "25" at bounding box center [609, 175] width 82 height 50
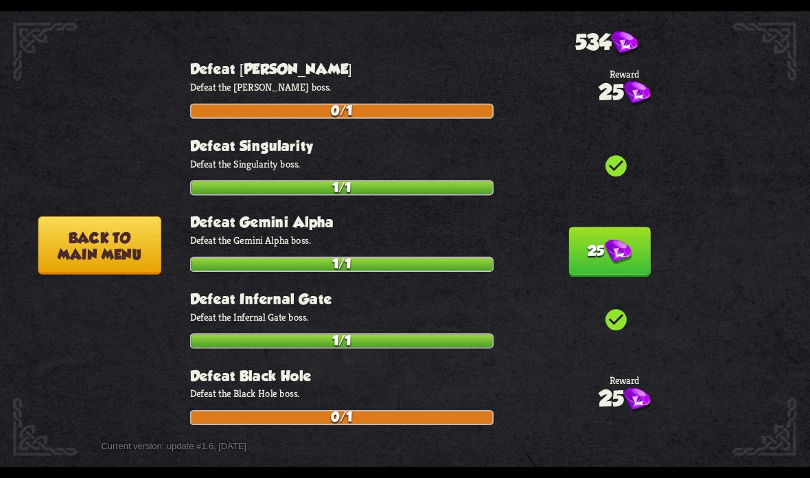
click at [611, 239] on img at bounding box center [618, 251] width 27 height 25
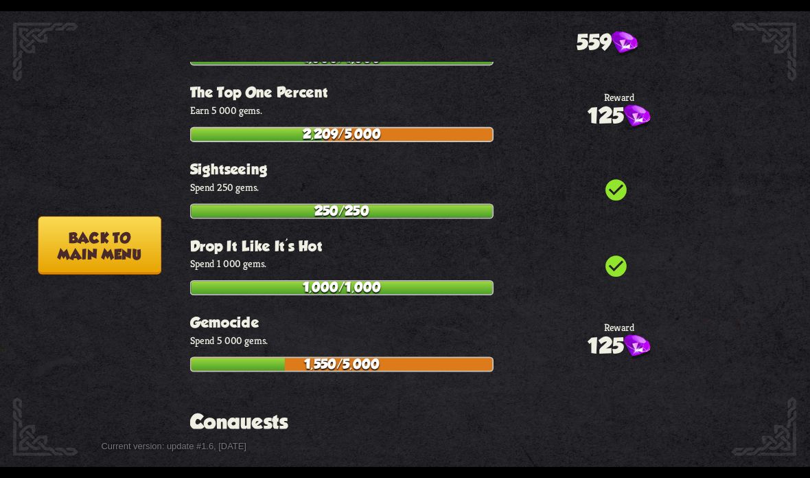
scroll to position [4502, 0]
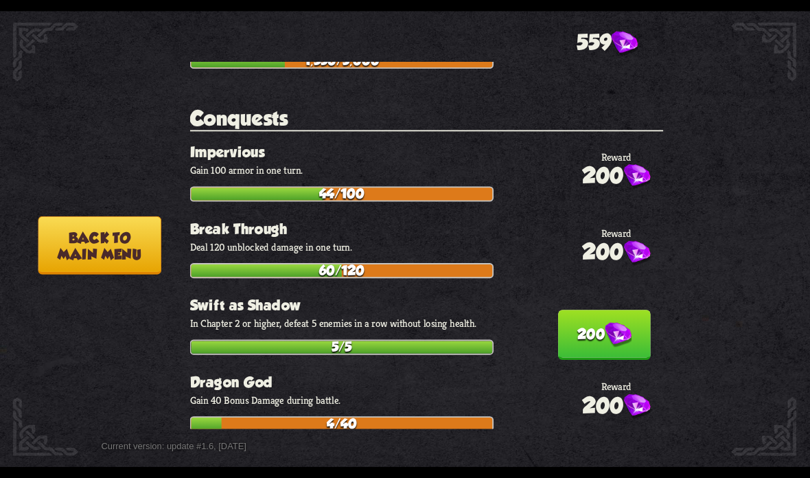
click at [605, 323] on img at bounding box center [618, 335] width 27 height 25
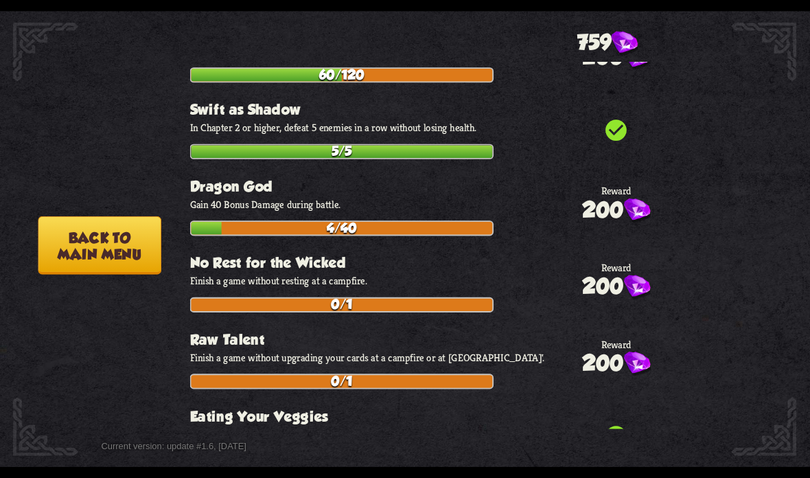
scroll to position [4713, 0]
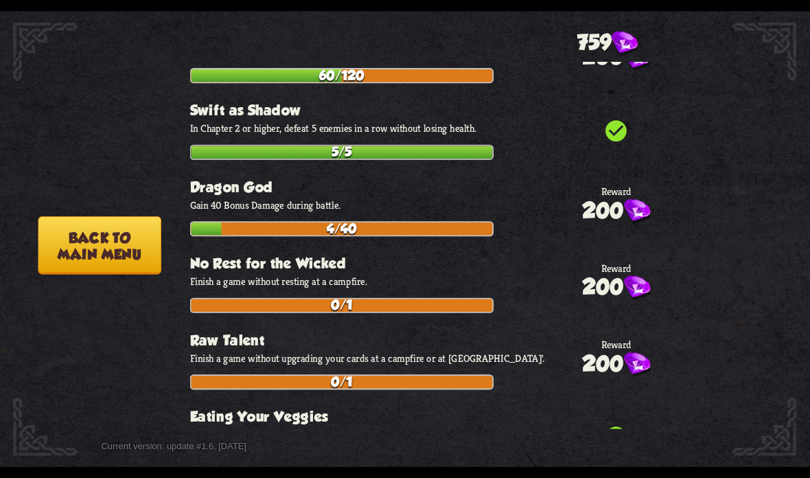
click at [129, 227] on button "Back to main menu" at bounding box center [99, 245] width 123 height 58
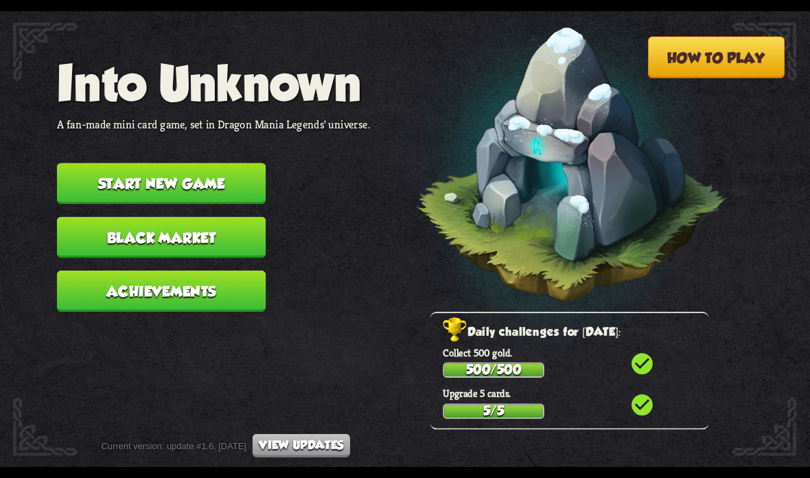
click at [226, 163] on button "Start new game" at bounding box center [161, 183] width 209 height 41
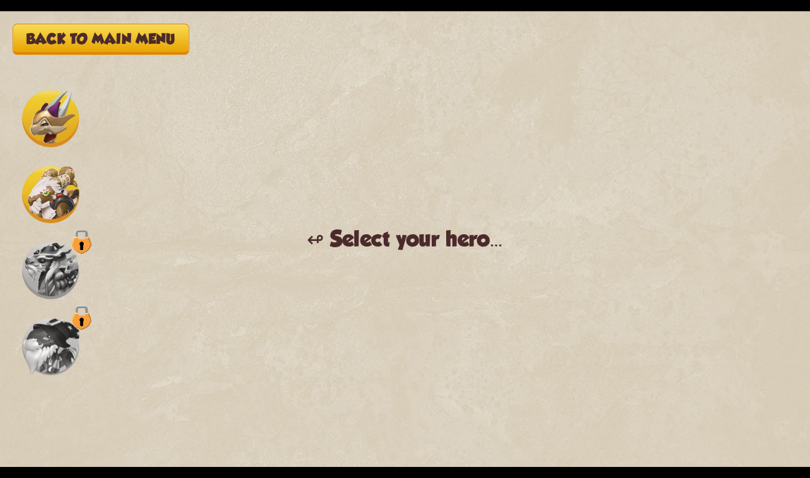
click at [123, 41] on button "Back to main menu" at bounding box center [100, 39] width 176 height 31
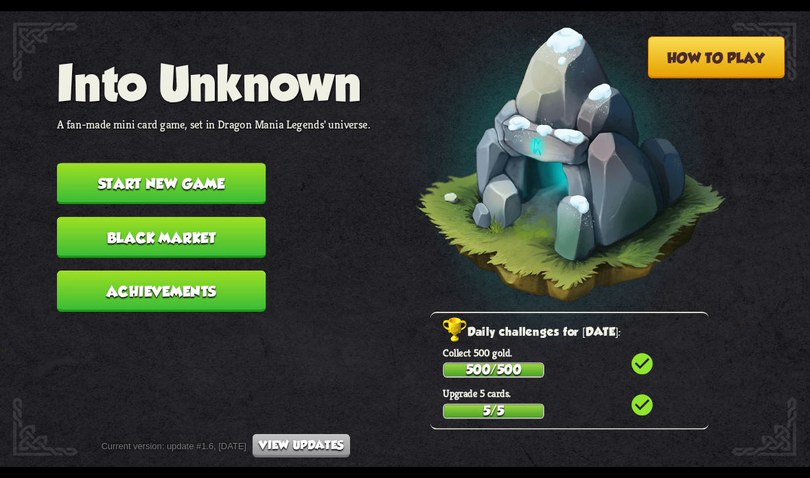
click at [210, 285] on button "Achievements" at bounding box center [161, 290] width 209 height 41
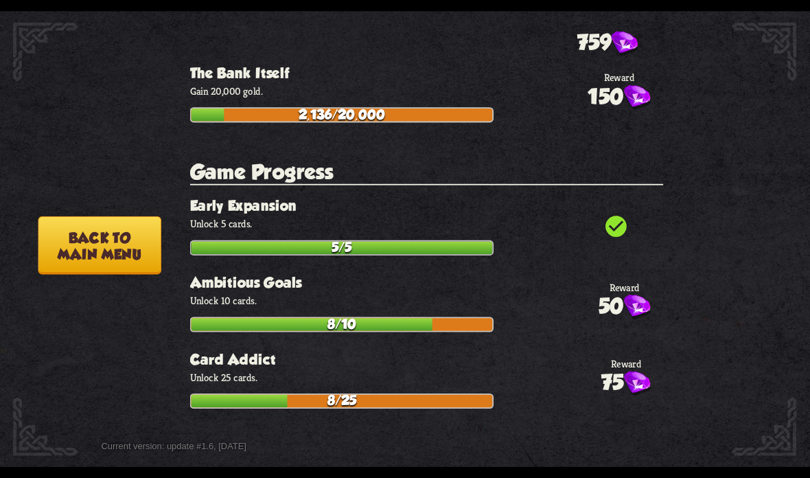
scroll to position [2733, 0]
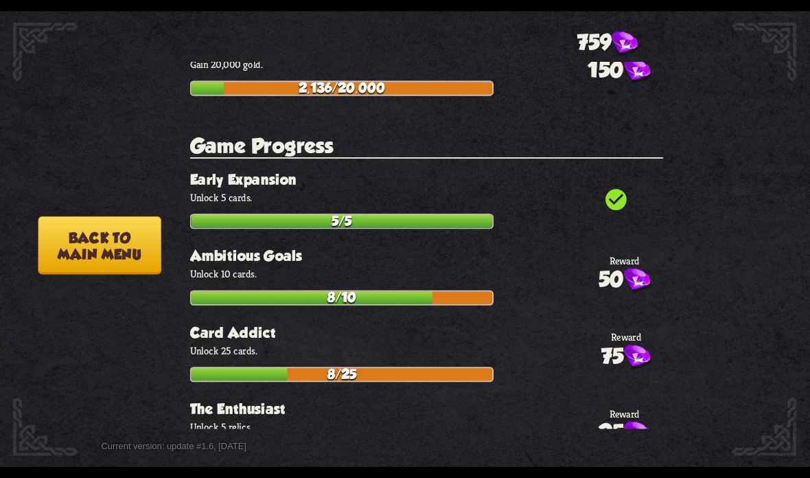
click at [115, 251] on button "Back to main menu" at bounding box center [99, 245] width 123 height 58
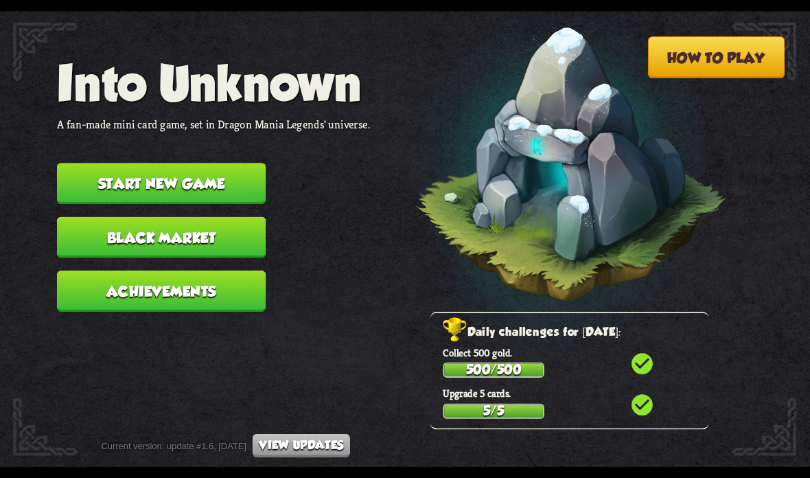
click at [225, 226] on button "Black Market" at bounding box center [161, 237] width 209 height 41
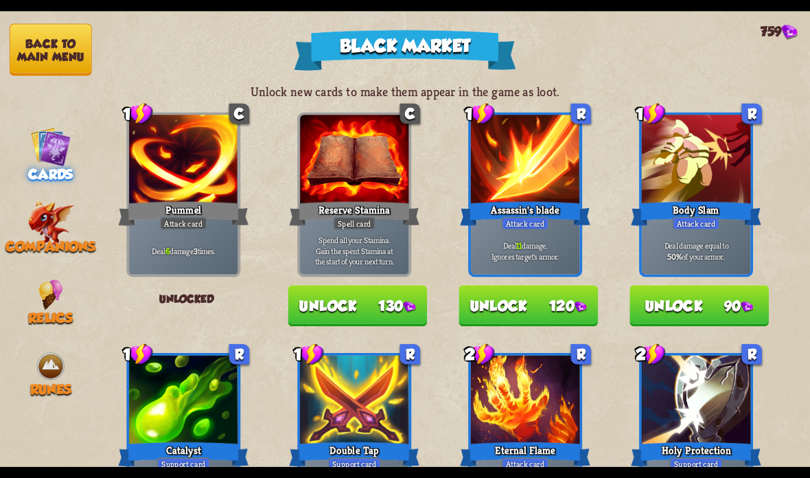
scroll to position [0, 0]
click at [566, 310] on button "Unlock 120" at bounding box center [527, 305] width 139 height 41
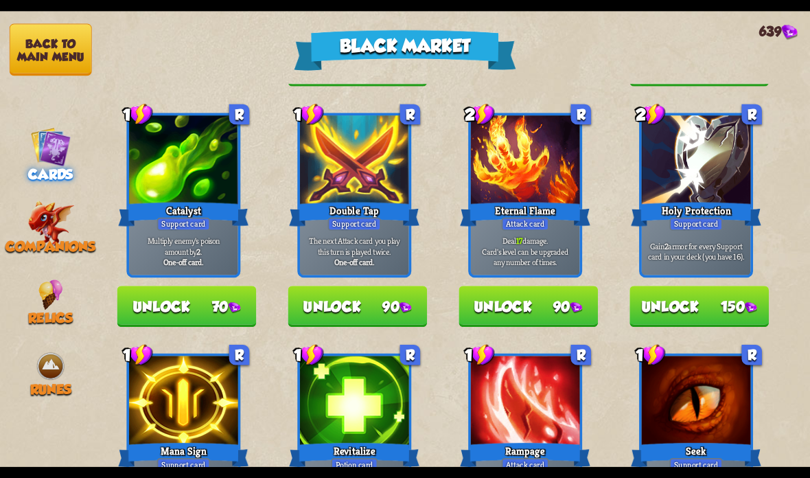
scroll to position [261, 0]
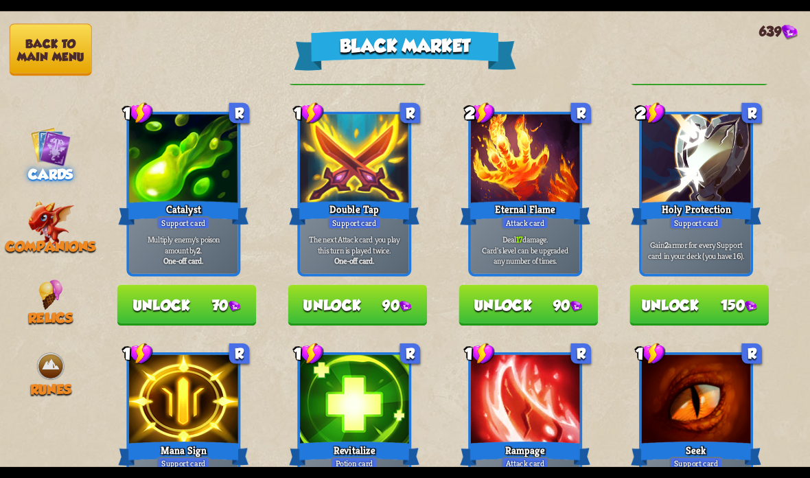
click at [526, 307] on button "Unlock 90" at bounding box center [527, 304] width 139 height 41
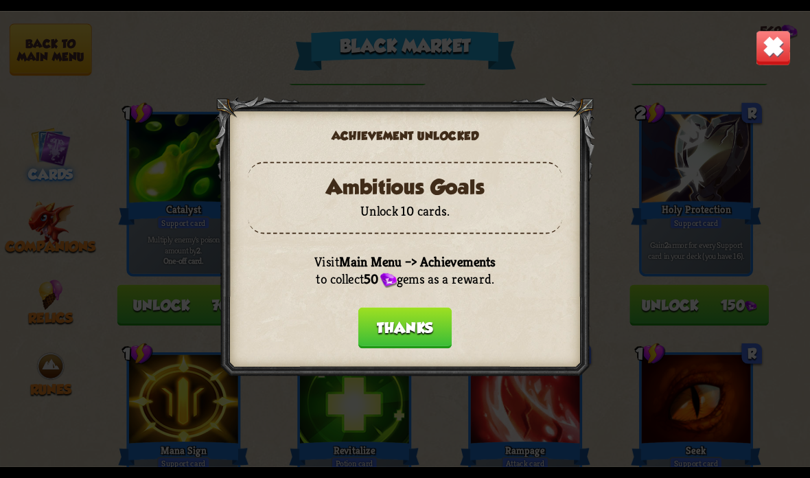
click at [391, 334] on button "Thanks" at bounding box center [404, 327] width 93 height 41
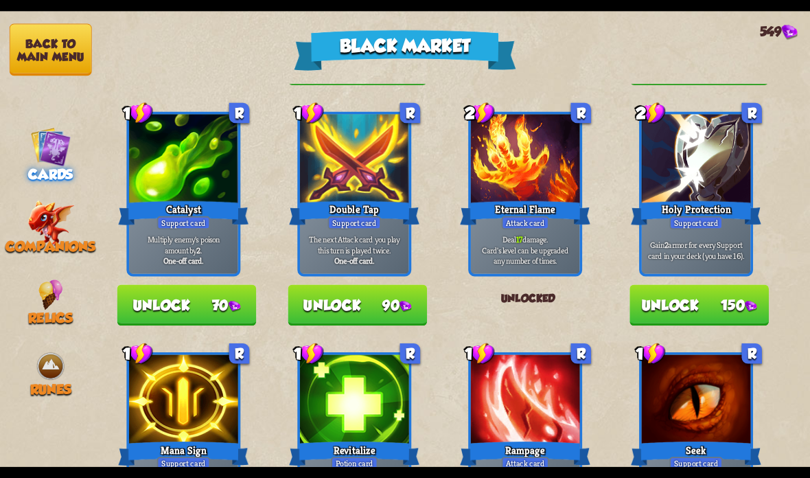
click at [54, 229] on img at bounding box center [50, 222] width 47 height 45
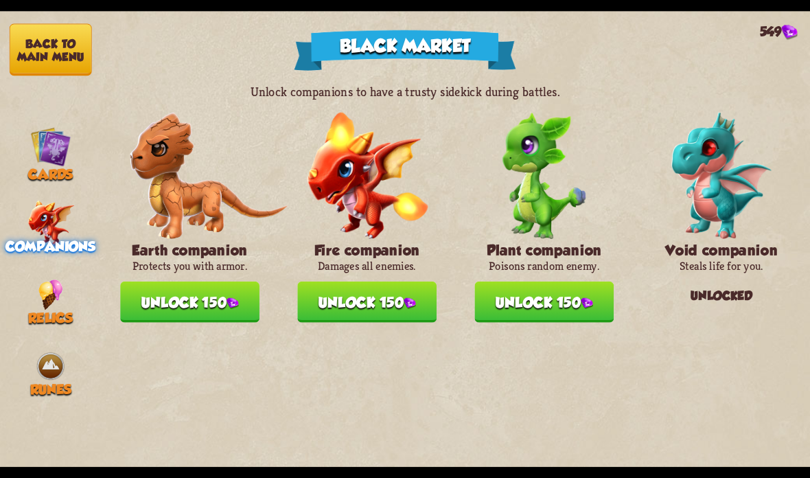
click at [54, 292] on img at bounding box center [50, 294] width 25 height 30
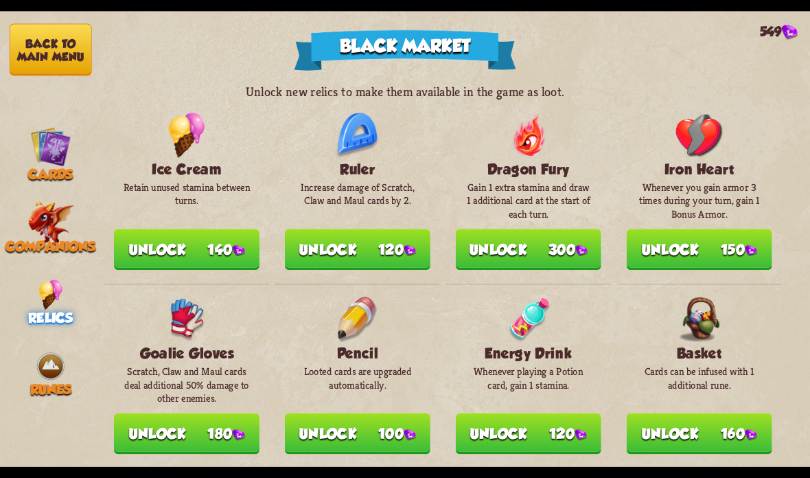
click at [206, 237] on button "Unlock 140" at bounding box center [186, 249] width 145 height 41
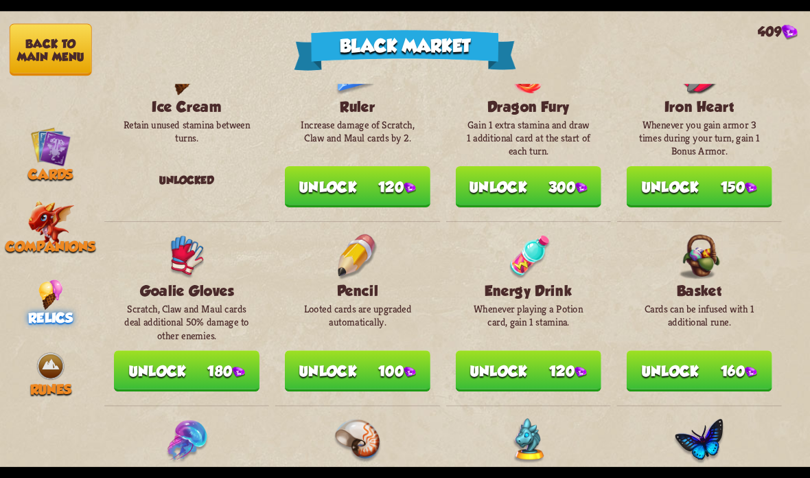
scroll to position [69, 0]
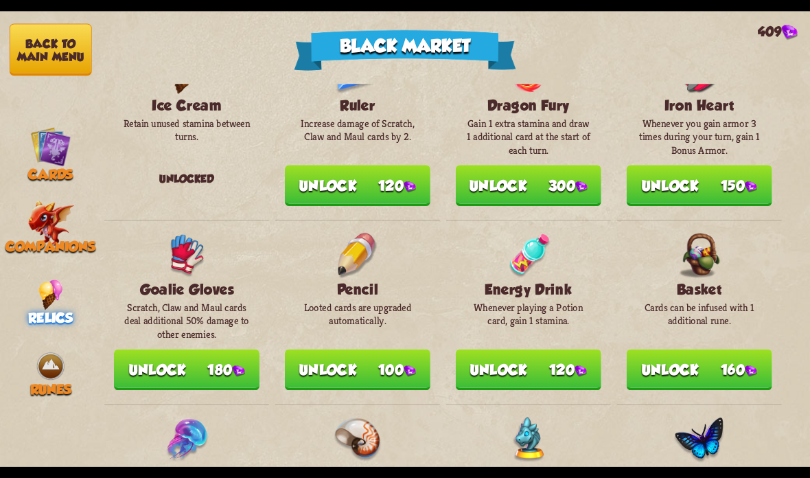
click at [575, 181] on img at bounding box center [581, 187] width 12 height 12
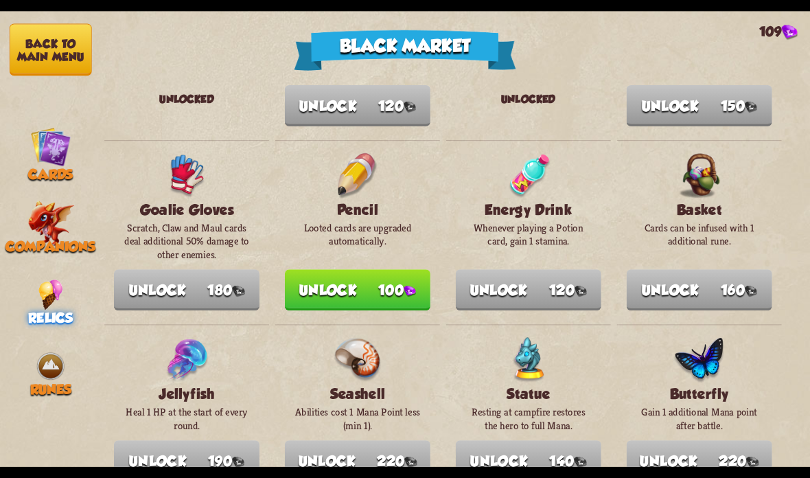
scroll to position [154, 0]
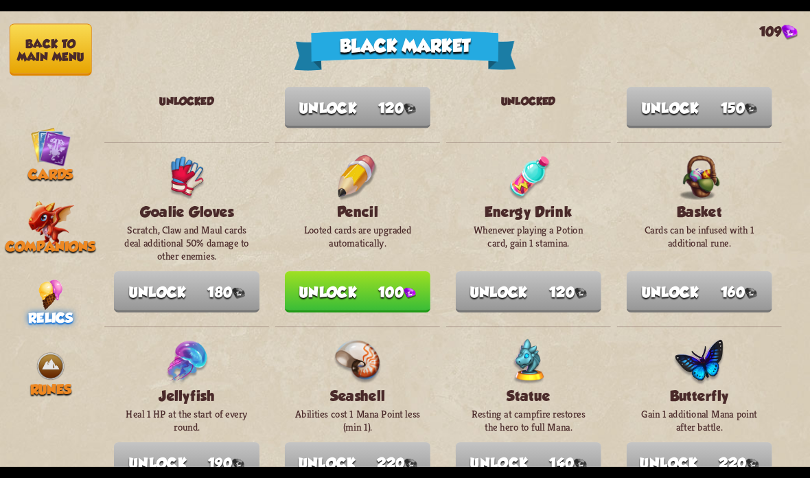
click at [49, 154] on img at bounding box center [50, 146] width 40 height 40
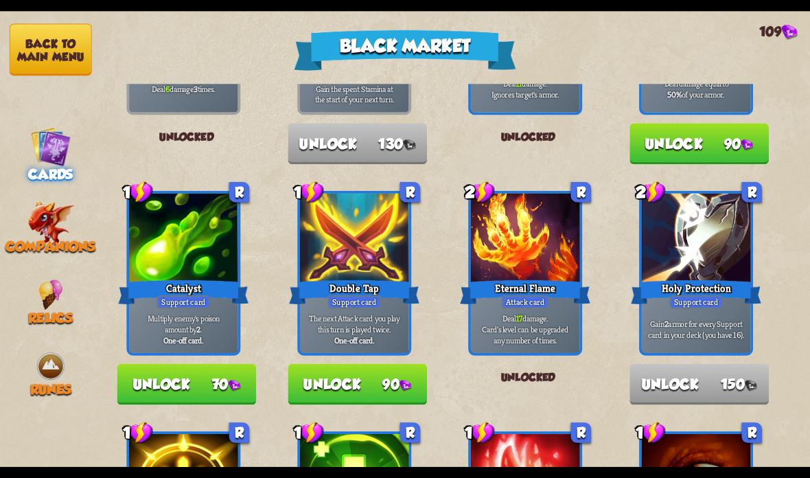
scroll to position [194, 0]
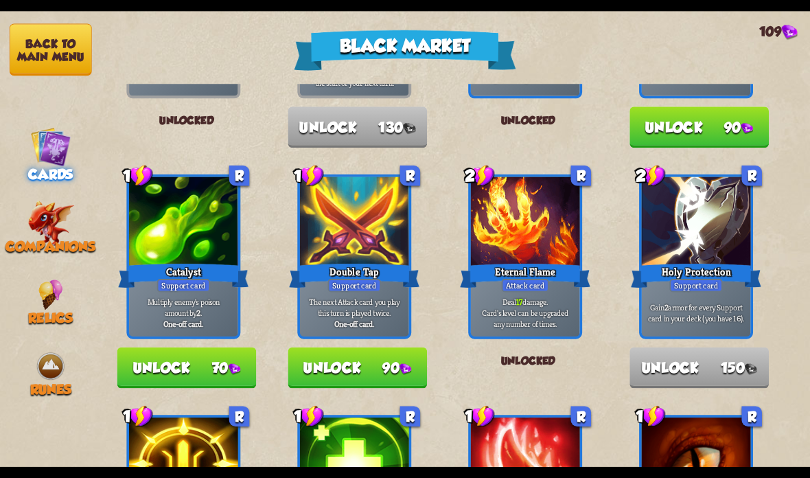
click at [211, 360] on button "Unlock 70" at bounding box center [186, 367] width 139 height 41
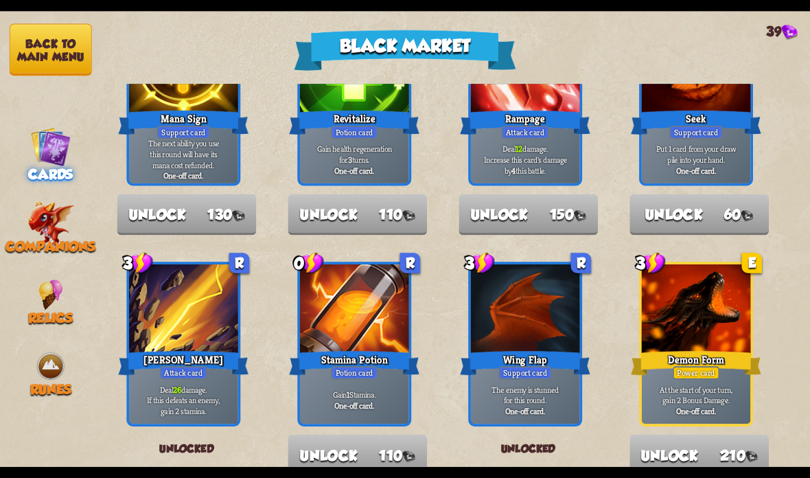
scroll to position [741, 0]
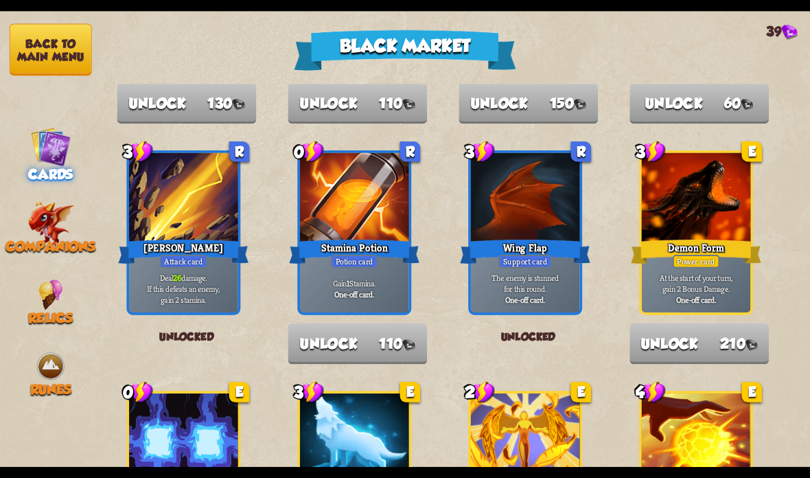
click at [61, 48] on button "Back to main menu" at bounding box center [51, 50] width 82 height 52
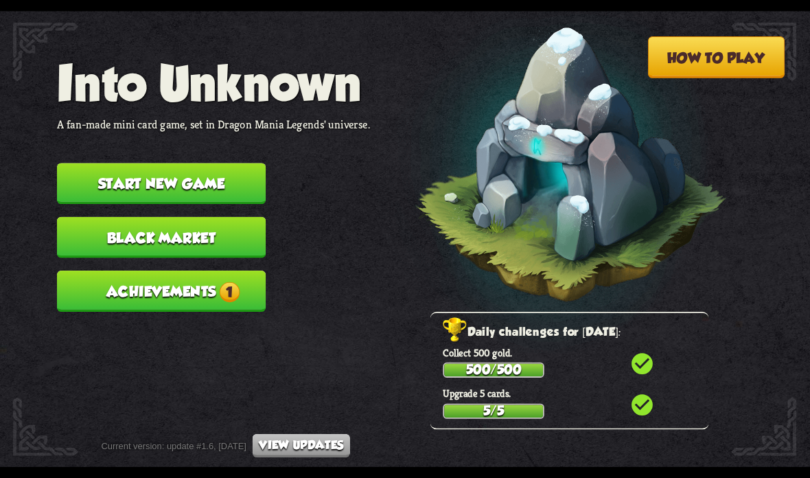
click at [218, 287] on button "Achievements 1" at bounding box center [161, 290] width 209 height 41
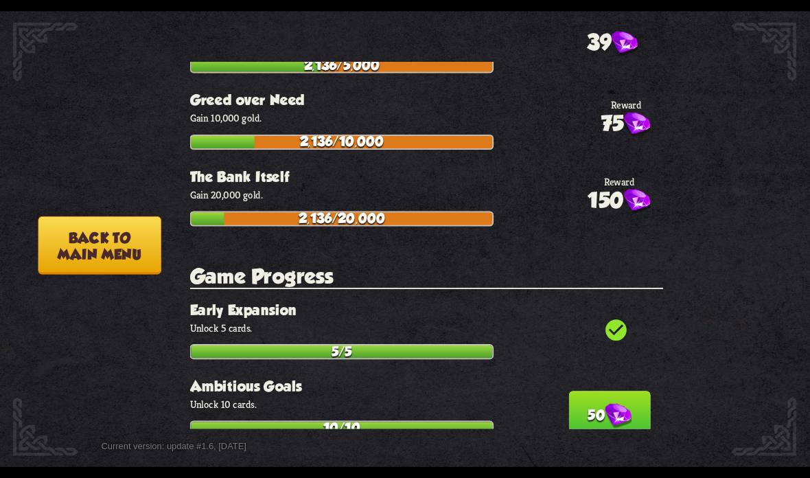
scroll to position [2599, 0]
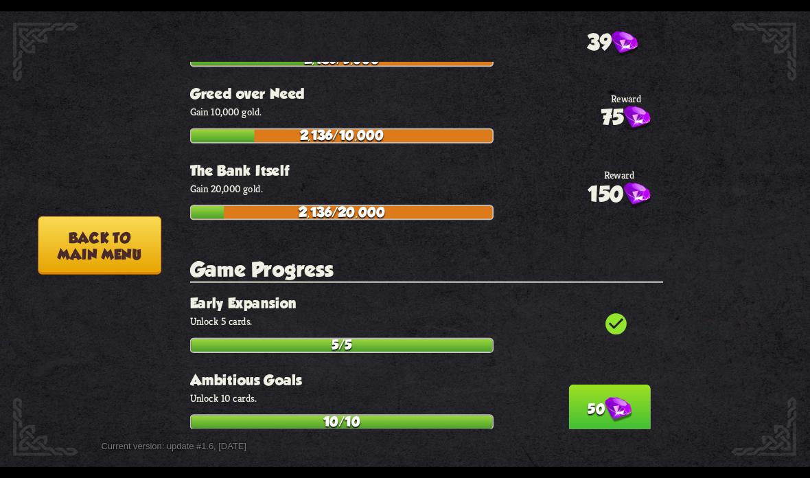
click at [615, 397] on img at bounding box center [618, 409] width 27 height 25
click at [137, 245] on button "Back to main menu" at bounding box center [99, 245] width 123 height 58
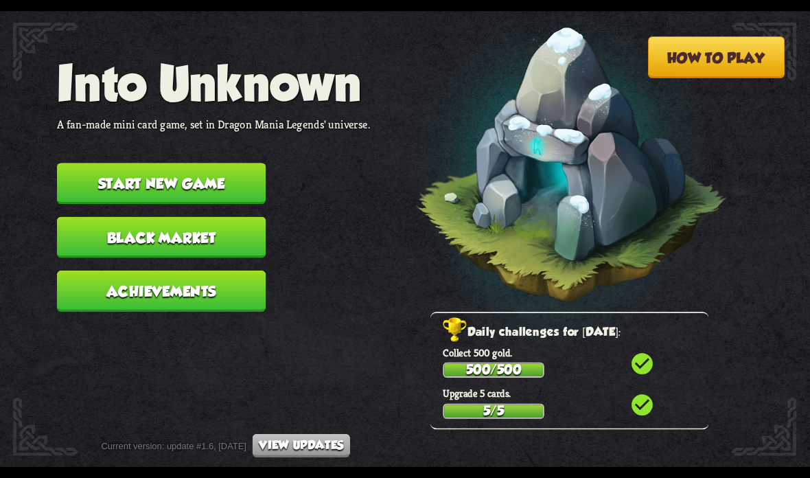
click at [223, 167] on button "Start new game" at bounding box center [161, 183] width 209 height 41
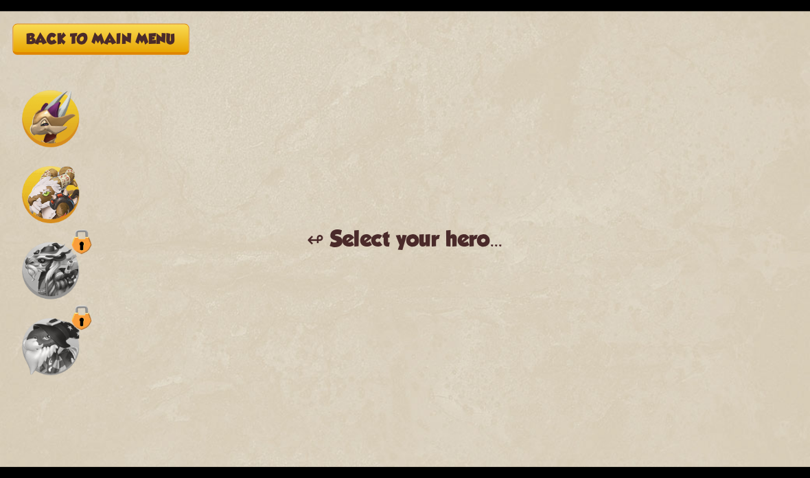
click at [47, 115] on img at bounding box center [50, 118] width 57 height 57
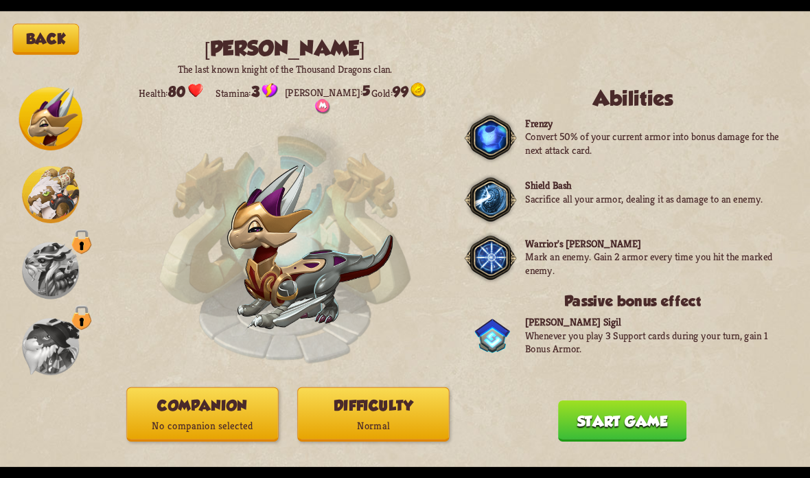
click at [67, 175] on img at bounding box center [50, 194] width 57 height 57
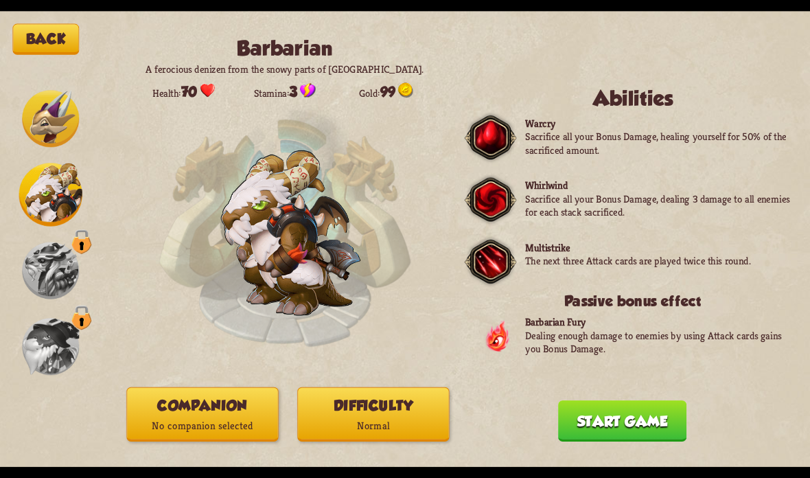
click at [59, 102] on img at bounding box center [50, 118] width 57 height 57
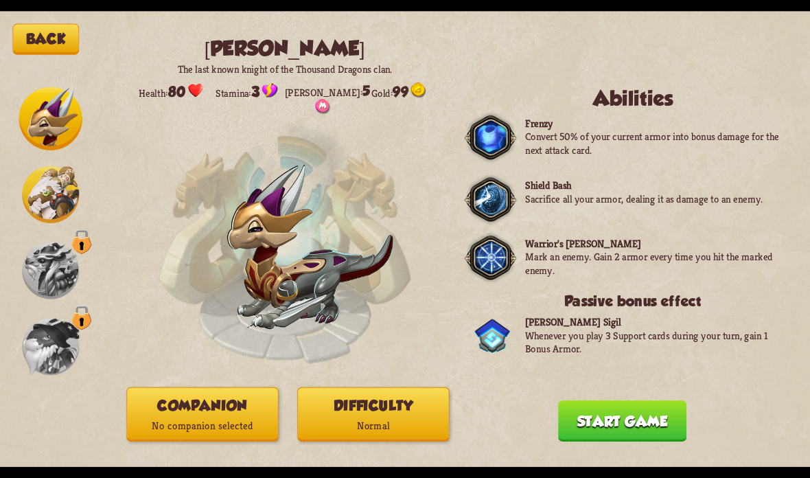
click at [61, 195] on img at bounding box center [50, 194] width 57 height 57
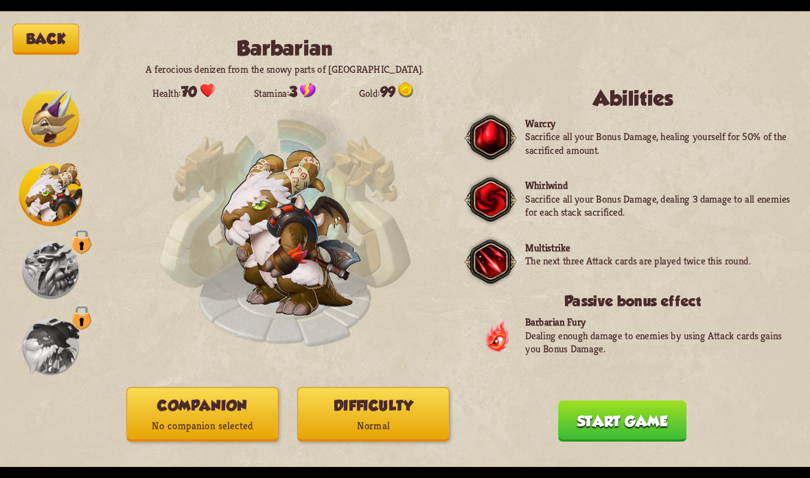
click at [47, 106] on img at bounding box center [50, 118] width 57 height 57
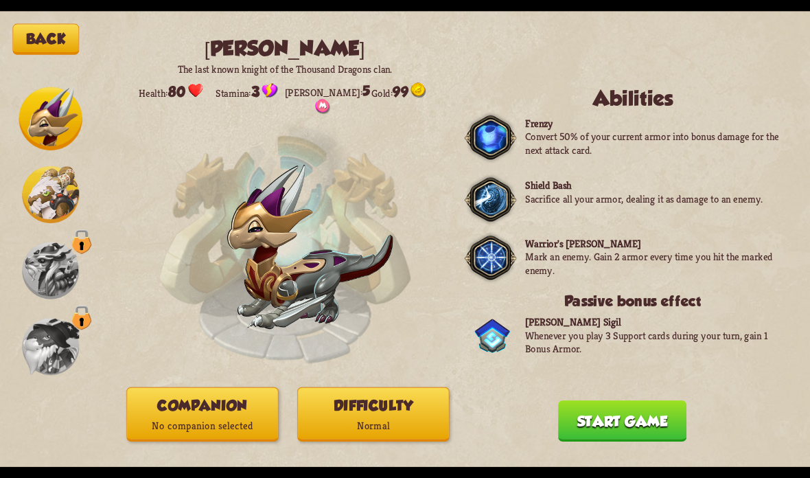
click at [60, 195] on img at bounding box center [50, 194] width 57 height 57
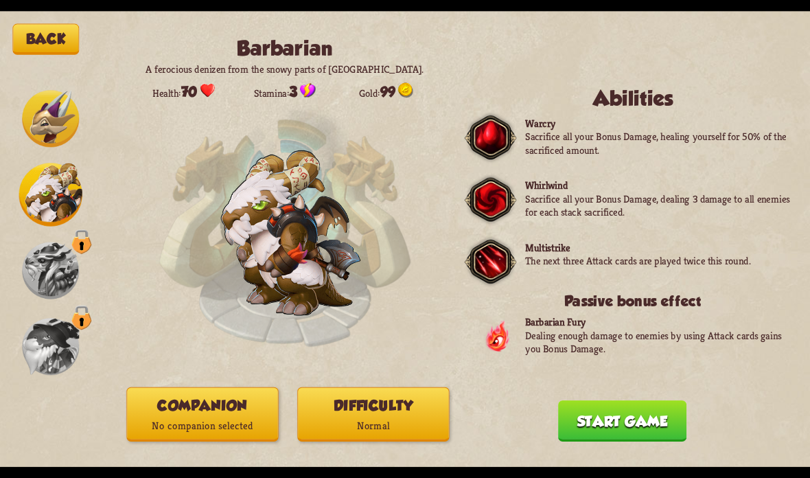
click at [54, 38] on button "Back" at bounding box center [45, 39] width 67 height 31
